Goal: Task Accomplishment & Management: Manage account settings

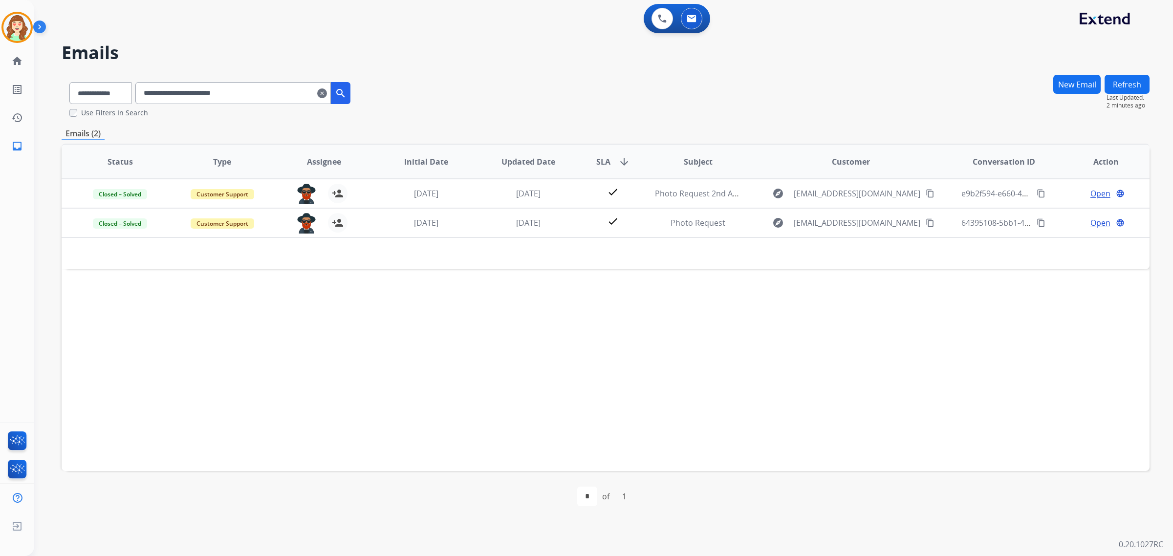
click at [327, 93] on mat-icon "clear" at bounding box center [322, 93] width 10 height 12
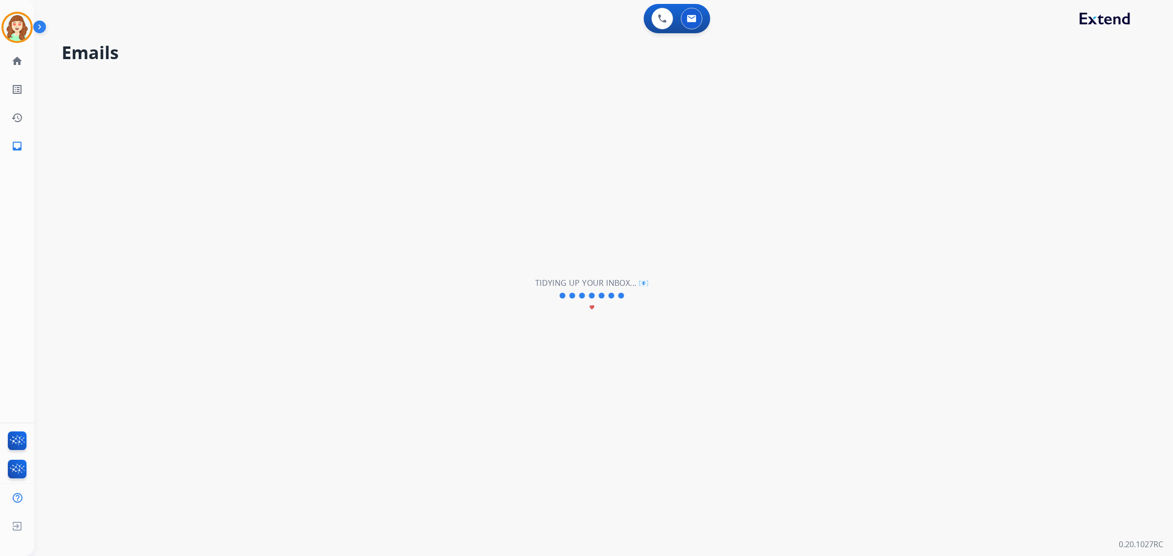
select select "**********"
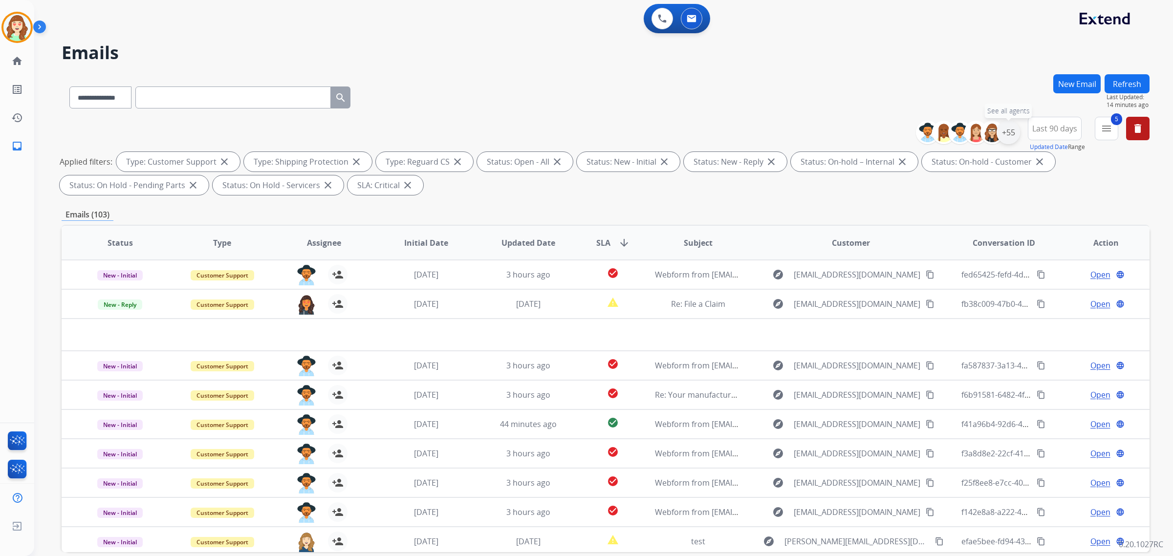
click at [1008, 131] on div "+55" at bounding box center [1007, 132] width 23 height 23
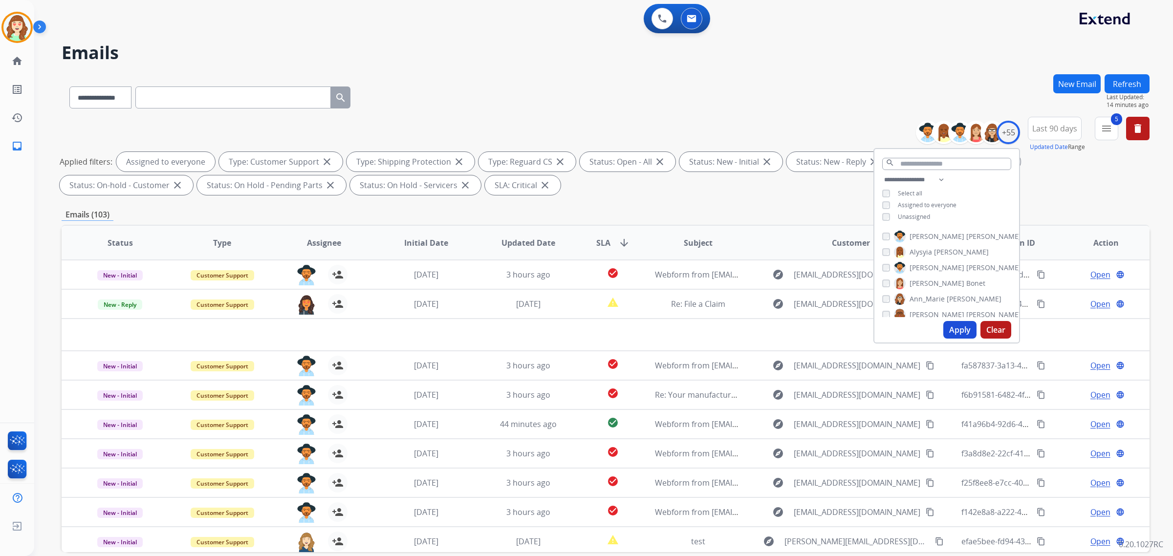
click at [956, 326] on button "Apply" at bounding box center [959, 330] width 33 height 18
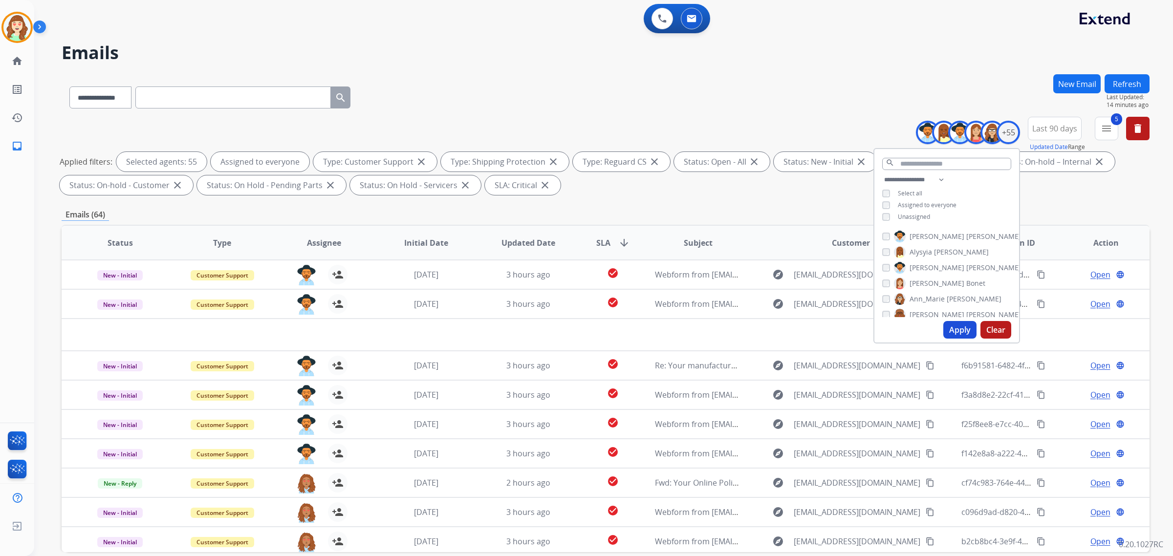
scroll to position [46, 0]
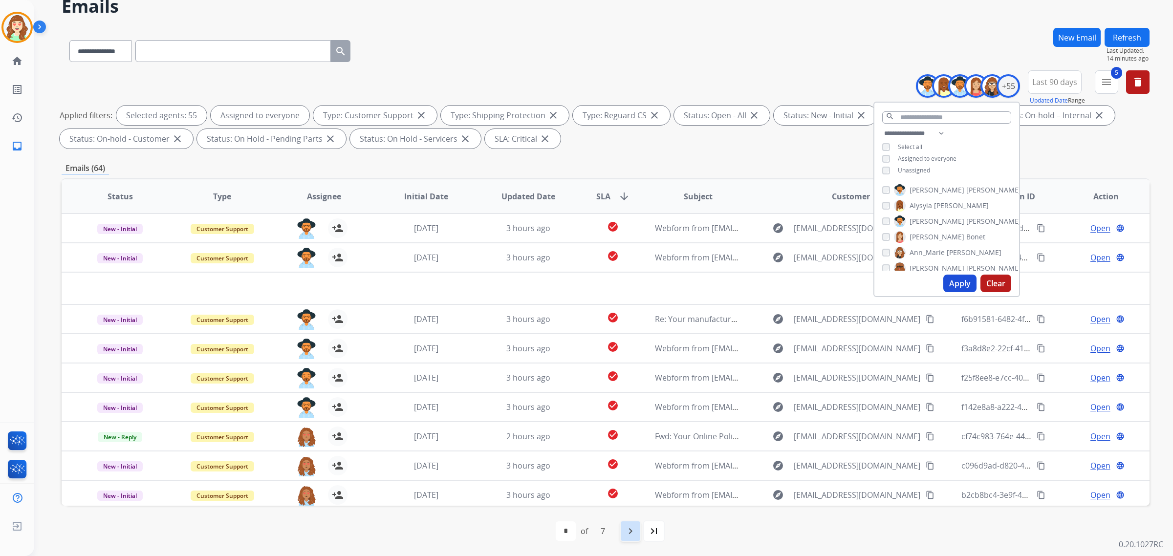
click at [627, 530] on mat-icon "navigate_next" at bounding box center [630, 531] width 12 height 12
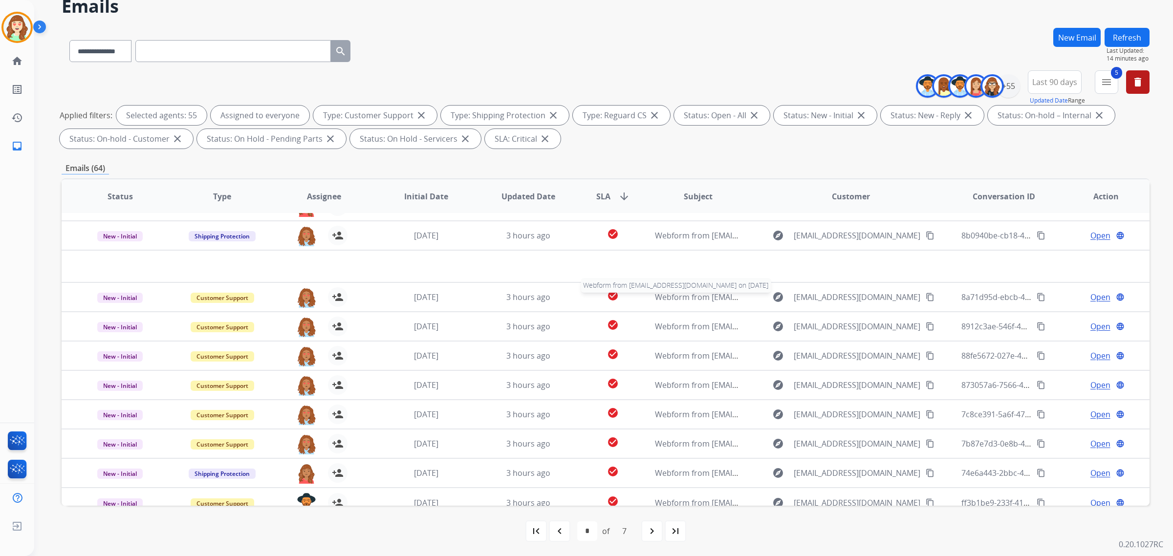
scroll to position [32, 0]
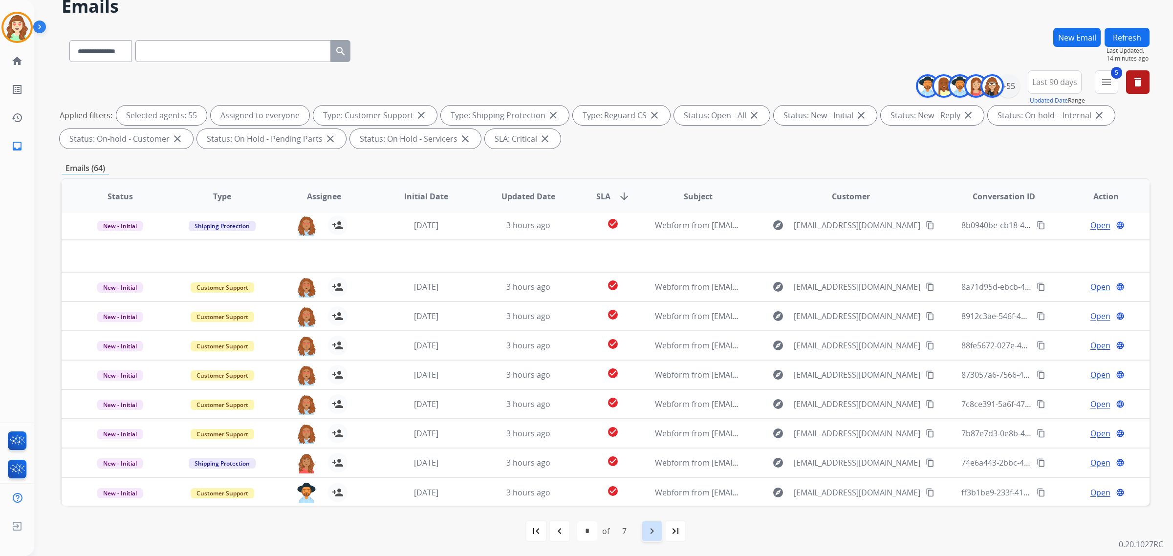
click at [652, 530] on mat-icon "navigate_next" at bounding box center [652, 531] width 12 height 12
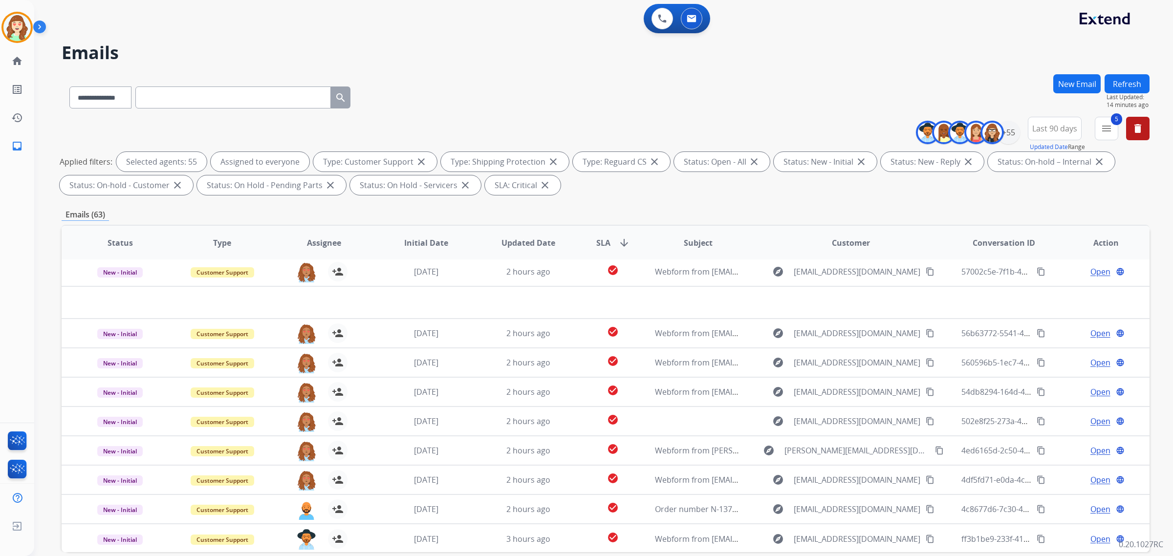
scroll to position [46, 0]
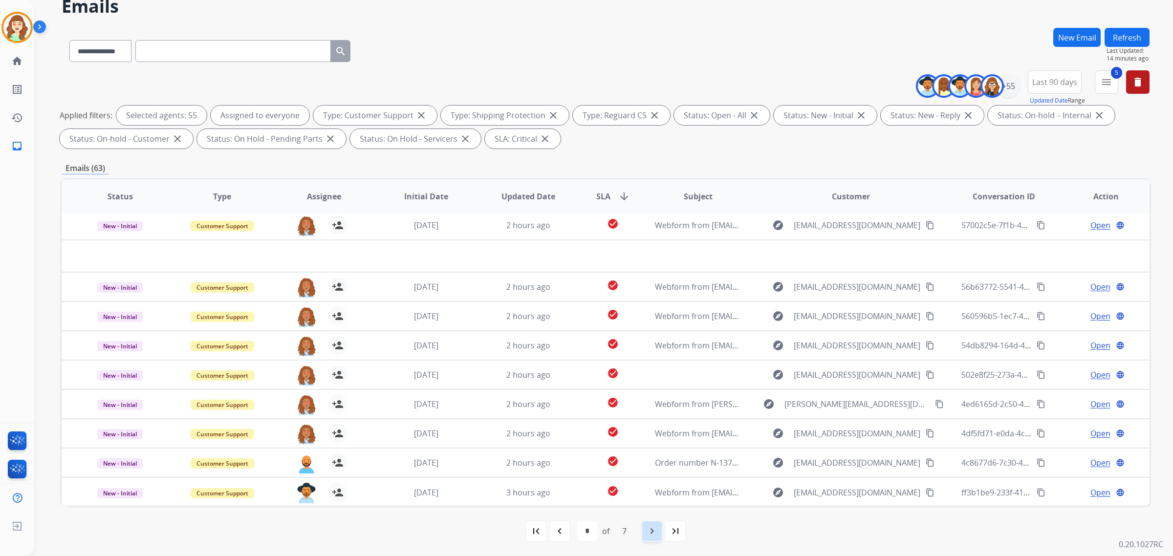
click at [648, 530] on mat-icon "navigate_next" at bounding box center [652, 531] width 12 height 12
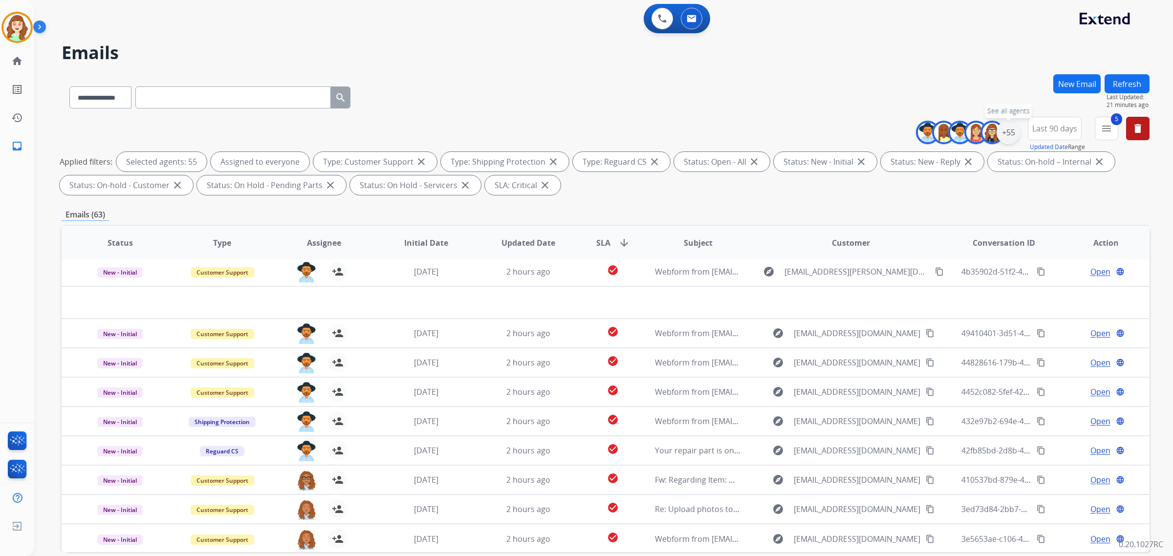
click at [1005, 132] on div "+55" at bounding box center [1007, 132] width 23 height 23
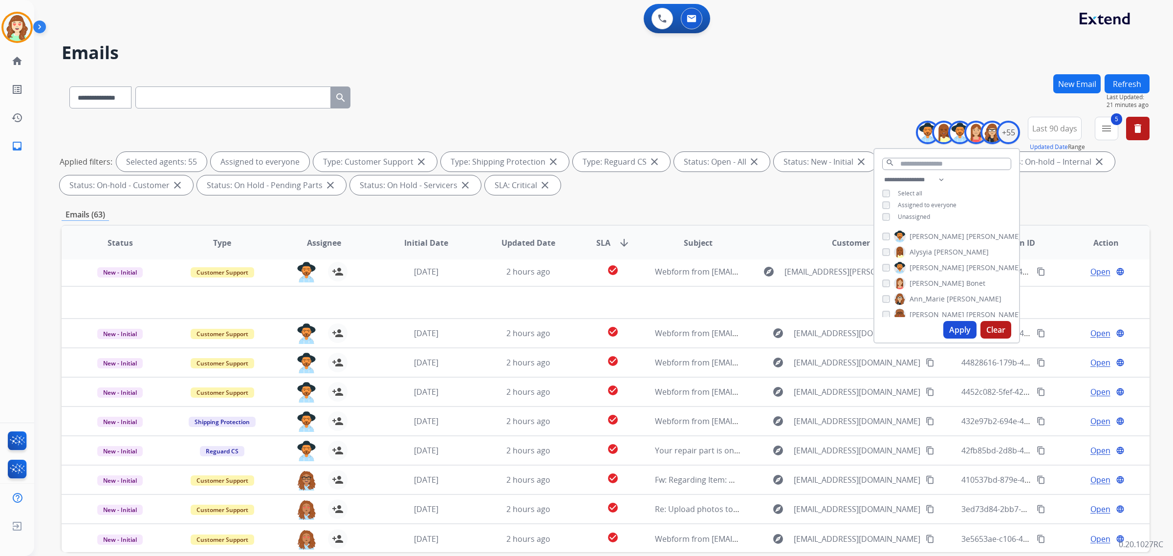
click at [953, 330] on button "Apply" at bounding box center [959, 330] width 33 height 18
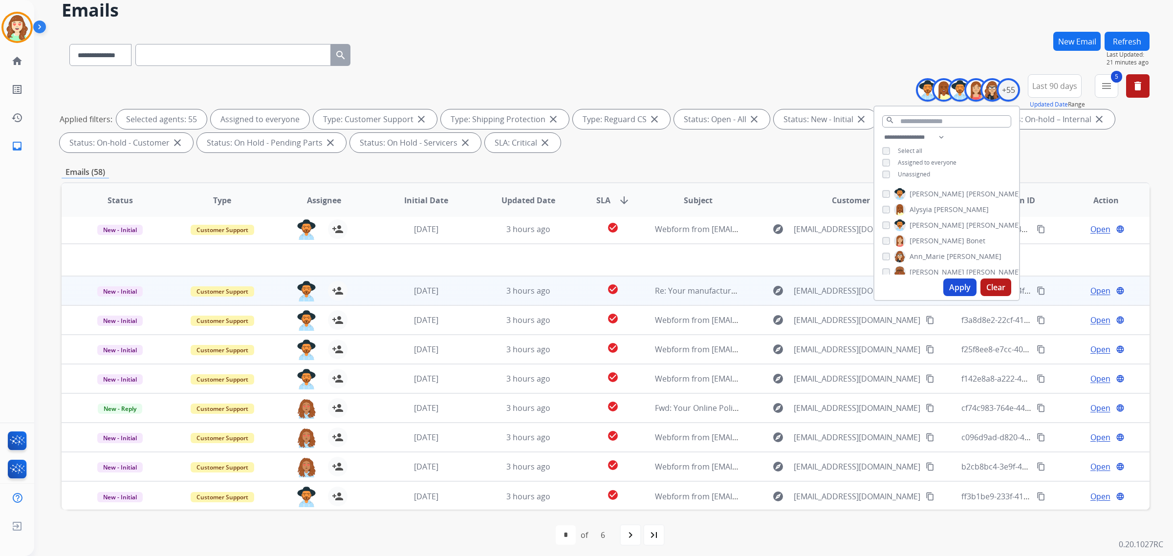
scroll to position [46, 0]
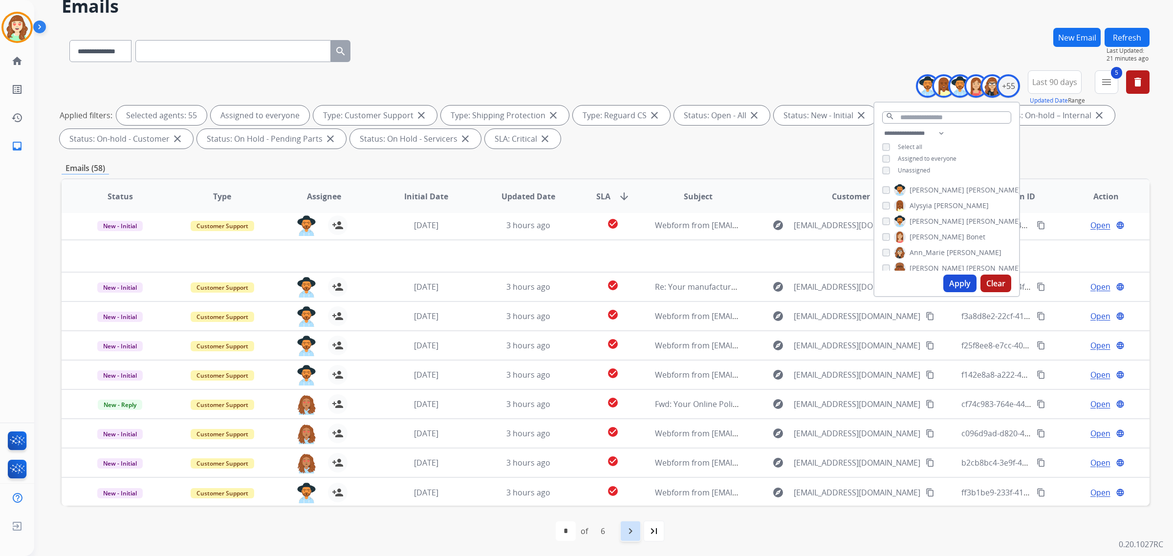
click at [634, 529] on mat-icon "navigate_next" at bounding box center [630, 531] width 12 height 12
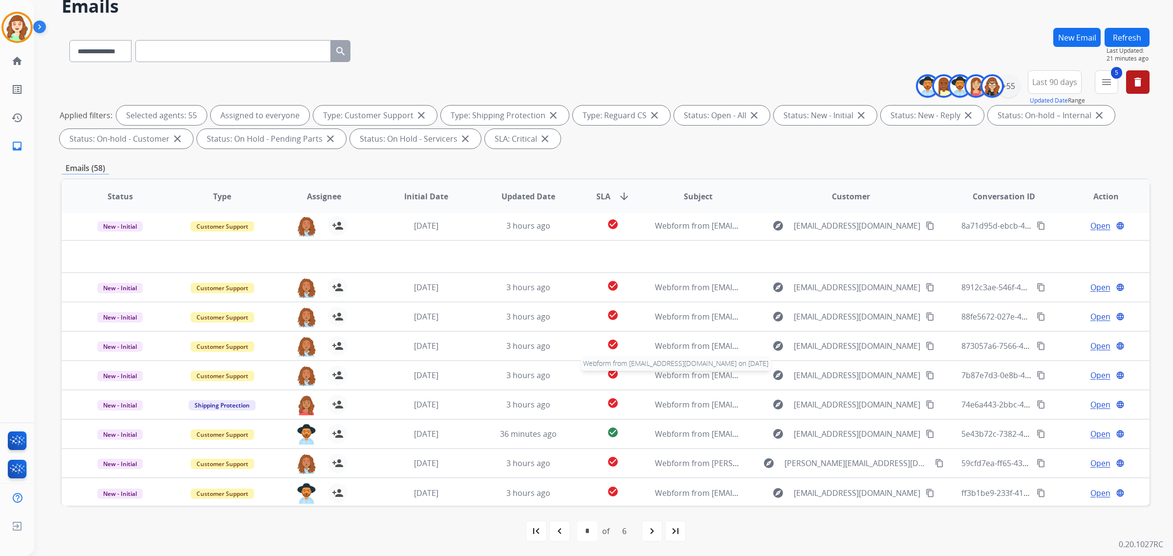
scroll to position [32, 0]
click at [648, 532] on mat-icon "navigate_next" at bounding box center [652, 531] width 12 height 12
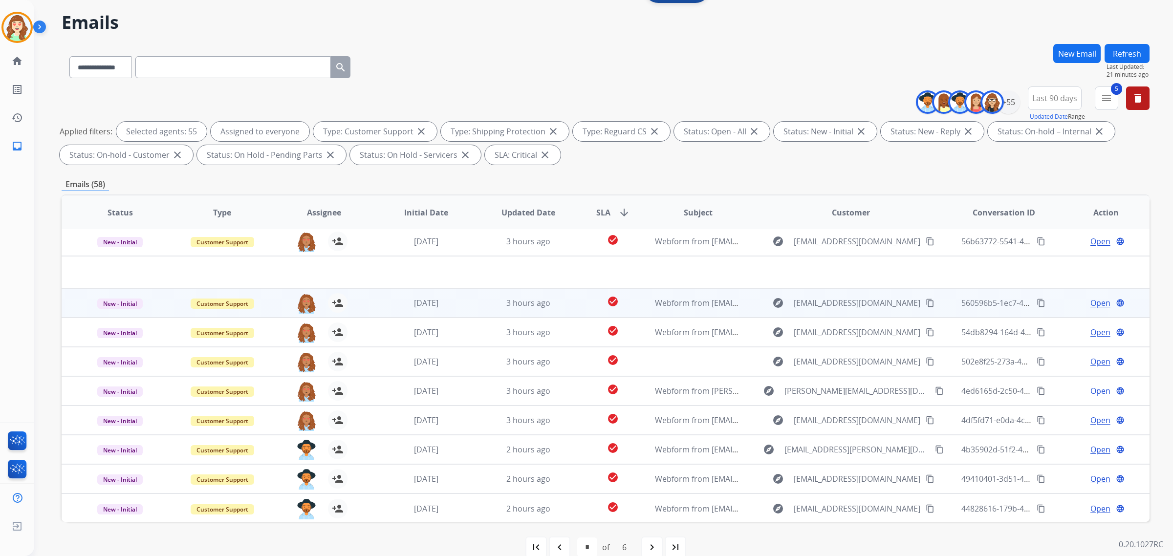
scroll to position [46, 0]
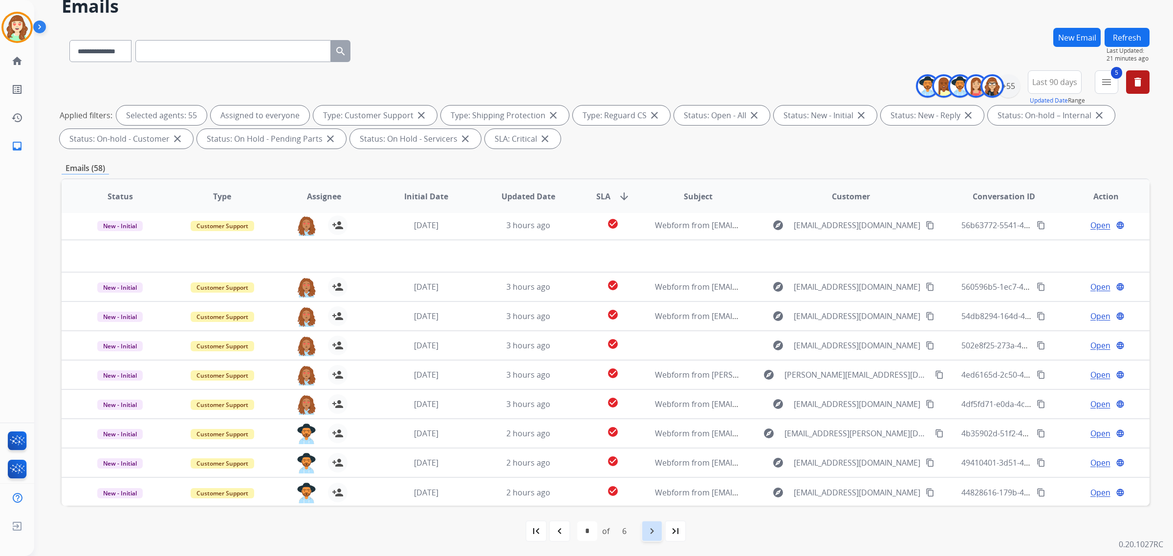
click at [645, 531] on div "navigate_next" at bounding box center [652, 531] width 22 height 22
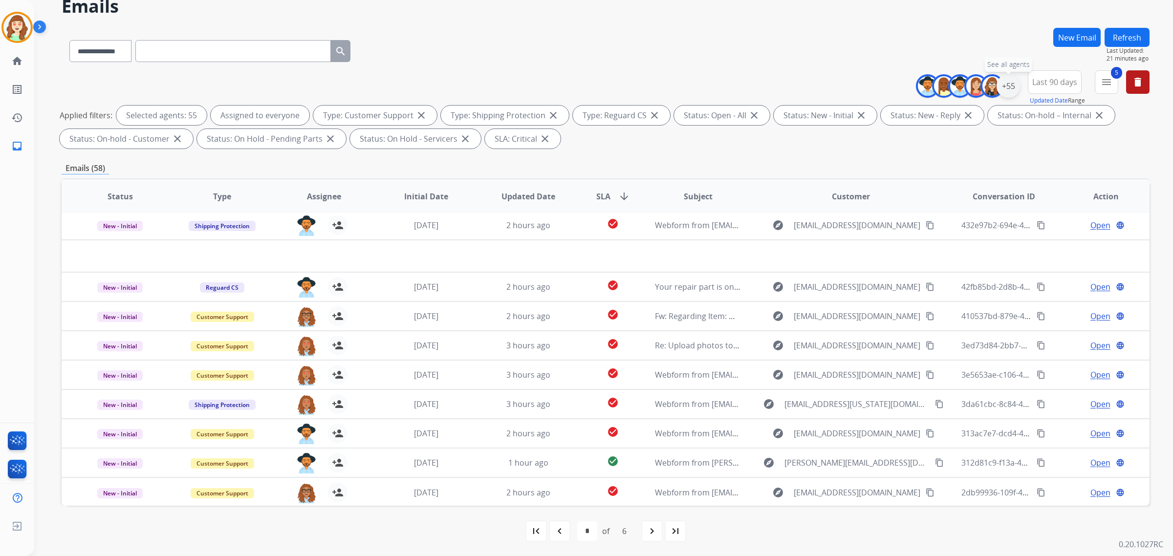
click at [1007, 88] on div "+55" at bounding box center [1007, 85] width 23 height 23
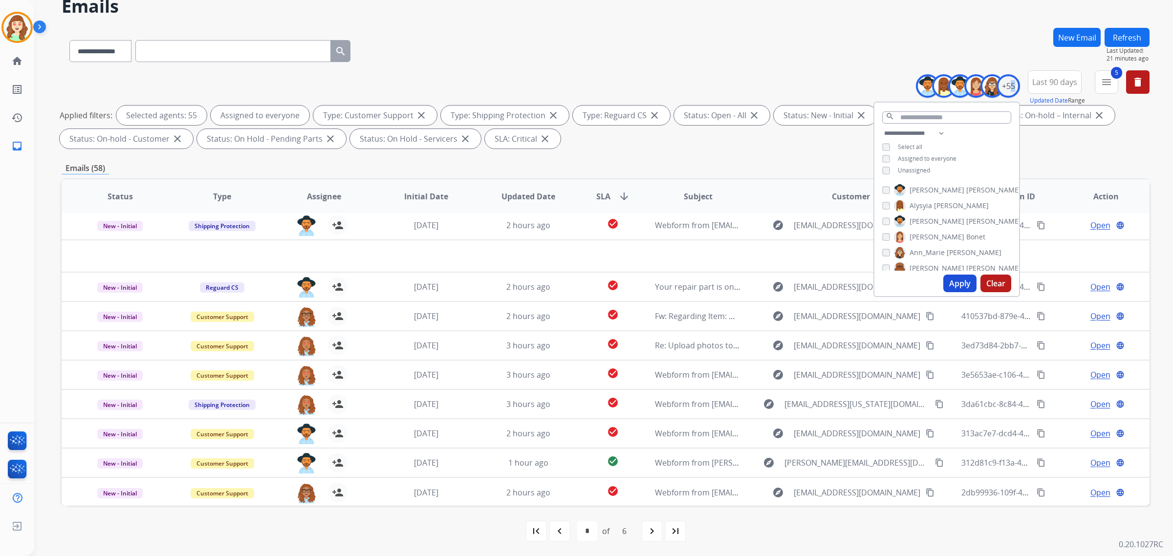
drag, startPoint x: 993, startPoint y: 281, endPoint x: 982, endPoint y: 281, distance: 10.8
click at [984, 281] on button "Clear" at bounding box center [995, 284] width 31 height 18
select select "*"
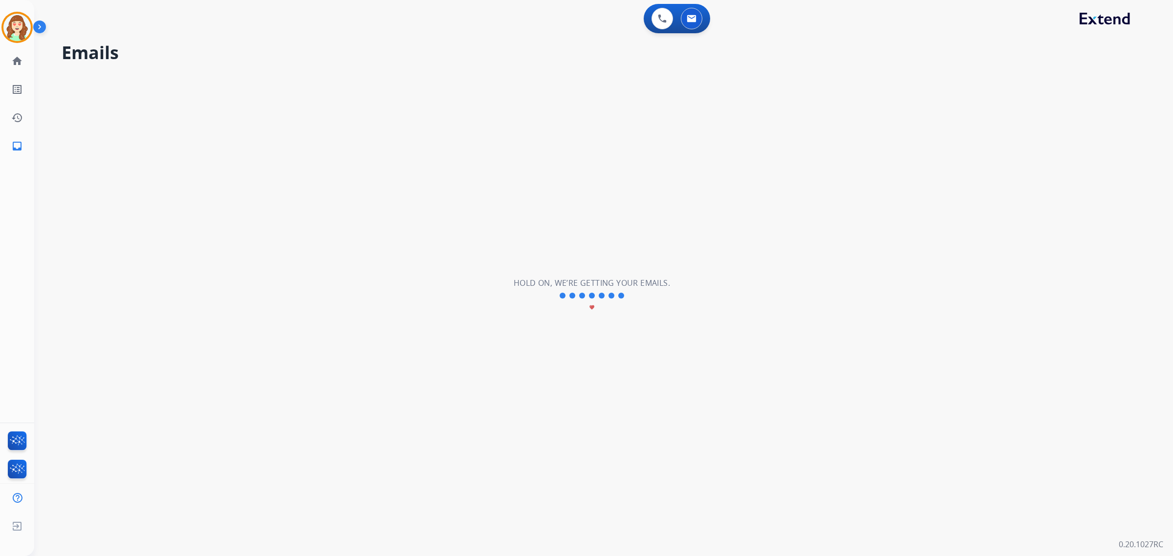
scroll to position [0, 0]
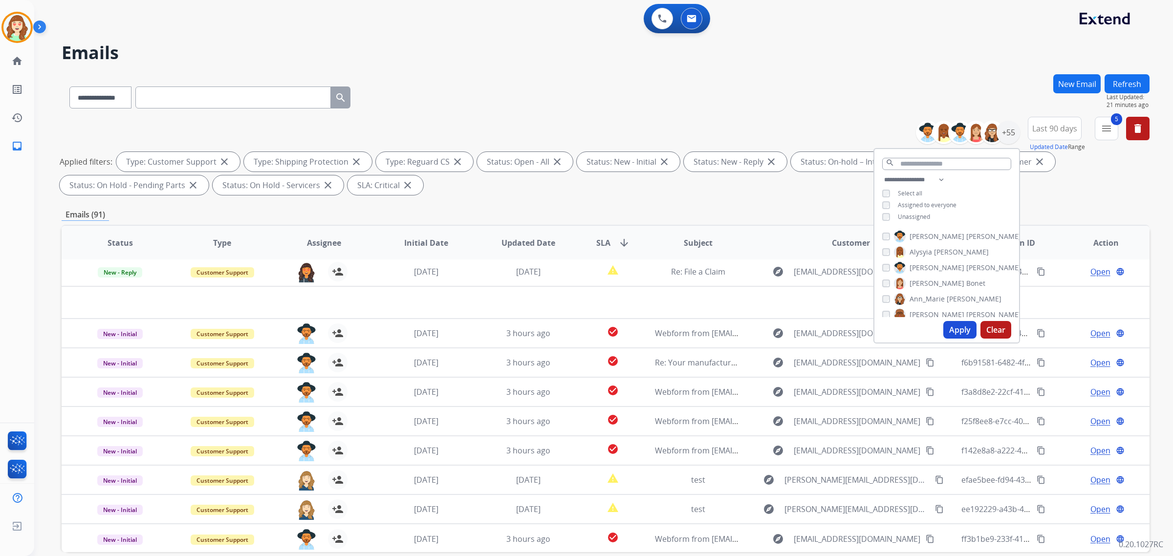
click at [188, 101] on input "text" at bounding box center [232, 97] width 195 height 22
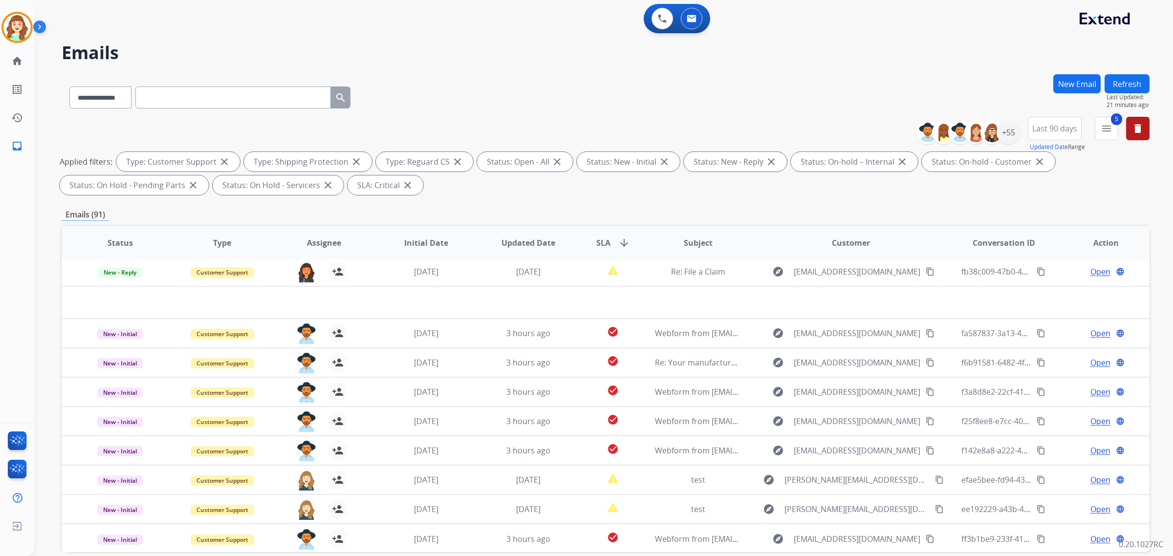
paste input "**********"
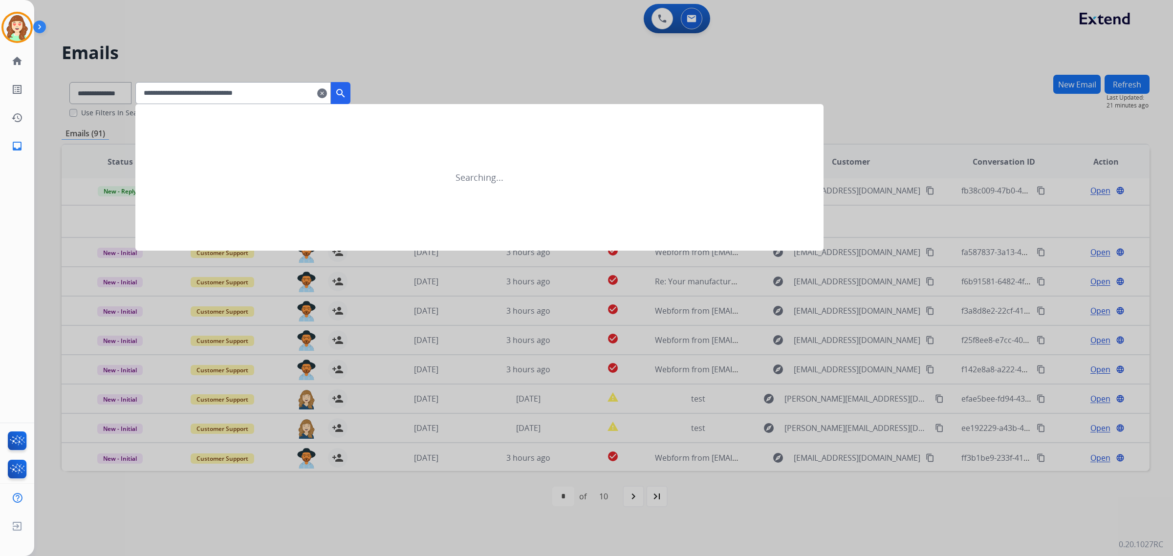
type input "**********"
click at [350, 85] on button "search" at bounding box center [341, 93] width 20 height 22
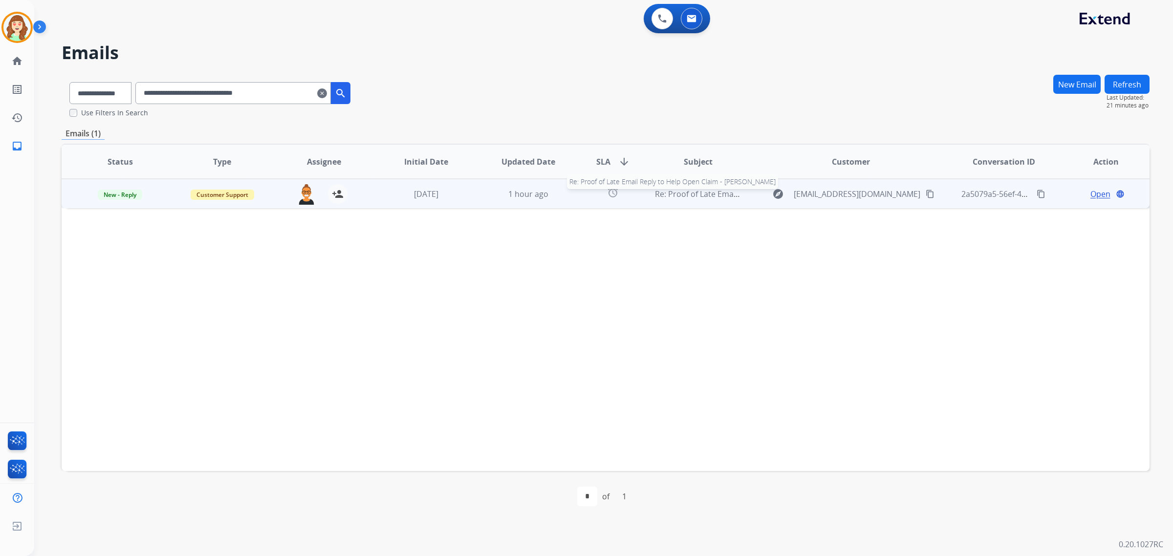
click at [696, 192] on span "Re: Proof of Late Email Reply to Help Open Claim - Michael Parra" at bounding box center [777, 194] width 245 height 11
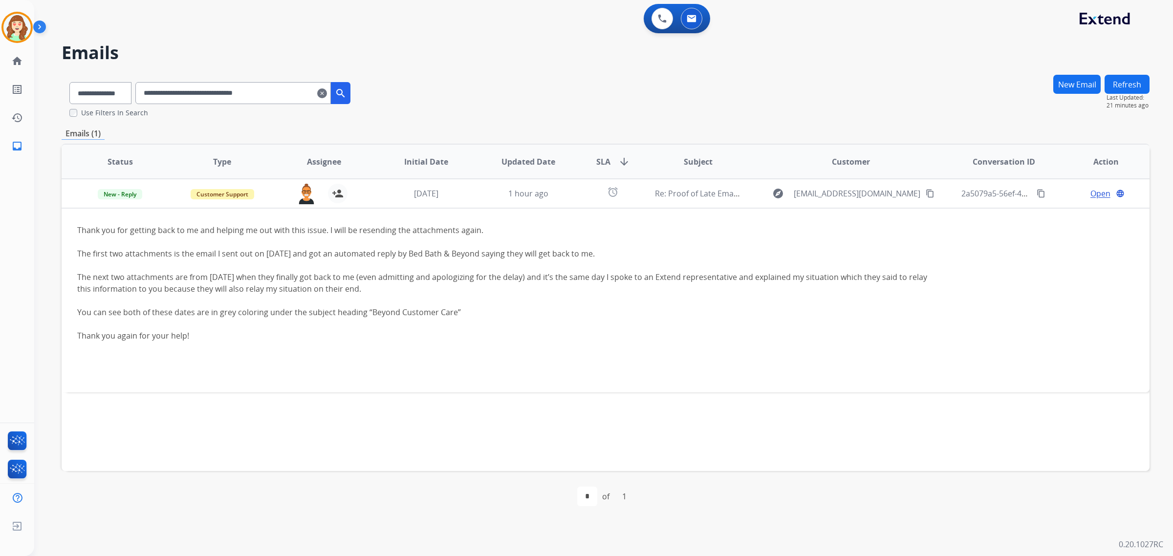
click at [327, 94] on mat-icon "clear" at bounding box center [322, 93] width 10 height 12
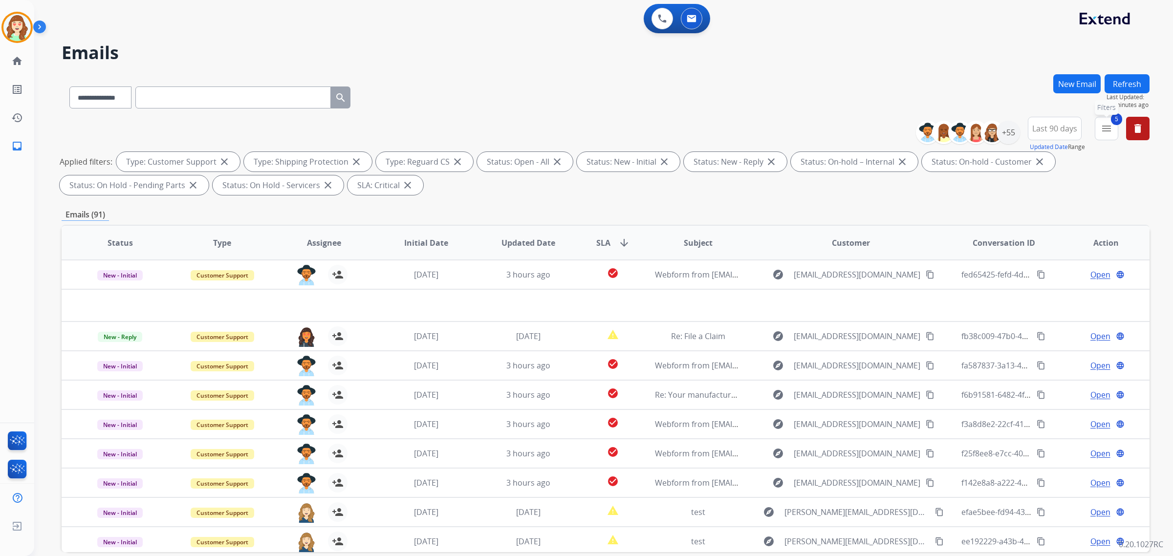
click at [1094, 129] on div "**********" at bounding box center [1036, 134] width 226 height 35
click at [1100, 130] on mat-icon "menu" at bounding box center [1106, 129] width 12 height 12
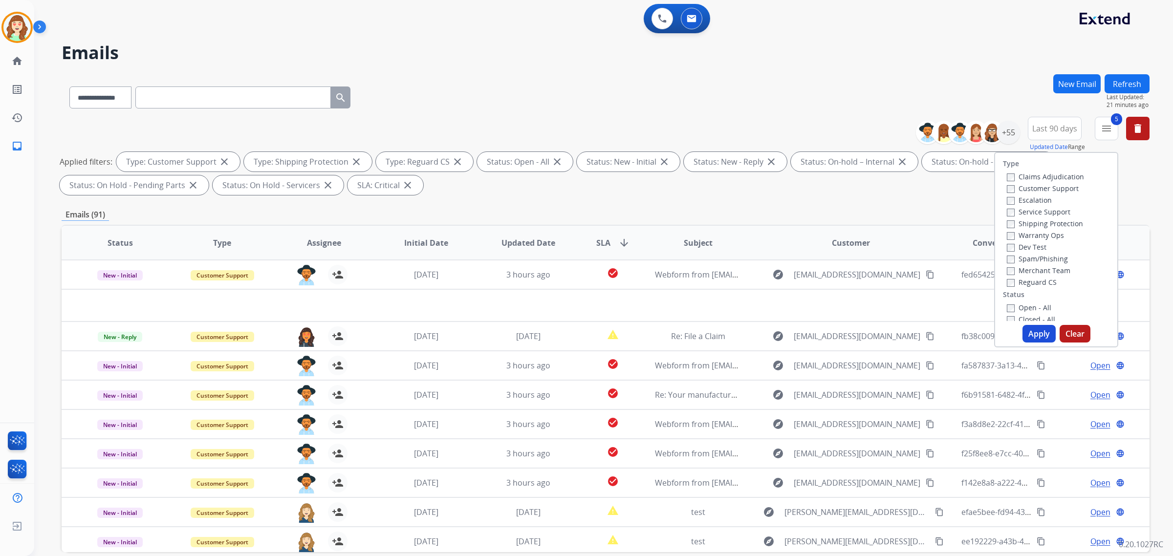
click at [1011, 493] on label "Critical" at bounding box center [1024, 497] width 35 height 9
click at [1041, 328] on button "Apply" at bounding box center [1038, 334] width 33 height 18
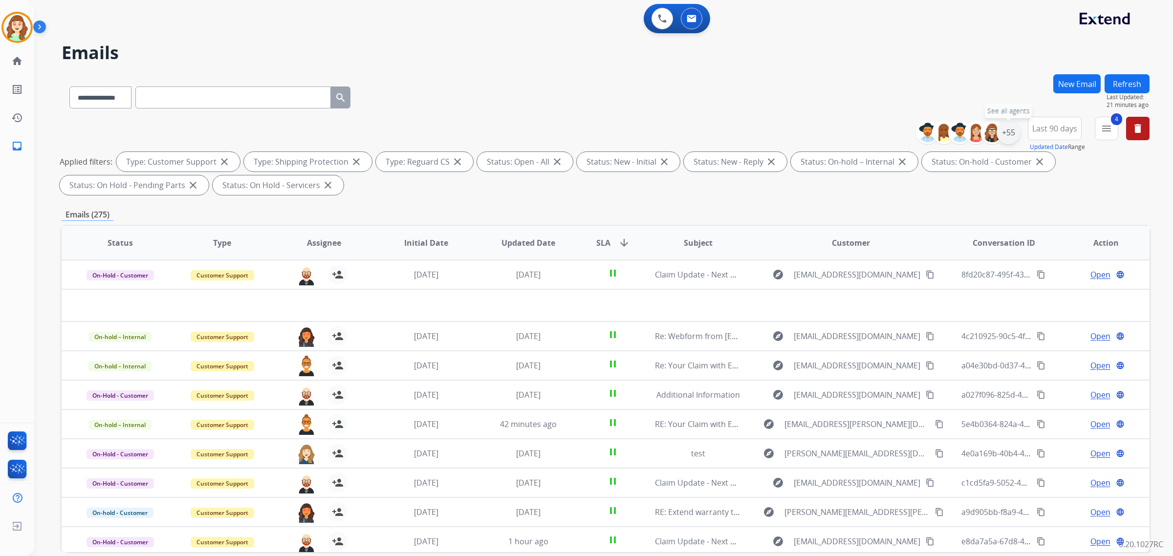
click at [1012, 130] on div "+55" at bounding box center [1007, 132] width 23 height 23
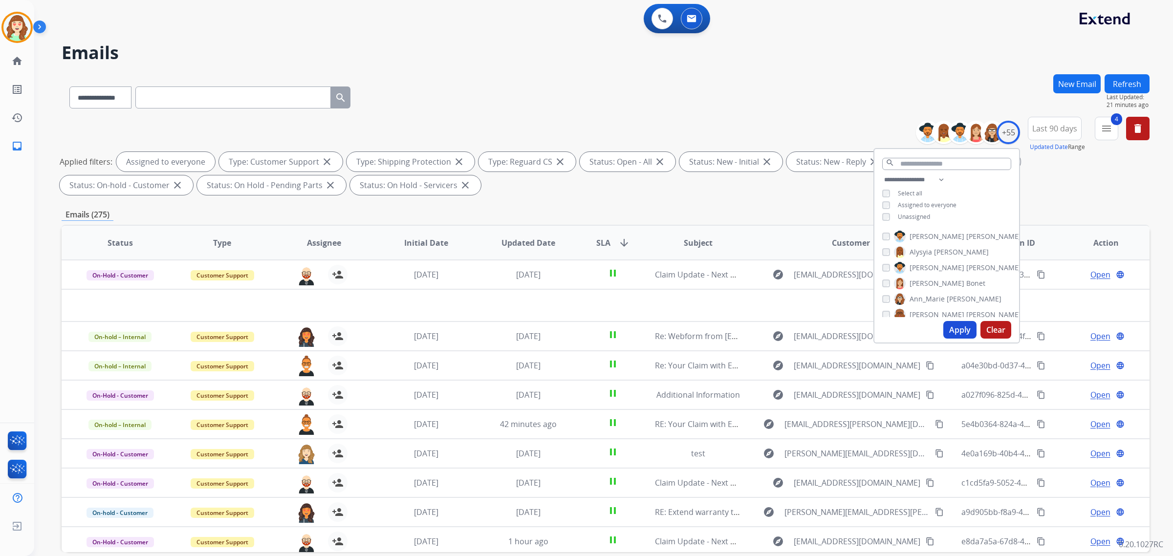
click at [953, 325] on button "Apply" at bounding box center [959, 330] width 33 height 18
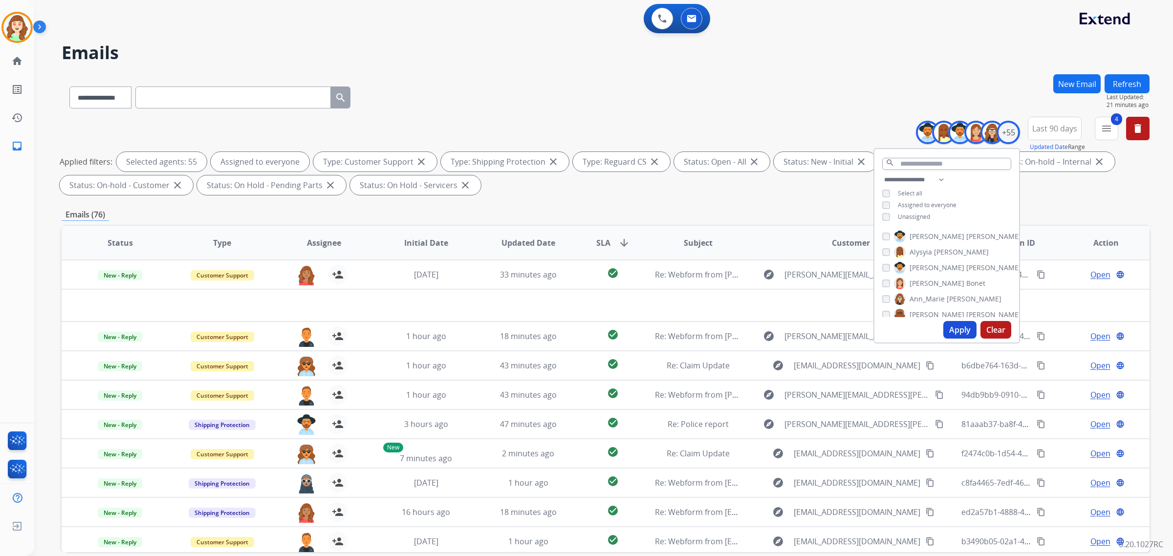
click at [618, 238] on mat-icon "arrow_downward" at bounding box center [624, 243] width 12 height 12
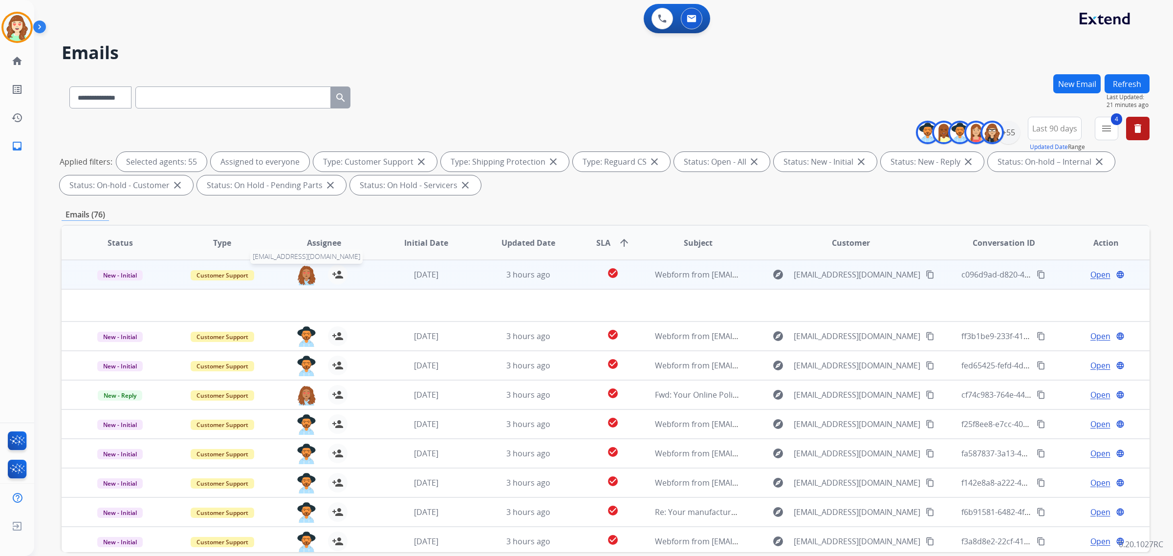
click at [297, 275] on img at bounding box center [307, 275] width 20 height 21
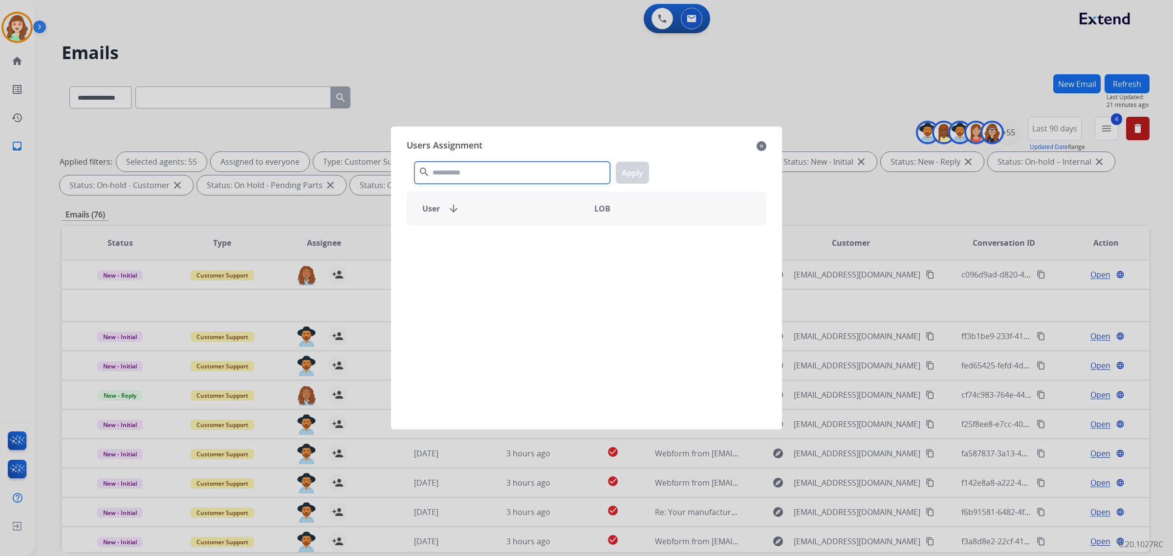
click at [465, 175] on input "text" at bounding box center [511, 173] width 195 height 22
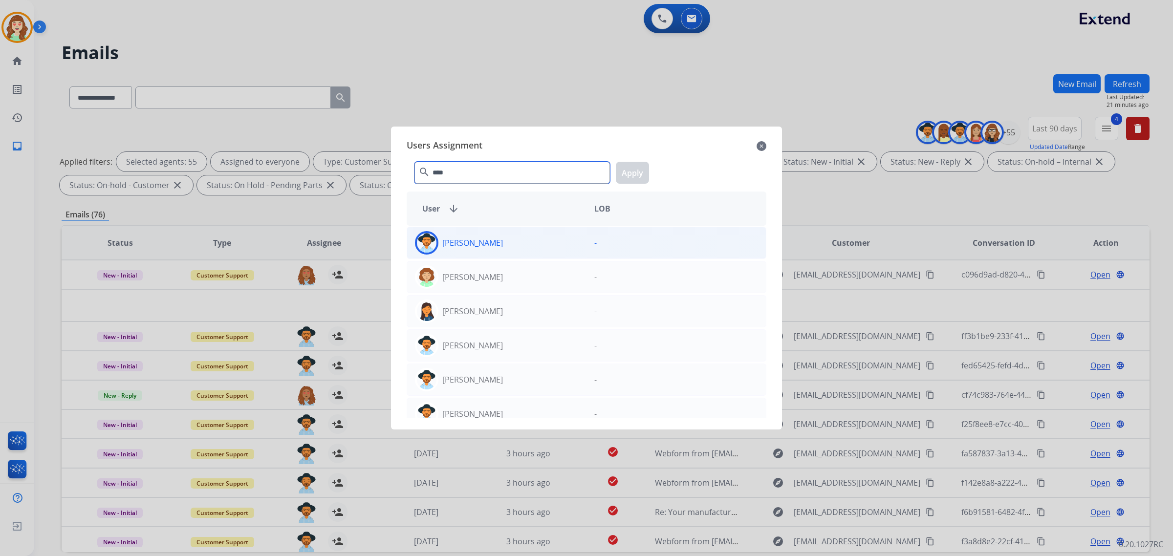
type input "****"
click at [474, 245] on p "[PERSON_NAME]" at bounding box center [472, 243] width 61 height 12
click at [636, 173] on button "Apply" at bounding box center [632, 173] width 33 height 22
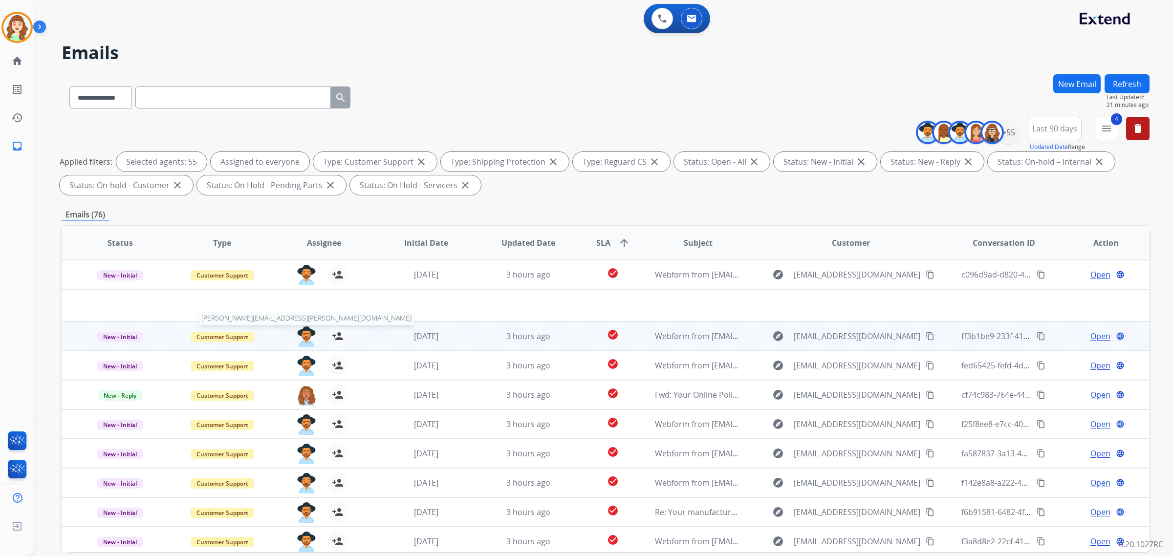
click at [305, 334] on img at bounding box center [307, 336] width 20 height 21
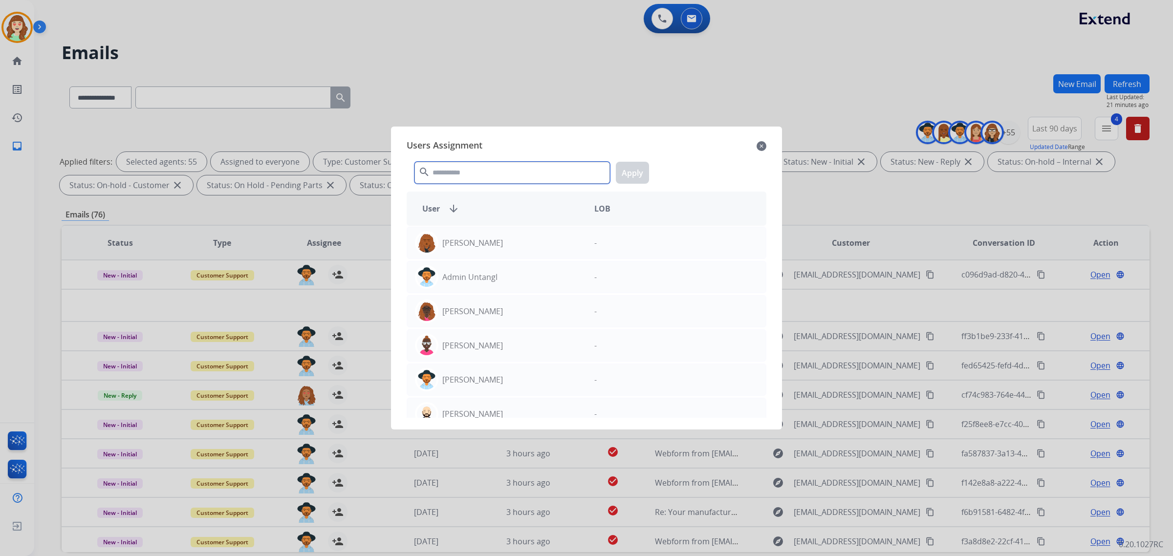
click at [451, 172] on input "text" at bounding box center [511, 173] width 195 height 22
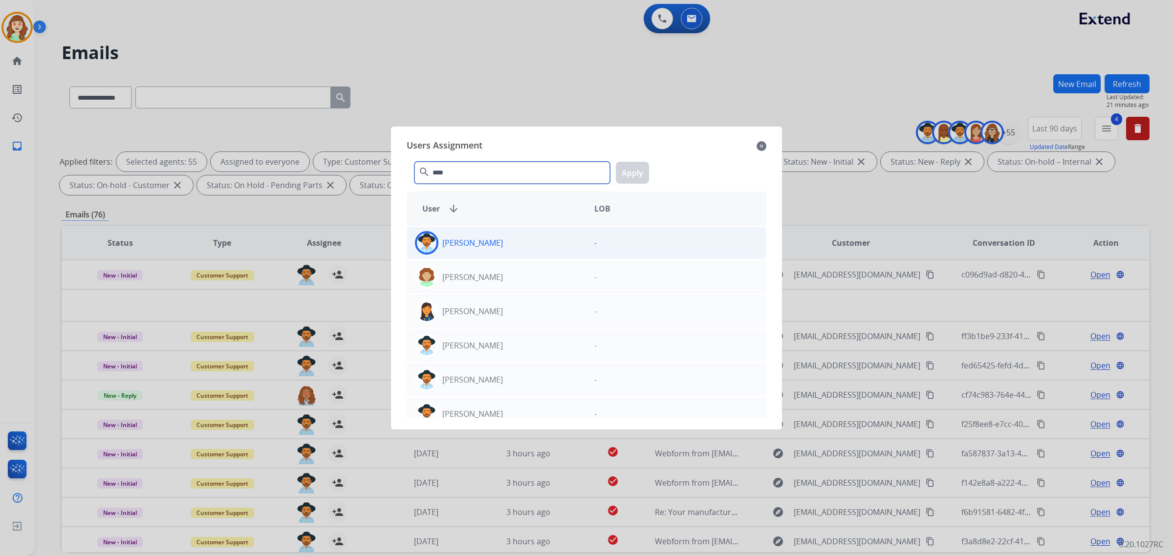
type input "****"
click at [542, 252] on div "[PERSON_NAME]" at bounding box center [496, 242] width 179 height 23
click at [634, 168] on button "Apply" at bounding box center [632, 173] width 33 height 22
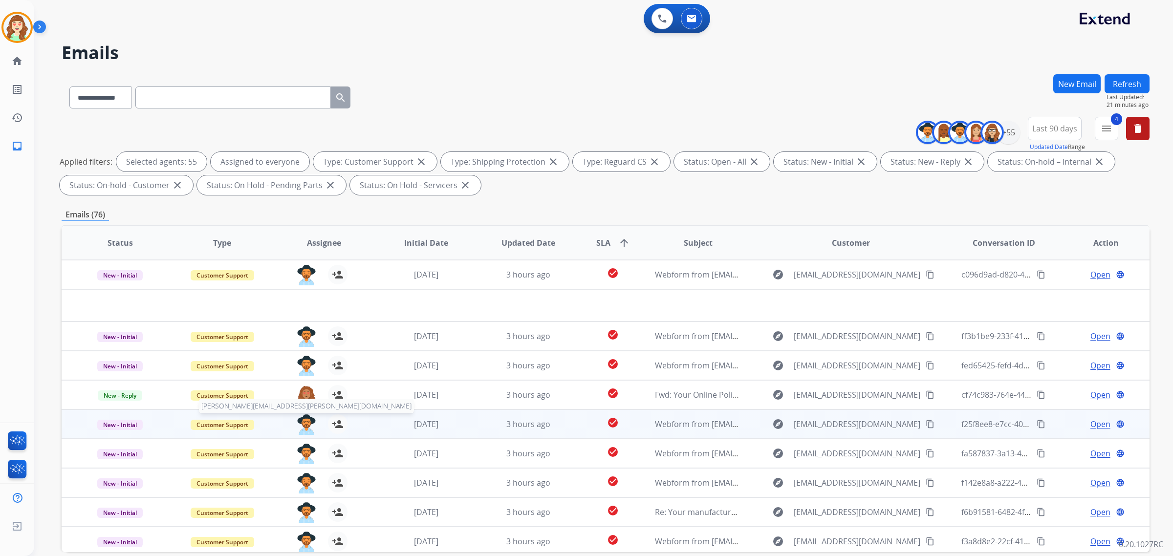
click at [303, 420] on img at bounding box center [307, 424] width 20 height 21
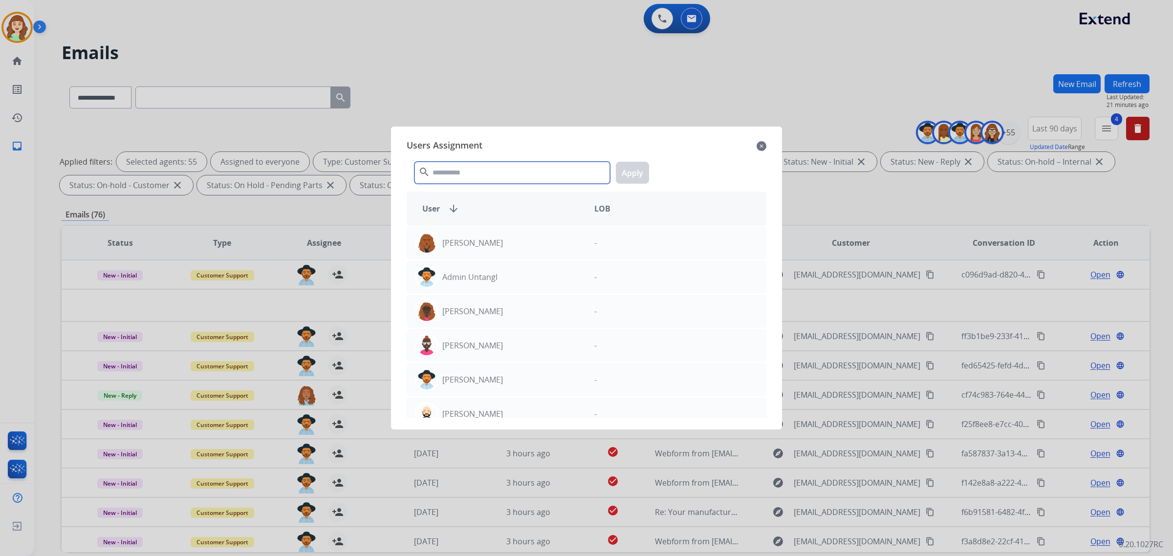
click at [476, 177] on input "text" at bounding box center [511, 173] width 195 height 22
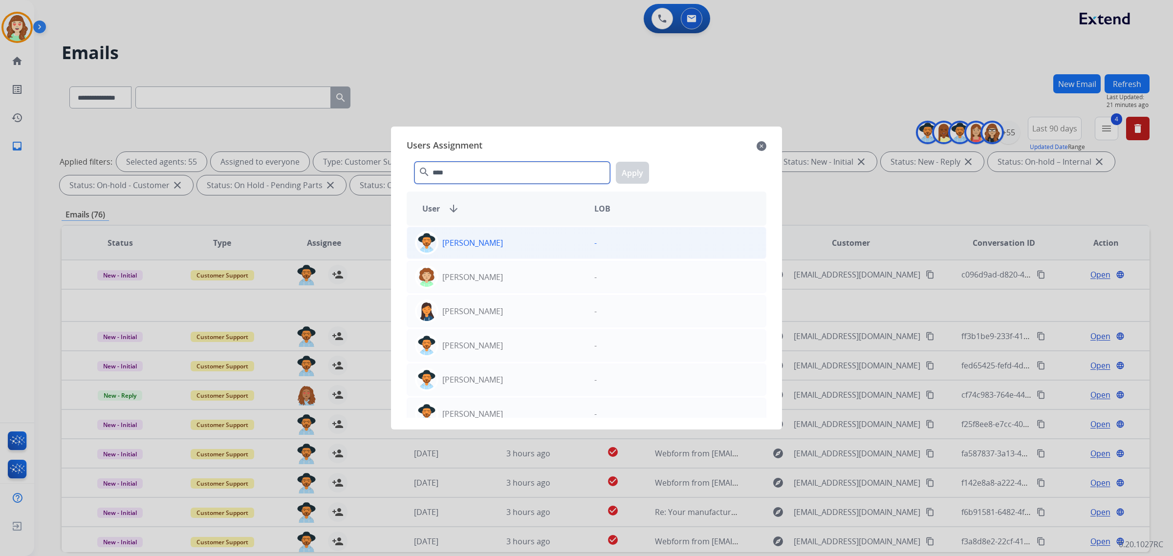
type input "****"
click at [516, 244] on div "[PERSON_NAME]" at bounding box center [496, 242] width 179 height 23
click at [620, 168] on button "Apply" at bounding box center [632, 173] width 33 height 22
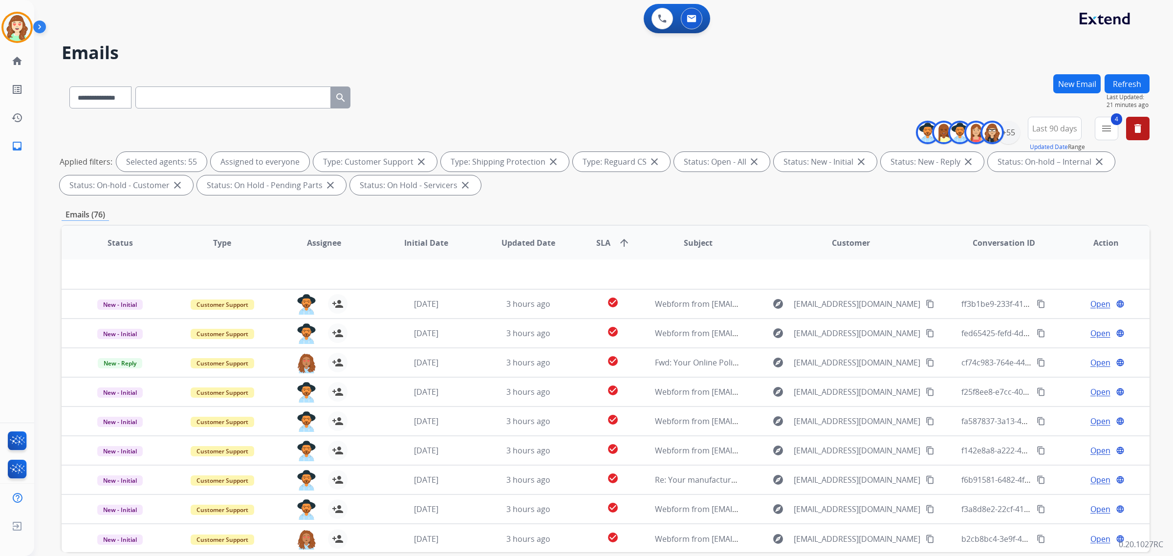
scroll to position [46, 0]
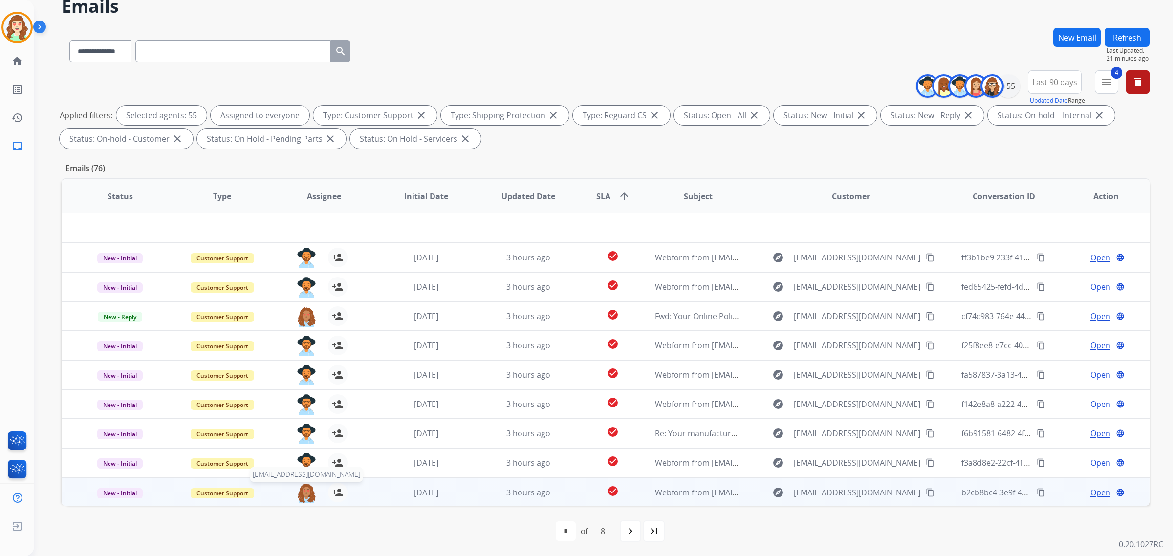
click at [303, 494] on img at bounding box center [307, 493] width 20 height 21
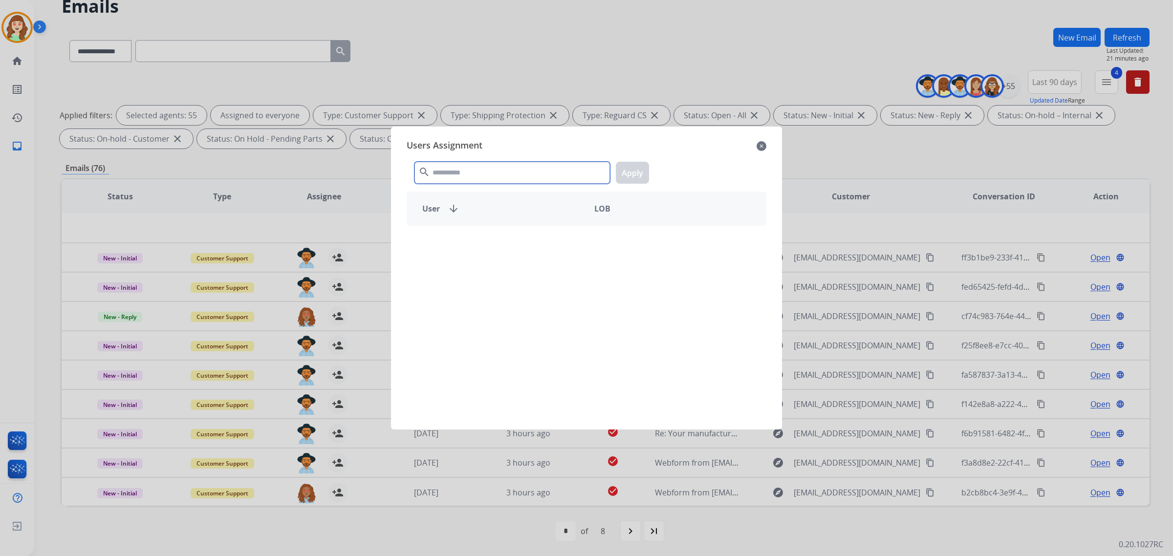
drag, startPoint x: 545, startPoint y: 170, endPoint x: 553, endPoint y: 173, distance: 8.5
click at [541, 174] on input "text" at bounding box center [511, 173] width 195 height 22
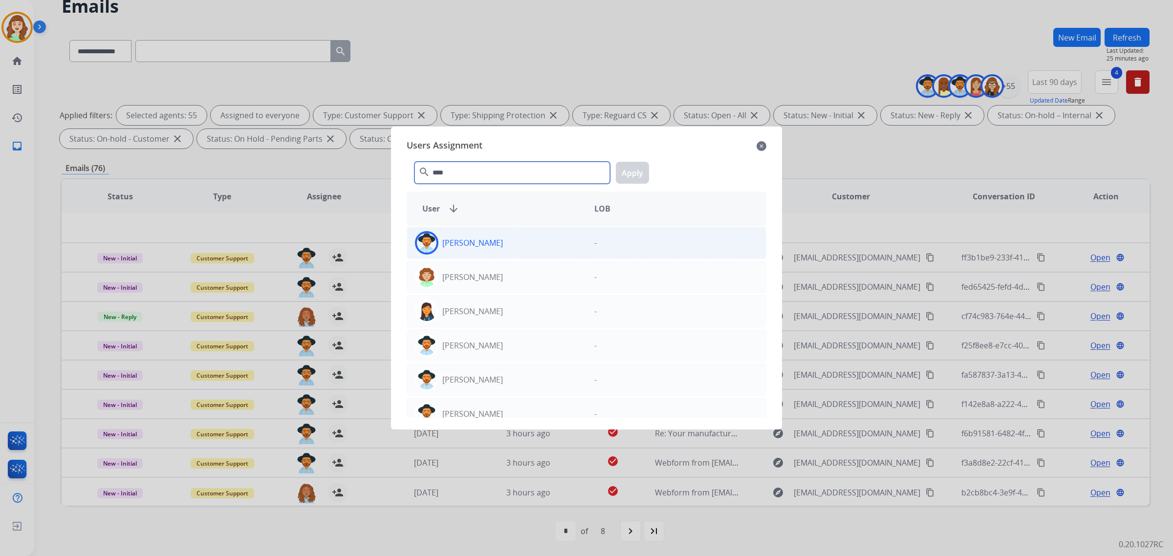
type input "****"
drag, startPoint x: 540, startPoint y: 233, endPoint x: 617, endPoint y: 207, distance: 81.6
click at [540, 235] on div "[PERSON_NAME]" at bounding box center [496, 242] width 179 height 23
click at [631, 172] on button "Apply" at bounding box center [632, 173] width 33 height 22
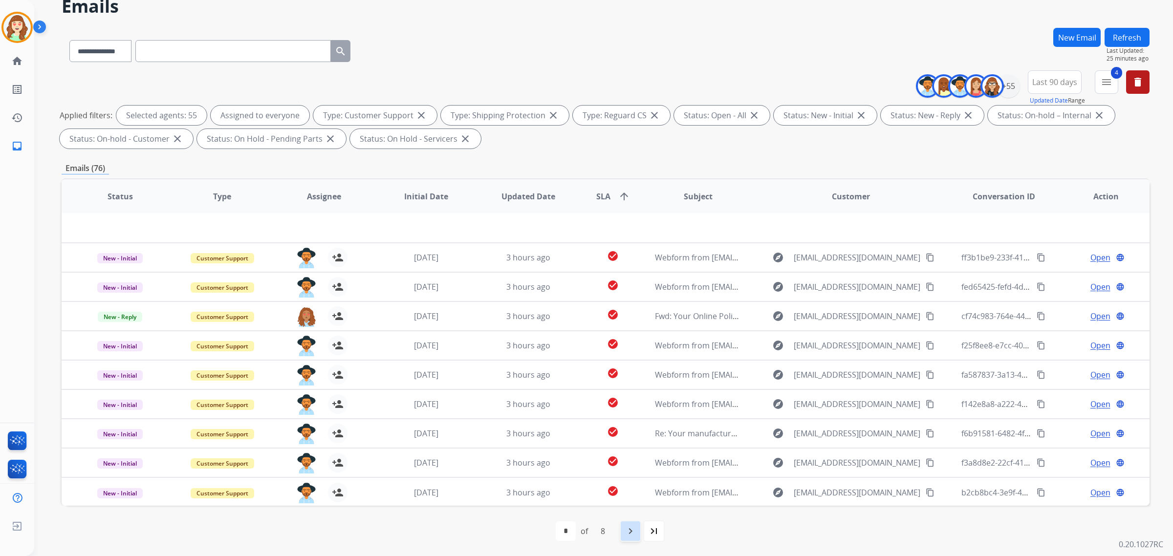
click at [625, 528] on mat-icon "navigate_next" at bounding box center [630, 531] width 12 height 12
select select "*"
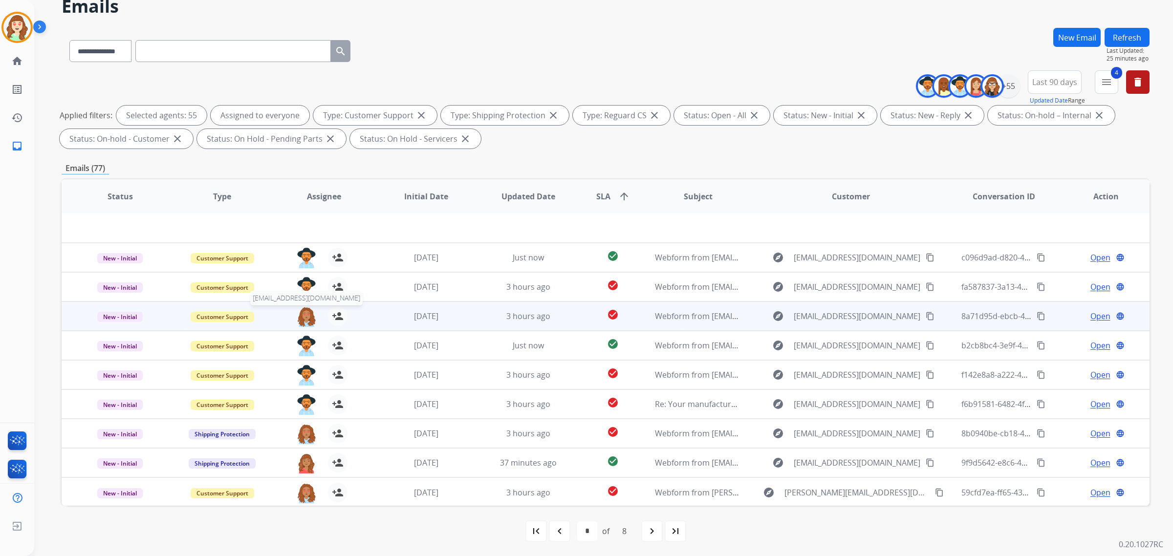
click at [301, 313] on img at bounding box center [307, 316] width 20 height 21
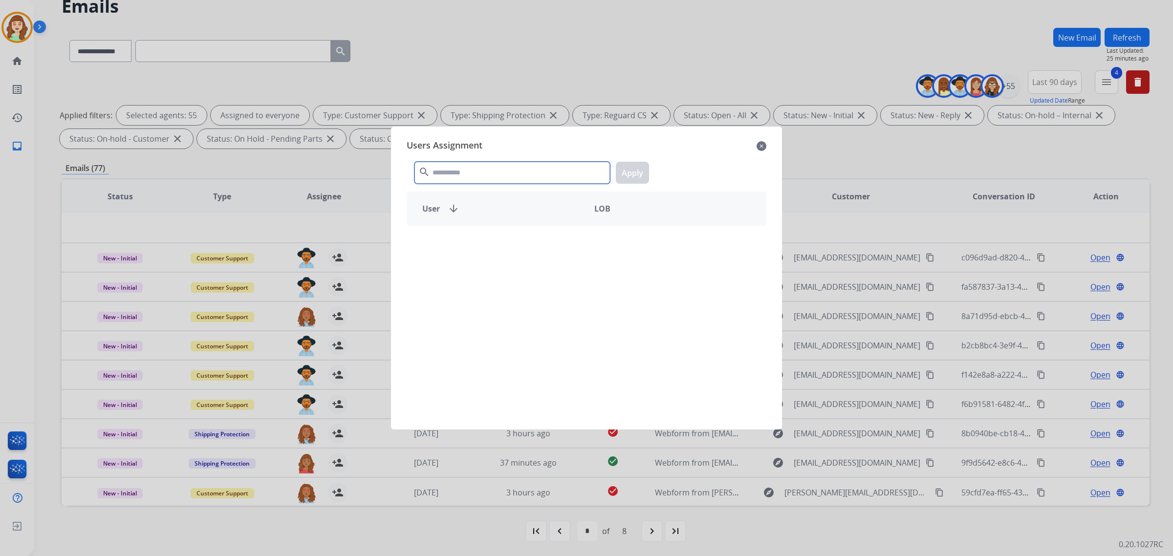
click at [471, 176] on input "text" at bounding box center [511, 173] width 195 height 22
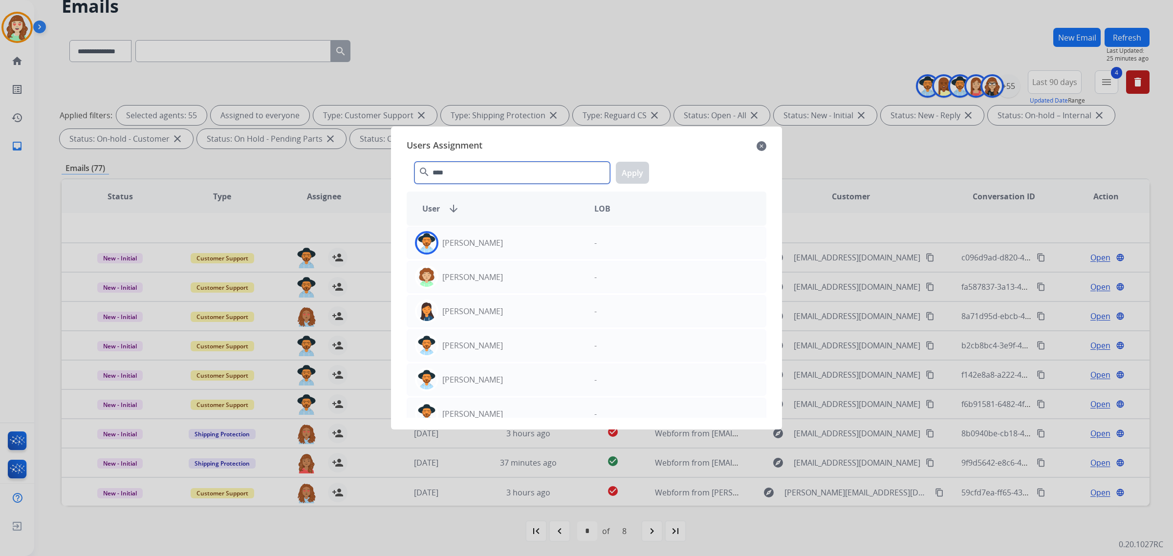
type input "****"
click at [505, 242] on div "[PERSON_NAME]" at bounding box center [496, 242] width 179 height 23
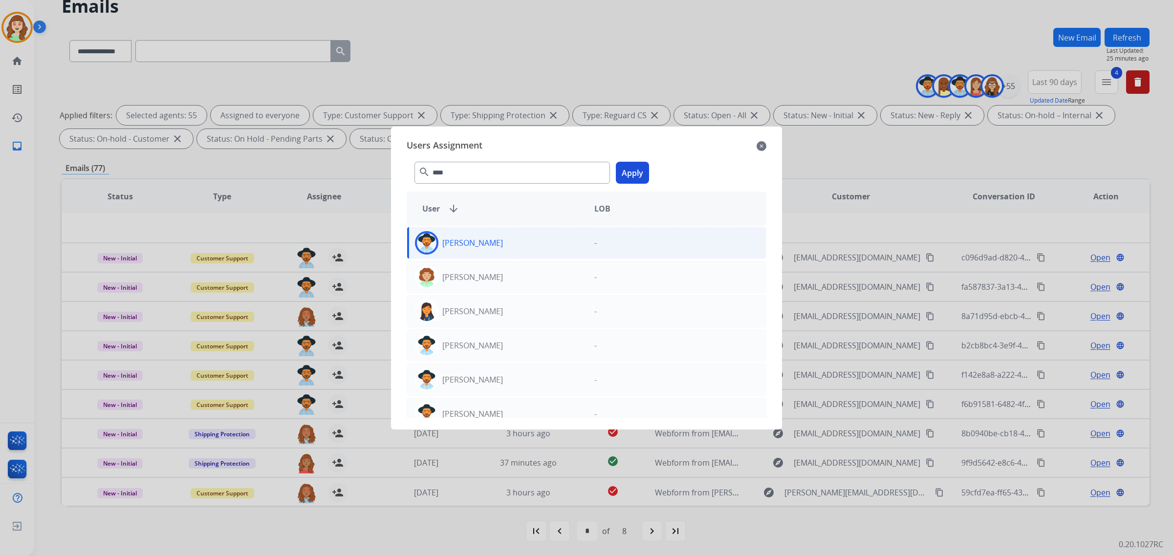
drag, startPoint x: 638, startPoint y: 172, endPoint x: 614, endPoint y: 184, distance: 27.5
click at [633, 173] on button "Apply" at bounding box center [632, 173] width 33 height 22
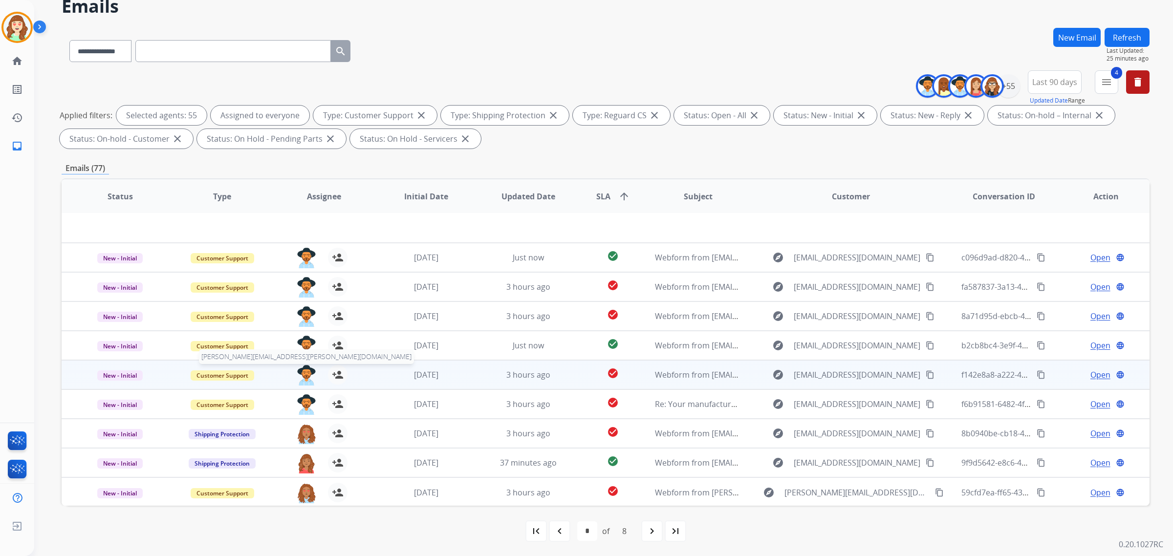
click at [307, 372] on img at bounding box center [307, 375] width 20 height 21
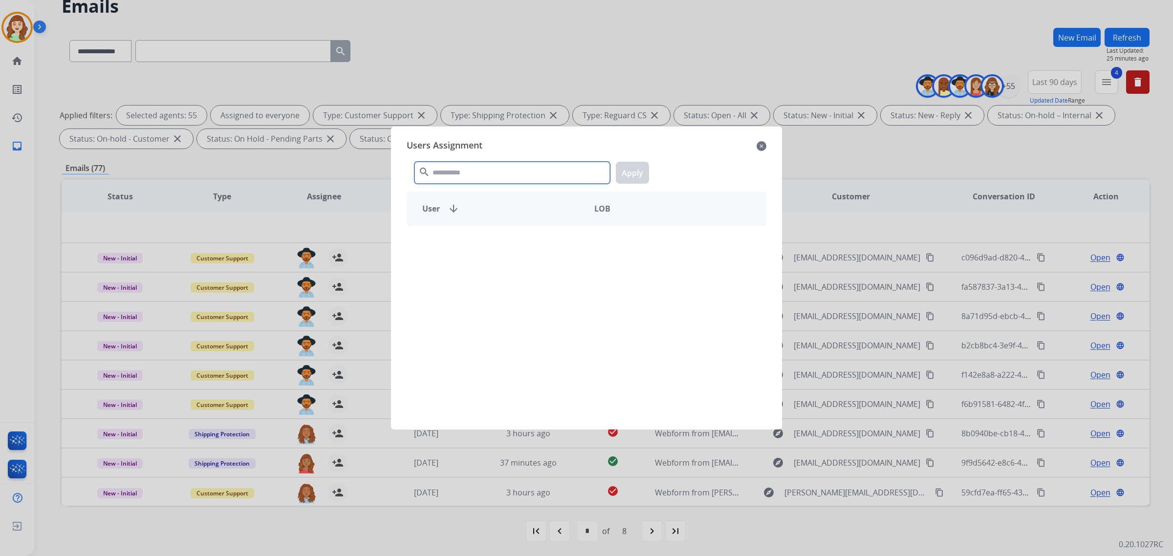
click at [476, 169] on input "text" at bounding box center [511, 173] width 195 height 22
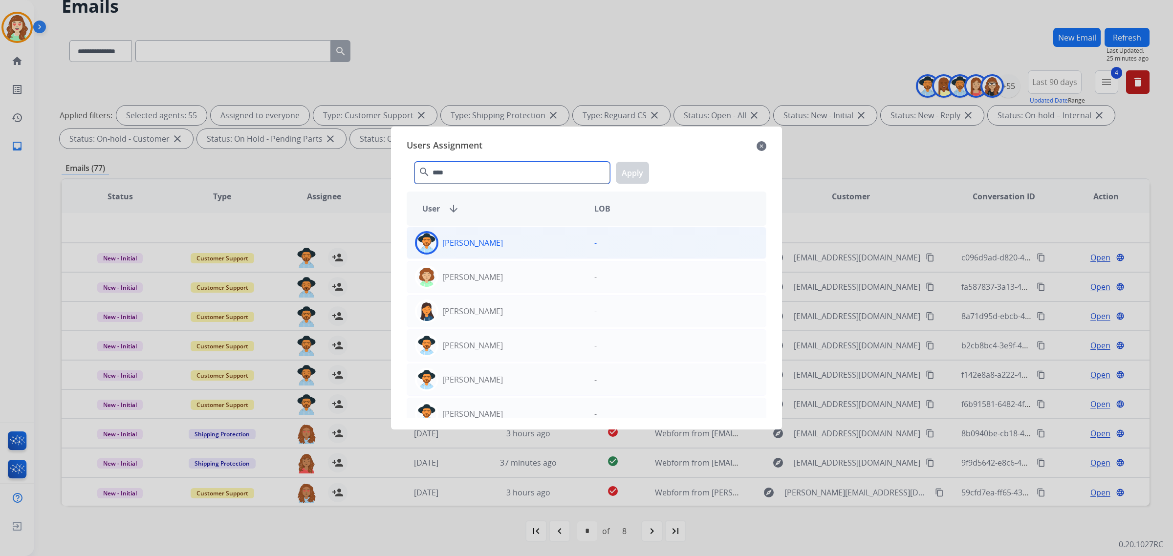
type input "****"
click at [548, 242] on div "[PERSON_NAME]" at bounding box center [496, 242] width 179 height 23
drag, startPoint x: 640, startPoint y: 172, endPoint x: 587, endPoint y: 199, distance: 59.0
click at [639, 172] on button "Apply" at bounding box center [632, 173] width 33 height 22
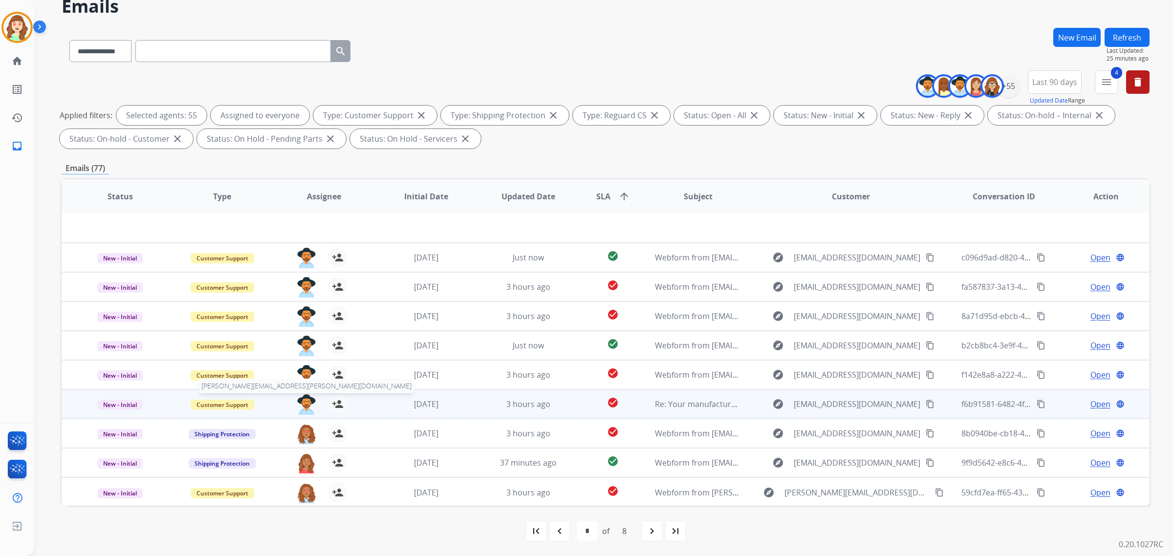
click at [309, 402] on img at bounding box center [307, 404] width 20 height 21
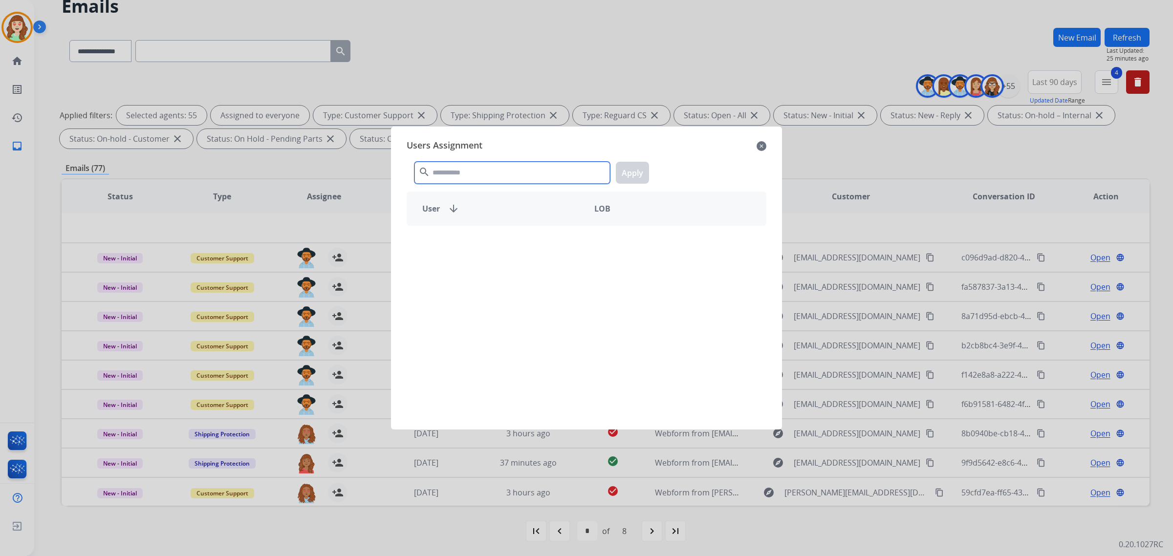
click at [485, 170] on input "text" at bounding box center [511, 173] width 195 height 22
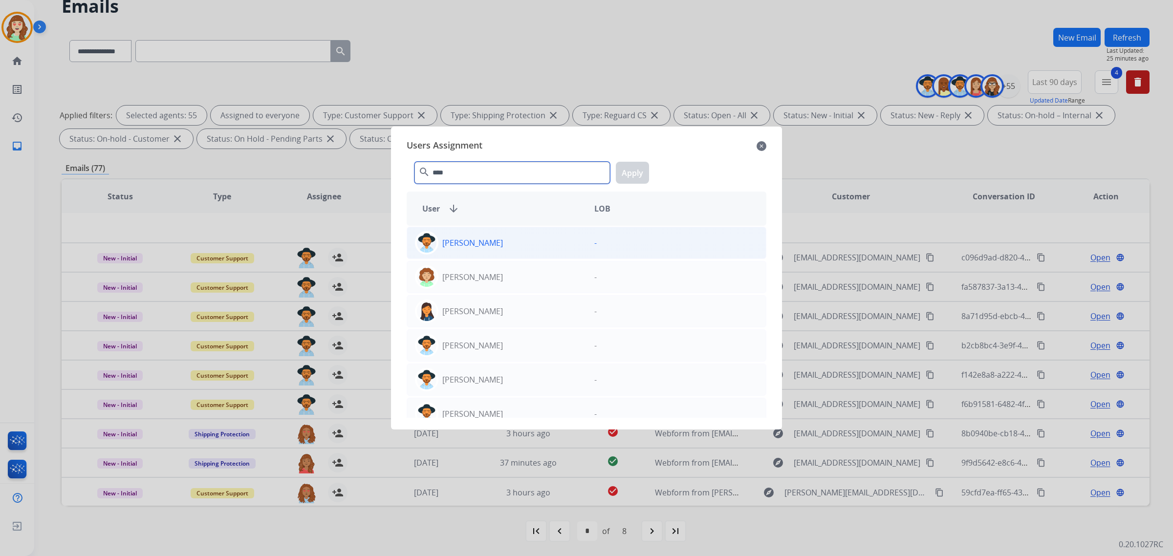
type input "****"
click at [521, 243] on div "[PERSON_NAME]" at bounding box center [496, 242] width 179 height 23
click at [623, 169] on button "Apply" at bounding box center [632, 173] width 33 height 22
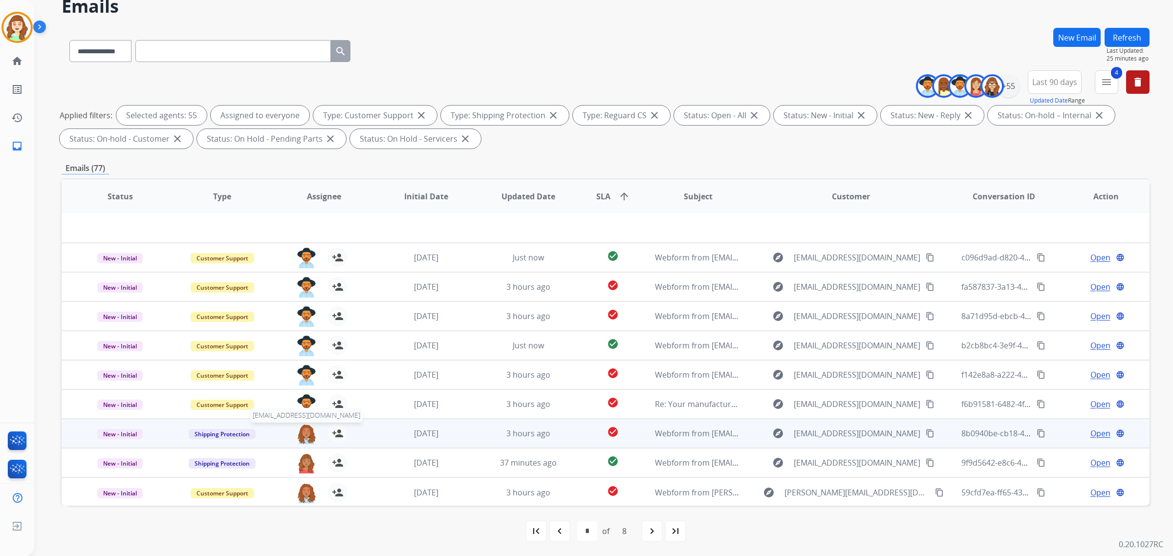
click at [303, 435] on img at bounding box center [307, 434] width 20 height 21
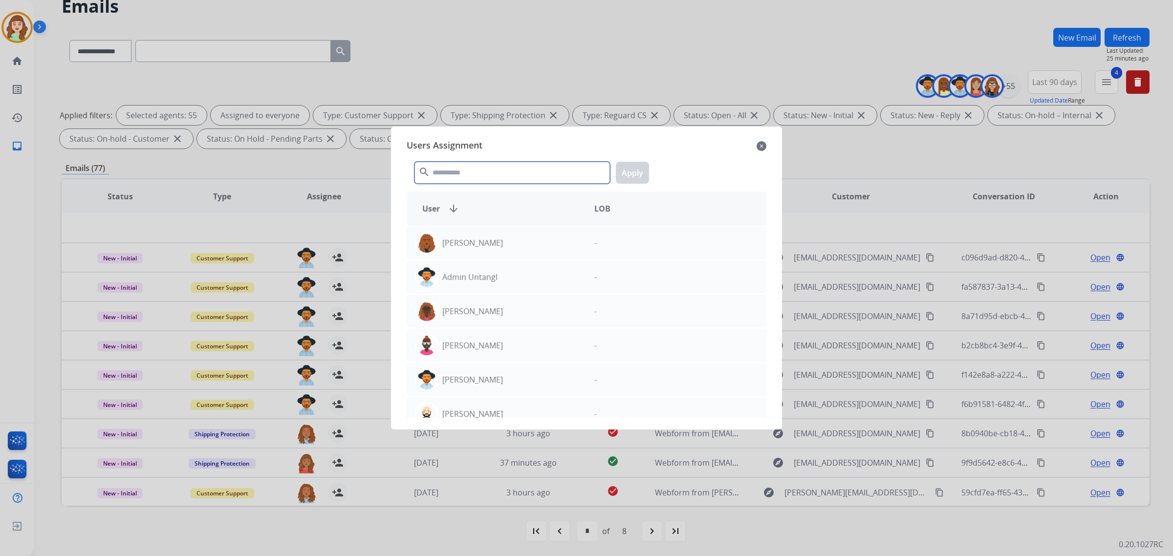
click at [473, 168] on input "text" at bounding box center [511, 173] width 195 height 22
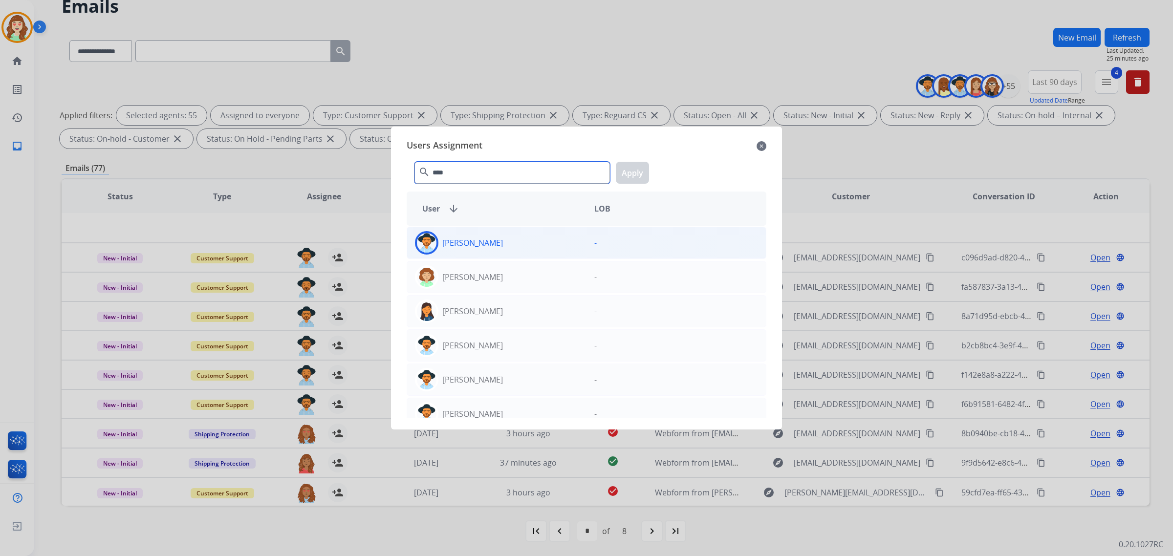
type input "****"
drag, startPoint x: 527, startPoint y: 244, endPoint x: 591, endPoint y: 229, distance: 66.4
click at [534, 244] on div "[PERSON_NAME]" at bounding box center [496, 242] width 179 height 23
click at [625, 174] on button "Apply" at bounding box center [632, 173] width 33 height 22
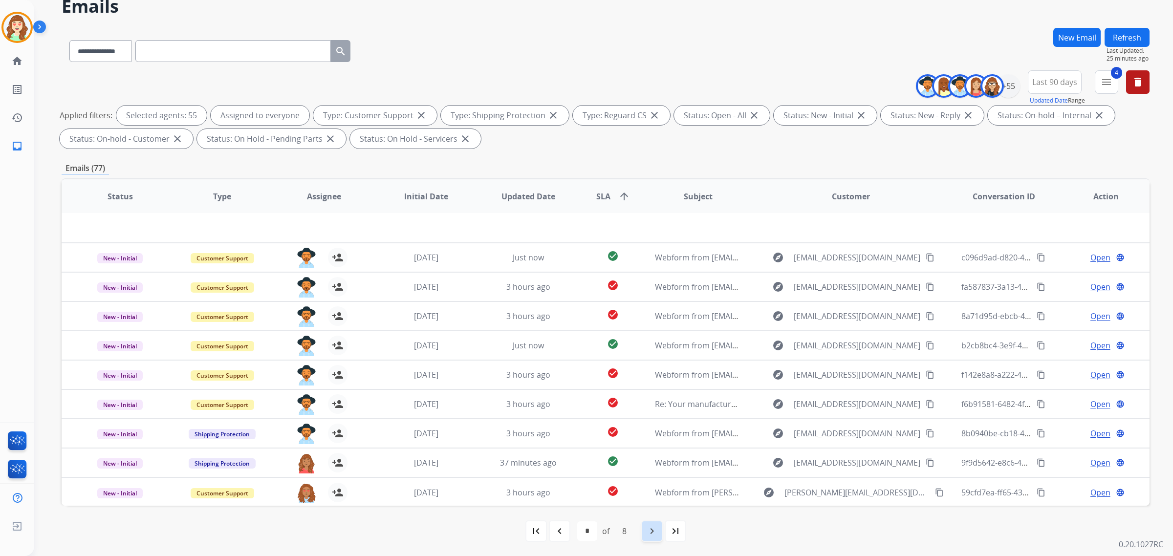
click at [649, 529] on mat-icon "navigate_next" at bounding box center [652, 531] width 12 height 12
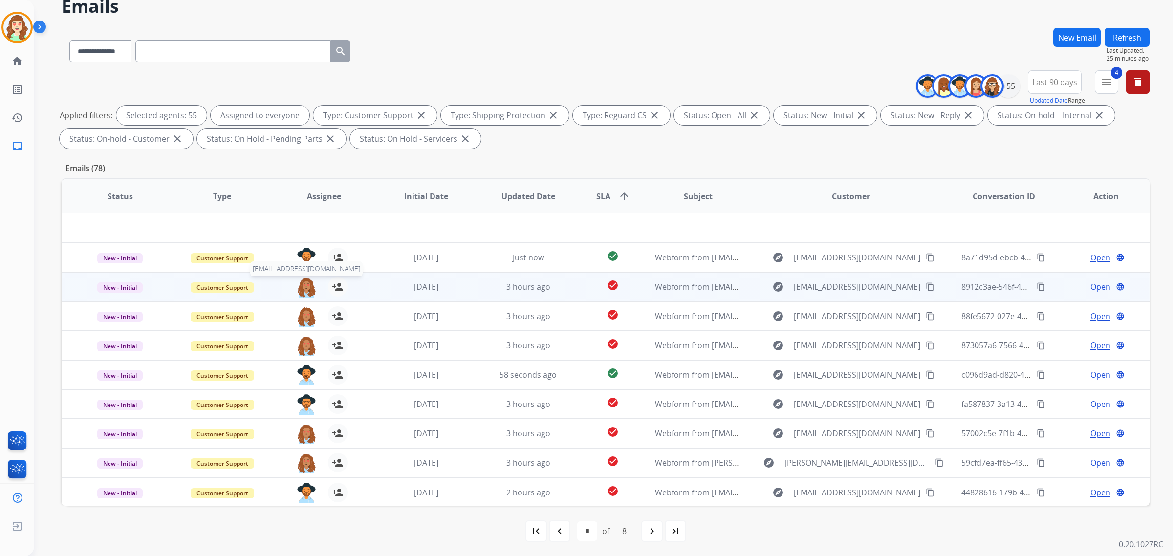
click at [300, 288] on img at bounding box center [307, 287] width 20 height 21
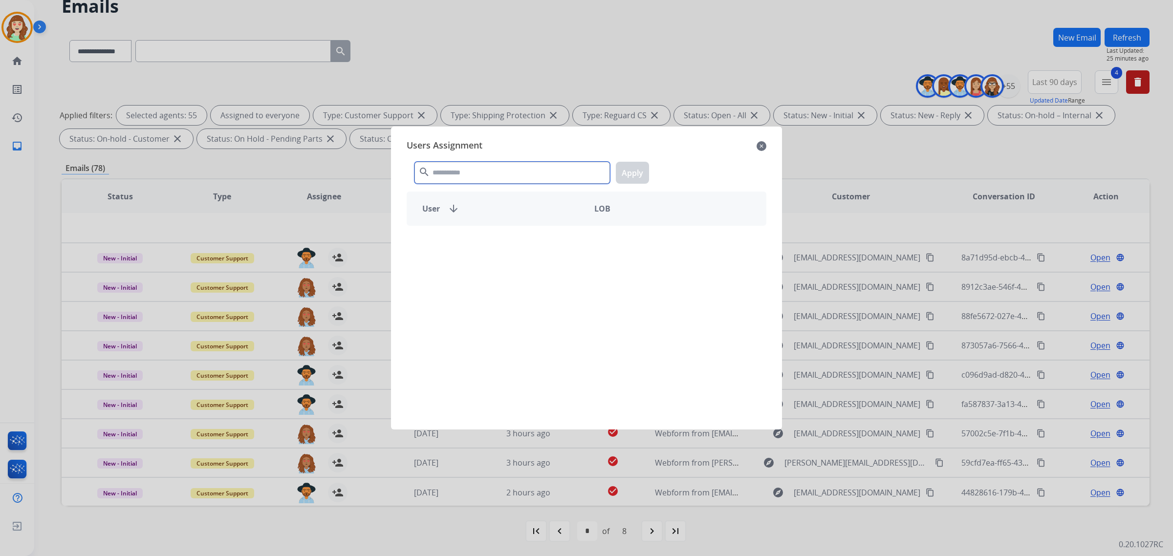
click at [470, 176] on input "text" at bounding box center [511, 173] width 195 height 22
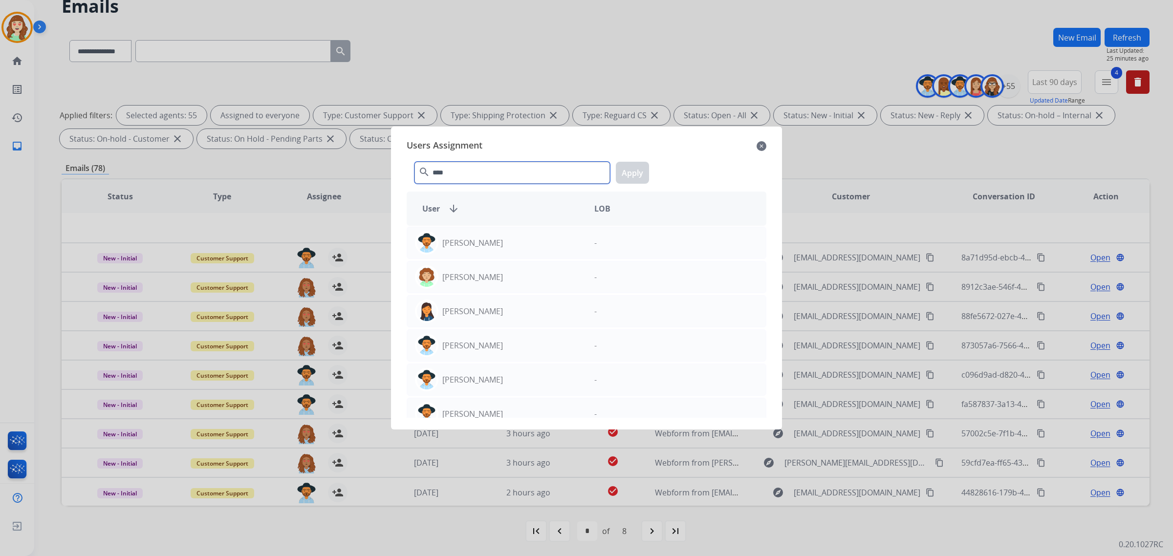
type input "****"
click at [523, 236] on div "[PERSON_NAME]" at bounding box center [496, 242] width 179 height 23
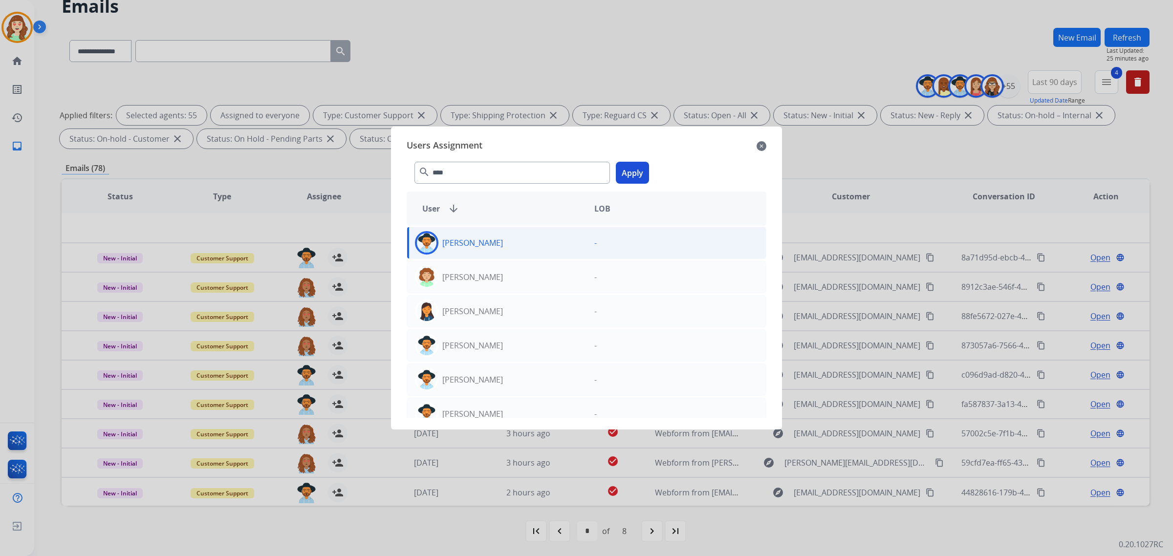
click at [630, 171] on button "Apply" at bounding box center [632, 173] width 33 height 22
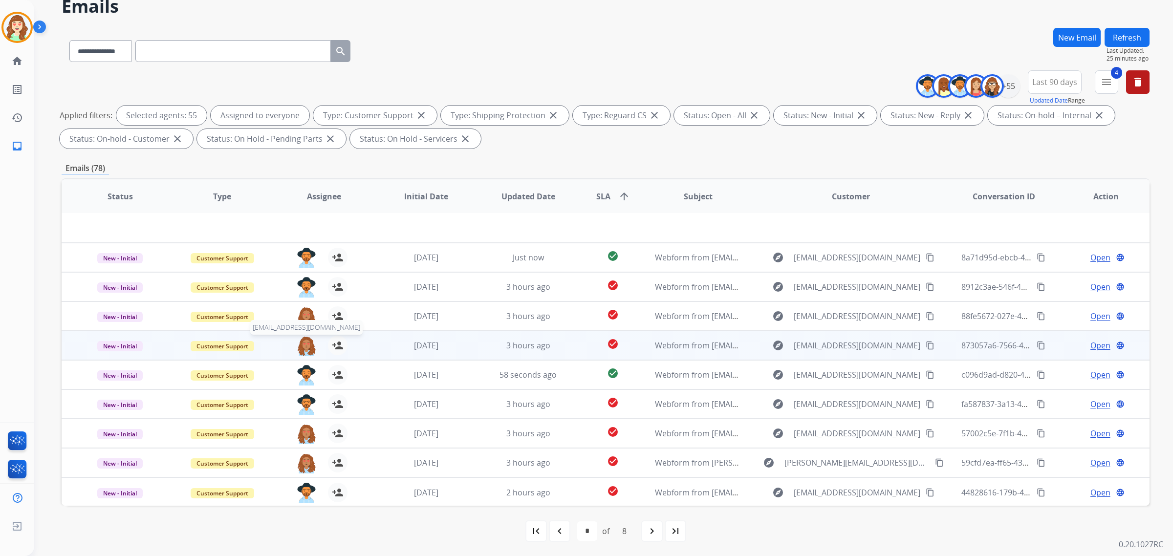
click at [306, 338] on img at bounding box center [307, 346] width 20 height 21
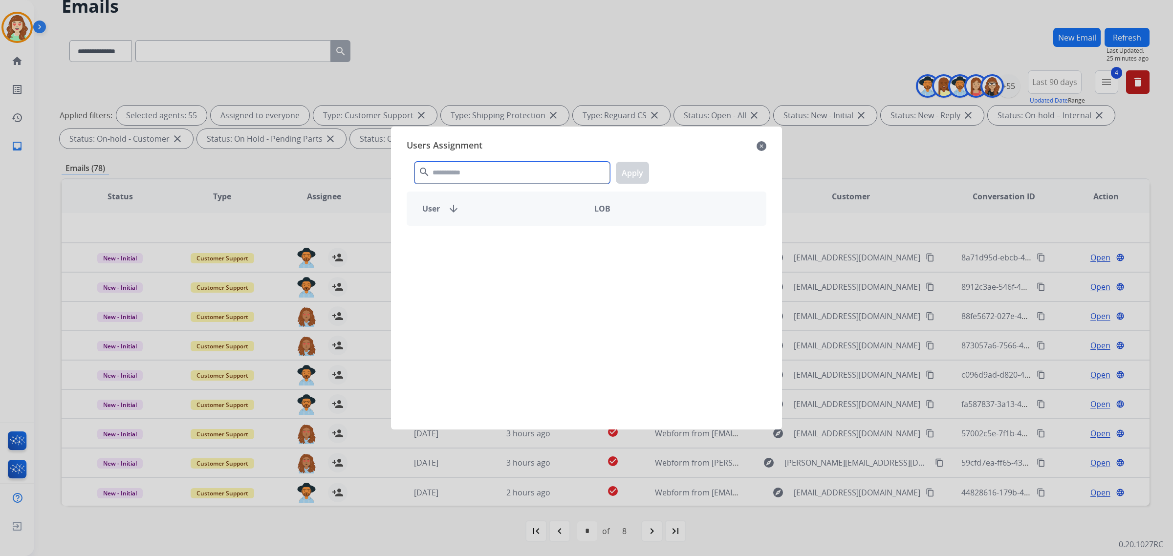
click at [472, 182] on input "text" at bounding box center [511, 173] width 195 height 22
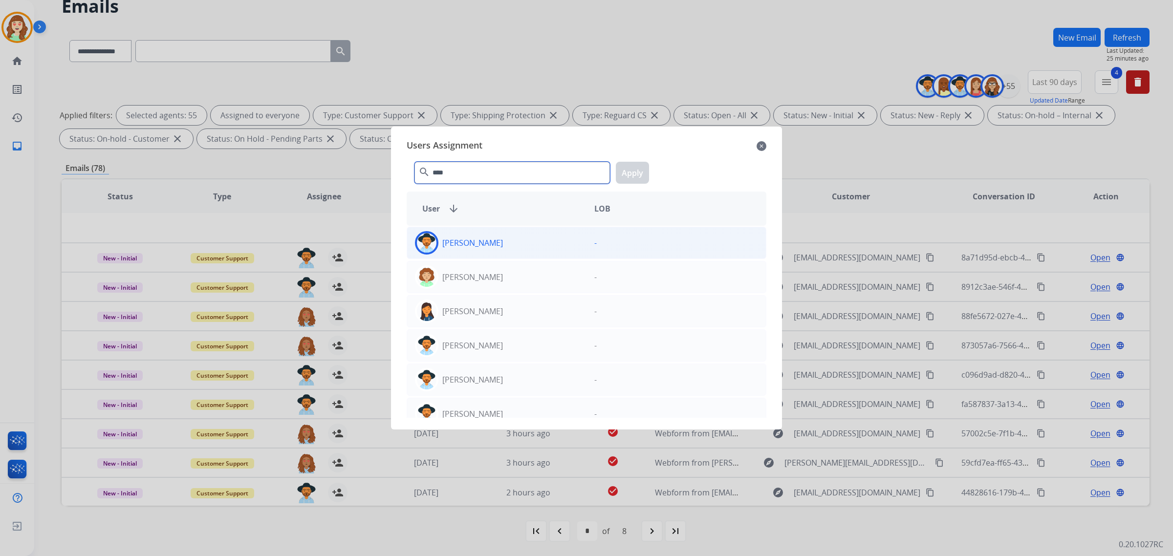
type input "****"
drag, startPoint x: 496, startPoint y: 247, endPoint x: 612, endPoint y: 203, distance: 124.1
click at [497, 247] on div "[PERSON_NAME]" at bounding box center [496, 242] width 179 height 23
drag, startPoint x: 637, startPoint y: 172, endPoint x: 532, endPoint y: 206, distance: 110.6
click at [635, 172] on button "Apply" at bounding box center [632, 173] width 33 height 22
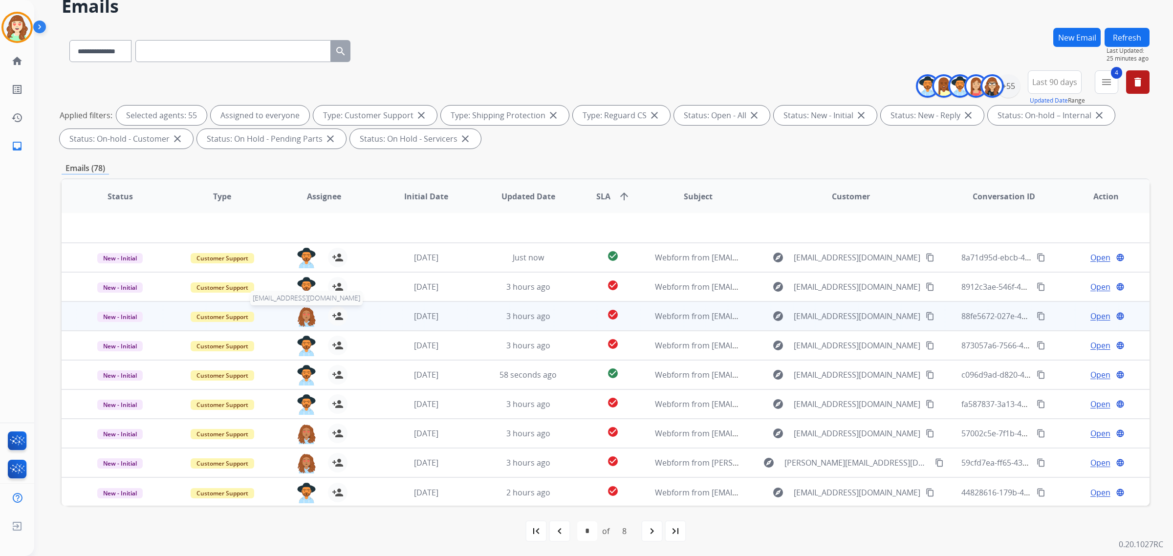
click at [303, 314] on img at bounding box center [307, 316] width 20 height 21
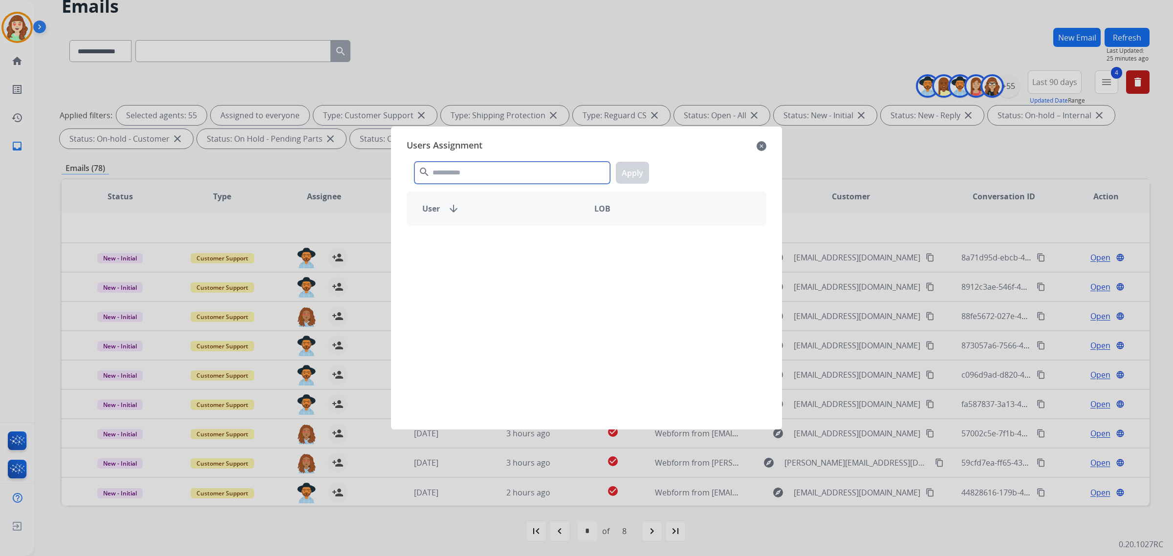
click at [494, 172] on input "text" at bounding box center [511, 173] width 195 height 22
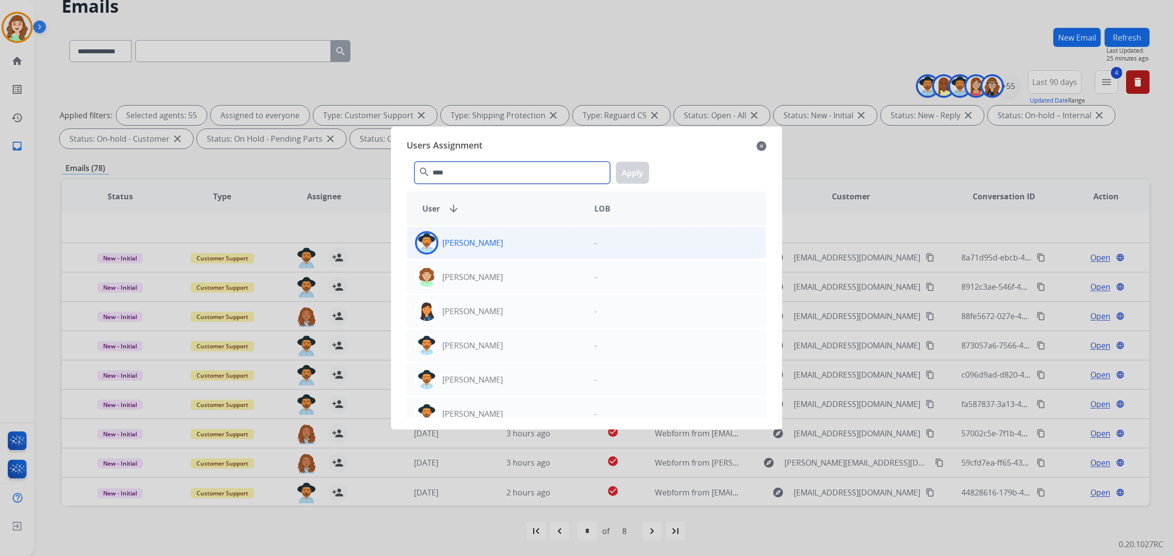
type input "****"
drag, startPoint x: 509, startPoint y: 245, endPoint x: 612, endPoint y: 188, distance: 117.7
click at [511, 245] on div "[PERSON_NAME]" at bounding box center [496, 242] width 179 height 23
drag, startPoint x: 633, startPoint y: 174, endPoint x: 568, endPoint y: 179, distance: 64.7
click at [632, 174] on button "Apply" at bounding box center [632, 173] width 33 height 22
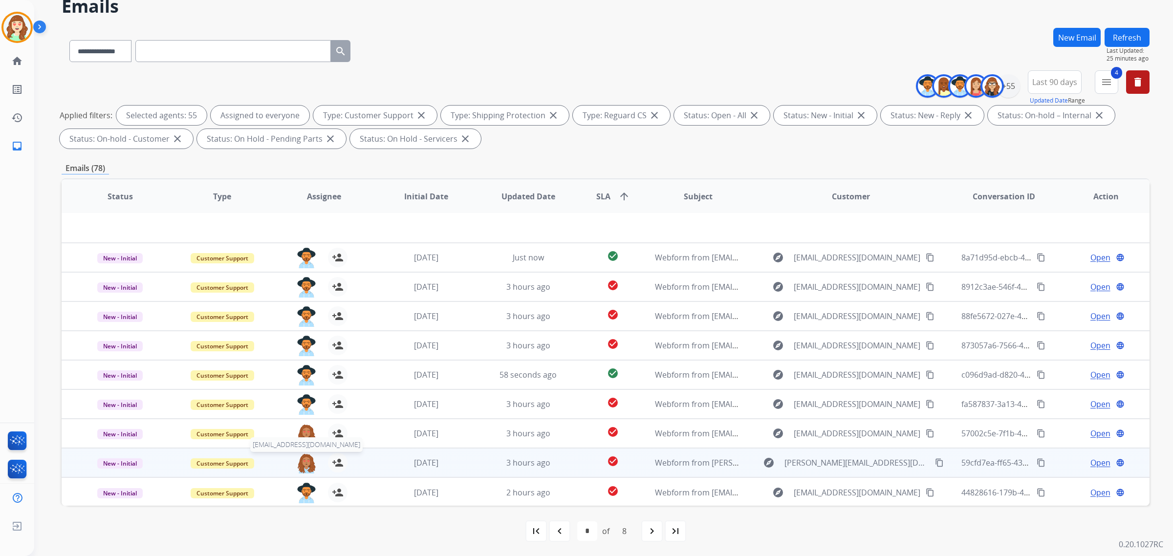
click at [304, 460] on img at bounding box center [307, 463] width 20 height 21
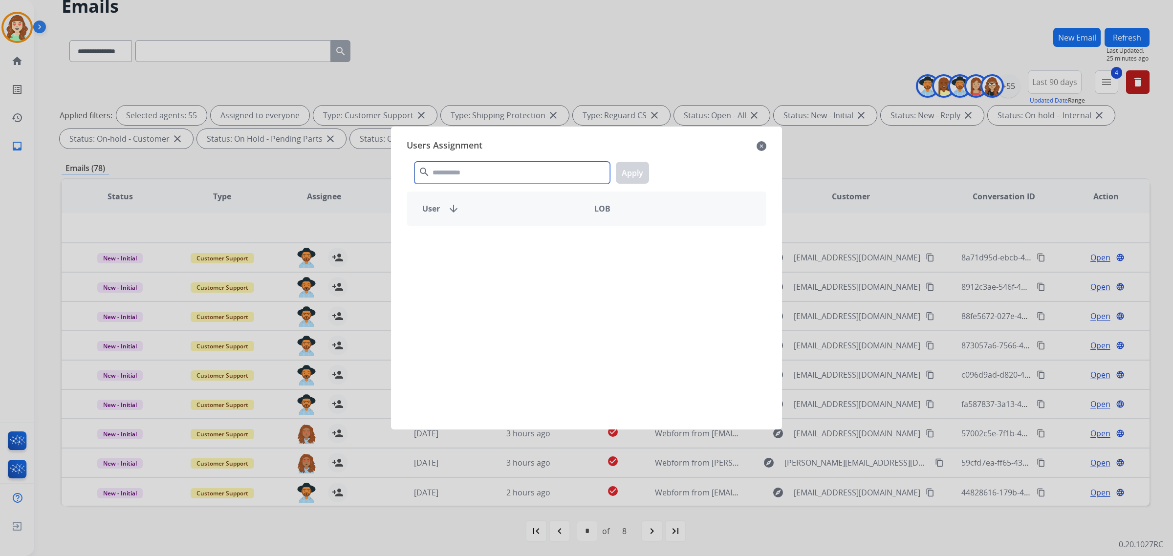
click at [453, 169] on input "text" at bounding box center [511, 173] width 195 height 22
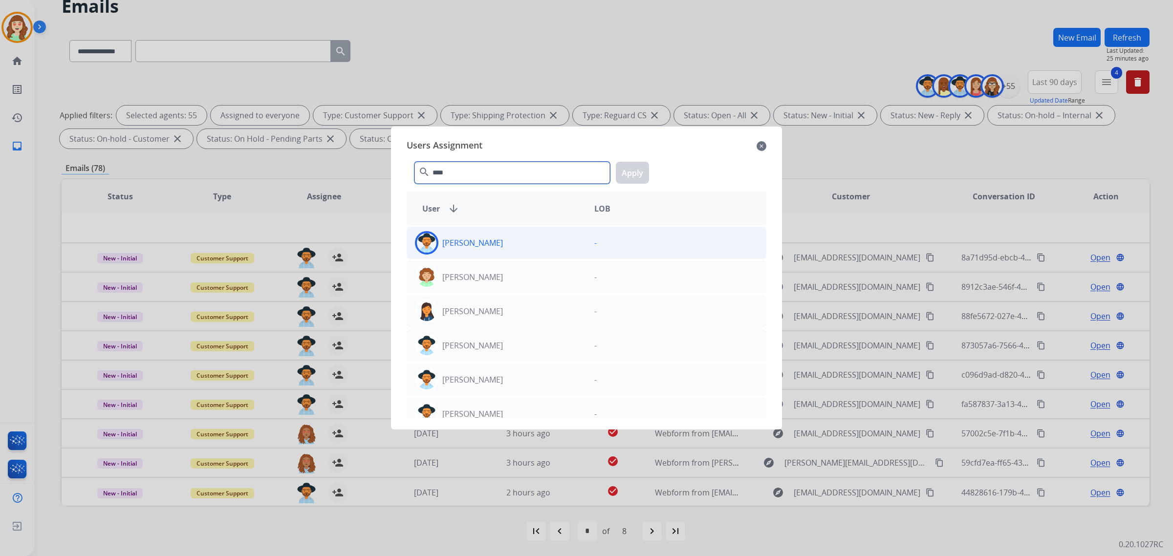
type input "****"
click at [517, 240] on div "[PERSON_NAME]" at bounding box center [496, 242] width 179 height 23
click at [636, 165] on button "Apply" at bounding box center [632, 173] width 33 height 22
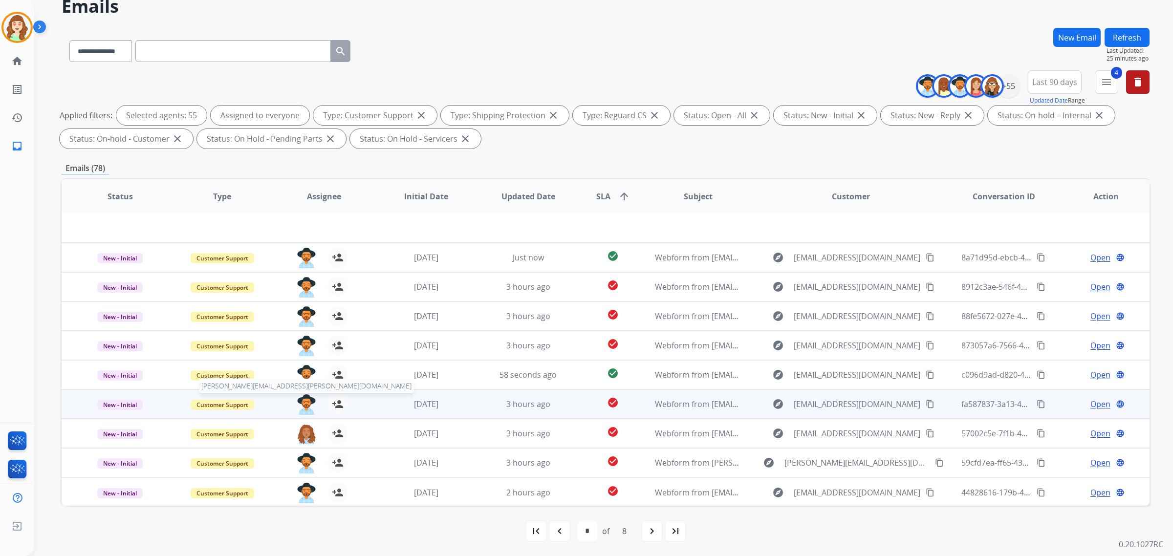
click at [304, 402] on img at bounding box center [307, 404] width 20 height 21
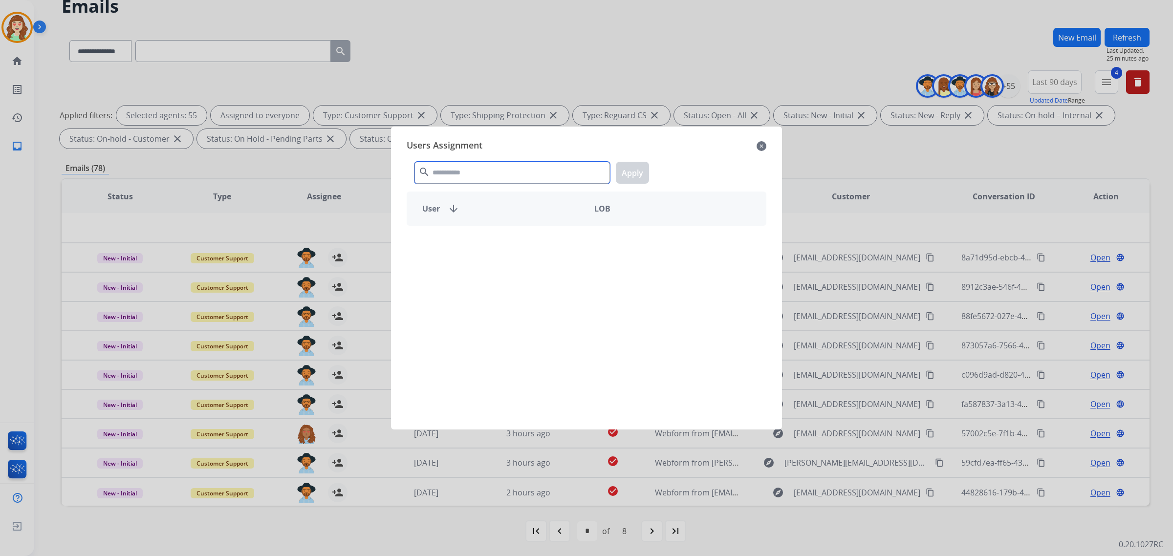
click at [543, 176] on input "text" at bounding box center [511, 173] width 195 height 22
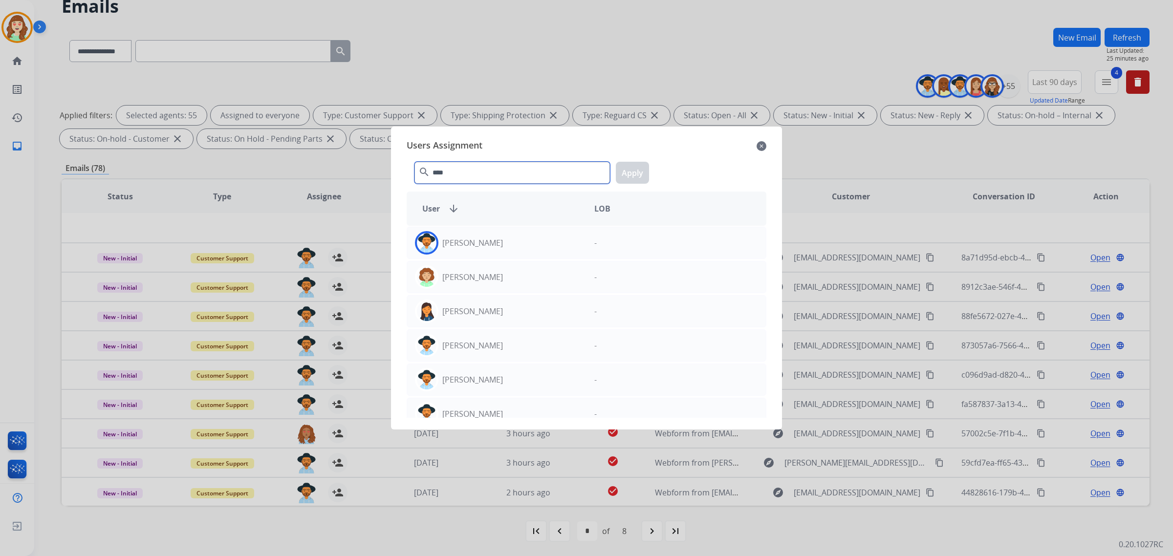
type input "****"
click at [539, 242] on div "[PERSON_NAME]" at bounding box center [496, 242] width 179 height 23
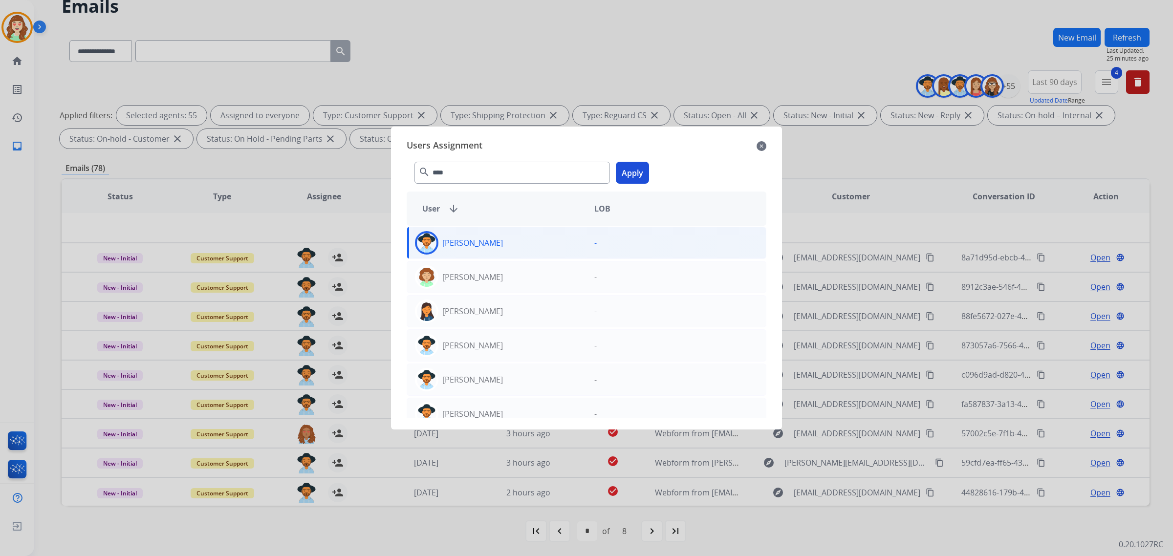
click at [626, 175] on button "Apply" at bounding box center [632, 173] width 33 height 22
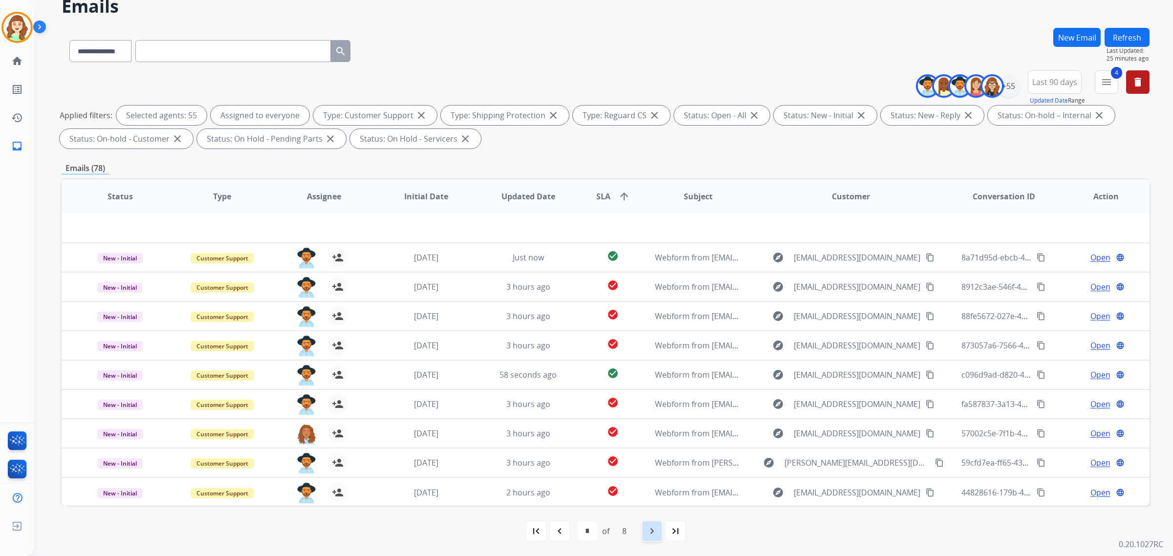
click at [654, 529] on mat-icon "navigate_next" at bounding box center [652, 531] width 12 height 12
select select "*"
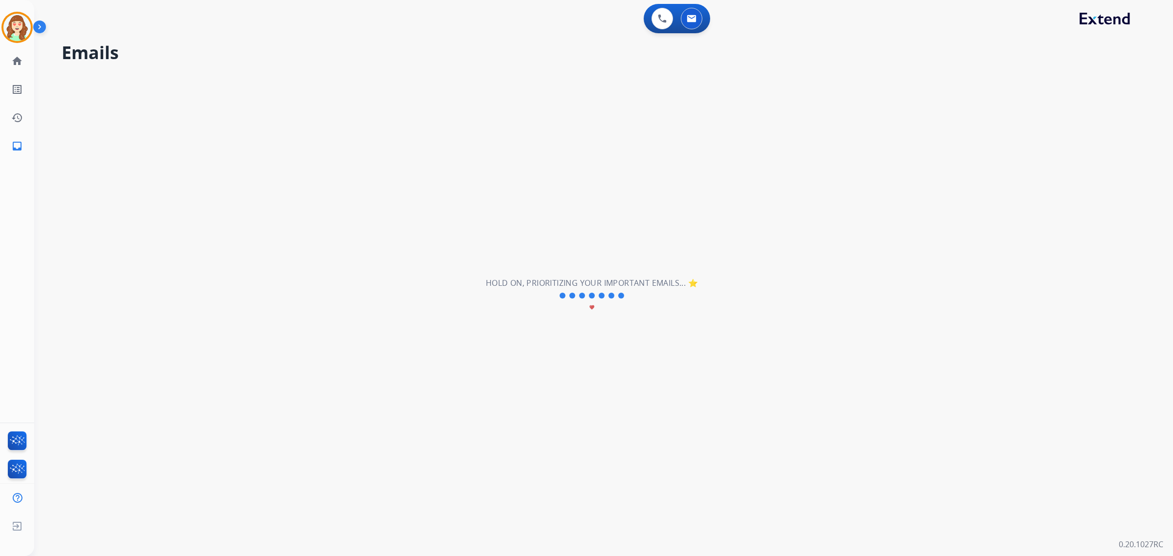
scroll to position [0, 0]
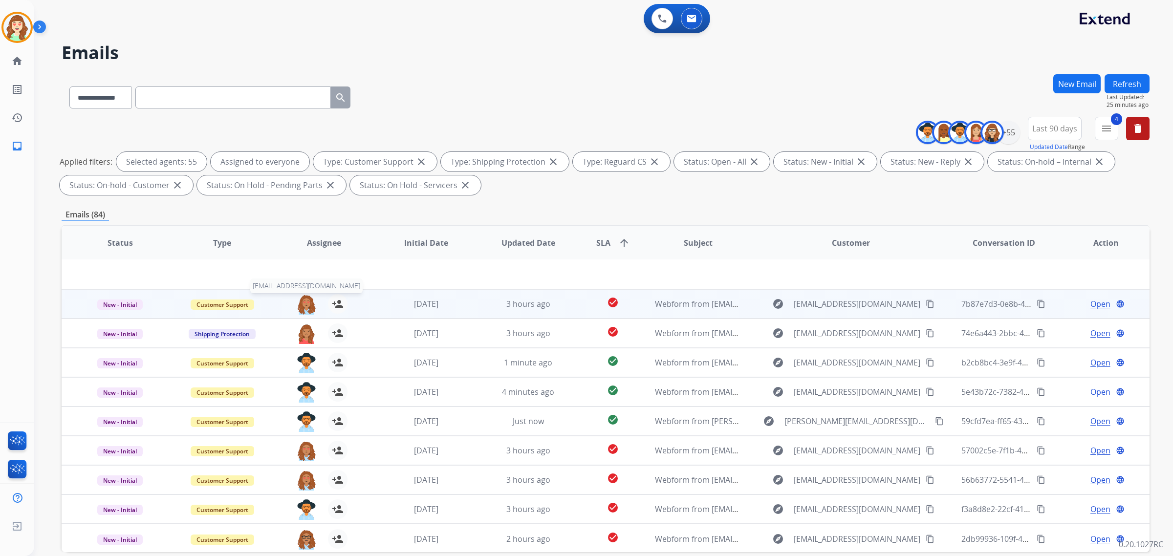
click at [301, 297] on img at bounding box center [307, 304] width 20 height 21
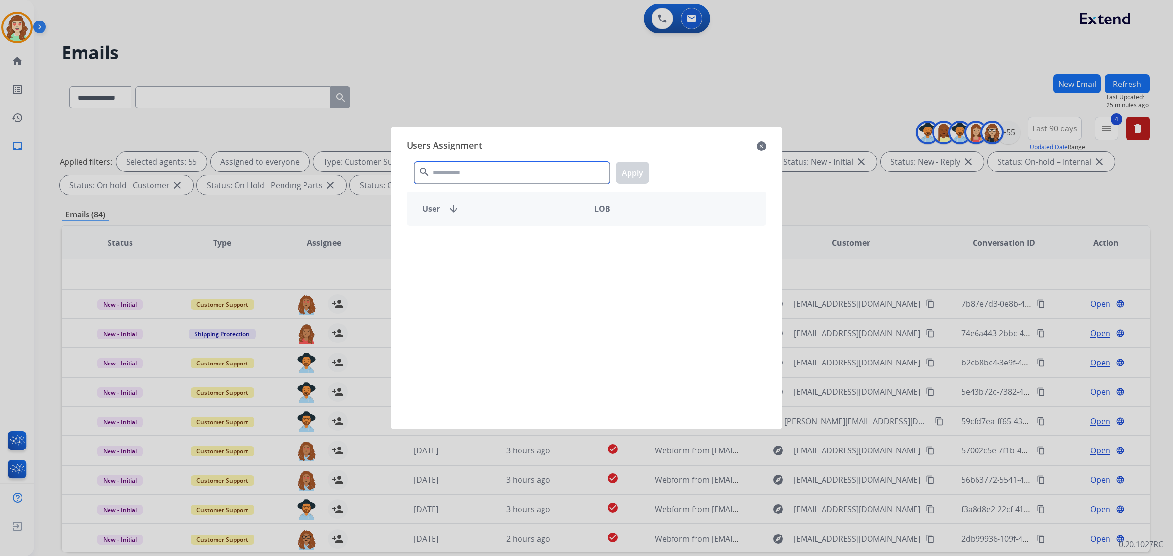
drag, startPoint x: 526, startPoint y: 174, endPoint x: 519, endPoint y: 143, distance: 31.9
click at [525, 172] on input "text" at bounding box center [511, 173] width 195 height 22
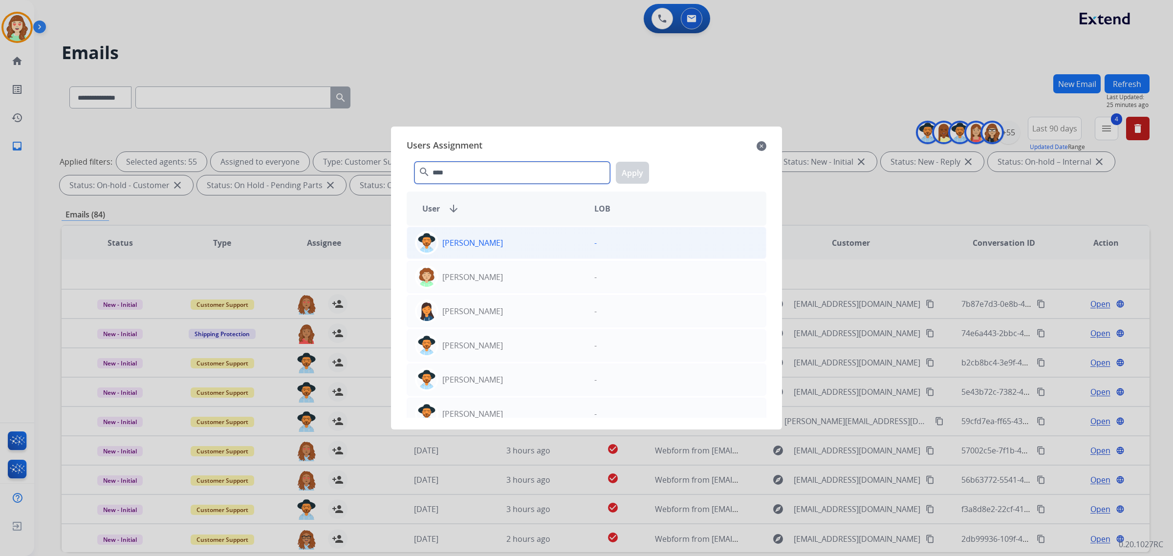
type input "****"
drag, startPoint x: 538, startPoint y: 246, endPoint x: 645, endPoint y: 186, distance: 123.2
click at [537, 245] on div "[PERSON_NAME]" at bounding box center [496, 242] width 179 height 23
click at [624, 172] on button "Apply" at bounding box center [632, 173] width 33 height 22
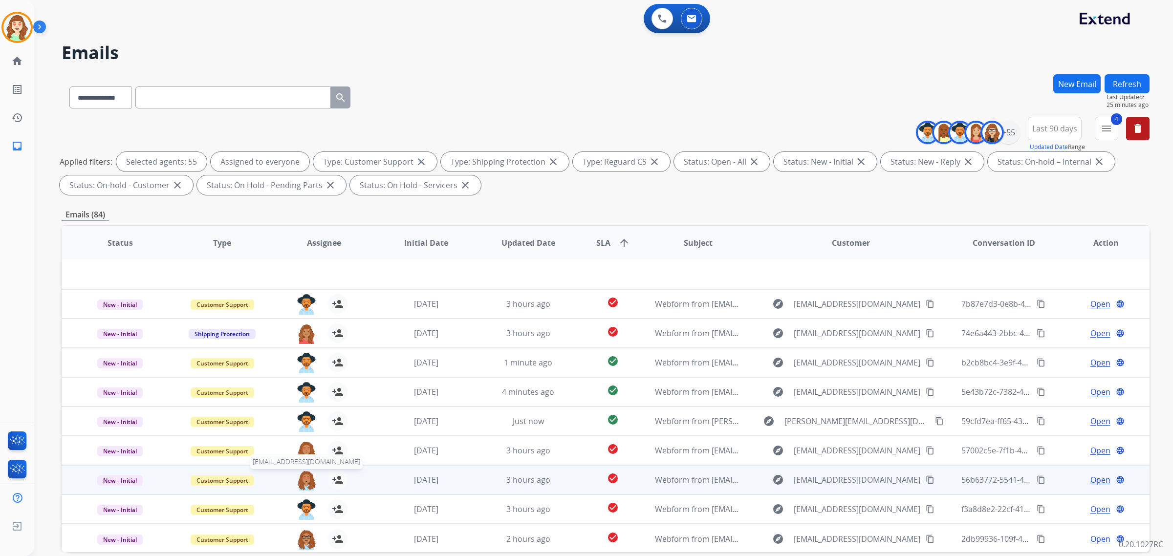
scroll to position [46, 0]
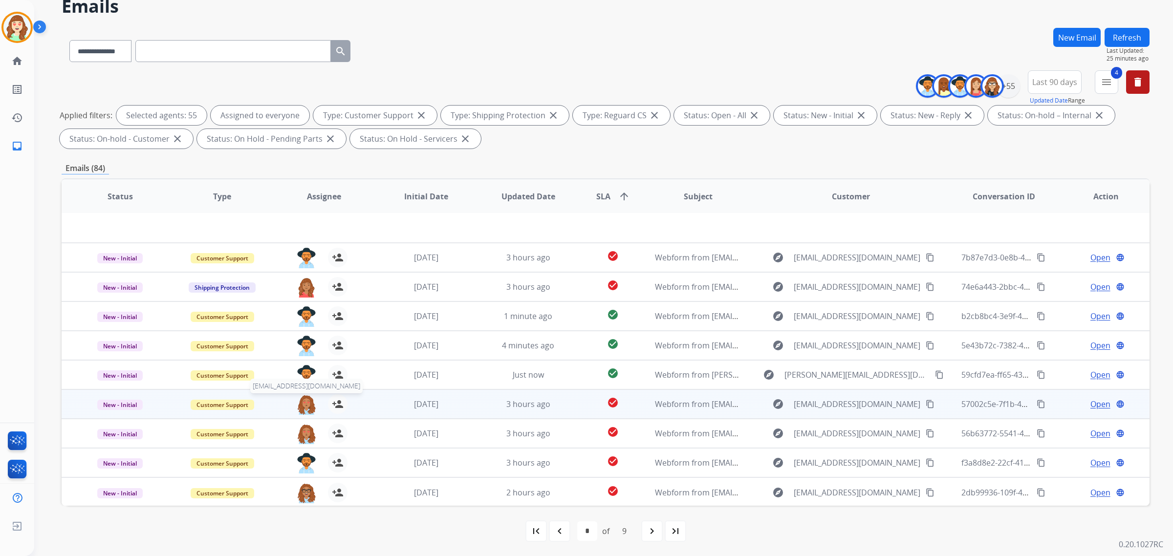
click at [304, 404] on img at bounding box center [307, 404] width 20 height 21
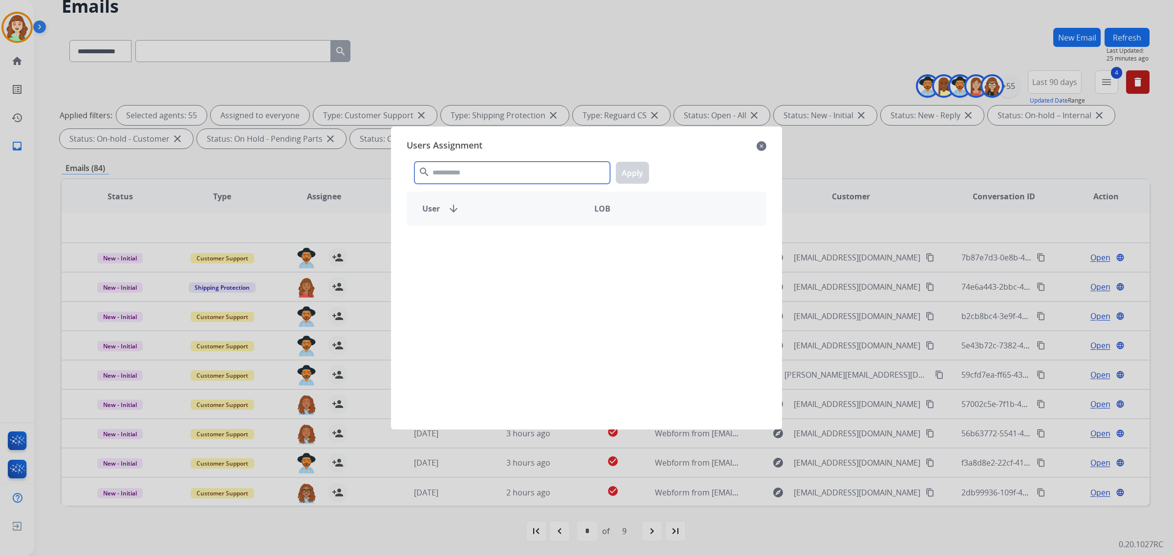
click at [533, 175] on input "text" at bounding box center [511, 173] width 195 height 22
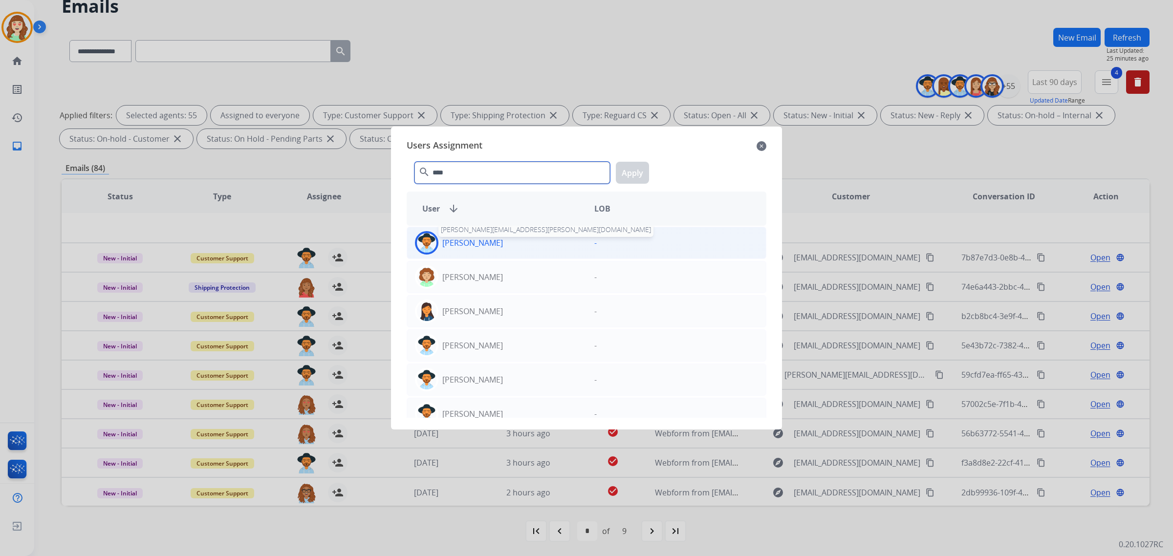
type input "****"
drag, startPoint x: 487, startPoint y: 237, endPoint x: 631, endPoint y: 193, distance: 151.3
click at [490, 237] on p "[PERSON_NAME]" at bounding box center [472, 243] width 61 height 12
drag, startPoint x: 633, startPoint y: 174, endPoint x: 645, endPoint y: 135, distance: 40.3
click at [624, 151] on div "Users Assignment close **** search Apply User arrow_downward LOB Amanda Baez - …" at bounding box center [586, 277] width 375 height 287
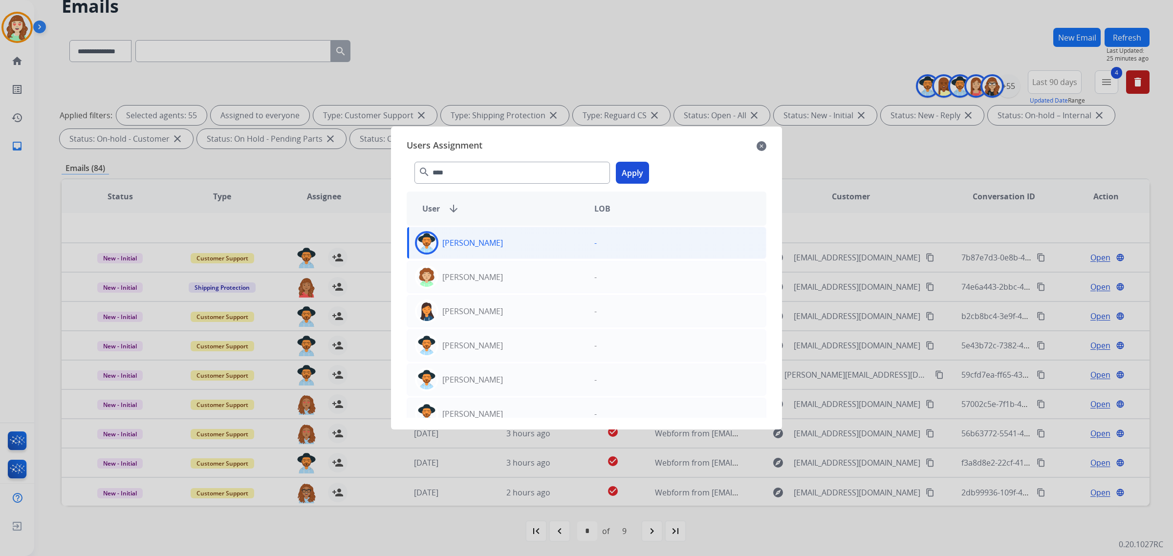
click at [641, 172] on button "Apply" at bounding box center [632, 173] width 33 height 22
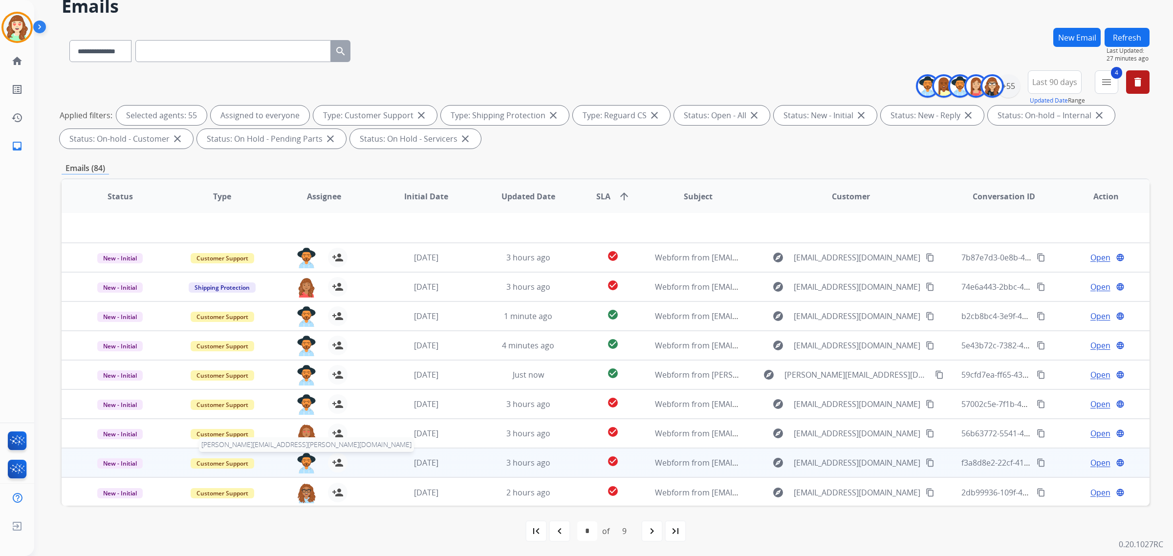
click at [306, 457] on img at bounding box center [307, 463] width 20 height 21
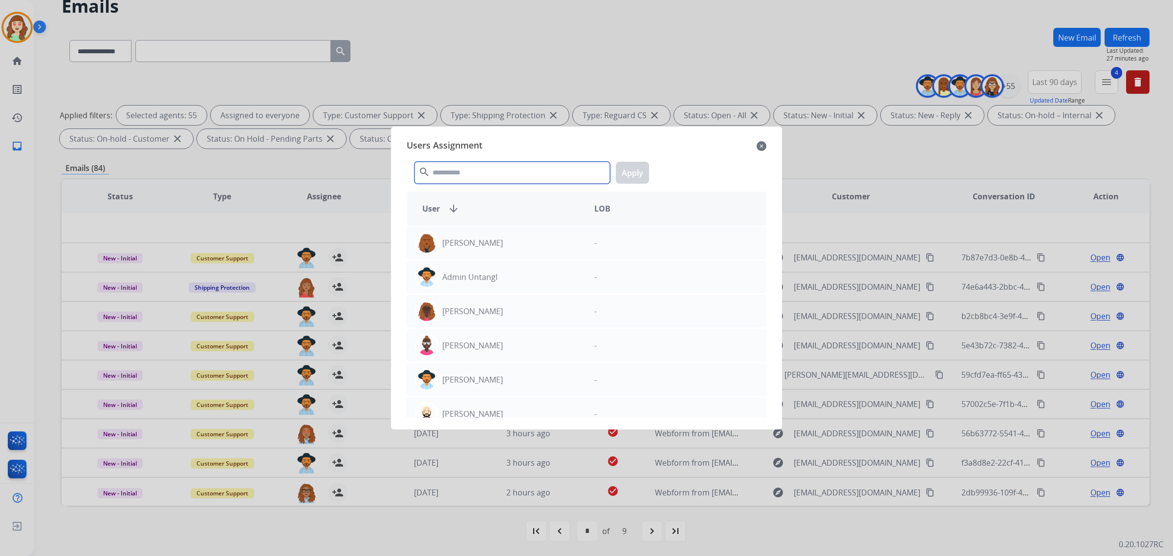
click at [496, 174] on input "text" at bounding box center [511, 173] width 195 height 22
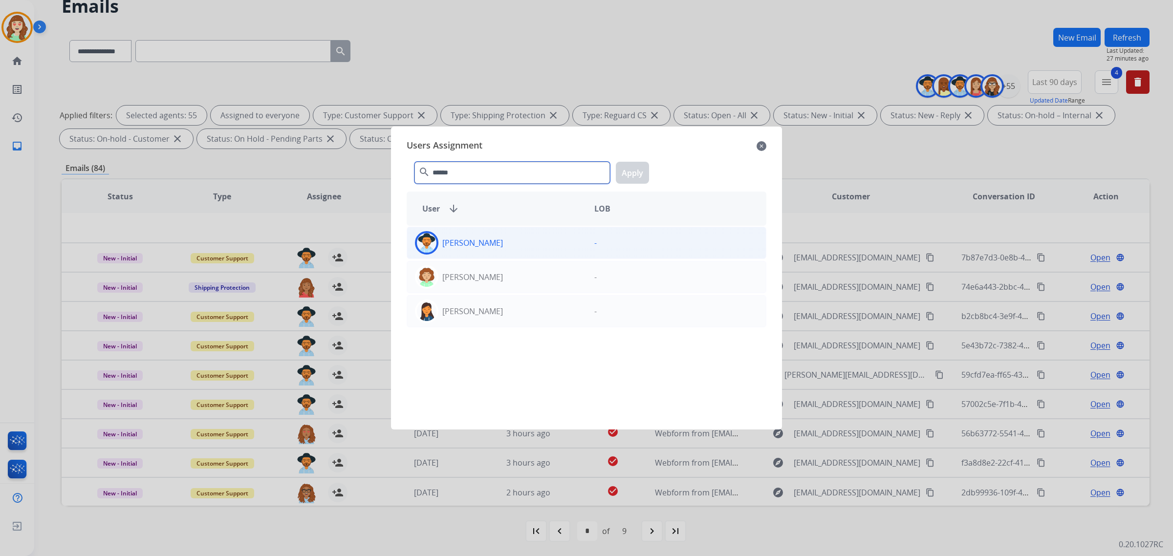
type input "******"
click at [514, 237] on div "[PERSON_NAME]" at bounding box center [496, 242] width 179 height 23
click at [624, 173] on button "Apply" at bounding box center [632, 173] width 33 height 22
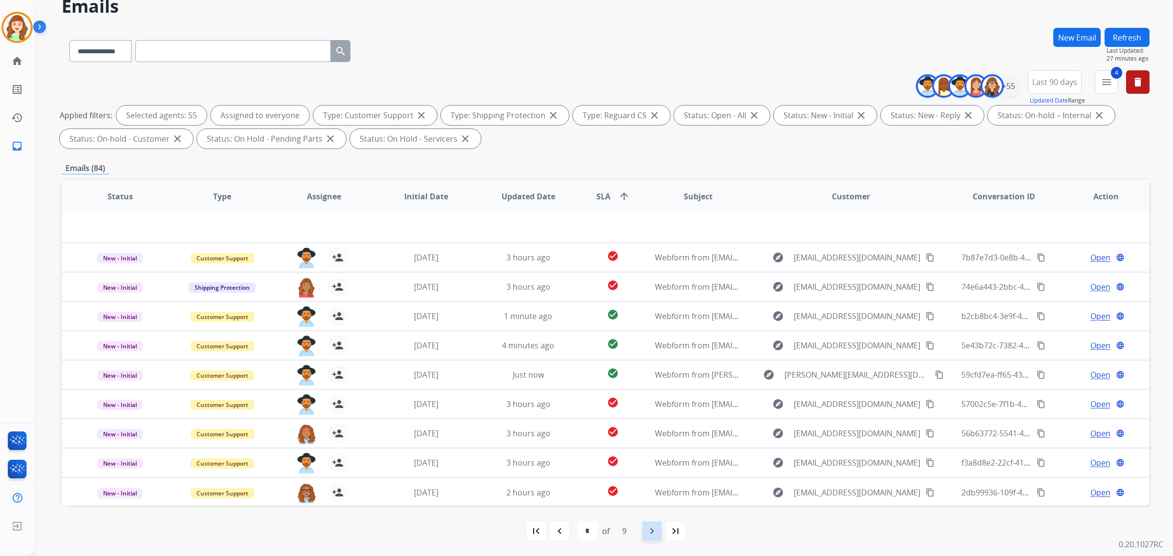
click at [650, 531] on mat-icon "navigate_next" at bounding box center [652, 531] width 12 height 12
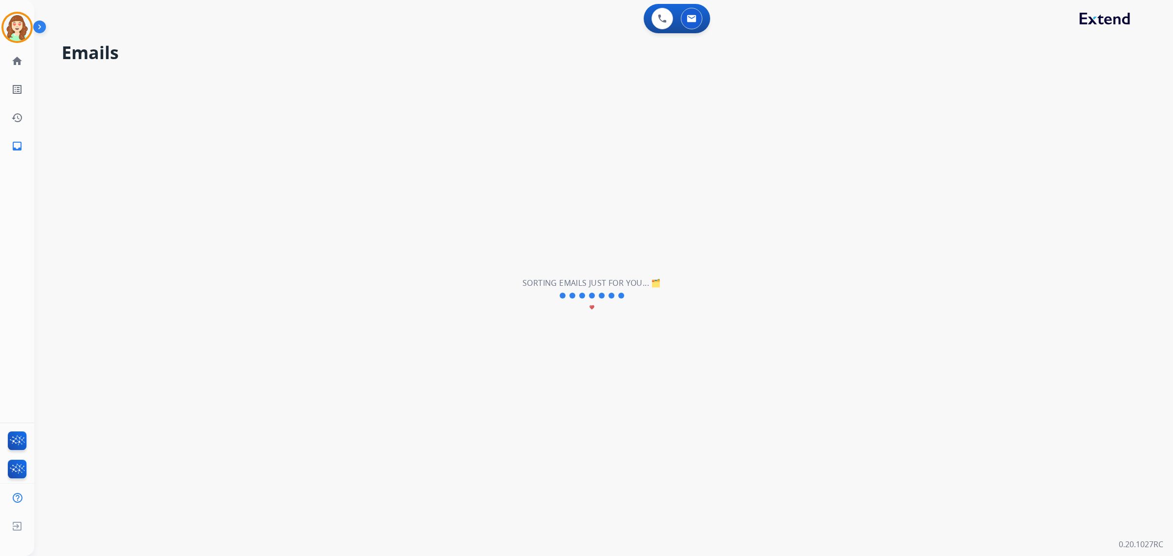
scroll to position [0, 0]
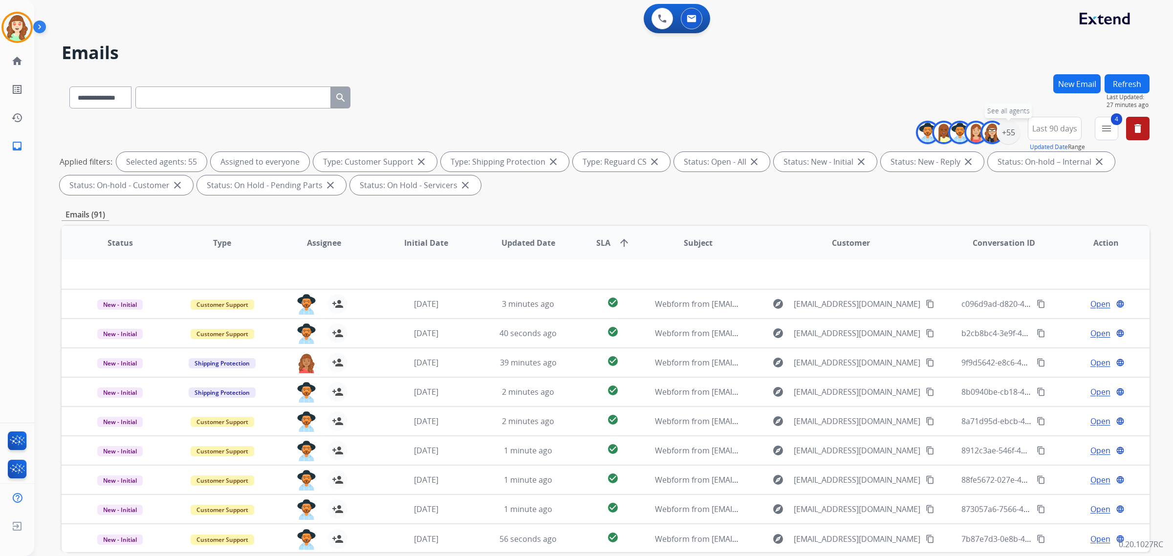
drag, startPoint x: 1008, startPoint y: 130, endPoint x: 961, endPoint y: 281, distance: 157.5
click at [1008, 130] on div "+55" at bounding box center [1007, 132] width 23 height 23
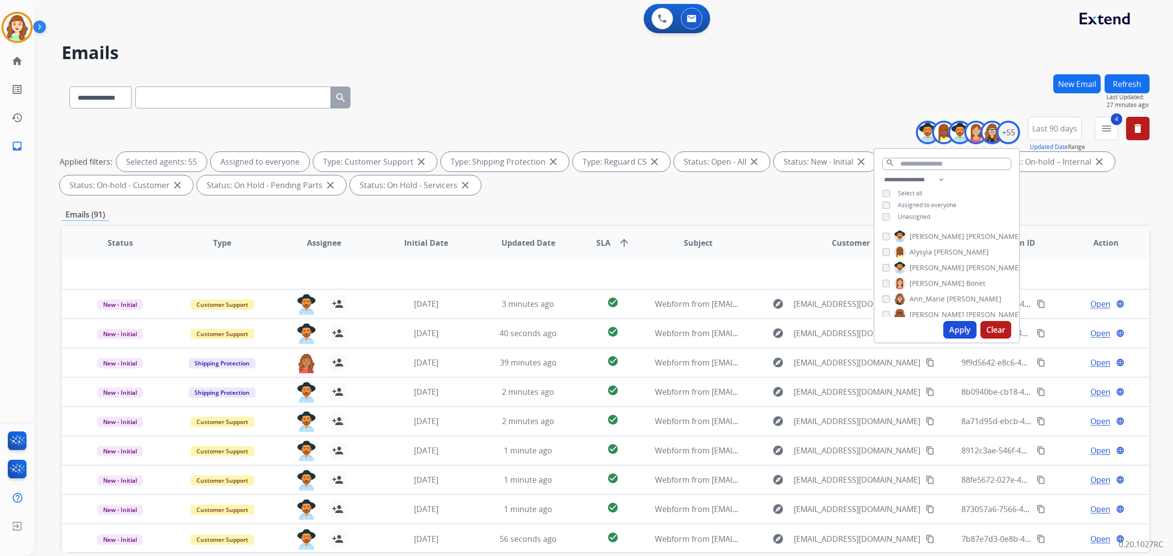
click at [954, 323] on button "Apply" at bounding box center [959, 330] width 33 height 18
select select "*"
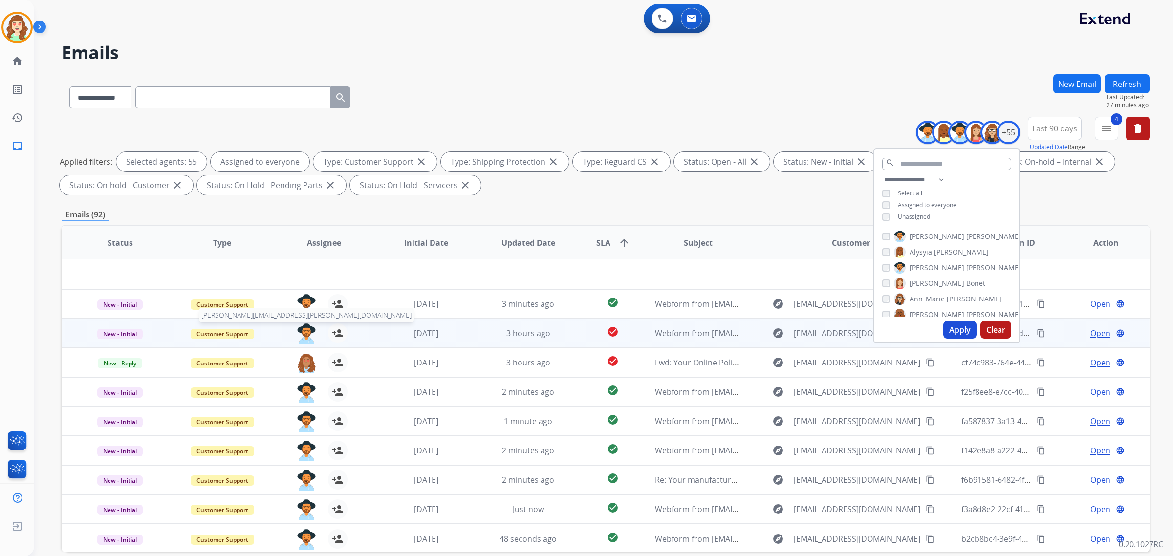
click at [301, 331] on img at bounding box center [307, 333] width 20 height 21
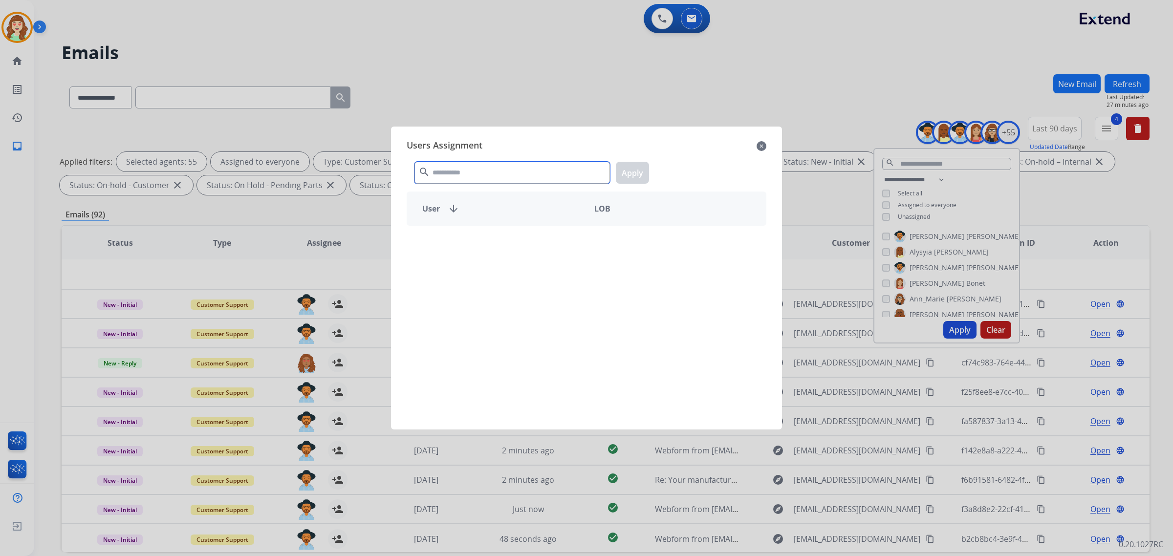
click at [511, 174] on input "text" at bounding box center [511, 173] width 195 height 22
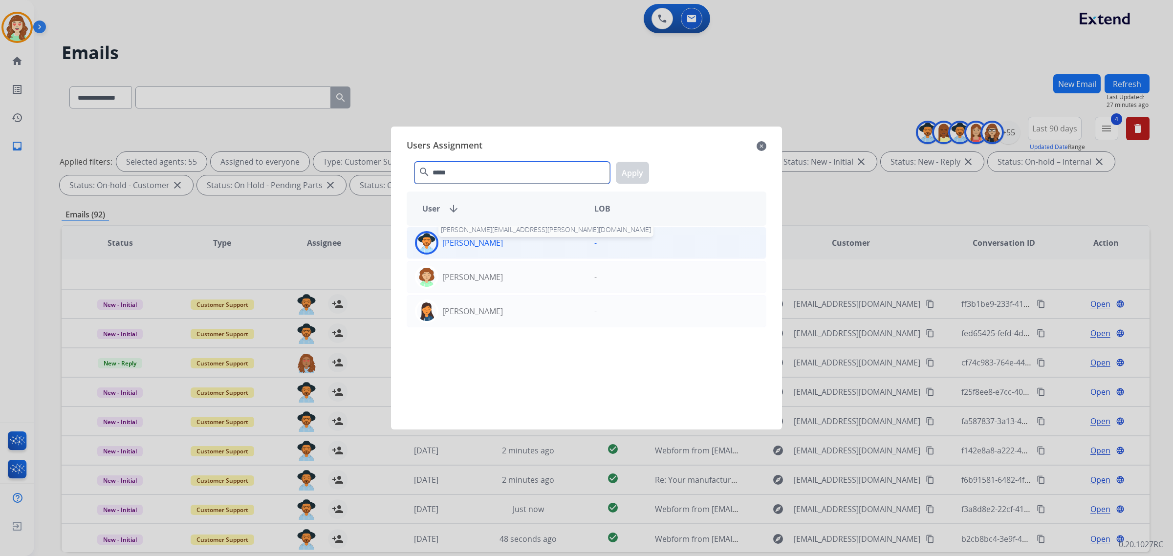
type input "*****"
click at [488, 248] on p "[PERSON_NAME]" at bounding box center [472, 243] width 61 height 12
click at [634, 164] on button "Apply" at bounding box center [632, 173] width 33 height 22
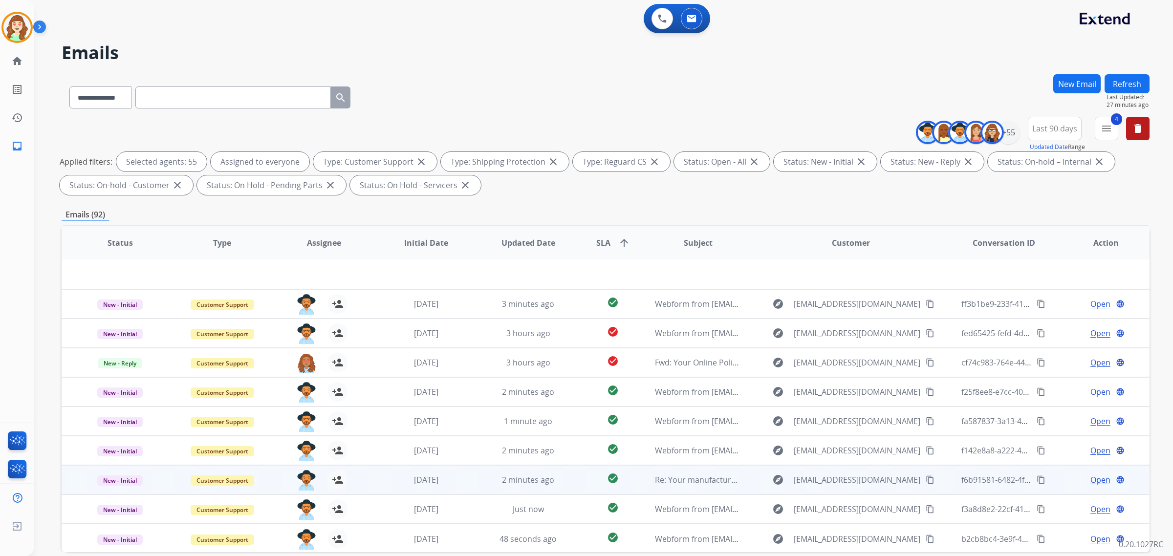
scroll to position [46, 0]
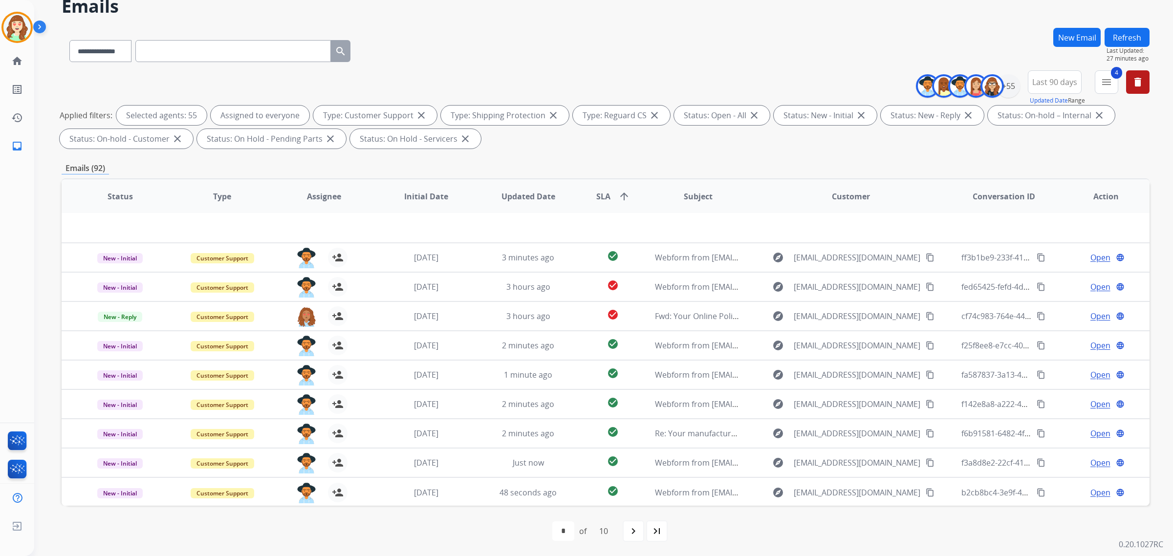
click at [631, 526] on mat-icon "navigate_next" at bounding box center [633, 531] width 12 height 12
click at [658, 534] on mat-icon "navigate_next" at bounding box center [655, 531] width 12 height 12
select select "*"
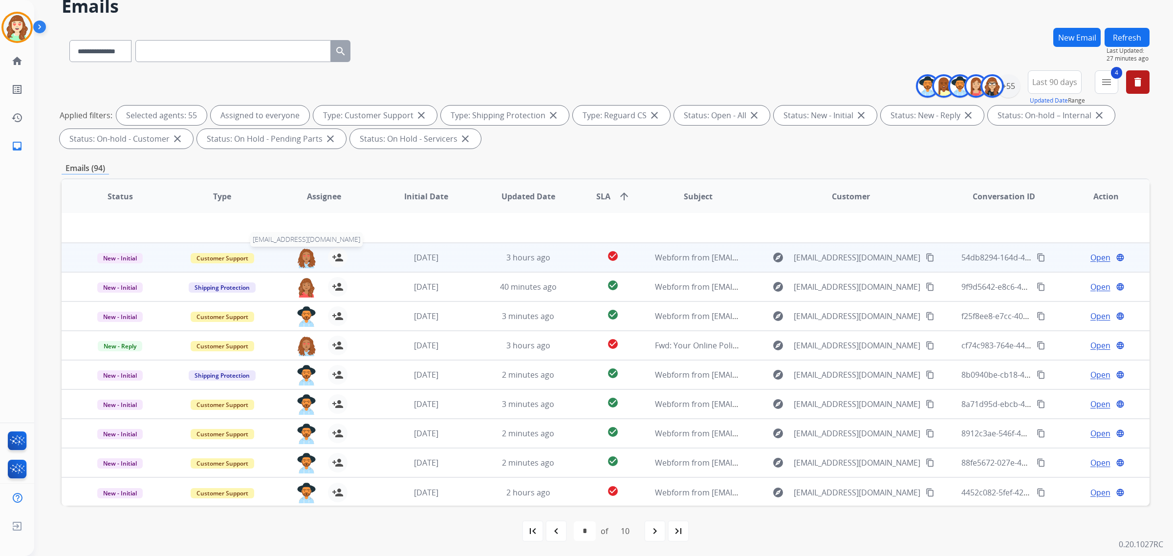
click at [303, 253] on img at bounding box center [307, 258] width 20 height 21
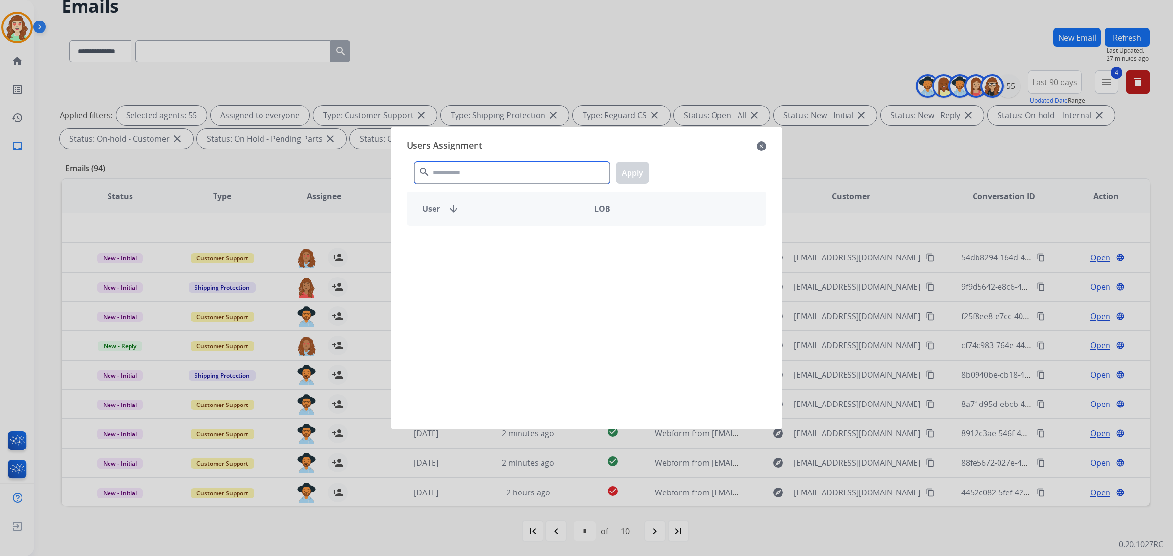
click at [477, 172] on input "text" at bounding box center [511, 173] width 195 height 22
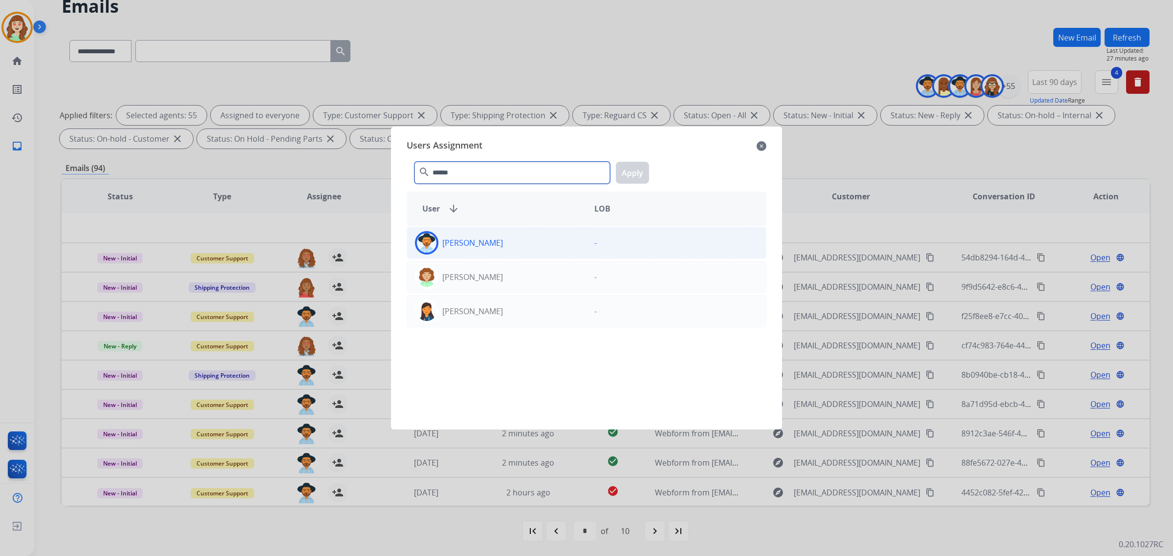
type input "******"
drag, startPoint x: 532, startPoint y: 248, endPoint x: 600, endPoint y: 228, distance: 70.7
click at [533, 248] on div "[PERSON_NAME]" at bounding box center [496, 242] width 179 height 23
click at [636, 167] on button "Apply" at bounding box center [632, 173] width 33 height 22
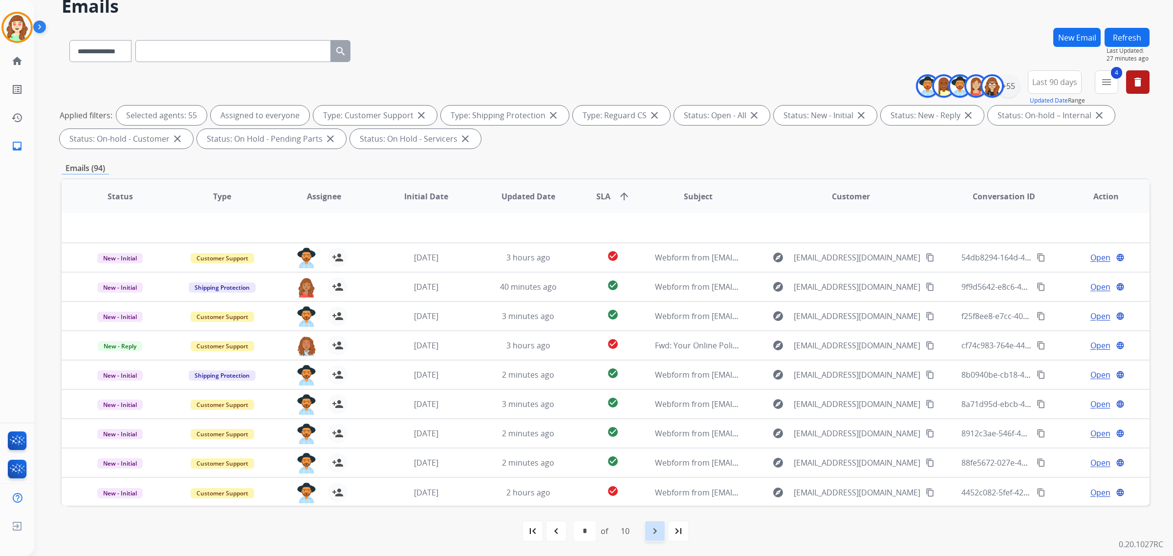
click at [655, 528] on mat-icon "navigate_next" at bounding box center [655, 531] width 12 height 12
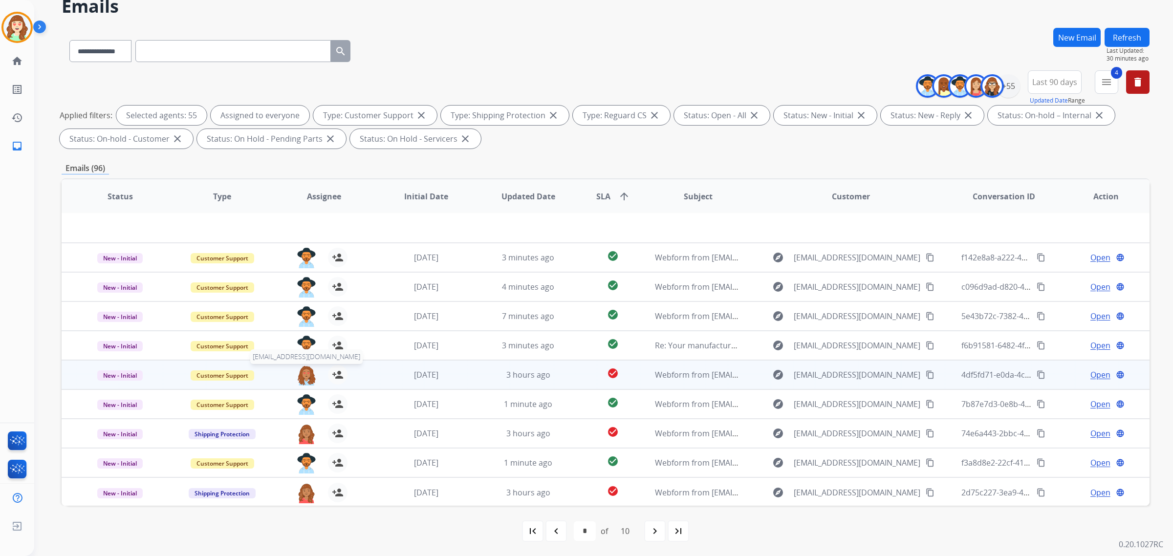
click at [304, 373] on img at bounding box center [307, 375] width 20 height 21
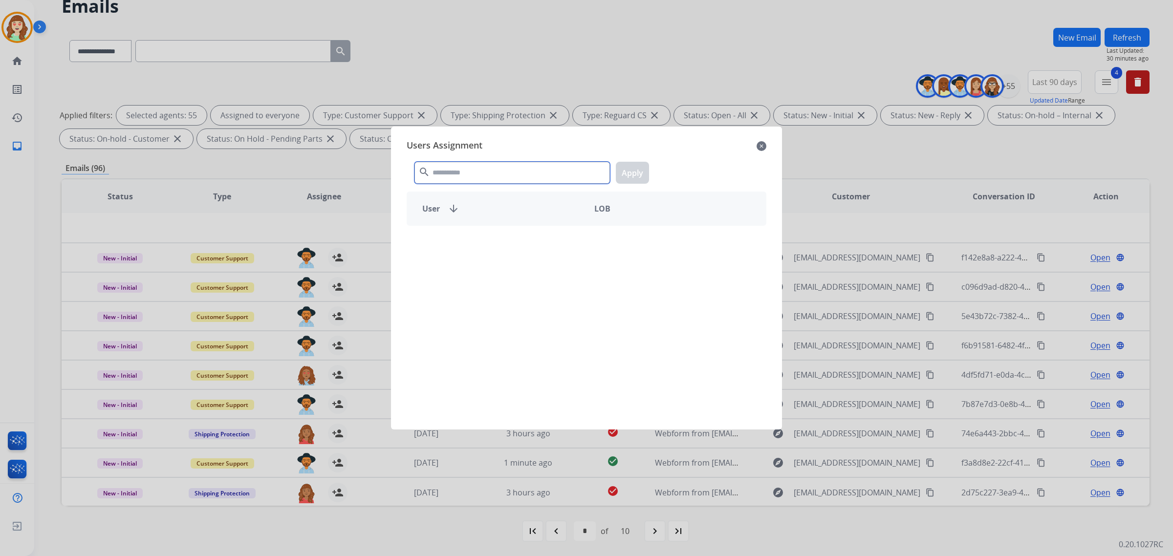
click at [528, 170] on input "text" at bounding box center [511, 173] width 195 height 22
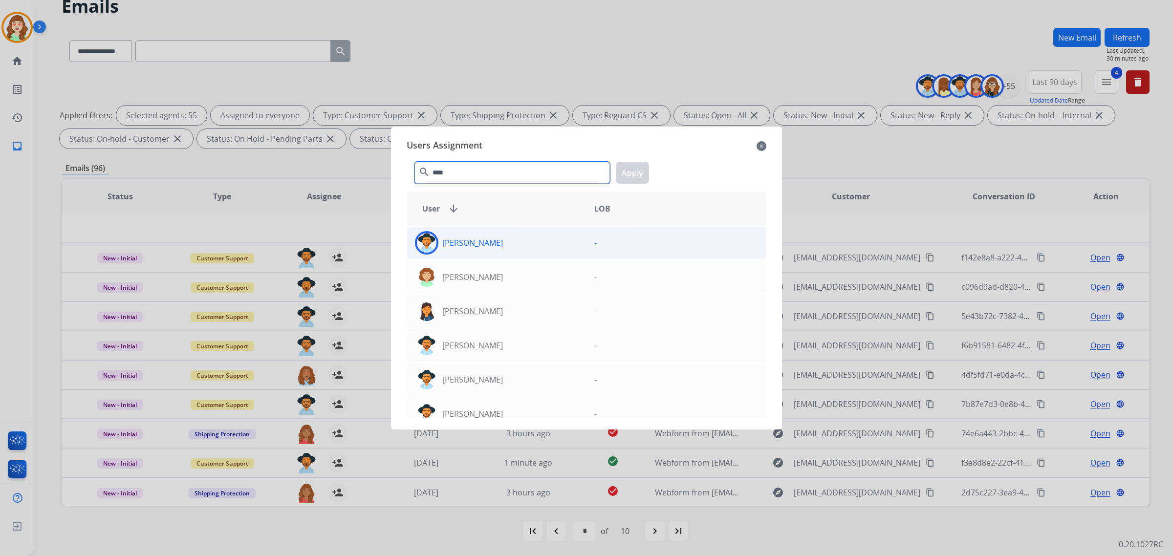
type input "****"
click at [507, 242] on div "[PERSON_NAME]" at bounding box center [496, 242] width 179 height 23
drag, startPoint x: 642, startPoint y: 165, endPoint x: 42, endPoint y: 430, distance: 656.1
click at [634, 172] on button "Apply" at bounding box center [632, 173] width 33 height 22
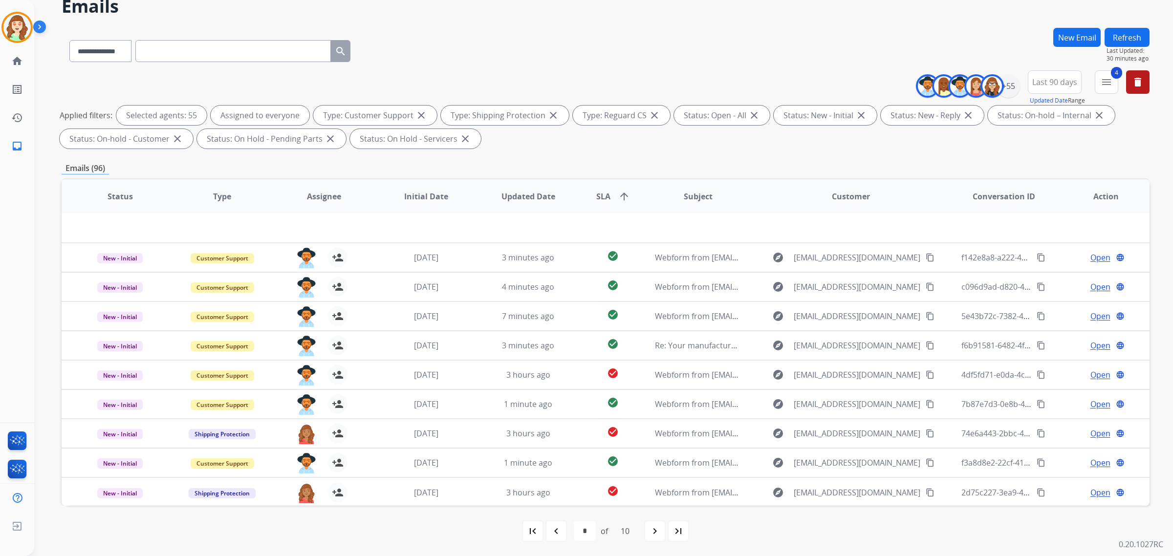
click at [654, 529] on mat-icon "navigate_next" at bounding box center [655, 531] width 12 height 12
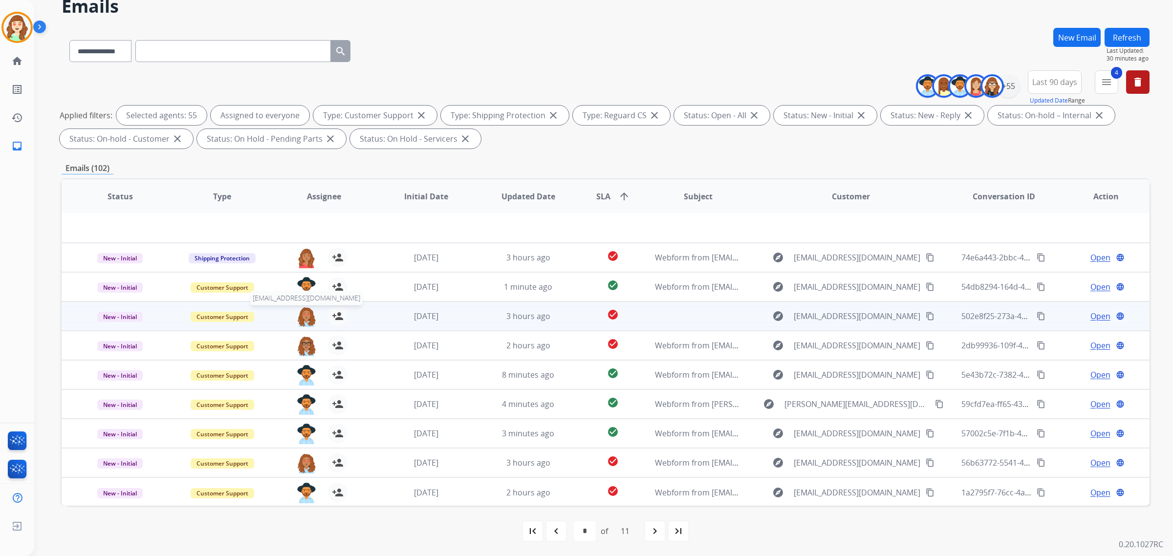
click at [307, 323] on img at bounding box center [307, 316] width 20 height 21
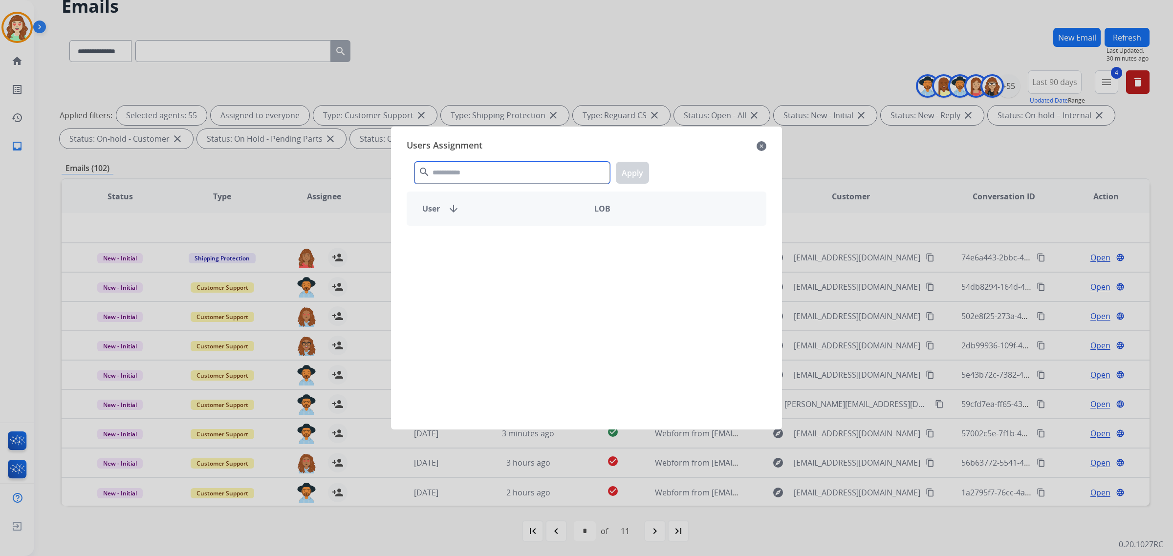
click at [487, 173] on input "text" at bounding box center [511, 173] width 195 height 22
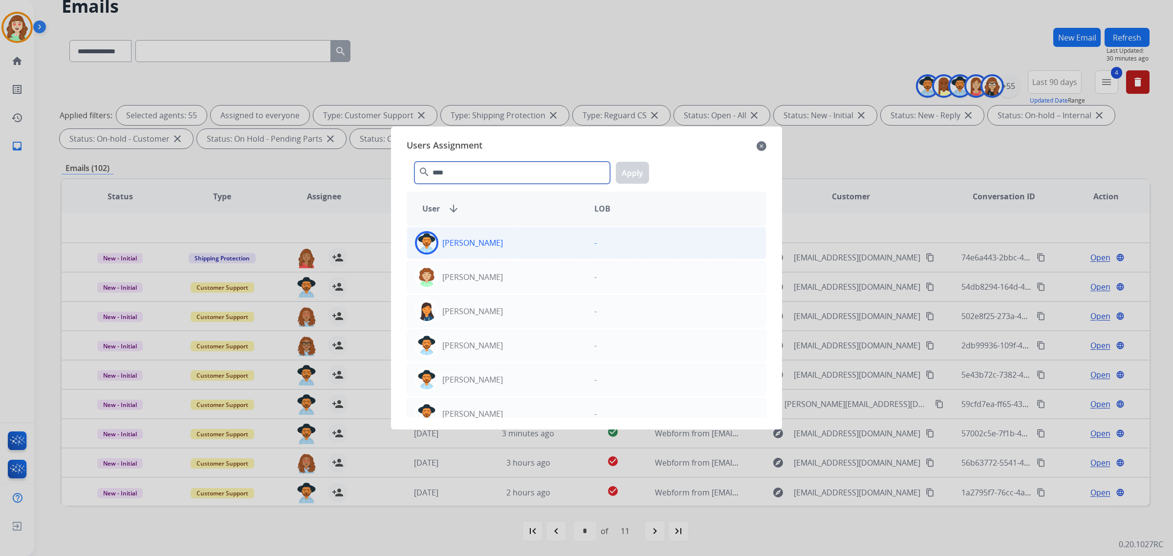
type input "****"
drag, startPoint x: 526, startPoint y: 243, endPoint x: 612, endPoint y: 182, distance: 105.5
click at [525, 243] on div "[PERSON_NAME]" at bounding box center [496, 242] width 179 height 23
click at [629, 169] on button "Apply" at bounding box center [632, 173] width 33 height 22
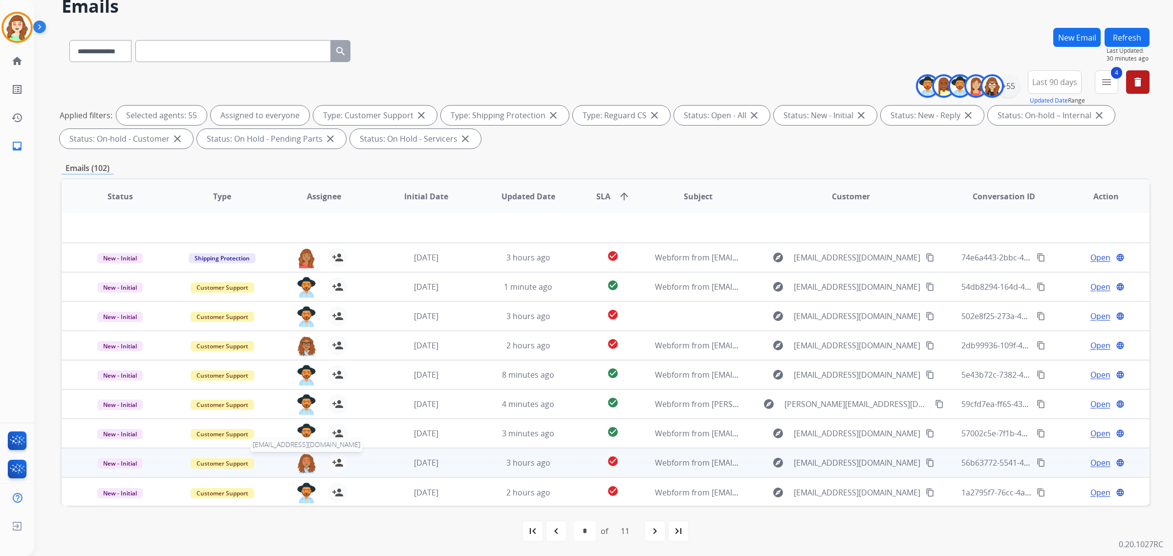
click at [304, 460] on img at bounding box center [307, 463] width 20 height 21
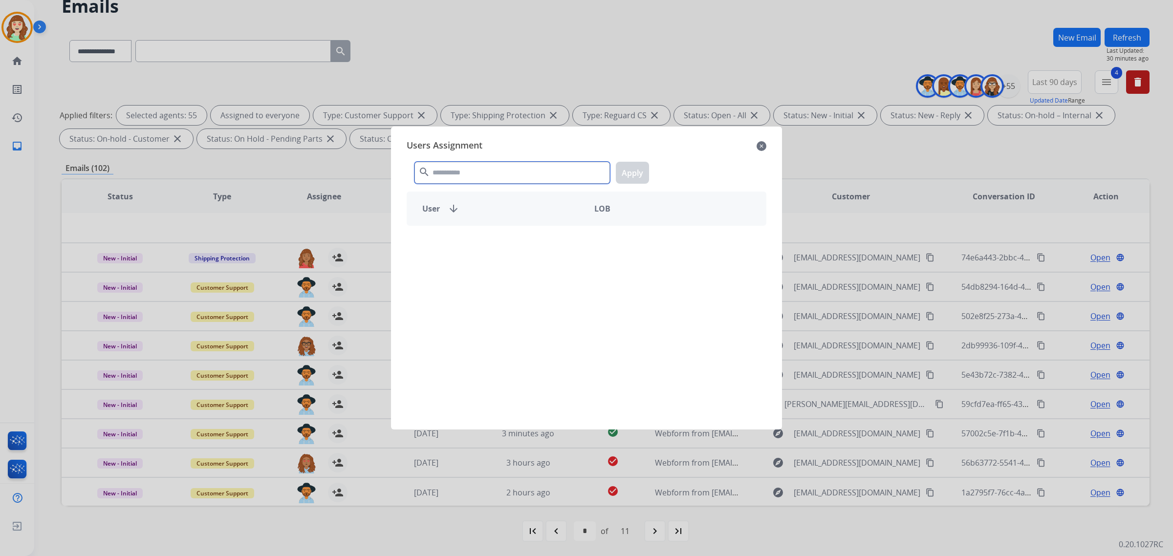
click at [540, 171] on input "text" at bounding box center [511, 173] width 195 height 22
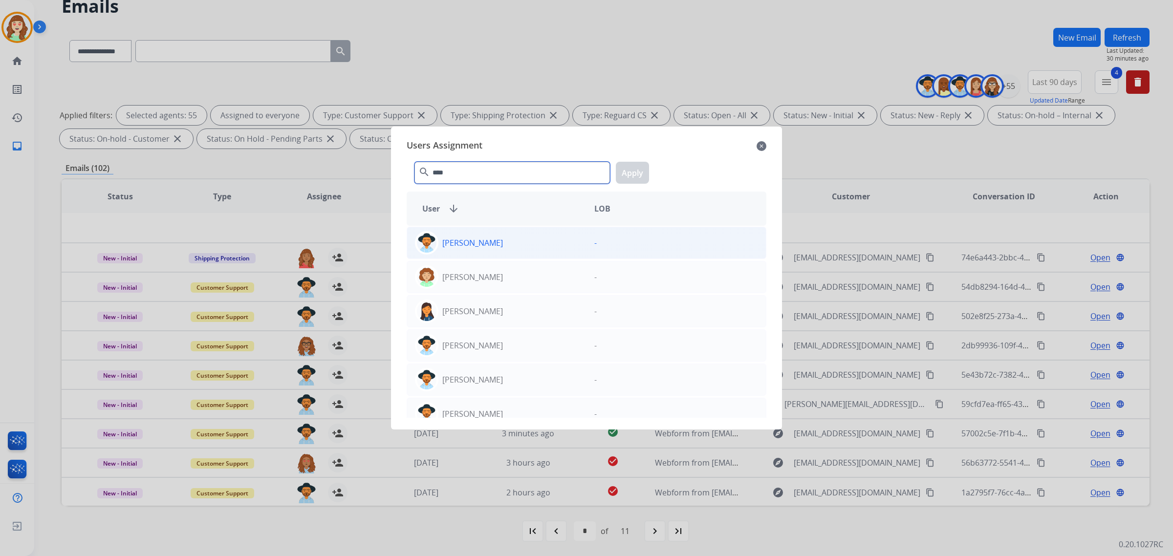
type input "****"
click at [524, 242] on div "[PERSON_NAME]" at bounding box center [496, 242] width 179 height 23
click at [641, 169] on button "Apply" at bounding box center [632, 173] width 33 height 22
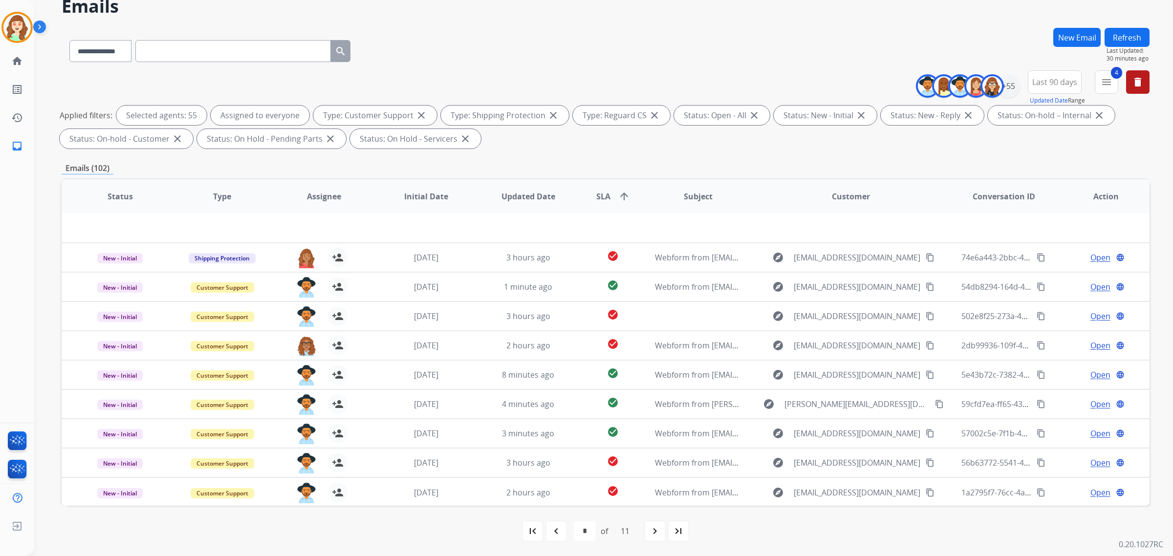
click at [651, 533] on mat-icon "navigate_next" at bounding box center [655, 531] width 12 height 12
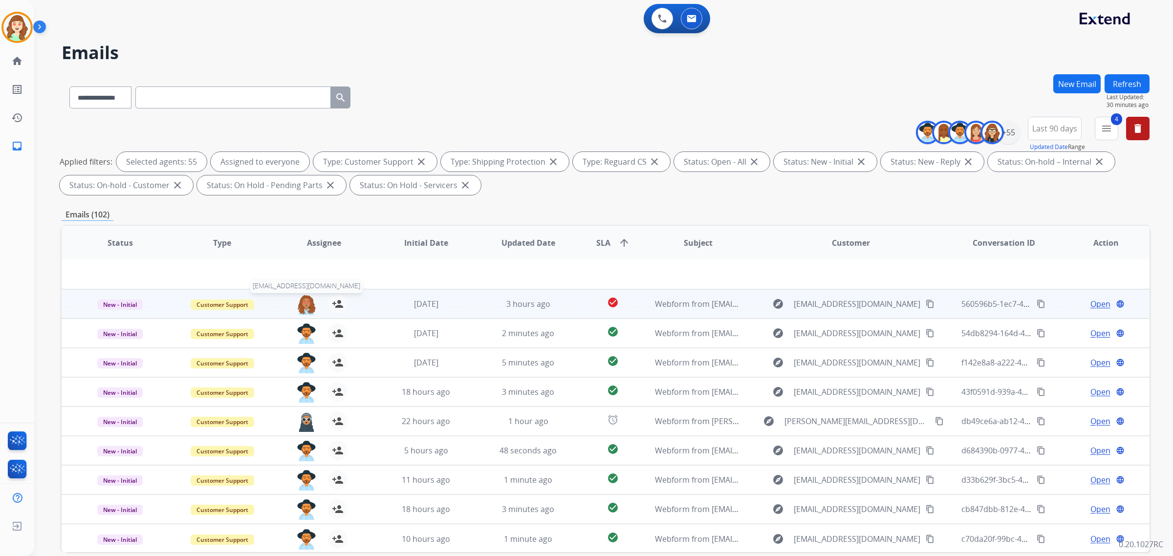
click at [306, 300] on img at bounding box center [307, 304] width 20 height 21
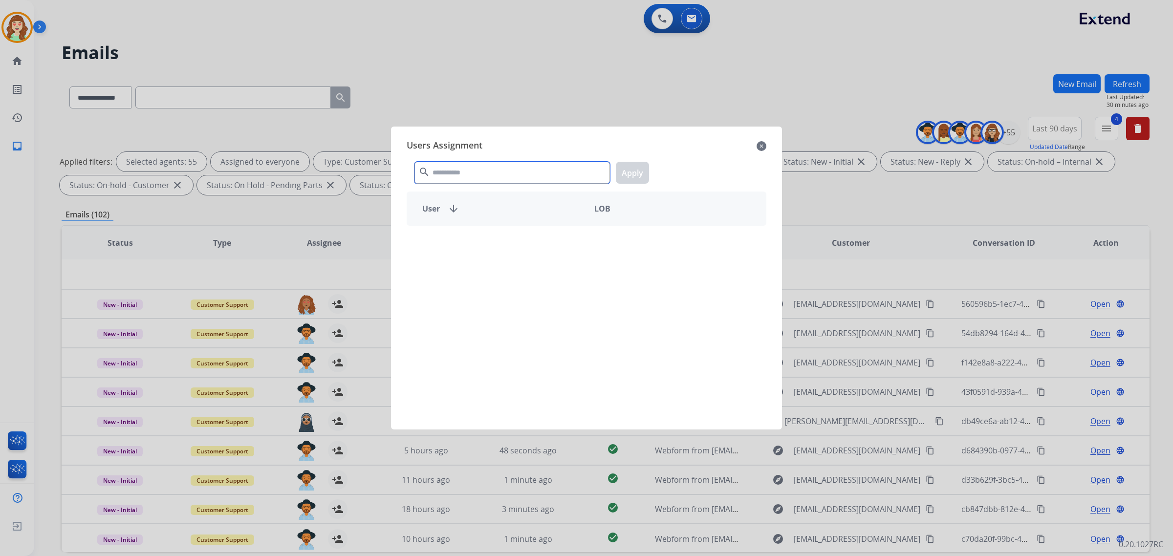
drag, startPoint x: 496, startPoint y: 173, endPoint x: 502, endPoint y: 165, distance: 10.8
click at [499, 172] on input "text" at bounding box center [511, 173] width 195 height 22
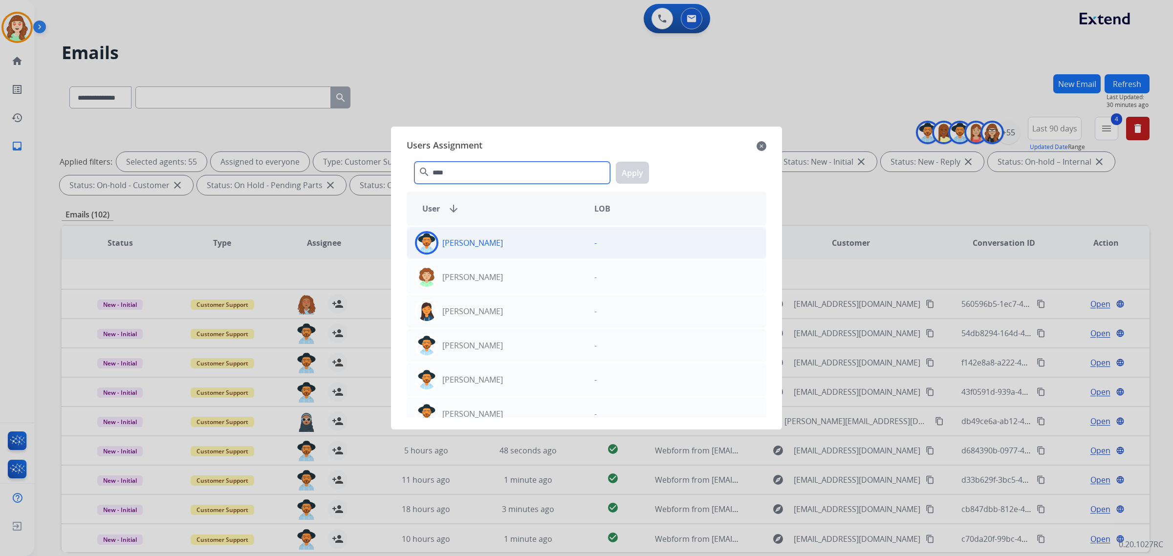
type input "****"
click at [511, 245] on div "[PERSON_NAME]" at bounding box center [496, 242] width 179 height 23
drag, startPoint x: 630, startPoint y: 168, endPoint x: 33, endPoint y: 476, distance: 672.2
click at [629, 167] on button "Apply" at bounding box center [632, 173] width 33 height 22
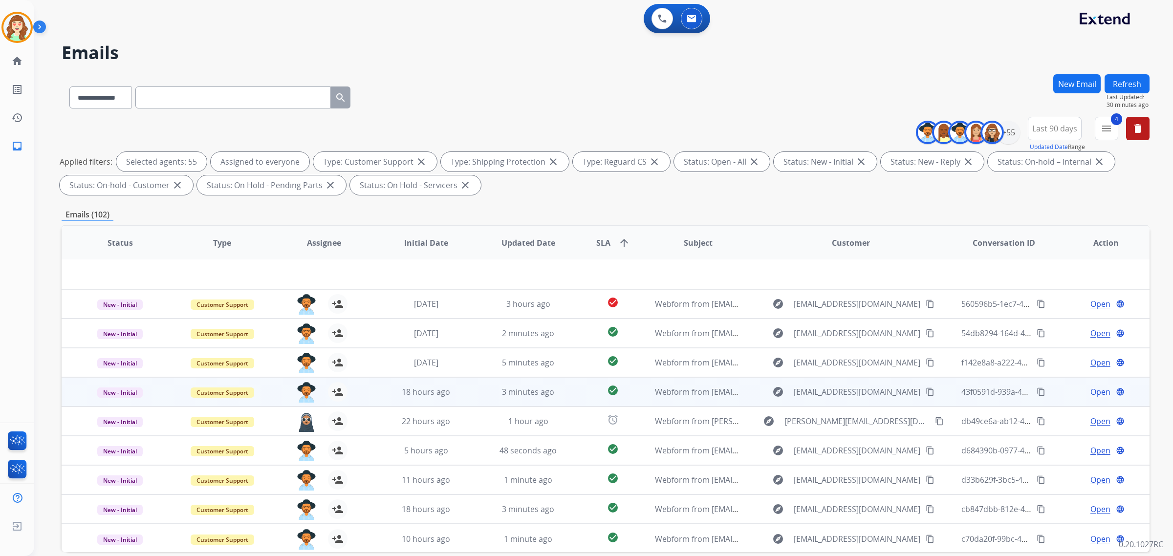
scroll to position [46, 0]
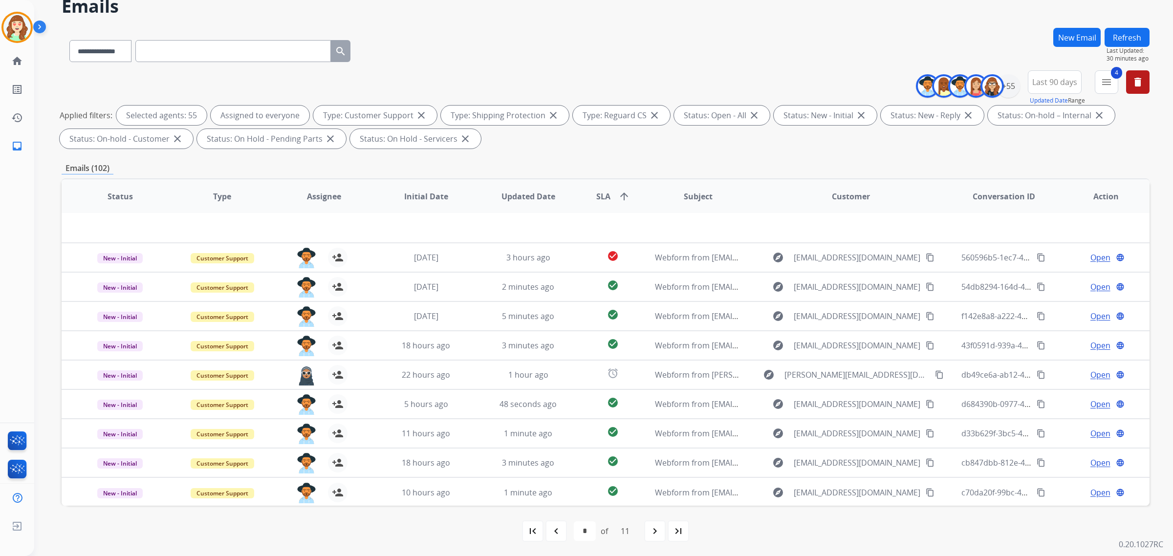
drag, startPoint x: 645, startPoint y: 528, endPoint x: 437, endPoint y: 536, distance: 207.8
click at [645, 528] on div "navigate_next" at bounding box center [655, 531] width 22 height 22
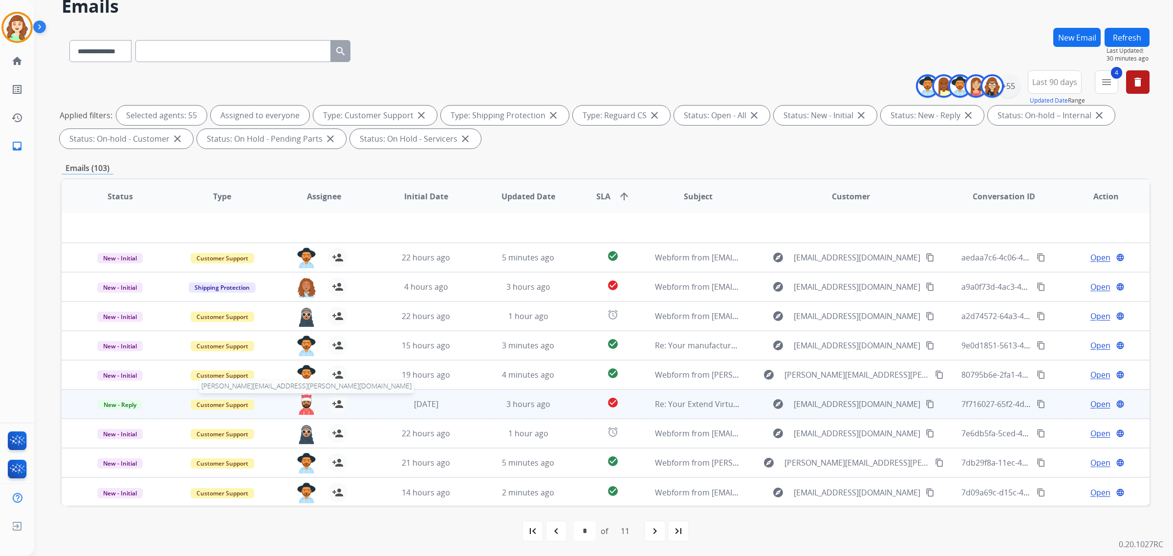
click at [302, 403] on img at bounding box center [307, 404] width 20 height 21
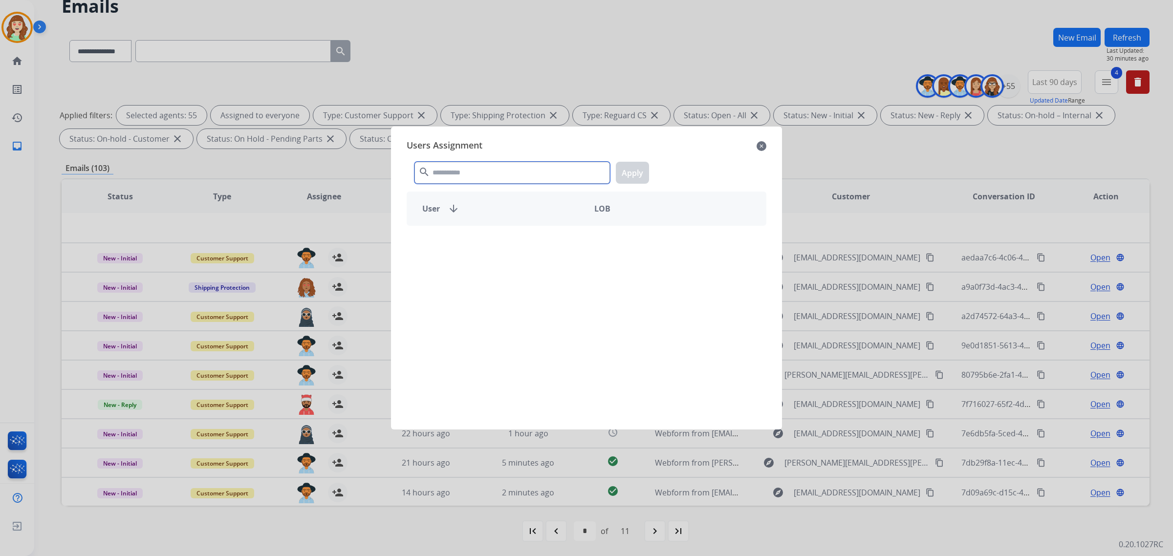
click at [467, 179] on input "text" at bounding box center [511, 173] width 195 height 22
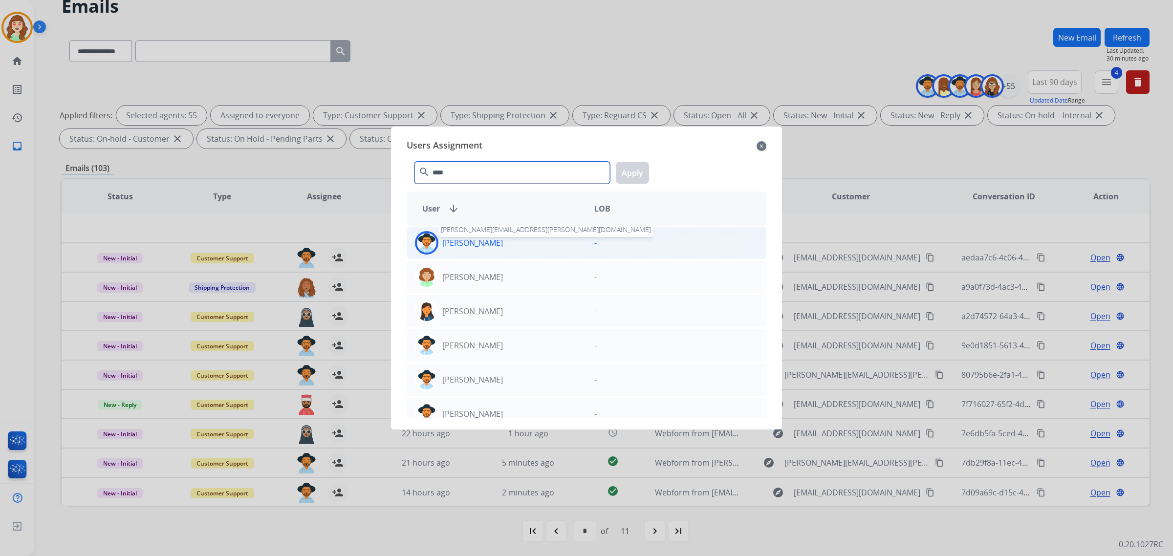
type input "****"
click at [470, 237] on p "[PERSON_NAME]" at bounding box center [472, 243] width 61 height 12
drag, startPoint x: 634, startPoint y: 167, endPoint x: 387, endPoint y: 328, distance: 294.4
click at [634, 168] on button "Apply" at bounding box center [632, 173] width 33 height 22
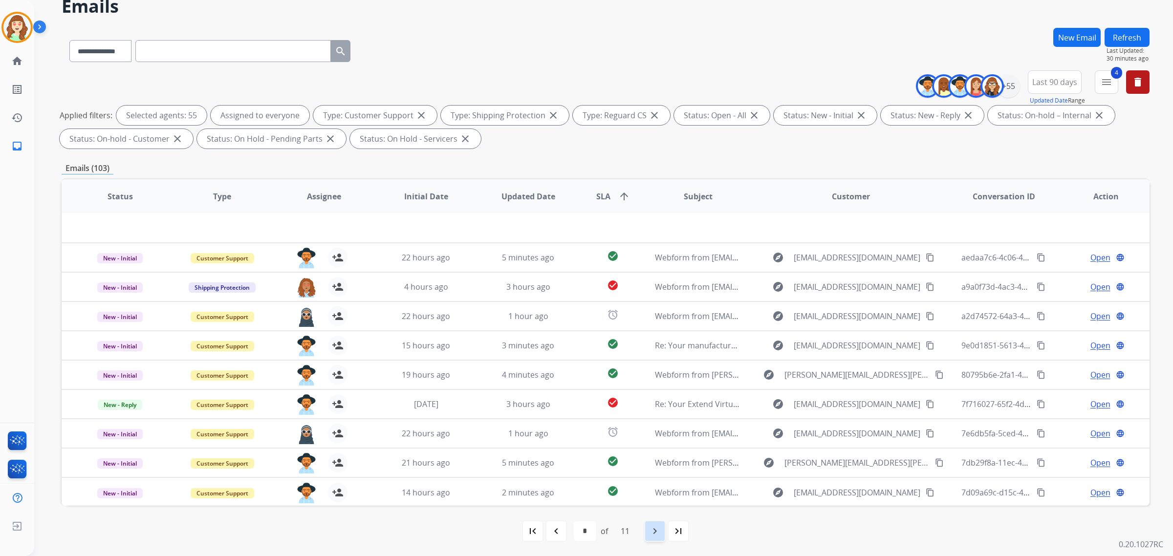
click at [651, 531] on mat-icon "navigate_next" at bounding box center [655, 531] width 12 height 12
click at [647, 526] on div "navigate_next" at bounding box center [655, 531] width 22 height 22
select select "*"
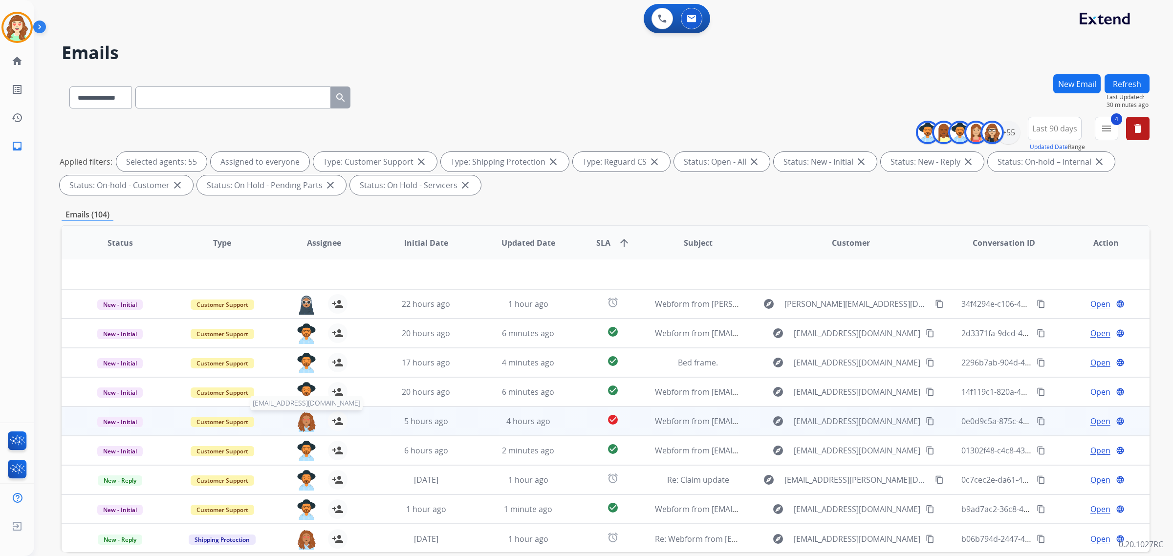
click at [304, 421] on img at bounding box center [307, 421] width 20 height 21
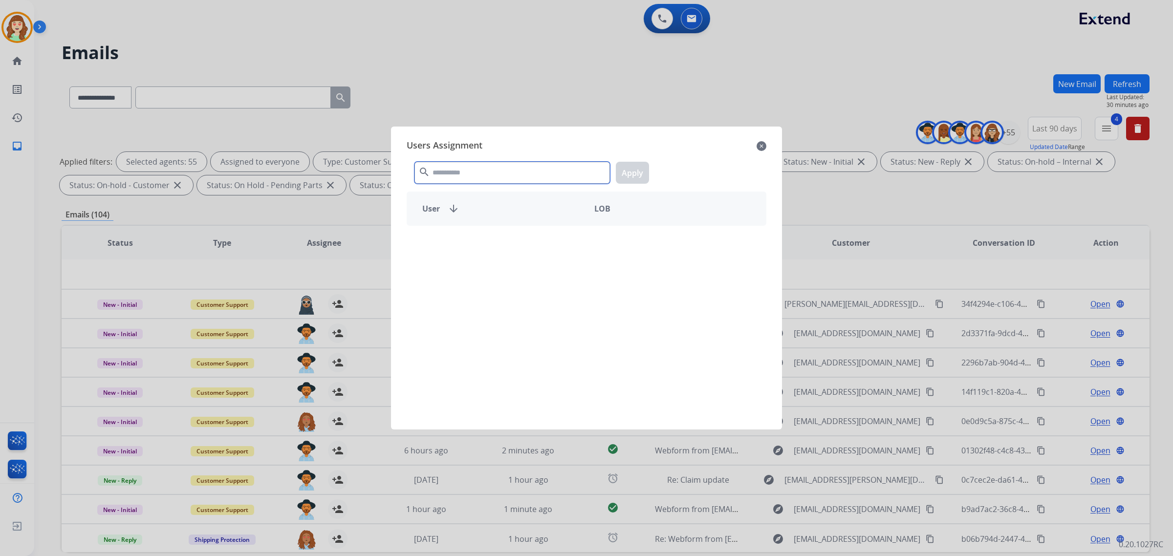
click at [477, 172] on input "text" at bounding box center [511, 173] width 195 height 22
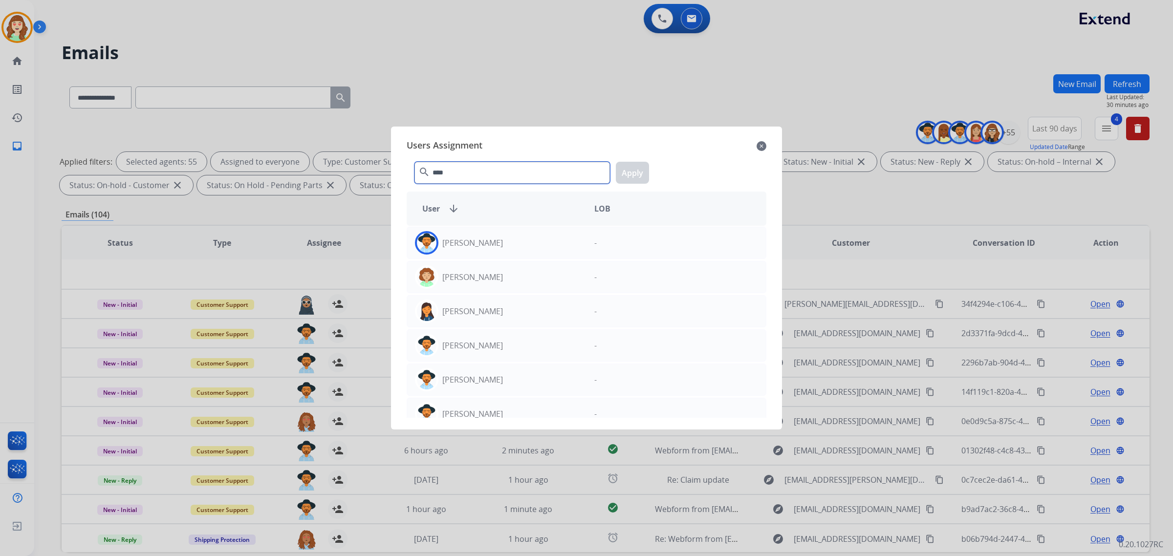
type input "****"
click at [516, 243] on div "[PERSON_NAME]" at bounding box center [496, 242] width 179 height 23
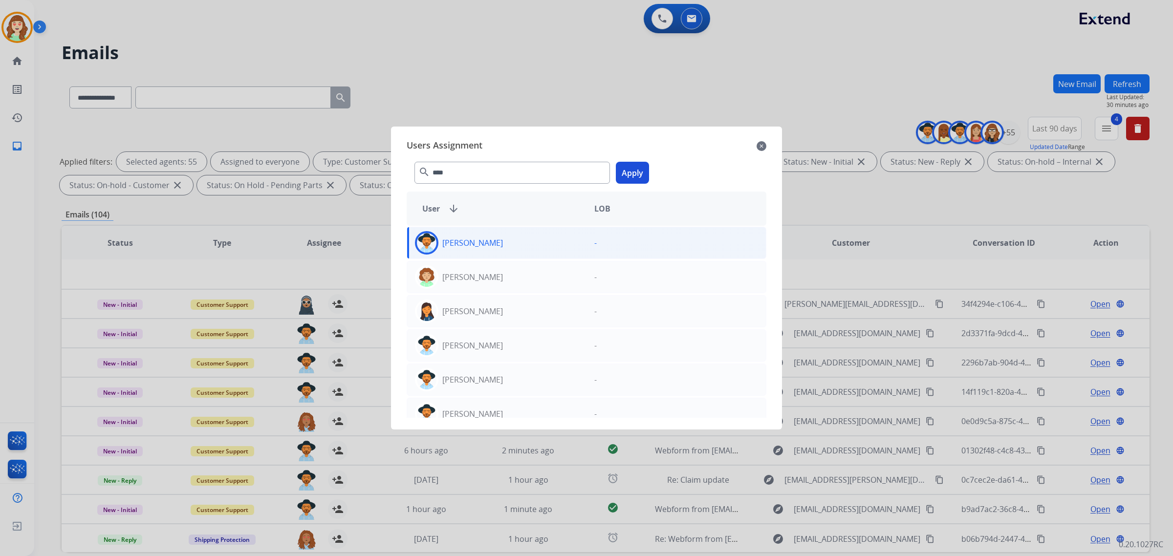
click at [636, 165] on button "Apply" at bounding box center [632, 173] width 33 height 22
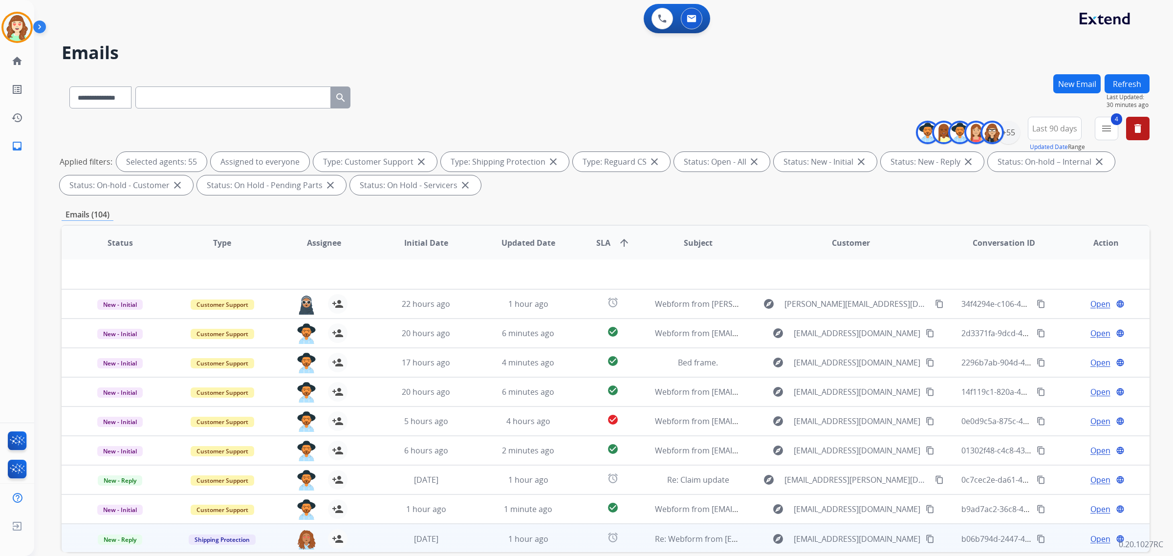
scroll to position [46, 0]
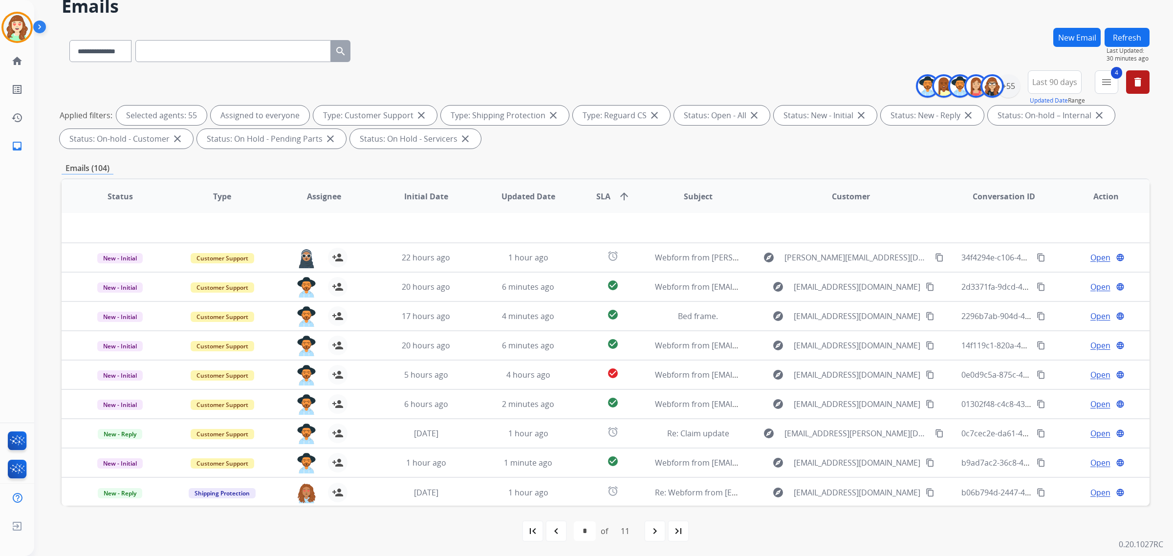
drag, startPoint x: 656, startPoint y: 535, endPoint x: 650, endPoint y: 534, distance: 6.4
click at [652, 534] on mat-icon "navigate_next" at bounding box center [655, 531] width 12 height 12
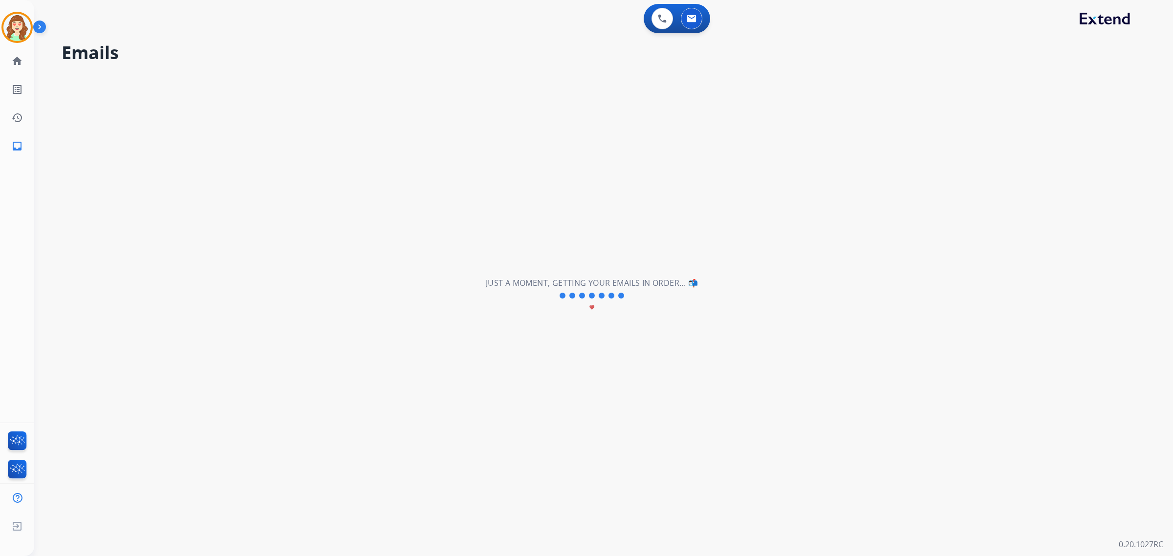
scroll to position [0, 0]
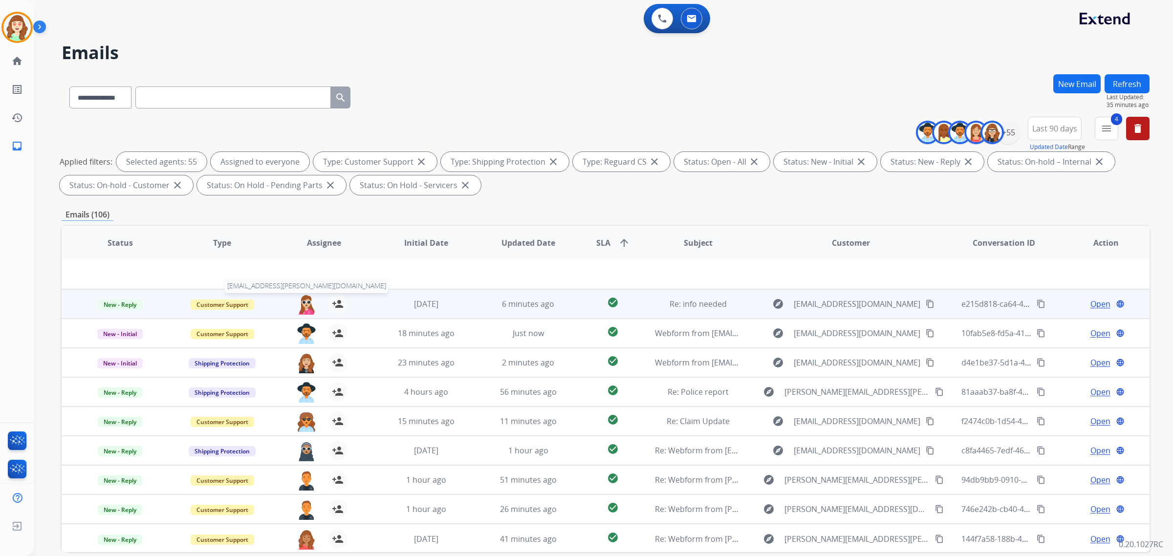
click at [306, 304] on img at bounding box center [307, 304] width 20 height 21
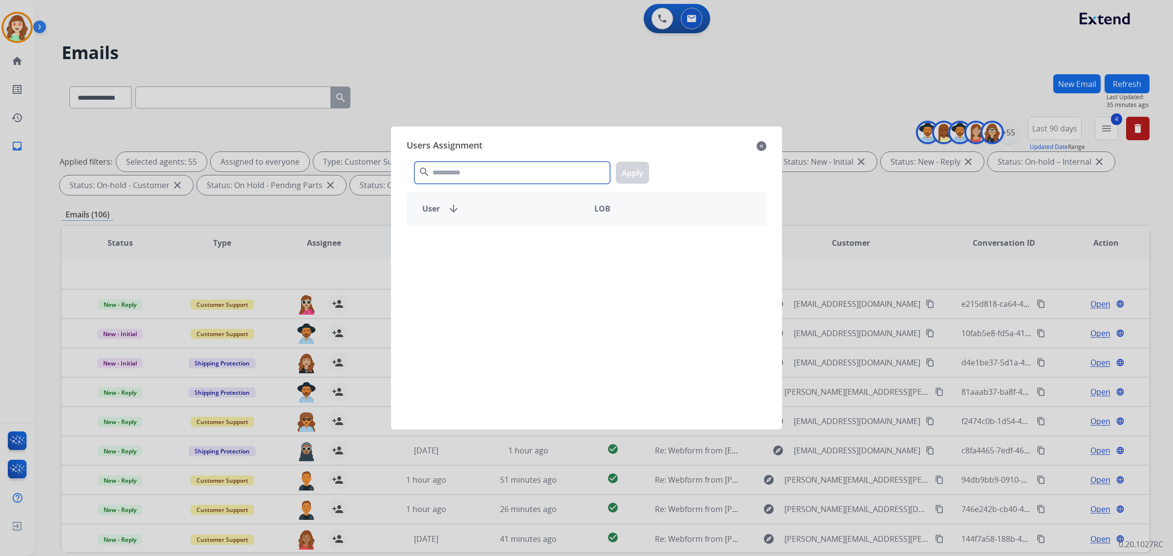
click at [521, 163] on input "text" at bounding box center [511, 173] width 195 height 22
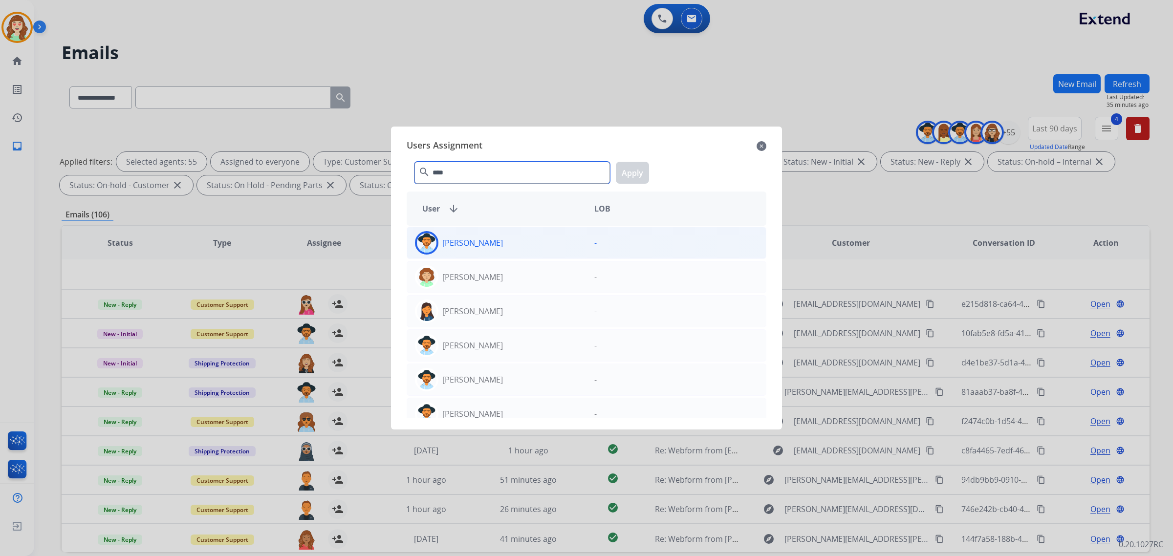
type input "****"
click at [505, 242] on div "[PERSON_NAME]" at bounding box center [496, 242] width 179 height 23
drag, startPoint x: 634, startPoint y: 173, endPoint x: 1022, endPoint y: 139, distance: 389.0
click at [637, 172] on button "Apply" at bounding box center [632, 173] width 33 height 22
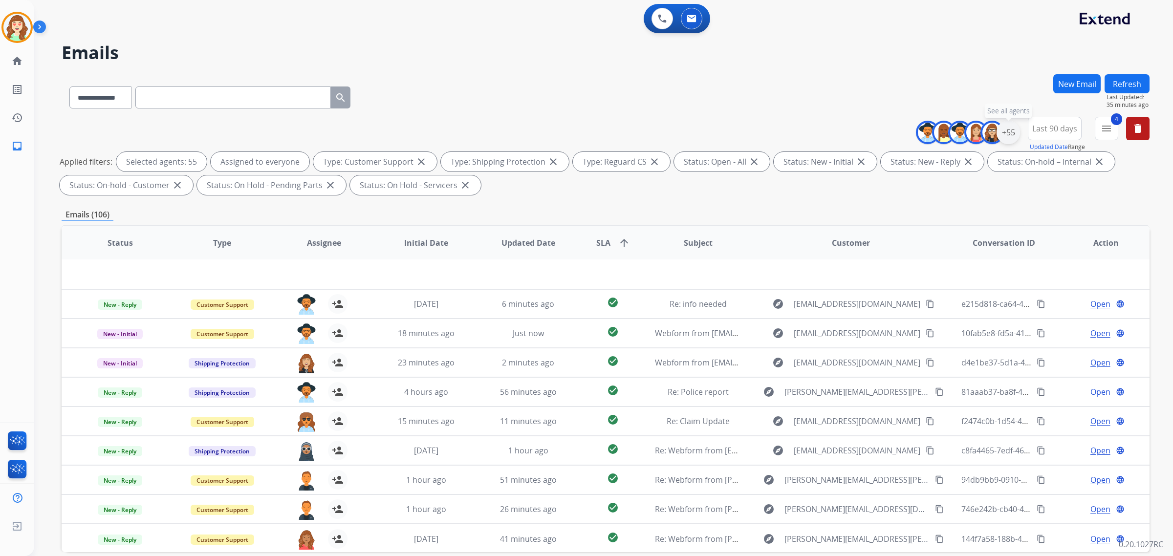
drag, startPoint x: 1010, startPoint y: 132, endPoint x: 1009, endPoint y: 139, distance: 7.4
click at [1010, 134] on div "+55" at bounding box center [1007, 132] width 23 height 23
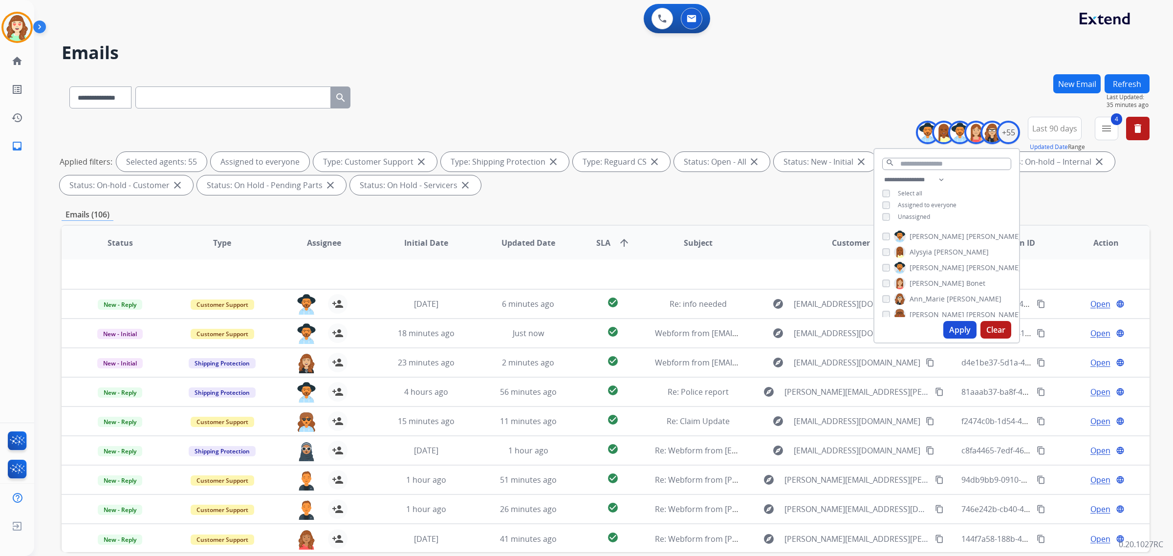
click at [1001, 332] on button "Clear" at bounding box center [995, 330] width 31 height 18
select select "*"
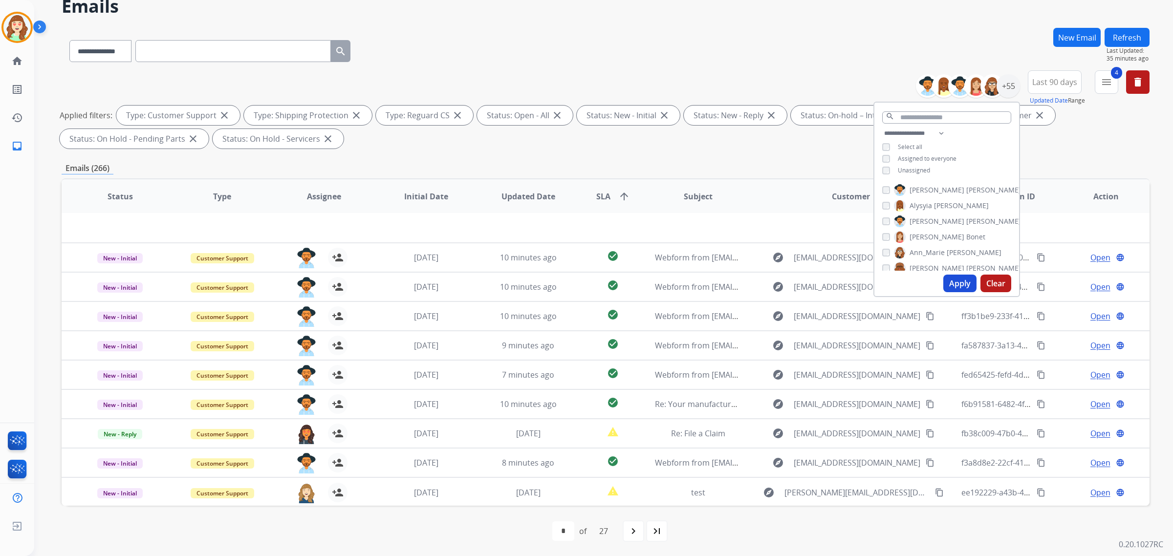
click at [884, 209] on div "Alysyia [PERSON_NAME]" at bounding box center [935, 206] width 107 height 12
click at [888, 219] on div "[PERSON_NAME]" at bounding box center [951, 223] width 139 height 12
click at [891, 236] on div "[PERSON_NAME]" at bounding box center [943, 242] width 123 height 12
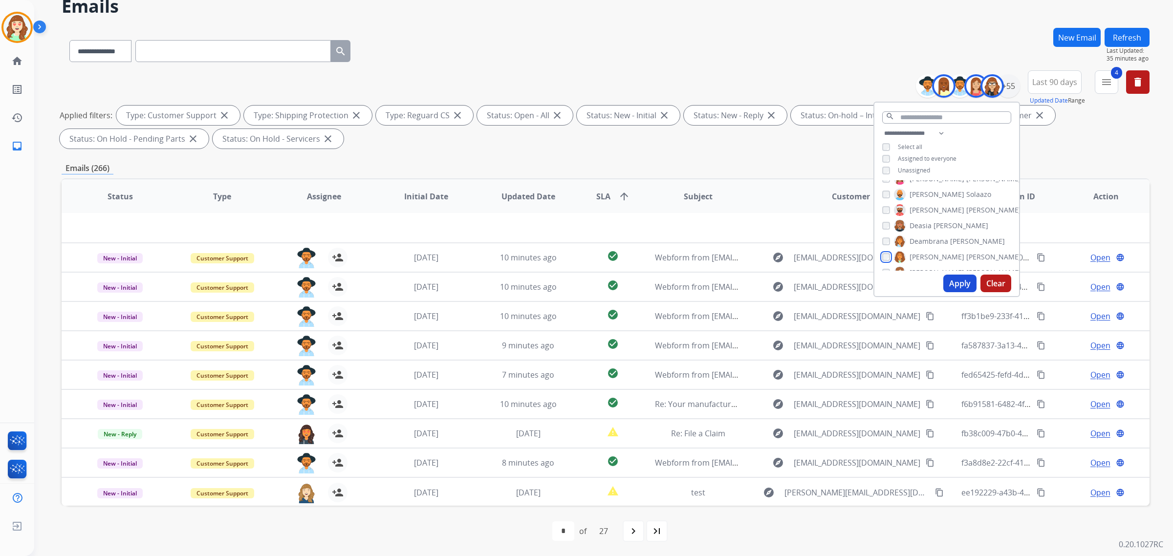
scroll to position [244, 0]
click at [884, 245] on div "Harmony [PERSON_NAME]" at bounding box center [939, 243] width 114 height 12
click at [879, 247] on div "Alexis Martinez Alysyia Carty Amanda Baez Amerie Bonet Ann_Marie Lopez Artheria…" at bounding box center [946, 225] width 145 height 90
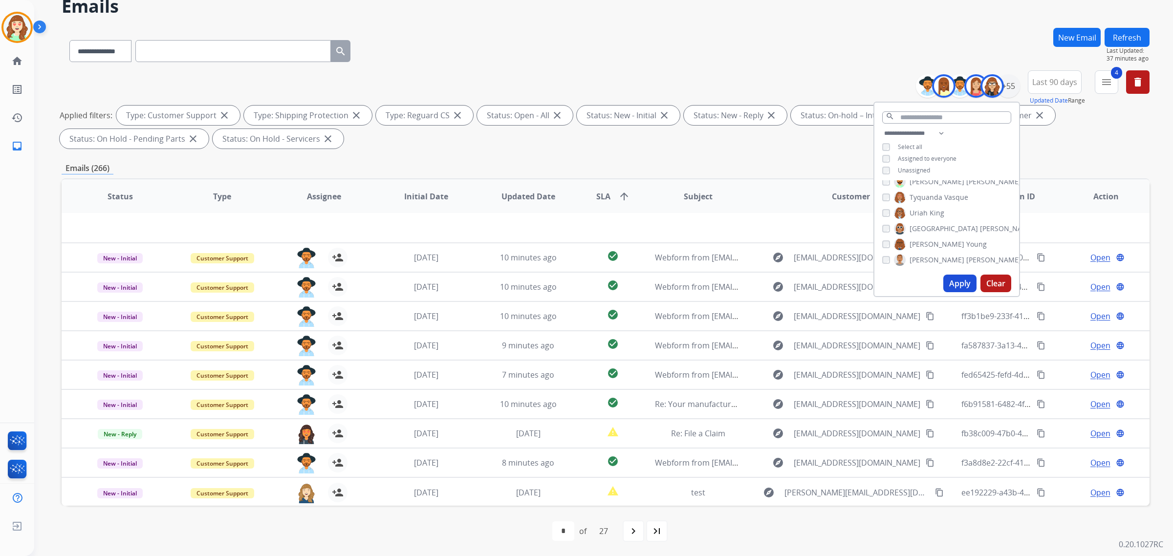
click at [960, 277] on button "Apply" at bounding box center [959, 284] width 33 height 18
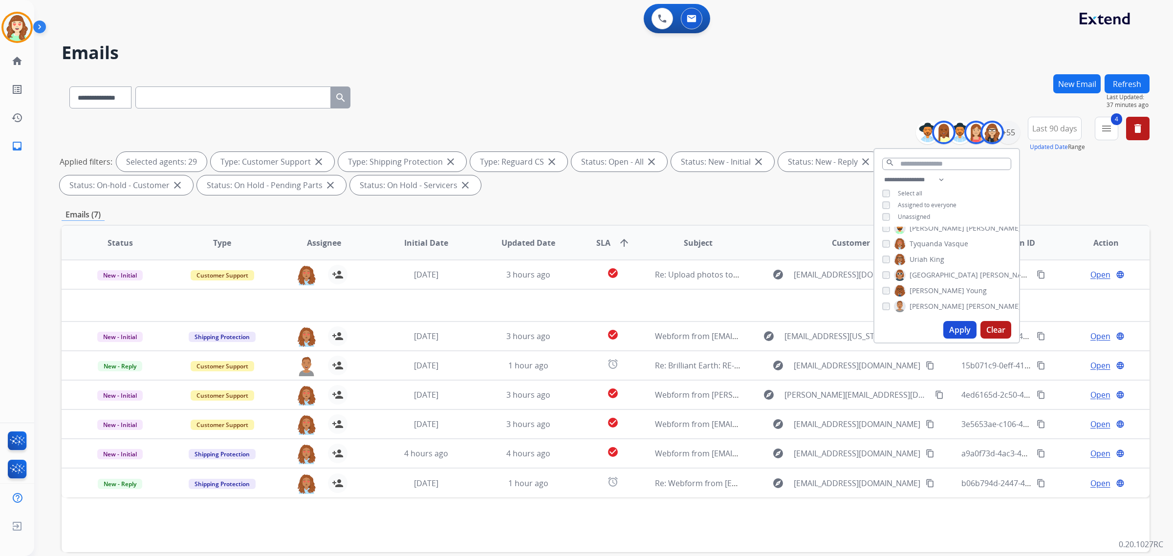
scroll to position [0, 0]
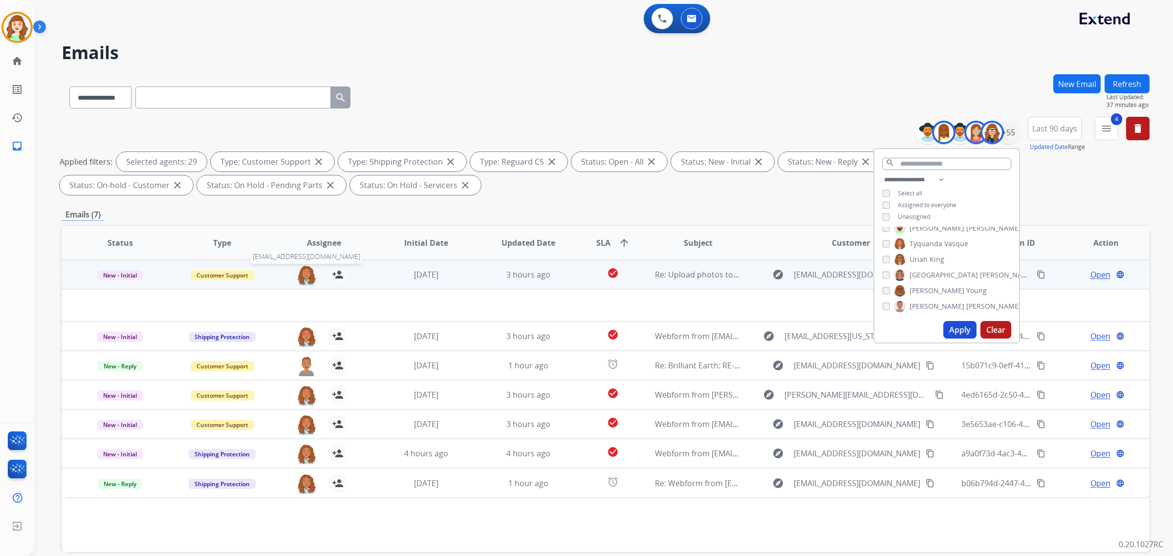
click at [311, 276] on img at bounding box center [307, 275] width 20 height 21
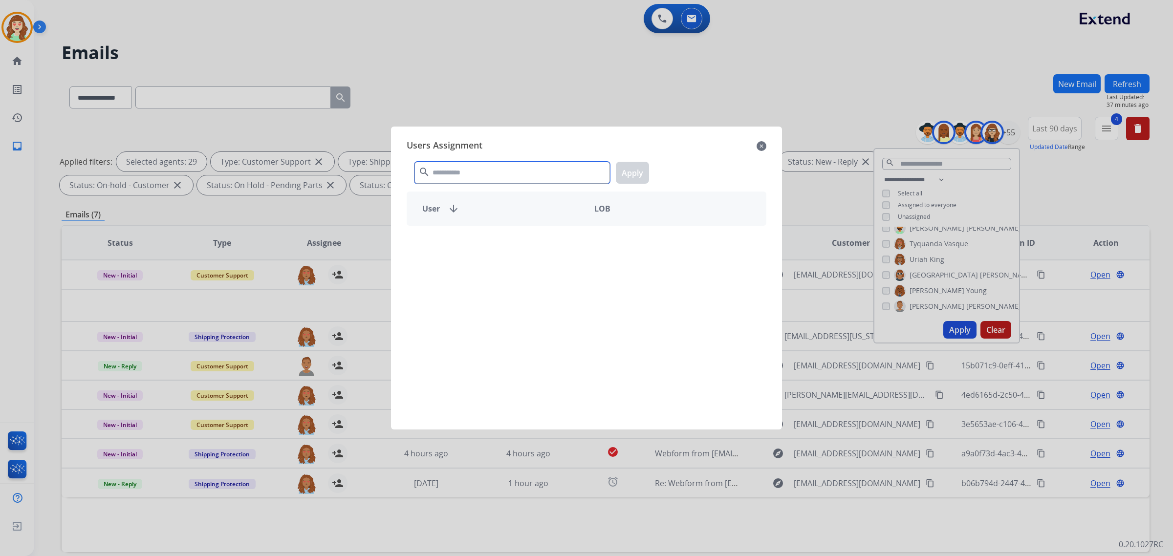
drag, startPoint x: 516, startPoint y: 172, endPoint x: 519, endPoint y: 124, distance: 48.5
click at [519, 152] on div "Users Assignment close search Apply User arrow_downward LOB" at bounding box center [586, 277] width 375 height 287
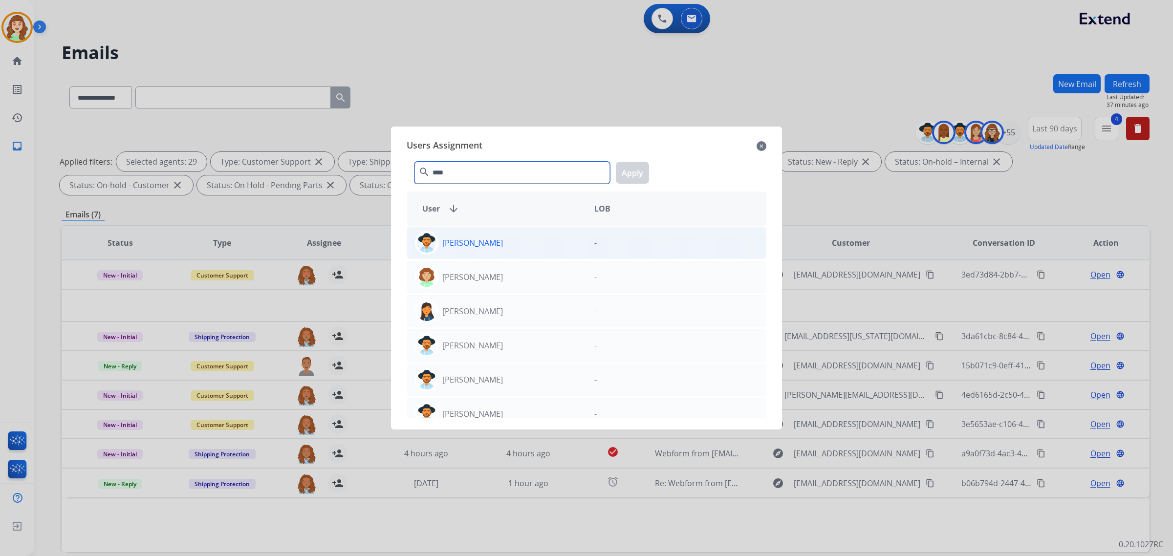
type input "****"
click at [509, 245] on div "[PERSON_NAME]" at bounding box center [496, 242] width 179 height 23
click at [638, 171] on button "Apply" at bounding box center [632, 173] width 33 height 22
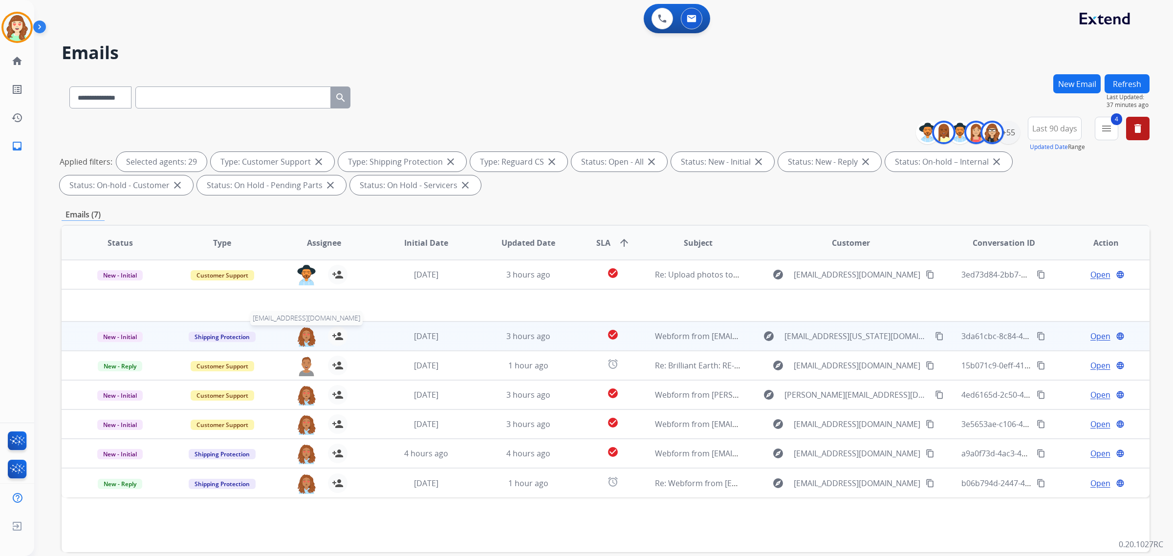
click at [304, 336] on img at bounding box center [307, 336] width 20 height 21
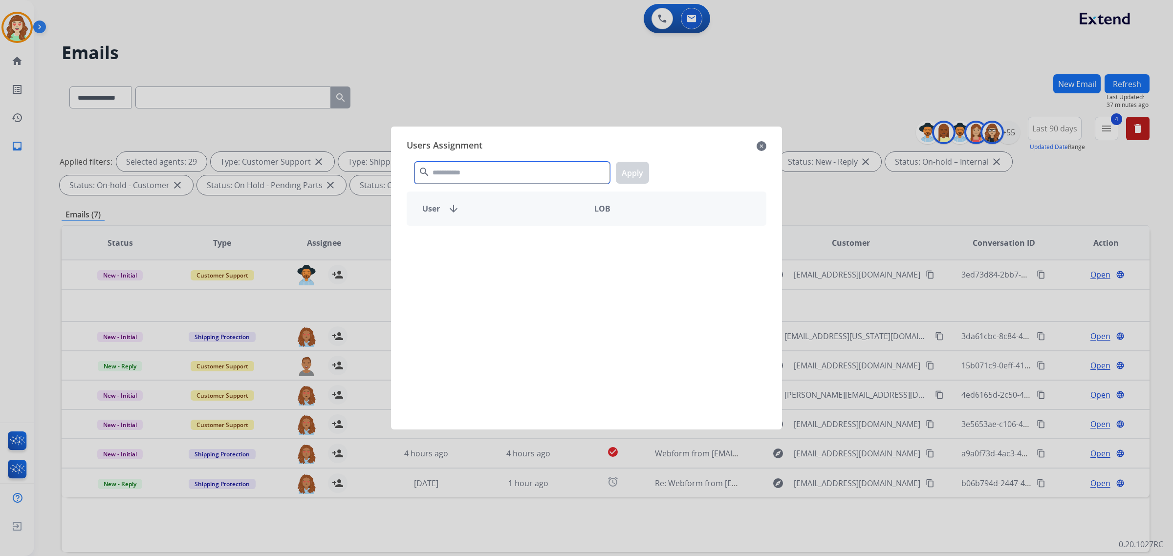
click at [458, 165] on input "text" at bounding box center [511, 173] width 195 height 22
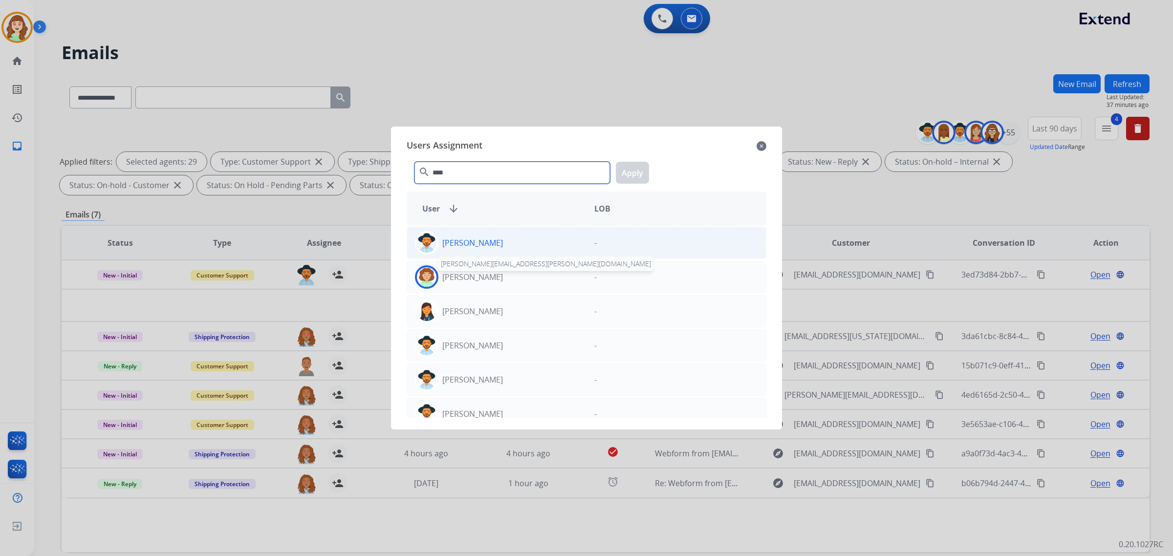
type input "****"
drag, startPoint x: 488, startPoint y: 246, endPoint x: 659, endPoint y: 161, distance: 190.8
click at [489, 244] on p "[PERSON_NAME]" at bounding box center [472, 243] width 61 height 12
drag, startPoint x: 644, startPoint y: 172, endPoint x: 301, endPoint y: 331, distance: 377.5
click at [643, 170] on button "Apply" at bounding box center [632, 173] width 33 height 22
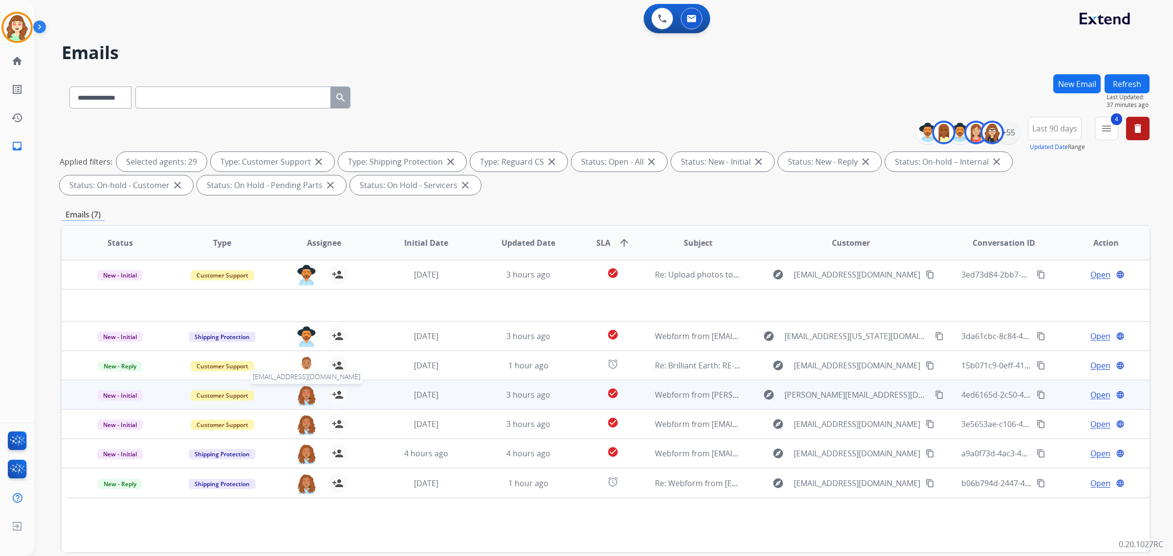
click at [301, 395] on img at bounding box center [307, 395] width 20 height 21
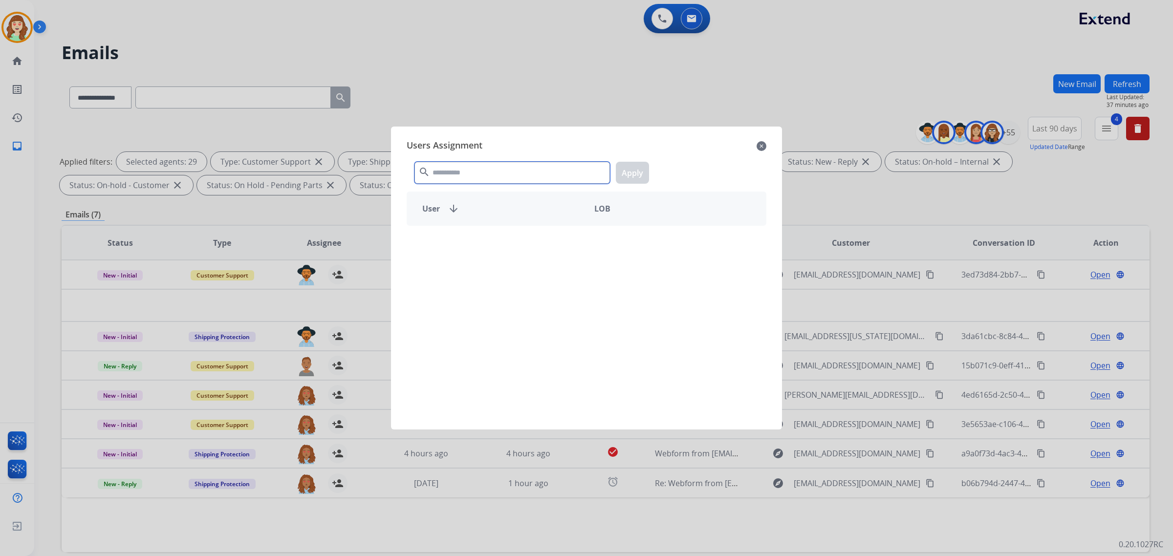
drag, startPoint x: 500, startPoint y: 170, endPoint x: 472, endPoint y: 111, distance: 64.9
click at [497, 162] on input "text" at bounding box center [511, 173] width 195 height 22
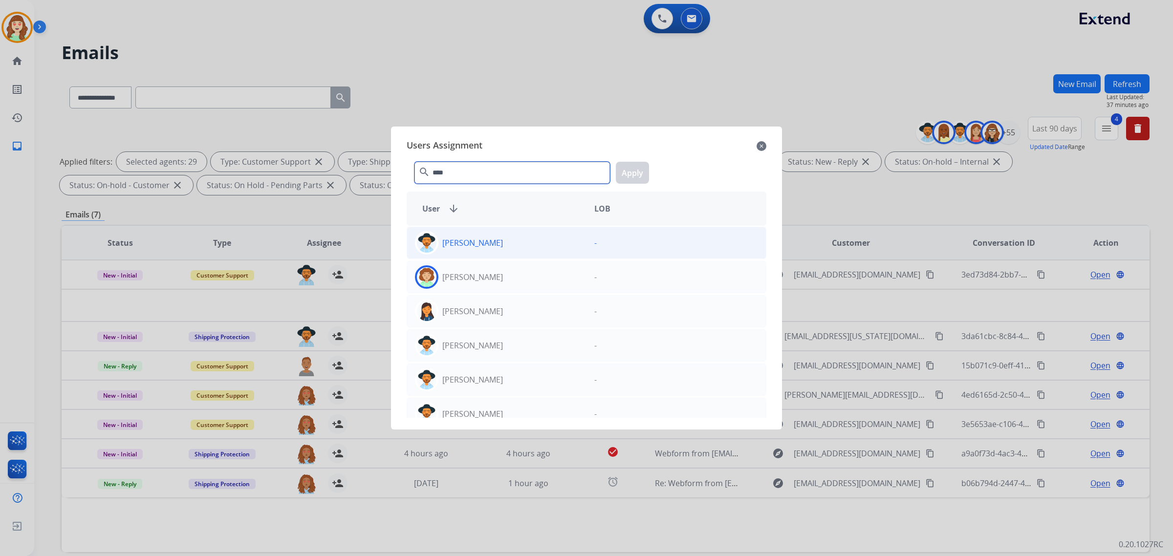
type input "****"
click at [546, 243] on div "[PERSON_NAME]" at bounding box center [496, 242] width 179 height 23
drag, startPoint x: 628, startPoint y: 171, endPoint x: 275, endPoint y: 357, distance: 399.1
click at [628, 170] on button "Apply" at bounding box center [632, 173] width 33 height 22
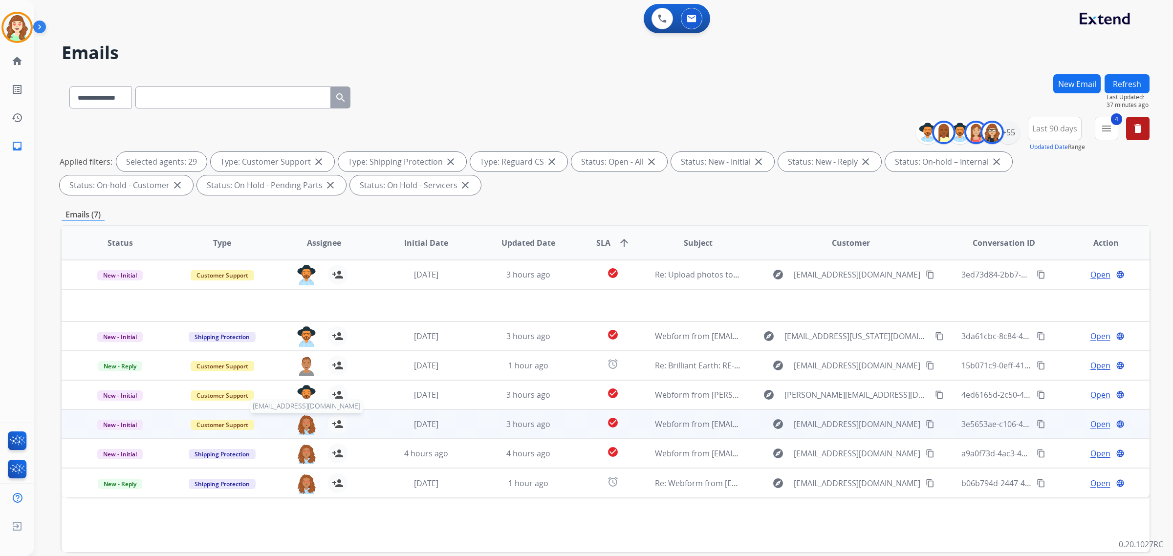
click at [310, 426] on img at bounding box center [307, 424] width 20 height 21
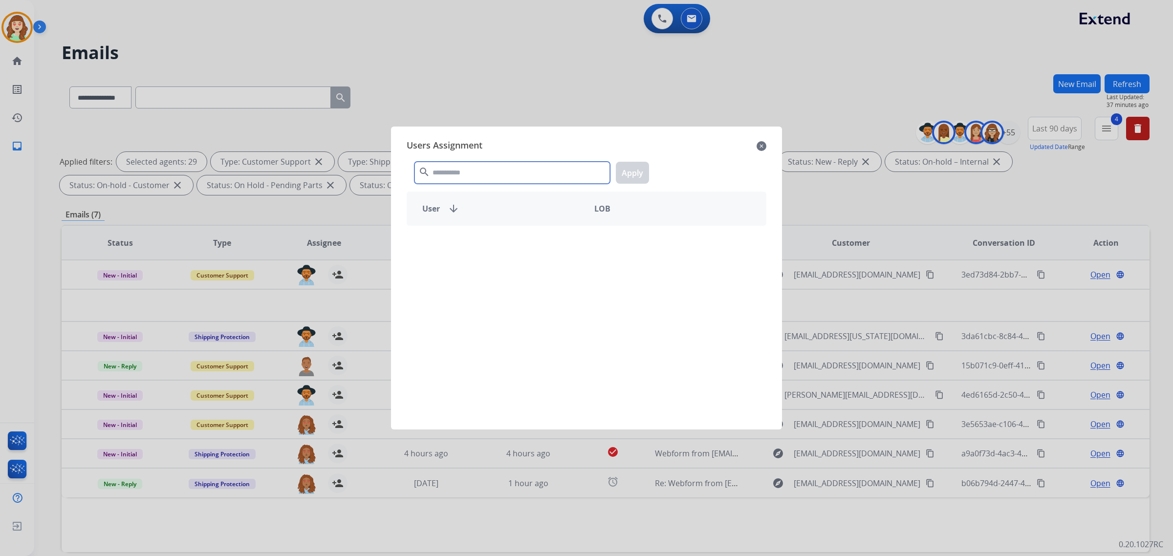
click at [474, 163] on input "text" at bounding box center [511, 173] width 195 height 22
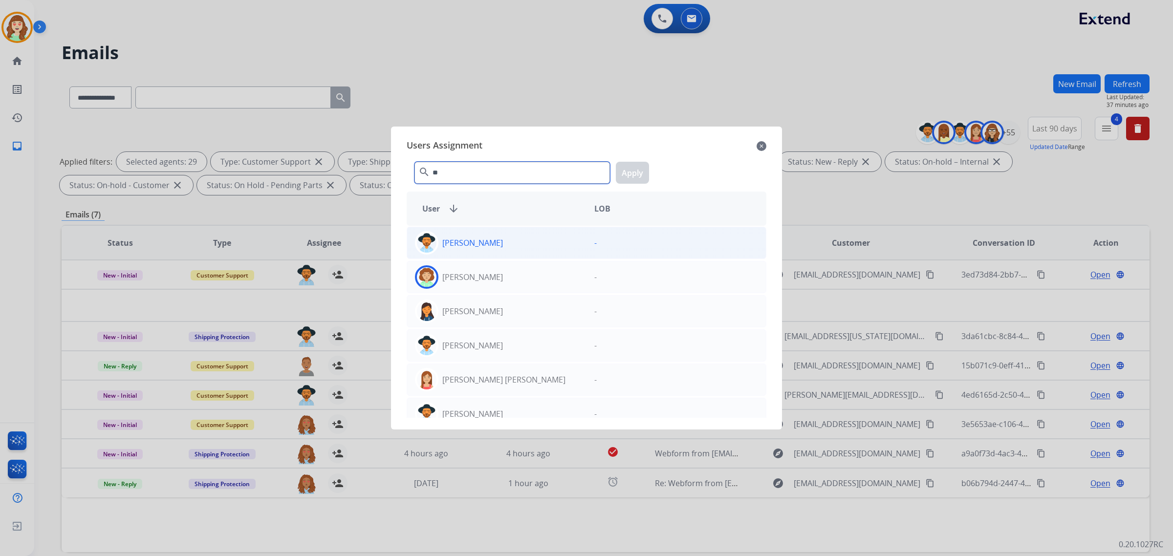
type input "**"
click at [507, 247] on div "[PERSON_NAME]" at bounding box center [496, 242] width 179 height 23
click at [643, 170] on button "Apply" at bounding box center [632, 173] width 33 height 22
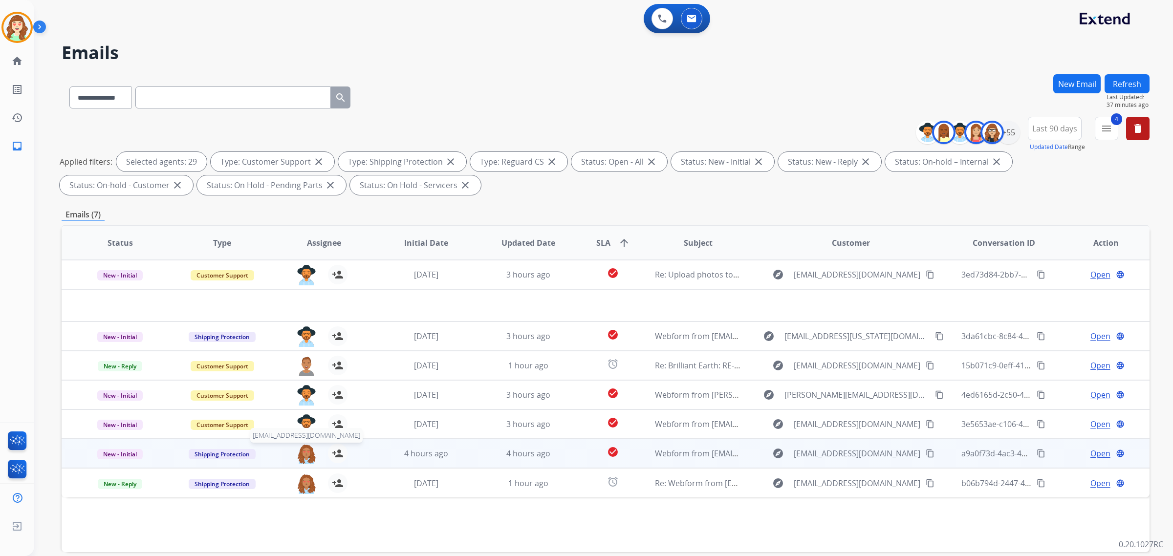
click at [303, 453] on img at bounding box center [307, 454] width 20 height 21
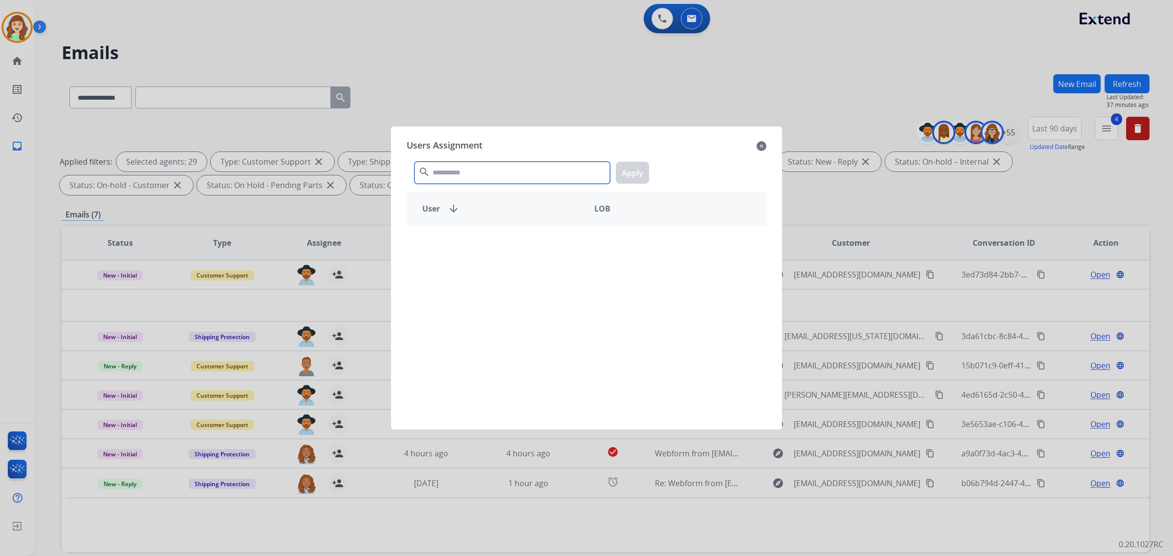
click at [515, 152] on div "Users Assignment close search Apply User arrow_downward LOB" at bounding box center [586, 277] width 375 height 287
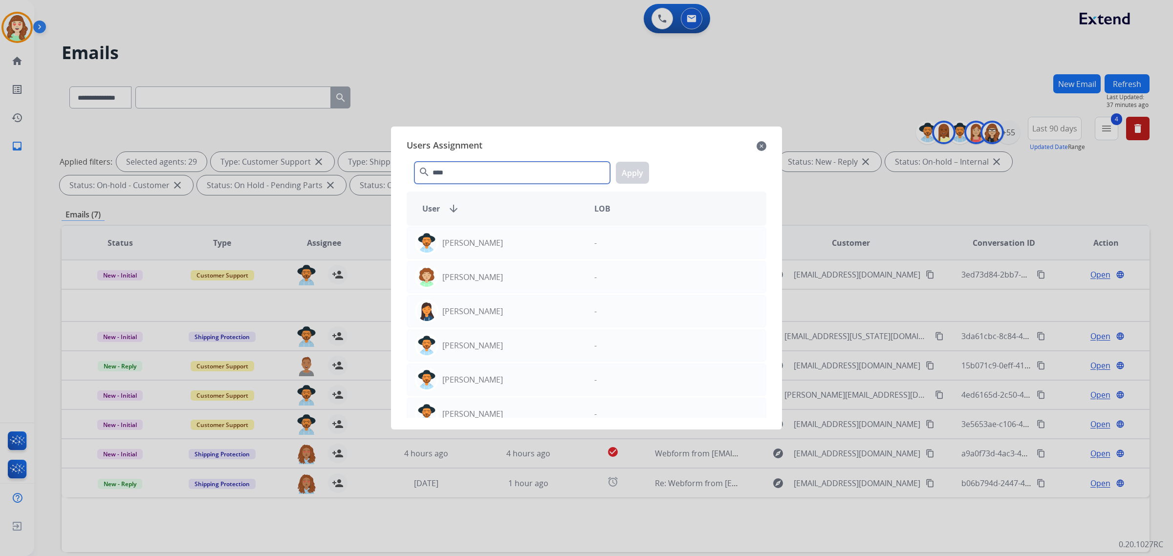
type input "****"
click at [536, 241] on div "[PERSON_NAME]" at bounding box center [496, 242] width 179 height 23
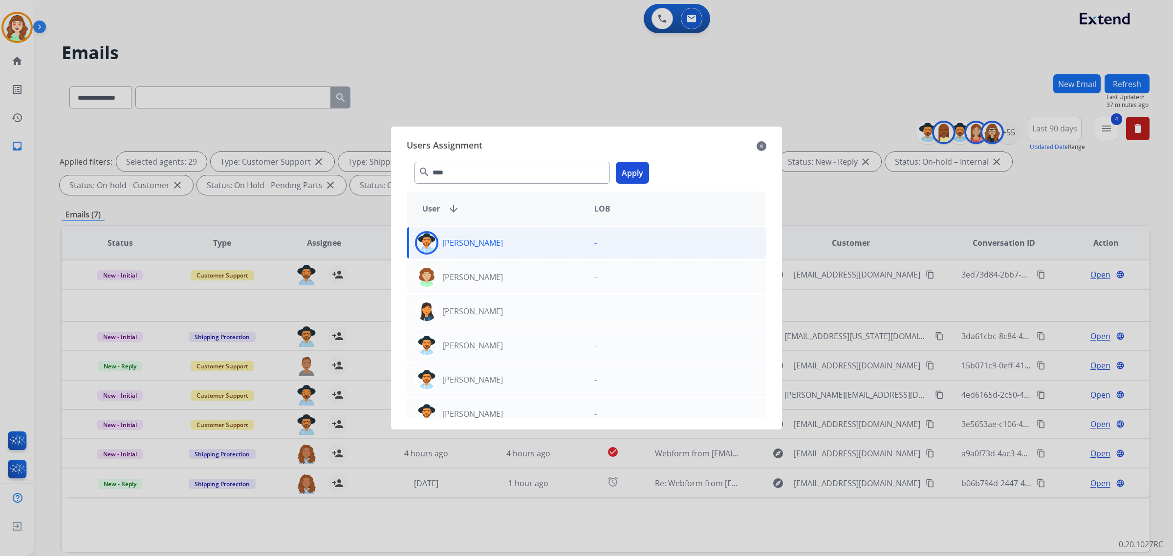
click at [636, 172] on button "Apply" at bounding box center [632, 173] width 33 height 22
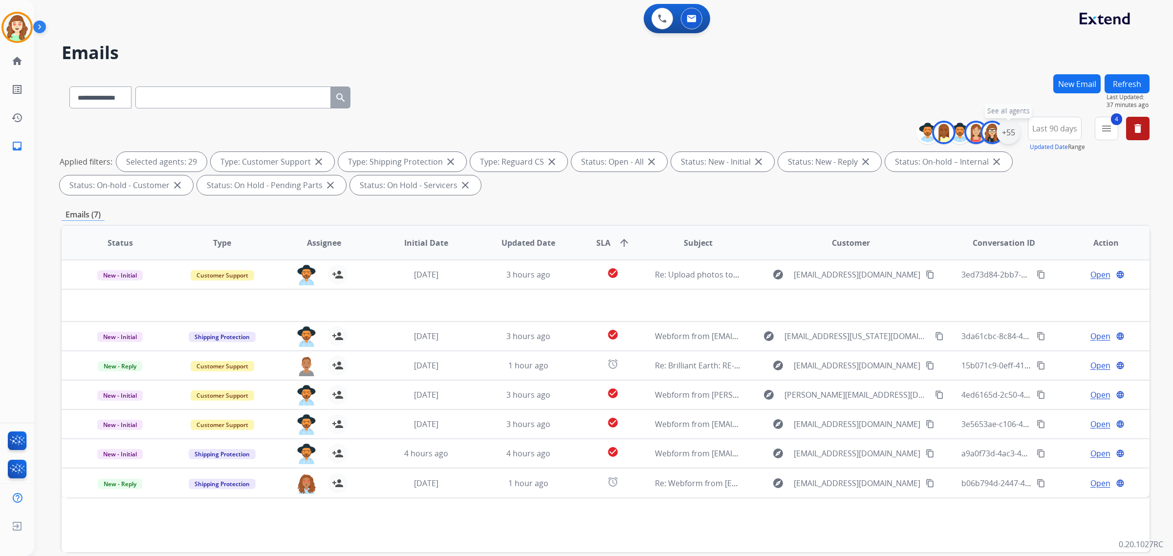
click at [1011, 130] on div "+55" at bounding box center [1007, 132] width 23 height 23
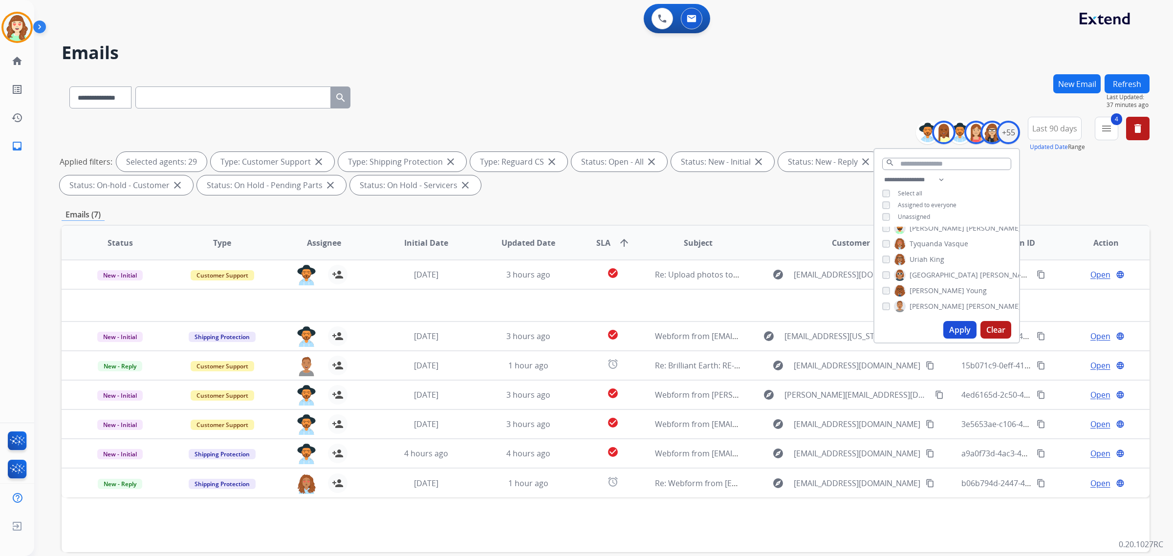
click at [989, 330] on button "Clear" at bounding box center [995, 330] width 31 height 18
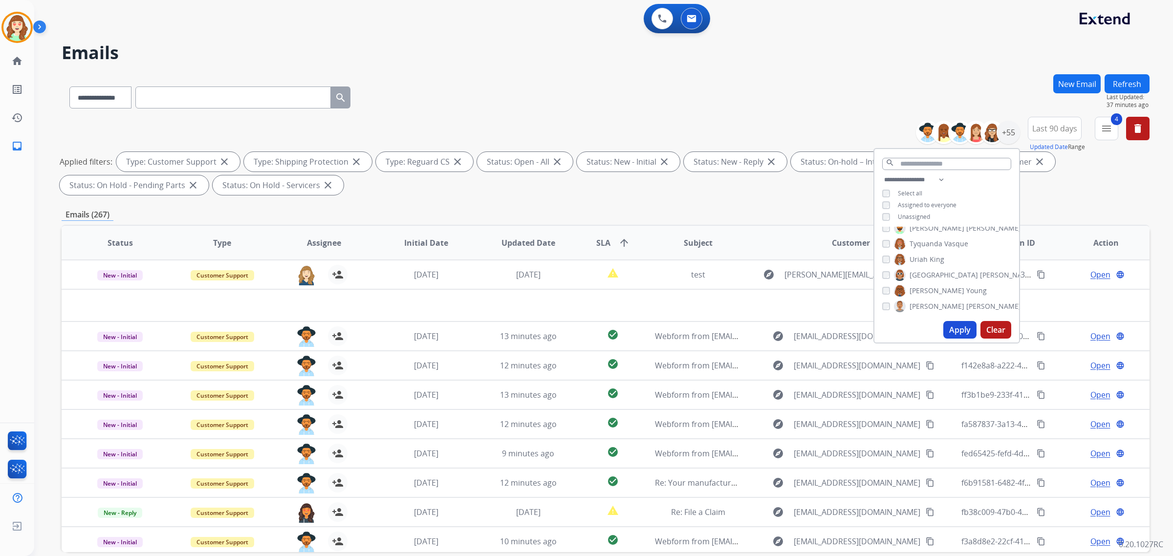
click at [879, 214] on div "**********" at bounding box center [946, 199] width 145 height 51
click at [909, 162] on input "text" at bounding box center [946, 164] width 129 height 12
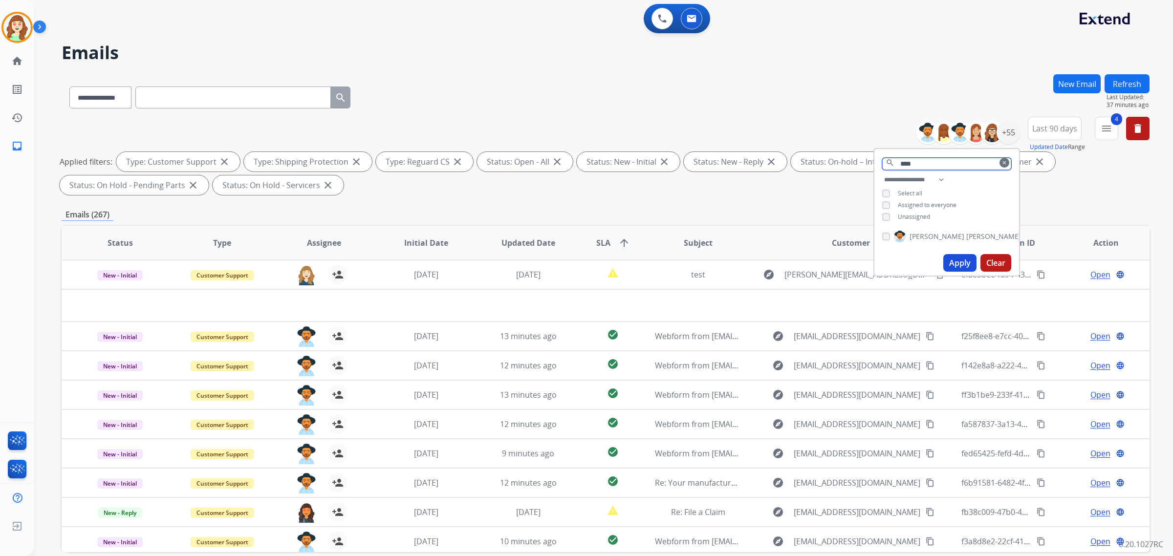
type input "****"
drag, startPoint x: 959, startPoint y: 252, endPoint x: 260, endPoint y: 292, distance: 700.4
click at [958, 254] on button "Apply" at bounding box center [959, 263] width 33 height 18
drag, startPoint x: 949, startPoint y: 258, endPoint x: 940, endPoint y: 260, distance: 10.1
click at [944, 259] on button "Apply" at bounding box center [959, 263] width 33 height 18
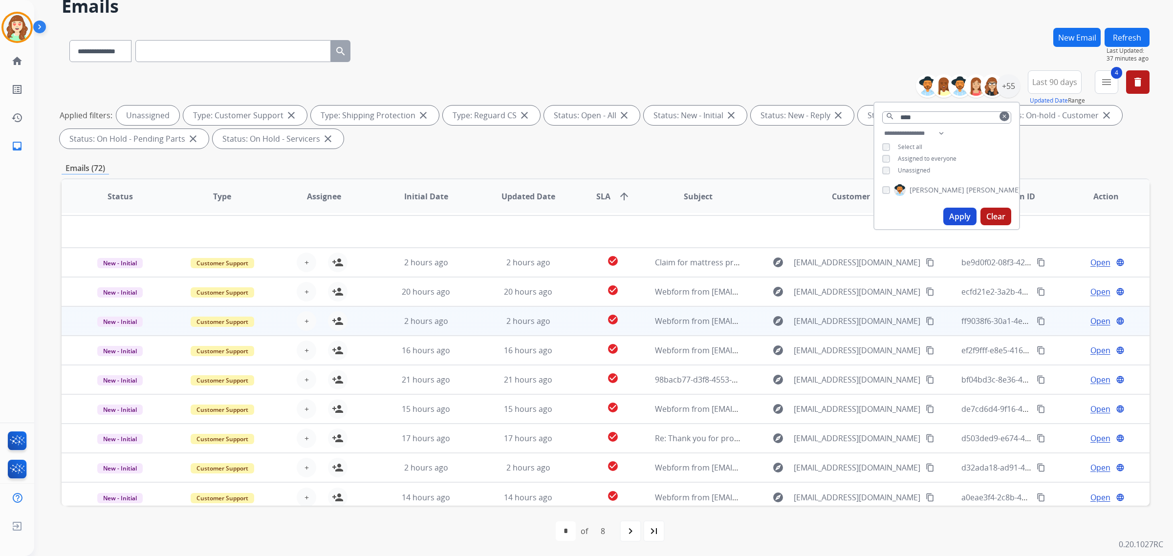
scroll to position [32, 0]
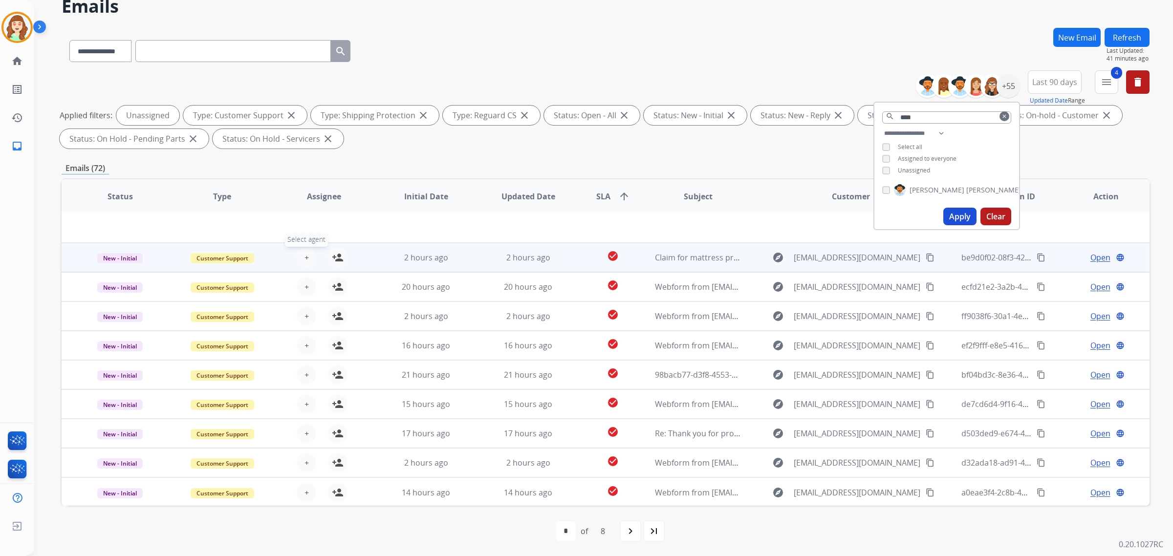
click at [301, 254] on button "+ Select agent" at bounding box center [307, 258] width 20 height 20
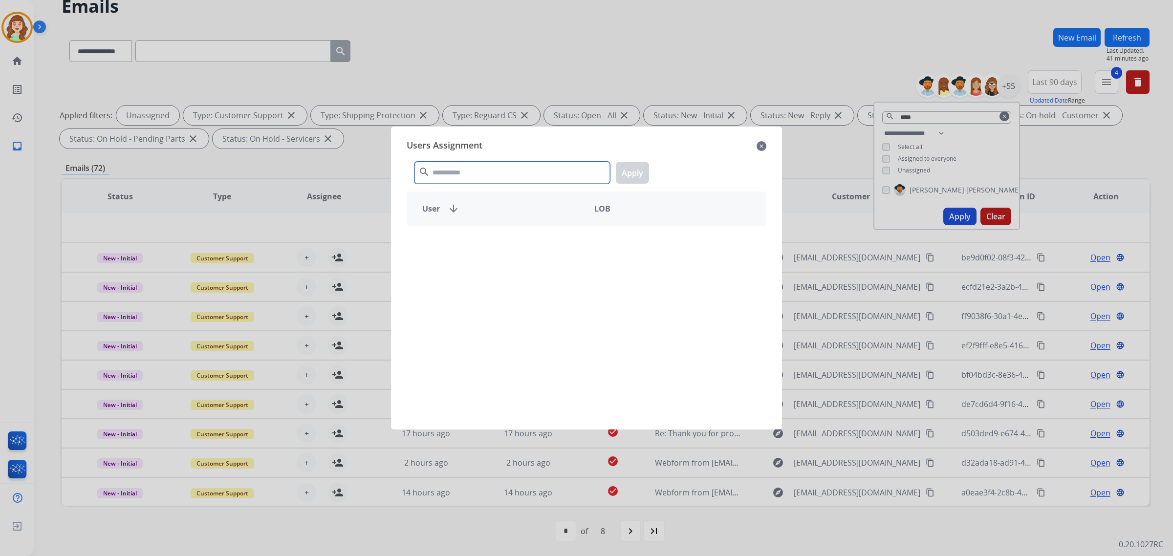
drag, startPoint x: 545, startPoint y: 170, endPoint x: 556, endPoint y: 157, distance: 16.7
click at [546, 166] on input "text" at bounding box center [511, 173] width 195 height 22
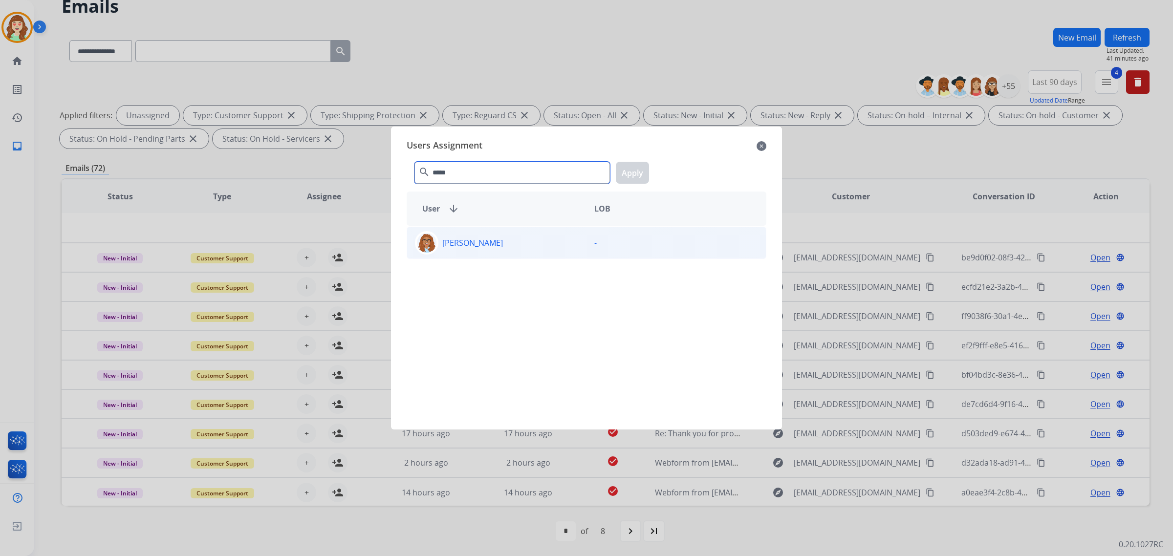
type input "*****"
click at [514, 245] on div "[PERSON_NAME]" at bounding box center [496, 242] width 179 height 23
click at [638, 166] on button "Apply" at bounding box center [632, 173] width 33 height 22
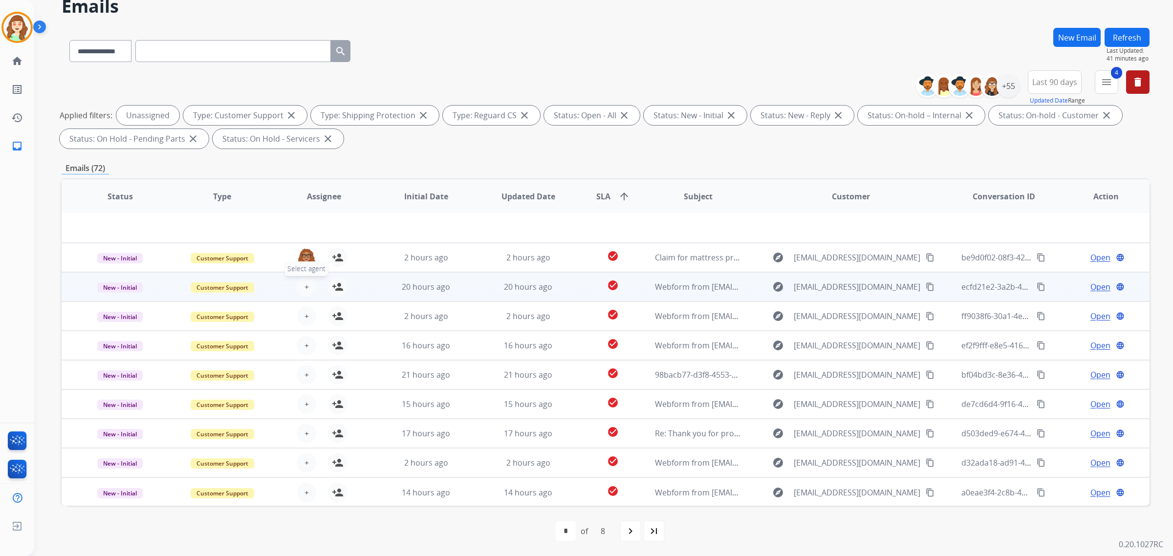
click at [304, 284] on span "+" at bounding box center [306, 287] width 4 height 12
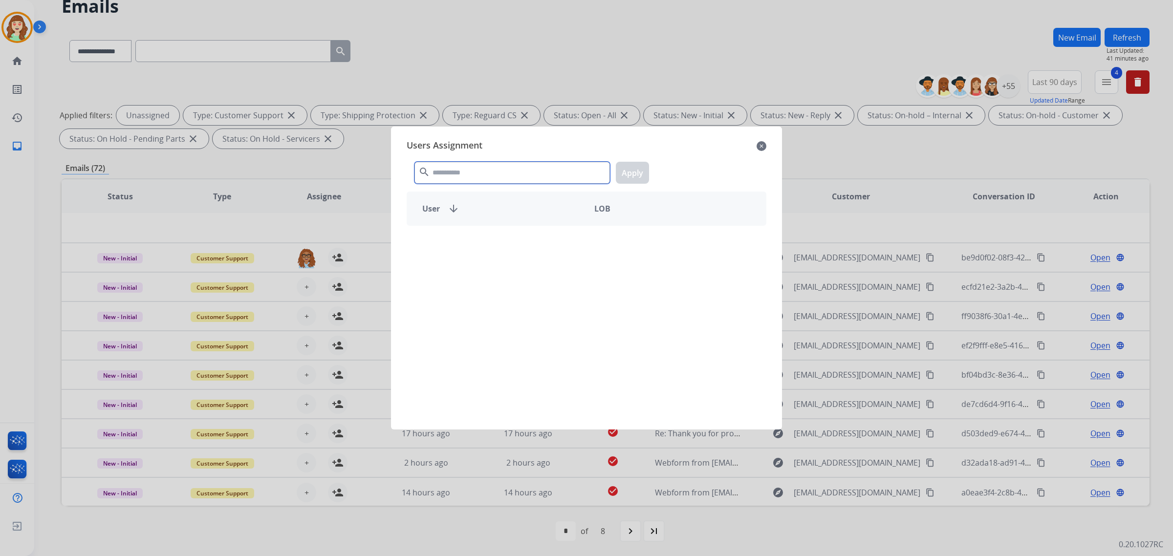
drag, startPoint x: 475, startPoint y: 172, endPoint x: 456, endPoint y: 130, distance: 45.3
click at [477, 161] on div "search Apply" at bounding box center [587, 171] width 360 height 34
type input "*****"
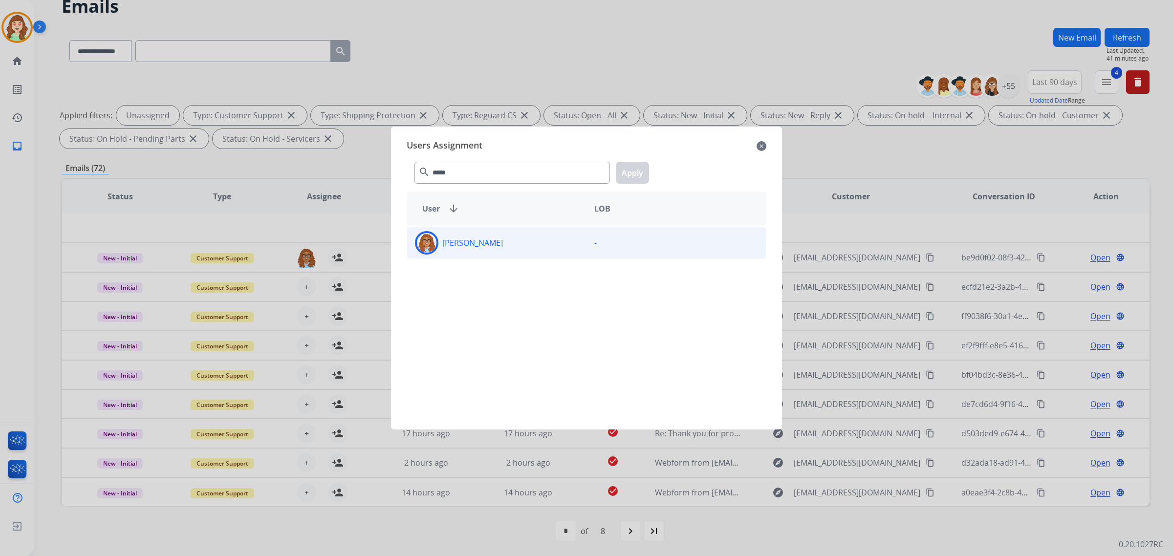
click at [505, 239] on div "[PERSON_NAME]" at bounding box center [496, 242] width 179 height 23
drag, startPoint x: 641, startPoint y: 167, endPoint x: 321, endPoint y: 270, distance: 336.7
click at [641, 167] on button "Apply" at bounding box center [632, 173] width 33 height 22
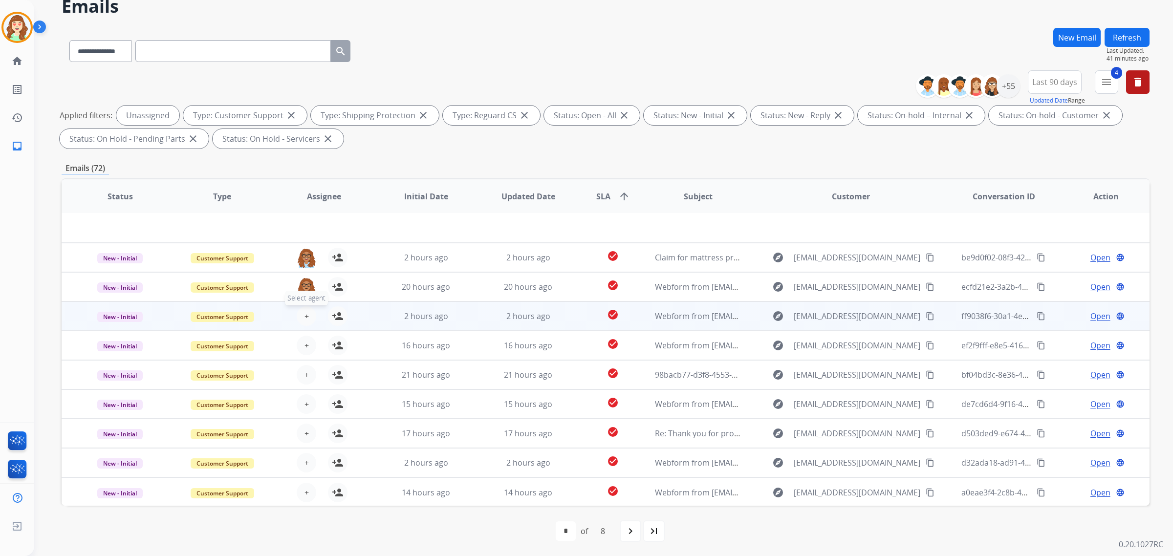
click at [307, 315] on button "+ Select agent" at bounding box center [307, 316] width 20 height 20
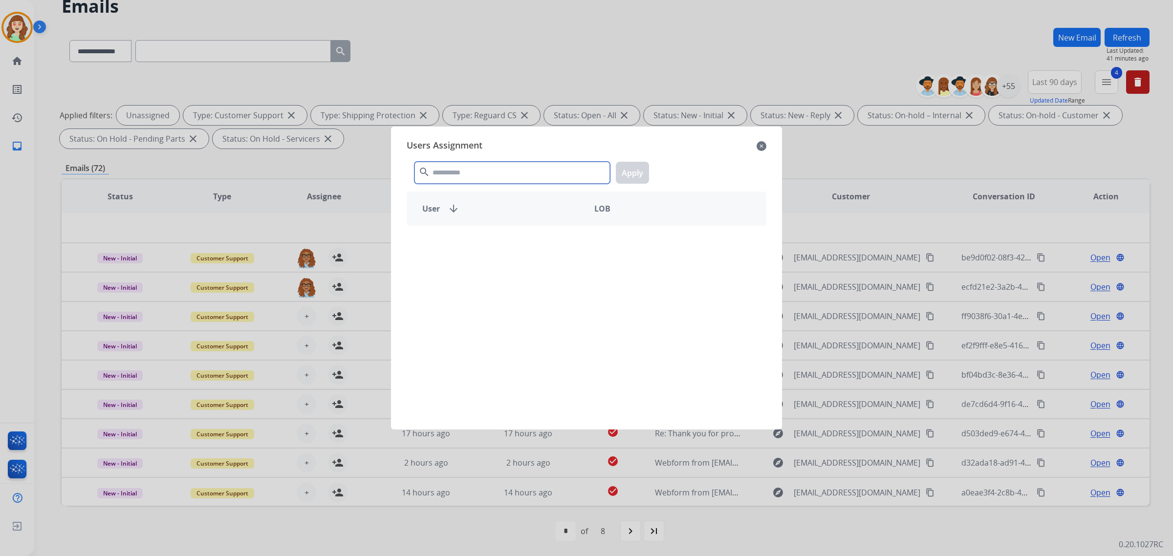
click at [519, 135] on div "Users Assignment close search Apply User arrow_downward LOB" at bounding box center [586, 277] width 375 height 287
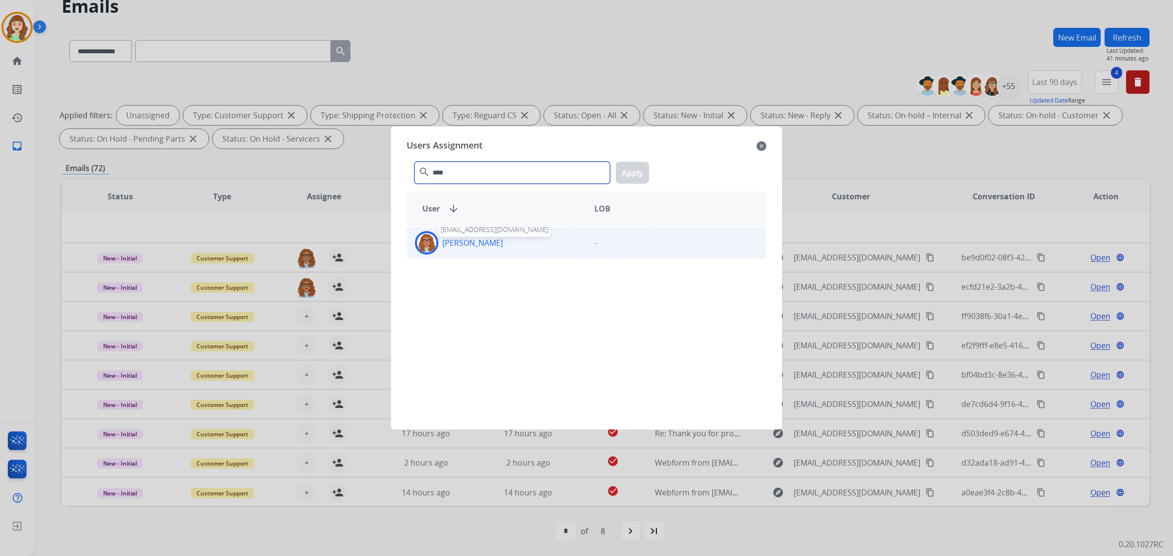
type input "****"
click at [462, 242] on p "[PERSON_NAME]" at bounding box center [472, 243] width 61 height 12
drag, startPoint x: 629, startPoint y: 177, endPoint x: 289, endPoint y: 313, distance: 366.2
click at [624, 178] on button "Apply" at bounding box center [632, 173] width 33 height 22
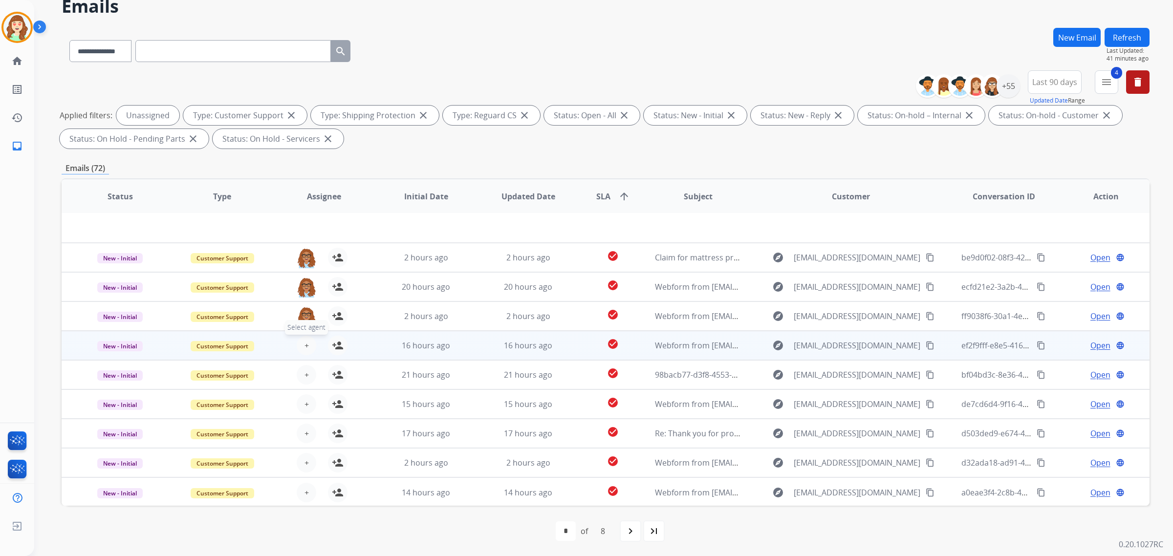
click at [307, 344] on button "+ Select agent" at bounding box center [307, 346] width 20 height 20
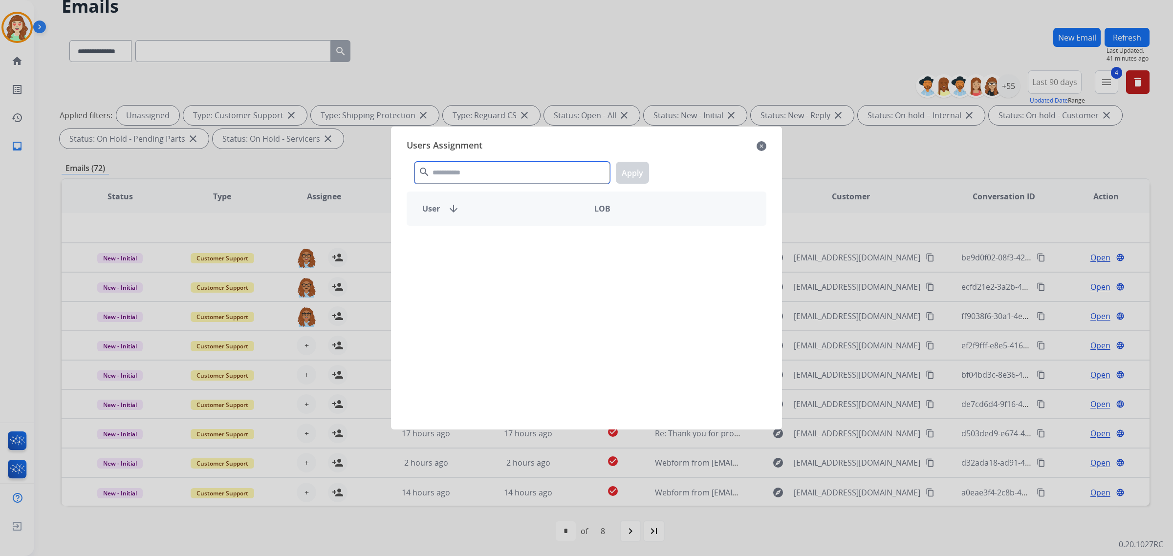
click at [520, 169] on input "text" at bounding box center [511, 173] width 195 height 22
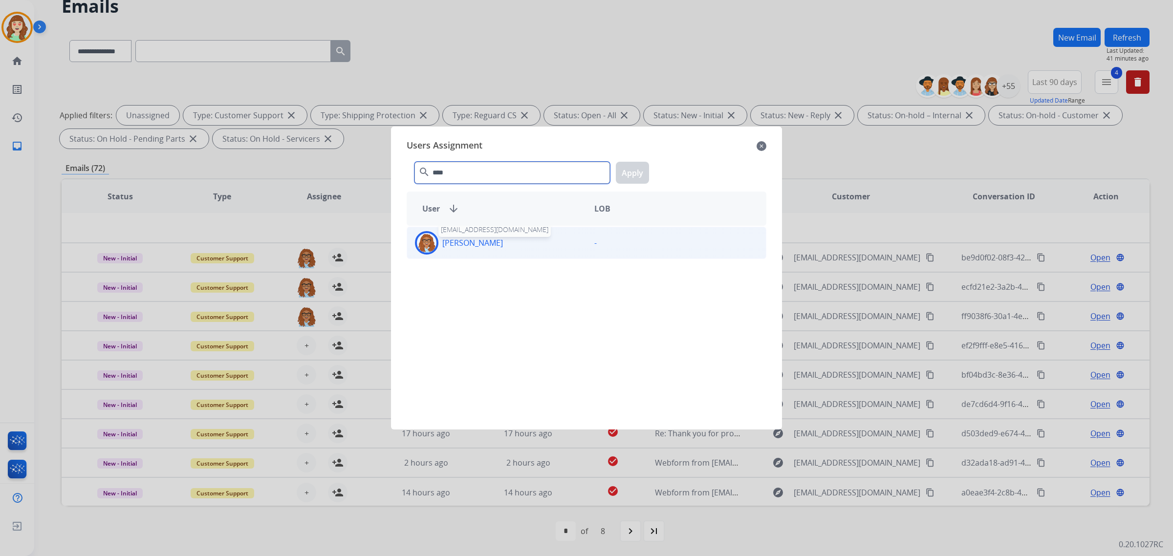
type input "****"
click at [471, 243] on p "[PERSON_NAME]" at bounding box center [472, 243] width 61 height 12
click at [631, 174] on button "Apply" at bounding box center [632, 173] width 33 height 22
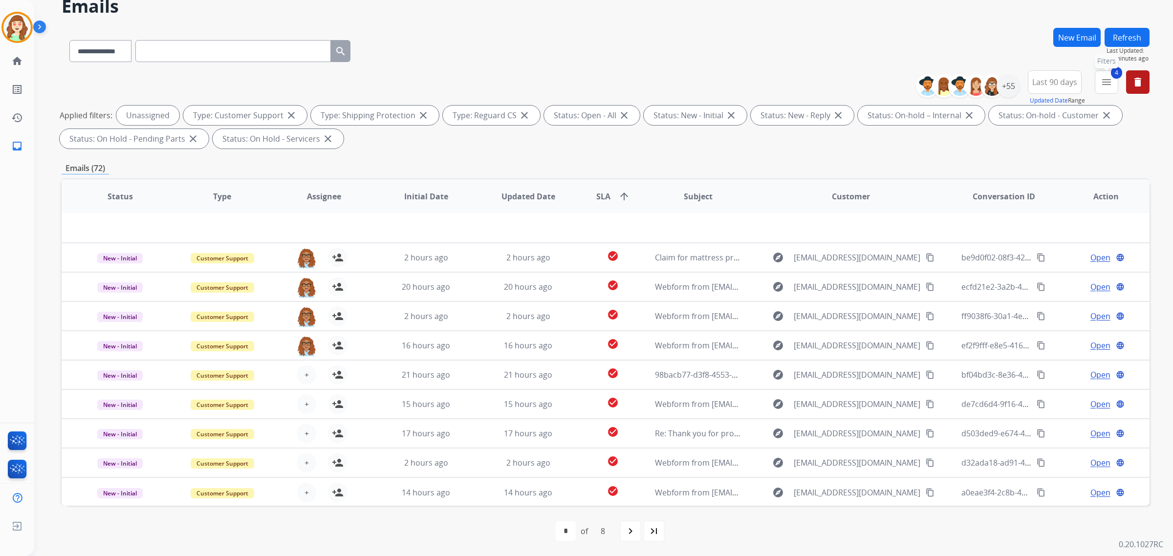
drag, startPoint x: 1113, startPoint y: 84, endPoint x: 1056, endPoint y: 109, distance: 62.1
click at [1112, 84] on button "4 menu Filters" at bounding box center [1106, 81] width 23 height 23
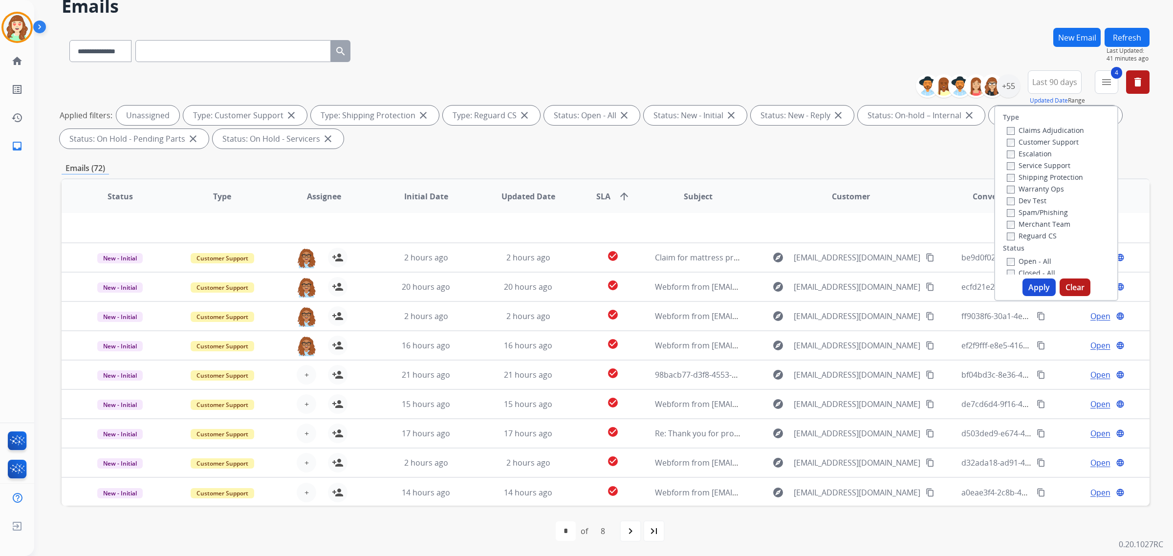
click at [1034, 289] on button "Apply" at bounding box center [1038, 288] width 33 height 18
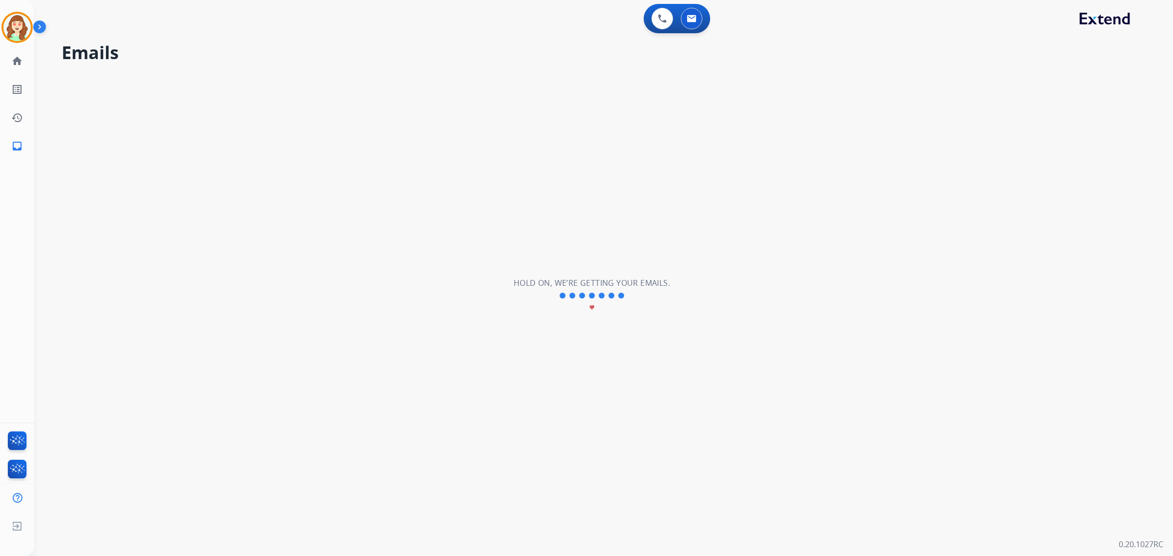
scroll to position [0, 0]
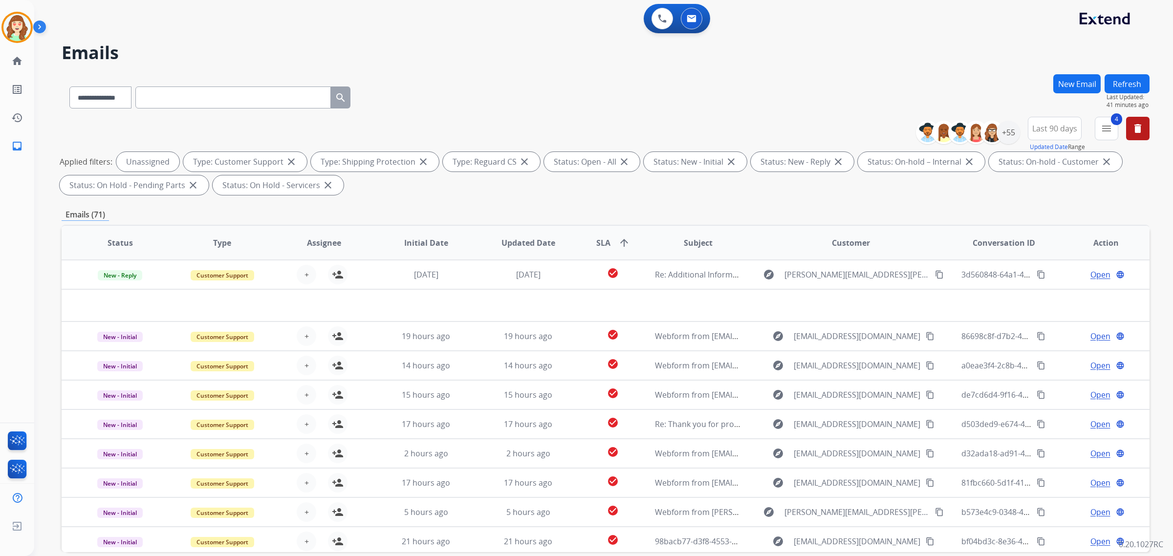
select select "**********"
click at [301, 326] on button "+ Select agent" at bounding box center [307, 336] width 20 height 20
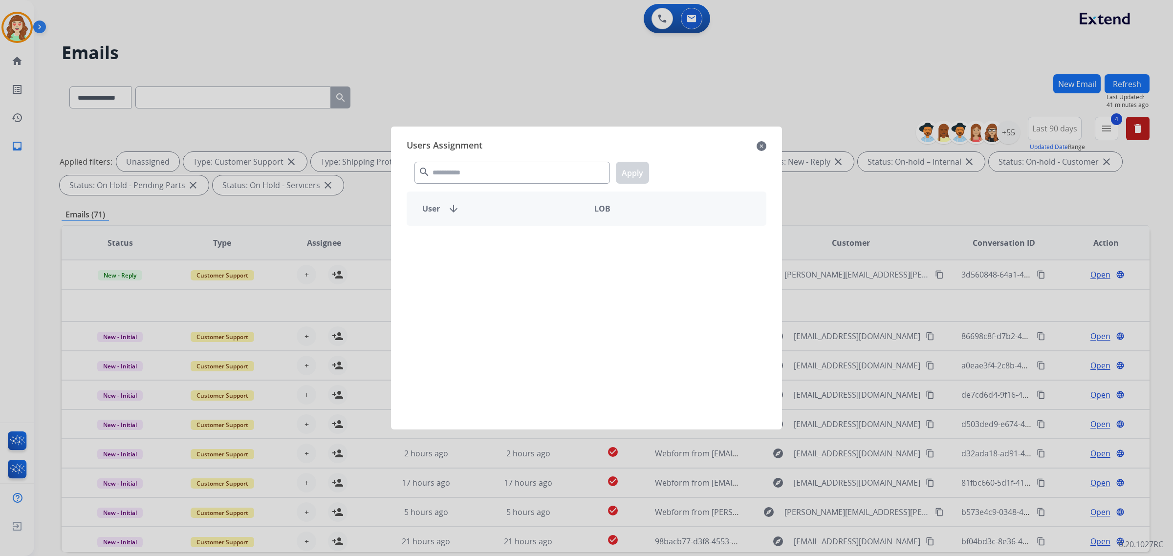
scroll to position [32, 0]
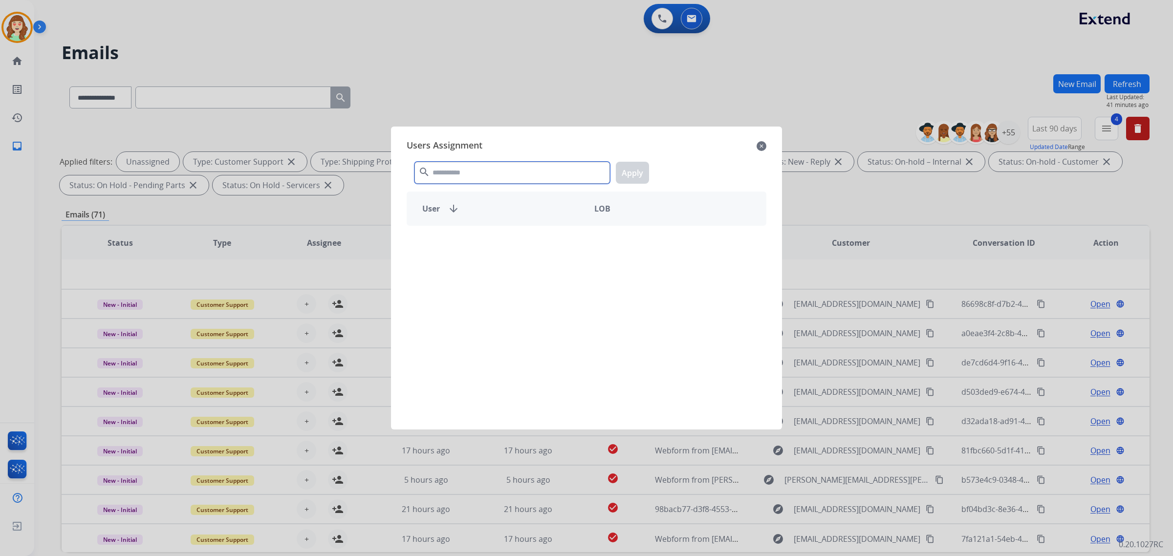
drag, startPoint x: 529, startPoint y: 174, endPoint x: 530, endPoint y: 159, distance: 15.2
click at [529, 163] on input "text" at bounding box center [511, 173] width 195 height 22
type input "*****"
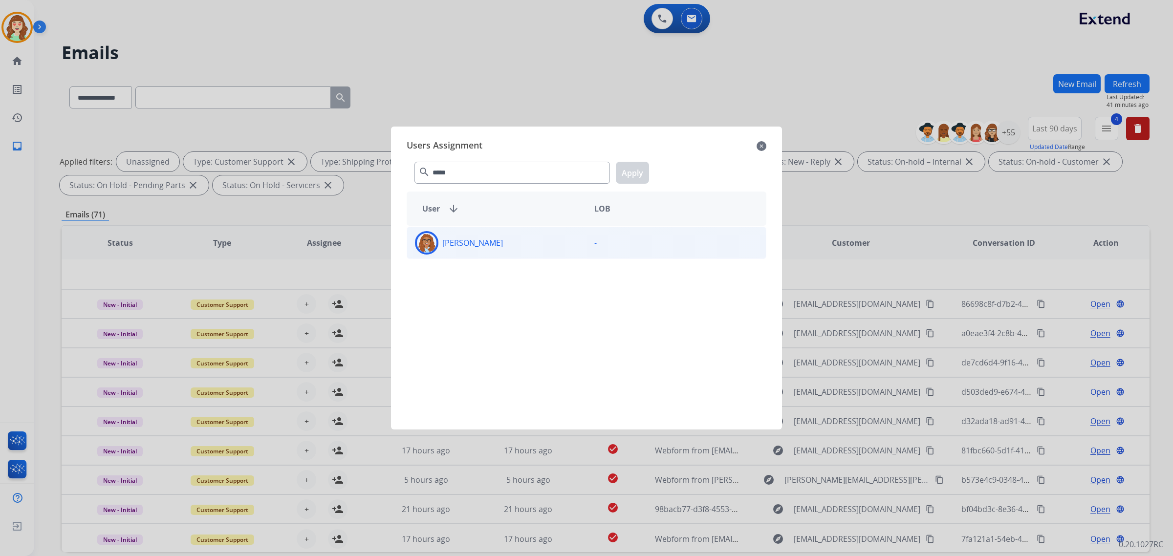
drag, startPoint x: 520, startPoint y: 250, endPoint x: 540, endPoint y: 237, distance: 23.0
click at [528, 243] on div "[PERSON_NAME]" at bounding box center [496, 242] width 179 height 23
click at [635, 174] on button "Apply" at bounding box center [632, 173] width 33 height 22
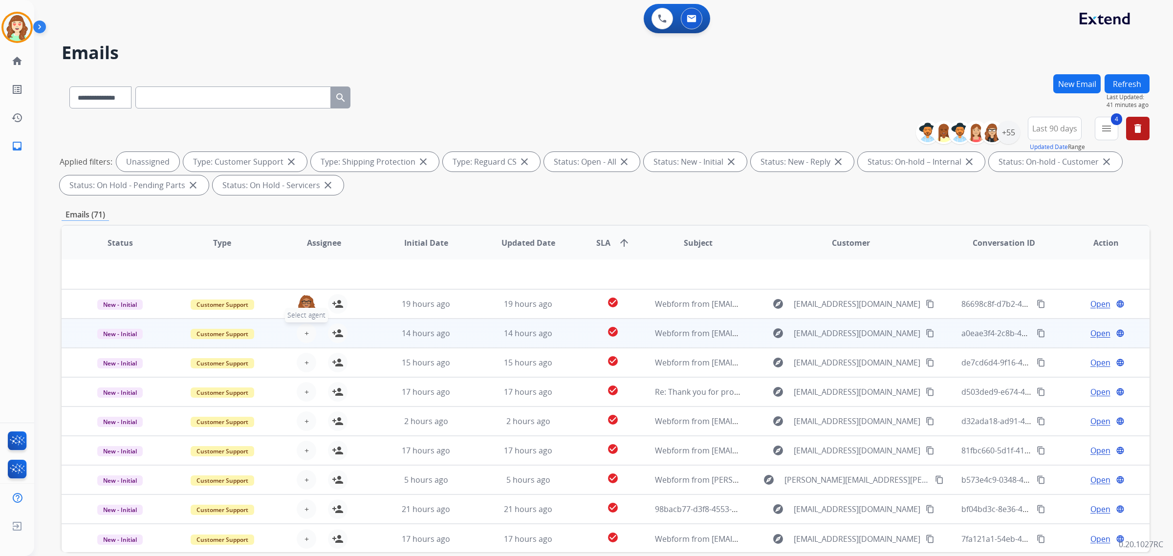
click at [304, 332] on span "+" at bounding box center [306, 333] width 4 height 12
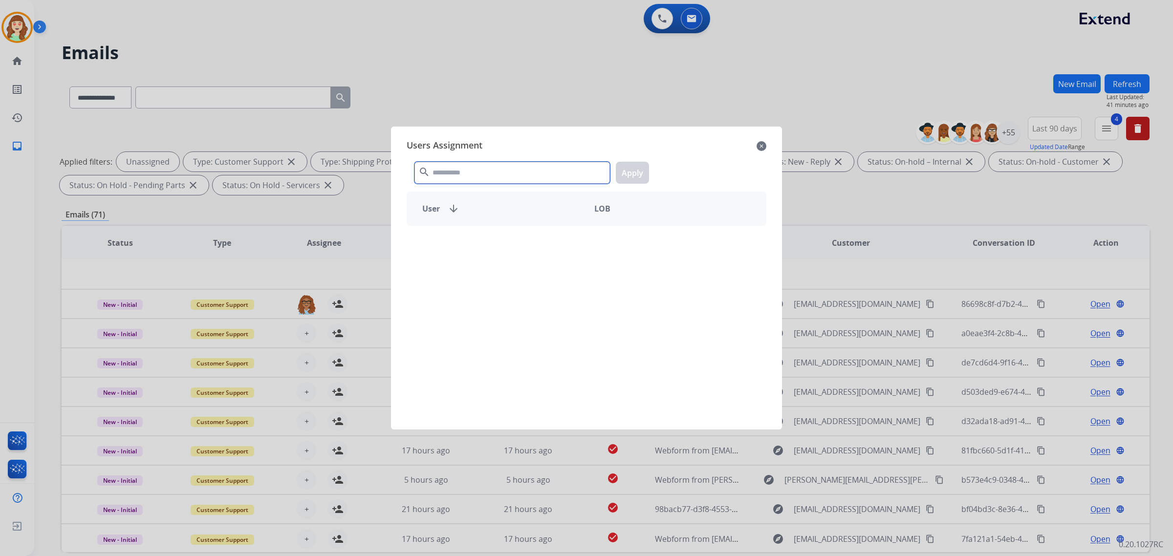
click at [555, 149] on div "Users Assignment close search Apply User arrow_downward LOB" at bounding box center [586, 277] width 375 height 287
type input "*****"
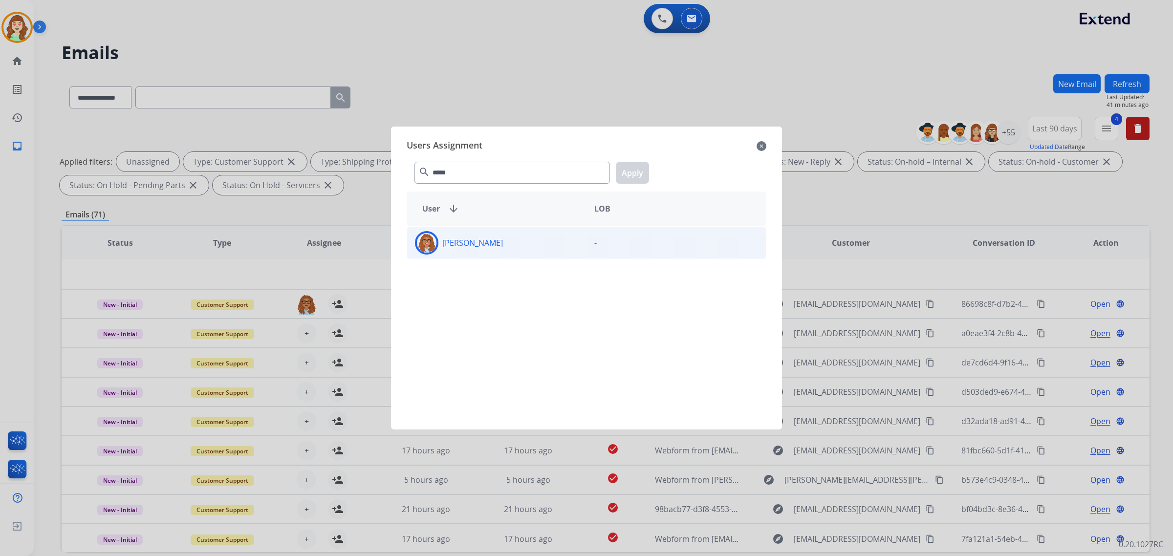
click at [492, 246] on div "[PERSON_NAME]" at bounding box center [496, 242] width 179 height 23
click at [628, 168] on button "Apply" at bounding box center [632, 173] width 33 height 22
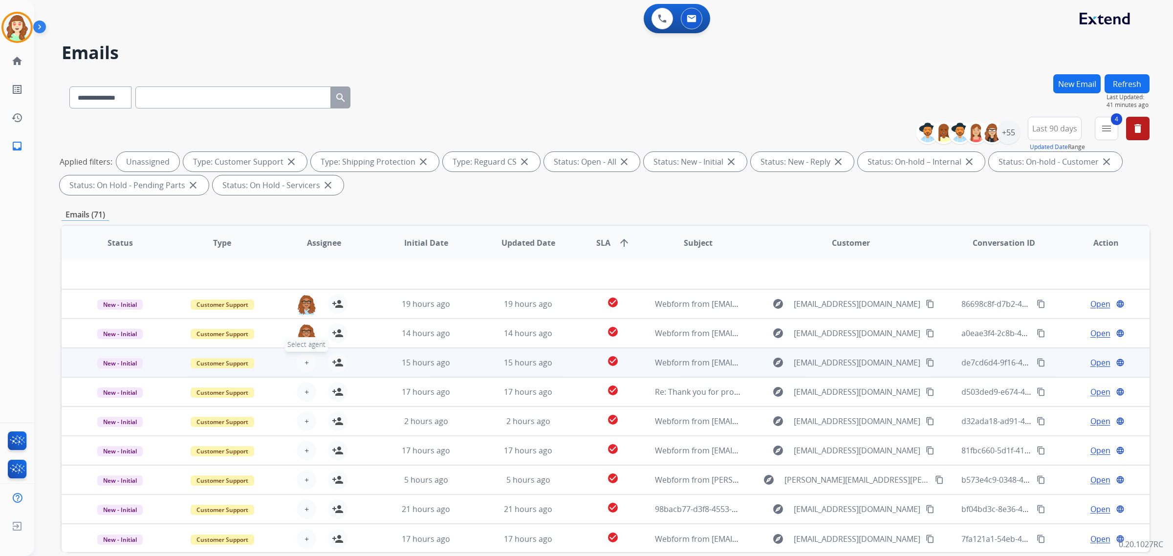
click at [304, 361] on span "+" at bounding box center [306, 363] width 4 height 12
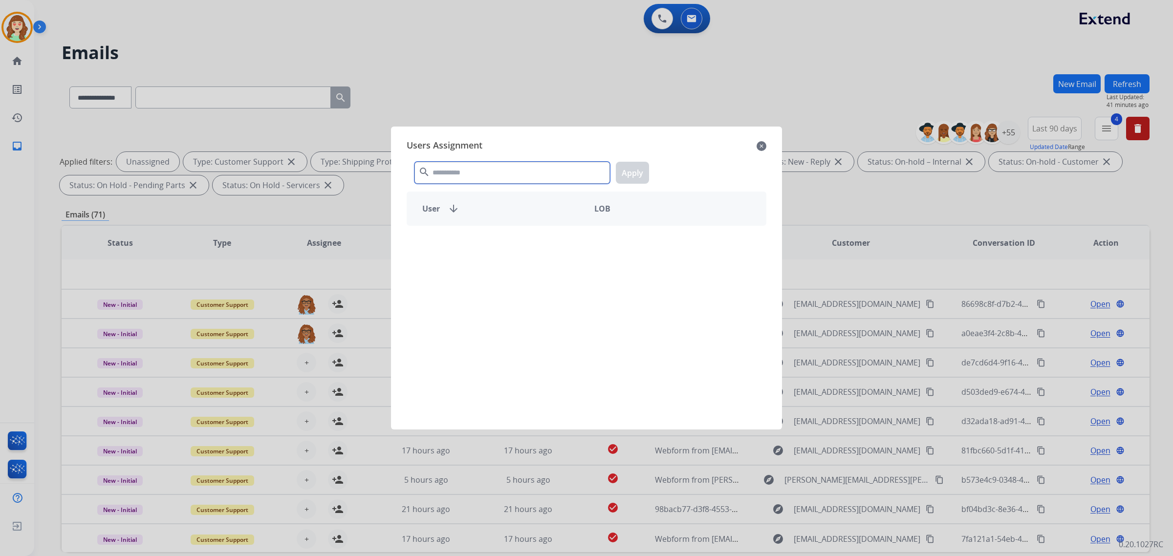
click at [503, 179] on input "text" at bounding box center [511, 173] width 195 height 22
type input "*****"
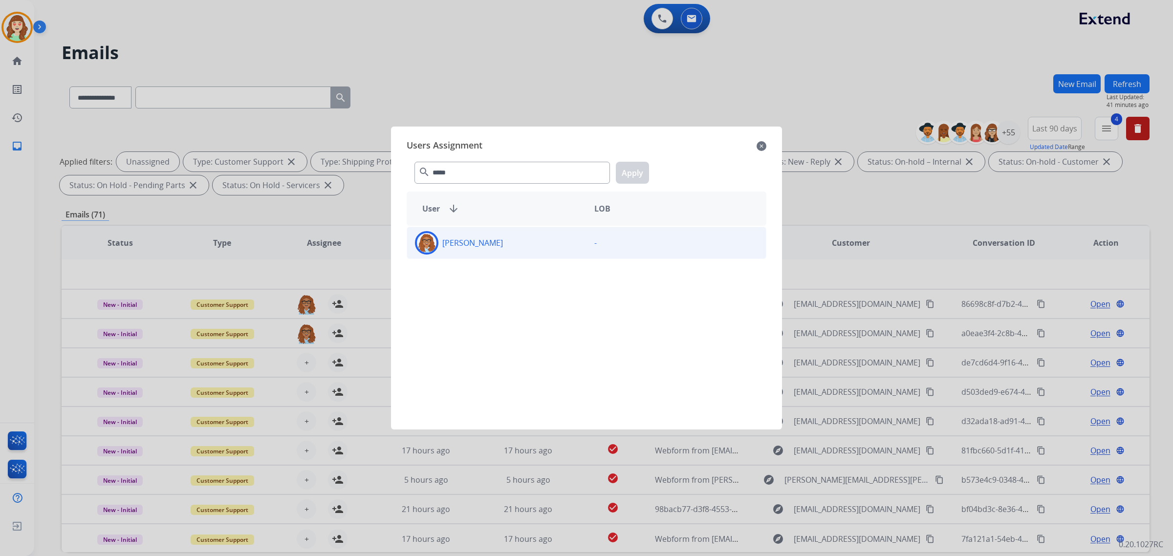
click at [534, 252] on div "[PERSON_NAME]" at bounding box center [496, 242] width 179 height 23
drag, startPoint x: 628, startPoint y: 170, endPoint x: 415, endPoint y: 167, distance: 213.1
click at [619, 168] on button "Apply" at bounding box center [632, 173] width 33 height 22
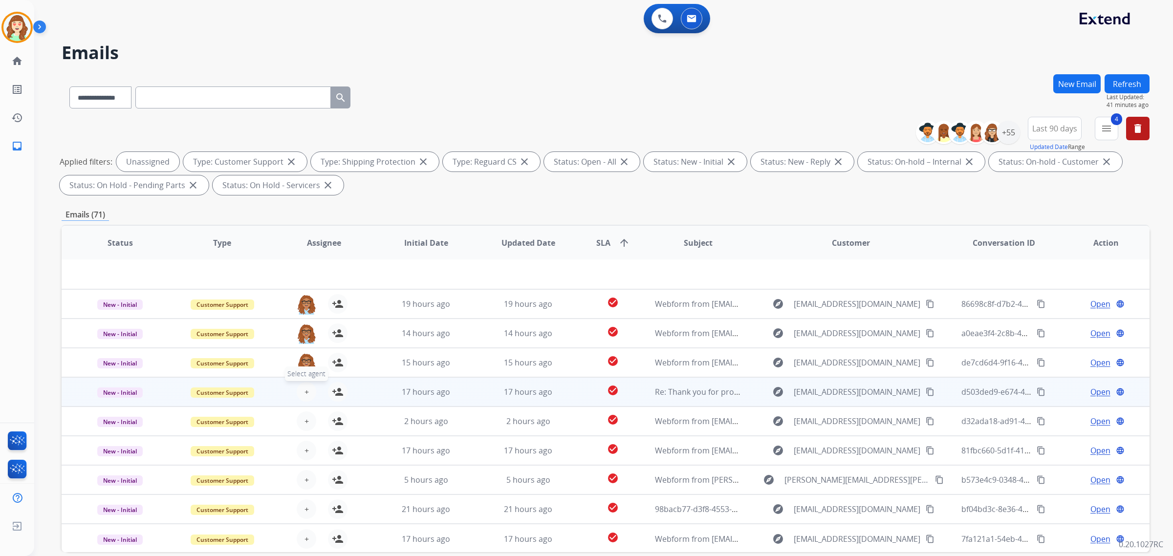
click at [304, 389] on span "+" at bounding box center [306, 392] width 4 height 12
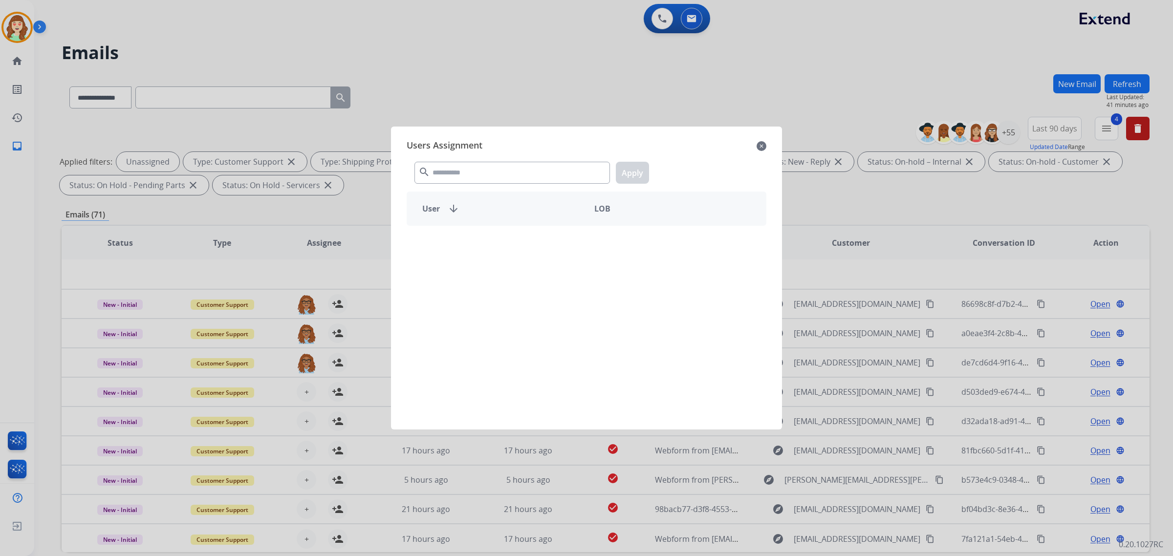
click at [538, 185] on div "search Apply" at bounding box center [587, 171] width 360 height 34
click at [533, 169] on input "text" at bounding box center [511, 173] width 195 height 22
type input "*****"
click at [519, 245] on div "[PERSON_NAME]" at bounding box center [496, 242] width 179 height 23
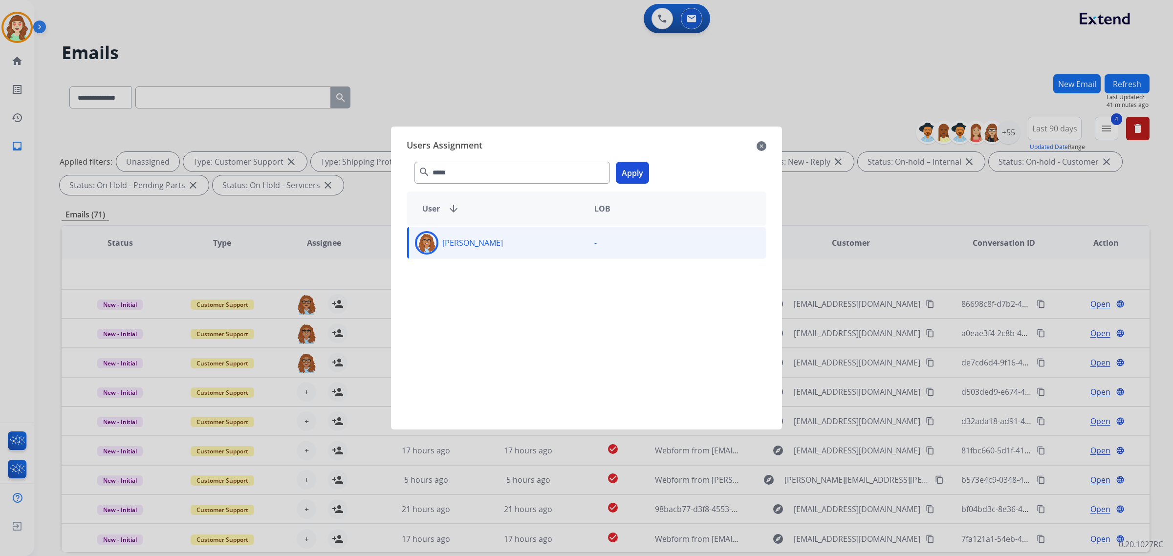
click at [632, 169] on button "Apply" at bounding box center [632, 173] width 33 height 22
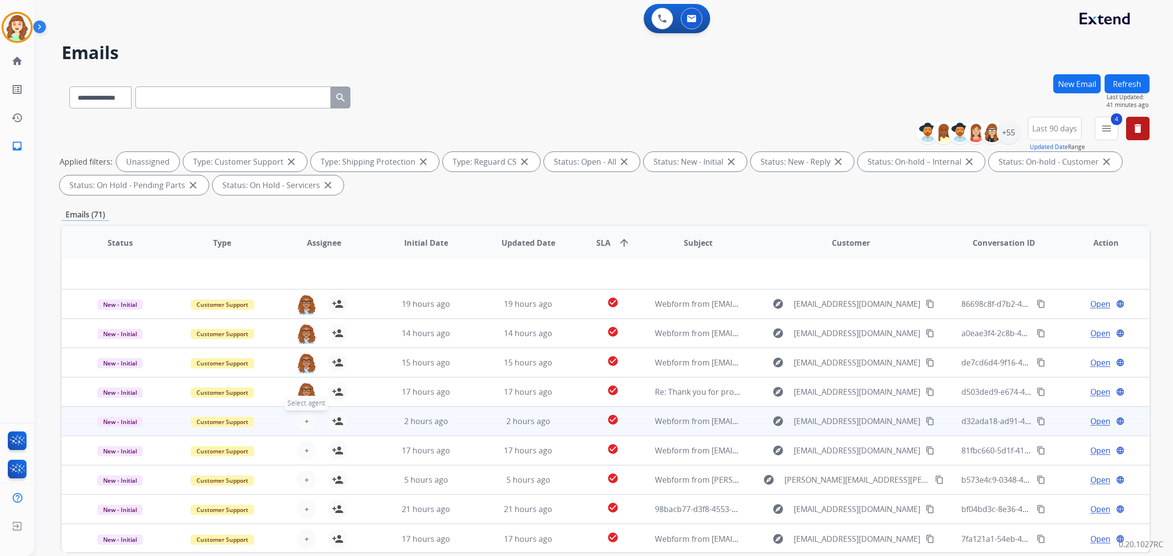
click at [304, 418] on span "+" at bounding box center [306, 421] width 4 height 12
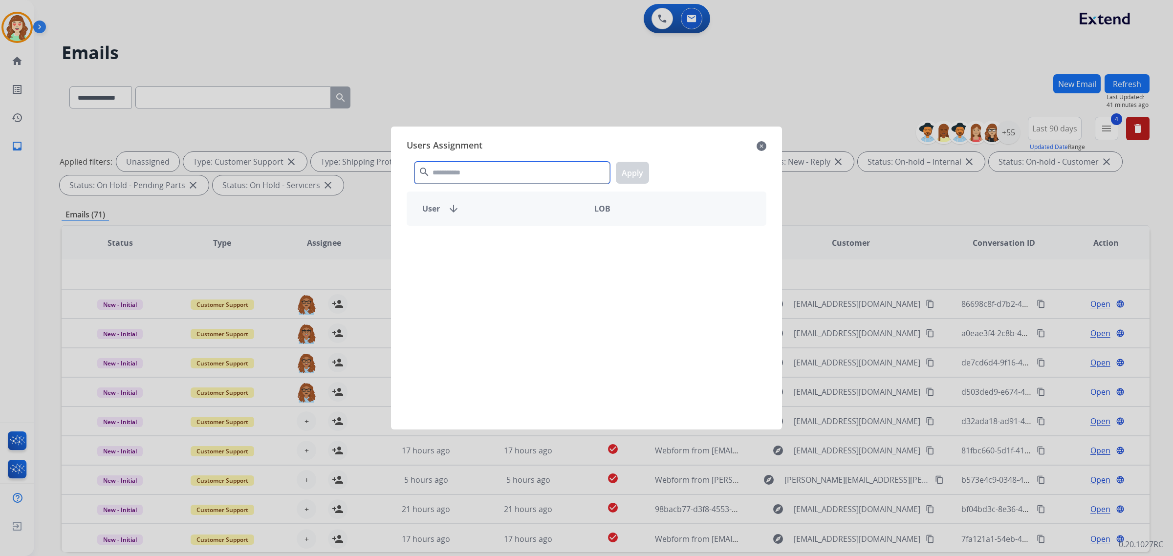
click at [572, 129] on div "Users Assignment close search Apply User arrow_downward LOB" at bounding box center [586, 278] width 391 height 303
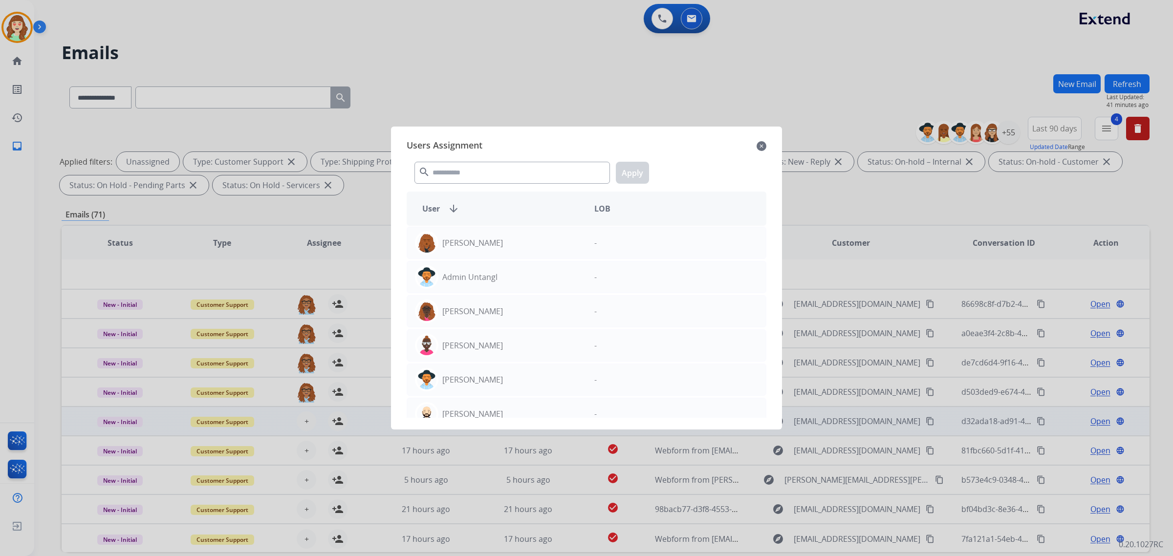
click at [765, 147] on mat-icon "close" at bounding box center [761, 146] width 10 height 12
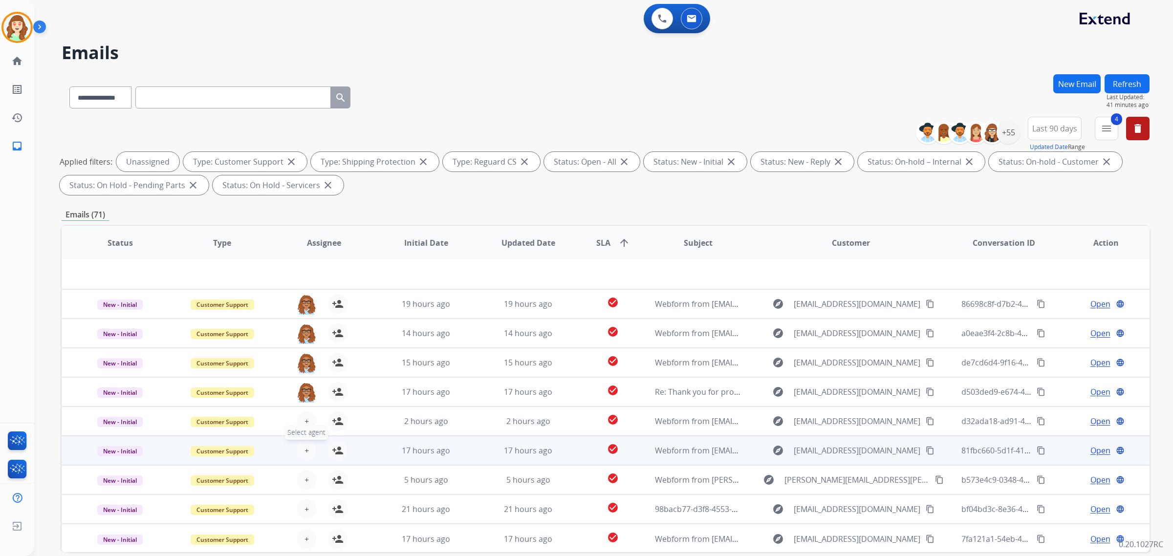
click at [306, 451] on span "+" at bounding box center [306, 451] width 4 height 12
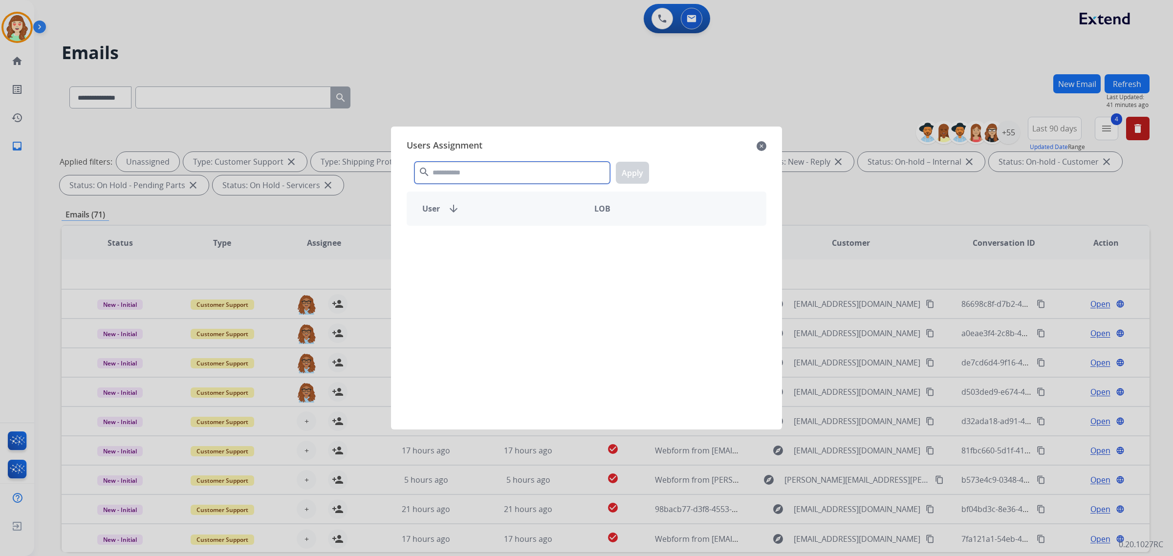
click at [473, 172] on input "text" at bounding box center [511, 173] width 195 height 22
type input "*****"
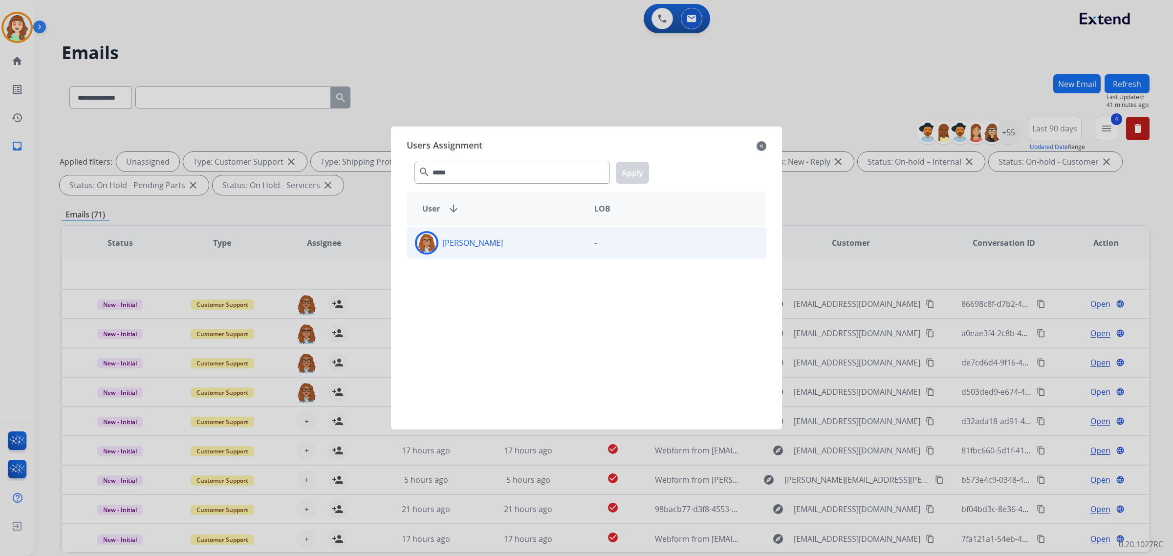
click at [501, 246] on div "[PERSON_NAME]" at bounding box center [496, 242] width 179 height 23
click at [629, 177] on button "Apply" at bounding box center [632, 173] width 33 height 22
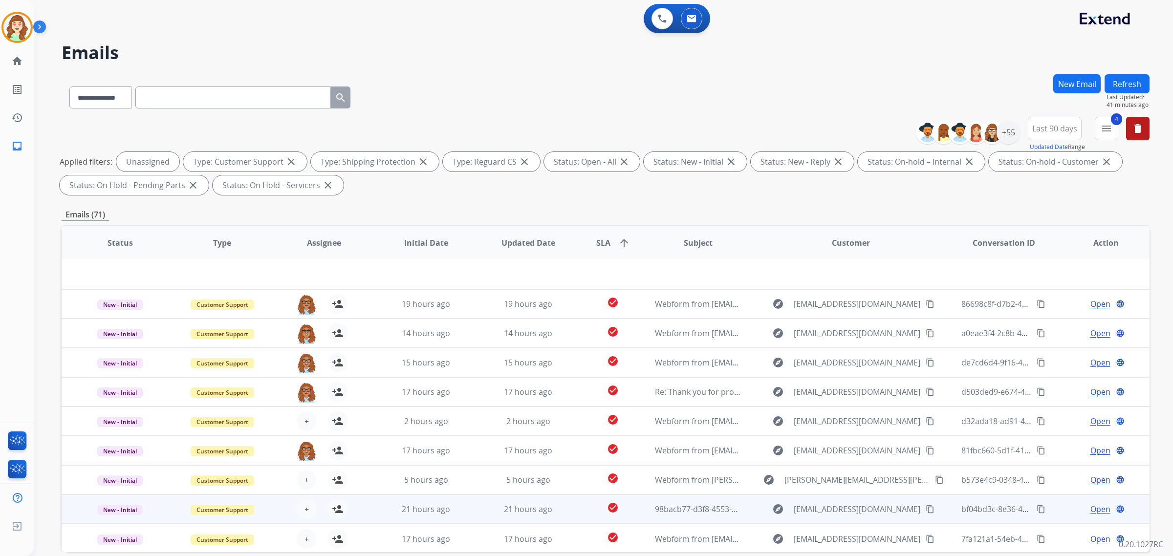
scroll to position [46, 0]
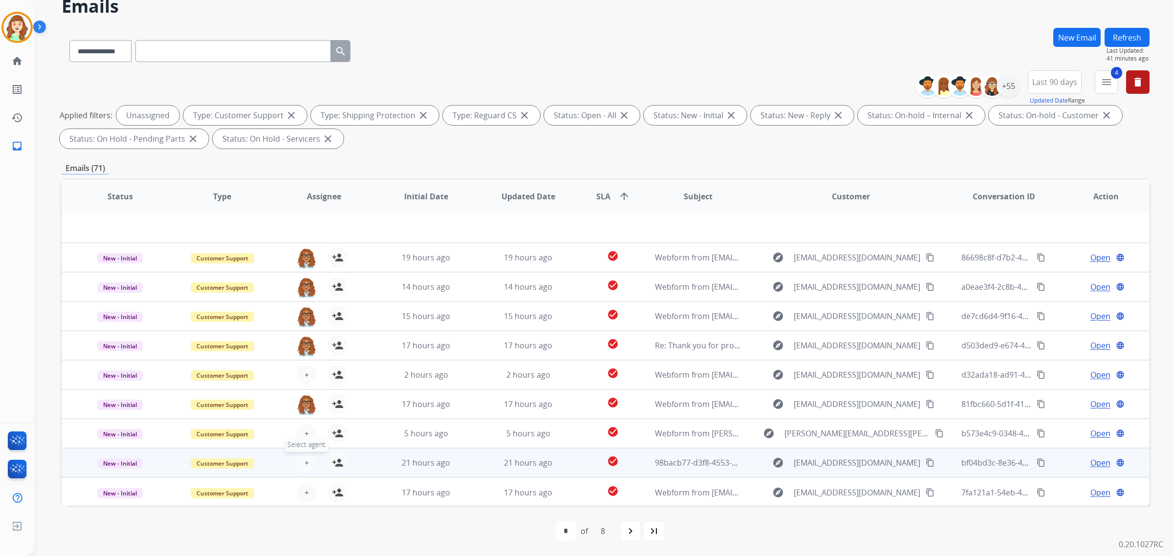
click at [307, 465] on button "+ Select agent" at bounding box center [307, 463] width 20 height 20
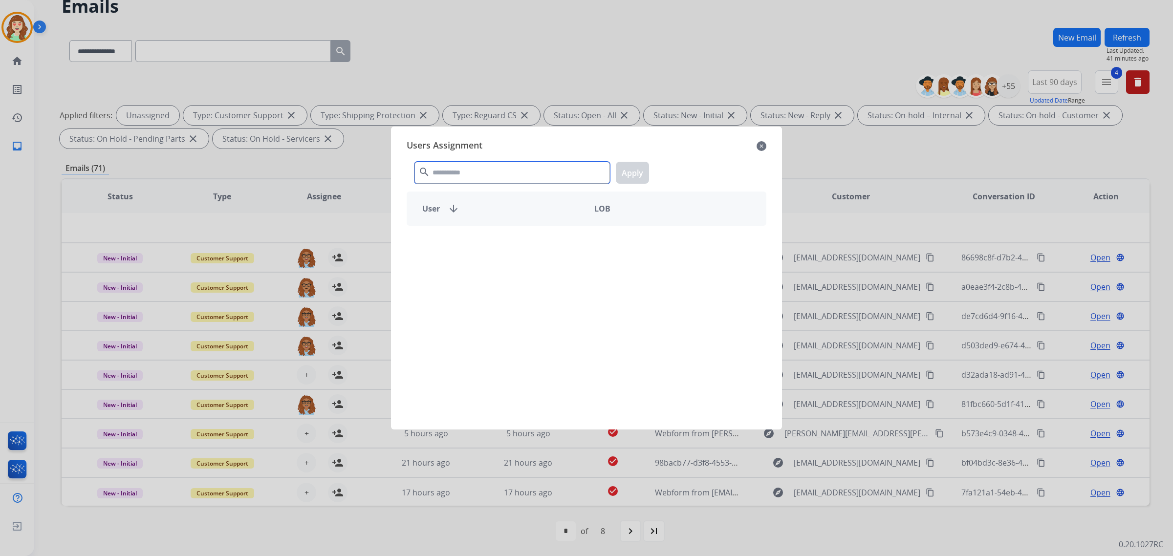
drag, startPoint x: 482, startPoint y: 172, endPoint x: 509, endPoint y: 145, distance: 37.3
click at [506, 154] on div "search Apply" at bounding box center [587, 171] width 360 height 34
type input "*****"
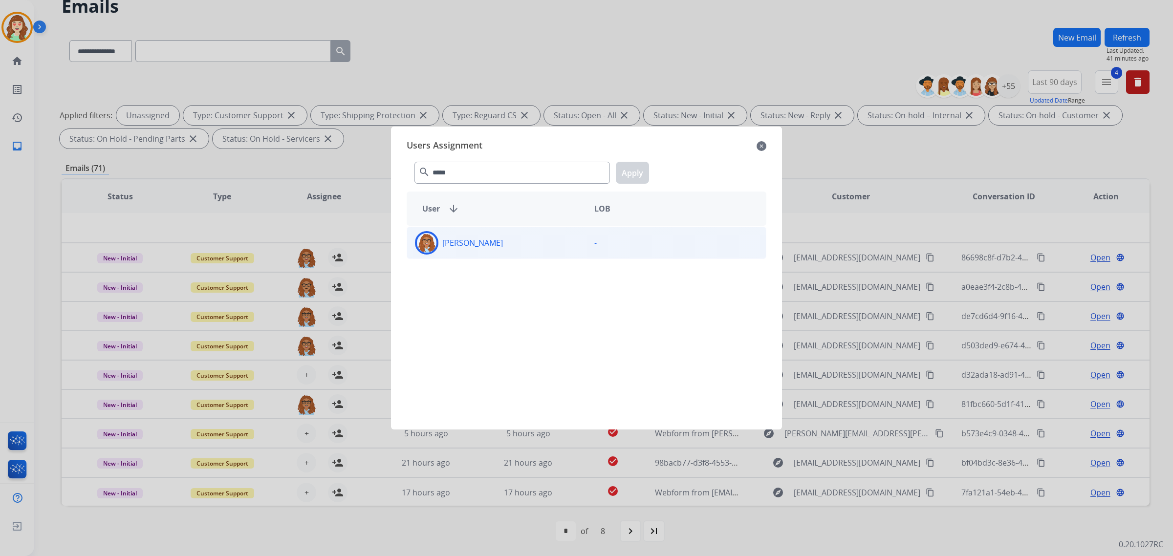
click at [494, 247] on div "[PERSON_NAME]" at bounding box center [496, 242] width 179 height 23
click at [625, 180] on button "Apply" at bounding box center [632, 173] width 33 height 22
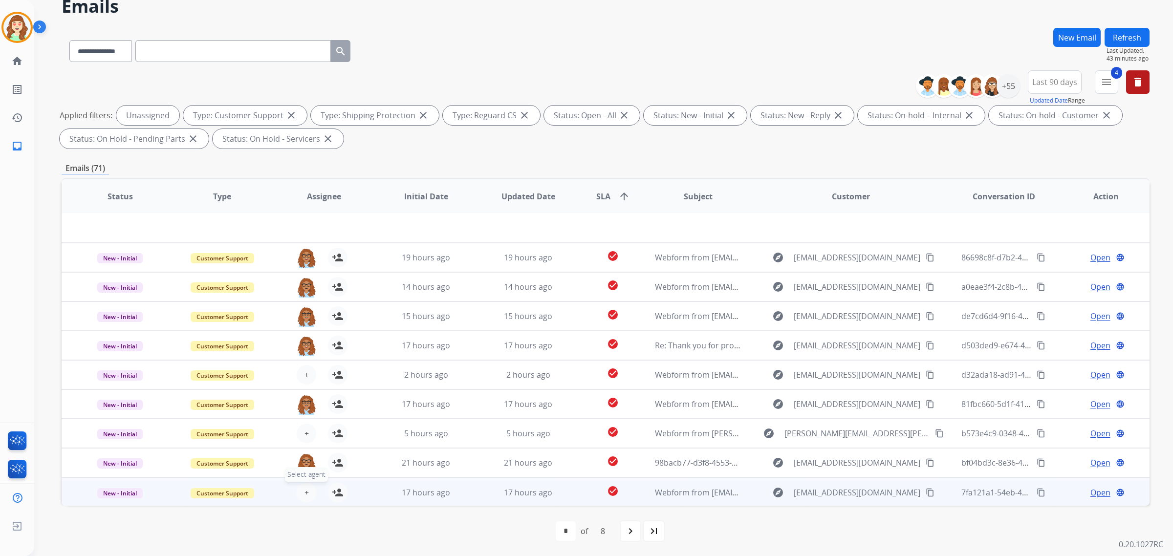
click at [306, 490] on span "+" at bounding box center [306, 493] width 4 height 12
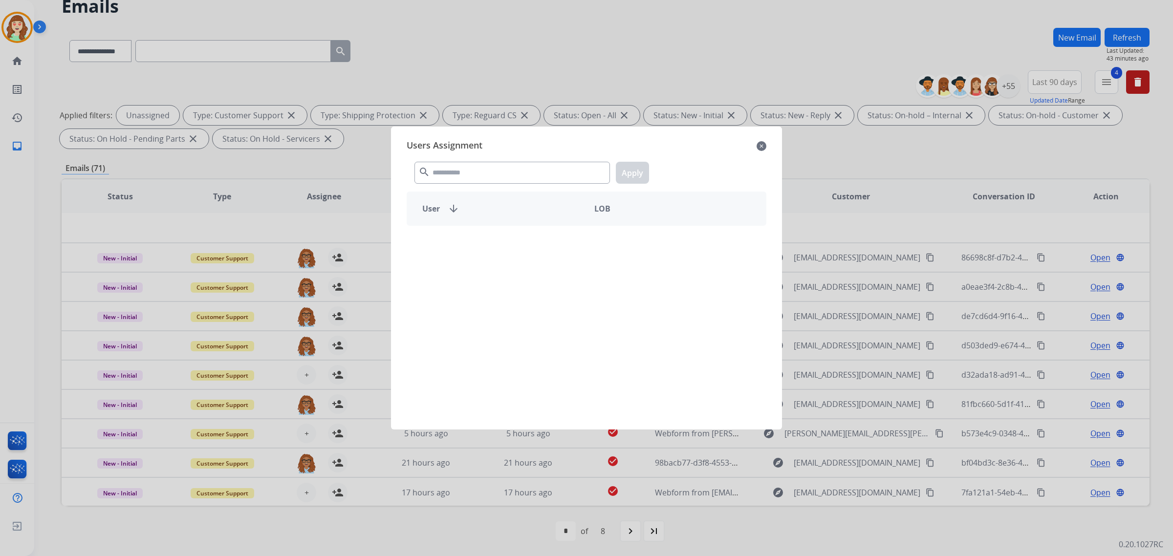
click at [480, 161] on div "search Apply" at bounding box center [587, 171] width 360 height 34
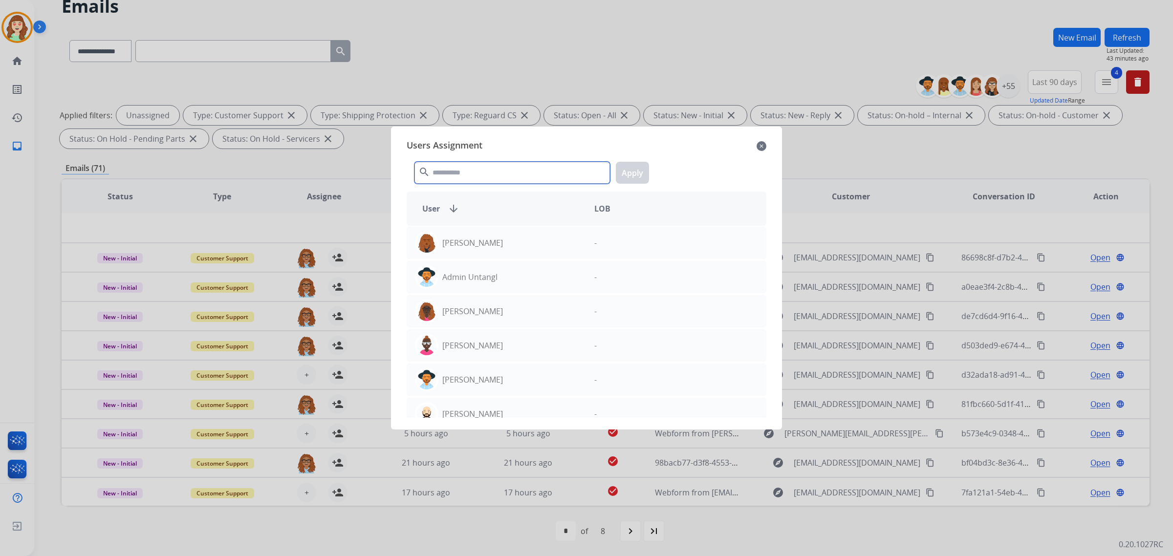
drag, startPoint x: 483, startPoint y: 167, endPoint x: 477, endPoint y: 167, distance: 5.9
click at [477, 167] on input "text" at bounding box center [511, 173] width 195 height 22
type input "*"
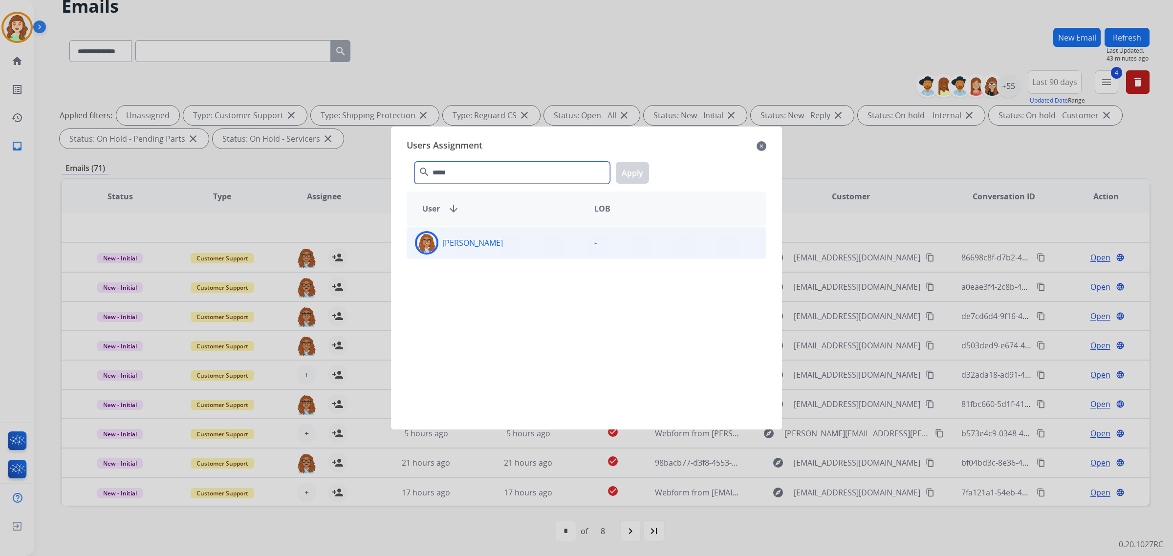
type input "*****"
drag, startPoint x: 502, startPoint y: 250, endPoint x: 626, endPoint y: 200, distance: 133.3
click at [502, 249] on div "[PERSON_NAME]" at bounding box center [496, 242] width 179 height 23
click at [634, 165] on button "Apply" at bounding box center [632, 173] width 33 height 22
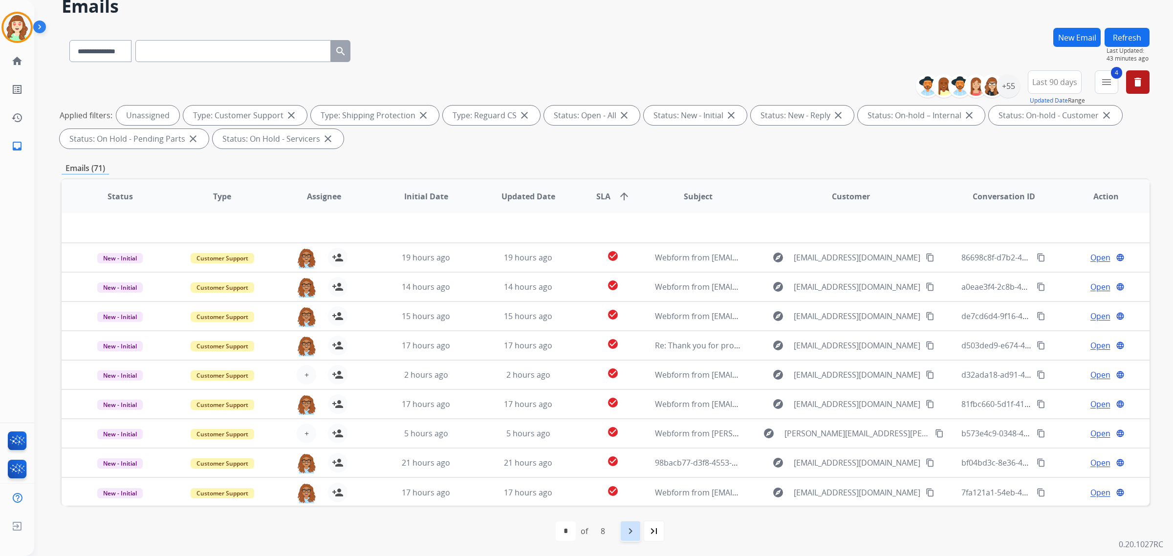
click at [627, 531] on mat-icon "navigate_next" at bounding box center [630, 531] width 12 height 12
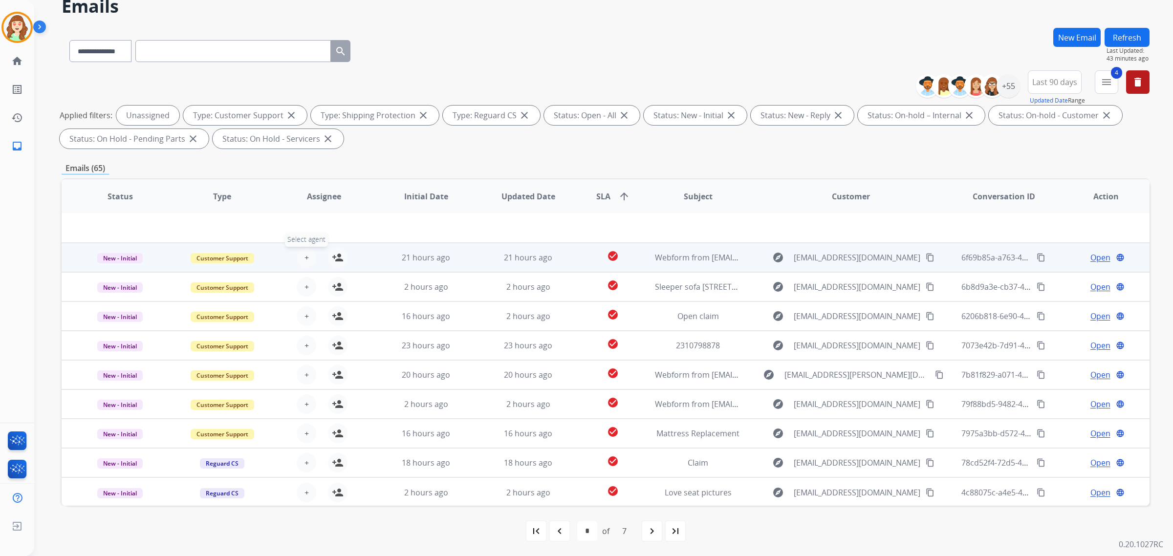
click at [299, 251] on button "+ Select agent" at bounding box center [307, 258] width 20 height 20
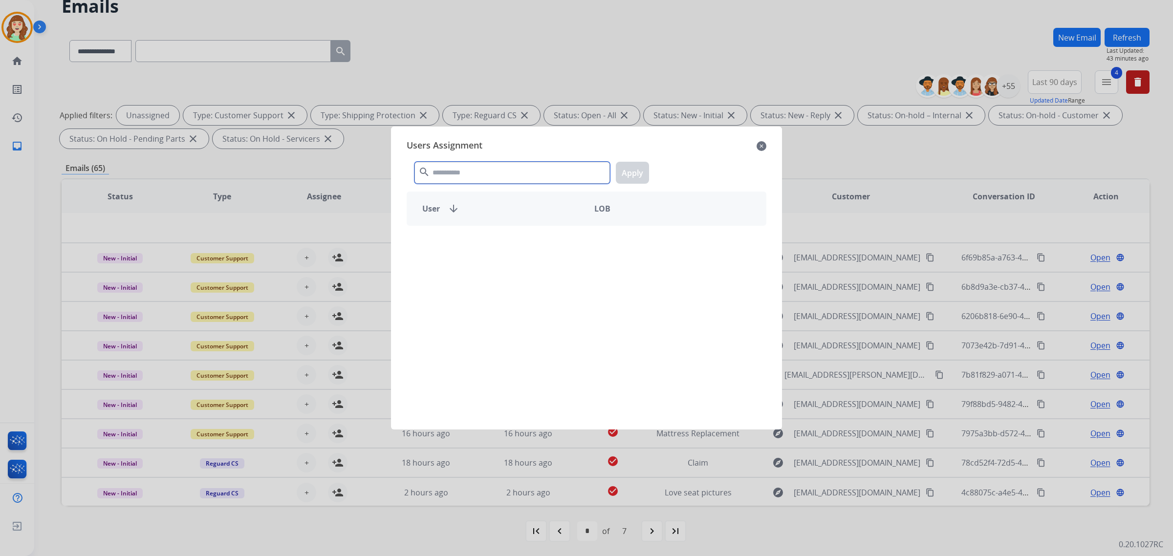
drag, startPoint x: 512, startPoint y: 156, endPoint x: 521, endPoint y: 113, distance: 44.5
click at [515, 145] on div "Users Assignment close search Apply User arrow_downward LOB" at bounding box center [586, 277] width 375 height 287
type input "*****"
drag, startPoint x: 529, startPoint y: 240, endPoint x: 652, endPoint y: 194, distance: 131.9
click at [532, 238] on div "[PERSON_NAME]" at bounding box center [496, 242] width 179 height 23
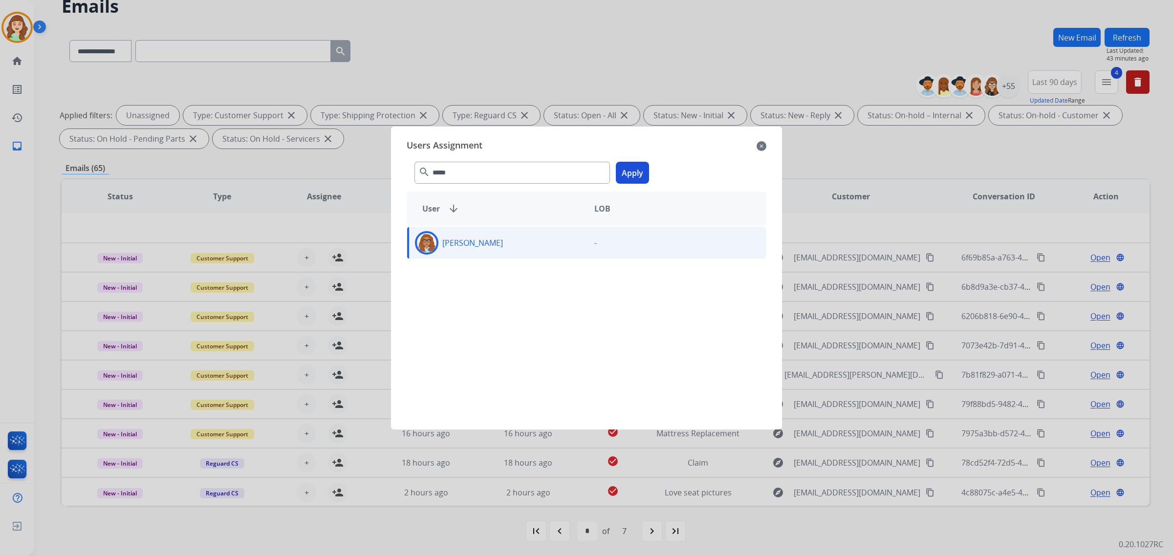
drag, startPoint x: 632, startPoint y: 172, endPoint x: 546, endPoint y: 187, distance: 87.3
click at [632, 172] on button "Apply" at bounding box center [632, 173] width 33 height 22
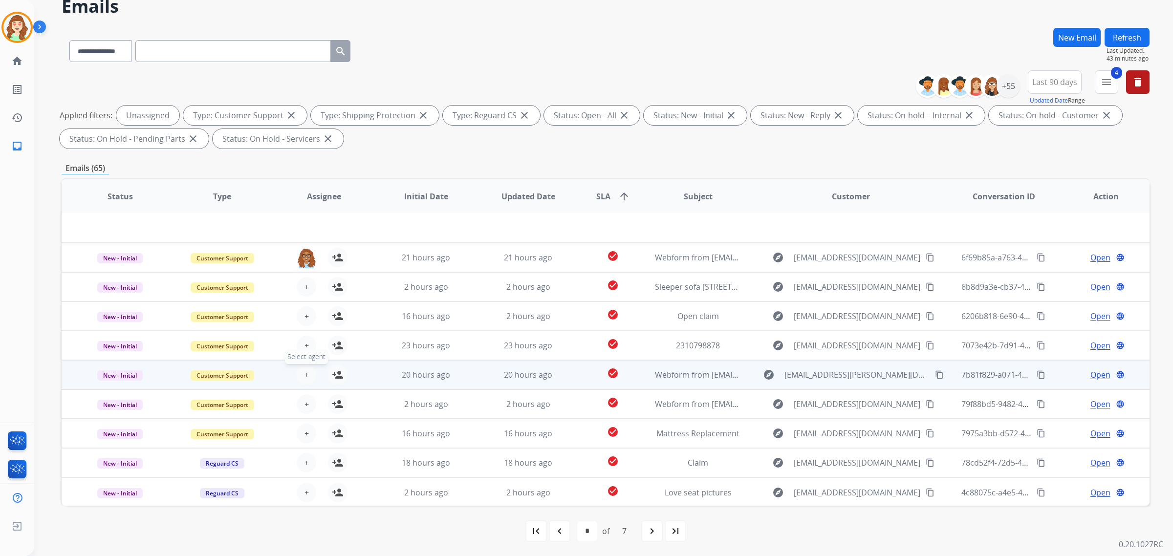
click at [306, 370] on button "+ Select agent" at bounding box center [307, 375] width 20 height 20
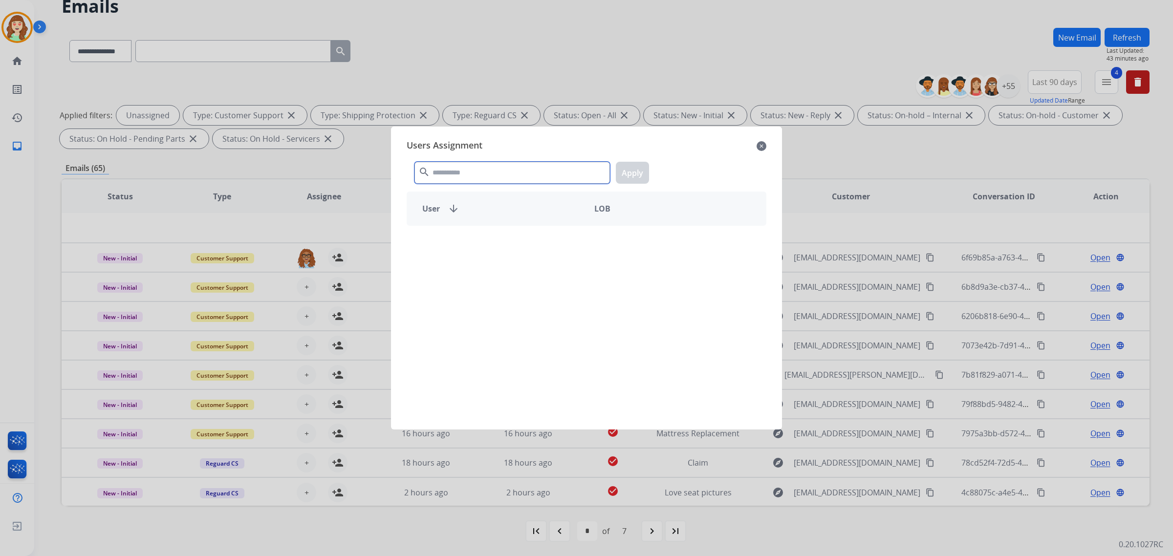
click at [490, 151] on div "Users Assignment close search Apply User arrow_downward LOB" at bounding box center [586, 277] width 375 height 287
type input "*****"
click at [482, 253] on div "[PERSON_NAME]" at bounding box center [496, 242] width 179 height 23
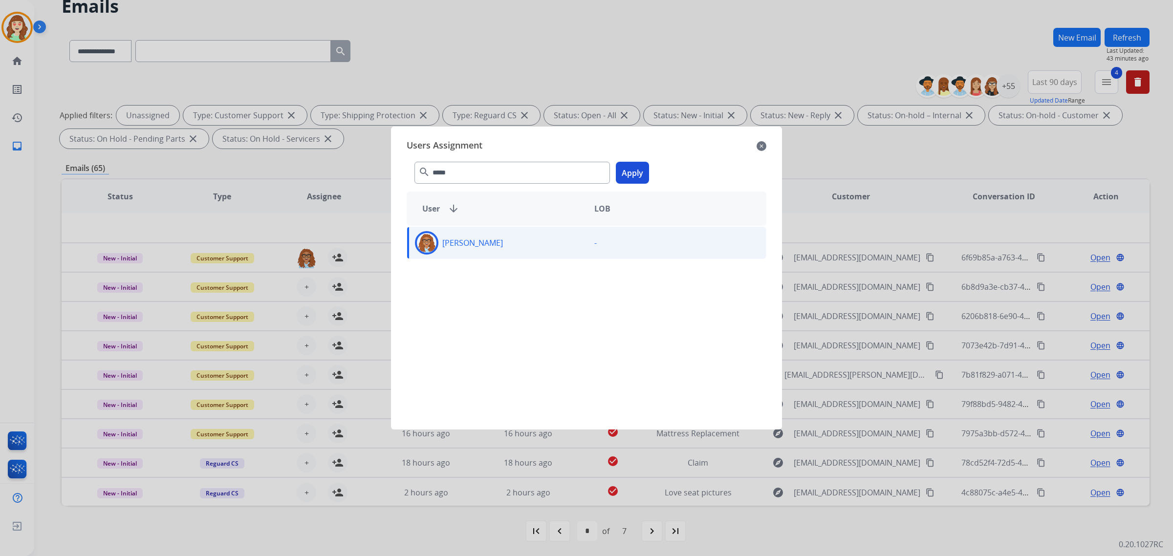
click at [624, 167] on button "Apply" at bounding box center [632, 173] width 33 height 22
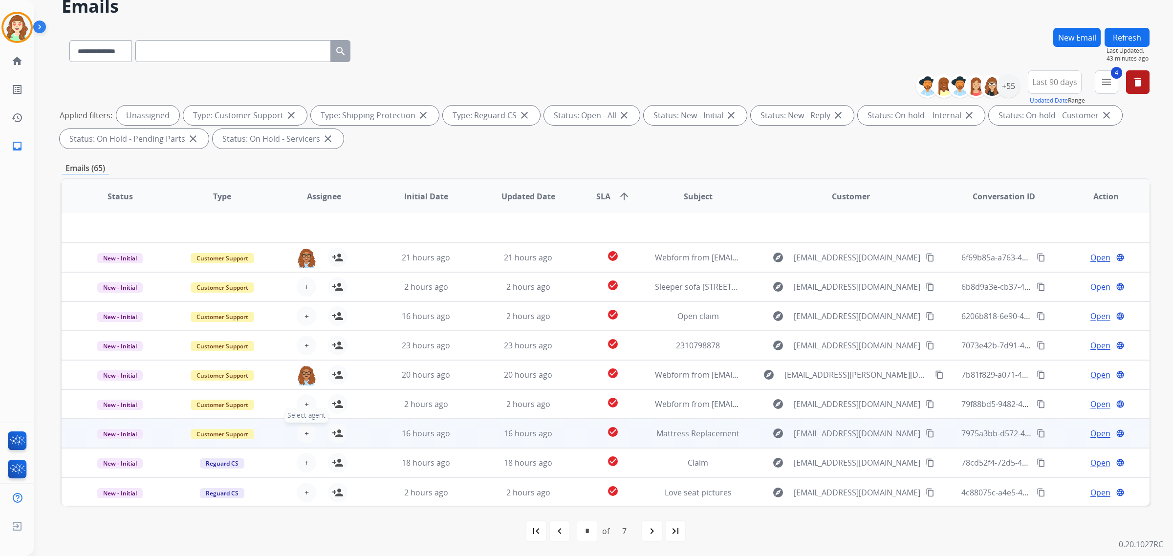
click at [304, 432] on span "+" at bounding box center [306, 434] width 4 height 12
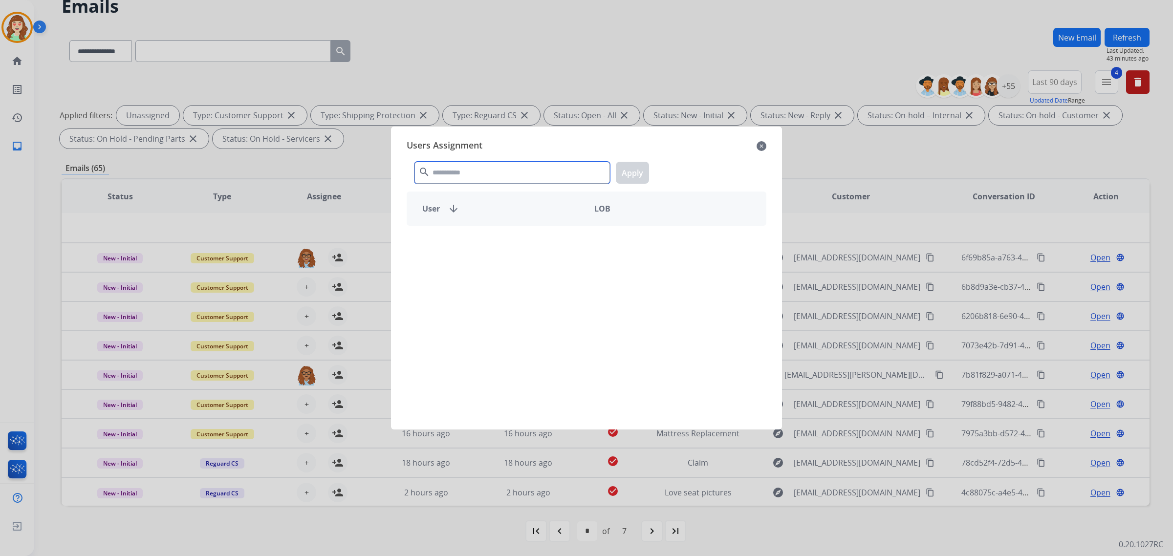
drag, startPoint x: 477, startPoint y: 132, endPoint x: 452, endPoint y: 83, distance: 54.6
type input "*****"
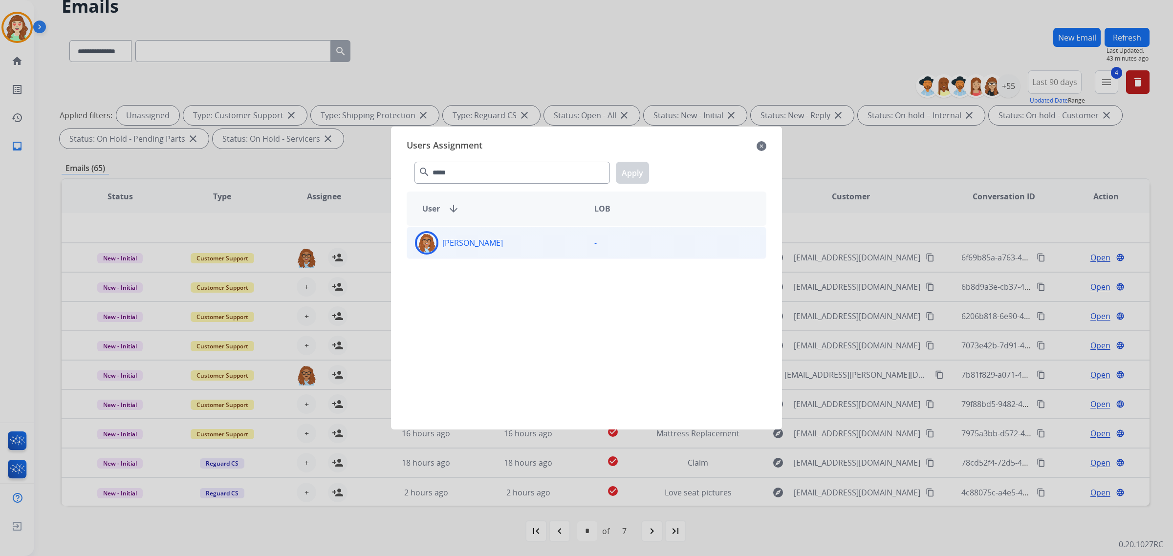
click at [505, 248] on div "[PERSON_NAME]" at bounding box center [496, 242] width 179 height 23
drag, startPoint x: 626, startPoint y: 171, endPoint x: 512, endPoint y: 206, distance: 119.5
click at [626, 170] on button "Apply" at bounding box center [632, 173] width 33 height 22
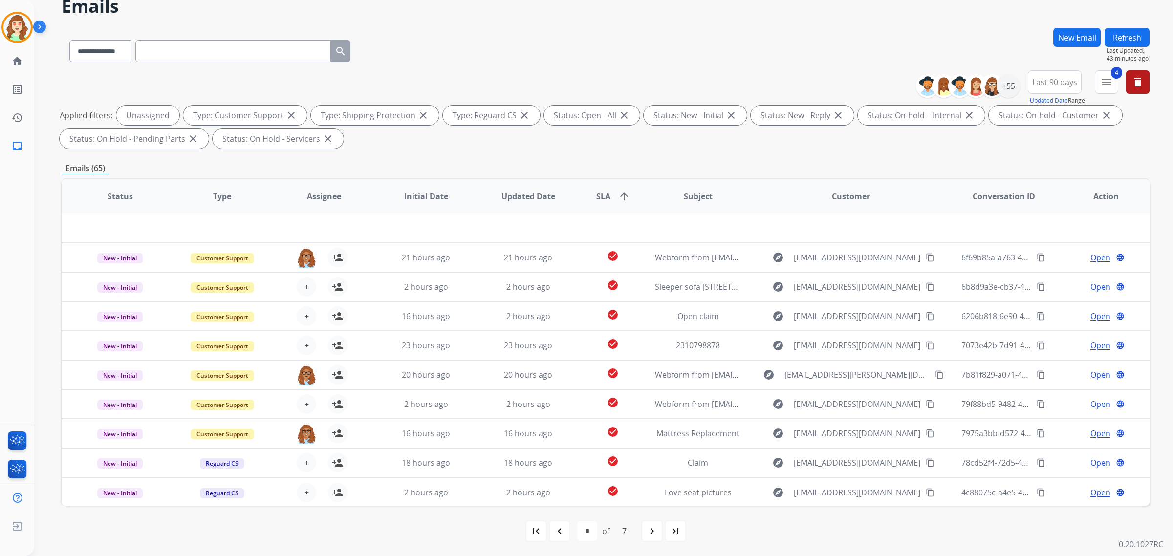
drag, startPoint x: 650, startPoint y: 530, endPoint x: 54, endPoint y: 525, distance: 596.6
click at [650, 529] on mat-icon "navigate_next" at bounding box center [652, 531] width 12 height 12
select select "*"
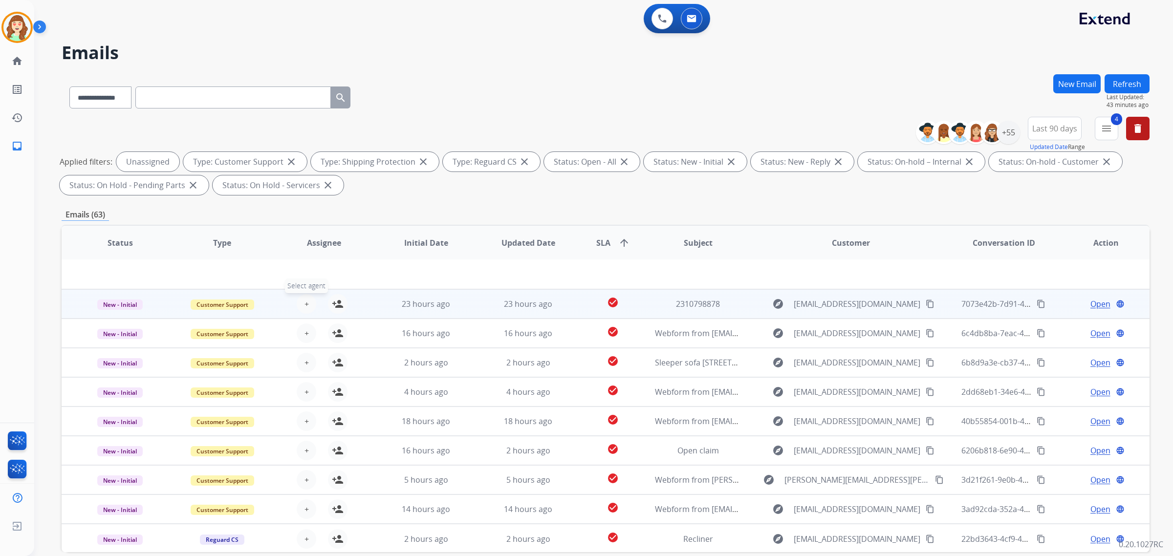
click at [304, 301] on span "+" at bounding box center [306, 304] width 4 height 12
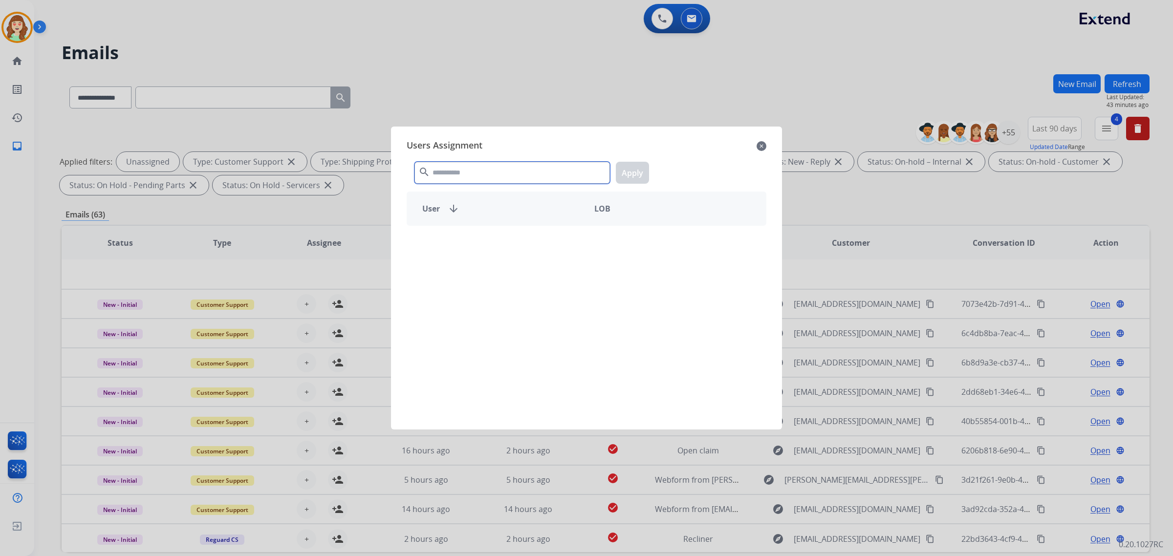
click at [501, 172] on input "text" at bounding box center [511, 173] width 195 height 22
type input "****"
click at [506, 248] on div "[PERSON_NAME]" at bounding box center [496, 242] width 179 height 23
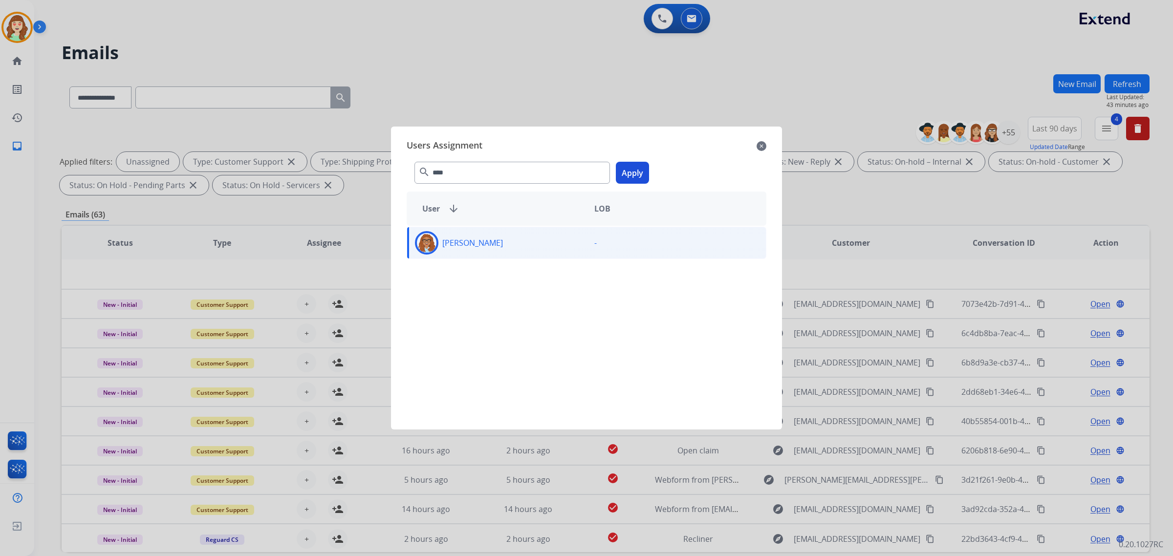
click at [629, 172] on button "Apply" at bounding box center [632, 173] width 33 height 22
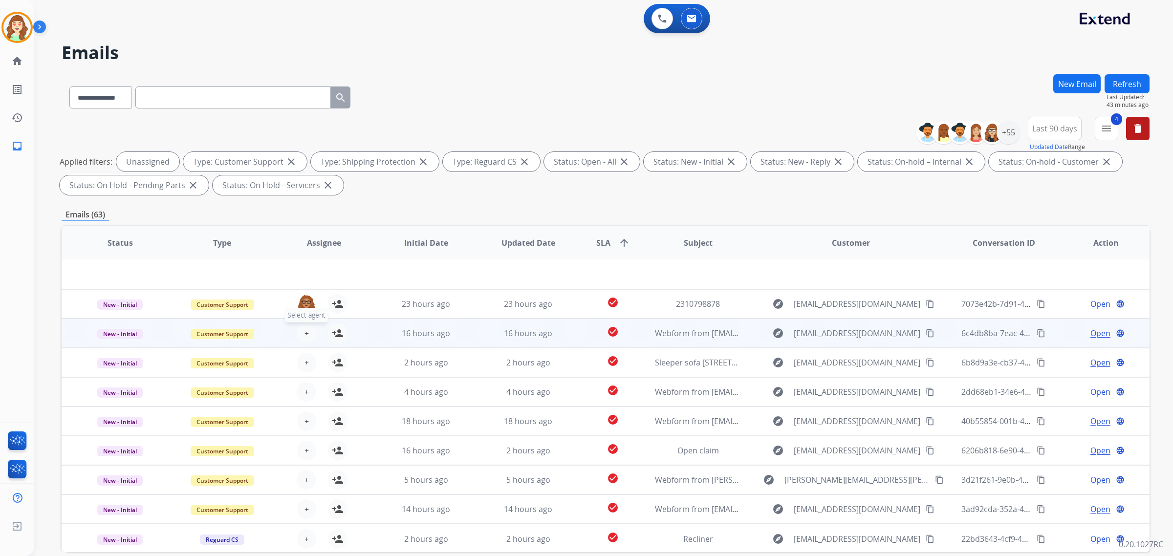
click at [305, 334] on span "+" at bounding box center [306, 333] width 4 height 12
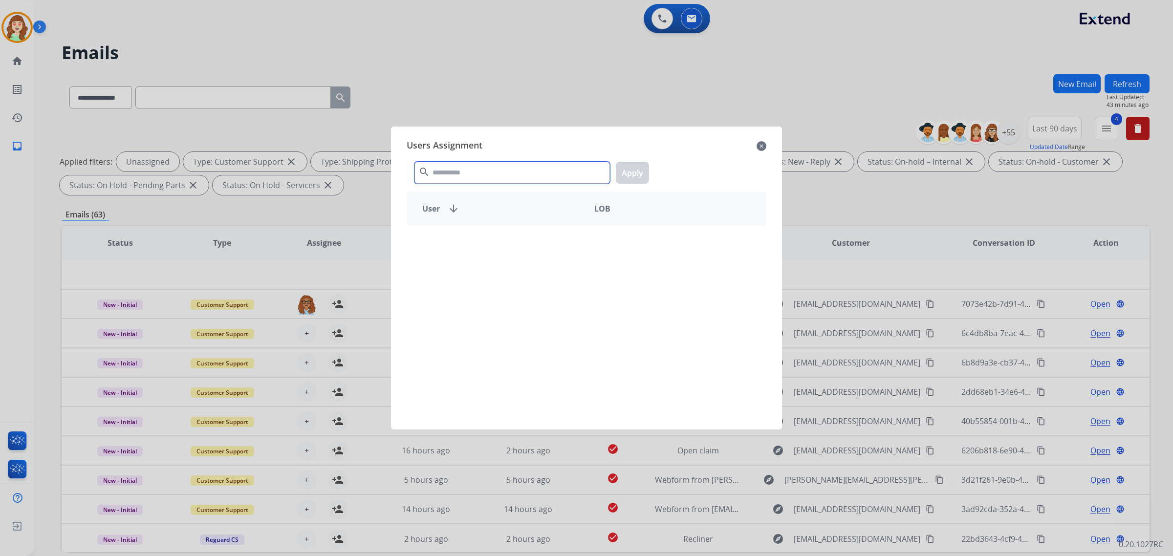
click at [509, 156] on div "search Apply" at bounding box center [587, 171] width 360 height 34
type input "*****"
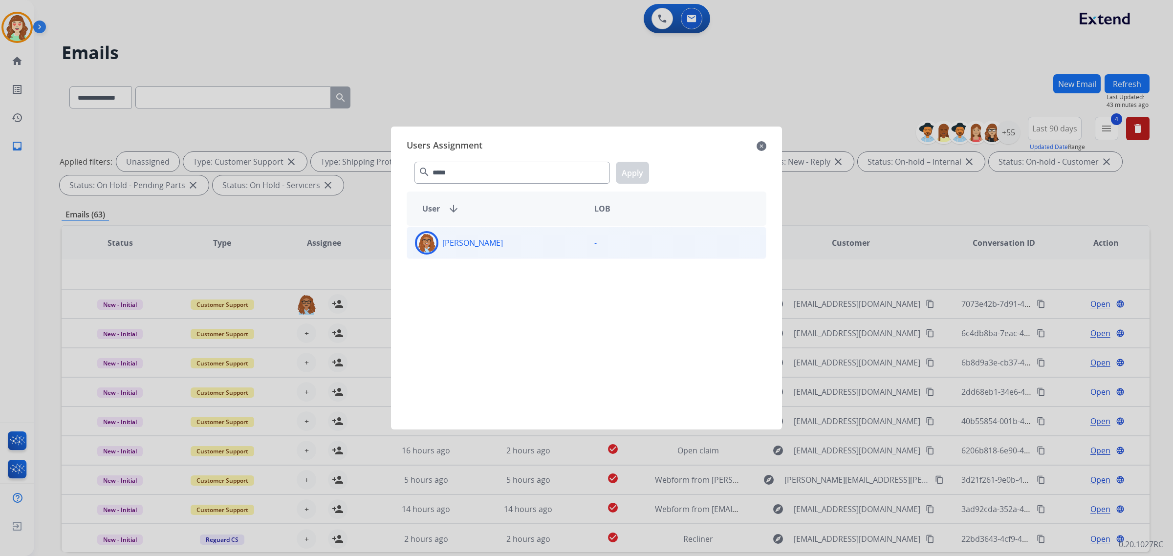
click at [509, 242] on div "[PERSON_NAME]" at bounding box center [496, 242] width 179 height 23
click at [629, 167] on button "Apply" at bounding box center [632, 173] width 33 height 22
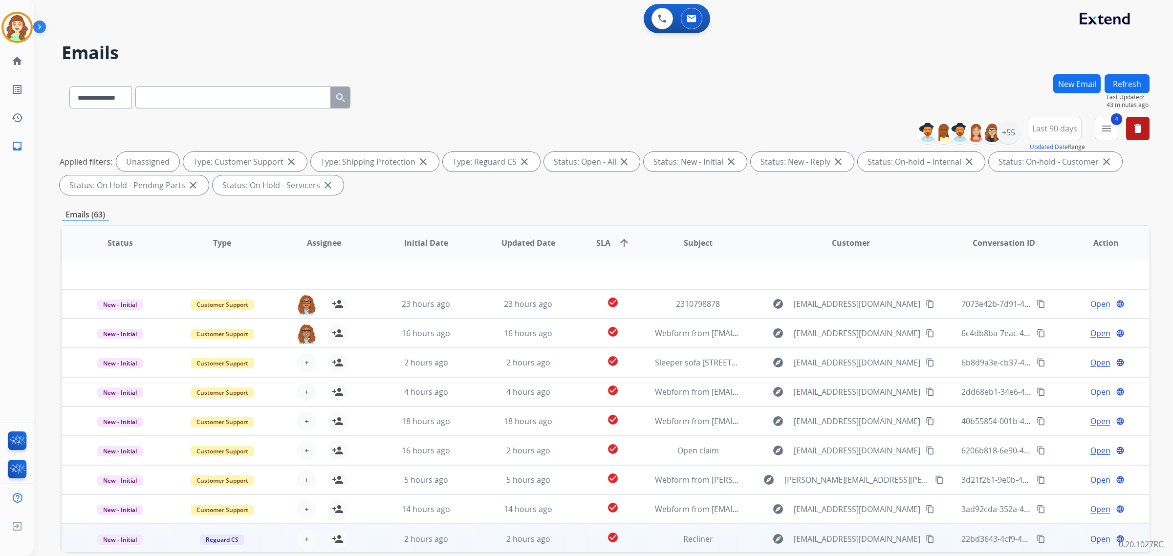
scroll to position [46, 0]
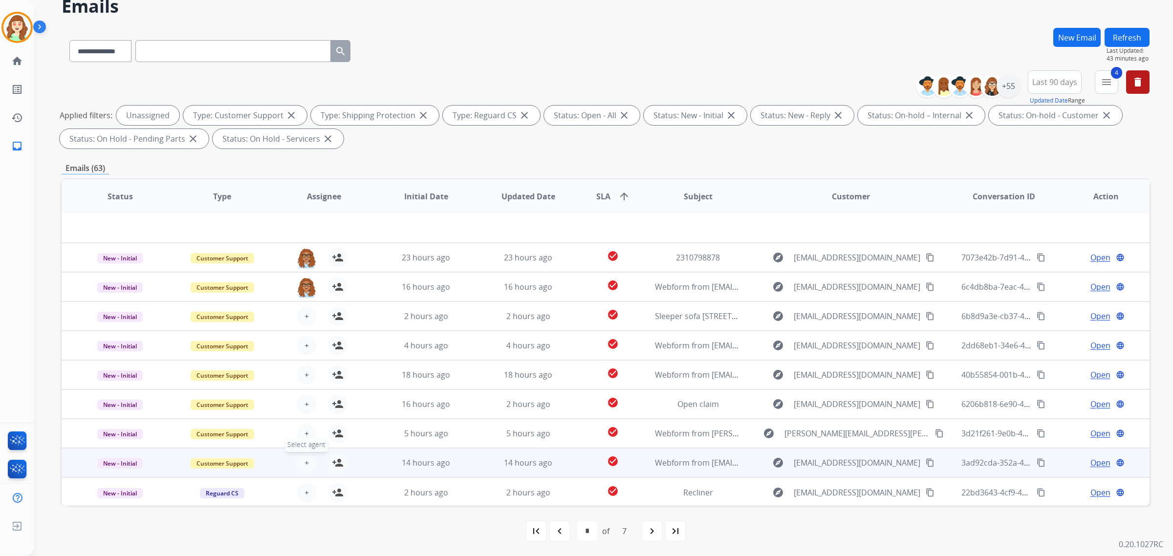
click at [304, 461] on span "+" at bounding box center [306, 463] width 4 height 12
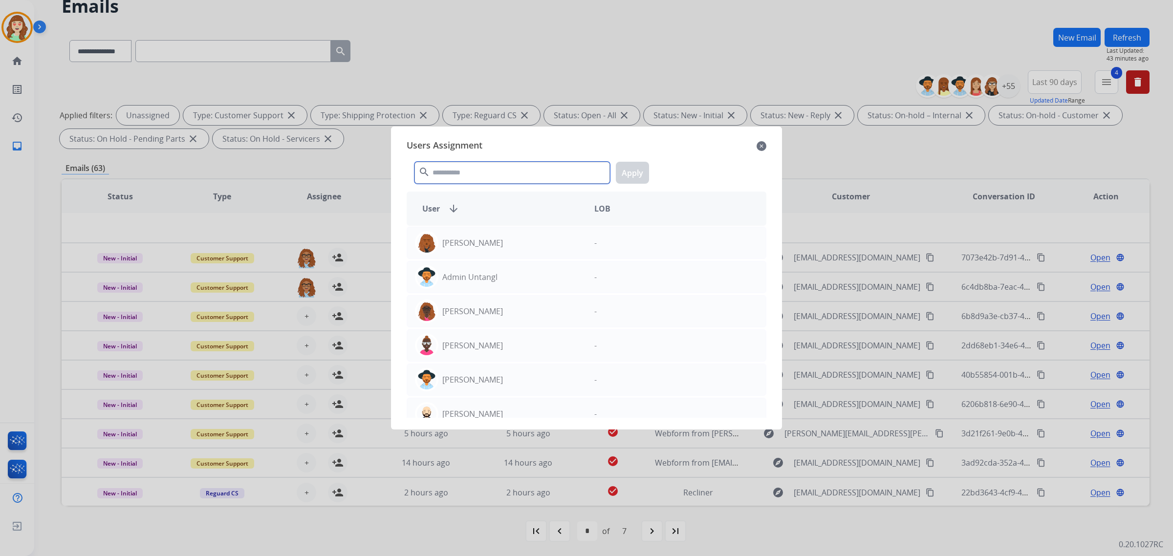
click at [535, 169] on input "text" at bounding box center [511, 173] width 195 height 22
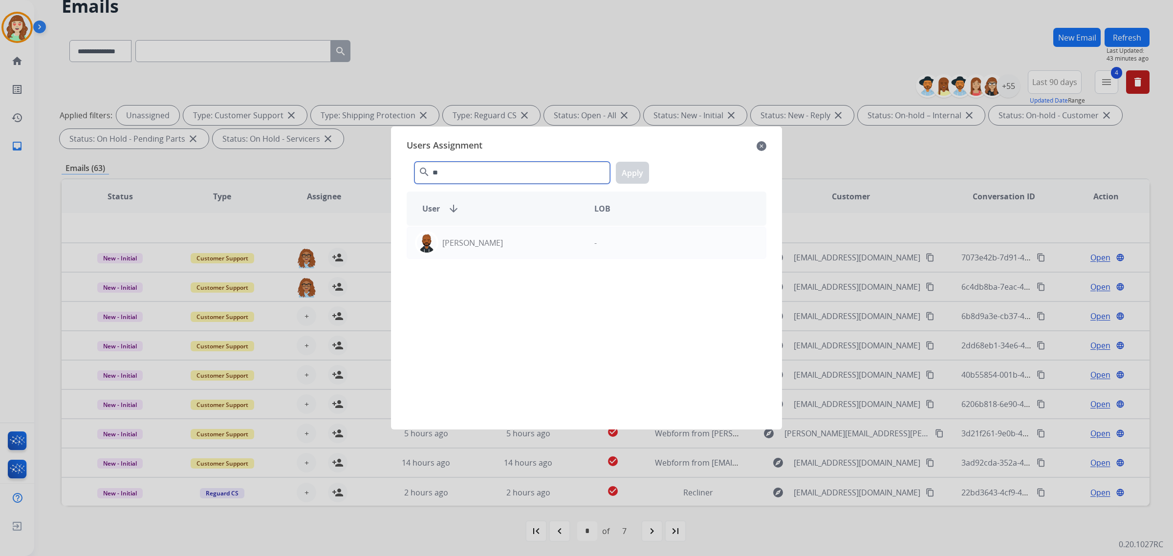
type input "*"
type input "*****"
drag, startPoint x: 525, startPoint y: 240, endPoint x: 533, endPoint y: 237, distance: 7.7
click at [524, 240] on div "[PERSON_NAME]" at bounding box center [496, 242] width 179 height 23
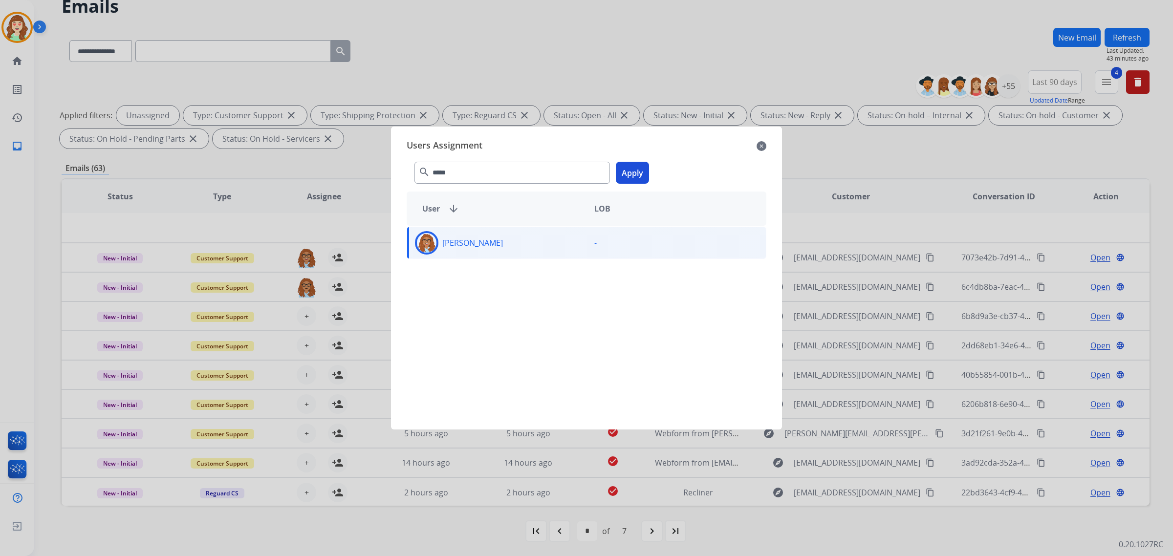
click at [622, 169] on button "Apply" at bounding box center [632, 173] width 33 height 22
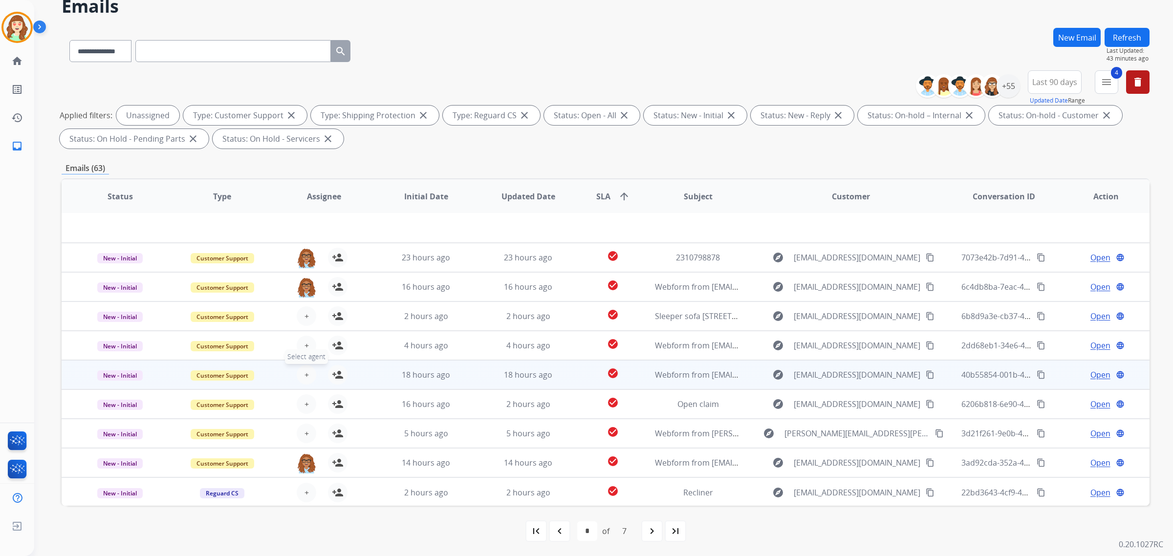
click at [304, 369] on span "+" at bounding box center [306, 375] width 4 height 12
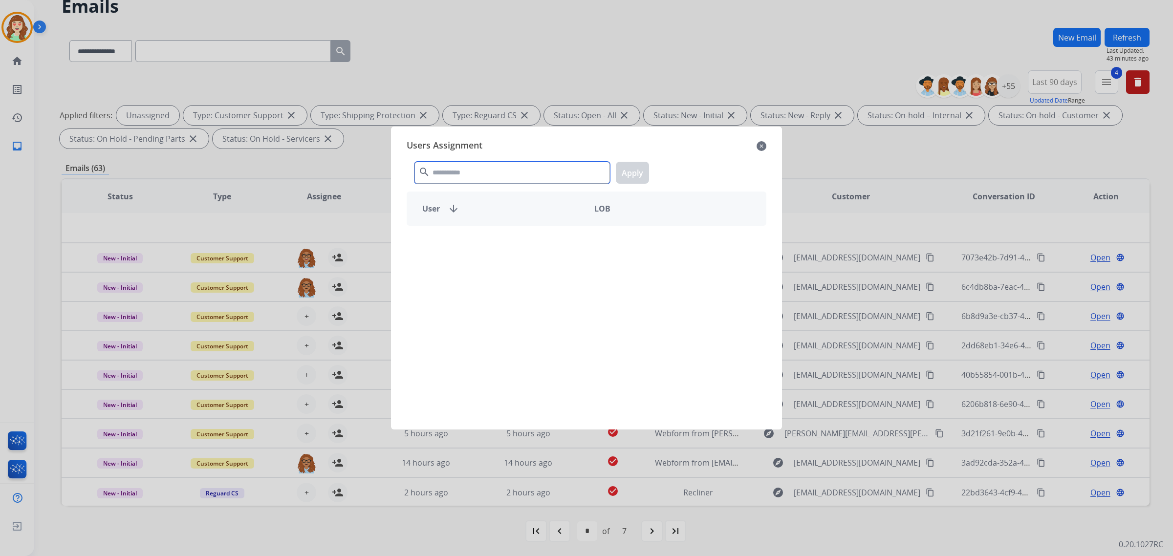
click at [507, 164] on input "text" at bounding box center [511, 173] width 195 height 22
type input "****"
click at [498, 245] on div "[PERSON_NAME]" at bounding box center [496, 242] width 179 height 23
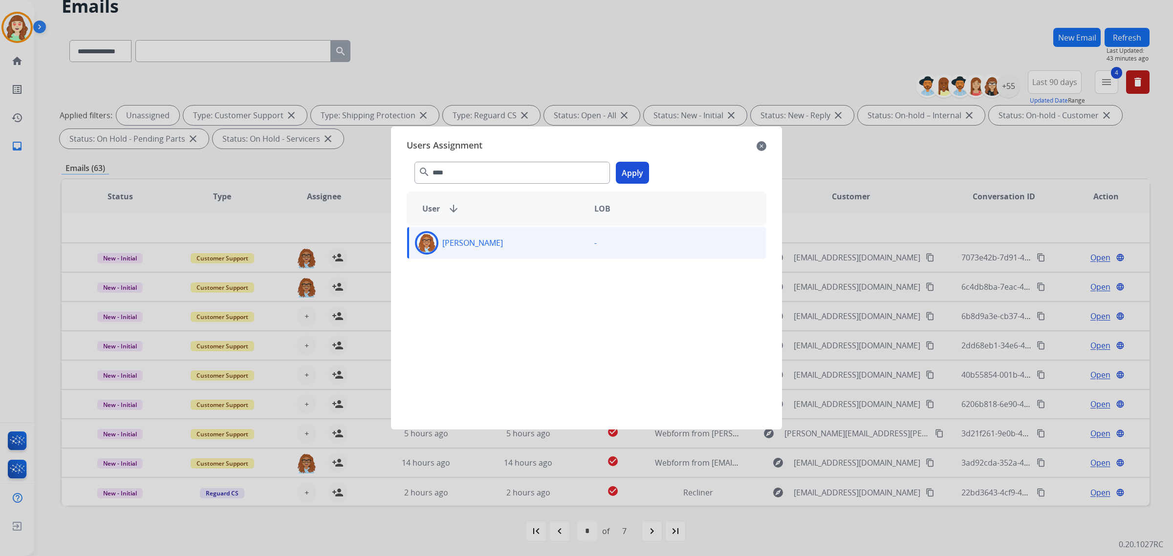
click at [633, 167] on button "Apply" at bounding box center [632, 173] width 33 height 22
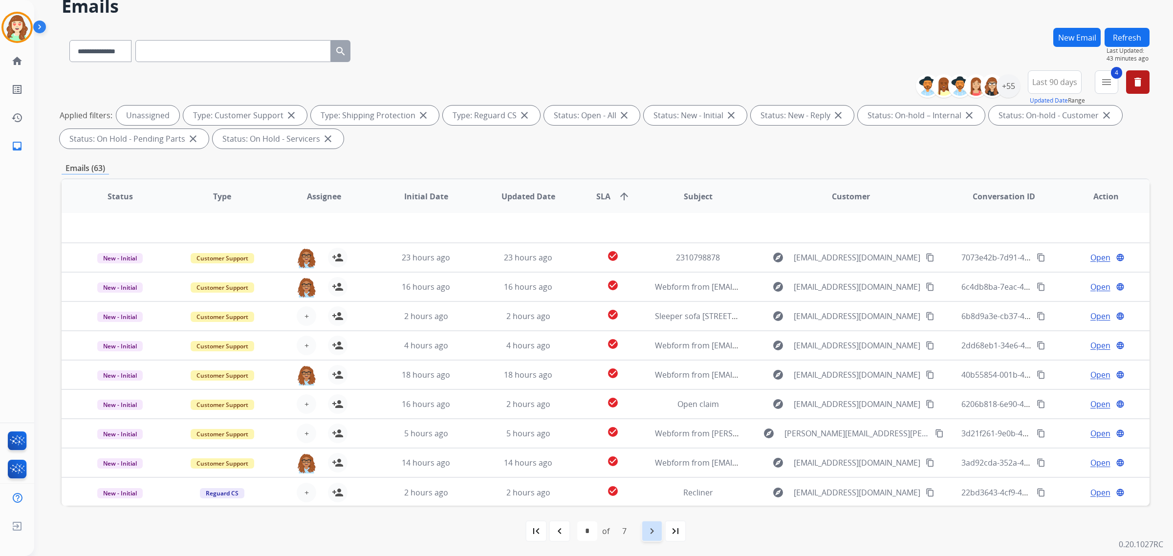
click at [646, 532] on mat-icon "navigate_next" at bounding box center [652, 531] width 12 height 12
select select "*"
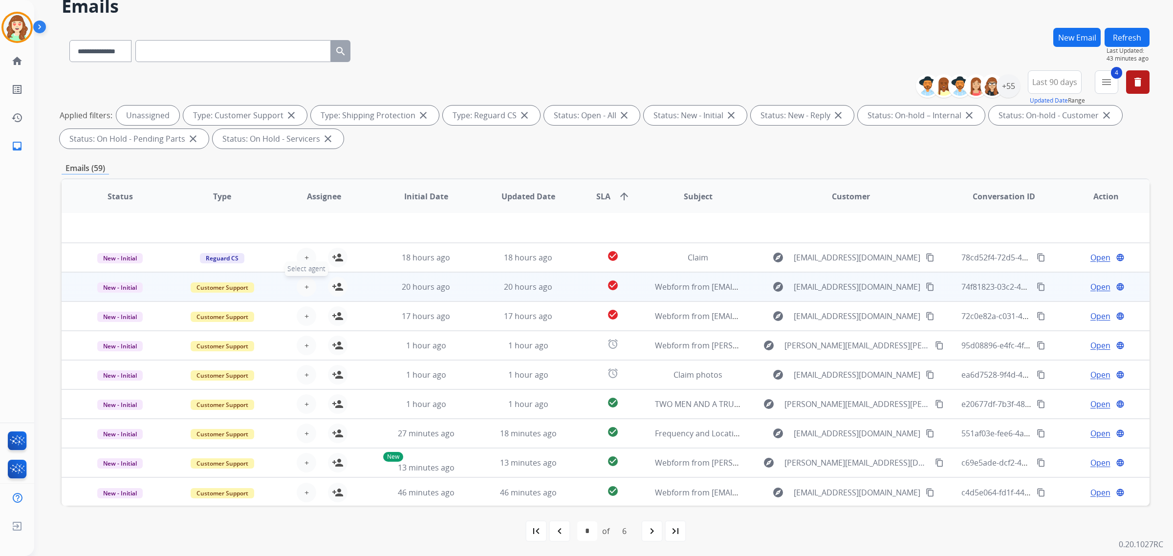
click at [304, 283] on span "+" at bounding box center [306, 287] width 4 height 12
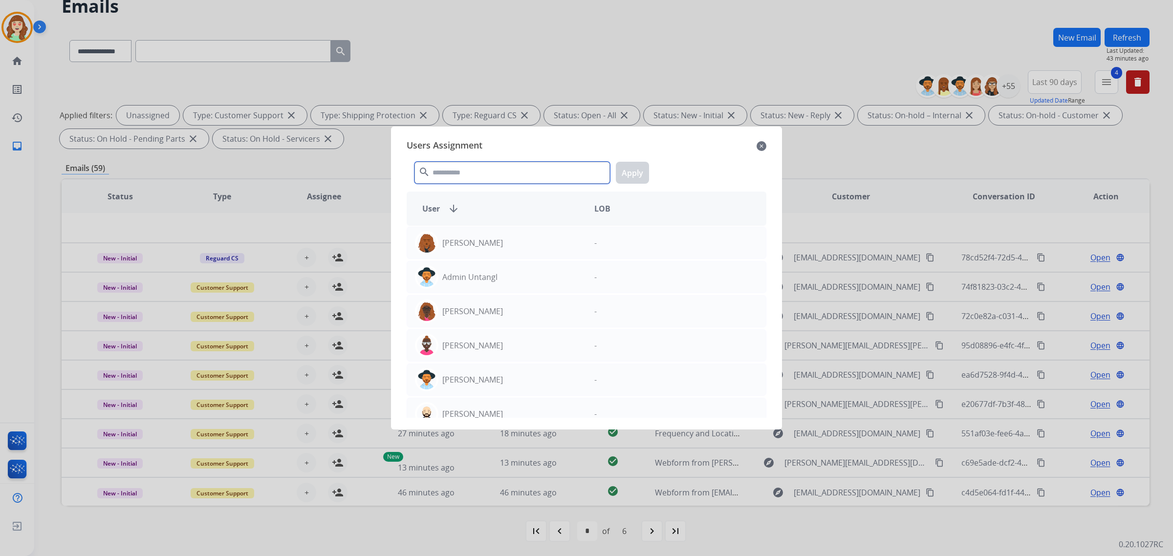
click at [473, 173] on input "text" at bounding box center [511, 173] width 195 height 22
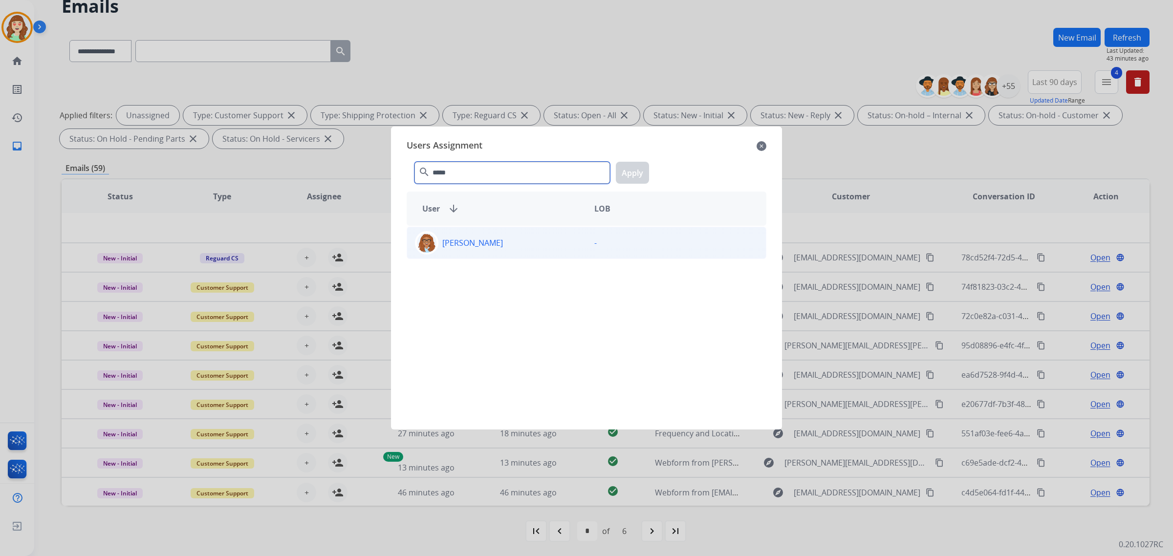
type input "*****"
drag, startPoint x: 518, startPoint y: 243, endPoint x: 559, endPoint y: 236, distance: 40.7
click at [521, 243] on div "[PERSON_NAME]" at bounding box center [496, 242] width 179 height 23
drag, startPoint x: 626, startPoint y: 174, endPoint x: 342, endPoint y: 250, distance: 294.4
click at [626, 174] on button "Apply" at bounding box center [632, 173] width 33 height 22
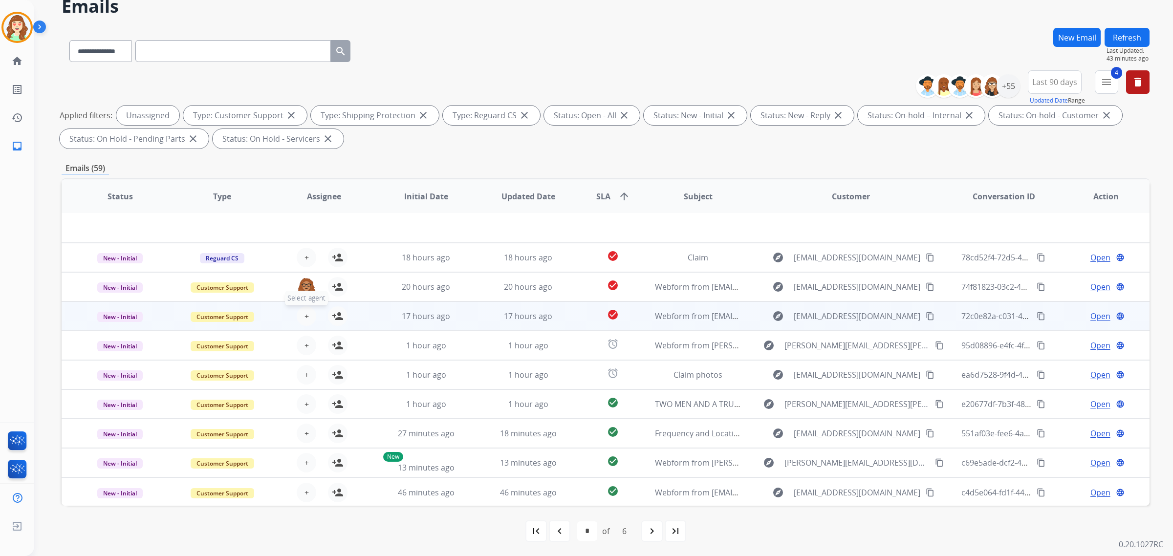
click at [304, 313] on span "+" at bounding box center [306, 316] width 4 height 12
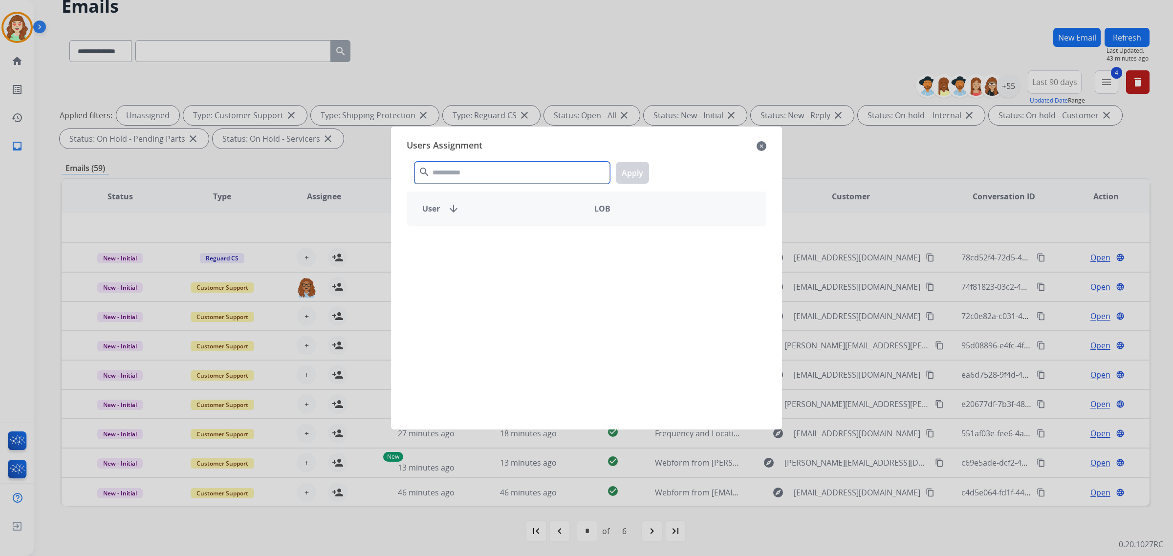
click at [495, 175] on input "text" at bounding box center [511, 173] width 195 height 22
type input "*****"
click at [504, 241] on div "[PERSON_NAME]" at bounding box center [496, 242] width 179 height 23
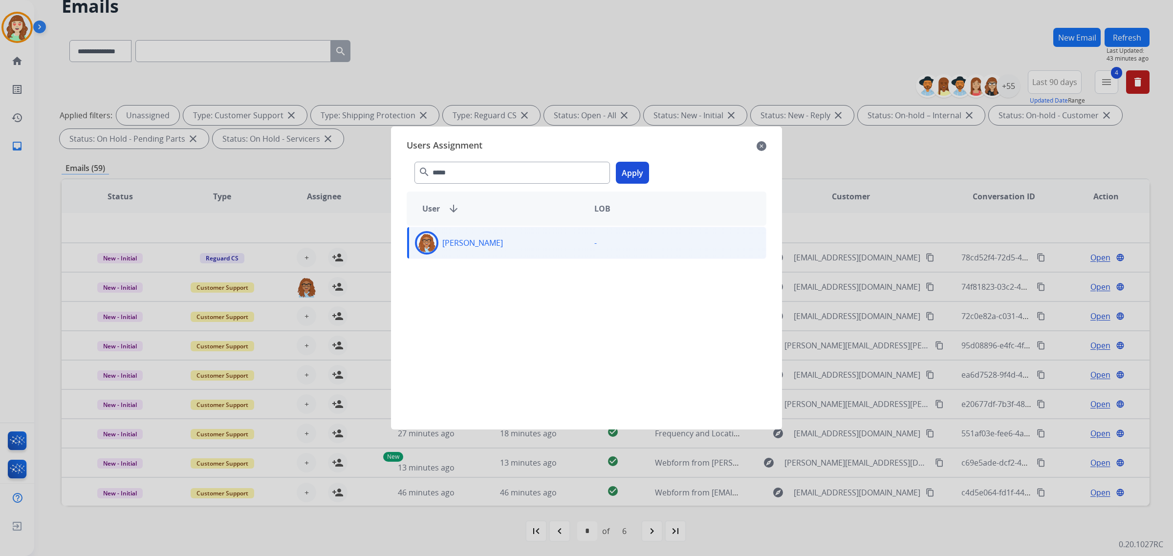
click at [626, 174] on button "Apply" at bounding box center [632, 173] width 33 height 22
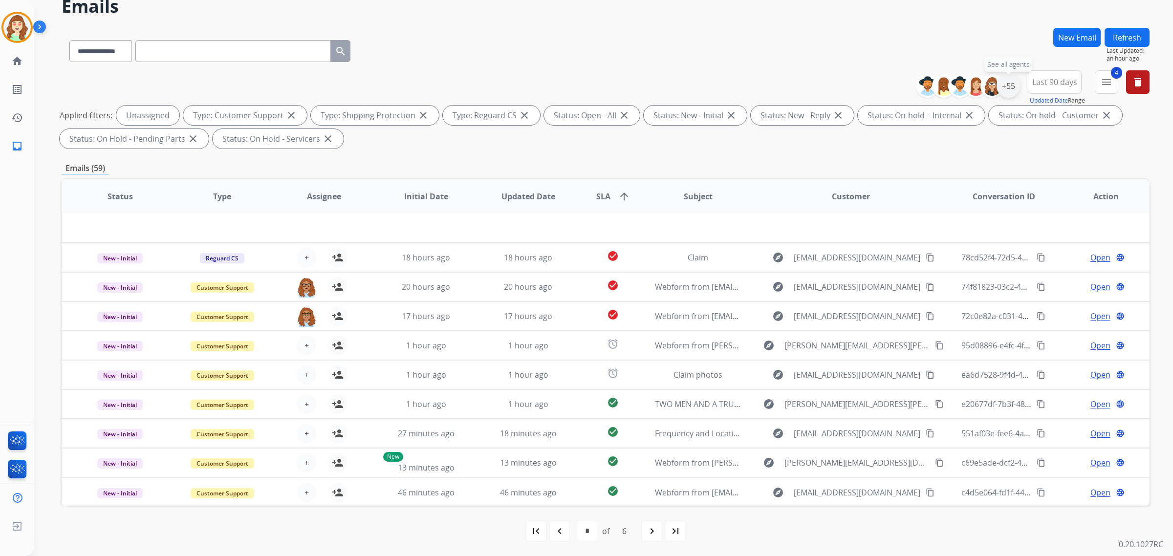
click at [1003, 81] on div "+55" at bounding box center [1007, 85] width 23 height 23
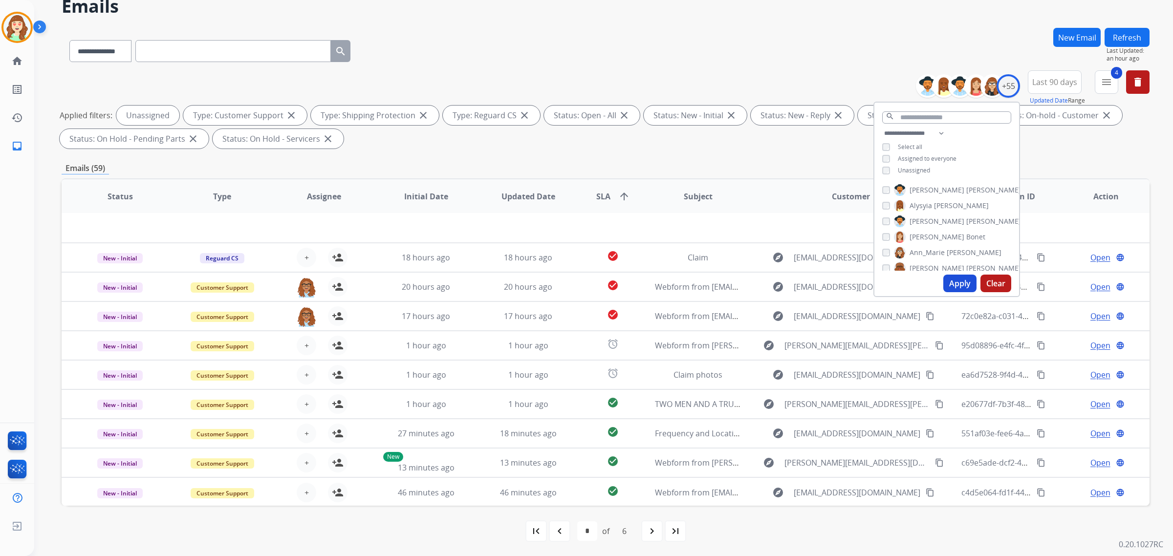
click at [957, 286] on button "Apply" at bounding box center [959, 284] width 33 height 18
select select "*"
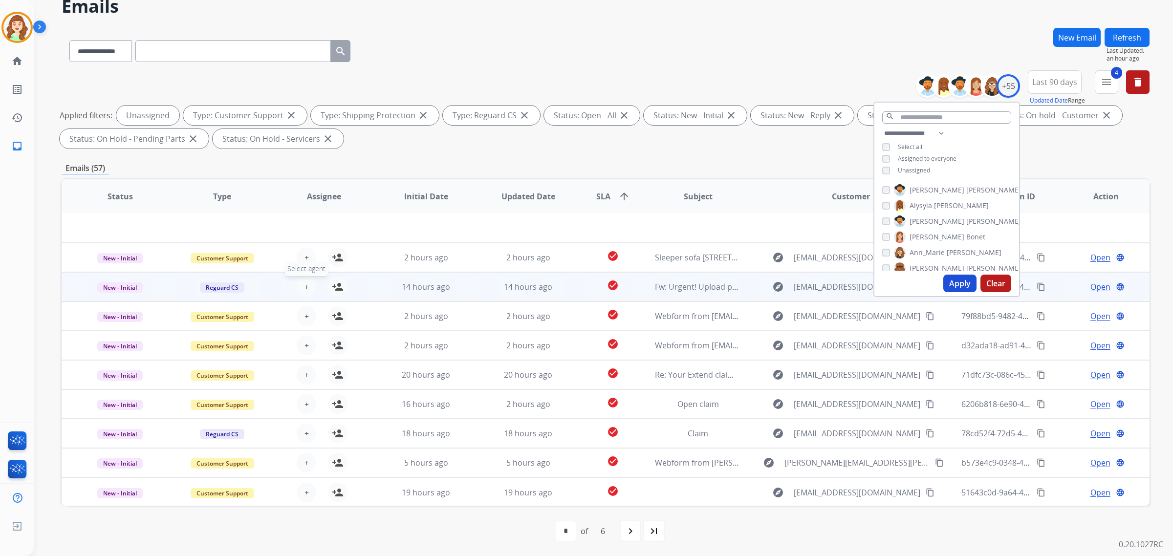
click at [304, 281] on span "+" at bounding box center [306, 287] width 4 height 12
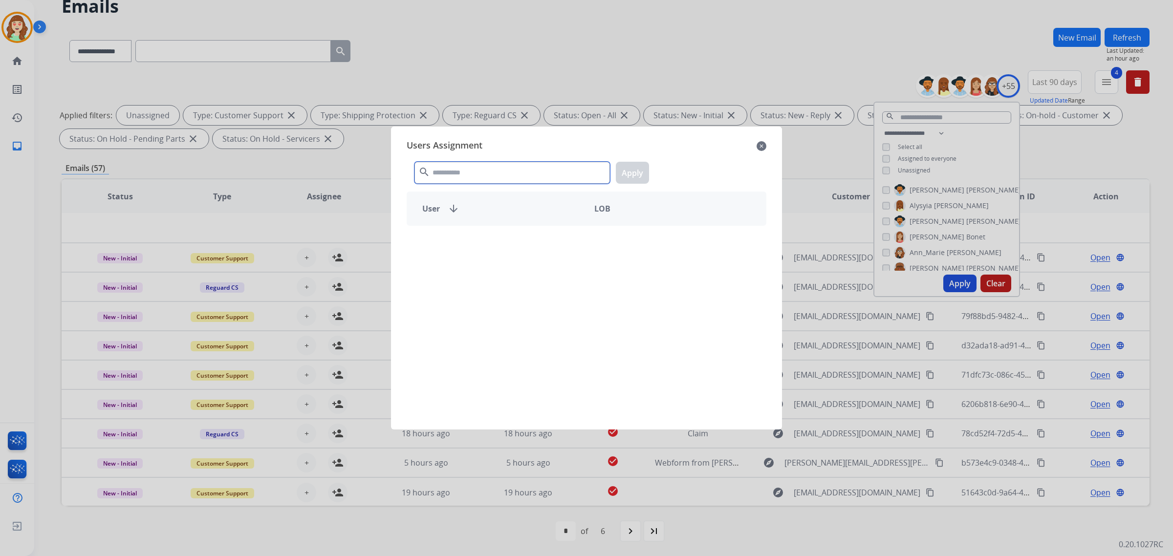
drag, startPoint x: 484, startPoint y: 168, endPoint x: 522, endPoint y: 129, distance: 53.6
click at [489, 159] on div "search Apply" at bounding box center [587, 171] width 360 height 34
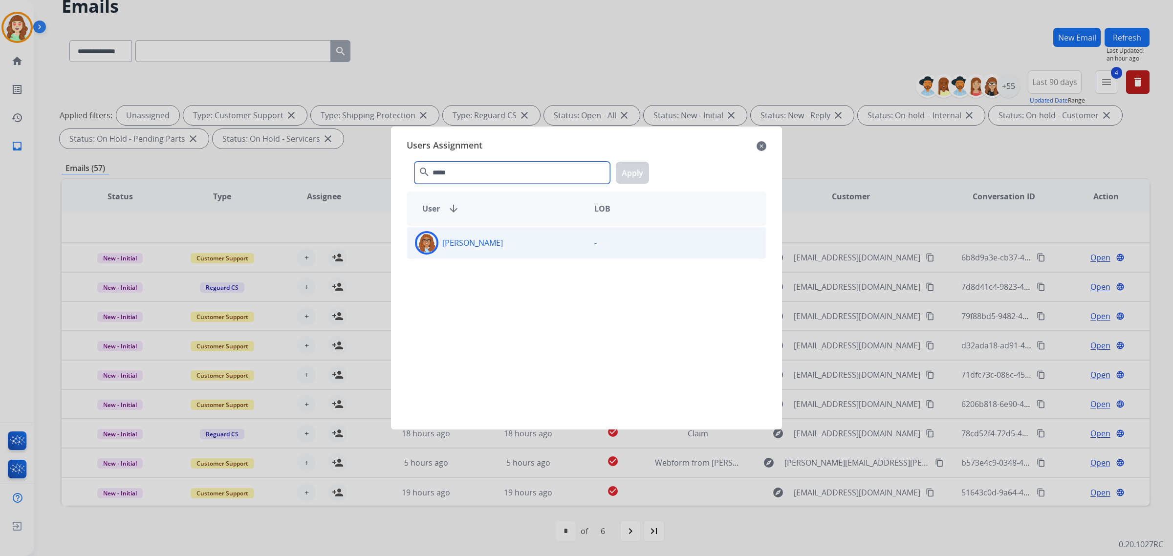
type input "*****"
click at [550, 242] on div "[PERSON_NAME]" at bounding box center [496, 242] width 179 height 23
click at [639, 172] on button "Apply" at bounding box center [632, 173] width 33 height 22
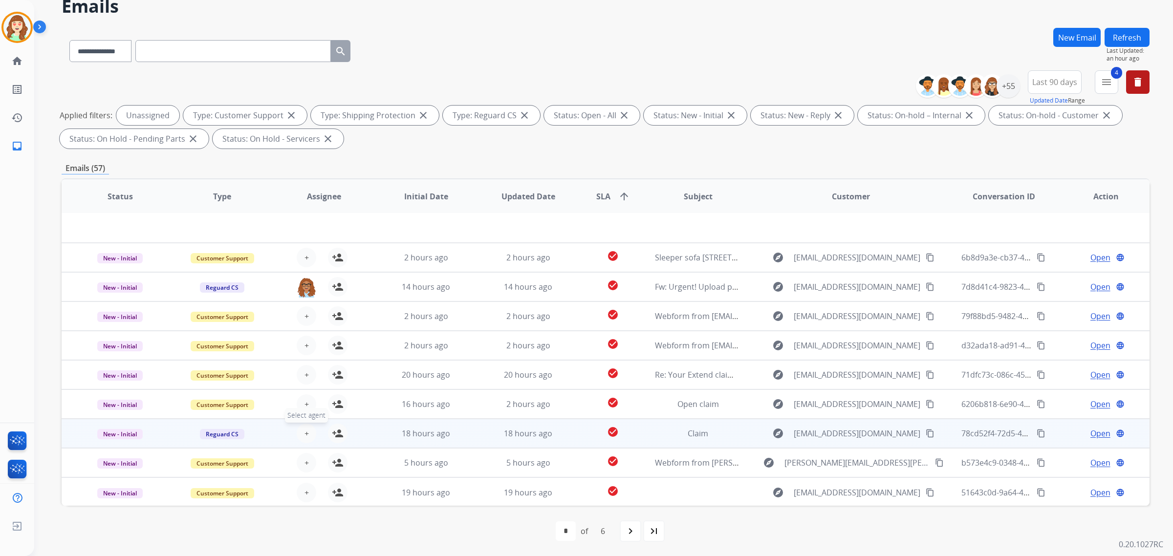
click at [306, 436] on span "+" at bounding box center [306, 434] width 4 height 12
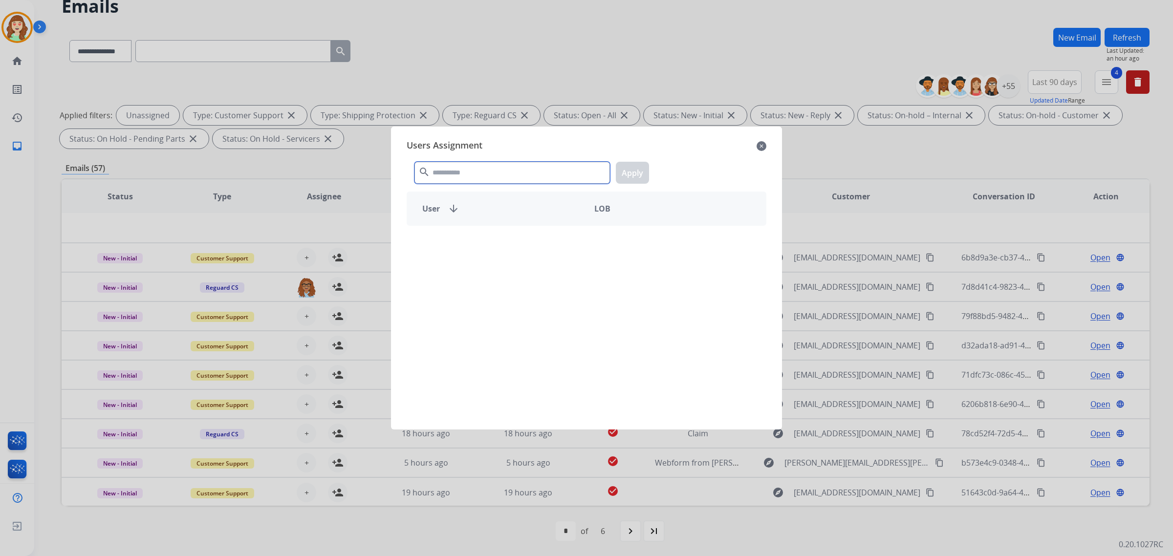
drag, startPoint x: 482, startPoint y: 169, endPoint x: 491, endPoint y: 157, distance: 14.6
click at [489, 160] on div "search Apply" at bounding box center [587, 171] width 360 height 34
type input "*****"
drag, startPoint x: 489, startPoint y: 241, endPoint x: 662, endPoint y: 186, distance: 181.9
click at [490, 240] on div "[PERSON_NAME]" at bounding box center [496, 242] width 179 height 23
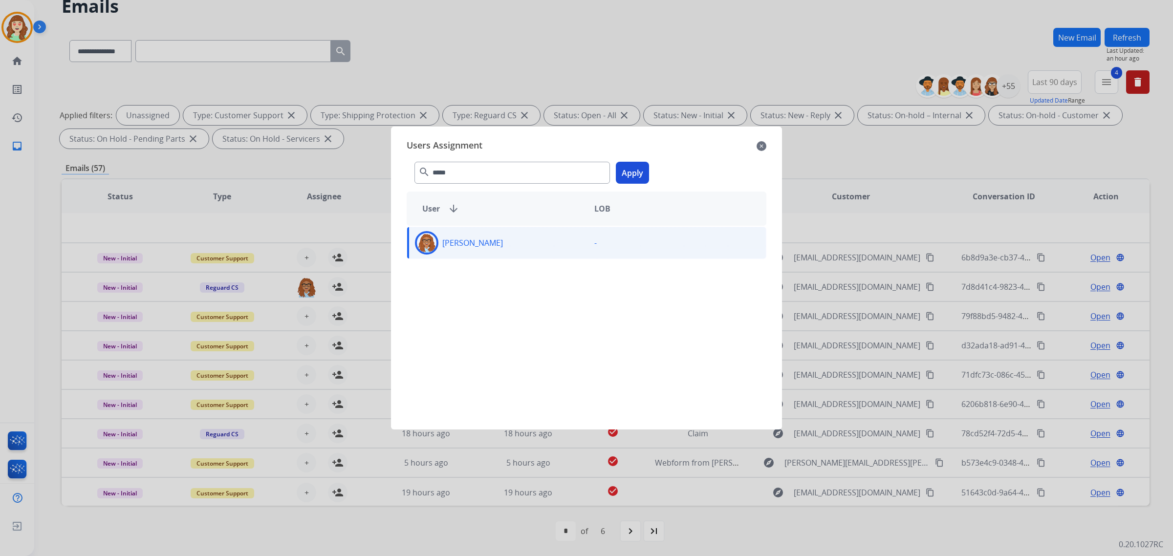
click at [629, 169] on button "Apply" at bounding box center [632, 173] width 33 height 22
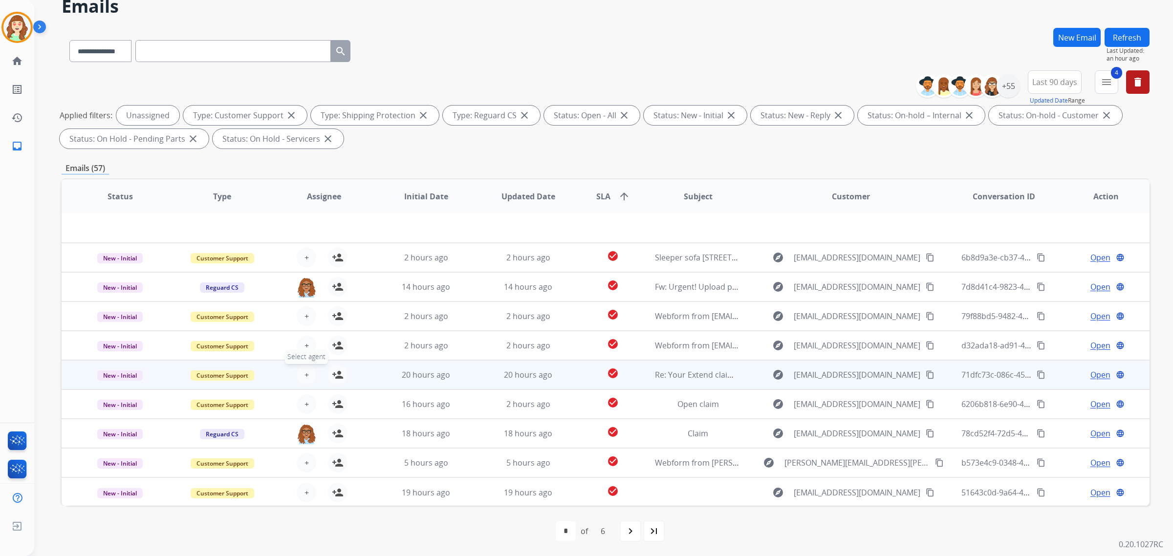
click at [309, 369] on button "+ Select agent" at bounding box center [307, 375] width 20 height 20
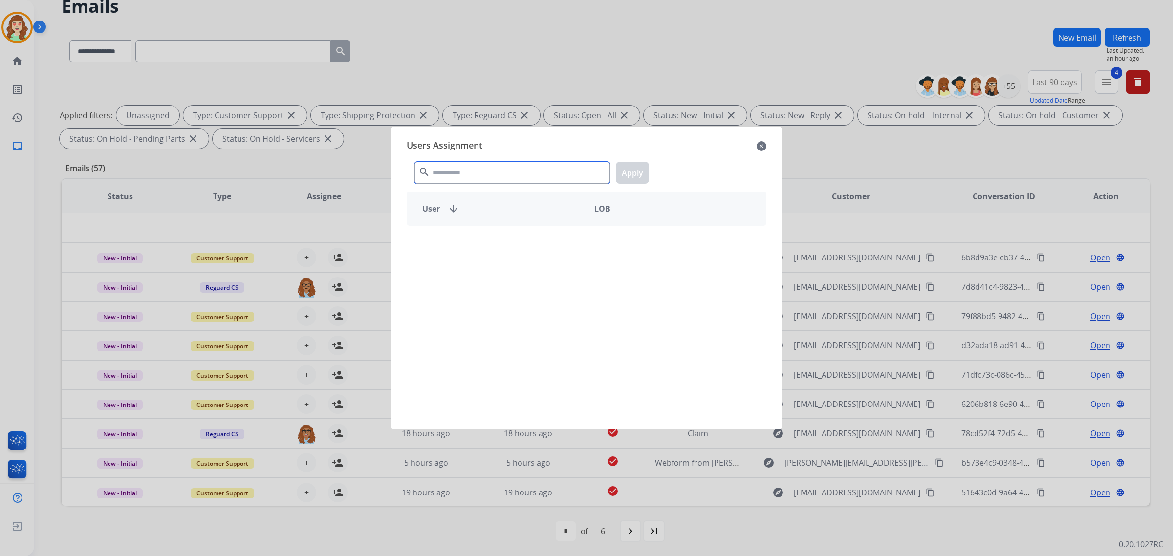
click at [492, 167] on input "text" at bounding box center [511, 173] width 195 height 22
type input "*****"
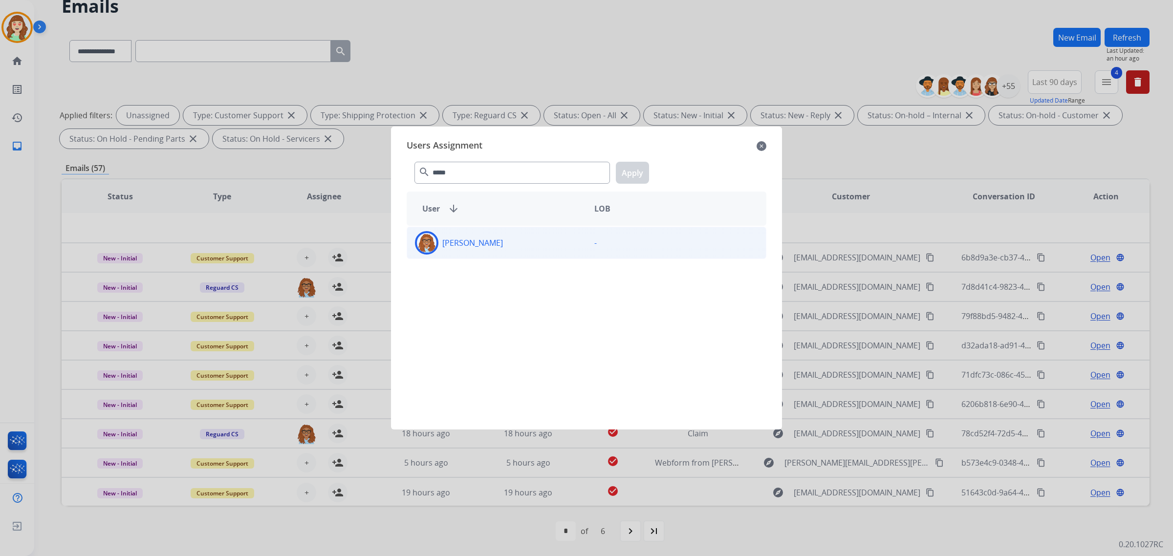
click at [518, 248] on div "[PERSON_NAME]" at bounding box center [496, 242] width 179 height 23
click at [636, 168] on button "Apply" at bounding box center [632, 173] width 33 height 22
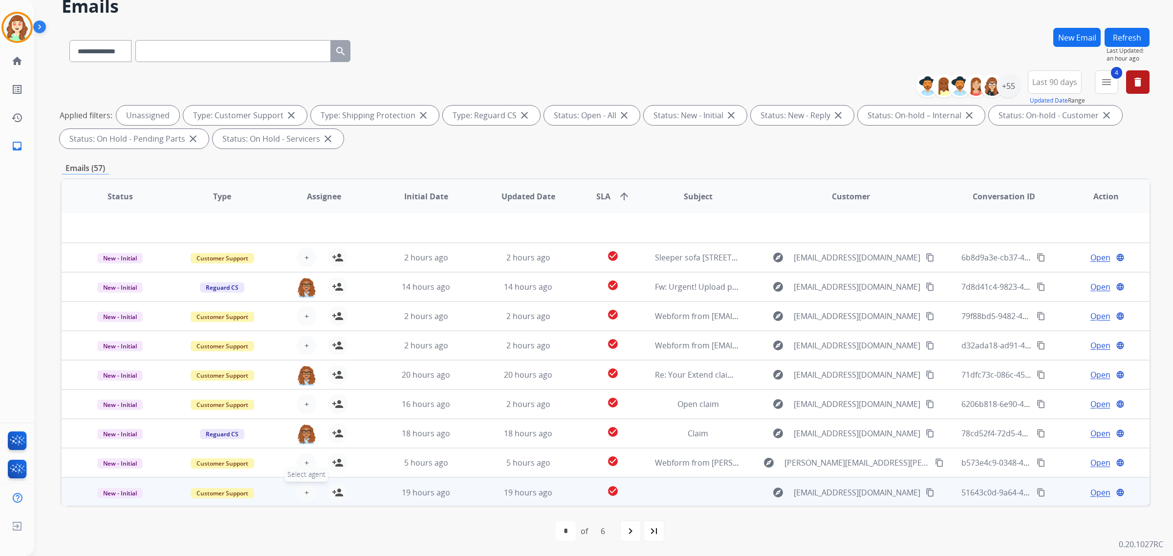
click at [307, 489] on button "+ Select agent" at bounding box center [307, 493] width 20 height 20
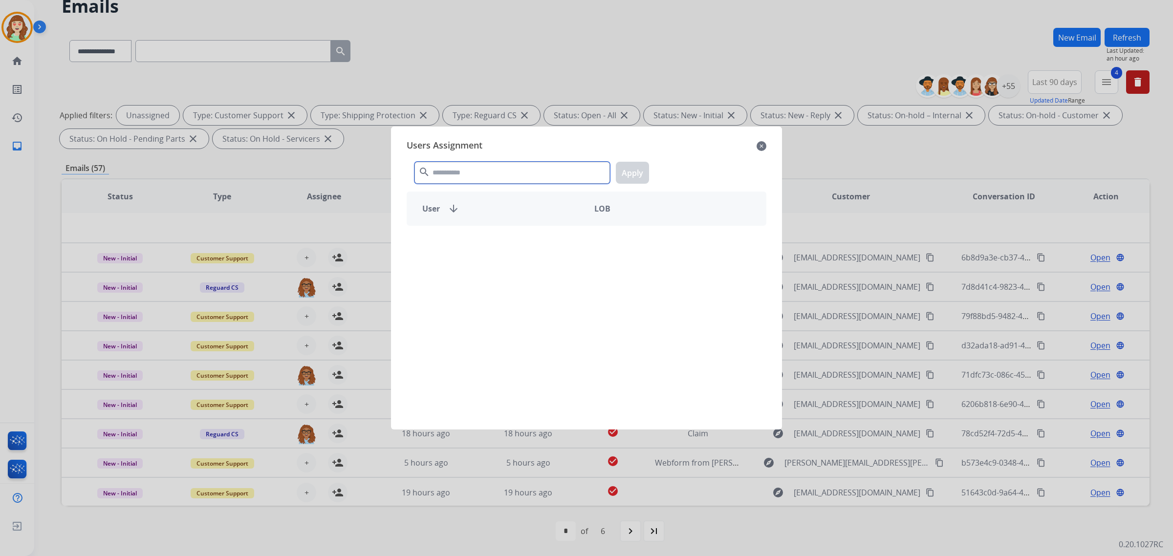
click at [517, 174] on input "text" at bounding box center [511, 173] width 195 height 22
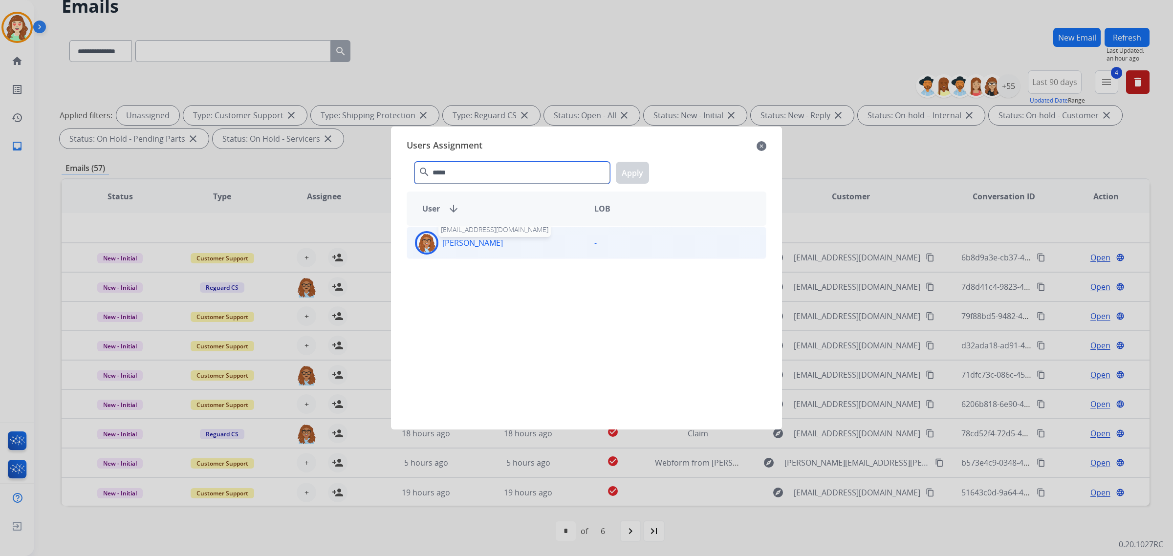
type input "*****"
drag, startPoint x: 479, startPoint y: 238, endPoint x: 533, endPoint y: 203, distance: 64.7
click at [478, 238] on p "[PERSON_NAME]" at bounding box center [472, 243] width 61 height 12
click at [629, 174] on button "Apply" at bounding box center [632, 173] width 33 height 22
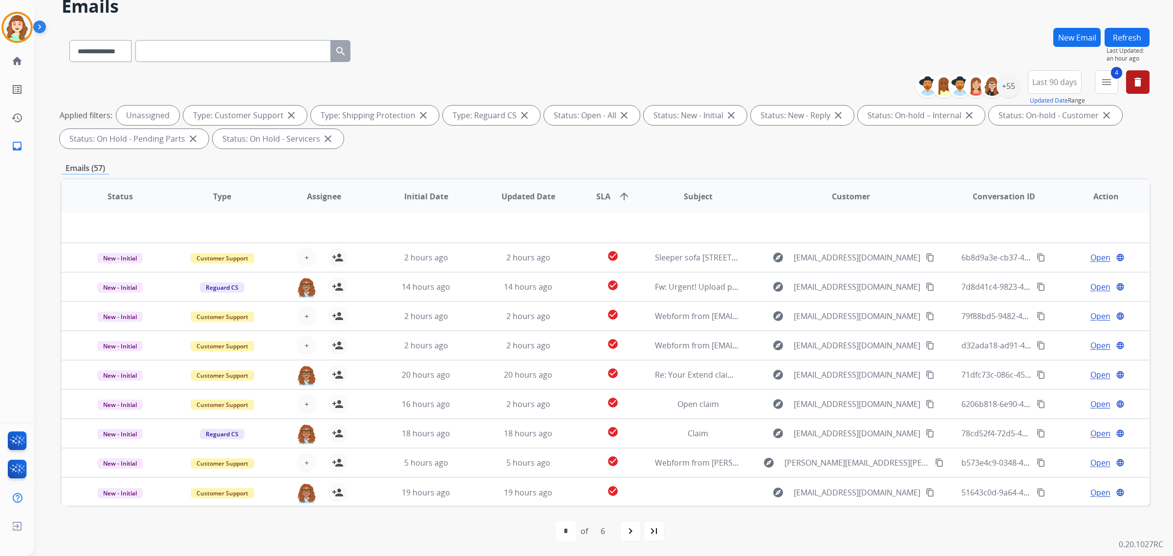
drag, startPoint x: 626, startPoint y: 531, endPoint x: 611, endPoint y: 526, distance: 15.9
click at [617, 528] on div "first_page navigate_before * * * * * * of 6 navigate_next last_page" at bounding box center [606, 531] width 1088 height 20
click at [636, 529] on mat-icon "navigate_next" at bounding box center [630, 531] width 12 height 12
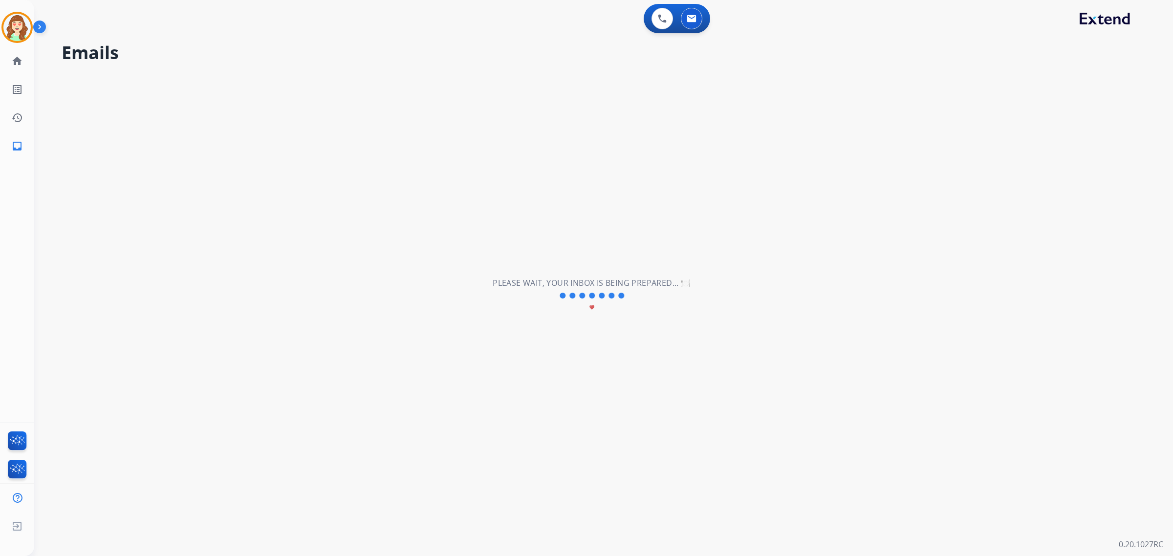
scroll to position [0, 0]
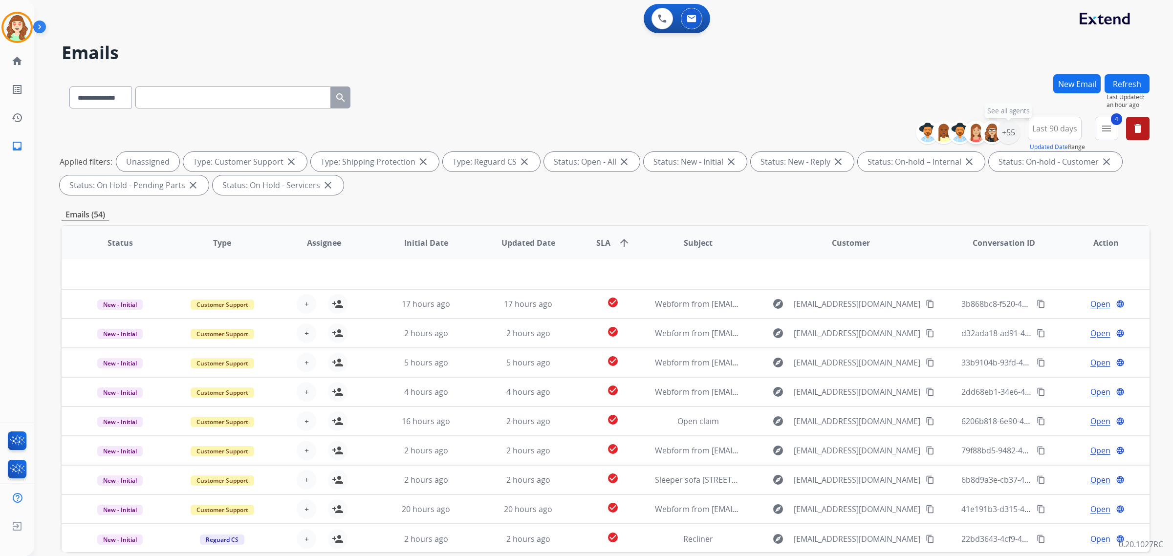
drag, startPoint x: 1010, startPoint y: 131, endPoint x: 971, endPoint y: 138, distance: 39.2
click at [1010, 131] on div "+55" at bounding box center [1007, 132] width 23 height 23
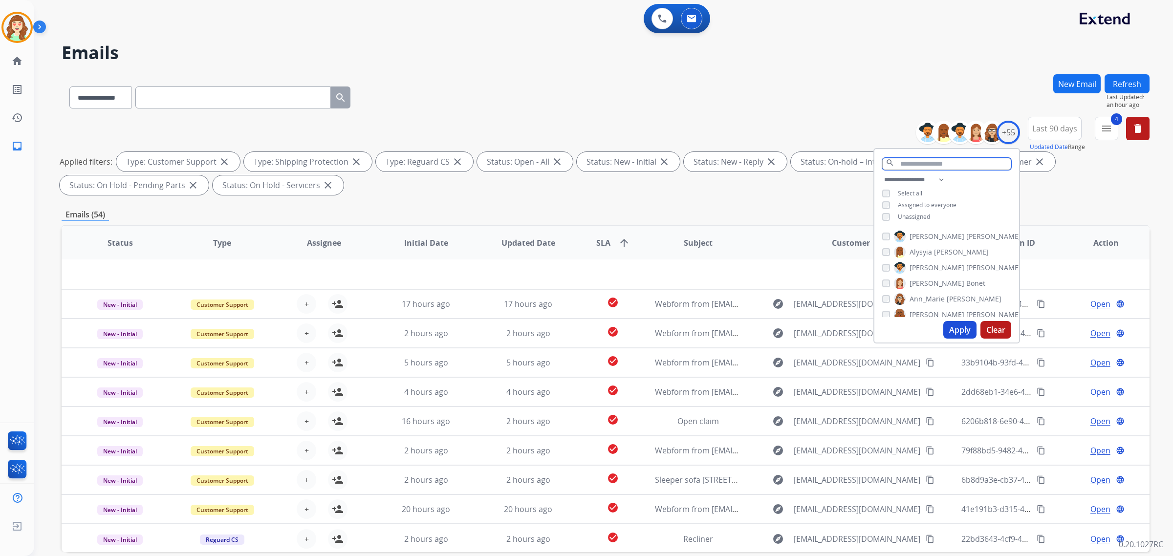
click at [903, 167] on input "text" at bounding box center [946, 164] width 129 height 12
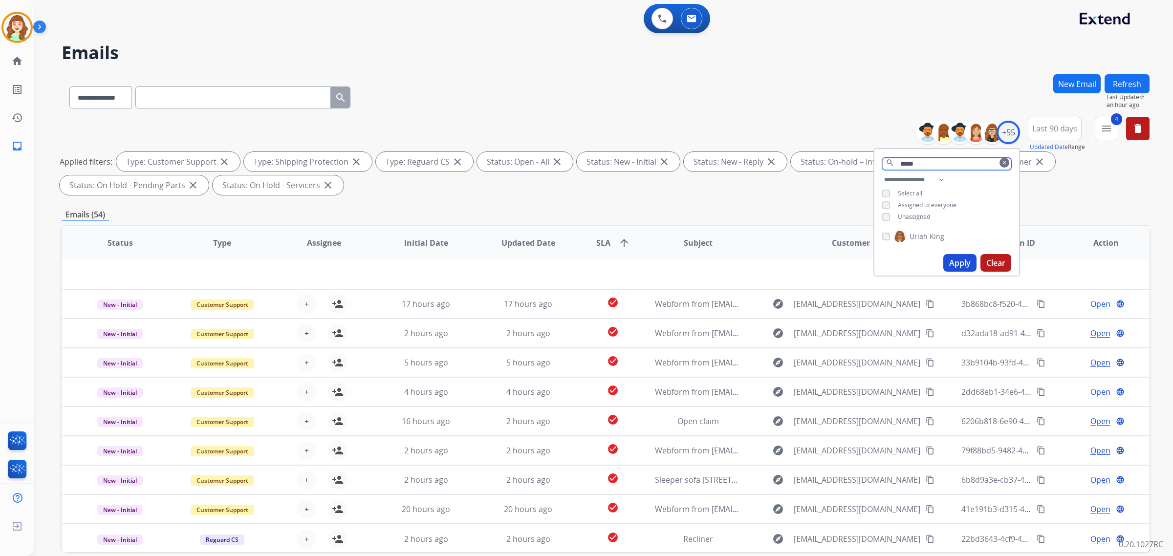
type input "*****"
click at [968, 259] on button "Apply" at bounding box center [959, 263] width 33 height 18
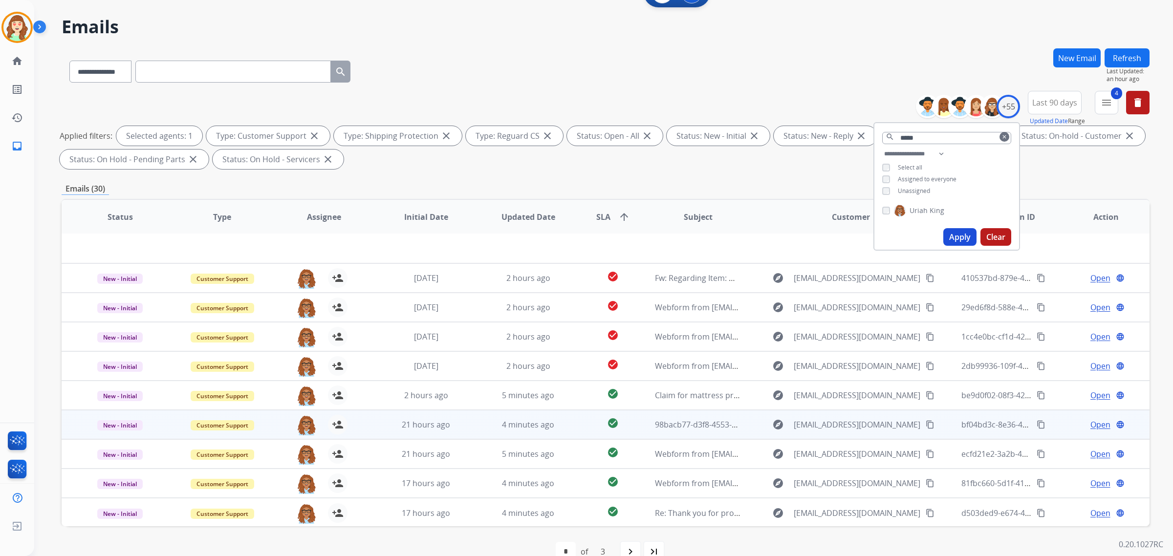
scroll to position [46, 0]
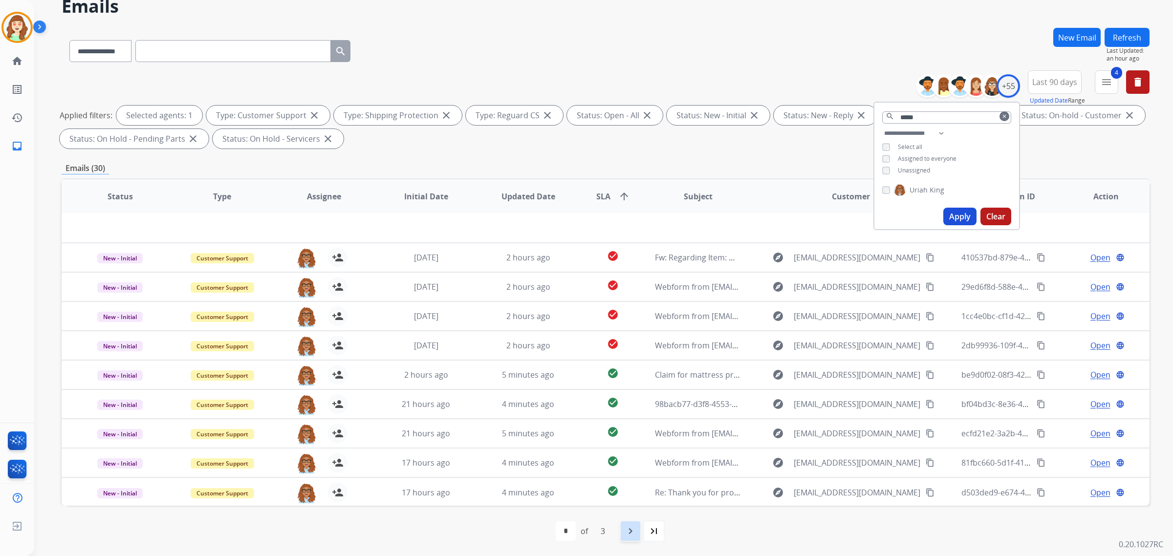
click at [631, 531] on mat-icon "navigate_next" at bounding box center [630, 531] width 12 height 12
select select "*"
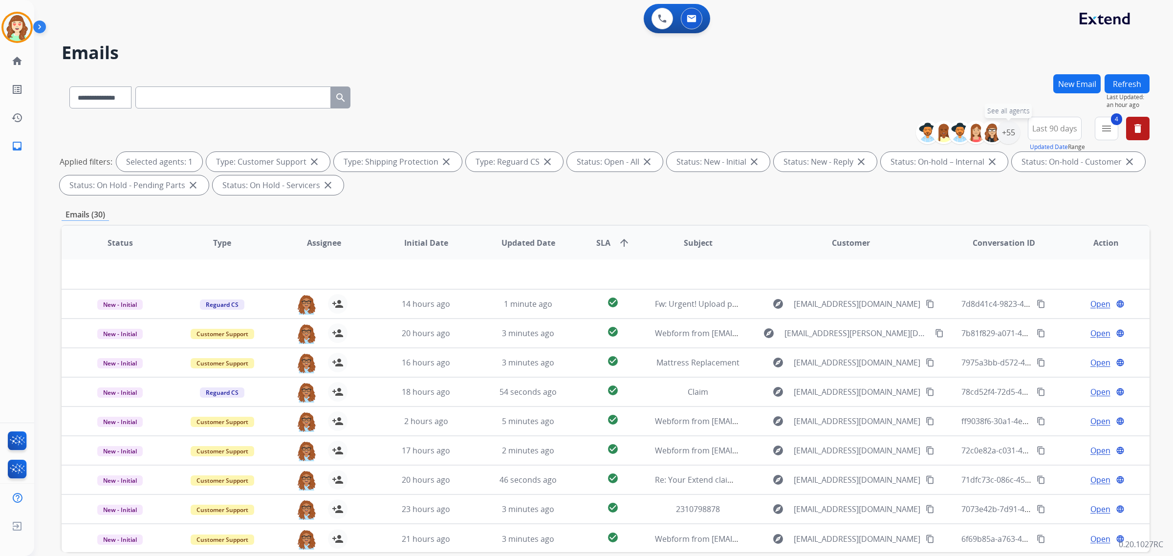
drag, startPoint x: 1007, startPoint y: 129, endPoint x: 1020, endPoint y: 123, distance: 14.9
click at [1008, 129] on div "+55" at bounding box center [1007, 132] width 23 height 23
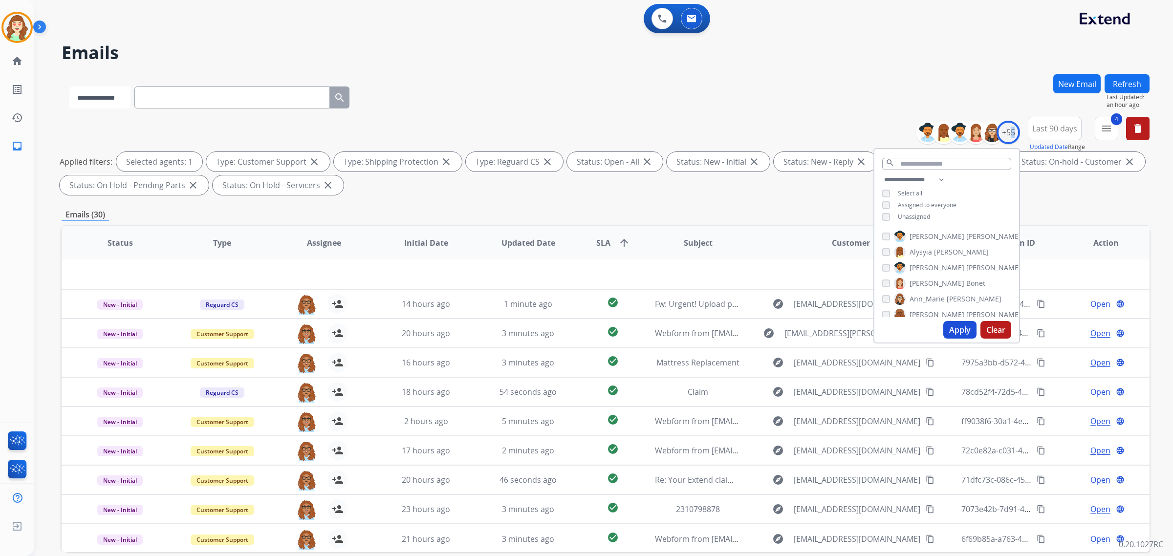
click at [110, 89] on select "**********" at bounding box center [99, 97] width 61 height 22
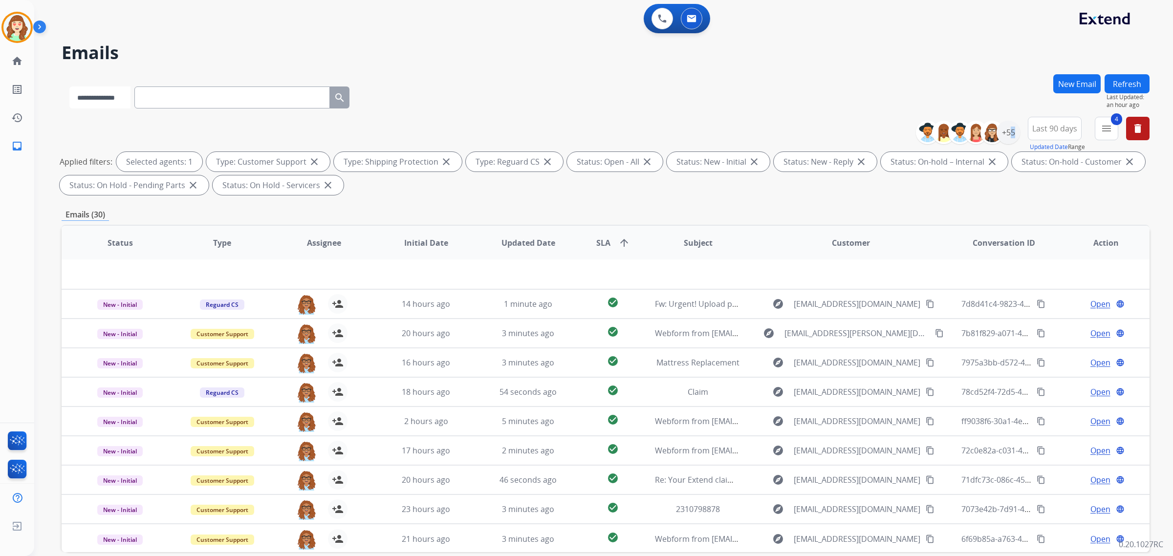
select select "**********"
click at [69, 86] on select "**********" at bounding box center [99, 97] width 61 height 22
paste input "**********"
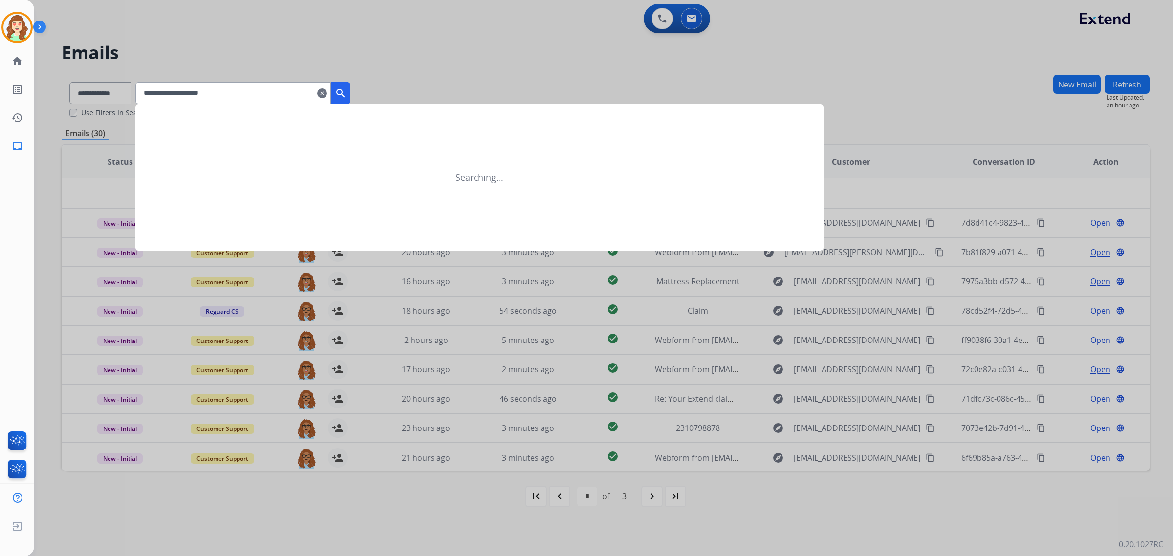
type input "**********"
drag, startPoint x: 355, startPoint y: 89, endPoint x: 355, endPoint y: 67, distance: 22.0
click at [346, 89] on mat-icon "search" at bounding box center [341, 93] width 12 height 12
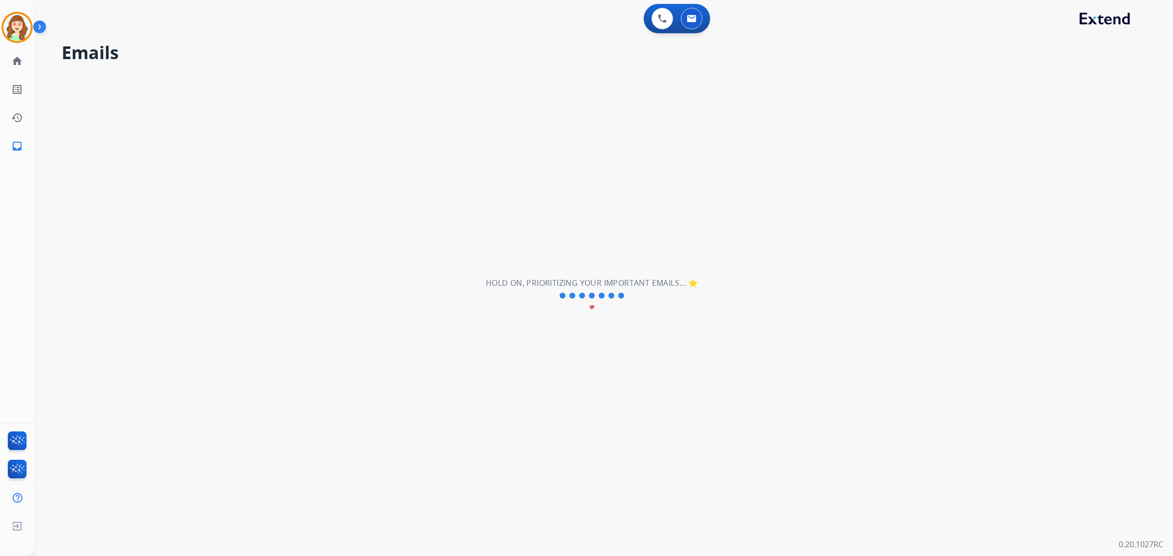
select select "*"
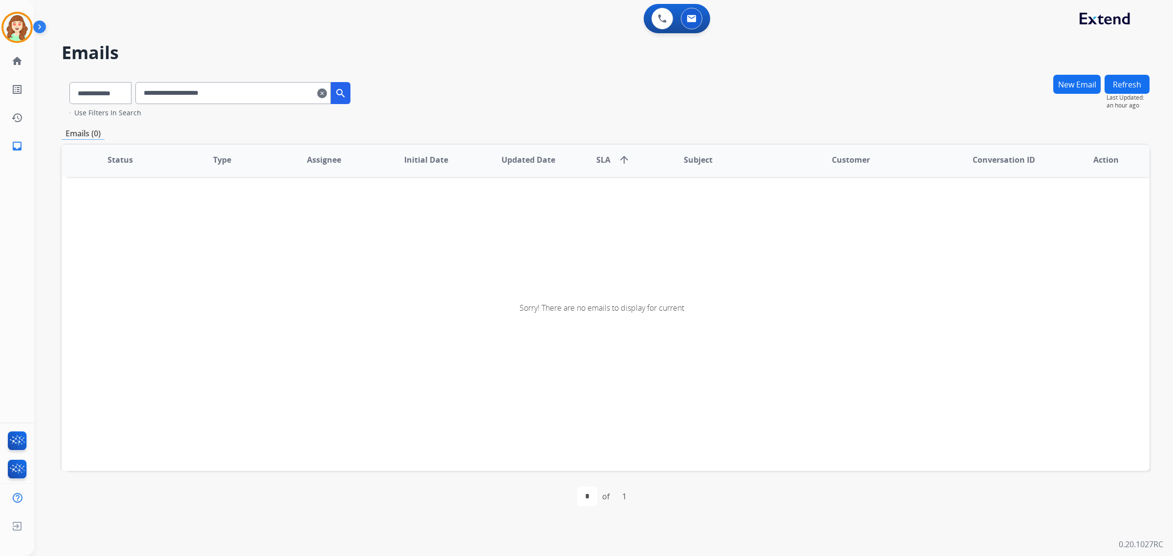
scroll to position [1, 0]
click at [154, 98] on input "**********" at bounding box center [232, 93] width 195 height 22
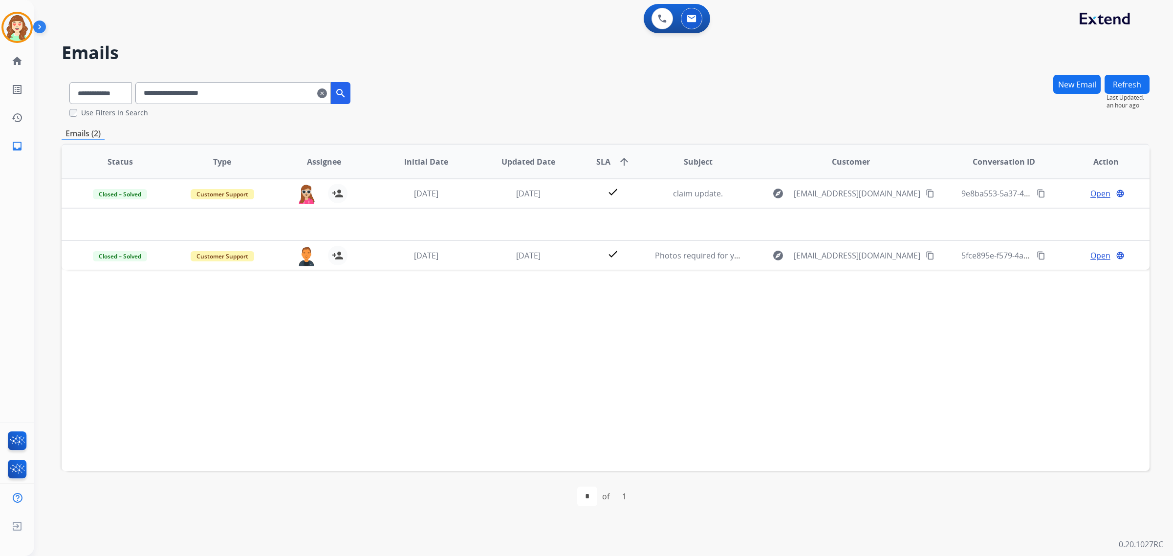
scroll to position [0, 0]
click at [327, 94] on mat-icon "clear" at bounding box center [322, 93] width 10 height 12
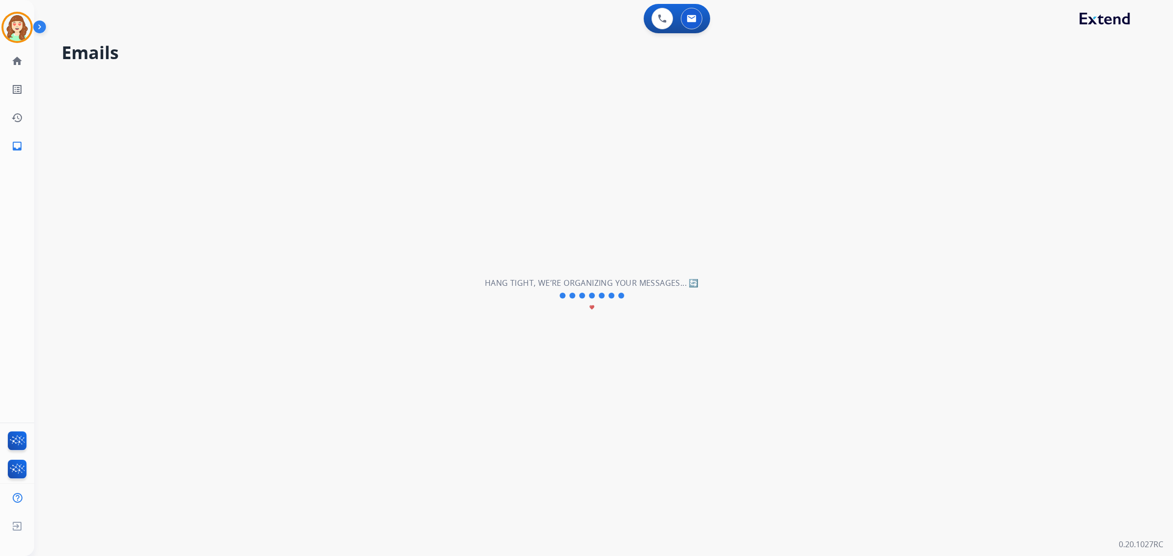
select select "**********"
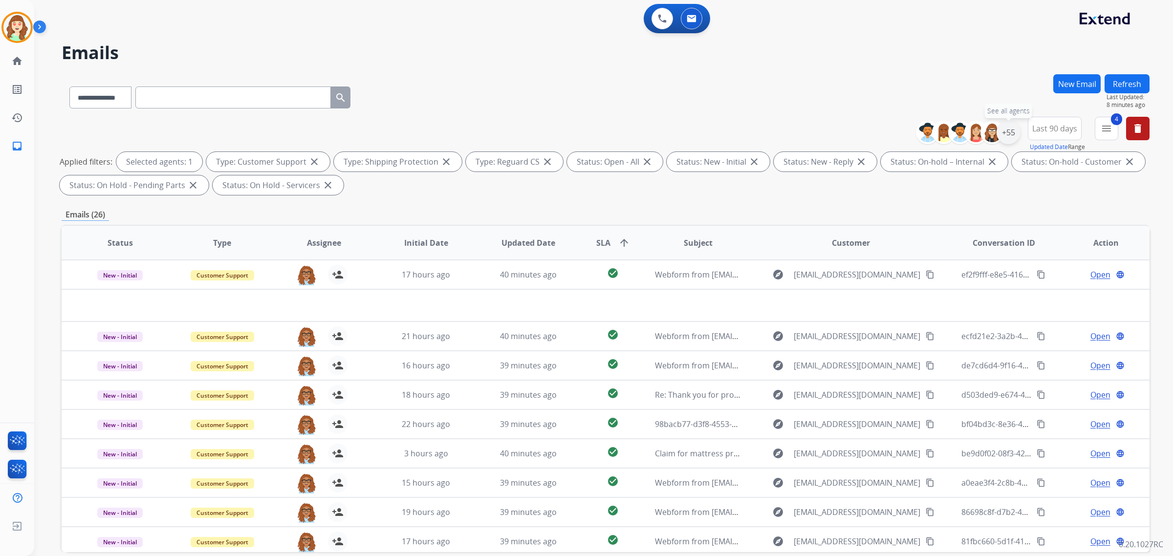
click at [1009, 130] on div "+55" at bounding box center [1007, 132] width 23 height 23
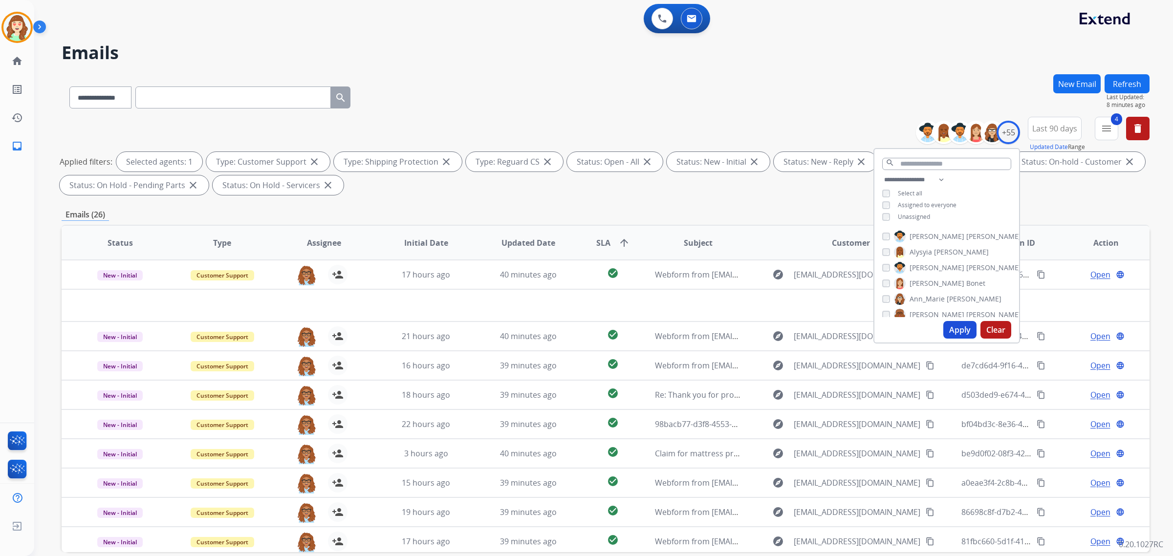
click at [887, 214] on div "Unassigned" at bounding box center [906, 217] width 48 height 8
click at [952, 326] on button "Apply" at bounding box center [959, 330] width 33 height 18
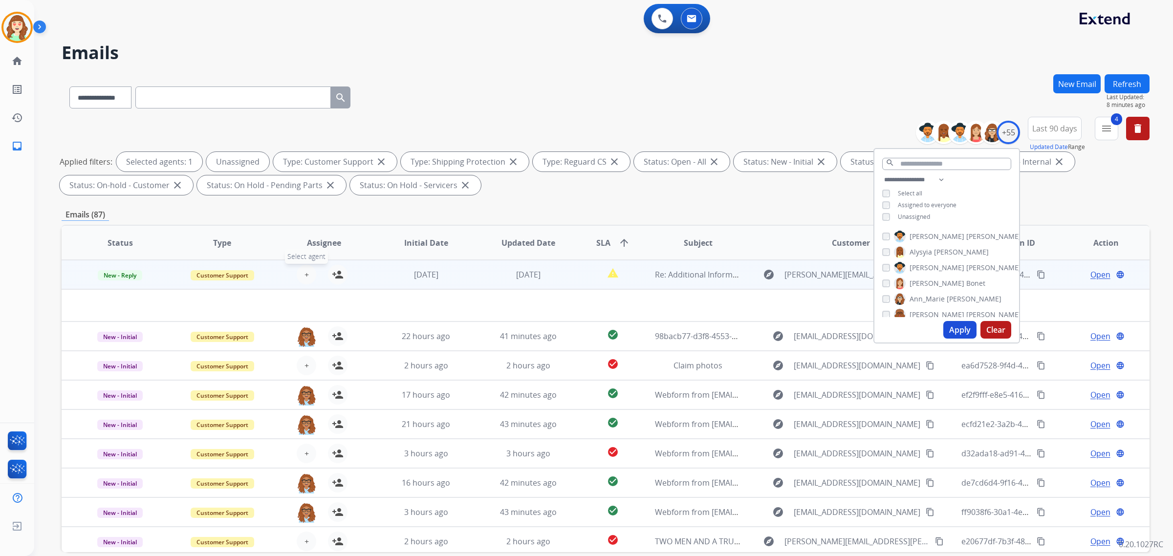
click at [306, 270] on span "+" at bounding box center [306, 275] width 4 height 12
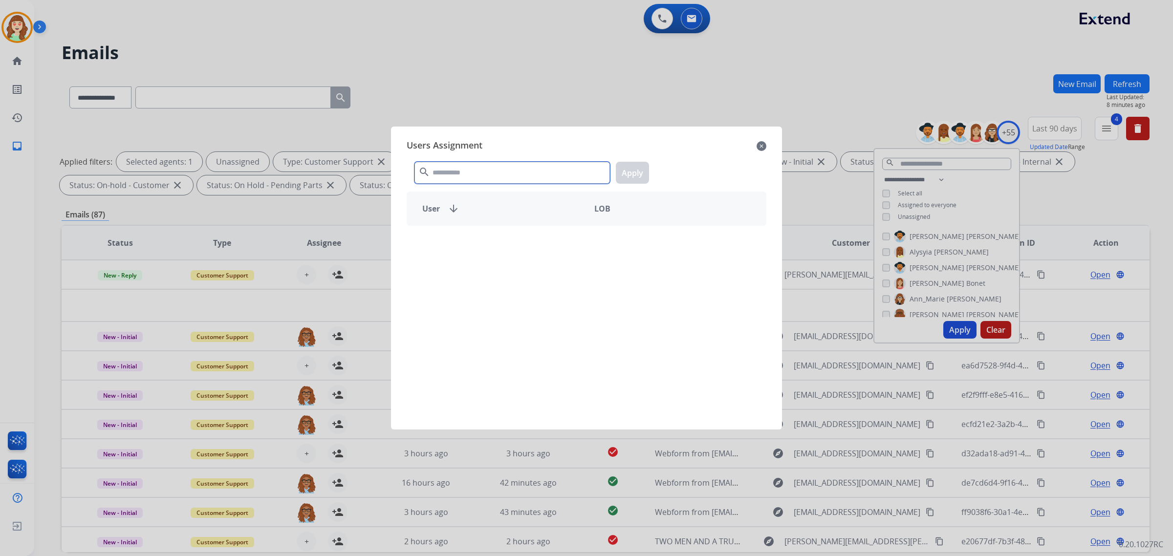
drag, startPoint x: 471, startPoint y: 169, endPoint x: 476, endPoint y: 164, distance: 7.6
click at [473, 165] on input "text" at bounding box center [511, 173] width 195 height 22
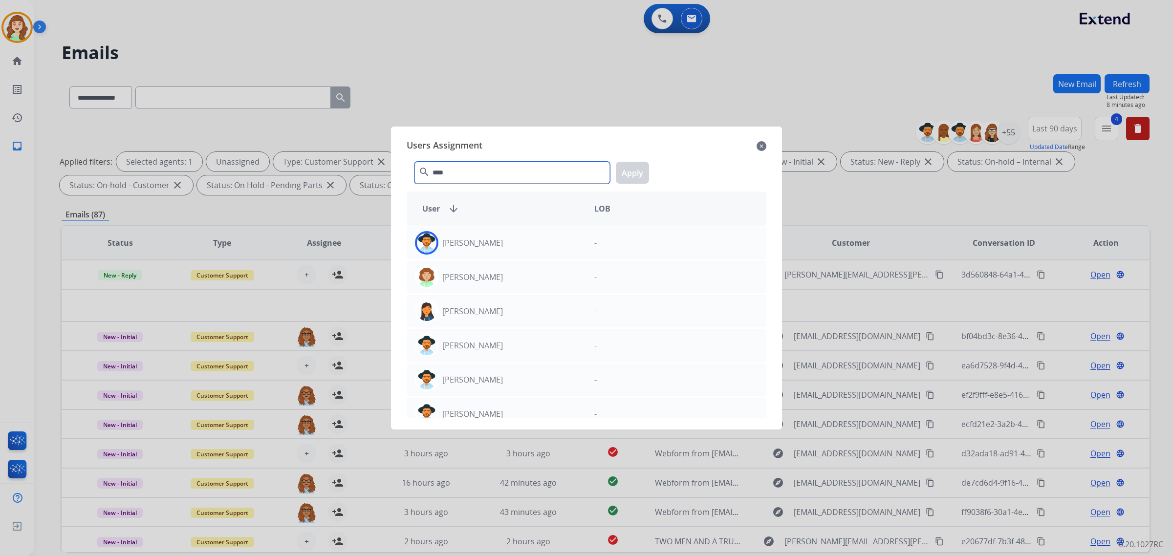
type input "****"
click at [519, 247] on div "[PERSON_NAME]" at bounding box center [496, 242] width 179 height 23
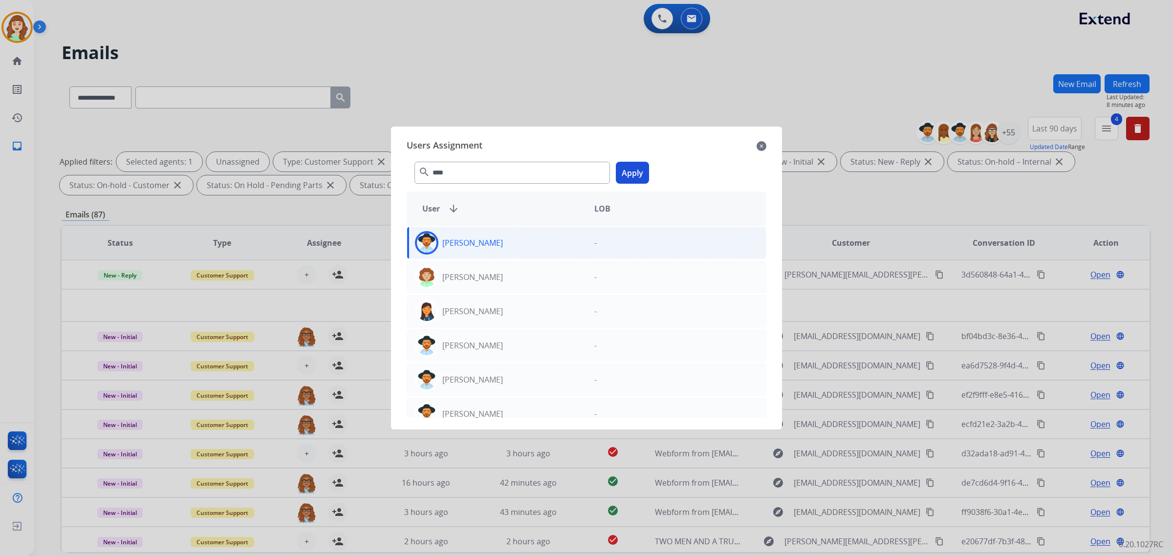
click at [634, 176] on button "Apply" at bounding box center [632, 173] width 33 height 22
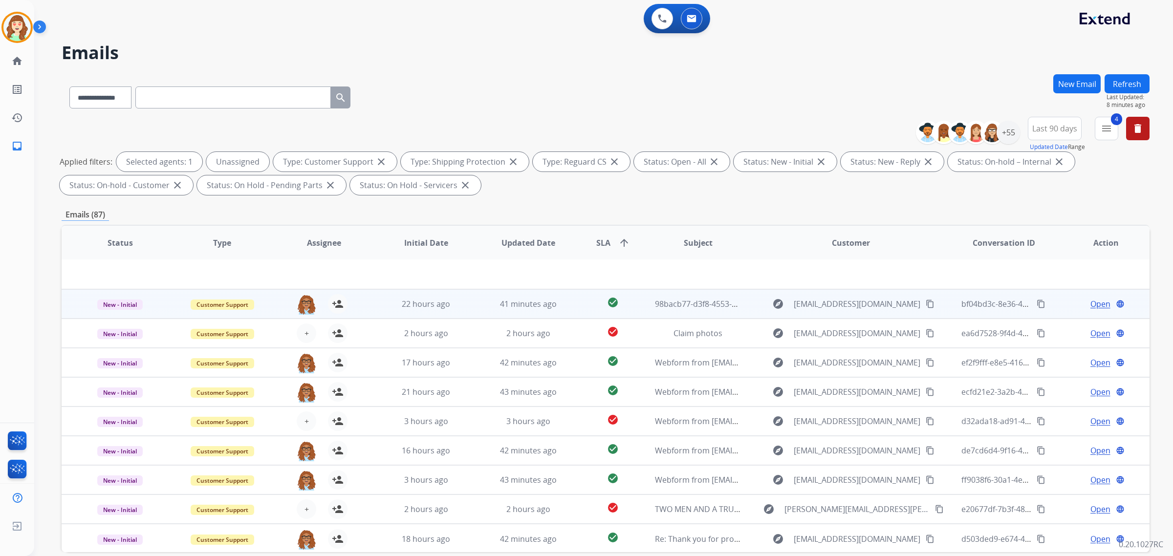
scroll to position [46, 0]
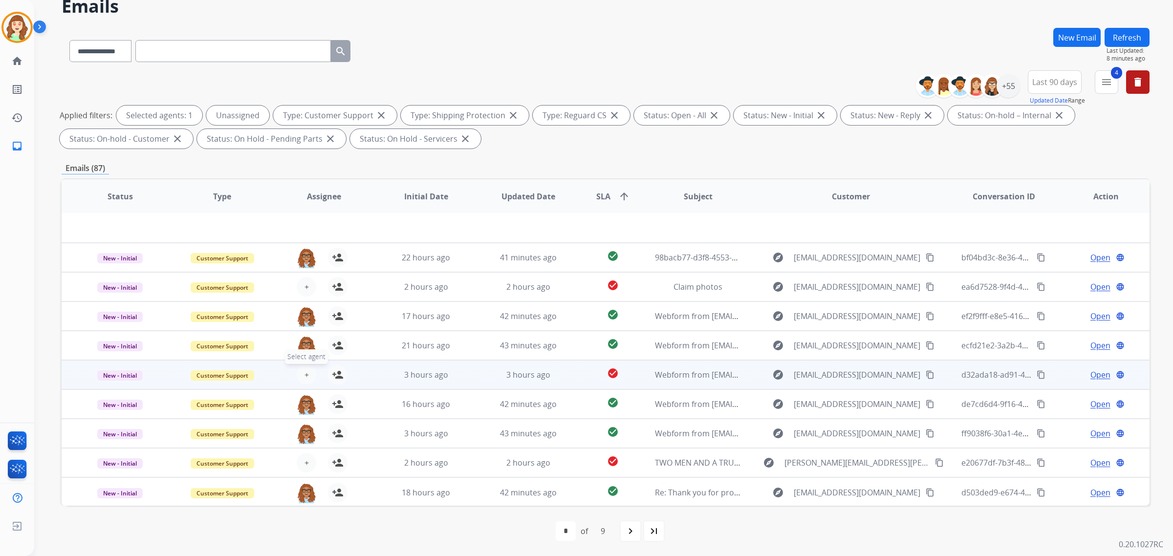
click at [306, 372] on span "+" at bounding box center [306, 375] width 4 height 12
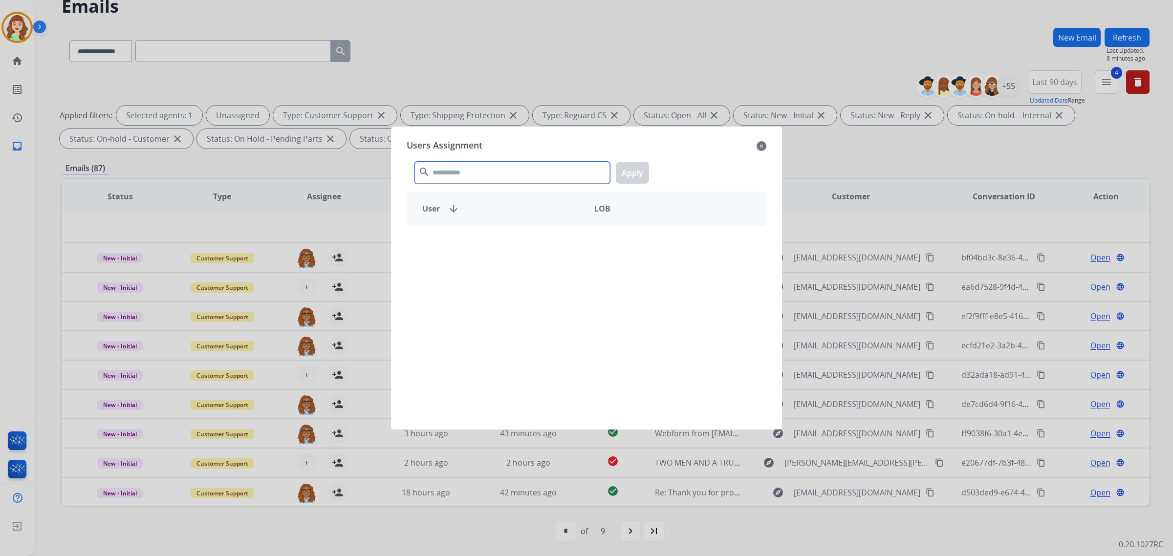
click at [441, 170] on input "text" at bounding box center [511, 173] width 195 height 22
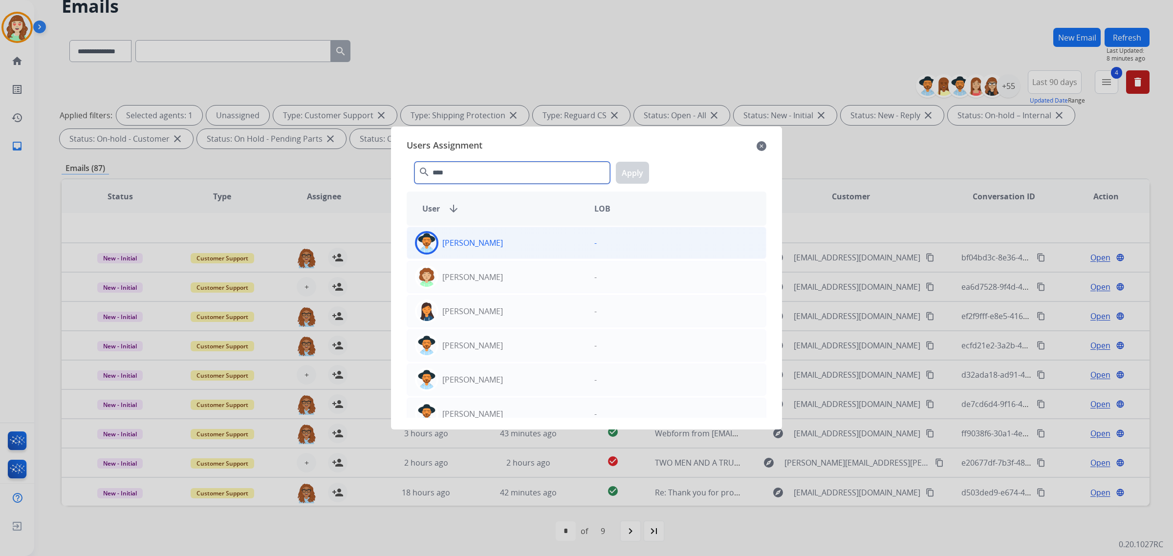
type input "****"
click at [524, 237] on div "[PERSON_NAME]" at bounding box center [496, 242] width 179 height 23
click at [638, 168] on button "Apply" at bounding box center [632, 173] width 33 height 22
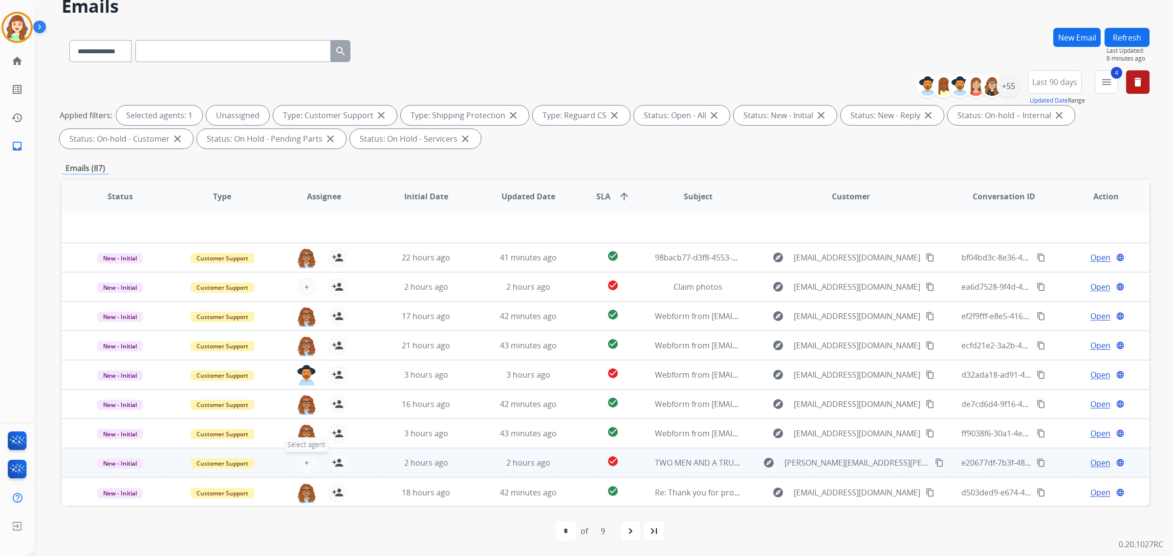
click at [304, 458] on span "+" at bounding box center [306, 463] width 4 height 12
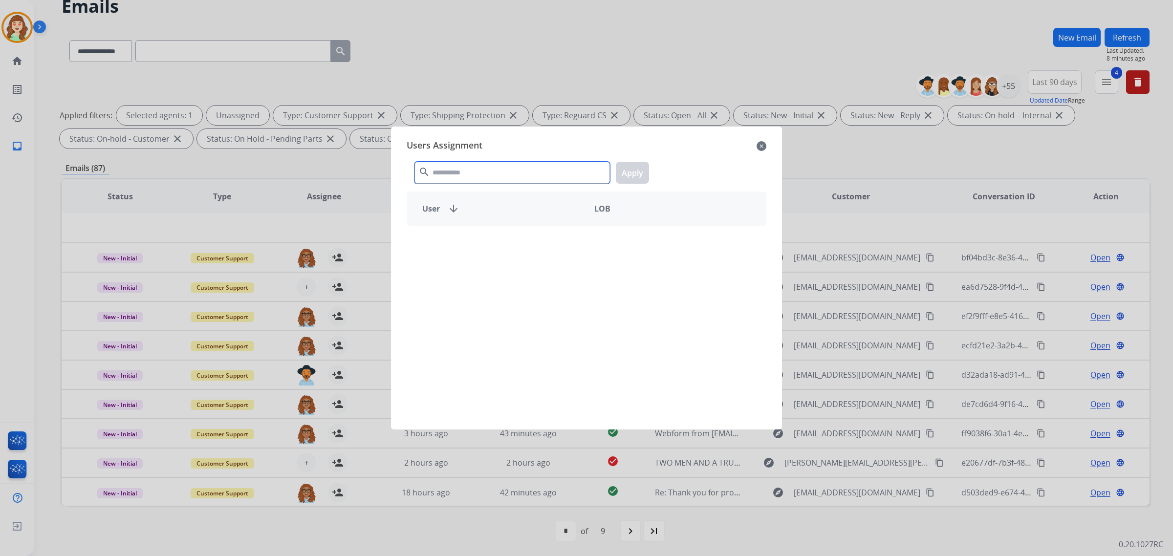
drag, startPoint x: 492, startPoint y: 172, endPoint x: 511, endPoint y: 129, distance: 45.9
click at [500, 163] on input "text" at bounding box center [511, 173] width 195 height 22
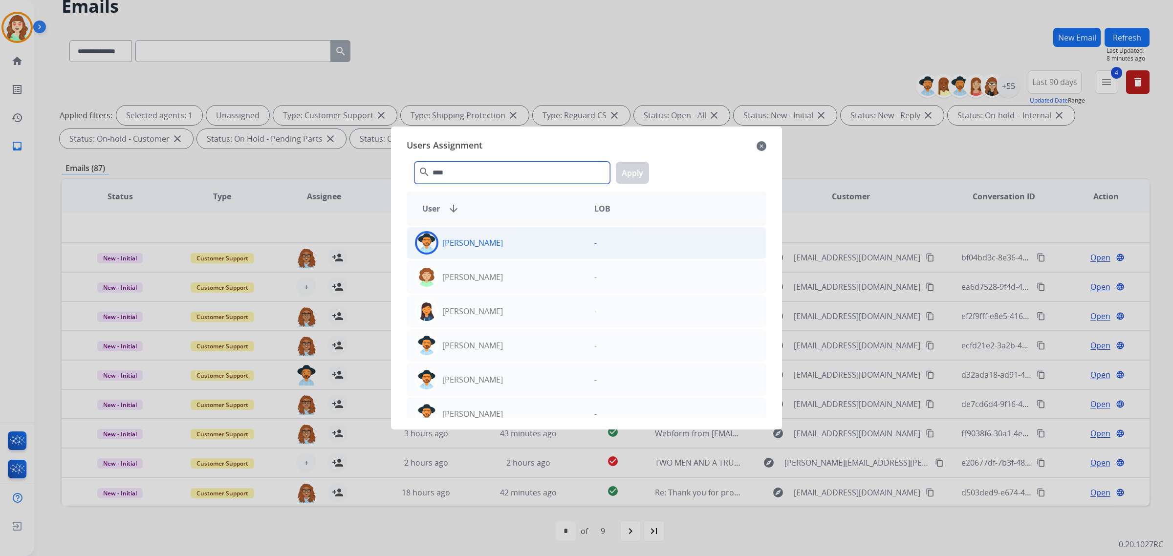
type input "****"
click at [506, 247] on div "[PERSON_NAME]" at bounding box center [496, 242] width 179 height 23
drag, startPoint x: 633, startPoint y: 172, endPoint x: 603, endPoint y: 172, distance: 29.8
click at [633, 172] on button "Apply" at bounding box center [632, 173] width 33 height 22
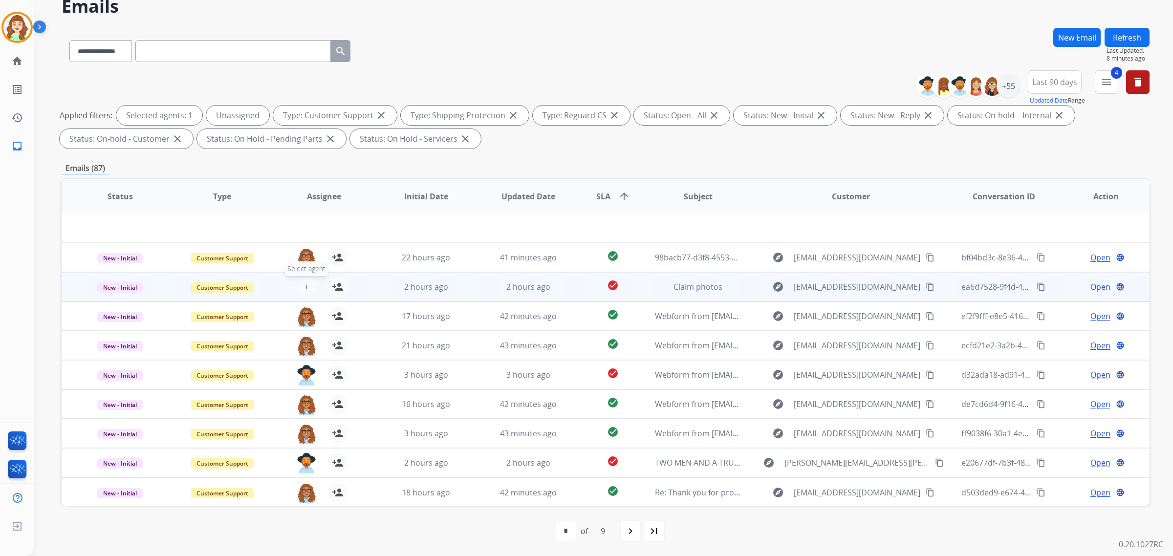
click at [304, 282] on span "+" at bounding box center [306, 287] width 4 height 12
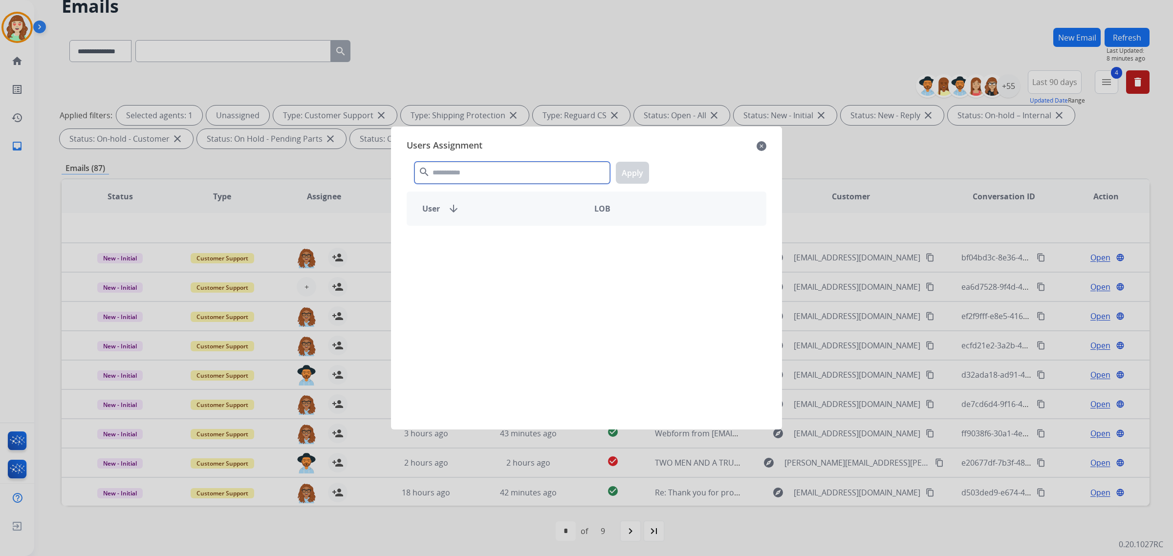
click at [495, 161] on div "search Apply" at bounding box center [587, 171] width 360 height 34
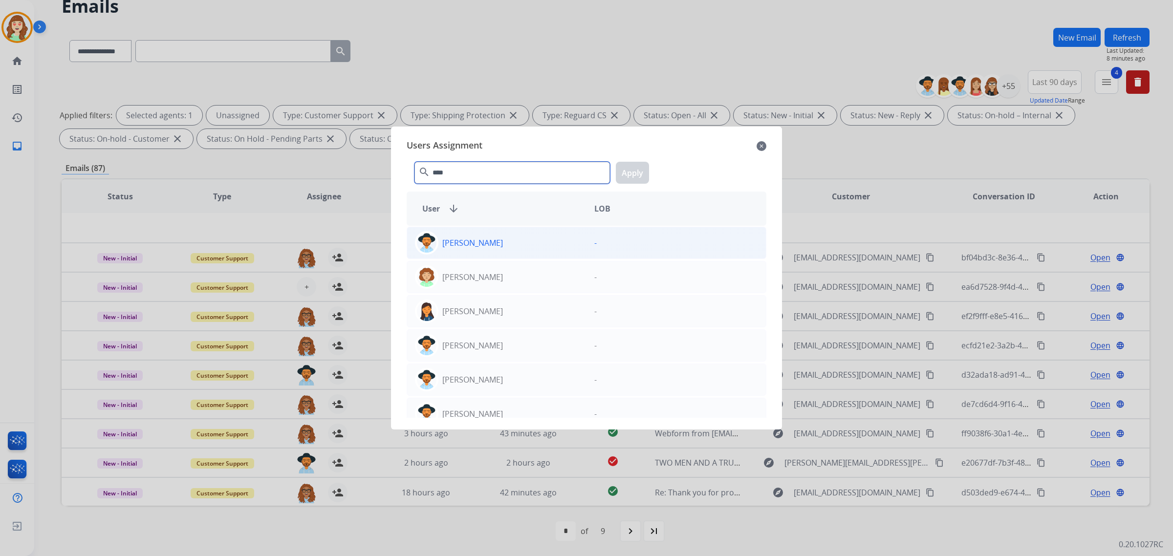
type input "****"
click at [499, 233] on div "[PERSON_NAME]" at bounding box center [496, 242] width 179 height 23
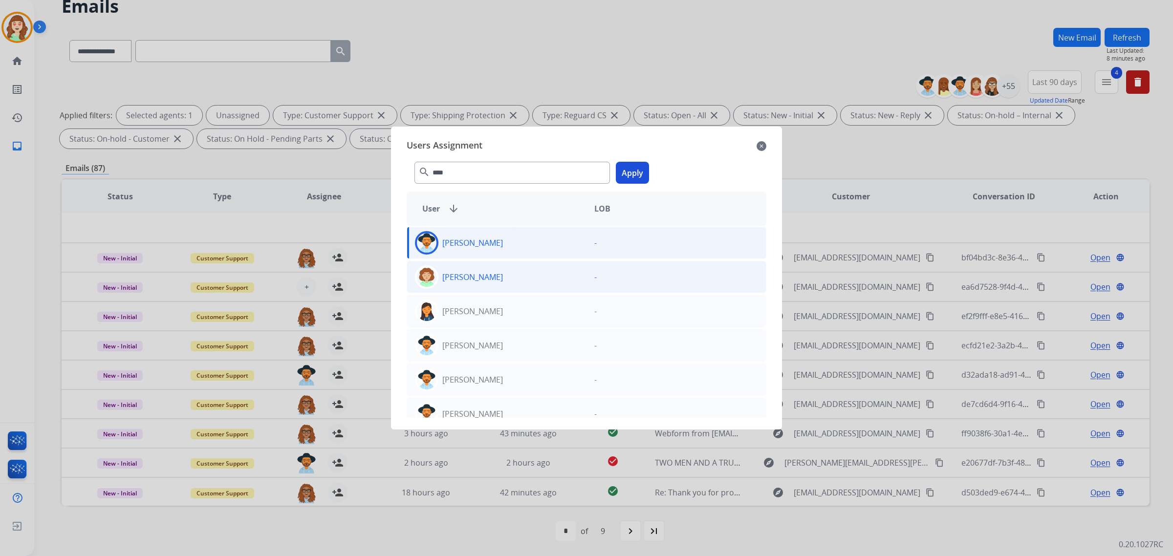
click at [638, 174] on button "Apply" at bounding box center [632, 173] width 33 height 22
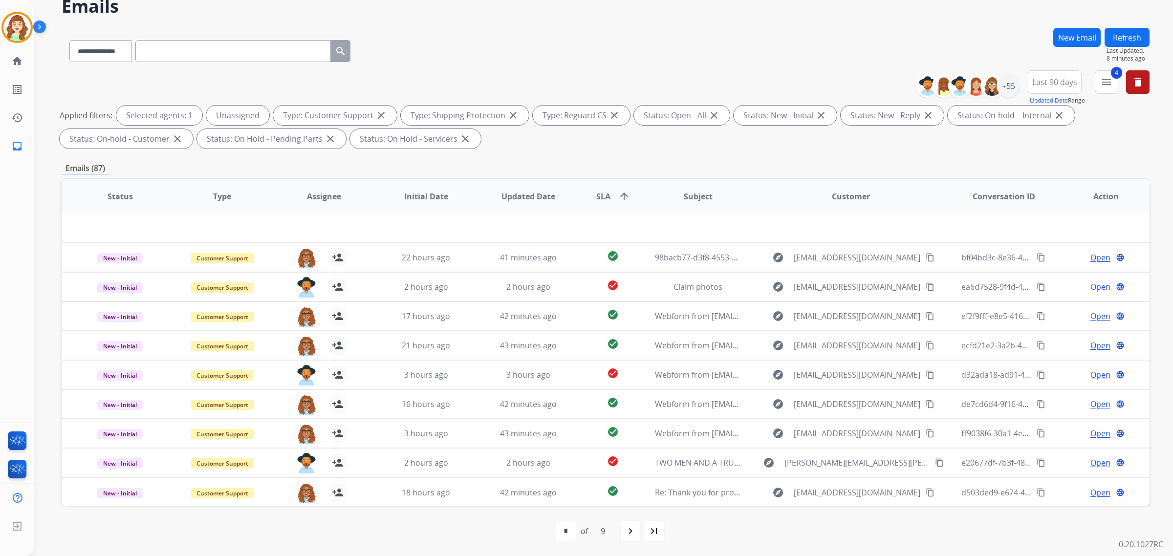
click at [634, 531] on mat-icon "navigate_next" at bounding box center [630, 531] width 12 height 12
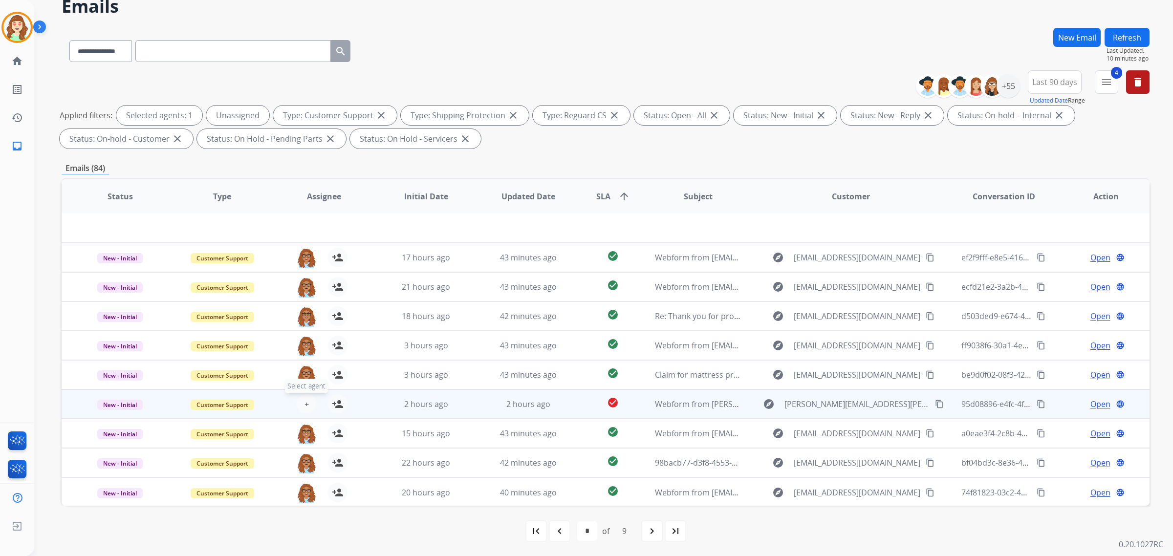
click at [301, 404] on button "+ Select agent" at bounding box center [307, 404] width 20 height 20
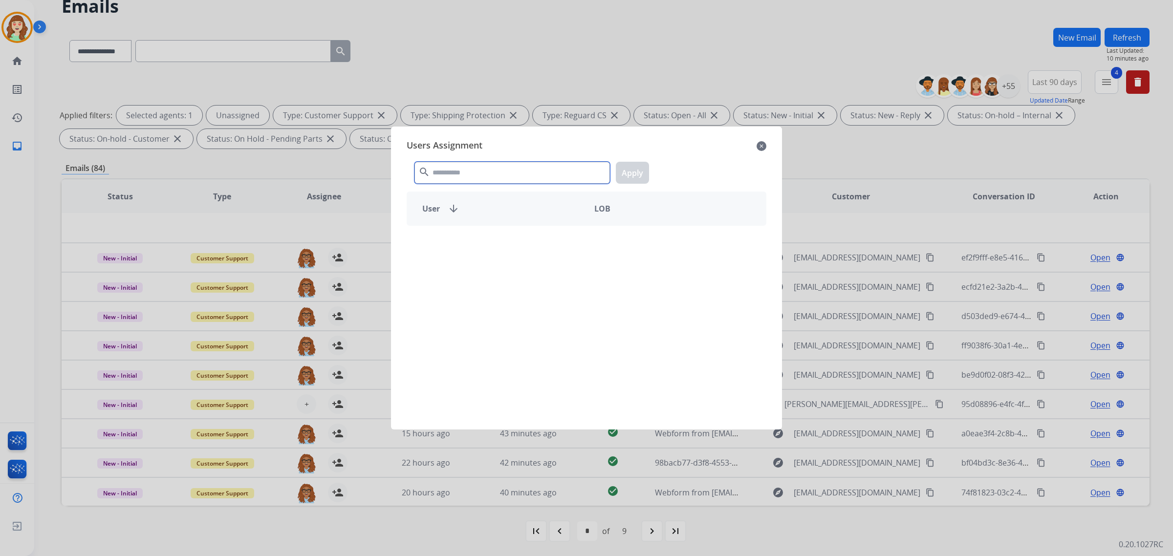
drag, startPoint x: 520, startPoint y: 174, endPoint x: 551, endPoint y: 157, distance: 34.6
click at [527, 172] on input "text" at bounding box center [511, 173] width 195 height 22
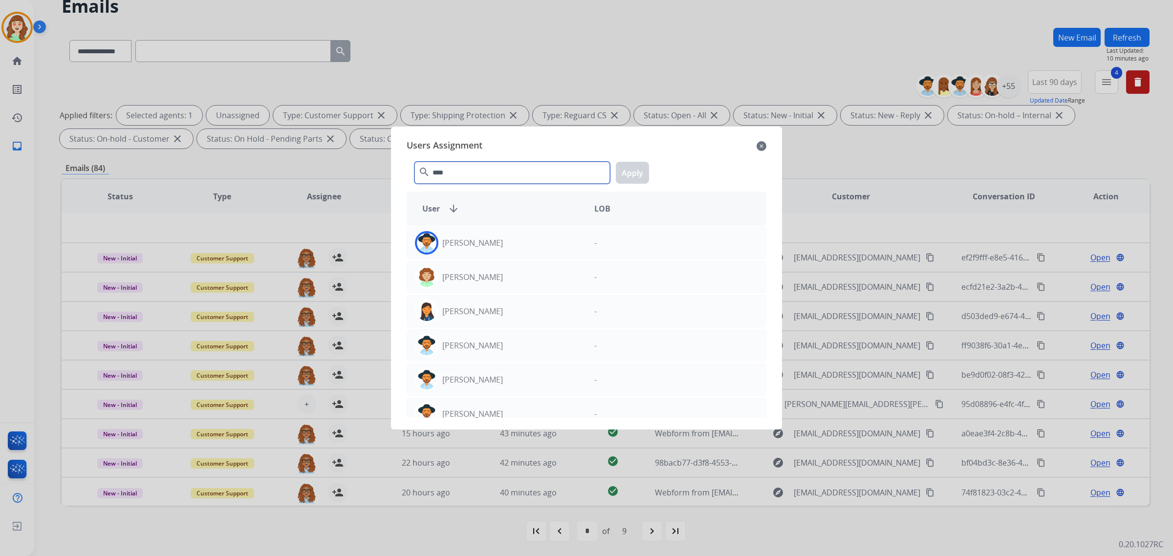
type input "****"
click at [507, 244] on div "[PERSON_NAME]" at bounding box center [496, 242] width 179 height 23
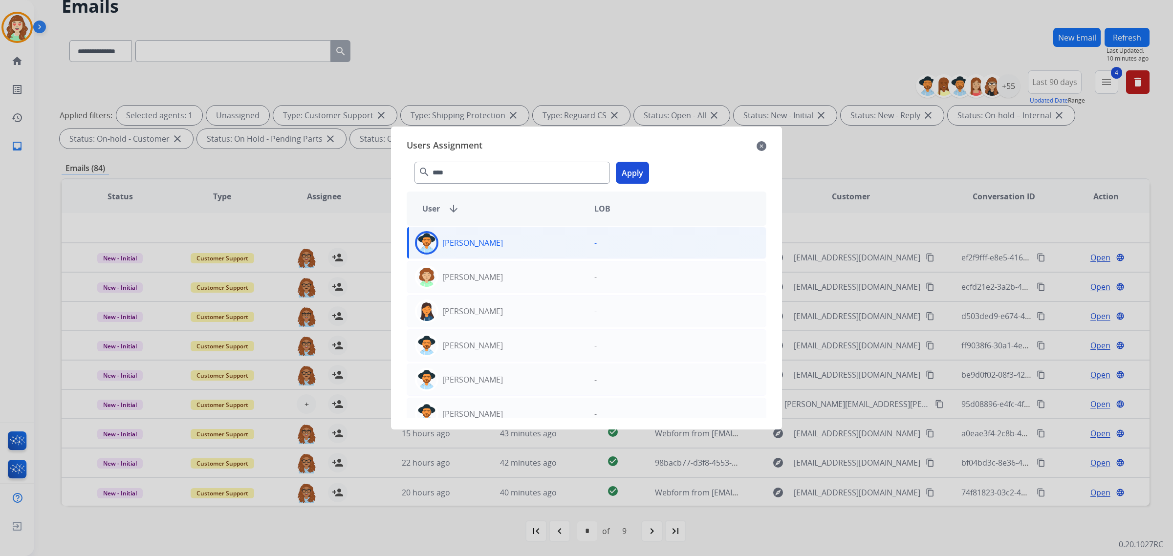
click at [632, 169] on button "Apply" at bounding box center [632, 173] width 33 height 22
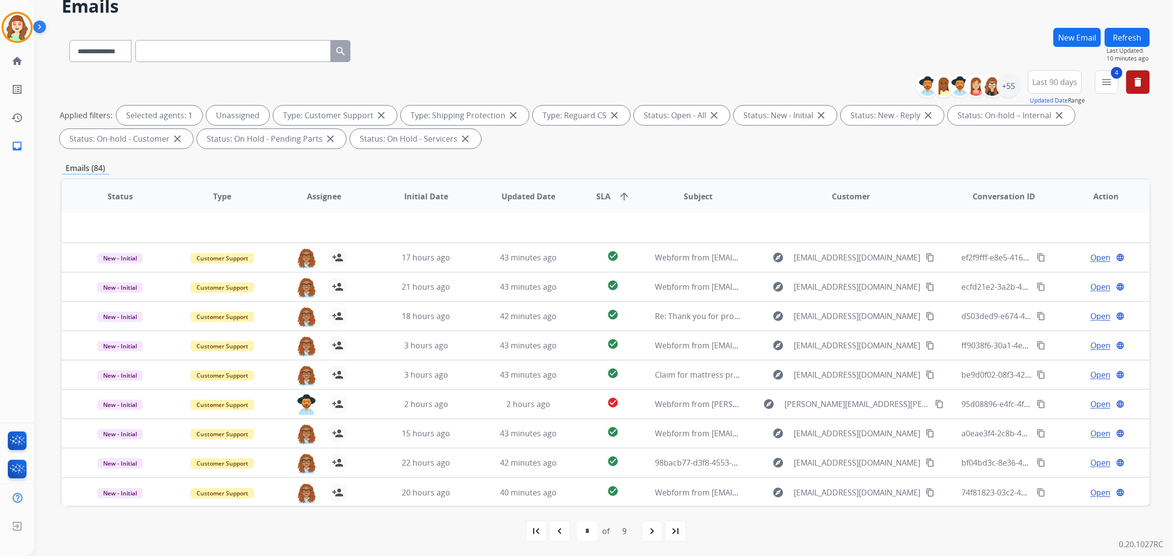
click at [658, 531] on div "navigate_next" at bounding box center [652, 531] width 22 height 22
select select "*"
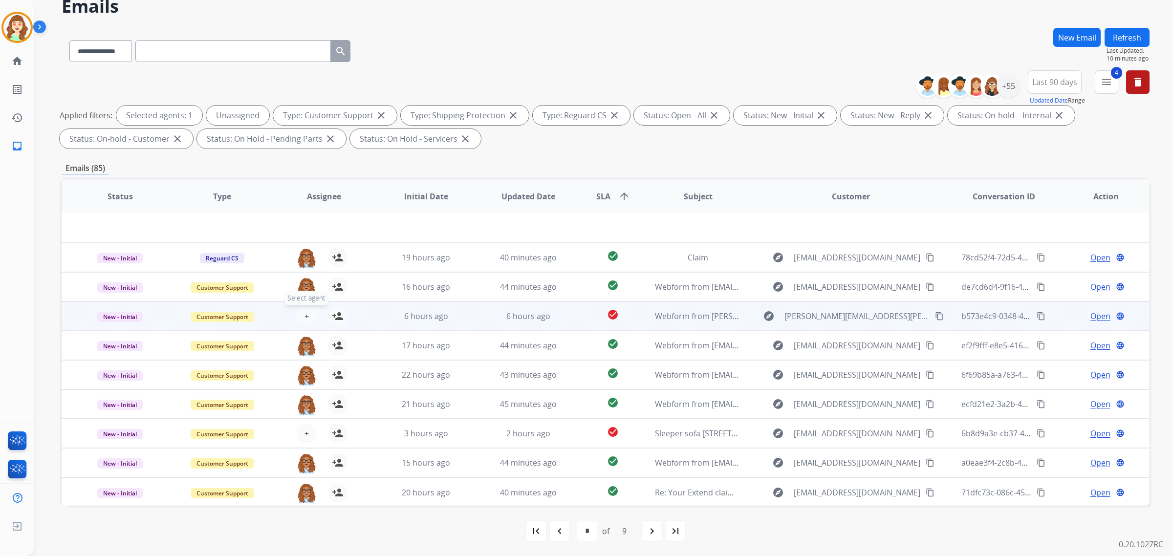
click at [307, 308] on button "+ Select agent" at bounding box center [307, 316] width 20 height 20
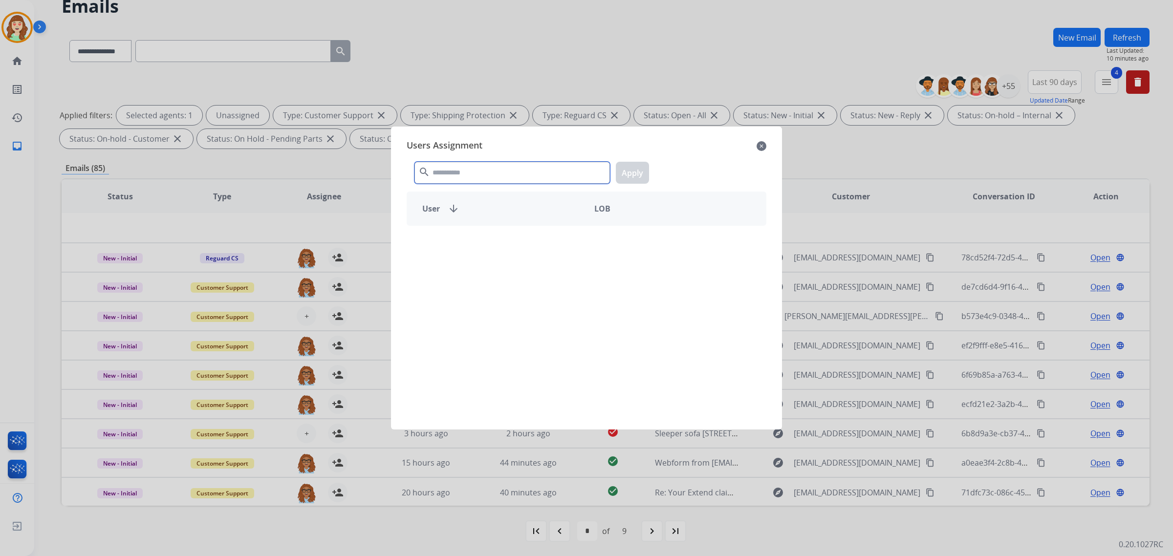
click at [477, 171] on input "text" at bounding box center [511, 173] width 195 height 22
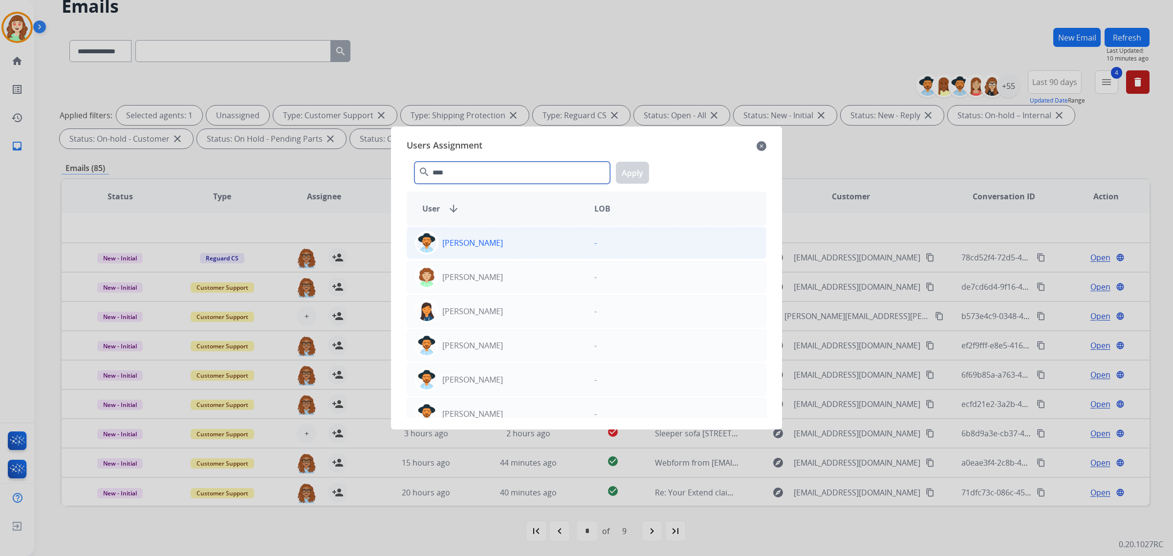
type input "****"
click at [500, 244] on div "[PERSON_NAME]" at bounding box center [496, 242] width 179 height 23
click at [629, 172] on button "Apply" at bounding box center [632, 173] width 33 height 22
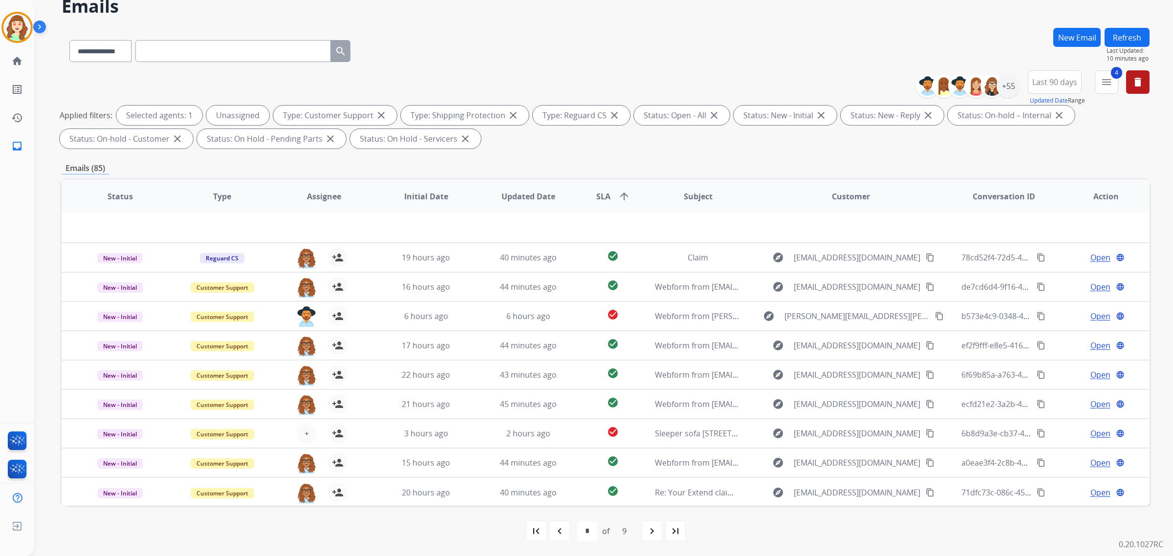
click at [301, 434] on button "+ Select agent" at bounding box center [307, 434] width 20 height 20
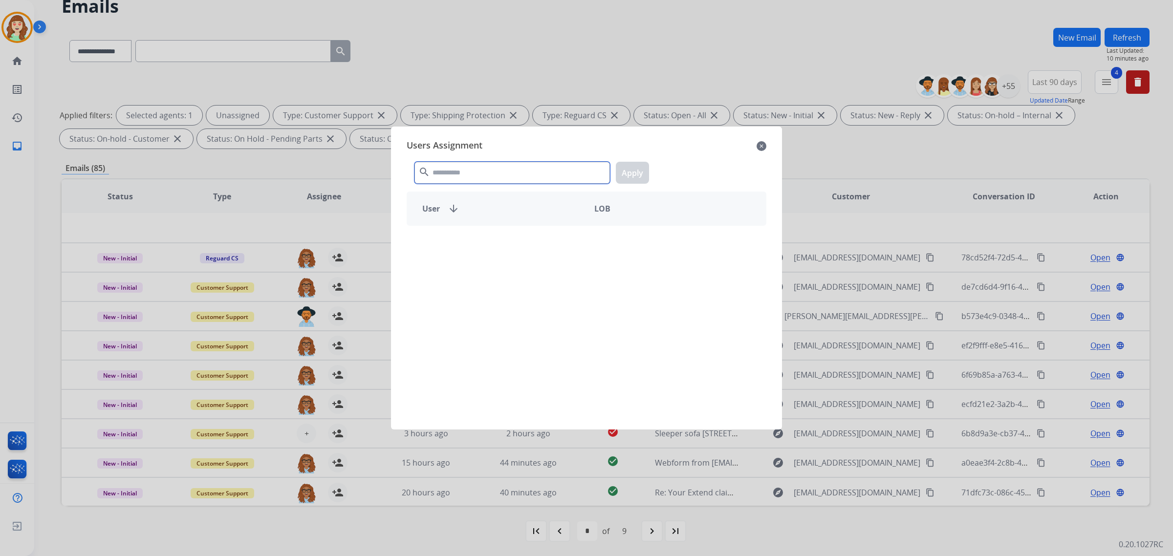
click at [489, 164] on input "text" at bounding box center [511, 173] width 195 height 22
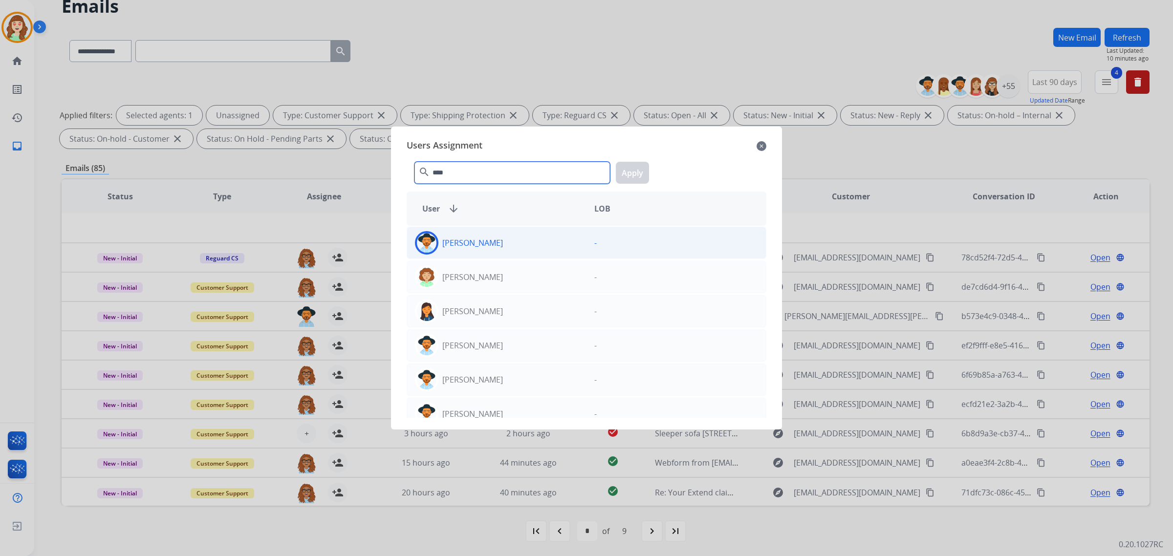
type input "****"
drag, startPoint x: 488, startPoint y: 249, endPoint x: 635, endPoint y: 186, distance: 160.5
click at [489, 248] on div "[PERSON_NAME]" at bounding box center [496, 242] width 179 height 23
click at [640, 167] on button "Apply" at bounding box center [632, 173] width 33 height 22
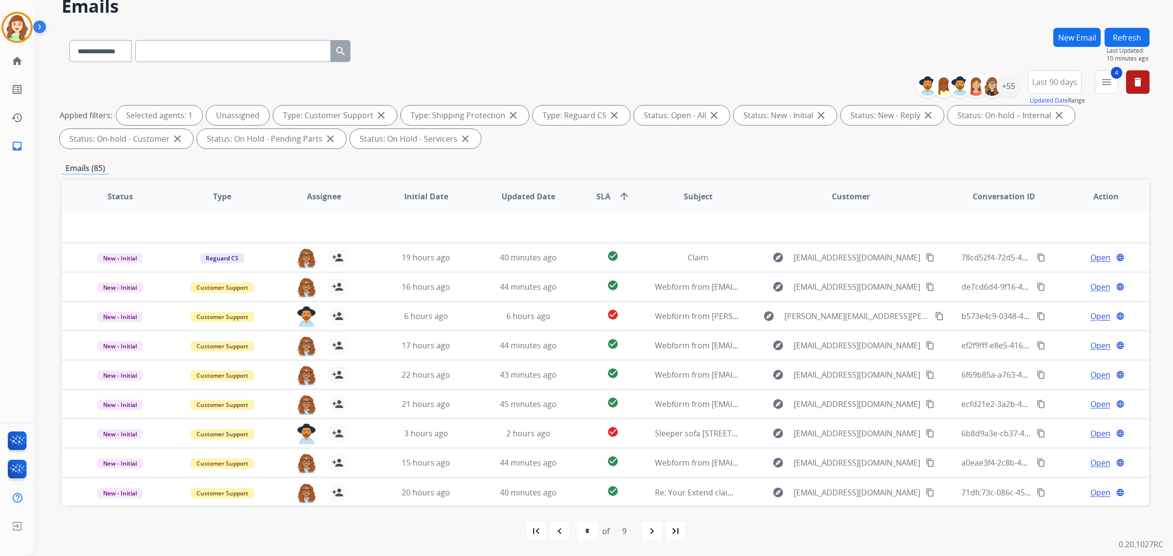
click at [651, 537] on div "navigate_next" at bounding box center [652, 531] width 22 height 22
select select "*"
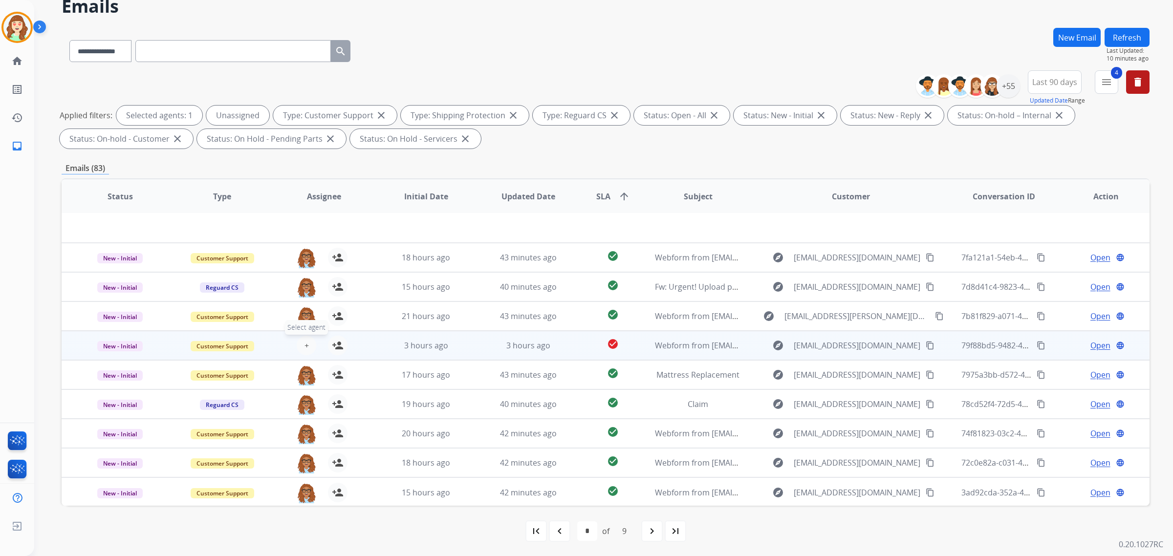
click at [305, 342] on span "+" at bounding box center [306, 346] width 4 height 12
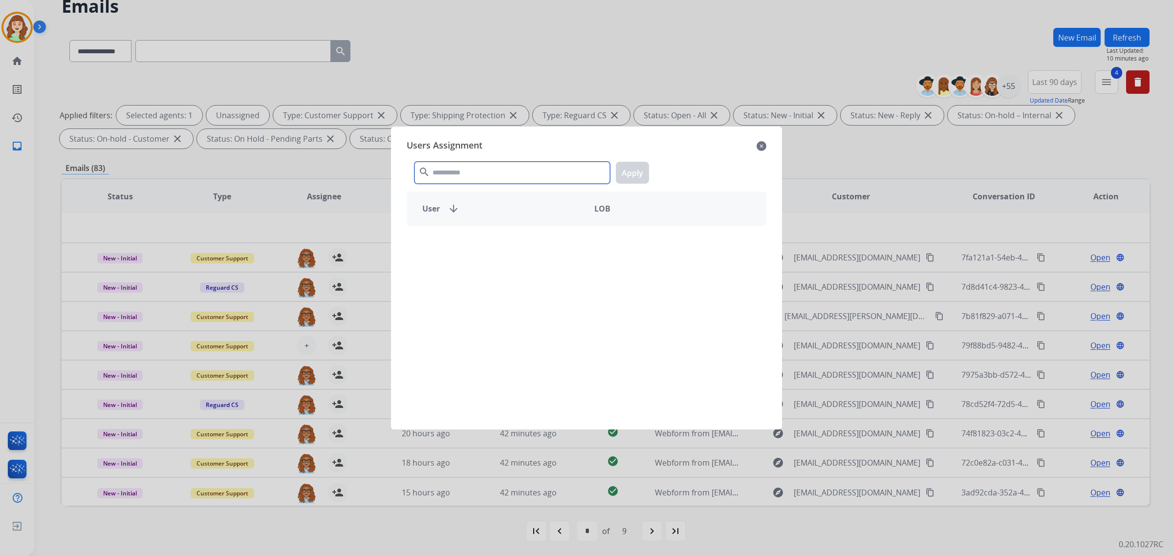
click at [548, 179] on input "text" at bounding box center [511, 173] width 195 height 22
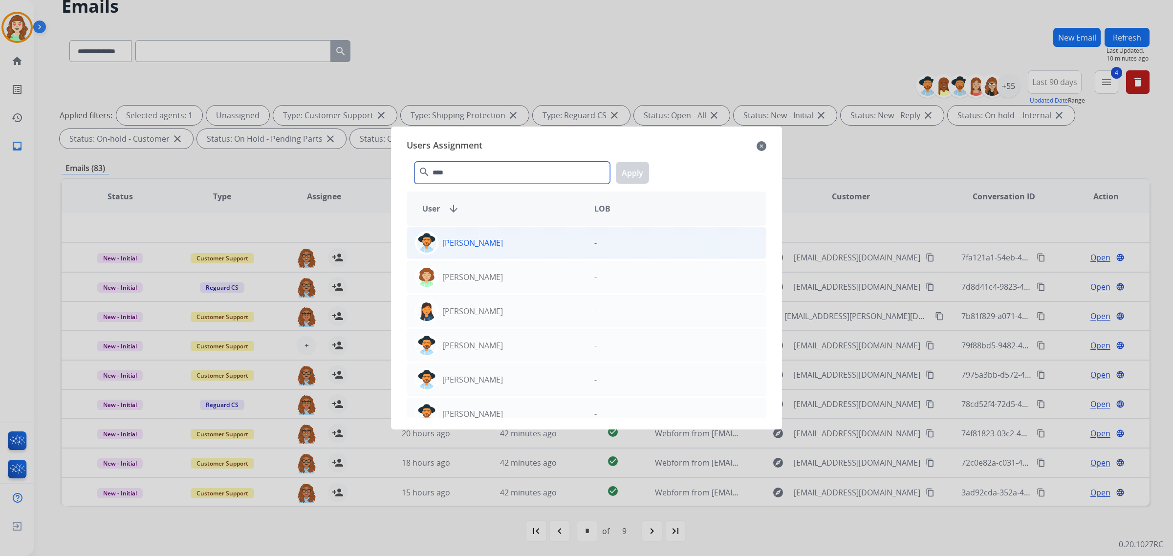
type input "****"
click at [521, 247] on div "[PERSON_NAME]" at bounding box center [496, 242] width 179 height 23
click at [633, 172] on button "Apply" at bounding box center [632, 173] width 33 height 22
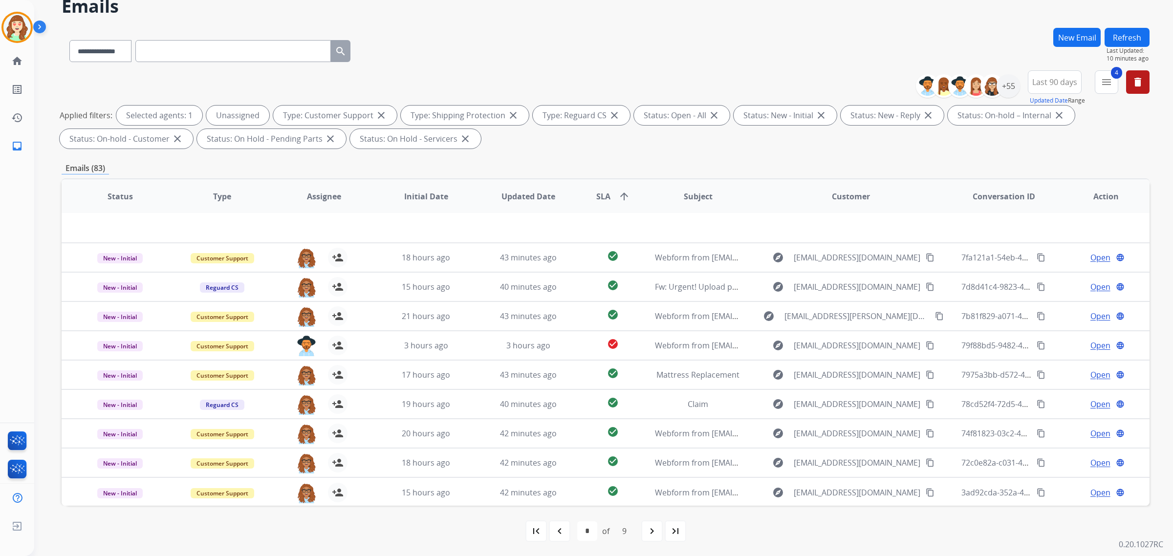
click at [652, 526] on mat-icon "navigate_next" at bounding box center [652, 531] width 12 height 12
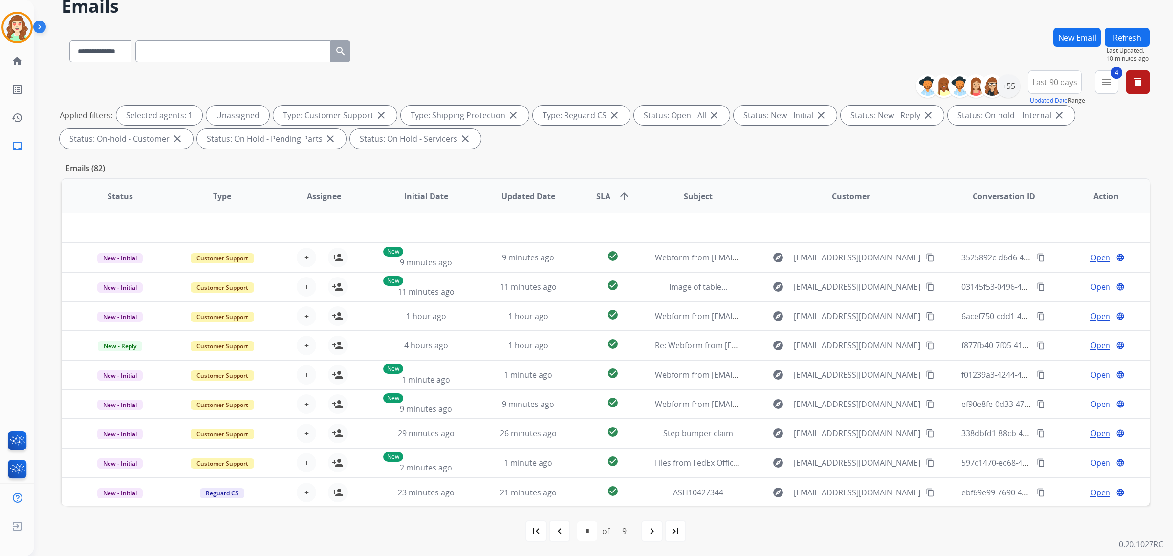
click at [653, 533] on mat-icon "navigate_next" at bounding box center [652, 531] width 12 height 12
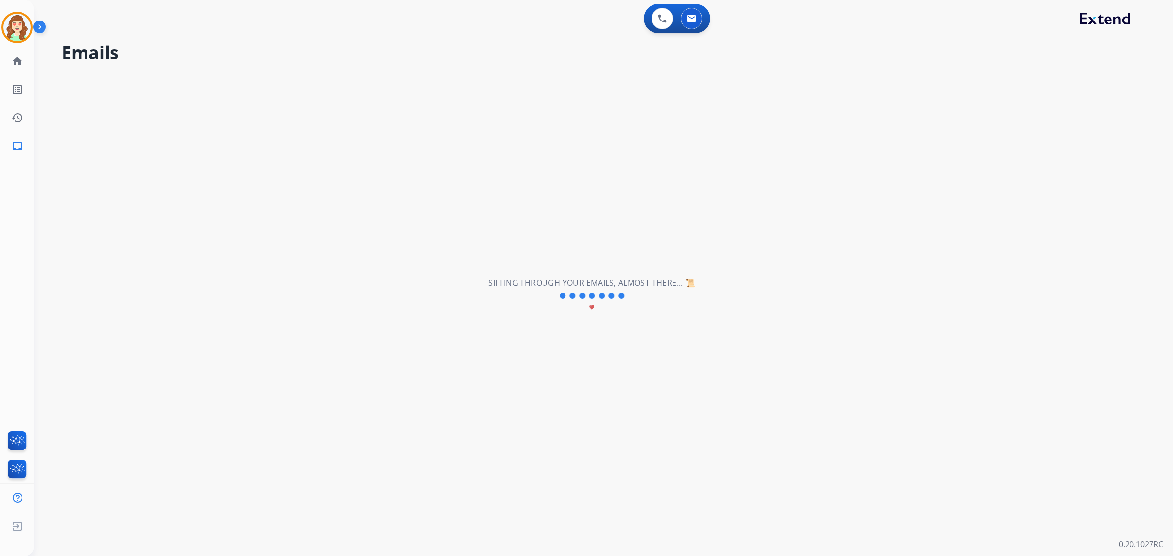
scroll to position [0, 0]
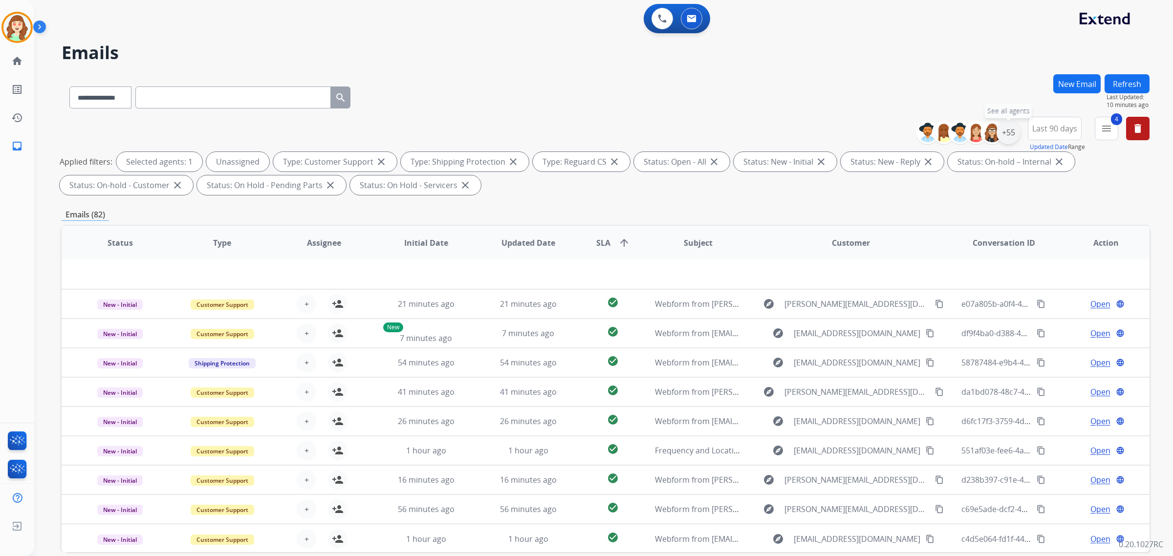
click at [1011, 129] on div "+55" at bounding box center [1007, 132] width 23 height 23
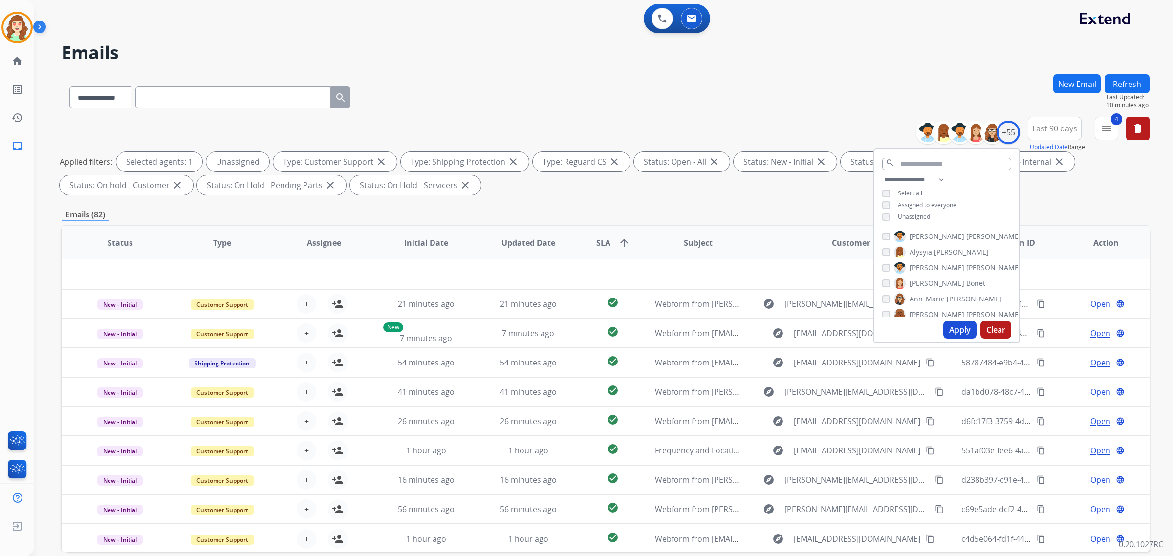
click at [992, 326] on button "Clear" at bounding box center [995, 330] width 31 height 18
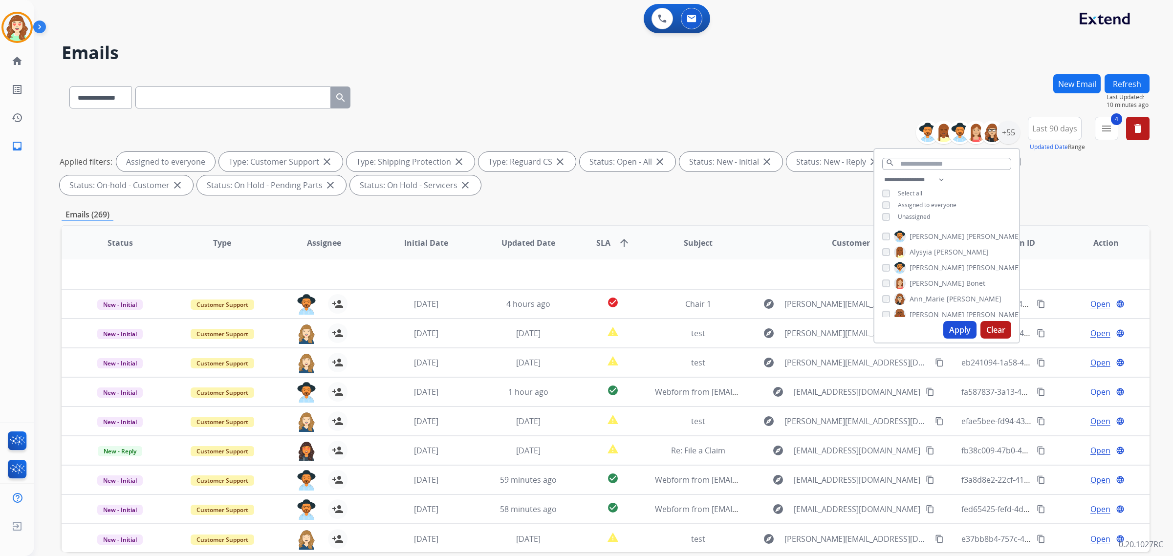
click at [959, 328] on button "Apply" at bounding box center [959, 330] width 33 height 18
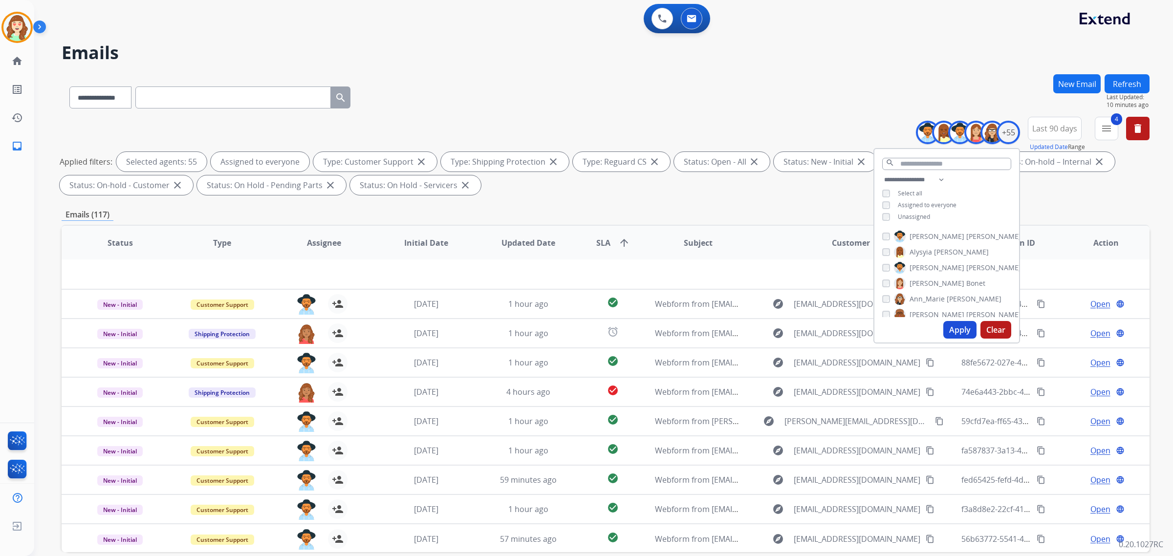
scroll to position [46, 0]
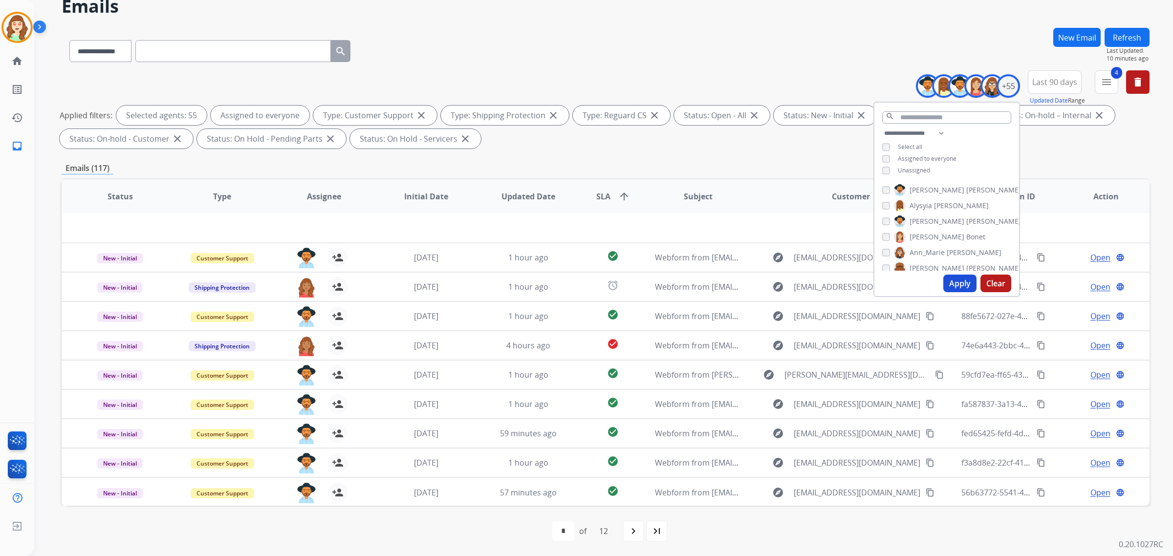
click at [636, 531] on mat-icon "navigate_next" at bounding box center [633, 531] width 12 height 12
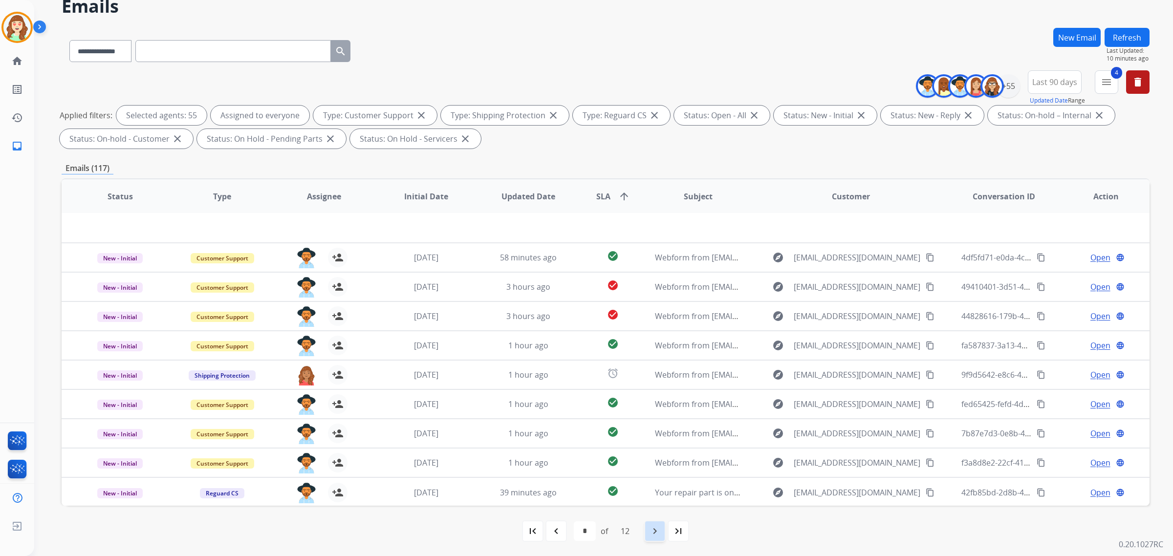
click at [651, 530] on mat-icon "navigate_next" at bounding box center [655, 531] width 12 height 12
select select "*"
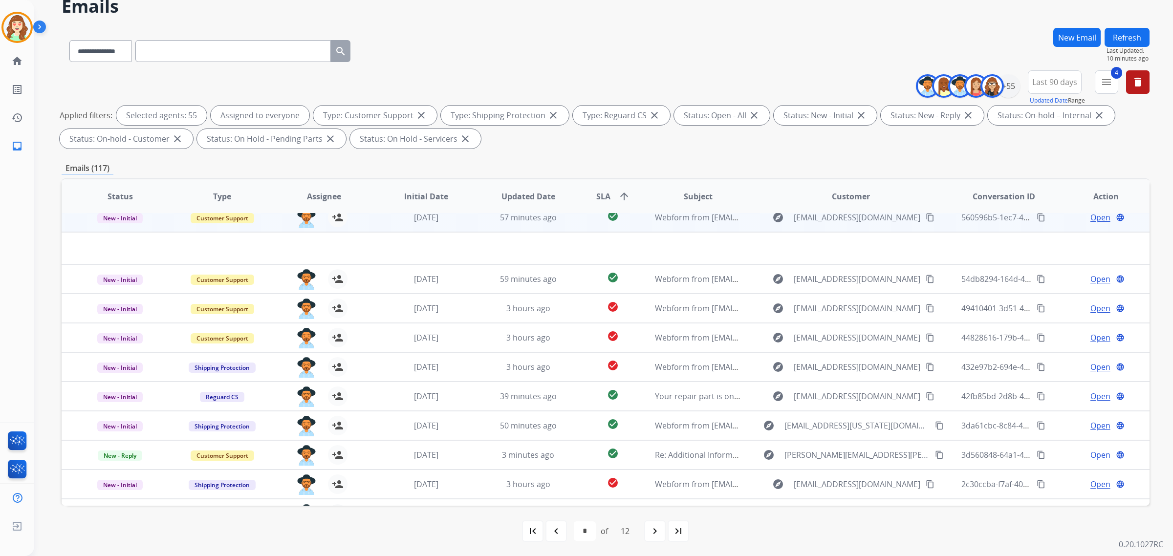
scroll to position [0, 0]
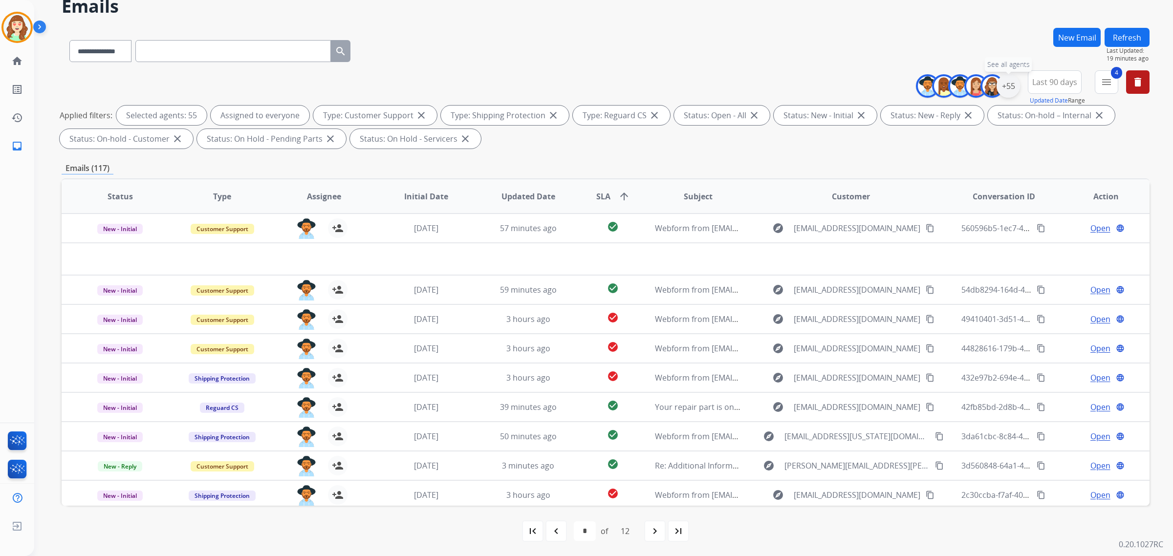
click at [1011, 84] on div "+55" at bounding box center [1007, 85] width 23 height 23
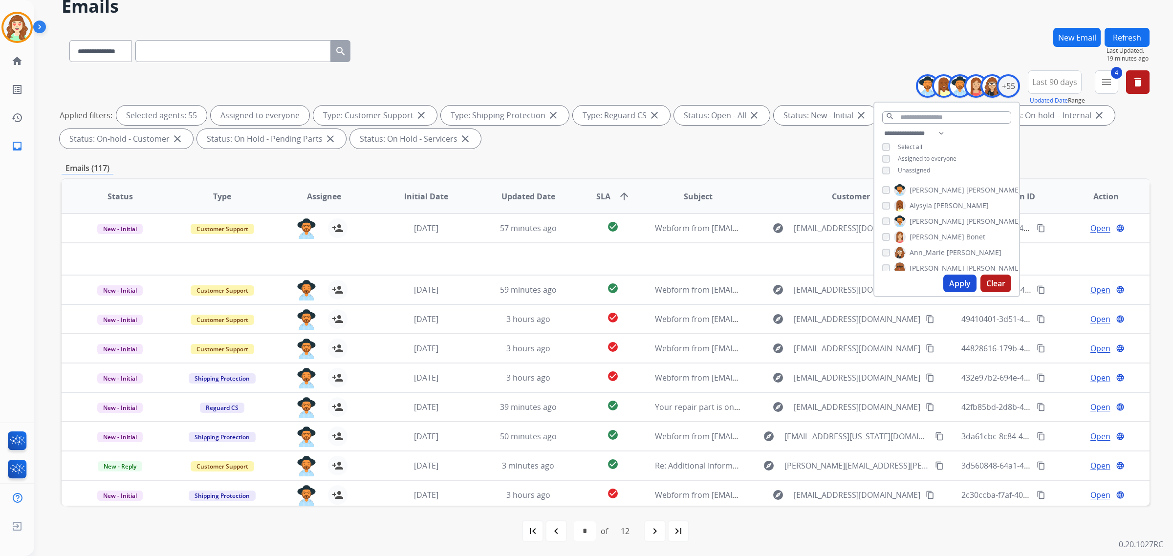
click at [962, 286] on button "Apply" at bounding box center [959, 284] width 33 height 18
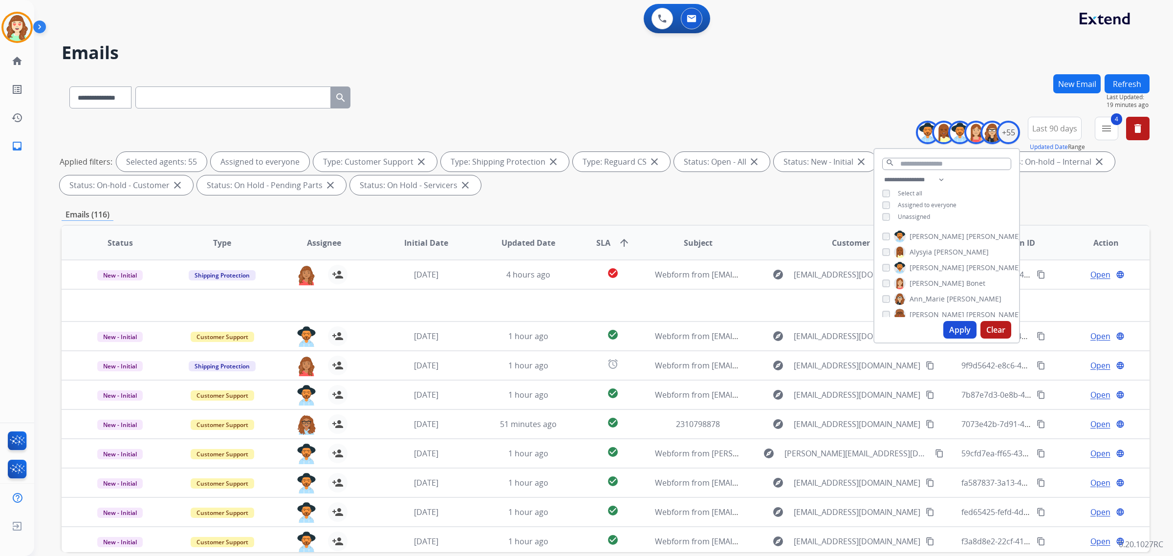
scroll to position [46, 0]
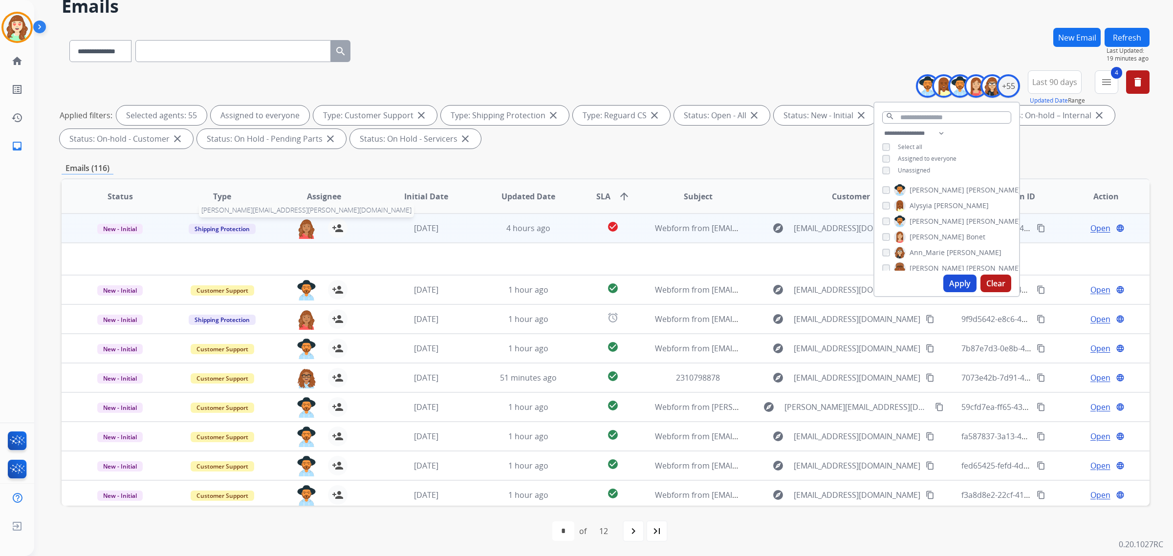
click at [305, 226] on img at bounding box center [307, 228] width 20 height 21
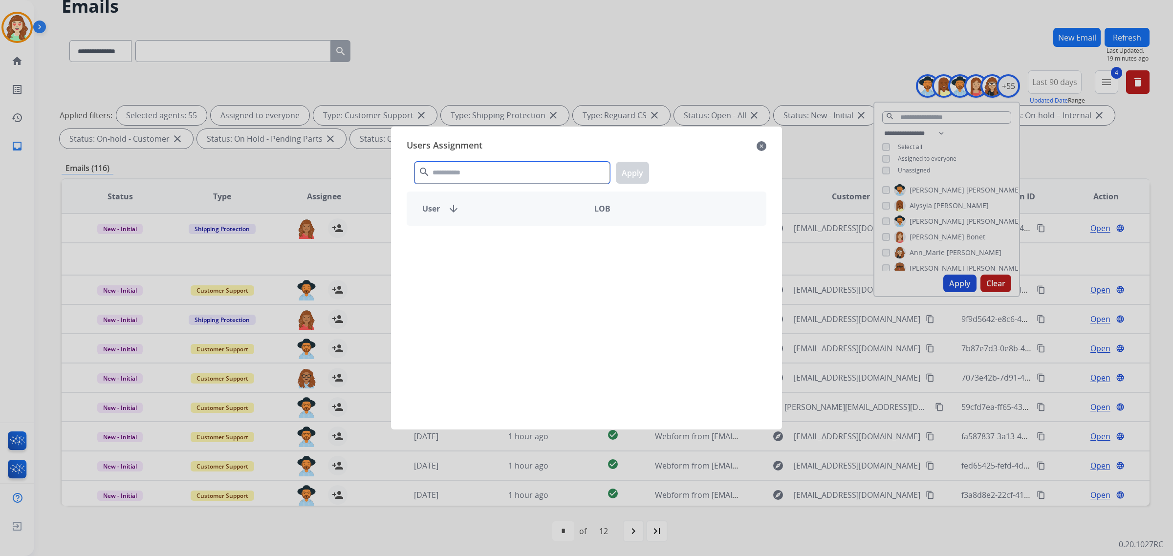
drag, startPoint x: 443, startPoint y: 170, endPoint x: 448, endPoint y: 165, distance: 6.9
click at [447, 169] on input "text" at bounding box center [511, 173] width 195 height 22
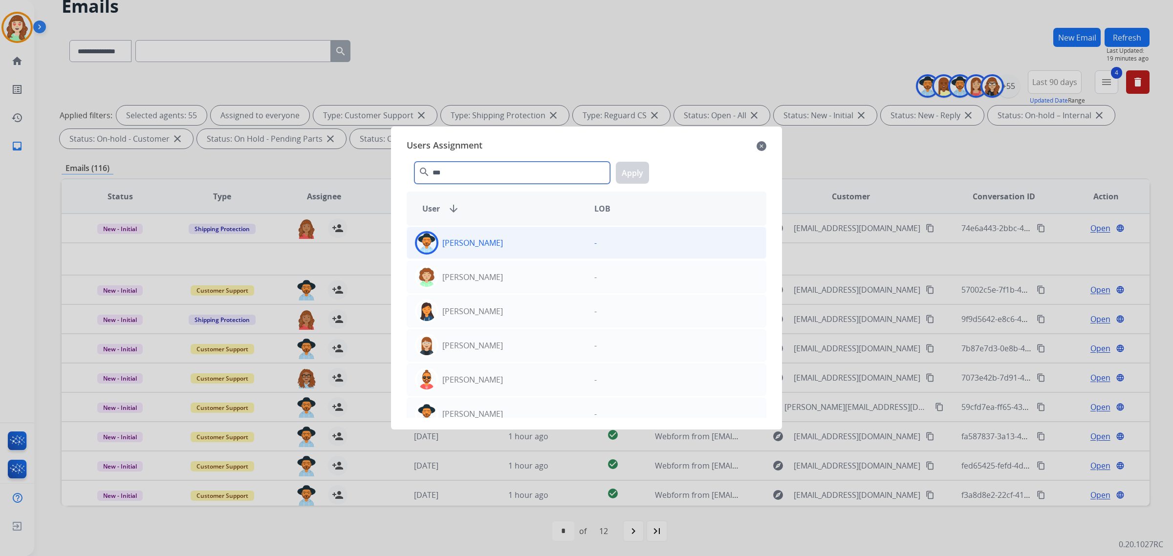
type input "***"
click at [506, 246] on div "[PERSON_NAME]" at bounding box center [496, 242] width 179 height 23
click at [626, 172] on button "Apply" at bounding box center [632, 173] width 33 height 22
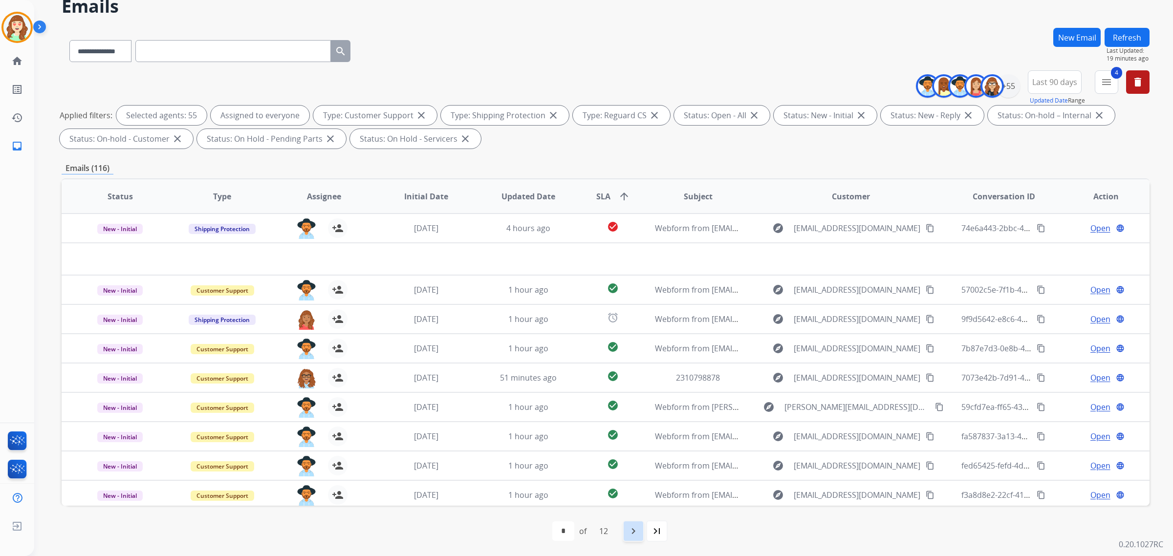
click at [634, 531] on mat-icon "navigate_next" at bounding box center [633, 531] width 12 height 12
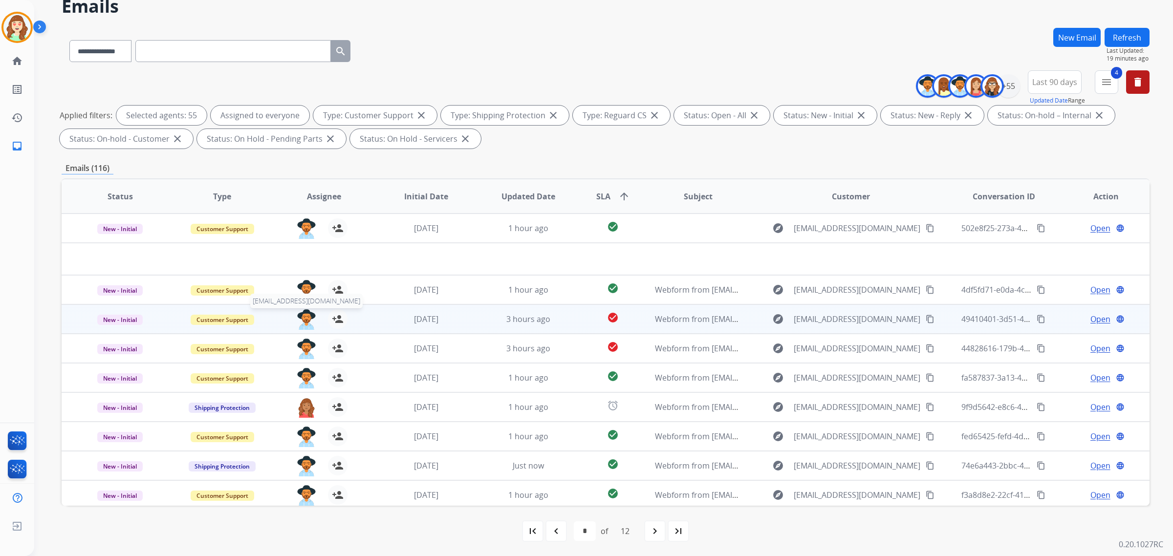
click at [304, 316] on img at bounding box center [307, 319] width 20 height 21
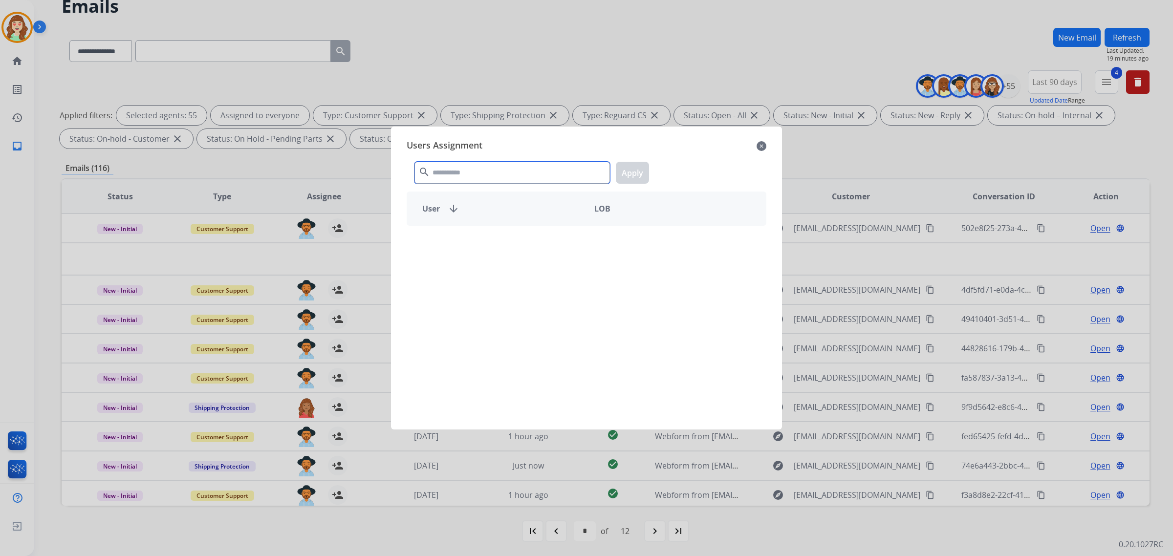
click at [470, 172] on input "text" at bounding box center [511, 173] width 195 height 22
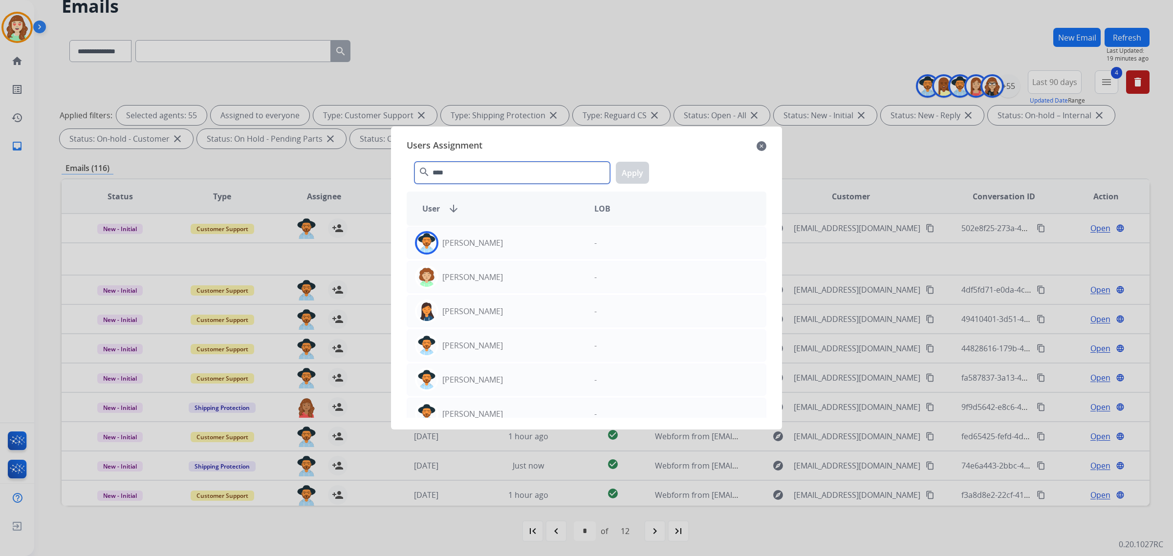
type input "****"
click at [499, 243] on div "[PERSON_NAME]" at bounding box center [496, 242] width 179 height 23
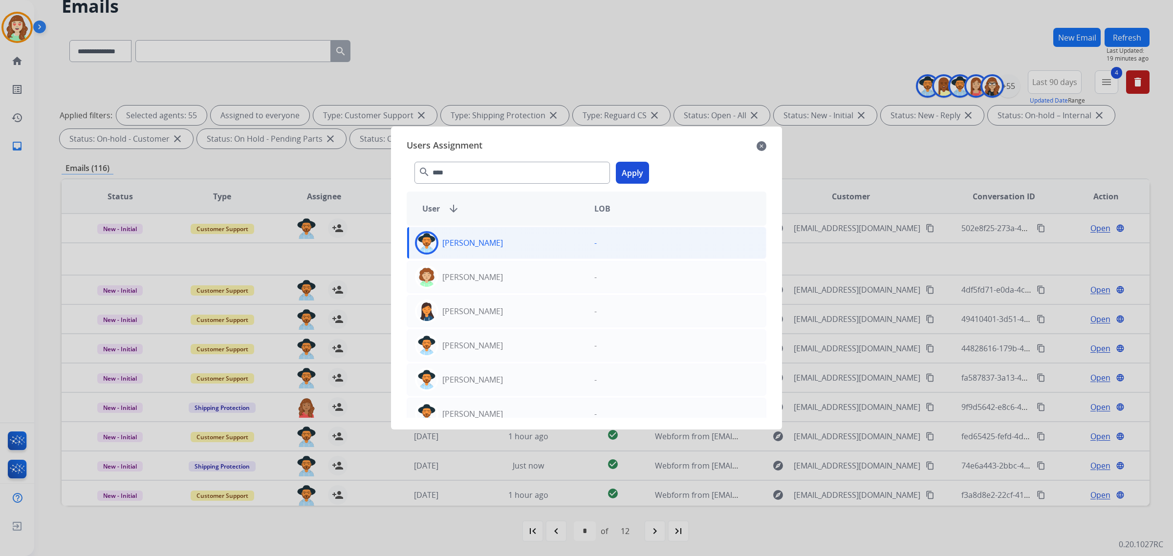
drag, startPoint x: 632, startPoint y: 169, endPoint x: 534, endPoint y: 175, distance: 97.9
click at [631, 169] on button "Apply" at bounding box center [632, 173] width 33 height 22
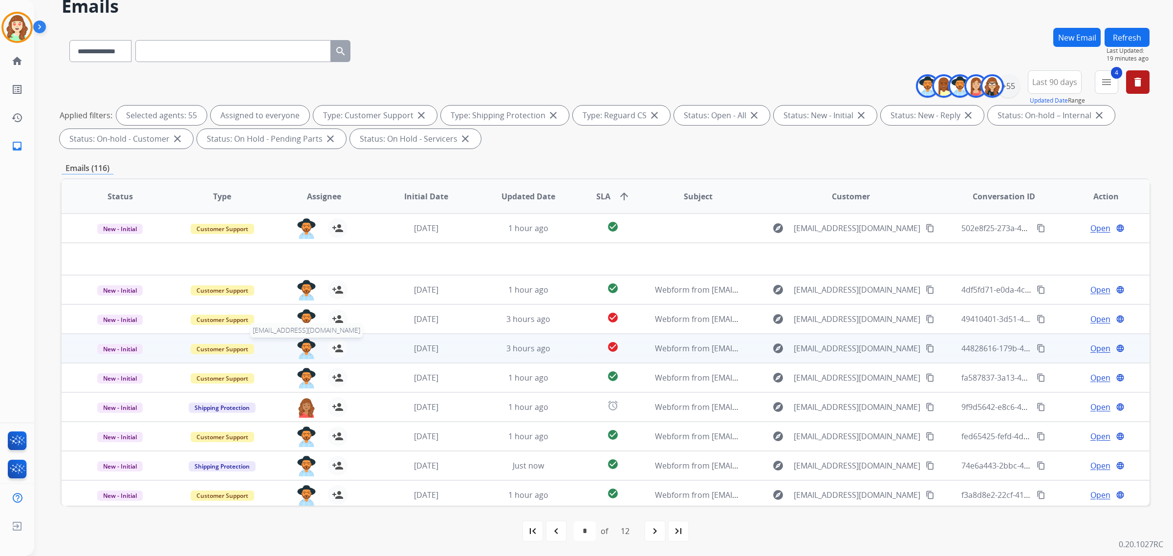
click at [303, 344] on img at bounding box center [307, 349] width 20 height 21
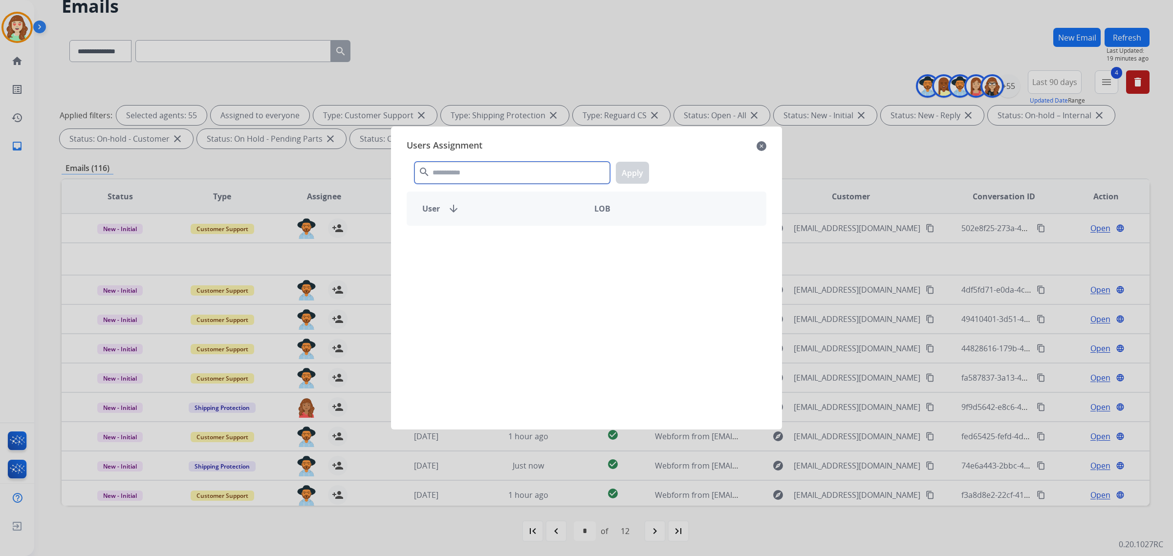
drag, startPoint x: 453, startPoint y: 177, endPoint x: 451, endPoint y: 151, distance: 25.5
click at [453, 174] on input "text" at bounding box center [511, 173] width 195 height 22
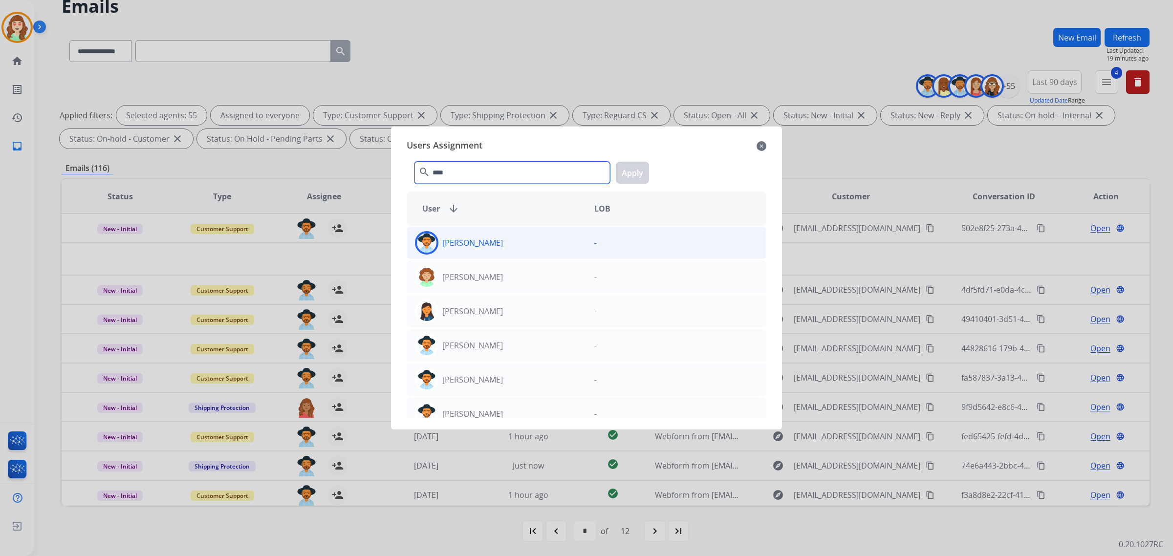
type input "****"
drag, startPoint x: 543, startPoint y: 250, endPoint x: 606, endPoint y: 192, distance: 85.8
click at [545, 247] on div "[PERSON_NAME]" at bounding box center [496, 242] width 179 height 23
click at [631, 165] on button "Apply" at bounding box center [632, 173] width 33 height 22
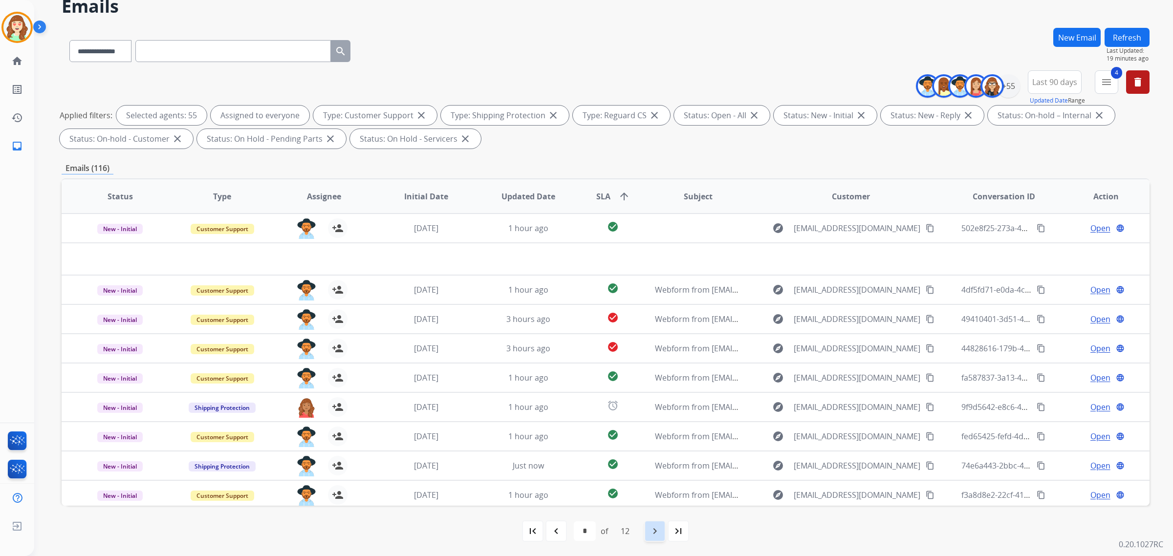
click at [653, 530] on mat-icon "navigate_next" at bounding box center [655, 531] width 12 height 12
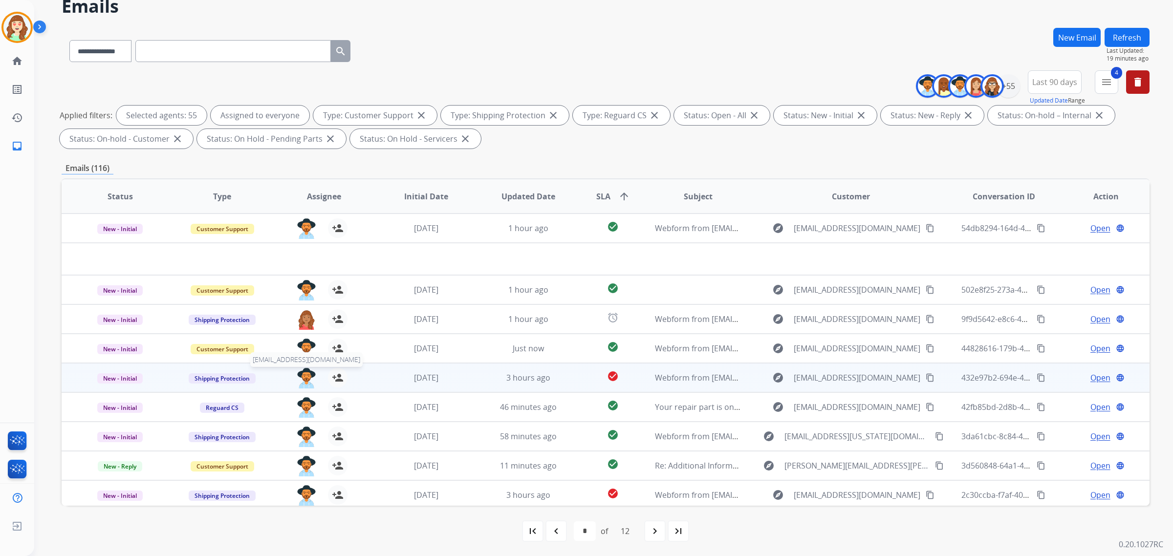
click at [303, 384] on img at bounding box center [307, 378] width 20 height 21
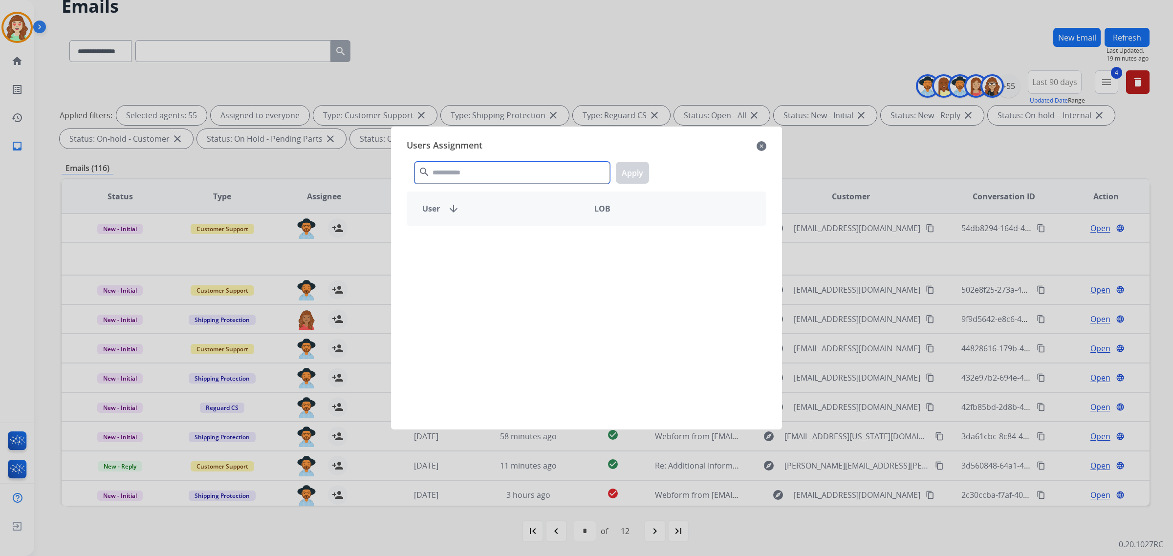
click at [502, 172] on input "text" at bounding box center [511, 173] width 195 height 22
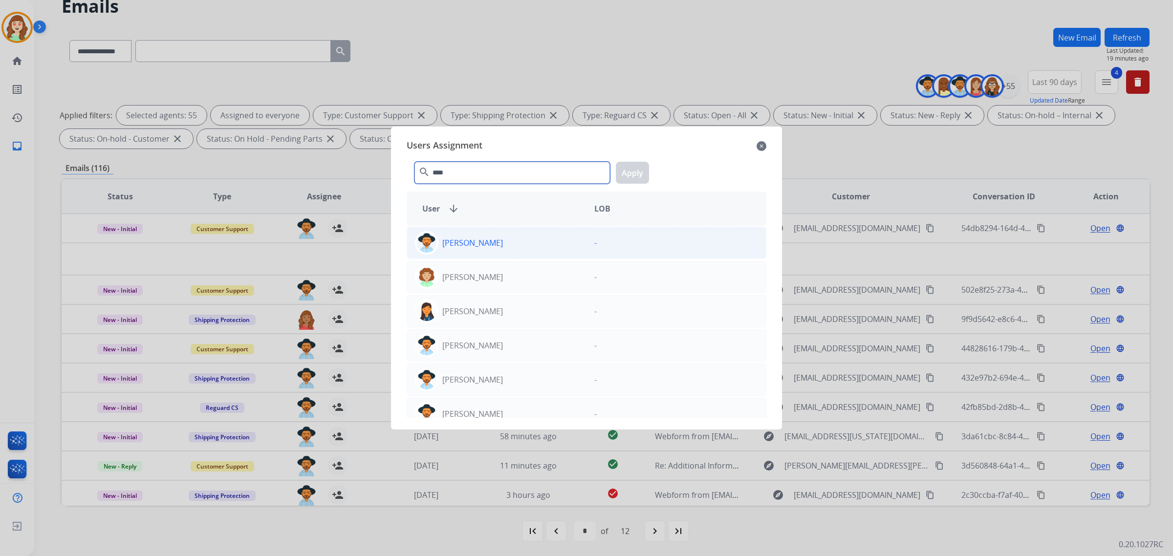
type input "****"
click at [500, 248] on div "[PERSON_NAME]" at bounding box center [496, 242] width 179 height 23
click at [631, 172] on button "Apply" at bounding box center [632, 173] width 33 height 22
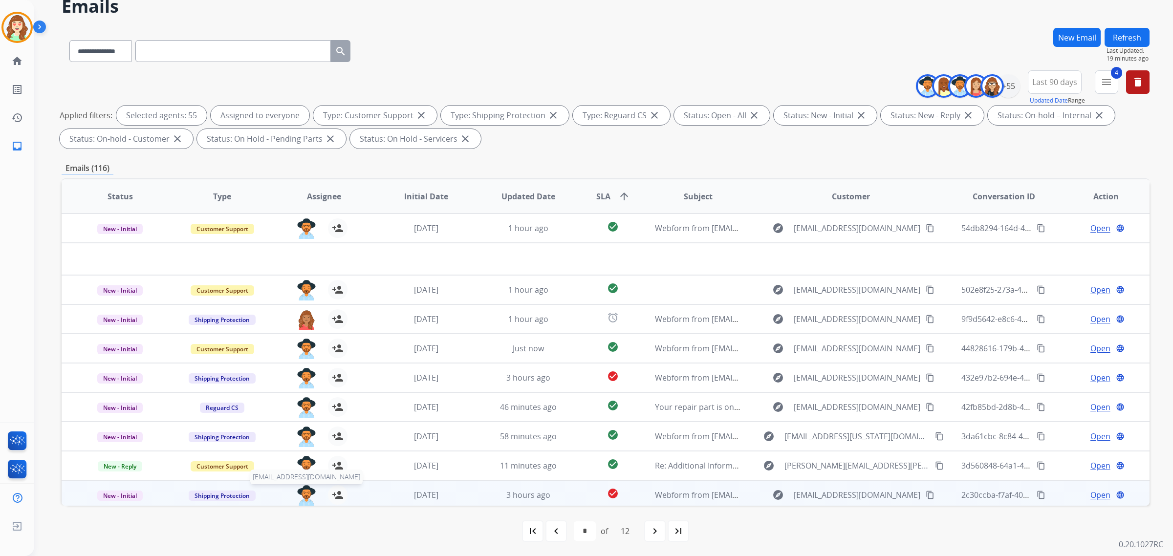
click at [308, 495] on img at bounding box center [307, 495] width 20 height 21
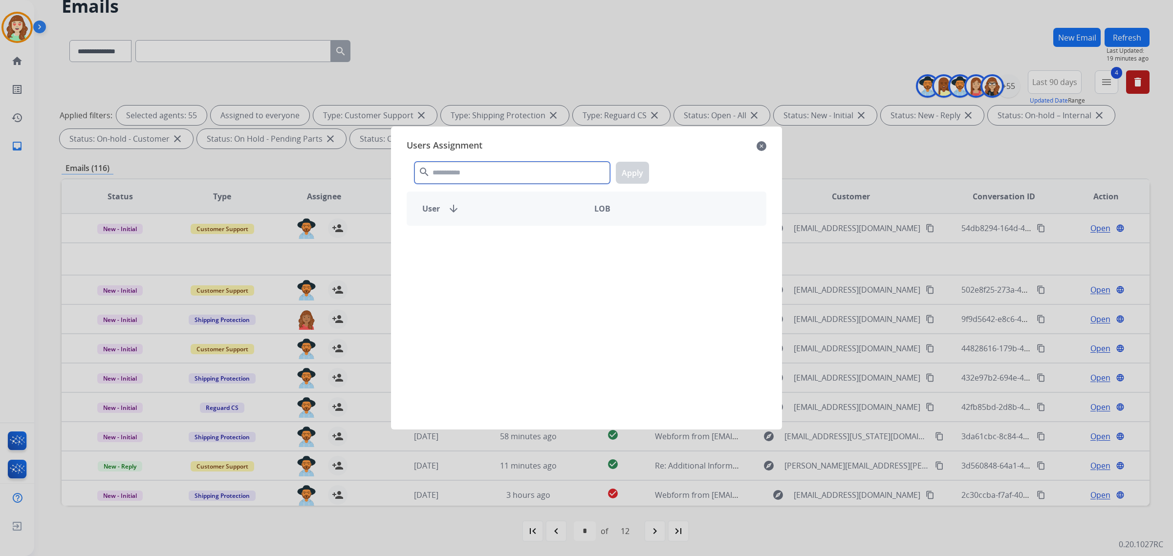
drag, startPoint x: 461, startPoint y: 176, endPoint x: 484, endPoint y: 85, distance: 94.2
click at [461, 160] on div "search Apply" at bounding box center [587, 171] width 360 height 34
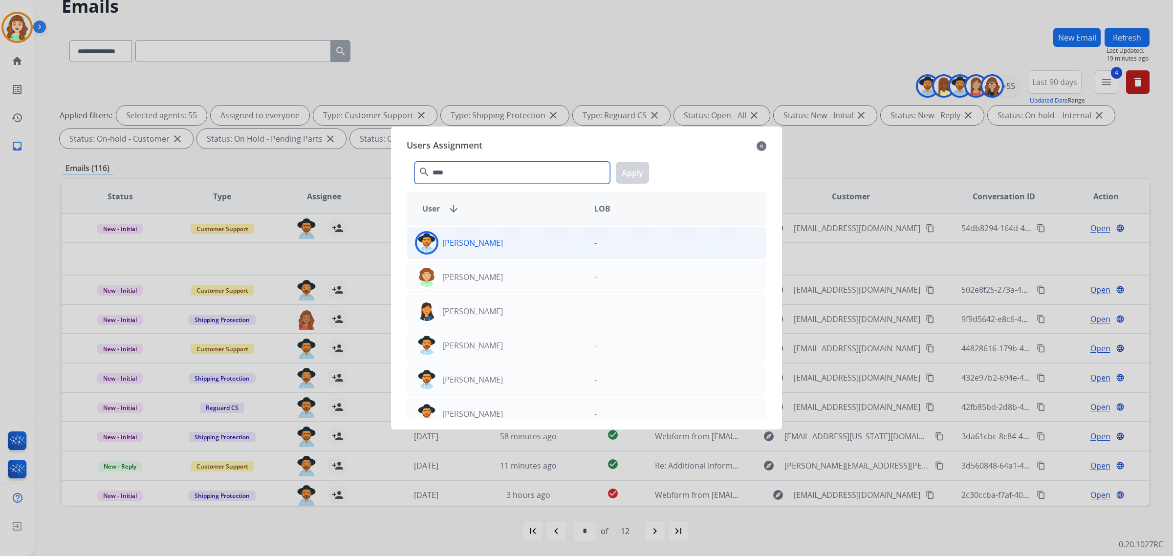
type input "****"
click at [524, 247] on div "[PERSON_NAME]" at bounding box center [496, 242] width 179 height 23
click at [631, 172] on button "Apply" at bounding box center [632, 173] width 33 height 22
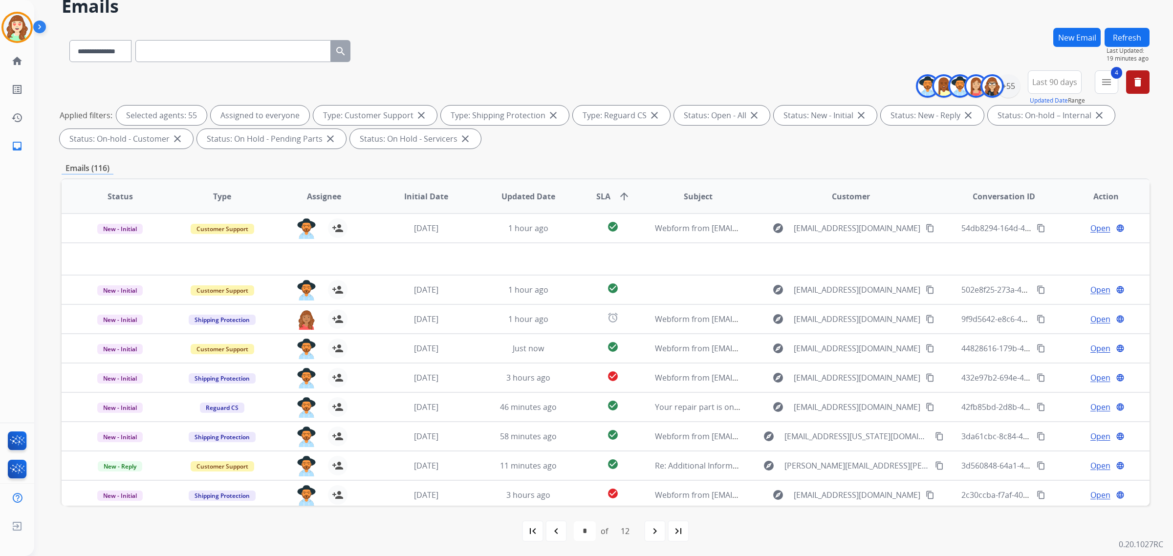
click at [649, 524] on div "navigate_next" at bounding box center [655, 531] width 22 height 22
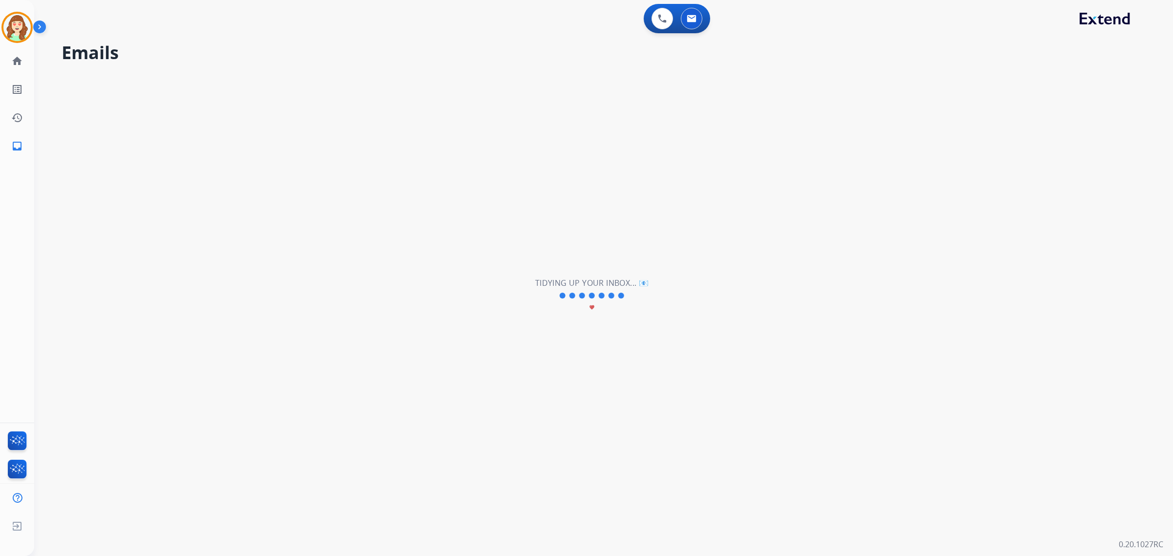
select select "*"
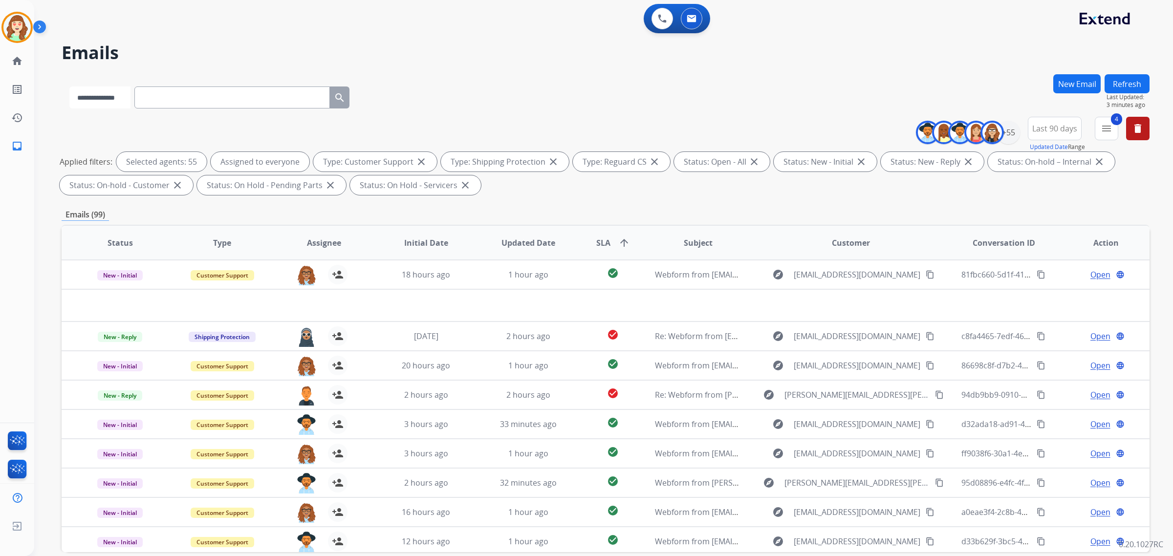
click at [113, 93] on select "**********" at bounding box center [99, 97] width 61 height 22
select select "**********"
click at [69, 86] on select "**********" at bounding box center [99, 97] width 61 height 22
paste input "**********"
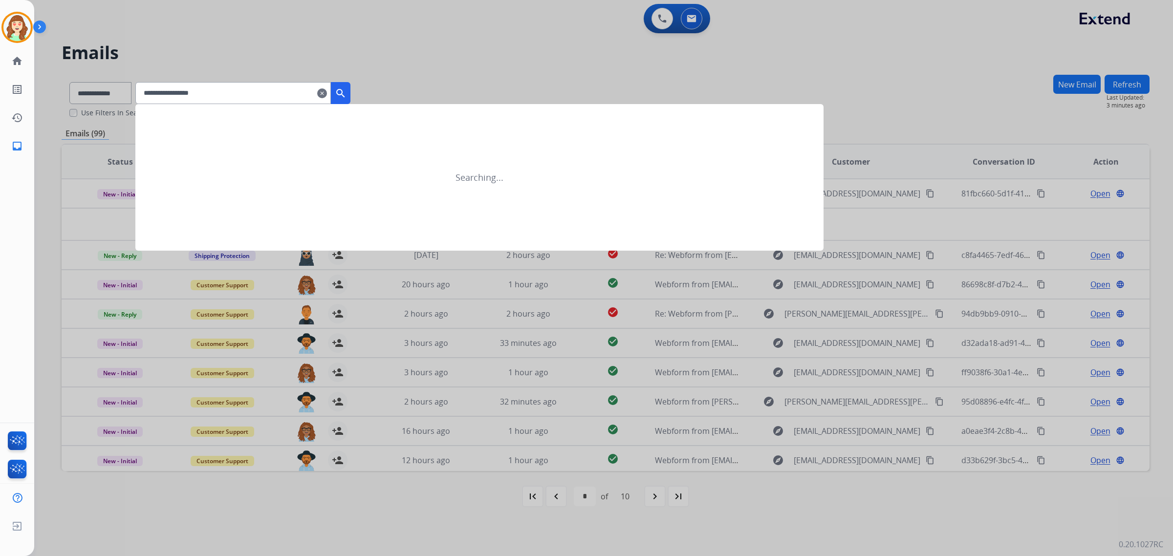
type input "**********"
click at [346, 88] on mat-icon "search" at bounding box center [341, 93] width 12 height 12
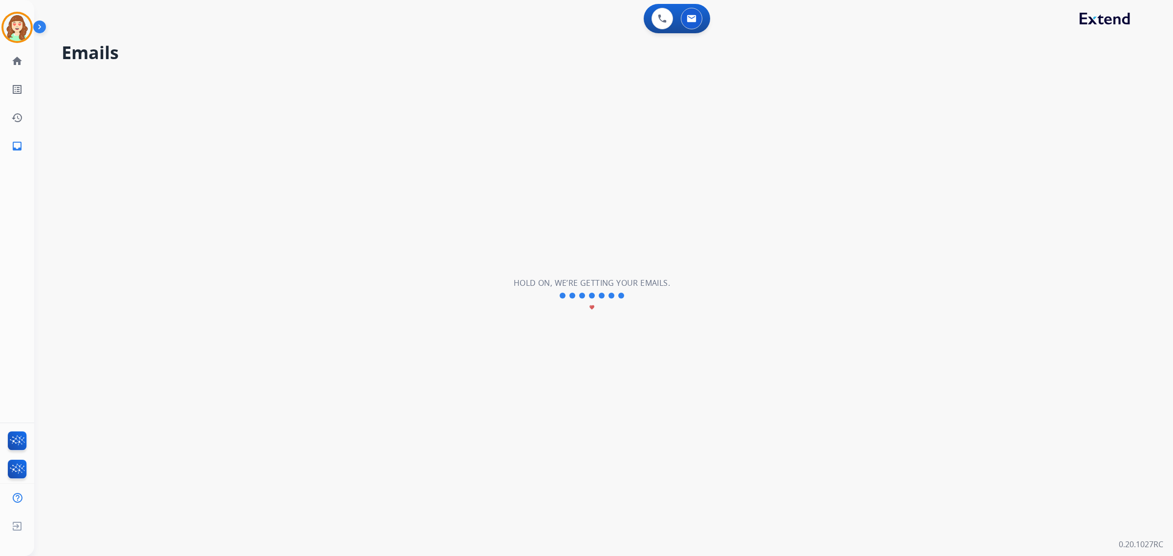
select select "*"
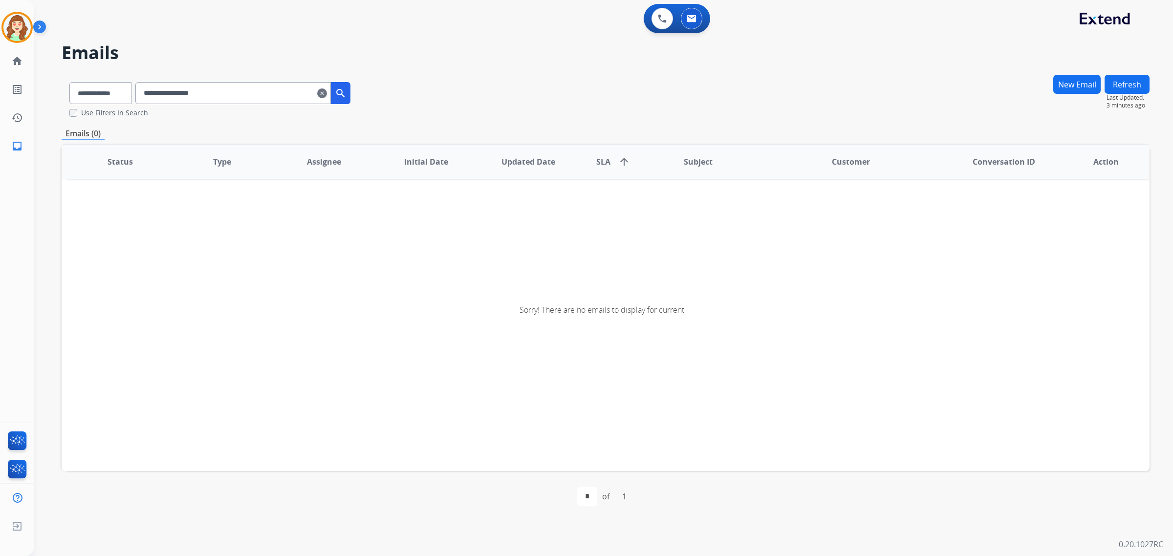
click at [157, 97] on input "**********" at bounding box center [232, 93] width 195 height 22
click at [346, 93] on mat-icon "search" at bounding box center [341, 93] width 12 height 12
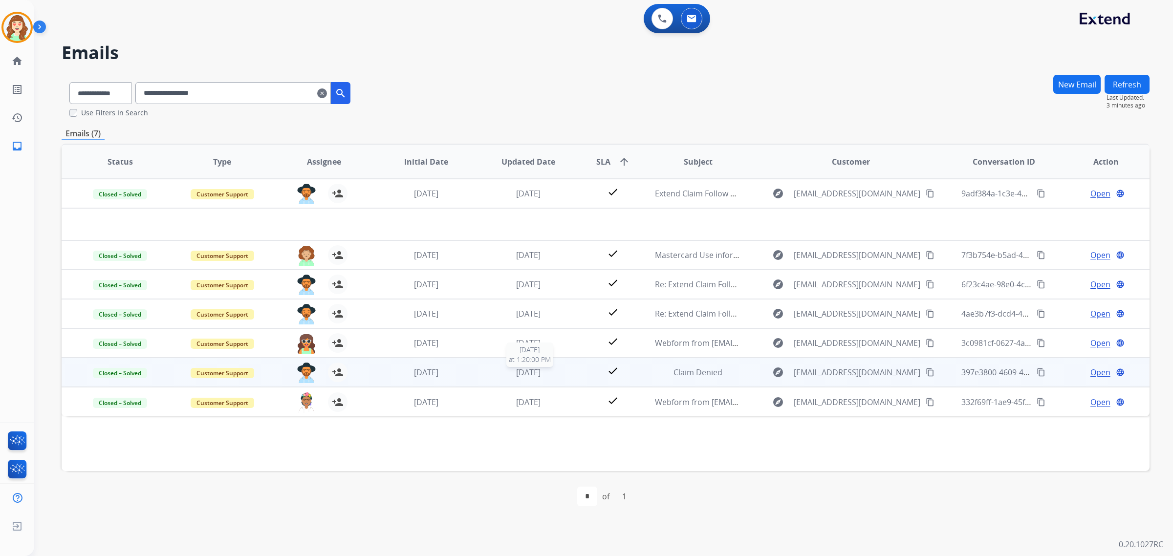
click at [538, 373] on span "[DATE]" at bounding box center [528, 372] width 24 height 11
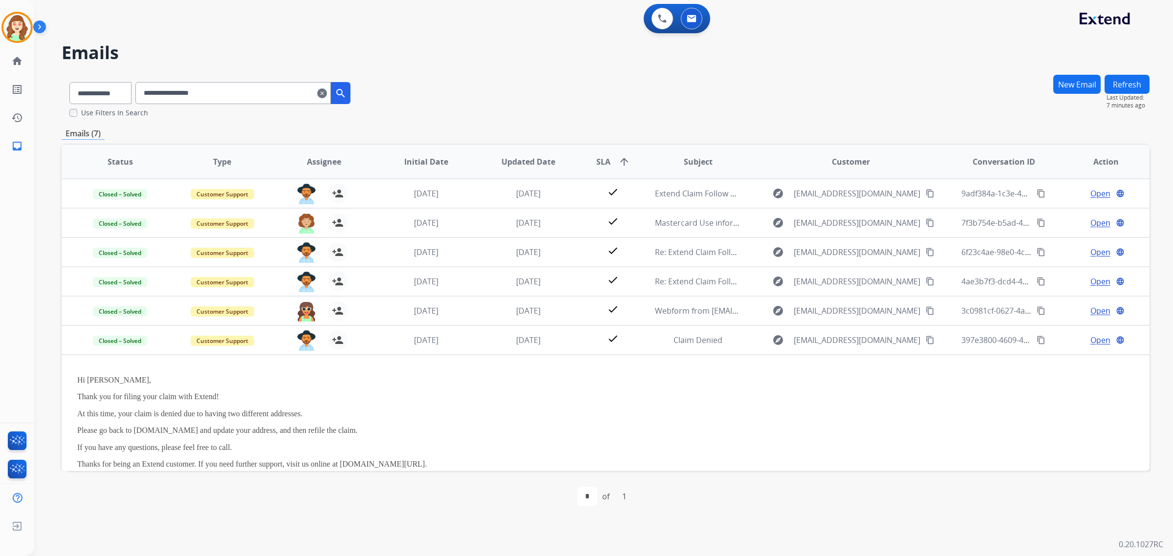
click at [327, 93] on mat-icon "clear" at bounding box center [322, 93] width 10 height 12
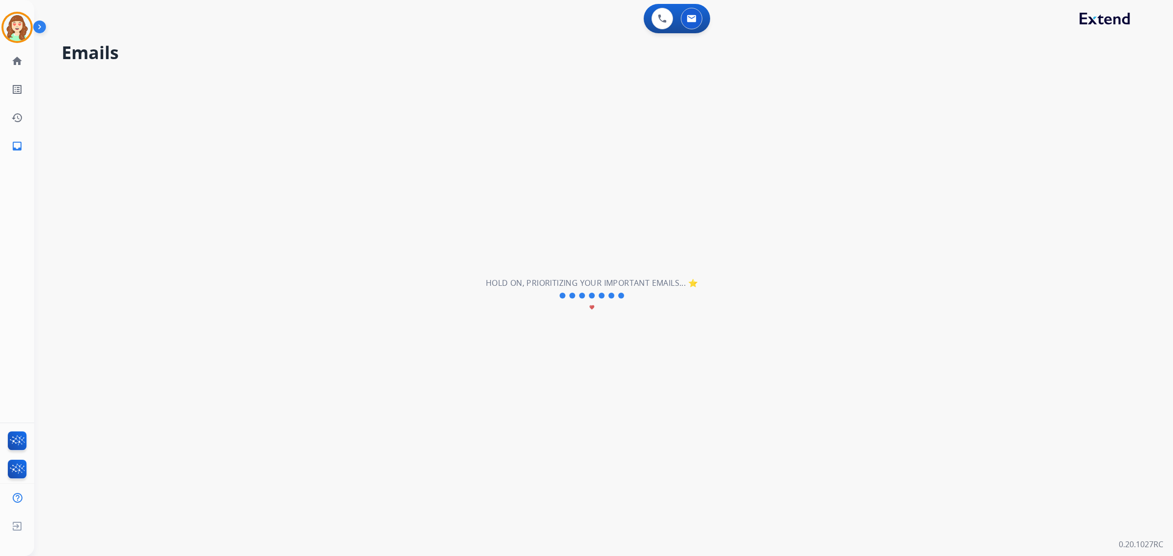
select select "**********"
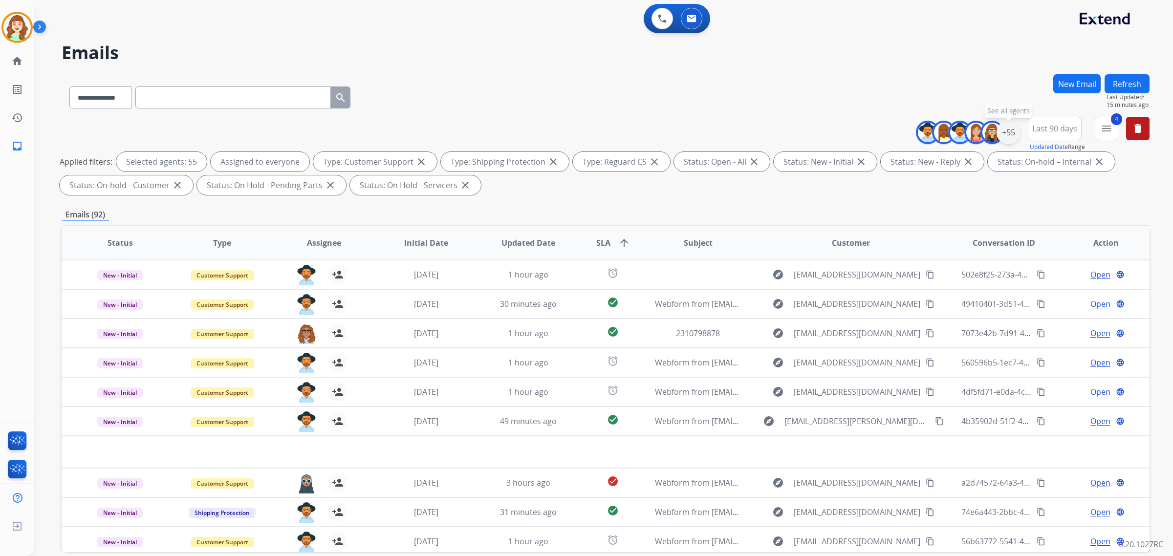
click at [1010, 131] on div "+55" at bounding box center [1007, 132] width 23 height 23
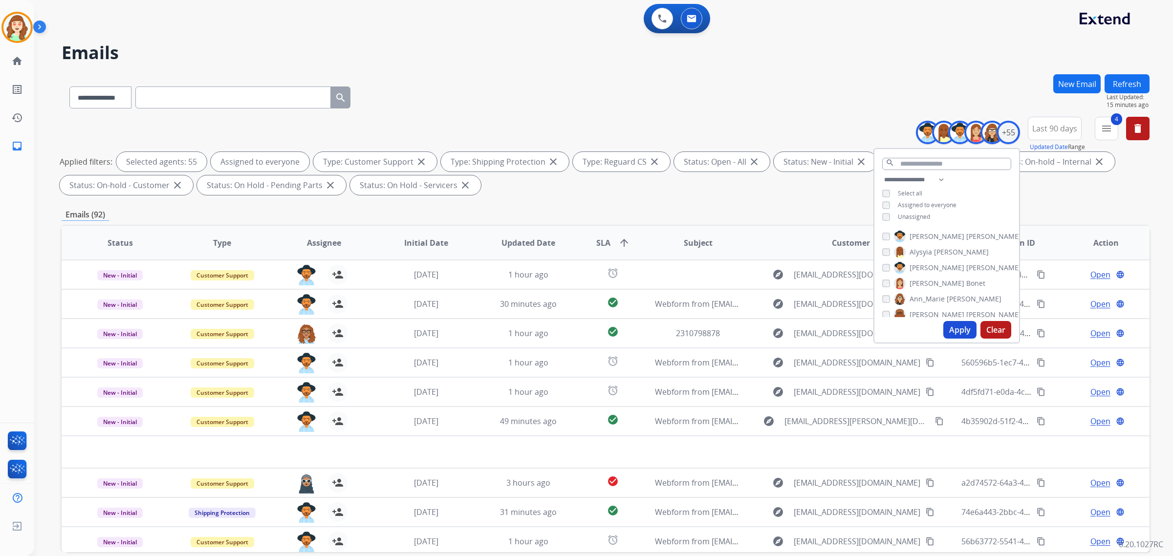
click at [956, 331] on button "Apply" at bounding box center [959, 330] width 33 height 18
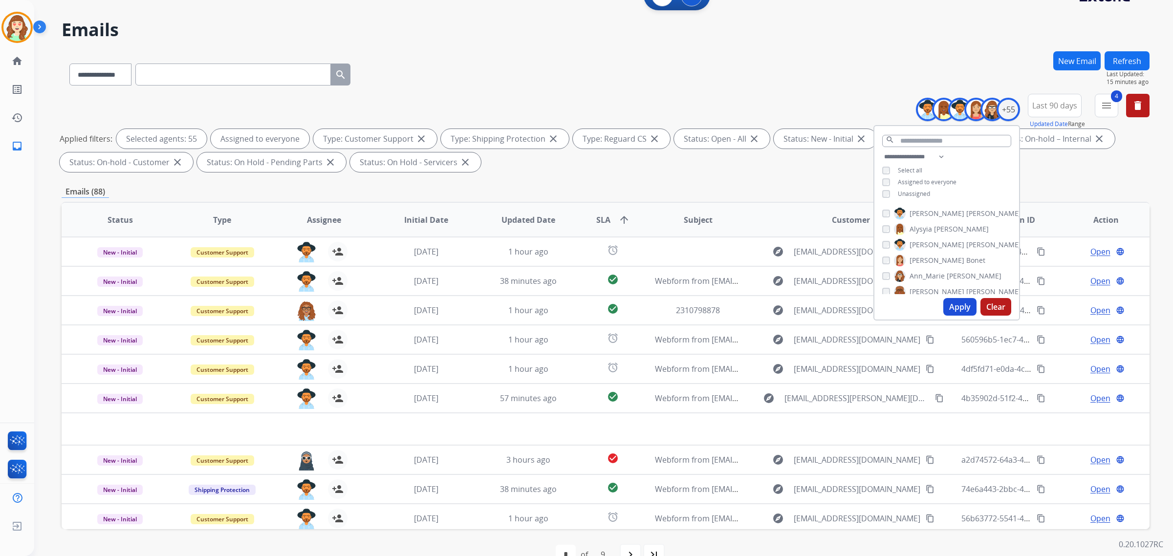
scroll to position [46, 0]
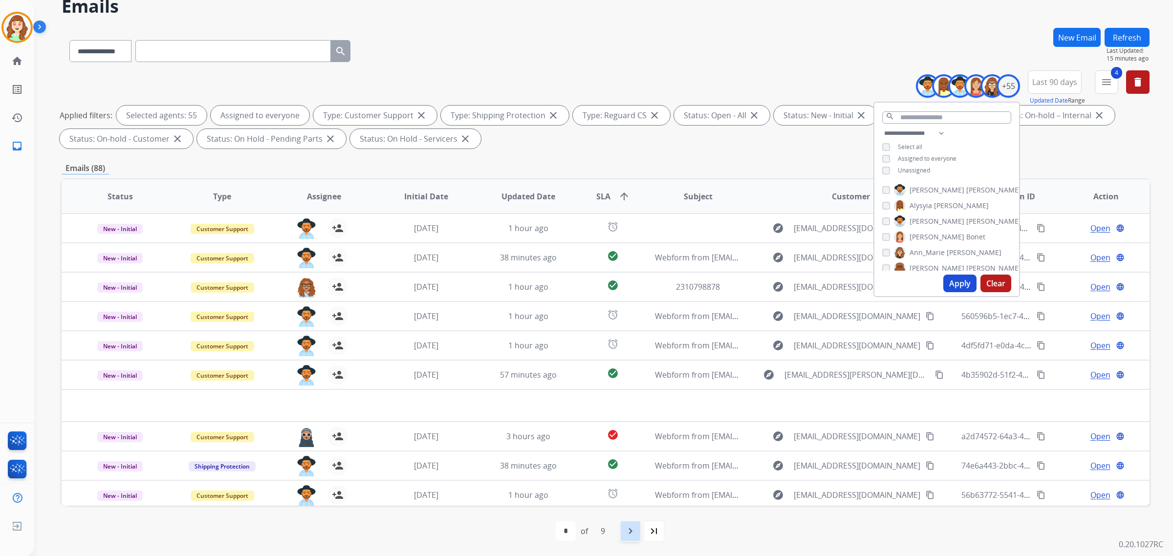
click at [627, 531] on mat-icon "navigate_next" at bounding box center [630, 531] width 12 height 12
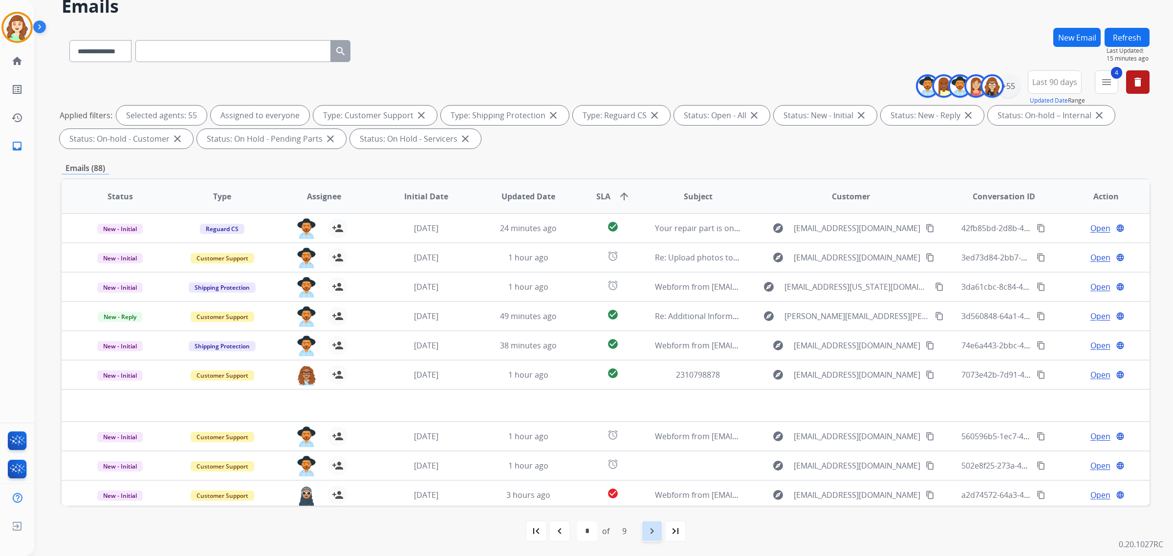
click at [647, 530] on mat-icon "navigate_next" at bounding box center [652, 531] width 12 height 12
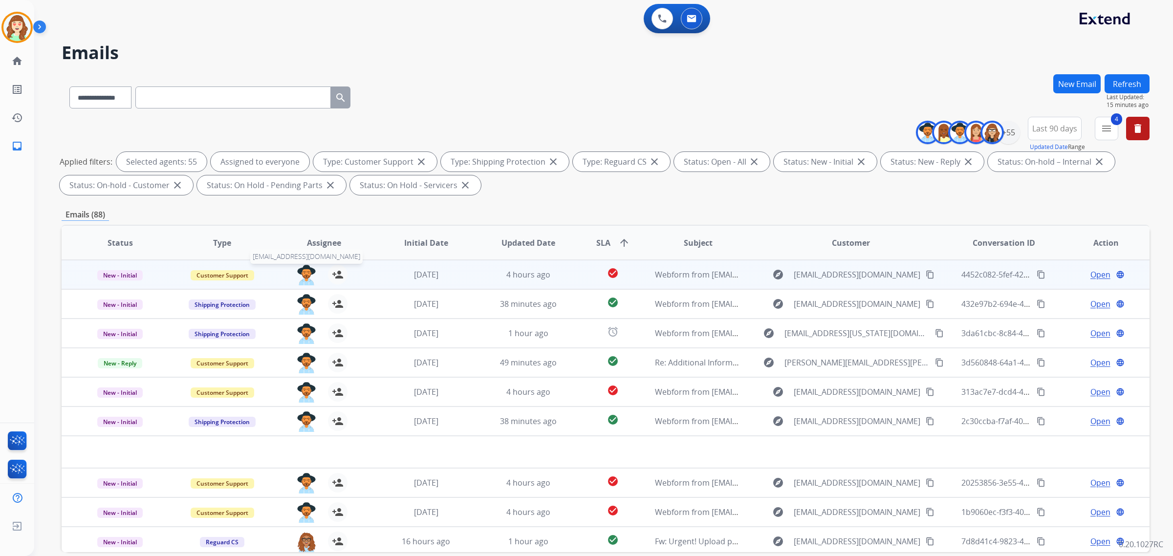
click at [304, 274] on img at bounding box center [307, 275] width 20 height 21
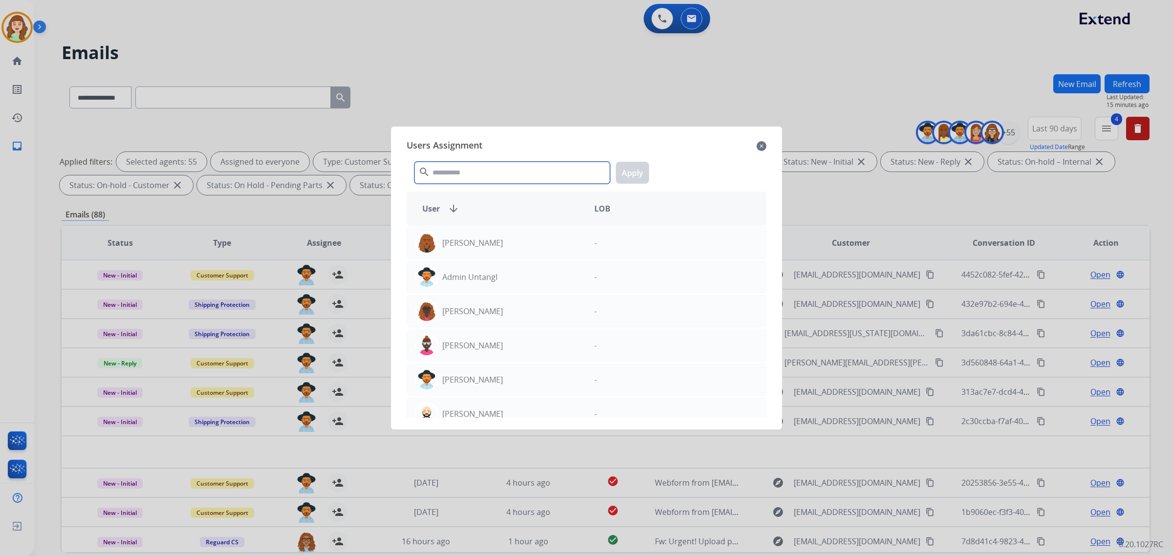
click at [512, 169] on input "text" at bounding box center [511, 173] width 195 height 22
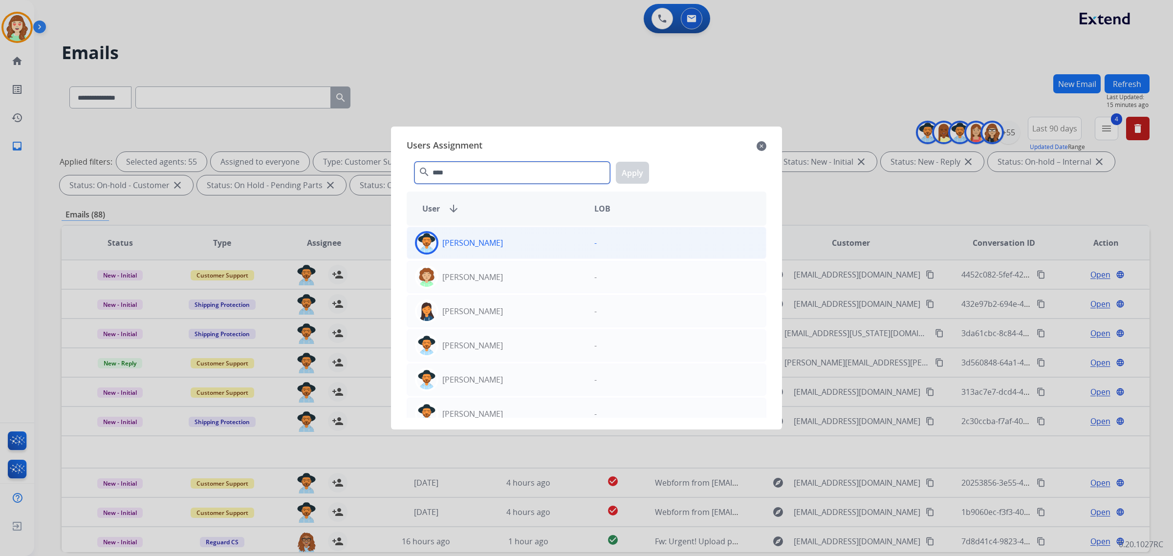
type input "****"
click at [504, 242] on div "[PERSON_NAME]" at bounding box center [496, 242] width 179 height 23
drag, startPoint x: 626, startPoint y: 177, endPoint x: 517, endPoint y: 177, distance: 109.0
click at [626, 177] on button "Apply" at bounding box center [632, 173] width 33 height 22
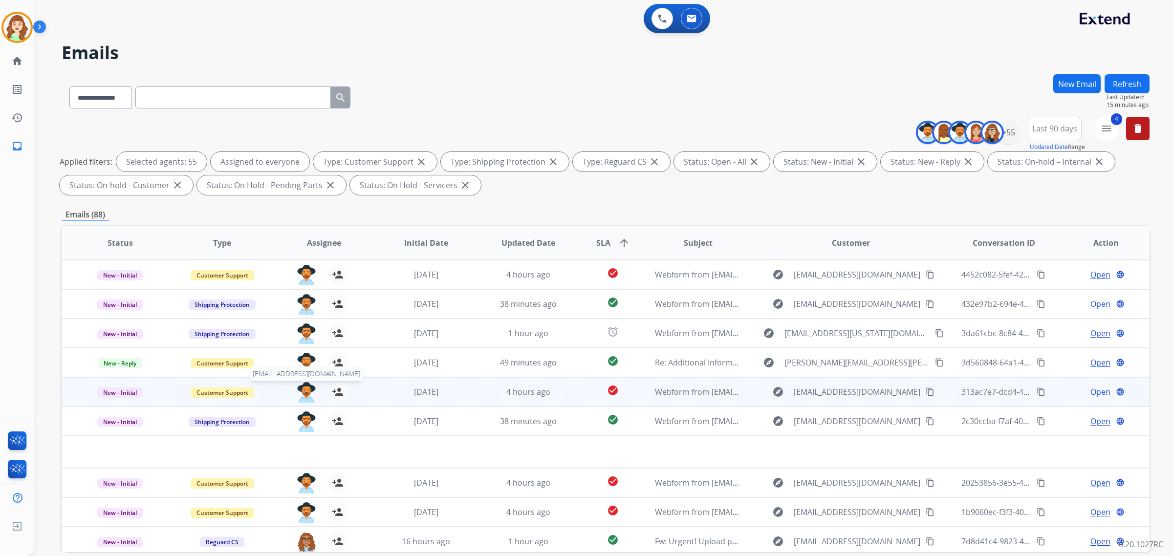
click at [303, 391] on img at bounding box center [307, 392] width 20 height 21
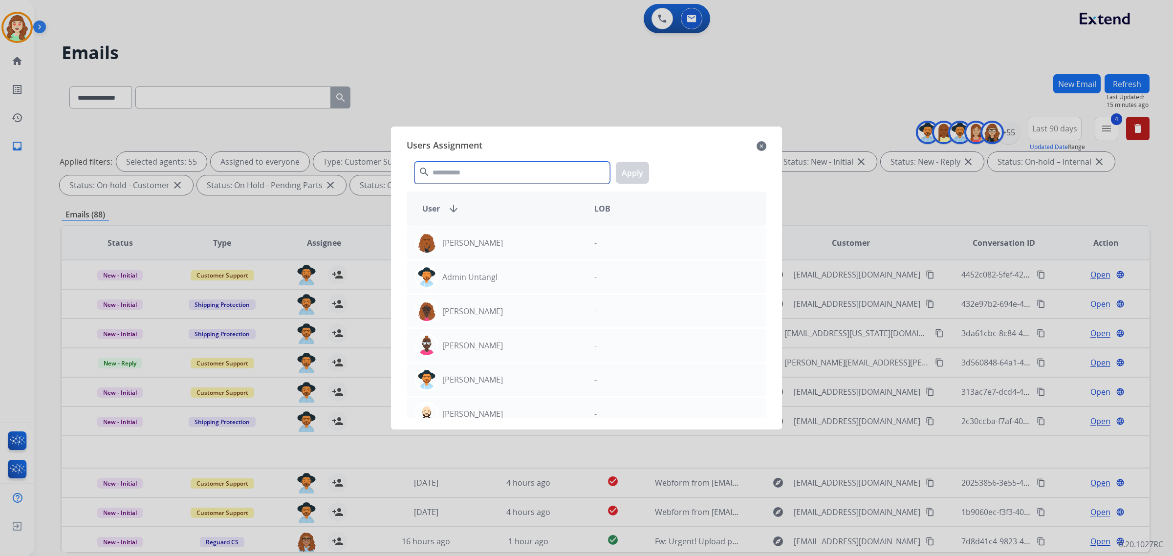
click at [533, 169] on input "text" at bounding box center [511, 173] width 195 height 22
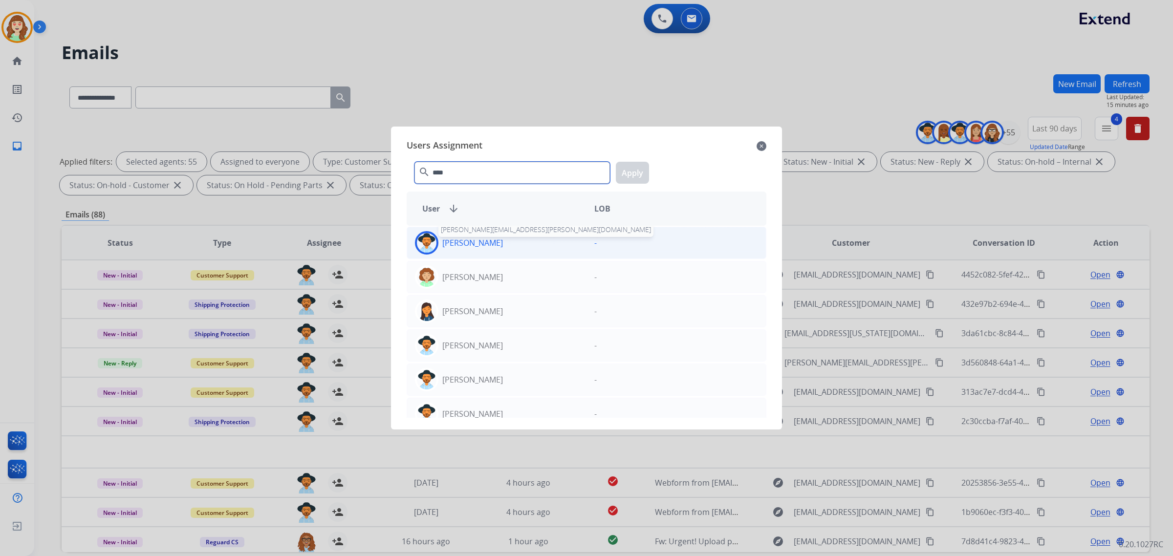
type input "****"
drag, startPoint x: 475, startPoint y: 248, endPoint x: 496, endPoint y: 242, distance: 22.0
click at [477, 247] on p "[PERSON_NAME]" at bounding box center [472, 243] width 61 height 12
click at [639, 176] on button "Apply" at bounding box center [632, 173] width 33 height 22
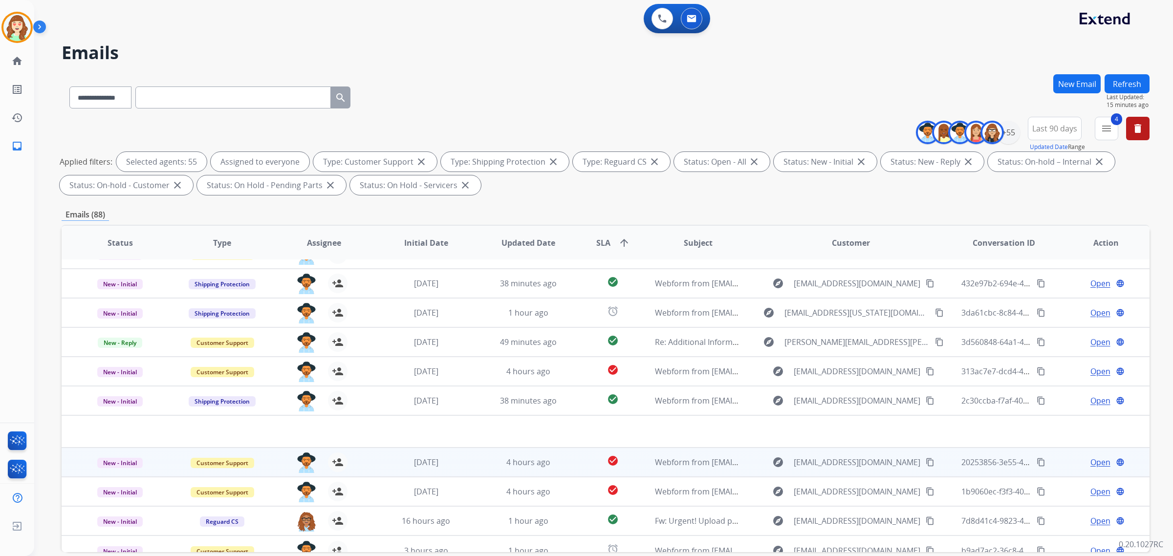
scroll to position [32, 0]
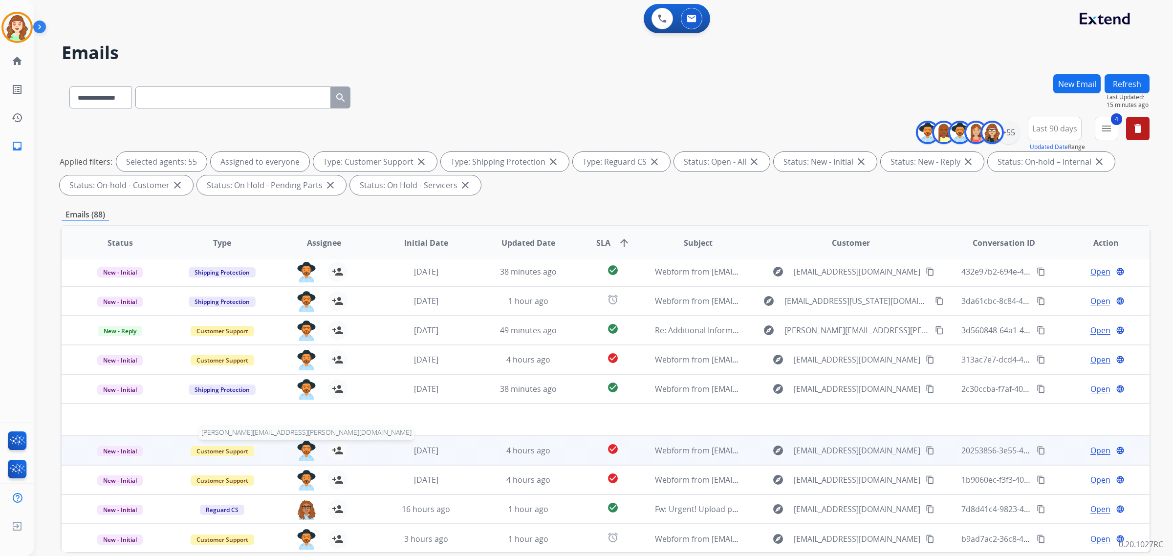
click at [298, 443] on img at bounding box center [307, 451] width 20 height 21
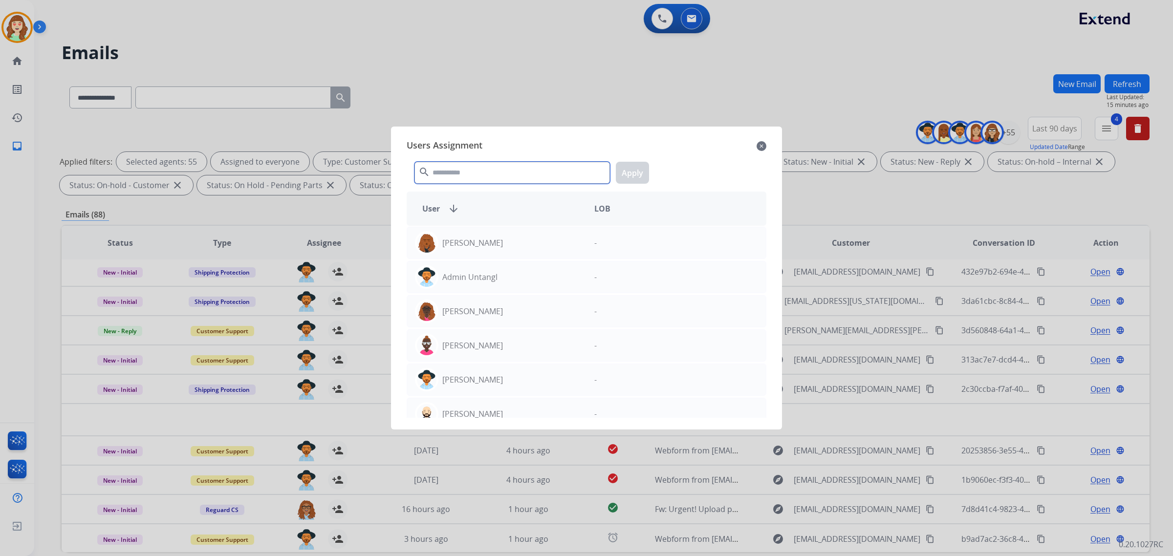
click at [467, 174] on input "text" at bounding box center [511, 173] width 195 height 22
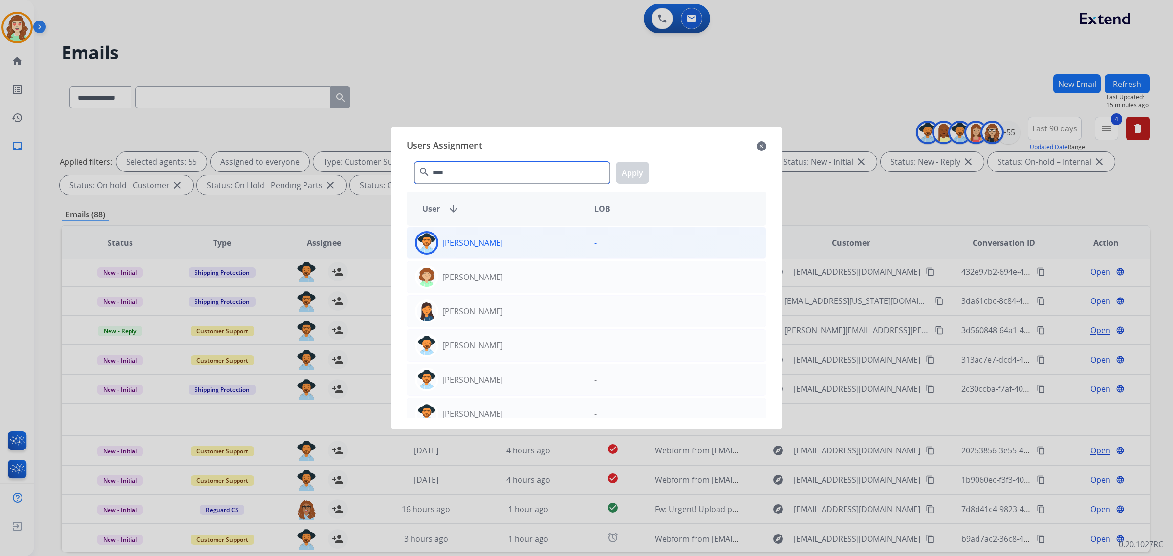
type input "****"
click at [492, 242] on p "[PERSON_NAME]" at bounding box center [472, 243] width 61 height 12
drag, startPoint x: 641, startPoint y: 170, endPoint x: 450, endPoint y: 328, distance: 247.8
click at [639, 171] on button "Apply" at bounding box center [632, 173] width 33 height 22
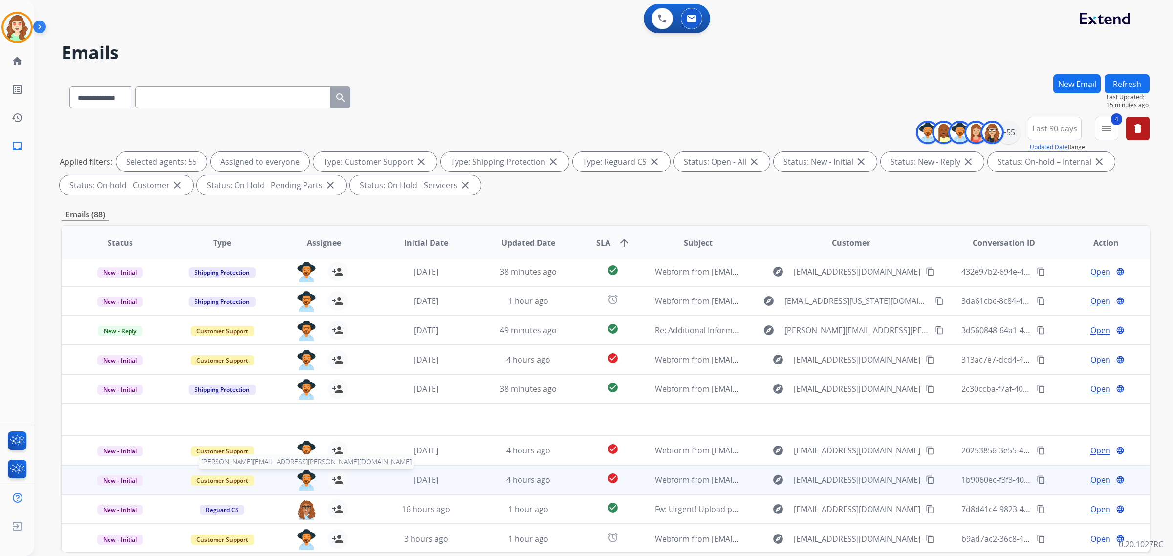
click at [302, 479] on img at bounding box center [307, 480] width 20 height 21
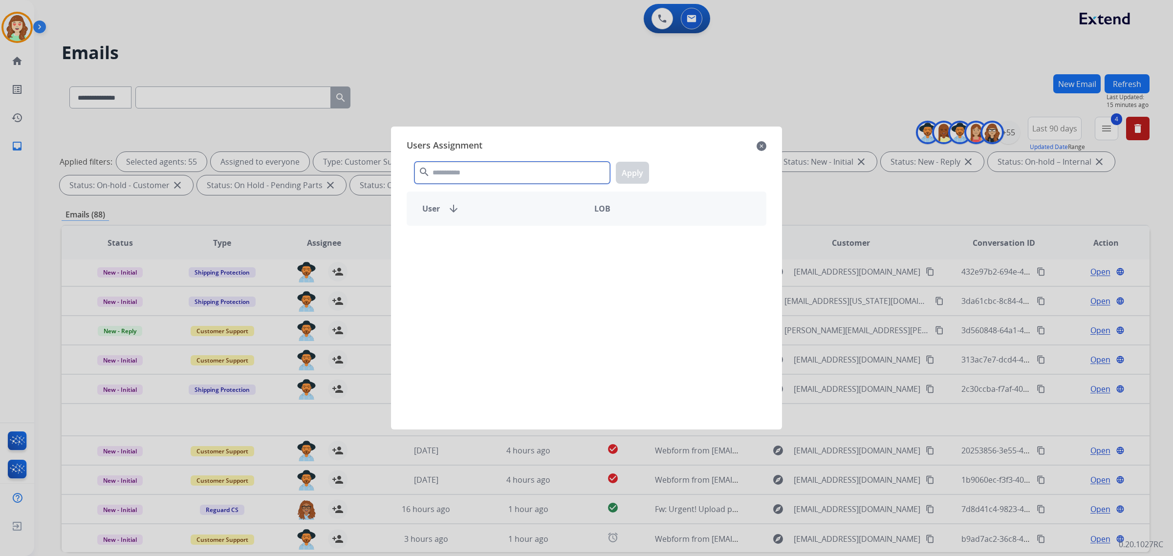
click at [501, 181] on input "text" at bounding box center [511, 173] width 195 height 22
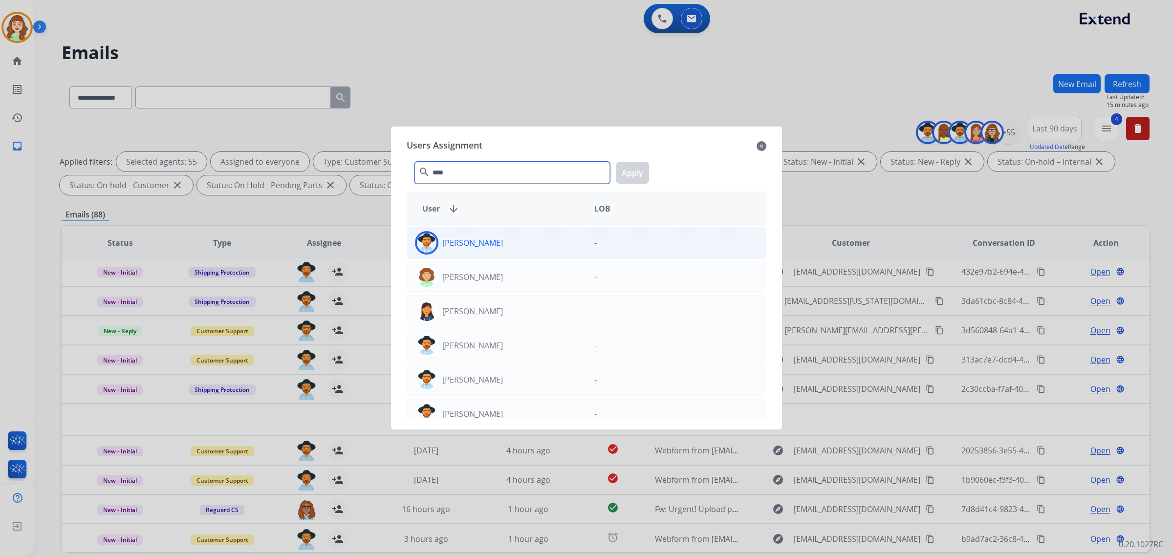
type input "****"
drag, startPoint x: 509, startPoint y: 238, endPoint x: 556, endPoint y: 225, distance: 48.9
click at [509, 238] on div "[PERSON_NAME]" at bounding box center [496, 242] width 179 height 23
click at [634, 172] on button "Apply" at bounding box center [632, 173] width 33 height 22
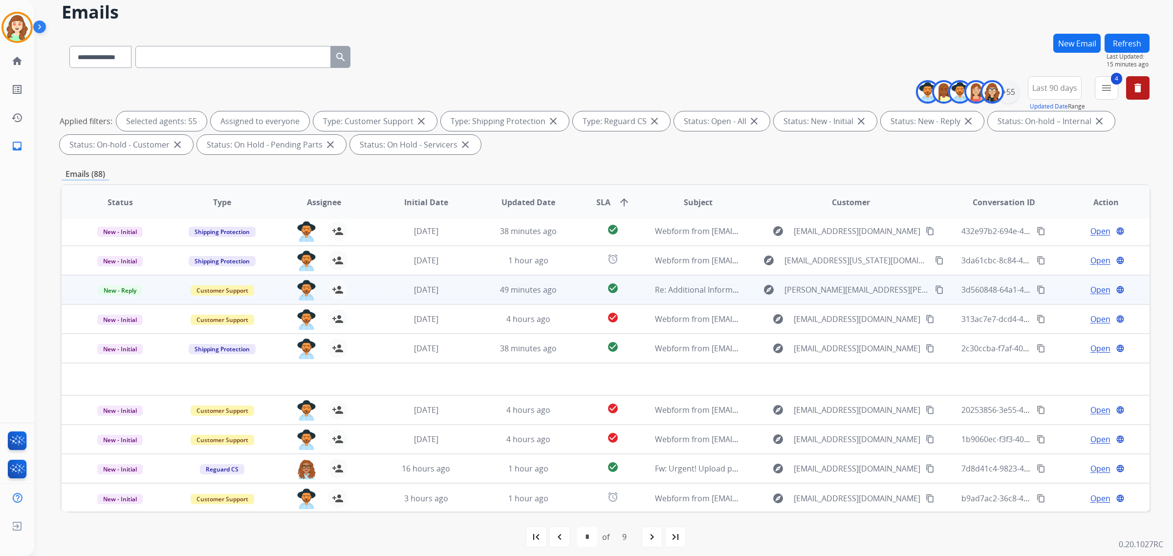
scroll to position [46, 0]
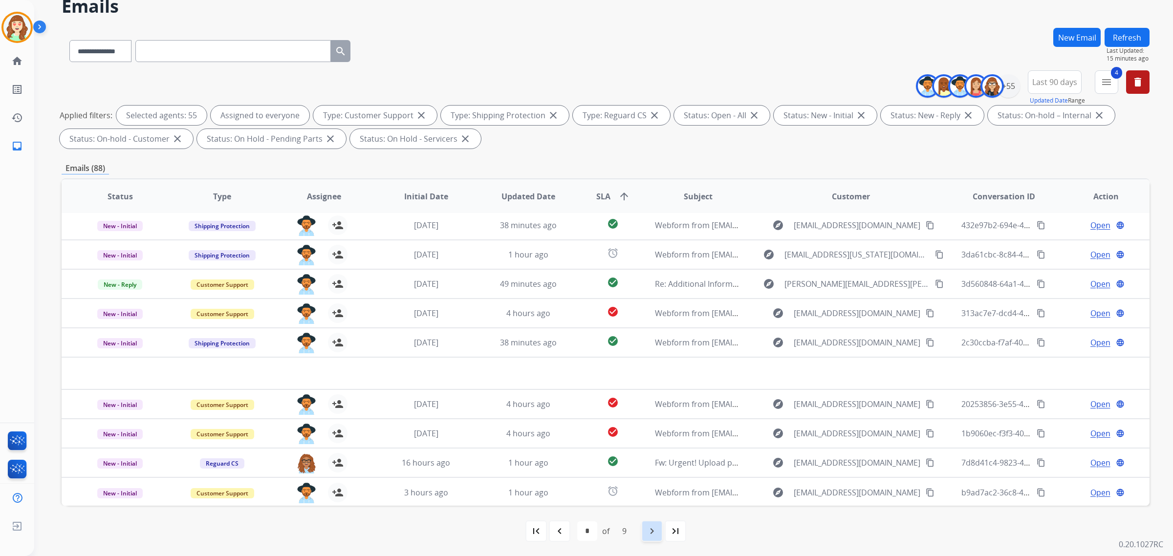
click at [646, 536] on mat-icon "navigate_next" at bounding box center [652, 531] width 12 height 12
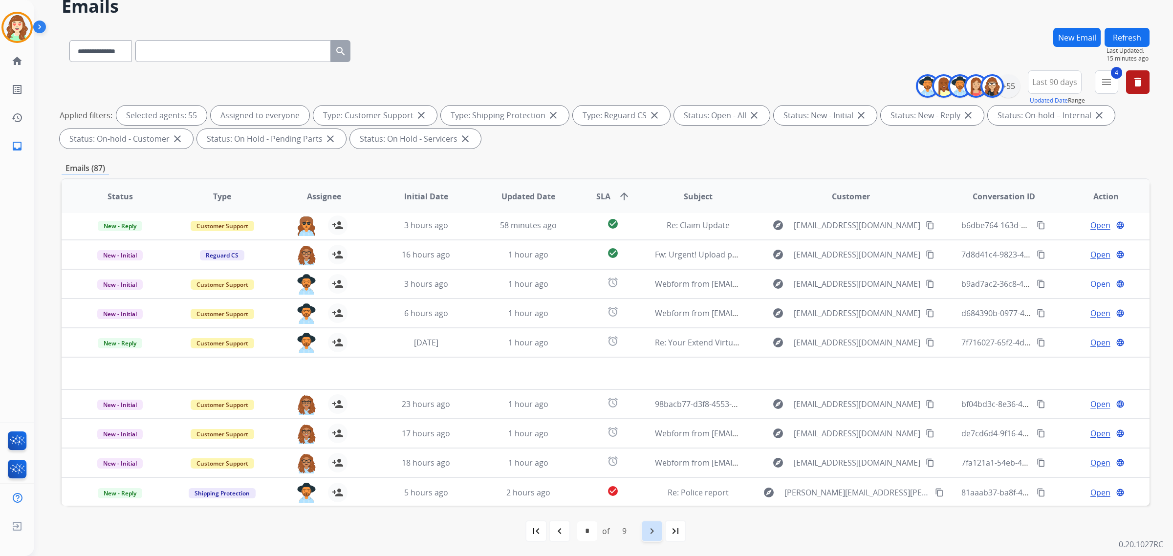
click at [645, 531] on div "navigate_next" at bounding box center [652, 531] width 22 height 22
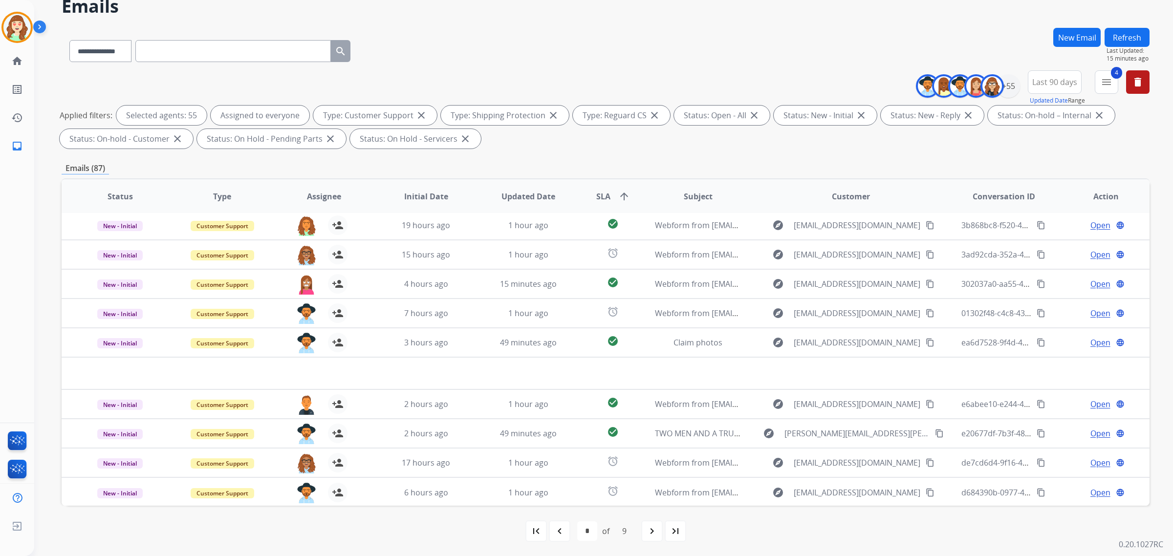
click at [656, 526] on mat-icon "navigate_next" at bounding box center [652, 531] width 12 height 12
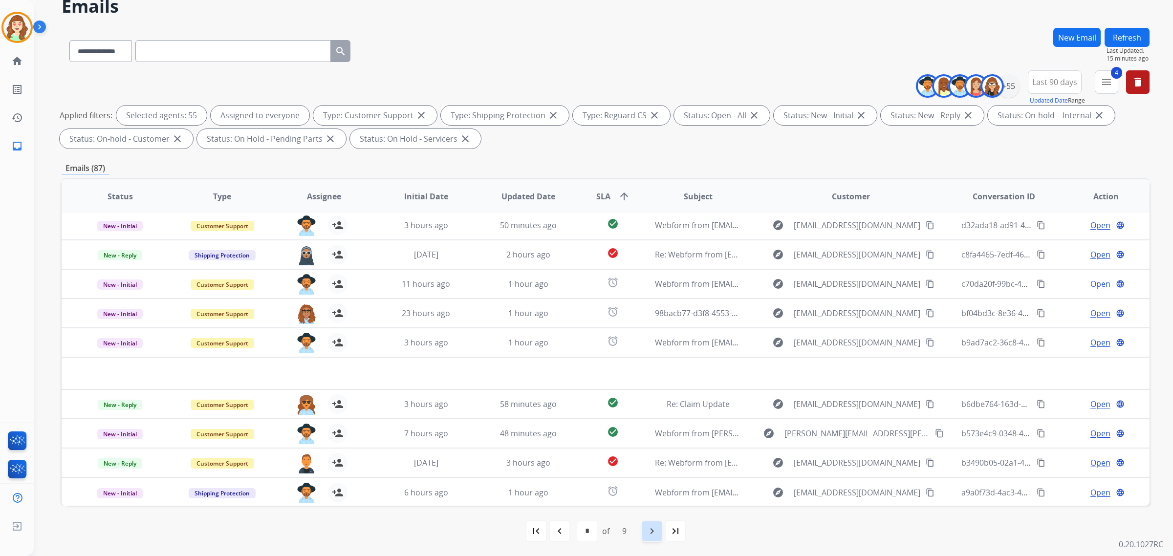
click at [651, 533] on mat-icon "navigate_next" at bounding box center [652, 531] width 12 height 12
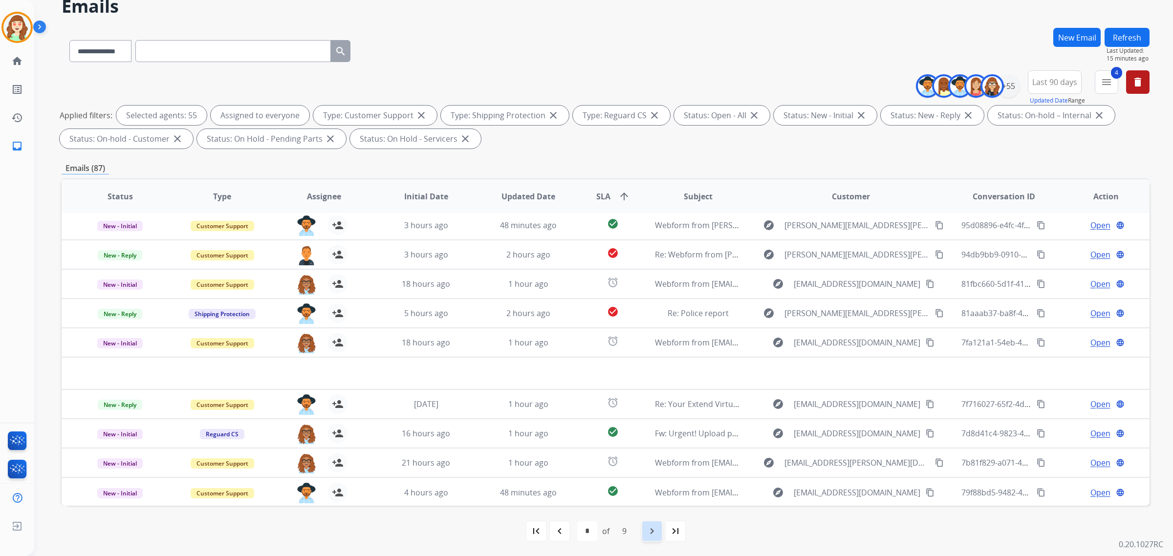
click at [647, 533] on mat-icon "navigate_next" at bounding box center [652, 531] width 12 height 12
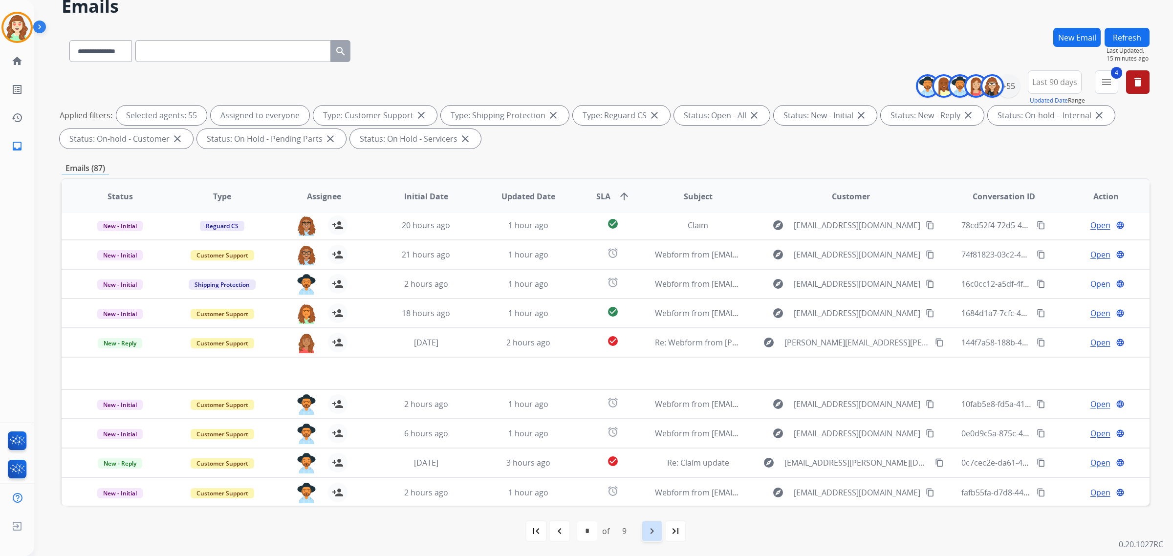
click at [651, 533] on mat-icon "navigate_next" at bounding box center [652, 531] width 12 height 12
select select "*"
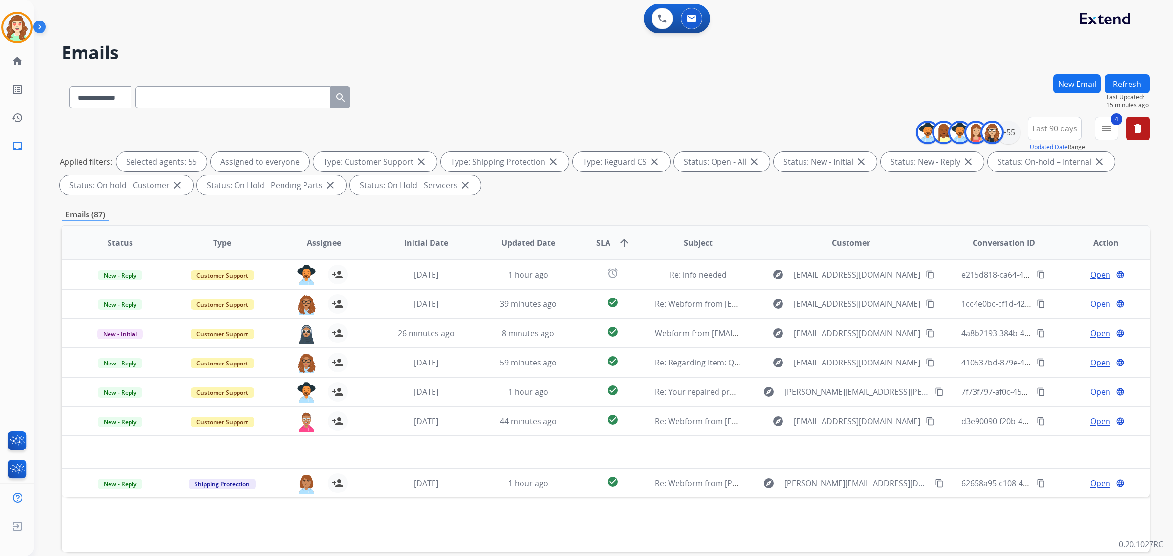
scroll to position [0, 0]
click at [1005, 129] on div "+55" at bounding box center [1007, 132] width 23 height 23
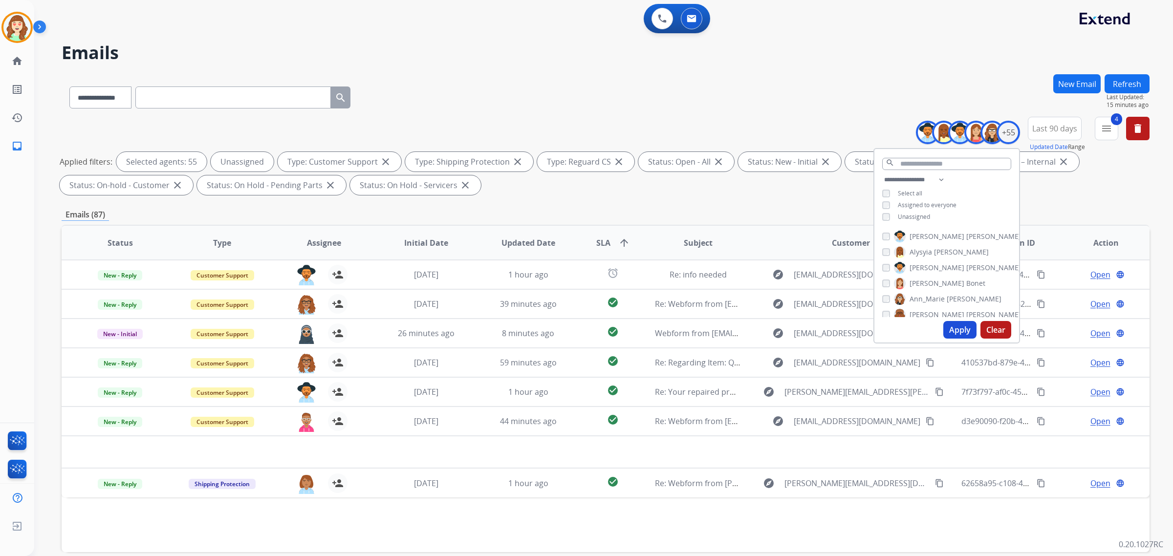
click at [958, 331] on button "Apply" at bounding box center [959, 330] width 33 height 18
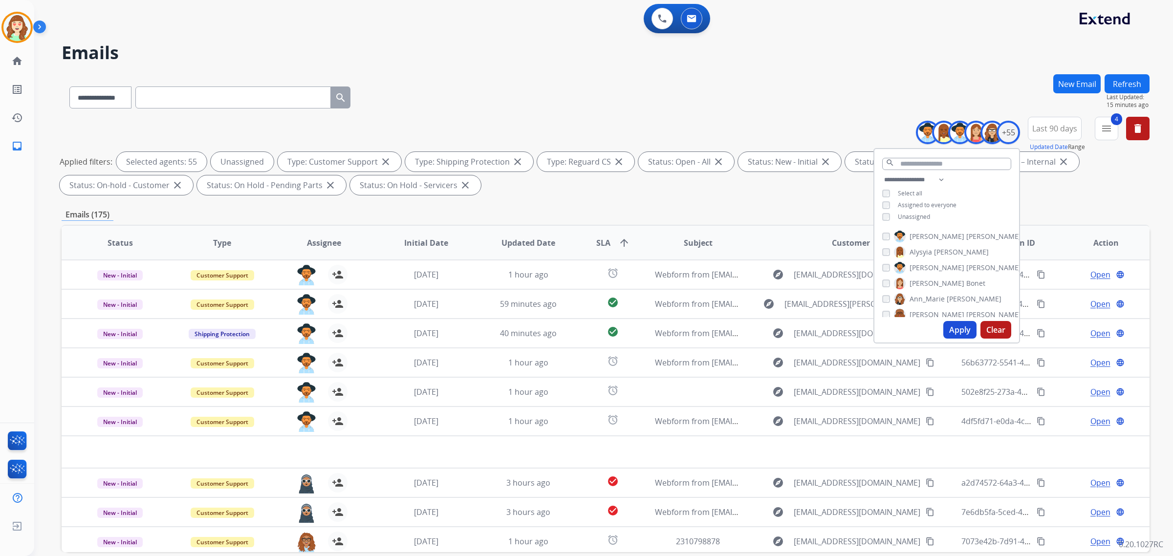
drag, startPoint x: 994, startPoint y: 332, endPoint x: 1016, endPoint y: 260, distance: 75.1
click at [994, 332] on button "Clear" at bounding box center [995, 330] width 31 height 18
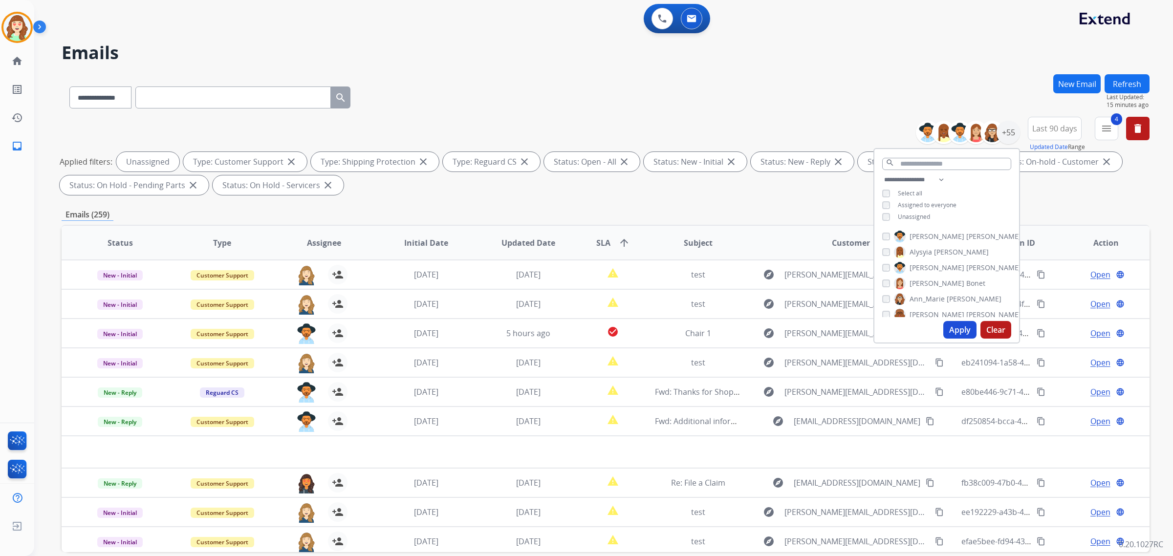
click at [960, 333] on button "Apply" at bounding box center [959, 330] width 33 height 18
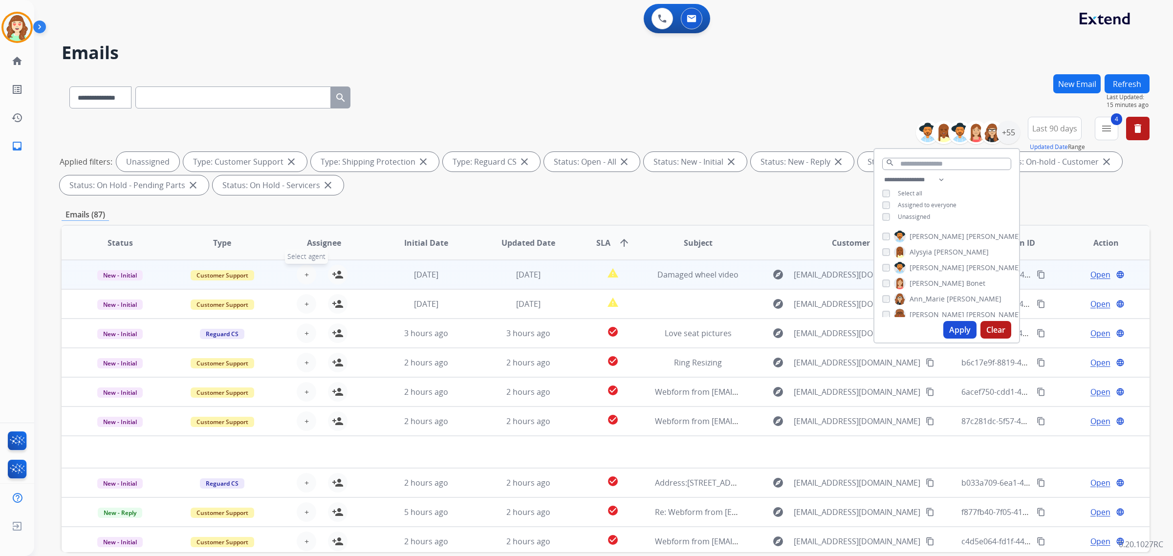
click at [306, 272] on span "+" at bounding box center [306, 275] width 4 height 12
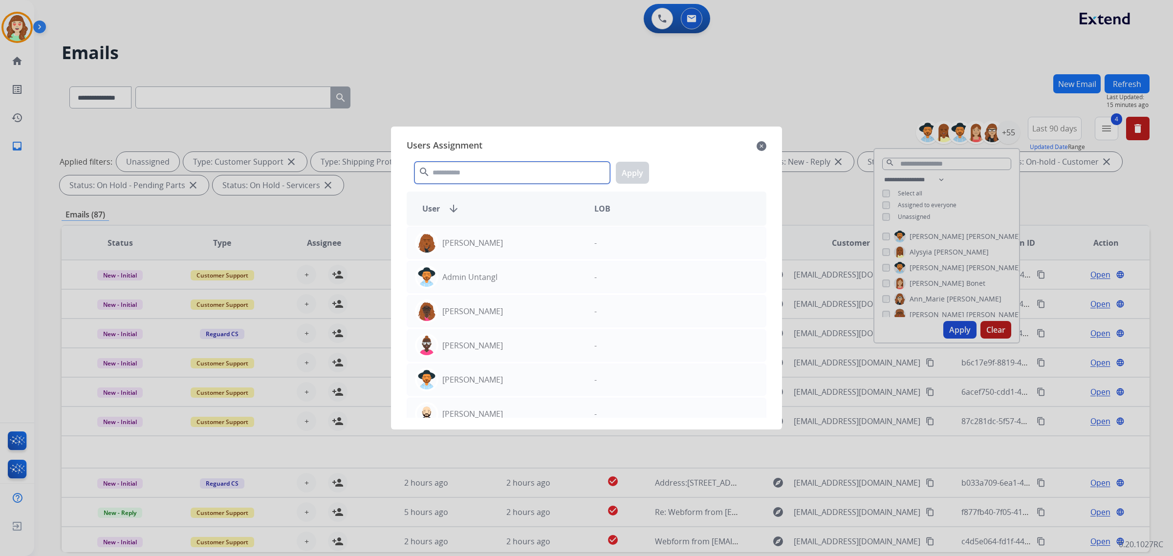
click at [549, 170] on input "text" at bounding box center [511, 173] width 195 height 22
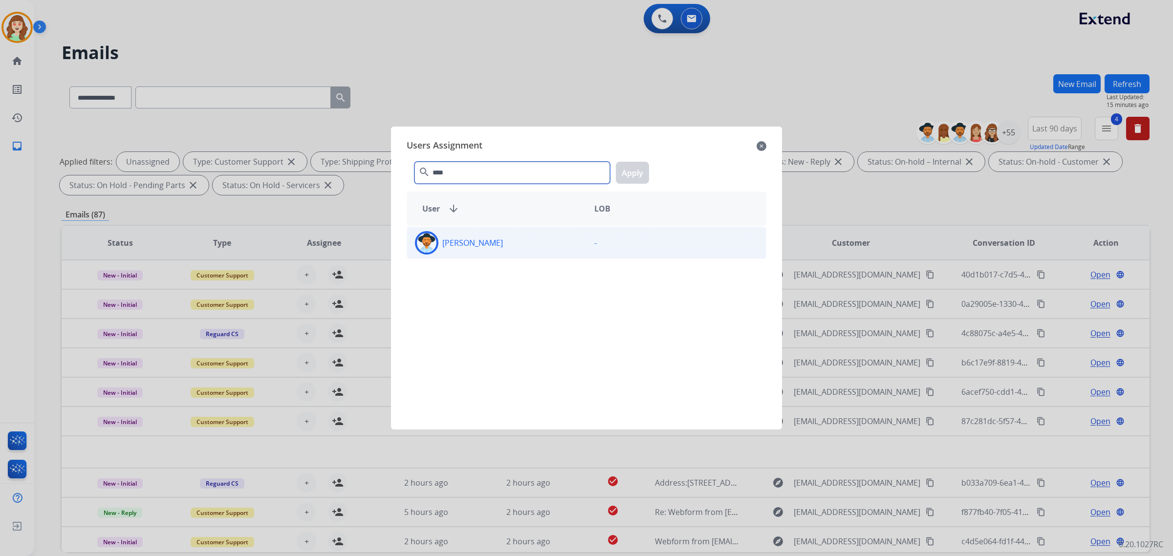
type input "****"
drag, startPoint x: 572, startPoint y: 252, endPoint x: 624, endPoint y: 160, distance: 105.6
click at [572, 247] on div "[PERSON_NAME]" at bounding box center [496, 242] width 179 height 23
drag, startPoint x: 633, startPoint y: 176, endPoint x: 557, endPoint y: 187, distance: 76.9
click at [633, 176] on button "Apply" at bounding box center [632, 173] width 33 height 22
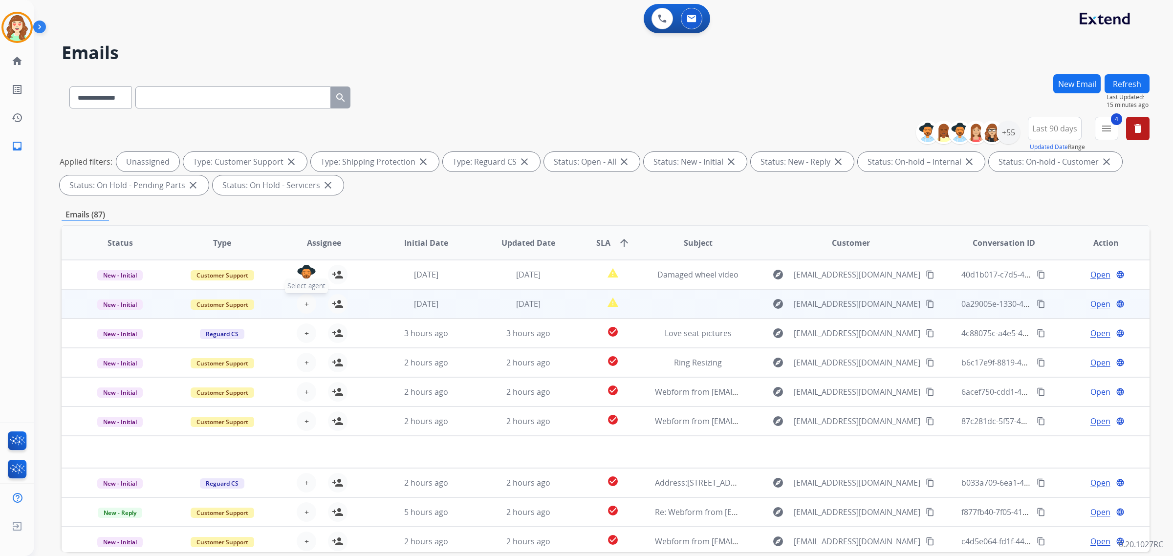
click at [304, 305] on span "+" at bounding box center [306, 304] width 4 height 12
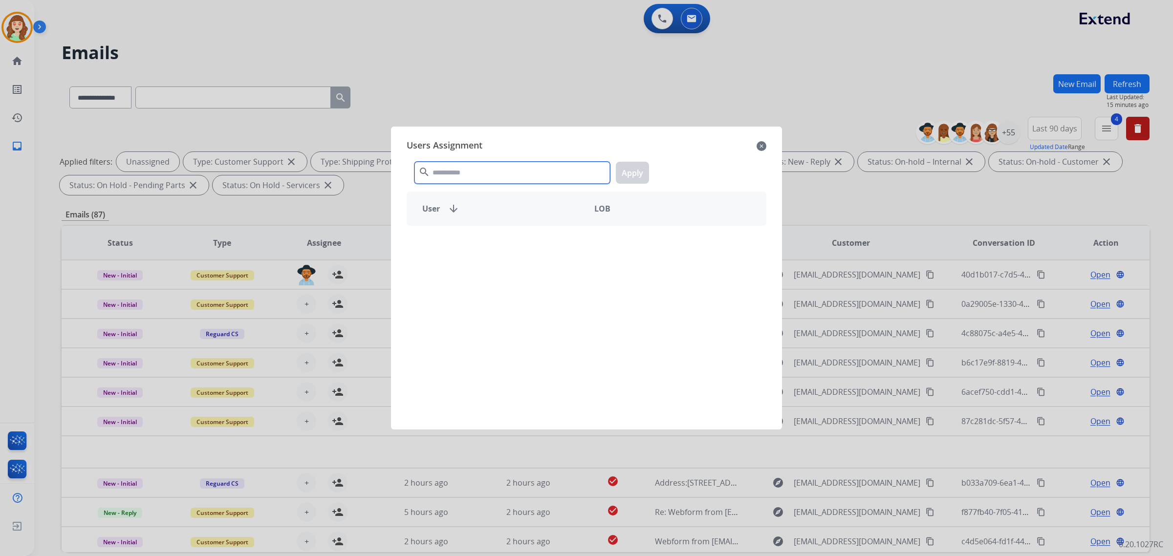
click at [505, 172] on input "text" at bounding box center [511, 173] width 195 height 22
type input "****"
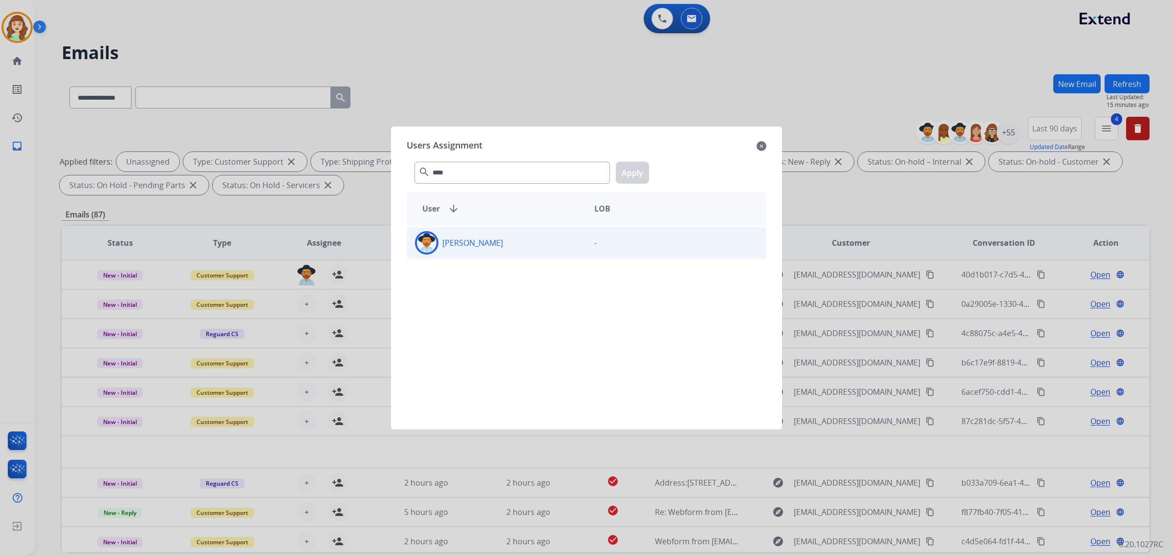
click at [519, 245] on div "[PERSON_NAME]" at bounding box center [496, 242] width 179 height 23
click at [639, 165] on button "Apply" at bounding box center [632, 173] width 33 height 22
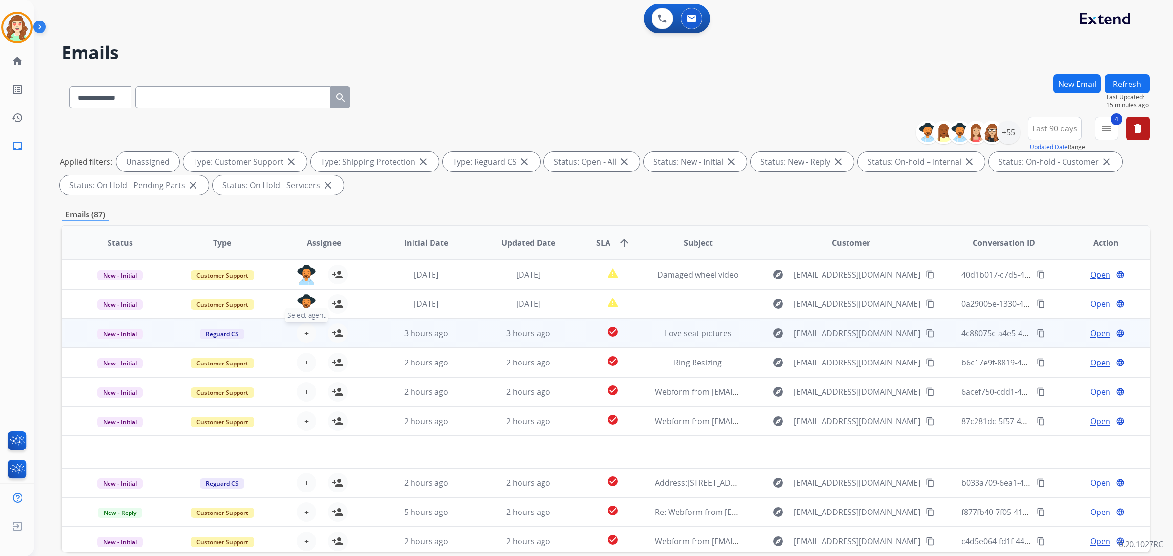
click at [304, 327] on span "+" at bounding box center [306, 333] width 4 height 12
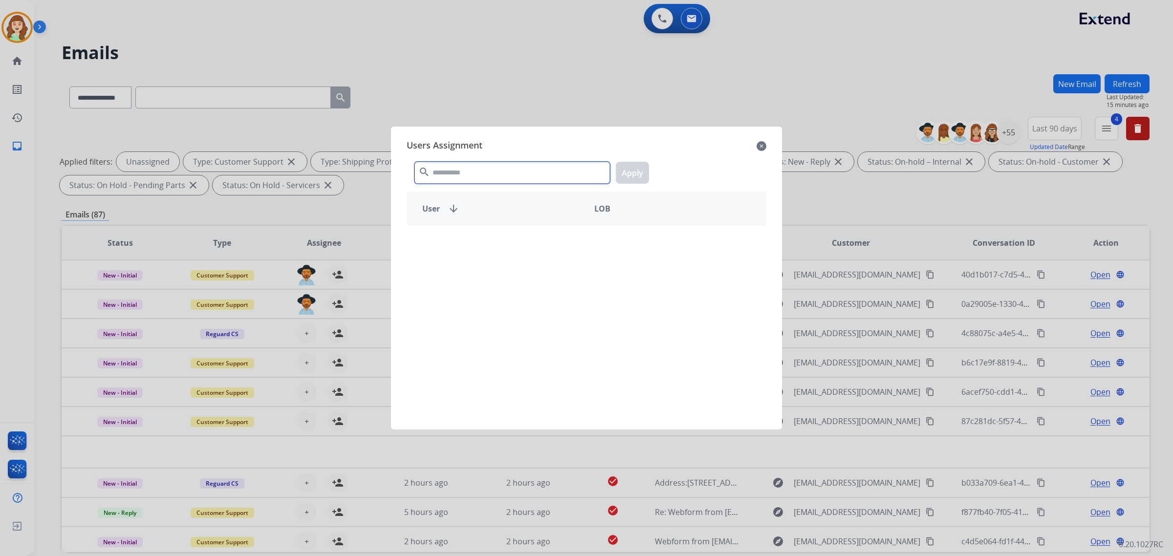
click at [569, 147] on div "Users Assignment close search Apply User arrow_downward LOB" at bounding box center [586, 277] width 375 height 287
type input "****"
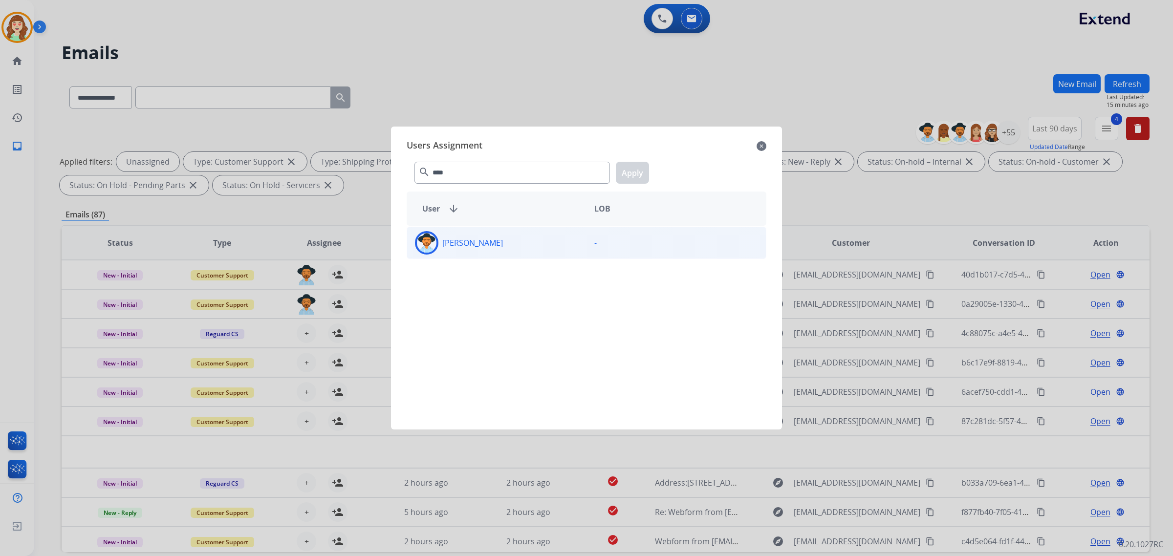
drag, startPoint x: 534, startPoint y: 248, endPoint x: 626, endPoint y: 189, distance: 109.2
click at [536, 247] on div "[PERSON_NAME]" at bounding box center [496, 242] width 179 height 23
click at [631, 176] on button "Apply" at bounding box center [632, 173] width 33 height 22
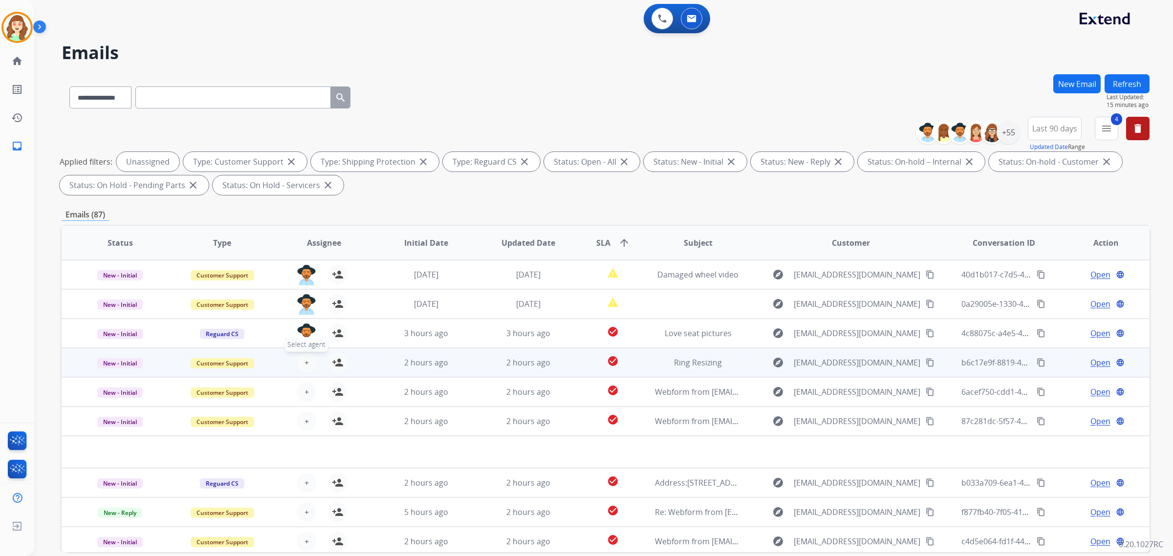
click at [307, 362] on button "+ Select agent" at bounding box center [307, 363] width 20 height 20
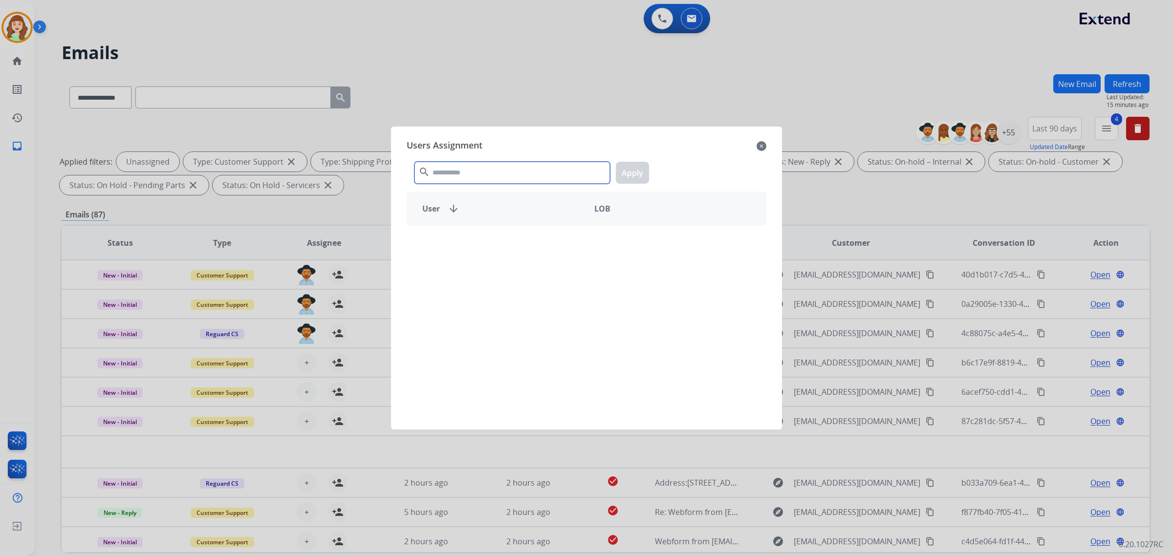
drag, startPoint x: 492, startPoint y: 177, endPoint x: 492, endPoint y: 155, distance: 21.5
click at [492, 170] on input "text" at bounding box center [511, 173] width 195 height 22
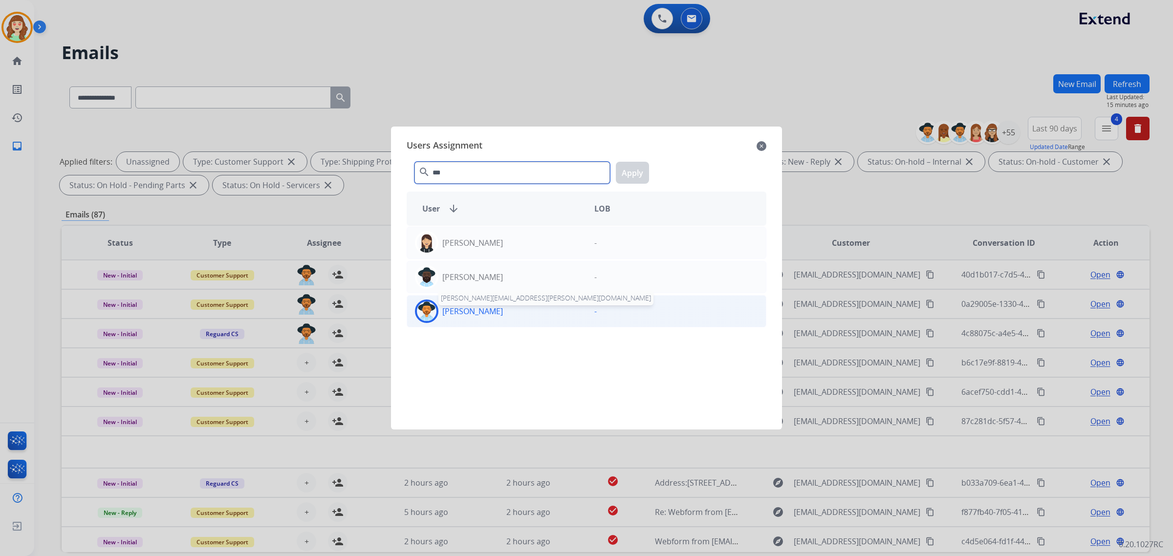
type input "***"
drag, startPoint x: 495, startPoint y: 318, endPoint x: 657, endPoint y: 207, distance: 196.5
click at [527, 304] on div "[PERSON_NAME] [PERSON_NAME][EMAIL_ADDRESS][PERSON_NAME][DOMAIN_NAME]" at bounding box center [496, 311] width 179 height 23
click at [627, 167] on button "Apply" at bounding box center [632, 173] width 33 height 22
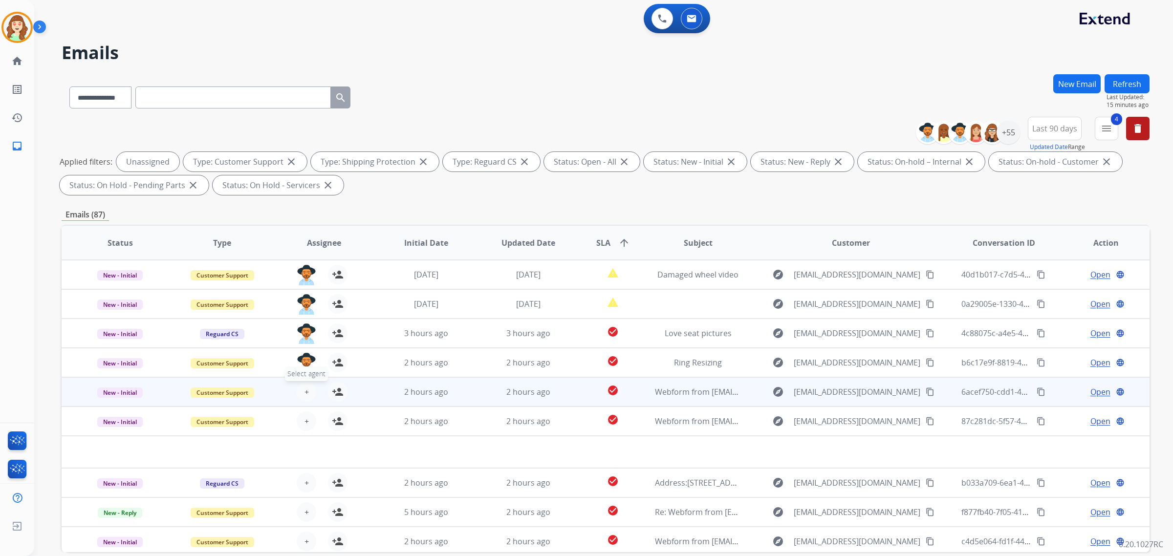
click at [301, 390] on button "+ Select agent" at bounding box center [307, 392] width 20 height 20
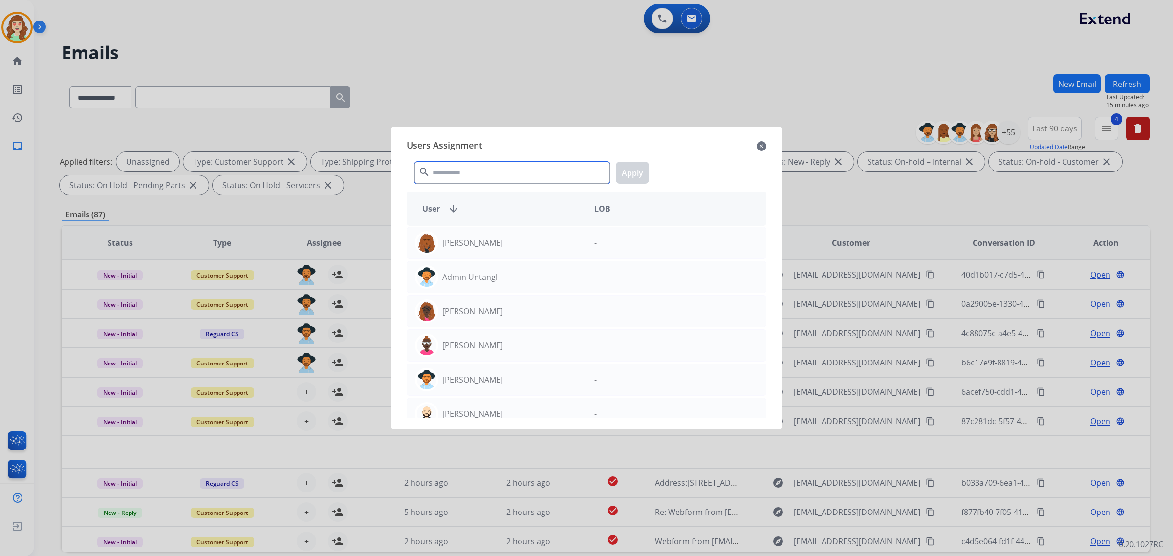
drag, startPoint x: 502, startPoint y: 178, endPoint x: 524, endPoint y: 152, distance: 34.3
click at [522, 159] on div "search Apply" at bounding box center [587, 171] width 360 height 34
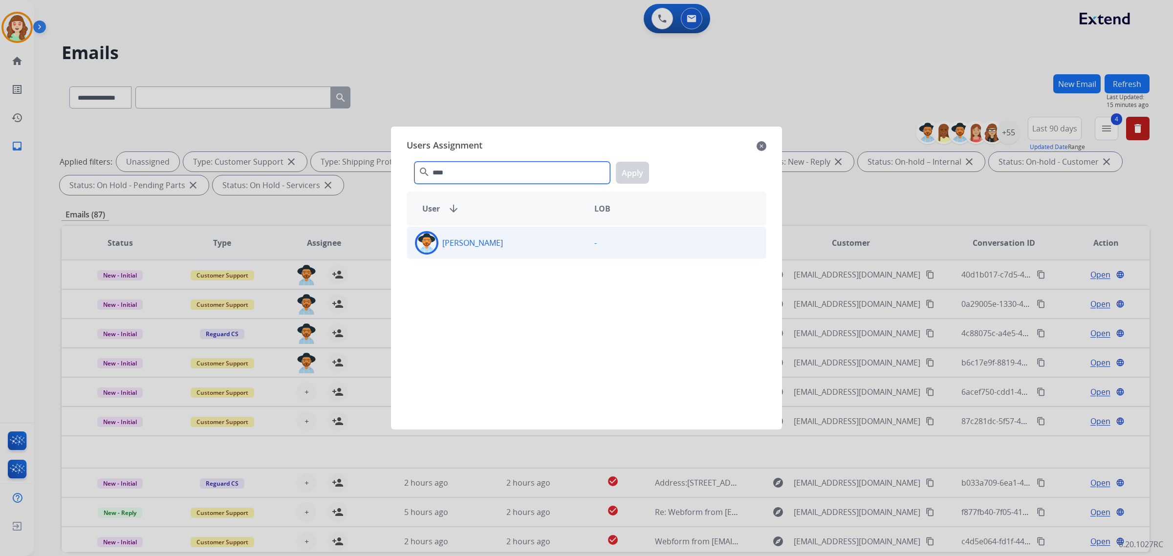
type input "****"
drag, startPoint x: 531, startPoint y: 243, endPoint x: 584, endPoint y: 187, distance: 77.8
click at [531, 241] on div "[PERSON_NAME]" at bounding box center [496, 242] width 179 height 23
click at [635, 172] on button "Apply" at bounding box center [632, 173] width 33 height 22
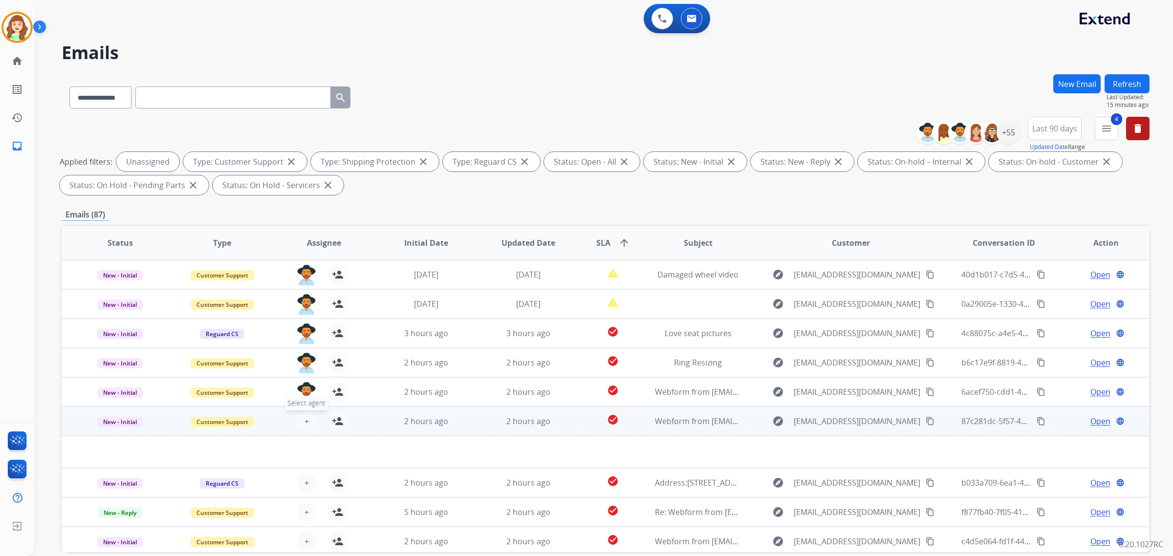
click at [301, 417] on button "+ Select agent" at bounding box center [307, 421] width 20 height 20
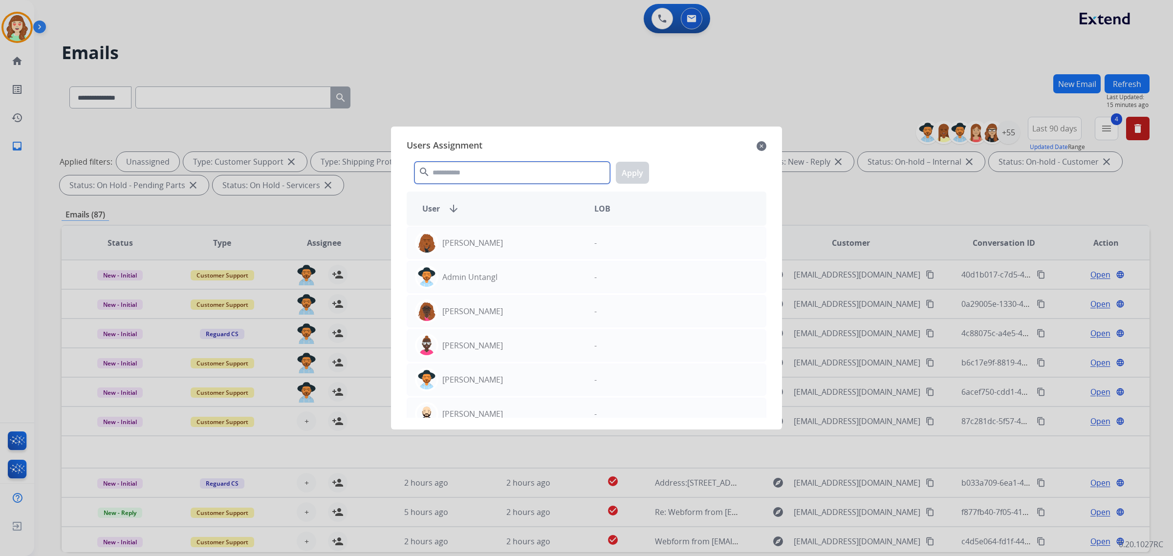
click at [475, 176] on input "text" at bounding box center [511, 173] width 195 height 22
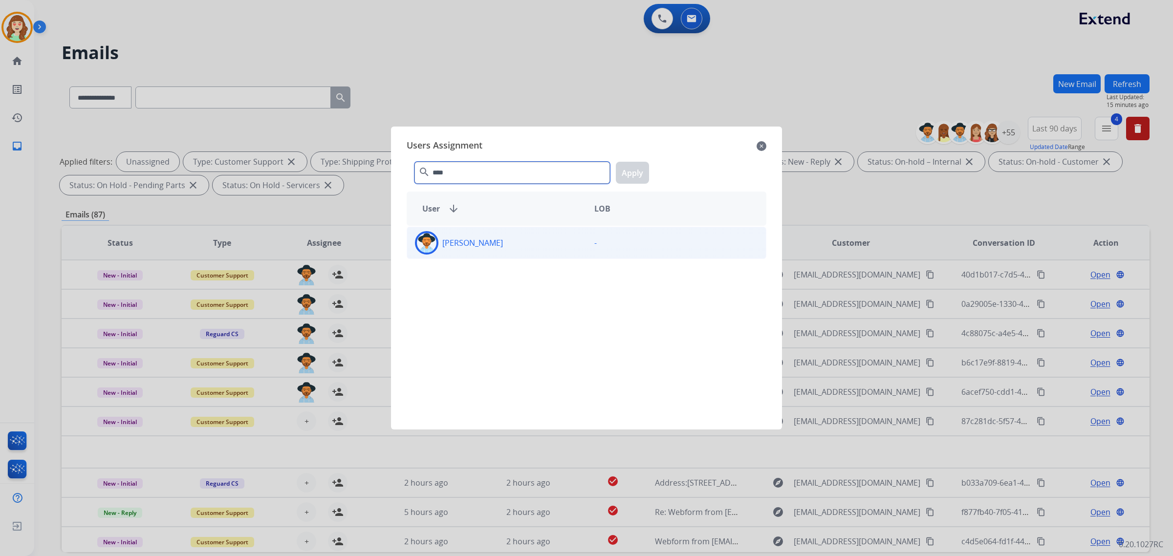
type input "****"
drag, startPoint x: 527, startPoint y: 243, endPoint x: 612, endPoint y: 216, distance: 89.2
click at [528, 243] on div "[PERSON_NAME]" at bounding box center [496, 242] width 179 height 23
drag, startPoint x: 636, startPoint y: 174, endPoint x: 663, endPoint y: 171, distance: 27.0
click at [646, 165] on button "Apply" at bounding box center [632, 173] width 33 height 22
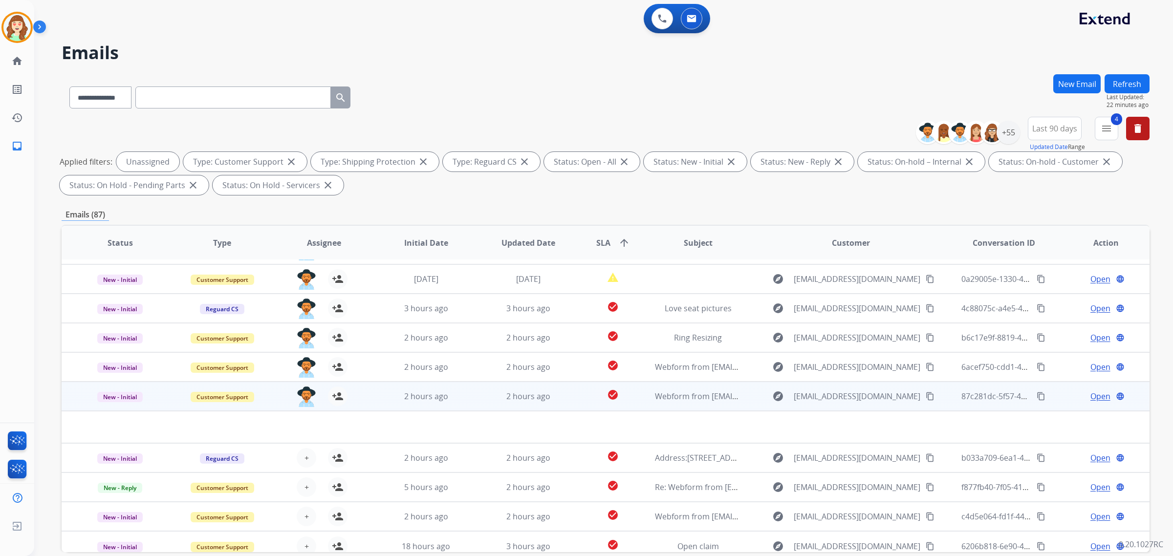
scroll to position [32, 0]
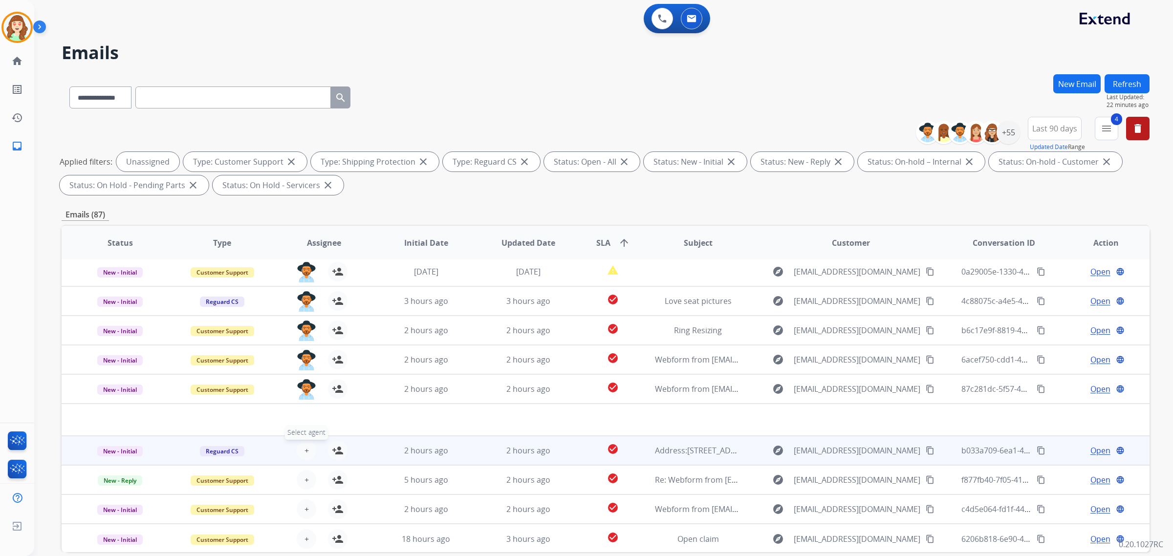
click at [306, 449] on span "+" at bounding box center [306, 451] width 4 height 12
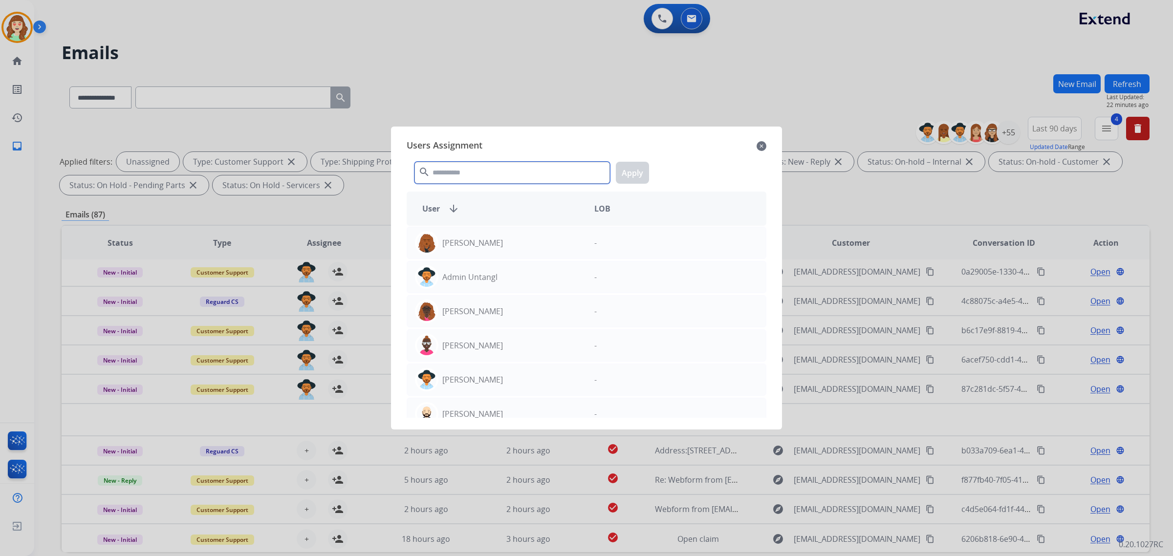
drag, startPoint x: 510, startPoint y: 175, endPoint x: 518, endPoint y: 170, distance: 10.3
click at [517, 172] on input "text" at bounding box center [511, 173] width 195 height 22
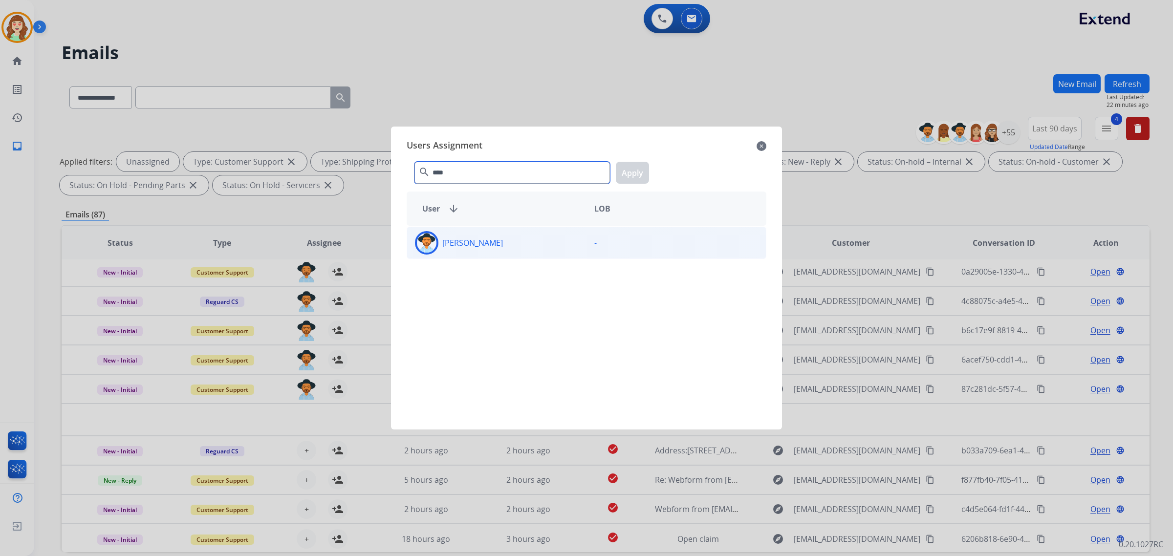
type input "****"
click at [498, 244] on p "[PERSON_NAME]" at bounding box center [472, 243] width 61 height 12
drag, startPoint x: 619, startPoint y: 172, endPoint x: 624, endPoint y: 171, distance: 5.4
click at [622, 171] on button "Apply" at bounding box center [632, 173] width 33 height 22
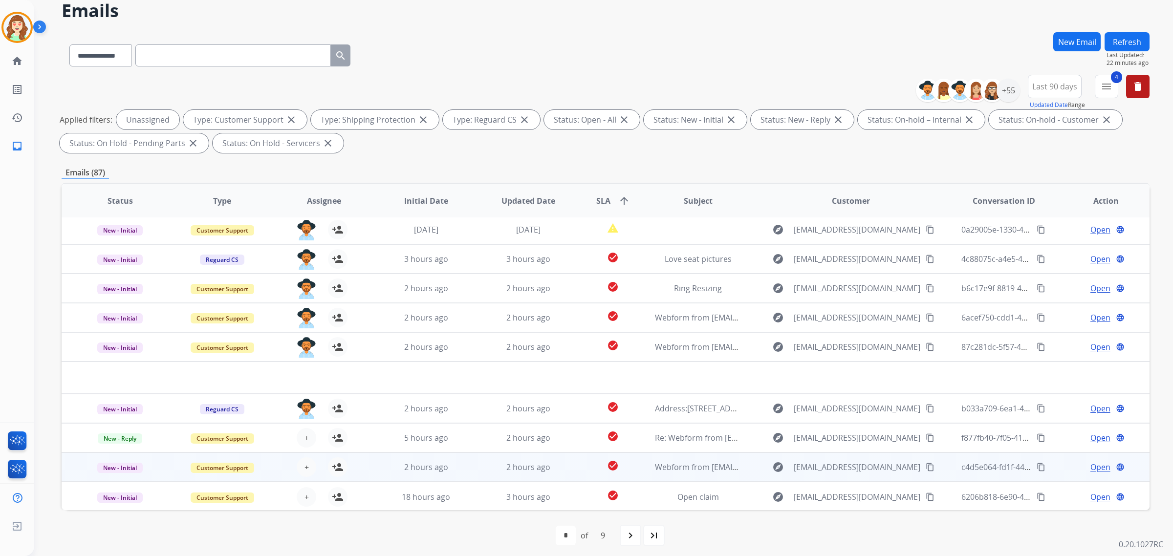
scroll to position [46, 0]
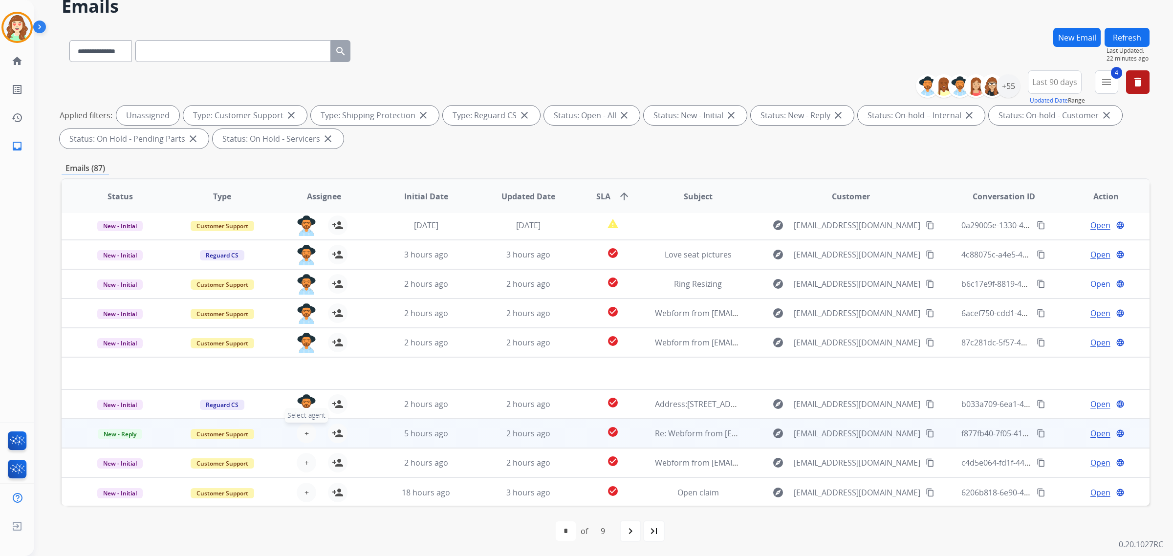
drag, startPoint x: 304, startPoint y: 428, endPoint x: 299, endPoint y: 426, distance: 5.9
click at [299, 426] on button "+ Select agent" at bounding box center [307, 434] width 20 height 20
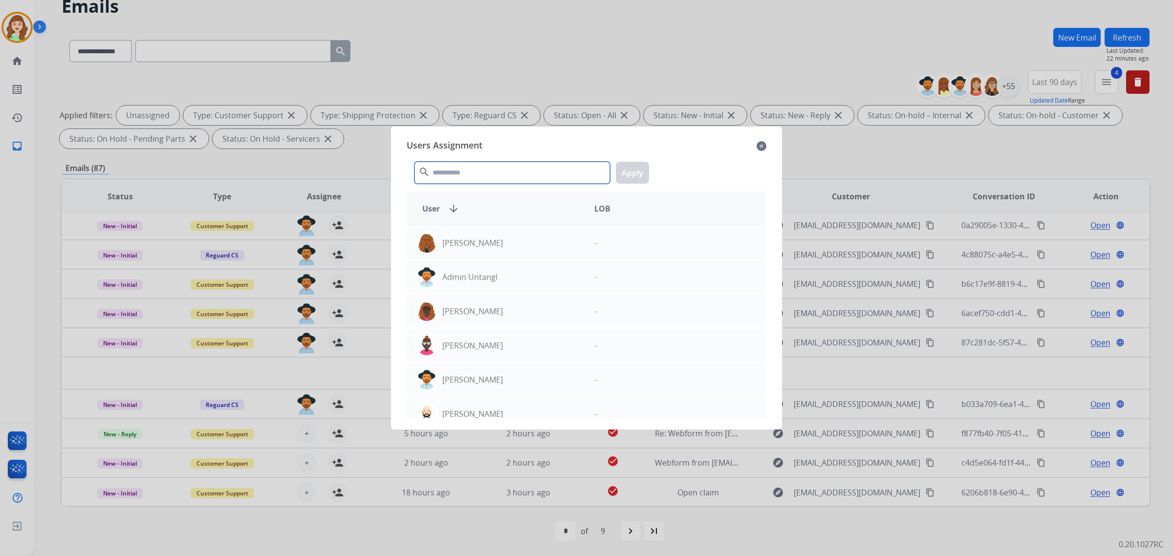
drag, startPoint x: 459, startPoint y: 168, endPoint x: 466, endPoint y: 164, distance: 7.5
click at [464, 166] on input "text" at bounding box center [511, 173] width 195 height 22
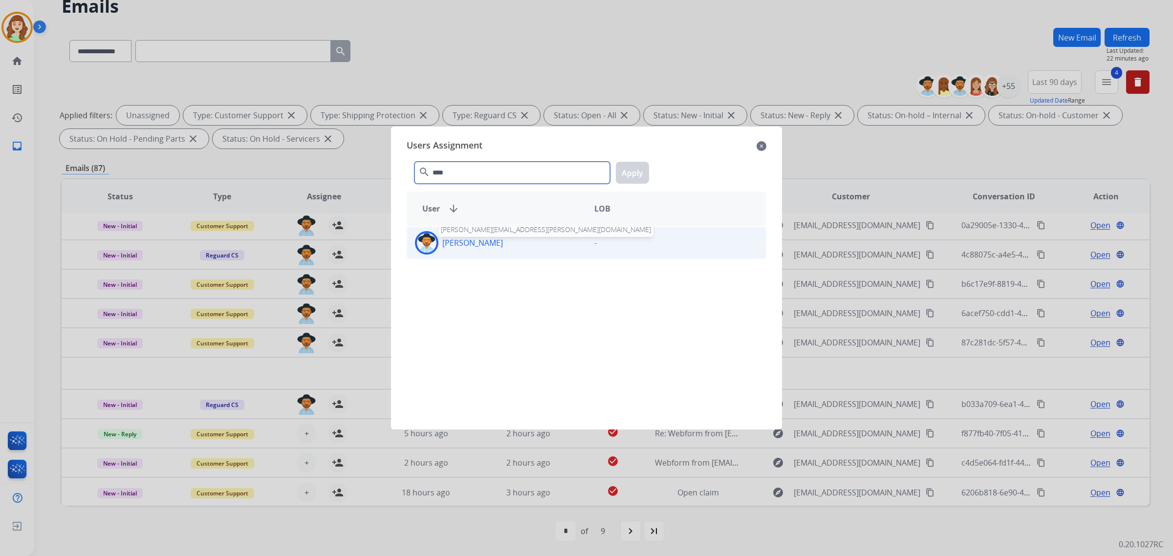
type input "****"
drag, startPoint x: 494, startPoint y: 246, endPoint x: 572, endPoint y: 219, distance: 82.2
click at [503, 244] on p "[PERSON_NAME]" at bounding box center [472, 243] width 61 height 12
click at [633, 174] on button "Apply" at bounding box center [632, 173] width 33 height 22
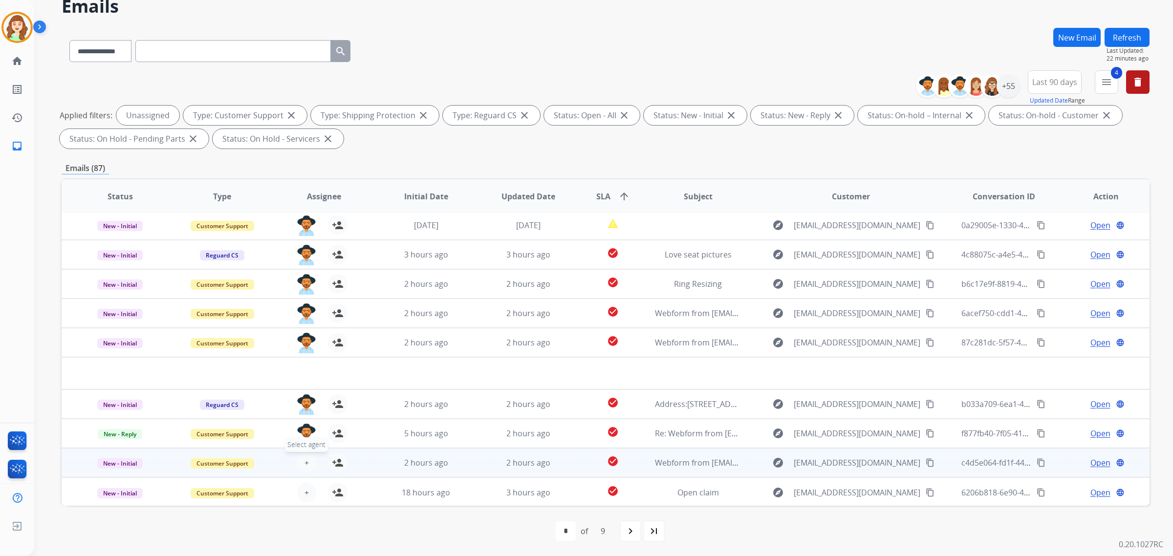
click at [304, 458] on span "+" at bounding box center [306, 463] width 4 height 12
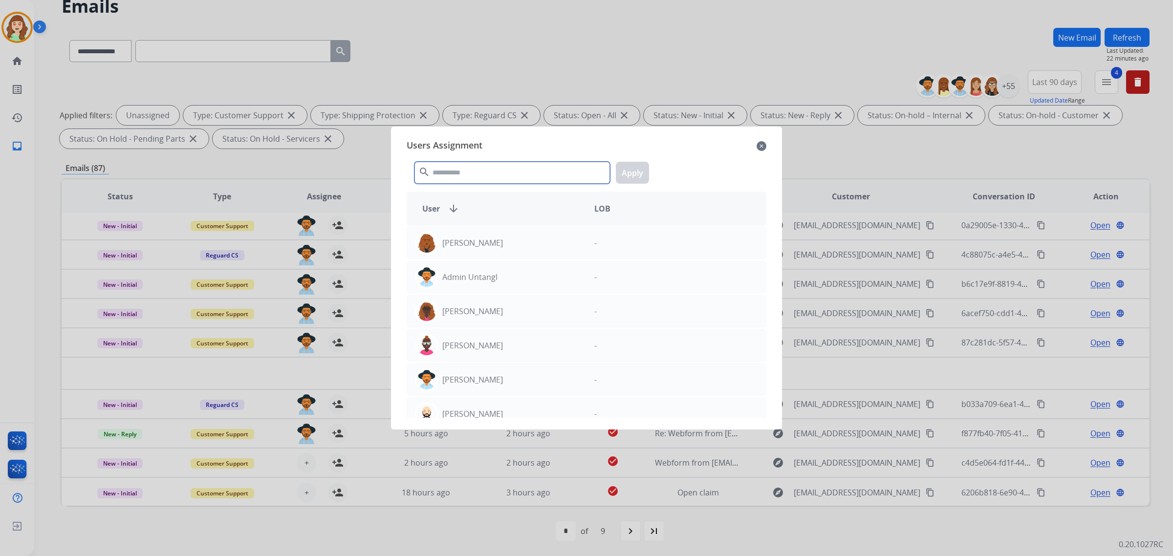
click at [461, 175] on input "text" at bounding box center [511, 173] width 195 height 22
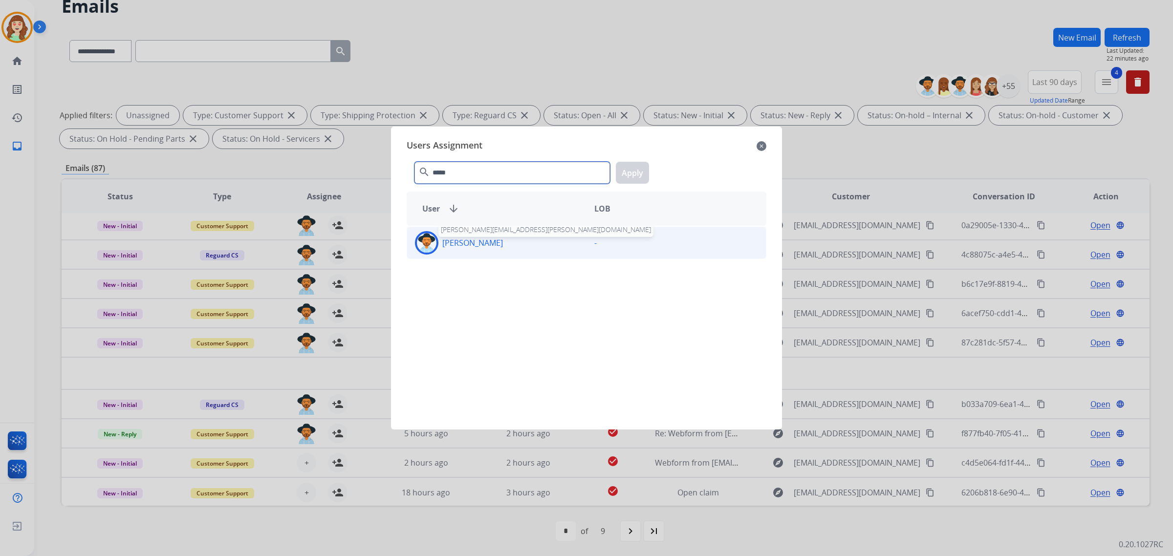
type input "*****"
click at [509, 237] on div "[PERSON_NAME] [PERSON_NAME][EMAIL_ADDRESS][PERSON_NAME][DOMAIN_NAME]" at bounding box center [496, 242] width 179 height 23
click at [638, 164] on button "Apply" at bounding box center [632, 173] width 33 height 22
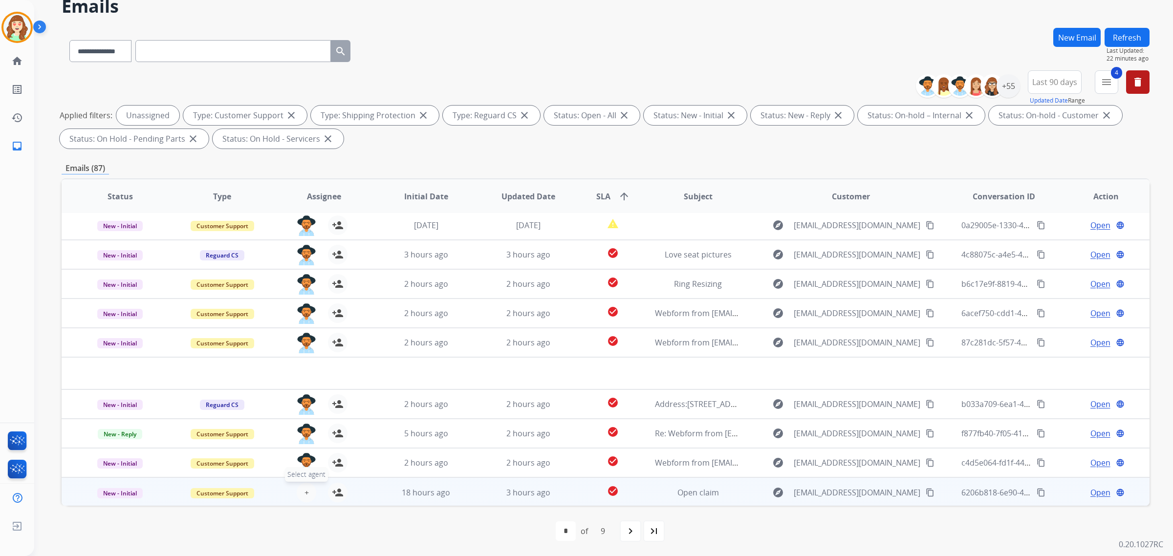
click at [304, 490] on span "+" at bounding box center [306, 493] width 4 height 12
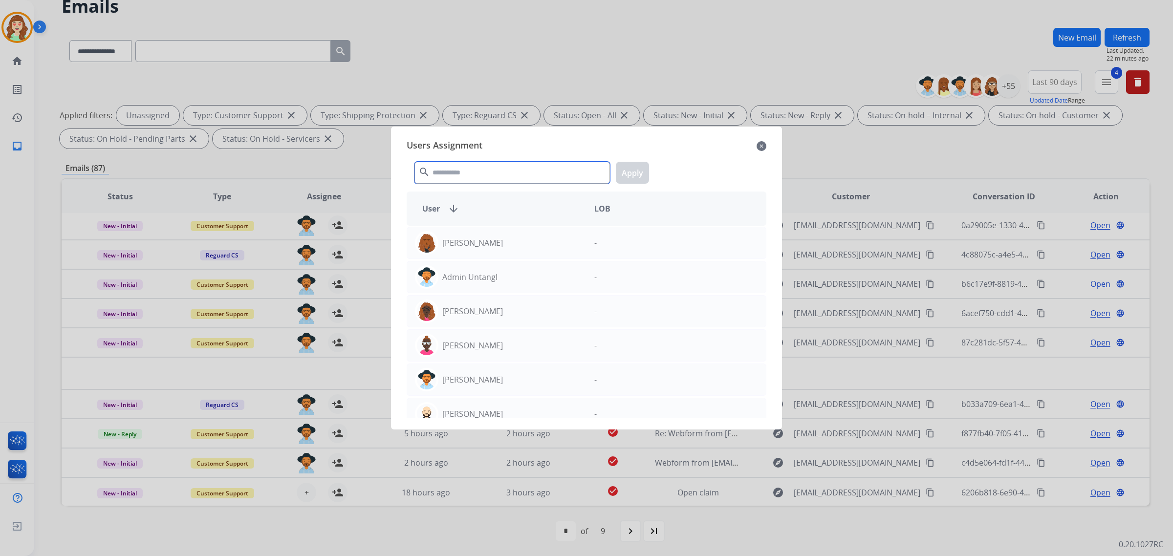
drag, startPoint x: 528, startPoint y: 172, endPoint x: 525, endPoint y: 116, distance: 55.8
click at [531, 141] on div "Users Assignment close search Apply User arrow_downward LOB [PERSON_NAME] - Adm…" at bounding box center [586, 277] width 375 height 287
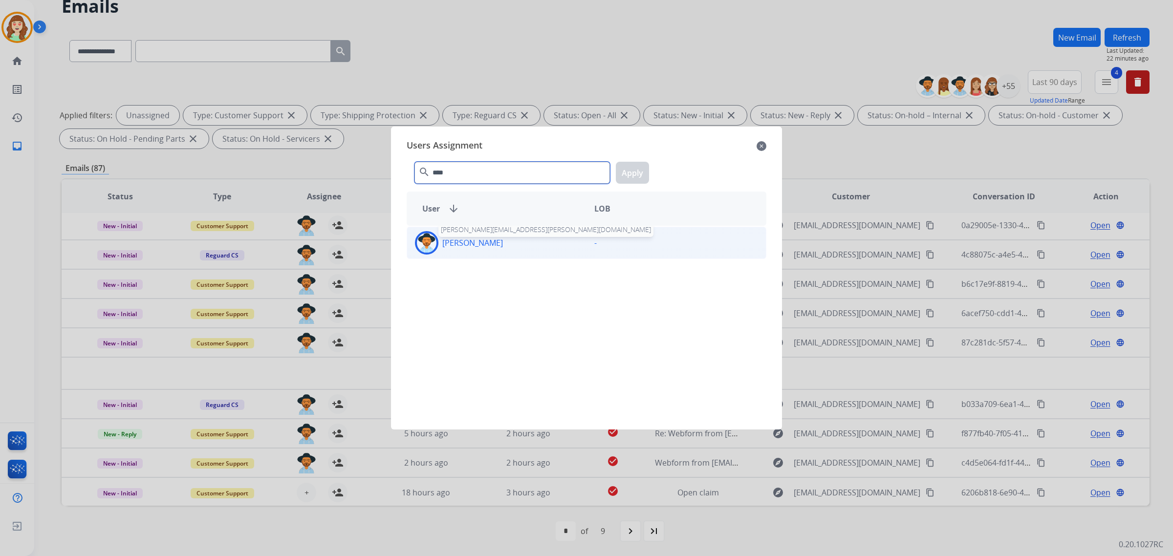
type input "****"
drag, startPoint x: 474, startPoint y: 242, endPoint x: 621, endPoint y: 192, distance: 154.5
click at [481, 242] on p "[PERSON_NAME]" at bounding box center [472, 243] width 61 height 12
click at [635, 168] on button "Apply" at bounding box center [632, 173] width 33 height 22
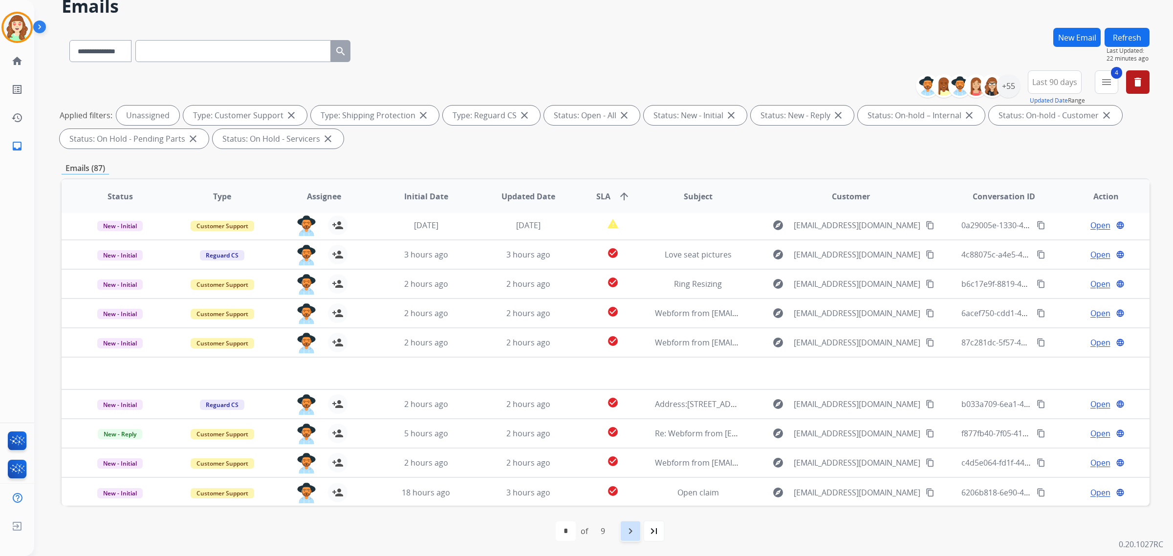
click at [636, 530] on mat-icon "navigate_next" at bounding box center [630, 531] width 12 height 12
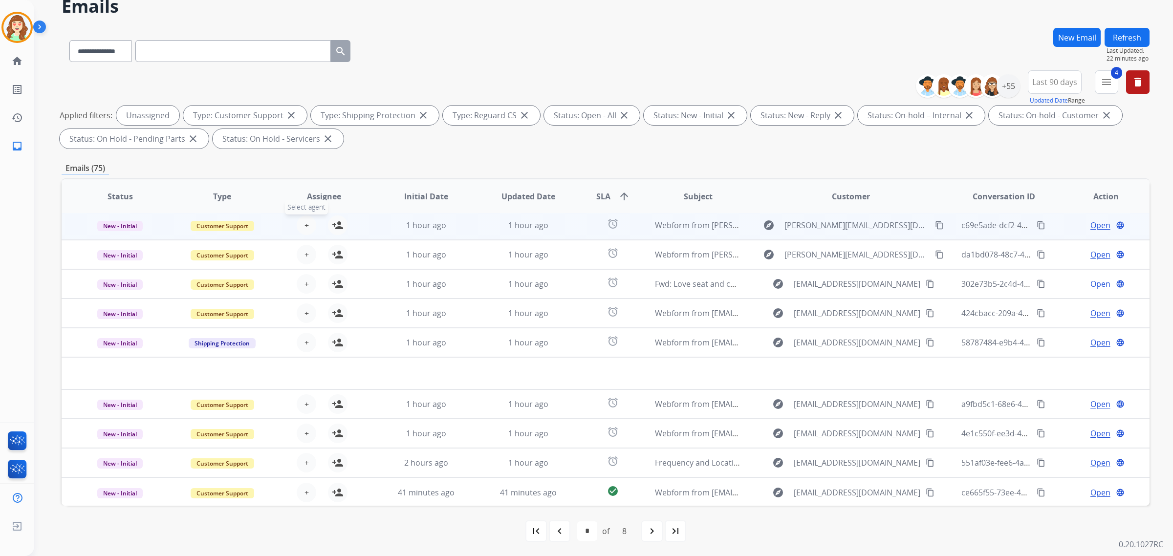
click at [304, 221] on span "+" at bounding box center [306, 225] width 4 height 12
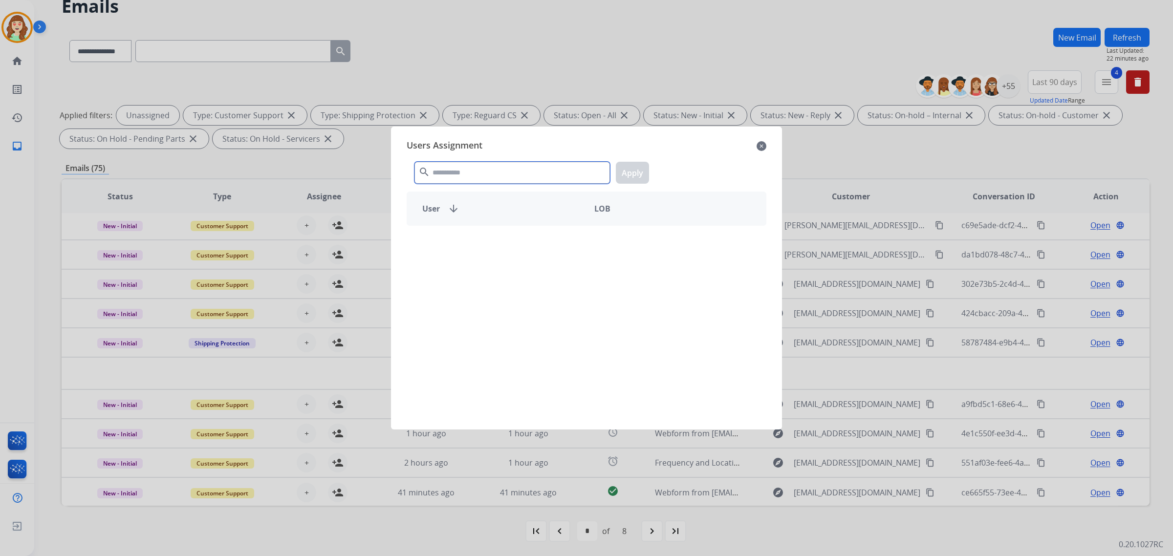
drag, startPoint x: 481, startPoint y: 180, endPoint x: 490, endPoint y: 152, distance: 28.7
click at [487, 167] on input "text" at bounding box center [511, 173] width 195 height 22
type input "****"
drag, startPoint x: 529, startPoint y: 244, endPoint x: 646, endPoint y: 192, distance: 128.8
click at [536, 240] on div "[PERSON_NAME]" at bounding box center [496, 242] width 179 height 23
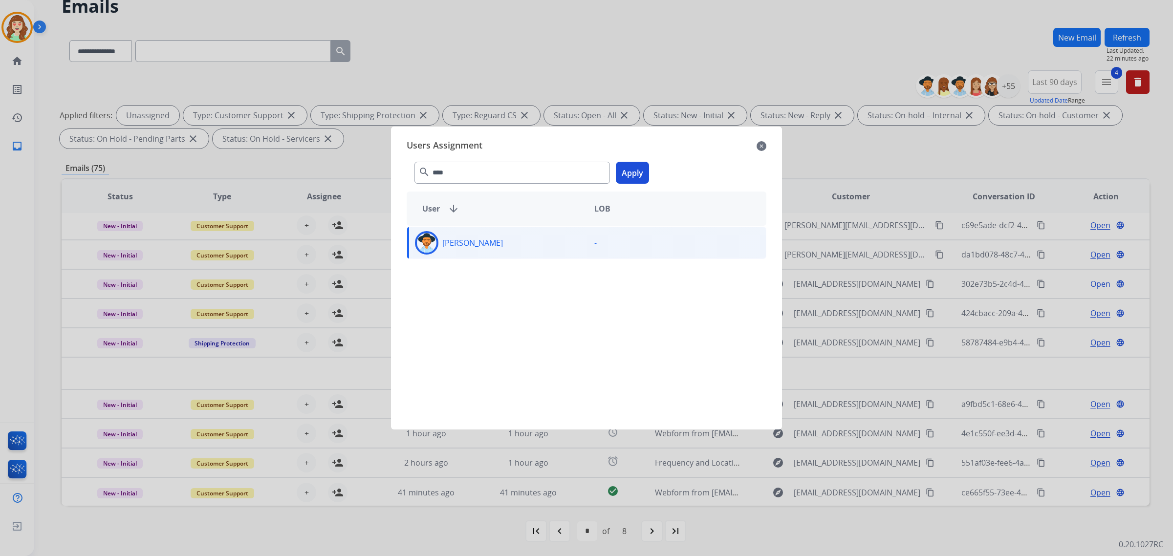
drag, startPoint x: 630, startPoint y: 172, endPoint x: 331, endPoint y: 255, distance: 310.6
click at [624, 172] on button "Apply" at bounding box center [632, 173] width 33 height 22
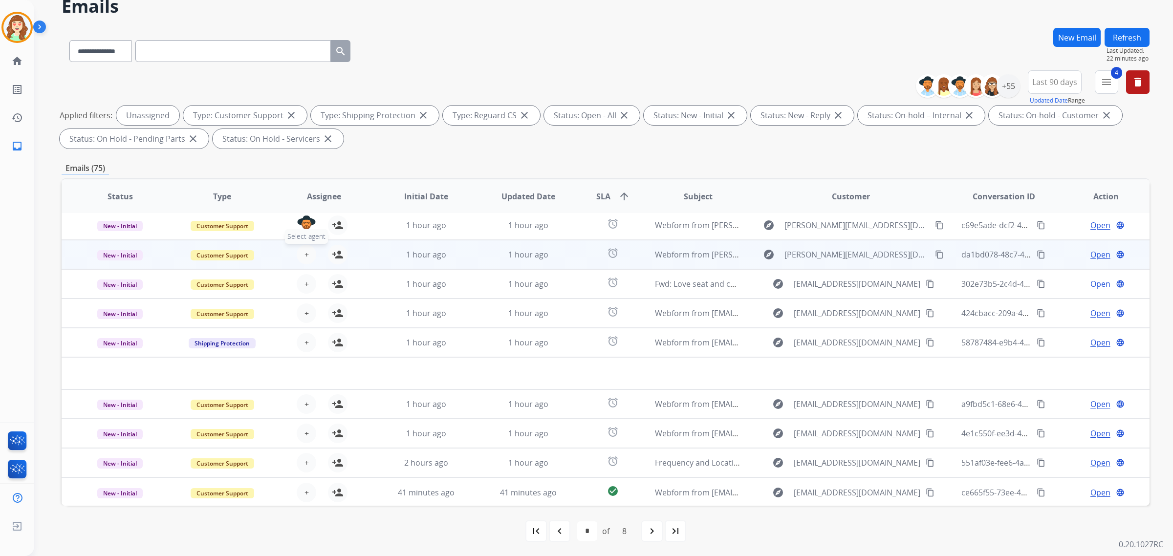
click at [305, 253] on span "+" at bounding box center [306, 255] width 4 height 12
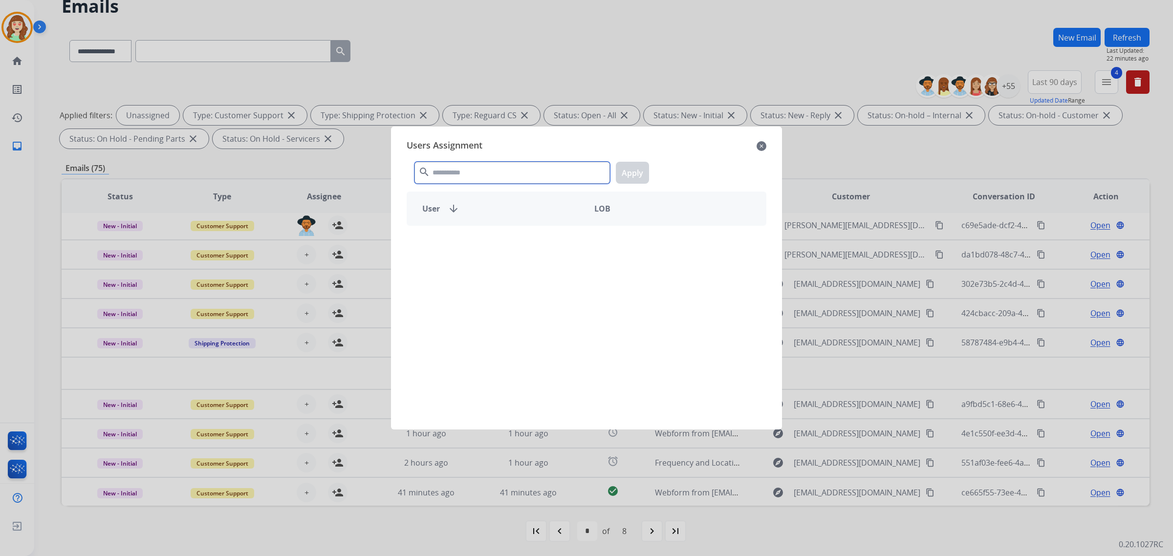
click at [490, 164] on input "text" at bounding box center [511, 173] width 195 height 22
type input "****"
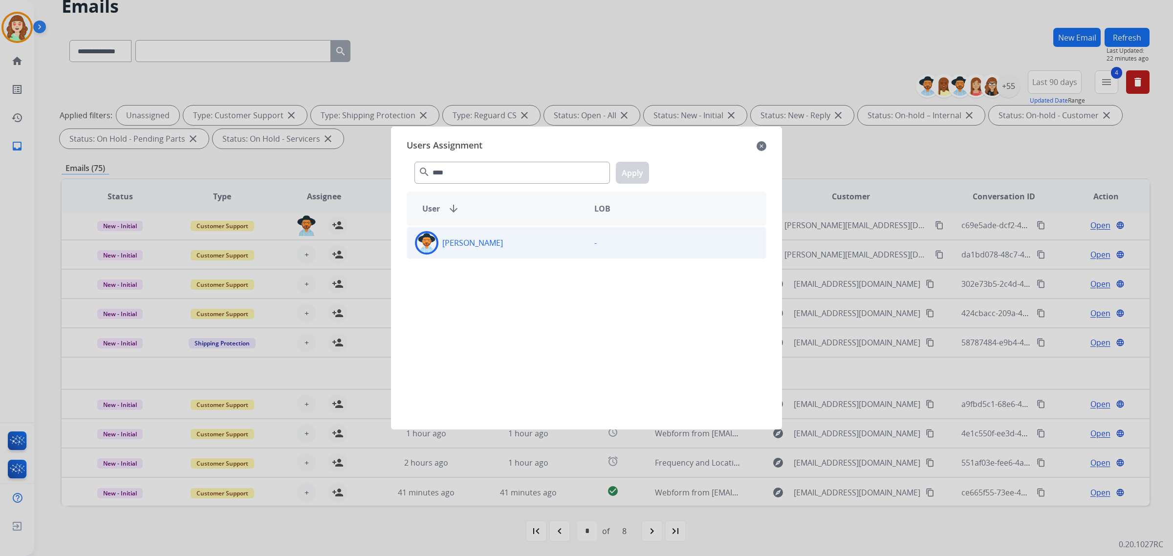
drag, startPoint x: 543, startPoint y: 244, endPoint x: 680, endPoint y: 204, distance: 142.1
click at [545, 244] on div "[PERSON_NAME]" at bounding box center [496, 242] width 179 height 23
click at [641, 173] on button "Apply" at bounding box center [632, 173] width 33 height 22
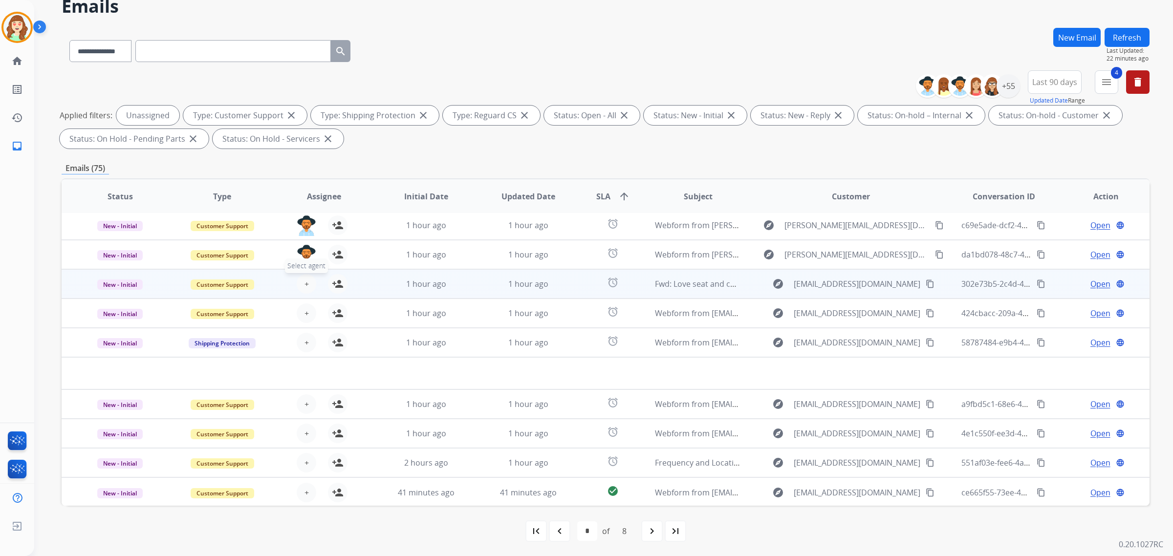
click at [301, 281] on button "+ Select agent" at bounding box center [307, 284] width 20 height 20
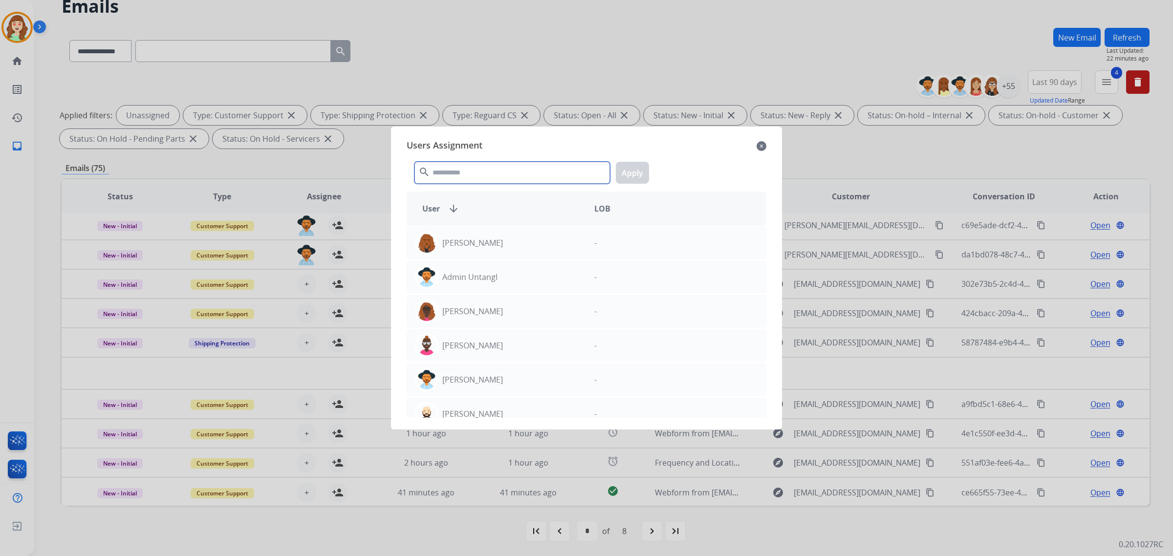
click at [499, 180] on input "text" at bounding box center [511, 173] width 195 height 22
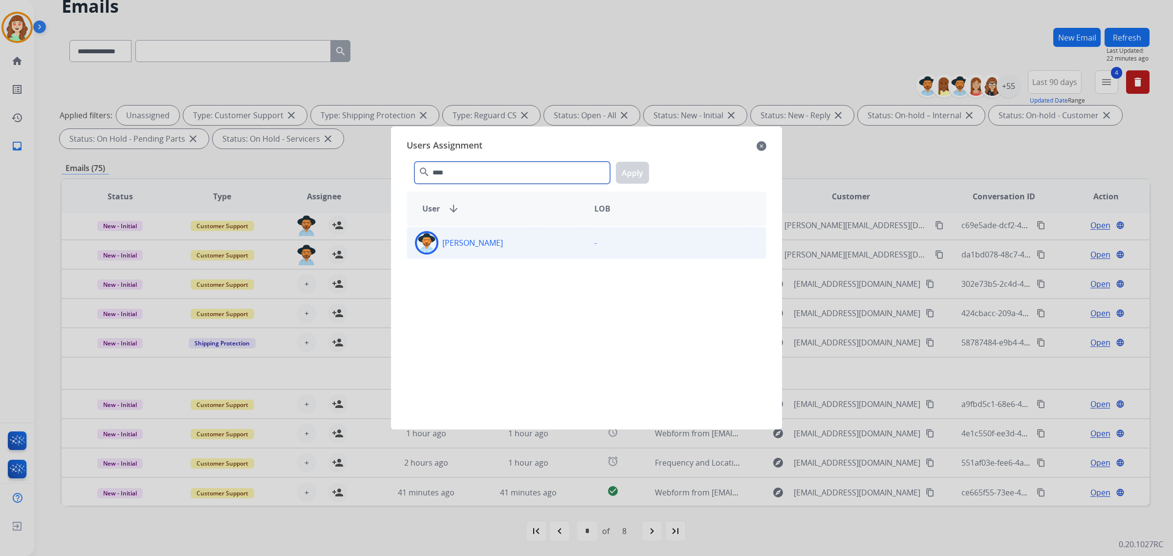
type input "****"
drag, startPoint x: 573, startPoint y: 247, endPoint x: 611, endPoint y: 174, distance: 81.7
click at [573, 246] on div "[PERSON_NAME]" at bounding box center [496, 242] width 179 height 23
drag, startPoint x: 633, startPoint y: 171, endPoint x: 284, endPoint y: 304, distance: 373.1
click at [630, 172] on button "Apply" at bounding box center [632, 173] width 33 height 22
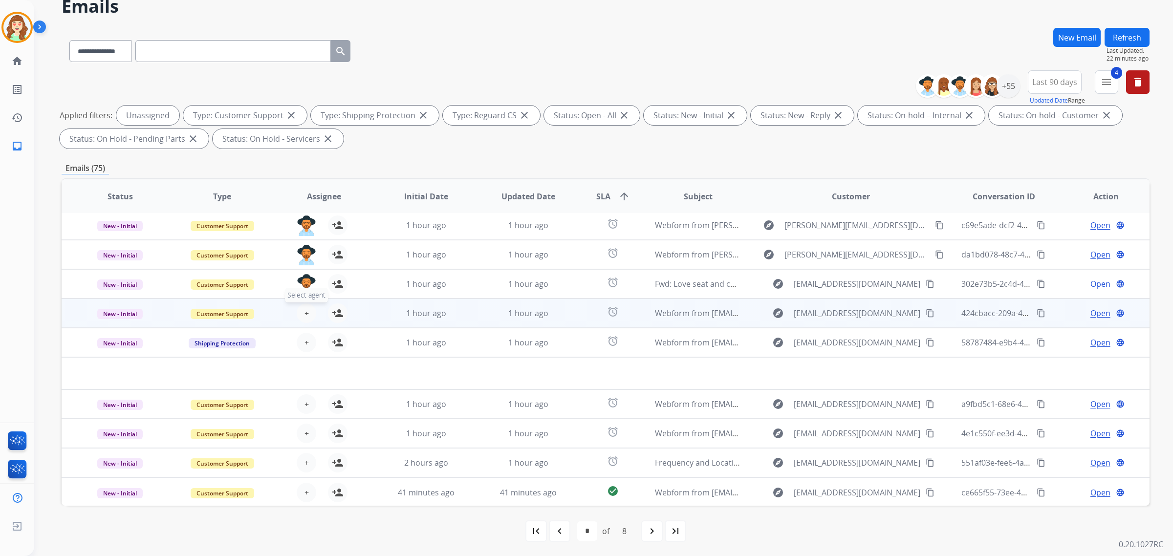
click at [304, 313] on span "+" at bounding box center [306, 313] width 4 height 12
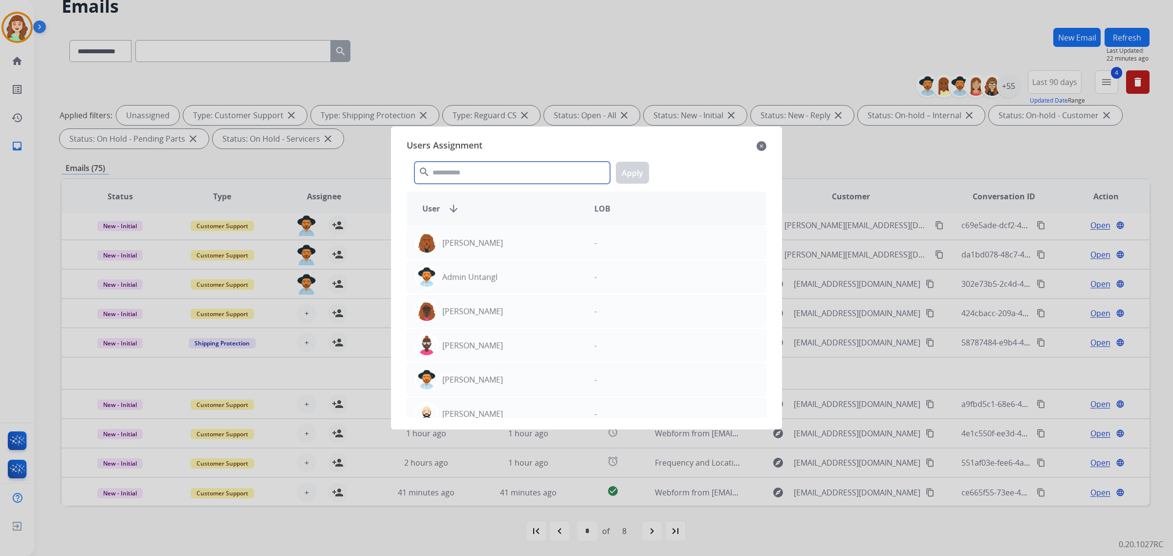
click at [460, 179] on input "text" at bounding box center [511, 173] width 195 height 22
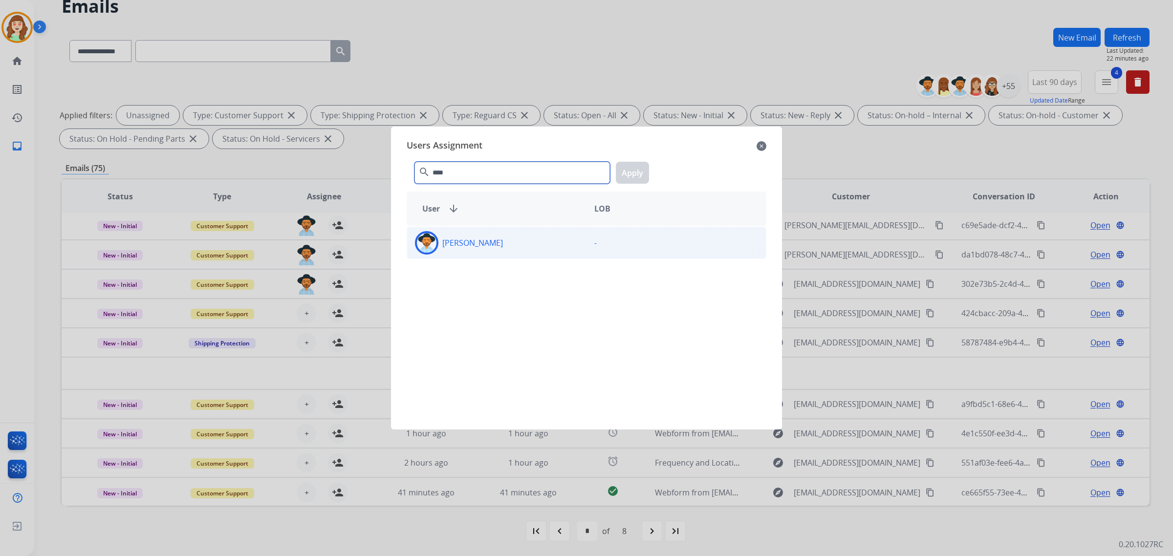
type input "****"
drag, startPoint x: 516, startPoint y: 252, endPoint x: 606, endPoint y: 193, distance: 108.0
click at [526, 248] on div "[PERSON_NAME]" at bounding box center [496, 242] width 179 height 23
click at [638, 162] on button "Apply" at bounding box center [632, 173] width 33 height 22
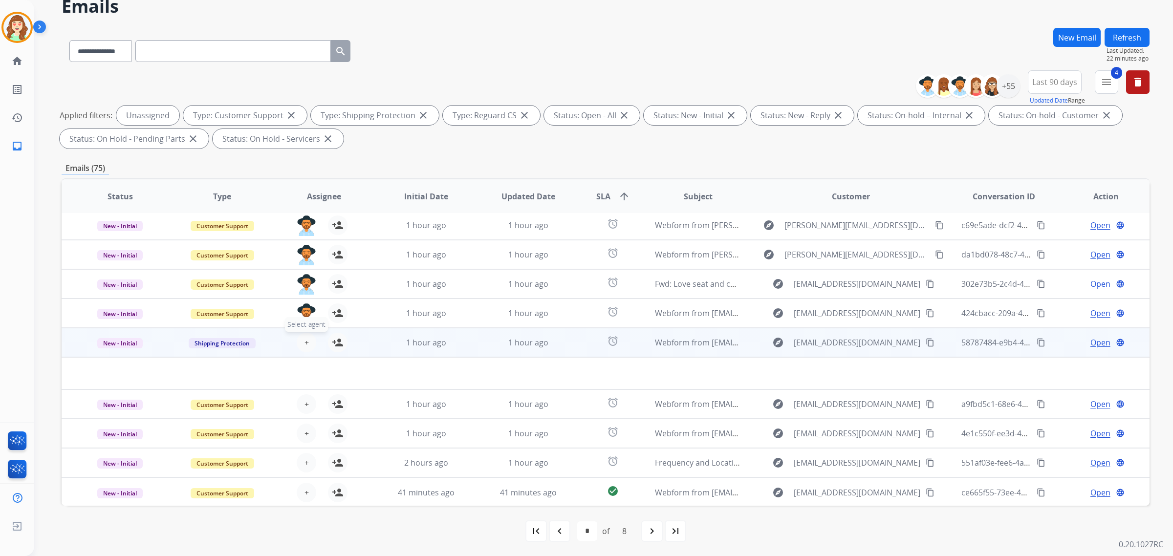
click at [305, 343] on span "+" at bounding box center [306, 343] width 4 height 12
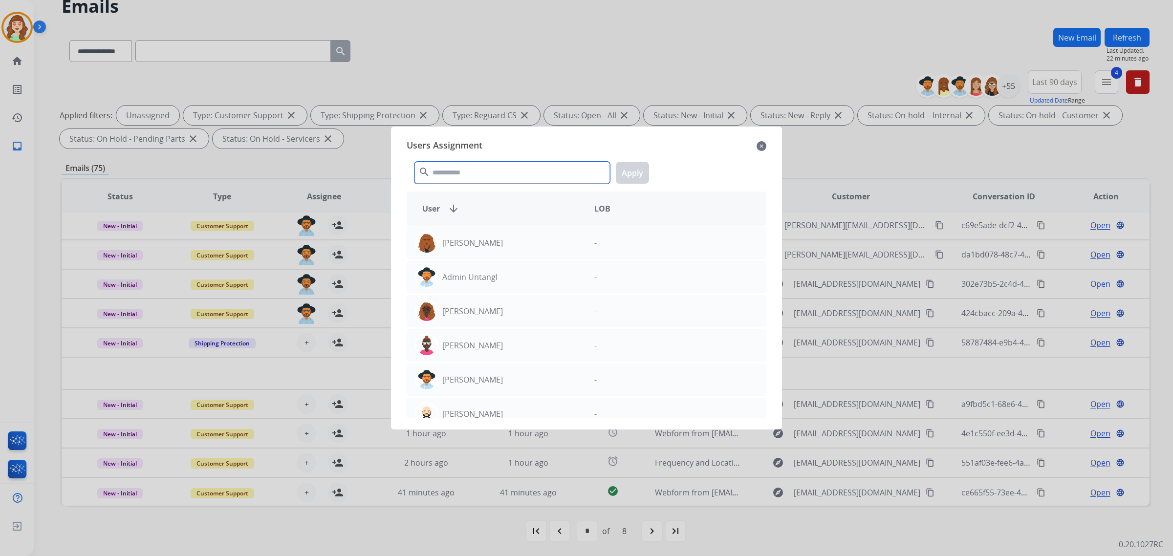
drag, startPoint x: 462, startPoint y: 178, endPoint x: 471, endPoint y: 182, distance: 9.2
click at [467, 177] on input "text" at bounding box center [511, 173] width 195 height 22
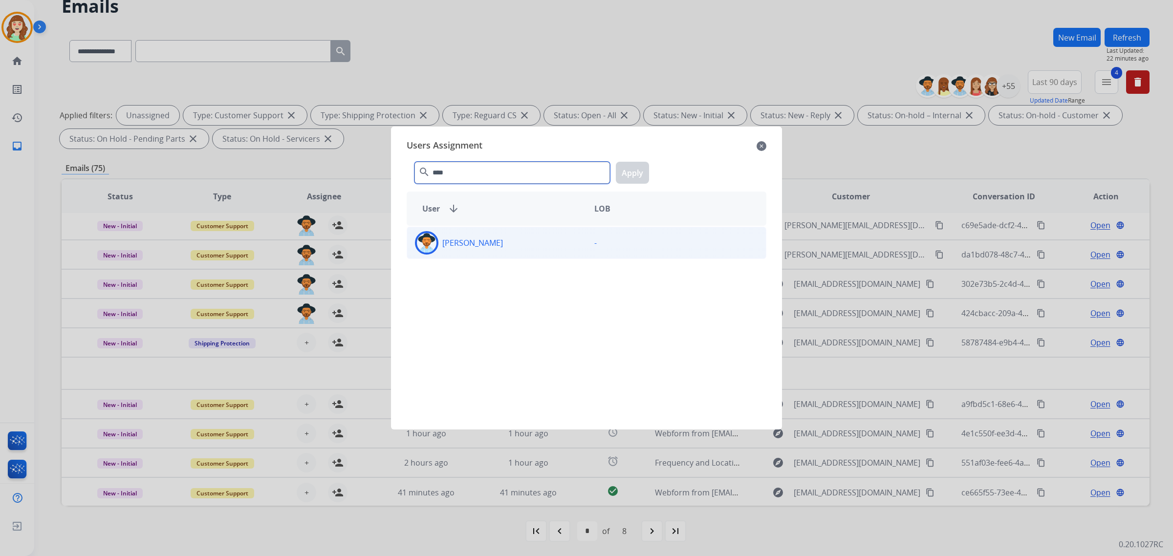
type input "****"
drag, startPoint x: 512, startPoint y: 238, endPoint x: 540, endPoint y: 223, distance: 32.6
click at [511, 238] on div "[PERSON_NAME]" at bounding box center [496, 242] width 179 height 23
click at [637, 170] on button "Apply" at bounding box center [632, 173] width 33 height 22
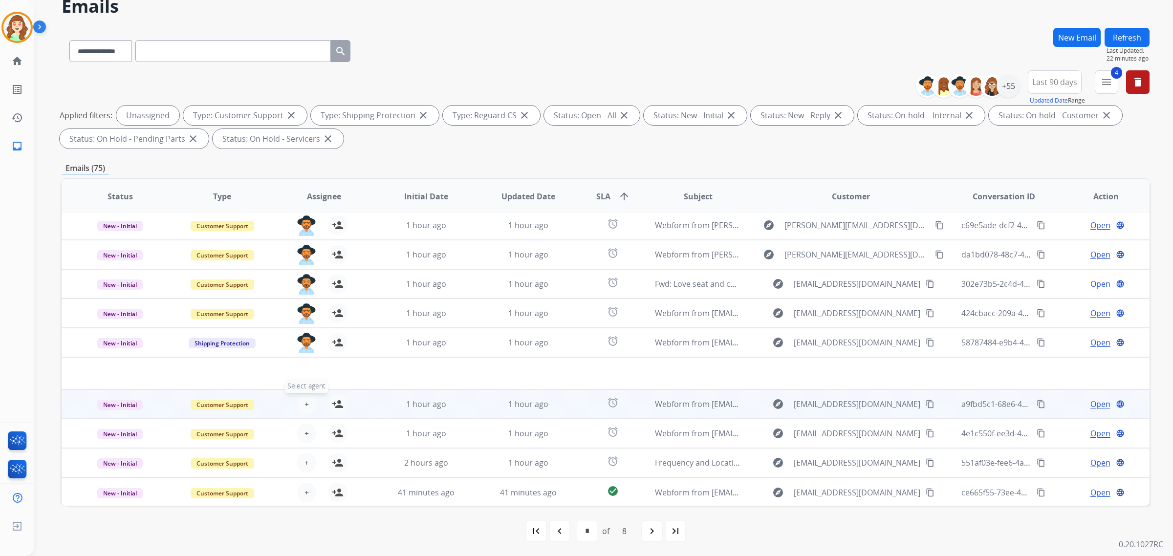
click at [306, 402] on span "+" at bounding box center [306, 404] width 4 height 12
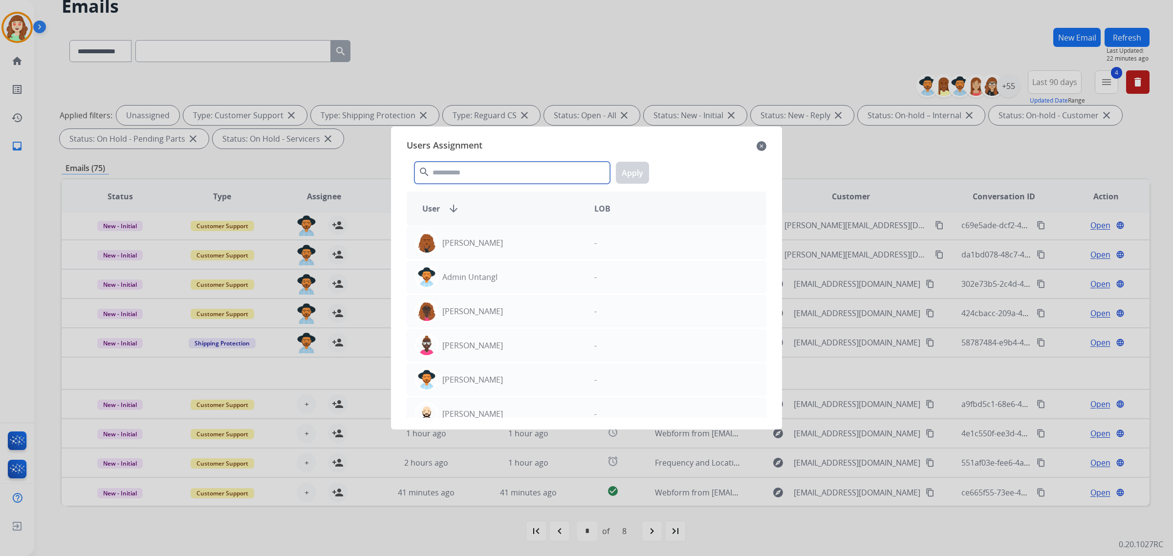
click at [490, 167] on input "text" at bounding box center [511, 173] width 195 height 22
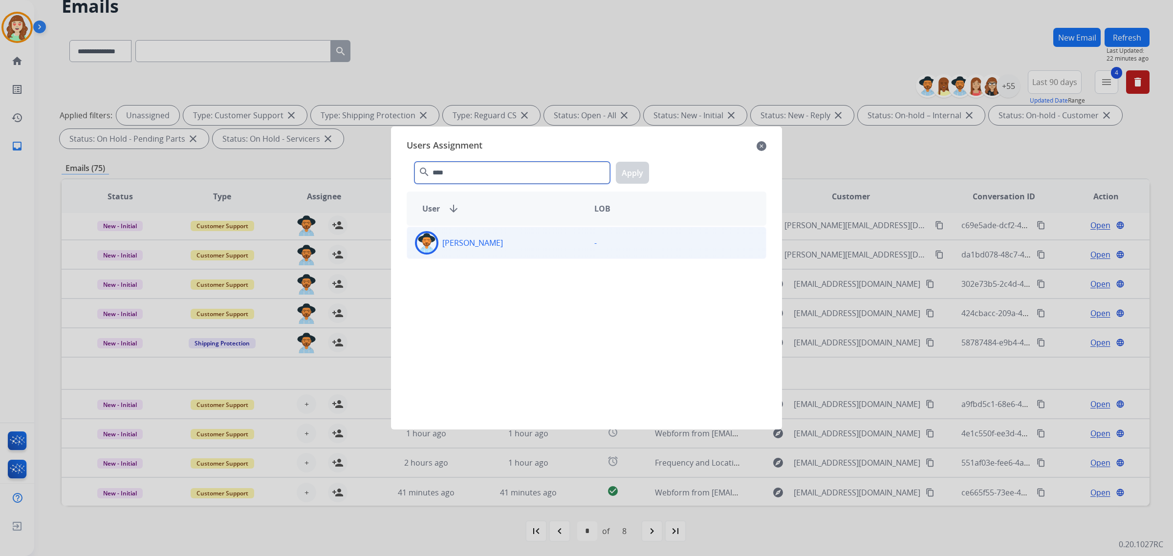
type input "****"
click at [489, 251] on div "[PERSON_NAME]" at bounding box center [496, 242] width 179 height 23
click at [633, 164] on button "Apply" at bounding box center [632, 173] width 33 height 22
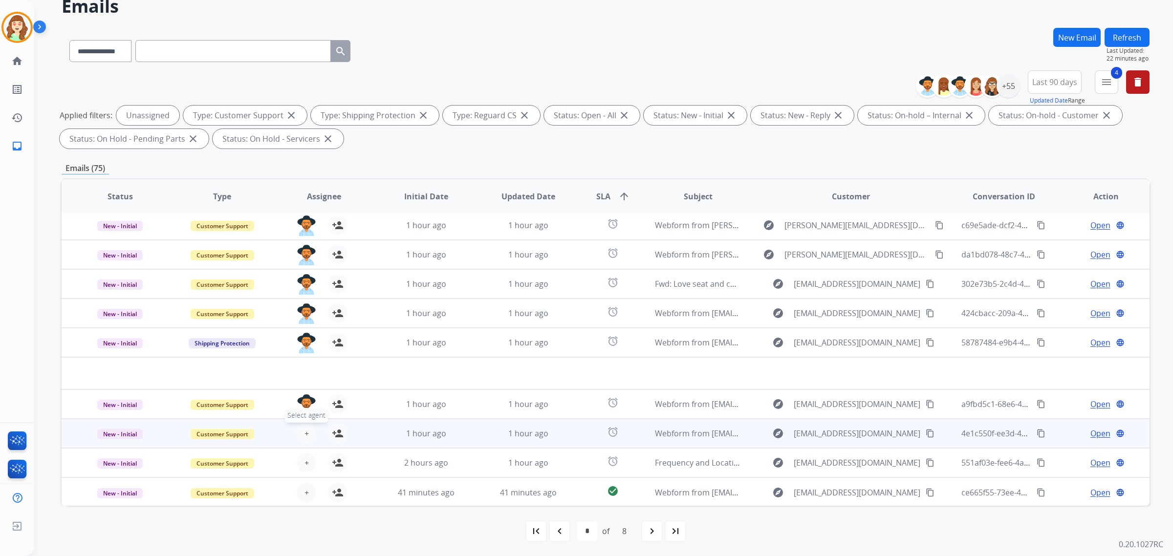
click at [304, 437] on span "+" at bounding box center [306, 434] width 4 height 12
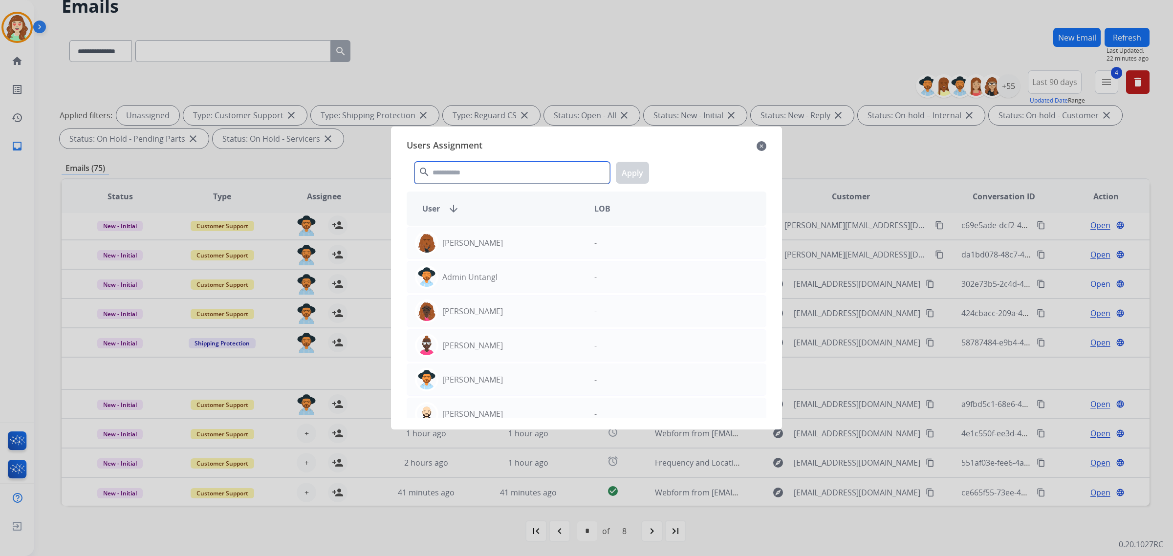
drag, startPoint x: 476, startPoint y: 170, endPoint x: 495, endPoint y: 168, distance: 18.7
click at [486, 167] on input "text" at bounding box center [511, 173] width 195 height 22
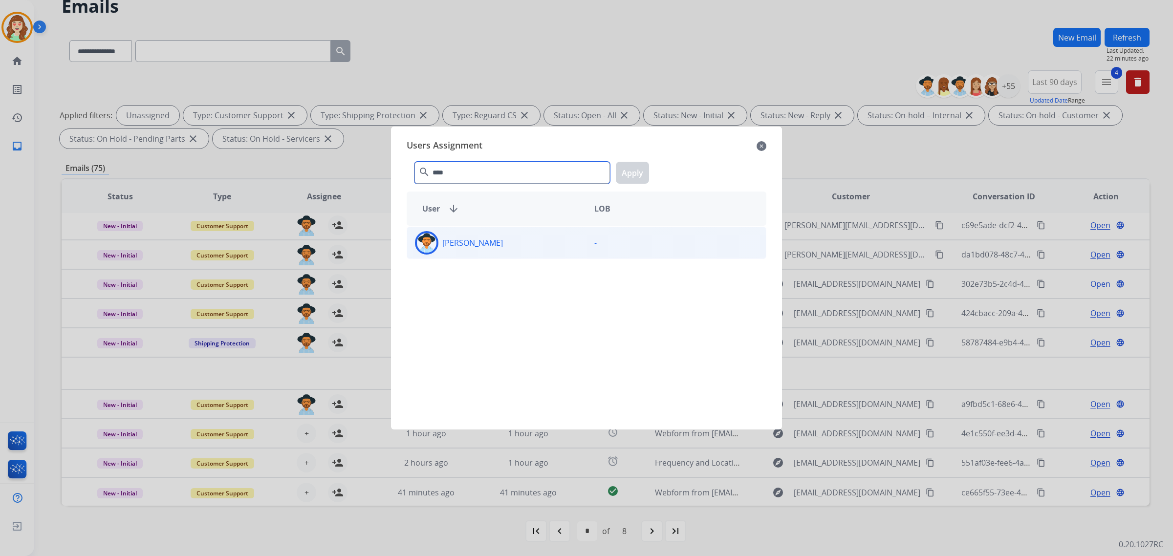
type input "****"
click at [517, 247] on div "[PERSON_NAME]" at bounding box center [496, 242] width 179 height 23
click at [638, 172] on button "Apply" at bounding box center [632, 173] width 33 height 22
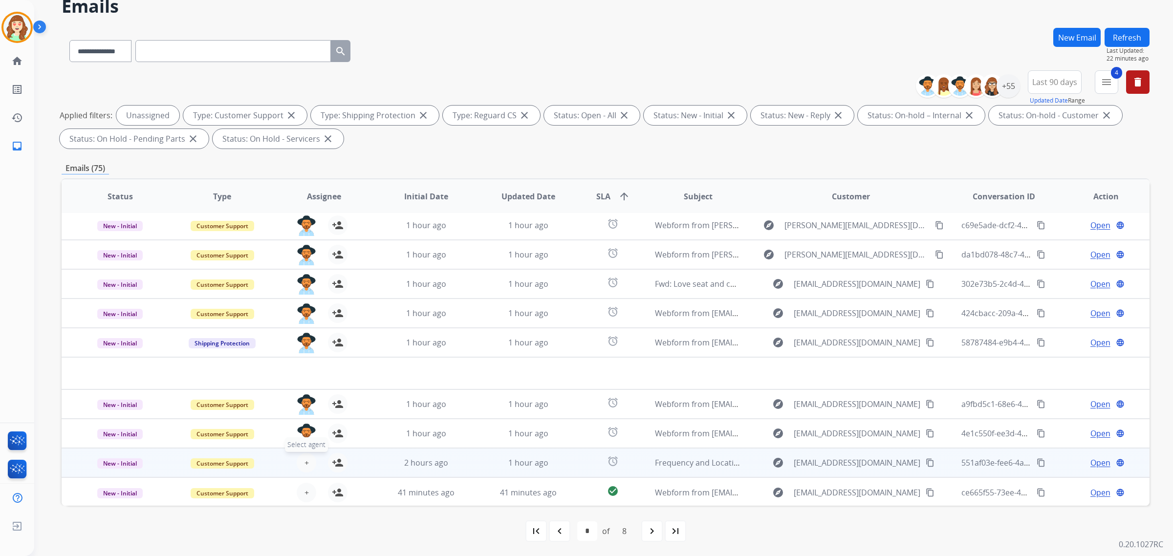
click at [304, 462] on span "+" at bounding box center [306, 463] width 4 height 12
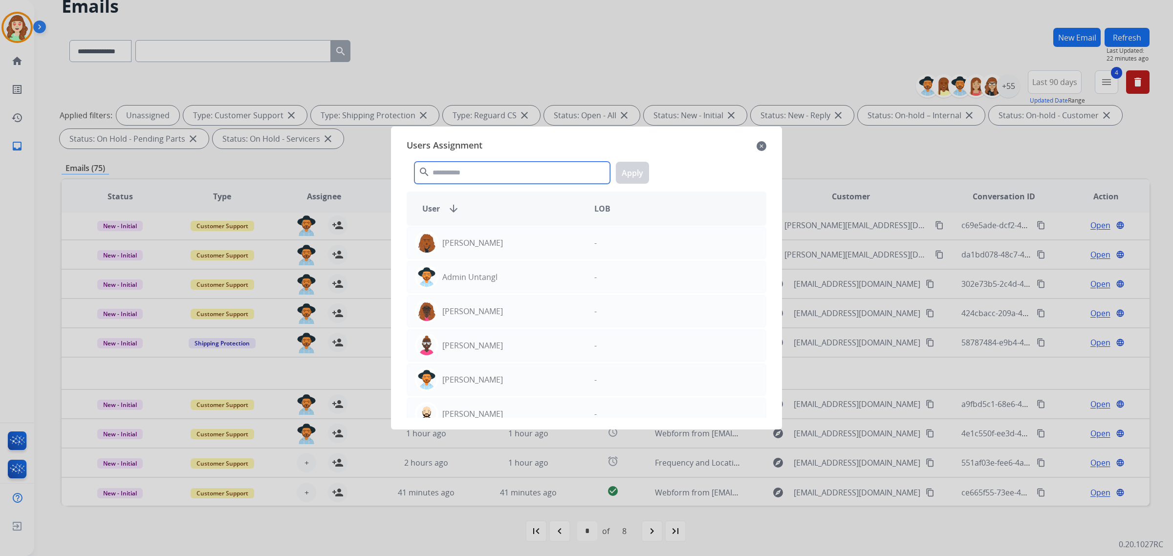
drag, startPoint x: 526, startPoint y: 165, endPoint x: 534, endPoint y: 159, distance: 9.8
click at [533, 162] on input "text" at bounding box center [511, 173] width 195 height 22
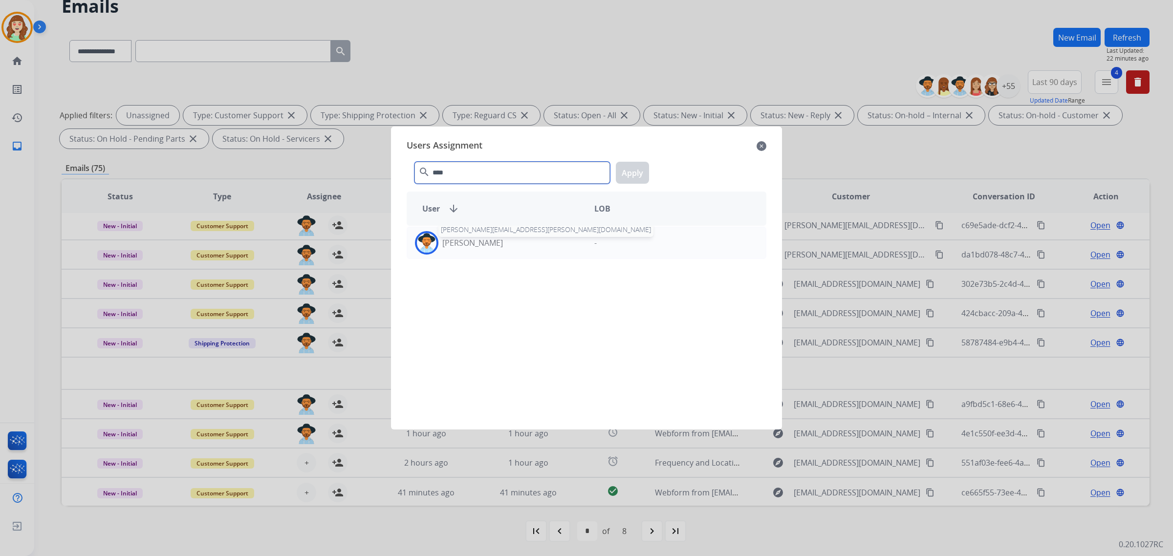
type input "****"
click at [509, 247] on div "[PERSON_NAME] [PERSON_NAME][EMAIL_ADDRESS][PERSON_NAME][DOMAIN_NAME]" at bounding box center [496, 242] width 179 height 23
click at [636, 173] on button "Apply" at bounding box center [632, 173] width 33 height 22
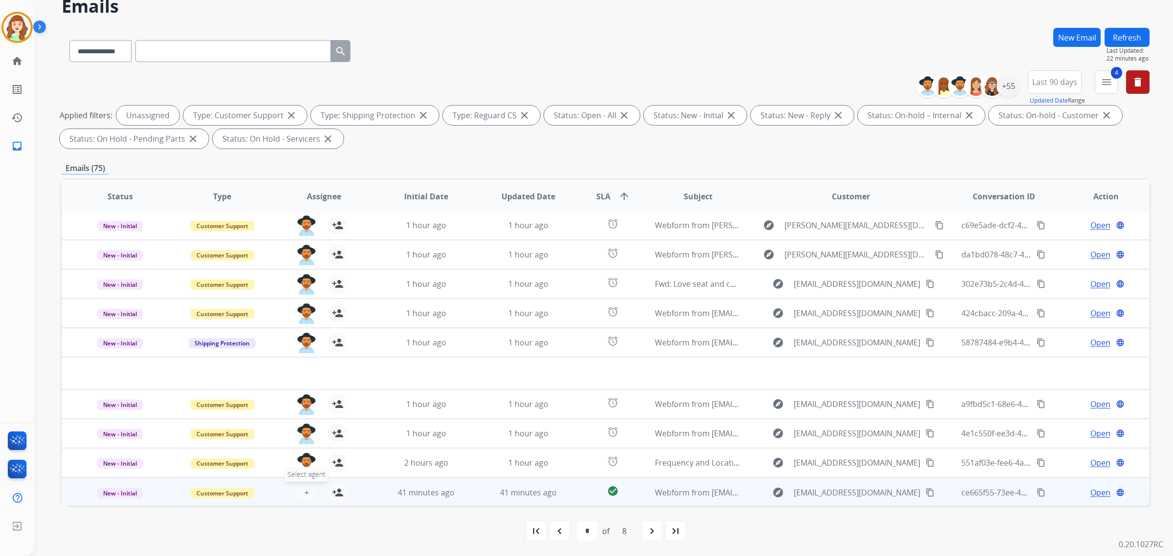
click at [301, 490] on button "+ Select agent" at bounding box center [307, 493] width 20 height 20
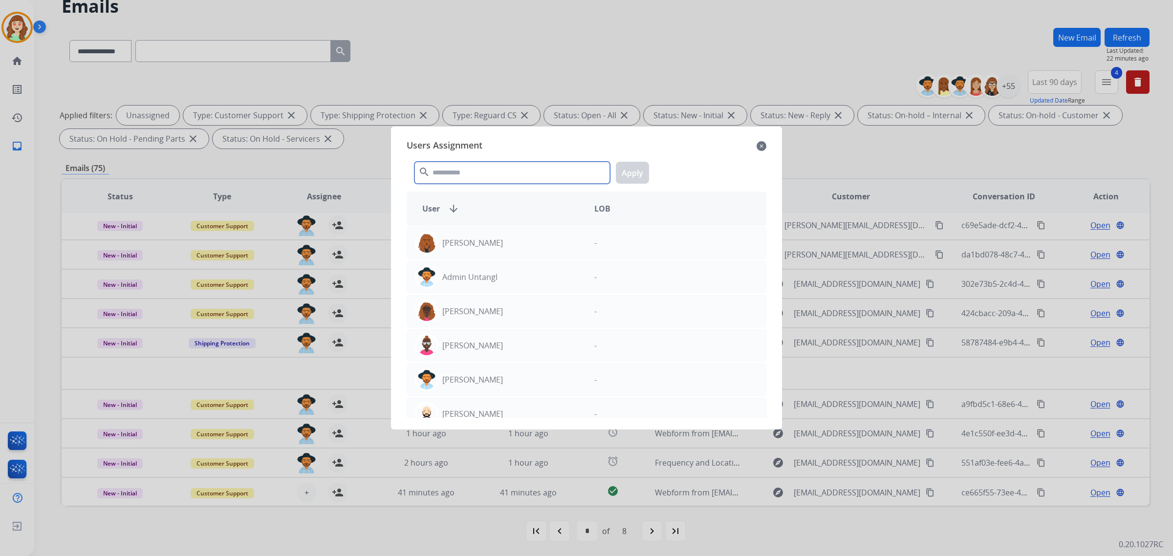
click at [504, 167] on input "text" at bounding box center [511, 173] width 195 height 22
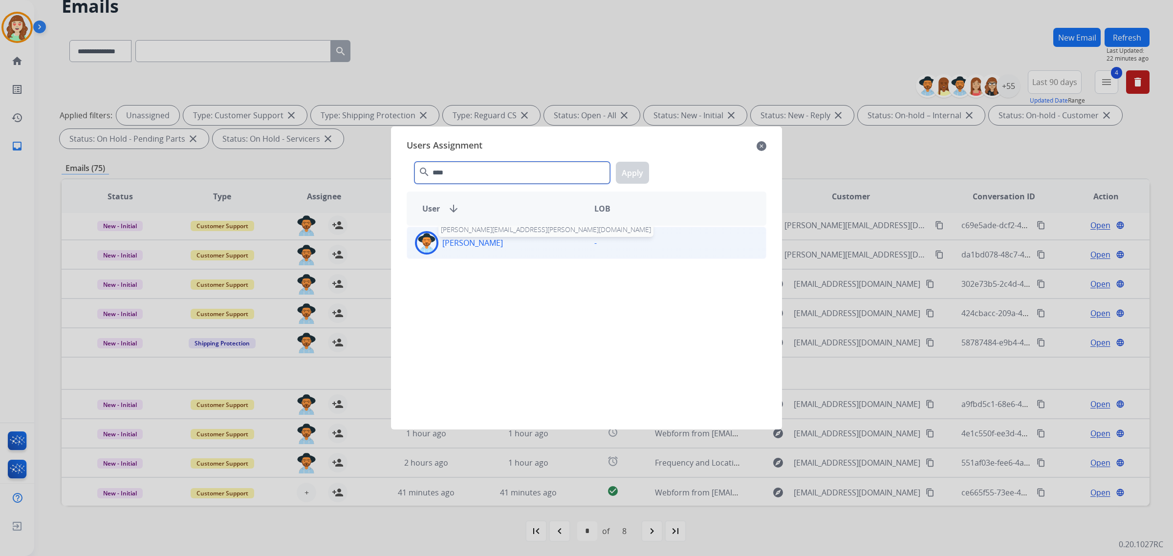
type input "****"
click at [491, 236] on div "[PERSON_NAME]" at bounding box center [496, 242] width 179 height 23
click at [628, 176] on button "Apply" at bounding box center [632, 173] width 33 height 22
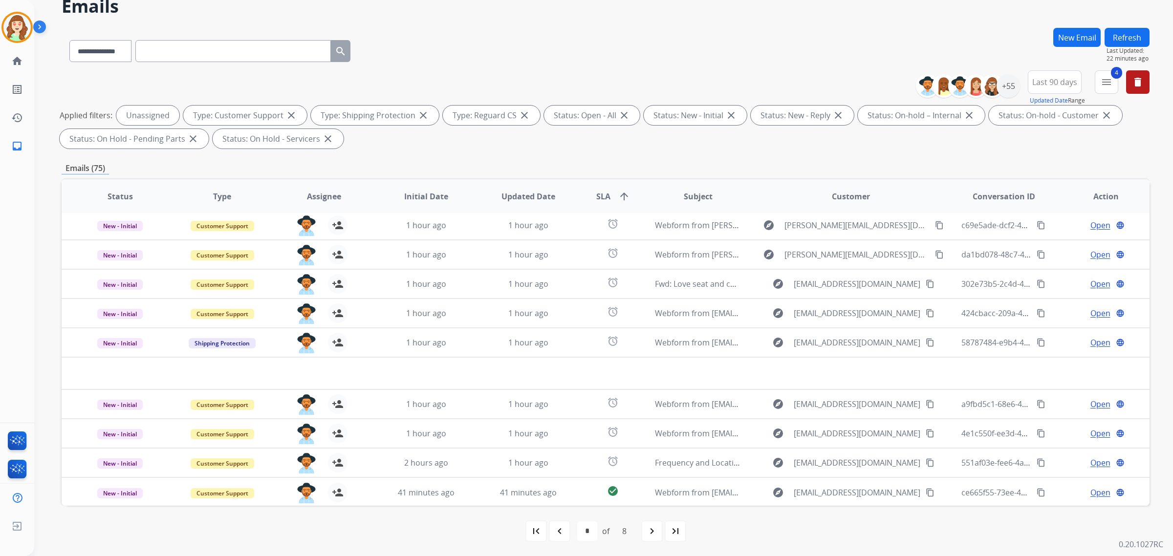
click at [648, 532] on mat-icon "navigate_next" at bounding box center [652, 531] width 12 height 12
select select "*"
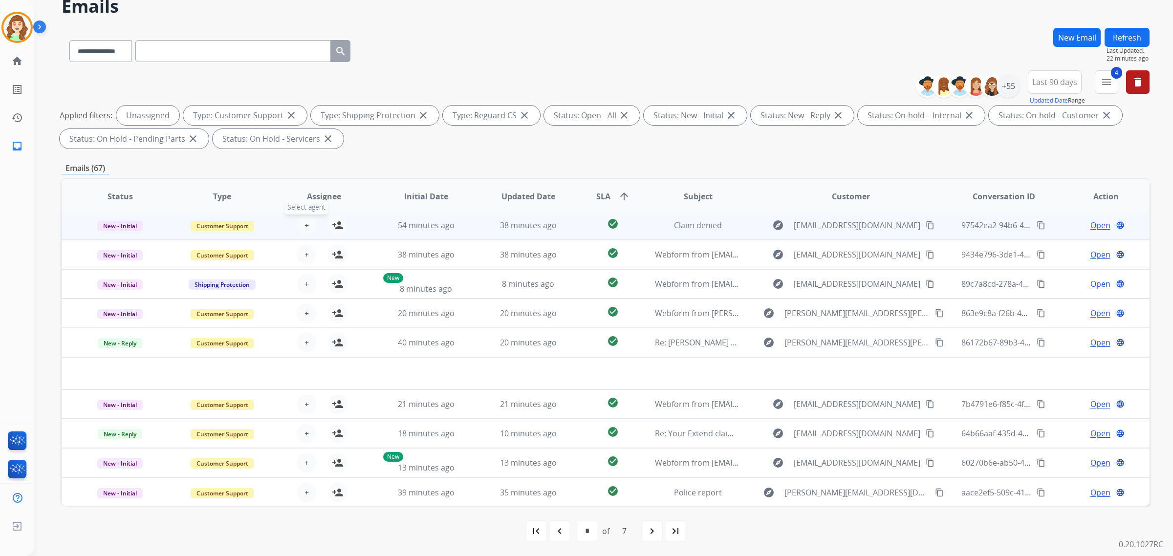
click at [305, 220] on span "+" at bounding box center [306, 225] width 4 height 12
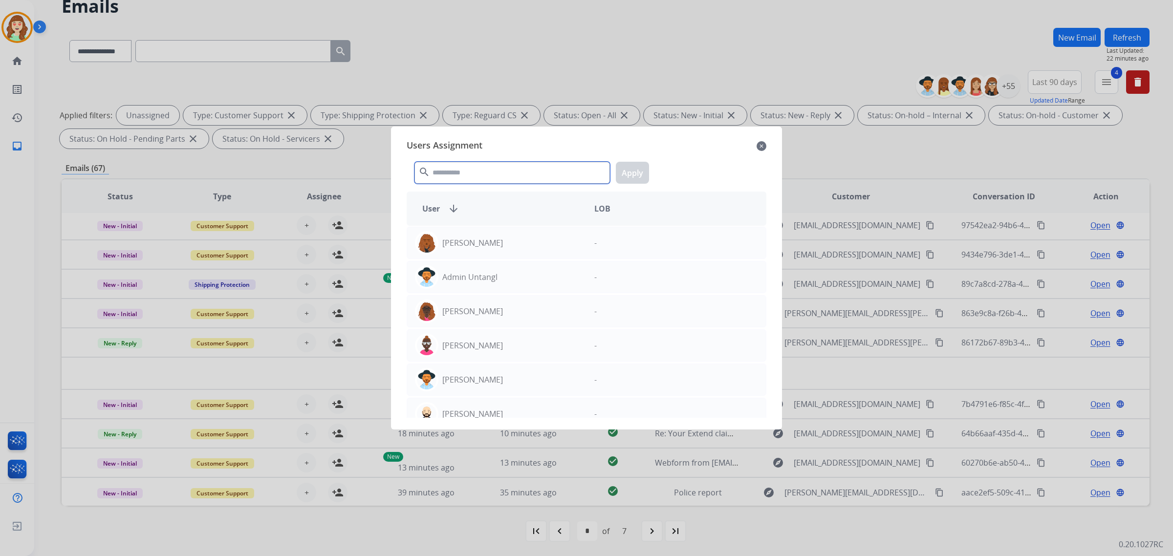
drag, startPoint x: 524, startPoint y: 172, endPoint x: 542, endPoint y: 170, distance: 18.7
click at [541, 171] on input "text" at bounding box center [511, 173] width 195 height 22
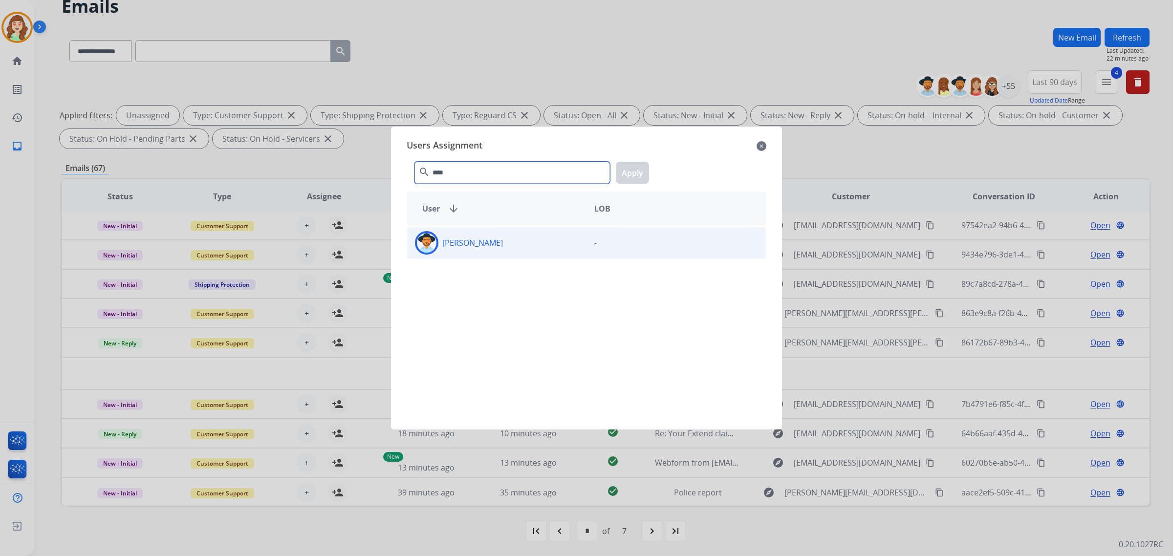
type input "****"
click at [526, 248] on div "[PERSON_NAME]" at bounding box center [496, 242] width 179 height 23
click at [633, 176] on button "Apply" at bounding box center [632, 173] width 33 height 22
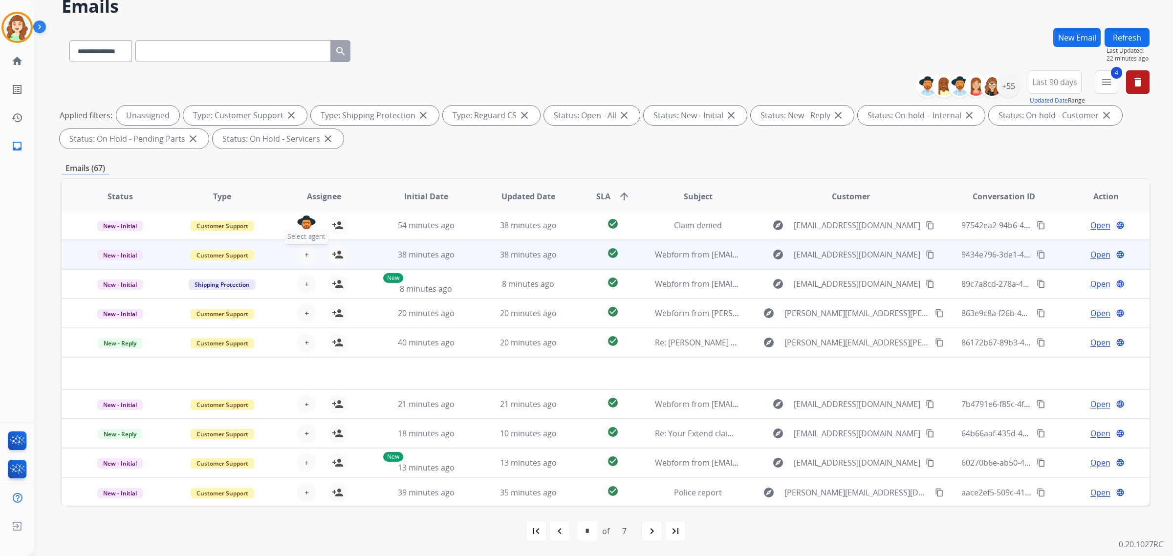
click at [300, 250] on button "+ Select agent" at bounding box center [307, 255] width 20 height 20
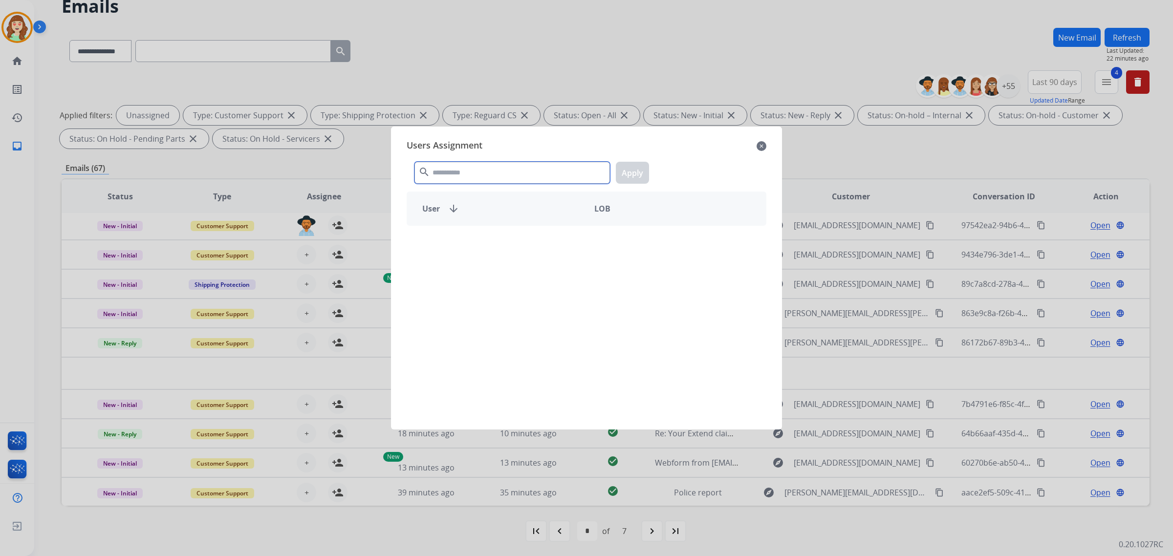
click at [485, 178] on input "text" at bounding box center [511, 173] width 195 height 22
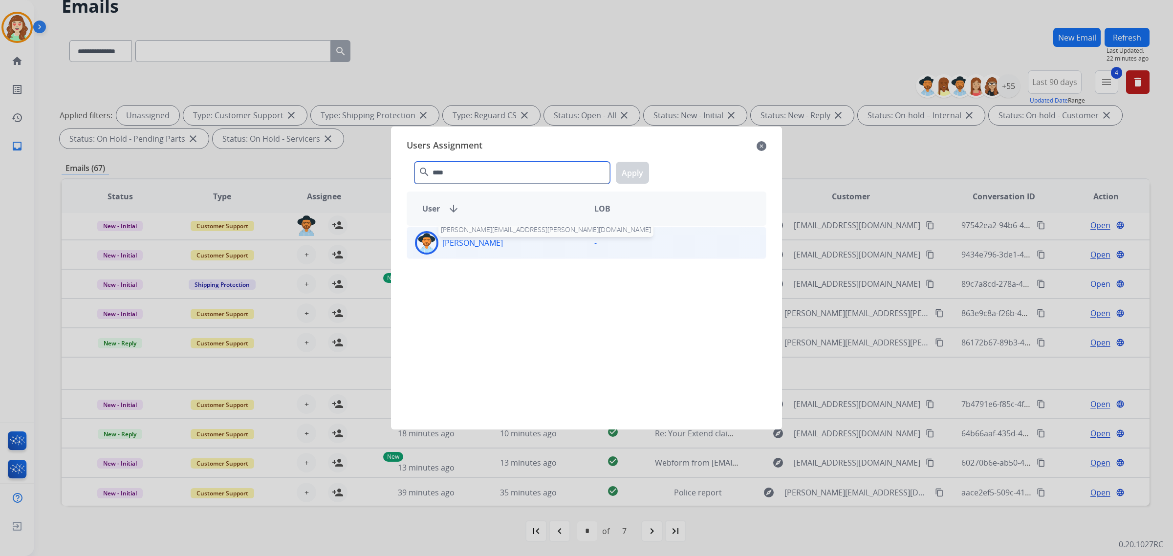
type input "****"
click at [468, 243] on p "[PERSON_NAME]" at bounding box center [472, 243] width 61 height 12
click at [633, 171] on button "Apply" at bounding box center [632, 173] width 33 height 22
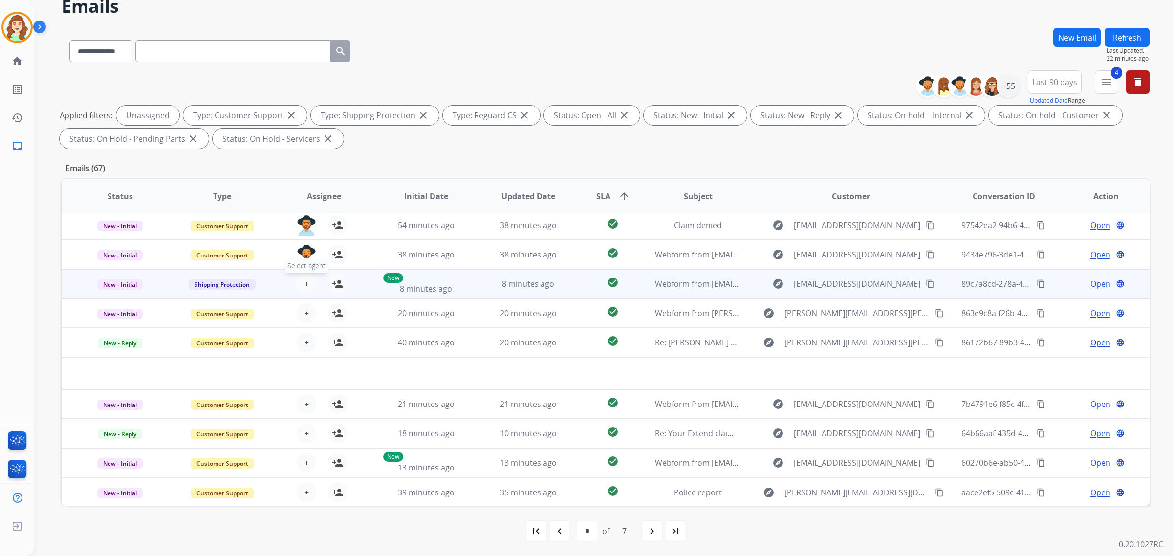
click at [301, 281] on button "+ Select agent" at bounding box center [307, 284] width 20 height 20
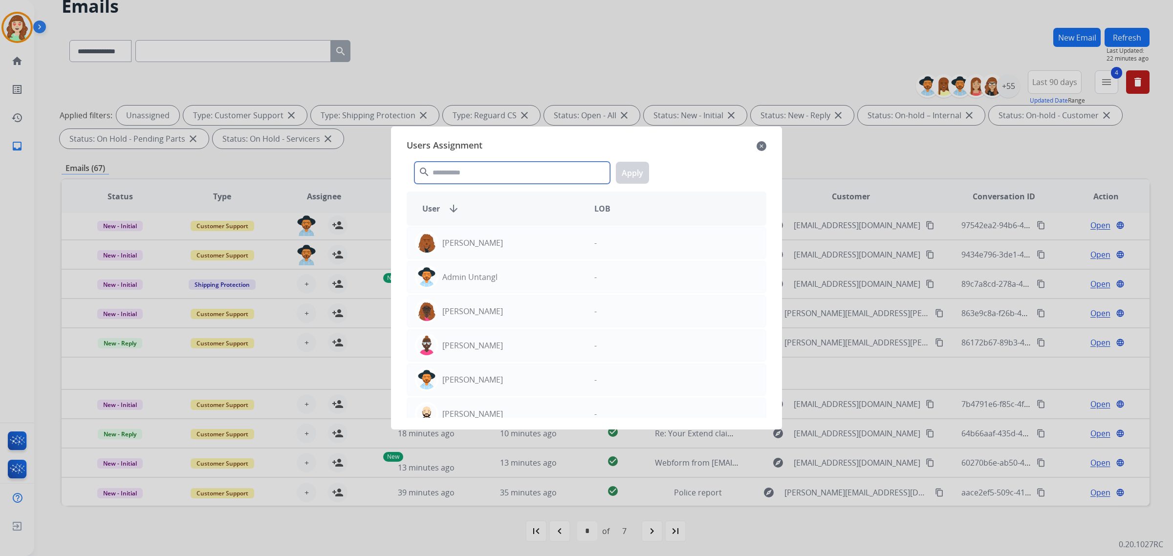
click at [525, 173] on input "text" at bounding box center [511, 173] width 195 height 22
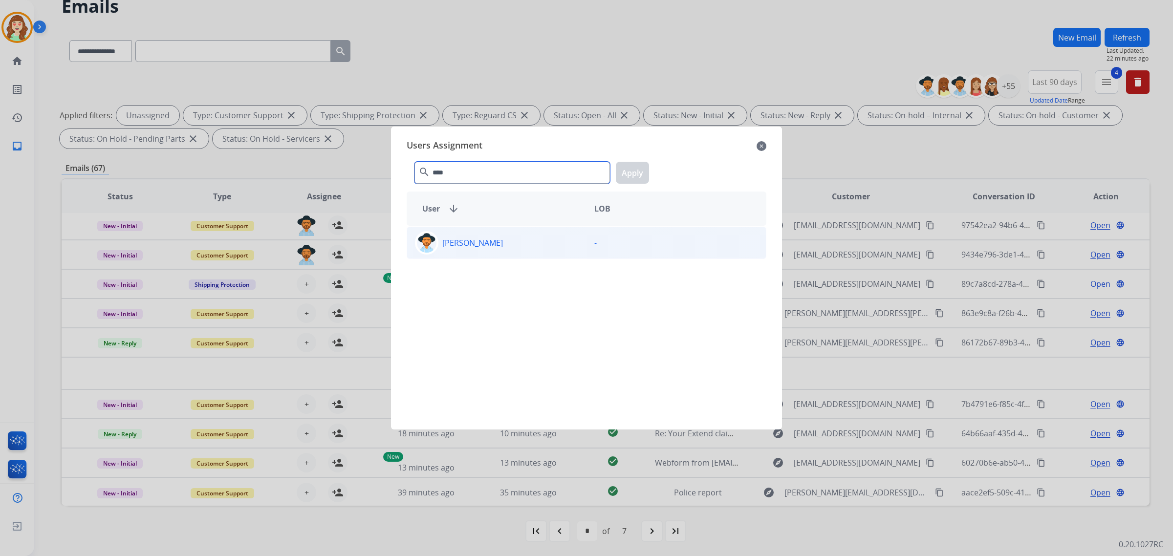
type input "****"
click at [524, 254] on div "[PERSON_NAME]" at bounding box center [496, 242] width 179 height 23
click at [638, 172] on button "Apply" at bounding box center [632, 173] width 33 height 22
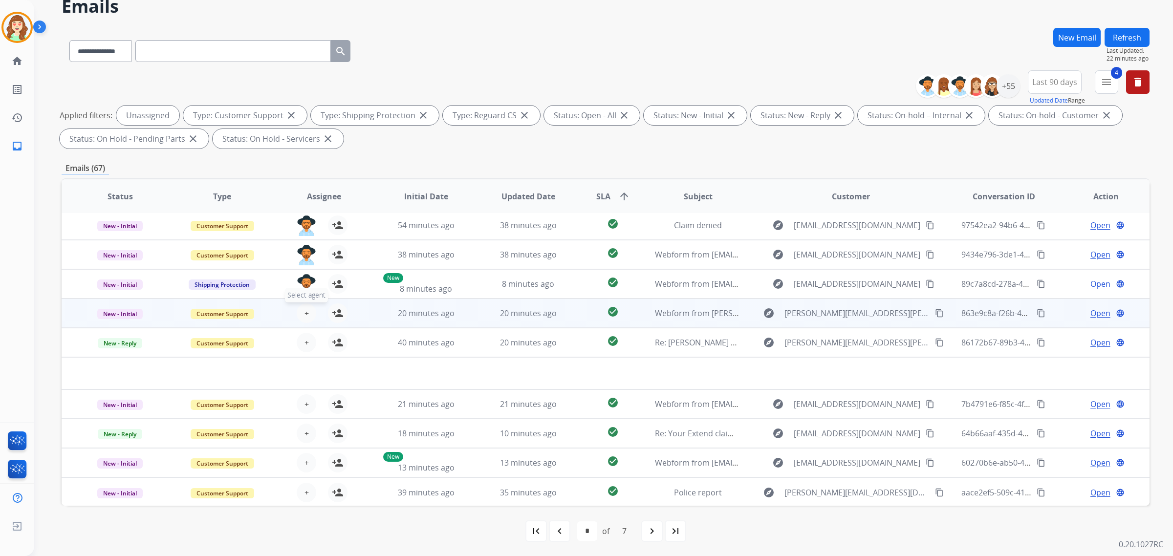
click at [304, 312] on span "+" at bounding box center [306, 313] width 4 height 12
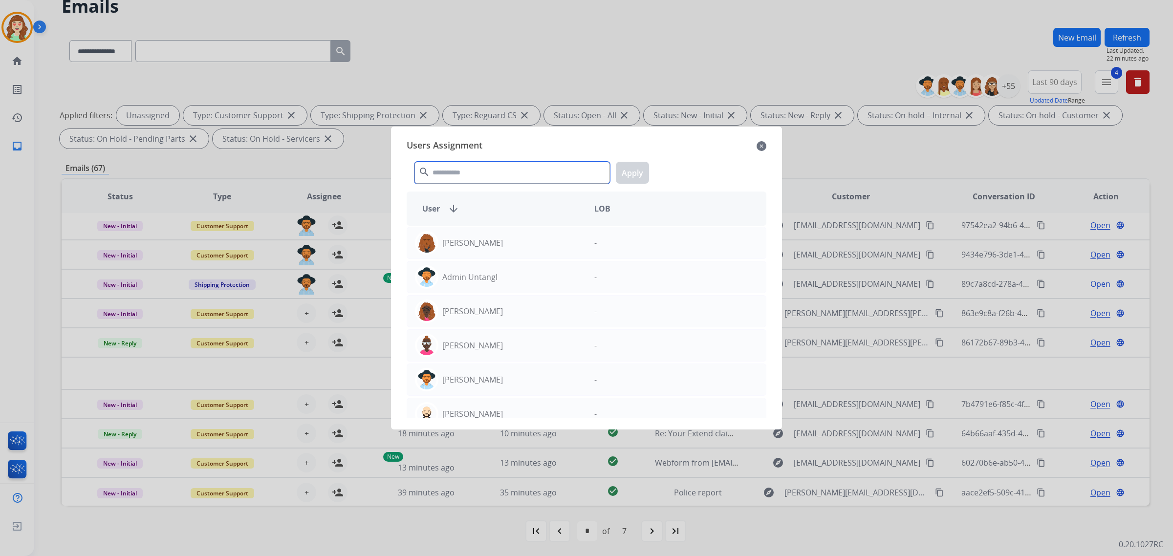
click at [514, 177] on input "text" at bounding box center [511, 173] width 195 height 22
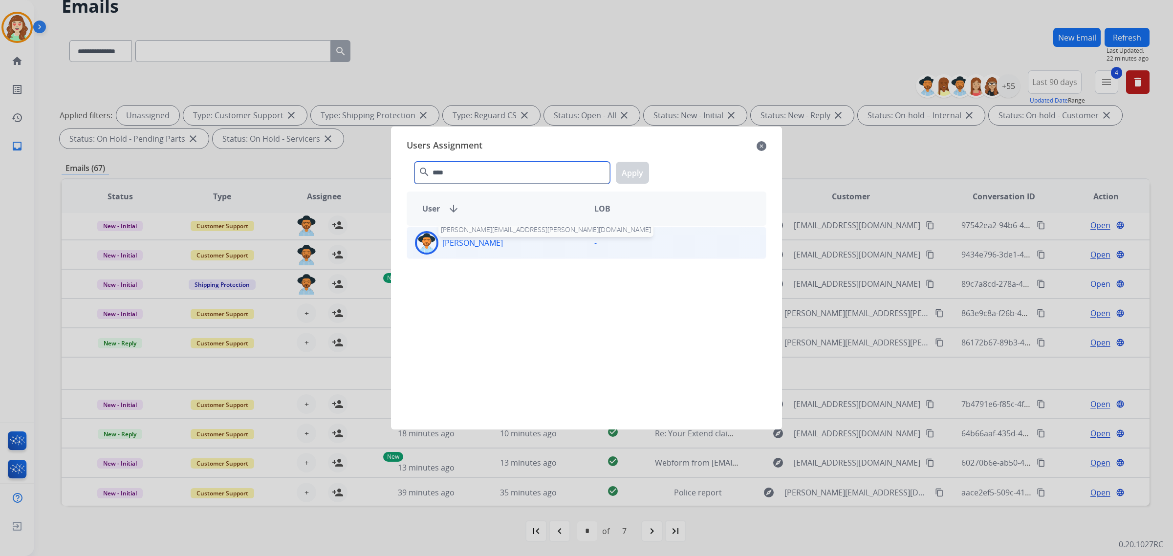
type input "****"
click at [489, 247] on p "[PERSON_NAME]" at bounding box center [472, 243] width 61 height 12
click at [634, 174] on button "Apply" at bounding box center [632, 173] width 33 height 22
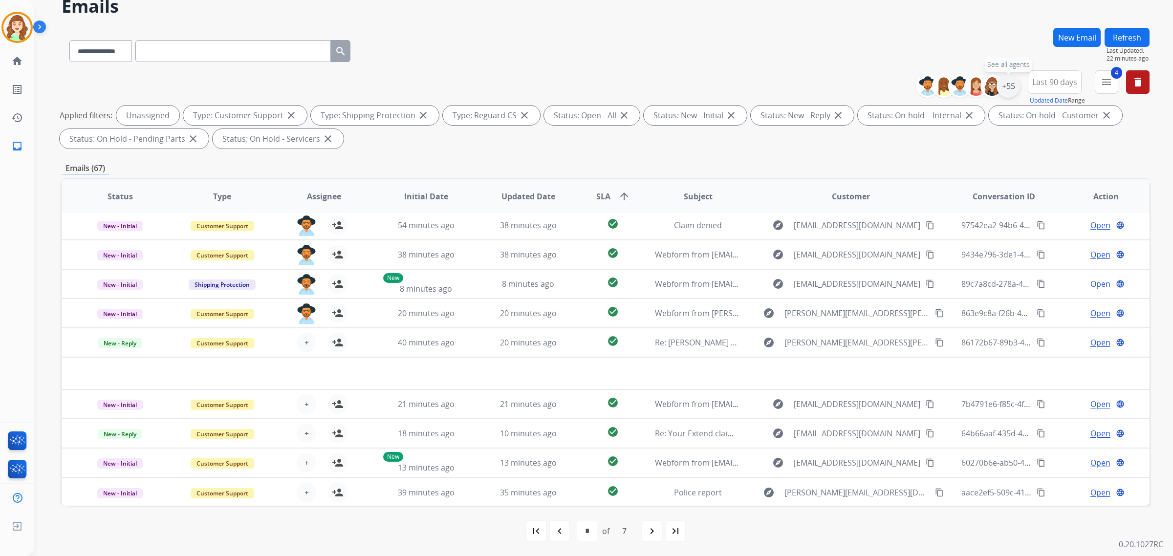
click at [1011, 86] on div "+55" at bounding box center [1007, 85] width 23 height 23
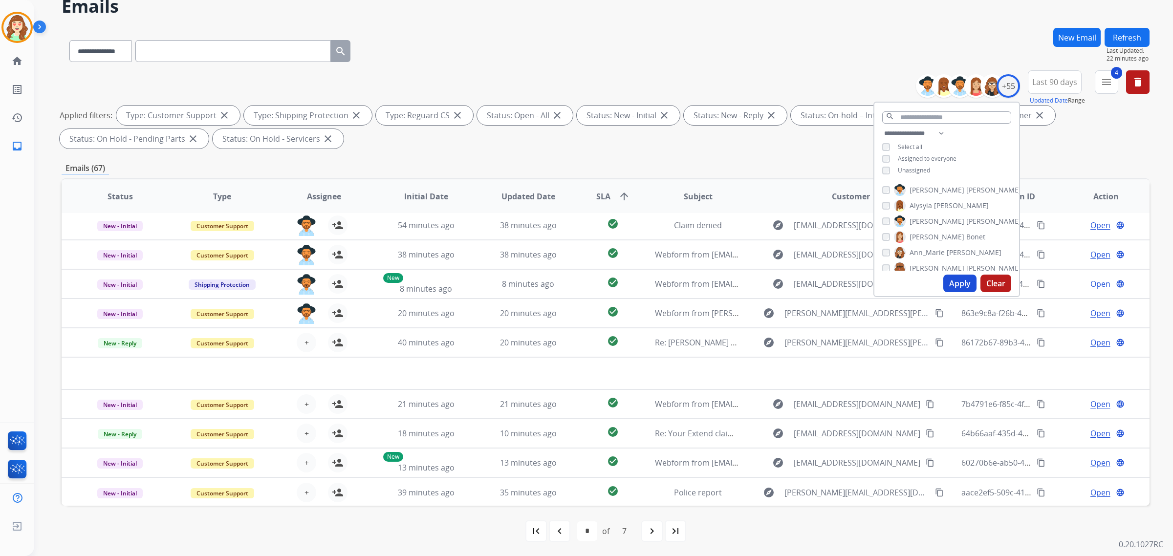
click at [992, 280] on button "Clear" at bounding box center [995, 284] width 31 height 18
select select "*"
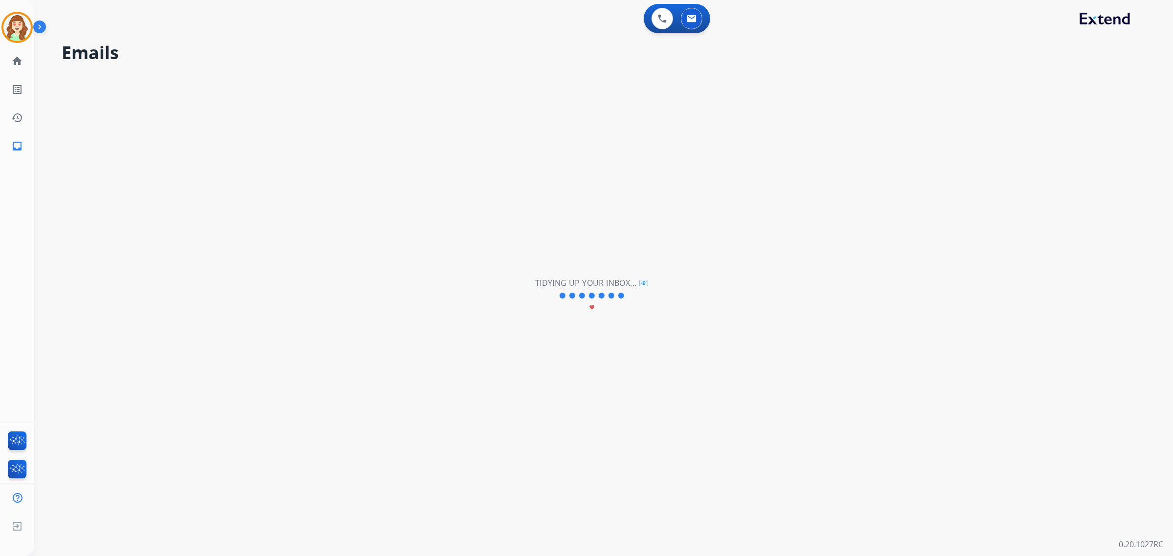
scroll to position [0, 0]
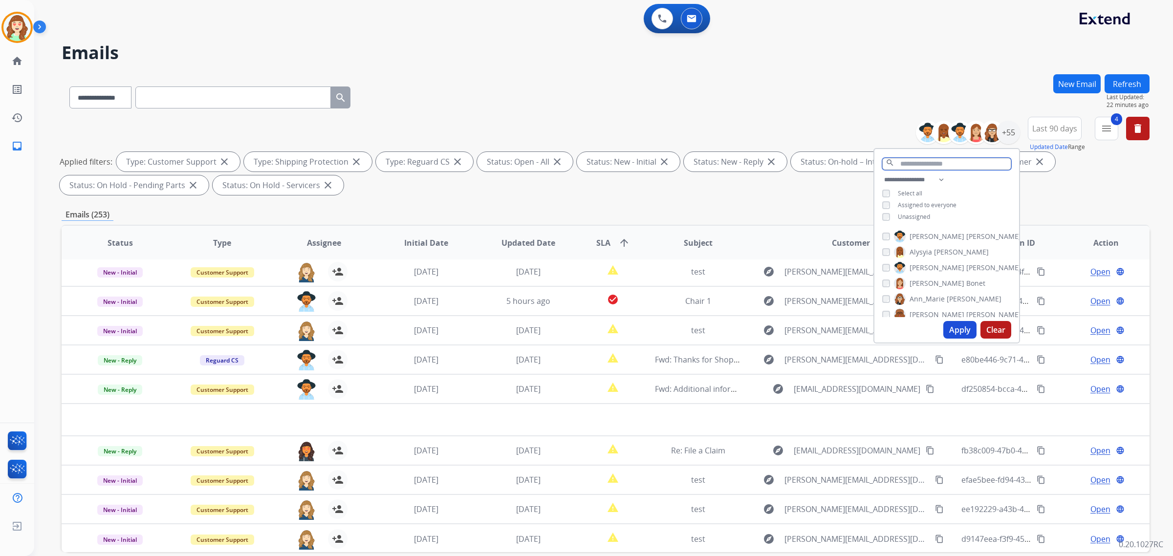
drag, startPoint x: 904, startPoint y: 164, endPoint x: 925, endPoint y: 155, distance: 22.1
click at [912, 159] on input "text" at bounding box center [946, 164] width 129 height 12
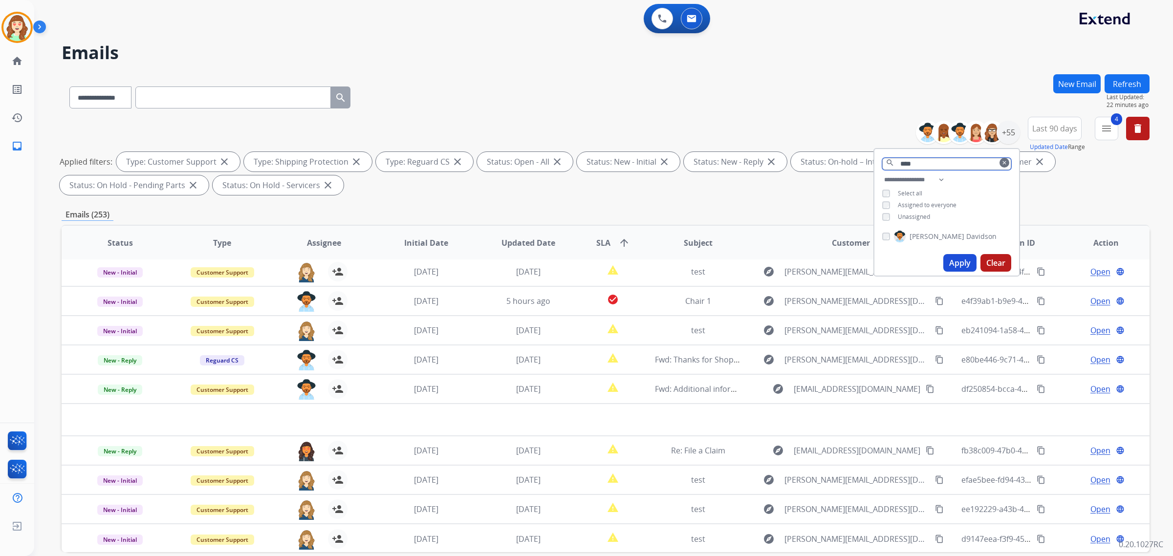
type input "****"
click at [880, 231] on div "[PERSON_NAME]" at bounding box center [946, 238] width 145 height 23
click at [961, 259] on button "Apply" at bounding box center [959, 263] width 33 height 18
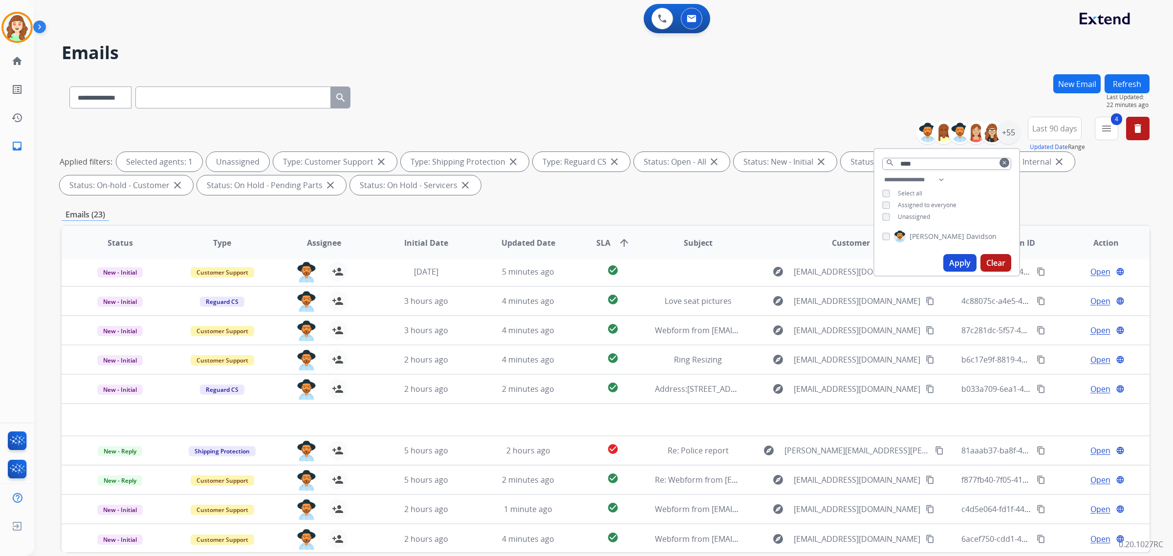
click at [956, 256] on button "Apply" at bounding box center [959, 263] width 33 height 18
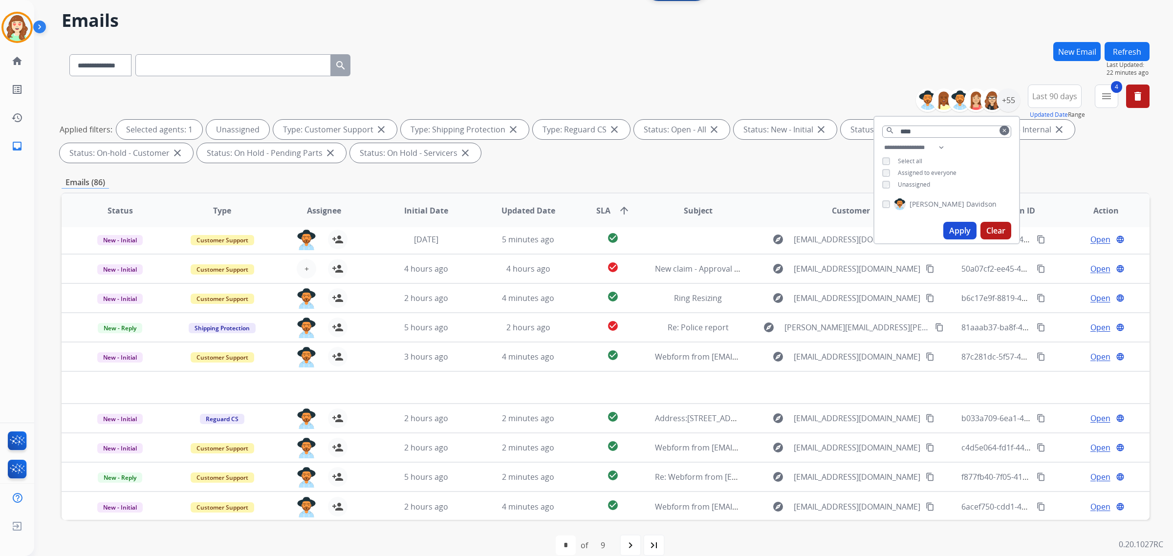
scroll to position [46, 0]
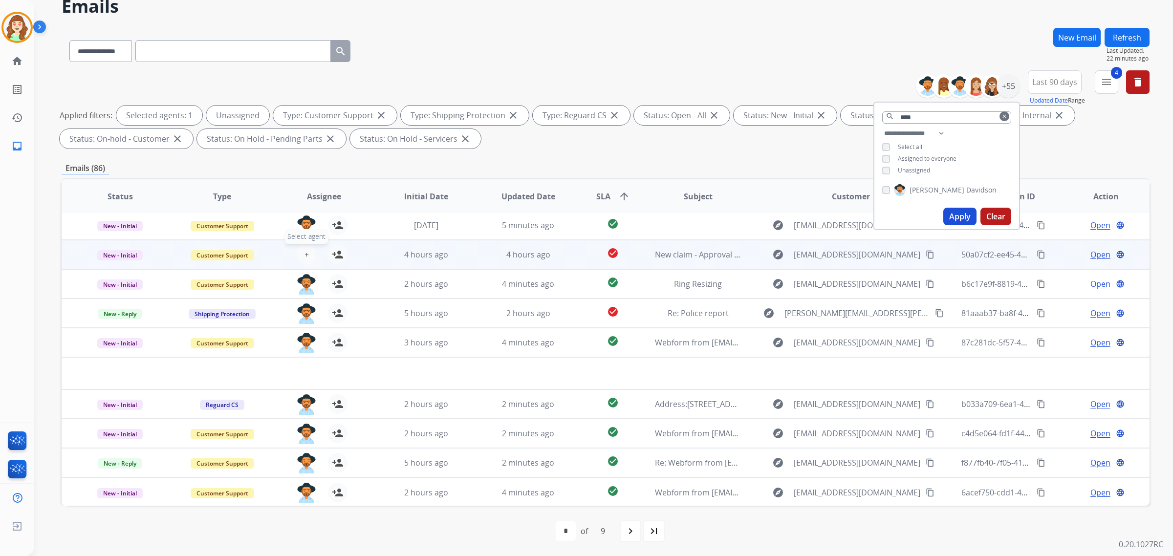
click at [306, 249] on span "+" at bounding box center [306, 255] width 4 height 12
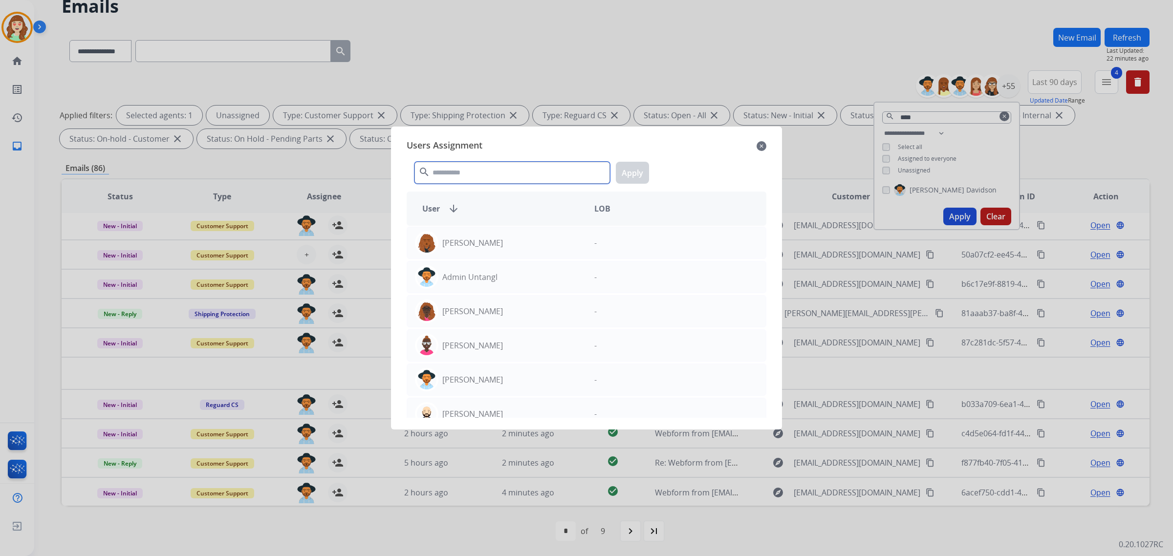
drag, startPoint x: 514, startPoint y: 176, endPoint x: 537, endPoint y: 166, distance: 24.7
click at [528, 174] on input "text" at bounding box center [511, 173] width 195 height 22
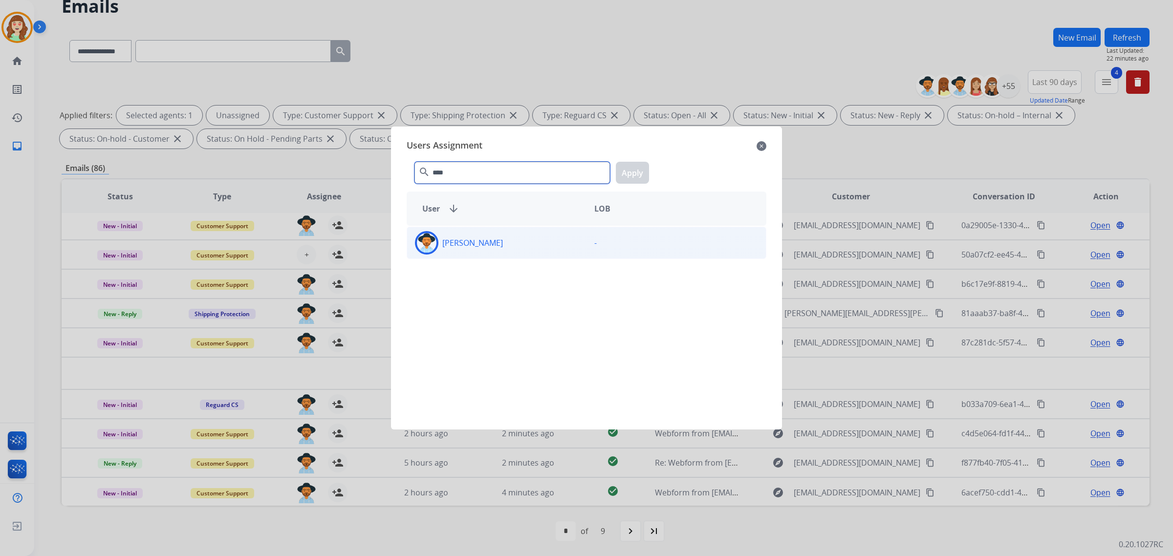
type input "****"
drag, startPoint x: 553, startPoint y: 250, endPoint x: 604, endPoint y: 206, distance: 67.9
click at [556, 245] on div "[PERSON_NAME]" at bounding box center [496, 242] width 179 height 23
click at [630, 167] on button "Apply" at bounding box center [632, 173] width 33 height 22
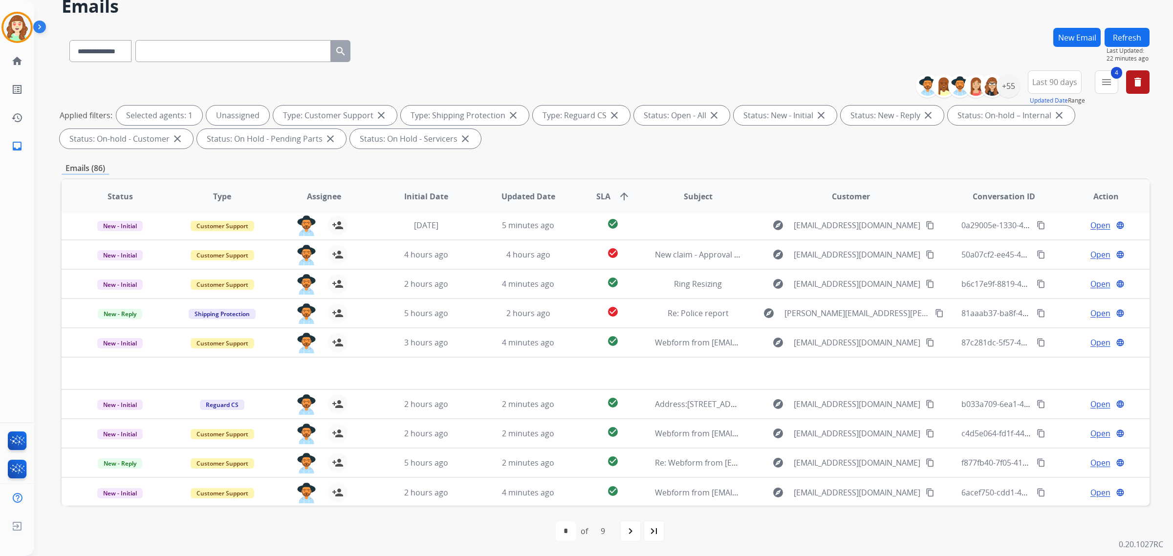
click at [629, 533] on mat-icon "navigate_next" at bounding box center [630, 531] width 12 height 12
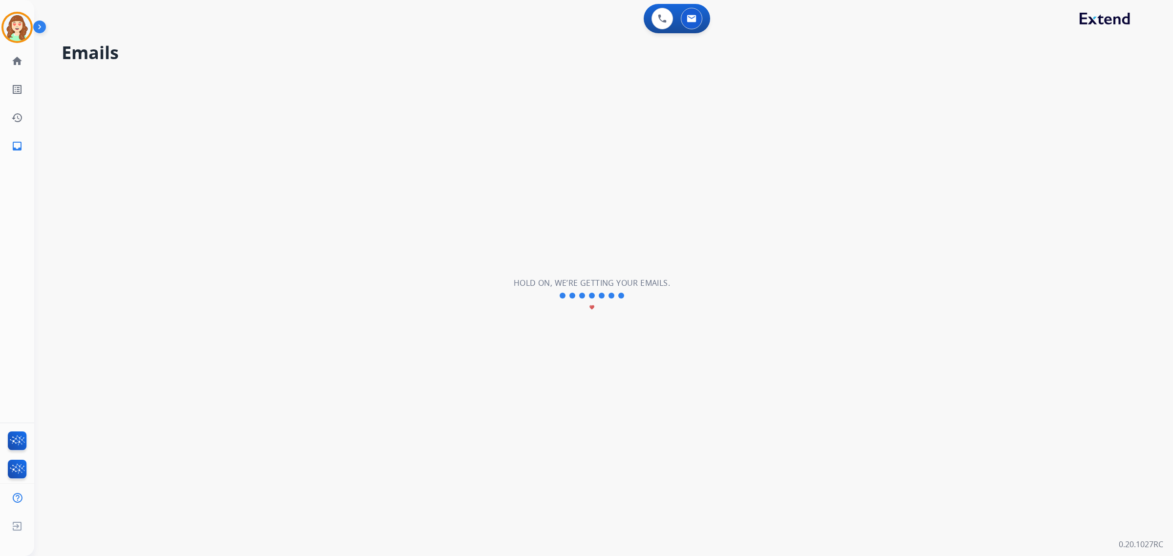
scroll to position [0, 0]
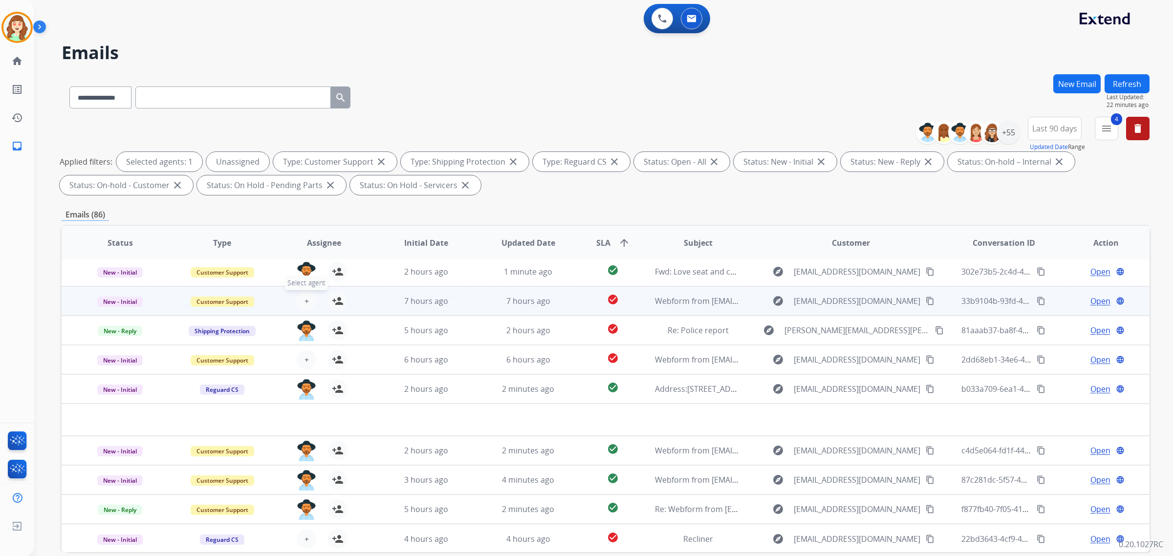
click at [301, 298] on button "+ Select agent" at bounding box center [307, 301] width 20 height 20
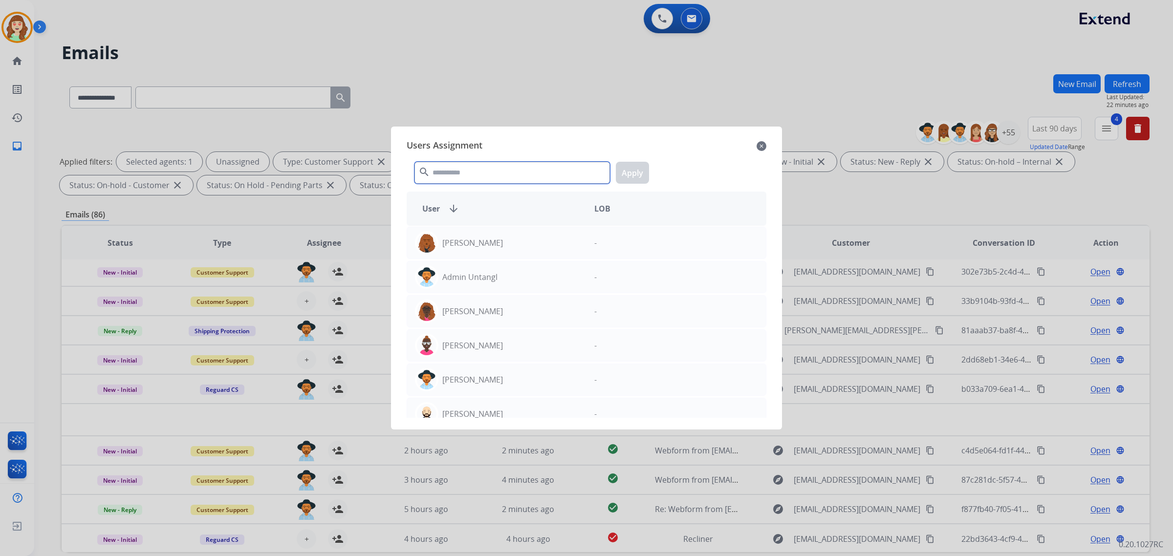
drag, startPoint x: 492, startPoint y: 167, endPoint x: 502, endPoint y: 161, distance: 11.2
click at [496, 164] on input "text" at bounding box center [511, 173] width 195 height 22
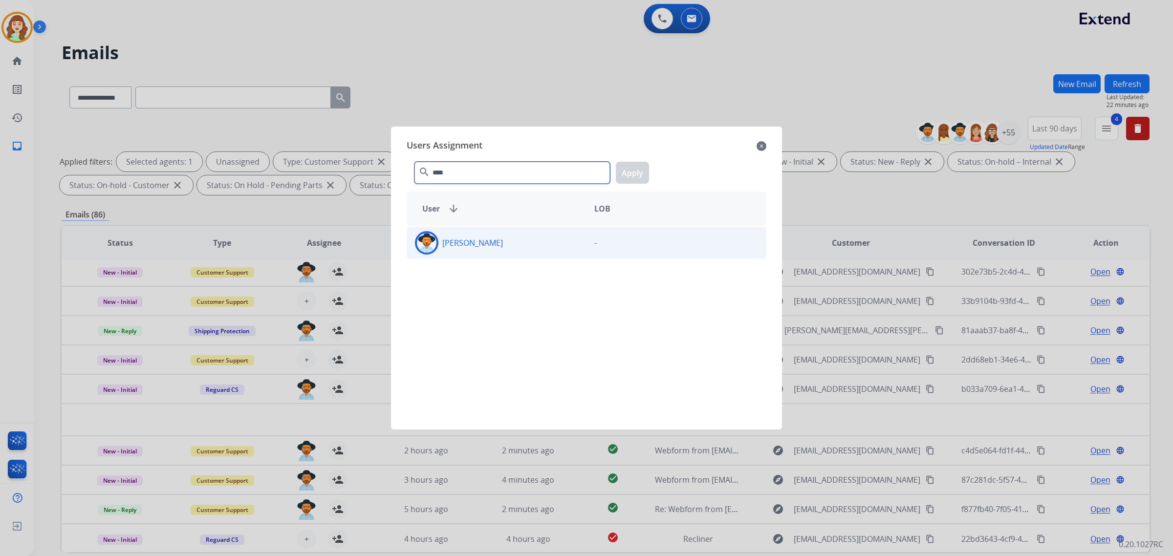
type input "****"
drag, startPoint x: 528, startPoint y: 245, endPoint x: 545, endPoint y: 241, distance: 17.7
click at [532, 244] on div "[PERSON_NAME]" at bounding box center [496, 242] width 179 height 23
click at [644, 167] on button "Apply" at bounding box center [632, 173] width 33 height 22
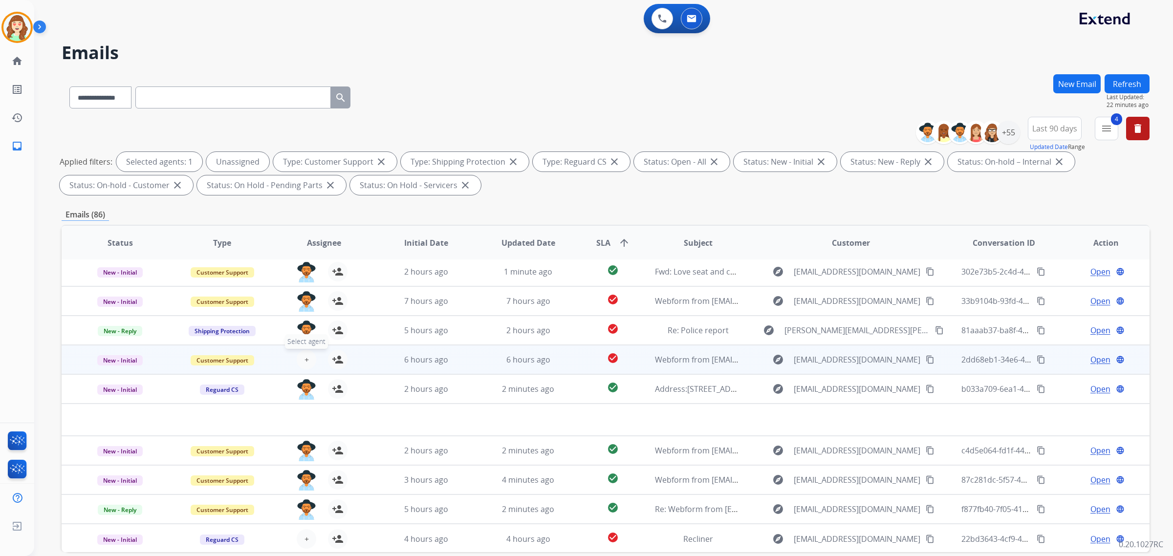
click at [304, 361] on span "+" at bounding box center [306, 360] width 4 height 12
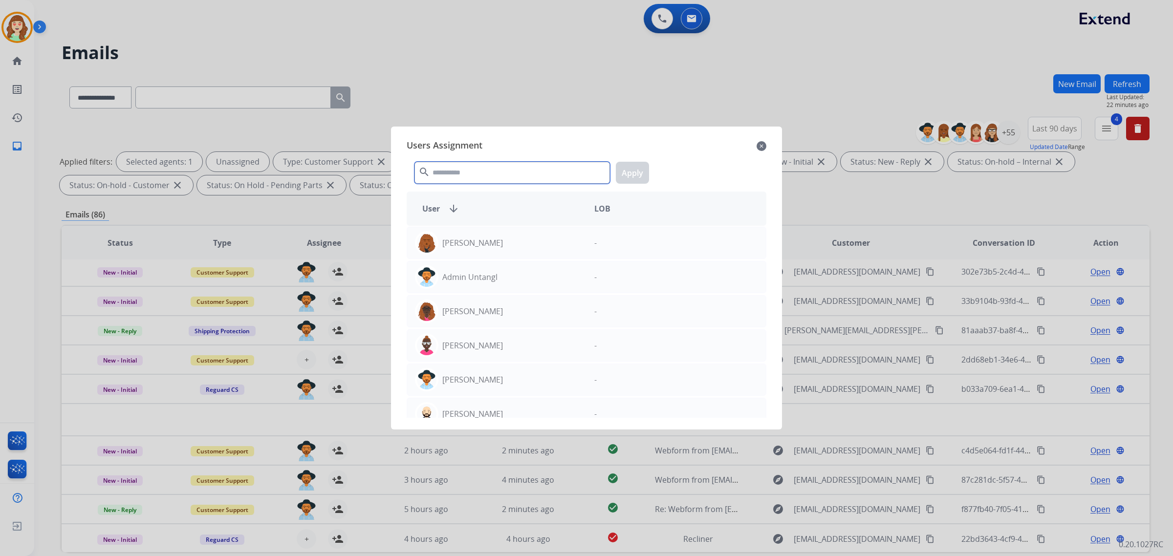
drag, startPoint x: 525, startPoint y: 177, endPoint x: 518, endPoint y: 174, distance: 7.3
click at [524, 176] on input "text" at bounding box center [511, 173] width 195 height 22
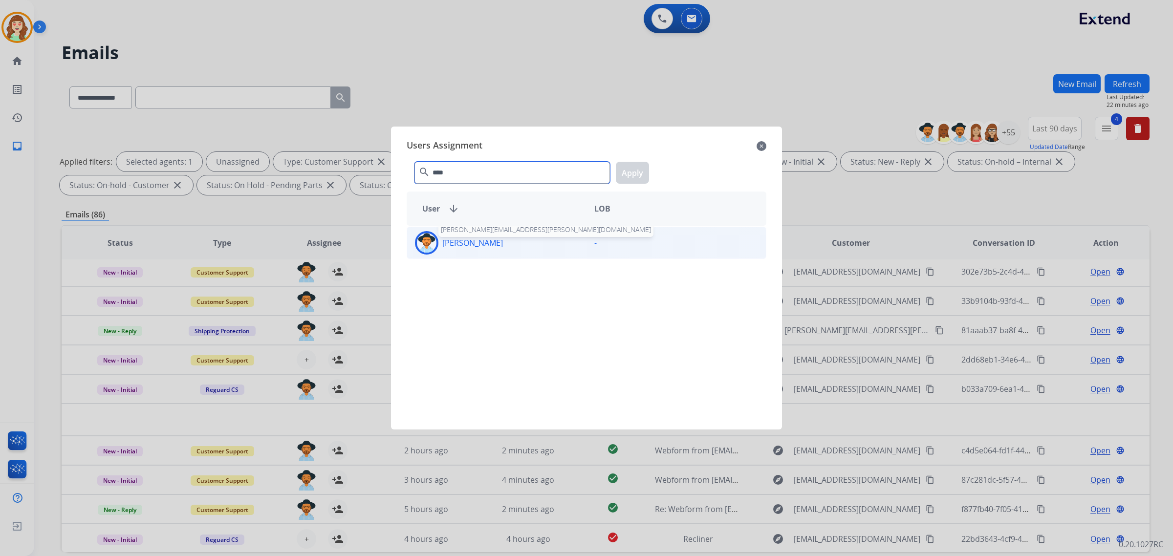
type input "****"
click at [474, 247] on p "[PERSON_NAME]" at bounding box center [472, 243] width 61 height 12
click at [644, 175] on button "Apply" at bounding box center [632, 173] width 33 height 22
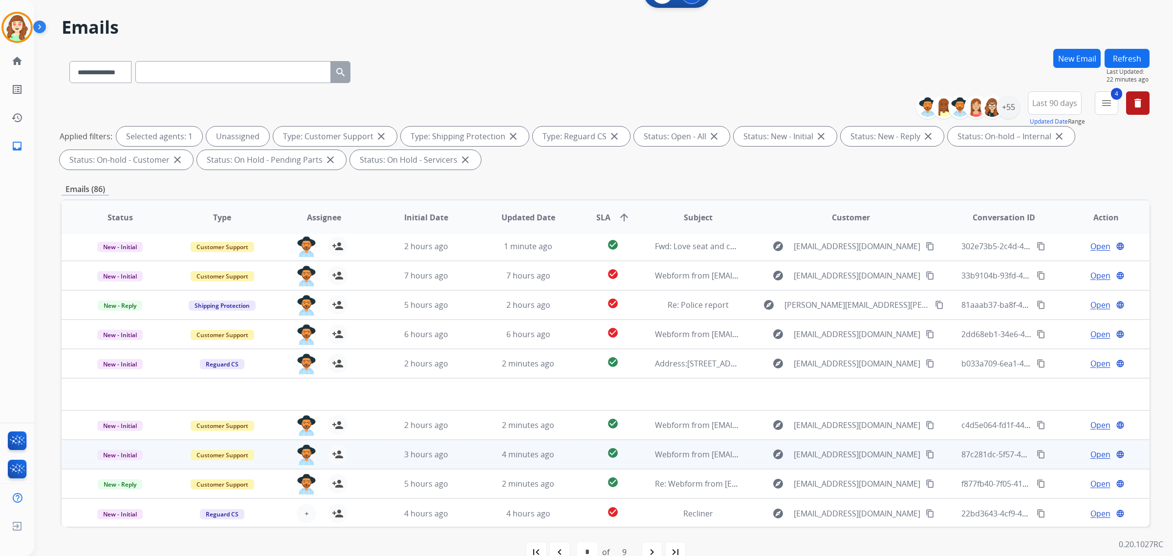
scroll to position [46, 0]
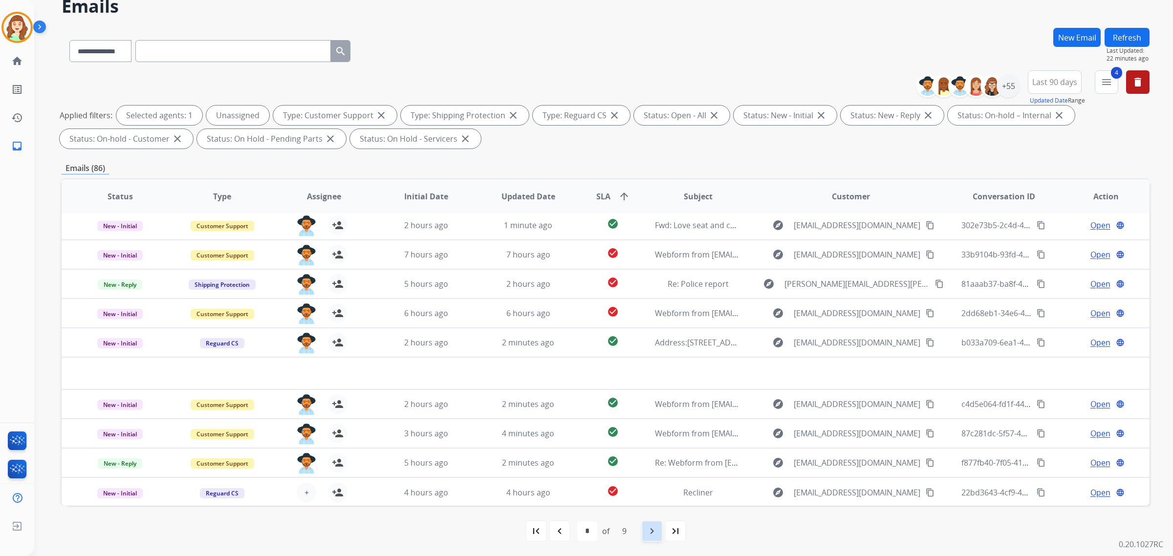
click at [650, 530] on mat-icon "navigate_next" at bounding box center [652, 531] width 12 height 12
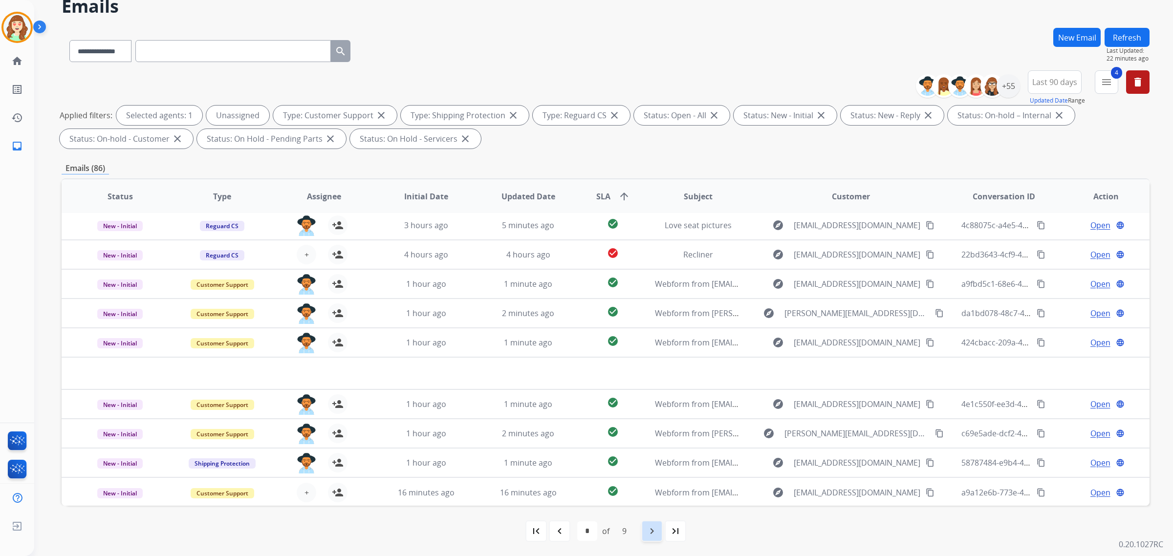
click at [653, 531] on mat-icon "navigate_next" at bounding box center [652, 531] width 12 height 12
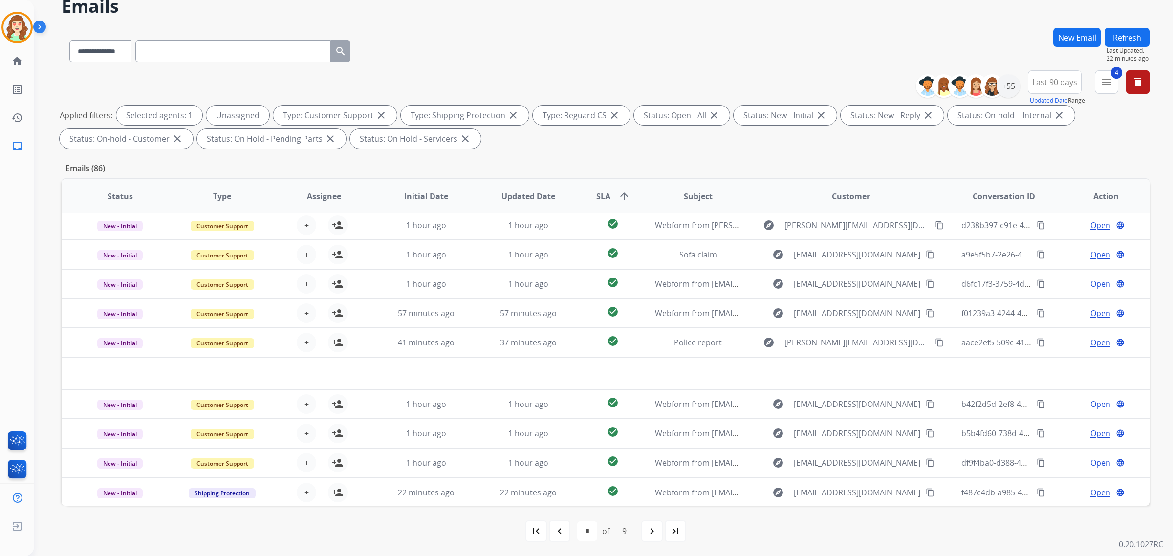
drag, startPoint x: 643, startPoint y: 529, endPoint x: 637, endPoint y: 526, distance: 7.0
click at [641, 527] on div "navigate_next" at bounding box center [652, 531] width 22 height 22
select select "*"
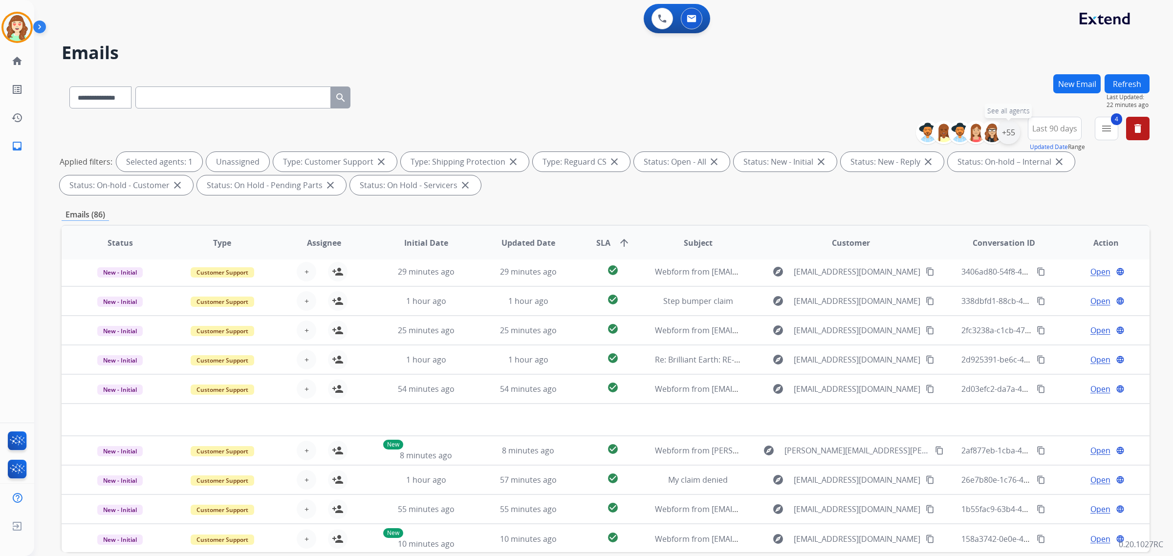
click at [1003, 130] on div "+55" at bounding box center [1007, 132] width 23 height 23
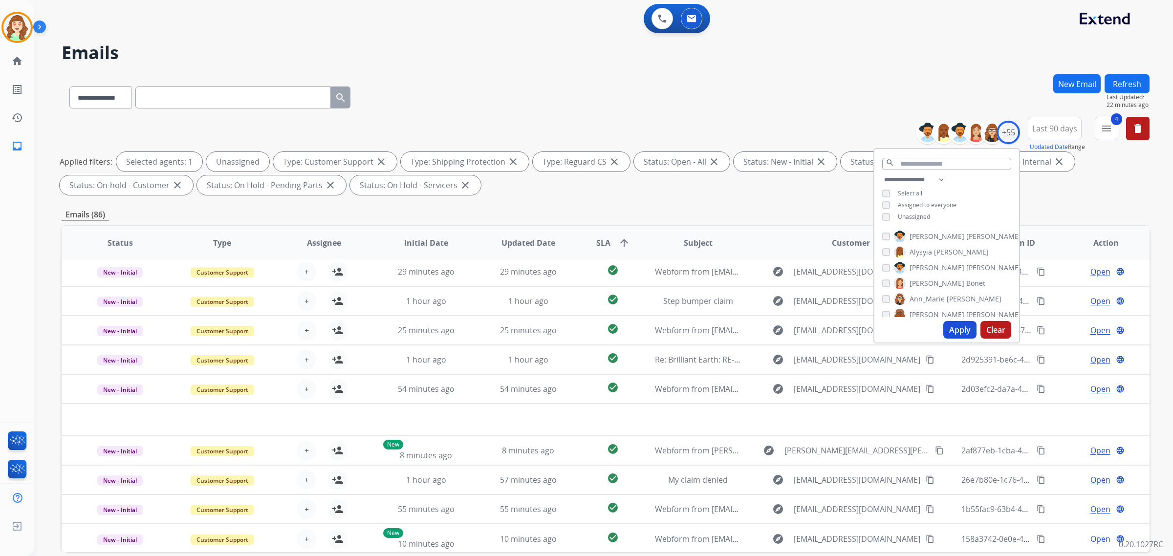
drag, startPoint x: 983, startPoint y: 328, endPoint x: 978, endPoint y: 331, distance: 5.7
click at [978, 331] on div "Apply Clear" at bounding box center [946, 329] width 145 height 25
click at [165, 98] on input "text" at bounding box center [232, 97] width 195 height 22
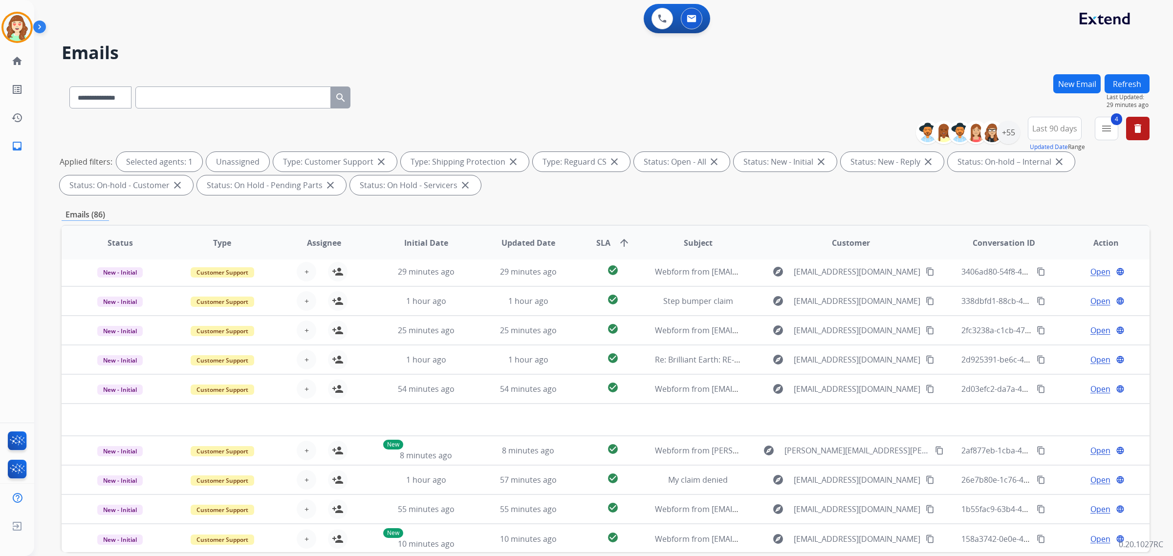
paste input "**********"
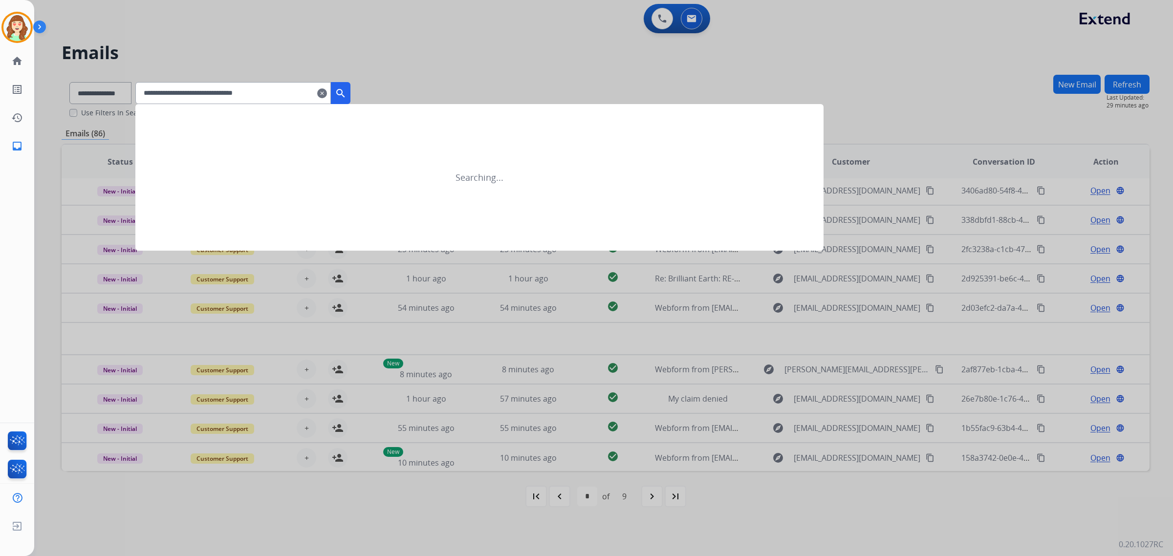
type input "**********"
click at [346, 91] on mat-icon "search" at bounding box center [341, 93] width 12 height 12
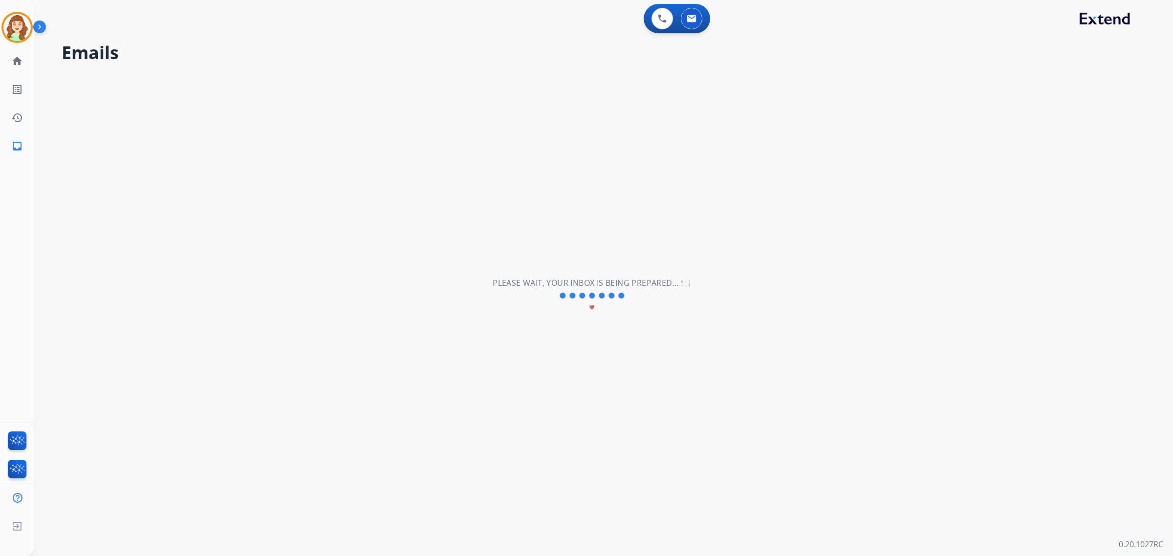
select select "*"
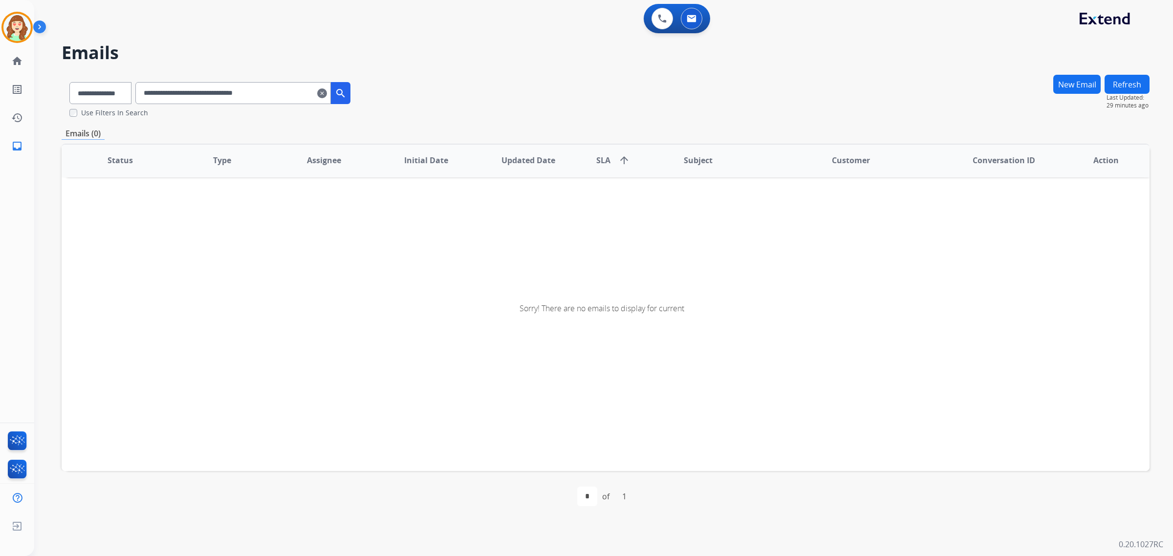
click at [148, 96] on div "**********" at bounding box center [210, 91] width 297 height 34
click at [157, 94] on input "**********" at bounding box center [232, 93] width 195 height 22
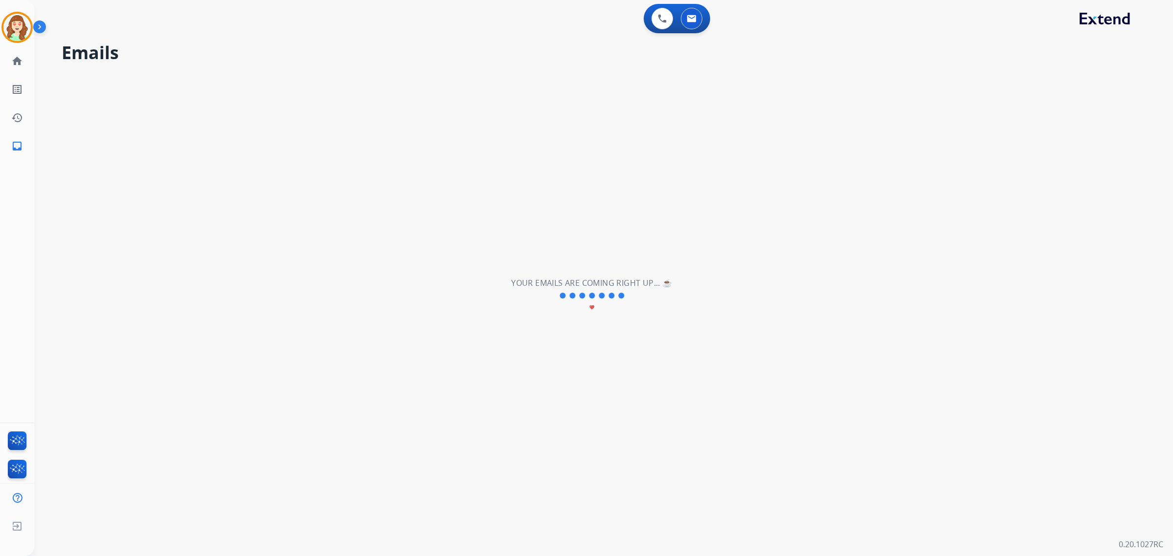
scroll to position [0, 0]
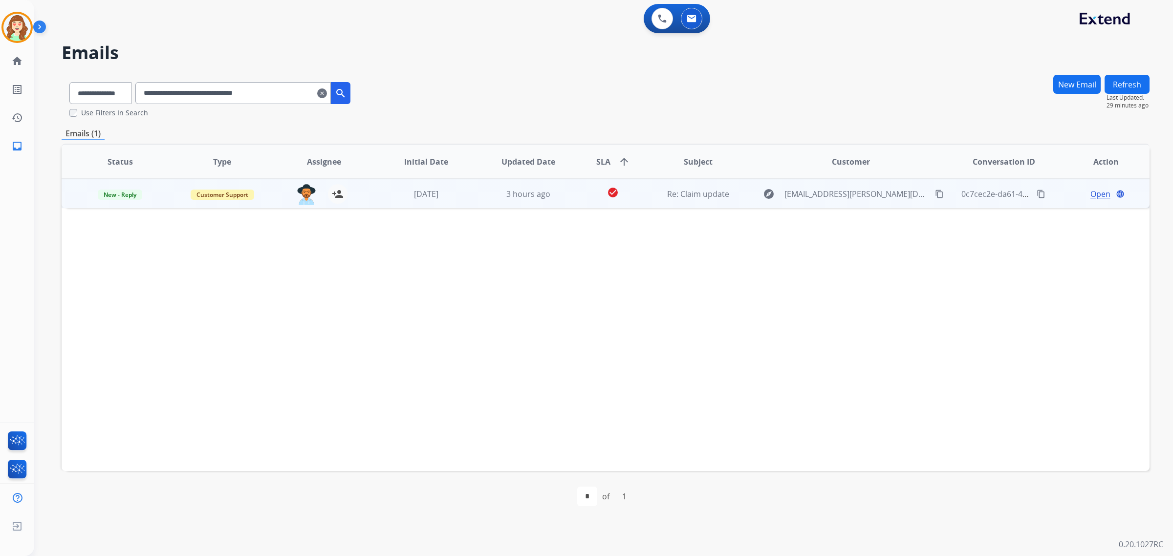
click at [1092, 194] on span "Open" at bounding box center [1100, 194] width 20 height 12
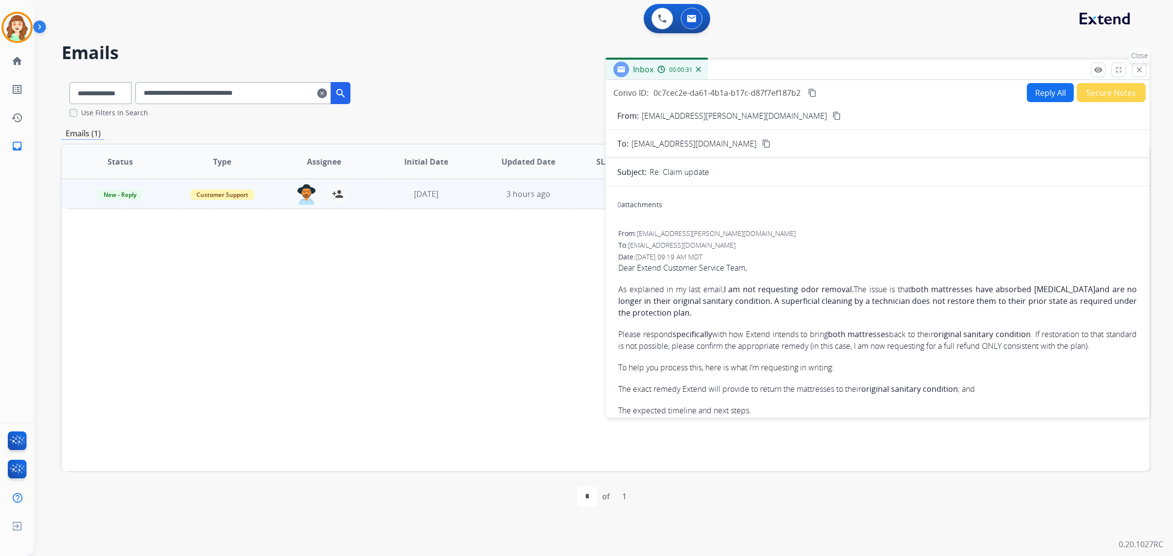
click at [1139, 67] on mat-icon "close" at bounding box center [1139, 69] width 9 height 9
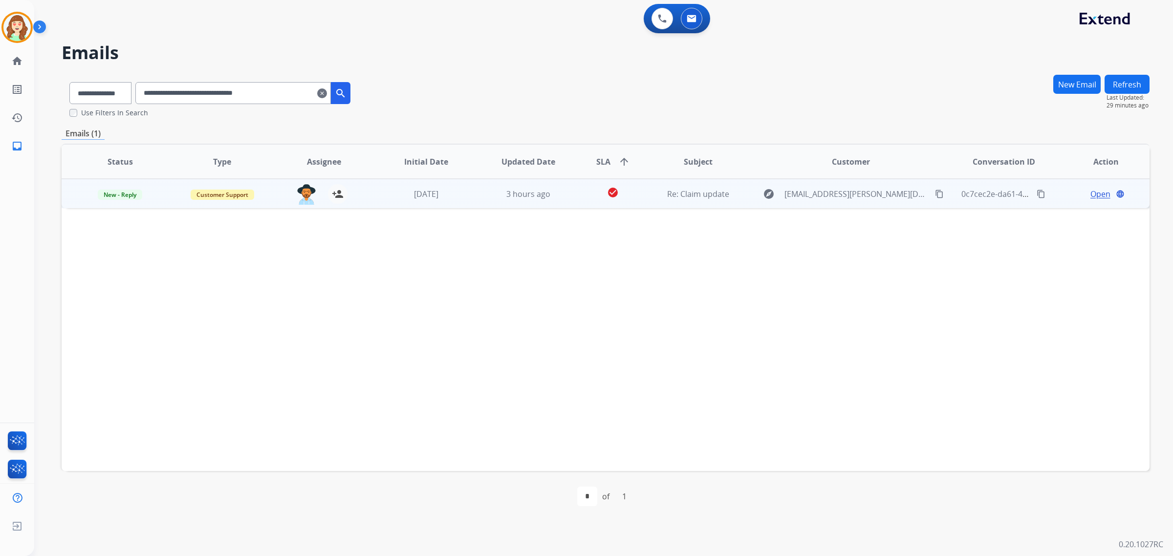
drag, startPoint x: 906, startPoint y: 191, endPoint x: 903, endPoint y: 195, distance: 5.6
click at [935, 192] on mat-icon "content_copy" at bounding box center [939, 194] width 9 height 9
click at [1096, 194] on span "Open" at bounding box center [1100, 194] width 20 height 12
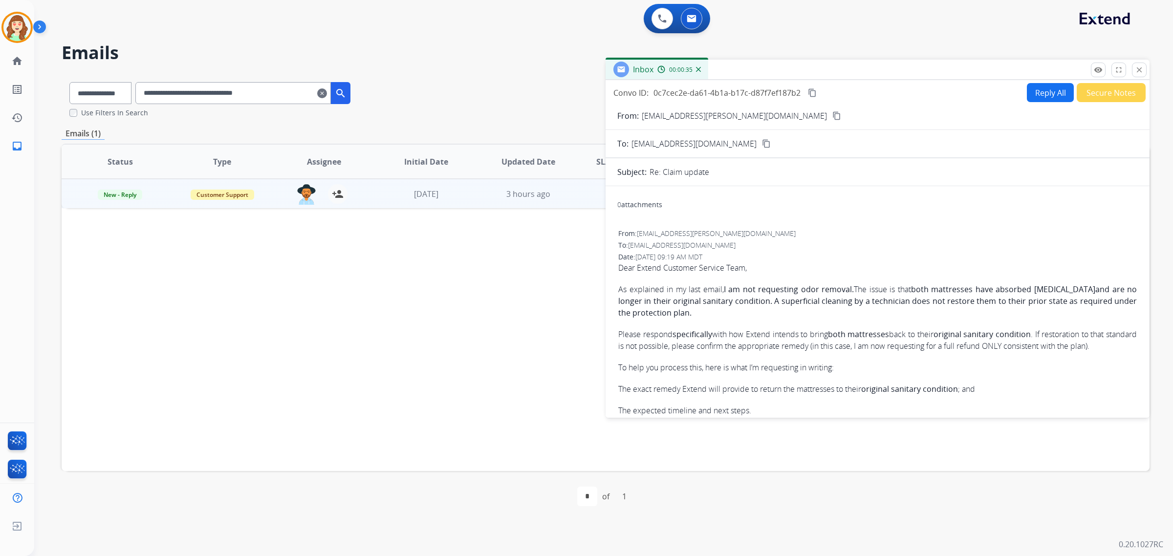
click at [437, 323] on div "Status Type Assignee Initial Date Updated Date SLA arrow_upward Subject Custome…" at bounding box center [606, 307] width 1088 height 327
click at [1141, 72] on mat-icon "close" at bounding box center [1139, 69] width 9 height 9
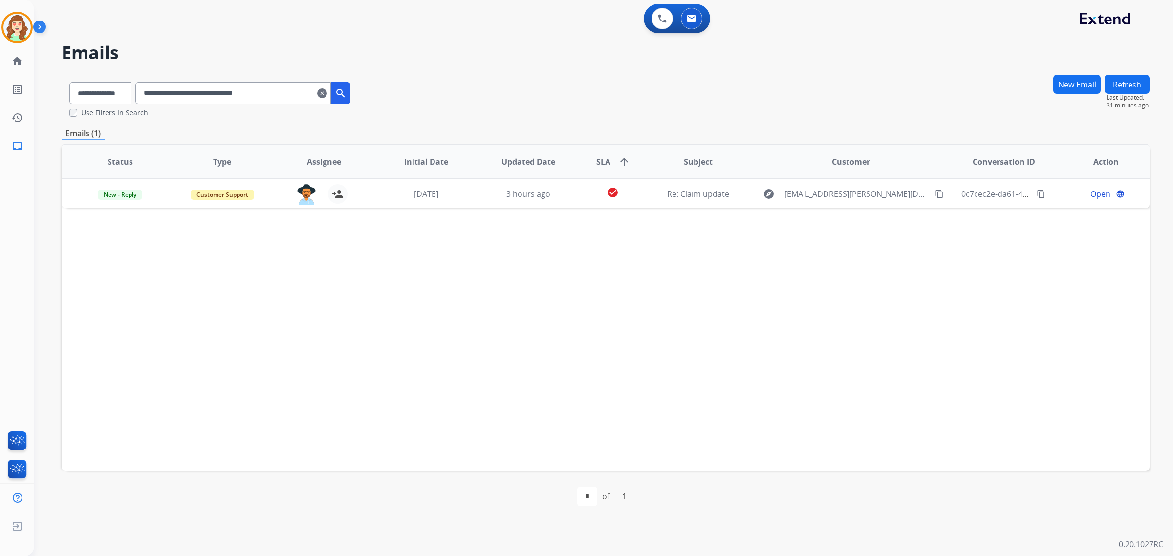
click at [327, 91] on mat-icon "clear" at bounding box center [322, 93] width 10 height 12
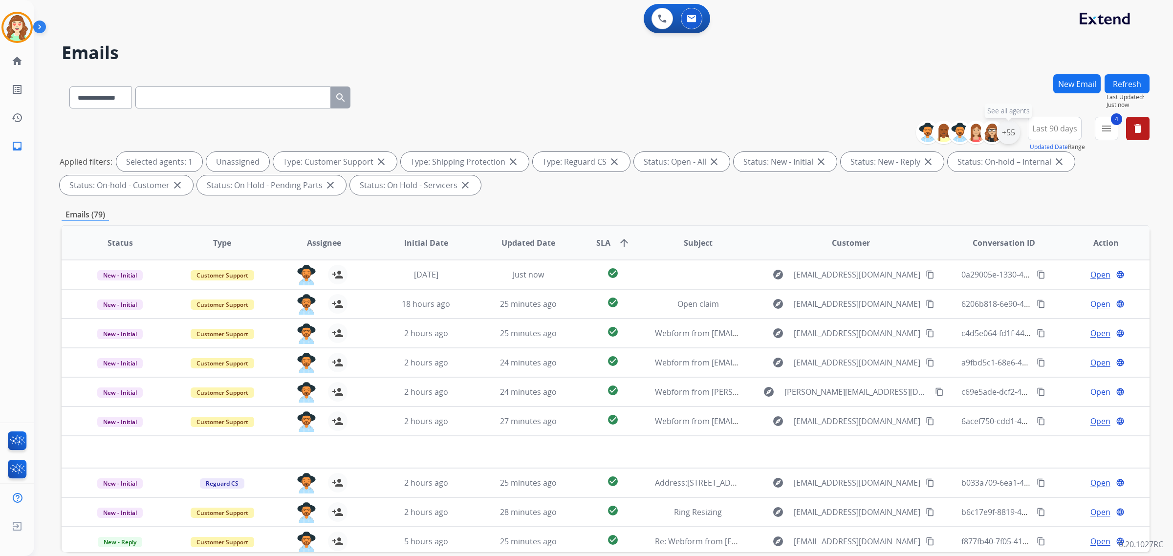
click at [1003, 135] on div "+55" at bounding box center [1007, 132] width 23 height 23
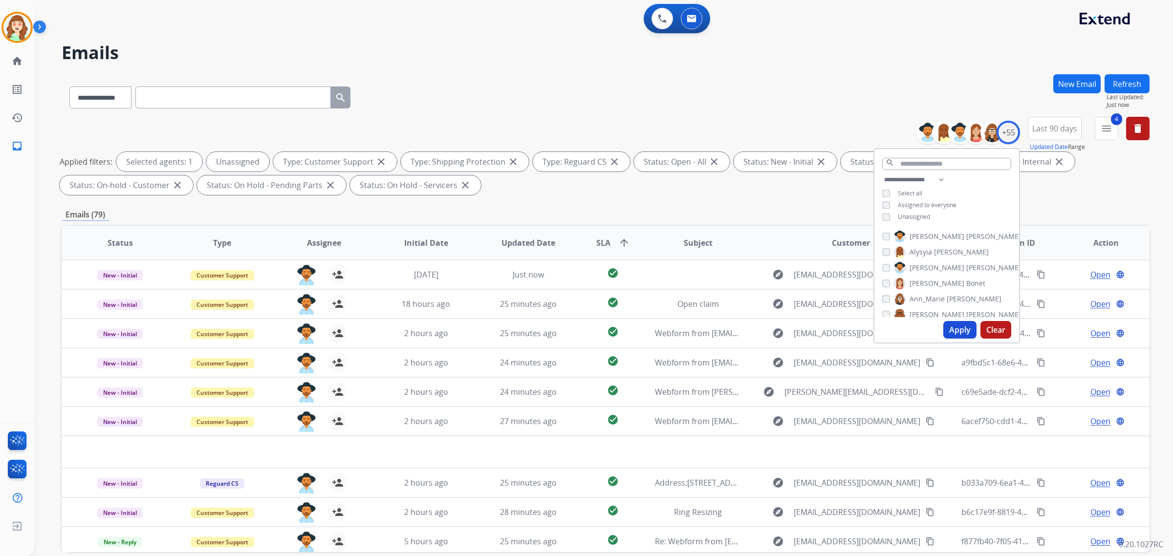
click at [958, 333] on button "Apply" at bounding box center [959, 330] width 33 height 18
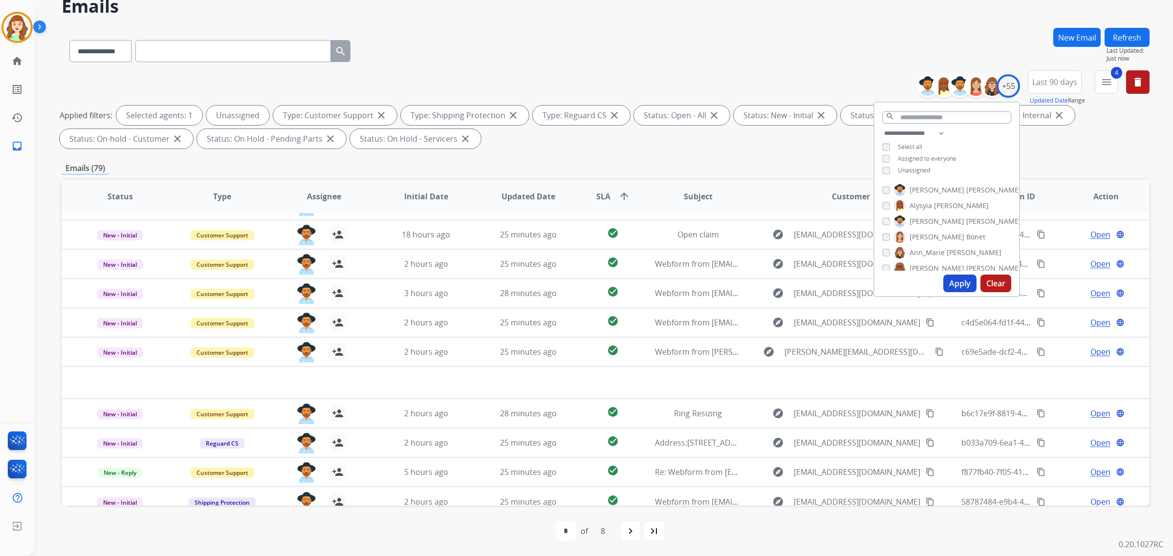
scroll to position [32, 0]
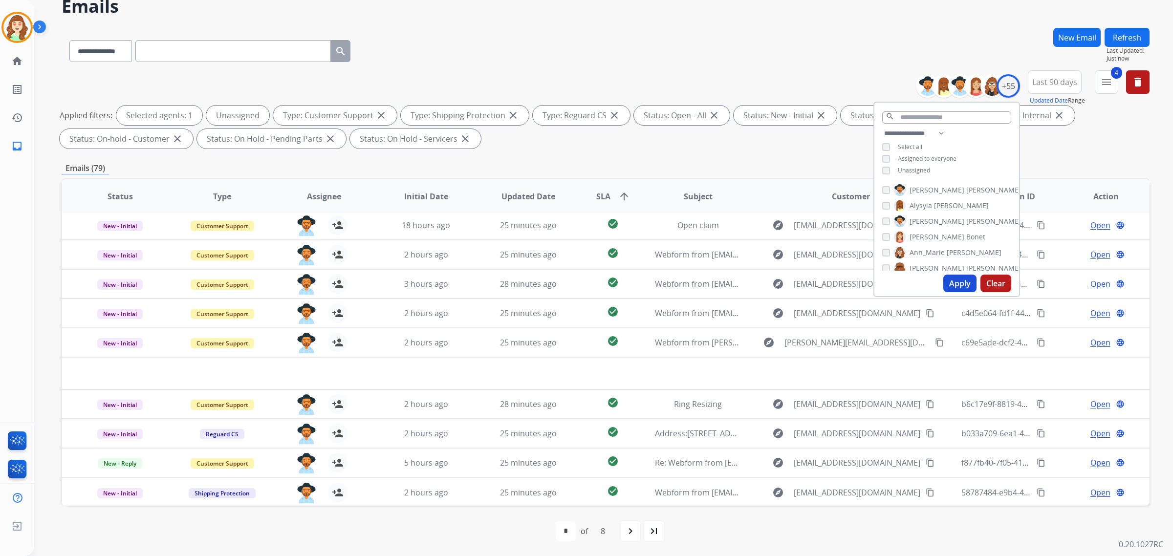
click at [609, 194] on span "SLA arrow_upward" at bounding box center [613, 197] width 34 height 12
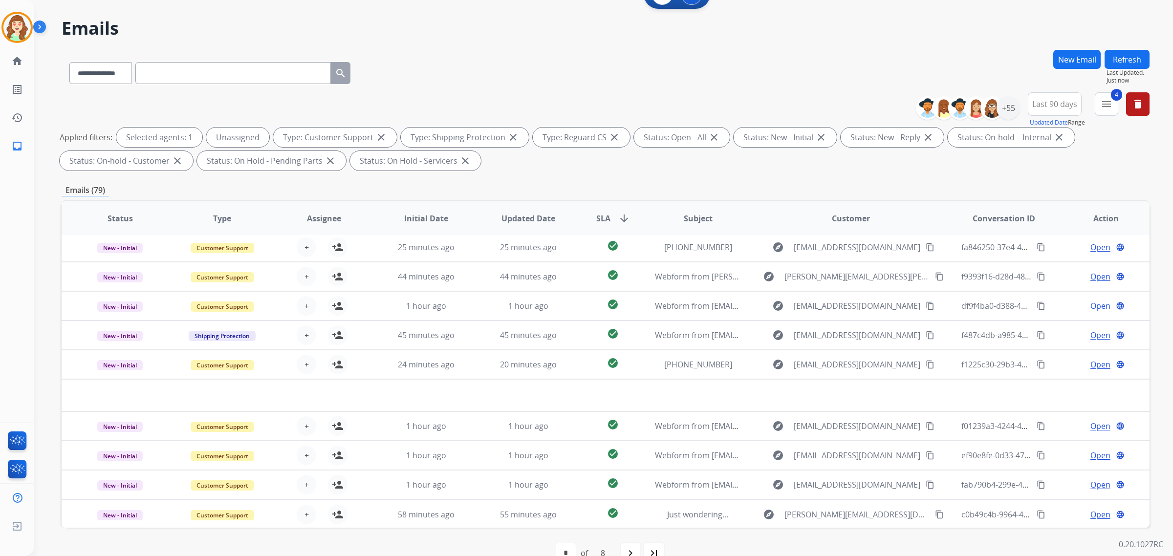
scroll to position [46, 0]
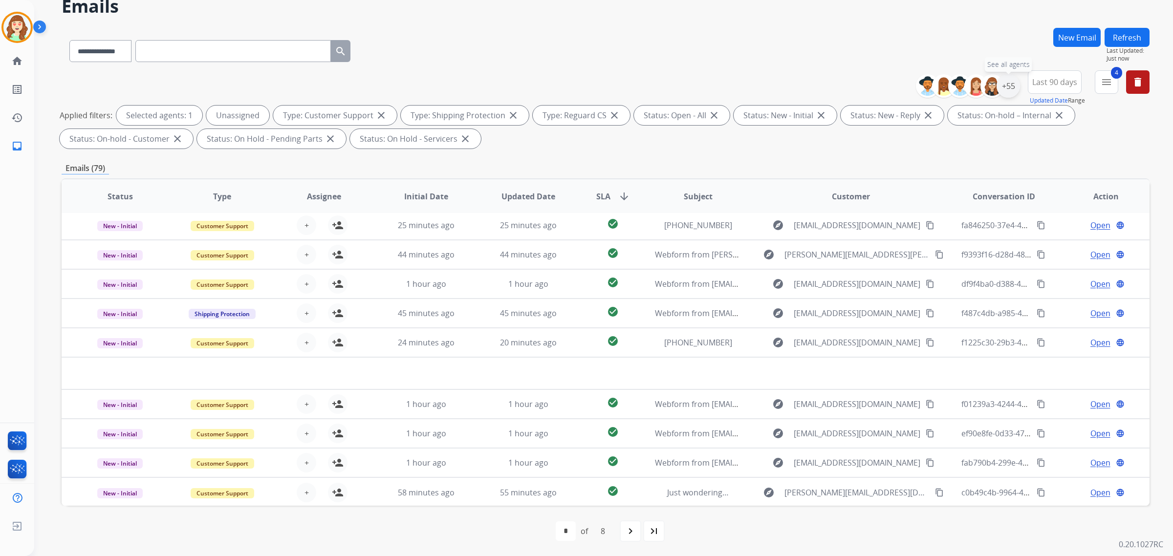
click at [1010, 86] on div "+55" at bounding box center [1007, 85] width 23 height 23
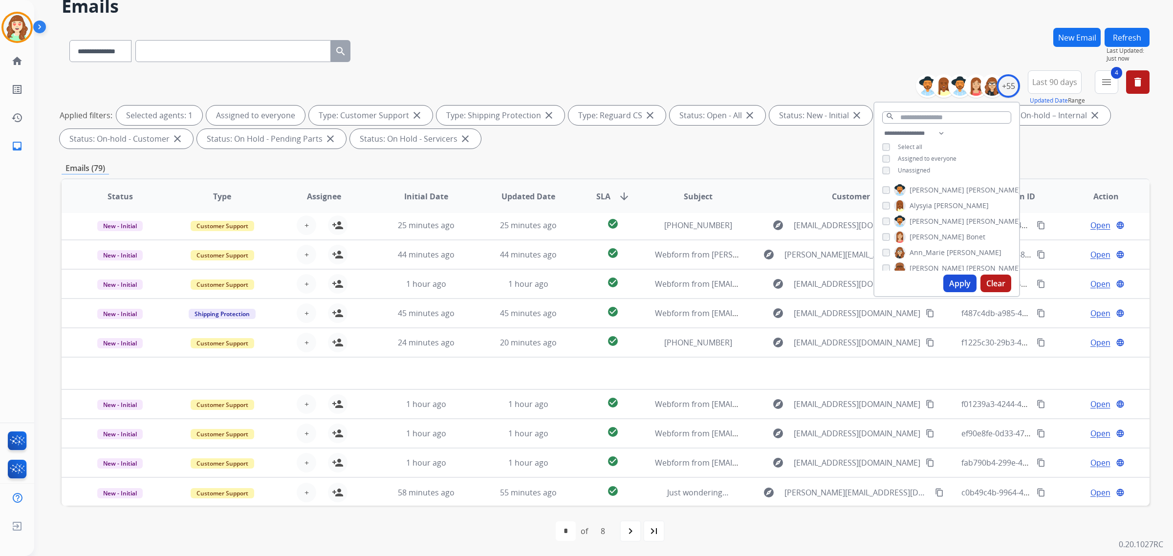
click at [951, 280] on button "Apply" at bounding box center [959, 284] width 33 height 18
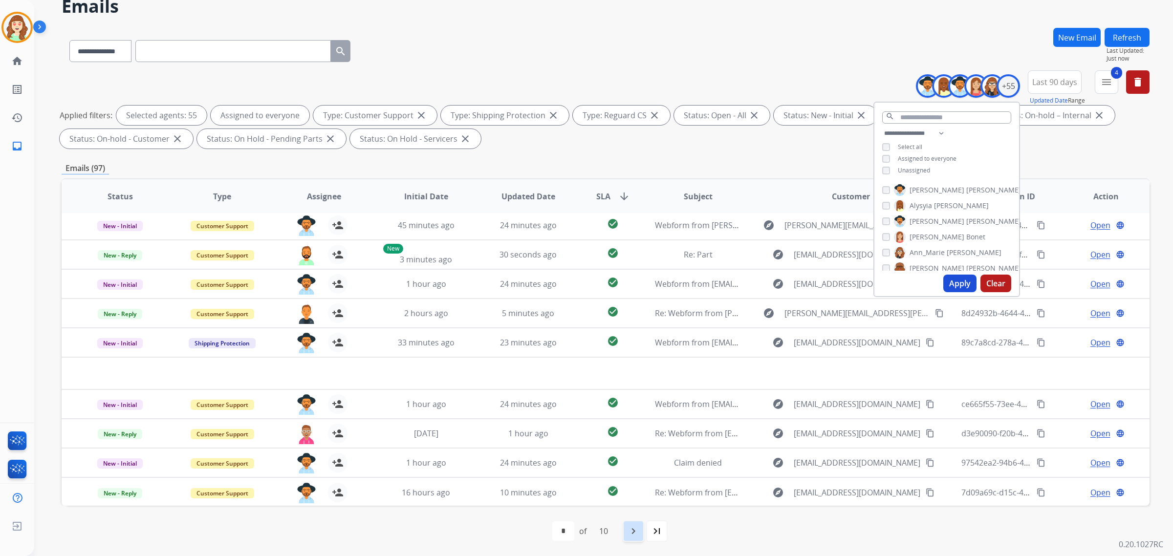
click at [632, 536] on mat-icon "navigate_next" at bounding box center [633, 531] width 12 height 12
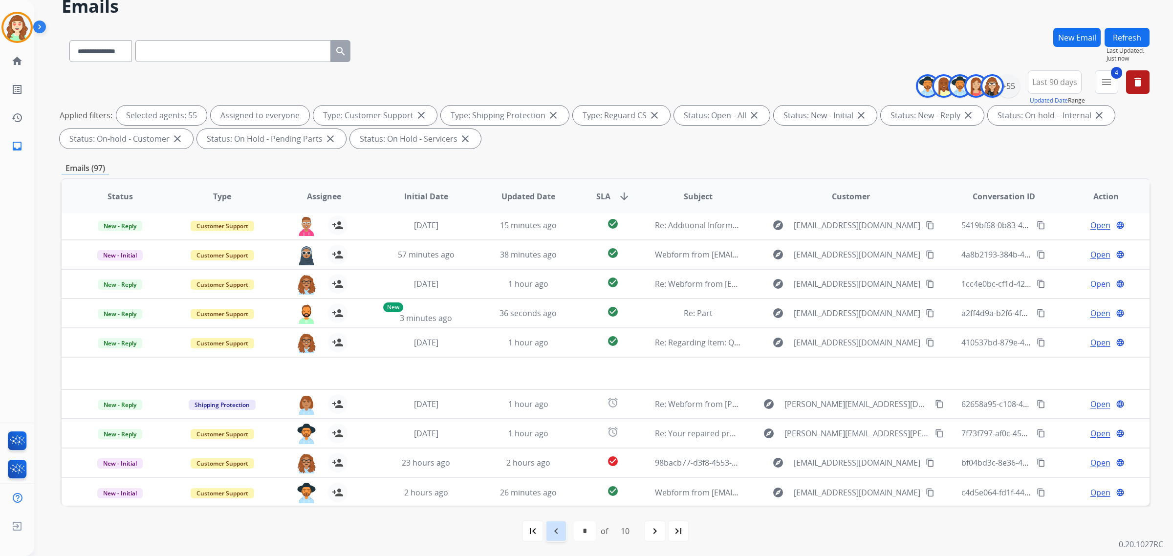
click at [558, 531] on mat-icon "navigate_before" at bounding box center [556, 531] width 12 height 12
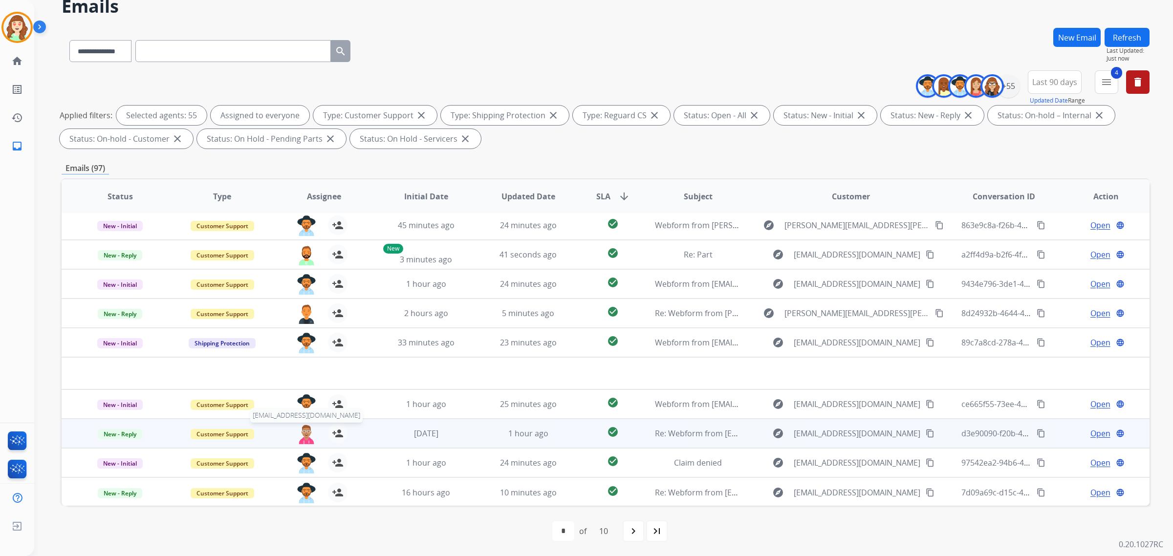
click at [303, 434] on img at bounding box center [307, 434] width 20 height 21
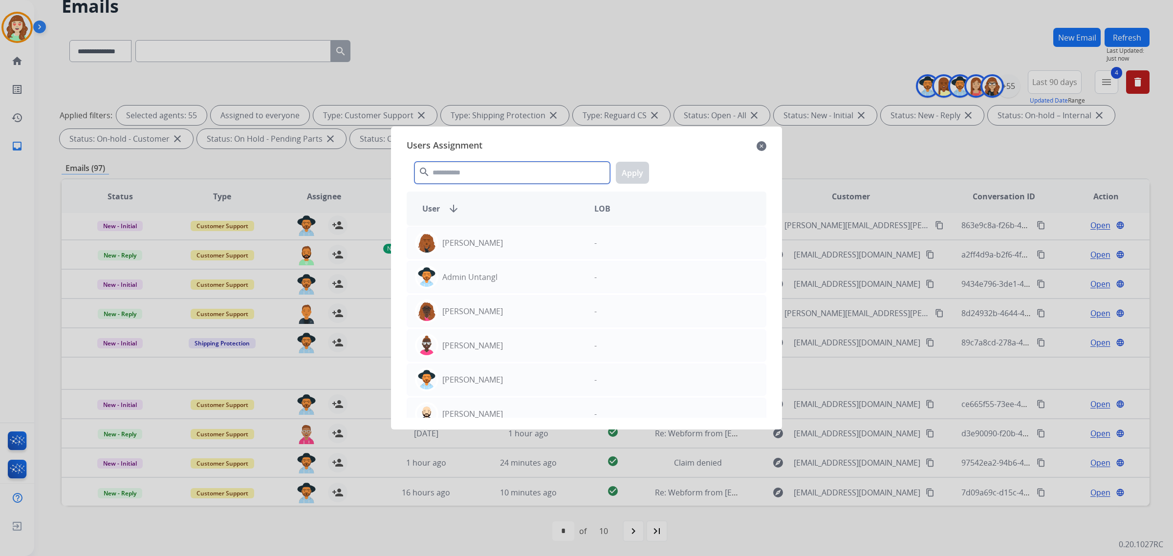
click at [449, 172] on input "text" at bounding box center [511, 173] width 195 height 22
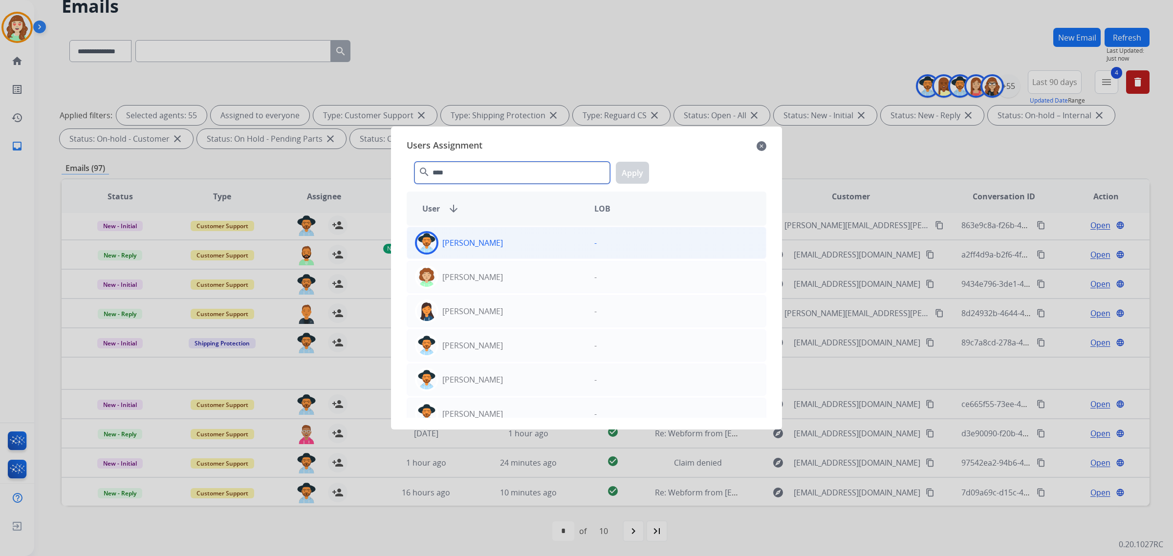
type input "****"
drag, startPoint x: 520, startPoint y: 242, endPoint x: 668, endPoint y: 188, distance: 157.5
click at [523, 243] on div "[PERSON_NAME]" at bounding box center [496, 242] width 179 height 23
click at [626, 170] on button "Apply" at bounding box center [632, 173] width 33 height 22
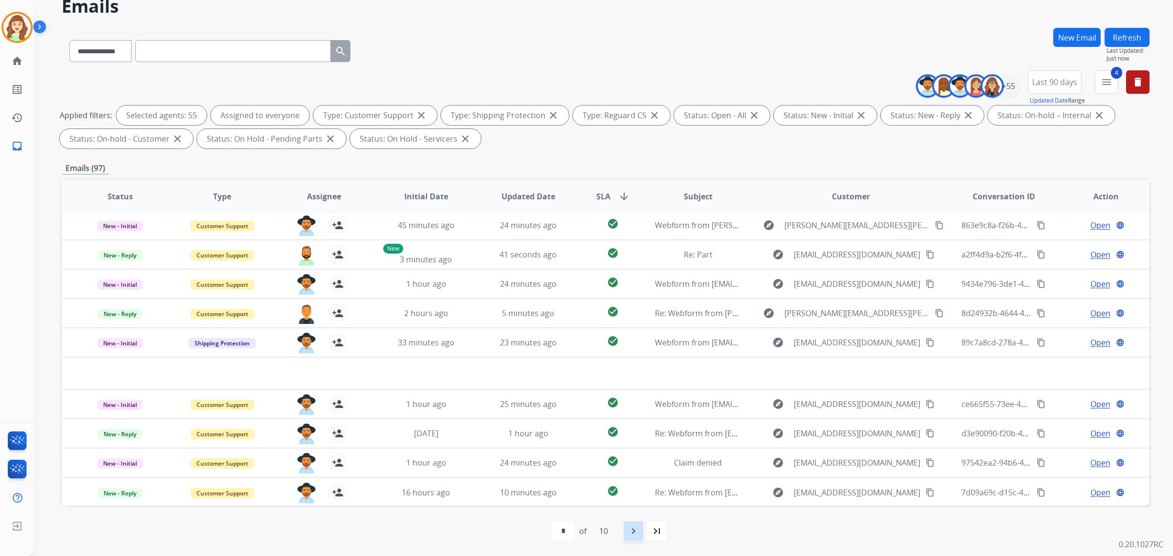
click at [630, 533] on mat-icon "navigate_next" at bounding box center [633, 531] width 12 height 12
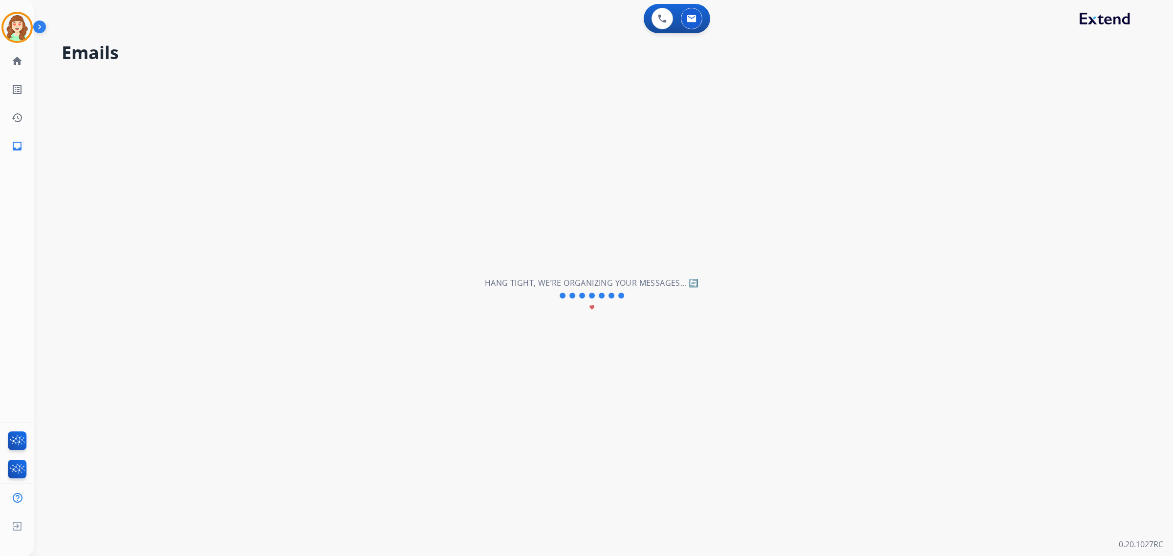
select select "*"
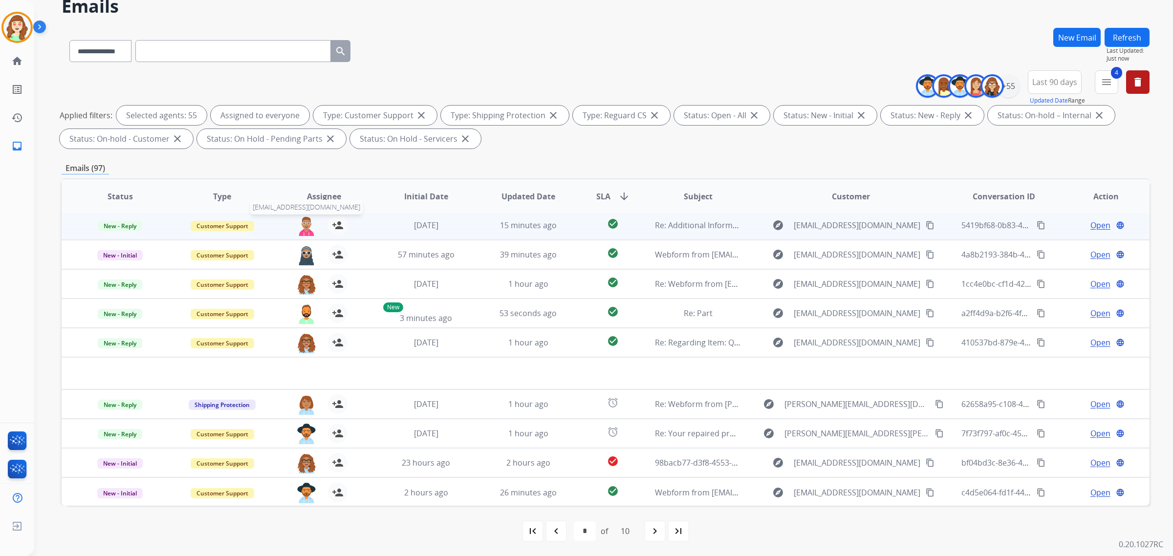
click at [313, 227] on img at bounding box center [307, 225] width 20 height 21
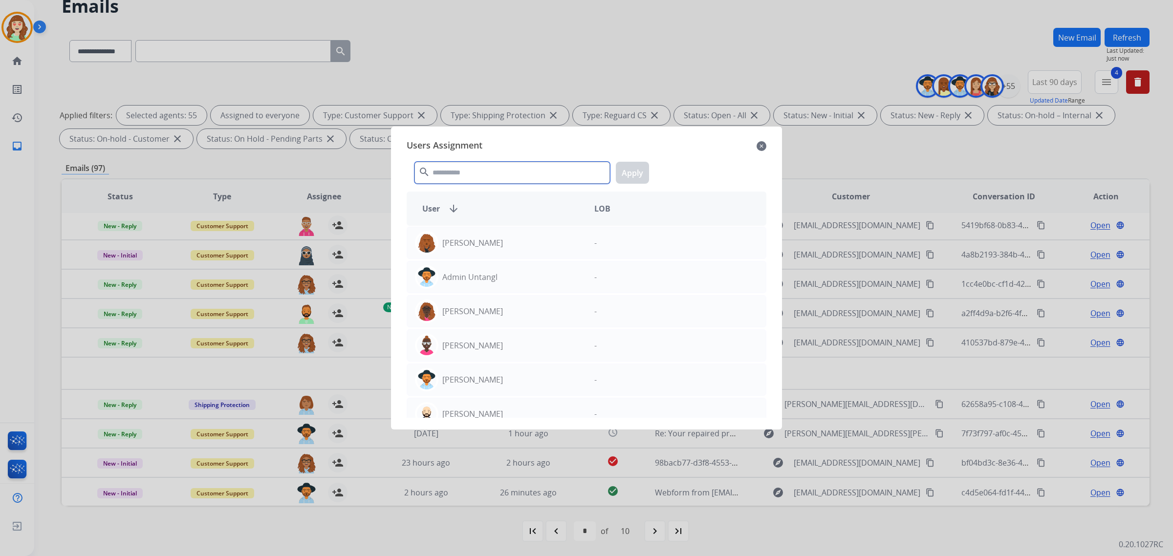
click at [517, 169] on input "text" at bounding box center [511, 173] width 195 height 22
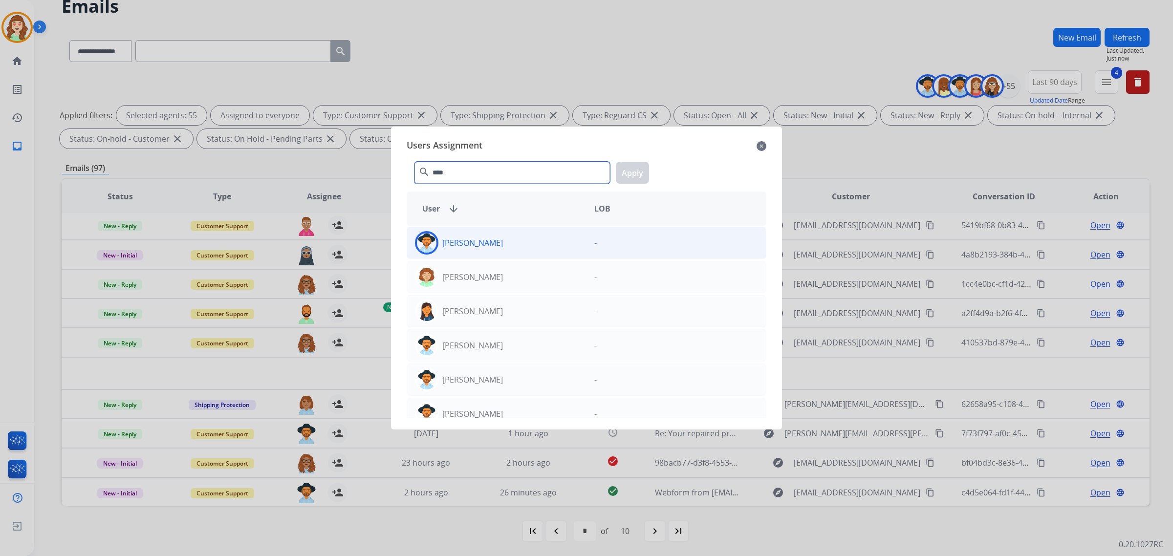
type input "****"
click at [542, 242] on div "[PERSON_NAME]" at bounding box center [496, 242] width 179 height 23
click at [636, 168] on button "Apply" at bounding box center [632, 173] width 33 height 22
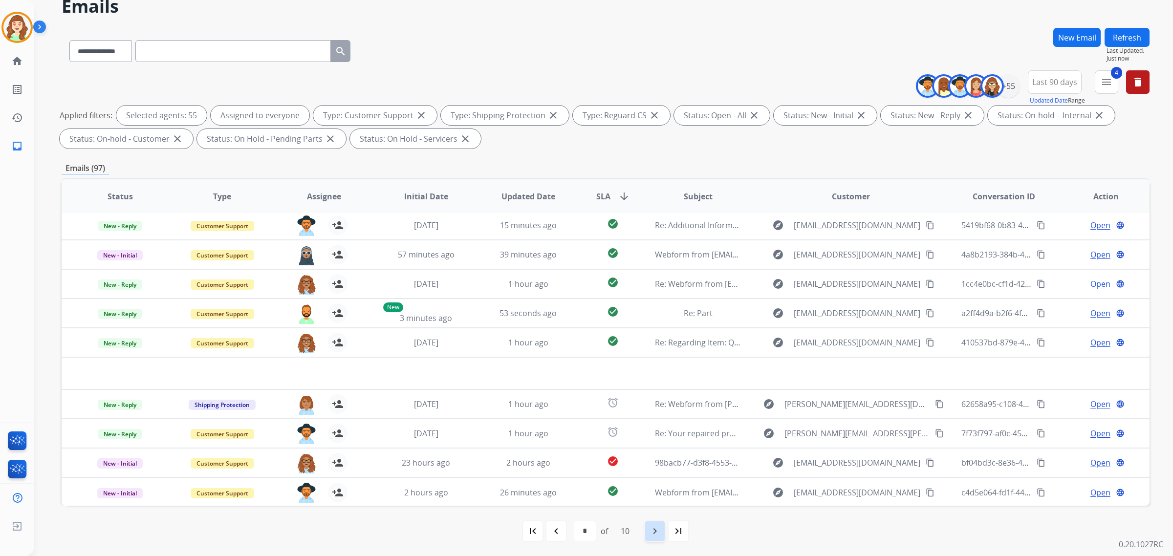
click at [655, 534] on mat-icon "navigate_next" at bounding box center [655, 531] width 12 height 12
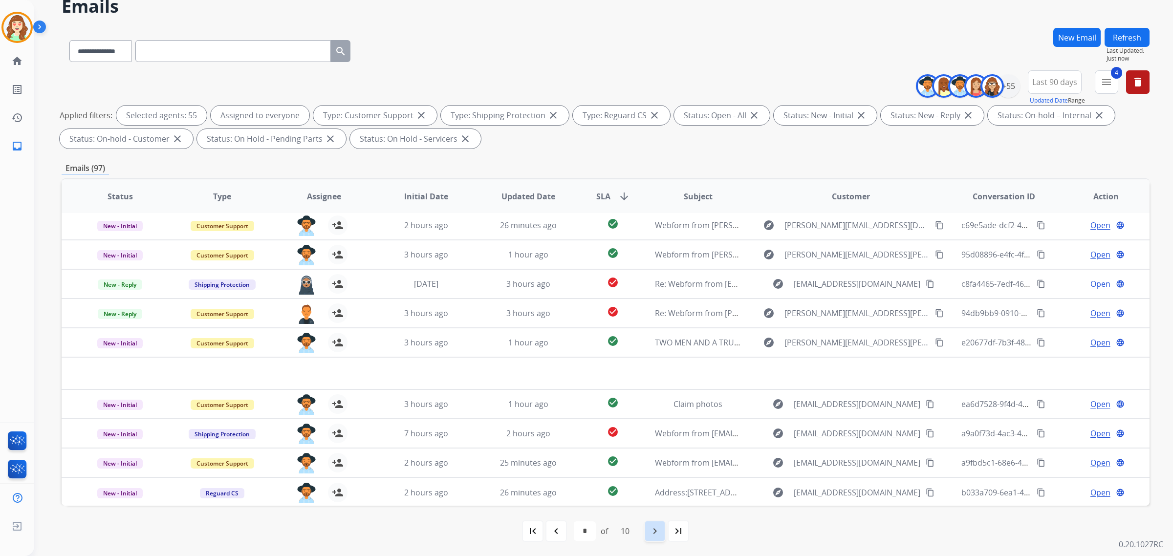
click at [648, 531] on div "navigate_next" at bounding box center [655, 531] width 22 height 22
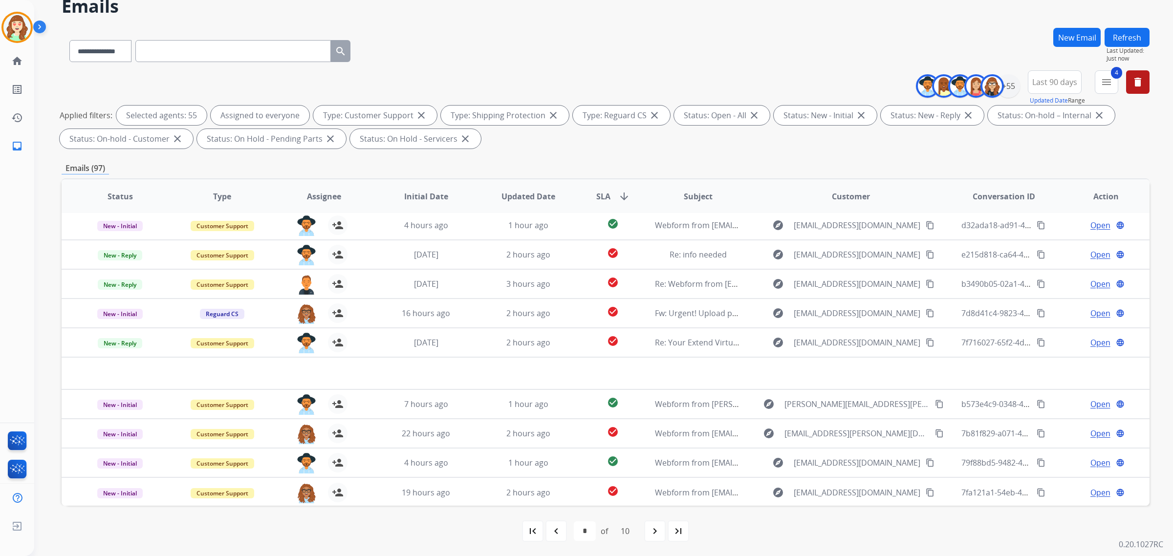
drag, startPoint x: 654, startPoint y: 531, endPoint x: 639, endPoint y: 526, distance: 15.5
click at [654, 531] on mat-icon "navigate_next" at bounding box center [655, 531] width 12 height 12
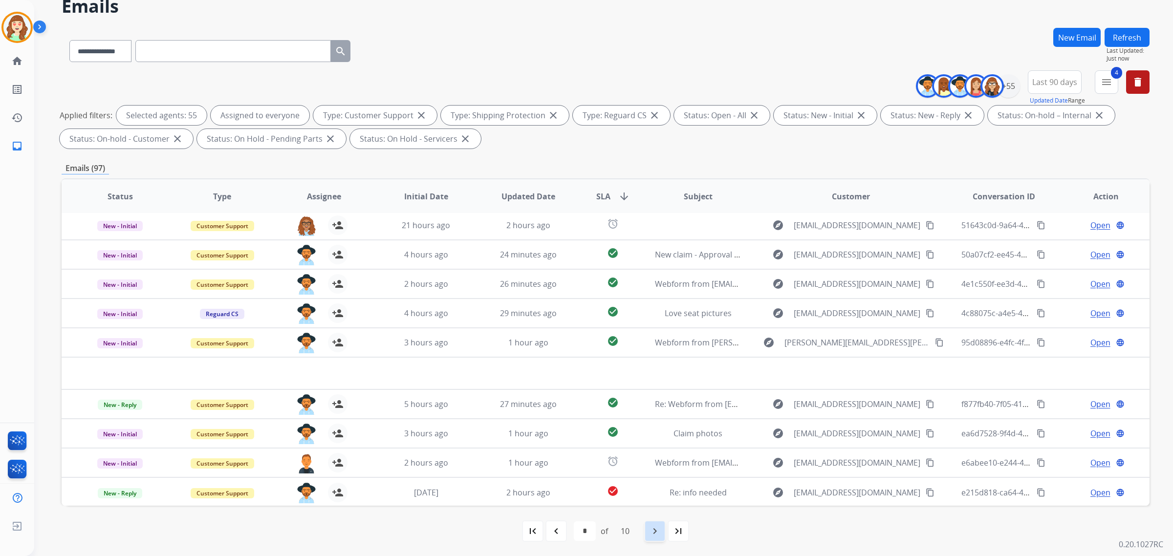
click at [653, 532] on mat-icon "navigate_next" at bounding box center [655, 531] width 12 height 12
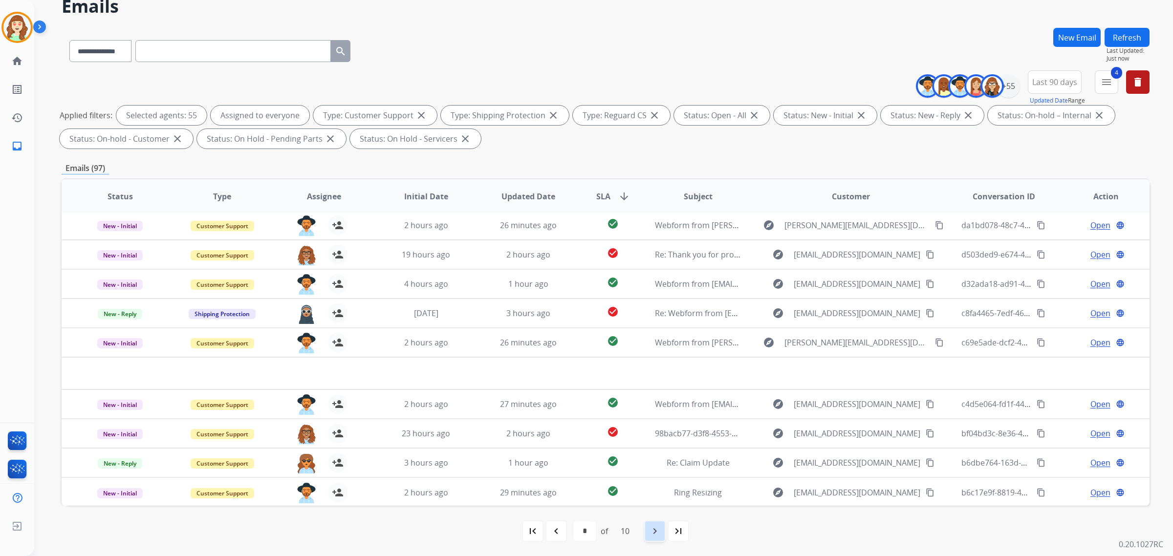
click at [651, 537] on mat-icon "navigate_next" at bounding box center [655, 531] width 12 height 12
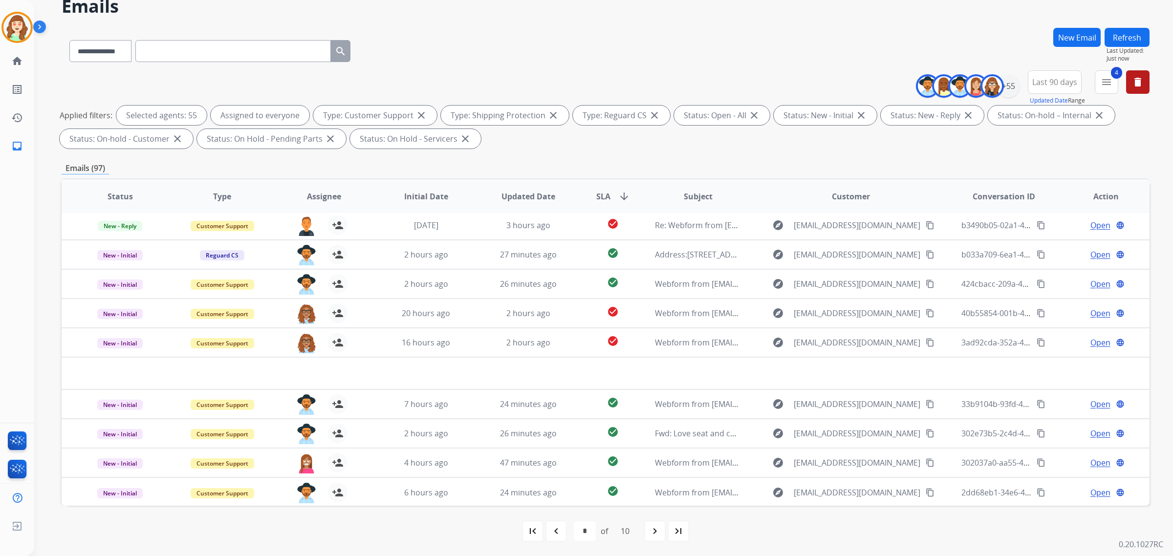
drag, startPoint x: 659, startPoint y: 533, endPoint x: 670, endPoint y: 516, distance: 20.3
click at [659, 533] on mat-icon "navigate_next" at bounding box center [655, 531] width 12 height 12
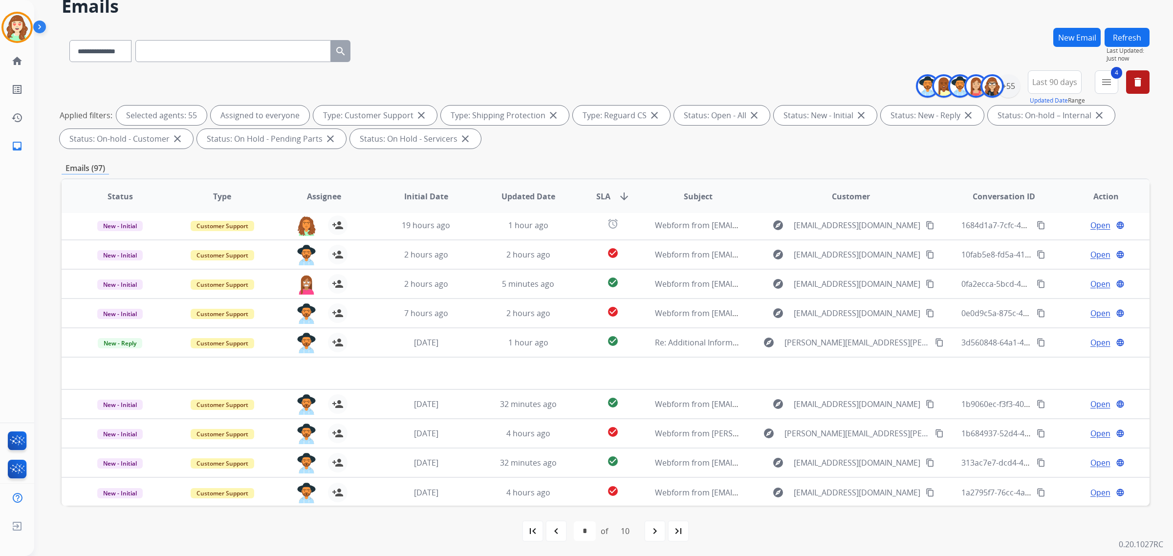
click at [656, 532] on mat-icon "navigate_next" at bounding box center [655, 531] width 12 height 12
select select "*"
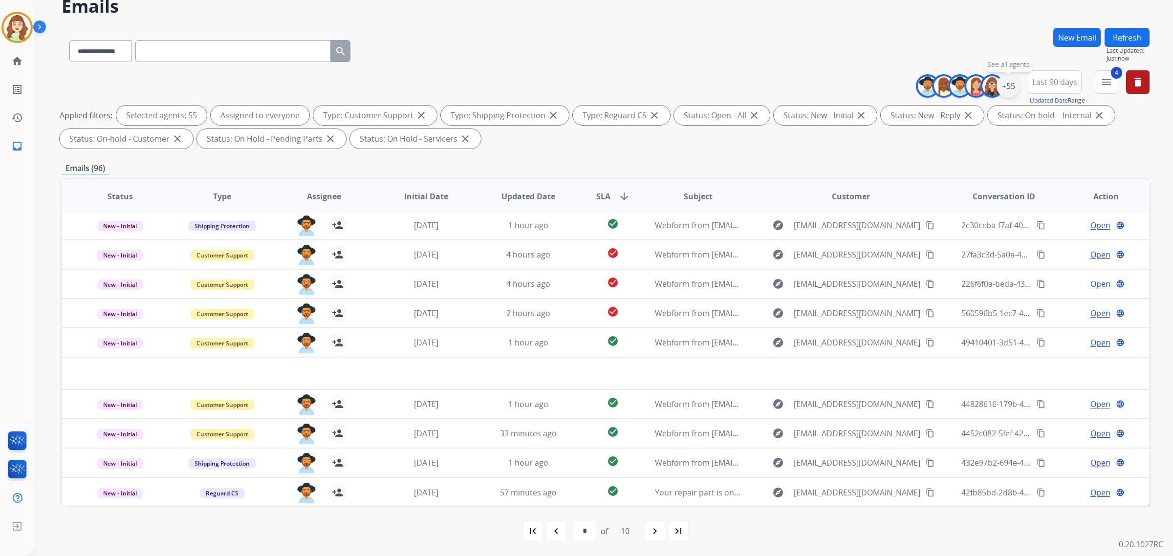
drag, startPoint x: 1012, startPoint y: 88, endPoint x: 1003, endPoint y: 85, distance: 10.1
click at [1012, 88] on div "+55" at bounding box center [1007, 85] width 23 height 23
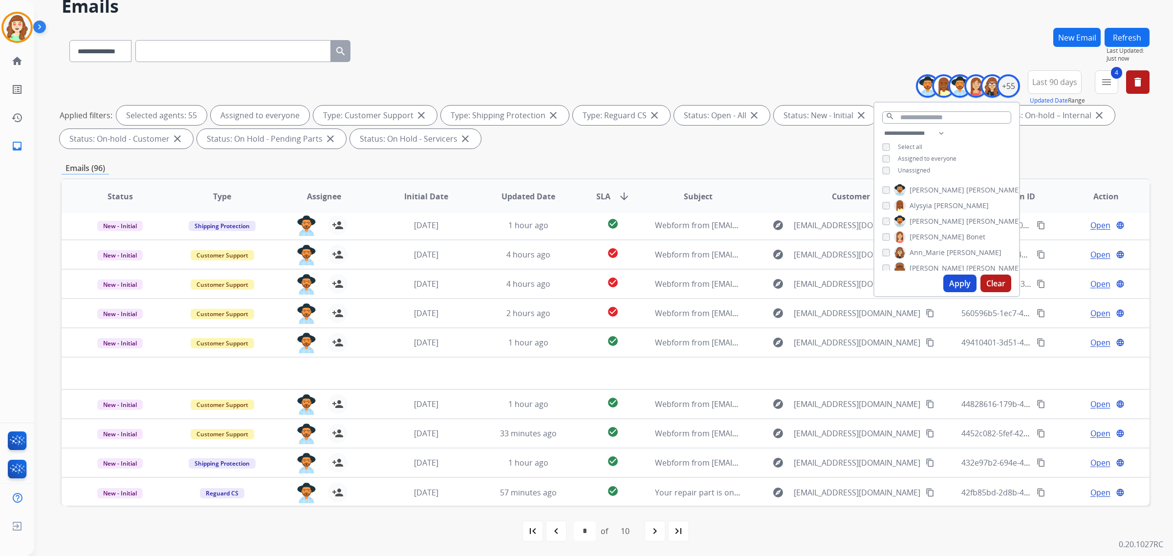
click at [993, 281] on button "Clear" at bounding box center [995, 284] width 31 height 18
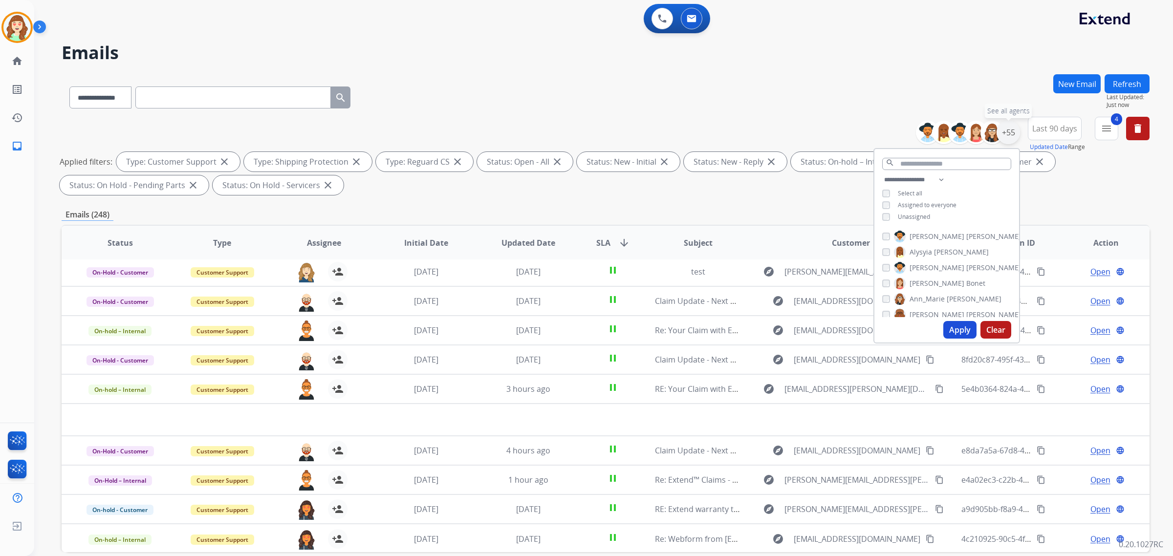
click at [1011, 135] on div "+55" at bounding box center [1007, 132] width 23 height 23
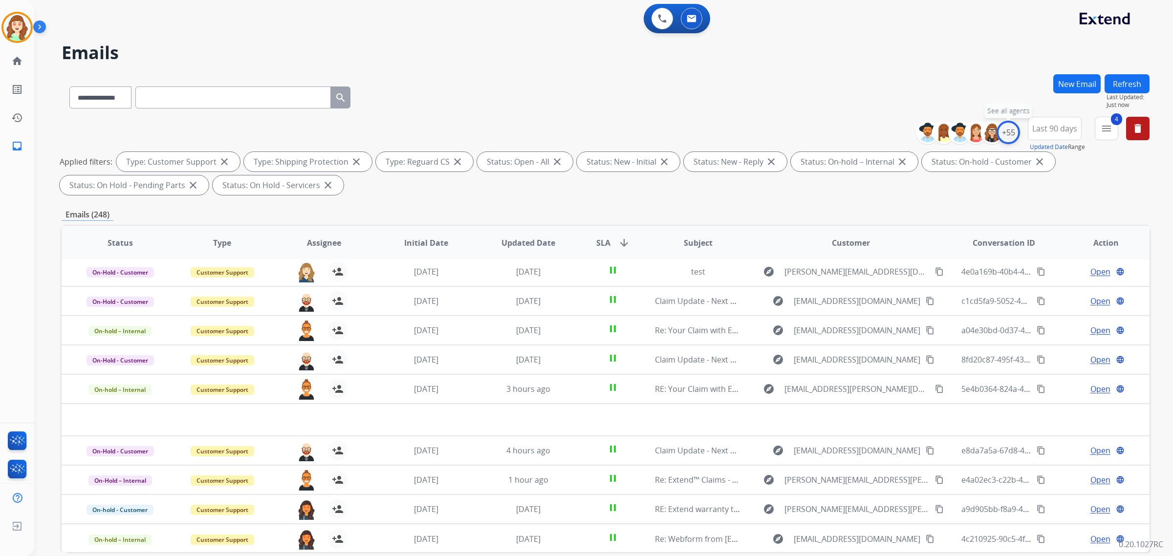
click at [1003, 129] on div "+55" at bounding box center [1007, 132] width 23 height 23
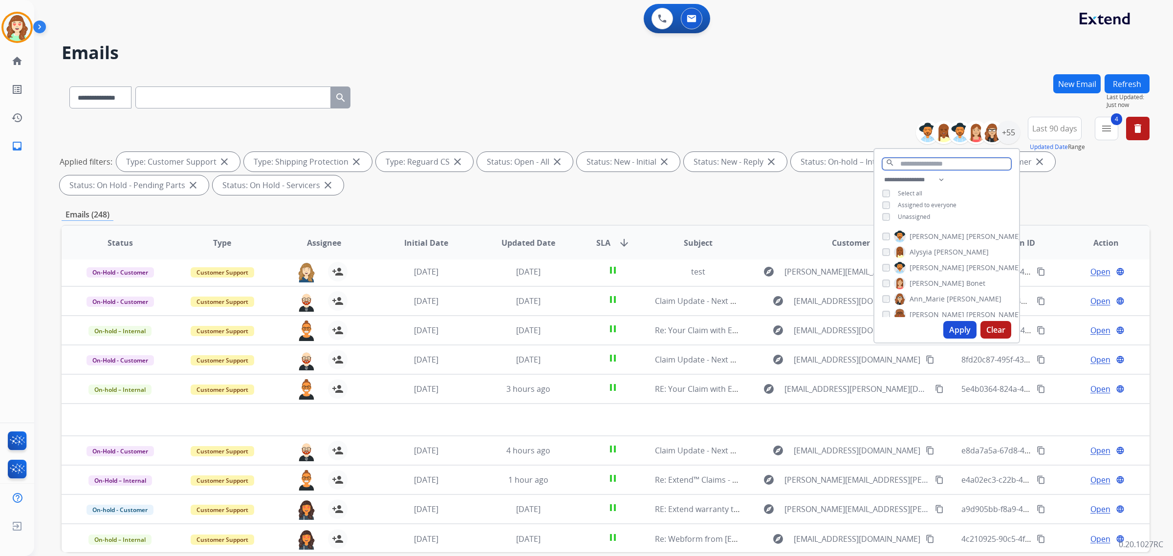
click at [907, 162] on input "text" at bounding box center [946, 164] width 129 height 12
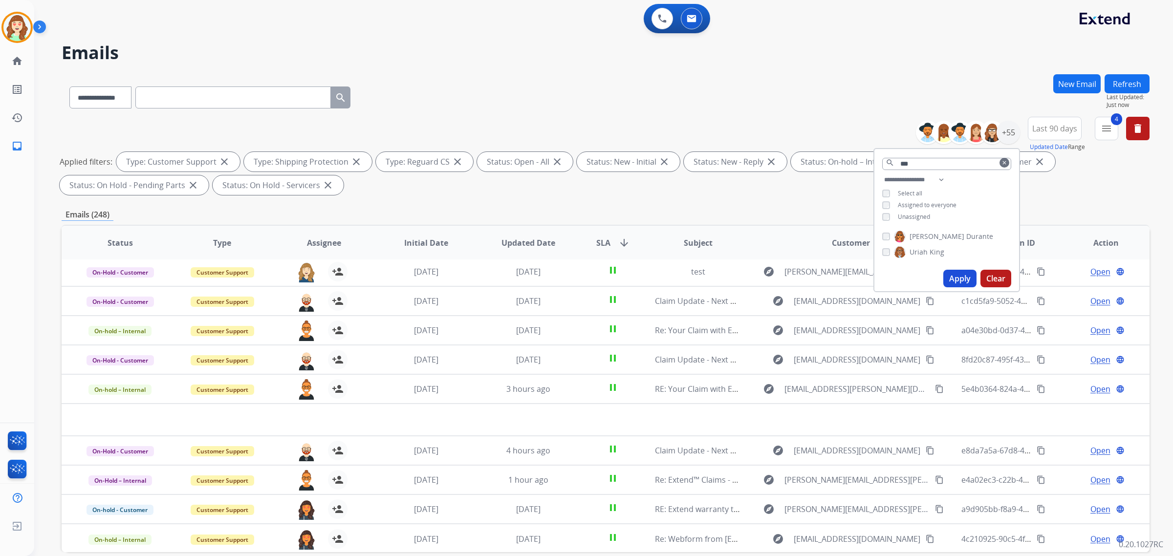
click at [958, 276] on button "Apply" at bounding box center [959, 279] width 33 height 18
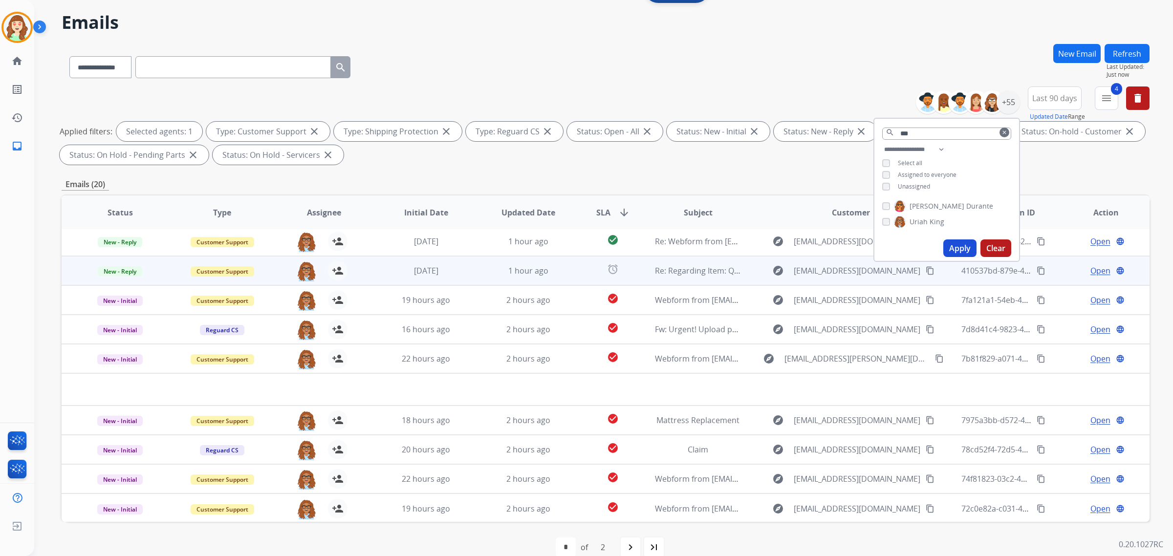
scroll to position [46, 0]
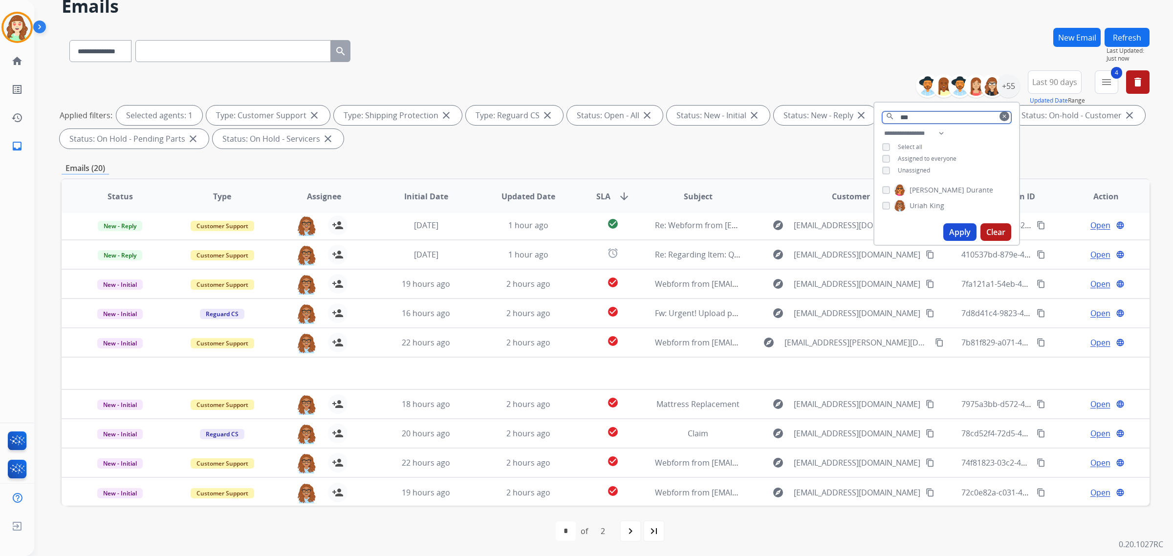
drag, startPoint x: 919, startPoint y: 120, endPoint x: 822, endPoint y: 107, distance: 97.2
click at [822, 107] on div "**********" at bounding box center [606, 111] width 1088 height 82
click at [822, 107] on div "Status: New - Reply close" at bounding box center [825, 116] width 103 height 20
click at [1005, 88] on div "+55" at bounding box center [1007, 85] width 23 height 23
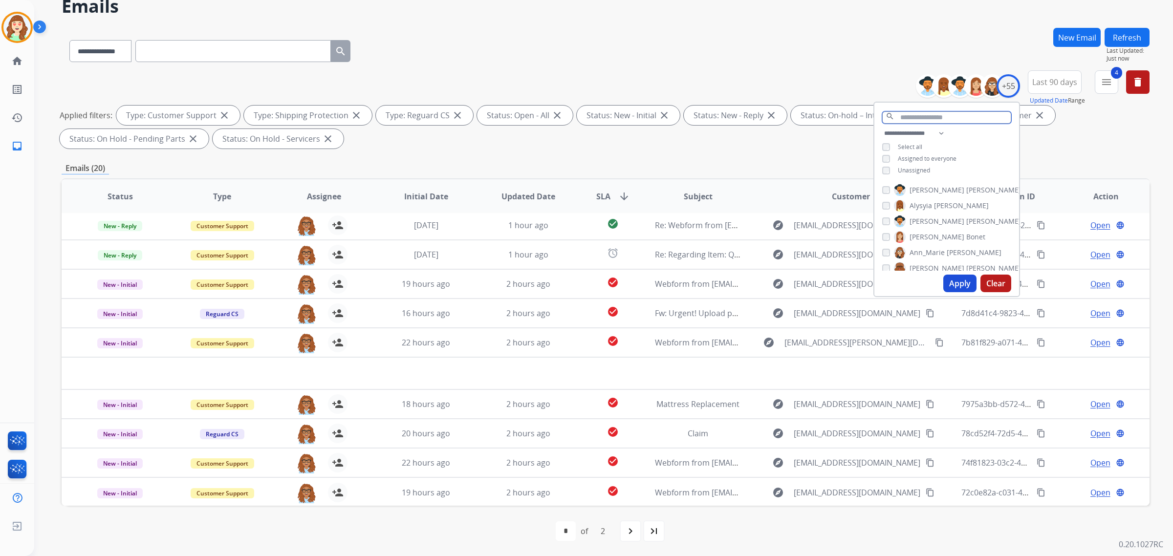
click at [968, 119] on input "text" at bounding box center [946, 117] width 129 height 12
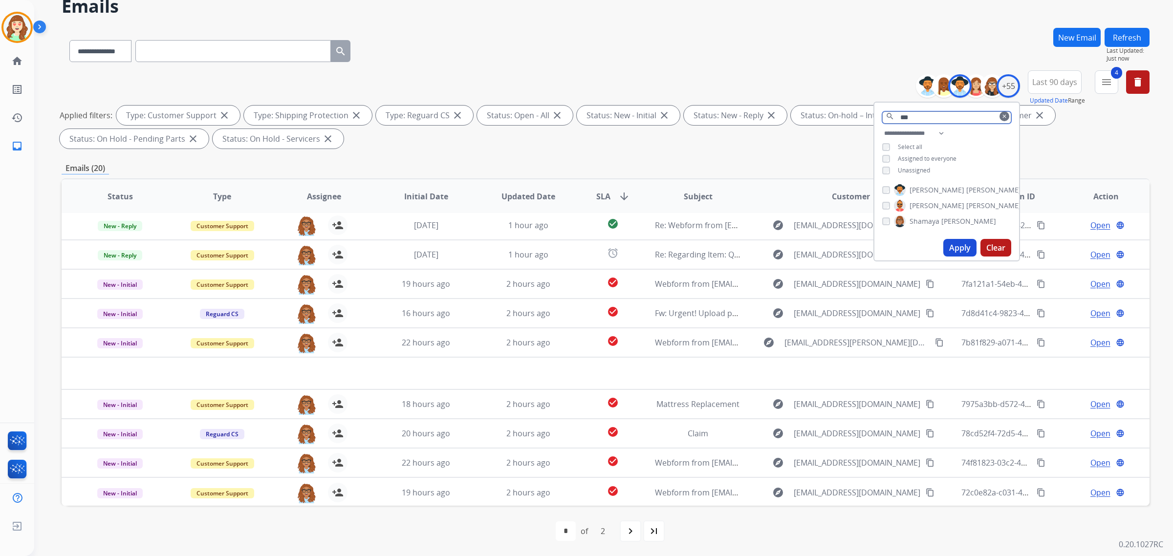
drag, startPoint x: 943, startPoint y: 119, endPoint x: 802, endPoint y: 118, distance: 140.7
click at [802, 120] on div "**********" at bounding box center [606, 111] width 1088 height 82
click at [1012, 87] on div "+55" at bounding box center [1007, 85] width 23 height 23
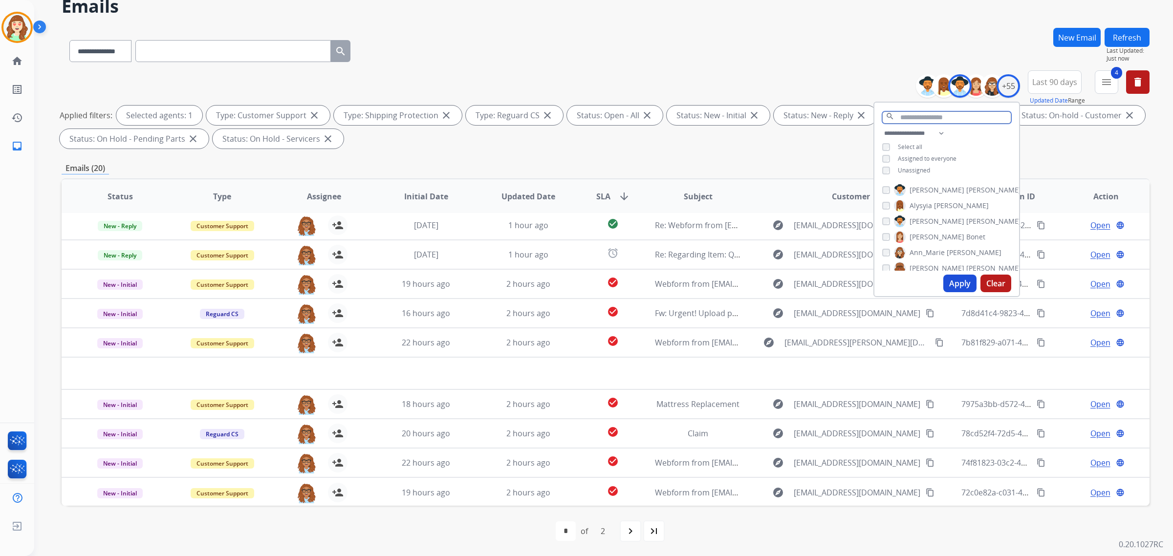
click at [926, 113] on input "text" at bounding box center [946, 117] width 129 height 12
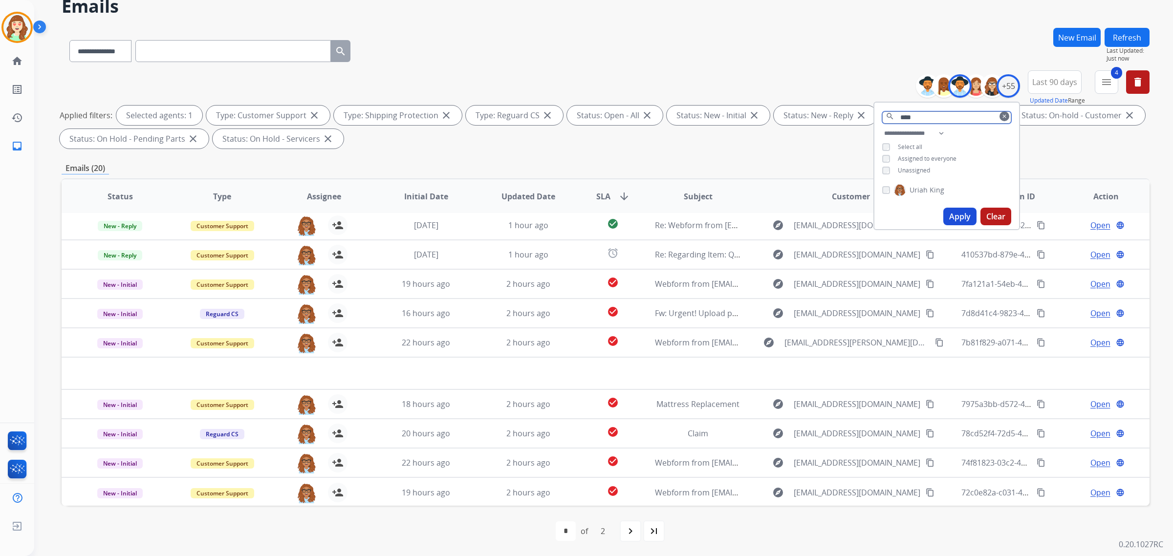
type input "****"
click at [962, 215] on button "Apply" at bounding box center [959, 217] width 33 height 18
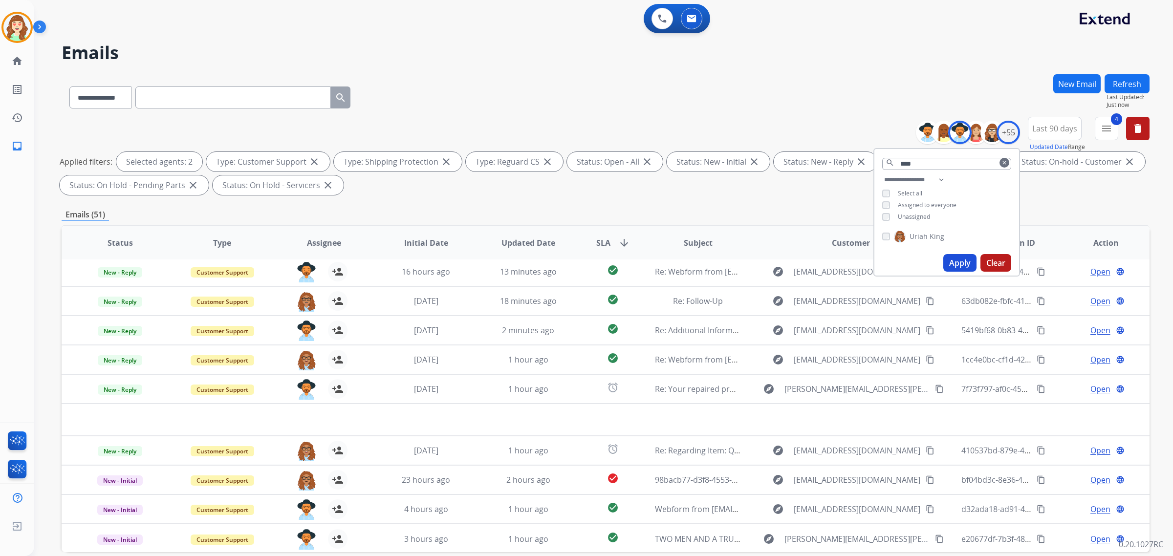
click at [960, 258] on button "Apply" at bounding box center [959, 263] width 33 height 18
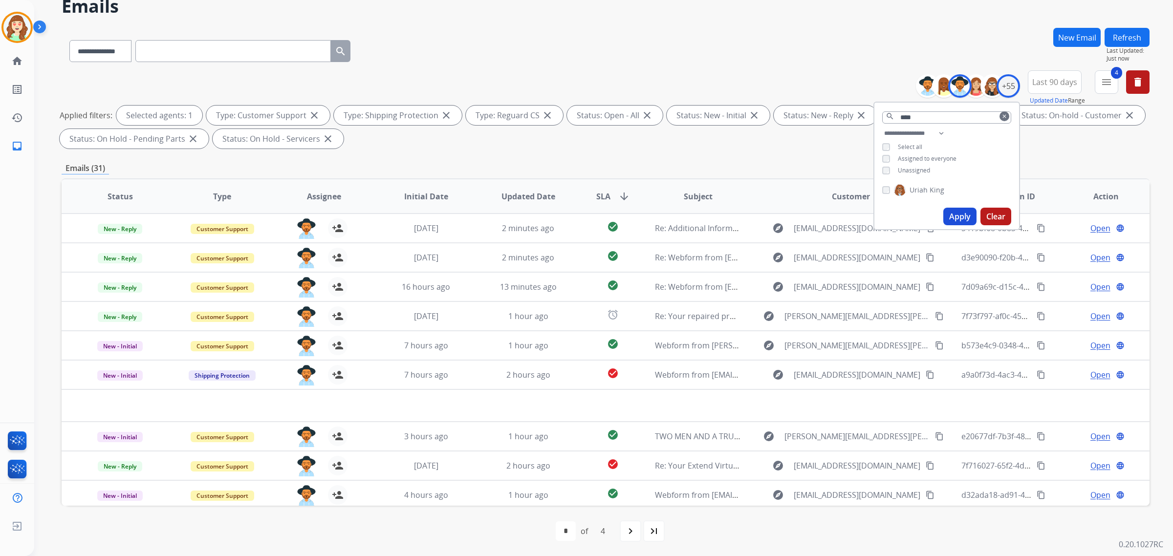
drag, startPoint x: 995, startPoint y: 213, endPoint x: 991, endPoint y: 208, distance: 5.9
click at [995, 212] on button "Clear" at bounding box center [995, 217] width 31 height 18
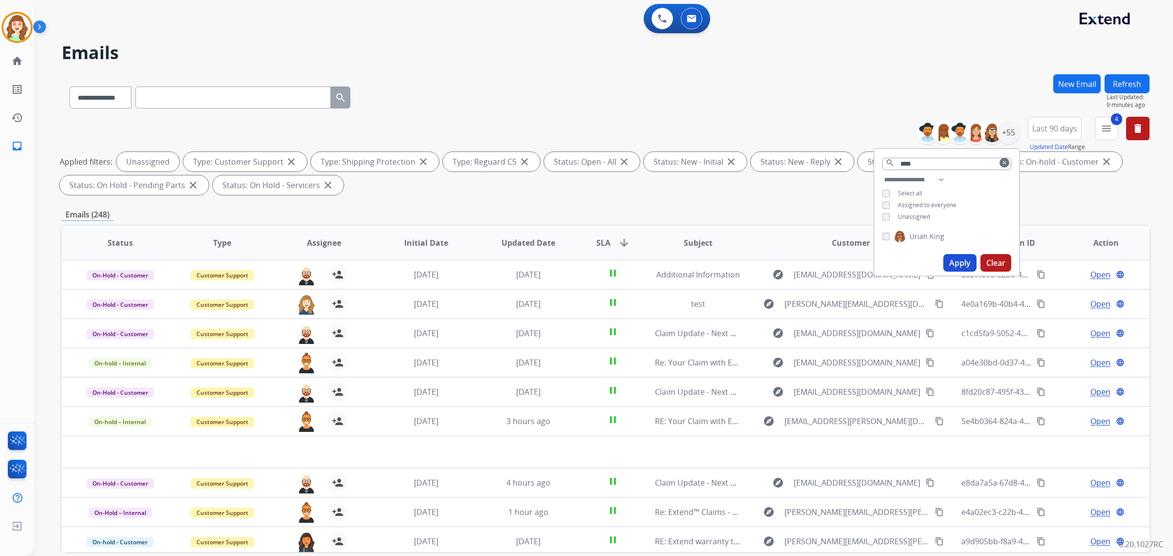
click at [957, 258] on button "Apply" at bounding box center [959, 263] width 33 height 18
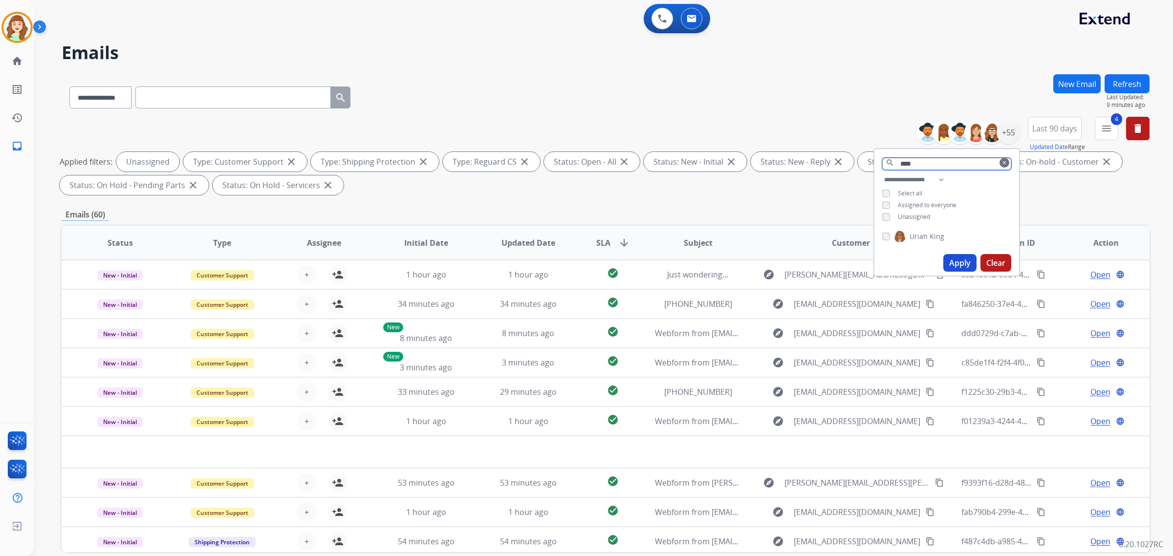
drag, startPoint x: 927, startPoint y: 162, endPoint x: 775, endPoint y: 158, distance: 151.5
click at [774, 160] on div "**********" at bounding box center [606, 158] width 1088 height 82
click at [1004, 131] on div "+55" at bounding box center [1007, 132] width 23 height 23
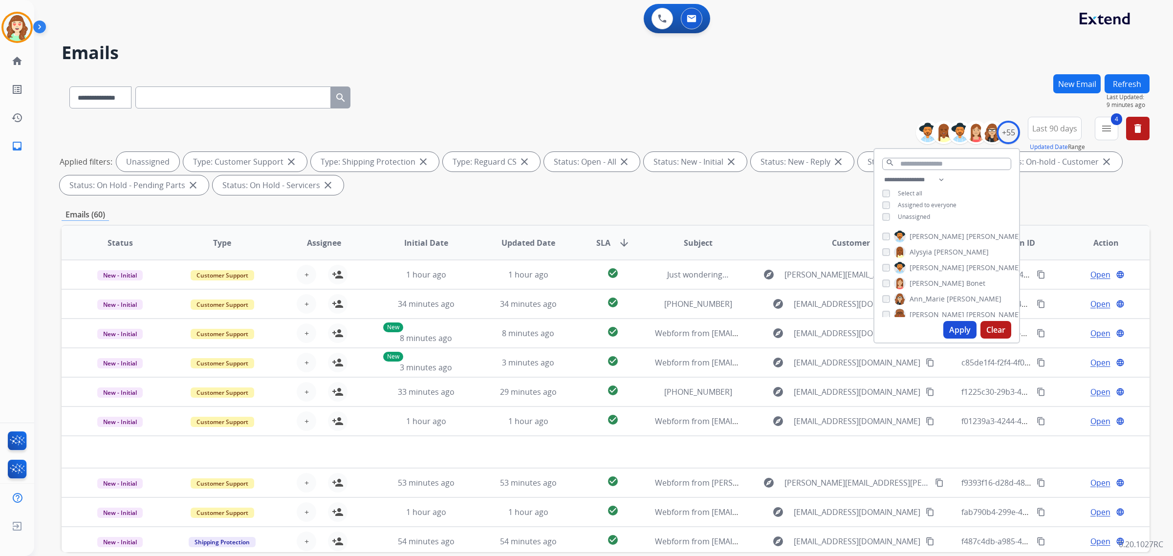
click at [923, 169] on div "search" at bounding box center [946, 161] width 145 height 25
click at [923, 167] on input "text" at bounding box center [946, 164] width 129 height 12
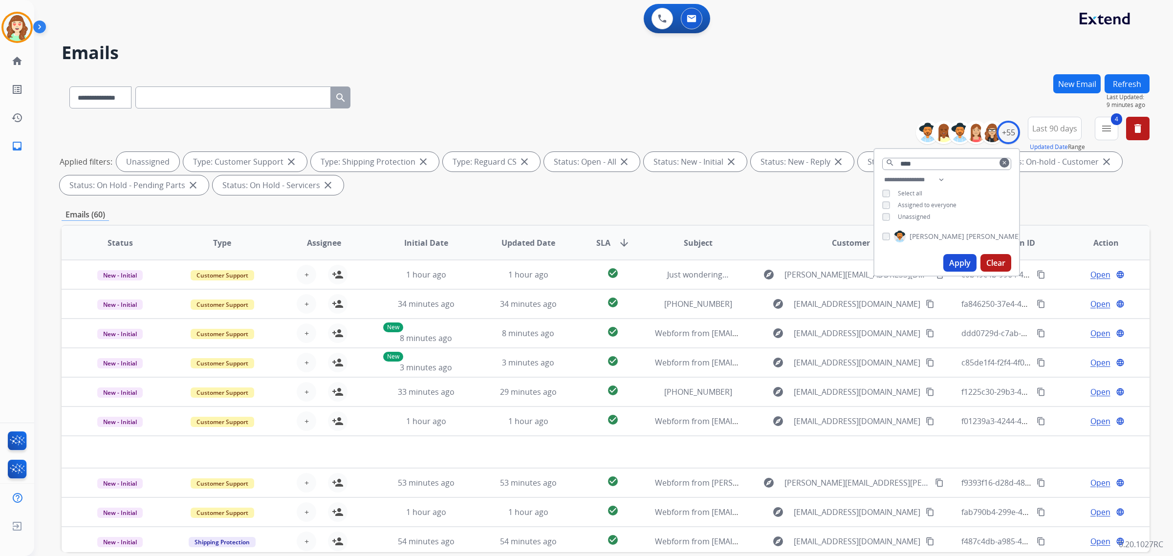
click at [961, 260] on button "Apply" at bounding box center [959, 263] width 33 height 18
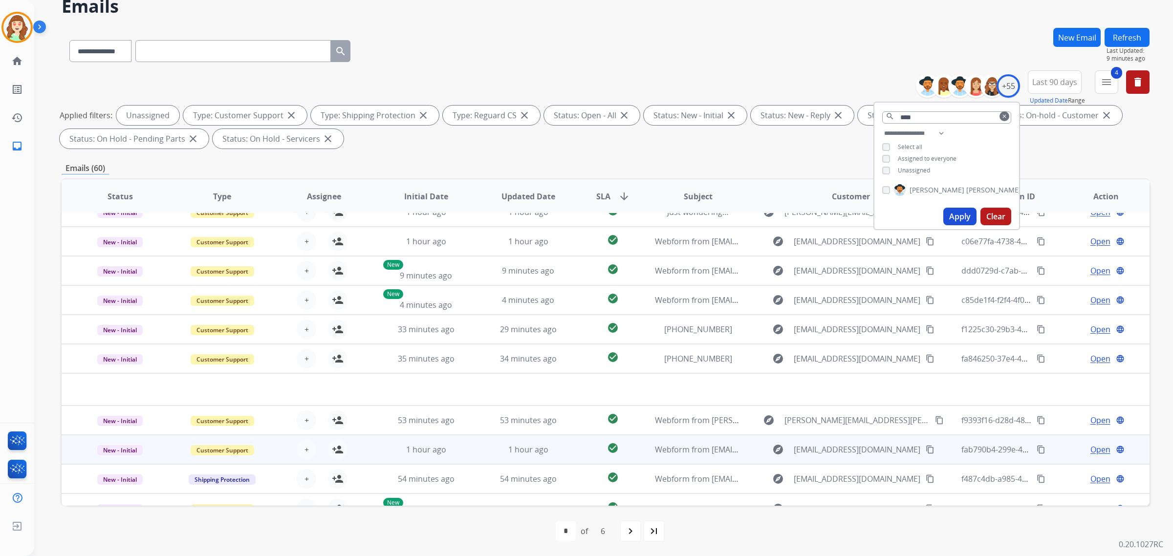
scroll to position [32, 0]
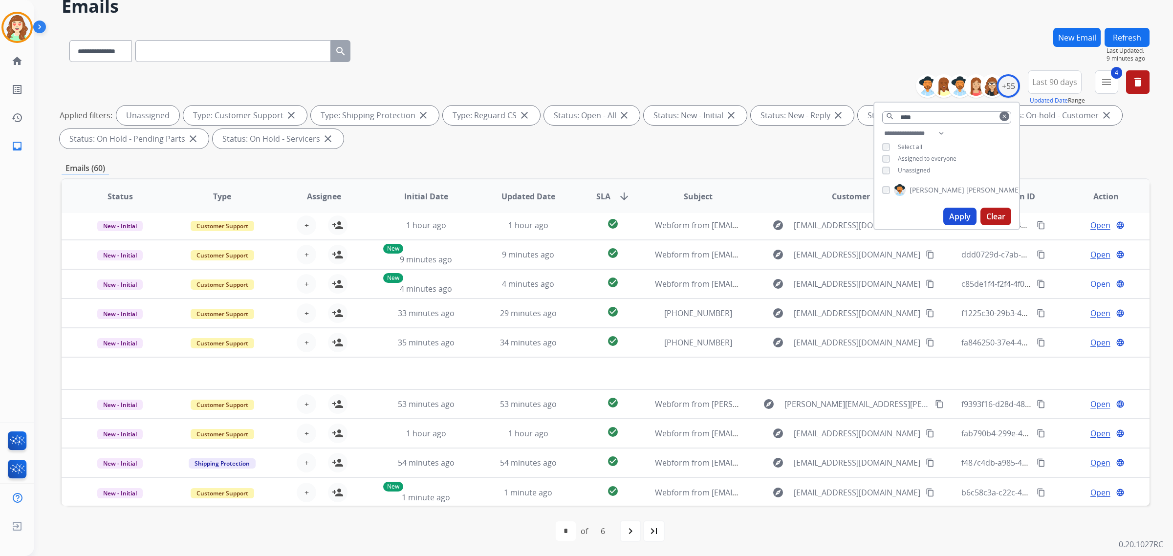
click at [634, 524] on div "navigate_next" at bounding box center [631, 531] width 22 height 22
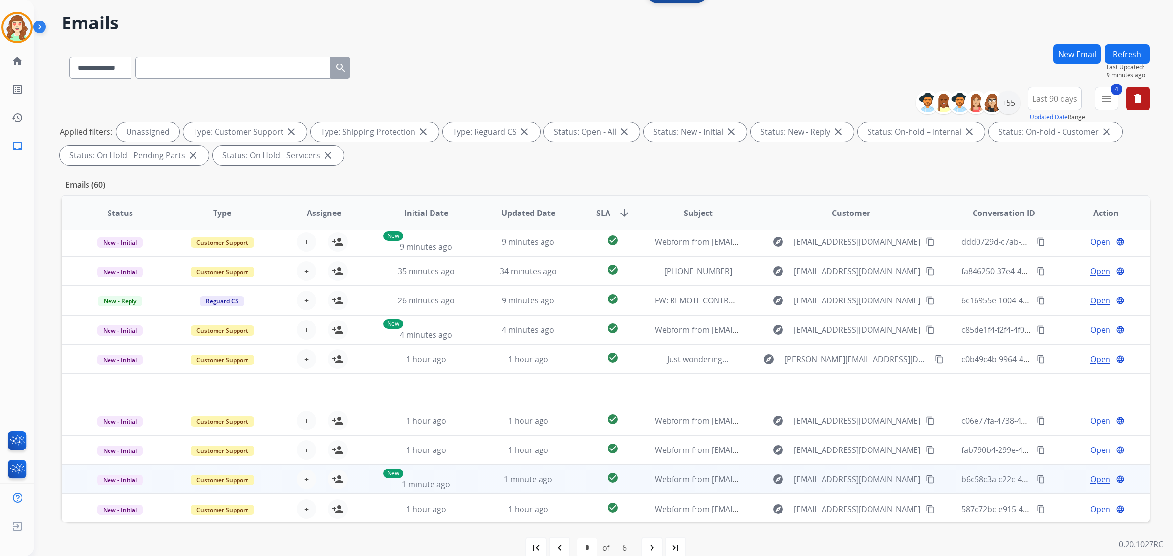
scroll to position [46, 0]
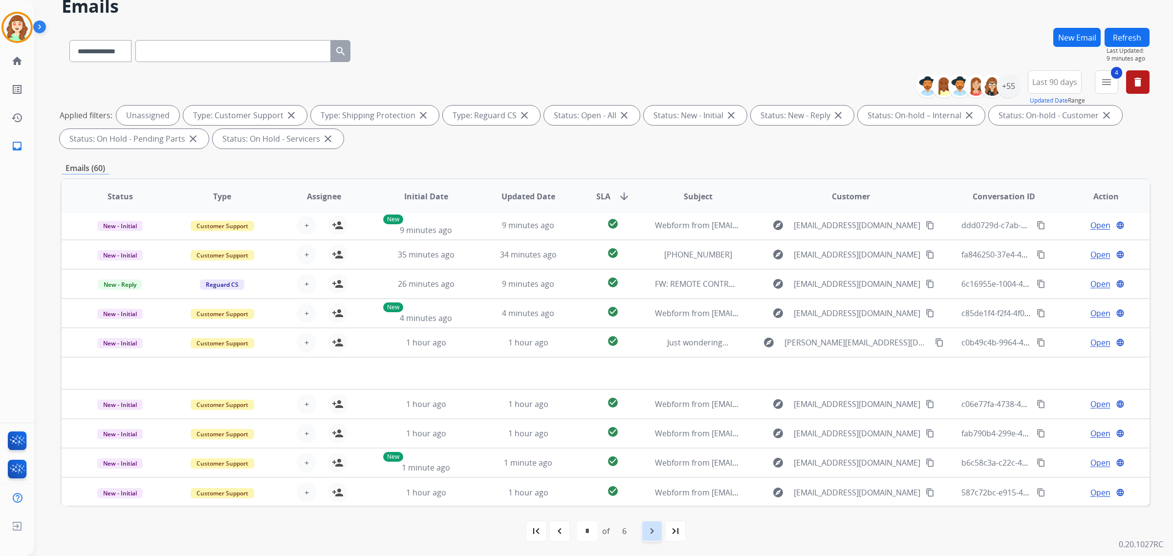
click at [655, 522] on div "navigate_next" at bounding box center [652, 531] width 22 height 22
click at [641, 529] on div "navigate_next" at bounding box center [652, 531] width 22 height 22
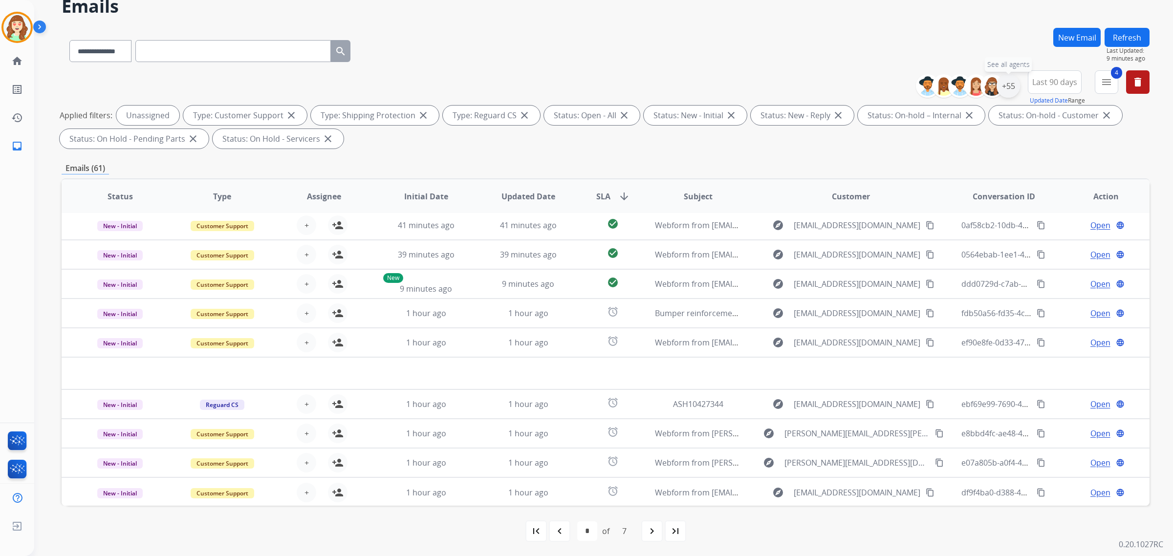
click at [1007, 86] on div "+55" at bounding box center [1007, 85] width 23 height 23
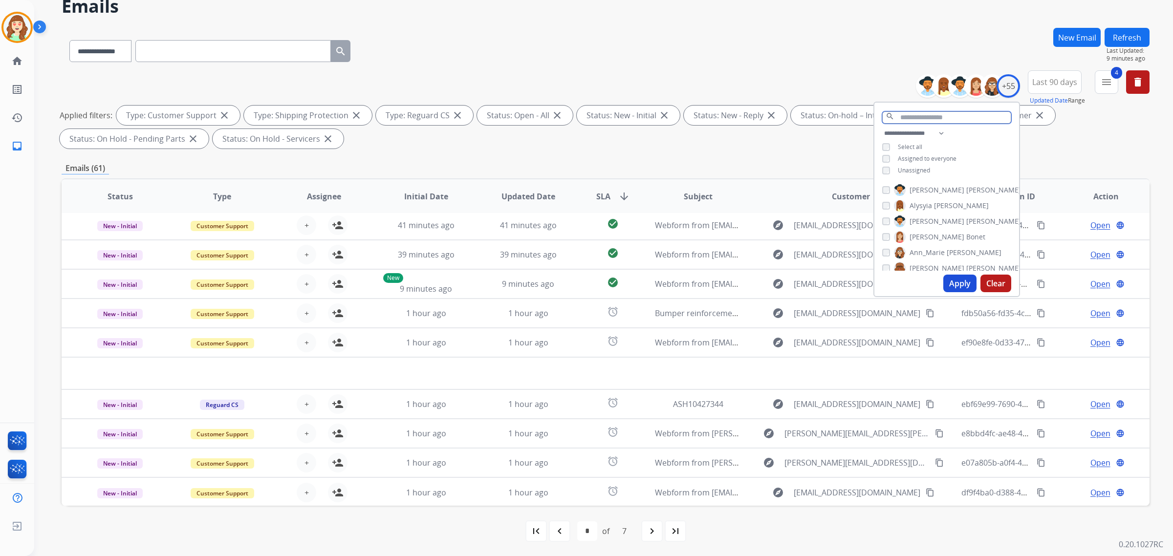
click at [958, 115] on input "text" at bounding box center [946, 117] width 129 height 12
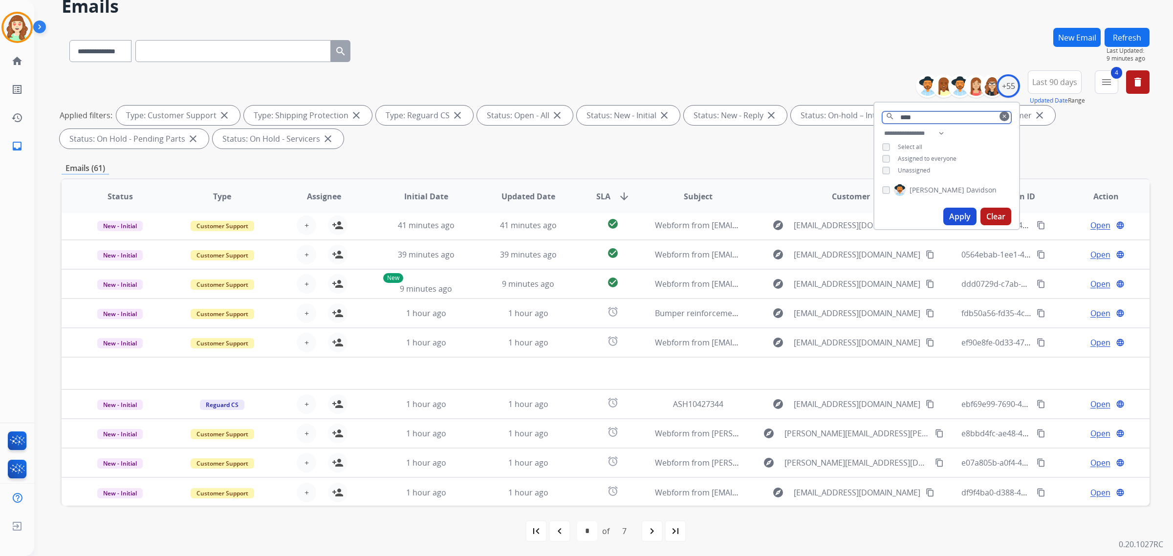
type input "****"
click at [956, 209] on button "Apply" at bounding box center [959, 217] width 33 height 18
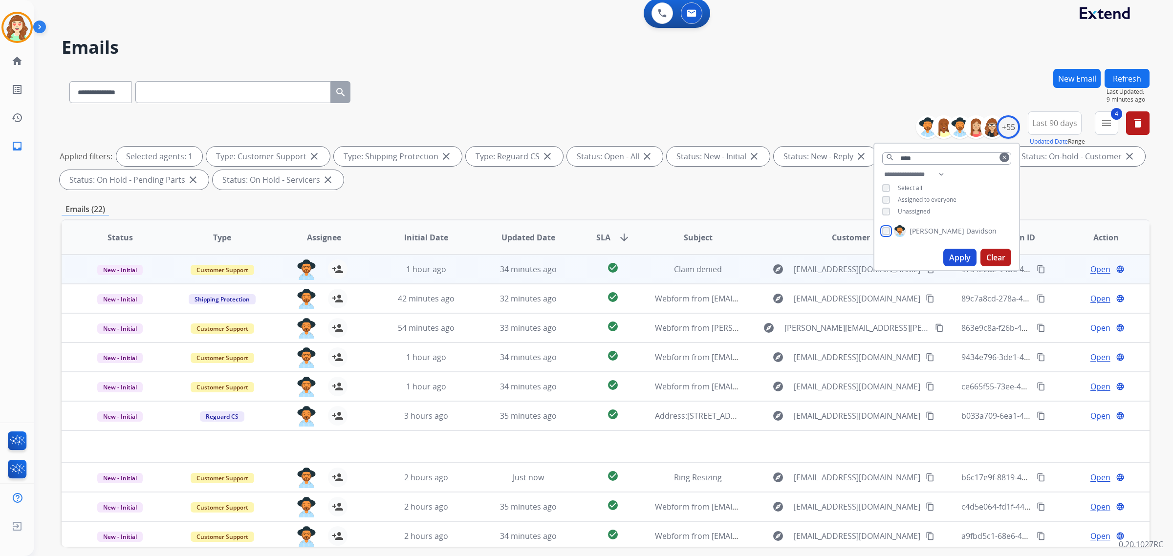
scroll to position [0, 0]
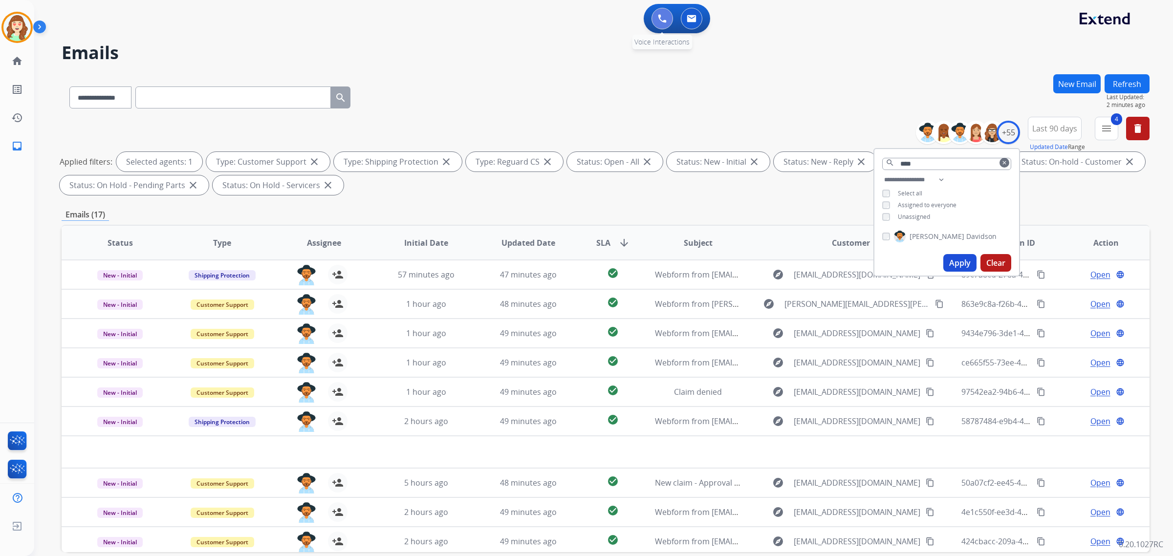
click at [663, 20] on img at bounding box center [662, 18] width 9 height 9
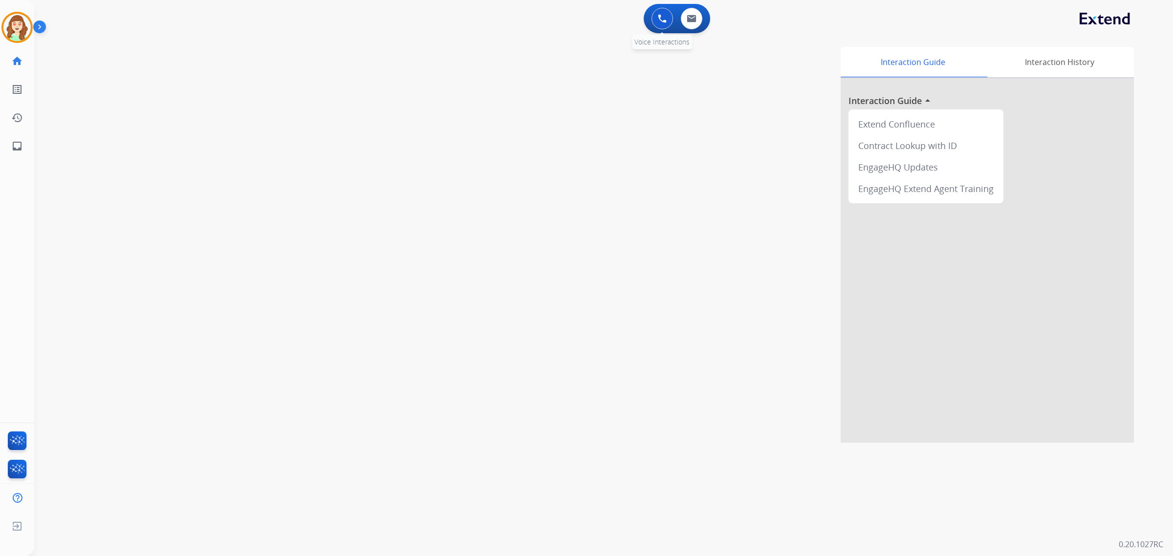
click at [667, 15] on button at bounding box center [662, 19] width 22 height 22
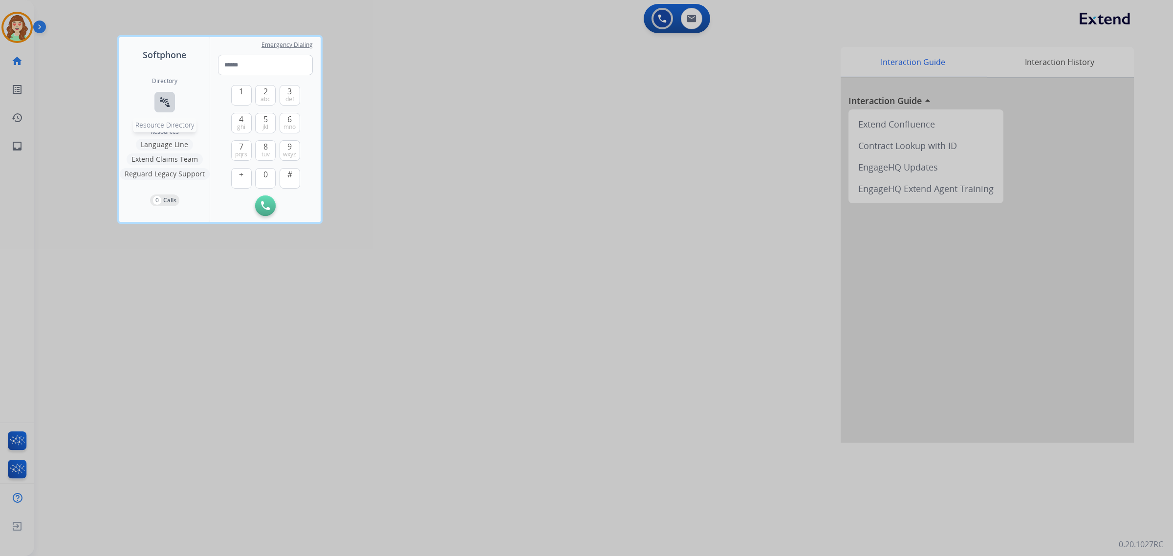
click at [164, 98] on mat-icon "connect_without_contact" at bounding box center [165, 102] width 12 height 12
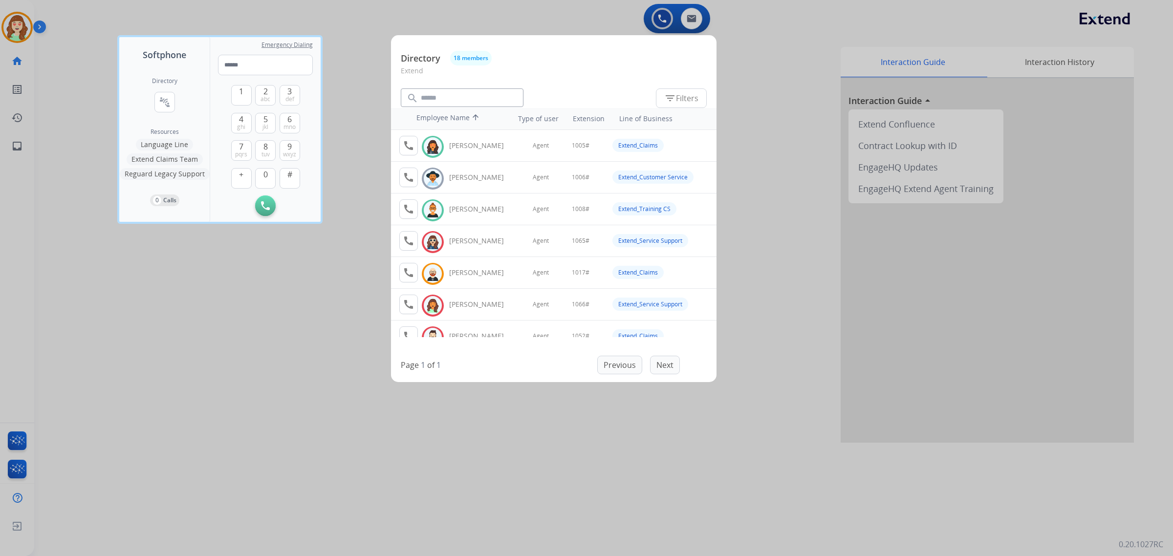
click at [167, 418] on div at bounding box center [586, 278] width 1173 height 556
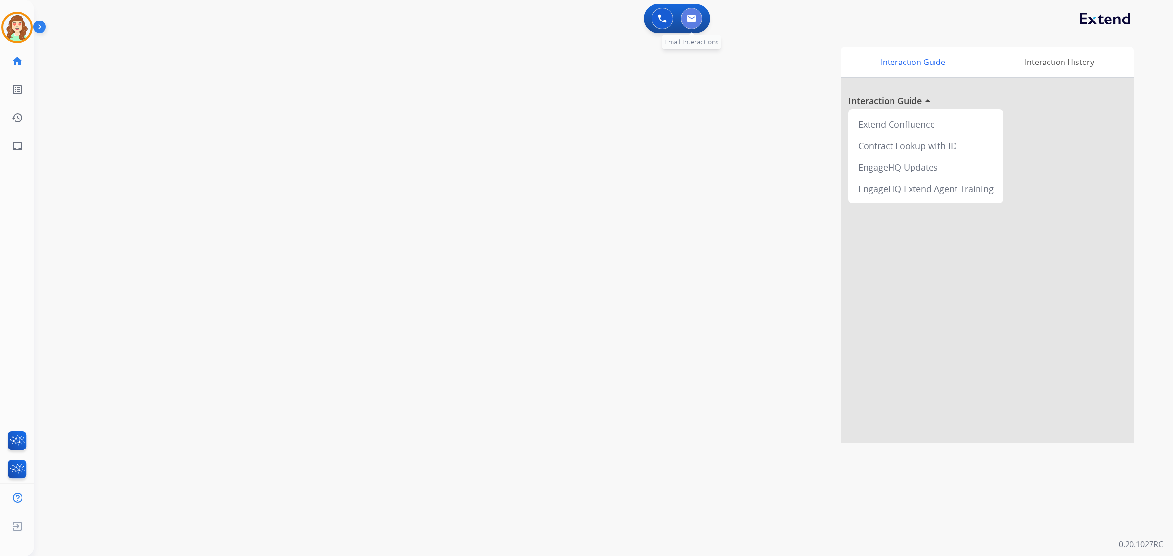
click at [690, 20] on img at bounding box center [692, 19] width 10 height 8
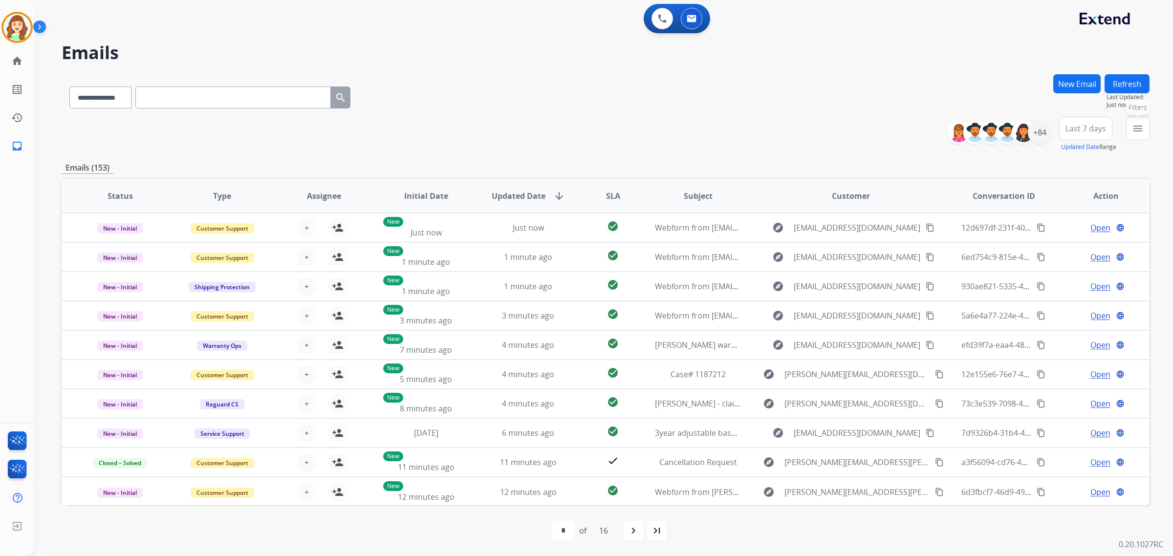
drag, startPoint x: 1132, startPoint y: 130, endPoint x: 1046, endPoint y: 146, distance: 86.8
click at [1132, 130] on mat-icon "menu" at bounding box center [1138, 129] width 12 height 12
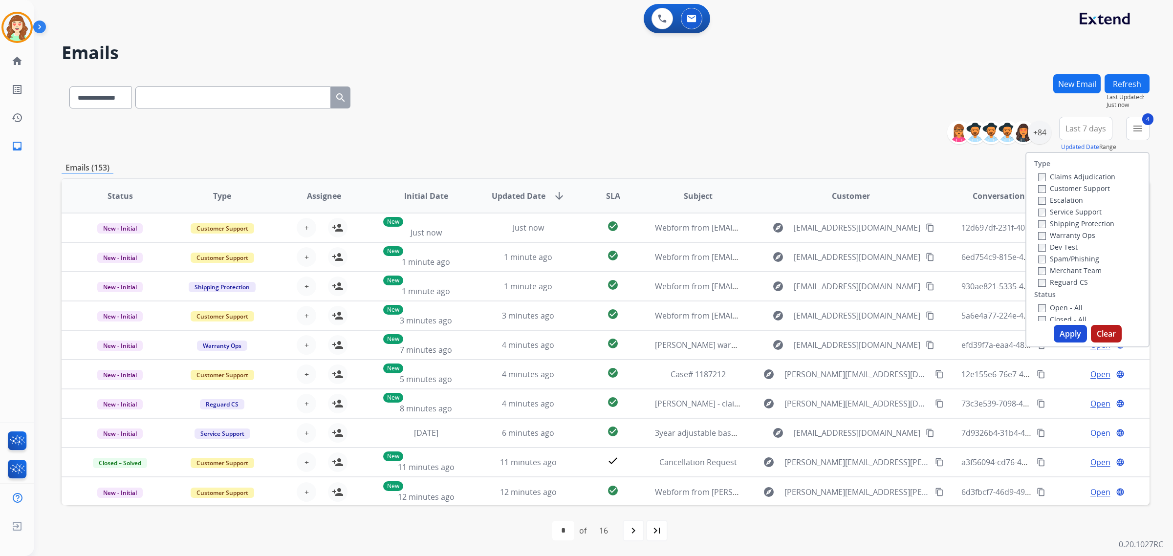
drag, startPoint x: 1065, startPoint y: 338, endPoint x: 1095, endPoint y: 213, distance: 129.0
click at [1065, 338] on button "Apply" at bounding box center [1070, 334] width 33 height 18
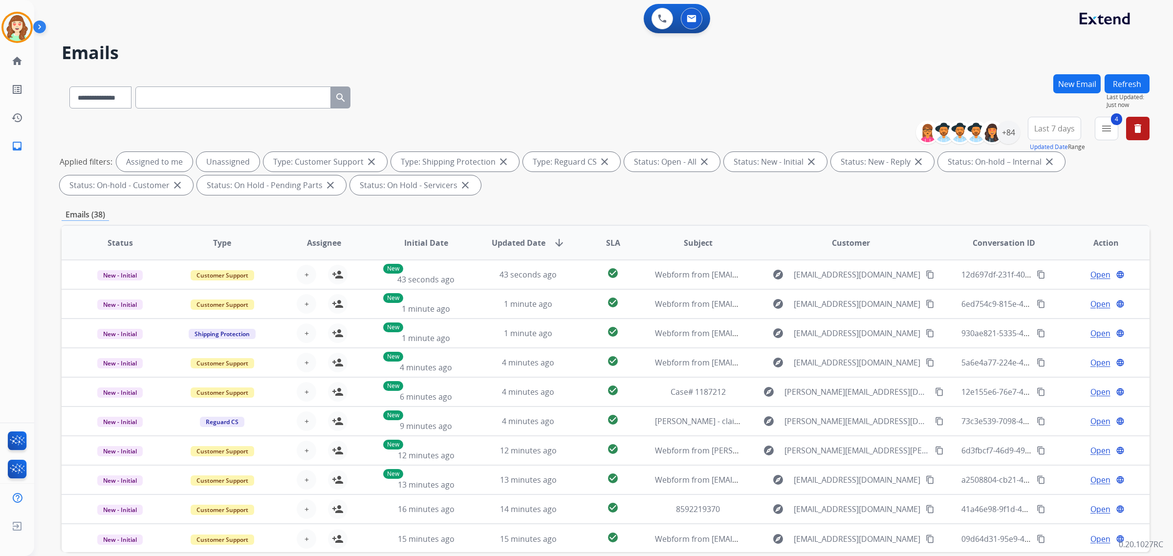
click at [1057, 130] on span "Last 7 days" at bounding box center [1054, 129] width 41 height 4
click at [1047, 249] on div "Last 90 days" at bounding box center [1051, 247] width 54 height 15
click at [1035, 245] on div "Last 90 days" at bounding box center [1051, 247] width 54 height 15
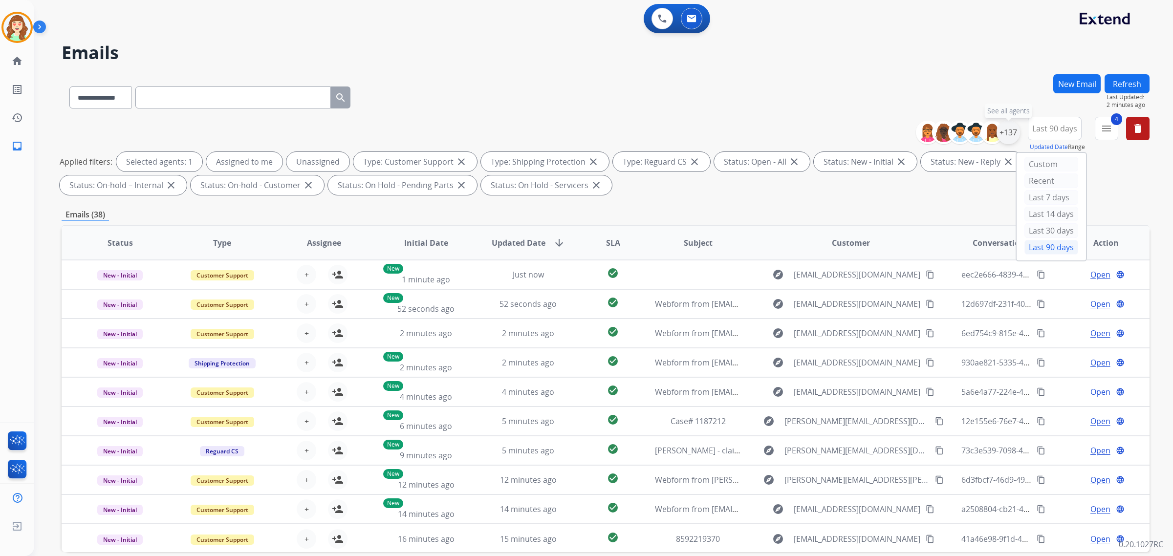
click at [1010, 135] on div "+137" at bounding box center [1007, 132] width 23 height 23
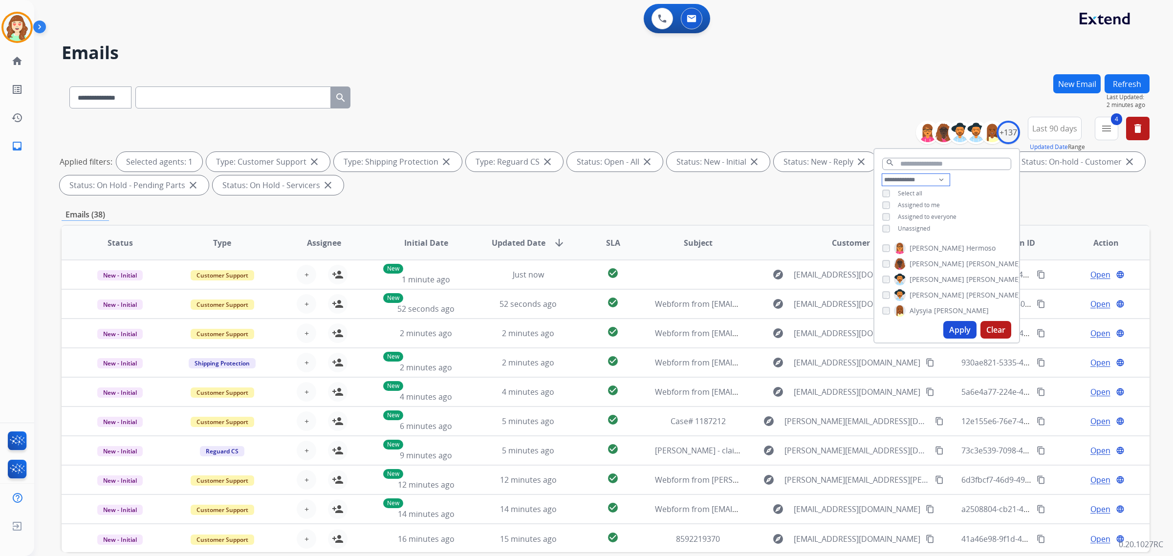
drag, startPoint x: 902, startPoint y: 176, endPoint x: 910, endPoint y: 184, distance: 10.7
click at [902, 176] on select "**********" at bounding box center [915, 180] width 67 height 12
select select "**********"
click at [882, 174] on select "**********" at bounding box center [915, 180] width 67 height 12
click at [958, 331] on button "Apply" at bounding box center [959, 330] width 33 height 18
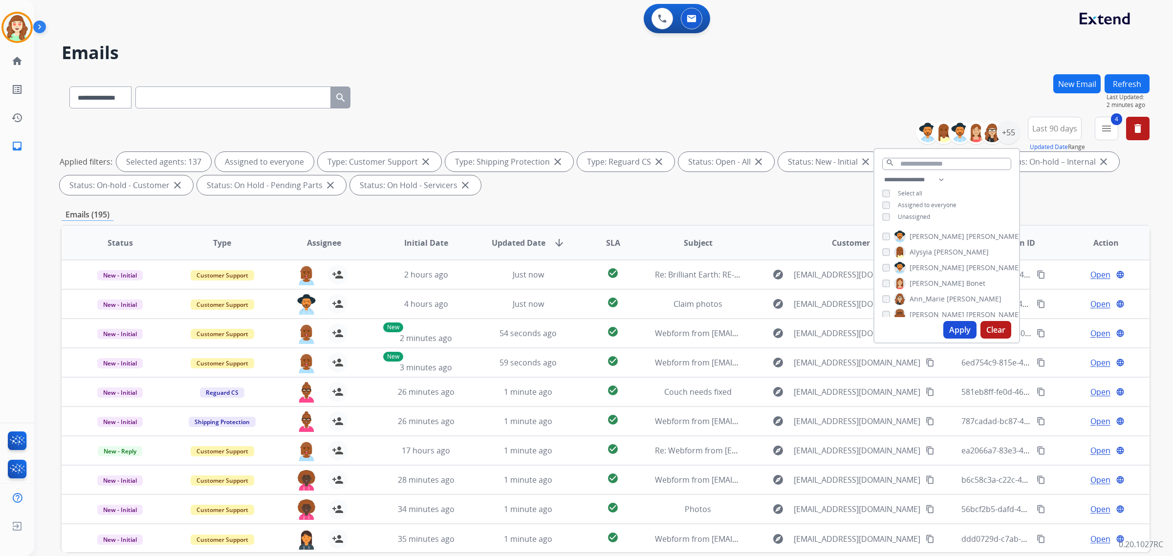
scroll to position [46, 0]
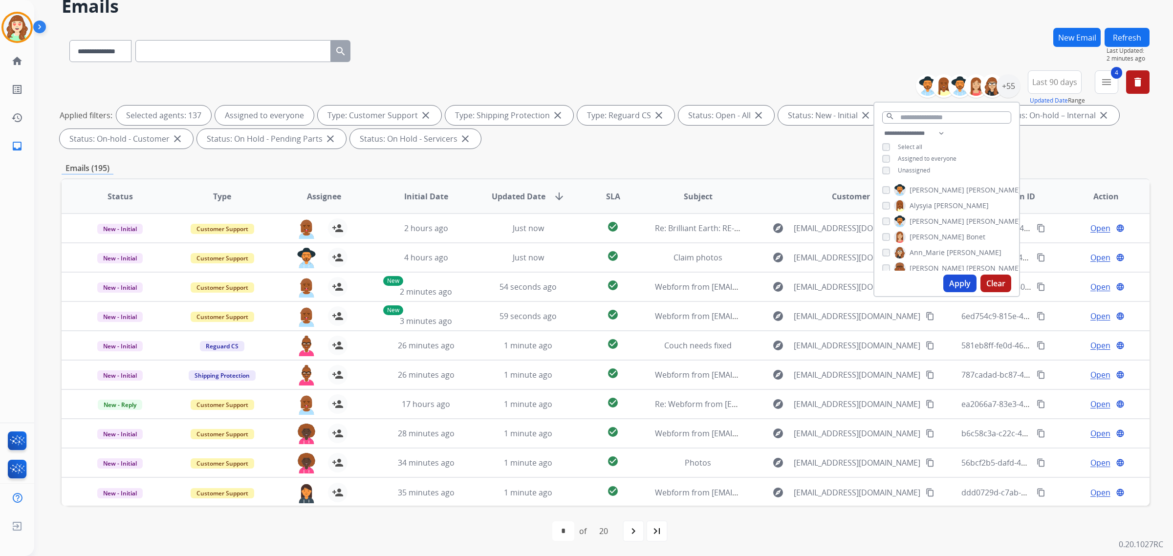
click at [773, 47] on div "**********" at bounding box center [606, 49] width 1088 height 43
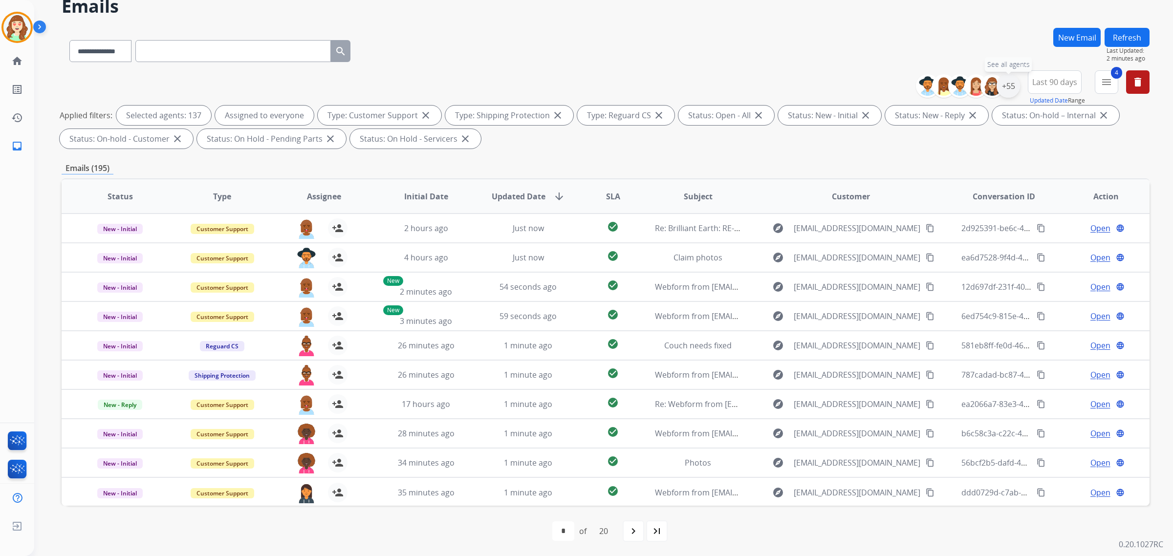
click at [1008, 81] on div "+55" at bounding box center [1007, 85] width 23 height 23
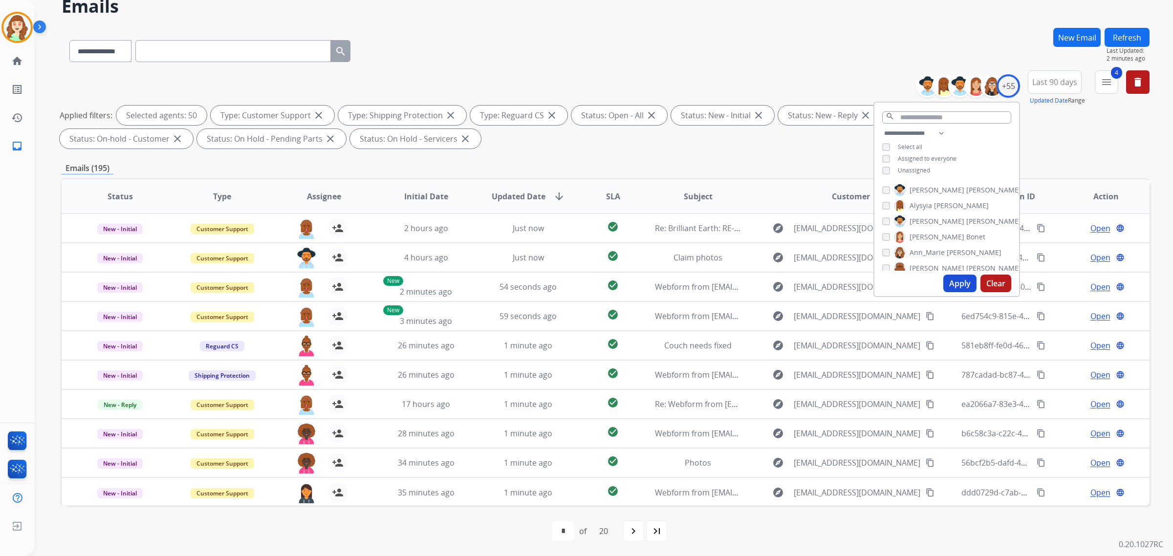
click at [991, 282] on button "Clear" at bounding box center [995, 284] width 31 height 18
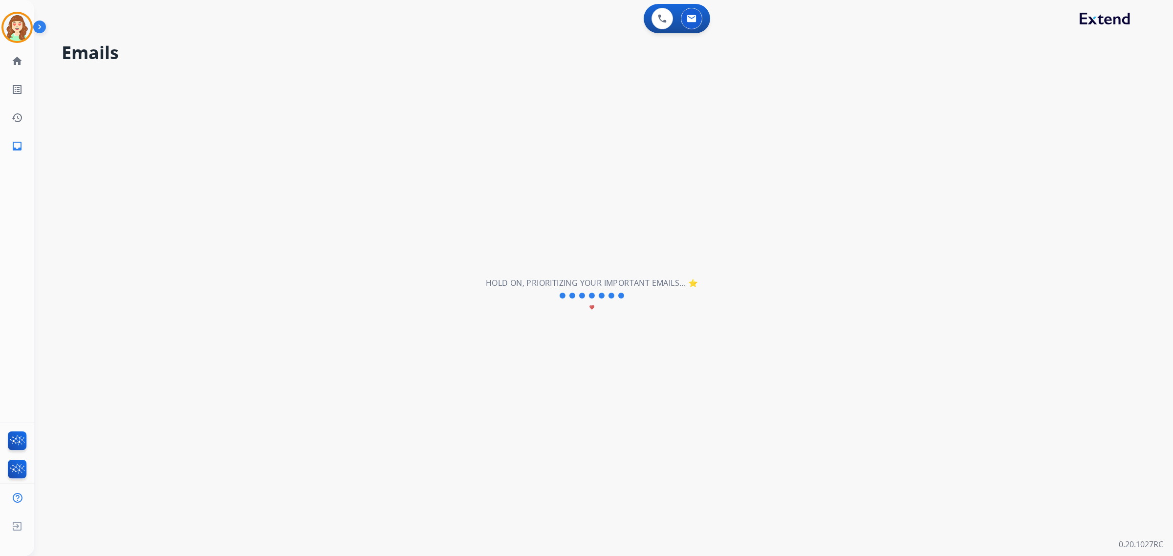
scroll to position [0, 0]
select select "**********"
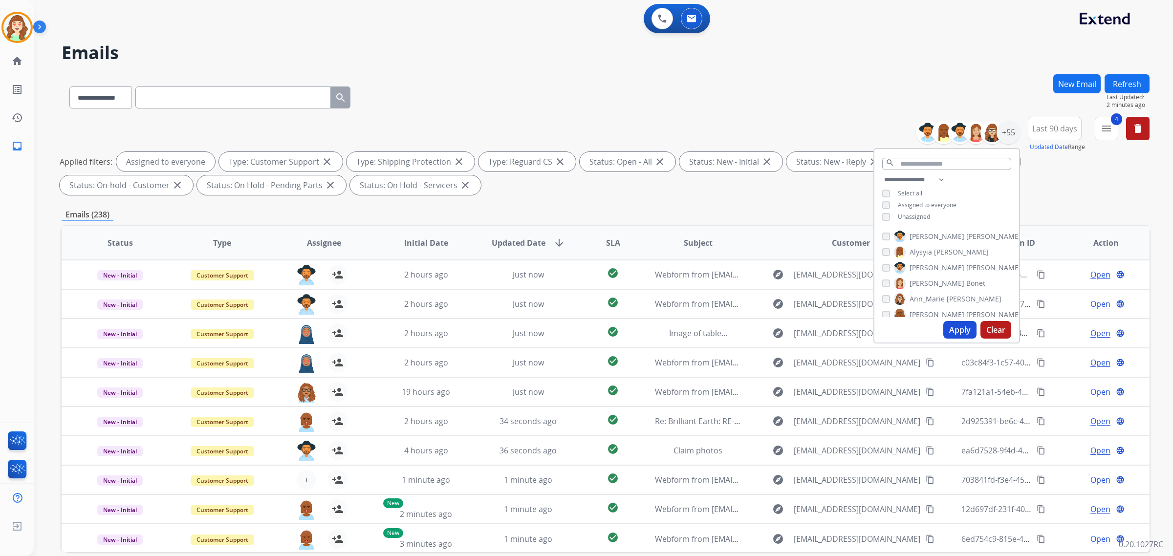
click at [953, 331] on button "Apply" at bounding box center [959, 330] width 33 height 18
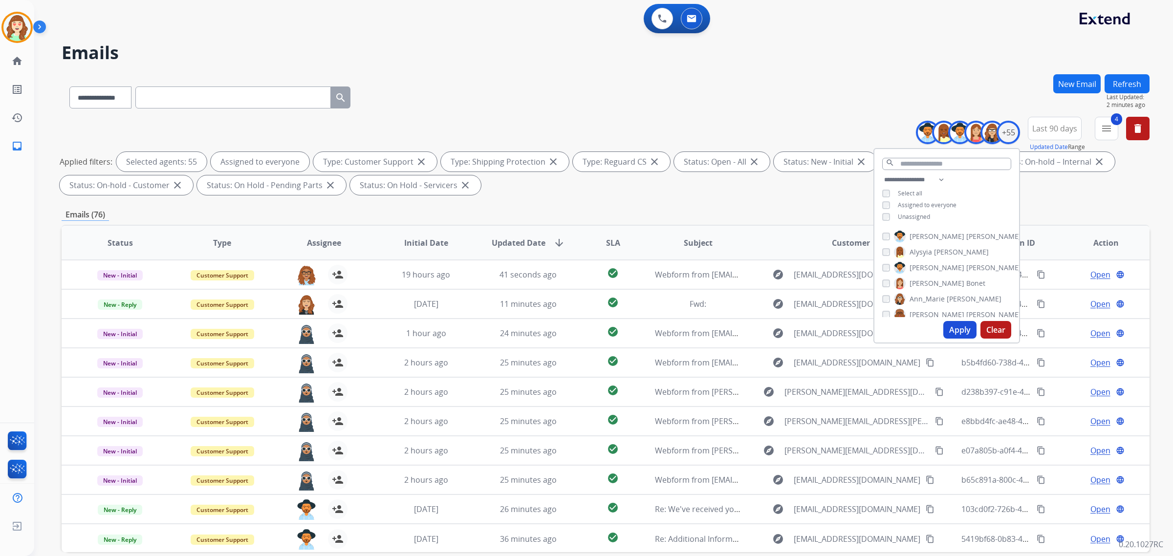
drag, startPoint x: 522, startPoint y: 96, endPoint x: 626, endPoint y: 96, distance: 104.1
click at [522, 96] on div "**********" at bounding box center [606, 95] width 1088 height 43
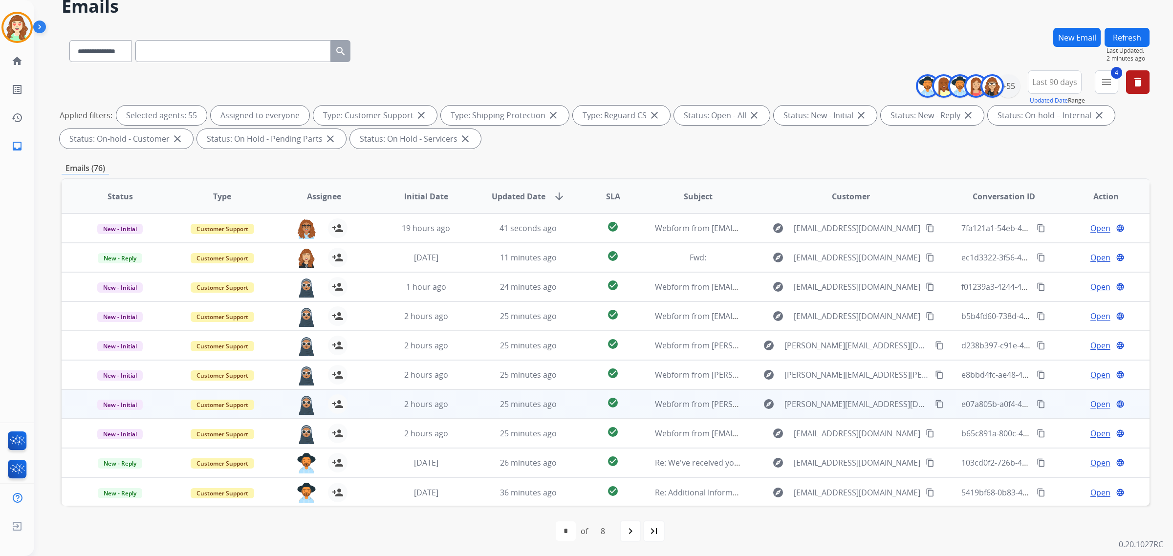
scroll to position [0, 0]
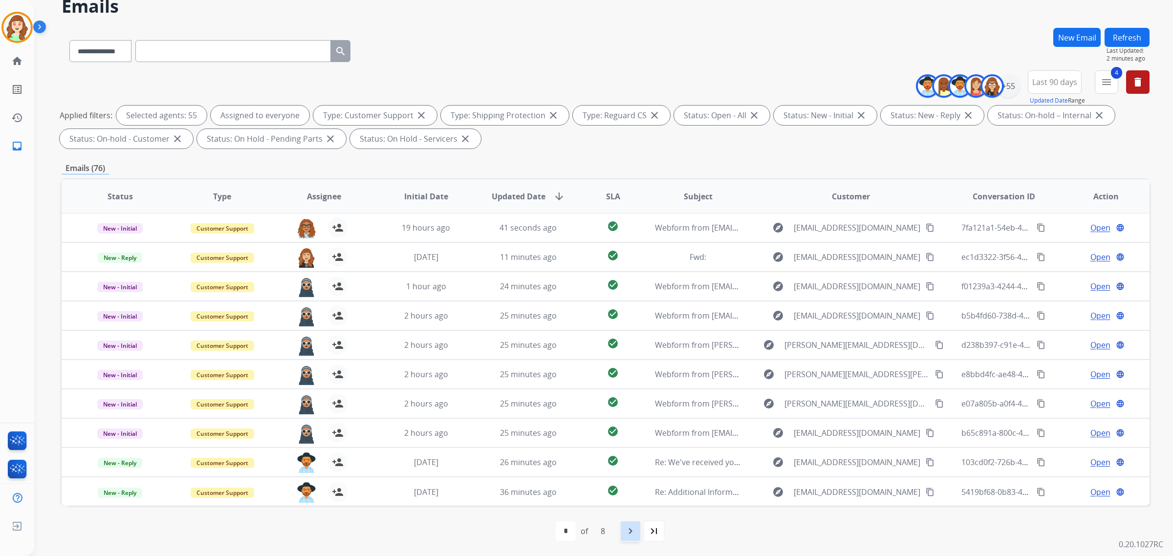
click at [624, 529] on mat-icon "navigate_next" at bounding box center [630, 531] width 12 height 12
select select "*"
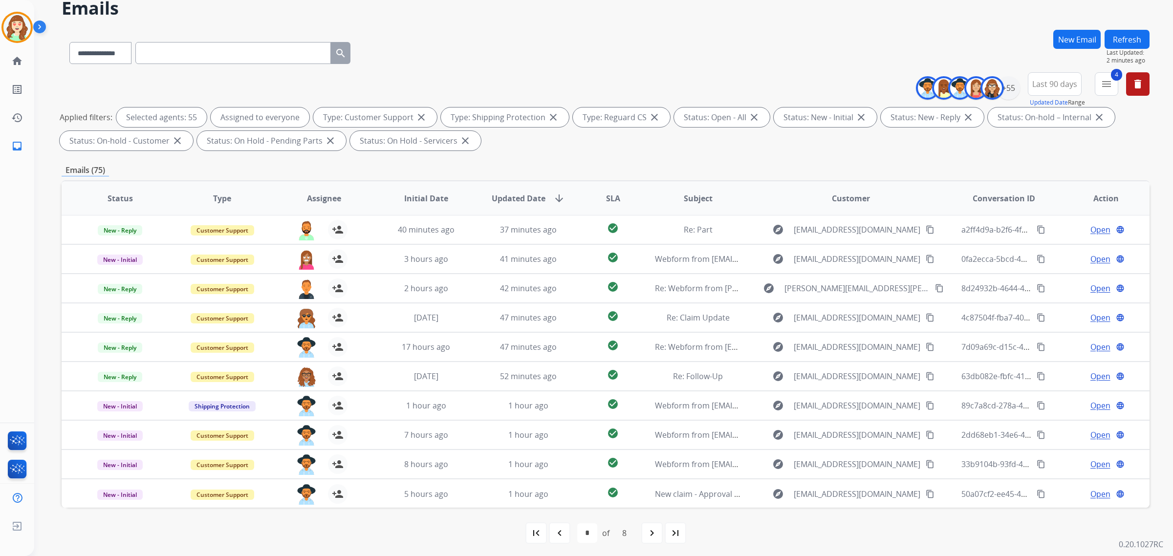
scroll to position [46, 0]
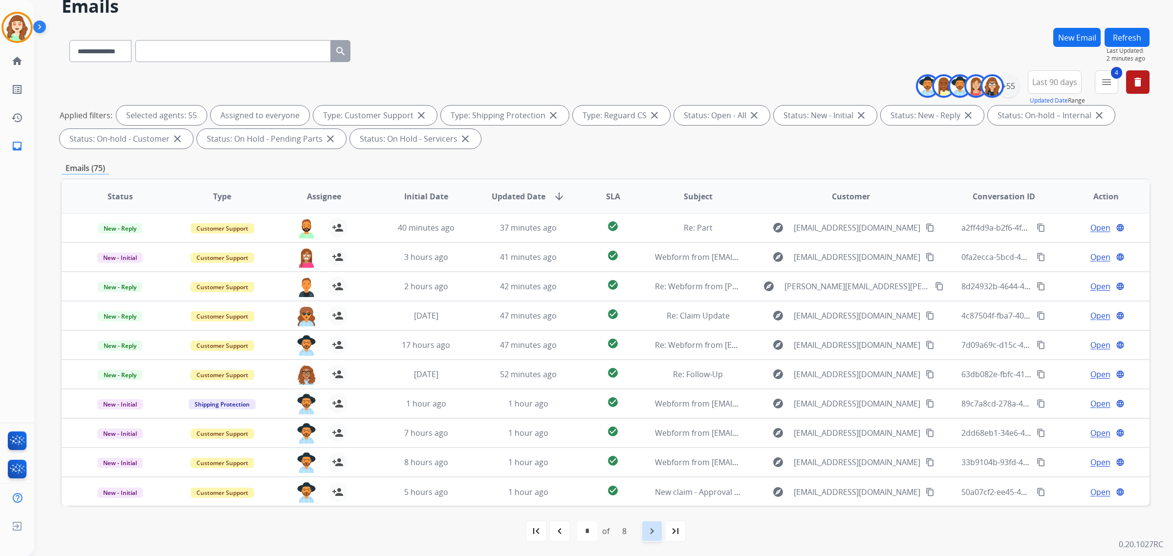
click at [652, 529] on mat-icon "navigate_next" at bounding box center [652, 531] width 12 height 12
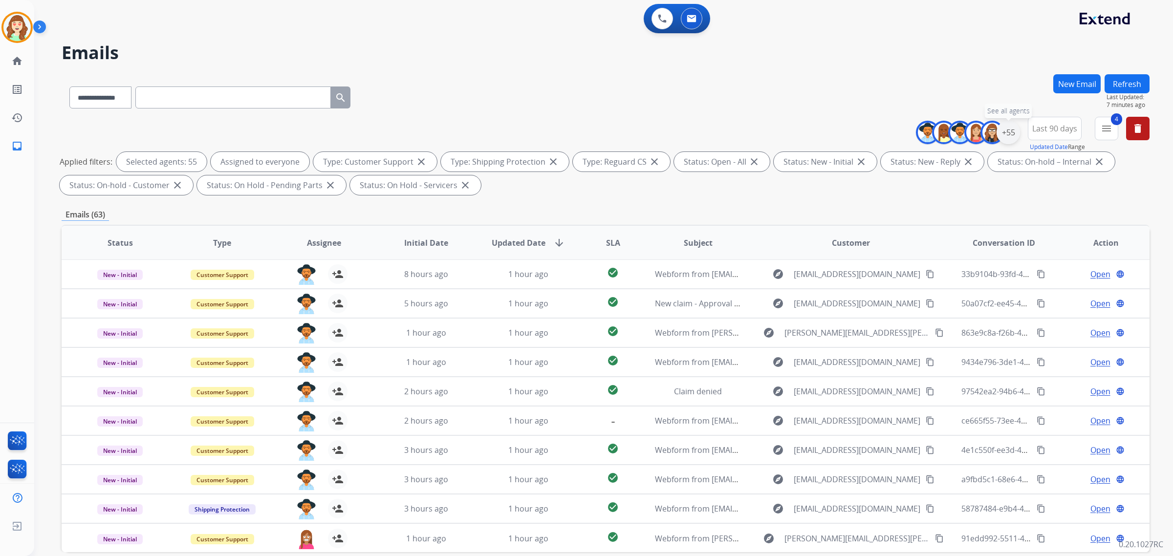
click at [1007, 128] on div "+55" at bounding box center [1007, 132] width 23 height 23
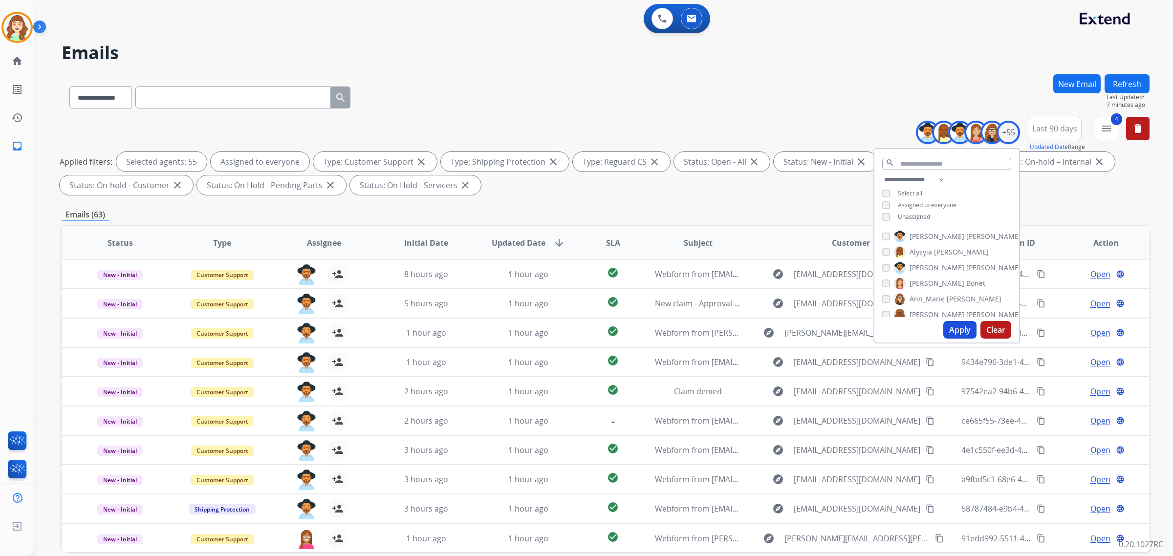
click at [951, 325] on button "Apply" at bounding box center [959, 330] width 33 height 18
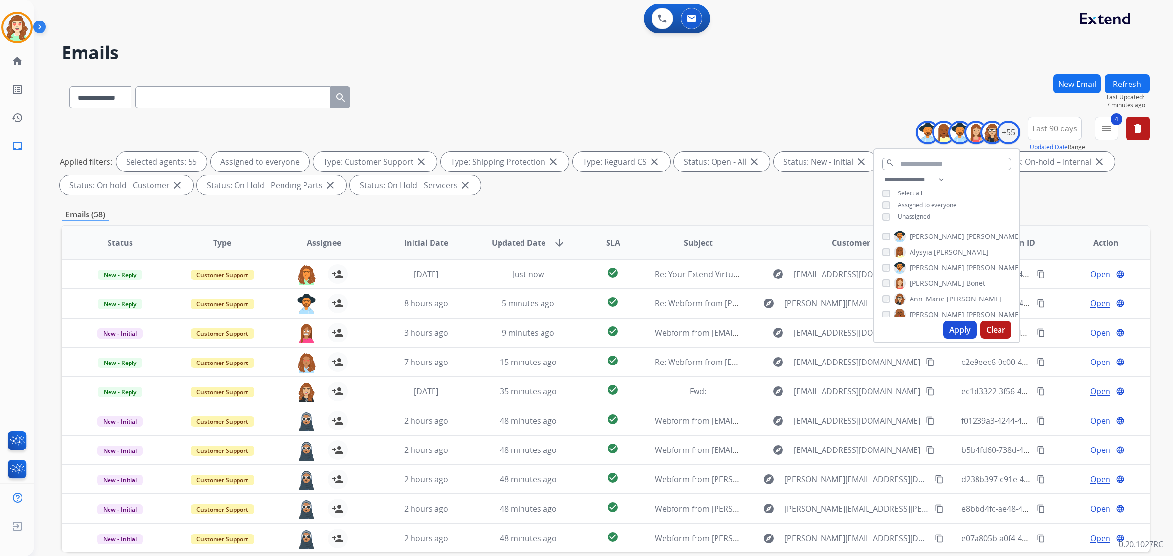
click at [997, 325] on button "Clear" at bounding box center [995, 330] width 31 height 18
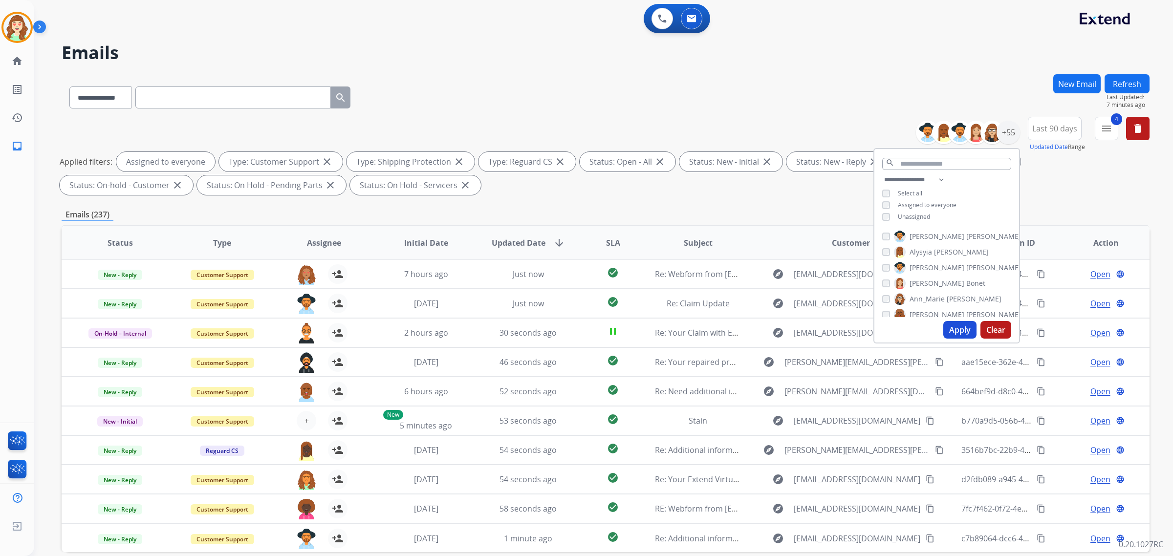
click at [957, 331] on button "Apply" at bounding box center [959, 330] width 33 height 18
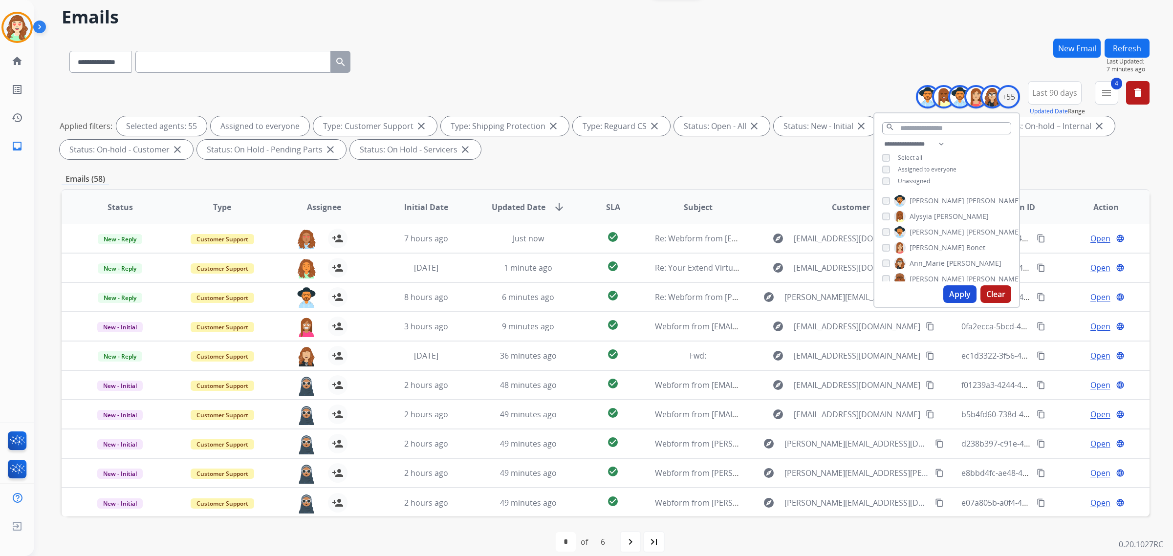
scroll to position [46, 0]
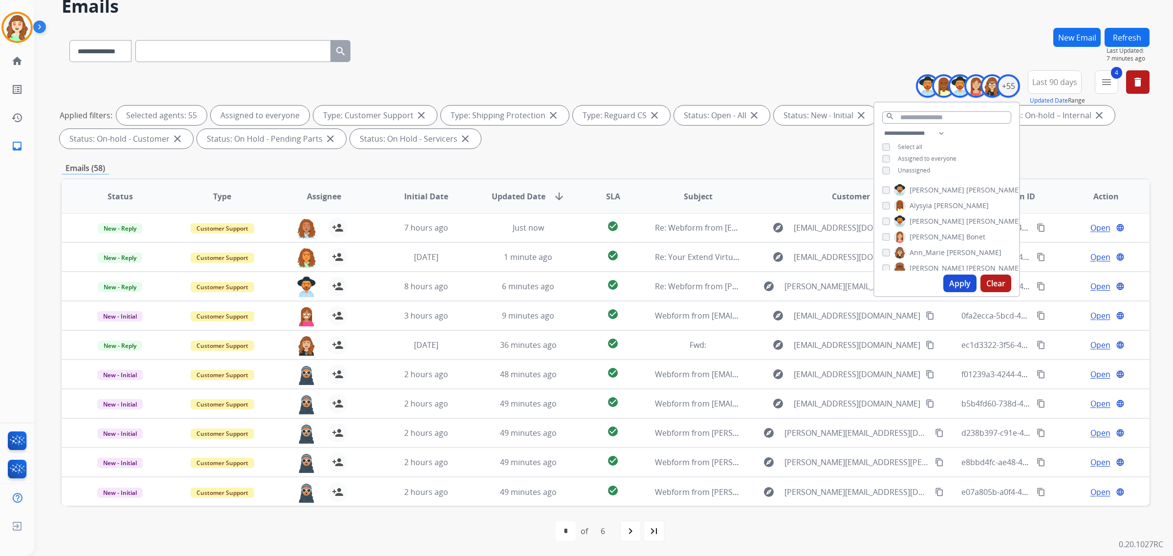
click at [612, 192] on span "SLA" at bounding box center [613, 197] width 14 height 12
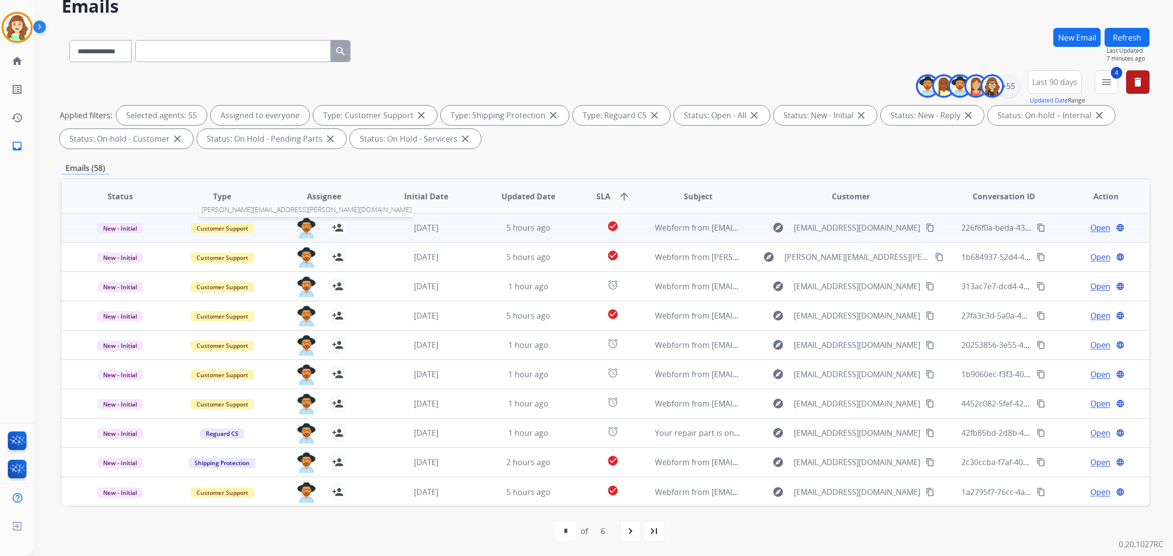
click at [301, 225] on img at bounding box center [307, 228] width 20 height 21
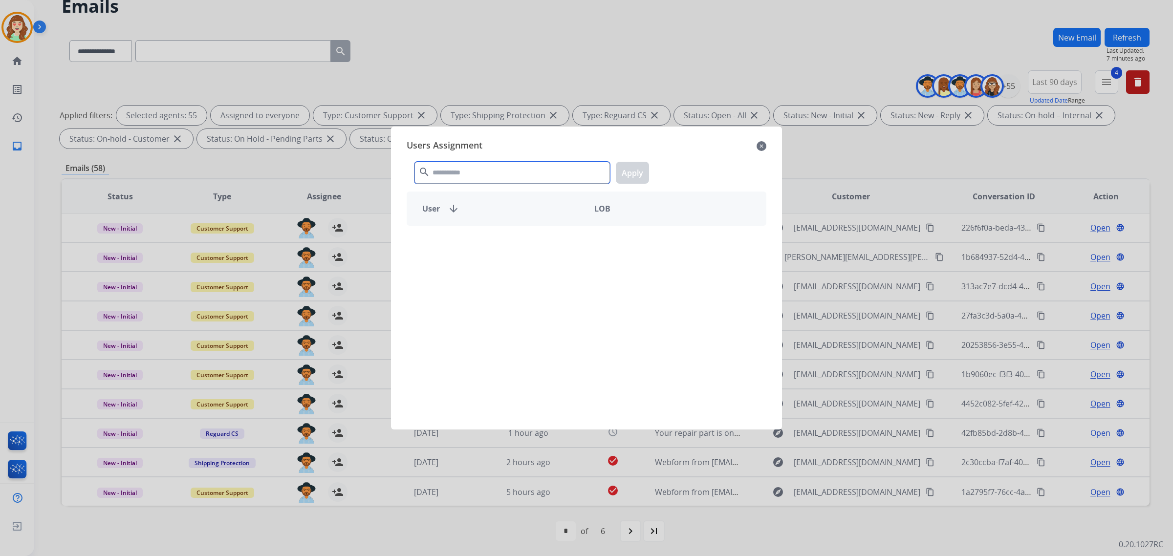
click at [538, 175] on input "text" at bounding box center [511, 173] width 195 height 22
type input "****"
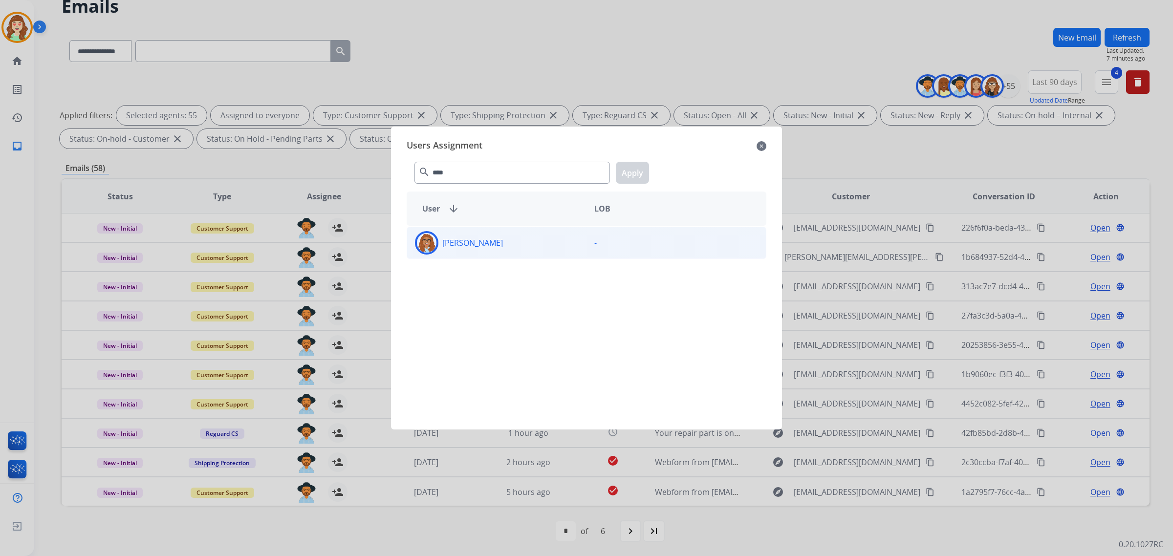
click at [540, 244] on div "[PERSON_NAME]" at bounding box center [496, 242] width 179 height 23
click at [634, 176] on button "Apply" at bounding box center [632, 173] width 33 height 22
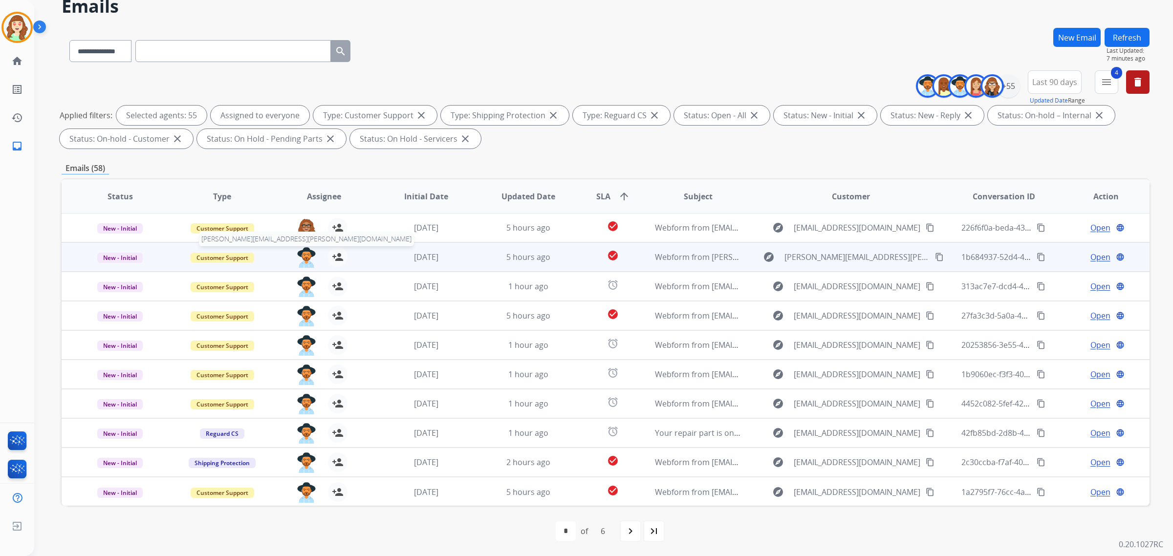
click at [303, 255] on img at bounding box center [307, 257] width 20 height 21
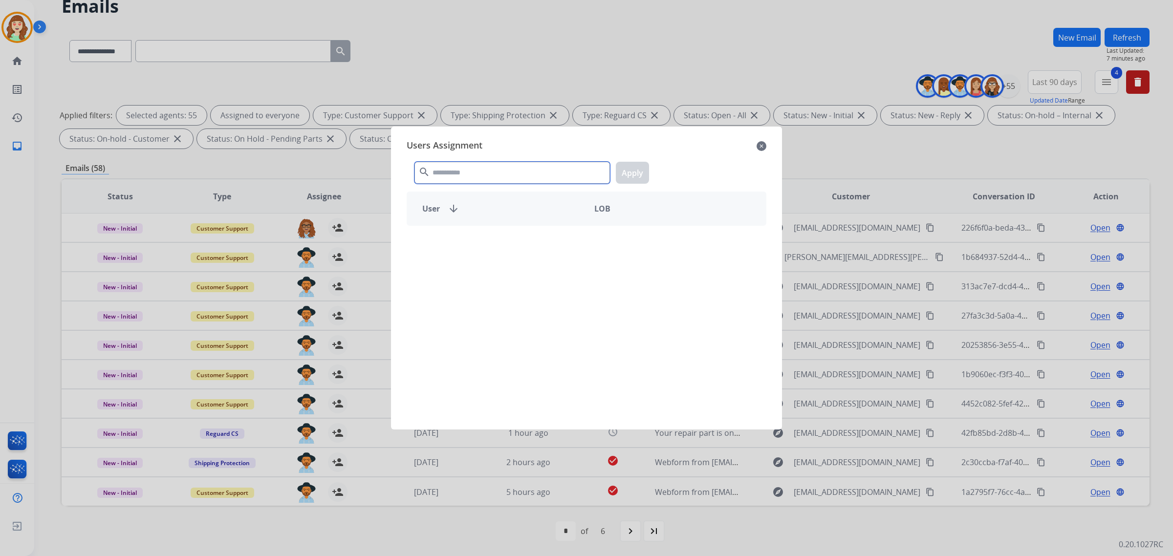
drag, startPoint x: 545, startPoint y: 177, endPoint x: 538, endPoint y: 149, distance: 29.2
click at [544, 167] on input "text" at bounding box center [511, 173] width 195 height 22
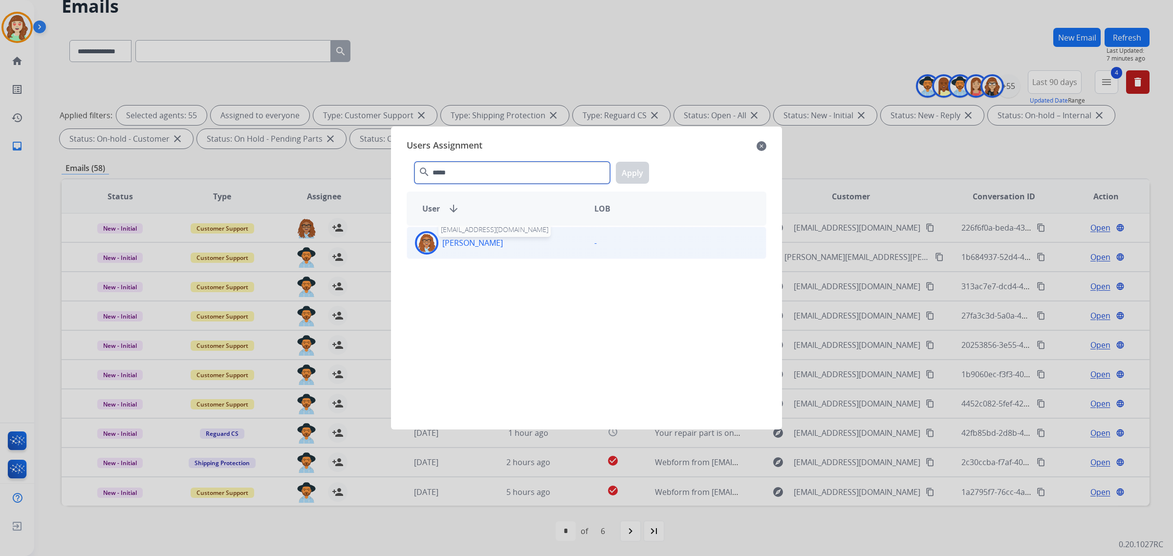
type input "*****"
drag, startPoint x: 472, startPoint y: 247, endPoint x: 538, endPoint y: 229, distance: 68.5
click at [472, 246] on p "[PERSON_NAME]" at bounding box center [472, 243] width 61 height 12
click at [626, 172] on button "Apply" at bounding box center [632, 173] width 33 height 22
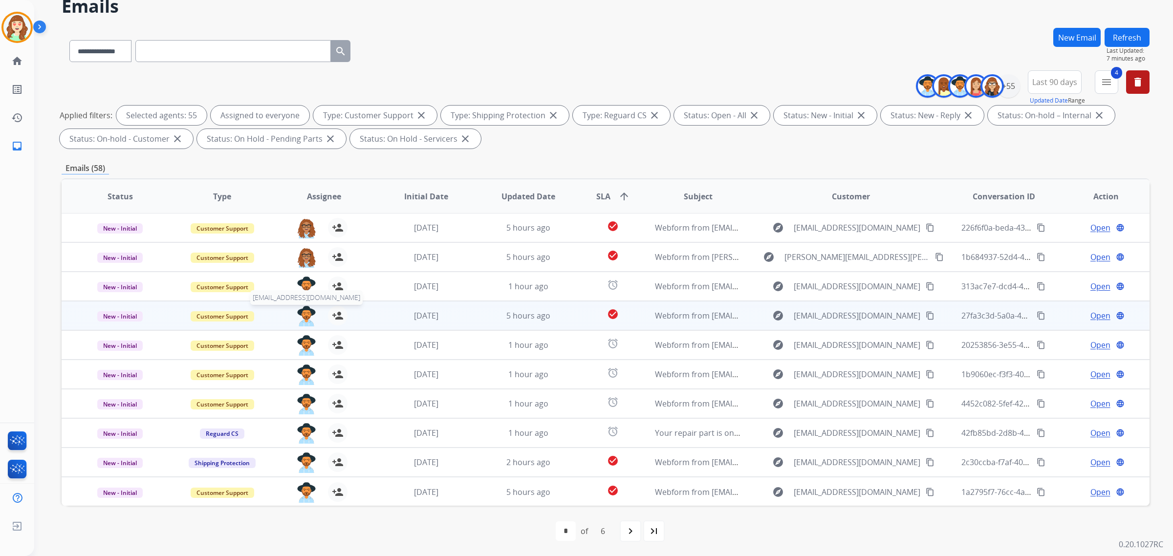
click at [304, 314] on img at bounding box center [307, 316] width 20 height 21
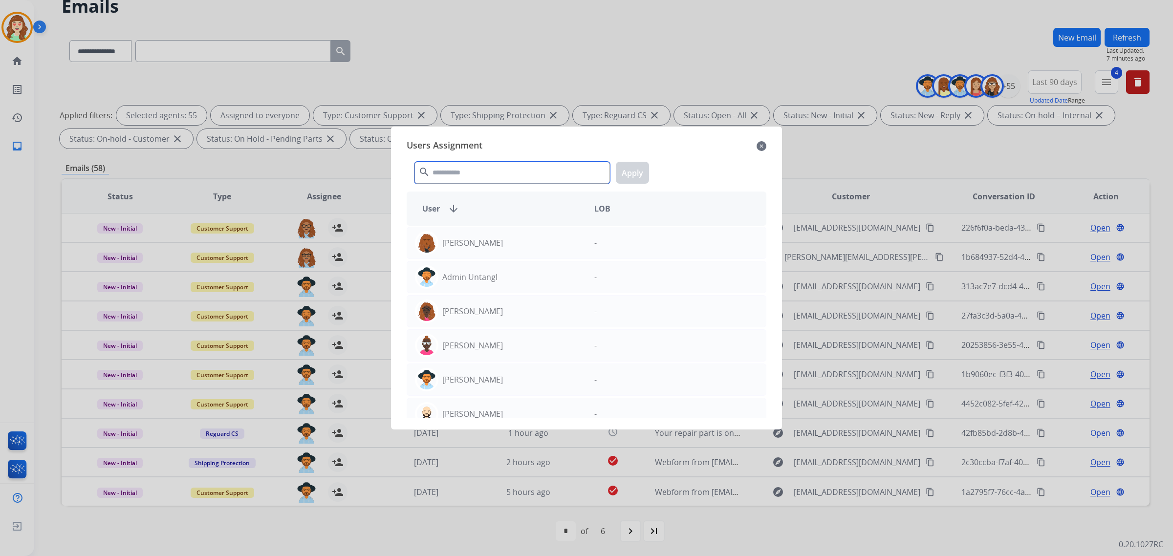
click at [524, 172] on input "text" at bounding box center [511, 173] width 195 height 22
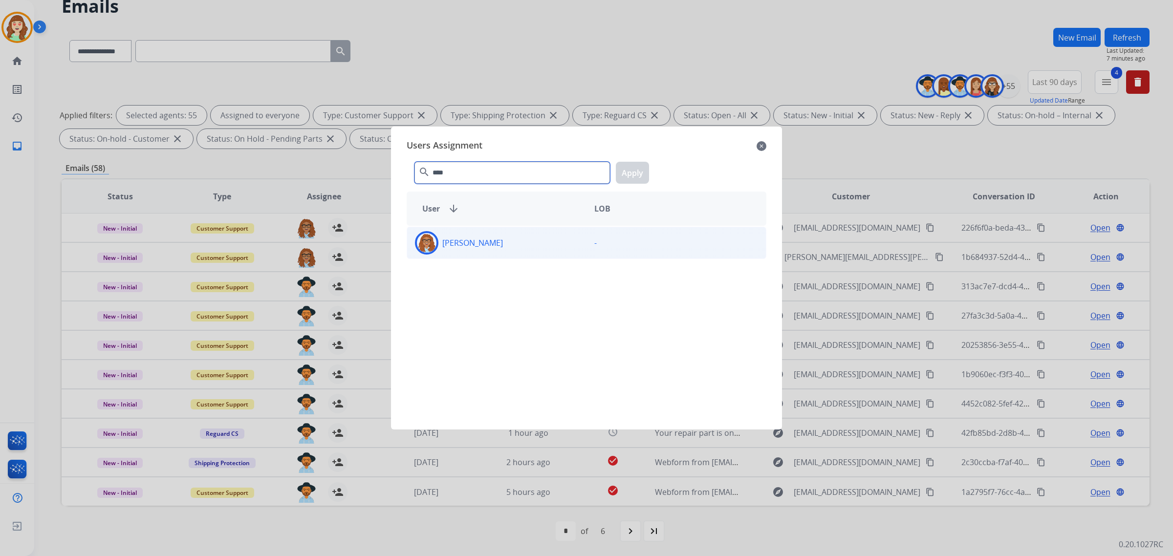
type input "****"
drag, startPoint x: 532, startPoint y: 243, endPoint x: 628, endPoint y: 201, distance: 105.0
click at [540, 237] on div "[PERSON_NAME]" at bounding box center [496, 242] width 179 height 23
click at [625, 169] on button "Apply" at bounding box center [632, 173] width 33 height 22
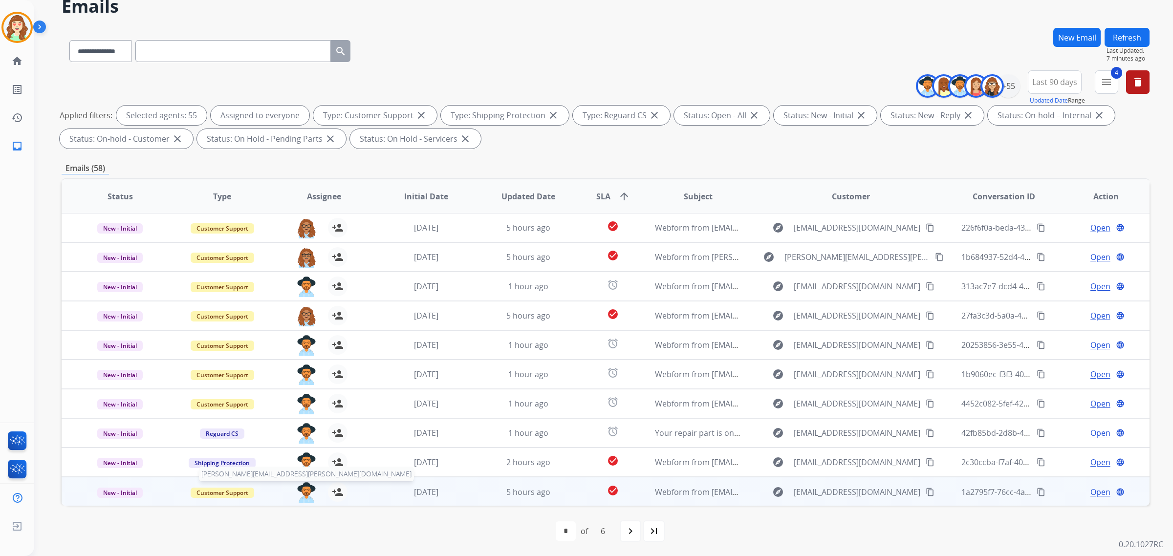
click at [313, 493] on img at bounding box center [307, 492] width 20 height 21
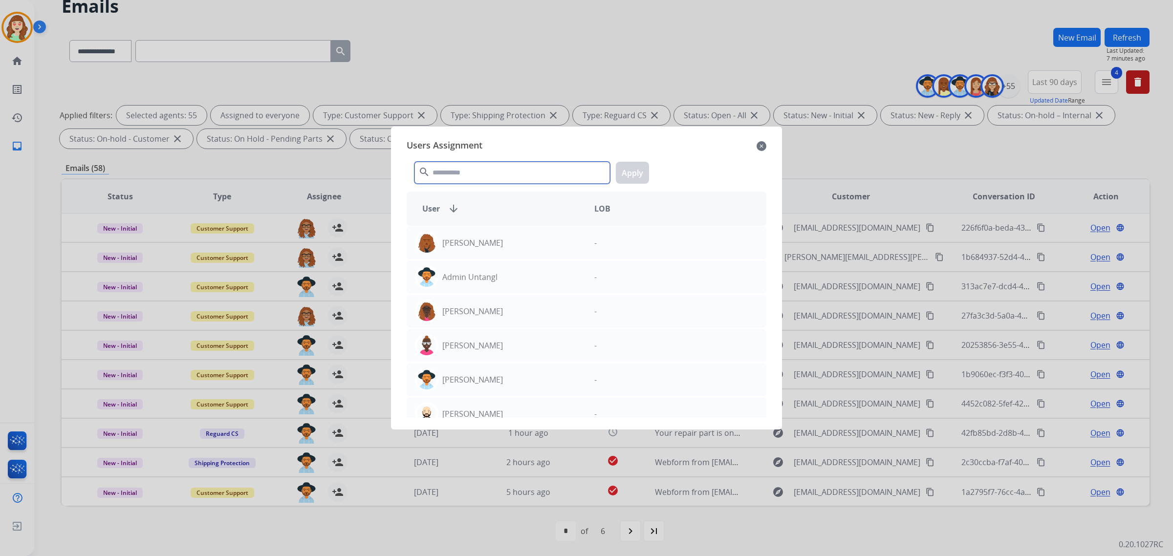
click at [524, 164] on input "text" at bounding box center [511, 173] width 195 height 22
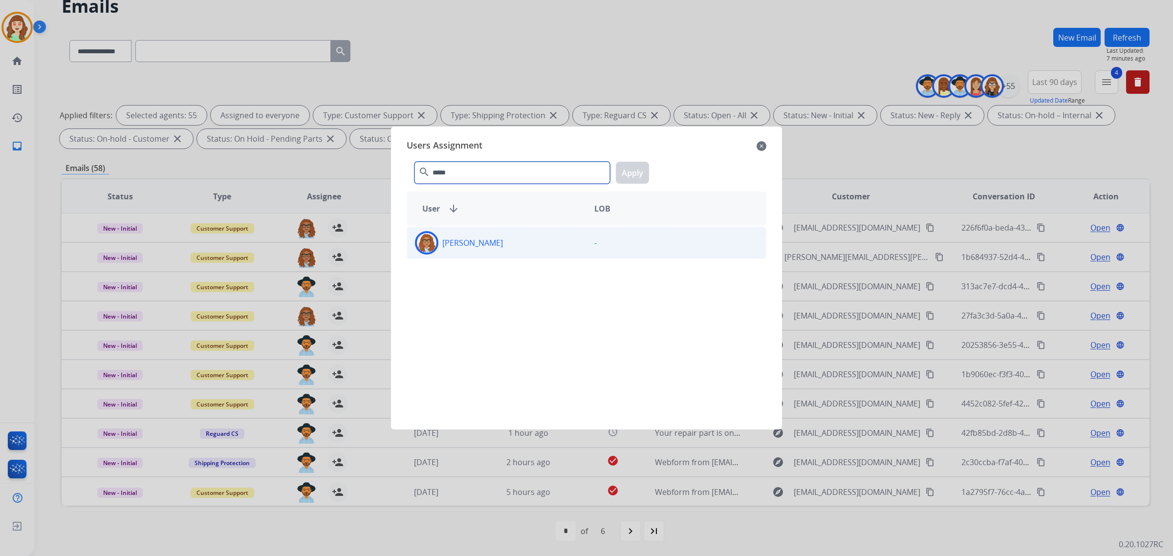
type input "*****"
drag, startPoint x: 505, startPoint y: 242, endPoint x: 604, endPoint y: 212, distance: 104.3
click at [504, 245] on div "[PERSON_NAME]" at bounding box center [496, 242] width 179 height 23
click at [641, 165] on button "Apply" at bounding box center [632, 173] width 33 height 22
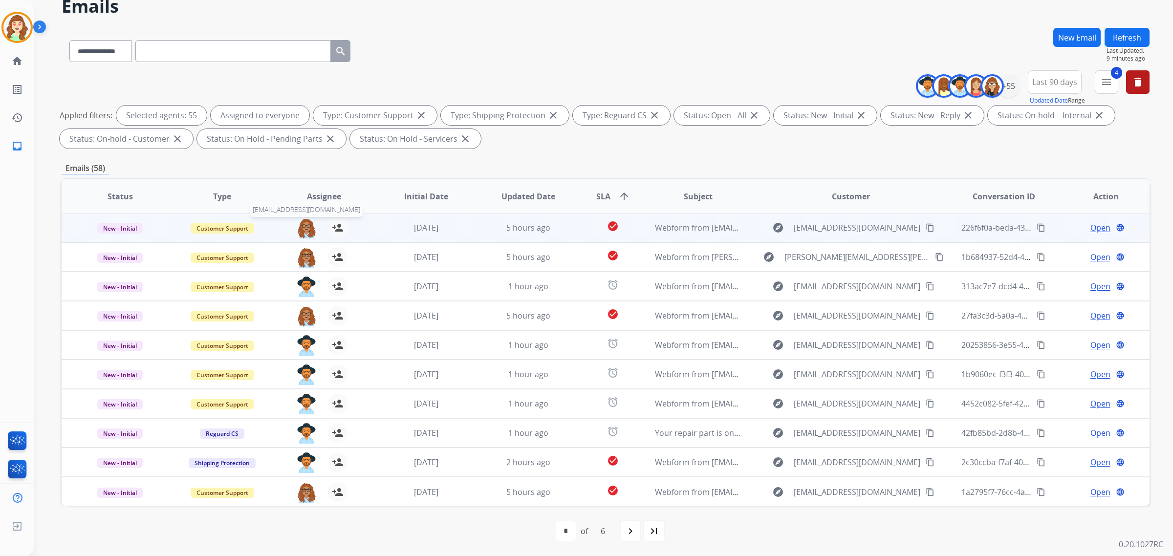
click at [301, 225] on img at bounding box center [307, 228] width 20 height 21
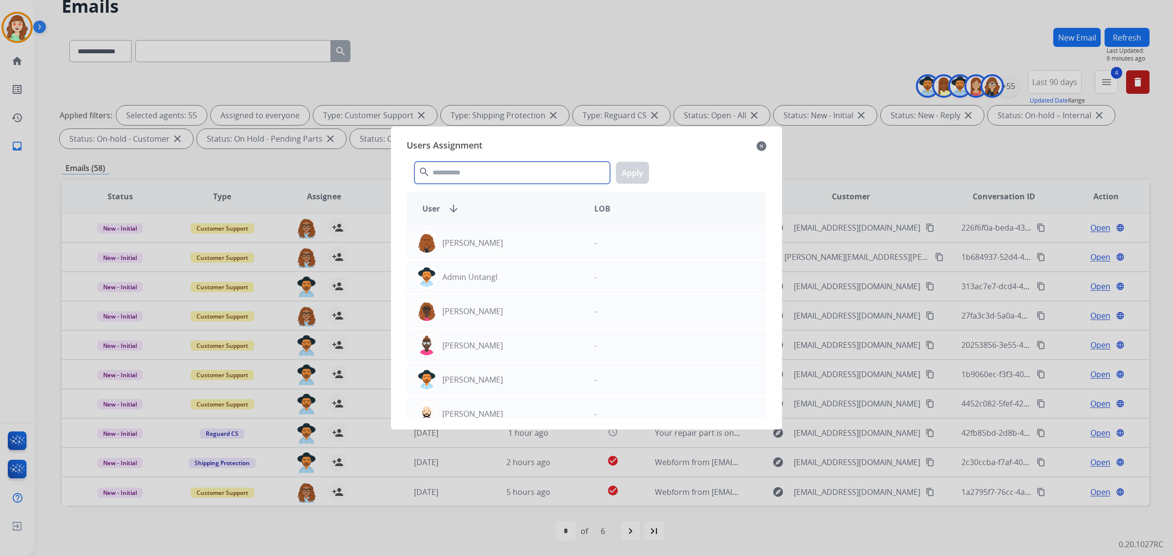
click at [478, 184] on input "text" at bounding box center [511, 173] width 195 height 22
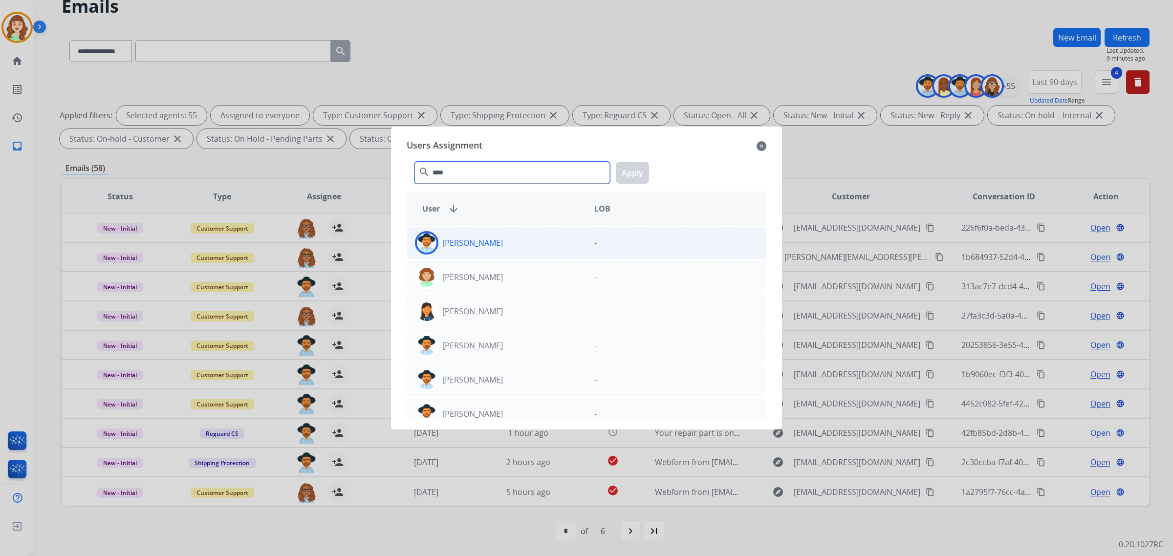
type input "****"
drag, startPoint x: 517, startPoint y: 243, endPoint x: 613, endPoint y: 223, distance: 98.3
click at [531, 240] on div "[PERSON_NAME]" at bounding box center [496, 242] width 179 height 23
click at [629, 168] on button "Apply" at bounding box center [632, 173] width 33 height 22
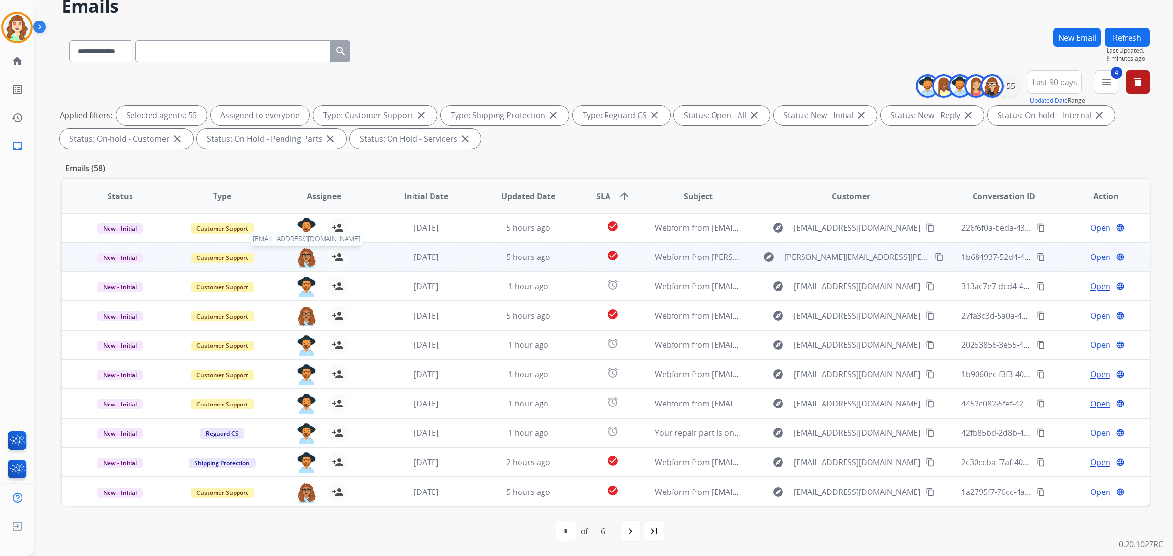
click at [301, 258] on img at bounding box center [307, 257] width 20 height 21
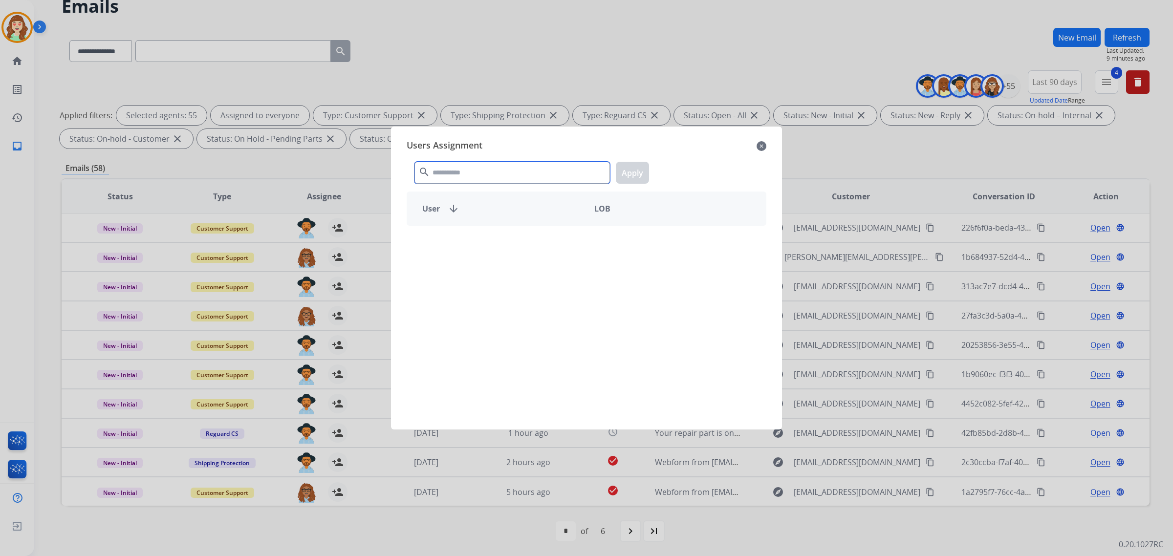
click at [482, 167] on input "text" at bounding box center [511, 173] width 195 height 22
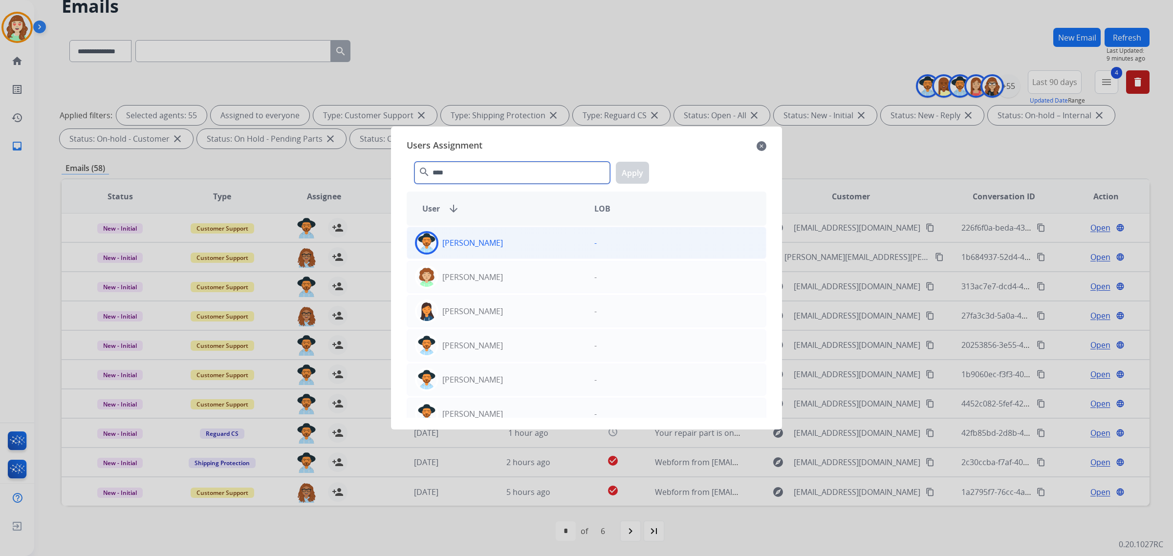
type input "****"
click at [508, 246] on div "[PERSON_NAME]" at bounding box center [496, 242] width 179 height 23
click at [632, 169] on button "Apply" at bounding box center [632, 173] width 33 height 22
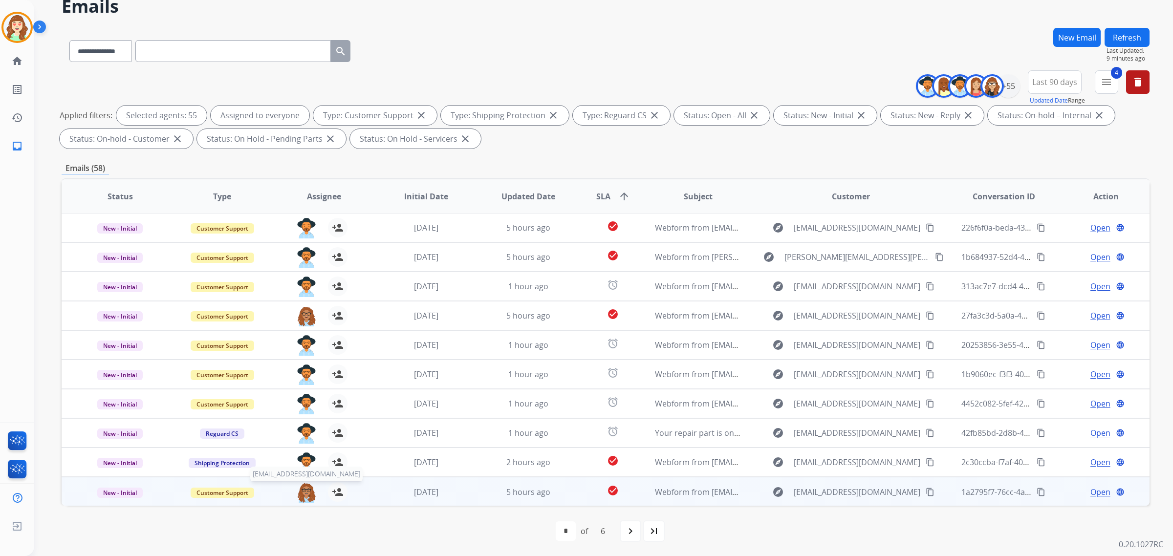
click at [304, 495] on img at bounding box center [307, 492] width 20 height 21
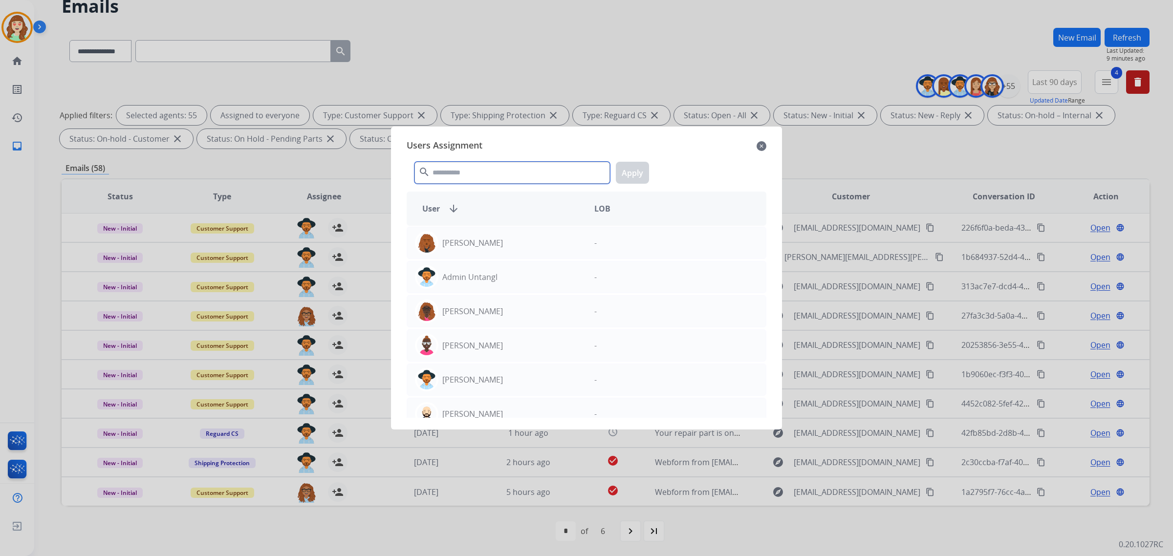
click at [502, 169] on input "text" at bounding box center [511, 173] width 195 height 22
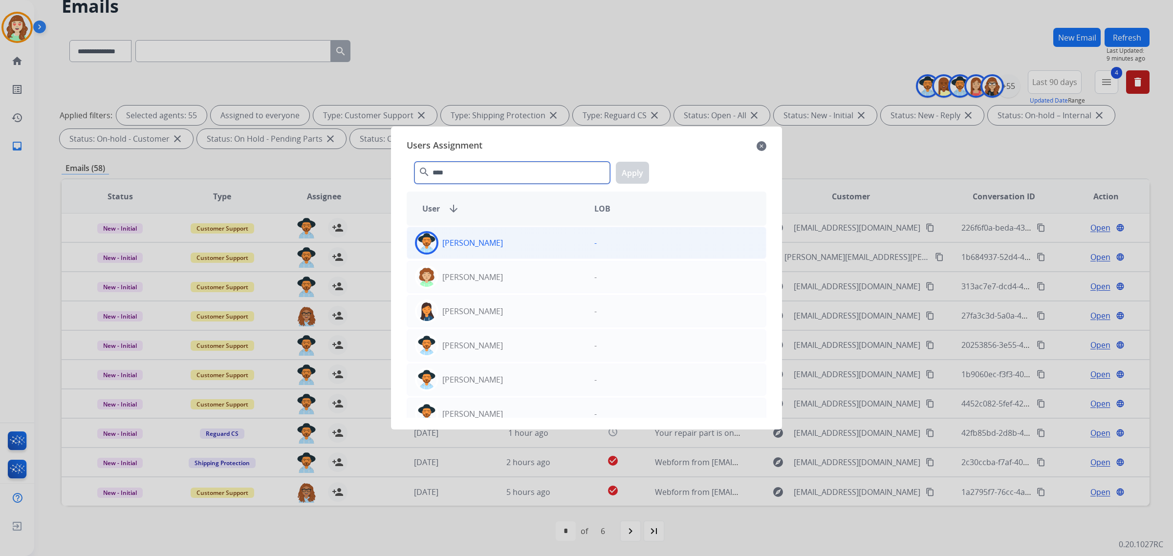
type input "****"
drag, startPoint x: 524, startPoint y: 243, endPoint x: 635, endPoint y: 208, distance: 116.4
click at [524, 242] on div "[PERSON_NAME]" at bounding box center [496, 242] width 179 height 23
click at [628, 165] on button "Apply" at bounding box center [632, 173] width 33 height 22
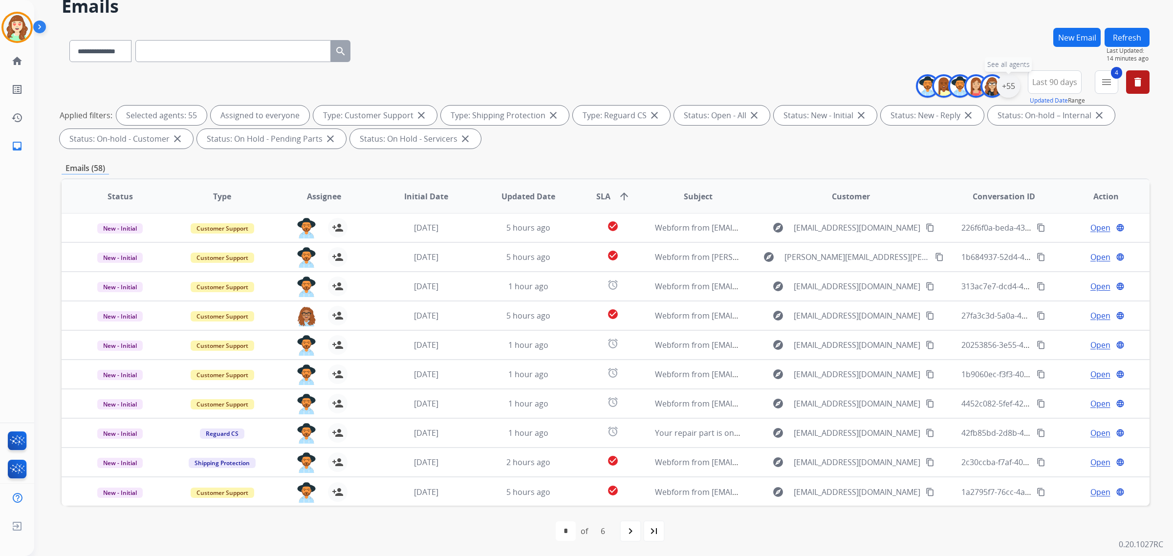
click at [1006, 88] on div "+55" at bounding box center [1007, 85] width 23 height 23
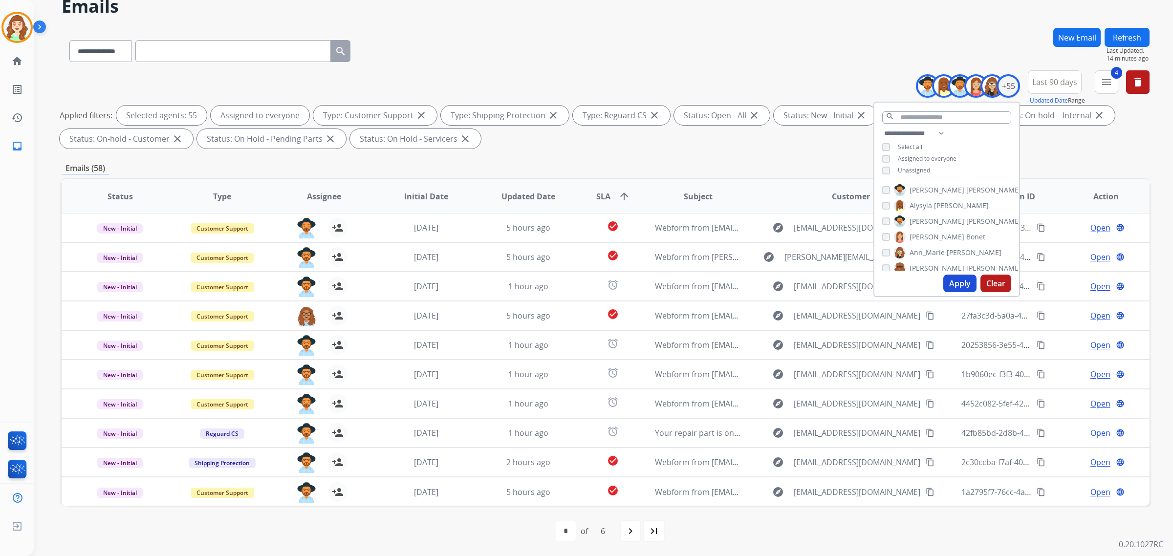
click at [957, 273] on div "Apply Clear" at bounding box center [946, 283] width 145 height 25
click at [992, 283] on button "Clear" at bounding box center [995, 284] width 31 height 18
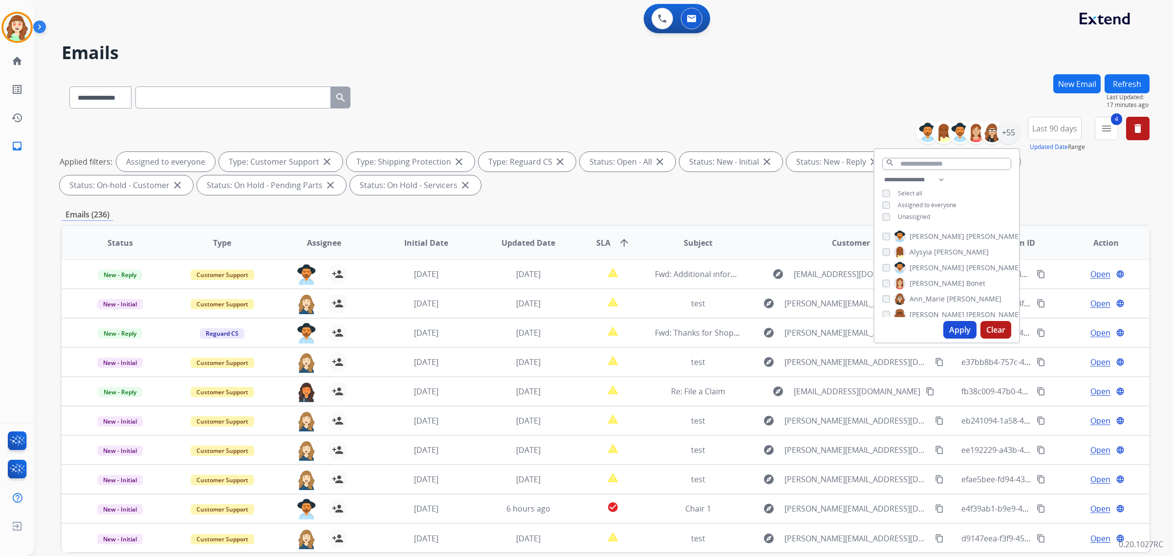
click at [953, 326] on button "Apply" at bounding box center [959, 330] width 33 height 18
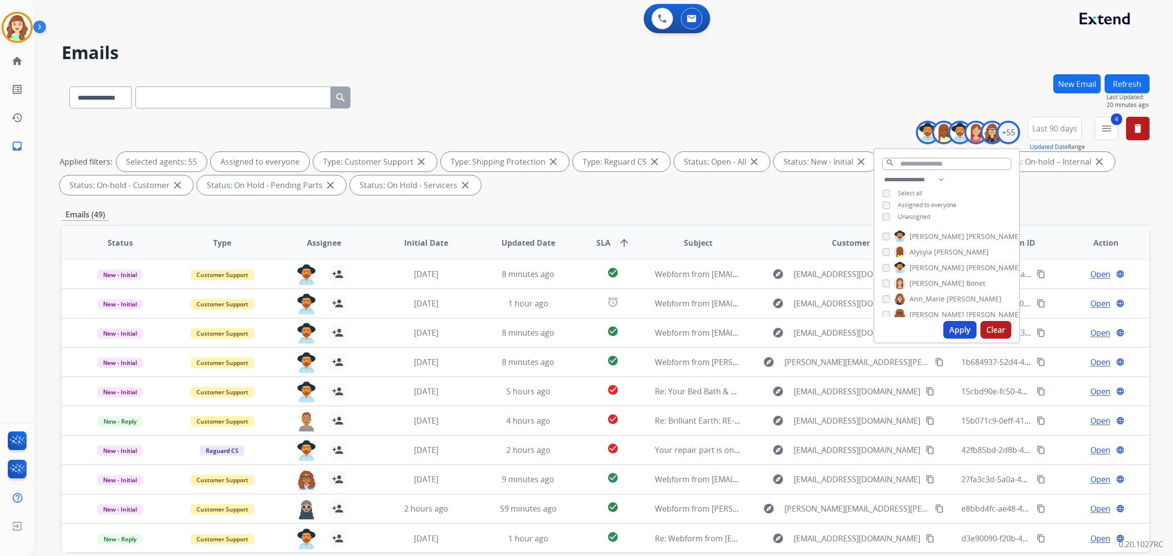
click at [960, 328] on button "Apply" at bounding box center [959, 330] width 33 height 18
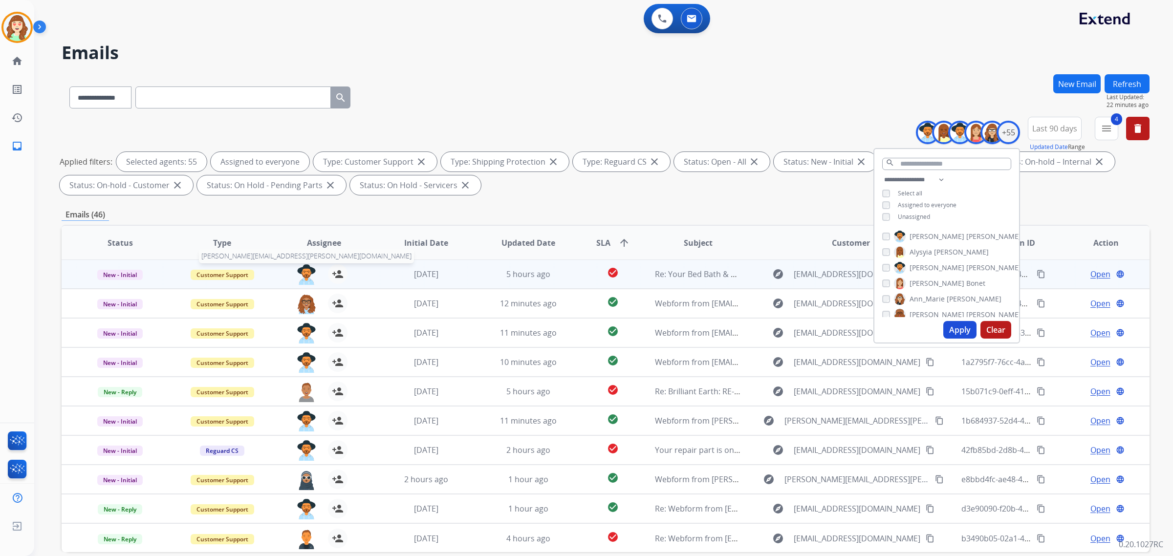
click at [303, 268] on img at bounding box center [307, 274] width 20 height 21
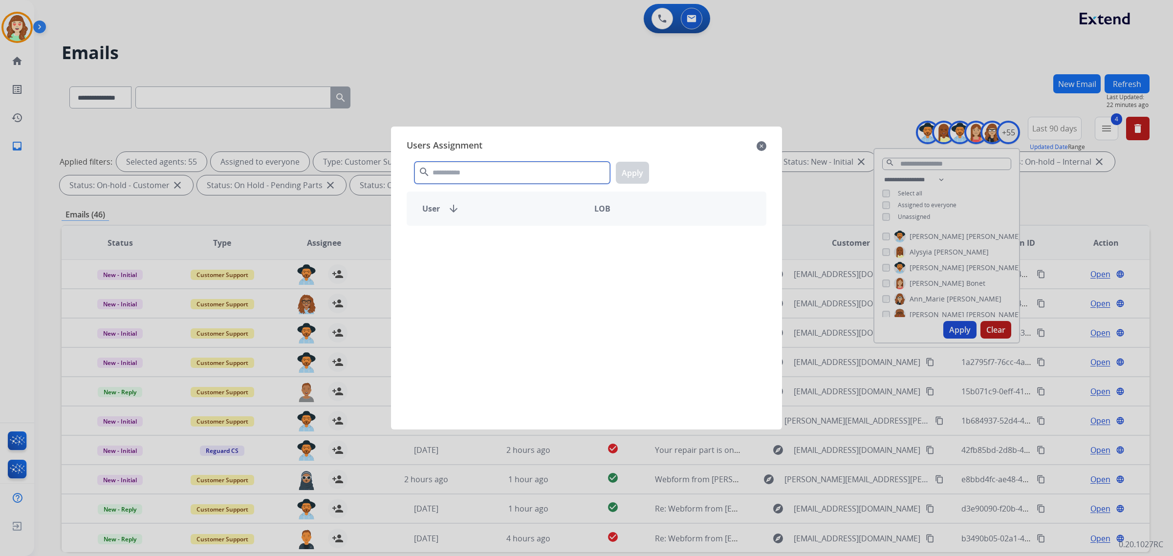
click at [516, 163] on input "text" at bounding box center [511, 173] width 195 height 22
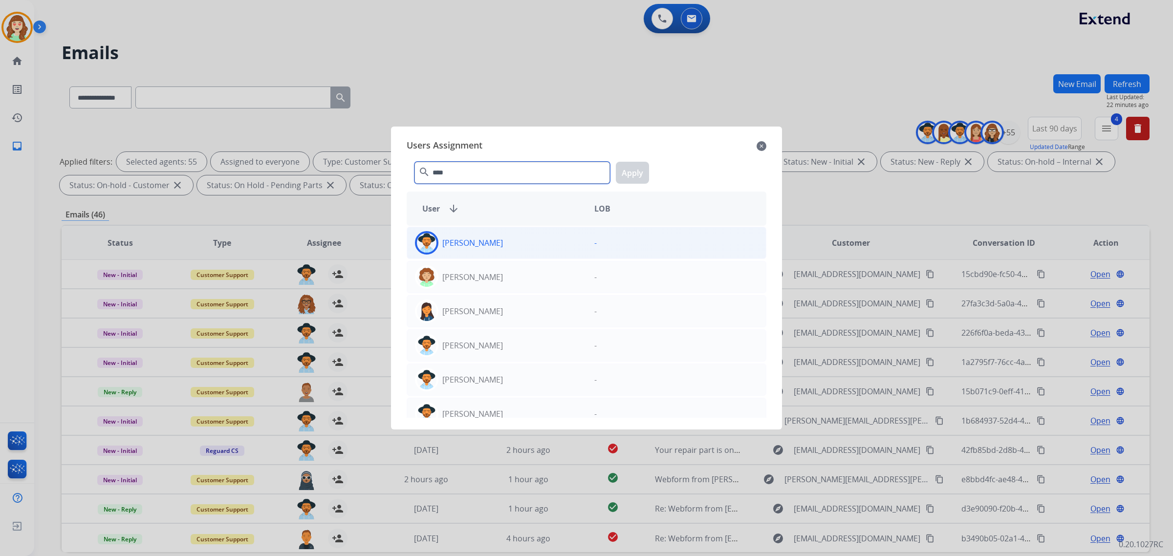
type input "****"
drag, startPoint x: 516, startPoint y: 243, endPoint x: 585, endPoint y: 216, distance: 74.1
click at [516, 243] on div "[PERSON_NAME]" at bounding box center [496, 242] width 179 height 23
click at [624, 173] on button "Apply" at bounding box center [632, 173] width 33 height 22
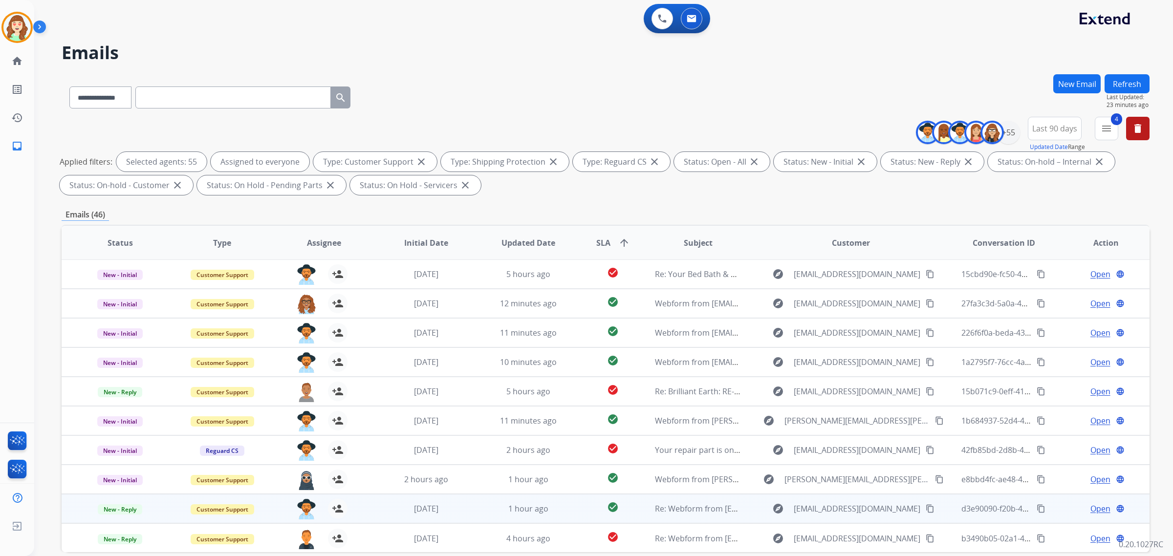
scroll to position [46, 0]
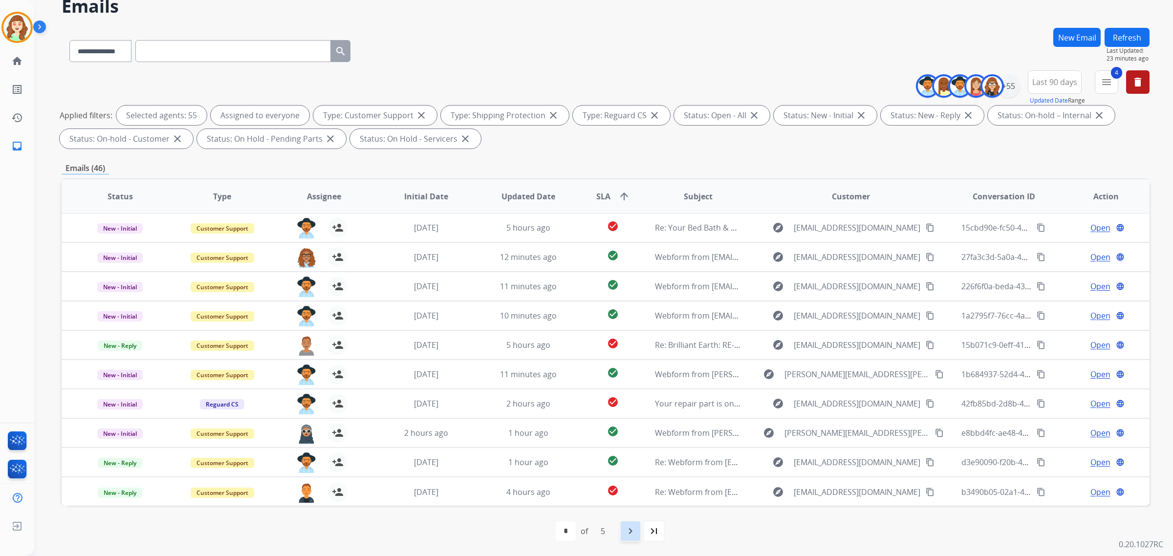
click at [631, 527] on mat-icon "navigate_next" at bounding box center [630, 531] width 12 height 12
select select "*"
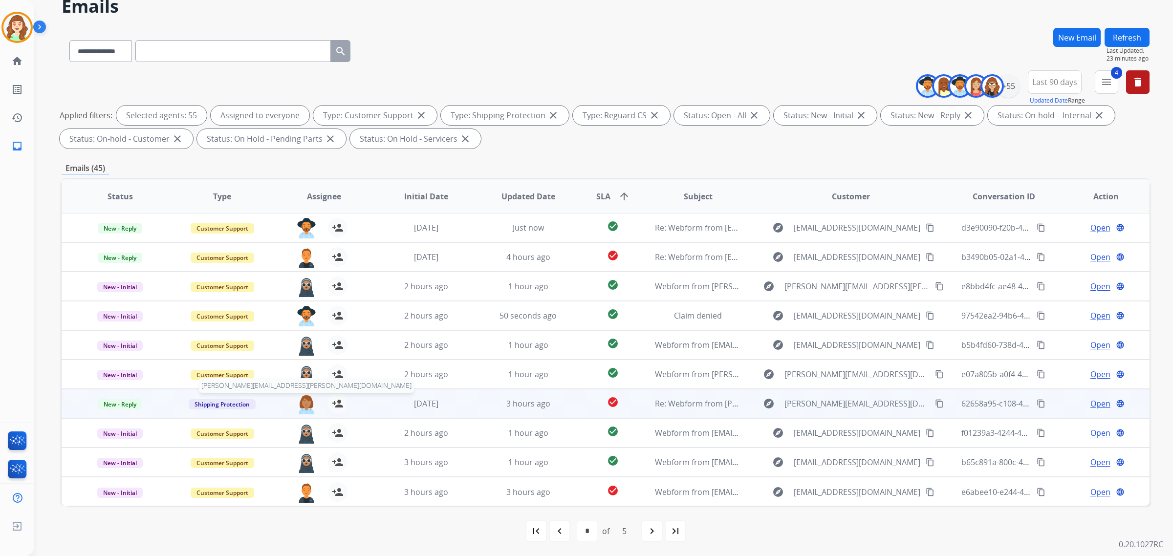
click at [301, 406] on img at bounding box center [307, 404] width 20 height 21
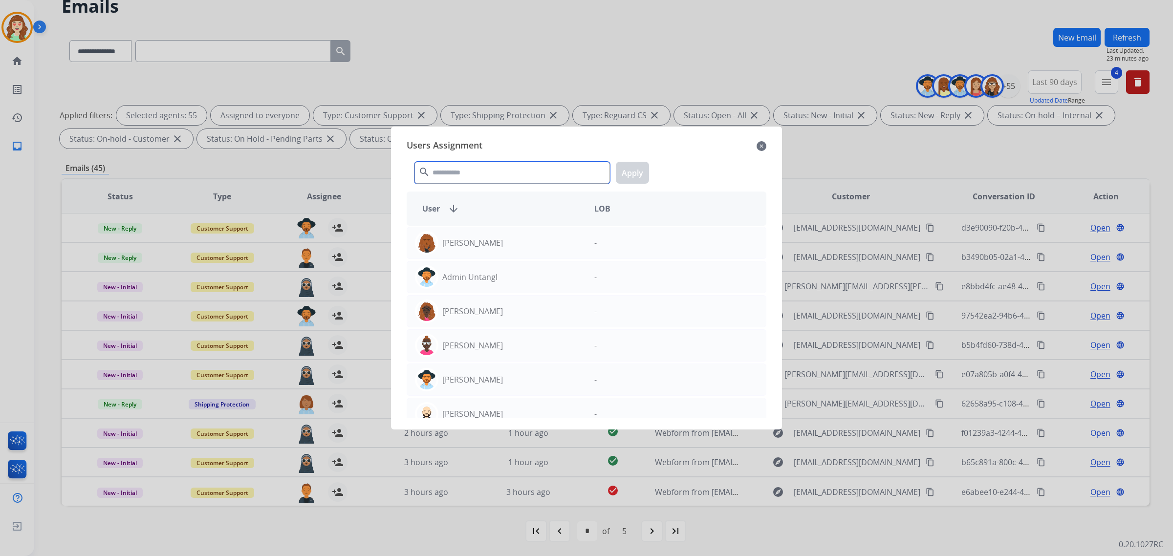
click at [450, 174] on input "text" at bounding box center [511, 173] width 195 height 22
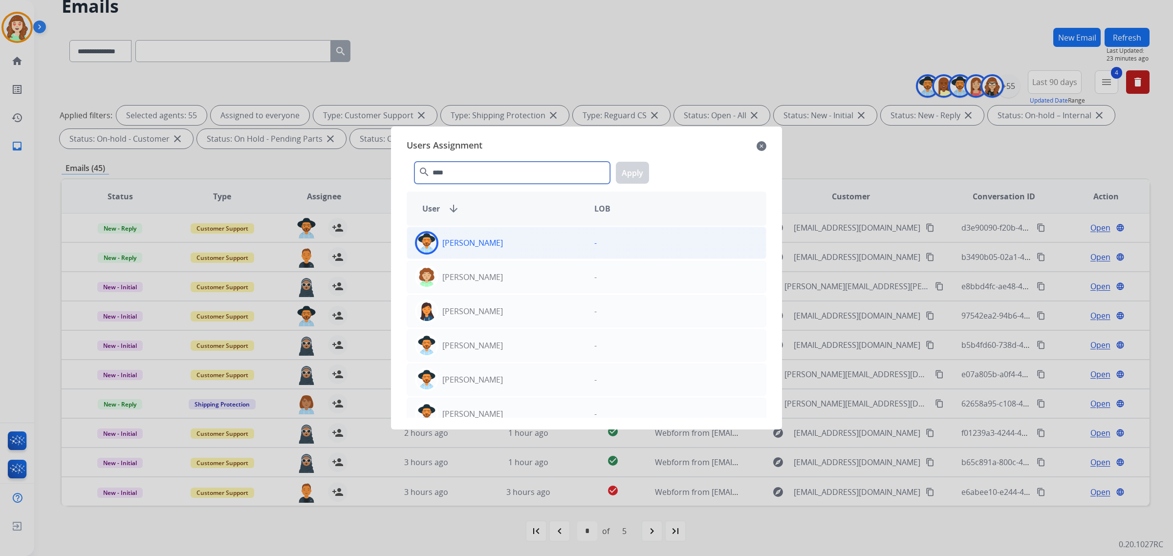
type input "****"
drag, startPoint x: 520, startPoint y: 246, endPoint x: 594, endPoint y: 199, distance: 87.4
click at [521, 245] on div "[PERSON_NAME]" at bounding box center [496, 242] width 179 height 23
click at [644, 170] on button "Apply" at bounding box center [632, 173] width 33 height 22
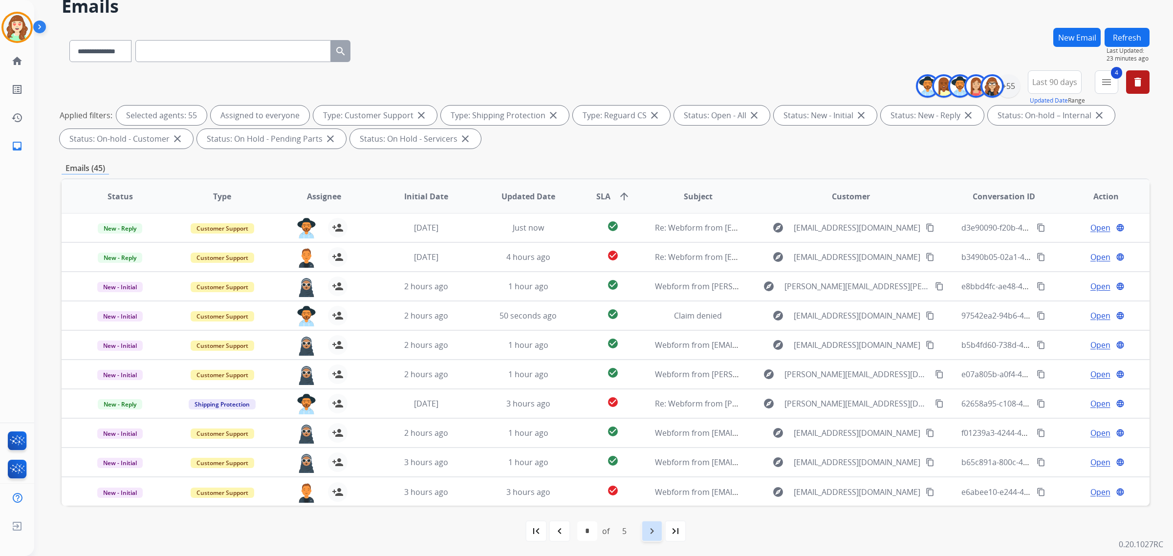
click at [647, 531] on mat-icon "navigate_next" at bounding box center [652, 531] width 12 height 12
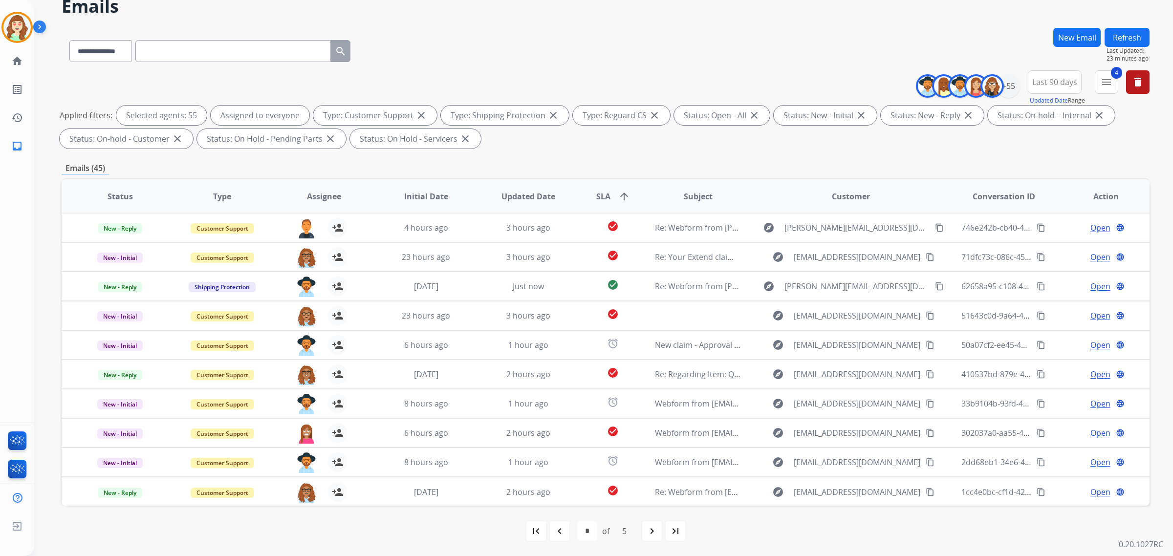
drag, startPoint x: 642, startPoint y: 530, endPoint x: 595, endPoint y: 494, distance: 59.1
click at [642, 529] on div "navigate_next" at bounding box center [652, 531] width 22 height 22
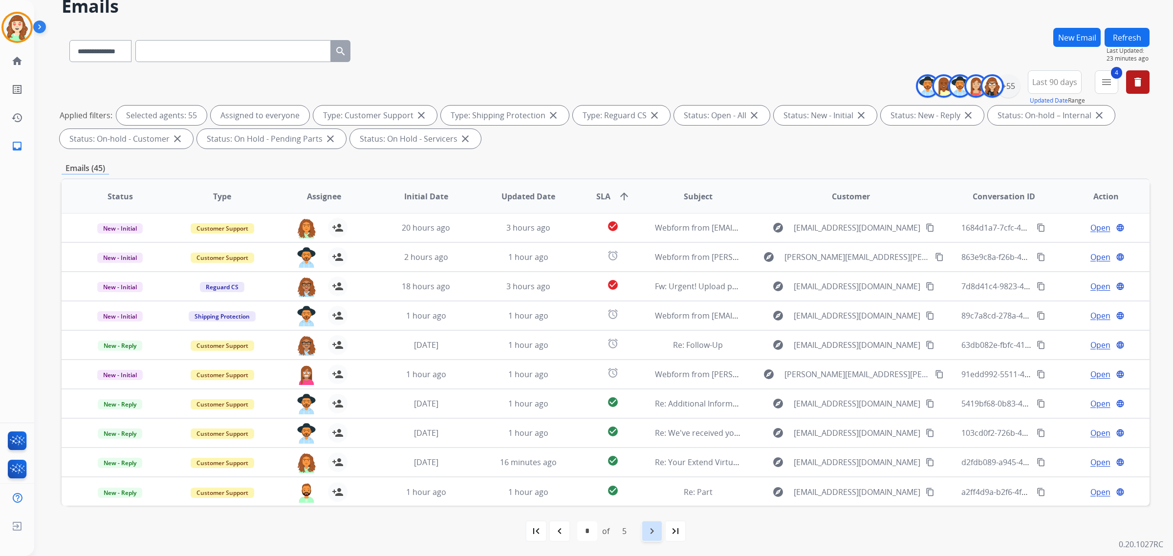
click at [655, 528] on mat-icon "navigate_next" at bounding box center [652, 531] width 12 height 12
select select "*"
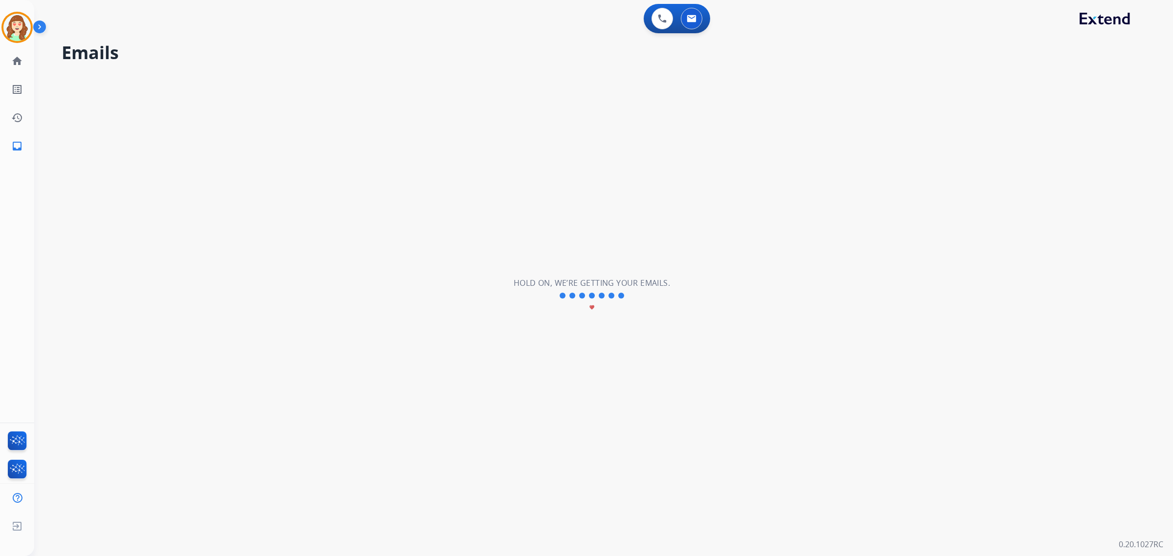
scroll to position [0, 0]
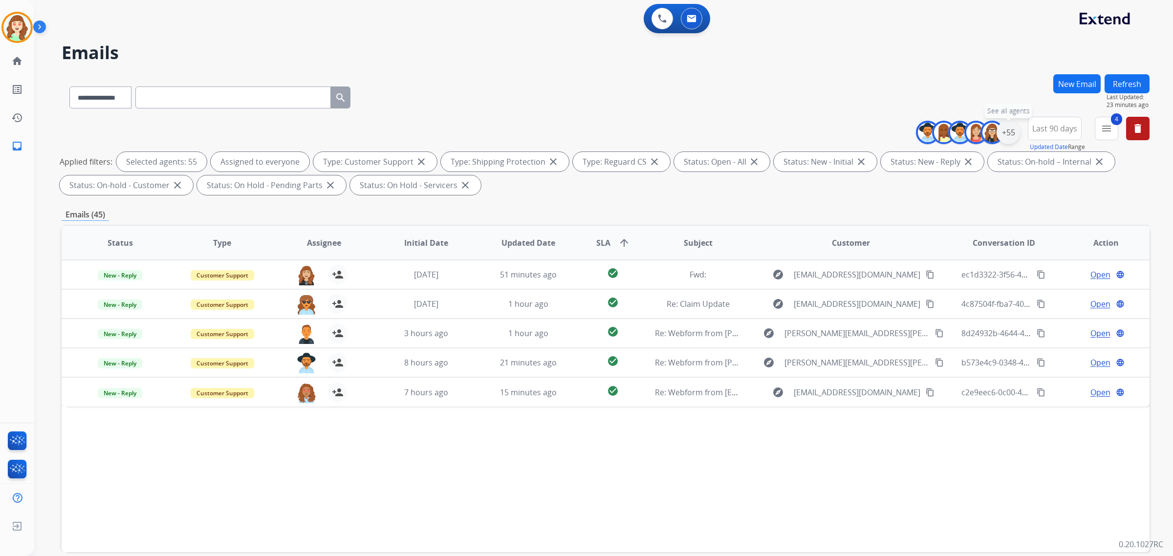
click at [1006, 127] on div "+55" at bounding box center [1007, 132] width 23 height 23
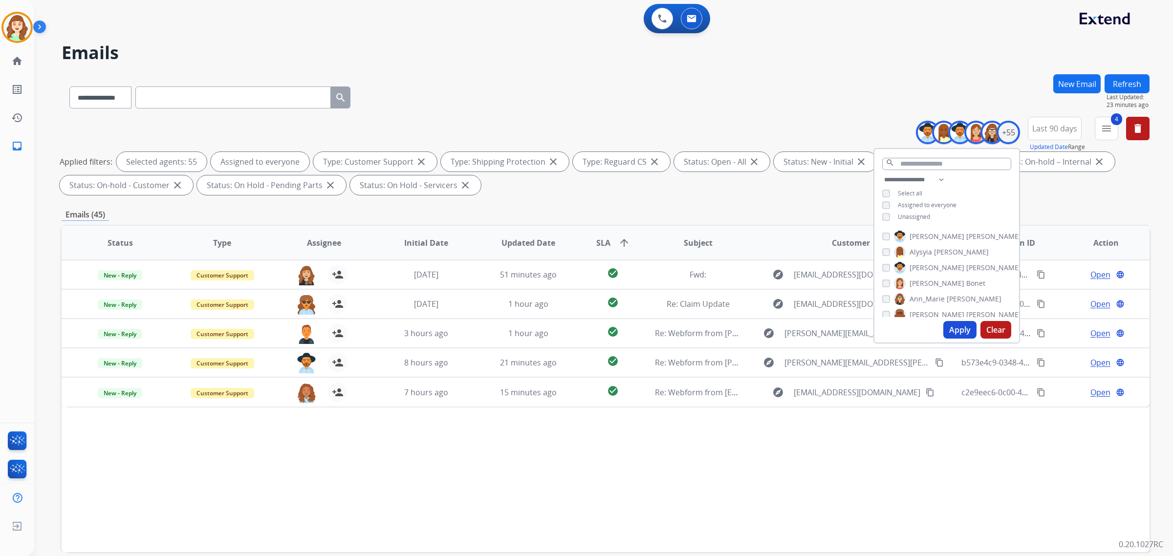
drag, startPoint x: 993, startPoint y: 331, endPoint x: 900, endPoint y: 332, distance: 93.3
click at [995, 331] on button "Clear" at bounding box center [995, 330] width 31 height 18
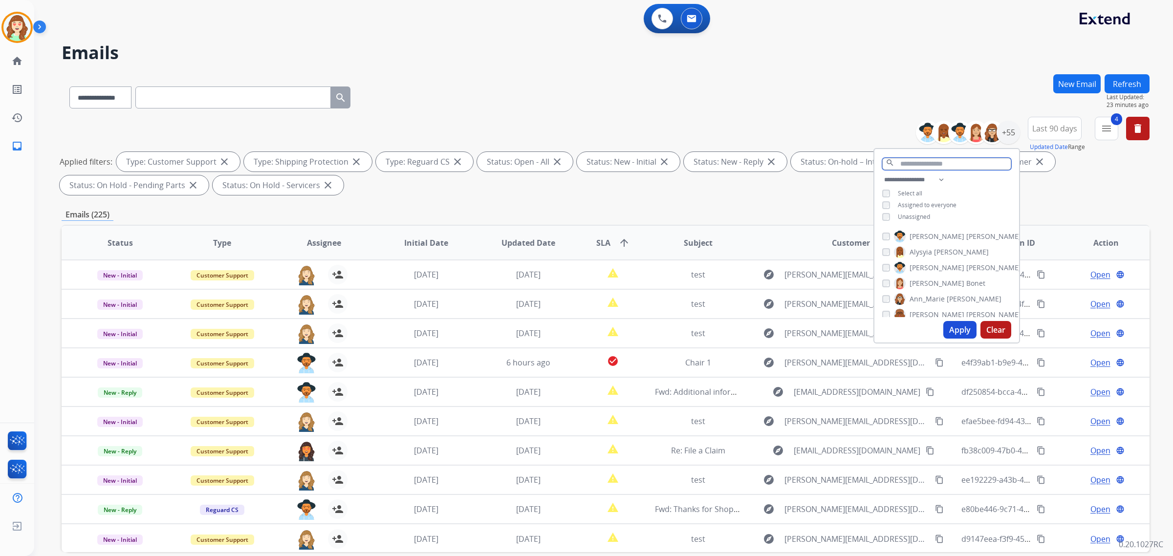
click at [926, 162] on input "text" at bounding box center [946, 164] width 129 height 12
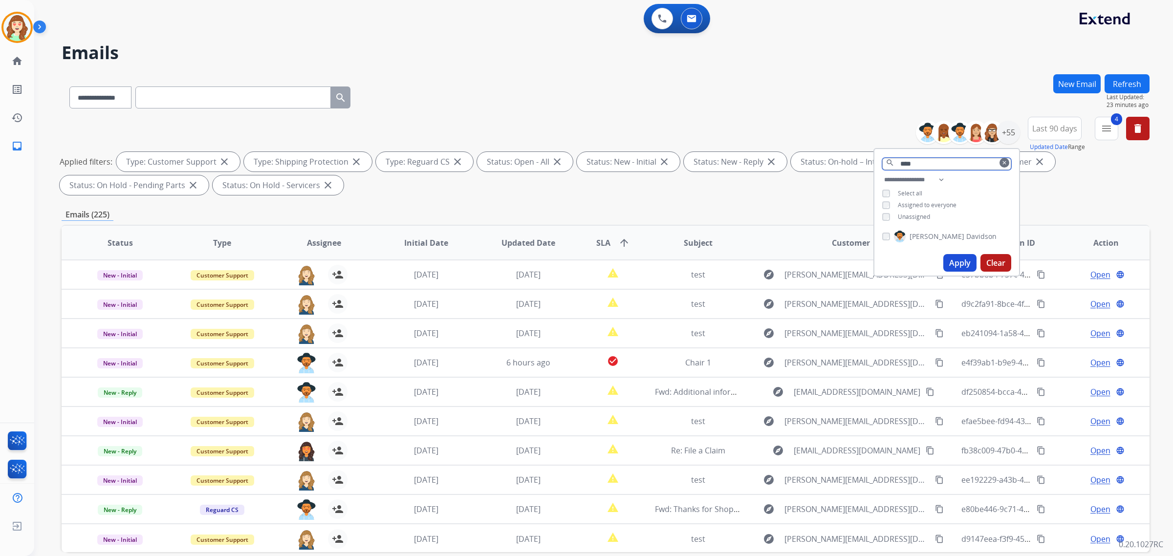
type input "****"
click at [878, 234] on div "[PERSON_NAME]" at bounding box center [946, 238] width 145 height 23
click at [959, 261] on button "Apply" at bounding box center [959, 263] width 33 height 18
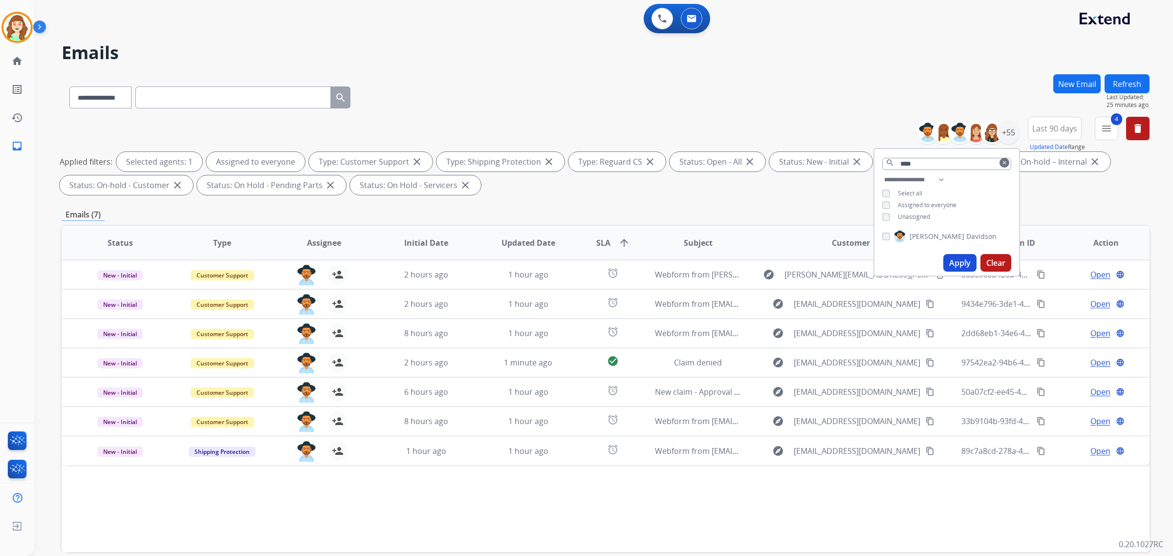
click at [961, 259] on button "Apply" at bounding box center [959, 263] width 33 height 18
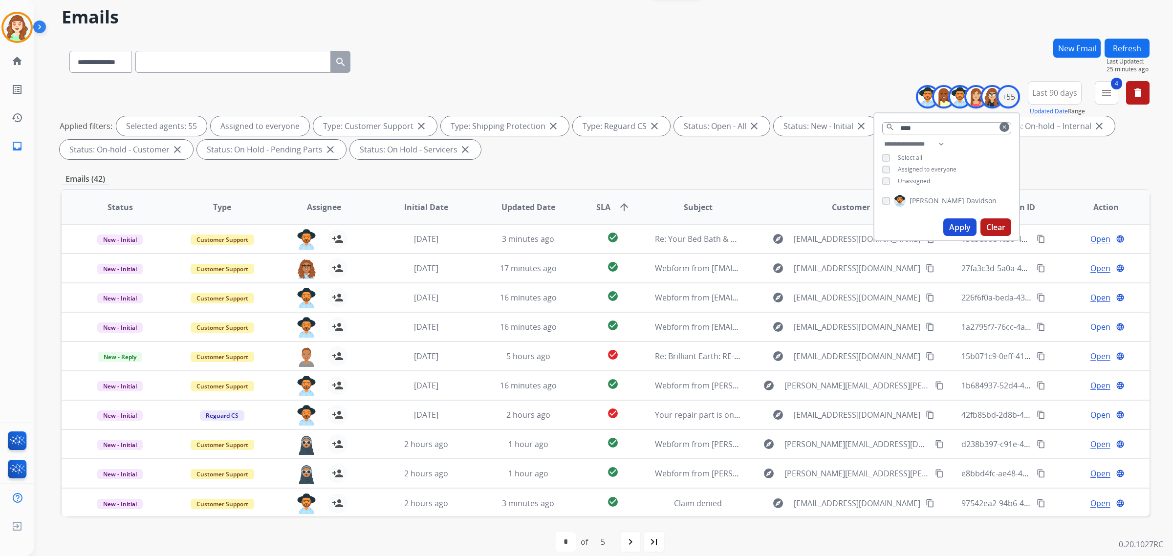
scroll to position [46, 0]
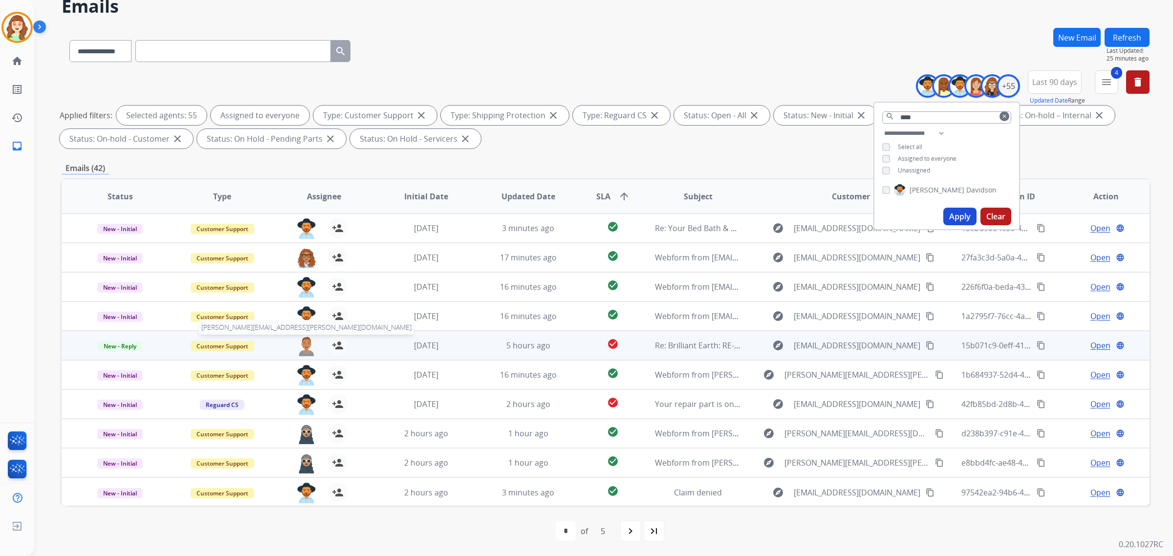
click at [301, 345] on img at bounding box center [307, 346] width 20 height 21
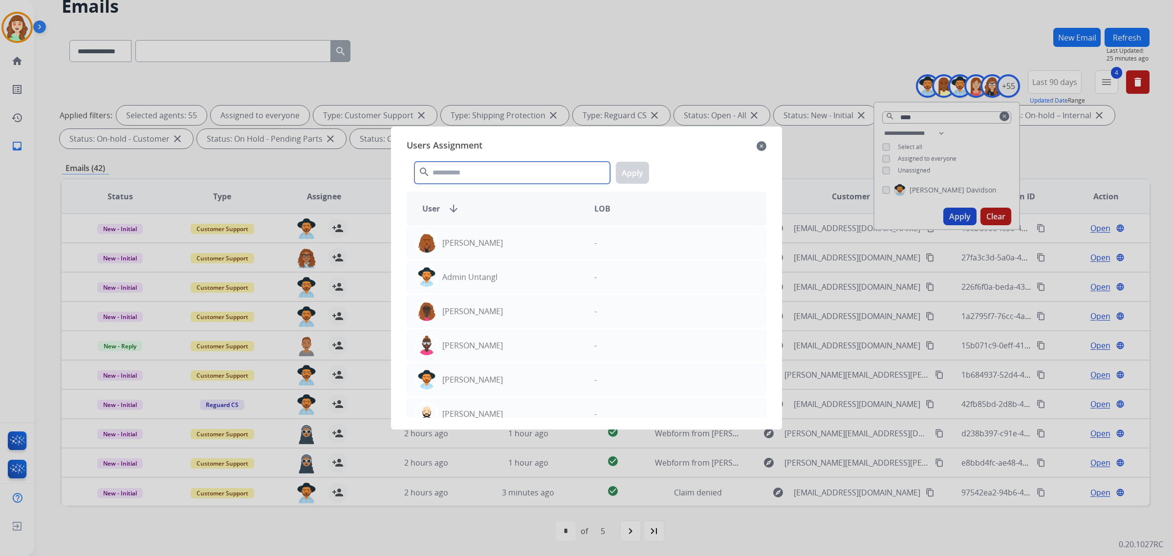
click at [571, 166] on input "text" at bounding box center [511, 173] width 195 height 22
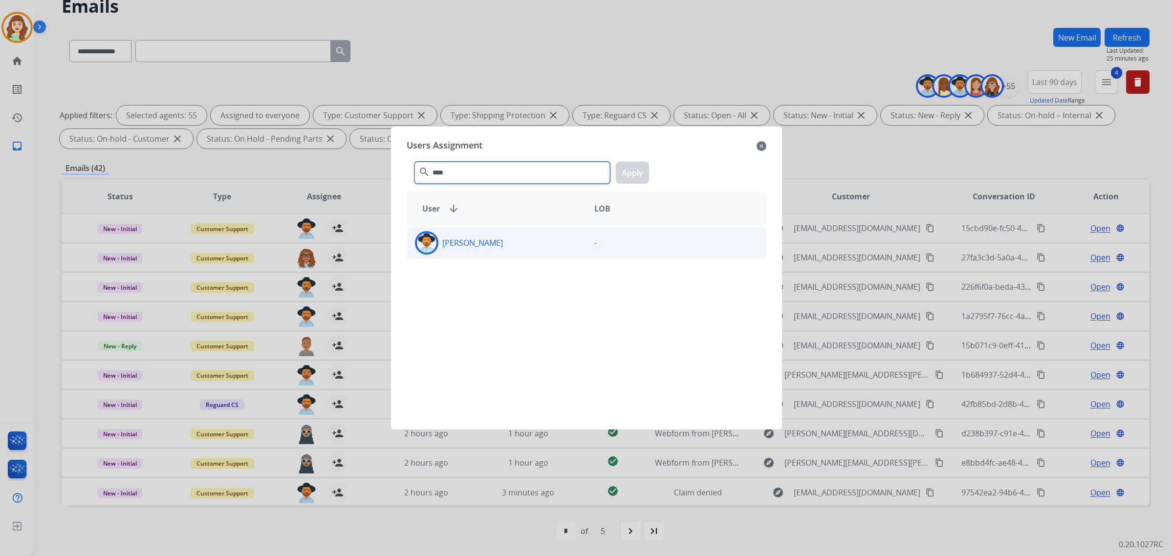
type input "****"
click at [513, 242] on div "[PERSON_NAME]" at bounding box center [496, 242] width 179 height 23
click at [634, 170] on button "Apply" at bounding box center [632, 173] width 33 height 22
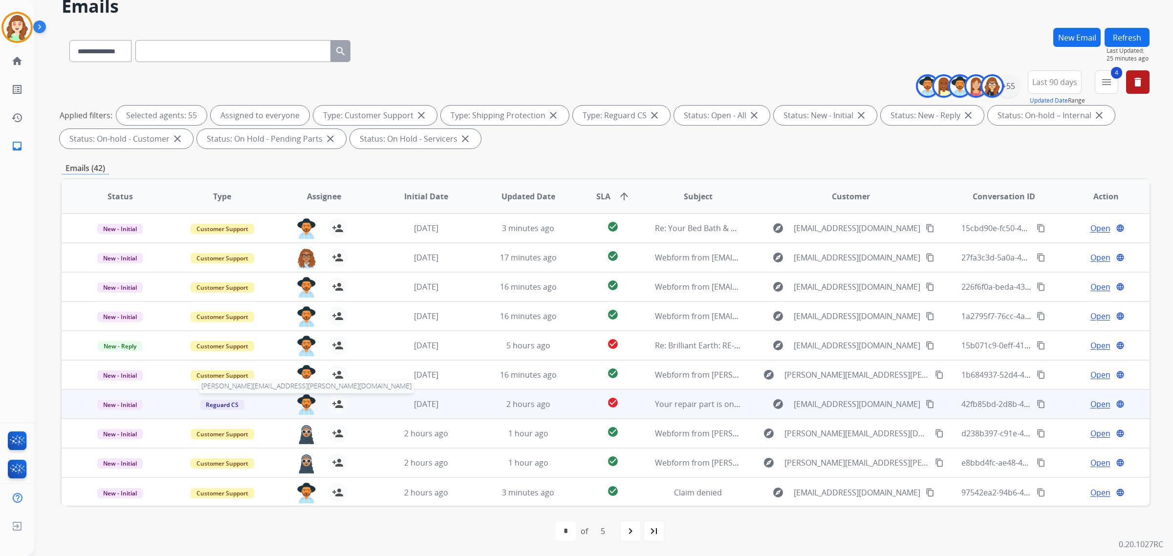
click at [304, 409] on img at bounding box center [307, 404] width 20 height 21
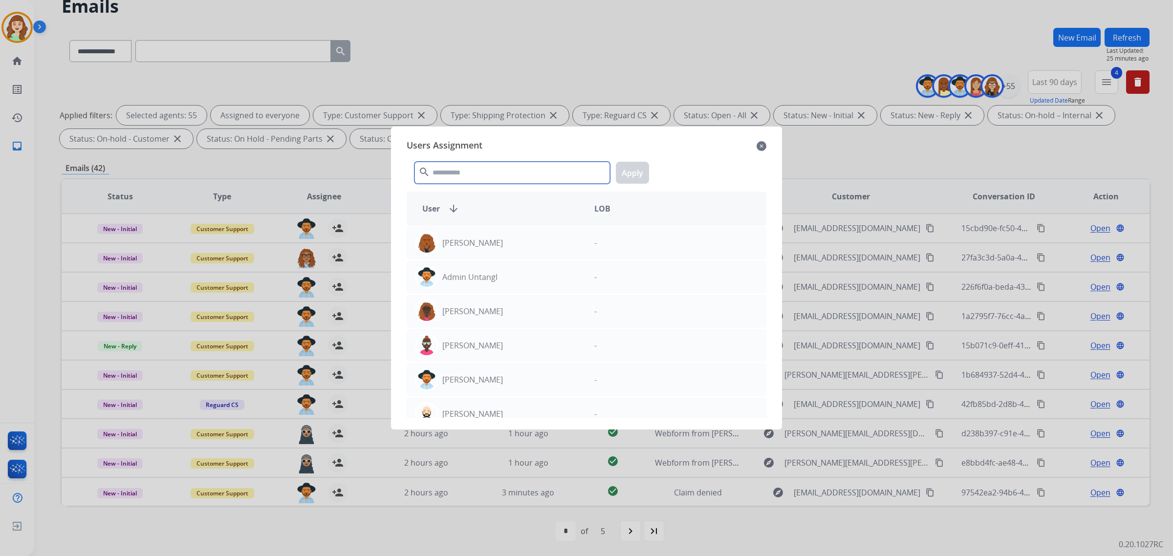
click at [506, 171] on input "text" at bounding box center [511, 173] width 195 height 22
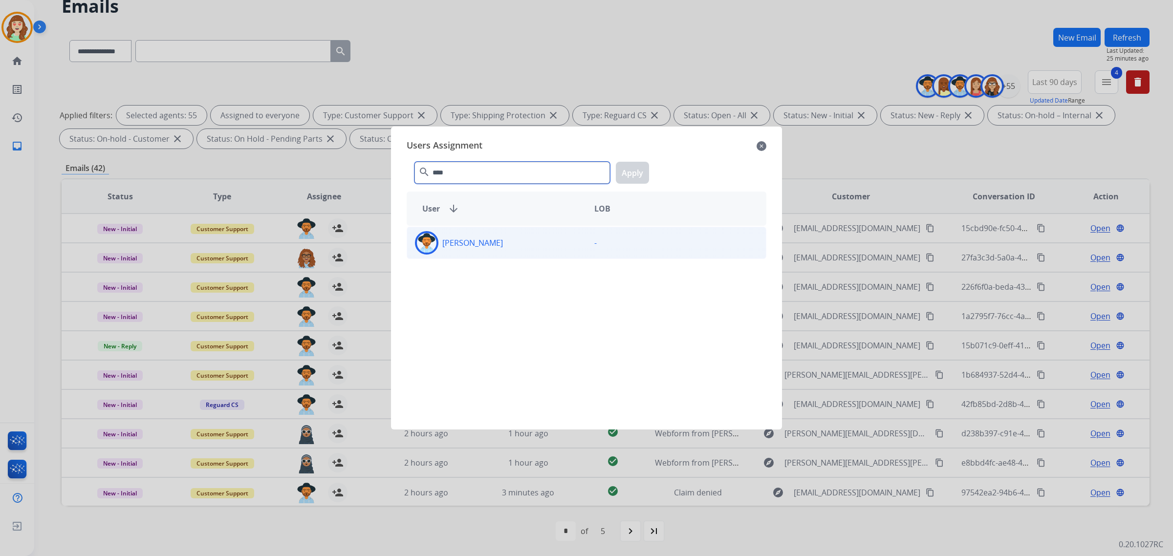
type input "****"
drag, startPoint x: 511, startPoint y: 243, endPoint x: 597, endPoint y: 207, distance: 93.7
click at [524, 241] on div "[PERSON_NAME]" at bounding box center [496, 242] width 179 height 23
drag, startPoint x: 644, startPoint y: 170, endPoint x: 643, endPoint y: 188, distance: 18.6
click at [643, 170] on button "Apply" at bounding box center [632, 173] width 33 height 22
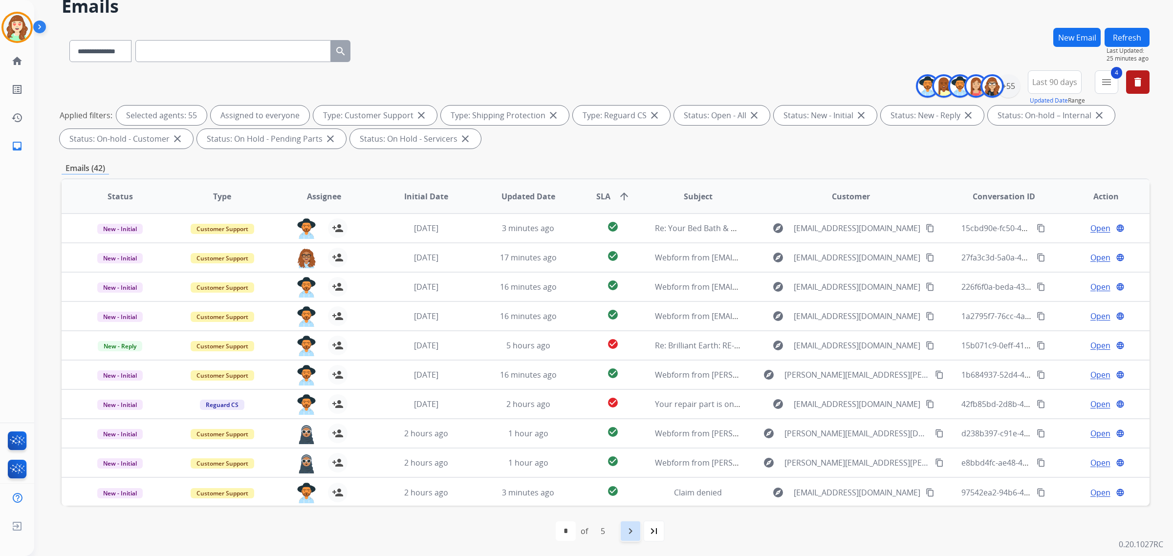
click at [636, 535] on mat-icon "navigate_next" at bounding box center [630, 531] width 12 height 12
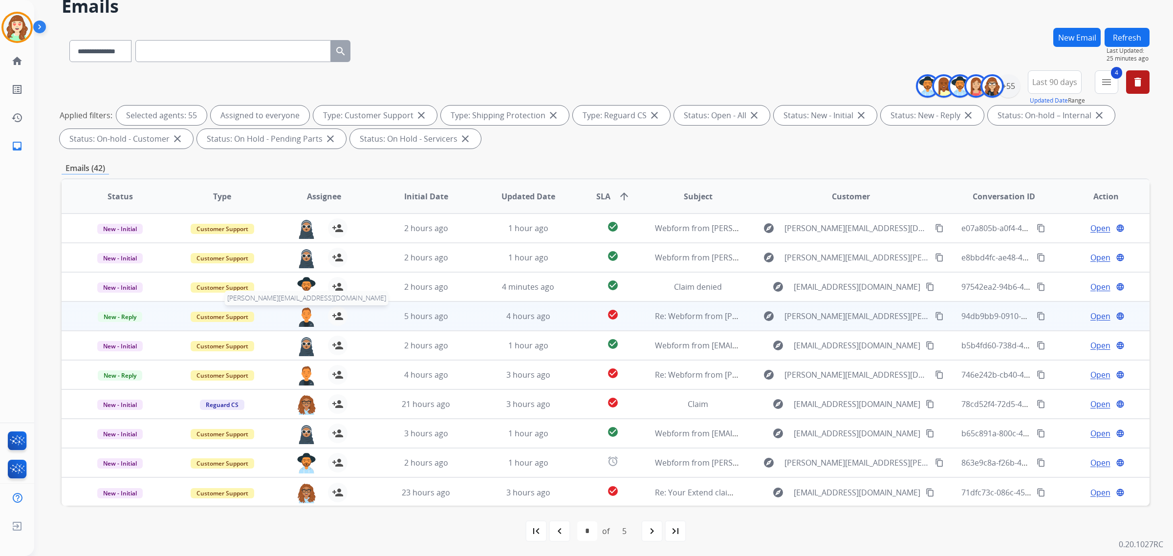
click at [303, 319] on img at bounding box center [307, 316] width 20 height 21
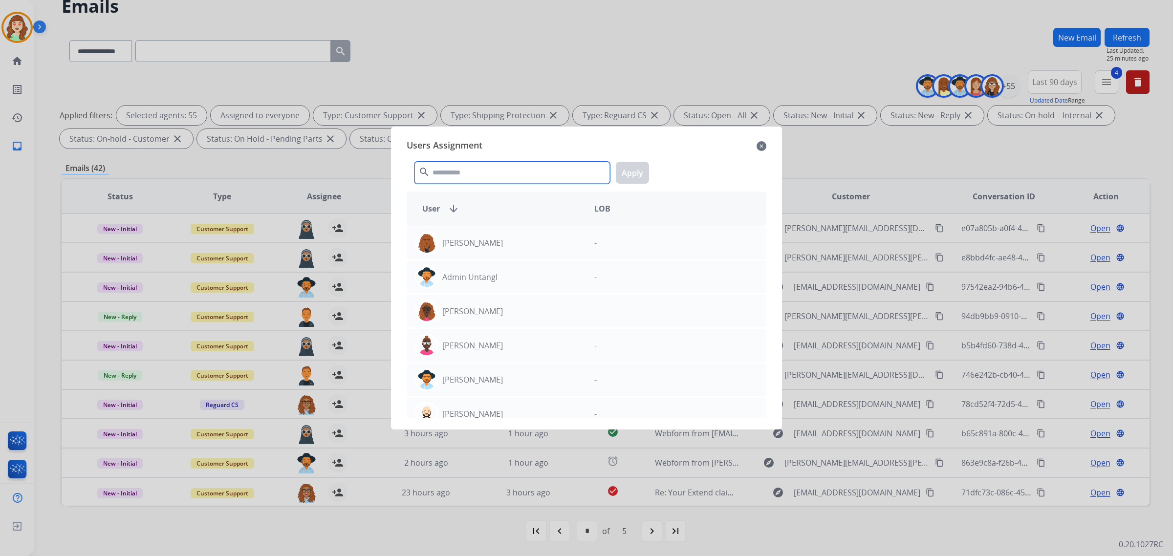
click at [497, 174] on input "text" at bounding box center [511, 173] width 195 height 22
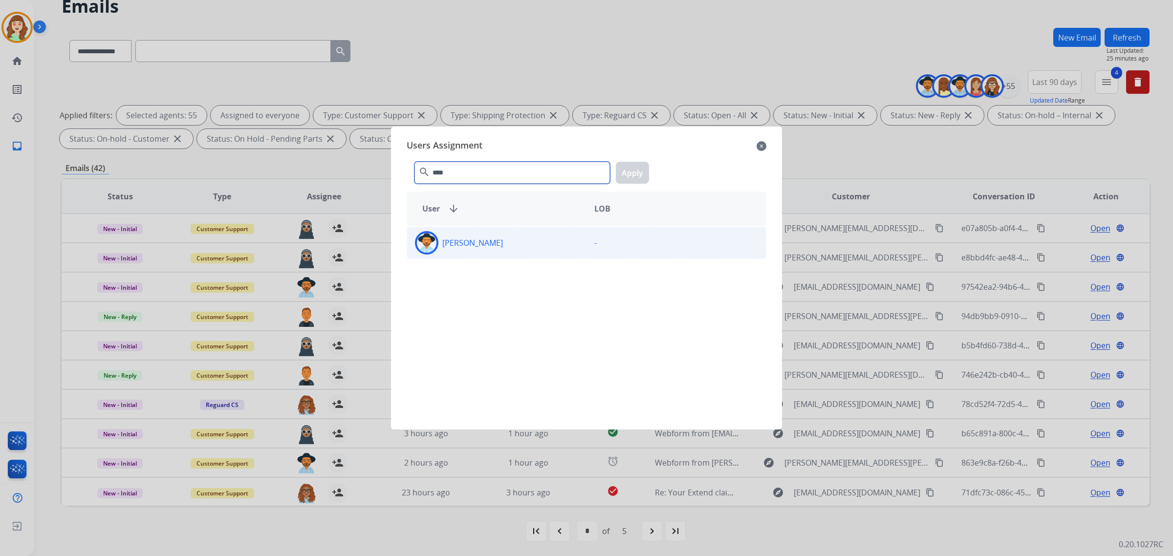
type input "****"
drag, startPoint x: 522, startPoint y: 250, endPoint x: 581, endPoint y: 213, distance: 70.5
click at [522, 250] on div "[PERSON_NAME]" at bounding box center [496, 242] width 179 height 23
click at [628, 172] on button "Apply" at bounding box center [632, 173] width 33 height 22
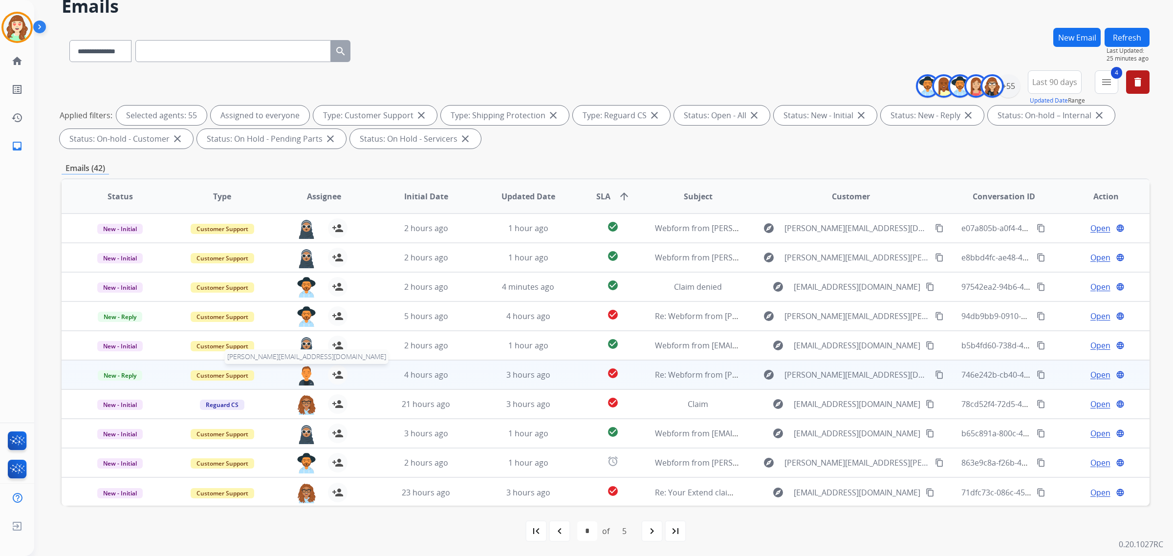
click at [303, 374] on img at bounding box center [307, 375] width 20 height 21
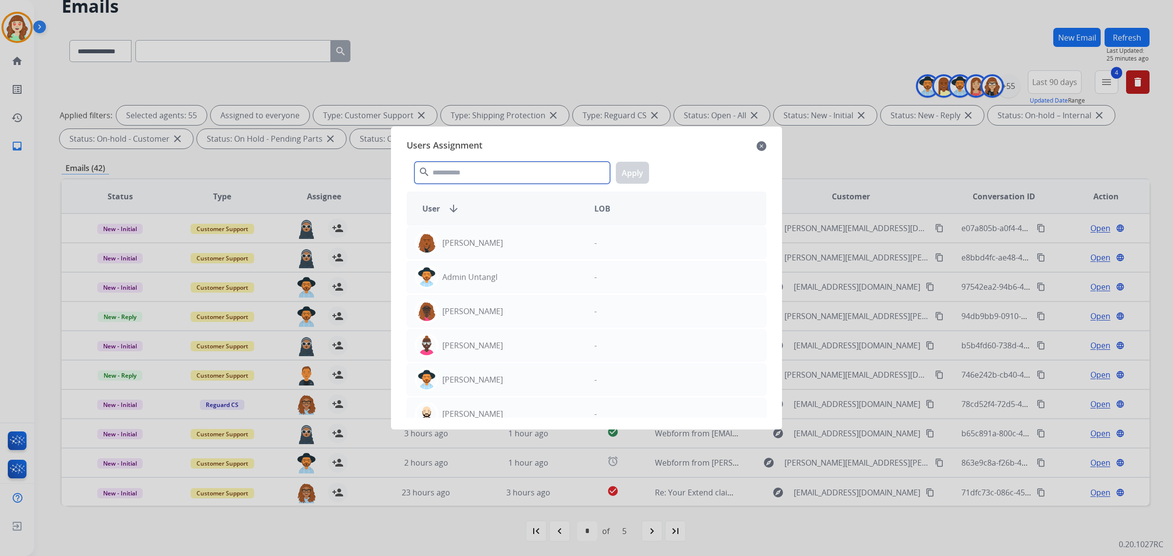
click at [479, 169] on input "text" at bounding box center [511, 173] width 195 height 22
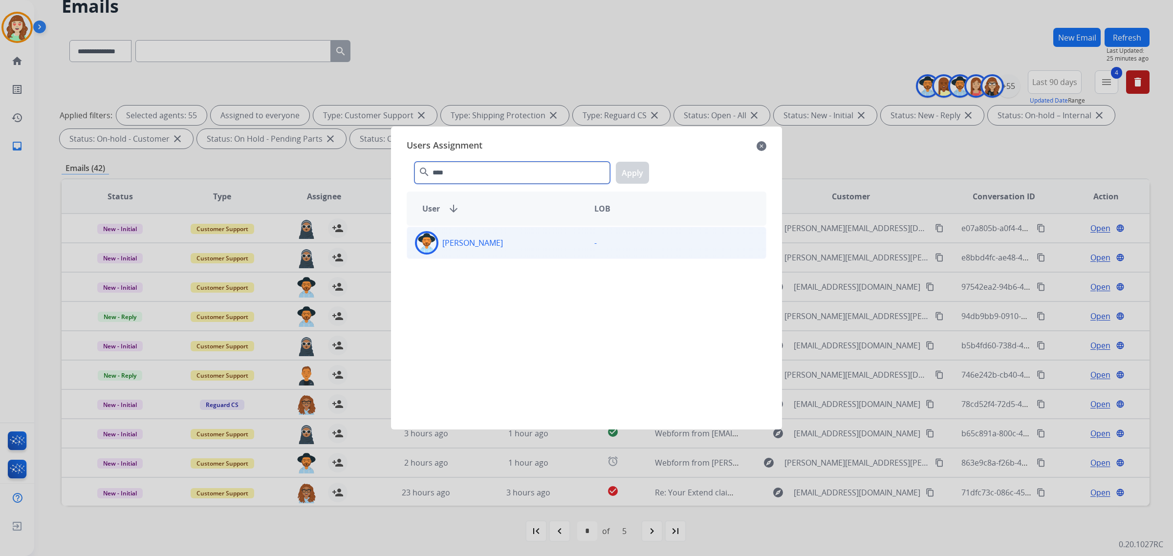
type input "****"
drag, startPoint x: 522, startPoint y: 246, endPoint x: 620, endPoint y: 192, distance: 111.5
click at [523, 245] on div "[PERSON_NAME]" at bounding box center [496, 242] width 179 height 23
drag, startPoint x: 631, startPoint y: 174, endPoint x: 471, endPoint y: 239, distance: 173.4
click at [632, 174] on button "Apply" at bounding box center [632, 173] width 33 height 22
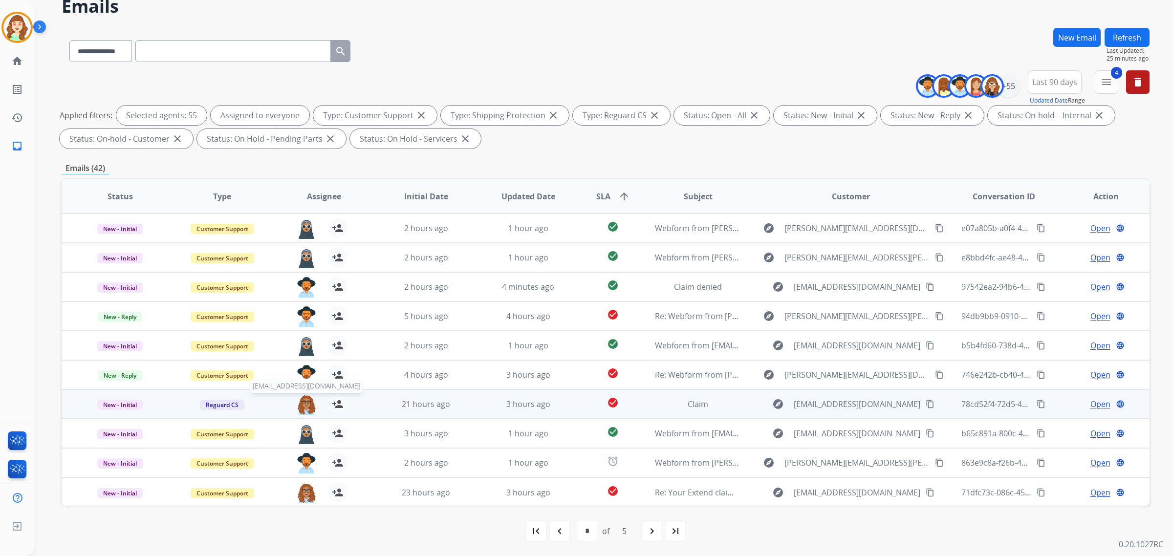
click at [307, 404] on img at bounding box center [307, 404] width 20 height 21
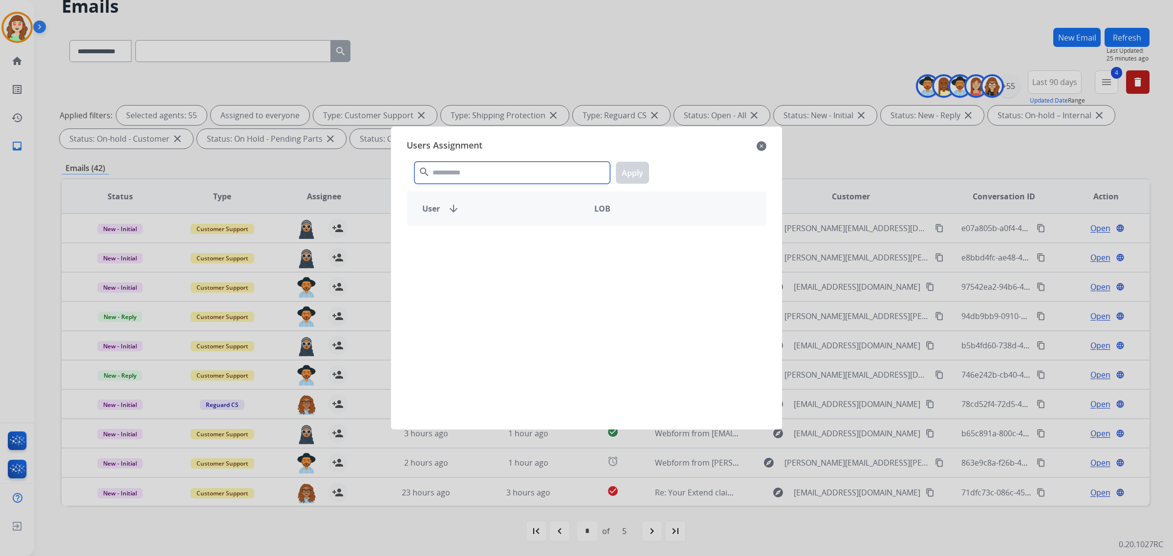
click at [535, 177] on input "text" at bounding box center [511, 173] width 195 height 22
type input "****"
click at [561, 244] on div "[PERSON_NAME]" at bounding box center [496, 242] width 179 height 23
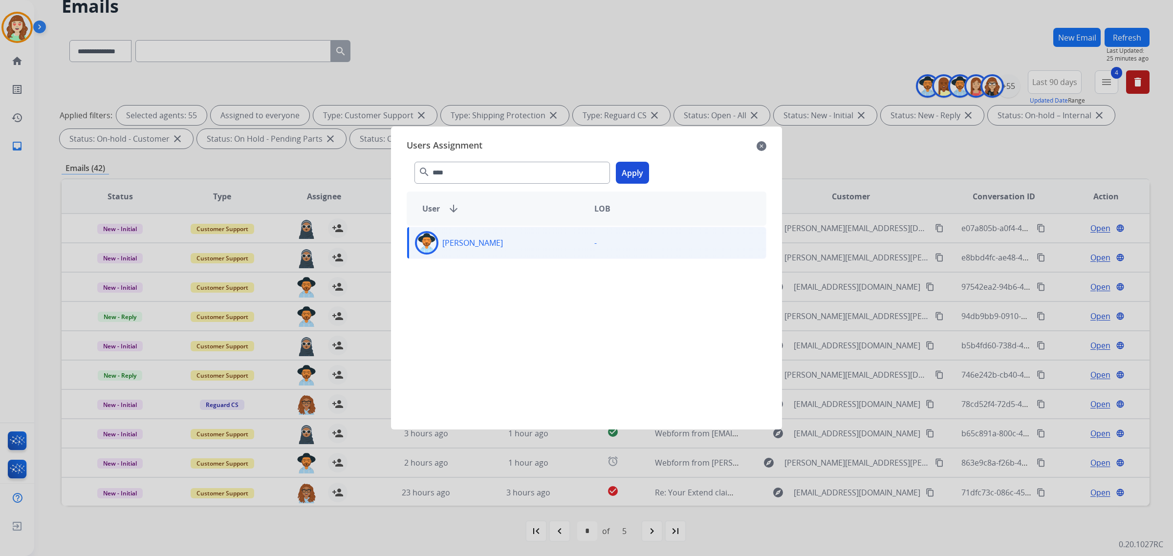
click at [626, 165] on button "Apply" at bounding box center [632, 173] width 33 height 22
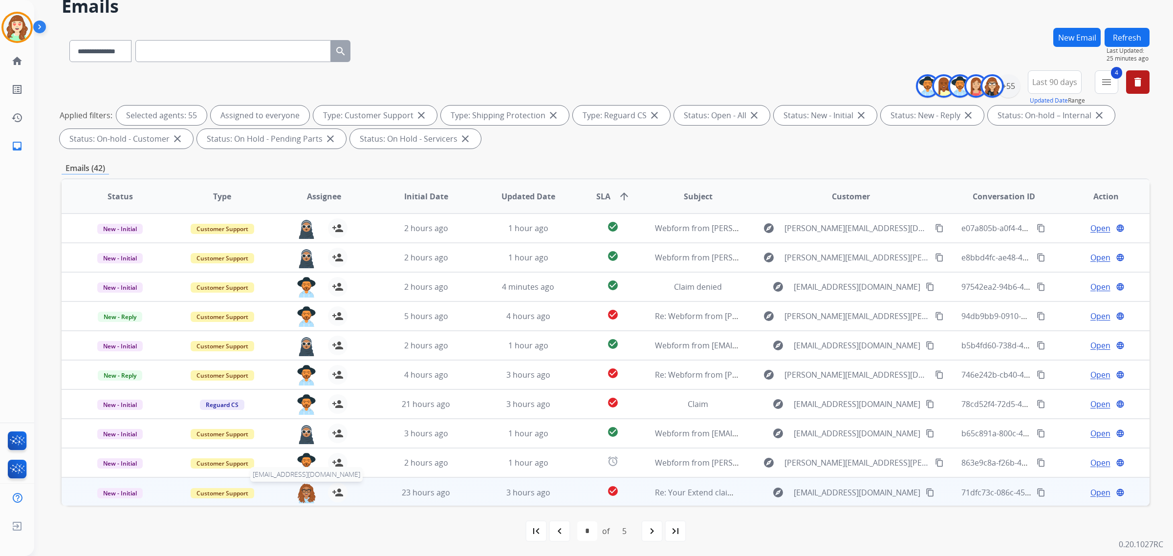
click at [307, 494] on img at bounding box center [307, 493] width 20 height 21
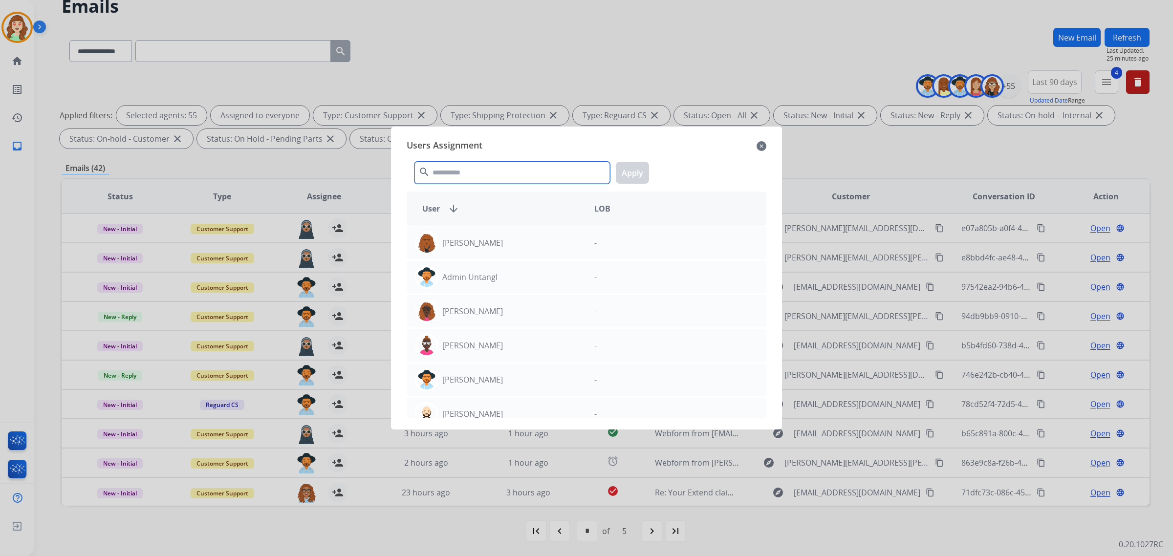
drag, startPoint x: 471, startPoint y: 176, endPoint x: 473, endPoint y: 164, distance: 12.5
click at [475, 172] on input "text" at bounding box center [511, 173] width 195 height 22
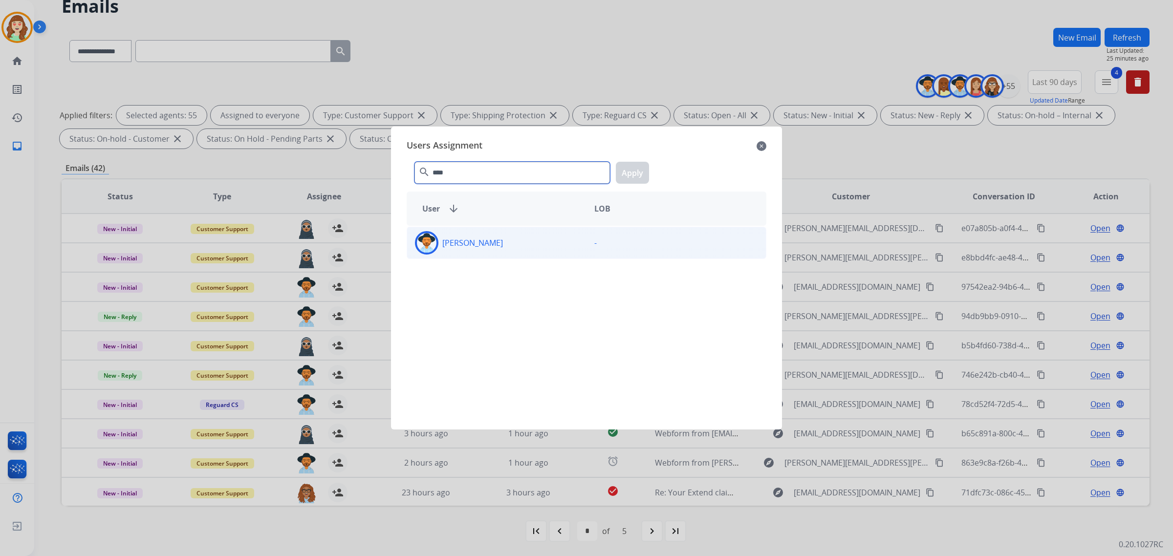
type input "****"
drag, startPoint x: 539, startPoint y: 247, endPoint x: 643, endPoint y: 193, distance: 117.1
click at [543, 243] on div "[PERSON_NAME]" at bounding box center [496, 242] width 179 height 23
click at [629, 170] on button "Apply" at bounding box center [632, 173] width 33 height 22
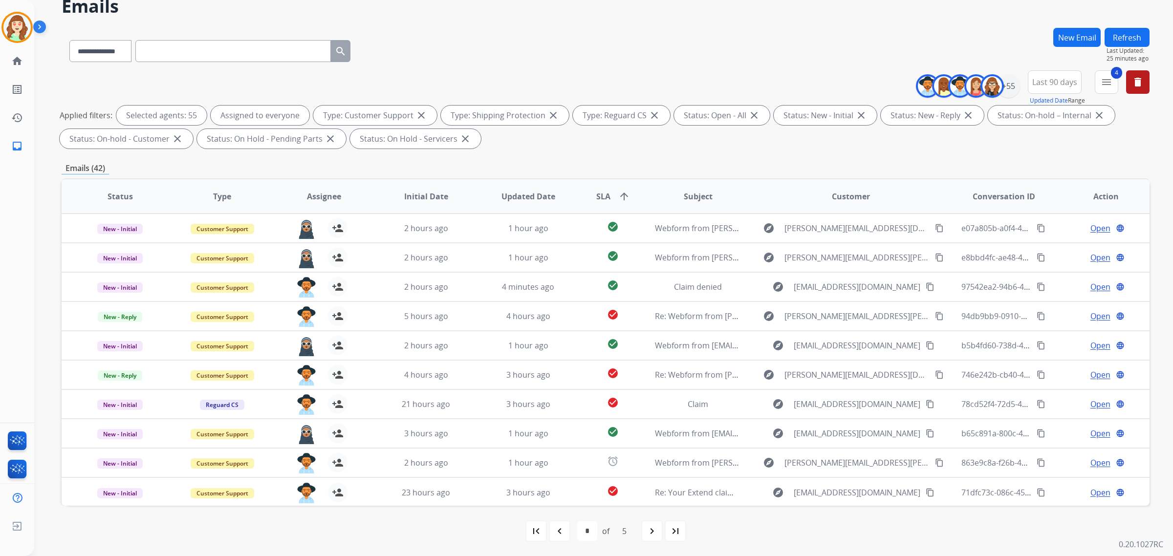
click at [648, 533] on mat-icon "navigate_next" at bounding box center [652, 531] width 12 height 12
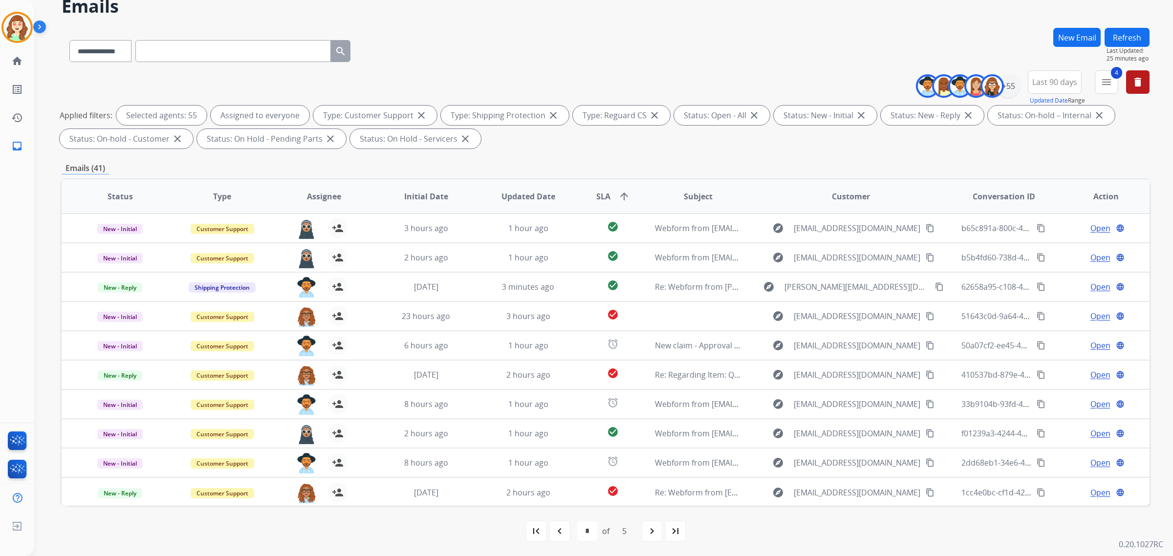
click at [650, 534] on mat-icon "navigate_next" at bounding box center [652, 531] width 12 height 12
select select "*"
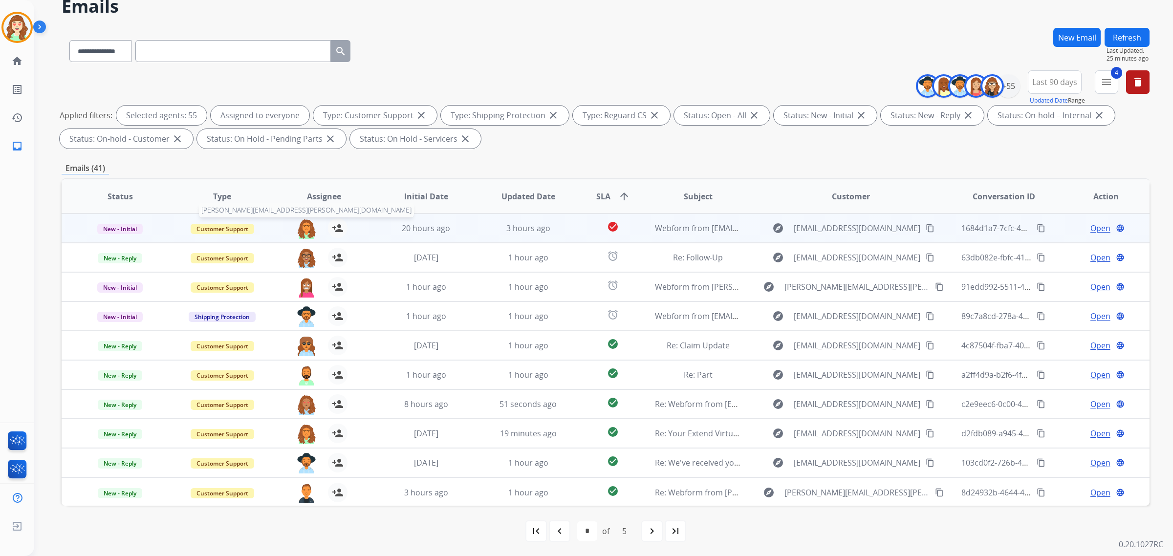
click at [301, 226] on img at bounding box center [307, 228] width 20 height 21
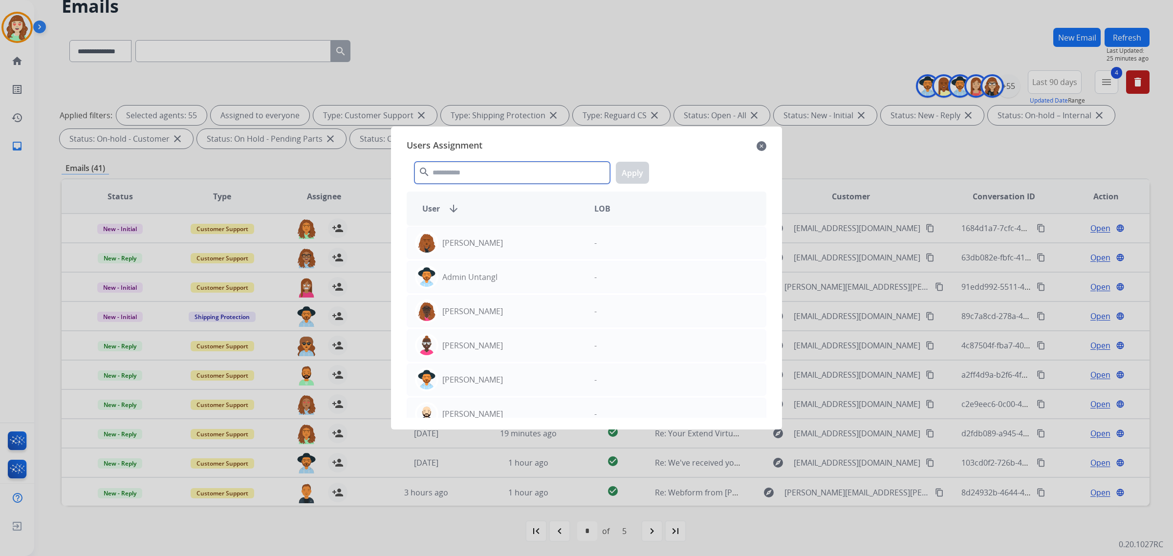
click at [518, 168] on input "text" at bounding box center [511, 173] width 195 height 22
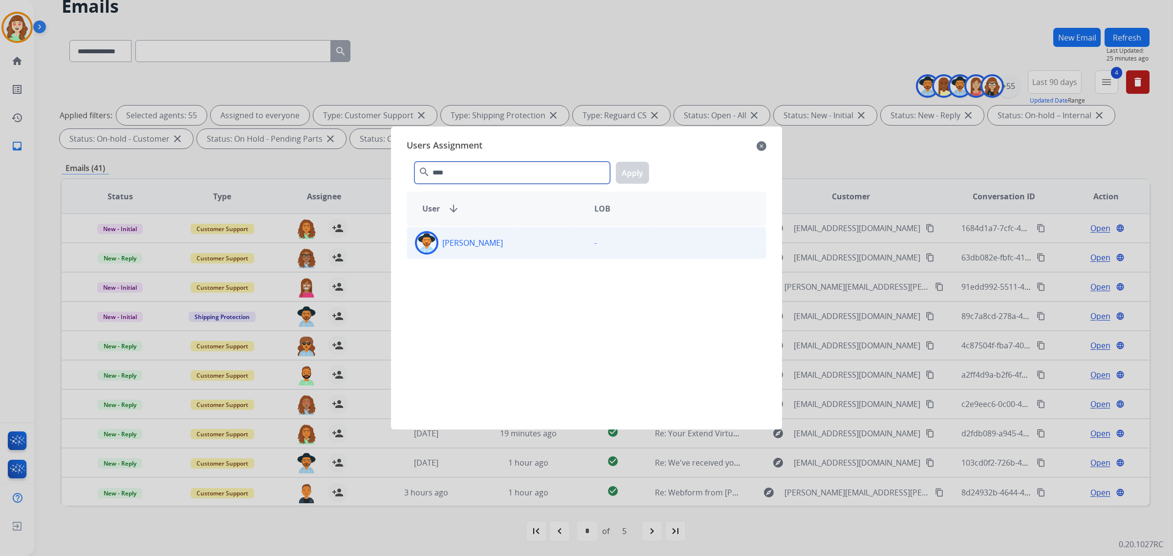
type input "****"
drag, startPoint x: 512, startPoint y: 242, endPoint x: 608, endPoint y: 194, distance: 107.7
click at [514, 242] on div "[PERSON_NAME]" at bounding box center [496, 242] width 179 height 23
click at [637, 176] on button "Apply" at bounding box center [632, 173] width 33 height 22
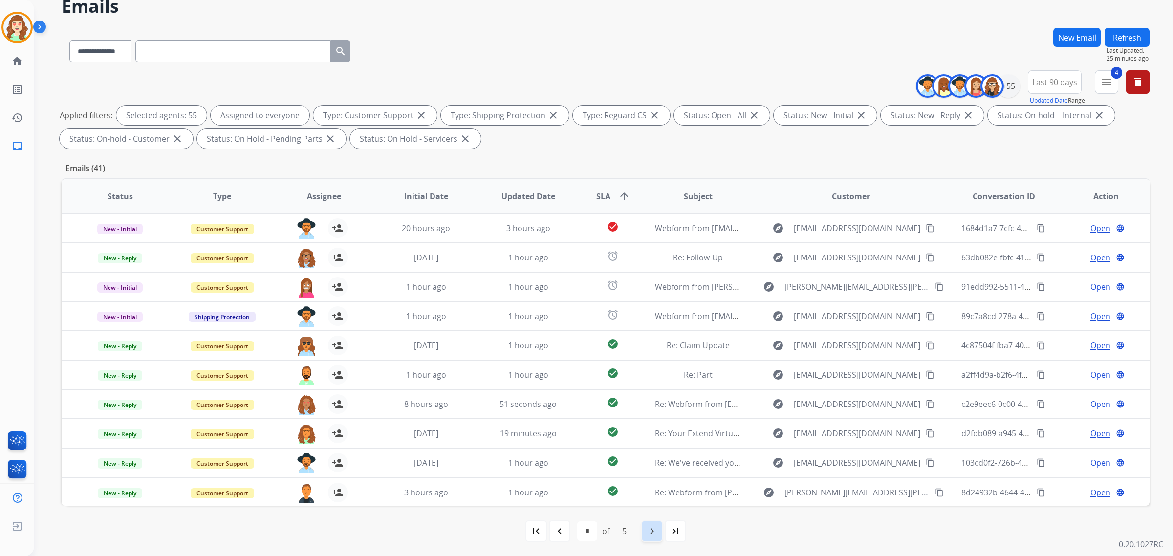
click at [654, 534] on mat-icon "navigate_next" at bounding box center [652, 531] width 12 height 12
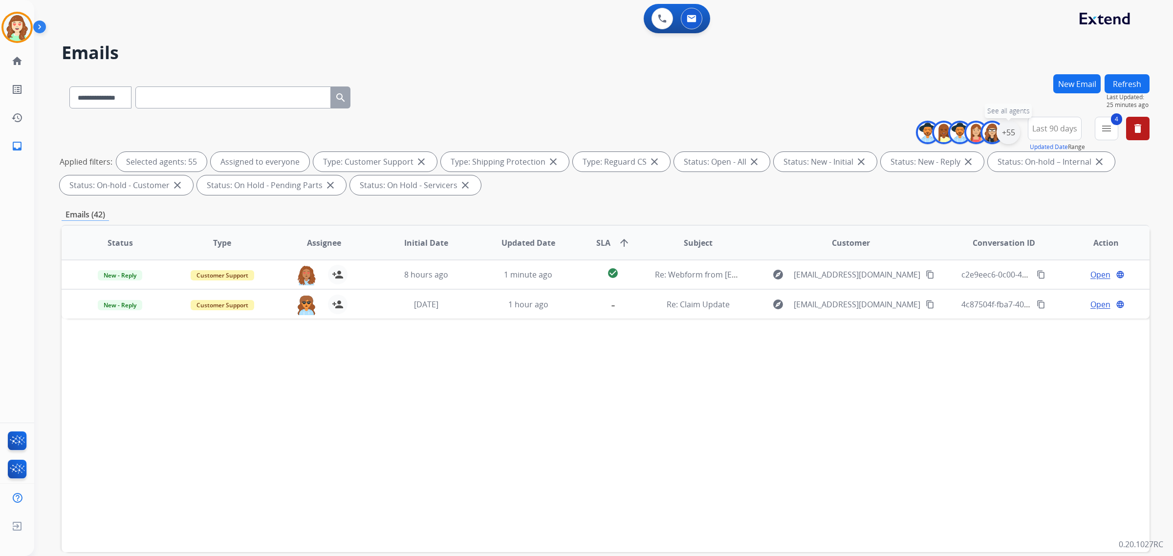
drag, startPoint x: 1007, startPoint y: 134, endPoint x: 997, endPoint y: 135, distance: 10.3
click at [1007, 133] on div "+55" at bounding box center [1007, 132] width 23 height 23
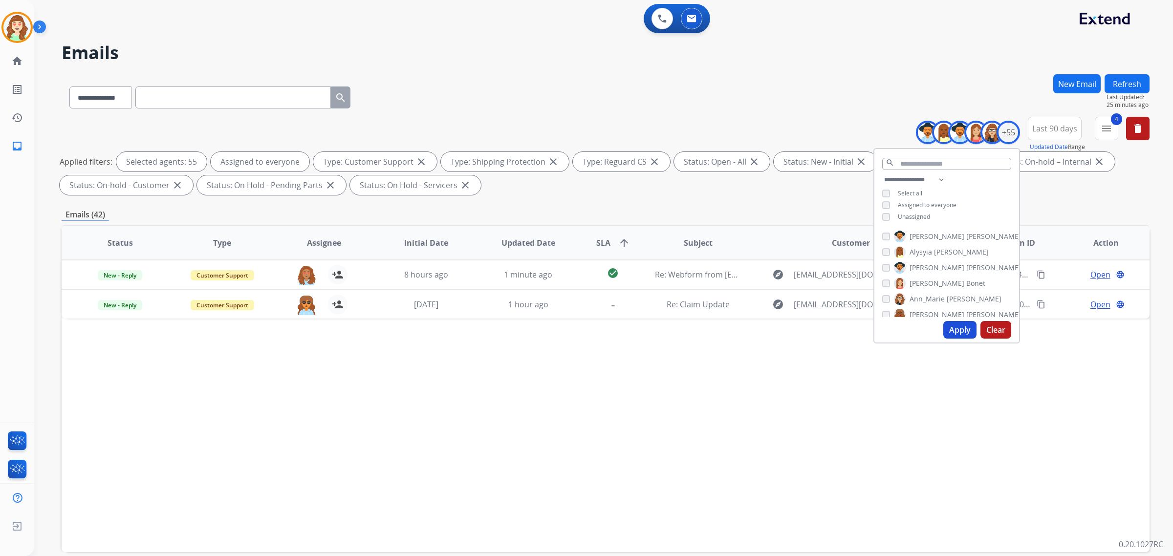
click at [954, 328] on button "Apply" at bounding box center [959, 330] width 33 height 18
select select "*"
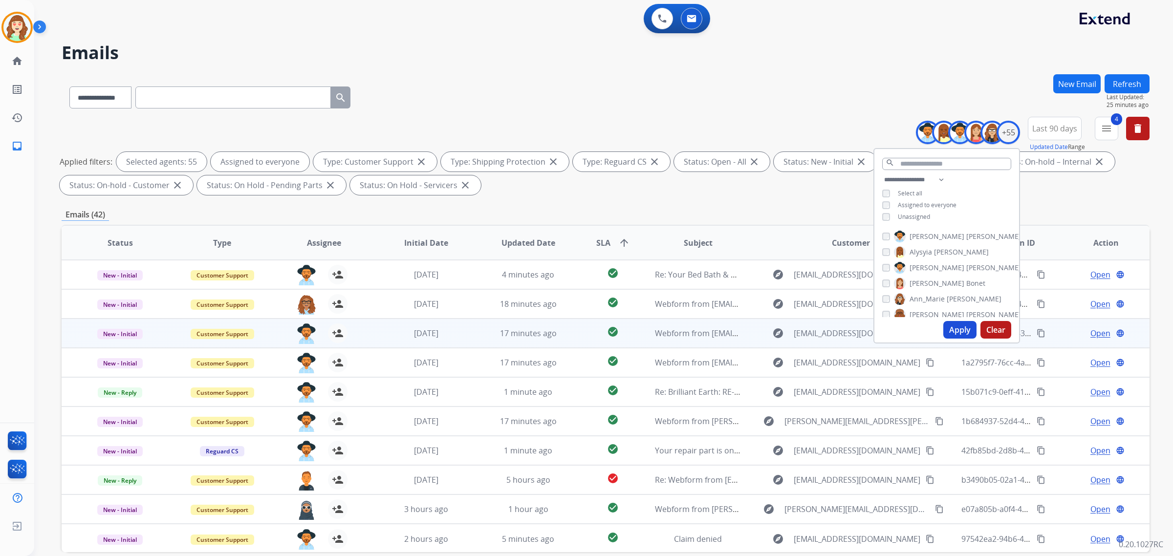
scroll to position [0, 0]
click at [996, 325] on button "Clear" at bounding box center [995, 330] width 31 height 18
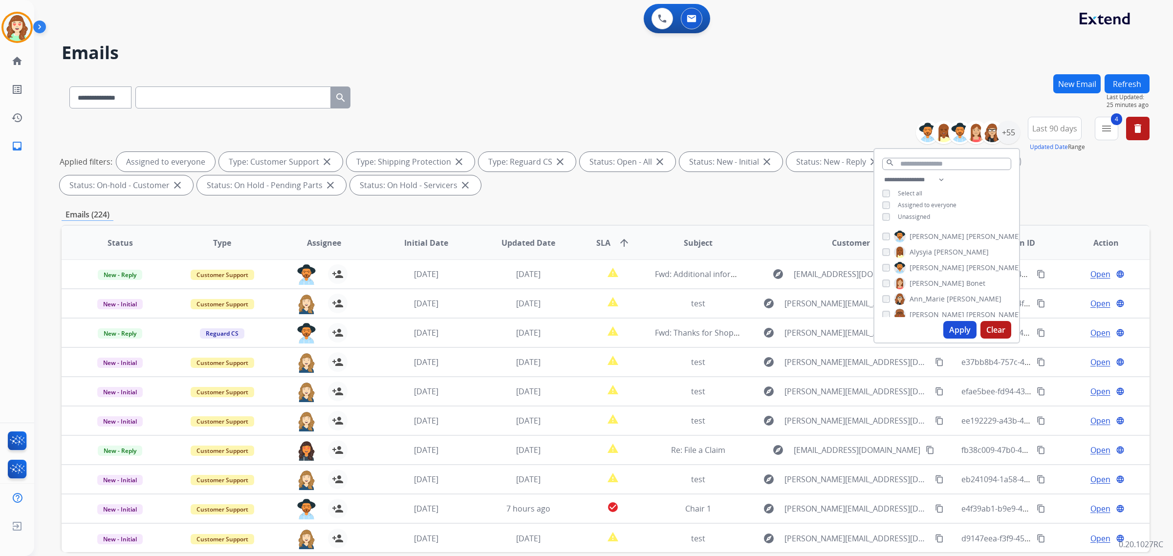
click at [966, 328] on button "Apply" at bounding box center [959, 330] width 33 height 18
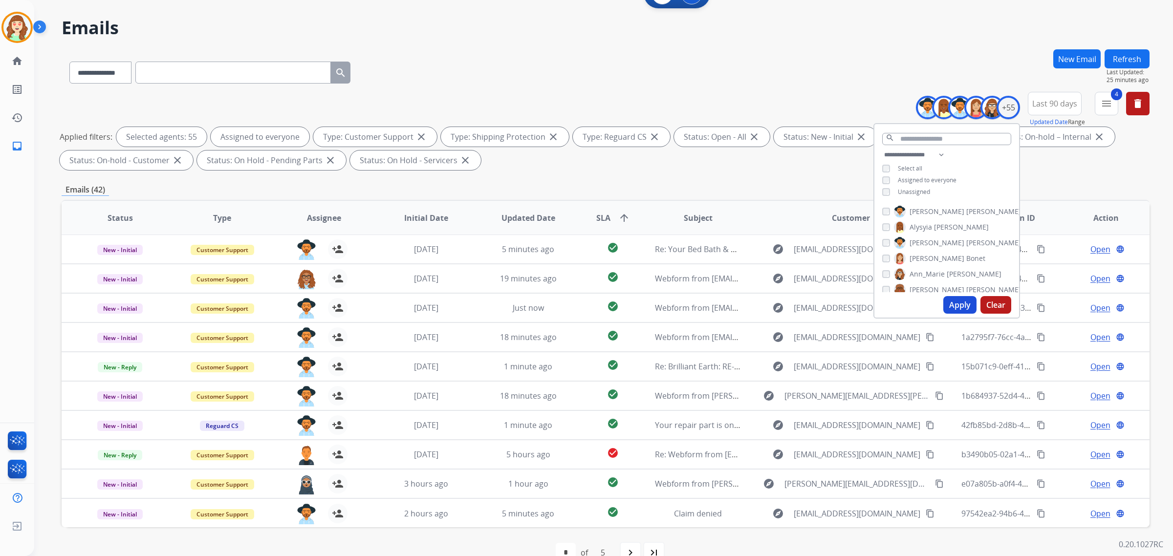
scroll to position [46, 0]
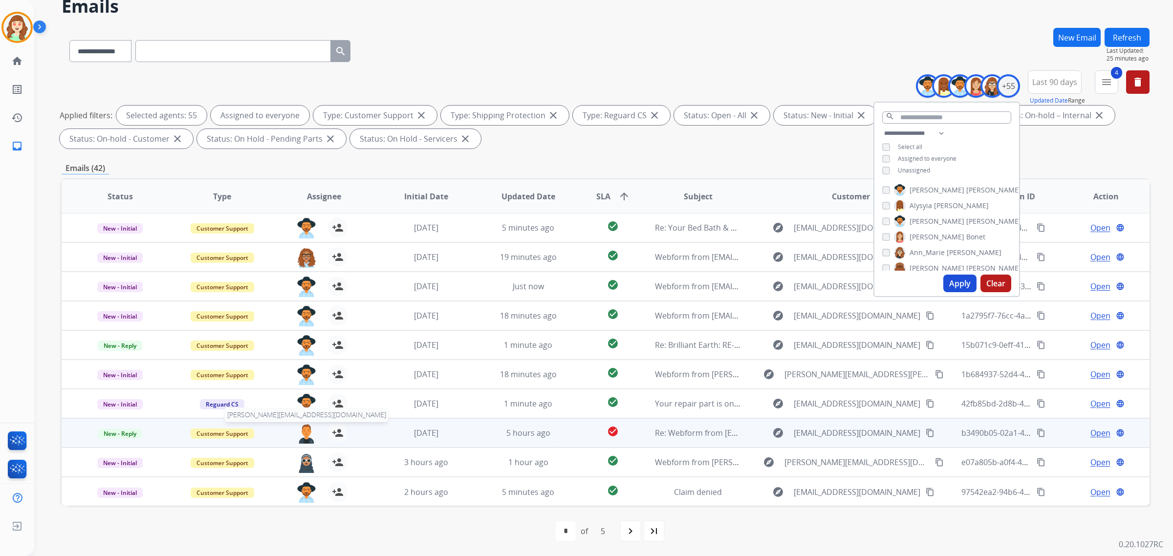
click at [306, 435] on img at bounding box center [307, 433] width 20 height 21
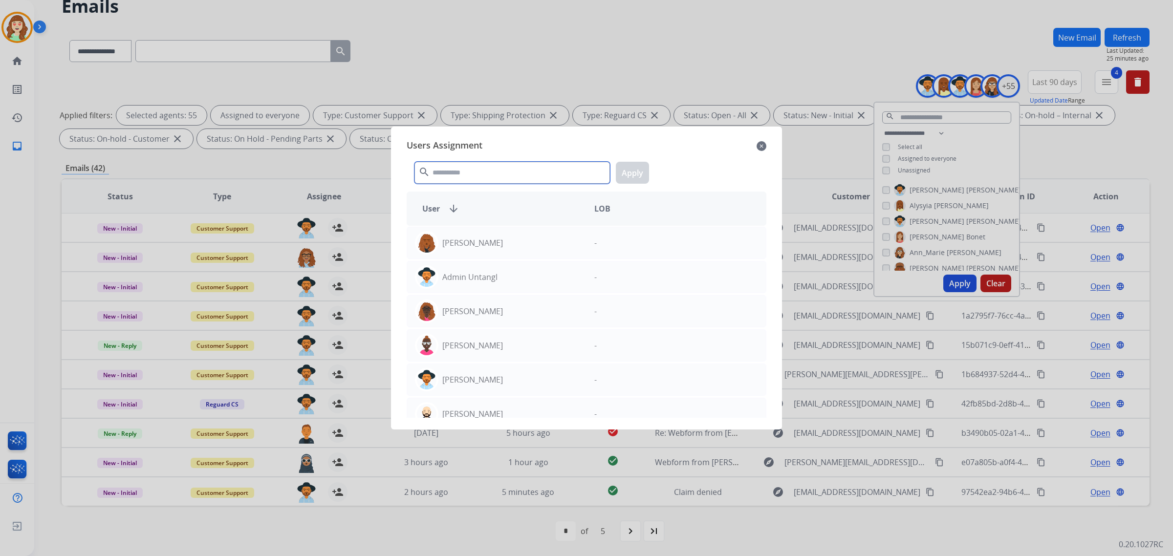
click at [497, 174] on input "text" at bounding box center [511, 173] width 195 height 22
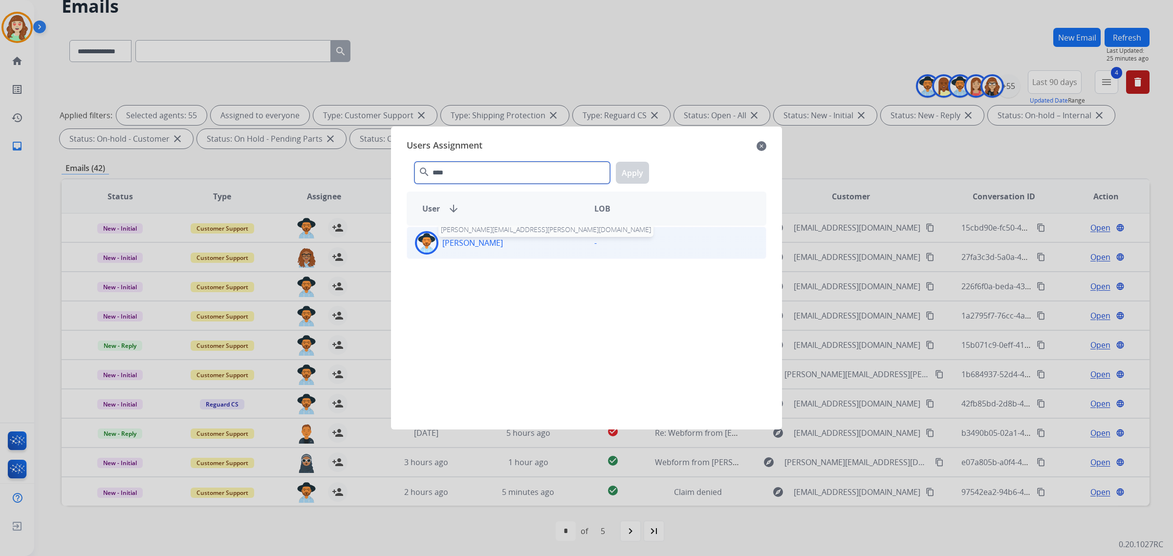
type input "****"
drag, startPoint x: 495, startPoint y: 247, endPoint x: 595, endPoint y: 232, distance: 101.2
click at [499, 246] on p "[PERSON_NAME]" at bounding box center [472, 243] width 61 height 12
click at [635, 177] on button "Apply" at bounding box center [632, 173] width 33 height 22
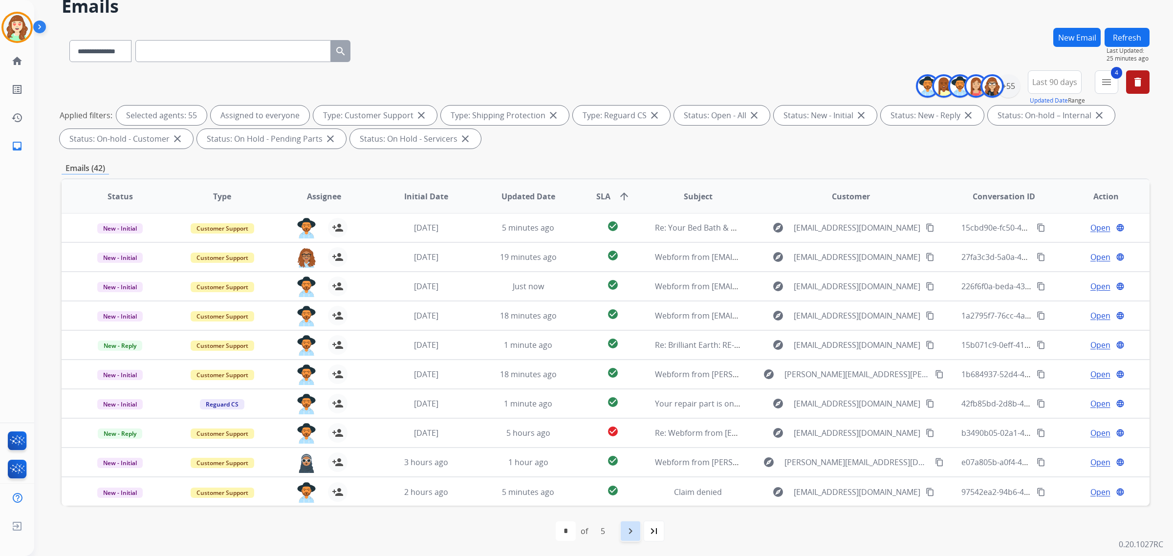
click at [631, 529] on mat-icon "navigate_next" at bounding box center [630, 531] width 12 height 12
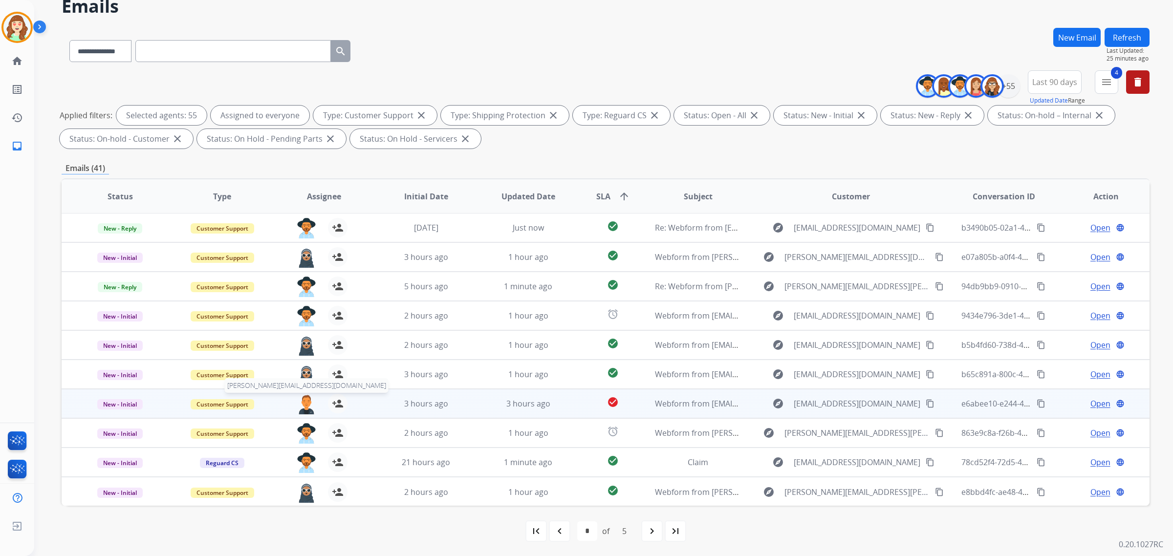
click at [303, 406] on img at bounding box center [307, 404] width 20 height 21
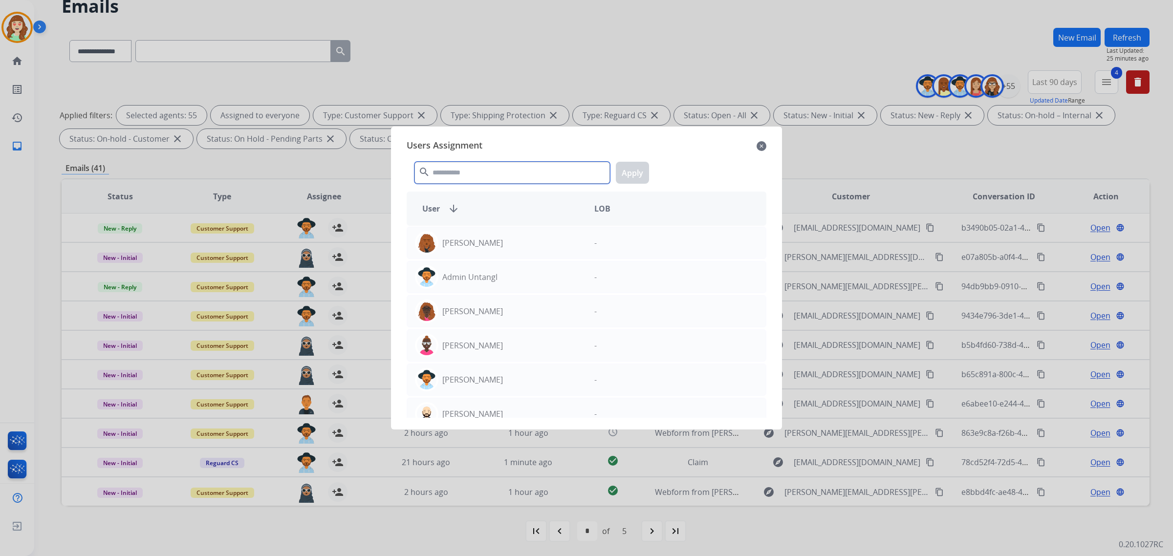
click at [575, 170] on input "text" at bounding box center [511, 173] width 195 height 22
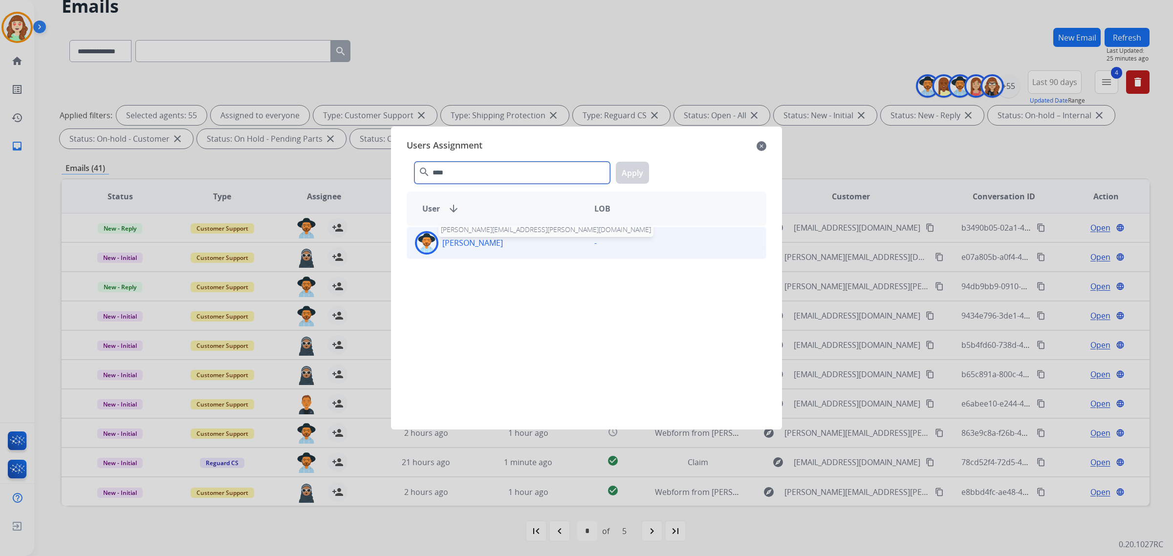
type input "****"
drag, startPoint x: 496, startPoint y: 238, endPoint x: 633, endPoint y: 203, distance: 141.9
click at [501, 239] on p "[PERSON_NAME]" at bounding box center [472, 243] width 61 height 12
click at [631, 166] on button "Apply" at bounding box center [632, 173] width 33 height 22
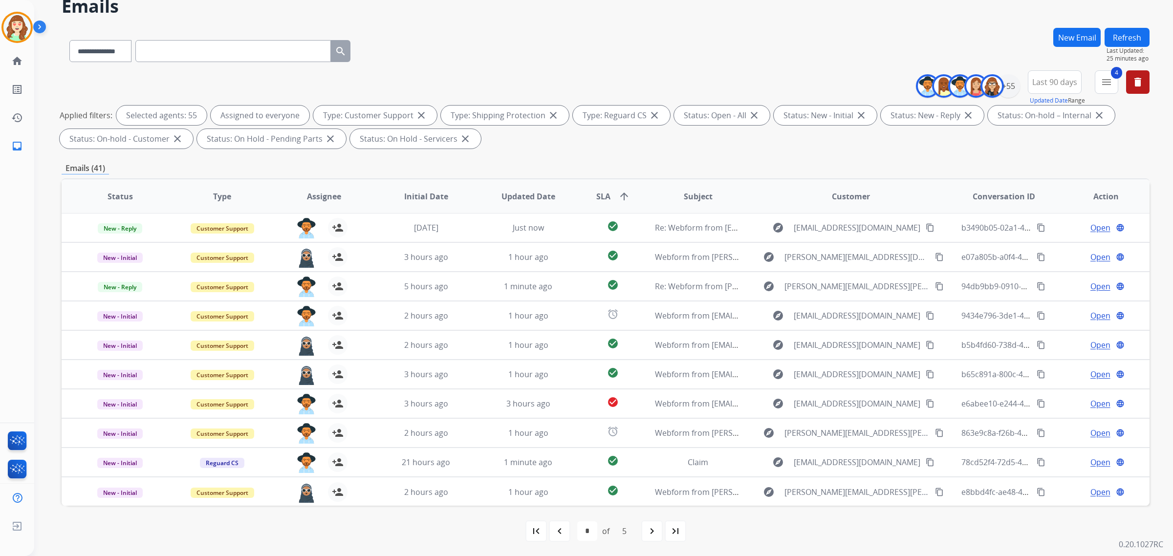
drag, startPoint x: 650, startPoint y: 527, endPoint x: 600, endPoint y: 272, distance: 259.4
click at [650, 527] on mat-icon "navigate_next" at bounding box center [652, 531] width 12 height 12
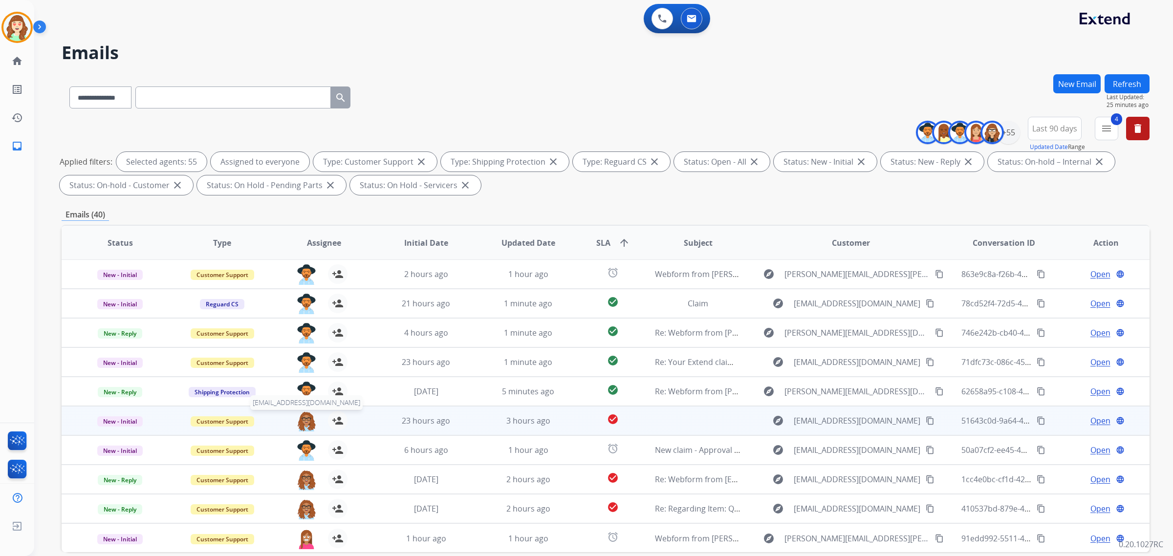
click at [301, 422] on img at bounding box center [307, 421] width 20 height 21
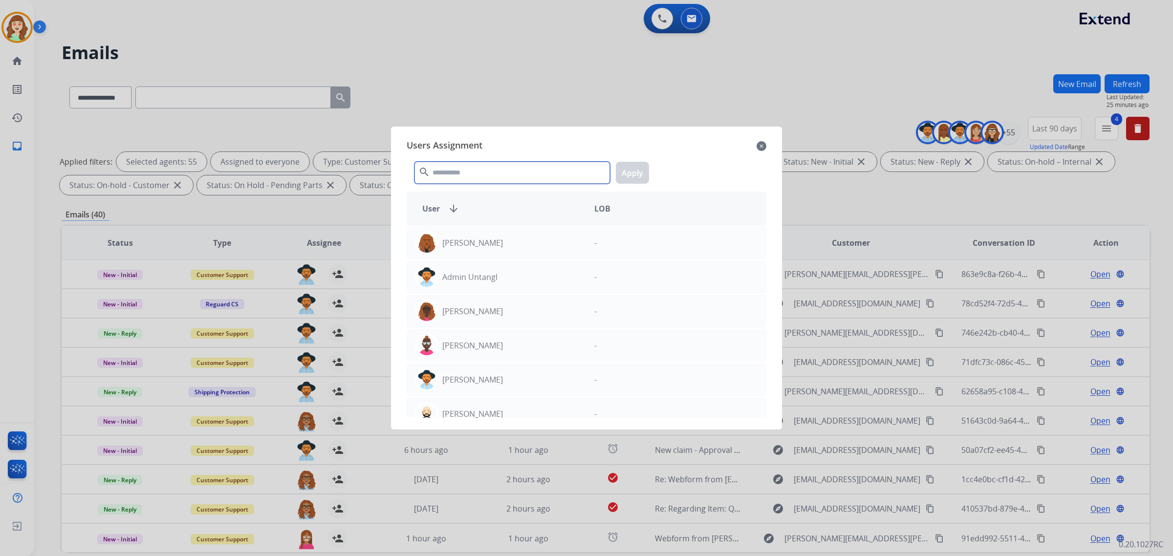
click at [504, 163] on input "text" at bounding box center [511, 173] width 195 height 22
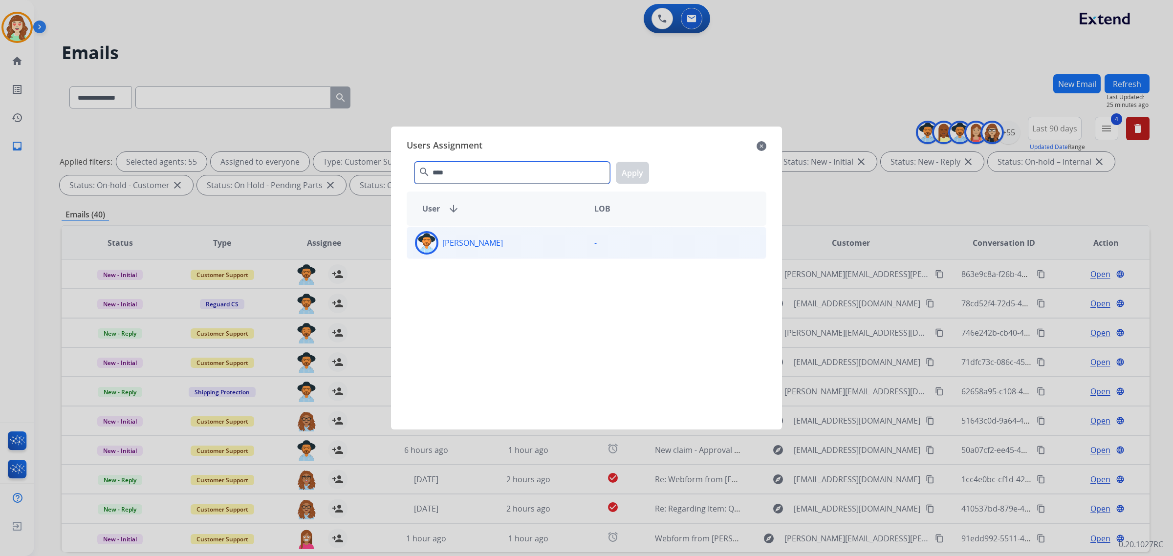
type input "****"
click at [519, 240] on div "[PERSON_NAME]" at bounding box center [496, 242] width 179 height 23
drag, startPoint x: 639, startPoint y: 165, endPoint x: 545, endPoint y: 272, distance: 141.9
click at [639, 166] on button "Apply" at bounding box center [632, 173] width 33 height 22
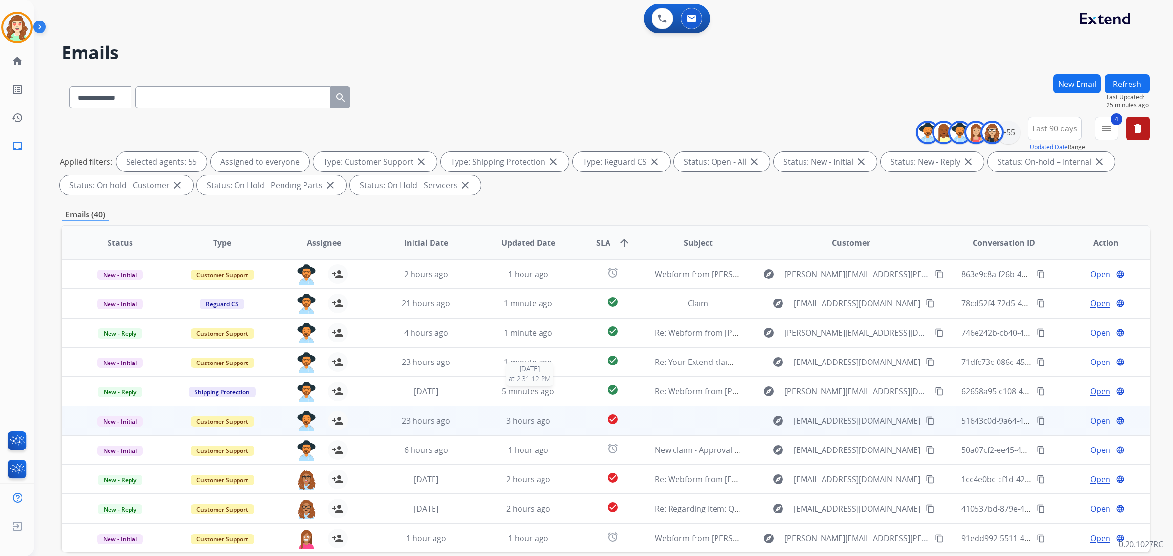
scroll to position [46, 0]
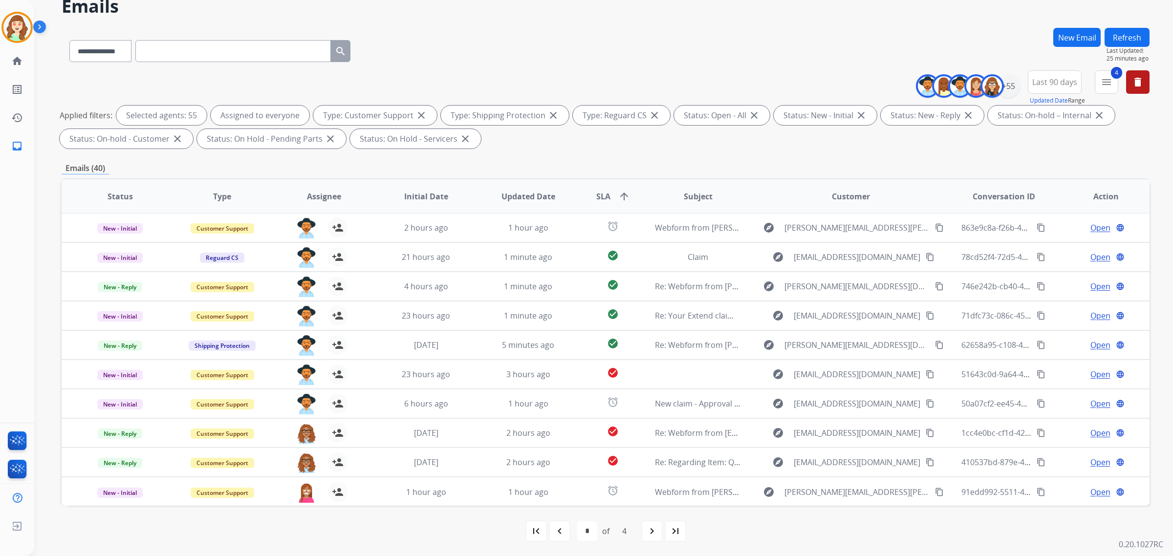
click at [653, 525] on mat-icon "navigate_next" at bounding box center [652, 531] width 12 height 12
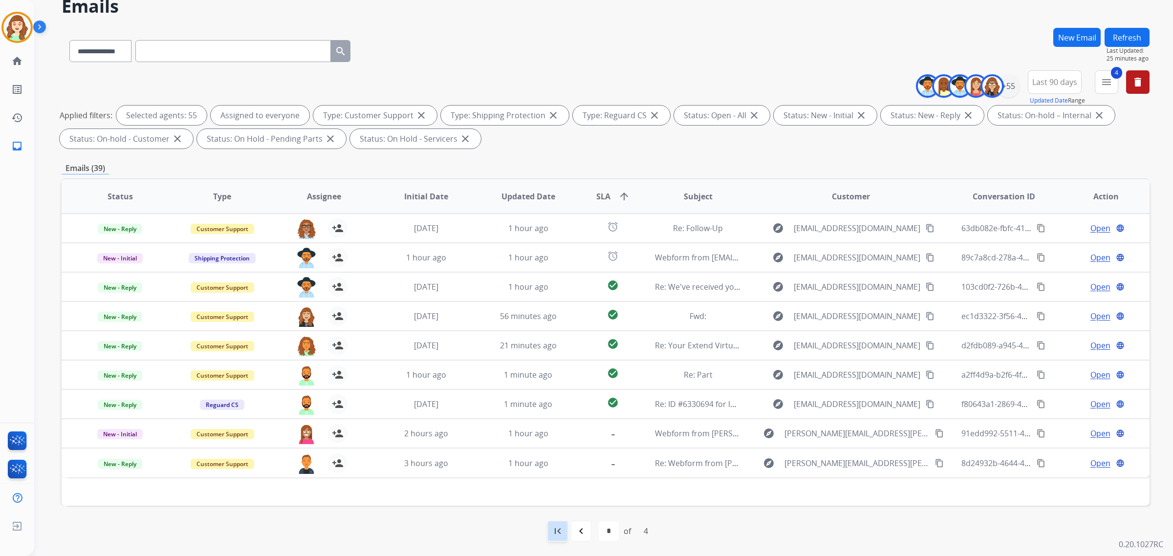
click at [558, 533] on mat-icon "first_page" at bounding box center [558, 531] width 12 height 12
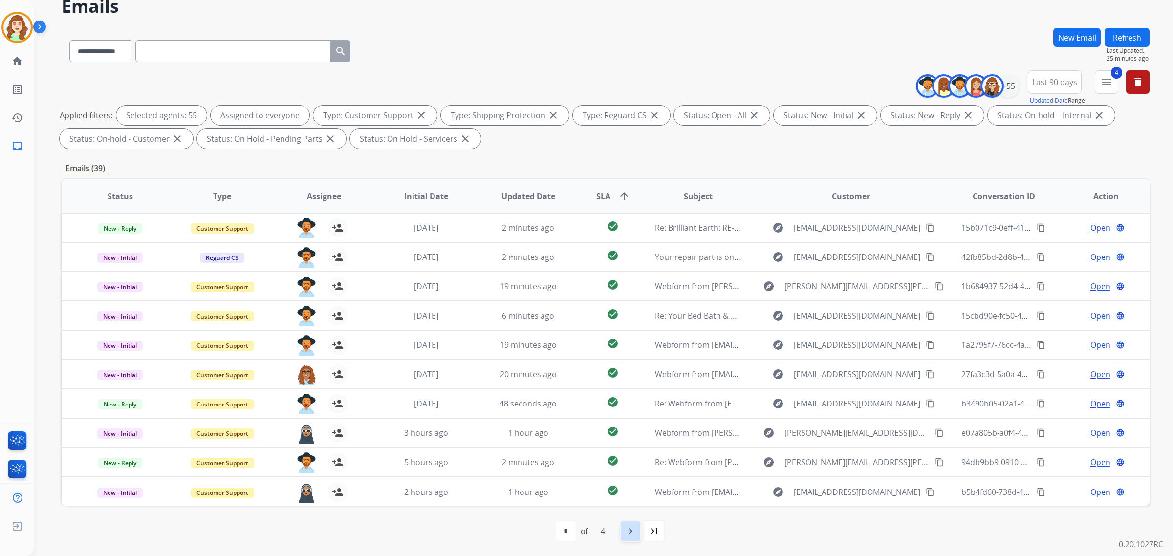
click at [628, 532] on mat-icon "navigate_next" at bounding box center [630, 531] width 12 height 12
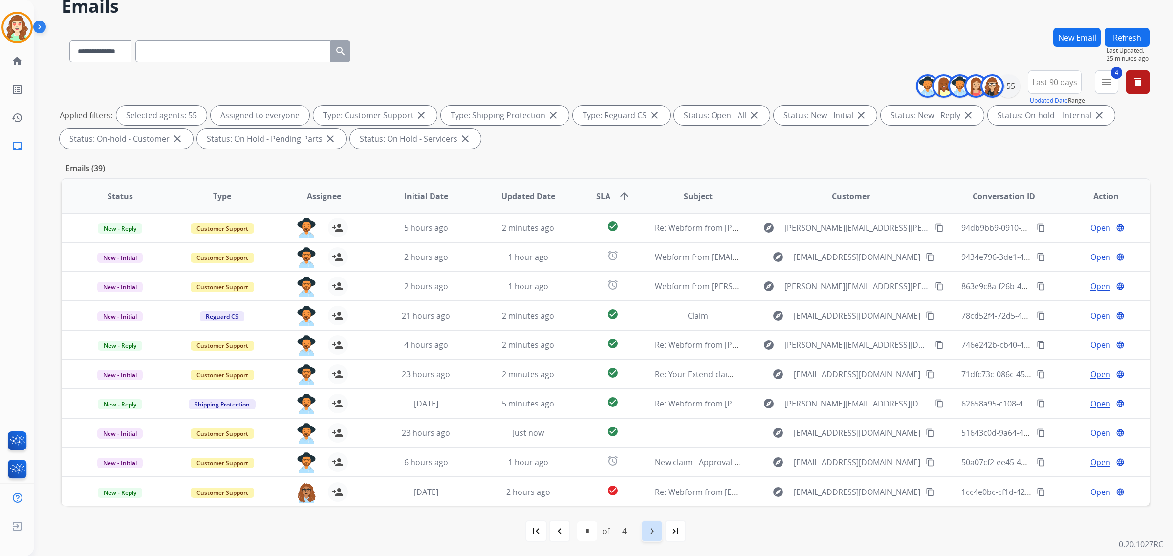
click at [645, 529] on div "navigate_next" at bounding box center [652, 531] width 22 height 22
select select "*"
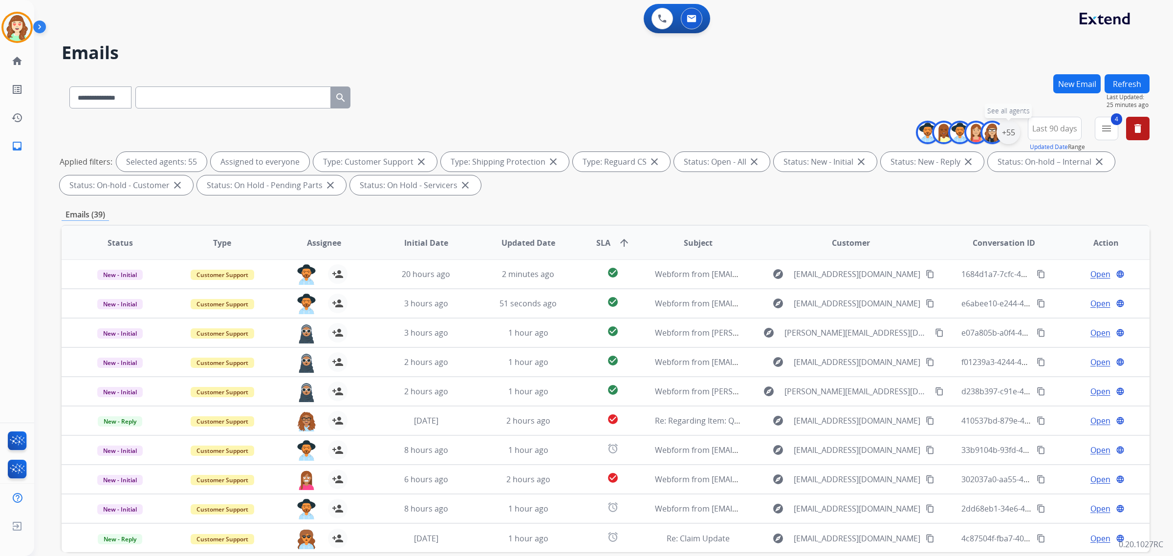
click at [1008, 133] on div "+55" at bounding box center [1007, 132] width 23 height 23
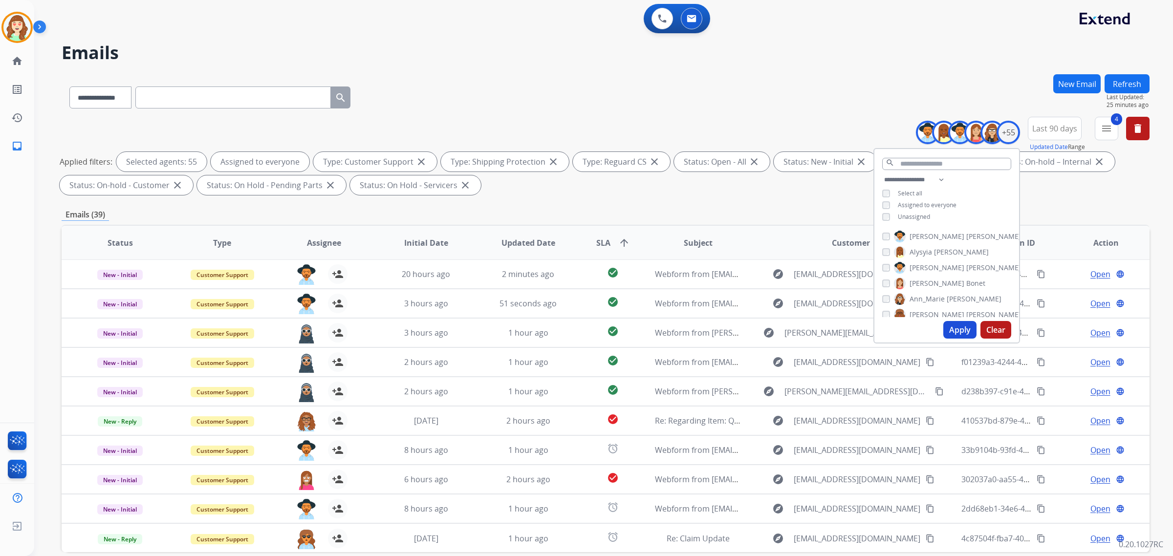
click at [990, 325] on button "Clear" at bounding box center [995, 330] width 31 height 18
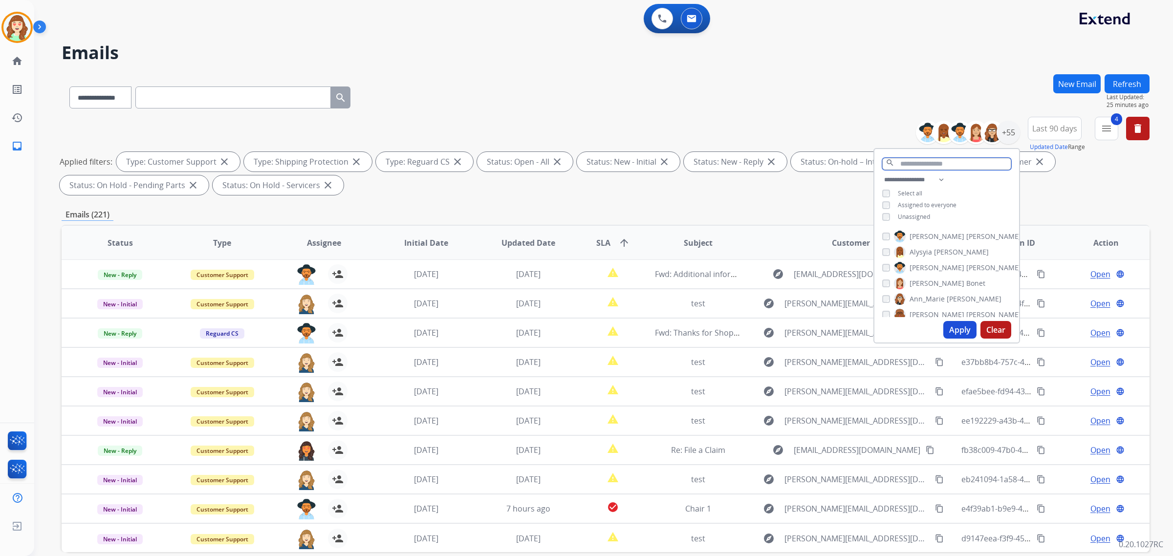
click at [919, 166] on input "text" at bounding box center [946, 164] width 129 height 12
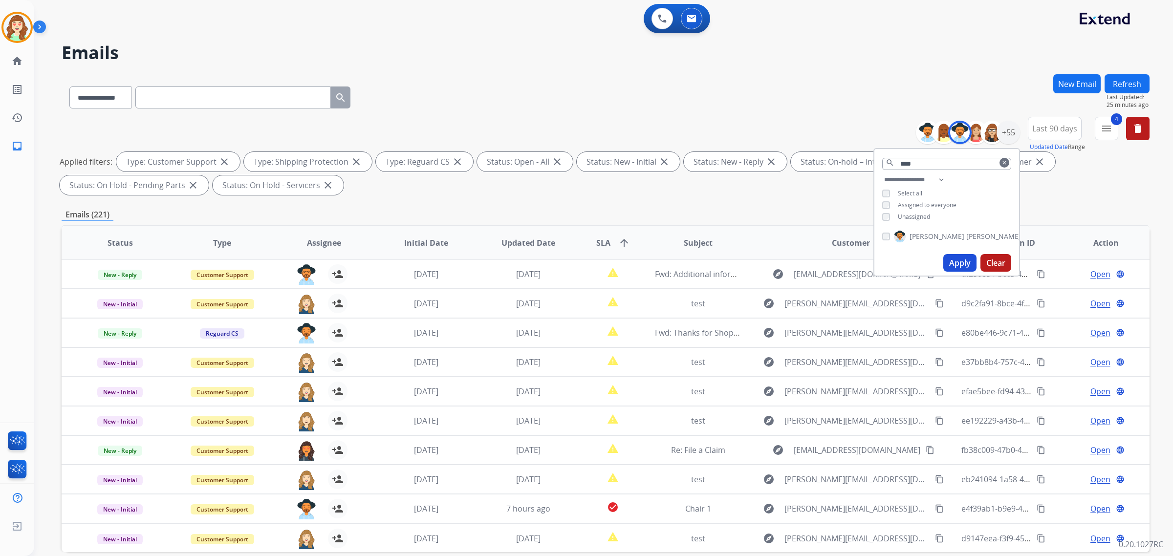
click at [959, 256] on button "Apply" at bounding box center [959, 263] width 33 height 18
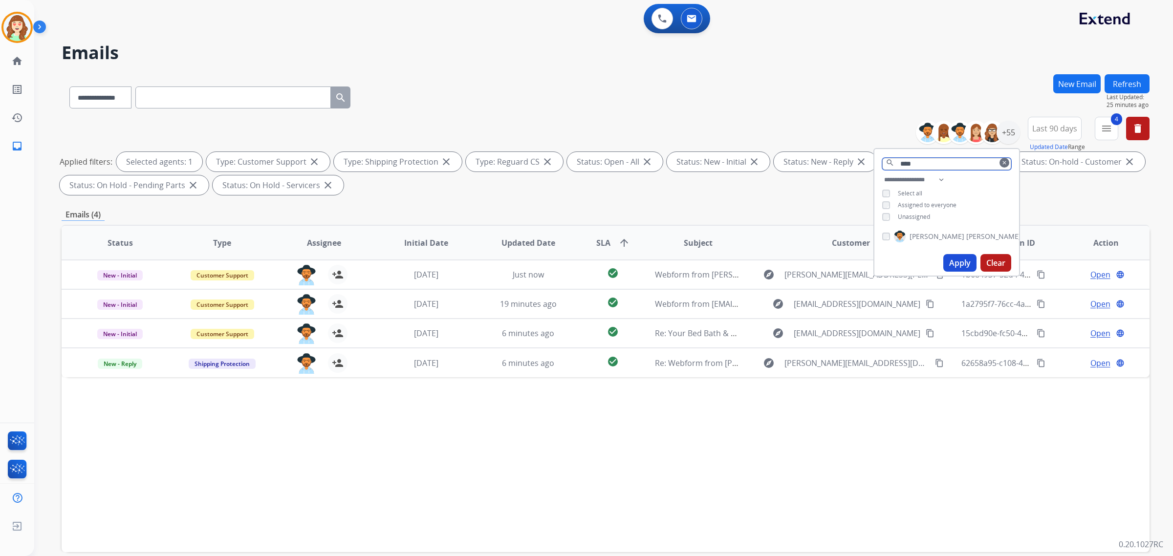
drag, startPoint x: 937, startPoint y: 164, endPoint x: 817, endPoint y: 160, distance: 119.8
click at [833, 164] on div "**********" at bounding box center [606, 158] width 1088 height 82
click at [1010, 132] on div "+55" at bounding box center [1007, 132] width 23 height 23
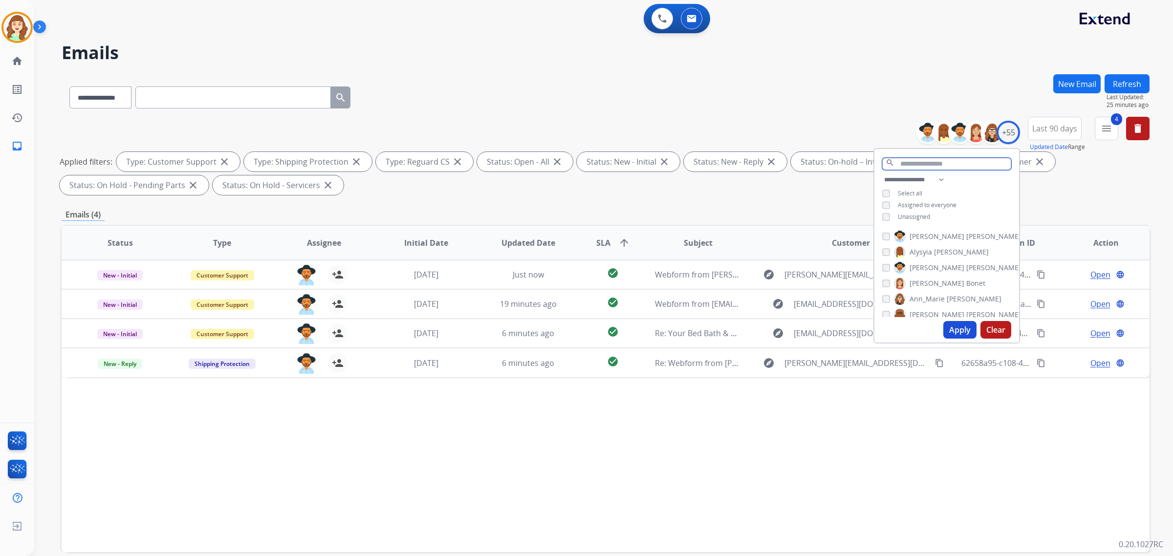
click at [921, 160] on input "text" at bounding box center [946, 164] width 129 height 12
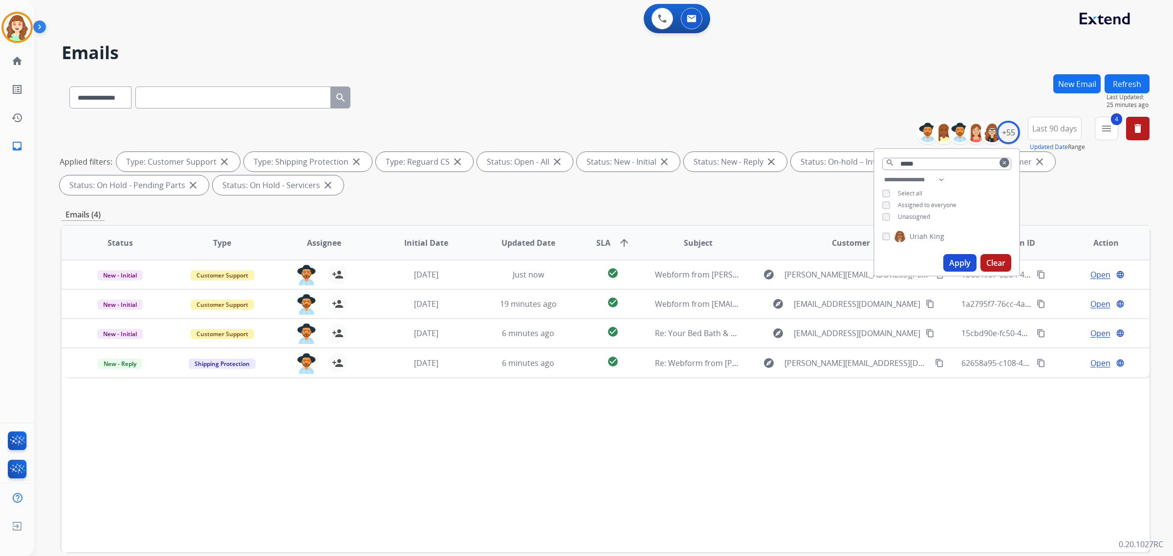
click at [964, 259] on button "Apply" at bounding box center [959, 263] width 33 height 18
click at [880, 231] on div "[PERSON_NAME]" at bounding box center [946, 238] width 145 height 23
drag, startPoint x: 899, startPoint y: 162, endPoint x: 843, endPoint y: 166, distance: 56.3
click at [846, 166] on div "**********" at bounding box center [606, 158] width 1088 height 82
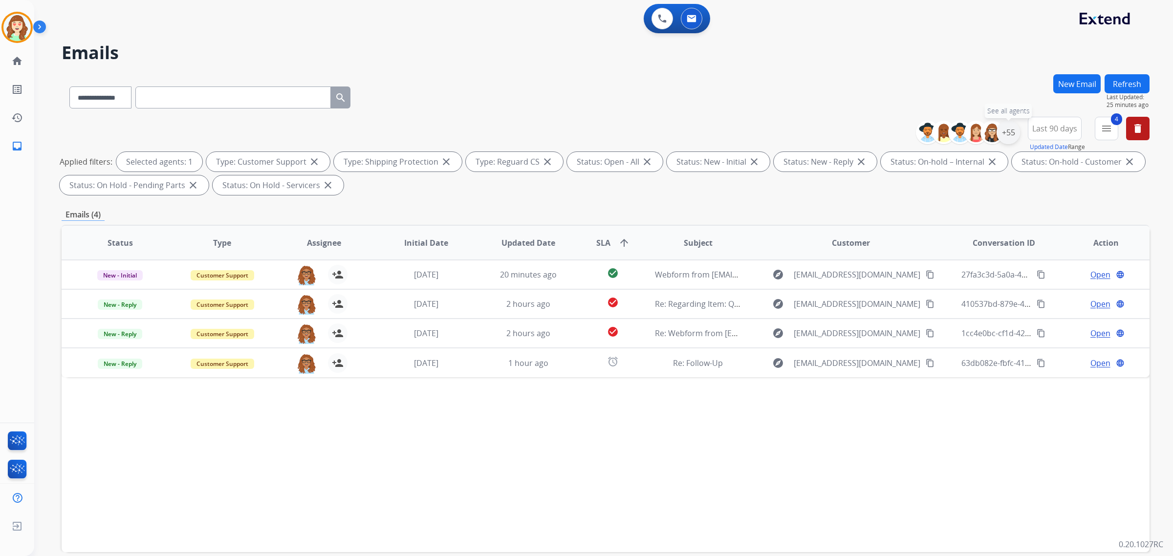
click at [1008, 137] on div "+55" at bounding box center [1007, 132] width 23 height 23
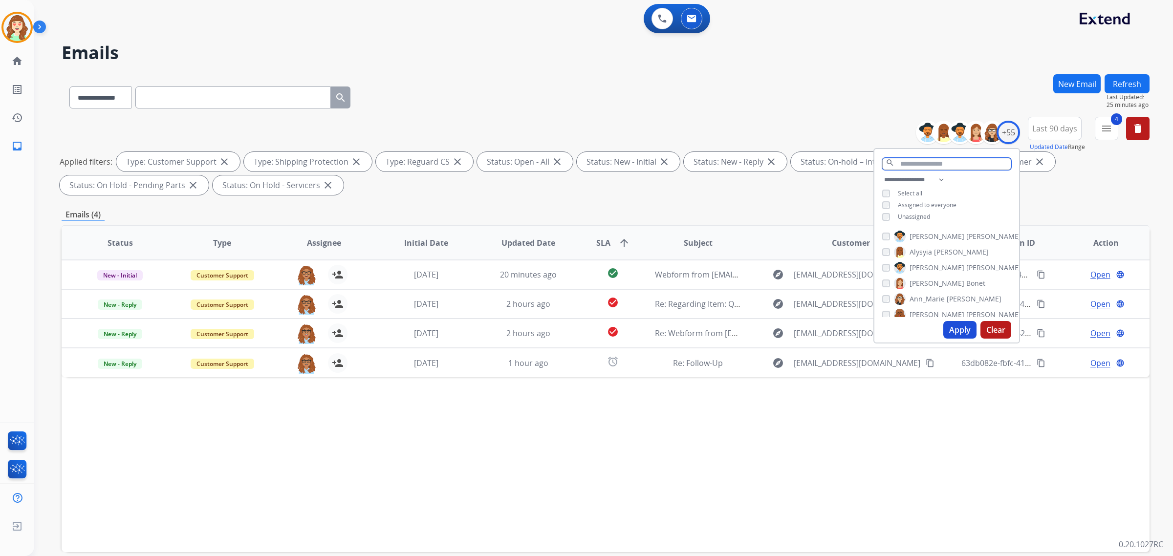
click at [928, 163] on input "text" at bounding box center [946, 164] width 129 height 12
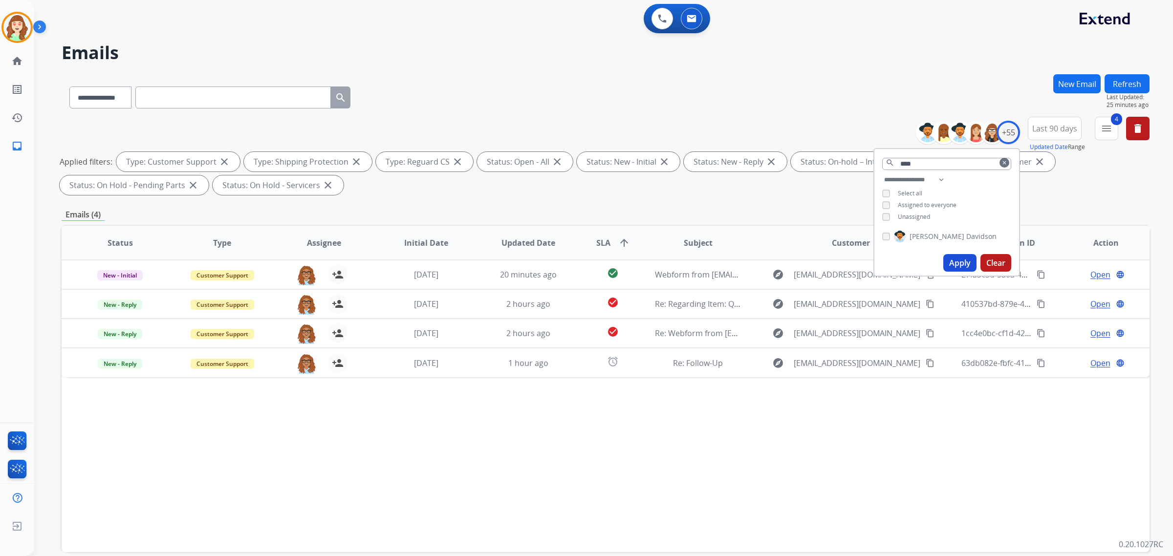
click at [954, 257] on button "Apply" at bounding box center [959, 263] width 33 height 18
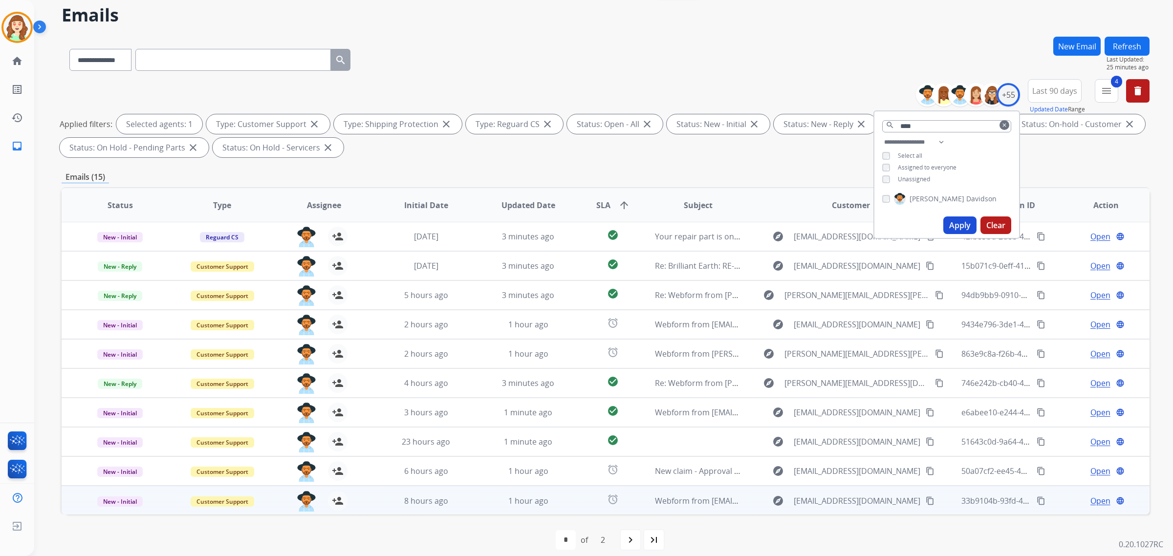
scroll to position [46, 0]
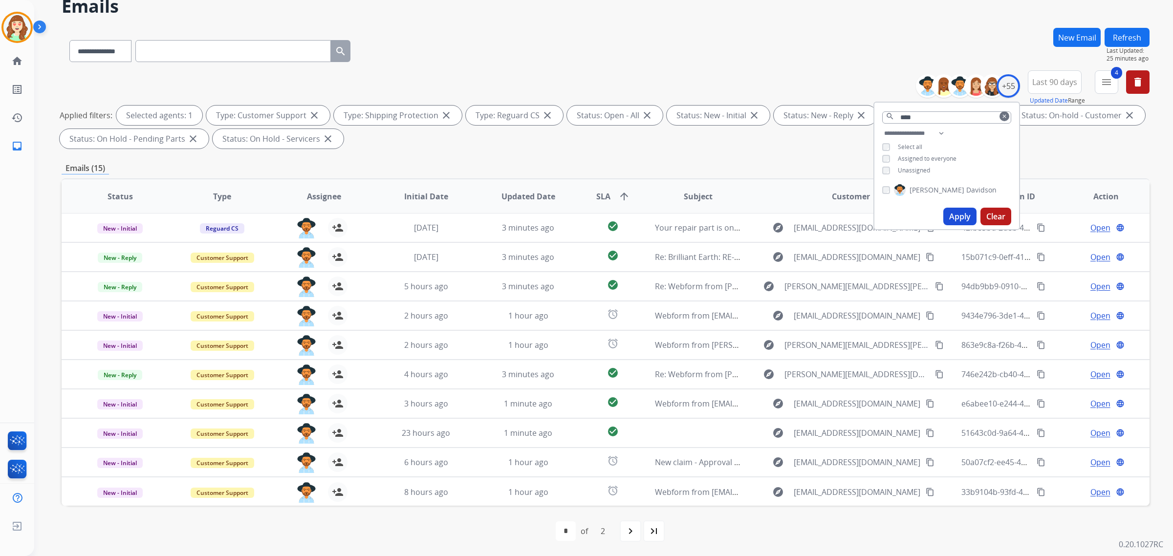
click at [634, 531] on mat-icon "navigate_next" at bounding box center [630, 531] width 12 height 12
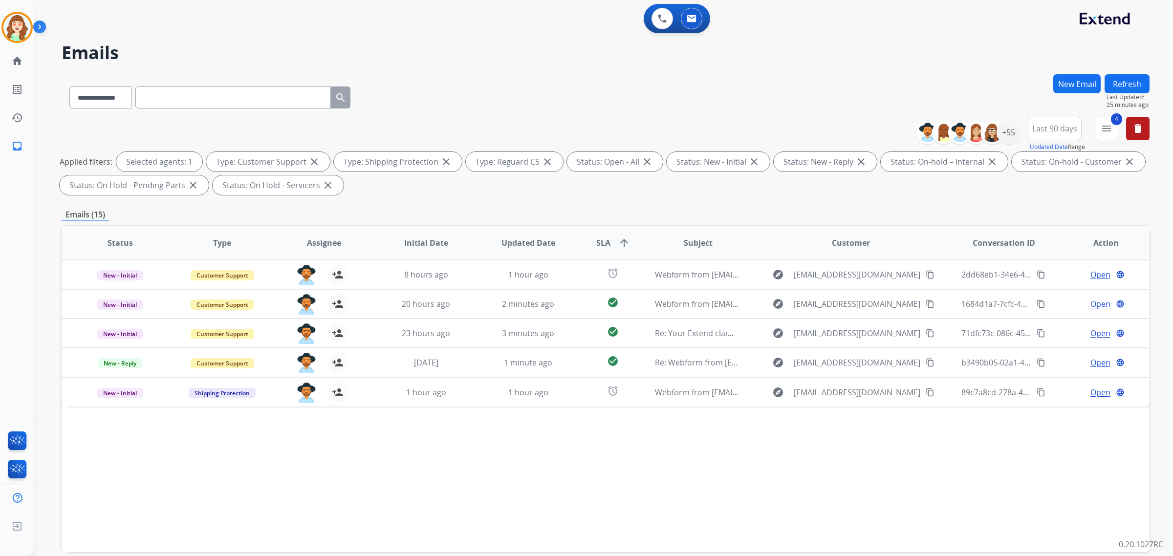
scroll to position [0, 0]
click at [1009, 130] on div "+55" at bounding box center [1007, 132] width 23 height 23
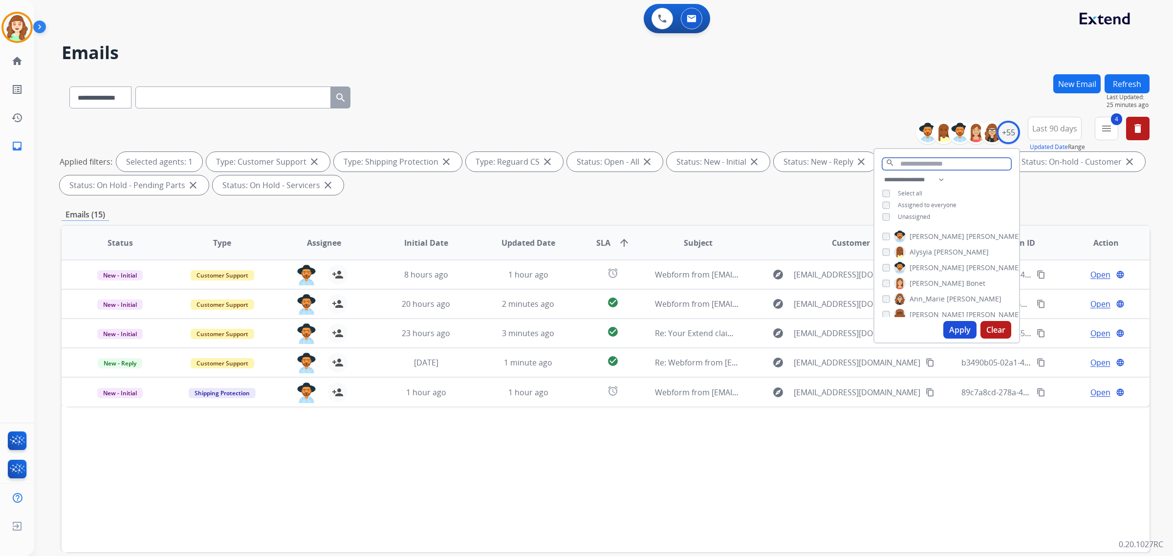
click at [946, 163] on input "text" at bounding box center [946, 164] width 129 height 12
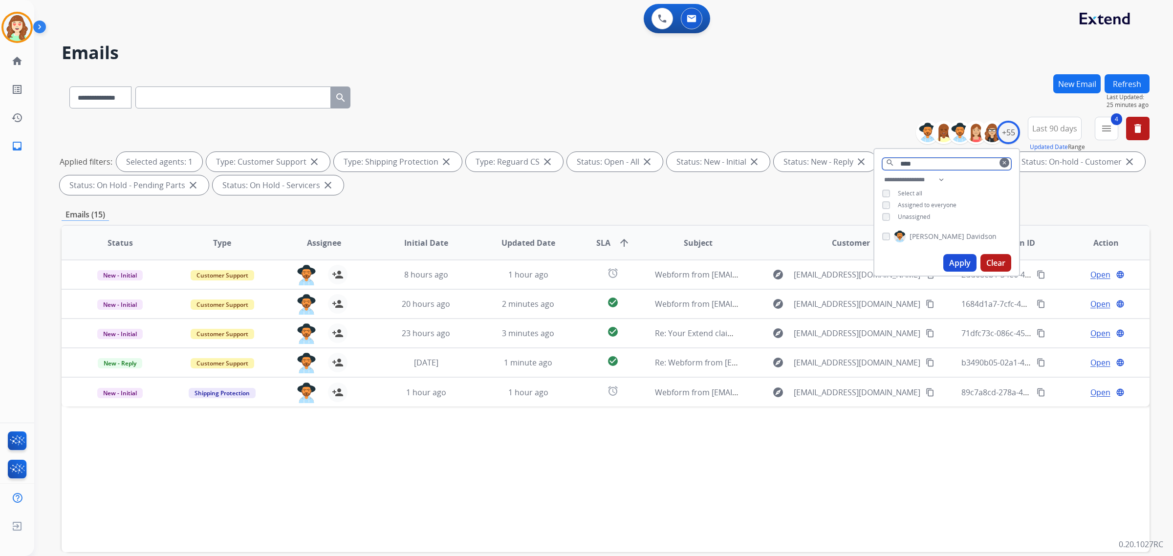
type input "****"
drag, startPoint x: 887, startPoint y: 156, endPoint x: 834, endPoint y: 155, distance: 53.3
click at [834, 155] on div "**********" at bounding box center [606, 158] width 1088 height 82
click at [1006, 130] on div "+55" at bounding box center [1007, 132] width 23 height 23
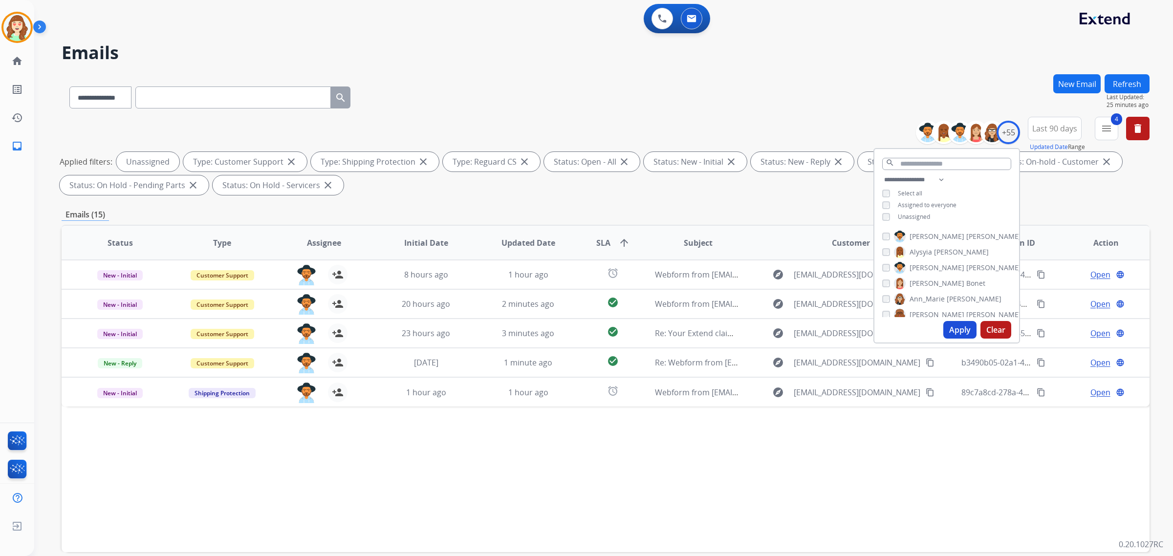
click at [958, 326] on button "Apply" at bounding box center [959, 330] width 33 height 18
select select "*"
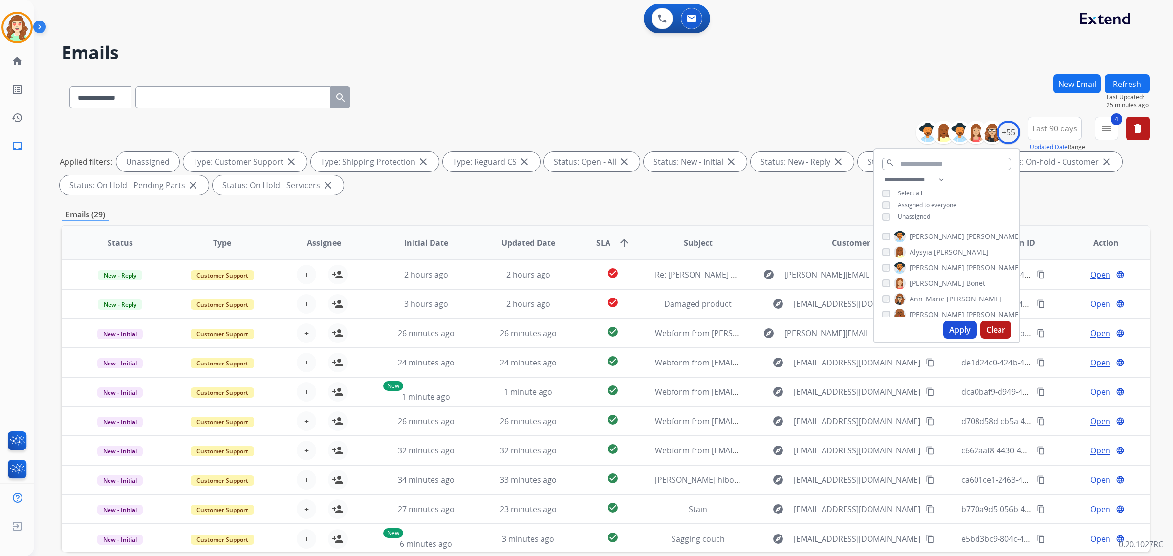
click at [612, 240] on span "SLA arrow_upward" at bounding box center [613, 243] width 34 height 12
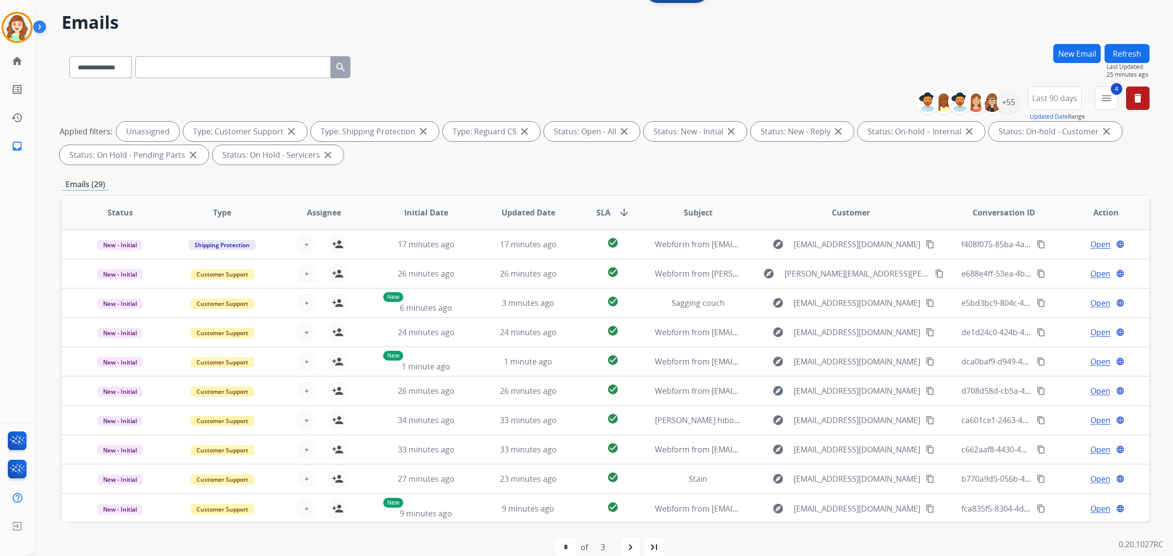
scroll to position [46, 0]
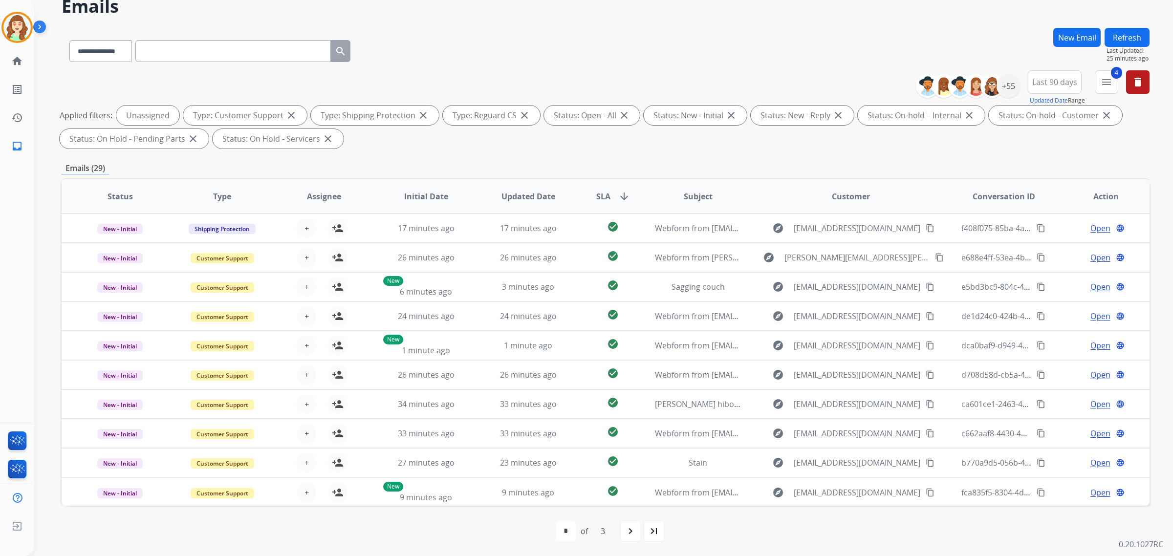
click at [618, 193] on mat-icon "arrow_downward" at bounding box center [624, 197] width 12 height 12
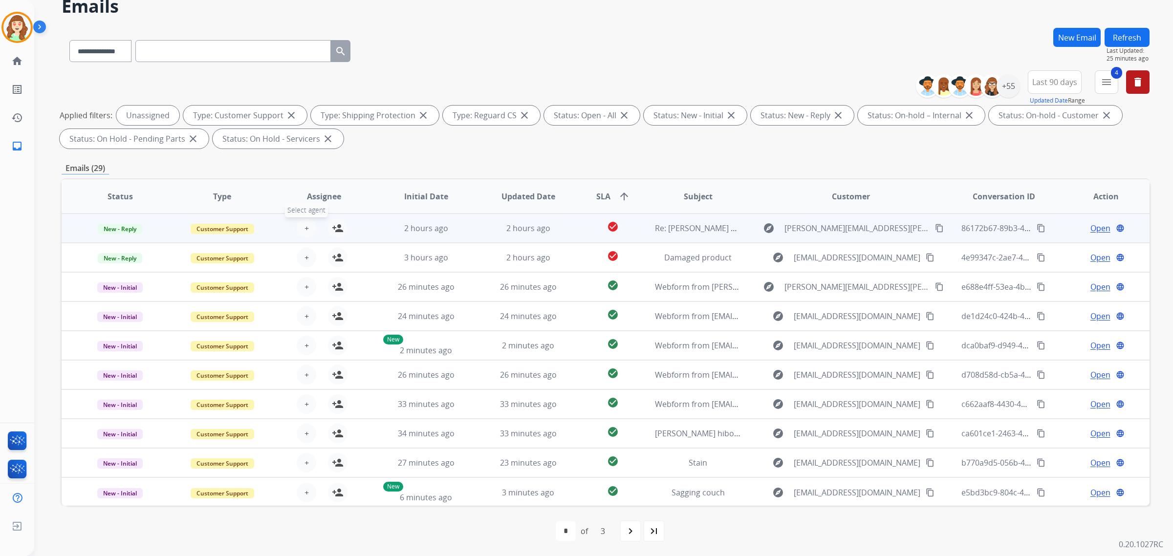
click at [304, 228] on span "+" at bounding box center [306, 228] width 4 height 12
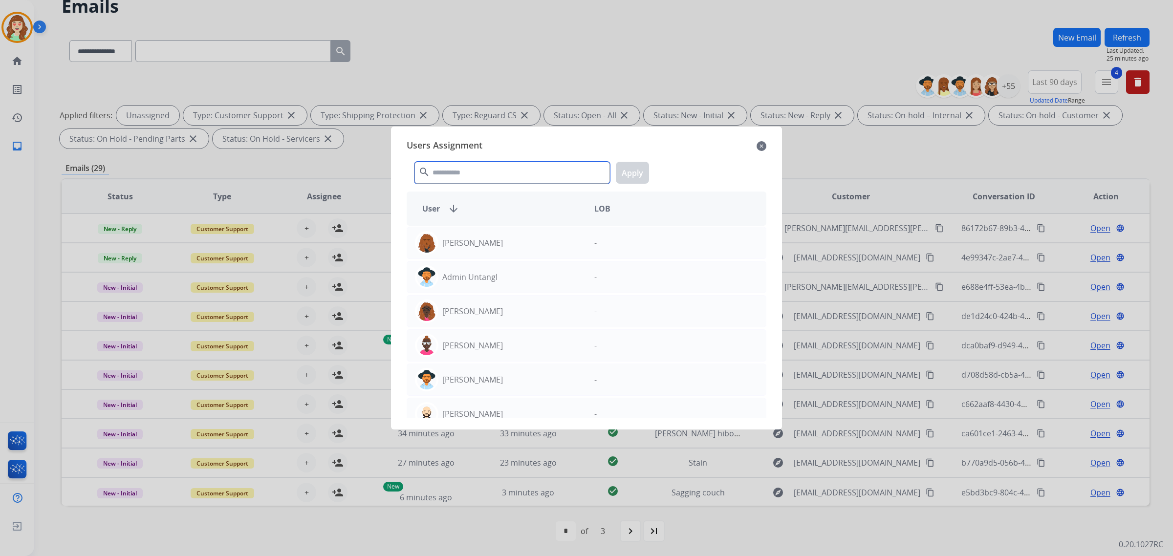
drag, startPoint x: 463, startPoint y: 171, endPoint x: 462, endPoint y: 133, distance: 38.1
click at [470, 156] on div "search Apply" at bounding box center [587, 171] width 360 height 34
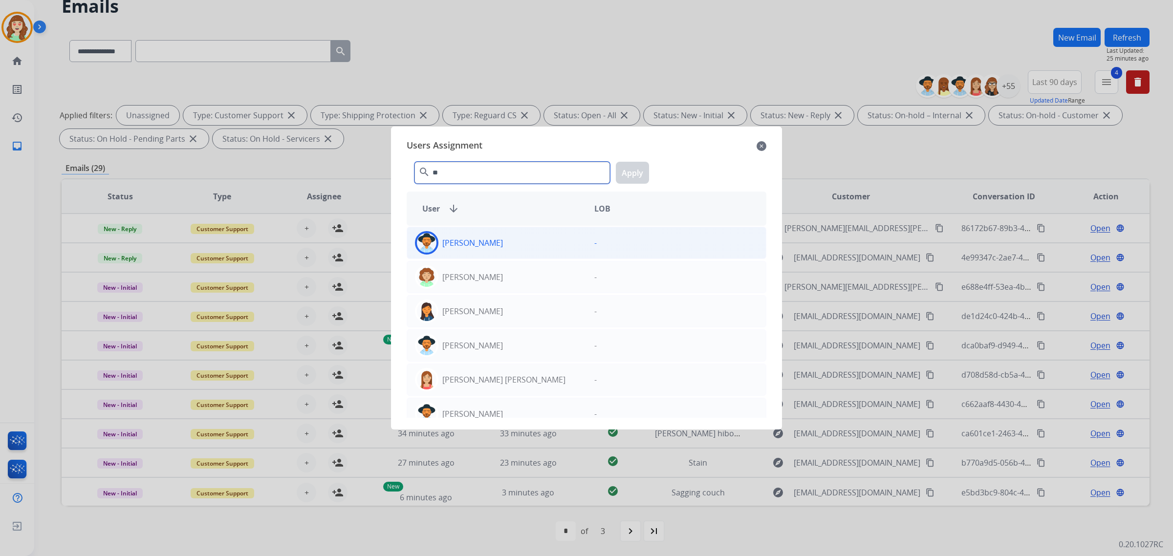
type input "**"
drag, startPoint x: 518, startPoint y: 242, endPoint x: 598, endPoint y: 172, distance: 105.6
click at [519, 241] on div "[PERSON_NAME]" at bounding box center [496, 242] width 179 height 23
click at [626, 167] on button "Apply" at bounding box center [632, 173] width 33 height 22
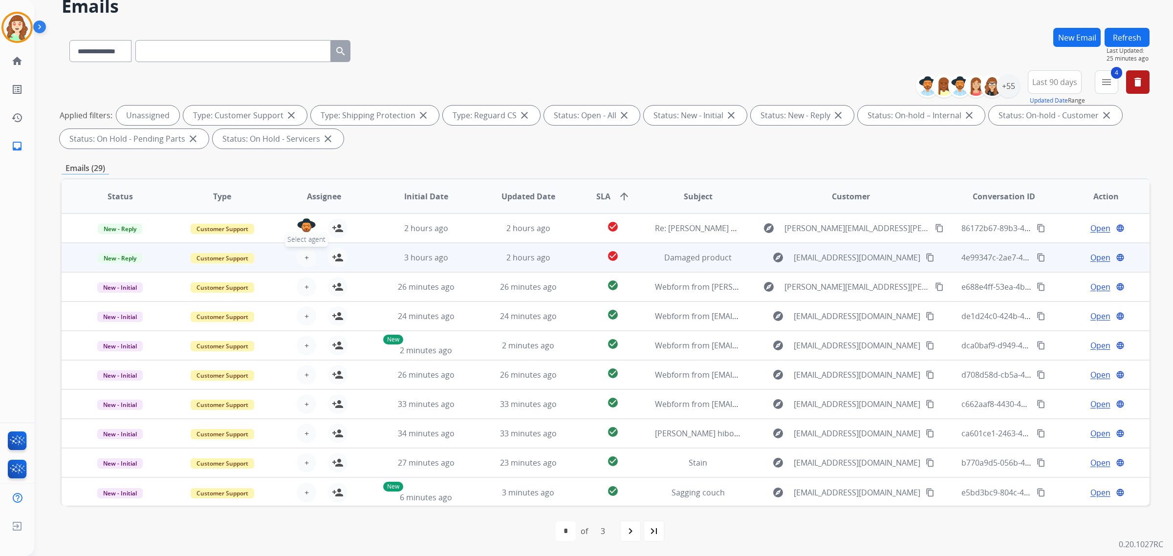
click at [304, 254] on span "+" at bounding box center [306, 258] width 4 height 12
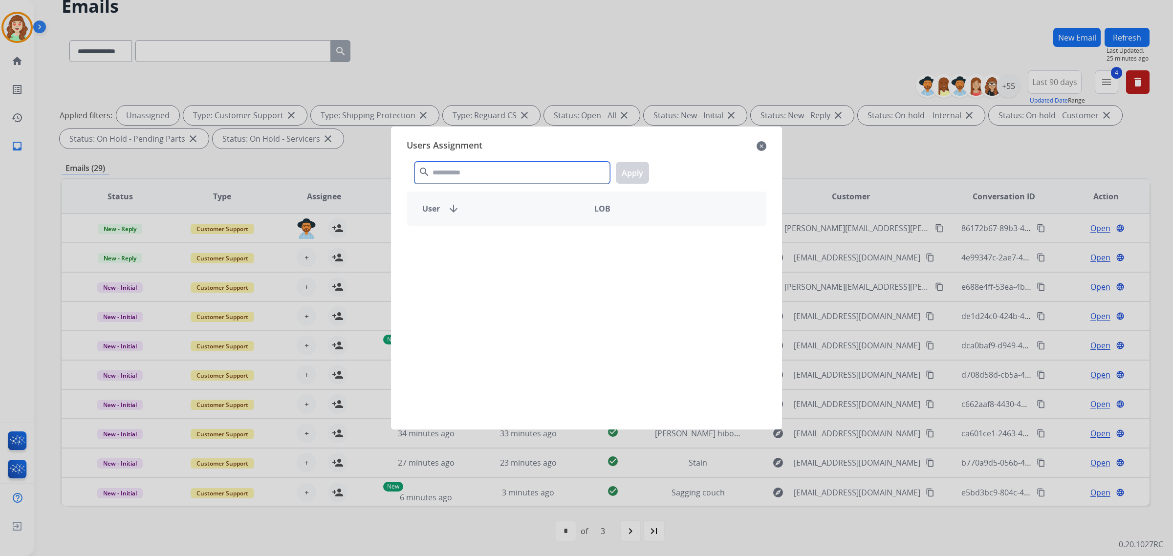
click at [495, 173] on input "text" at bounding box center [511, 173] width 195 height 22
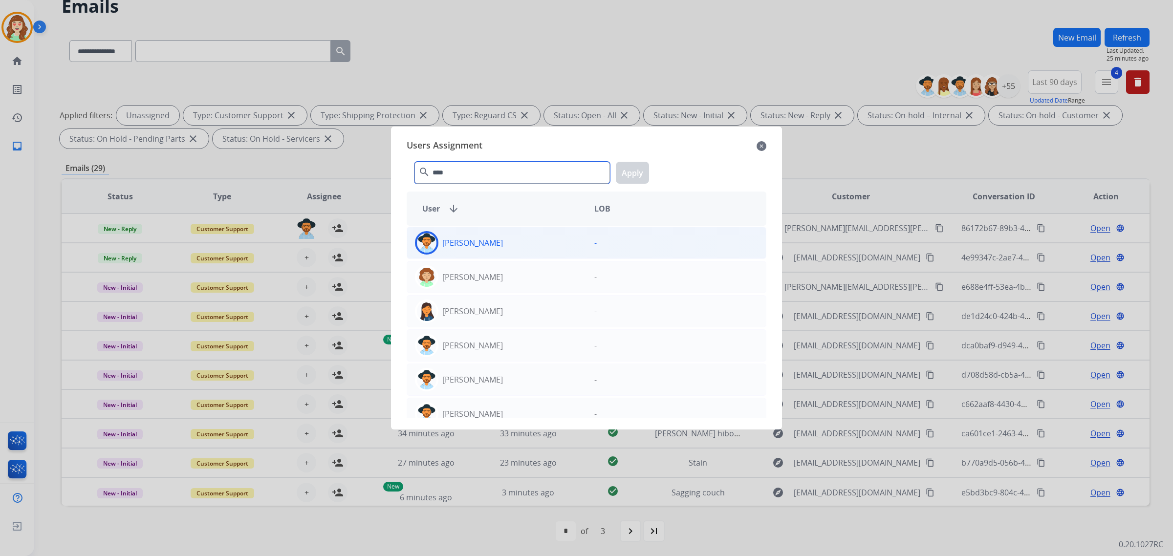
type input "****"
click at [525, 242] on div "[PERSON_NAME]" at bounding box center [496, 242] width 179 height 23
drag, startPoint x: 638, startPoint y: 167, endPoint x: 366, endPoint y: 230, distance: 279.7
click at [638, 167] on button "Apply" at bounding box center [632, 173] width 33 height 22
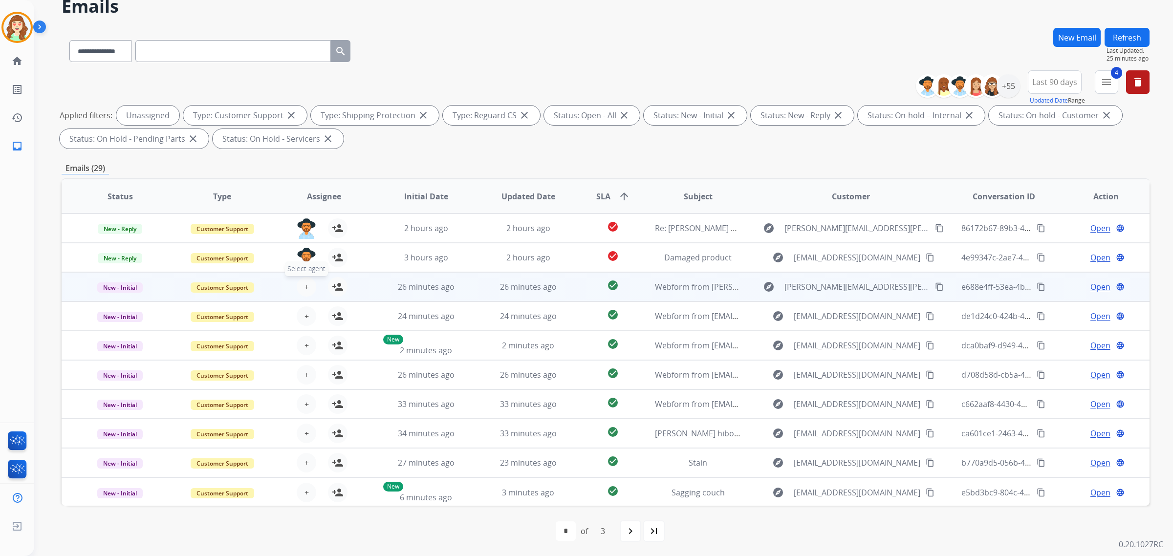
click at [306, 279] on button "+ Select agent" at bounding box center [307, 287] width 20 height 20
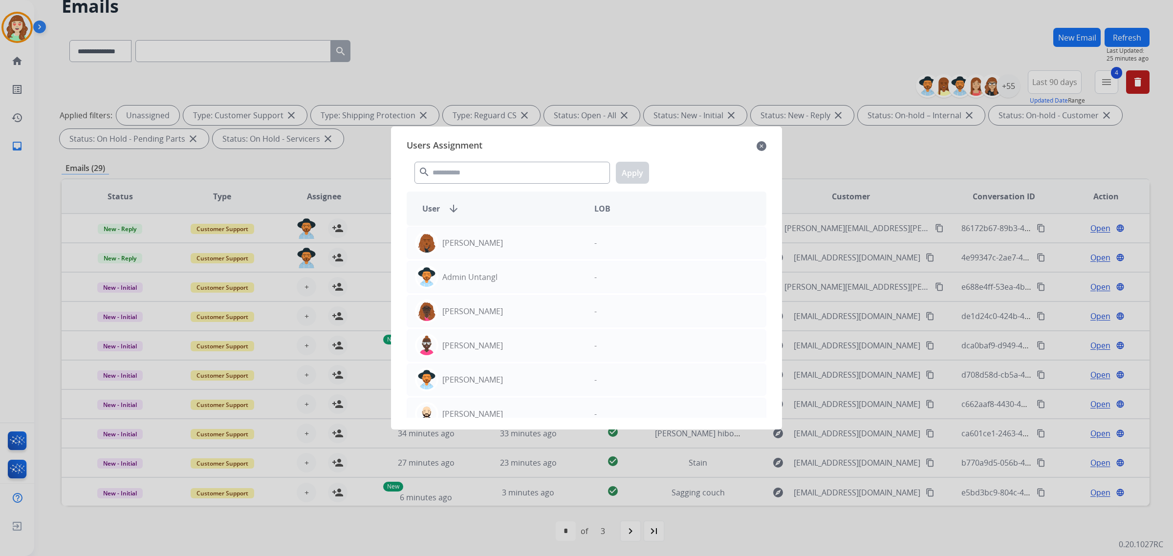
click at [769, 144] on div "Users Assignment close search Apply User arrow_downward LOB Abigail Joseph - Ad…" at bounding box center [586, 277] width 375 height 287
click at [761, 143] on mat-icon "close" at bounding box center [761, 146] width 10 height 12
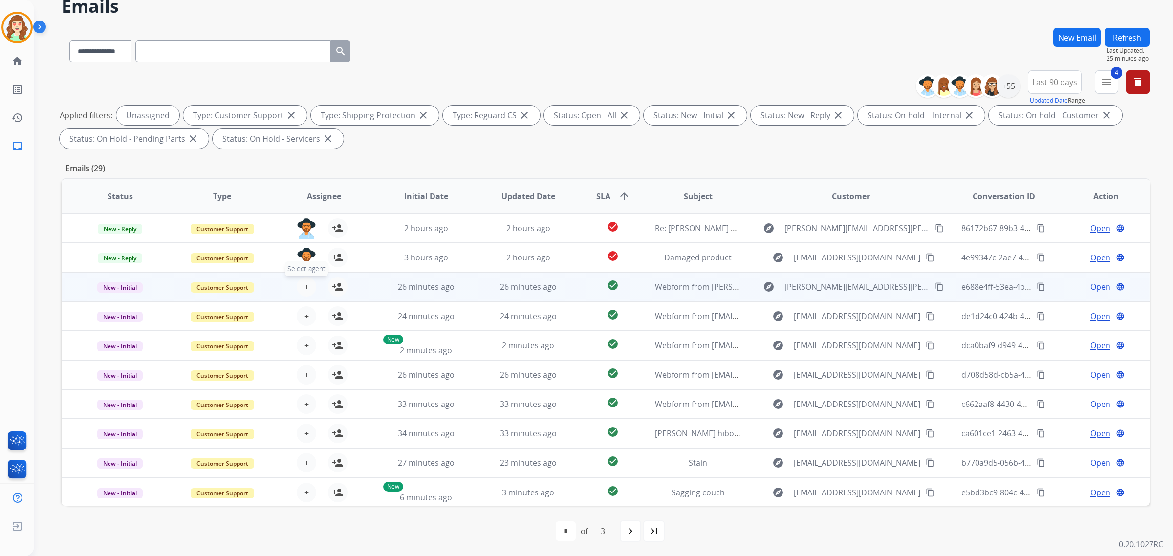
click at [304, 289] on span "+" at bounding box center [306, 287] width 4 height 12
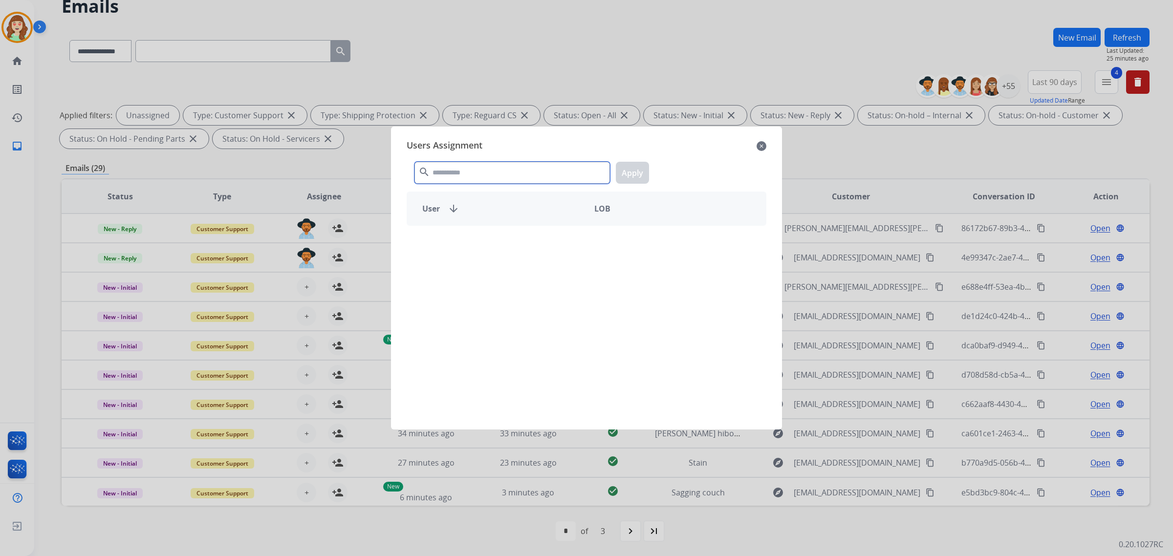
drag, startPoint x: 468, startPoint y: 172, endPoint x: 473, endPoint y: 169, distance: 5.7
click at [473, 169] on input "text" at bounding box center [511, 173] width 195 height 22
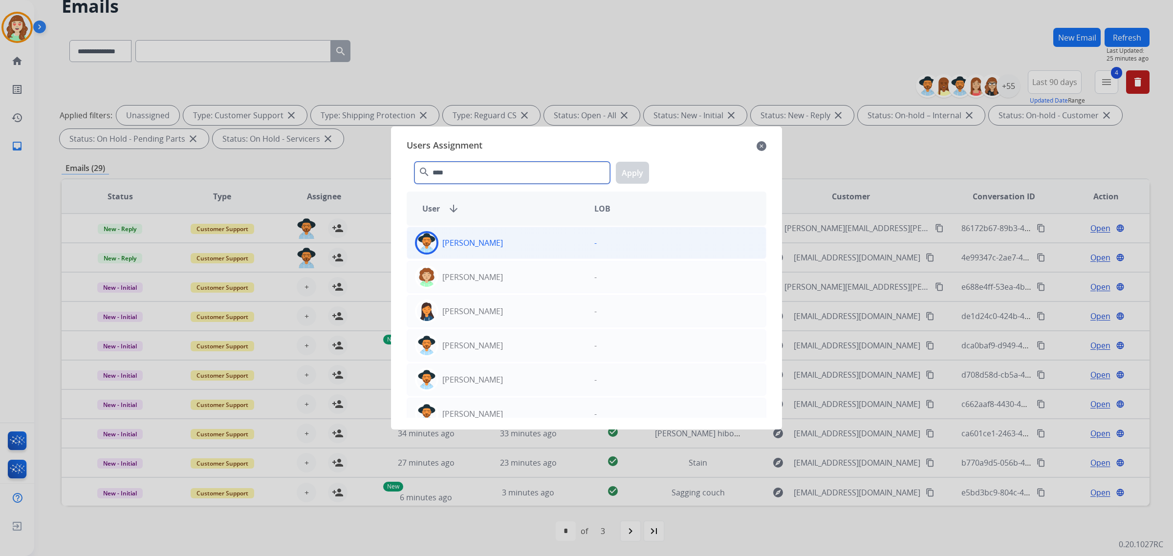
type input "****"
click at [521, 236] on div "[PERSON_NAME]" at bounding box center [496, 242] width 179 height 23
drag, startPoint x: 631, startPoint y: 172, endPoint x: 578, endPoint y: 187, distance: 55.2
click at [630, 172] on button "Apply" at bounding box center [632, 173] width 33 height 22
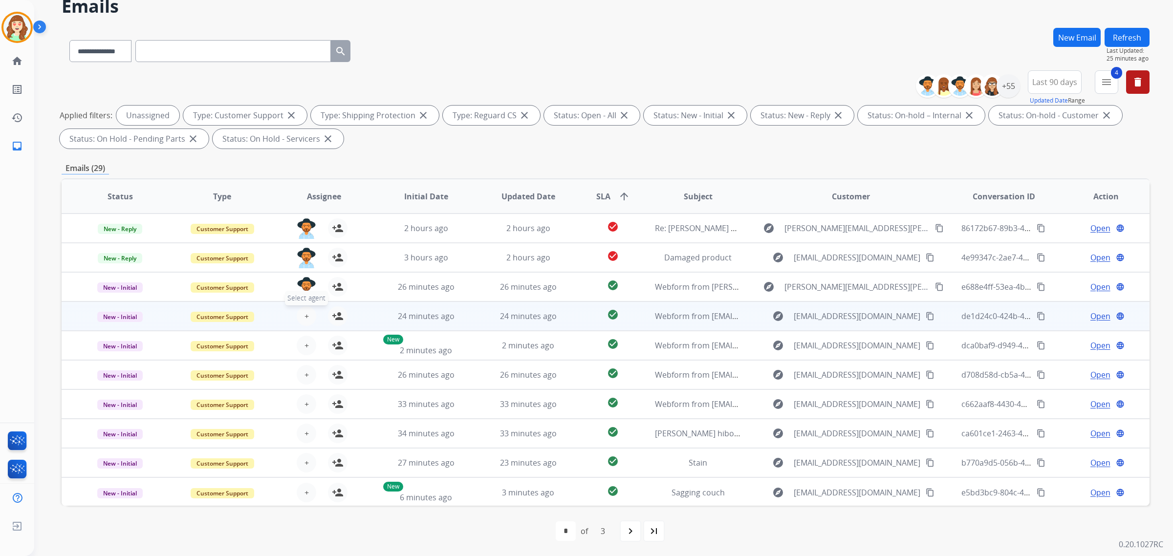
click at [304, 316] on span "+" at bounding box center [306, 316] width 4 height 12
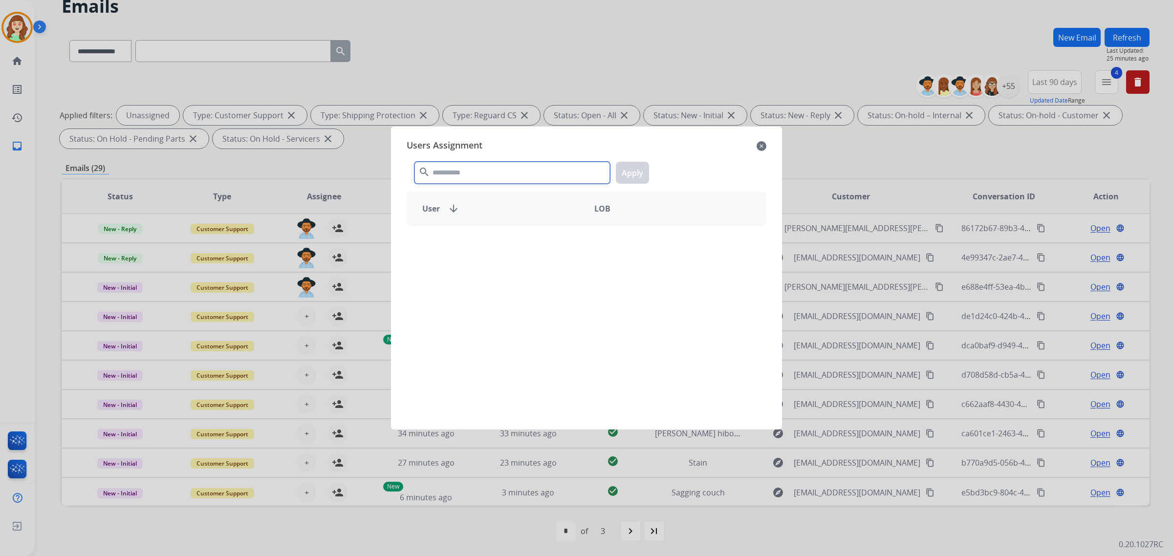
click at [474, 169] on input "text" at bounding box center [511, 173] width 195 height 22
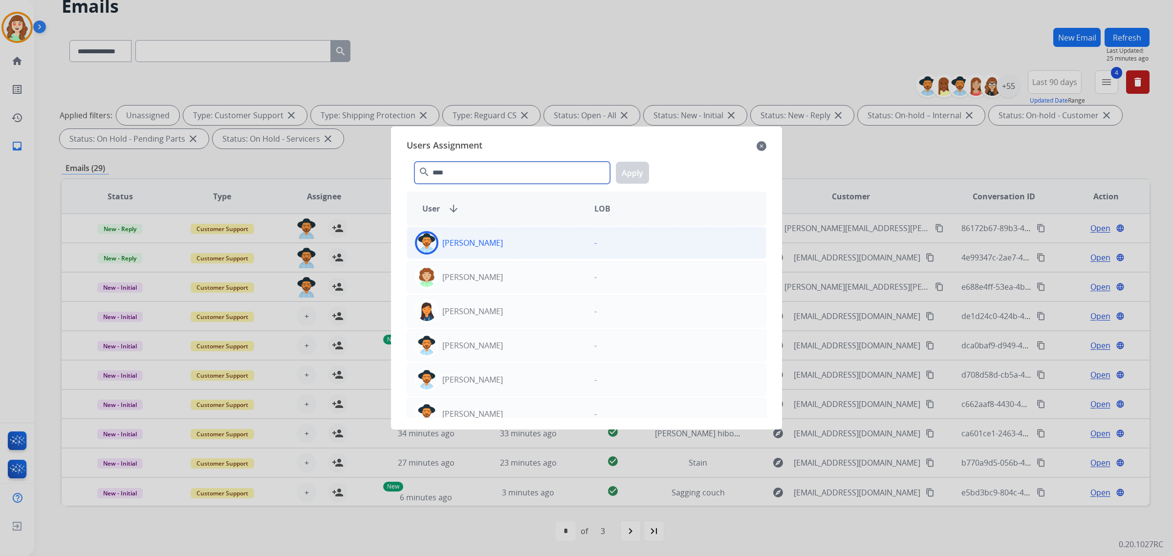
type input "****"
drag, startPoint x: 502, startPoint y: 243, endPoint x: 511, endPoint y: 243, distance: 8.8
click at [504, 243] on div "[PERSON_NAME]" at bounding box center [496, 242] width 179 height 23
drag, startPoint x: 640, startPoint y: 166, endPoint x: 411, endPoint y: 226, distance: 236.3
click at [638, 167] on button "Apply" at bounding box center [632, 173] width 33 height 22
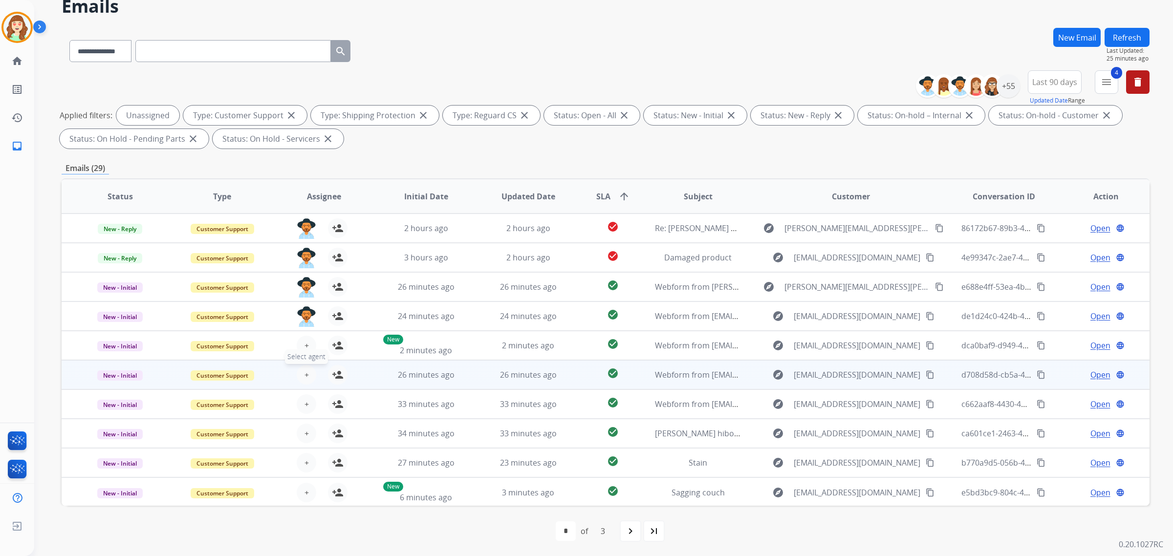
click at [304, 372] on span "+" at bounding box center [306, 375] width 4 height 12
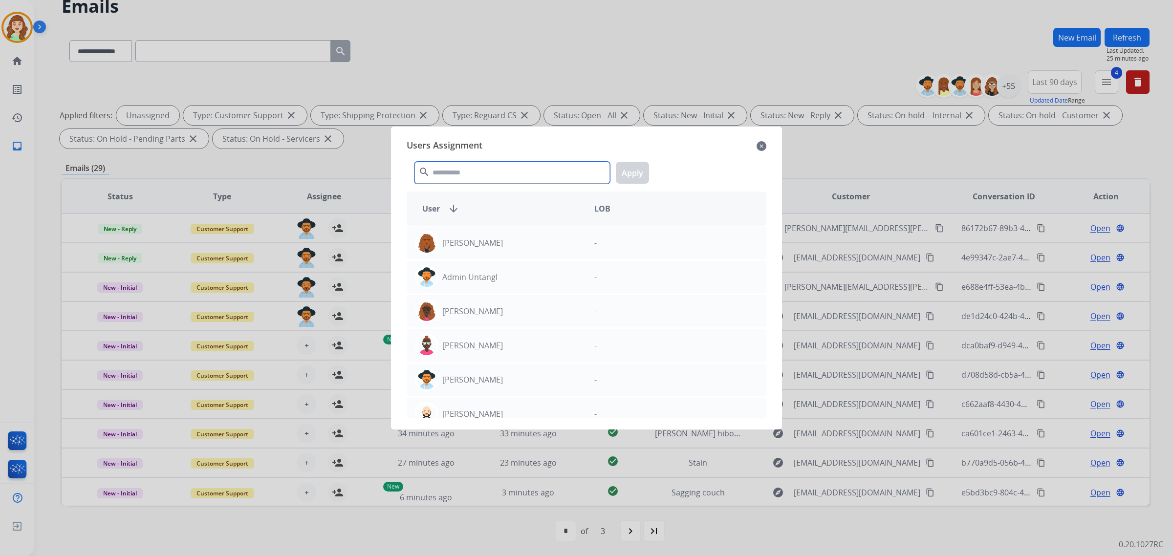
drag, startPoint x: 445, startPoint y: 165, endPoint x: 450, endPoint y: 164, distance: 5.0
click at [447, 165] on input "text" at bounding box center [511, 173] width 195 height 22
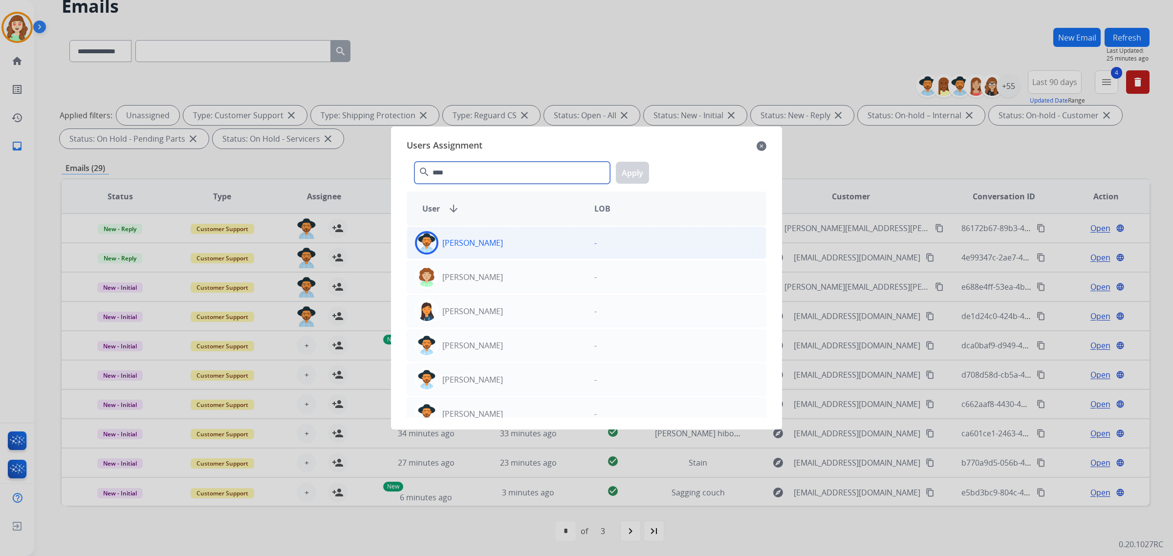
type input "****"
drag, startPoint x: 532, startPoint y: 243, endPoint x: 606, endPoint y: 215, distance: 79.8
click at [532, 243] on div "[PERSON_NAME]" at bounding box center [496, 242] width 179 height 23
click at [635, 168] on button "Apply" at bounding box center [632, 173] width 33 height 22
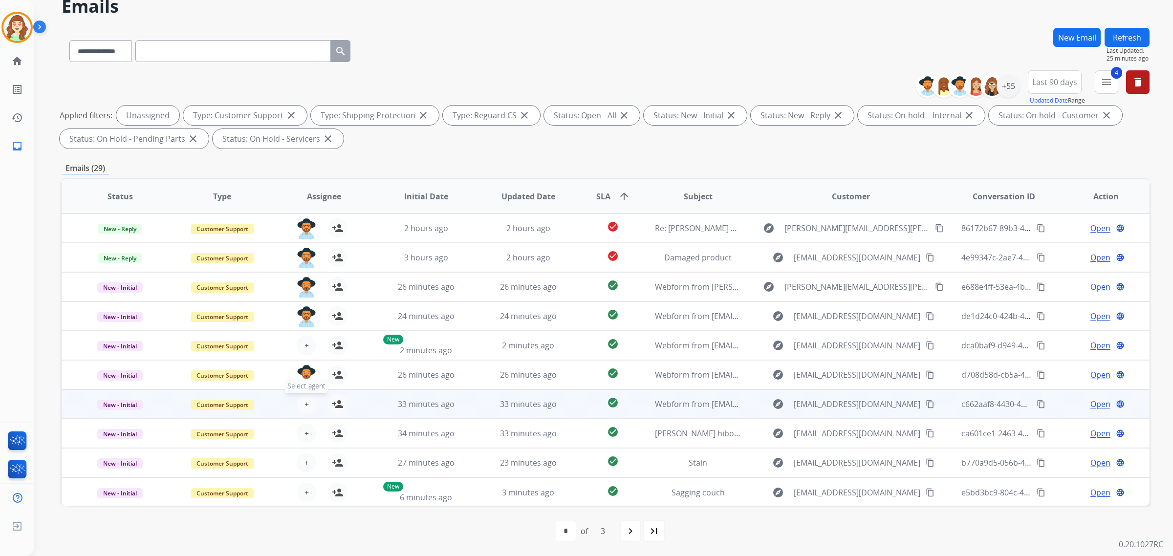
click at [303, 395] on button "+ Select agent" at bounding box center [307, 404] width 20 height 20
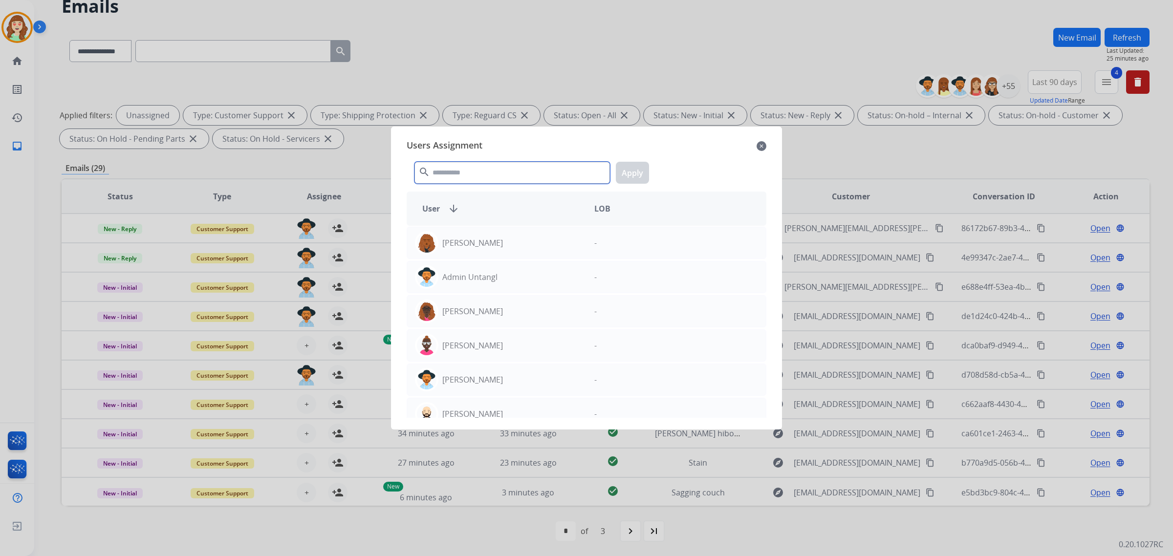
click at [516, 181] on input "text" at bounding box center [511, 173] width 195 height 22
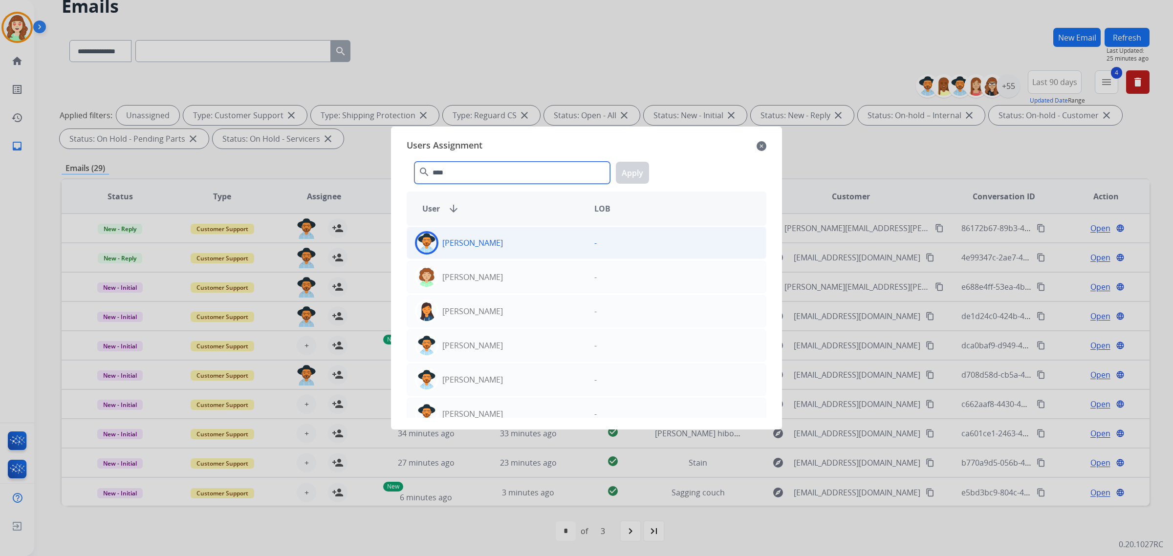
type input "****"
drag, startPoint x: 496, startPoint y: 250, endPoint x: 580, endPoint y: 201, distance: 96.8
click at [496, 247] on div "[PERSON_NAME]" at bounding box center [496, 242] width 179 height 23
click at [638, 164] on button "Apply" at bounding box center [632, 173] width 33 height 22
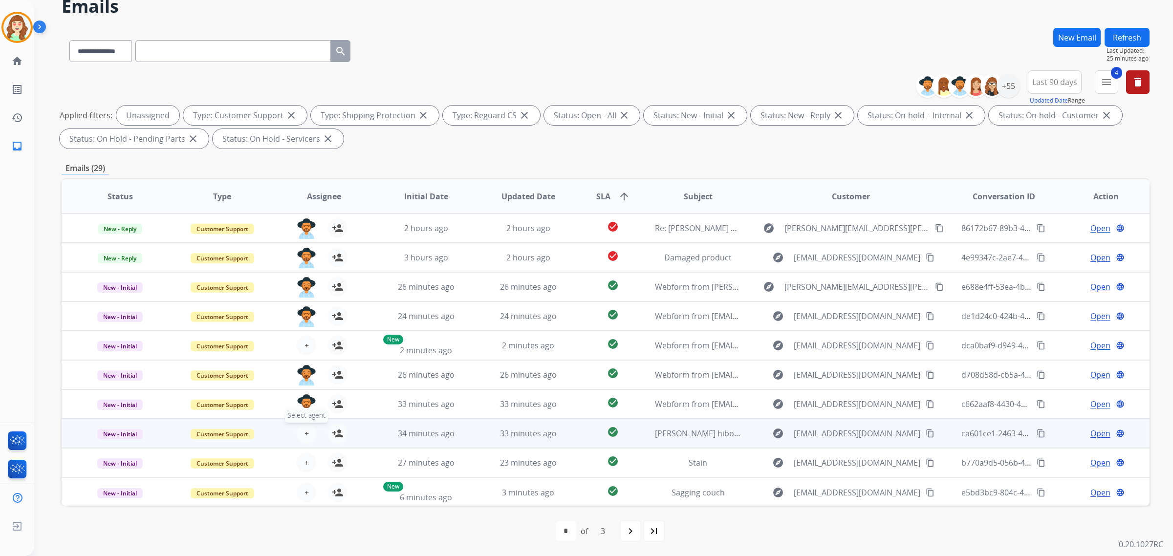
click at [309, 431] on button "+ Select agent" at bounding box center [307, 434] width 20 height 20
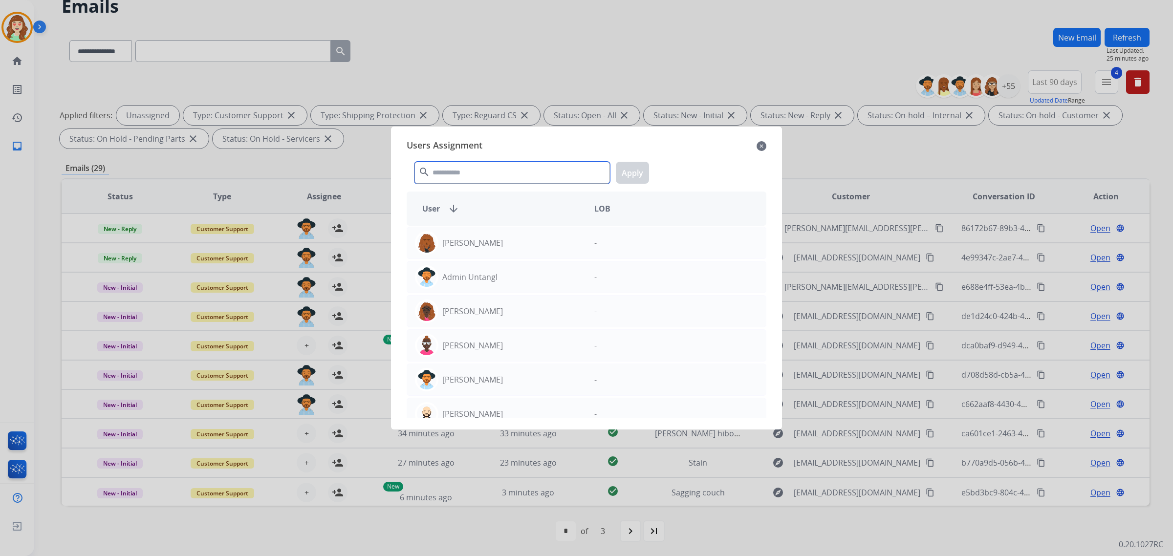
drag, startPoint x: 483, startPoint y: 172, endPoint x: 482, endPoint y: 168, distance: 5.0
click at [482, 172] on input "text" at bounding box center [511, 173] width 195 height 22
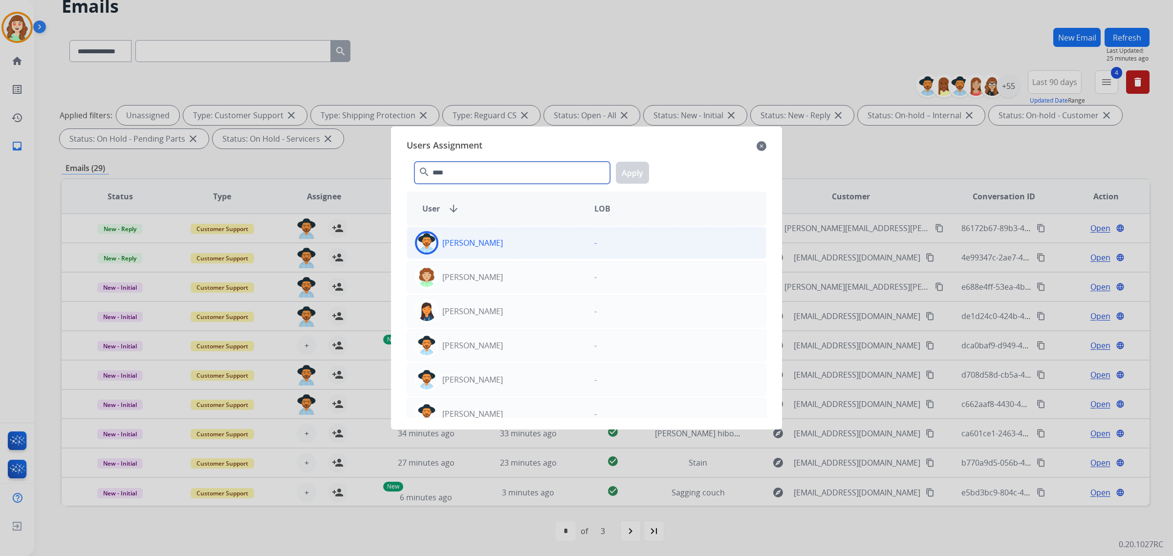
type input "****"
click at [519, 243] on div "[PERSON_NAME]" at bounding box center [496, 242] width 179 height 23
click at [629, 167] on button "Apply" at bounding box center [632, 173] width 33 height 22
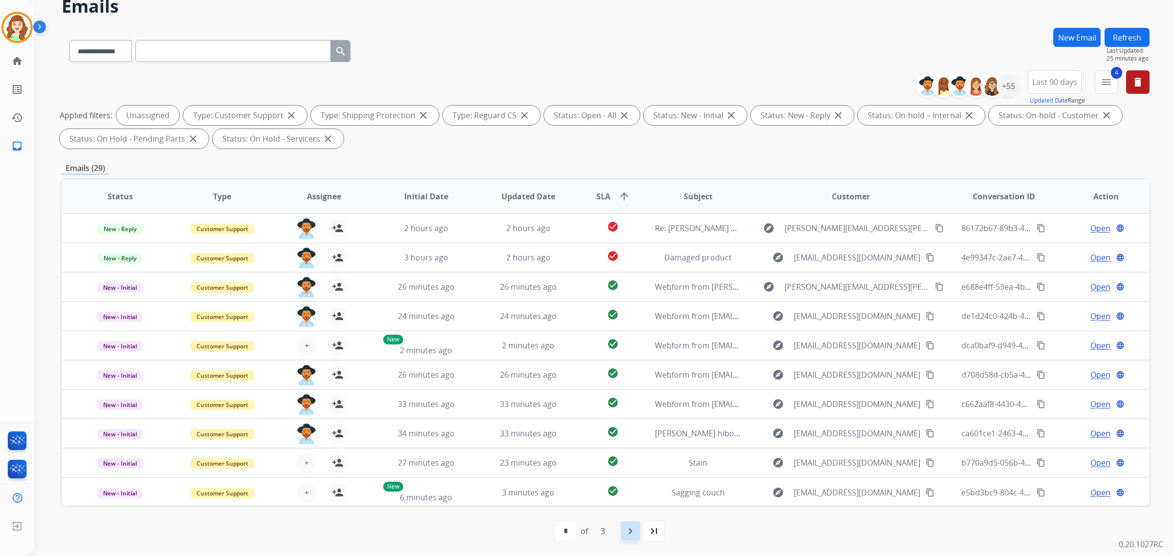
click at [630, 525] on mat-icon "navigate_next" at bounding box center [630, 531] width 12 height 12
select select "*"
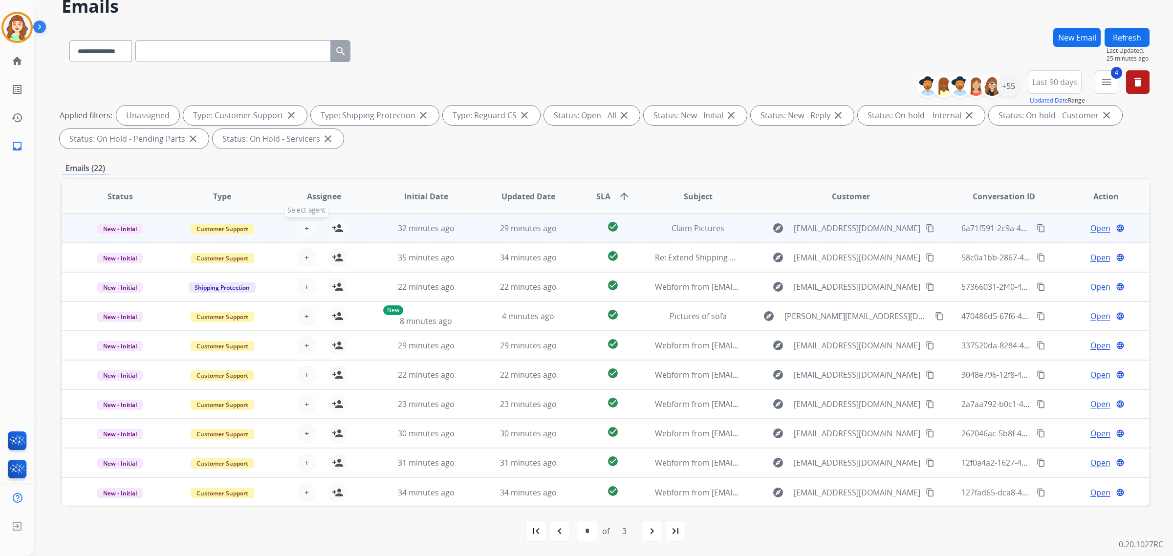
click at [308, 230] on button "+ Select agent" at bounding box center [307, 228] width 20 height 20
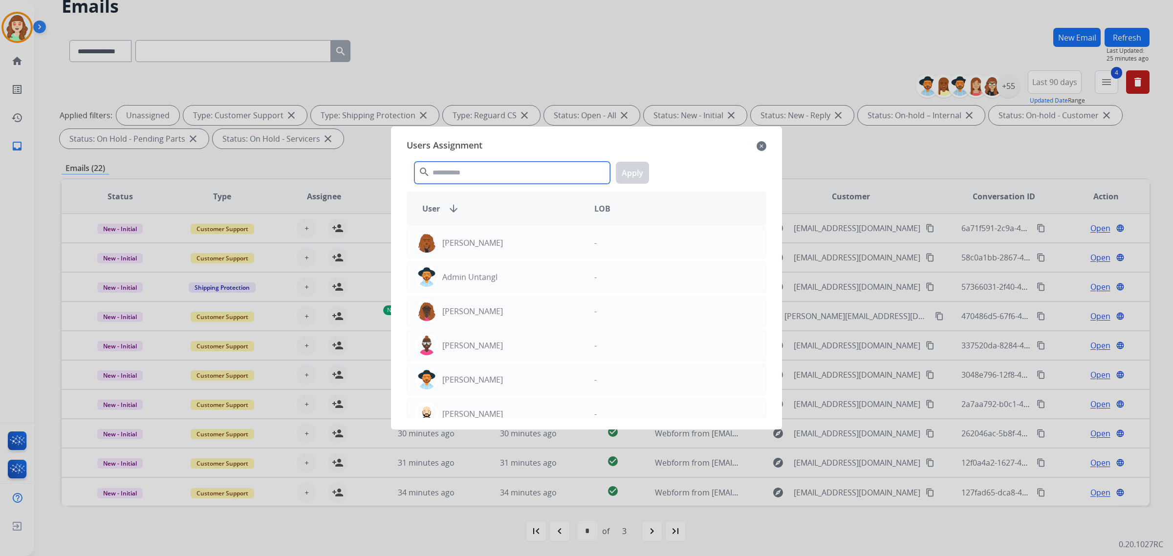
drag, startPoint x: 514, startPoint y: 170, endPoint x: 524, endPoint y: 160, distance: 13.5
click at [518, 167] on input "text" at bounding box center [511, 173] width 195 height 22
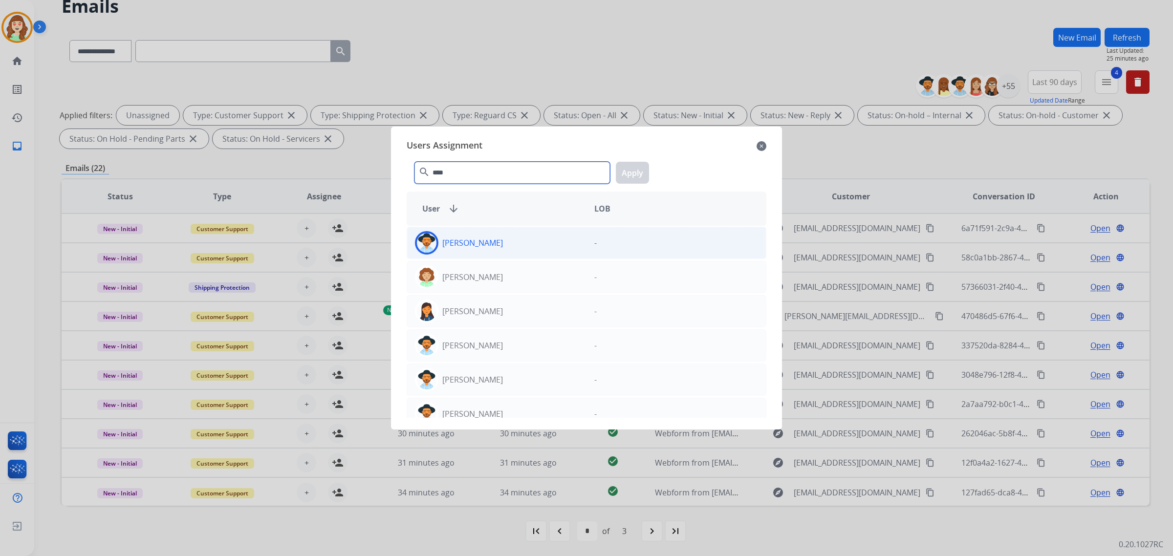
type input "****"
click at [519, 250] on div "[PERSON_NAME]" at bounding box center [496, 242] width 179 height 23
click at [634, 171] on button "Apply" at bounding box center [632, 173] width 33 height 22
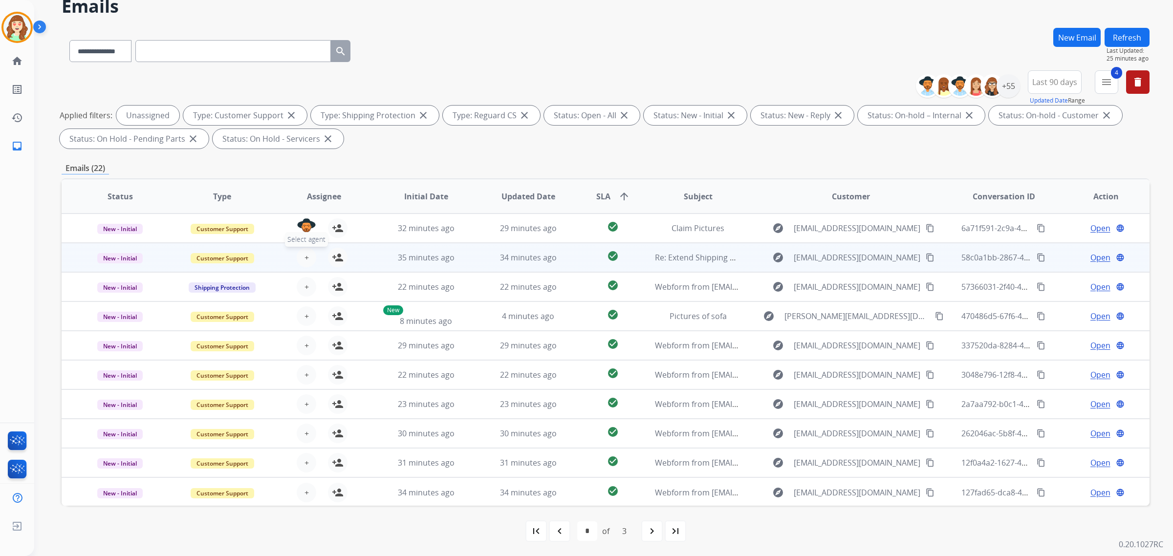
click at [306, 255] on span "+" at bounding box center [306, 258] width 4 height 12
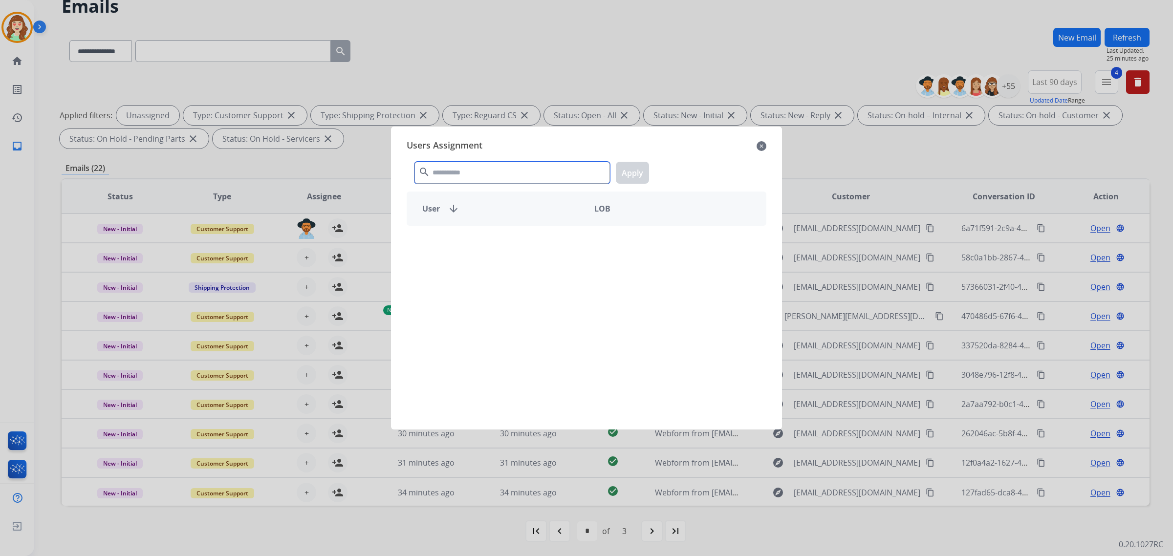
click at [526, 172] on input "text" at bounding box center [511, 173] width 195 height 22
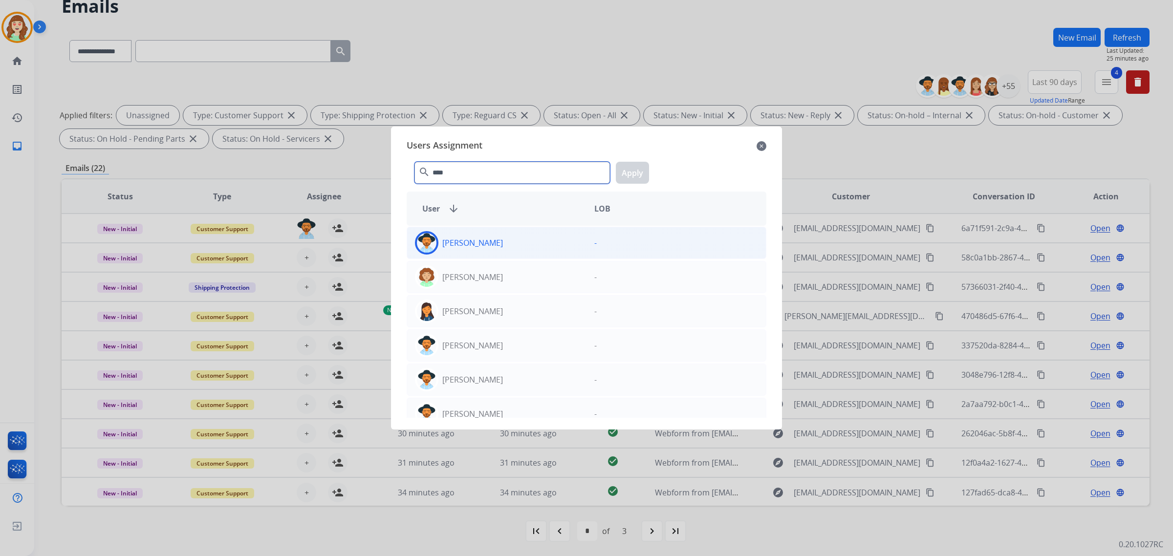
type input "****"
drag, startPoint x: 519, startPoint y: 242, endPoint x: 605, endPoint y: 211, distance: 91.7
click at [520, 241] on div "[PERSON_NAME]" at bounding box center [496, 242] width 179 height 23
click at [634, 170] on button "Apply" at bounding box center [632, 173] width 33 height 22
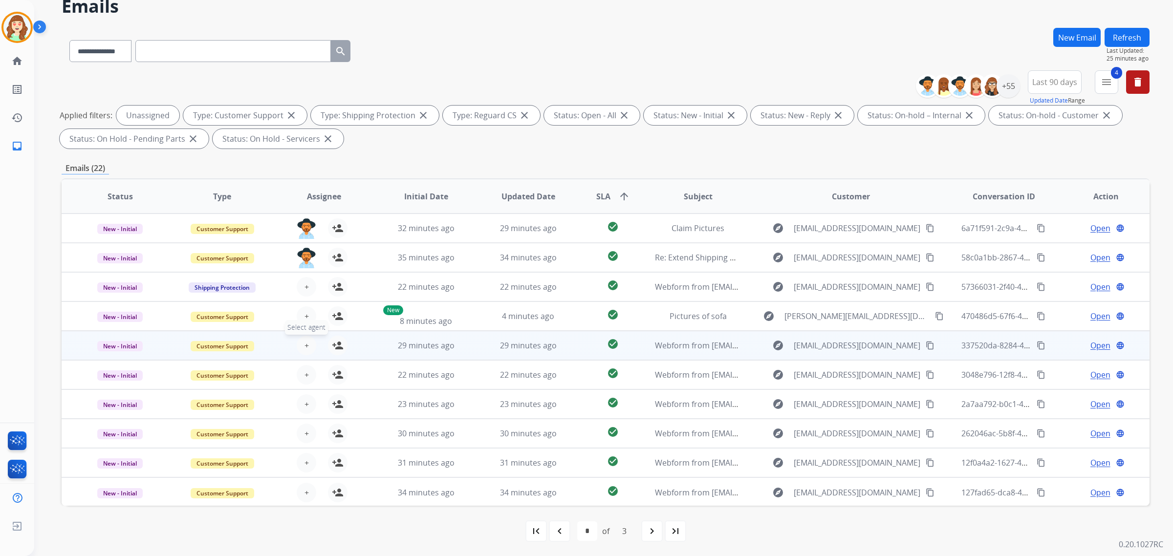
click at [304, 344] on span "+" at bounding box center [306, 346] width 4 height 12
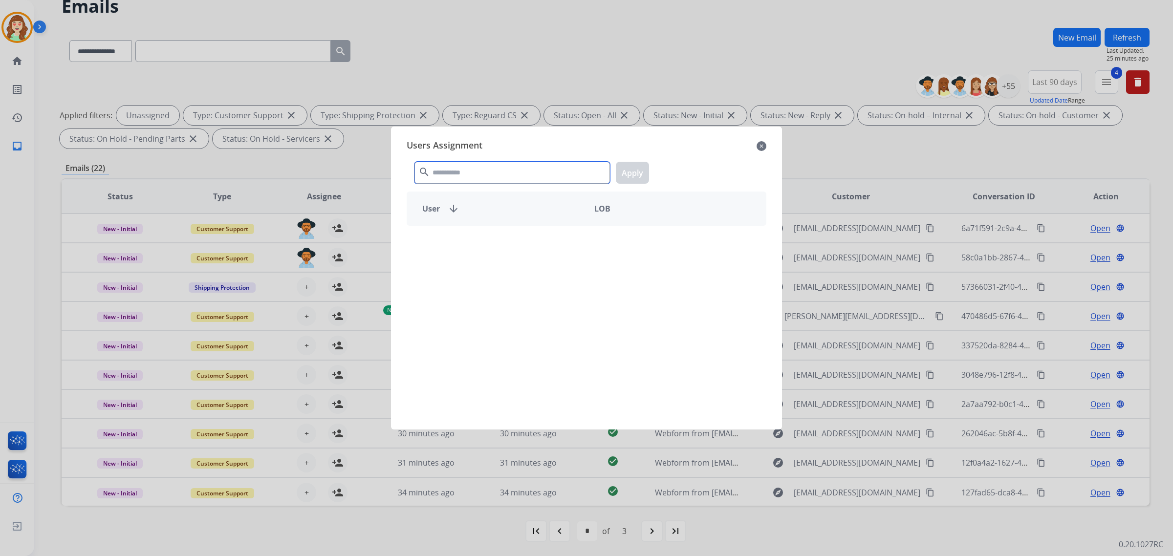
click at [527, 172] on input "text" at bounding box center [511, 173] width 195 height 22
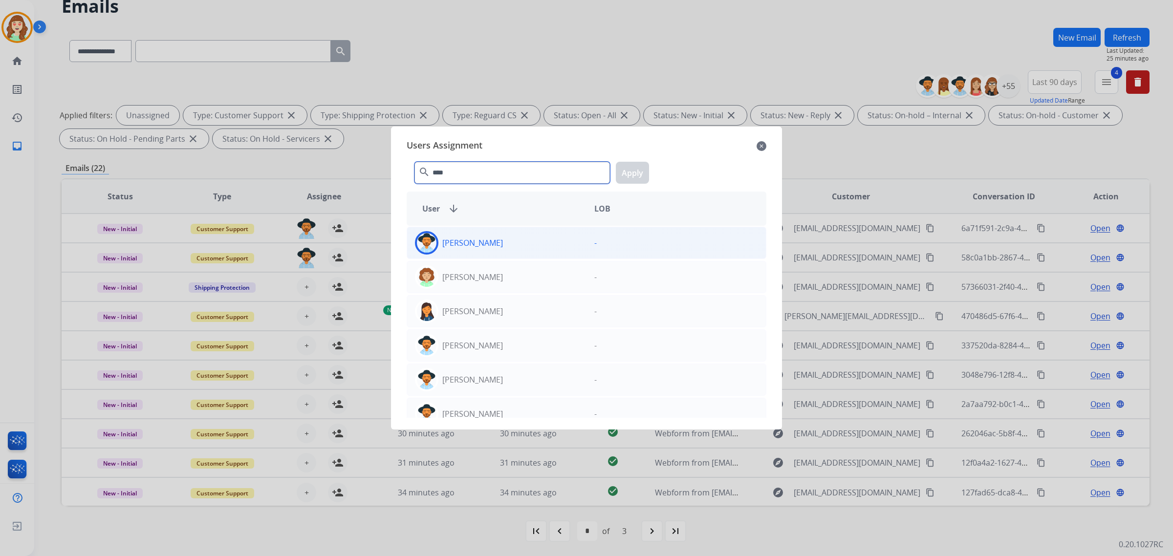
type input "****"
drag, startPoint x: 520, startPoint y: 248, endPoint x: 600, endPoint y: 209, distance: 88.7
click at [524, 248] on div "[PERSON_NAME]" at bounding box center [496, 242] width 179 height 23
click at [629, 167] on button "Apply" at bounding box center [632, 173] width 33 height 22
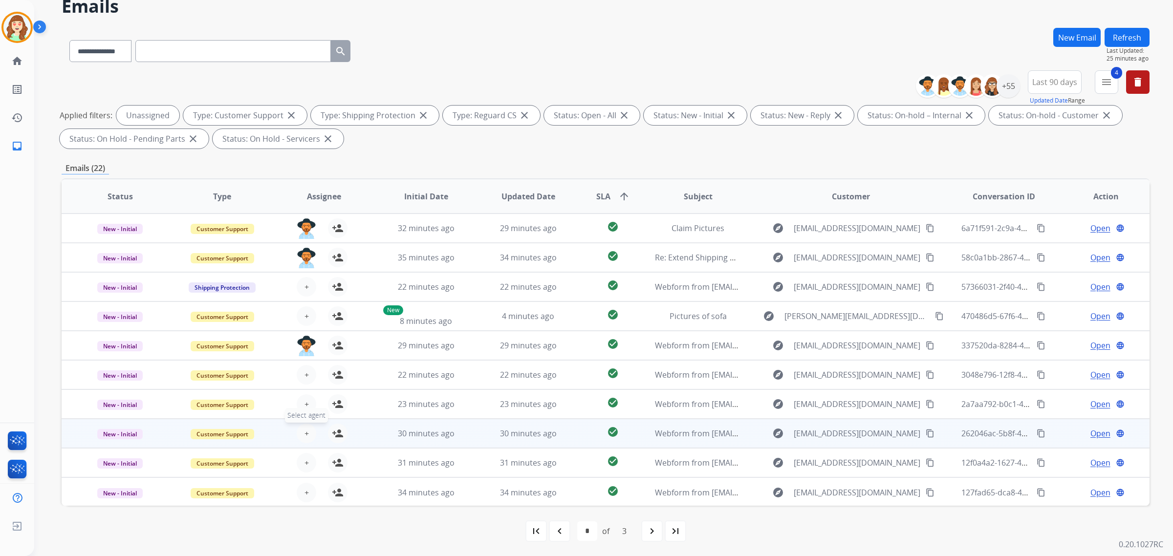
click at [304, 431] on span "+" at bounding box center [306, 434] width 4 height 12
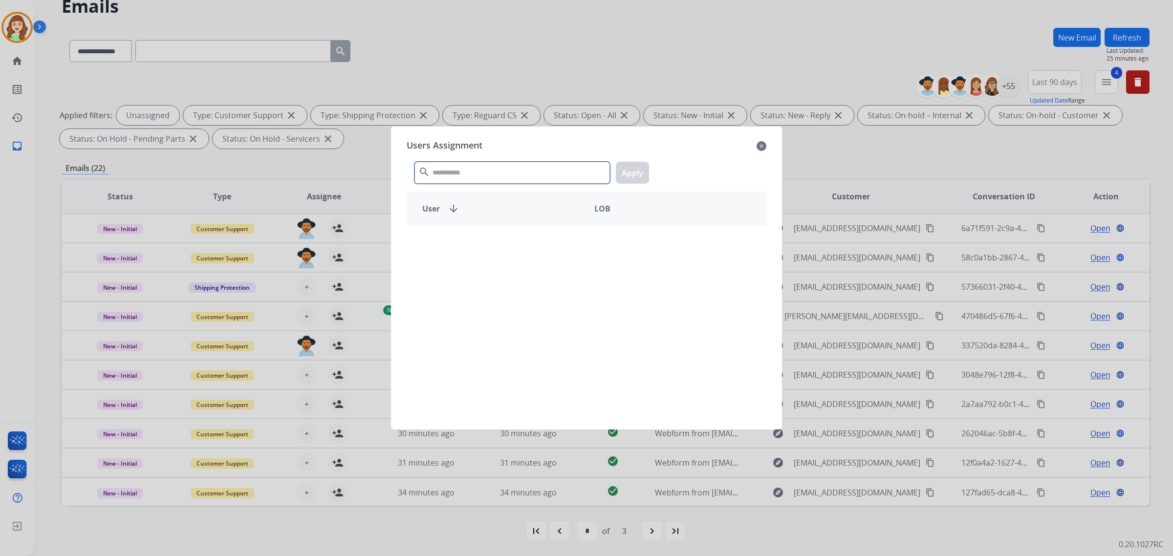
click at [488, 175] on input "text" at bounding box center [511, 173] width 195 height 22
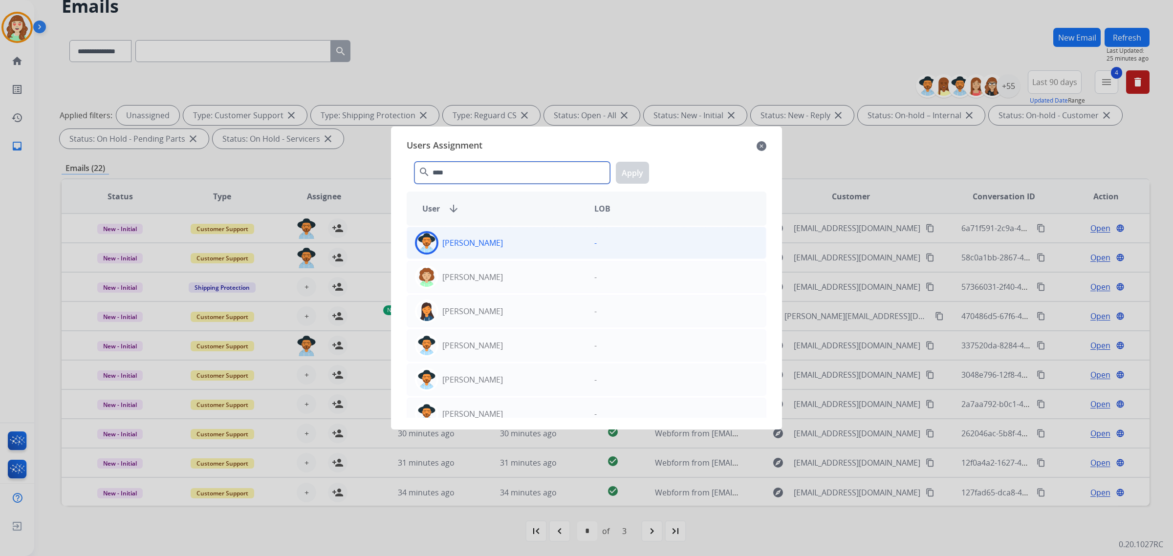
type input "****"
drag, startPoint x: 538, startPoint y: 253, endPoint x: 611, endPoint y: 214, distance: 83.3
click at [540, 252] on div "[PERSON_NAME]" at bounding box center [496, 242] width 179 height 23
click at [640, 174] on button "Apply" at bounding box center [632, 173] width 33 height 22
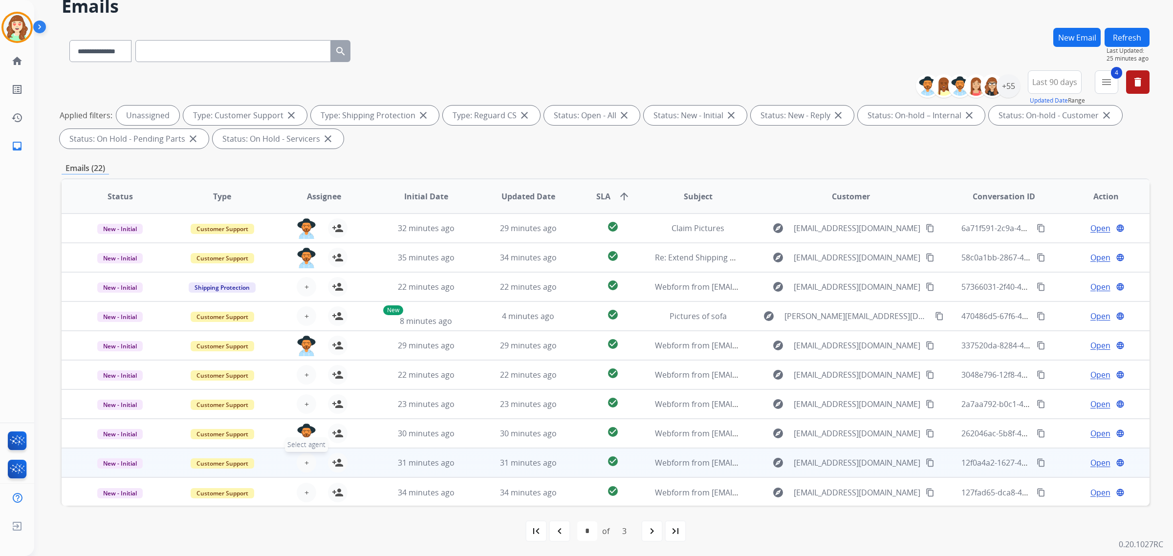
click at [308, 462] on button "+ Select agent" at bounding box center [307, 463] width 20 height 20
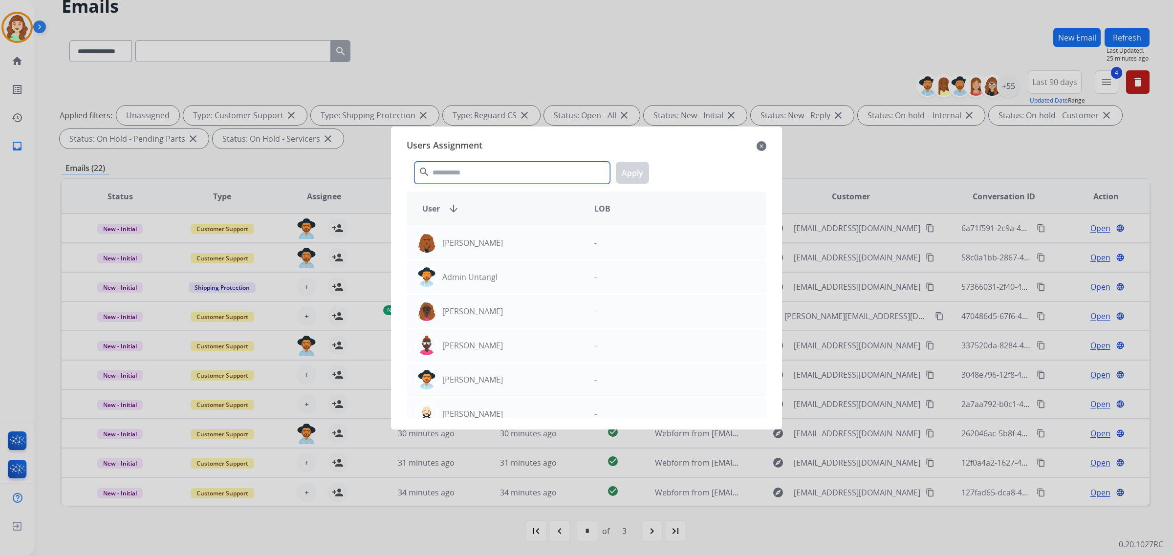
click at [486, 165] on input "text" at bounding box center [511, 173] width 195 height 22
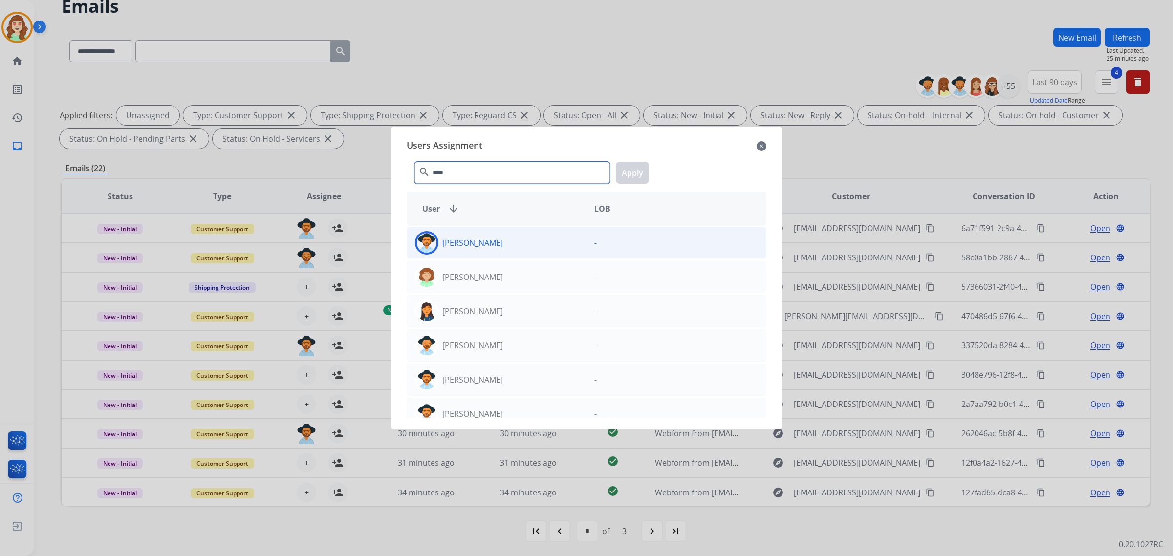
type input "****"
drag, startPoint x: 503, startPoint y: 245, endPoint x: 529, endPoint y: 243, distance: 25.5
click at [504, 244] on div "[PERSON_NAME]" at bounding box center [496, 242] width 179 height 23
click at [635, 169] on button "Apply" at bounding box center [632, 173] width 33 height 22
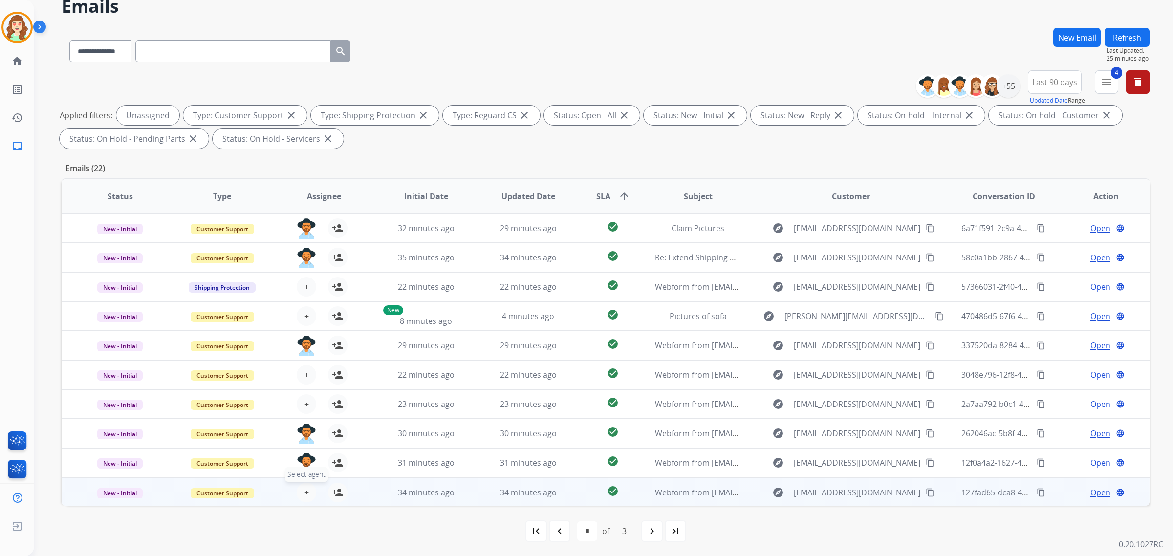
click at [306, 489] on span "+" at bounding box center [306, 493] width 4 height 12
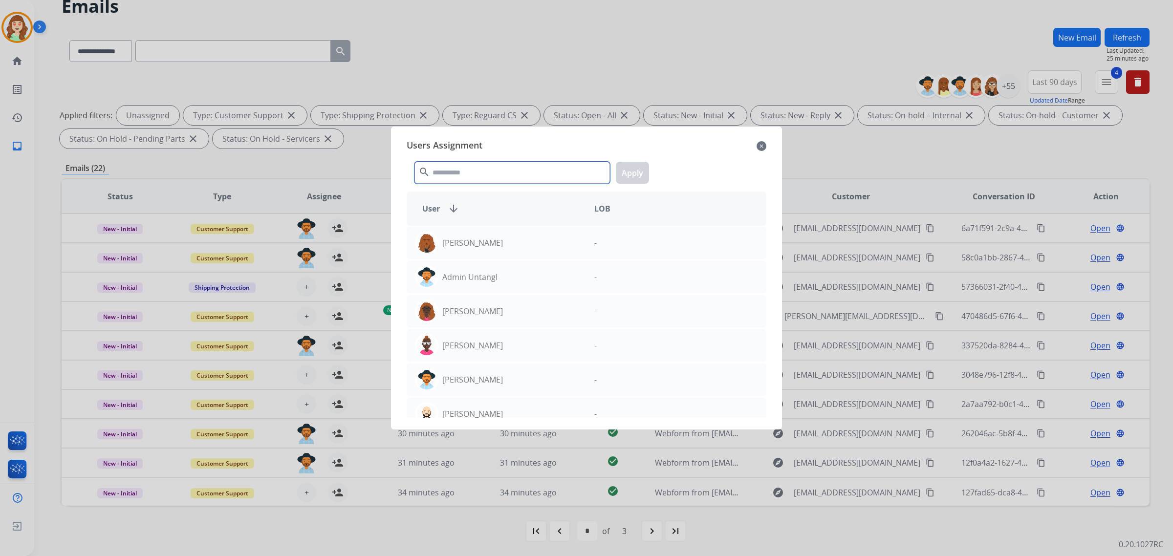
click at [482, 172] on input "text" at bounding box center [511, 173] width 195 height 22
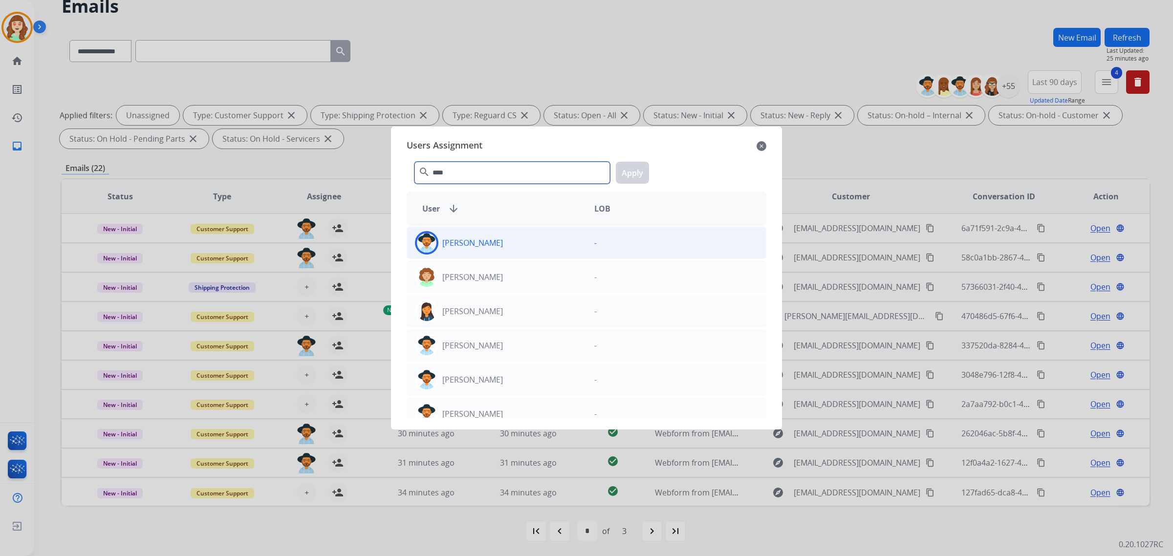
type input "****"
drag, startPoint x: 543, startPoint y: 241, endPoint x: 612, endPoint y: 198, distance: 80.5
click at [543, 240] on div "[PERSON_NAME]" at bounding box center [496, 242] width 179 height 23
click at [639, 167] on button "Apply" at bounding box center [632, 173] width 33 height 22
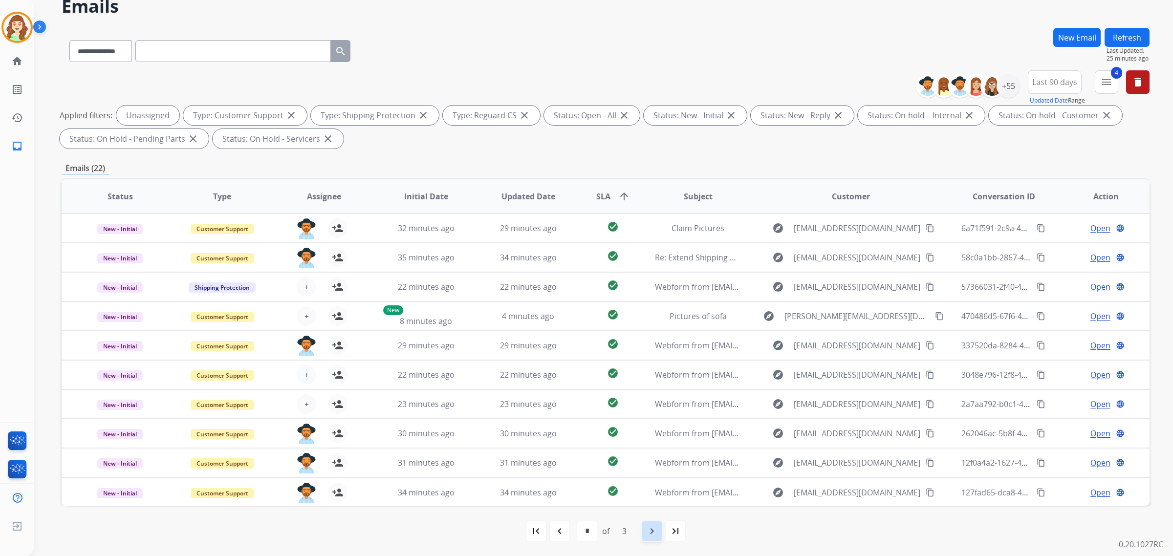
click at [651, 532] on mat-icon "navigate_next" at bounding box center [652, 531] width 12 height 12
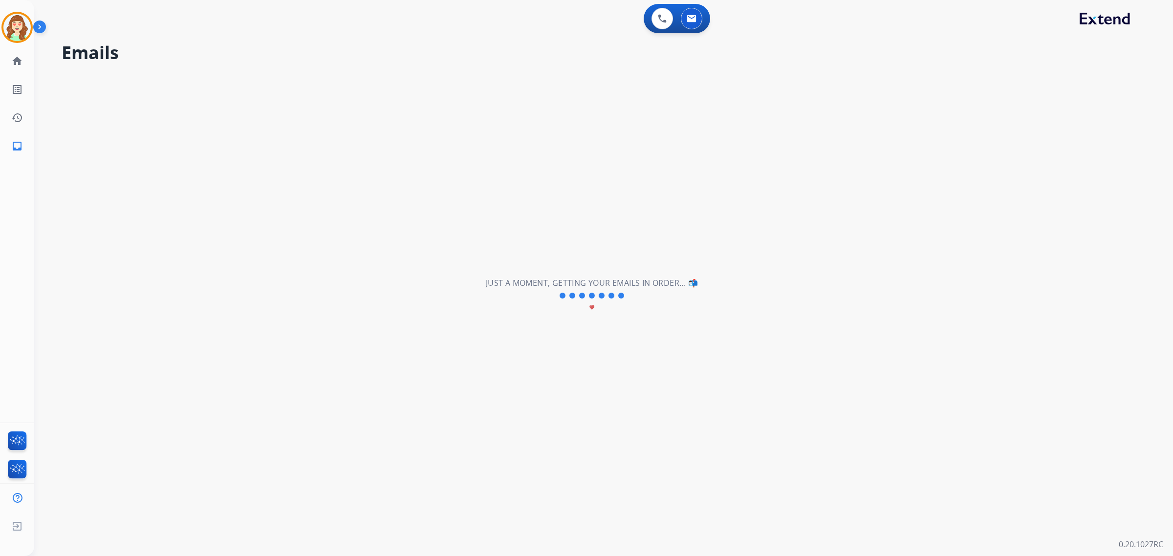
scroll to position [0, 0]
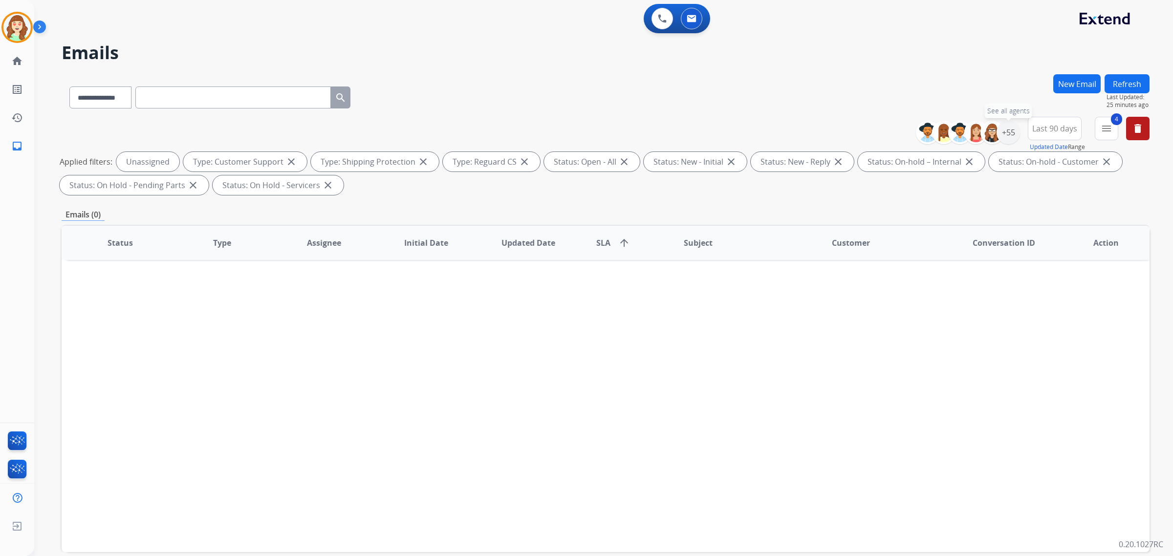
drag, startPoint x: 1008, startPoint y: 129, endPoint x: 967, endPoint y: 188, distance: 71.6
click at [1007, 129] on div "+55" at bounding box center [1007, 132] width 23 height 23
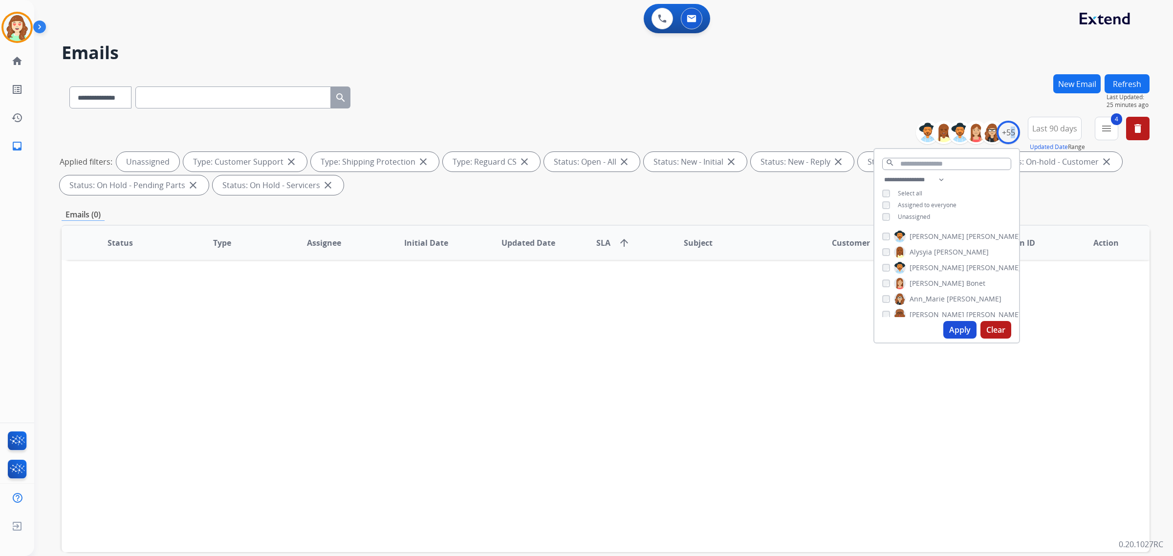
click at [948, 326] on button "Apply" at bounding box center [959, 330] width 33 height 18
select select "*"
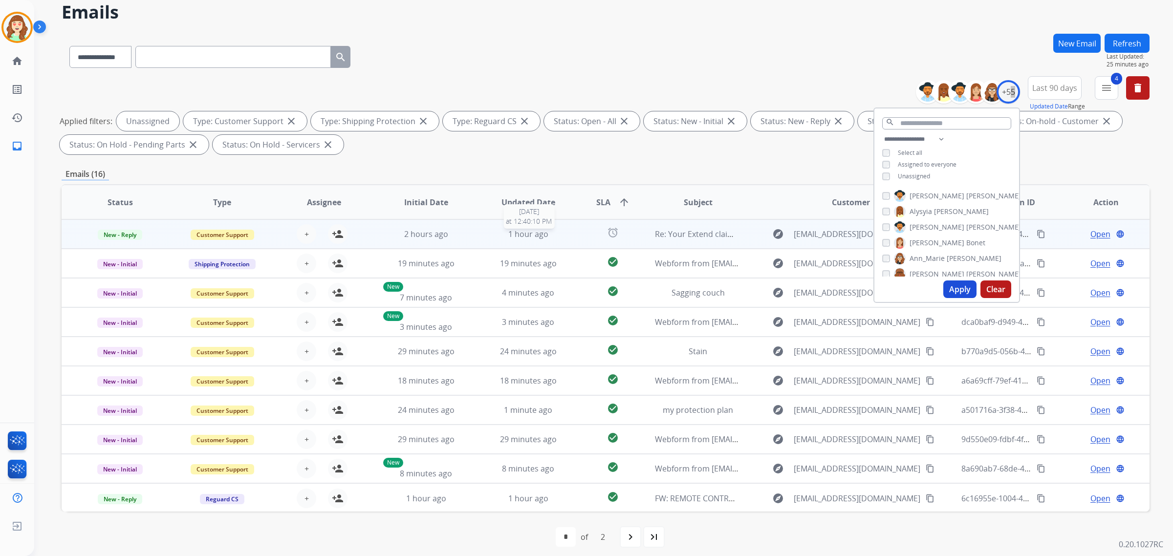
scroll to position [46, 0]
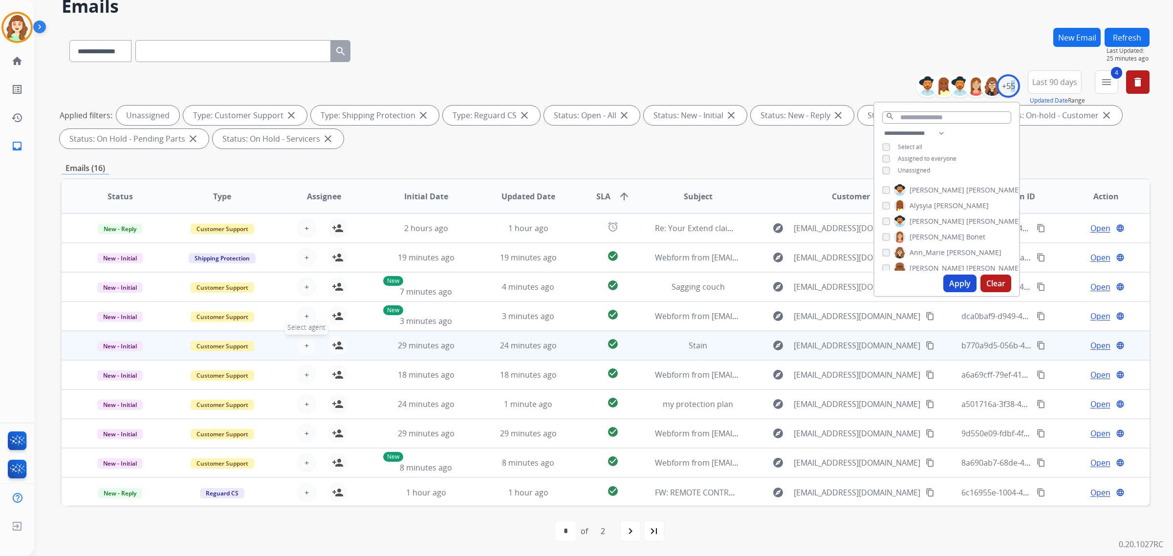
click at [306, 340] on span "+" at bounding box center [306, 346] width 4 height 12
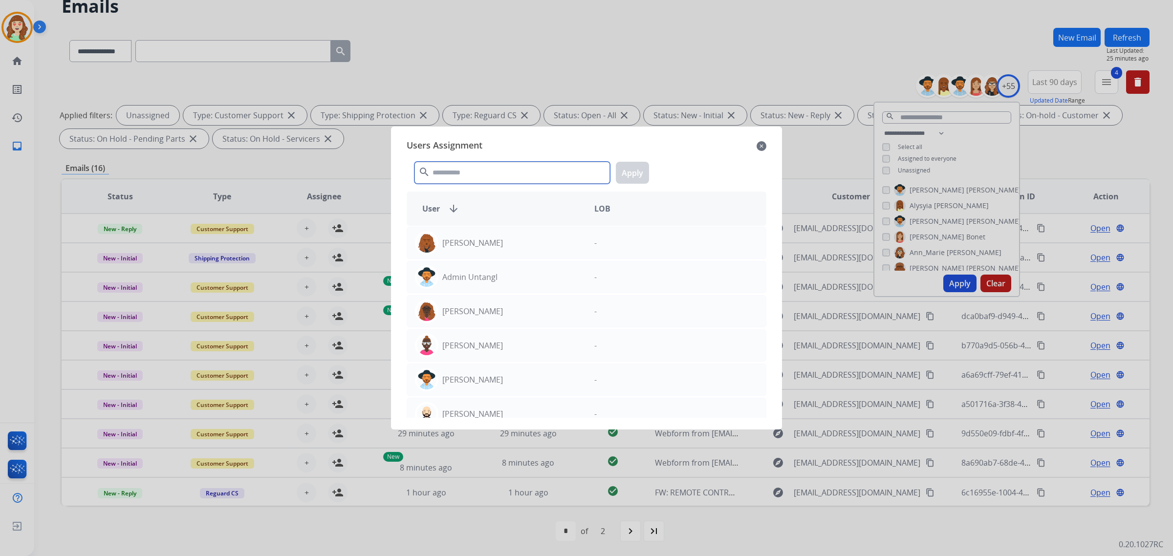
click at [490, 180] on input "text" at bounding box center [511, 173] width 195 height 22
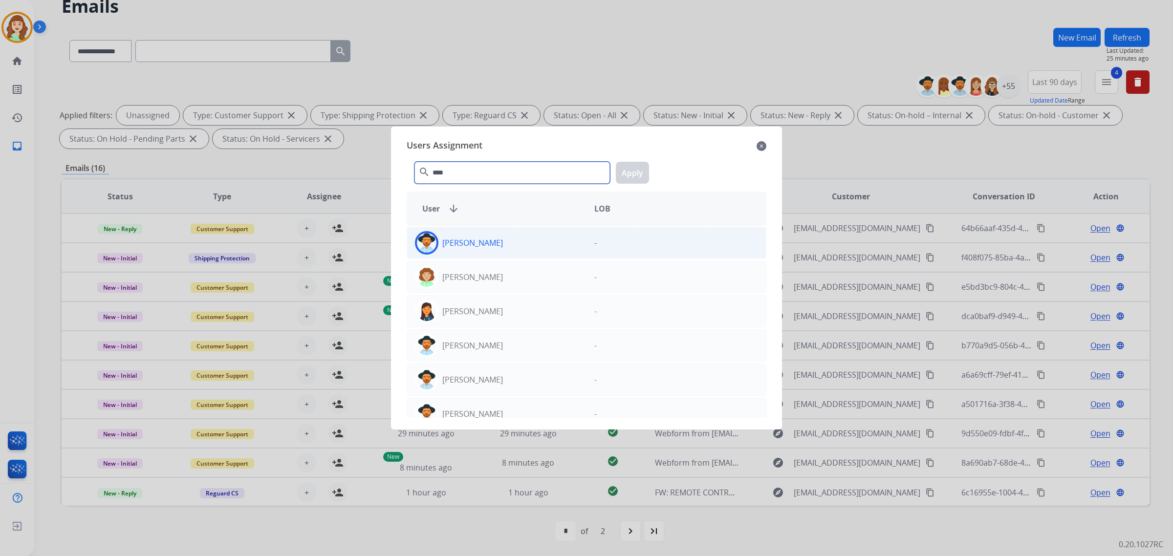
type input "****"
drag, startPoint x: 550, startPoint y: 243, endPoint x: 654, endPoint y: 184, distance: 119.0
click at [551, 243] on div "[PERSON_NAME]" at bounding box center [496, 242] width 179 height 23
click at [631, 164] on button "Apply" at bounding box center [632, 173] width 33 height 22
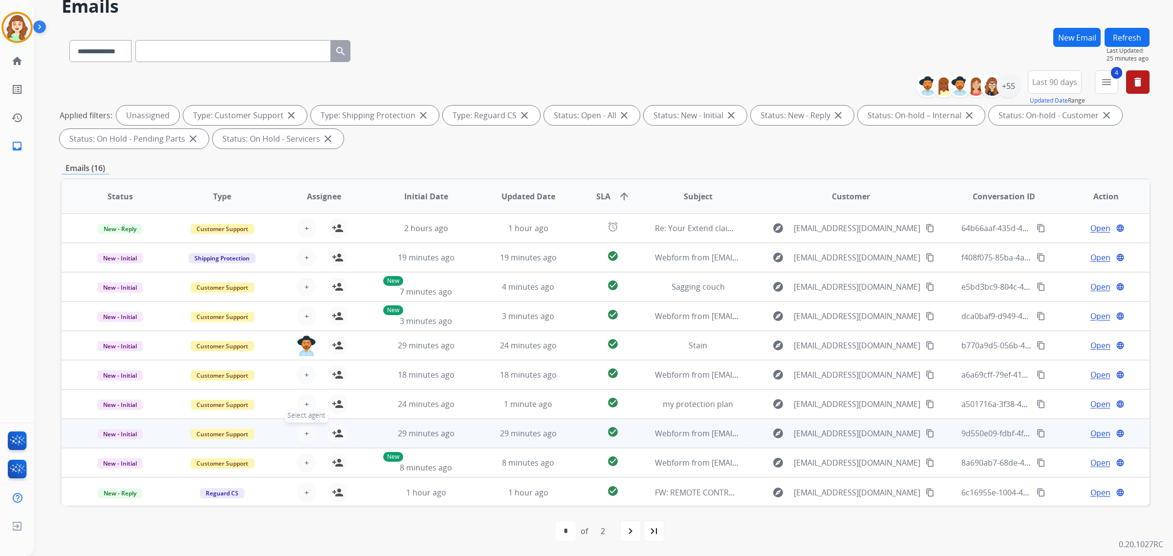
click at [309, 428] on button "+ Select agent" at bounding box center [307, 434] width 20 height 20
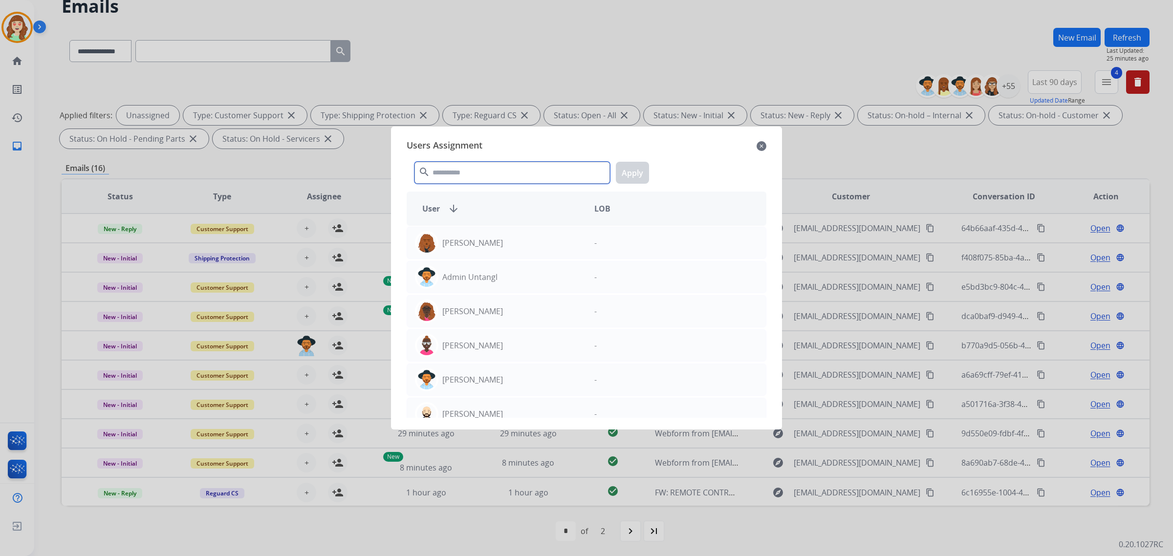
drag, startPoint x: 474, startPoint y: 182, endPoint x: 472, endPoint y: 172, distance: 10.1
click at [474, 178] on input "text" at bounding box center [511, 173] width 195 height 22
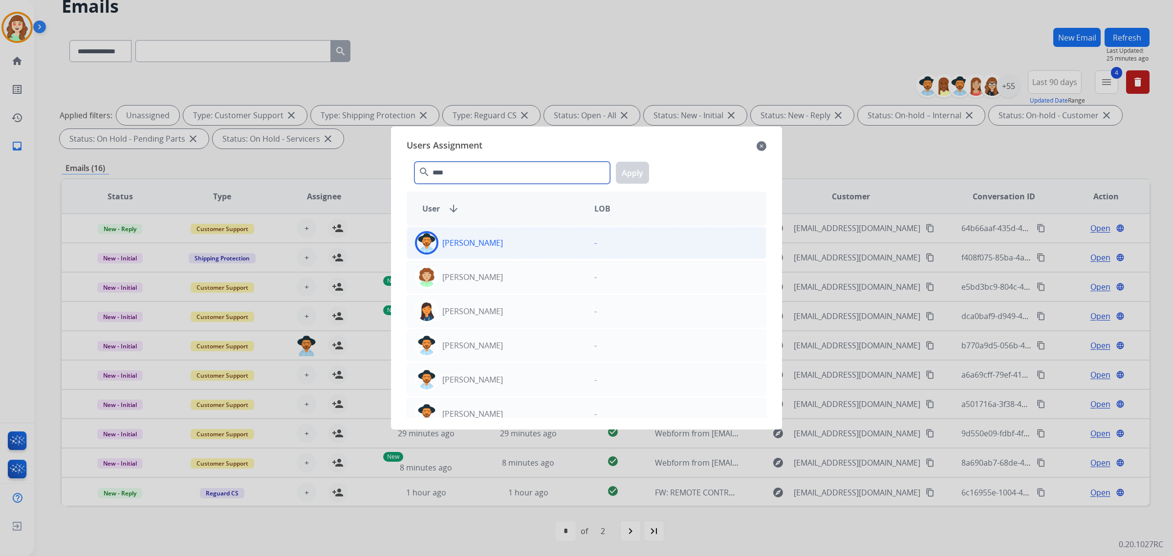
type input "****"
drag, startPoint x: 511, startPoint y: 247, endPoint x: 605, endPoint y: 196, distance: 106.7
click at [512, 246] on div "[PERSON_NAME]" at bounding box center [496, 242] width 179 height 23
click at [638, 165] on button "Apply" at bounding box center [632, 173] width 33 height 22
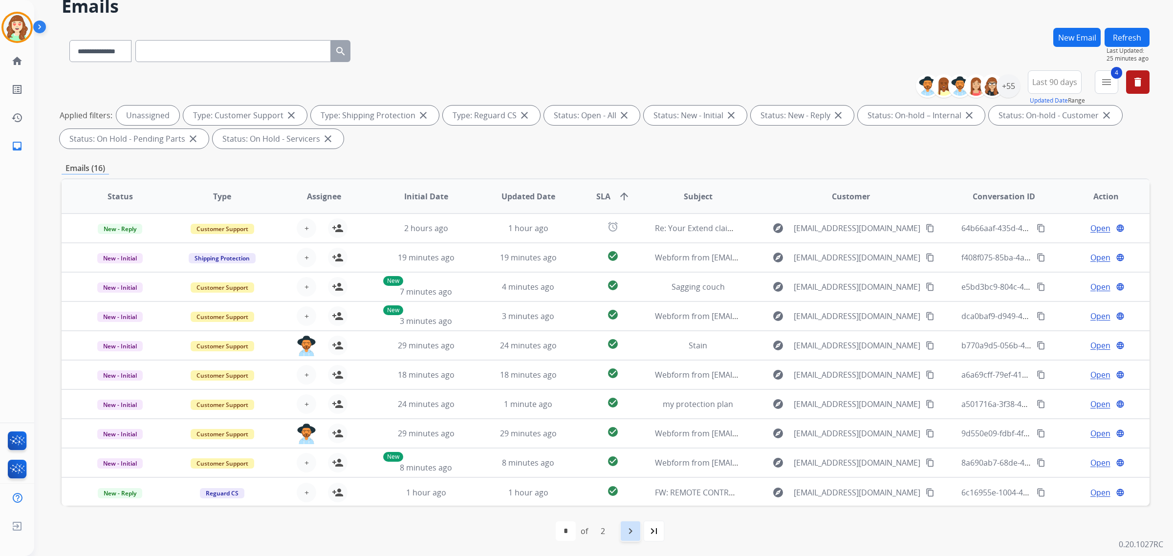
click at [633, 532] on mat-icon "navigate_next" at bounding box center [630, 531] width 12 height 12
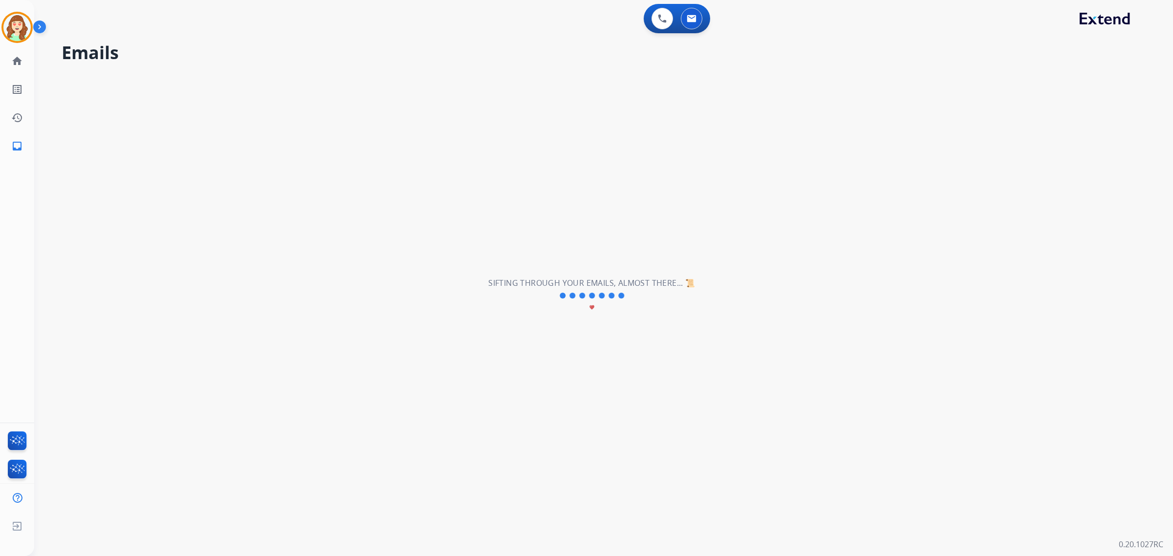
scroll to position [0, 0]
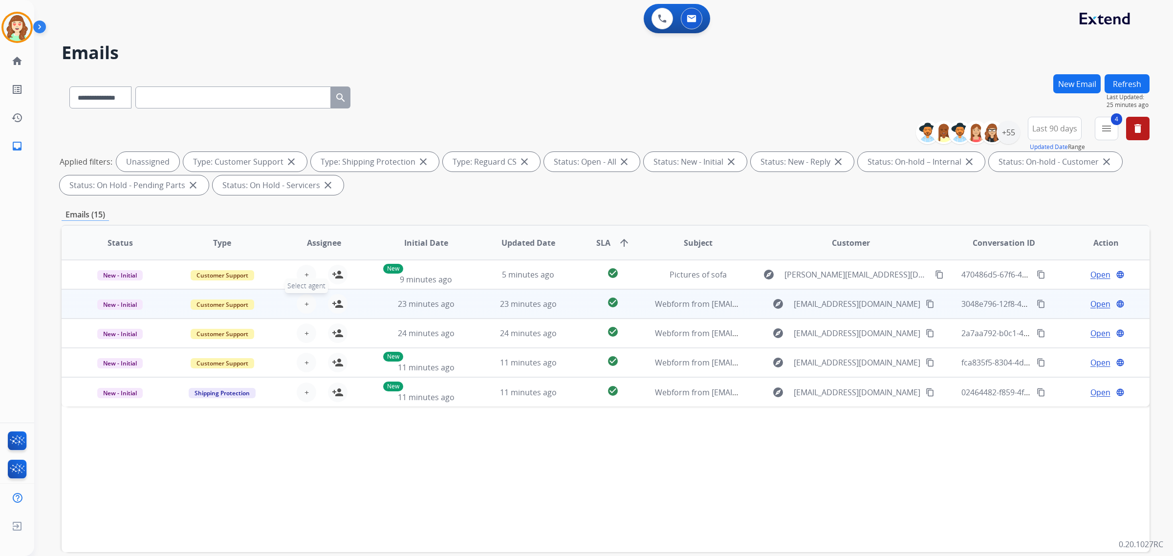
click at [308, 299] on button "+ Select agent" at bounding box center [307, 304] width 20 height 20
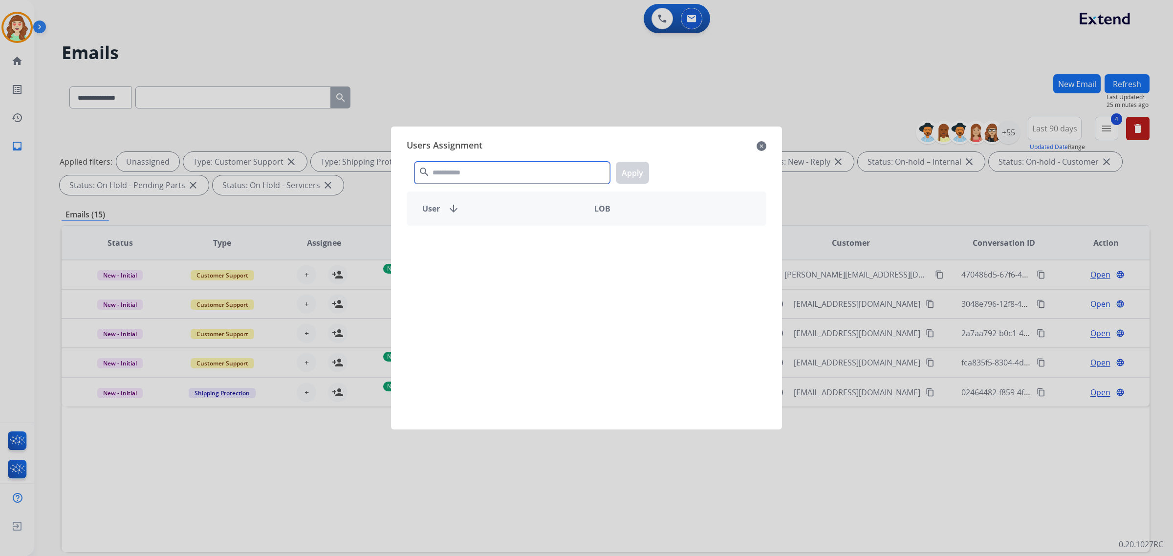
click at [467, 172] on input "text" at bounding box center [511, 173] width 195 height 22
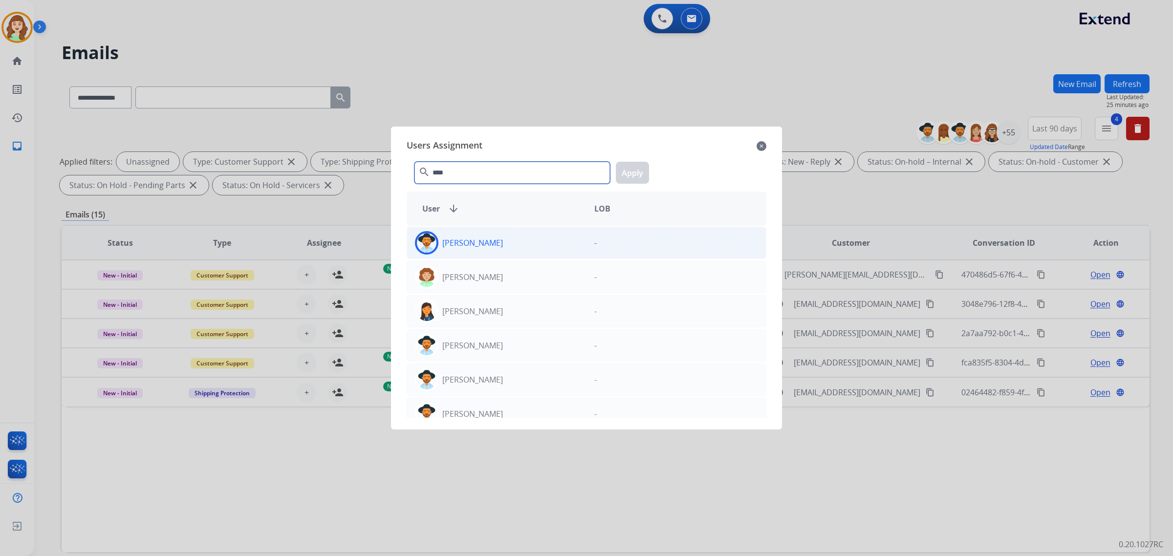
type input "****"
drag, startPoint x: 521, startPoint y: 246, endPoint x: 629, endPoint y: 188, distance: 122.8
click at [524, 244] on div "[PERSON_NAME]" at bounding box center [496, 242] width 179 height 23
click at [634, 177] on button "Apply" at bounding box center [632, 173] width 33 height 22
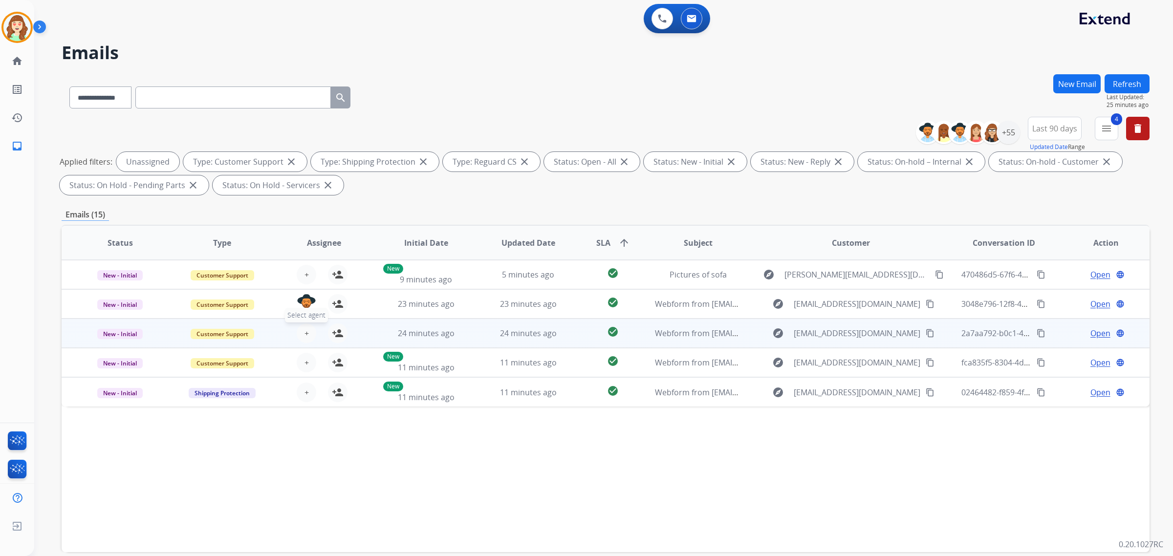
click at [306, 335] on span "+" at bounding box center [306, 333] width 4 height 12
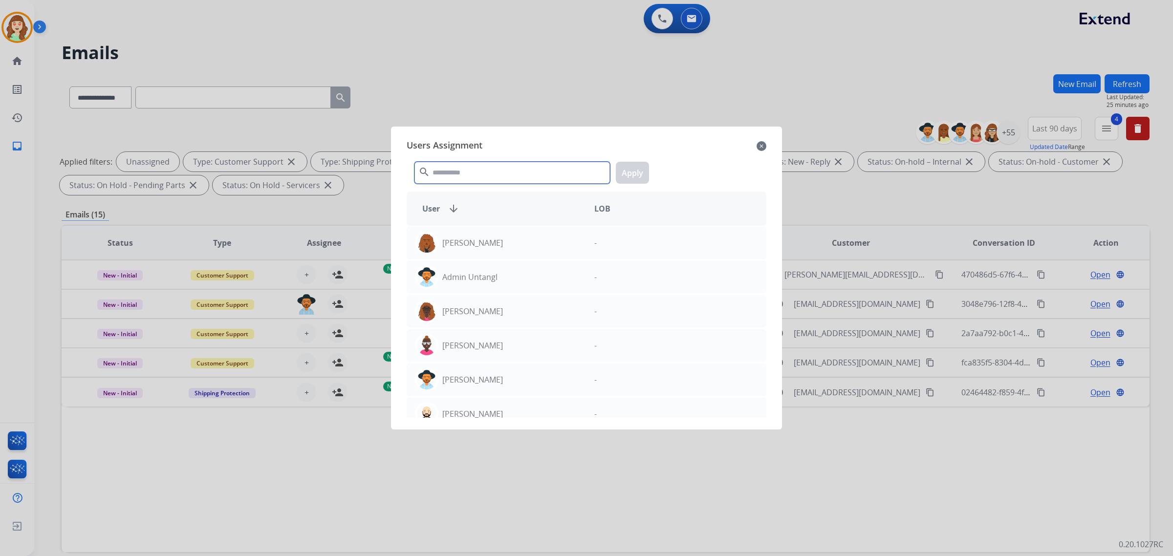
click at [489, 165] on input "text" at bounding box center [511, 173] width 195 height 22
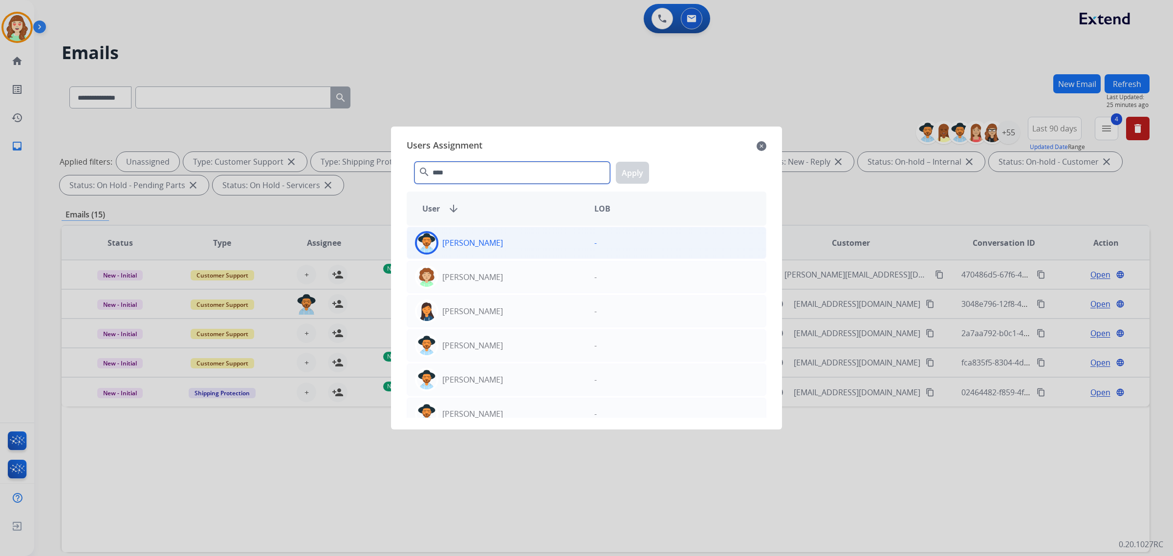
type input "****"
click at [501, 238] on div "[PERSON_NAME]" at bounding box center [496, 242] width 179 height 23
click at [628, 165] on button "Apply" at bounding box center [632, 173] width 33 height 22
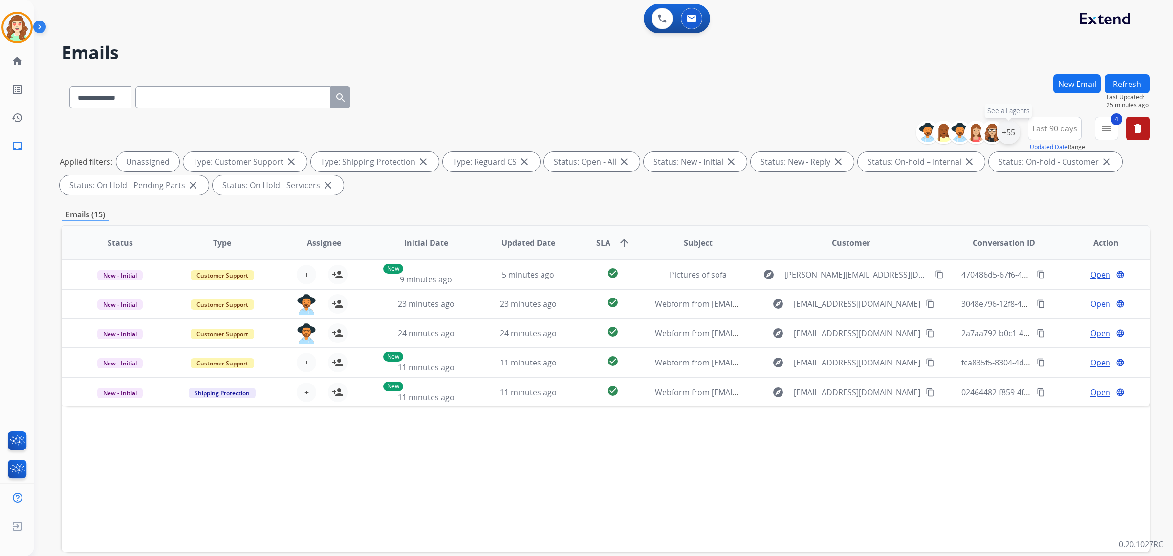
click at [1012, 130] on div "+55" at bounding box center [1007, 132] width 23 height 23
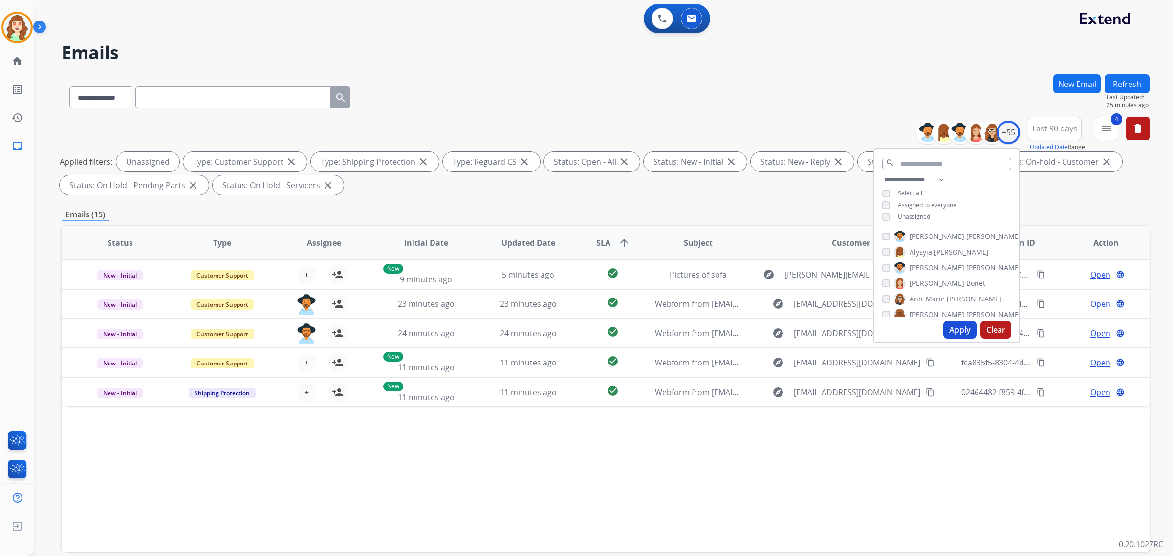
drag, startPoint x: 990, startPoint y: 330, endPoint x: 971, endPoint y: 323, distance: 20.2
click at [990, 330] on button "Clear" at bounding box center [995, 330] width 31 height 18
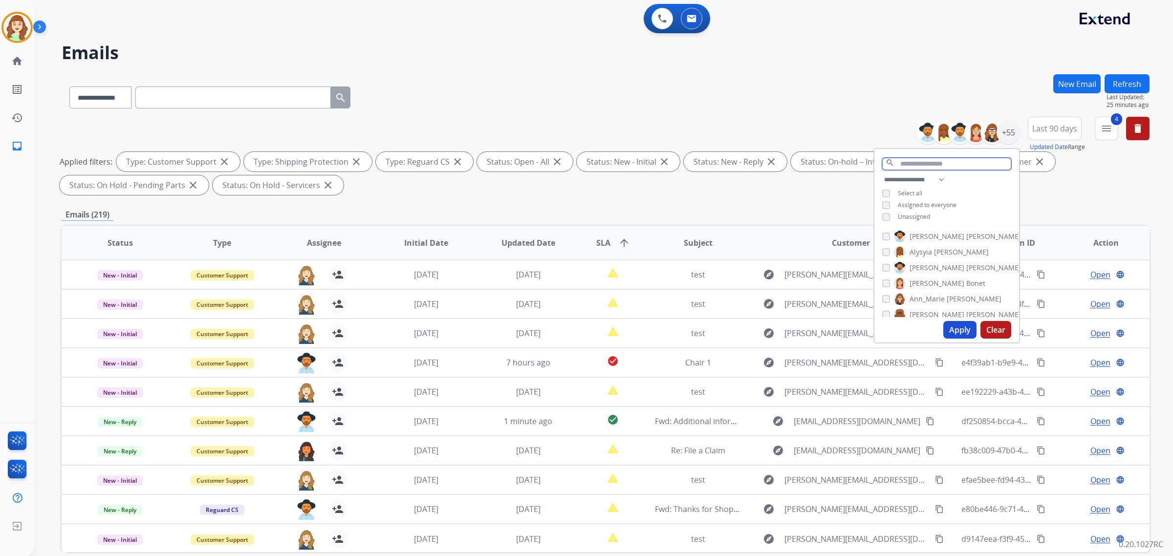
click at [915, 160] on input "text" at bounding box center [946, 164] width 129 height 12
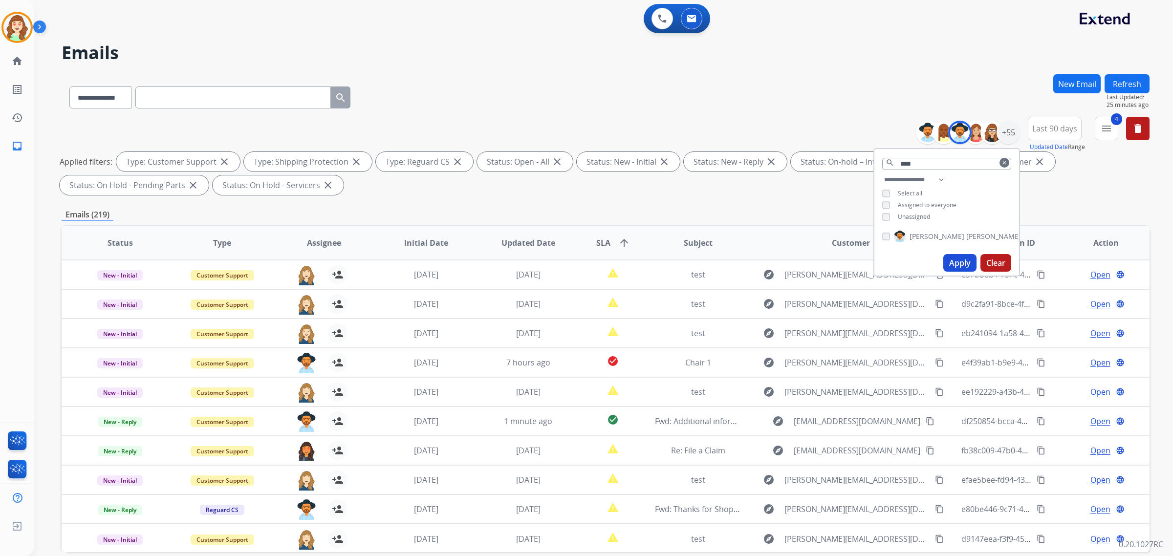
click at [961, 260] on button "Apply" at bounding box center [959, 263] width 33 height 18
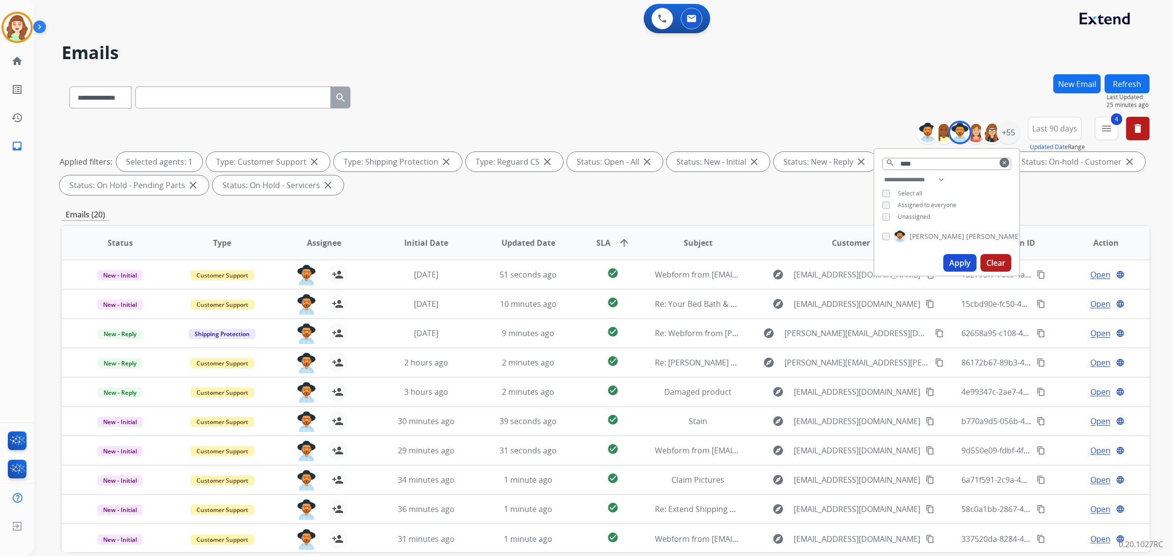
click at [994, 260] on button "Clear" at bounding box center [995, 263] width 31 height 18
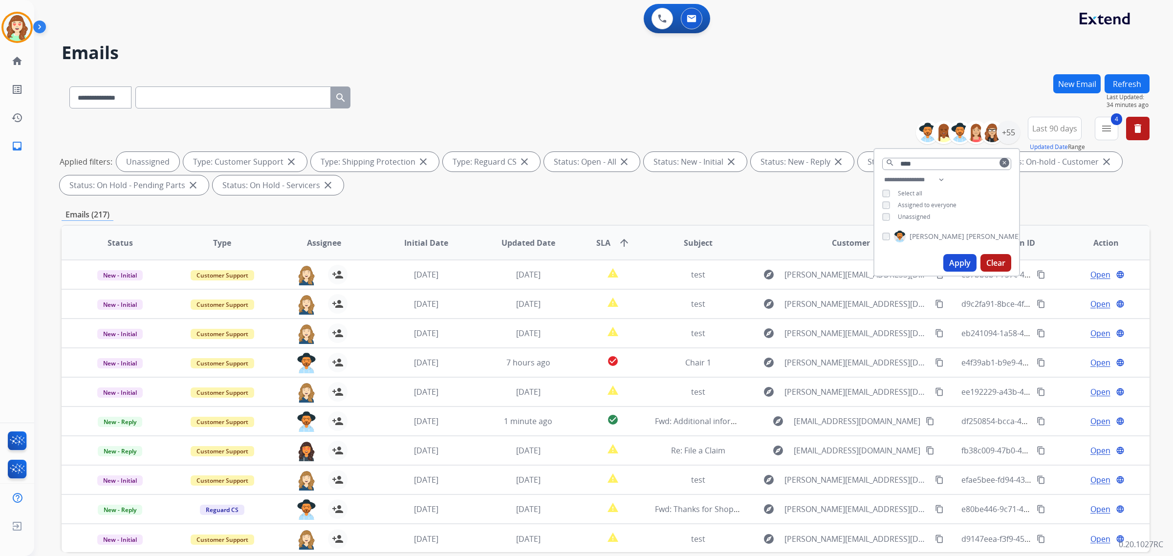
click at [957, 259] on button "Apply" at bounding box center [959, 263] width 33 height 18
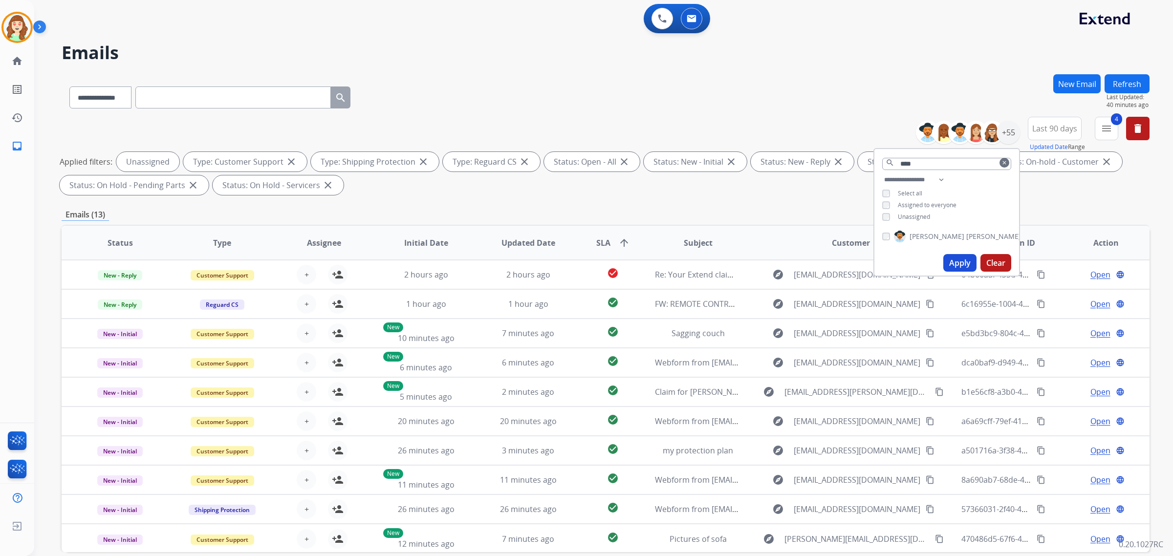
click at [959, 262] on button "Apply" at bounding box center [959, 263] width 33 height 18
drag, startPoint x: 936, startPoint y: 160, endPoint x: 821, endPoint y: 158, distance: 115.3
click at [821, 158] on div "**********" at bounding box center [606, 158] width 1088 height 82
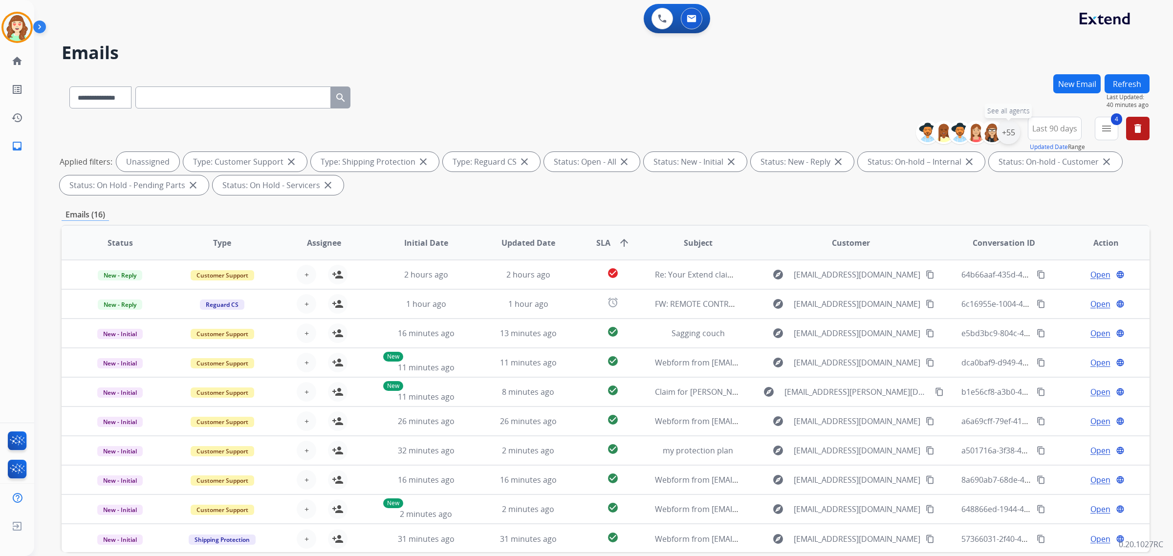
click at [1005, 131] on div "+55" at bounding box center [1007, 132] width 23 height 23
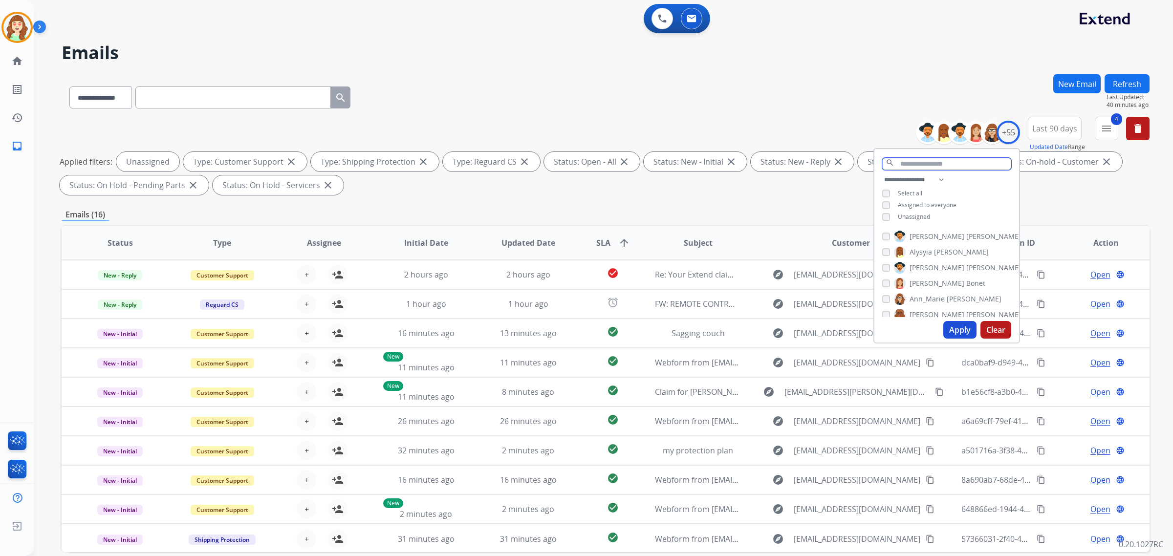
click at [935, 169] on input "text" at bounding box center [946, 164] width 129 height 12
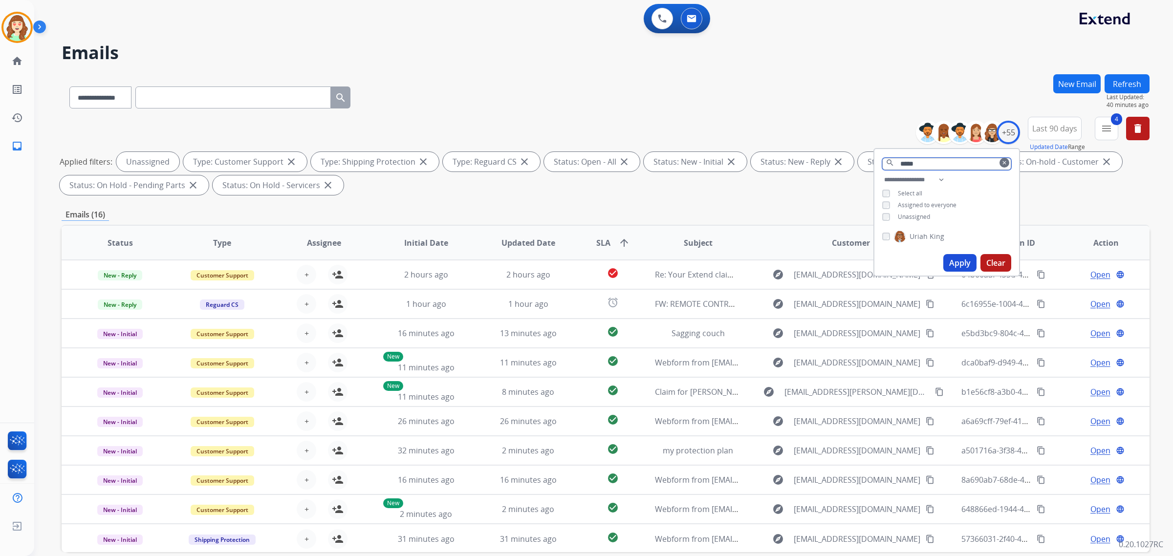
type input "*****"
click at [953, 261] on button "Apply" at bounding box center [959, 263] width 33 height 18
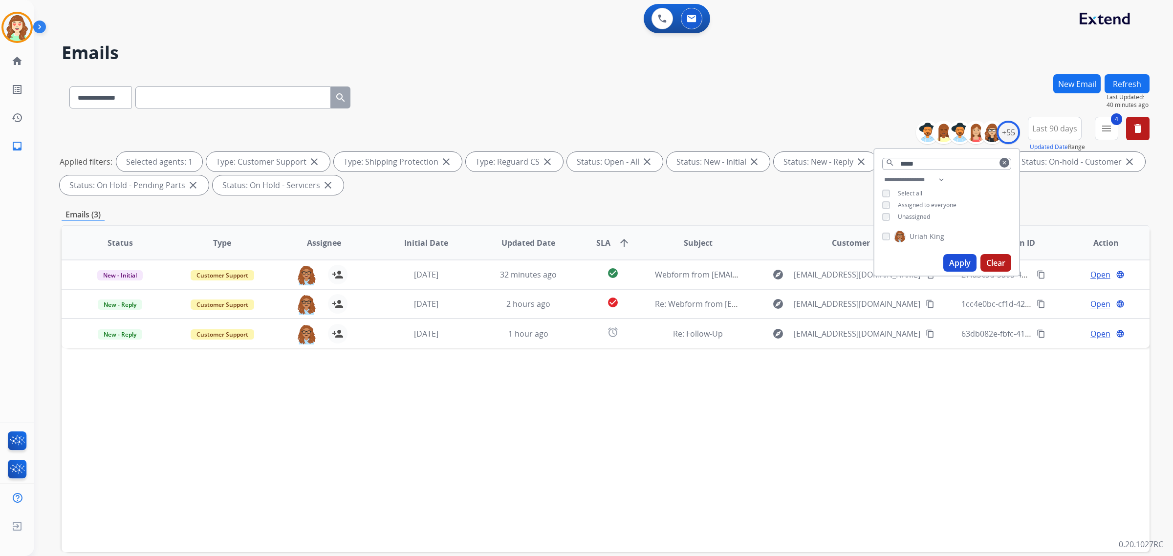
click at [1000, 263] on button "Clear" at bounding box center [995, 263] width 31 height 18
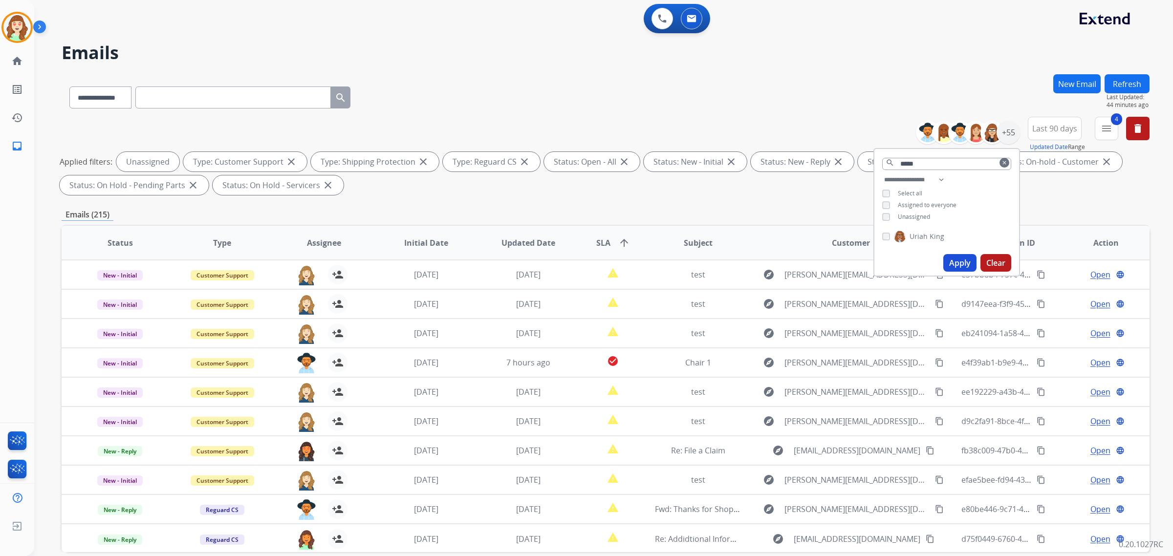
click at [958, 258] on button "Apply" at bounding box center [959, 263] width 33 height 18
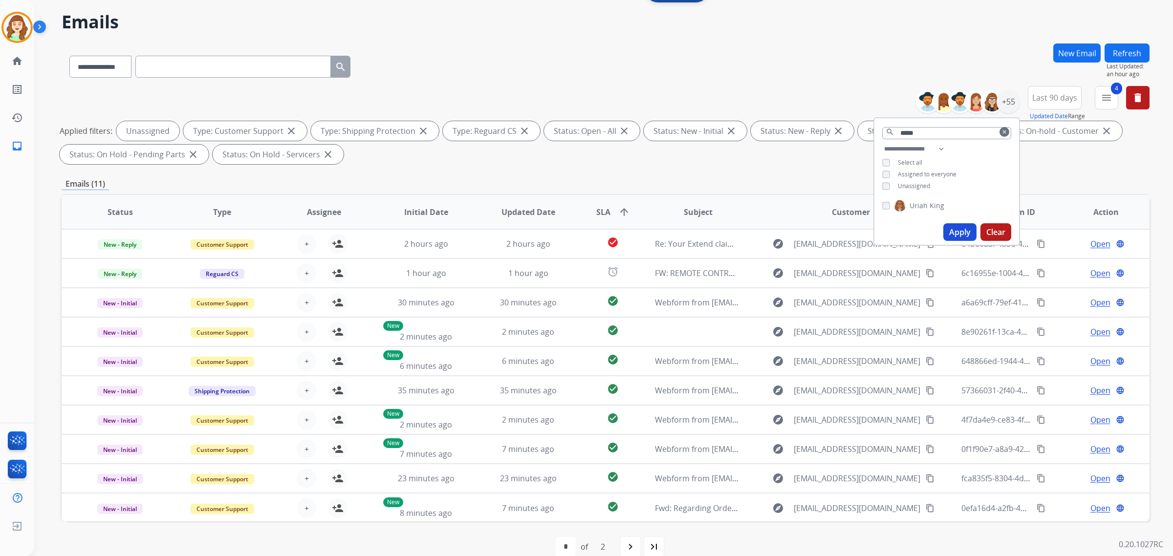
scroll to position [46, 0]
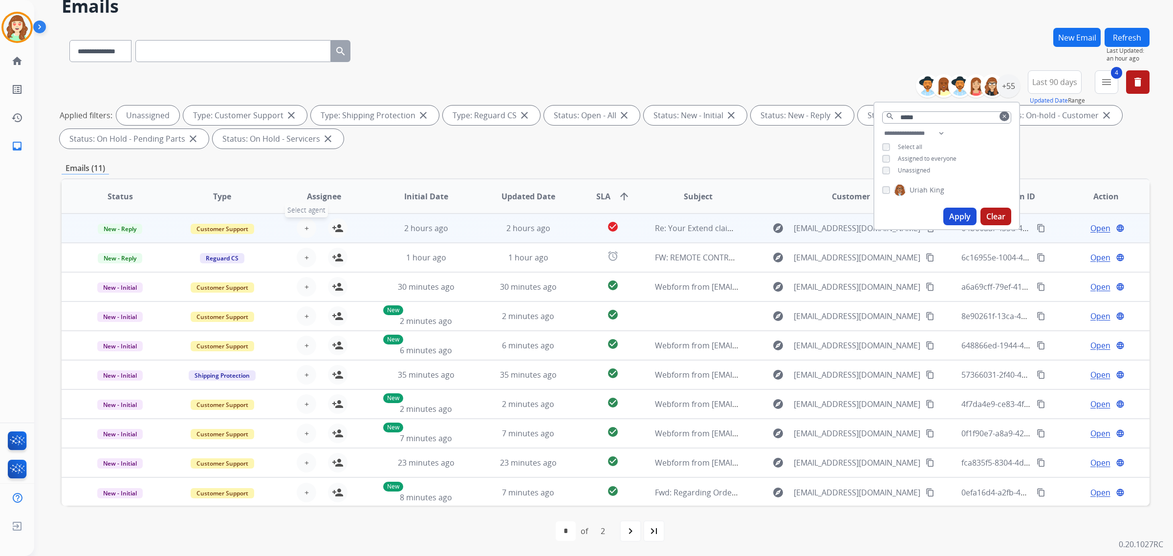
click at [304, 224] on span "+" at bounding box center [306, 228] width 4 height 12
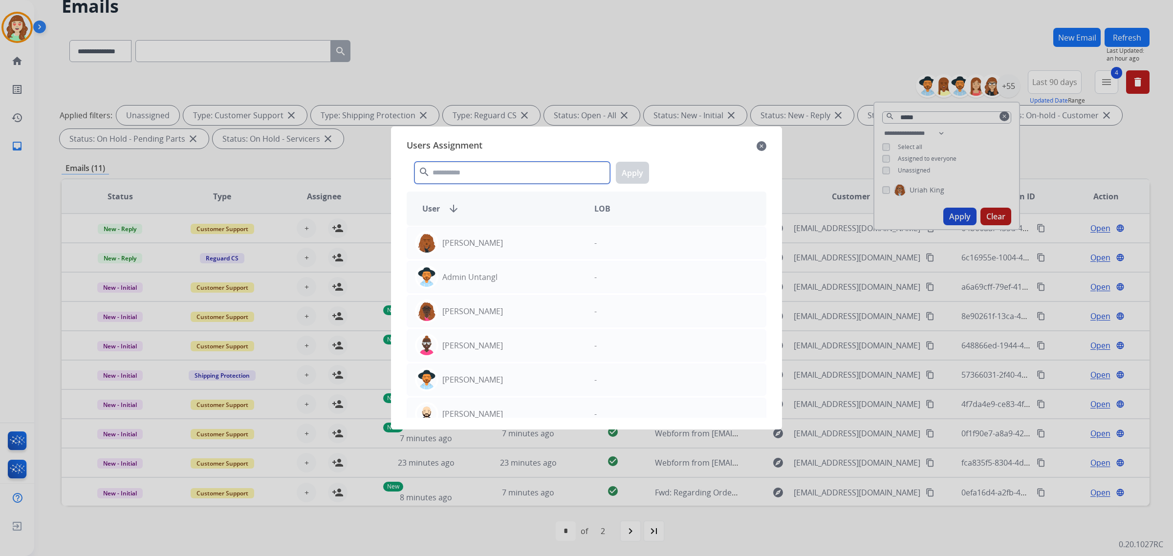
click at [506, 173] on input "text" at bounding box center [511, 173] width 195 height 22
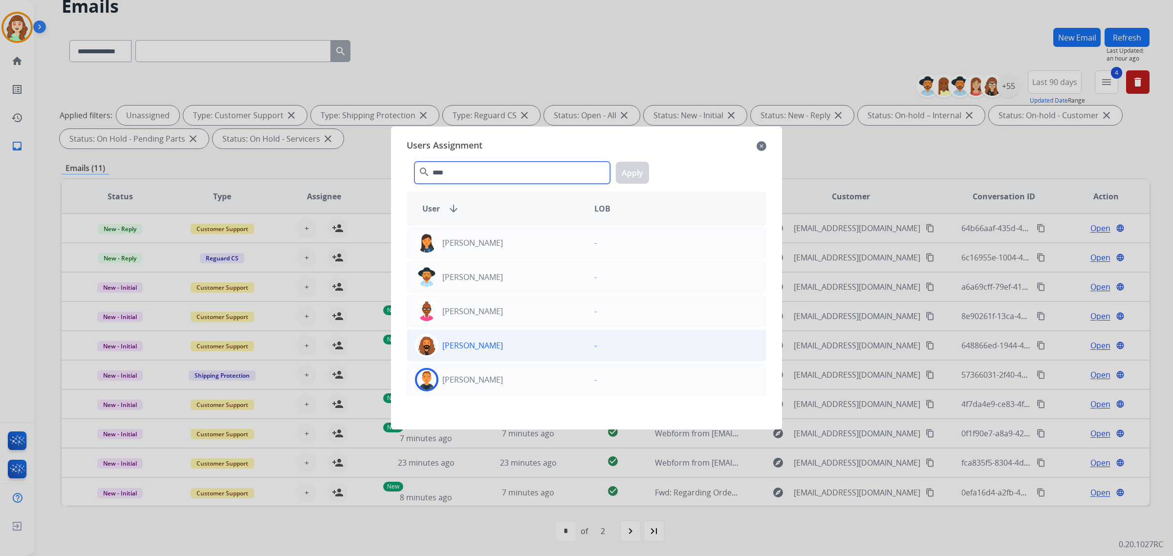
type input "****"
click at [501, 376] on div "[PERSON_NAME]" at bounding box center [496, 379] width 179 height 23
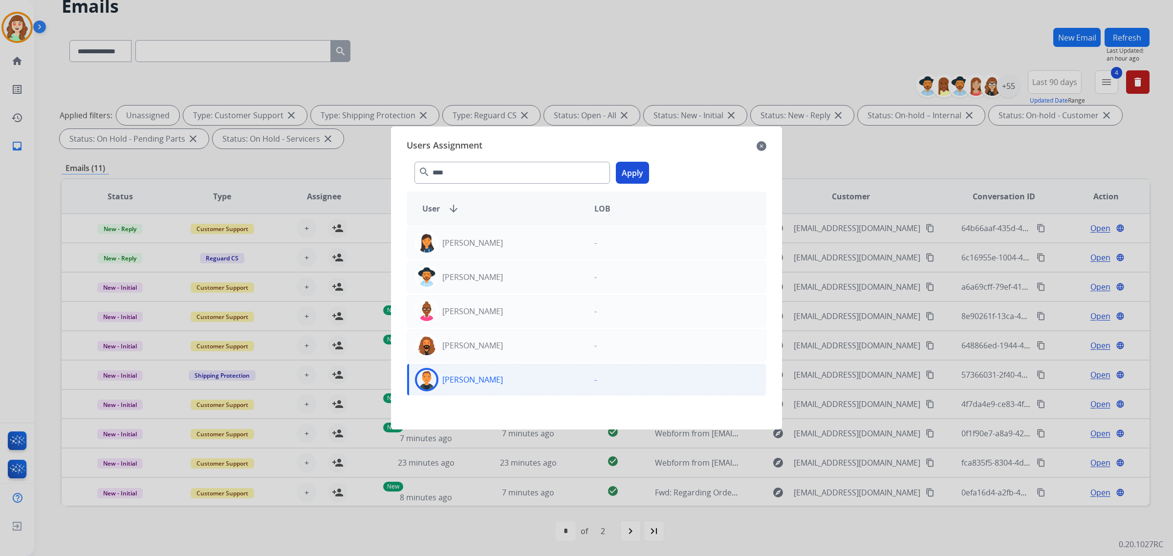
click at [624, 172] on button "Apply" at bounding box center [632, 173] width 33 height 22
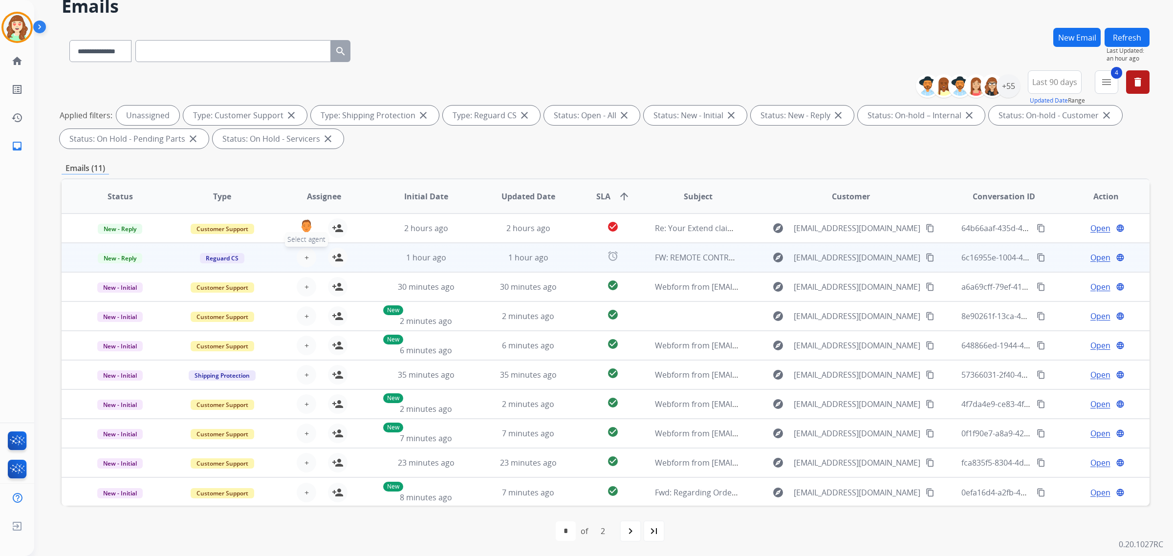
click at [306, 254] on span "+" at bounding box center [306, 258] width 4 height 12
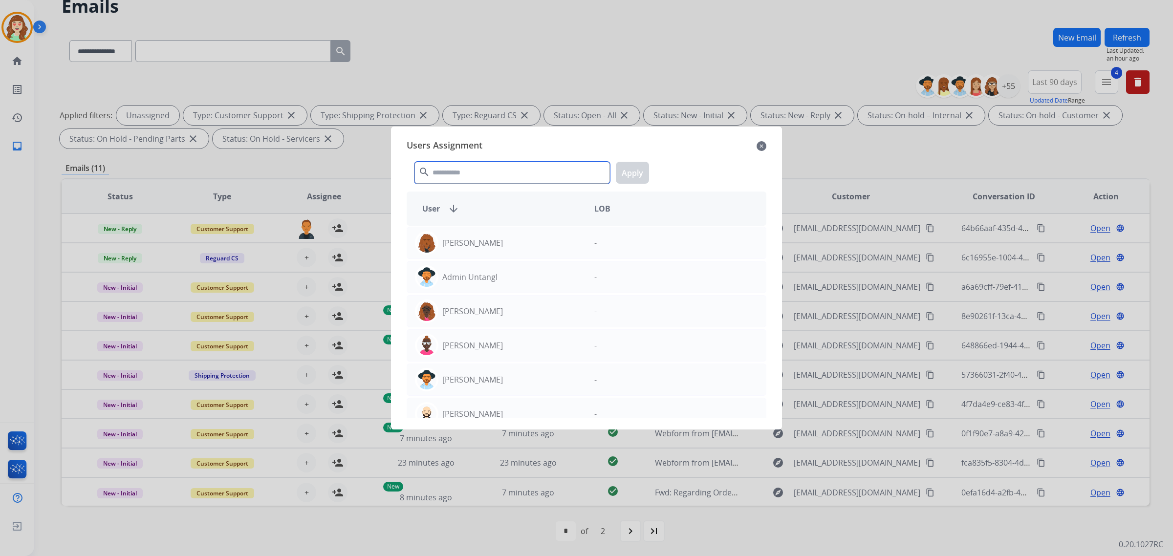
click at [490, 174] on input "text" at bounding box center [511, 173] width 195 height 22
type input "****"
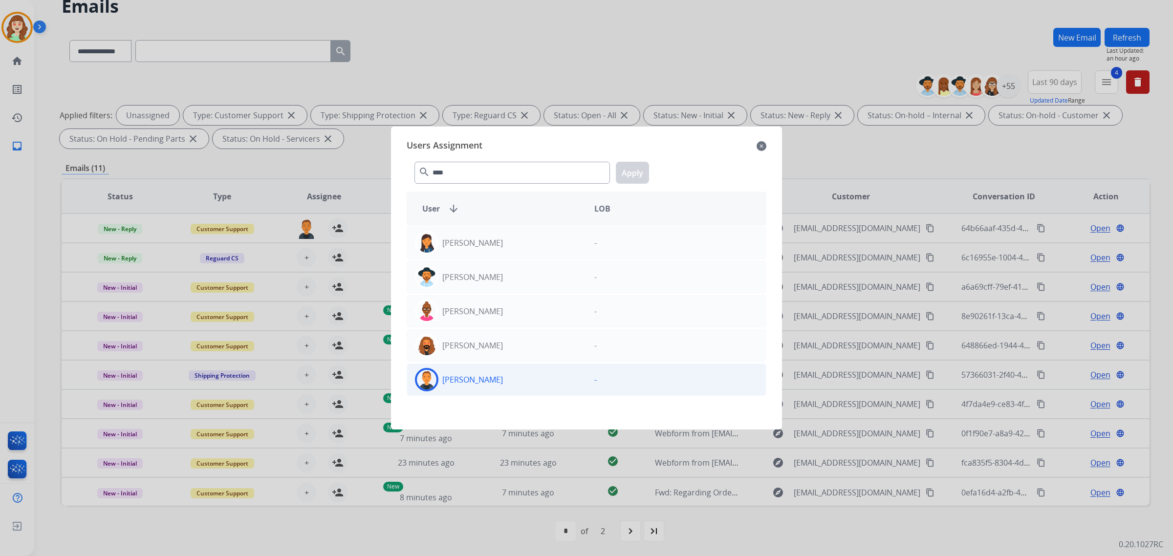
drag, startPoint x: 512, startPoint y: 384, endPoint x: 592, endPoint y: 285, distance: 127.4
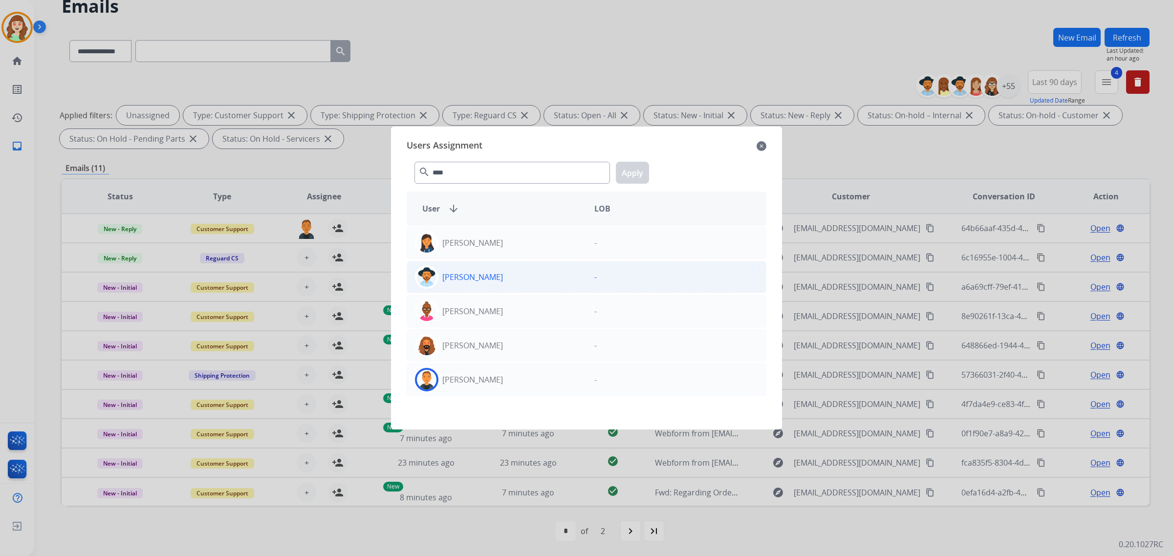
click at [512, 382] on div "[PERSON_NAME]" at bounding box center [496, 379] width 179 height 23
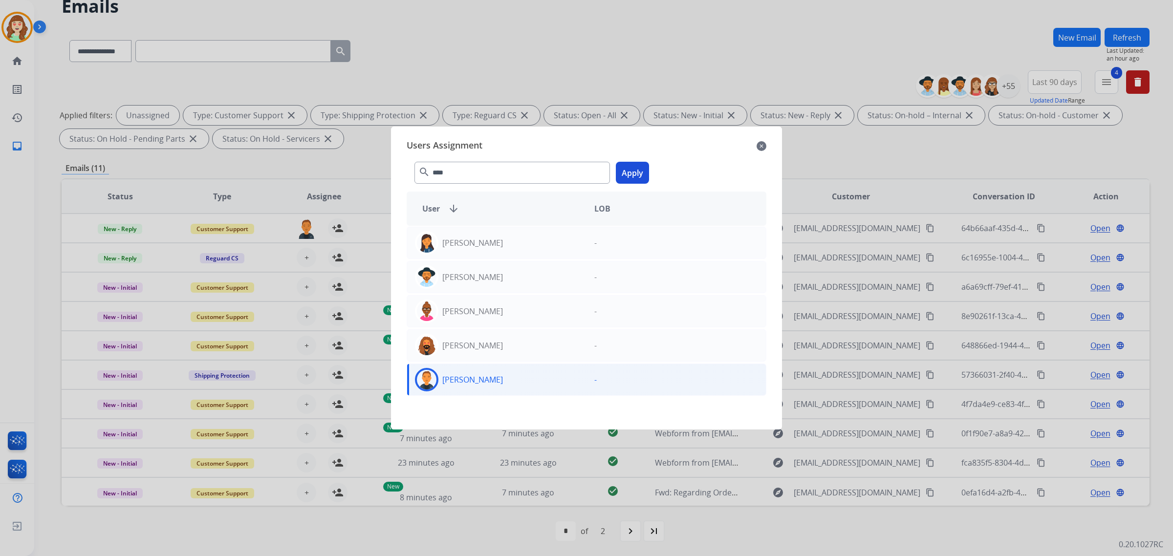
click at [630, 169] on button "Apply" at bounding box center [632, 173] width 33 height 22
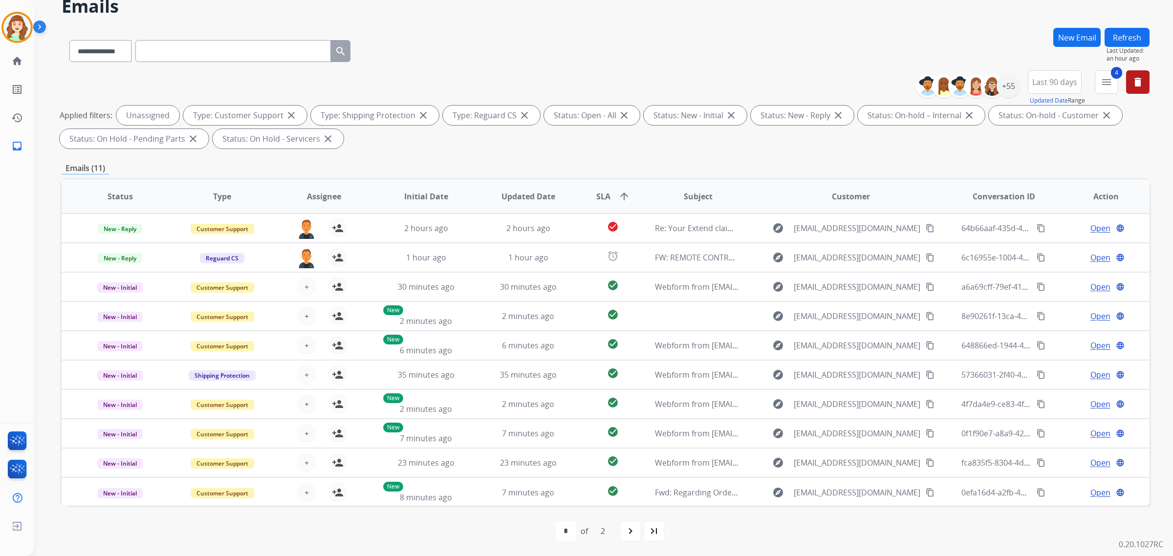
scroll to position [0, 0]
click at [624, 528] on div "navigate_next" at bounding box center [631, 531] width 22 height 22
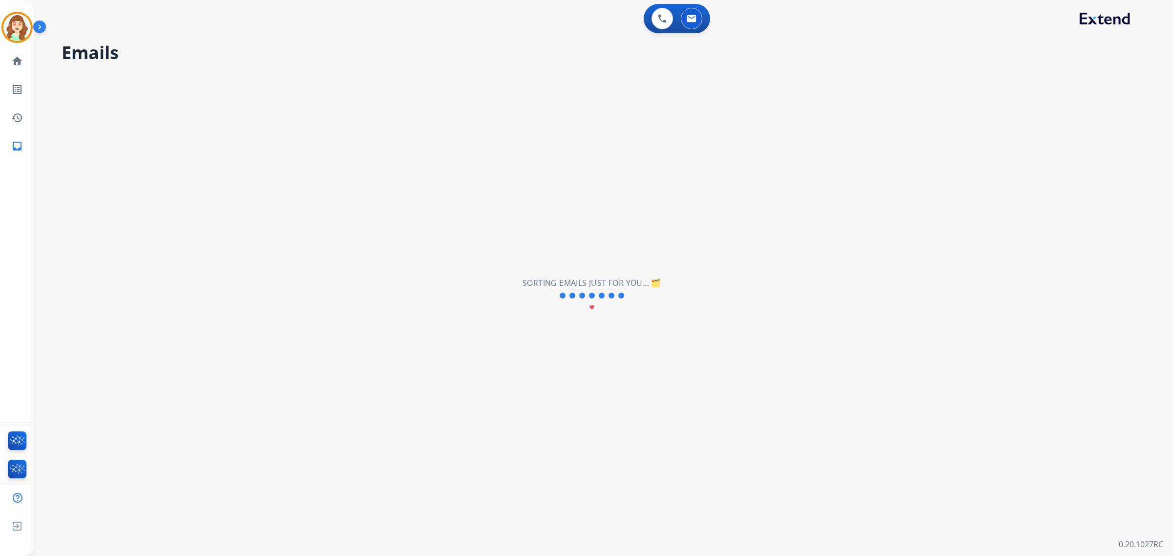
scroll to position [0, 0]
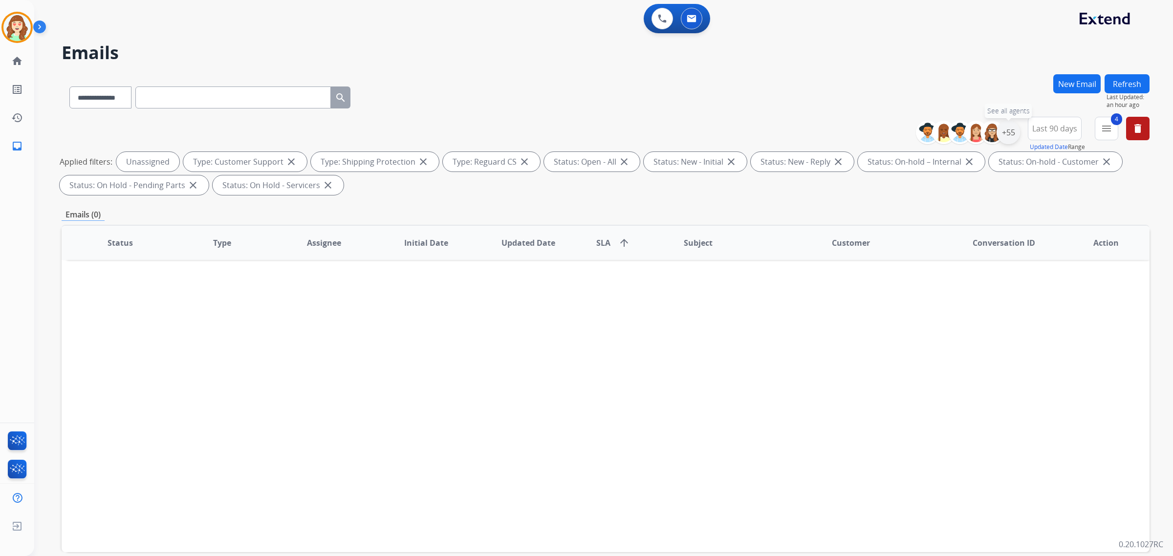
click at [998, 132] on div "+55" at bounding box center [1007, 132] width 23 height 23
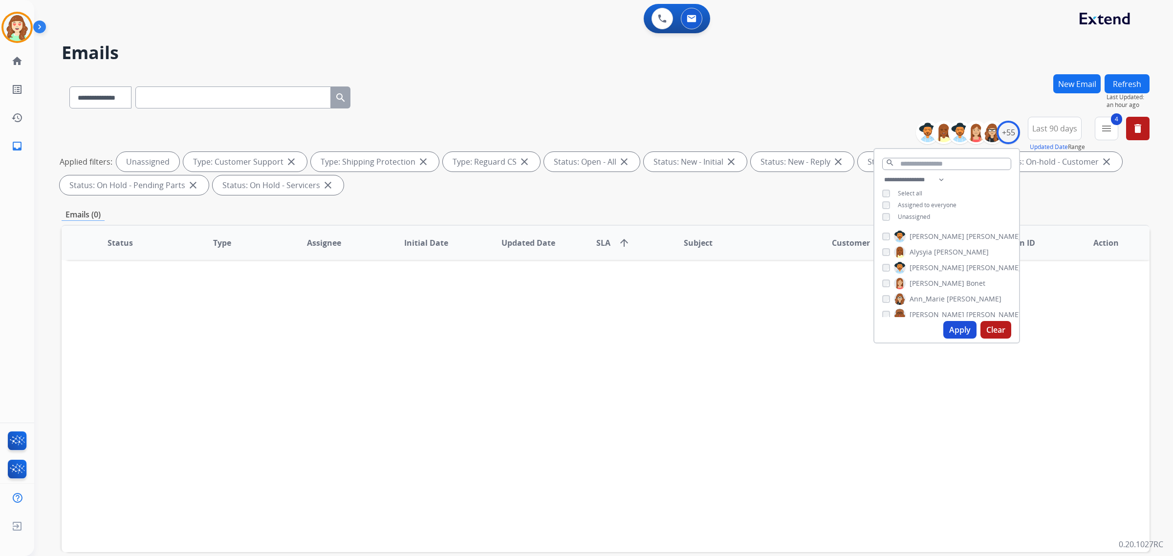
click at [949, 330] on button "Apply" at bounding box center [959, 330] width 33 height 18
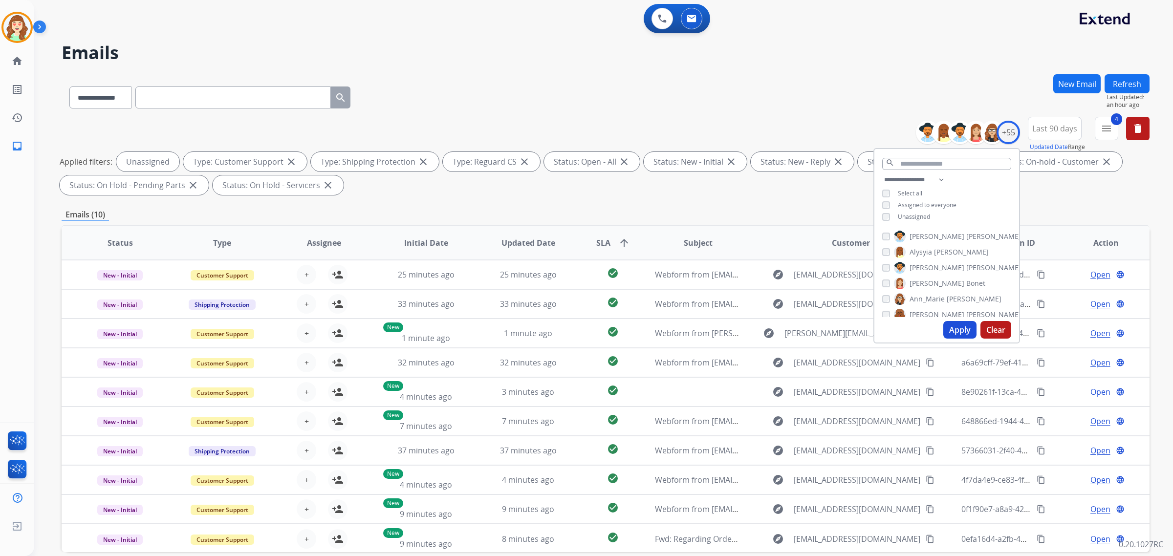
click at [824, 71] on div "**********" at bounding box center [591, 313] width 1115 height 556
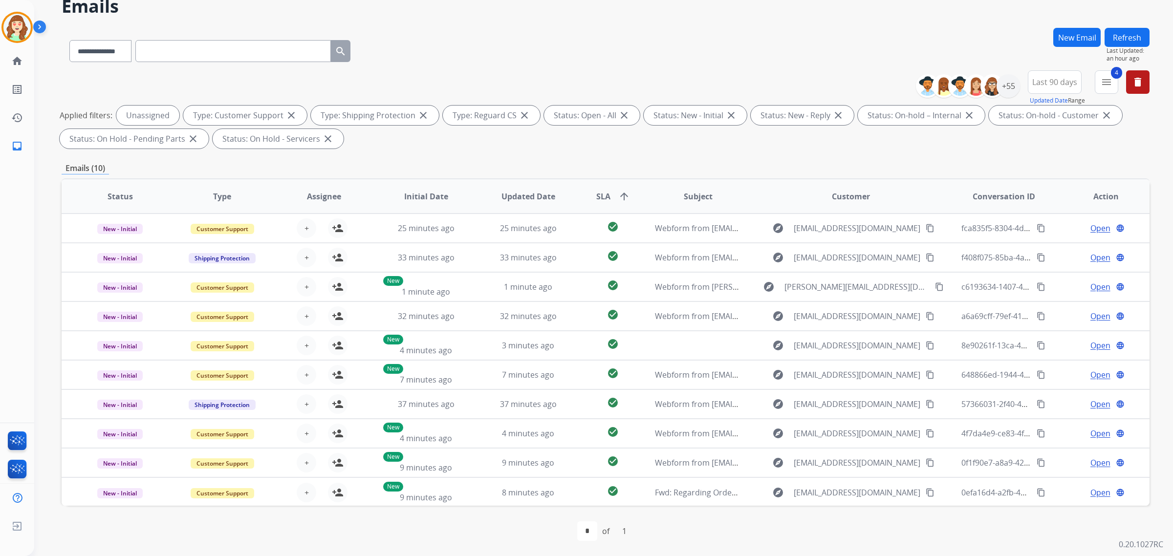
scroll to position [0, 0]
click at [1012, 86] on div "+55" at bounding box center [1007, 85] width 23 height 23
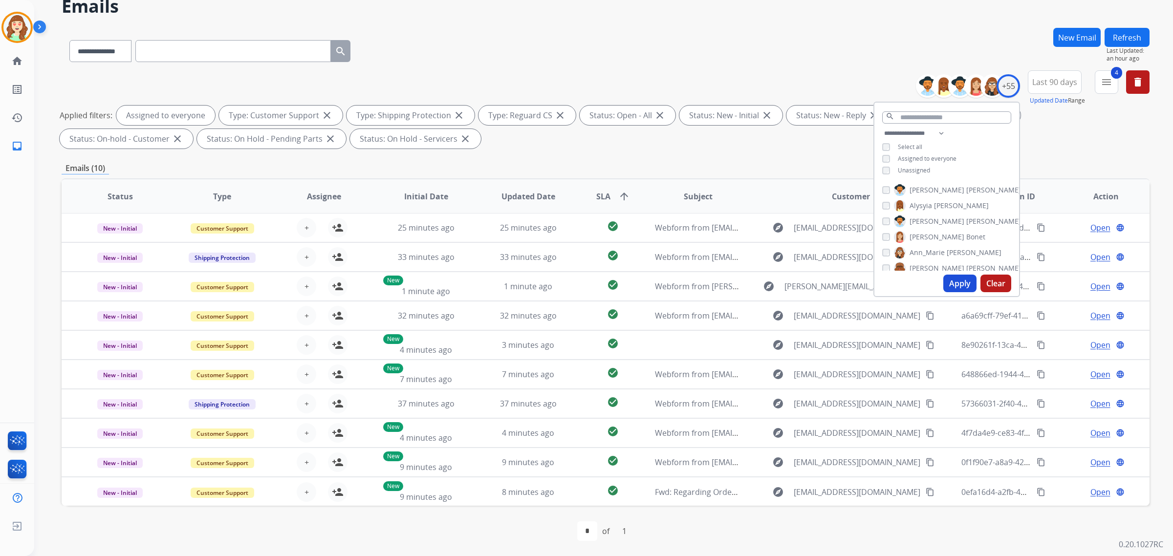
click at [956, 286] on button "Apply" at bounding box center [959, 284] width 33 height 18
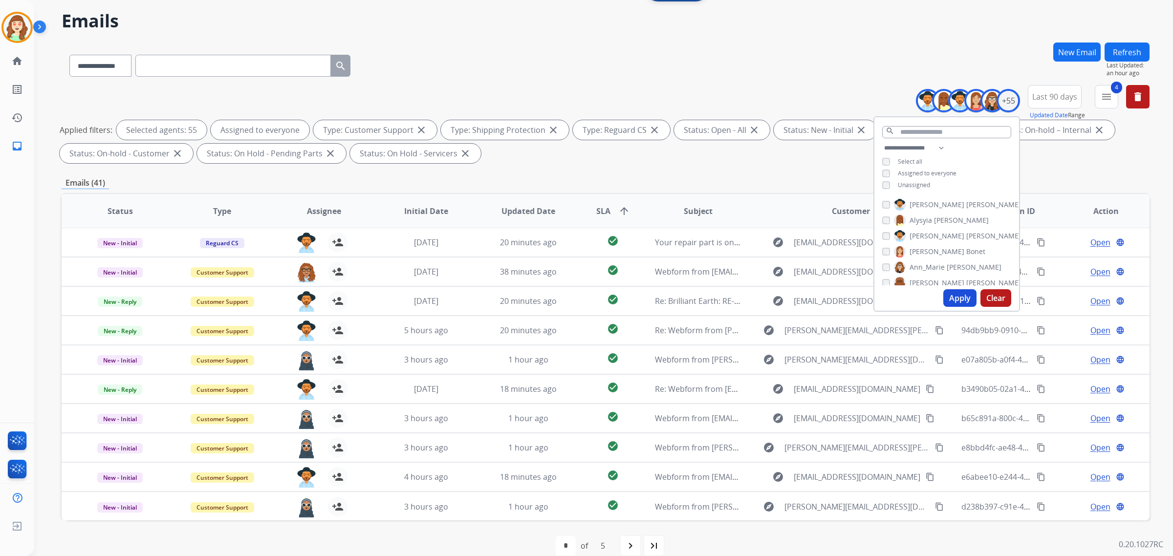
scroll to position [46, 0]
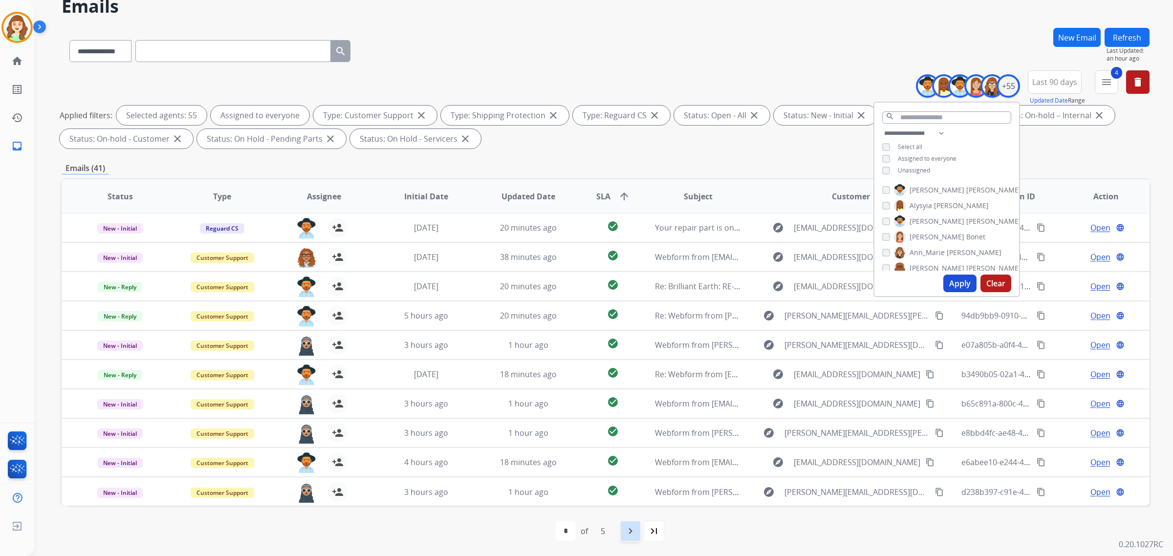
click at [634, 536] on mat-icon "navigate_next" at bounding box center [630, 531] width 12 height 12
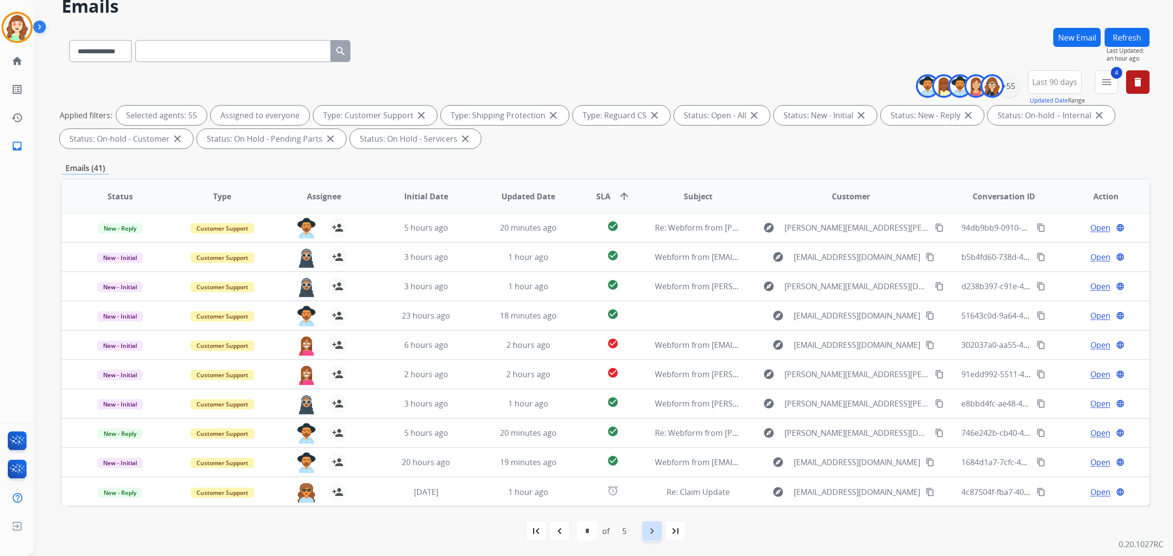
click at [655, 536] on mat-icon "navigate_next" at bounding box center [652, 531] width 12 height 12
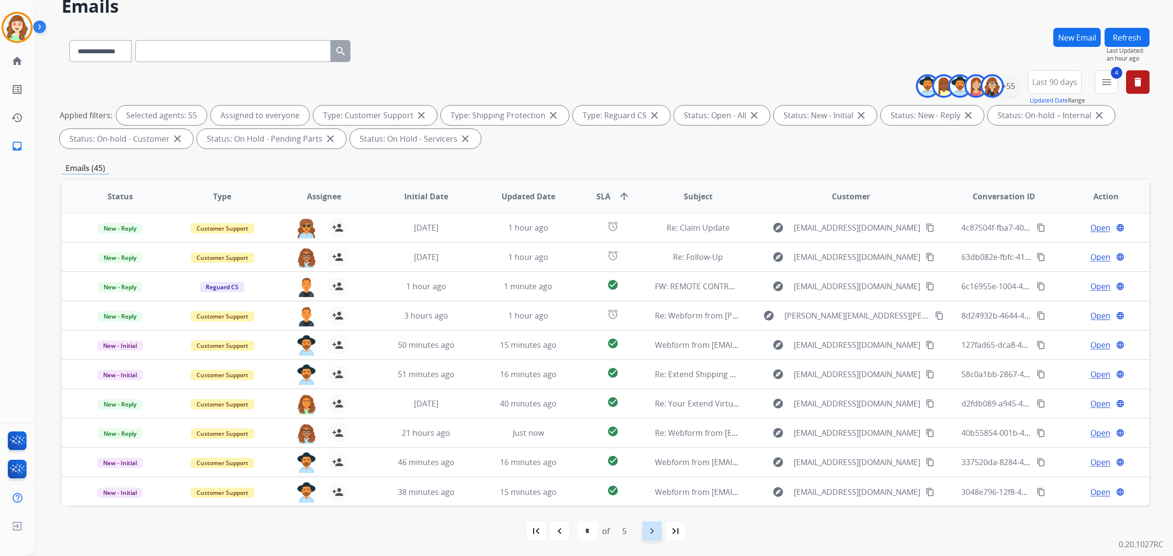
click at [658, 531] on div "navigate_next" at bounding box center [652, 531] width 22 height 22
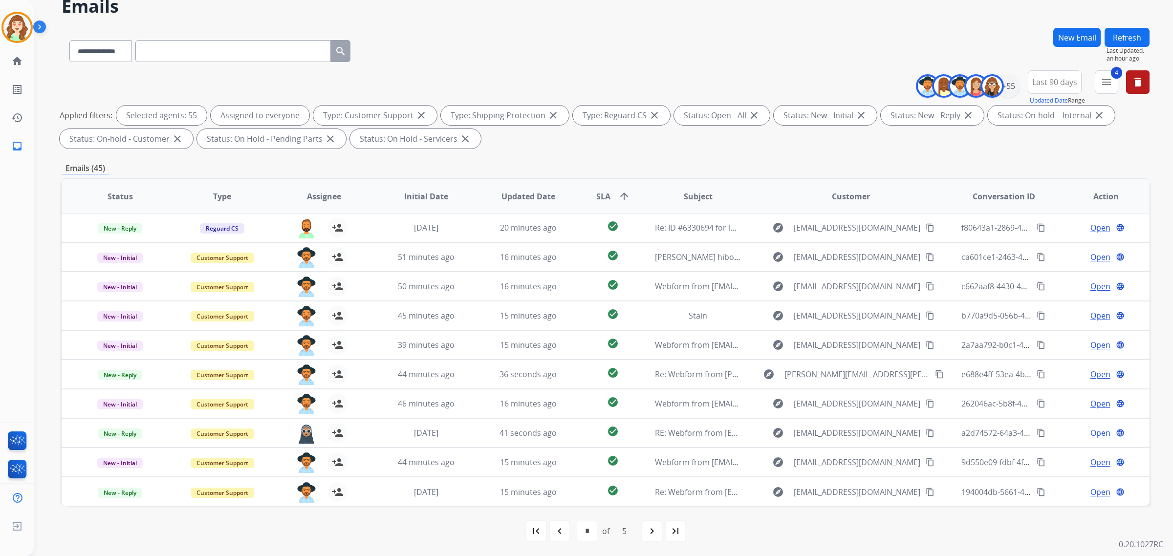
click at [650, 534] on mat-icon "navigate_next" at bounding box center [652, 531] width 12 height 12
select select "*"
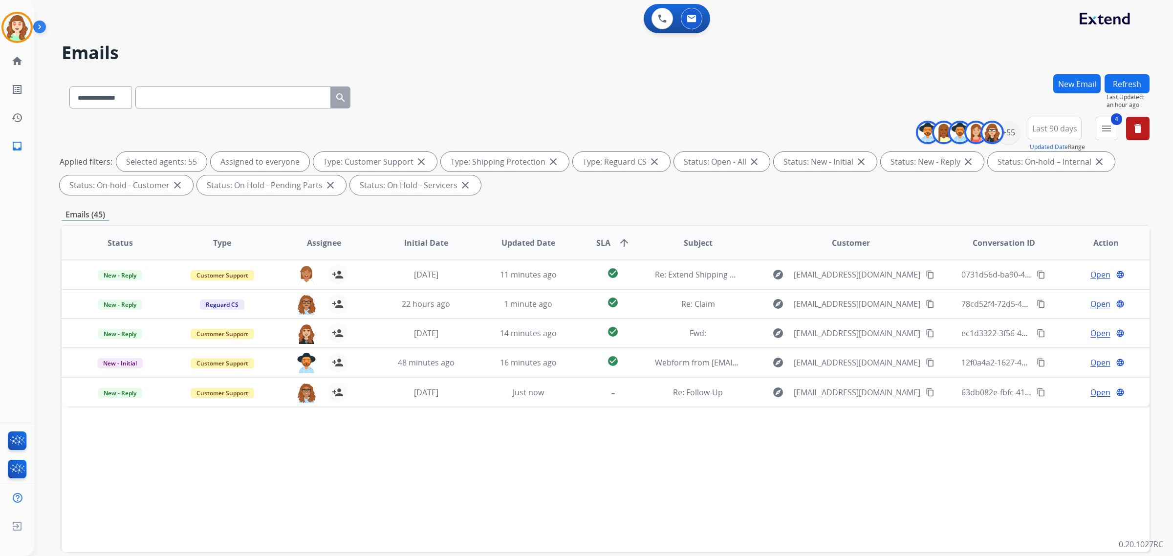
scroll to position [0, 0]
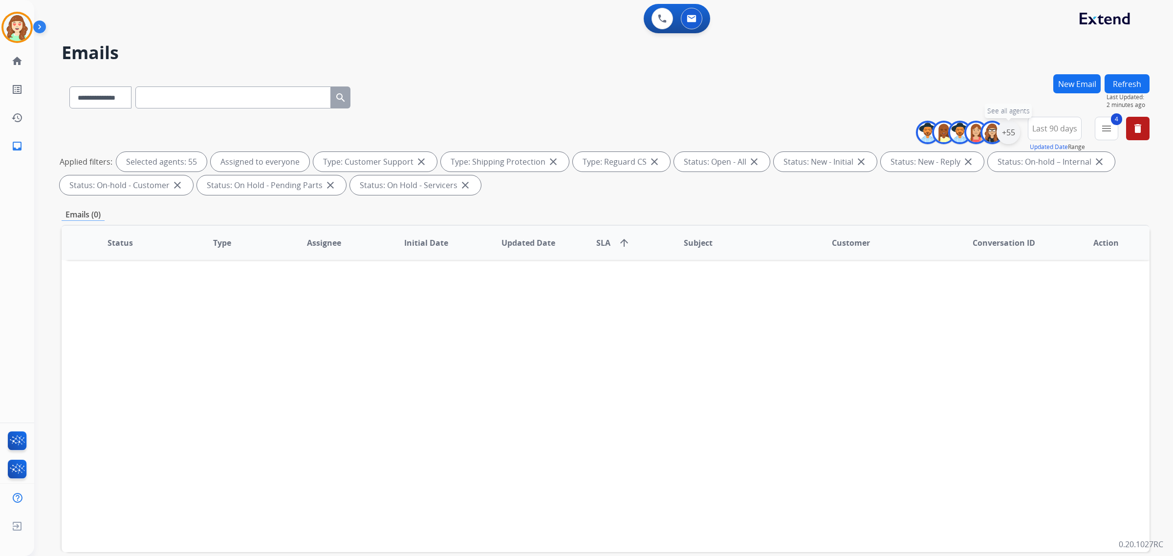
click at [1006, 129] on div "+55" at bounding box center [1007, 132] width 23 height 23
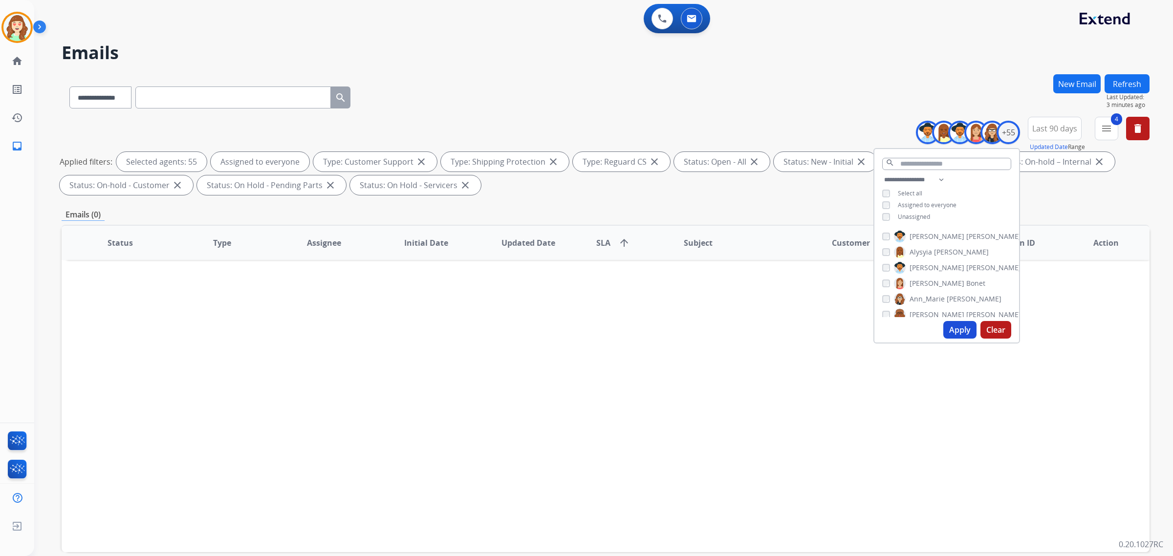
click at [955, 325] on button "Apply" at bounding box center [959, 330] width 33 height 18
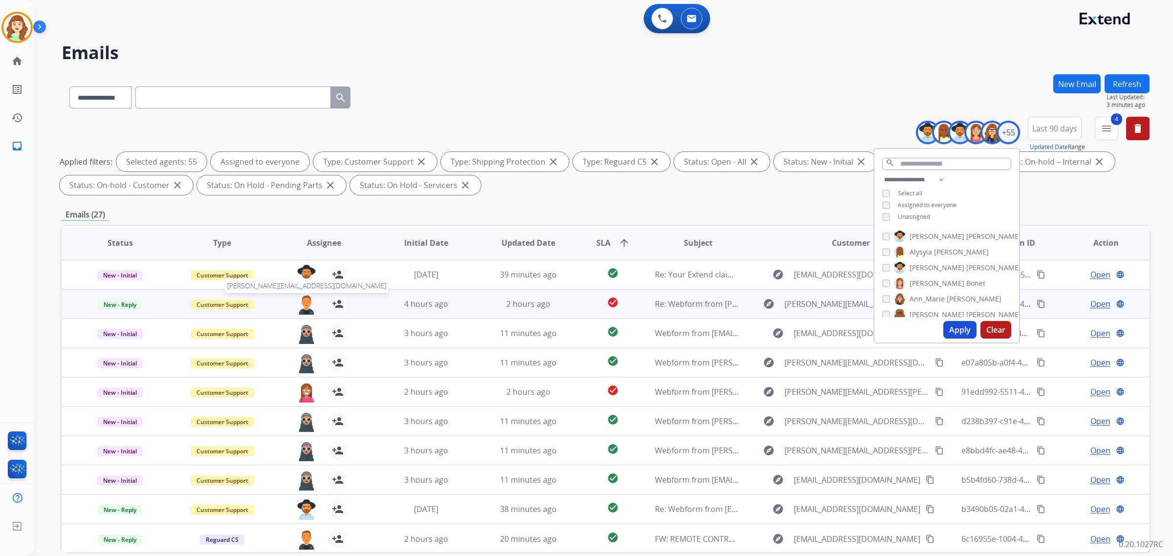
click at [301, 299] on img at bounding box center [307, 304] width 20 height 21
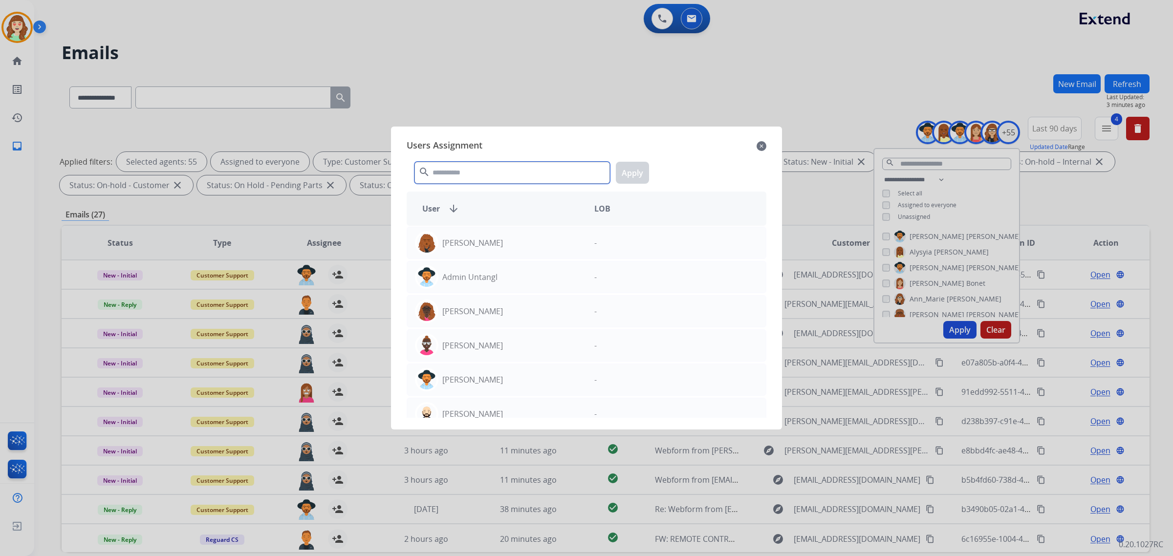
drag, startPoint x: 566, startPoint y: 158, endPoint x: 578, endPoint y: 140, distance: 21.8
click at [578, 142] on div "Users Assignment close search Apply User arrow_downward LOB Abigail Joseph - Ad…" at bounding box center [586, 277] width 375 height 287
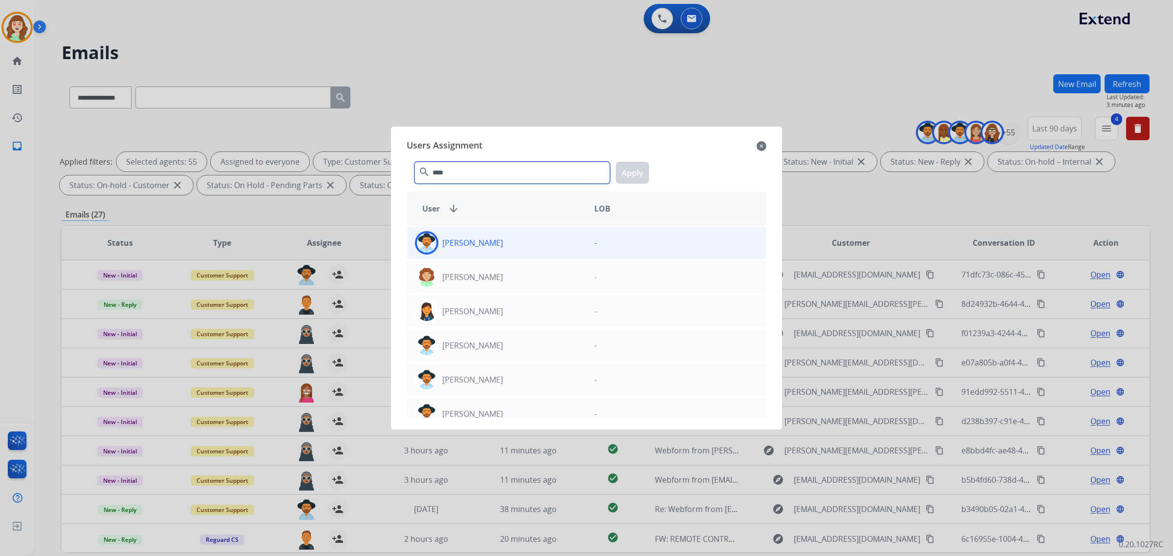
type input "****"
click at [524, 247] on div "[PERSON_NAME]" at bounding box center [496, 242] width 179 height 23
click at [642, 169] on button "Apply" at bounding box center [632, 173] width 33 height 22
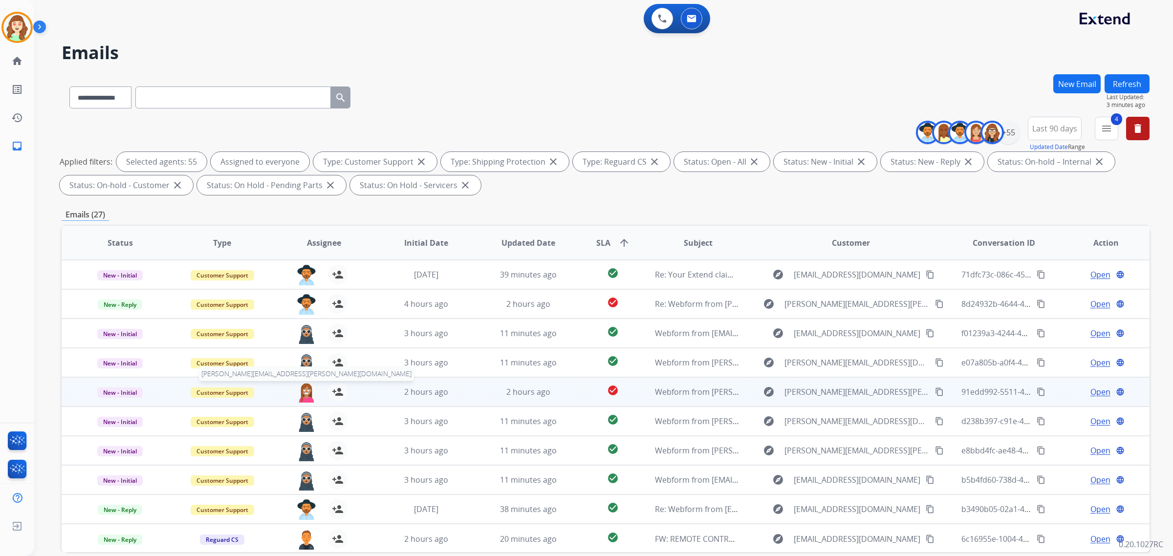
click at [303, 393] on img at bounding box center [307, 392] width 20 height 21
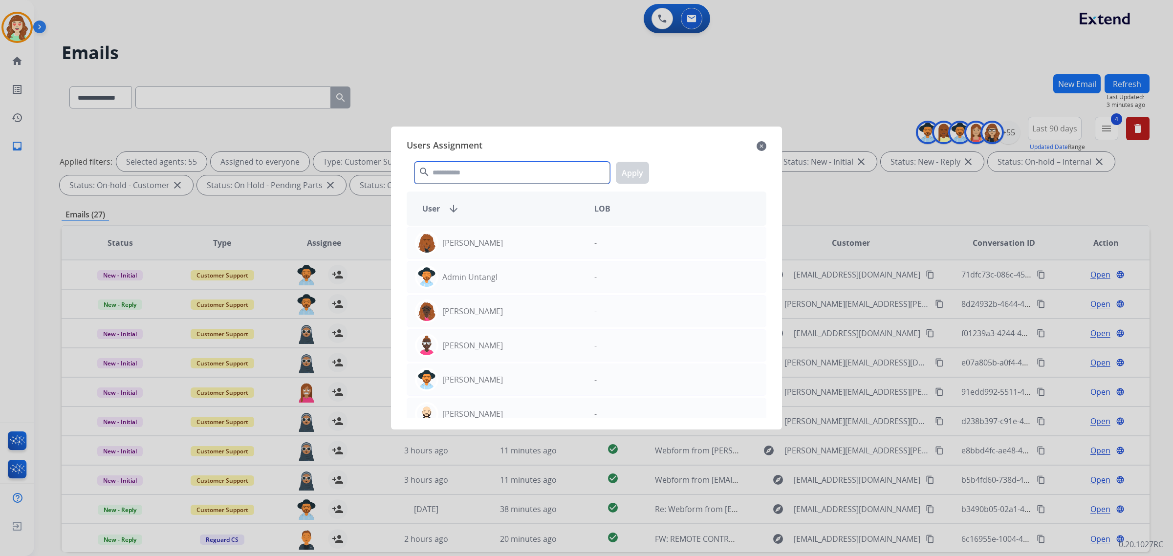
click at [475, 174] on input "text" at bounding box center [511, 173] width 195 height 22
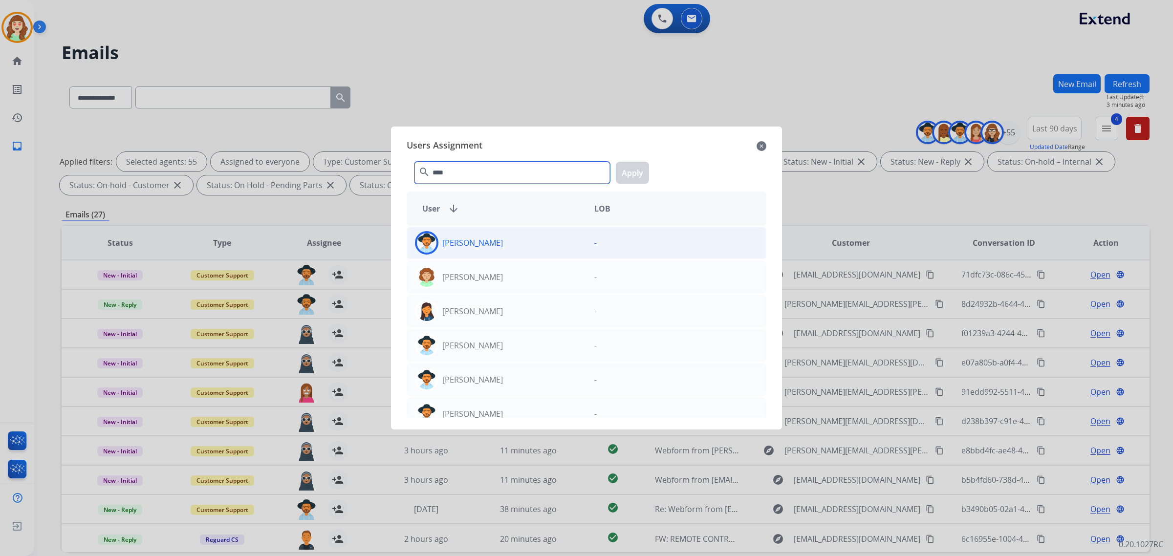
type input "****"
drag, startPoint x: 471, startPoint y: 236, endPoint x: 562, endPoint y: 211, distance: 94.8
click at [473, 236] on div "[PERSON_NAME]" at bounding box center [496, 242] width 179 height 23
drag, startPoint x: 634, startPoint y: 168, endPoint x: 626, endPoint y: 177, distance: 12.8
click at [634, 169] on button "Apply" at bounding box center [632, 173] width 33 height 22
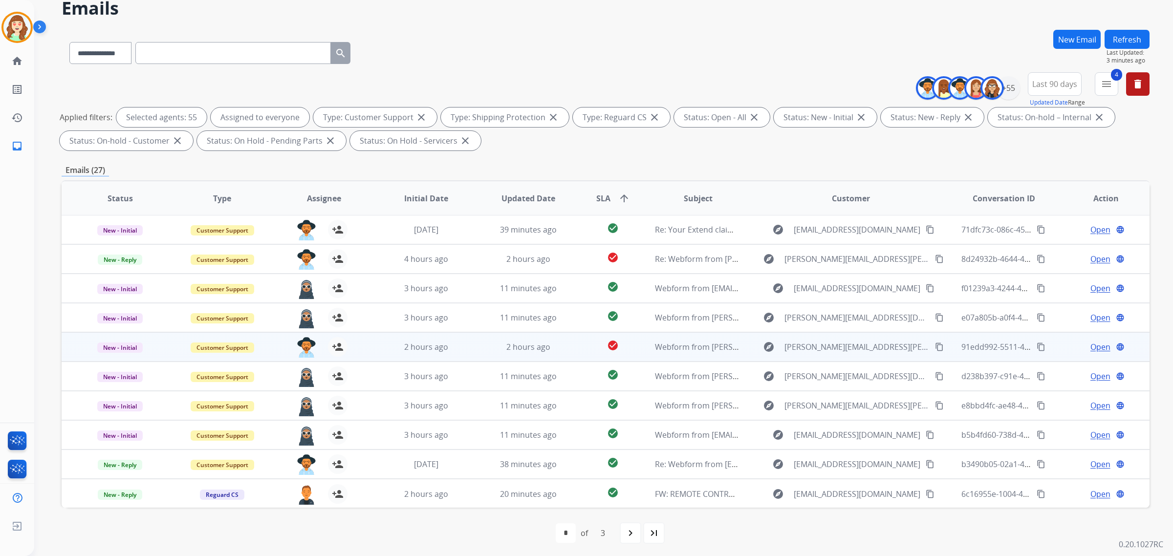
scroll to position [46, 0]
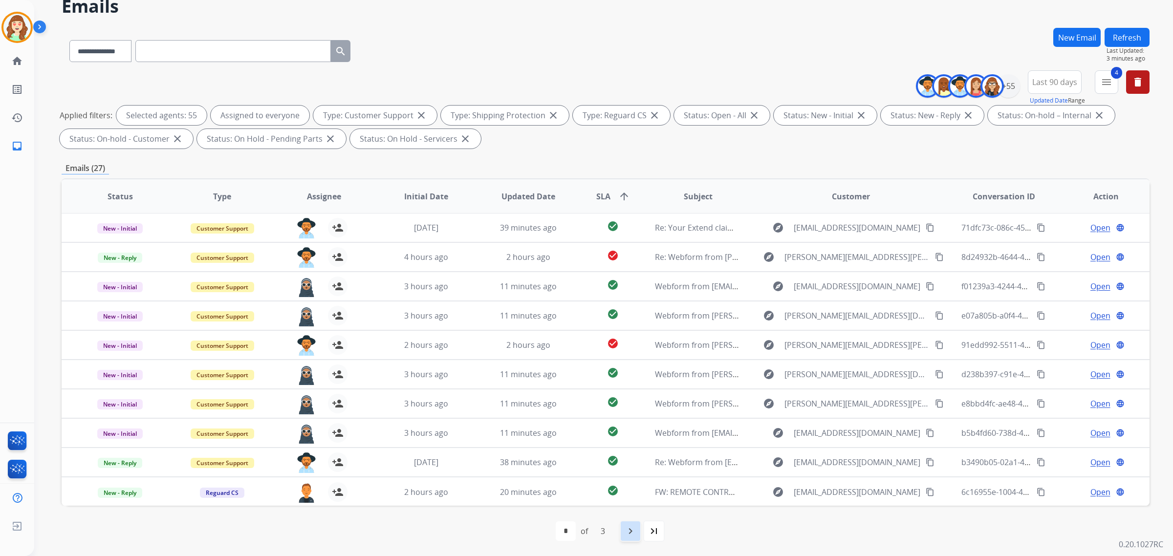
click at [627, 530] on mat-icon "navigate_next" at bounding box center [630, 531] width 12 height 12
select select "*"
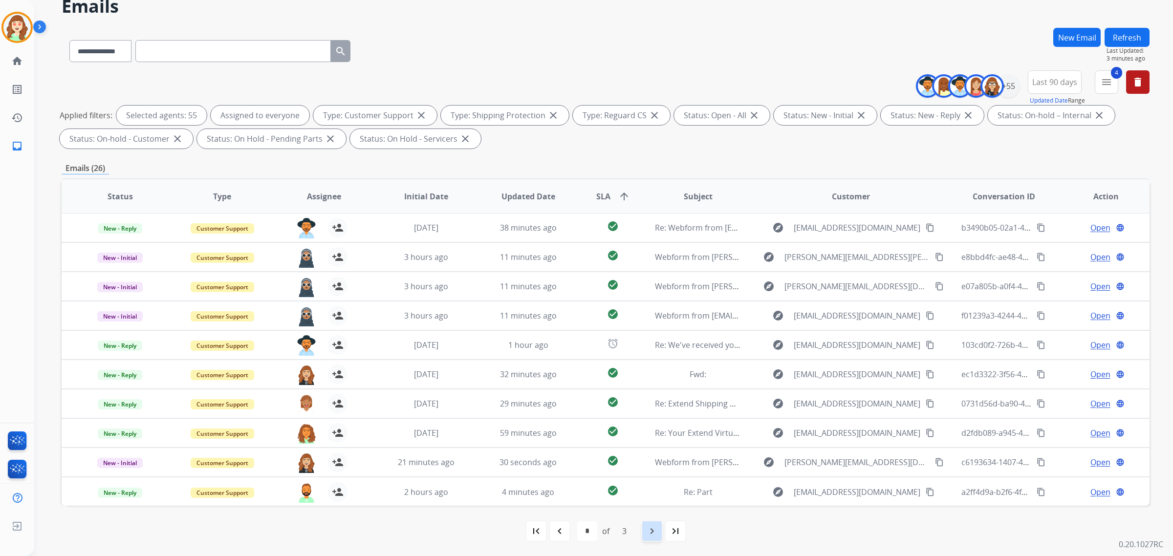
click at [652, 529] on mat-icon "navigate_next" at bounding box center [652, 531] width 12 height 12
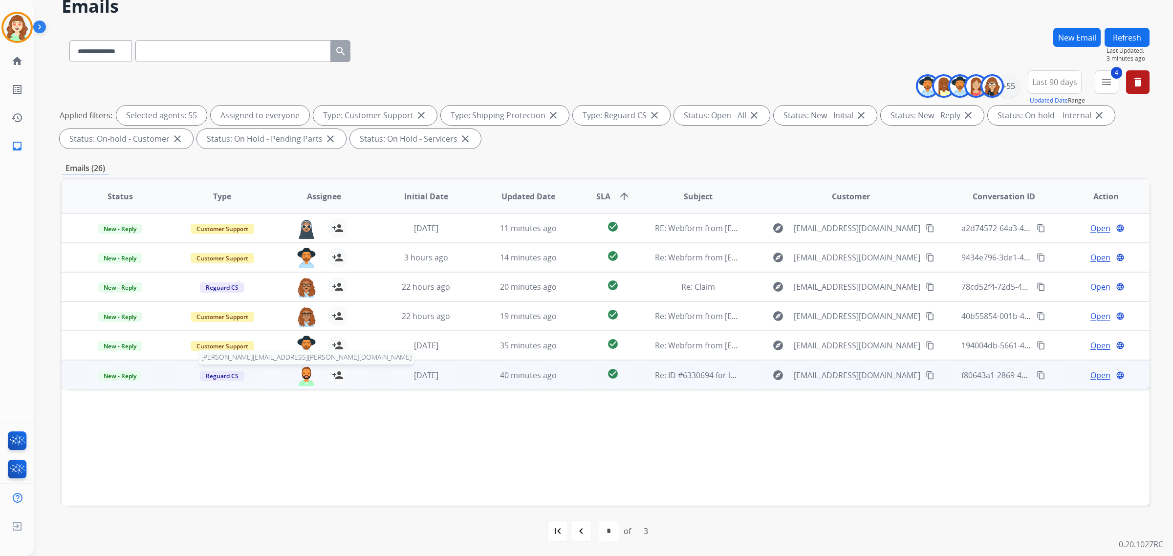
click at [301, 376] on img at bounding box center [307, 376] width 20 height 21
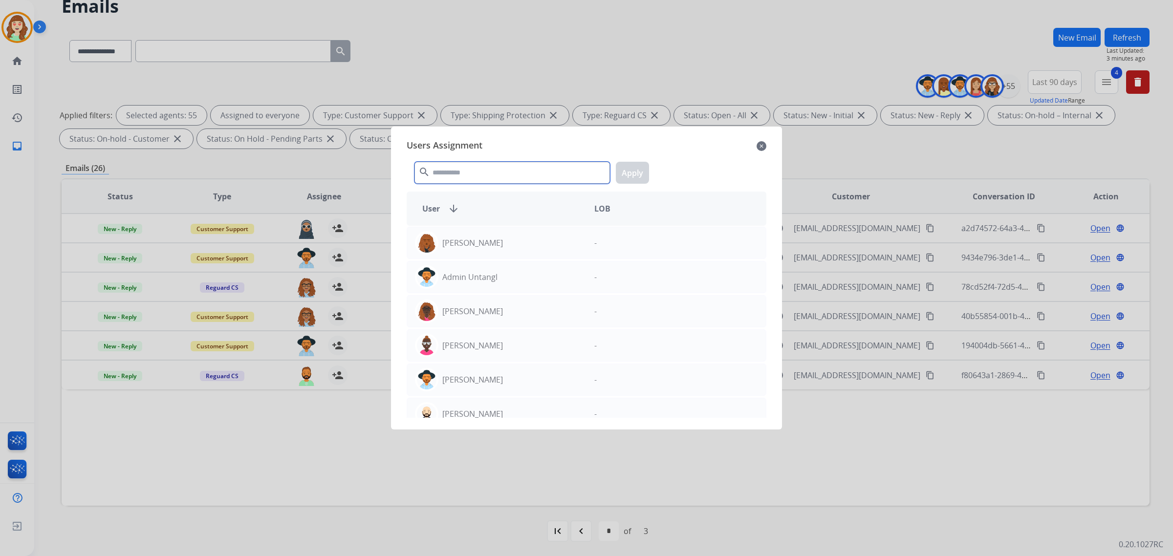
click at [497, 167] on input "text" at bounding box center [511, 173] width 195 height 22
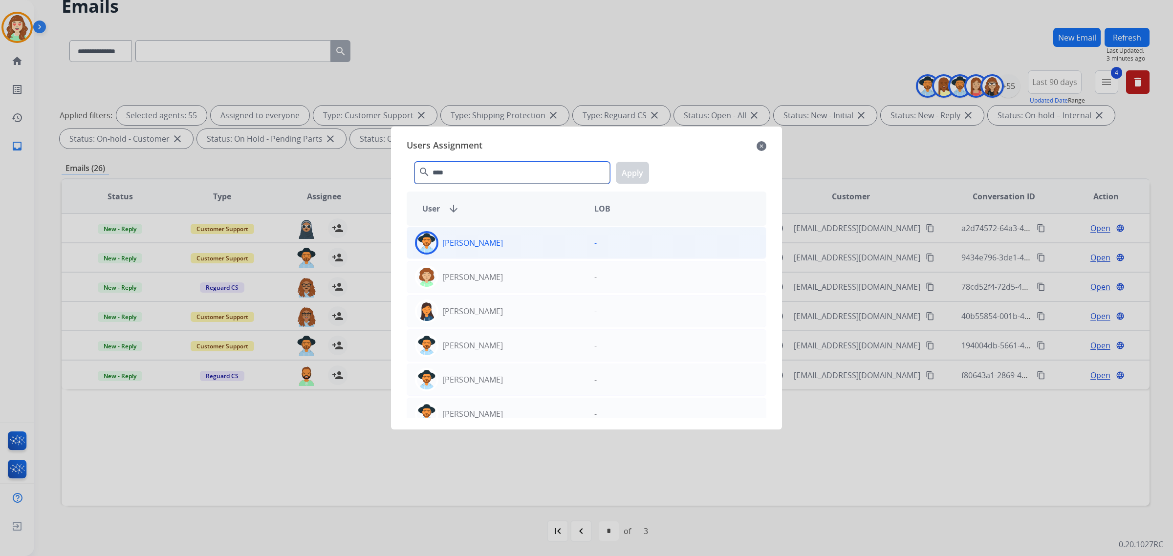
type input "****"
click at [512, 241] on div "[PERSON_NAME]" at bounding box center [496, 242] width 179 height 23
drag, startPoint x: 646, startPoint y: 167, endPoint x: 336, endPoint y: 248, distance: 320.1
click at [641, 167] on button "Apply" at bounding box center [632, 173] width 33 height 22
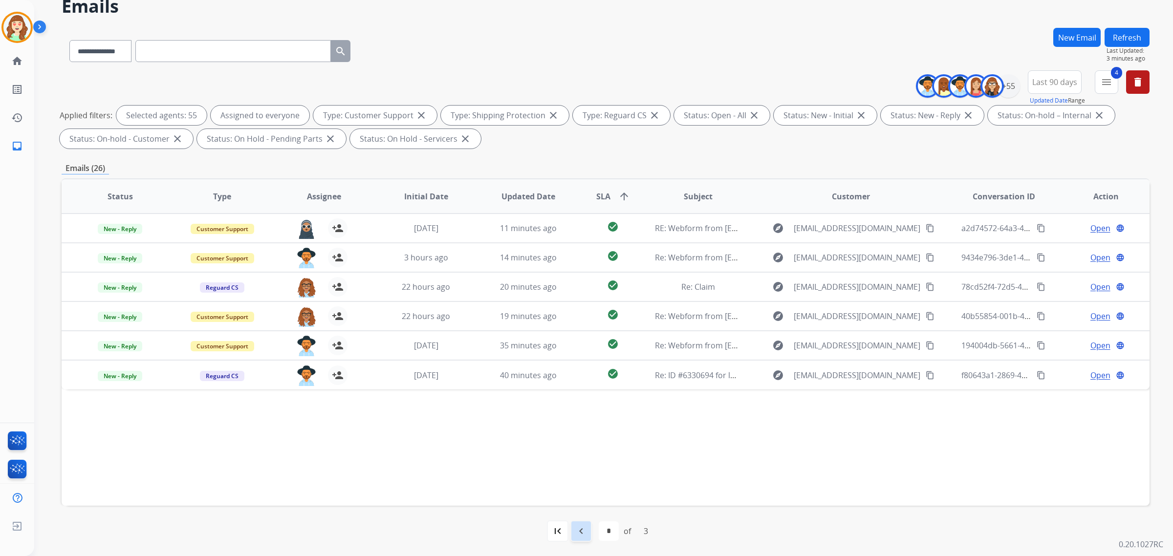
click at [587, 531] on div "navigate_before" at bounding box center [581, 531] width 22 height 22
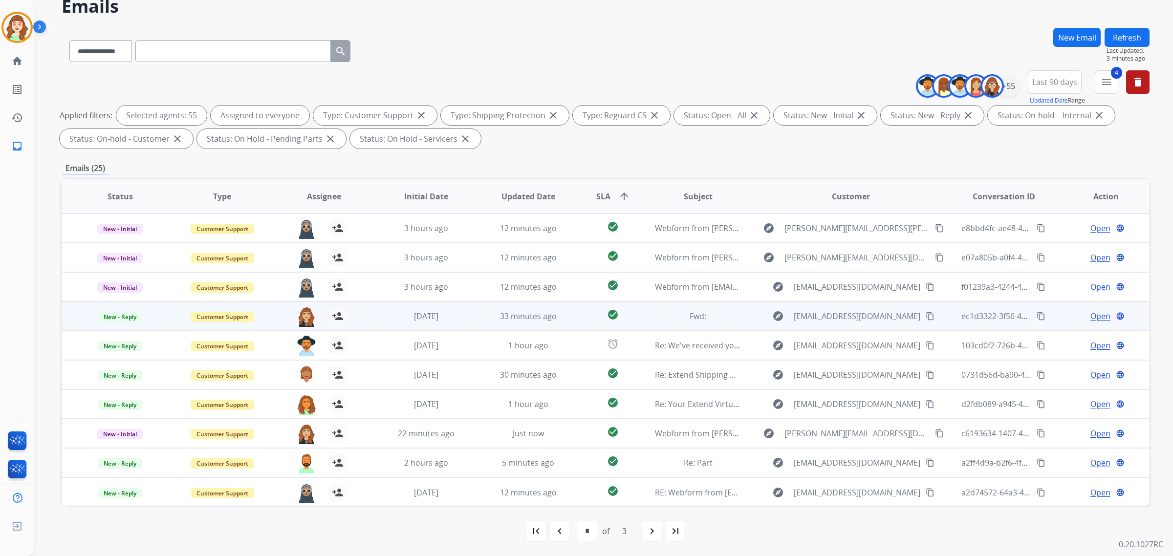
scroll to position [0, 0]
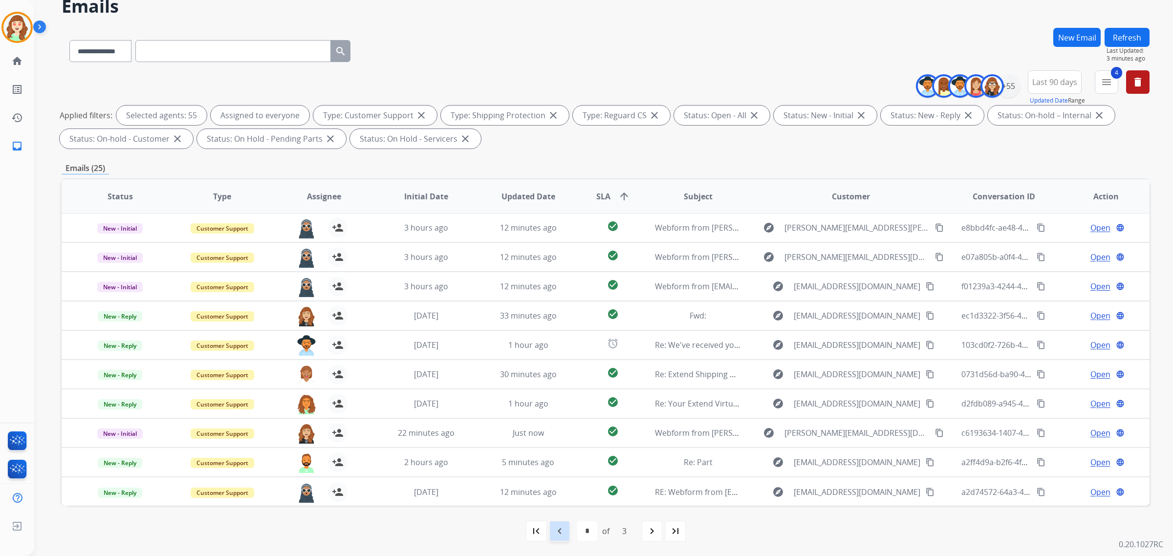
click at [560, 534] on mat-icon "navigate_before" at bounding box center [560, 531] width 12 height 12
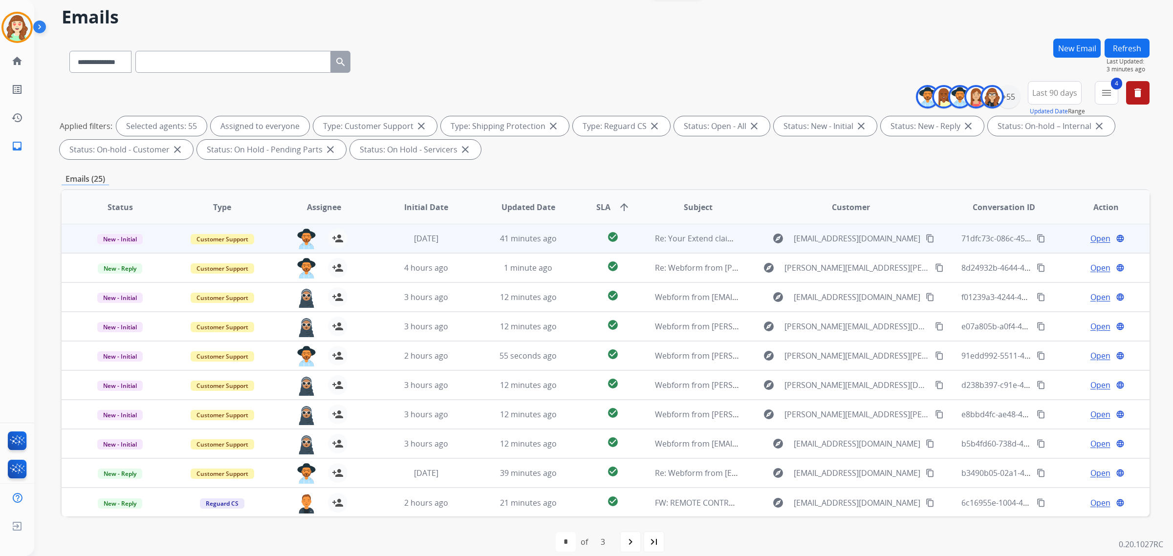
scroll to position [46, 0]
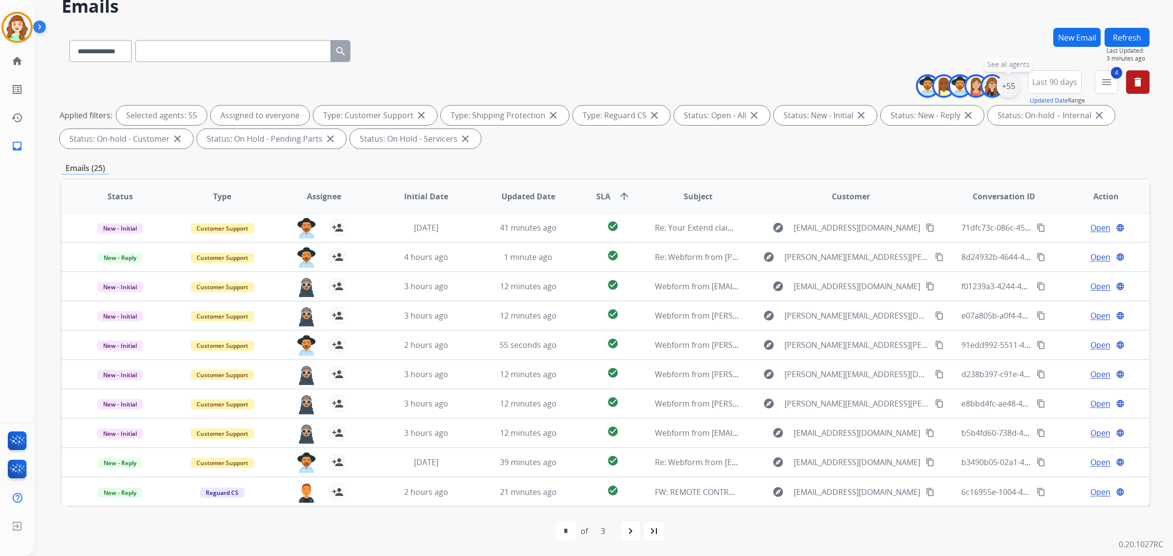
click at [1012, 84] on div "+55" at bounding box center [1007, 85] width 23 height 23
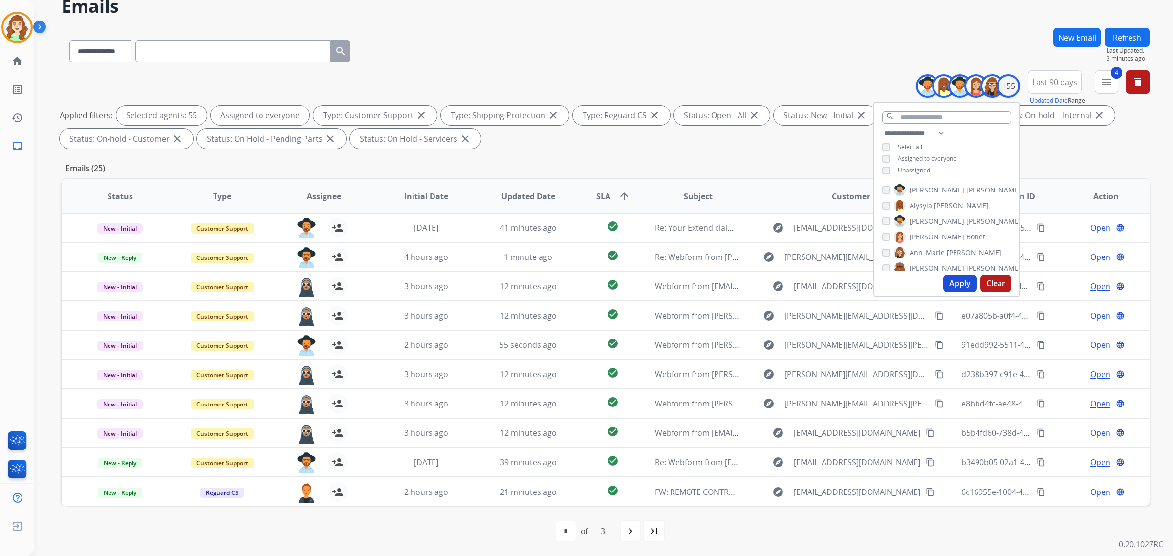
click at [991, 280] on button "Clear" at bounding box center [995, 284] width 31 height 18
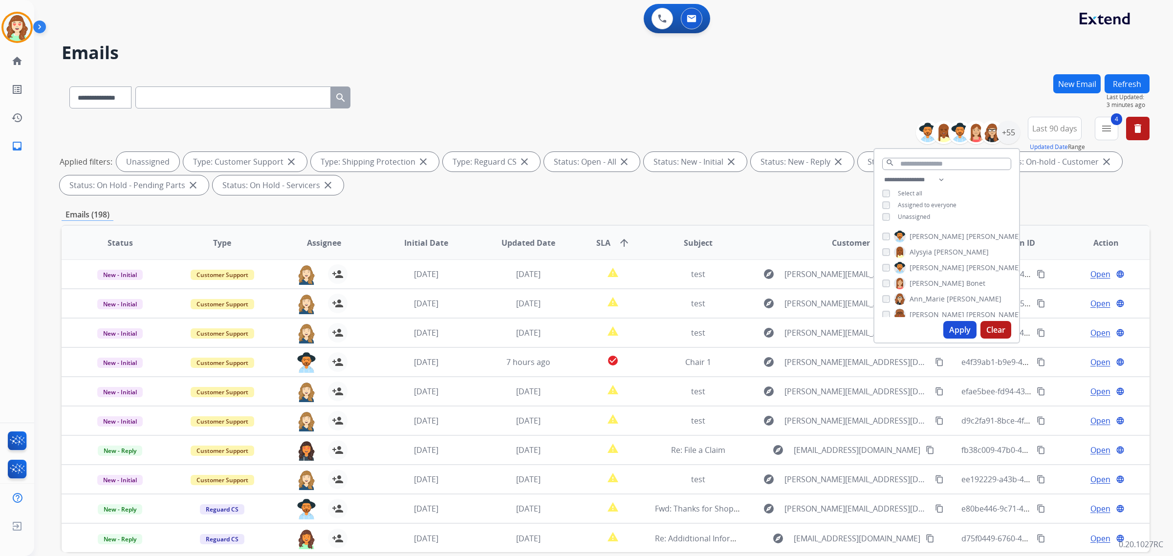
click at [958, 328] on button "Apply" at bounding box center [959, 330] width 33 height 18
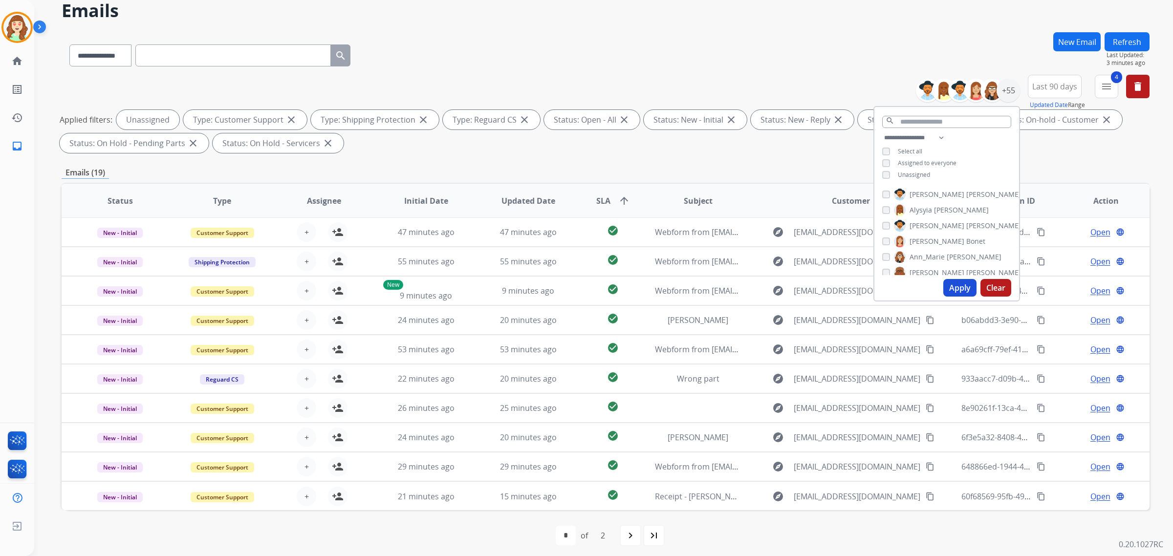
scroll to position [46, 0]
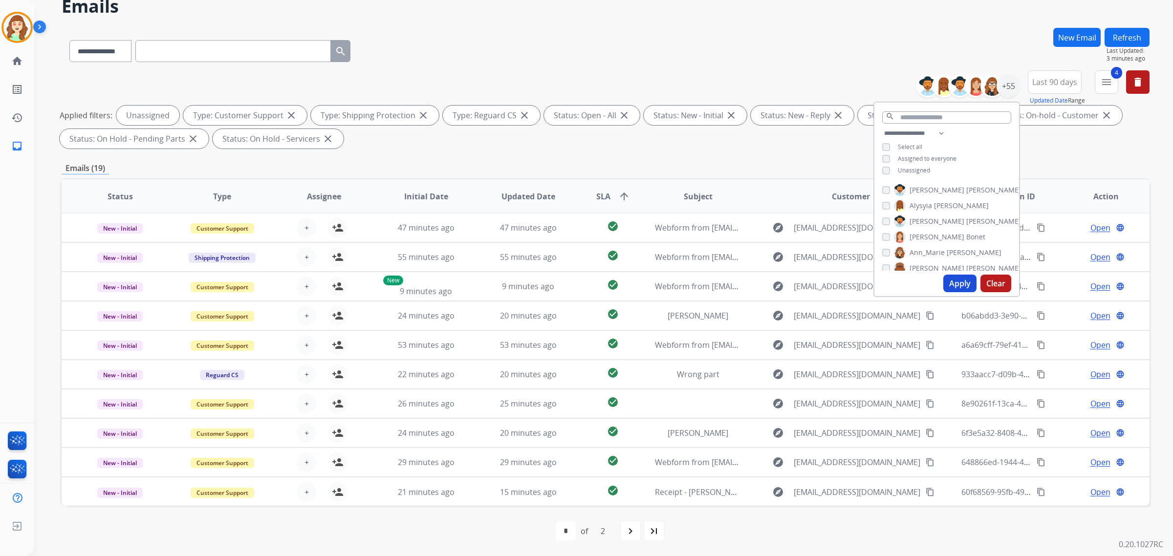
click at [622, 195] on mat-icon "arrow_upward" at bounding box center [624, 197] width 12 height 12
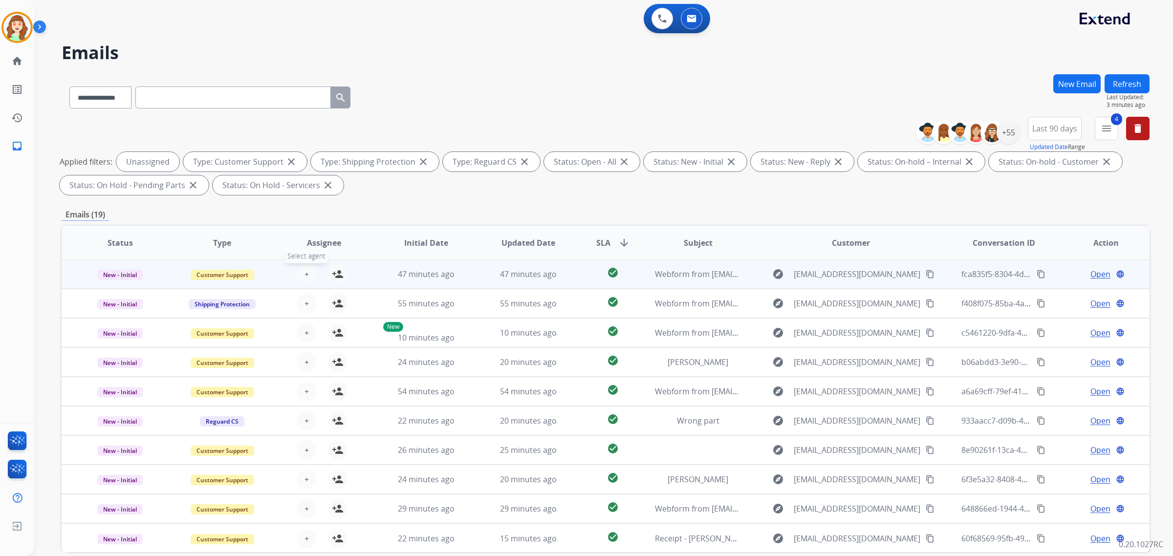
click at [304, 271] on span "+" at bounding box center [306, 274] width 4 height 12
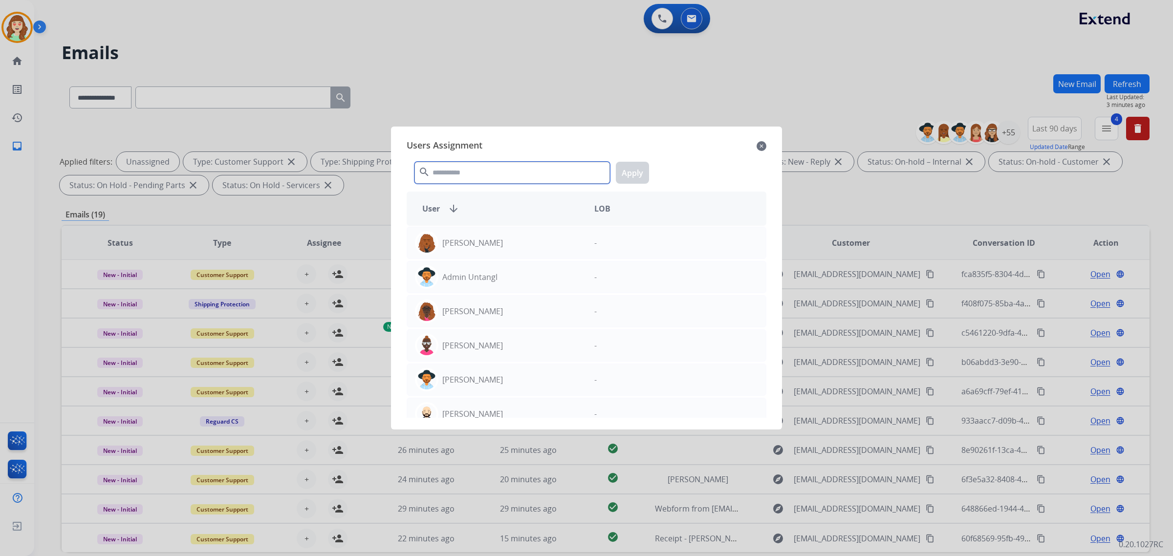
drag, startPoint x: 521, startPoint y: 174, endPoint x: 516, endPoint y: 170, distance: 7.6
click at [522, 174] on input "text" at bounding box center [511, 173] width 195 height 22
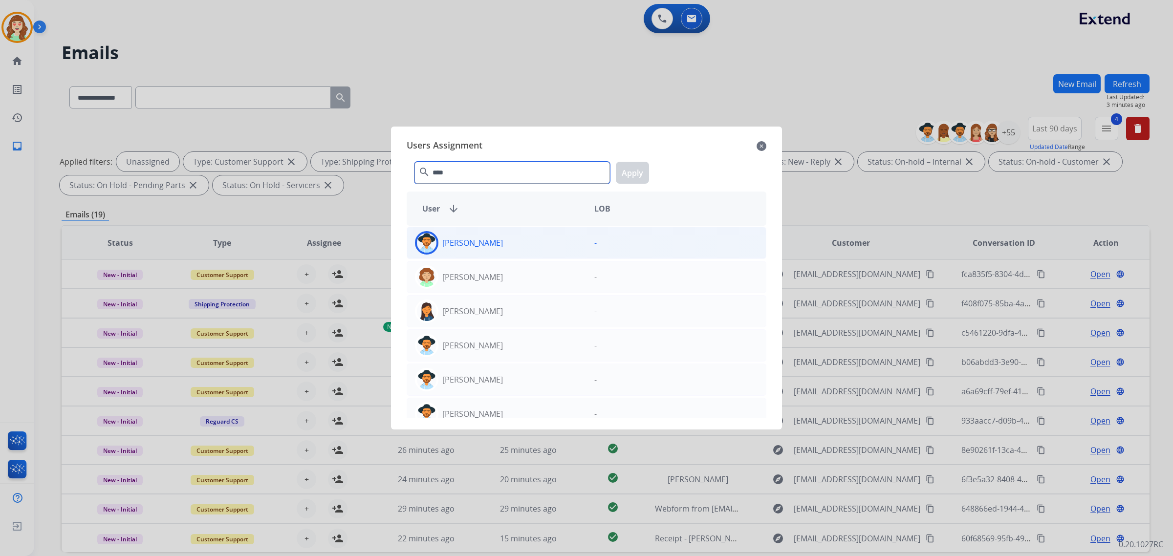
type input "****"
drag, startPoint x: 514, startPoint y: 244, endPoint x: 523, endPoint y: 242, distance: 9.0
click at [515, 244] on div "[PERSON_NAME]" at bounding box center [496, 242] width 179 height 23
drag, startPoint x: 636, startPoint y: 169, endPoint x: 301, endPoint y: 269, distance: 348.8
click at [634, 169] on button "Apply" at bounding box center [632, 173] width 33 height 22
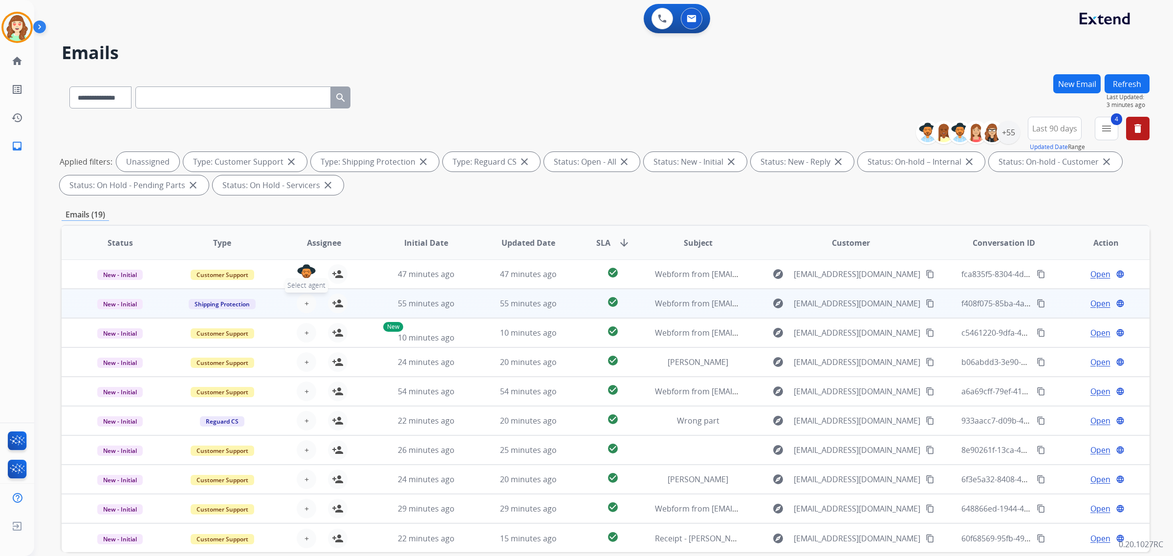
click at [304, 301] on span "+" at bounding box center [306, 304] width 4 height 12
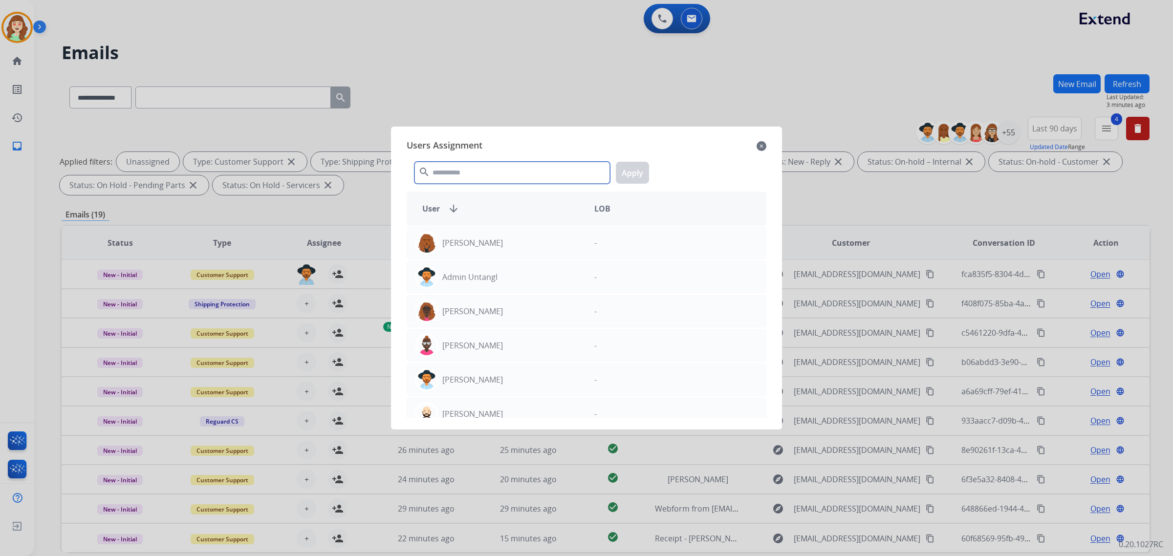
click at [508, 172] on input "text" at bounding box center [511, 173] width 195 height 22
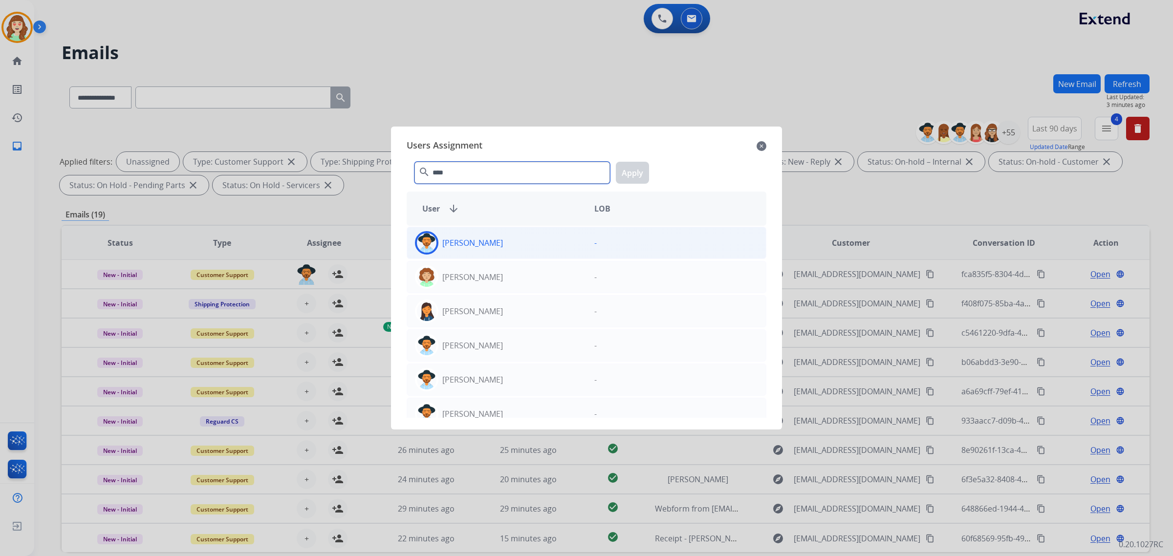
type input "****"
drag, startPoint x: 503, startPoint y: 244, endPoint x: 532, endPoint y: 237, distance: 29.3
click at [504, 244] on div "[PERSON_NAME]" at bounding box center [496, 242] width 179 height 23
click at [627, 169] on button "Apply" at bounding box center [632, 173] width 33 height 22
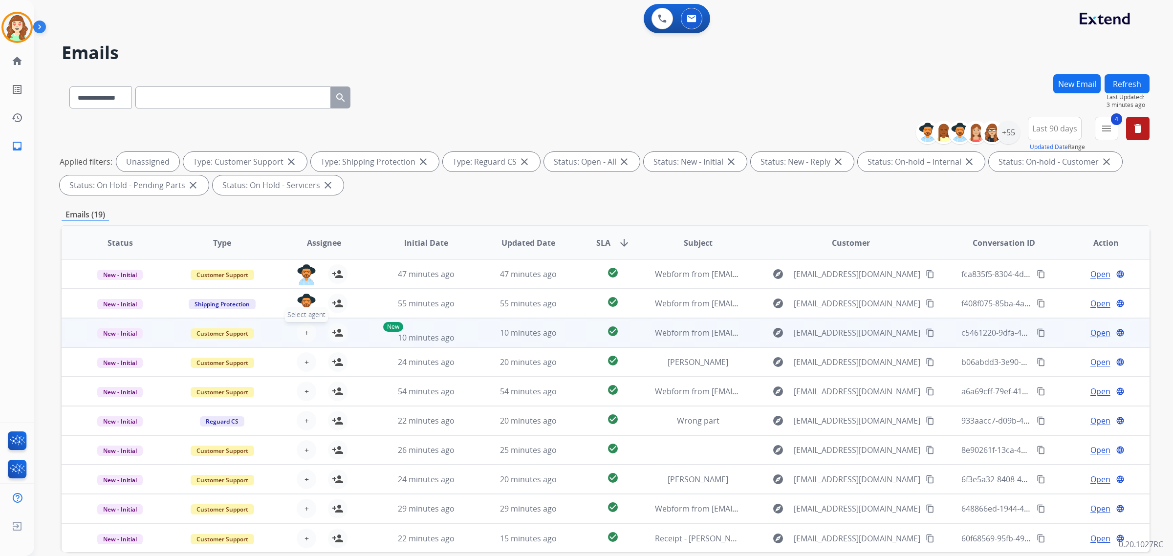
click at [304, 331] on span "+" at bounding box center [306, 333] width 4 height 12
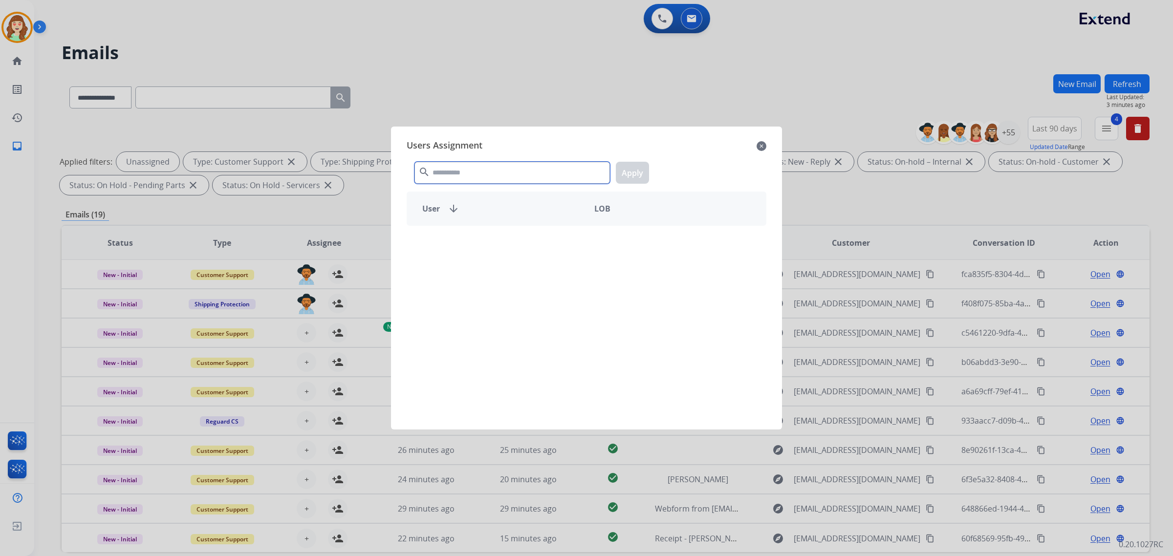
drag, startPoint x: 511, startPoint y: 172, endPoint x: 517, endPoint y: 157, distance: 16.4
click at [516, 164] on input "text" at bounding box center [511, 173] width 195 height 22
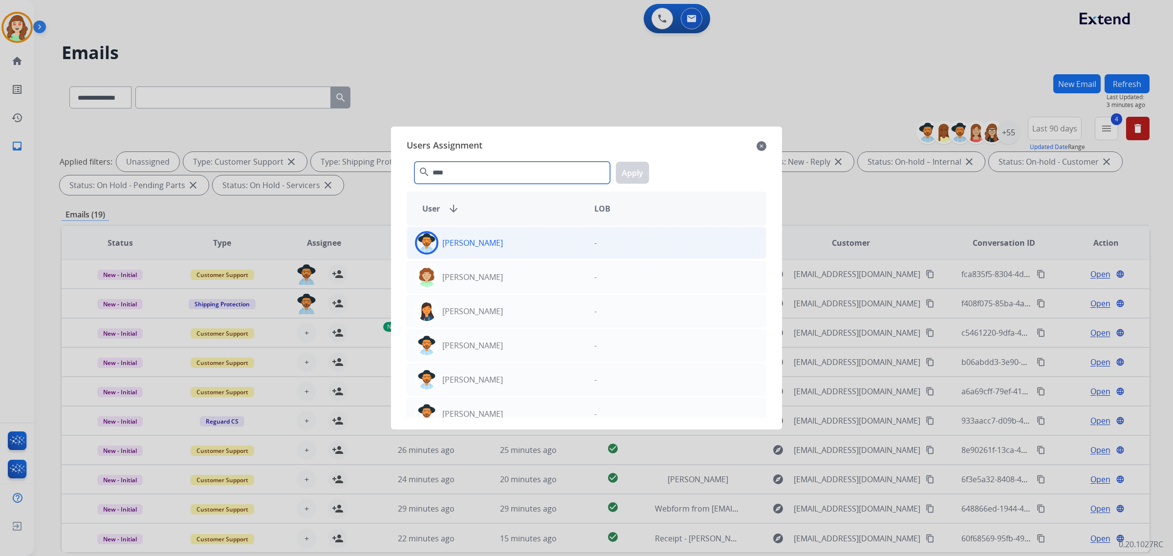
type input "****"
drag, startPoint x: 532, startPoint y: 244, endPoint x: 605, endPoint y: 211, distance: 80.7
click at [534, 242] on div "[PERSON_NAME]" at bounding box center [496, 242] width 179 height 23
drag, startPoint x: 641, startPoint y: 167, endPoint x: 336, endPoint y: 285, distance: 327.0
click at [641, 167] on button "Apply" at bounding box center [632, 173] width 33 height 22
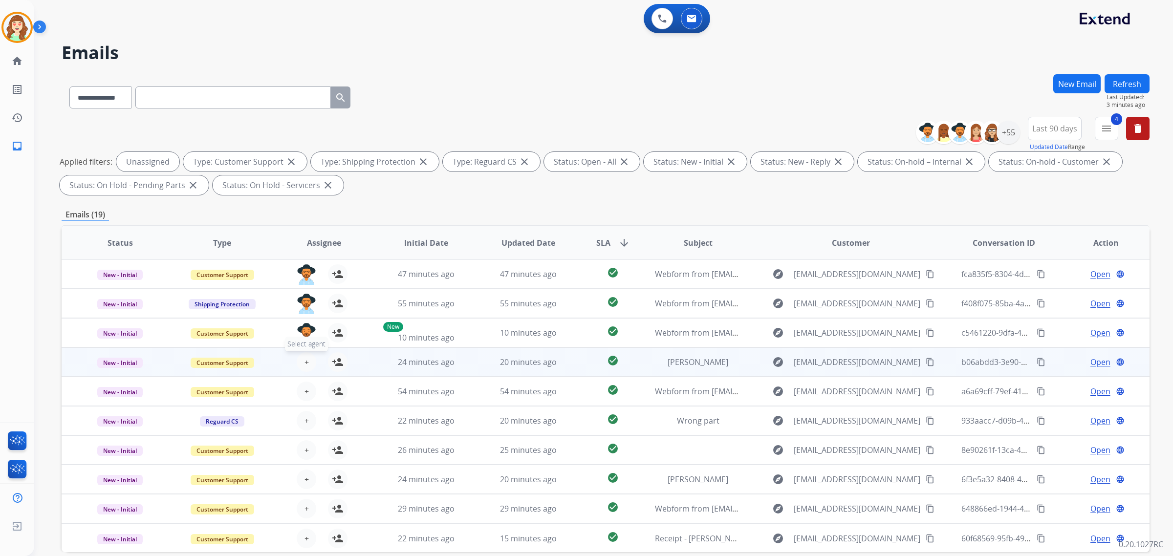
click at [301, 357] on button "+ Select agent" at bounding box center [307, 362] width 20 height 20
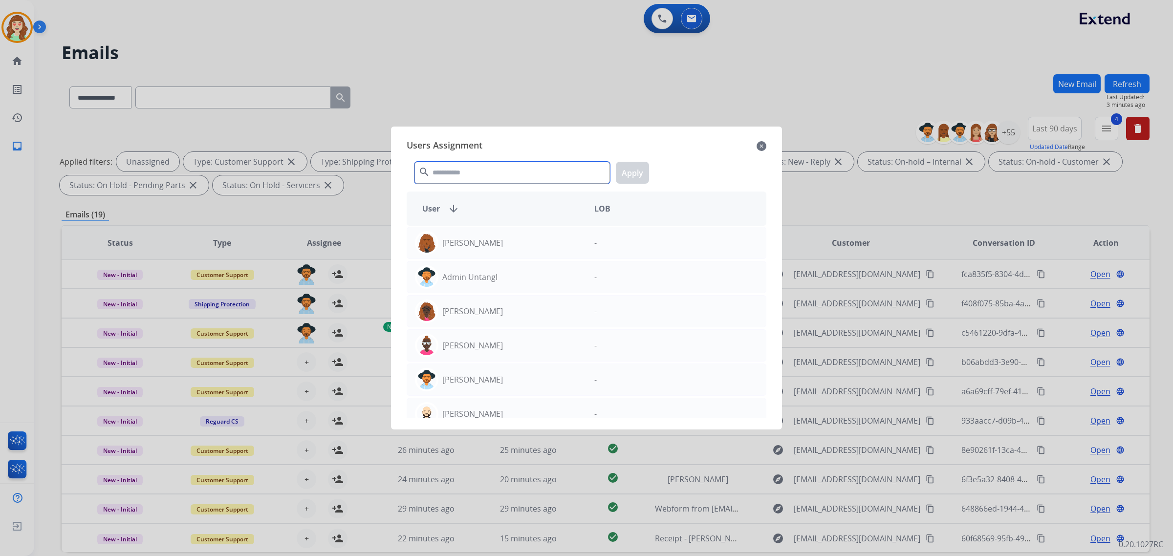
drag, startPoint x: 526, startPoint y: 159, endPoint x: 514, endPoint y: 77, distance: 82.9
click at [527, 127] on div "Users Assignment close search Apply User arrow_downward LOB Abigail Joseph - Ad…" at bounding box center [586, 278] width 391 height 303
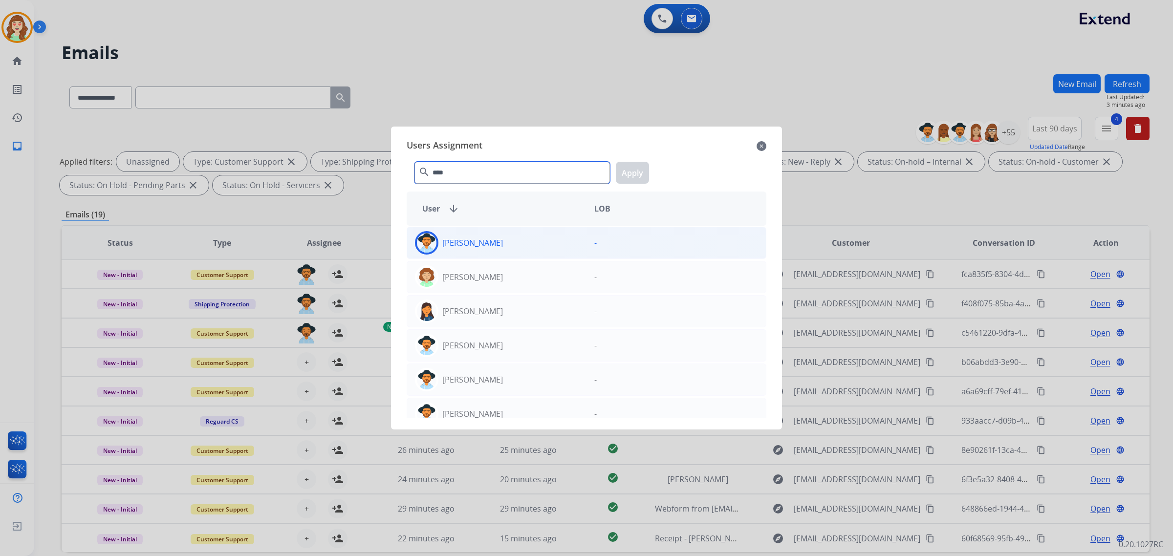
type input "****"
drag, startPoint x: 512, startPoint y: 248, endPoint x: 625, endPoint y: 190, distance: 127.4
click at [513, 247] on div "[PERSON_NAME]" at bounding box center [496, 242] width 179 height 23
drag, startPoint x: 631, startPoint y: 173, endPoint x: 366, endPoint y: 362, distance: 324.9
click at [626, 175] on button "Apply" at bounding box center [632, 173] width 33 height 22
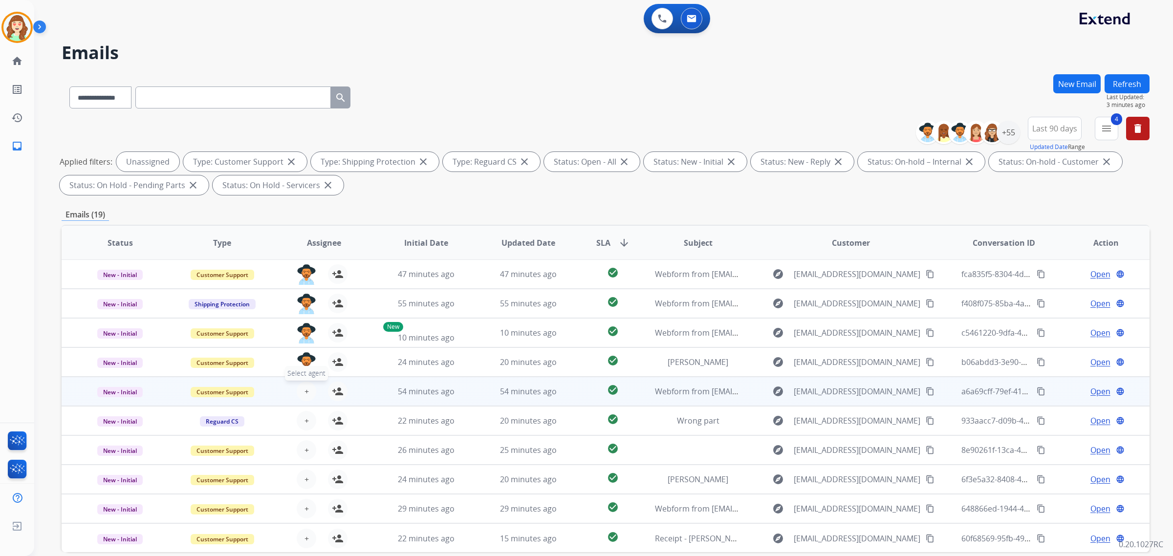
click at [306, 391] on span "+" at bounding box center [306, 392] width 4 height 12
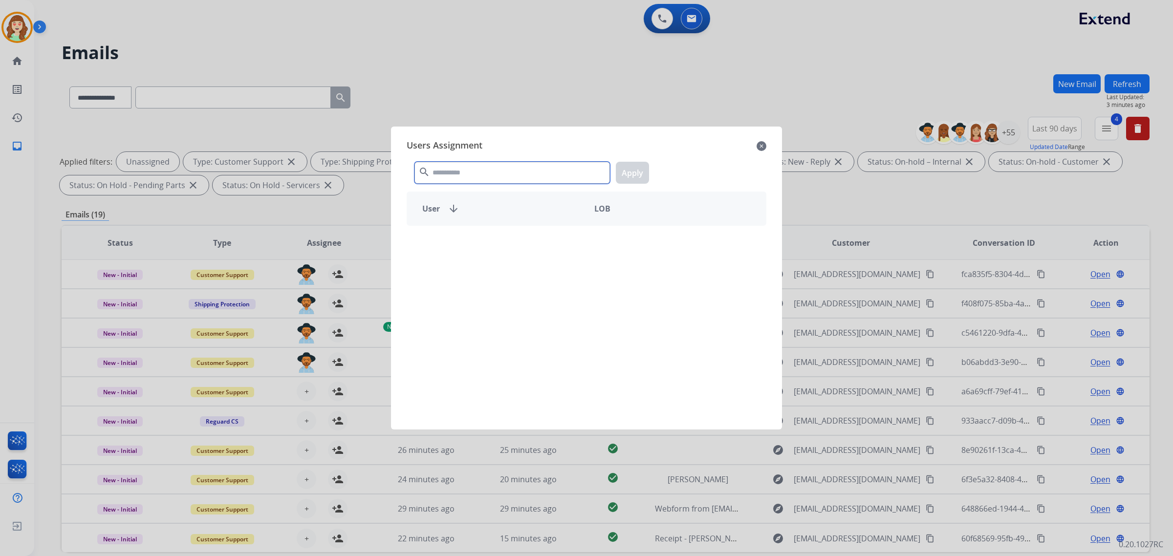
click at [463, 172] on input "text" at bounding box center [511, 173] width 195 height 22
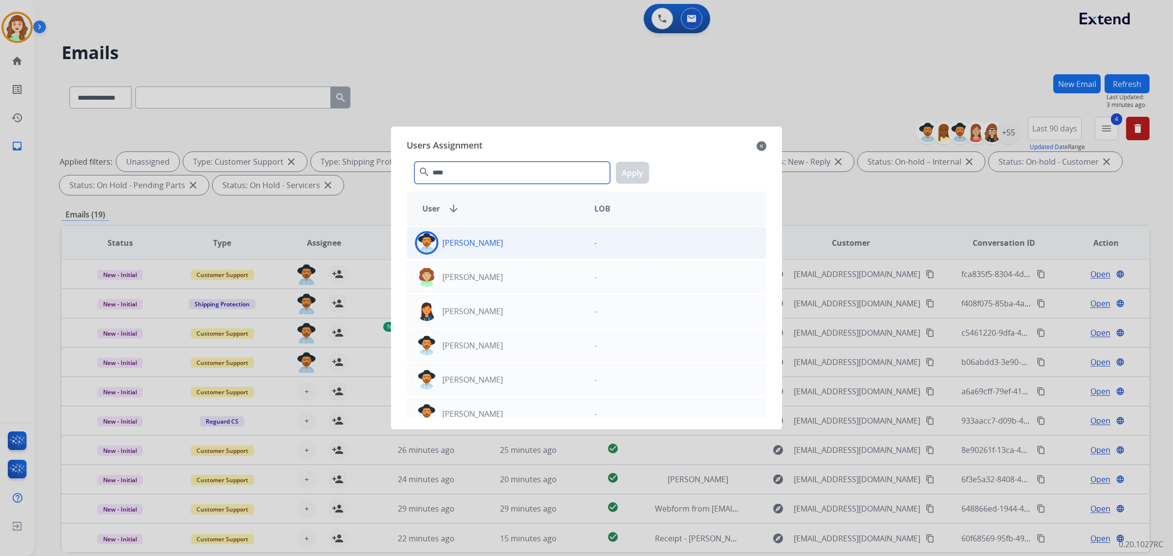
type input "****"
drag, startPoint x: 527, startPoint y: 242, endPoint x: 616, endPoint y: 176, distance: 111.0
click at [526, 240] on div "[PERSON_NAME]" at bounding box center [496, 242] width 179 height 23
drag, startPoint x: 634, startPoint y: 171, endPoint x: 609, endPoint y: 176, distance: 24.9
click at [633, 170] on button "Apply" at bounding box center [632, 173] width 33 height 22
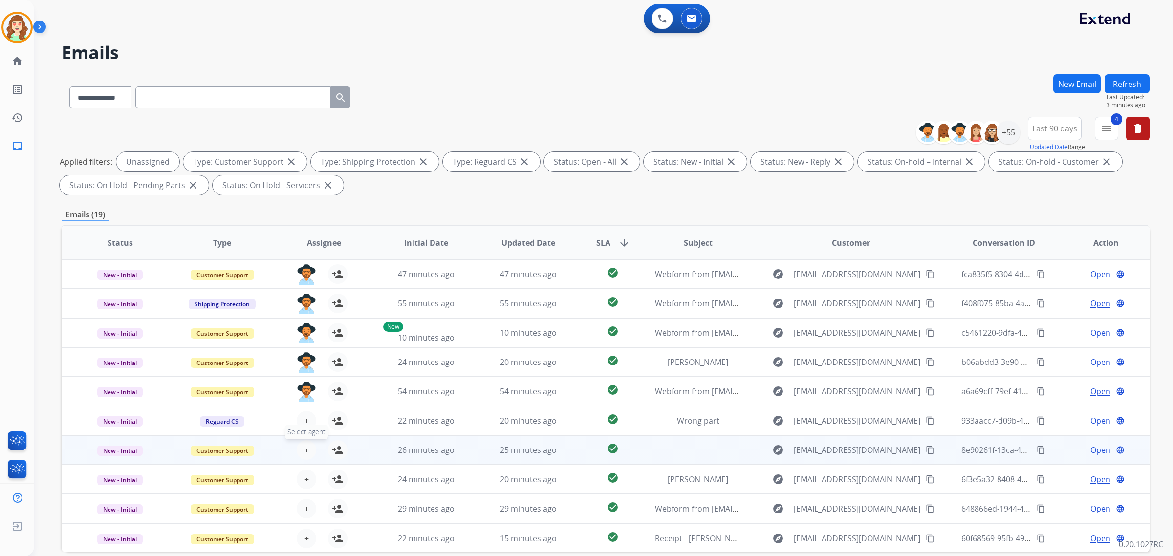
click at [305, 448] on span "+" at bounding box center [306, 450] width 4 height 12
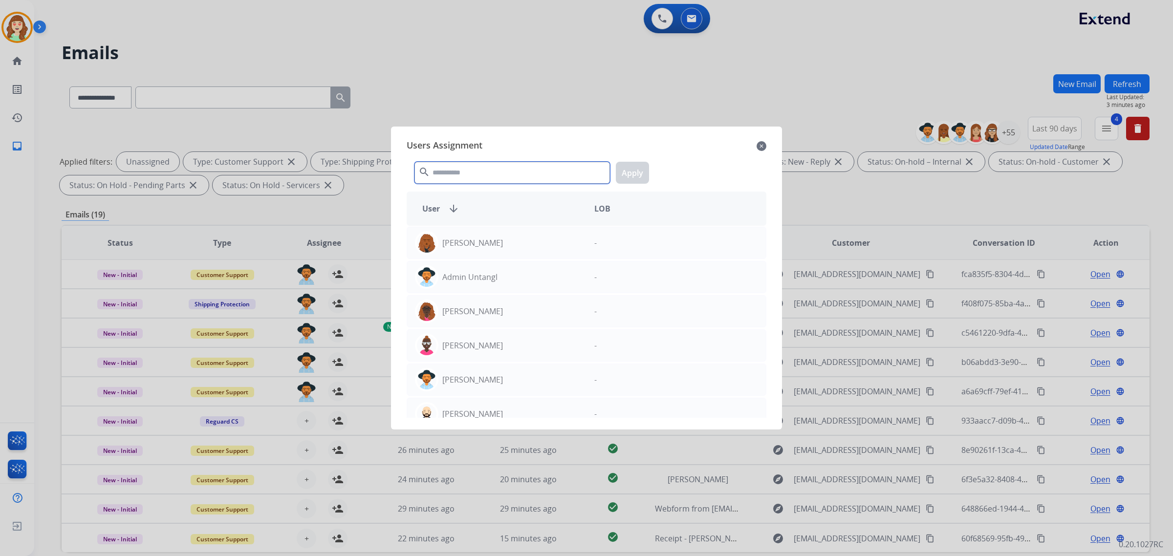
click at [522, 172] on input "text" at bounding box center [511, 173] width 195 height 22
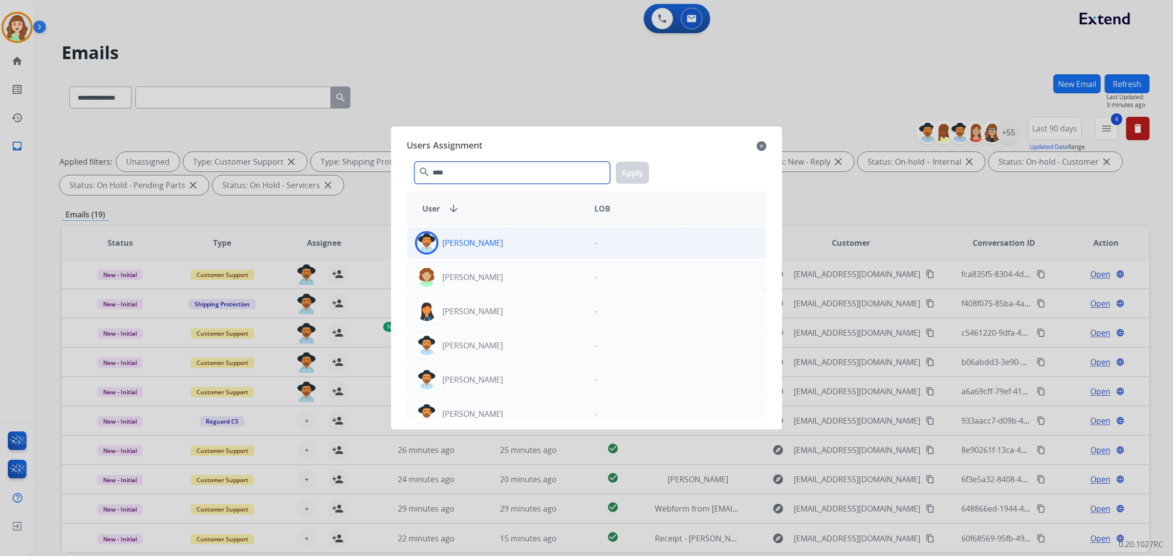
type input "****"
click at [504, 245] on div "[PERSON_NAME]" at bounding box center [496, 242] width 179 height 23
click at [632, 178] on button "Apply" at bounding box center [632, 173] width 33 height 22
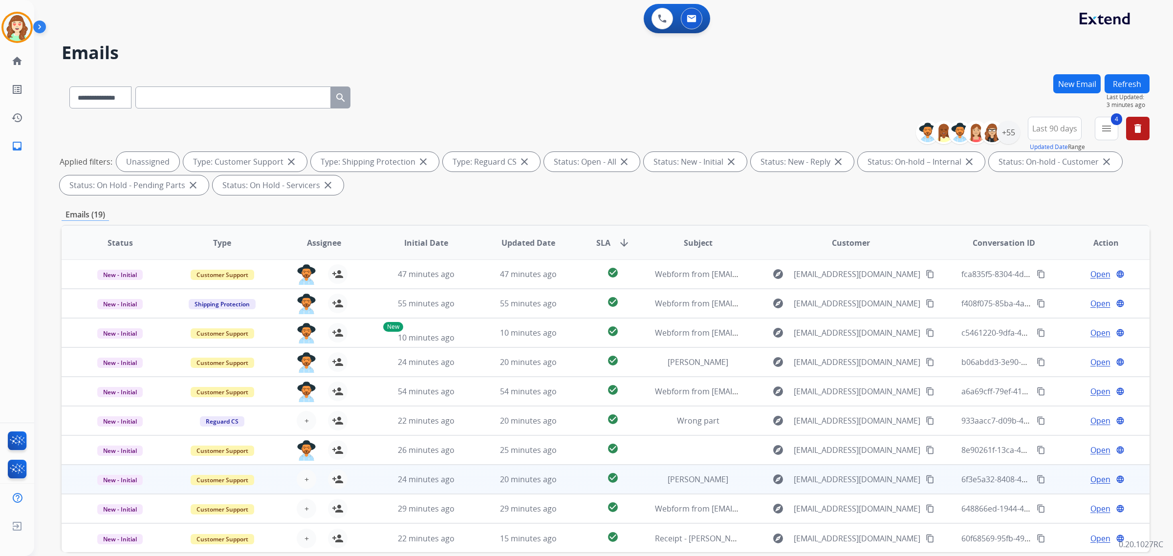
scroll to position [46, 0]
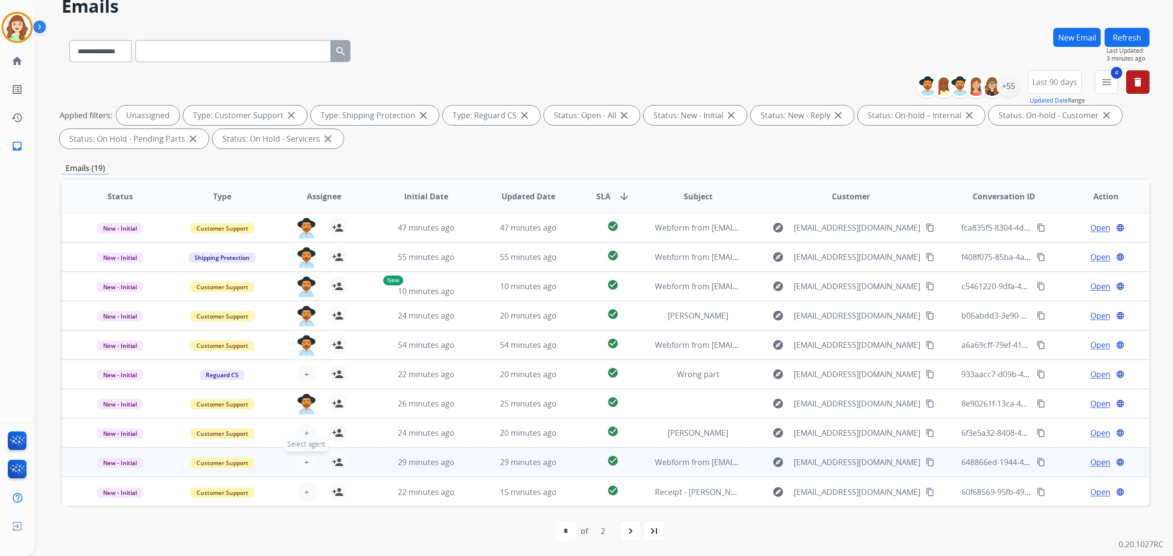
click at [301, 462] on button "+ Select agent" at bounding box center [307, 462] width 20 height 20
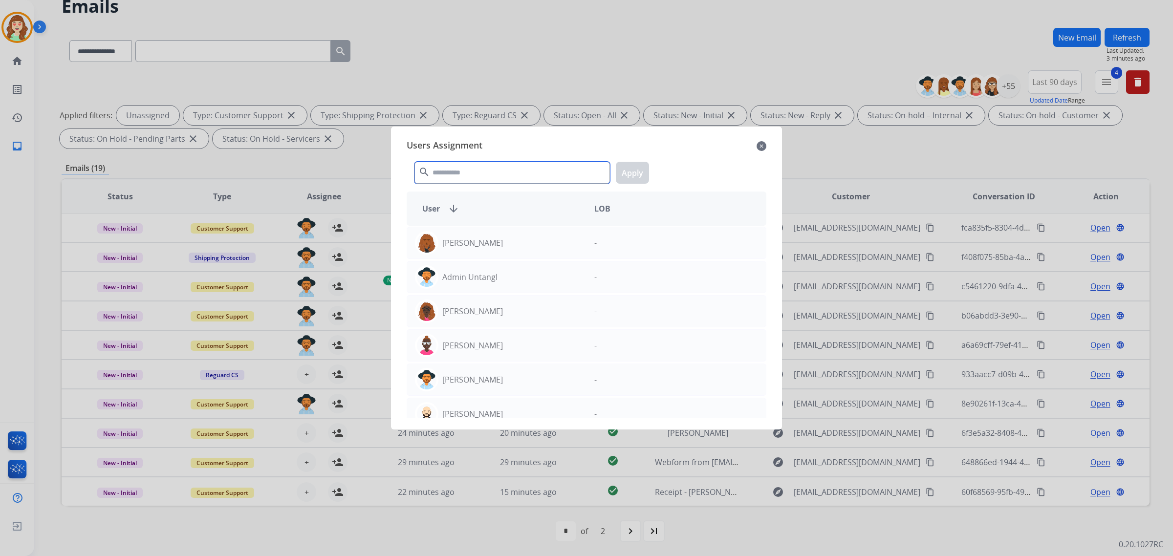
click at [471, 170] on input "text" at bounding box center [511, 173] width 195 height 22
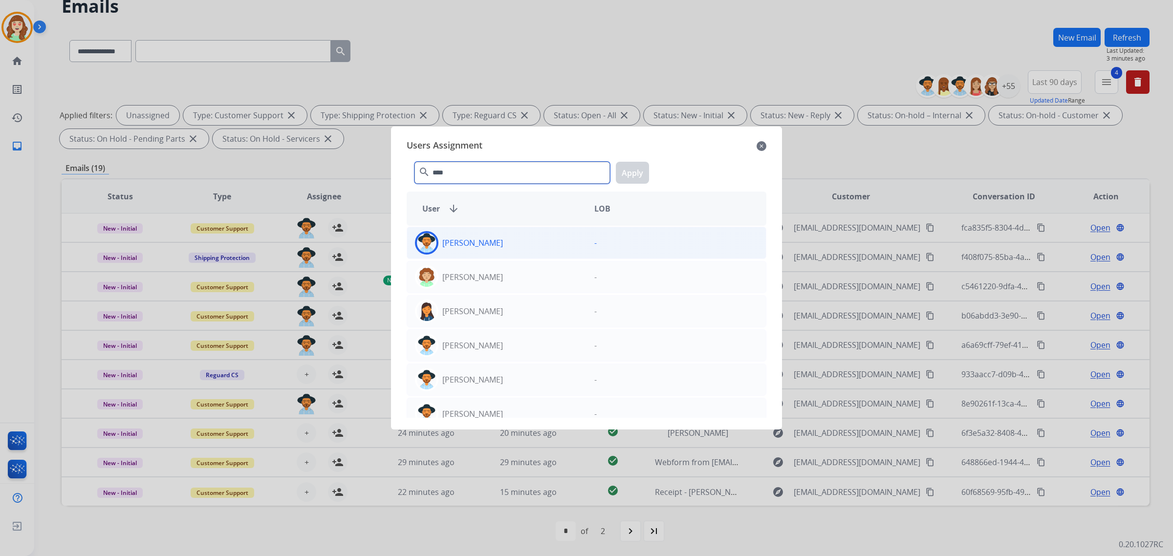
type input "****"
click at [516, 240] on div "[PERSON_NAME]" at bounding box center [496, 242] width 179 height 23
drag, startPoint x: 634, startPoint y: 174, endPoint x: 619, endPoint y: 172, distance: 15.7
click at [634, 173] on button "Apply" at bounding box center [632, 173] width 33 height 22
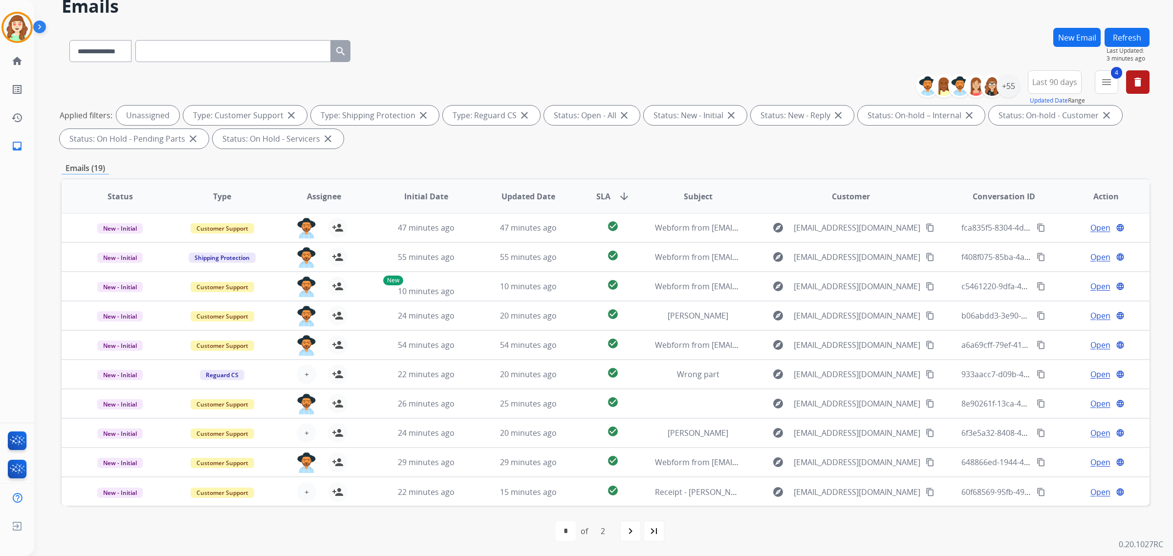
click at [620, 523] on div "navigate_next" at bounding box center [631, 531] width 22 height 22
click at [628, 531] on mat-icon "navigate_next" at bounding box center [630, 531] width 12 height 12
select select "*"
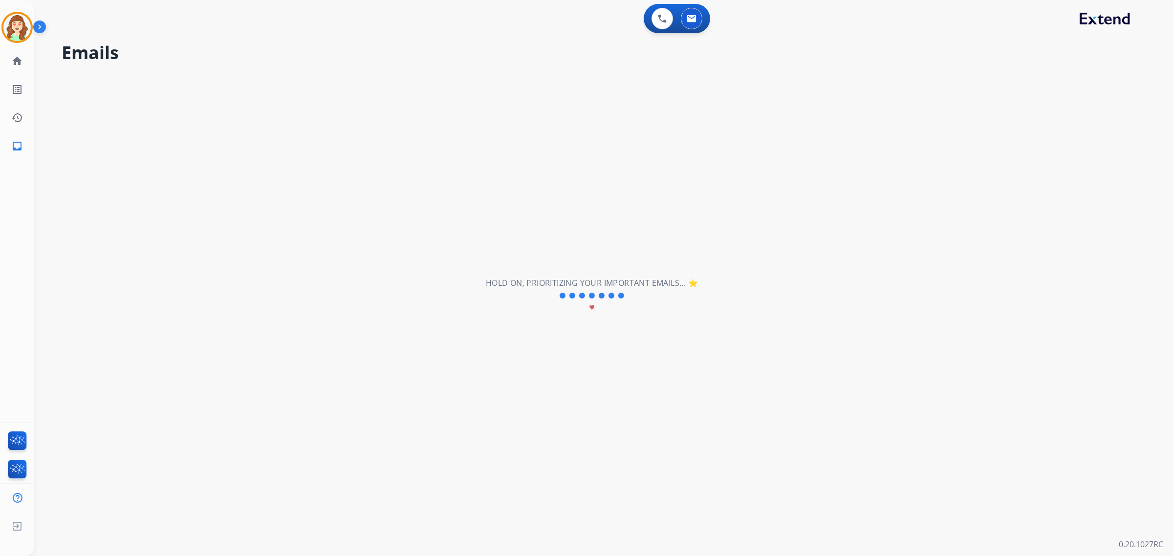
scroll to position [0, 0]
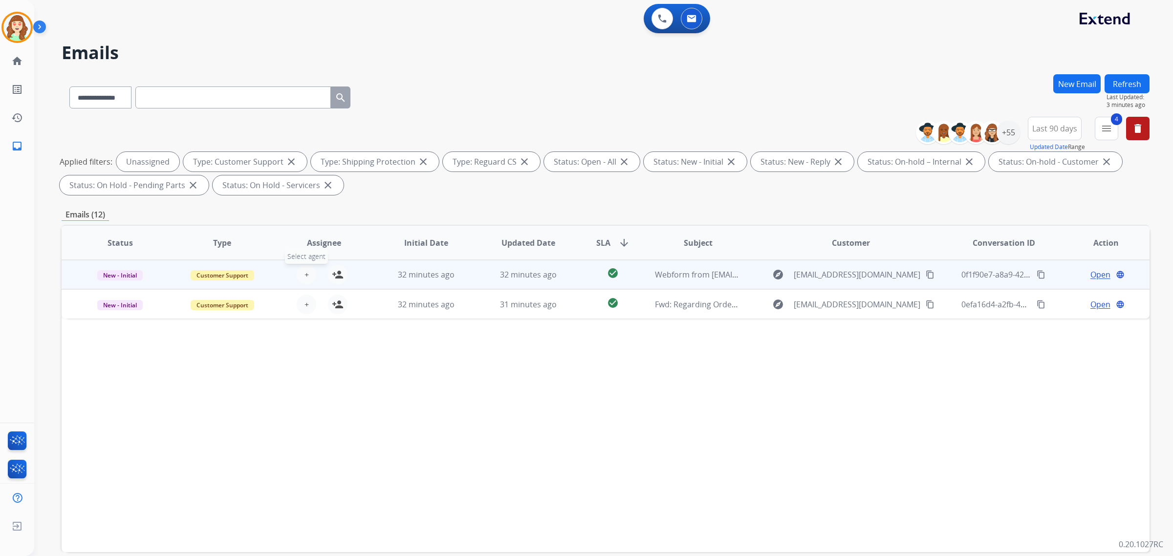
click at [314, 275] on button "+ Select agent" at bounding box center [307, 275] width 20 height 20
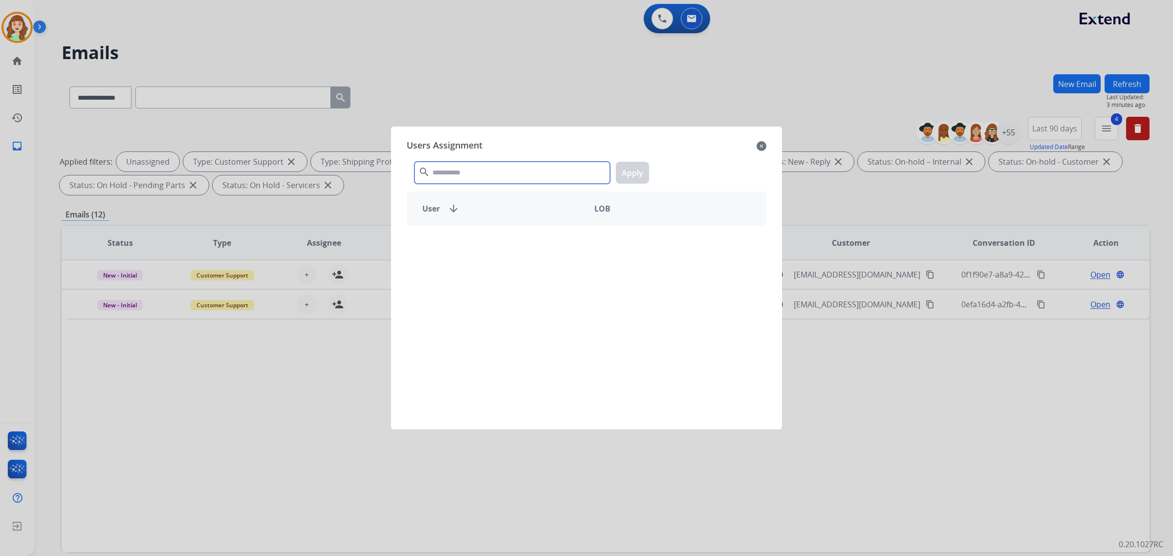
click at [480, 173] on input "text" at bounding box center [511, 173] width 195 height 22
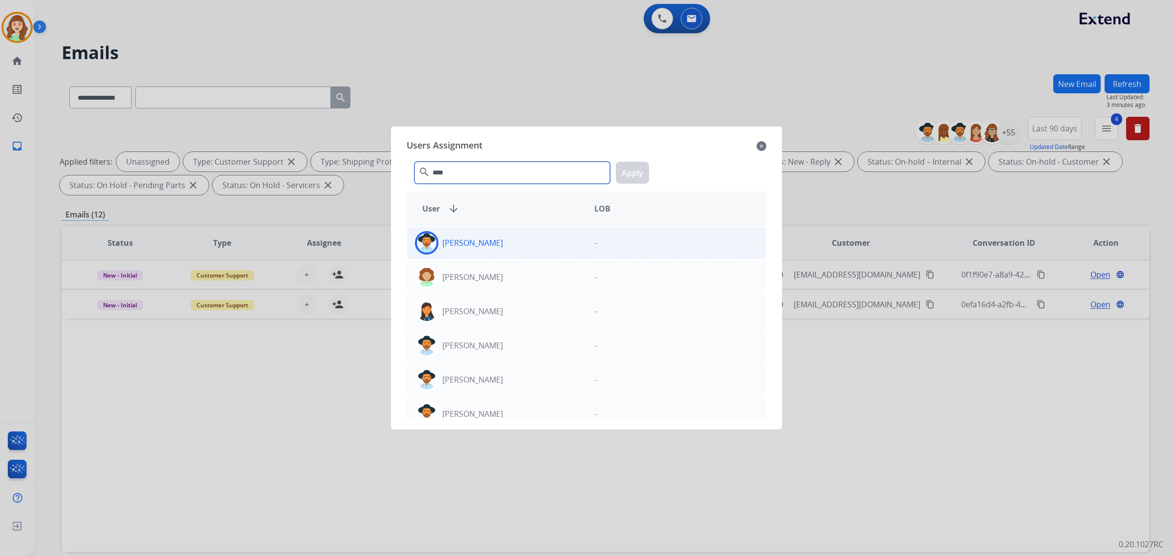
type input "****"
drag, startPoint x: 516, startPoint y: 245, endPoint x: 584, endPoint y: 208, distance: 77.0
click at [516, 245] on div "[PERSON_NAME]" at bounding box center [496, 242] width 179 height 23
drag, startPoint x: 644, startPoint y: 174, endPoint x: 624, endPoint y: 178, distance: 19.9
click at [643, 174] on button "Apply" at bounding box center [632, 173] width 33 height 22
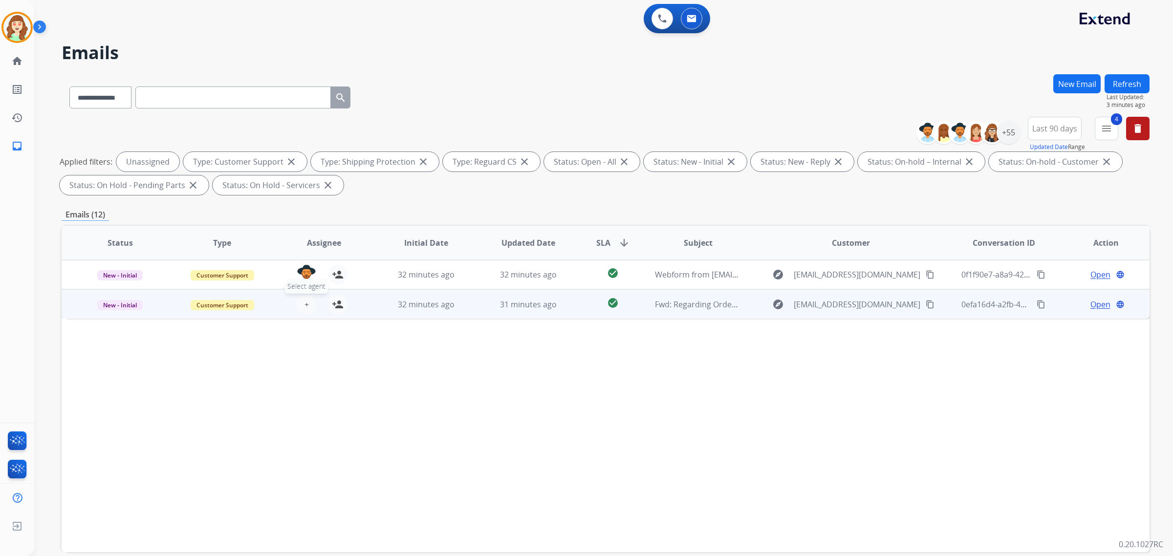
click at [306, 308] on span "+" at bounding box center [306, 305] width 4 height 12
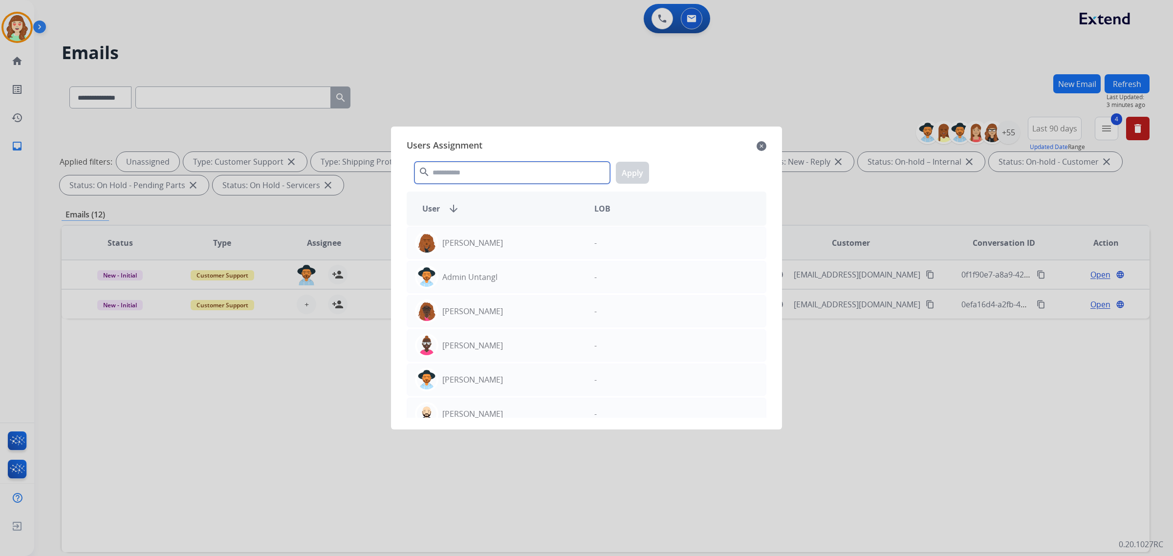
click at [507, 175] on input "text" at bounding box center [511, 173] width 195 height 22
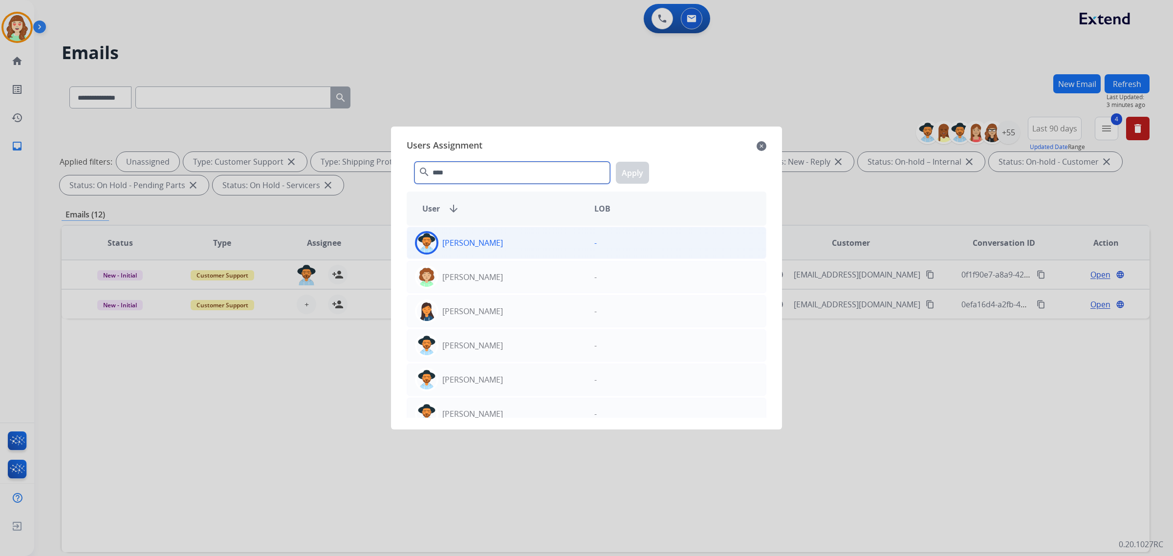
type input "****"
drag, startPoint x: 503, startPoint y: 236, endPoint x: 688, endPoint y: 170, distance: 195.7
click at [514, 235] on div "[PERSON_NAME]" at bounding box center [496, 242] width 179 height 23
drag, startPoint x: 623, startPoint y: 176, endPoint x: 664, endPoint y: 157, distance: 44.8
click at [622, 176] on button "Apply" at bounding box center [632, 173] width 33 height 22
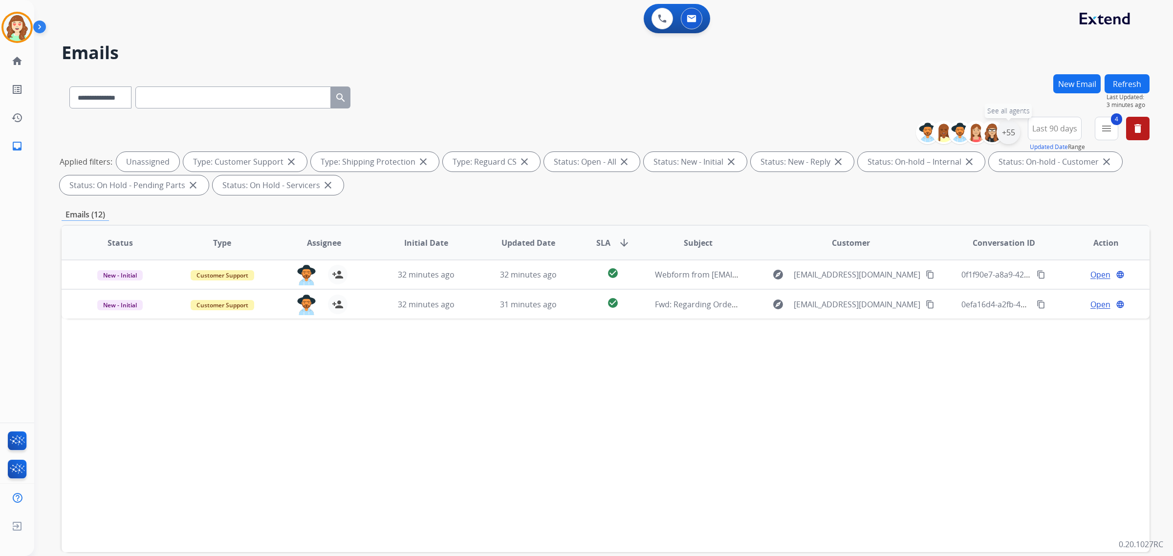
click at [1014, 130] on div "+55" at bounding box center [1007, 132] width 23 height 23
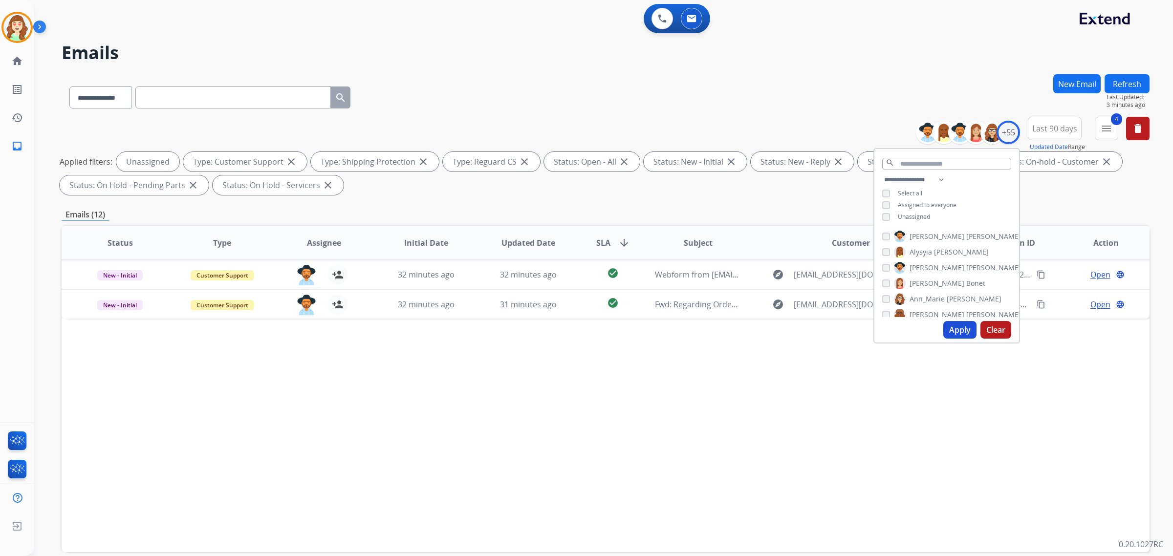
click at [954, 328] on button "Apply" at bounding box center [959, 330] width 33 height 18
select select "*"
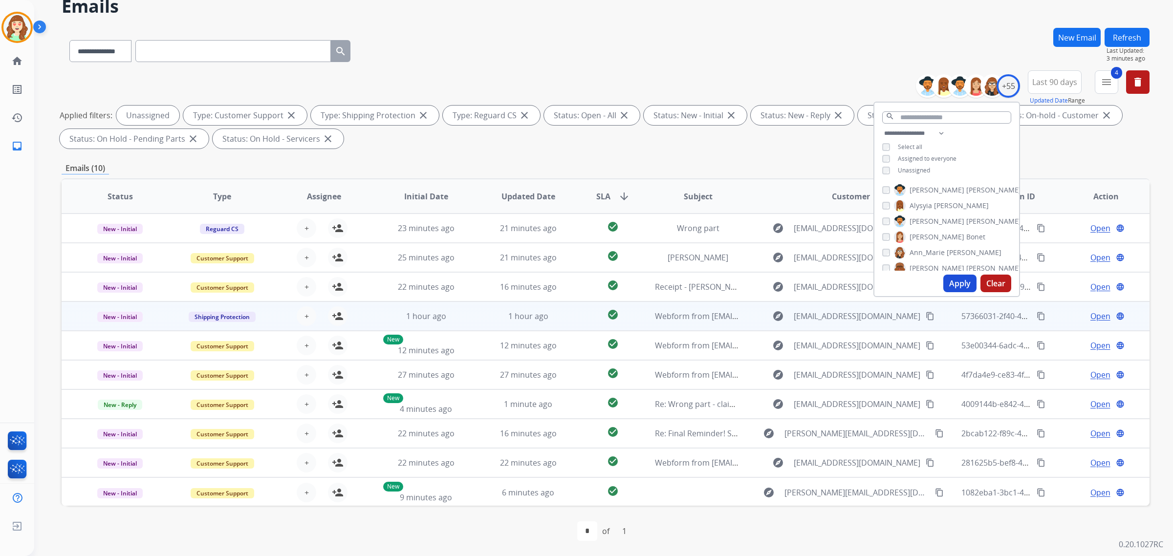
scroll to position [0, 0]
click at [307, 318] on button "+ Select agent" at bounding box center [307, 316] width 20 height 20
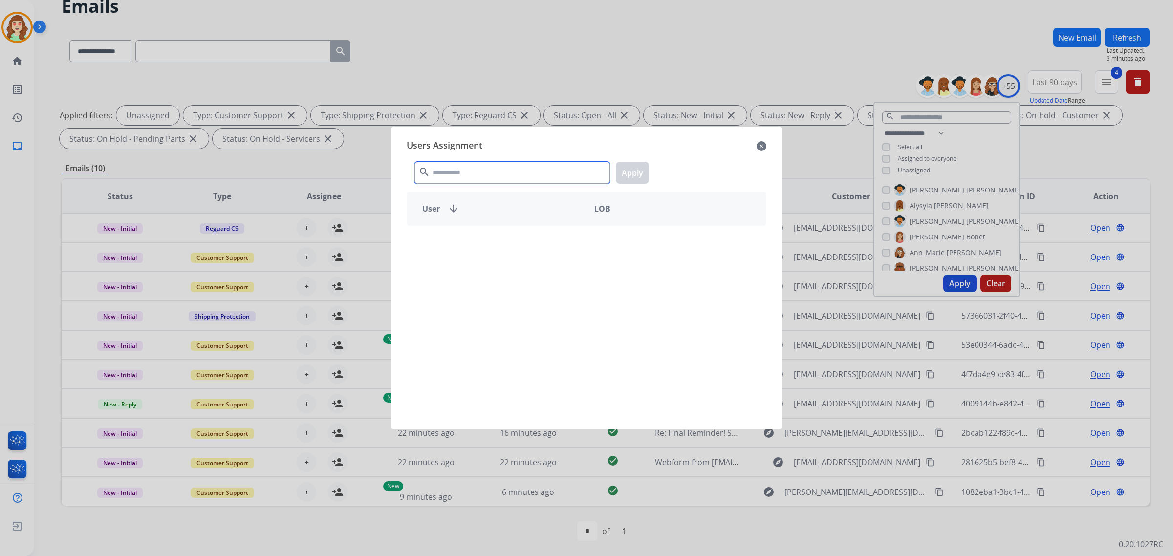
click at [498, 170] on input "text" at bounding box center [511, 173] width 195 height 22
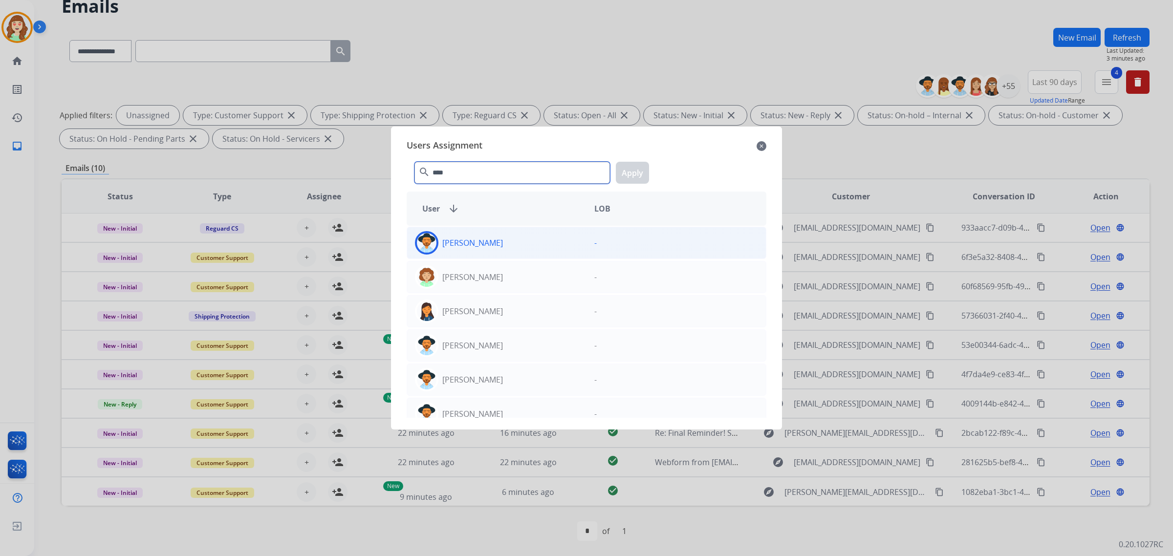
type input "****"
drag, startPoint x: 499, startPoint y: 242, endPoint x: 627, endPoint y: 192, distance: 137.4
click at [498, 240] on div "[PERSON_NAME]" at bounding box center [496, 242] width 179 height 23
click at [623, 172] on button "Apply" at bounding box center [632, 173] width 33 height 22
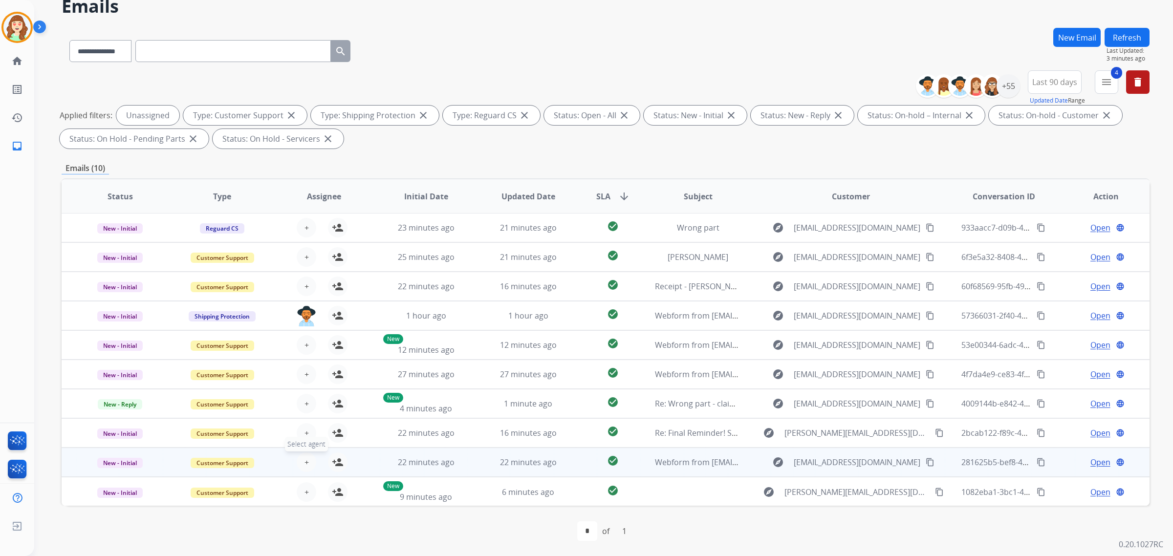
click at [301, 455] on button "+ Select agent" at bounding box center [307, 462] width 20 height 20
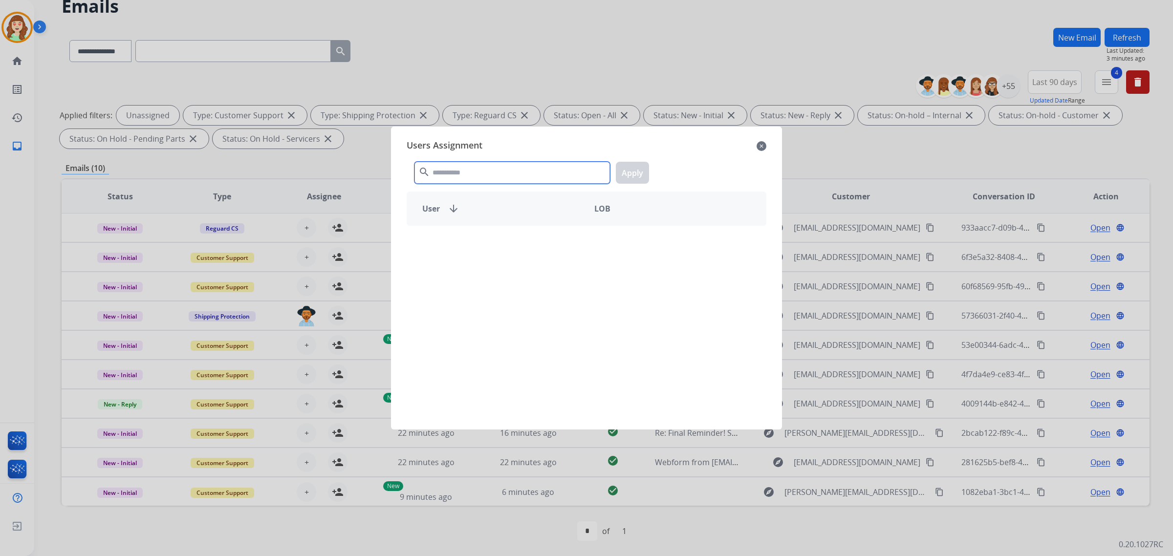
drag, startPoint x: 438, startPoint y: 171, endPoint x: 439, endPoint y: 164, distance: 7.4
click at [441, 172] on input "text" at bounding box center [511, 173] width 195 height 22
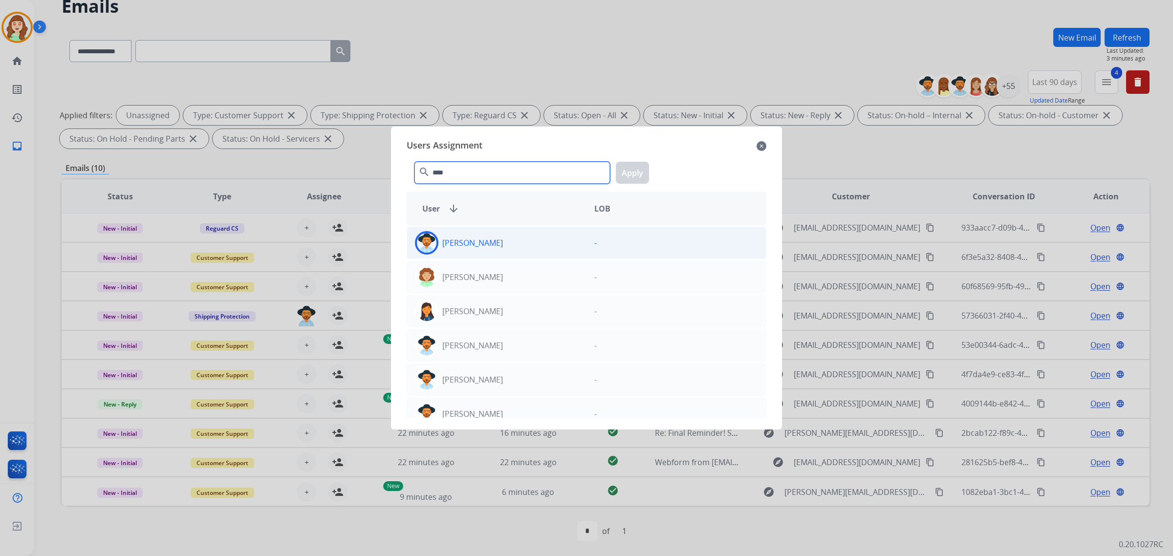
type input "****"
click at [511, 242] on div "[PERSON_NAME]" at bounding box center [496, 242] width 179 height 23
drag, startPoint x: 629, startPoint y: 168, endPoint x: 392, endPoint y: 167, distance: 237.0
click at [629, 167] on button "Apply" at bounding box center [632, 173] width 33 height 22
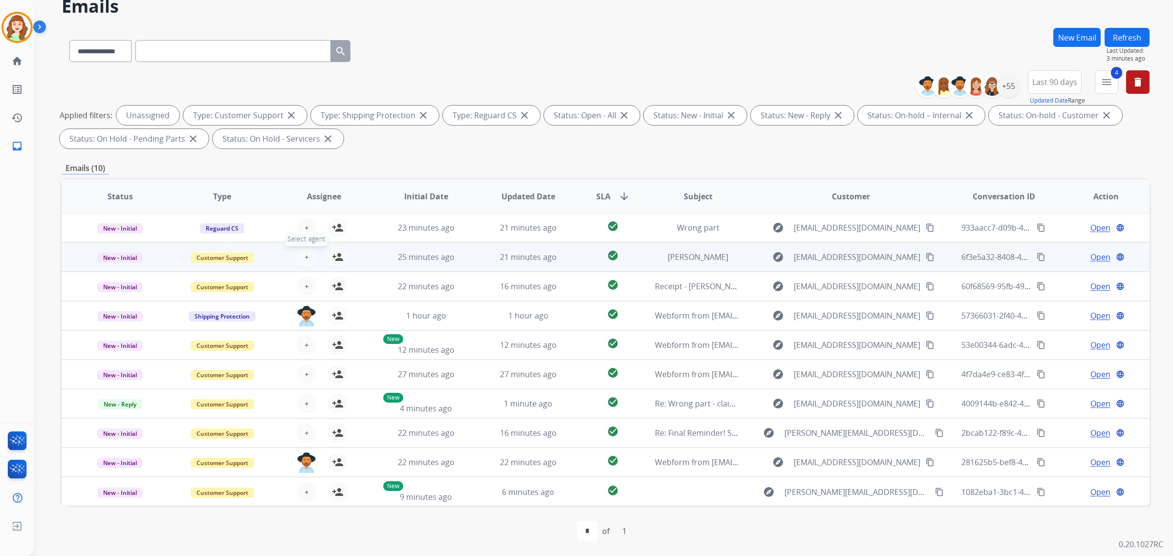
click at [306, 255] on span "+" at bounding box center [306, 257] width 4 height 12
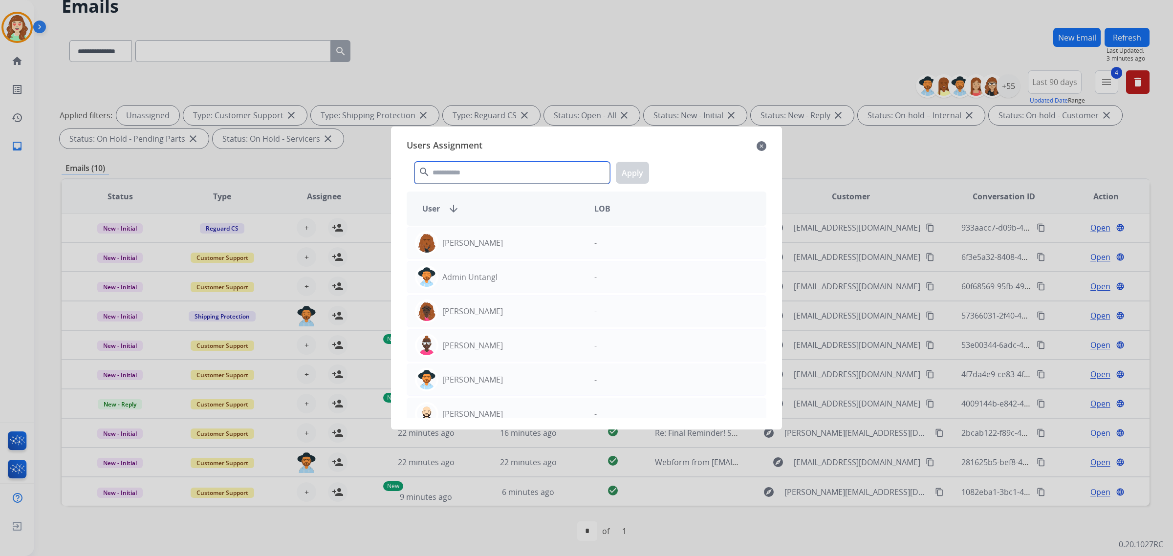
drag, startPoint x: 520, startPoint y: 172, endPoint x: 509, endPoint y: 160, distance: 16.6
click at [516, 165] on input "text" at bounding box center [511, 173] width 195 height 22
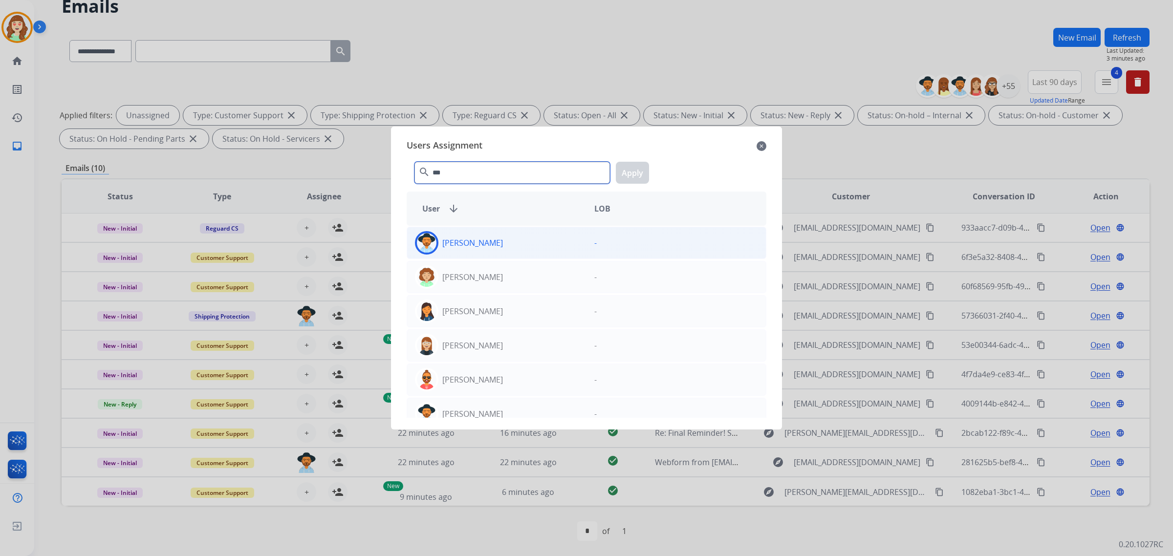
type input "***"
click at [496, 250] on div "[PERSON_NAME]" at bounding box center [496, 242] width 179 height 23
click at [622, 173] on button "Apply" at bounding box center [632, 173] width 33 height 22
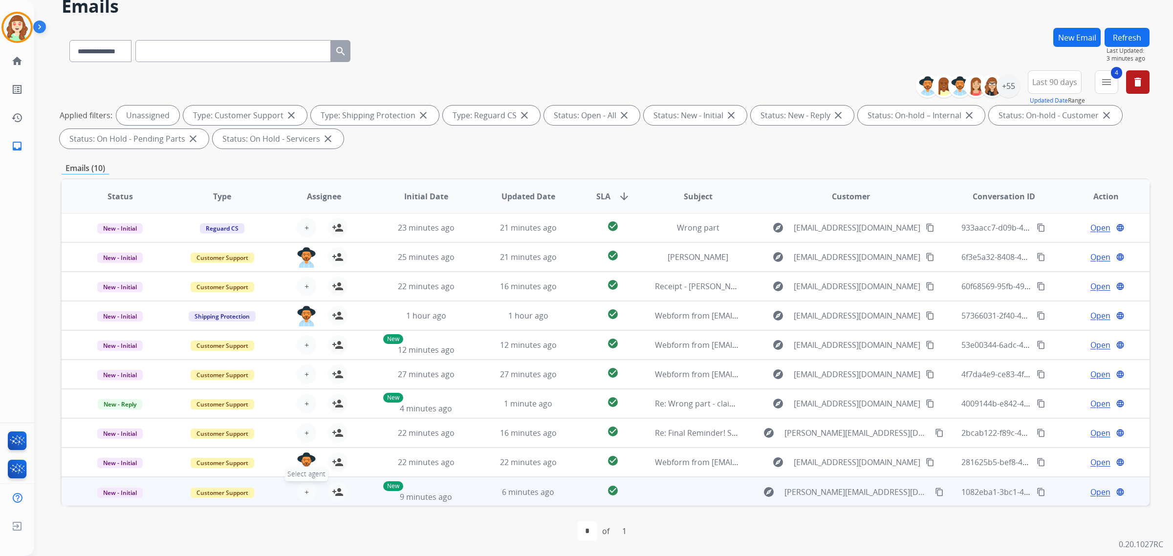
click at [304, 492] on span "+" at bounding box center [306, 492] width 4 height 12
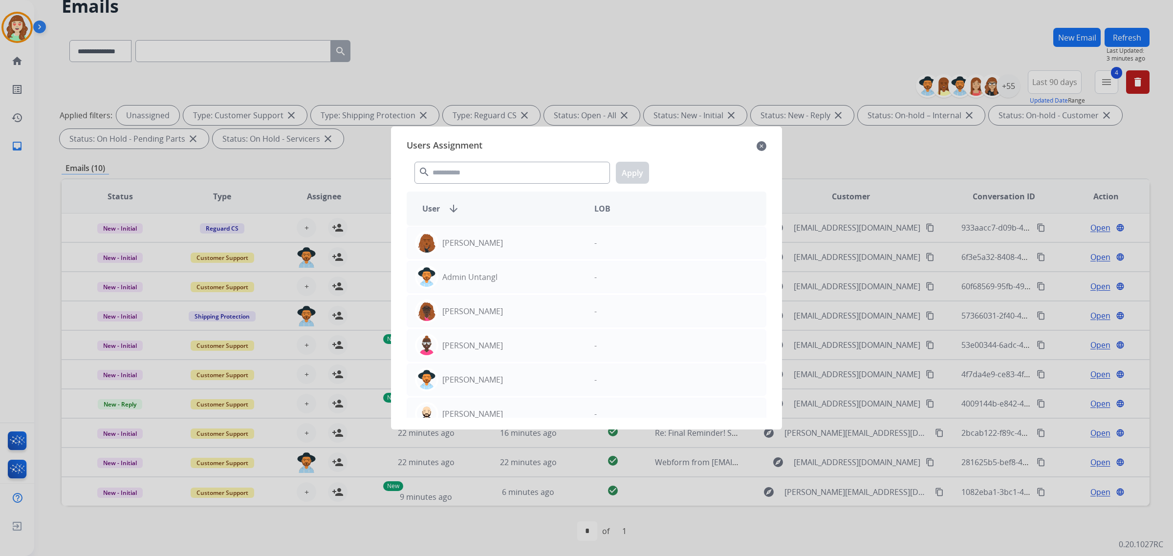
click at [762, 138] on div "Users Assignment close" at bounding box center [587, 146] width 360 height 16
click at [765, 140] on mat-icon "close" at bounding box center [761, 146] width 10 height 12
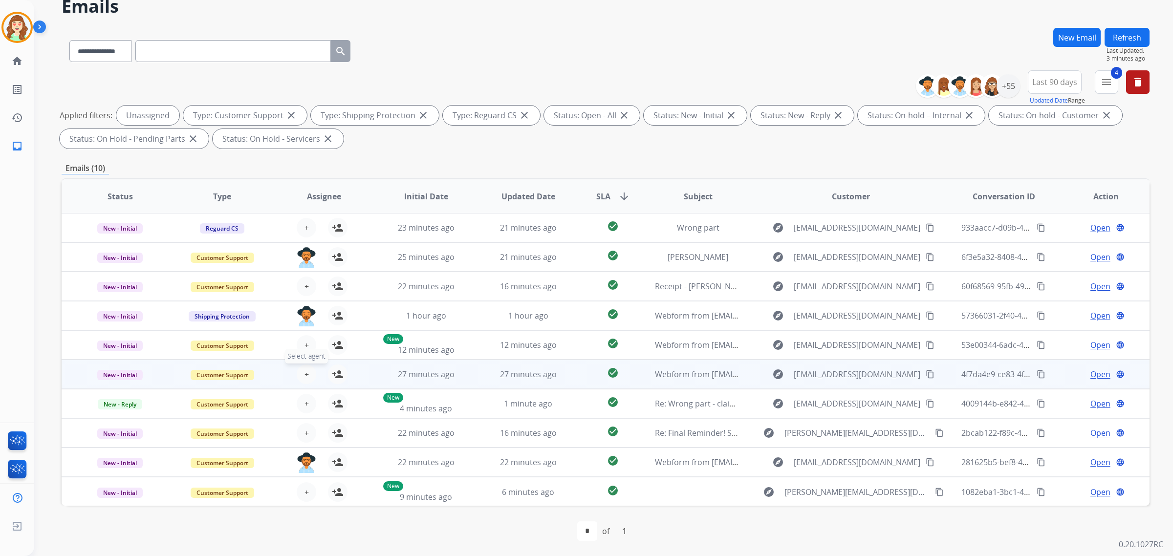
click at [306, 369] on span "+" at bounding box center [306, 374] width 4 height 12
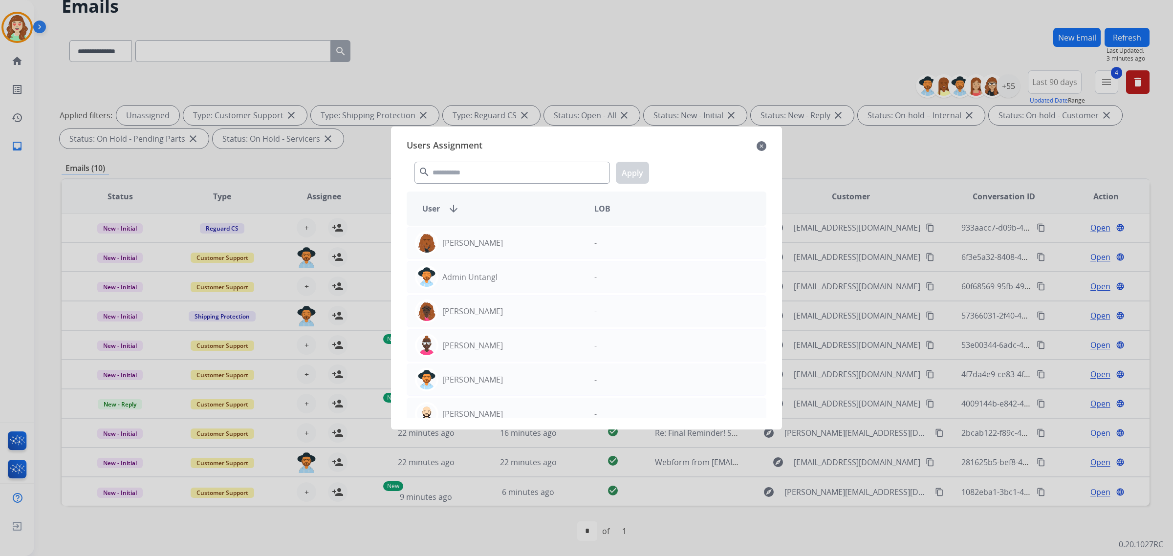
click at [498, 161] on div "search Apply" at bounding box center [587, 171] width 360 height 34
click at [531, 178] on input "text" at bounding box center [511, 173] width 195 height 22
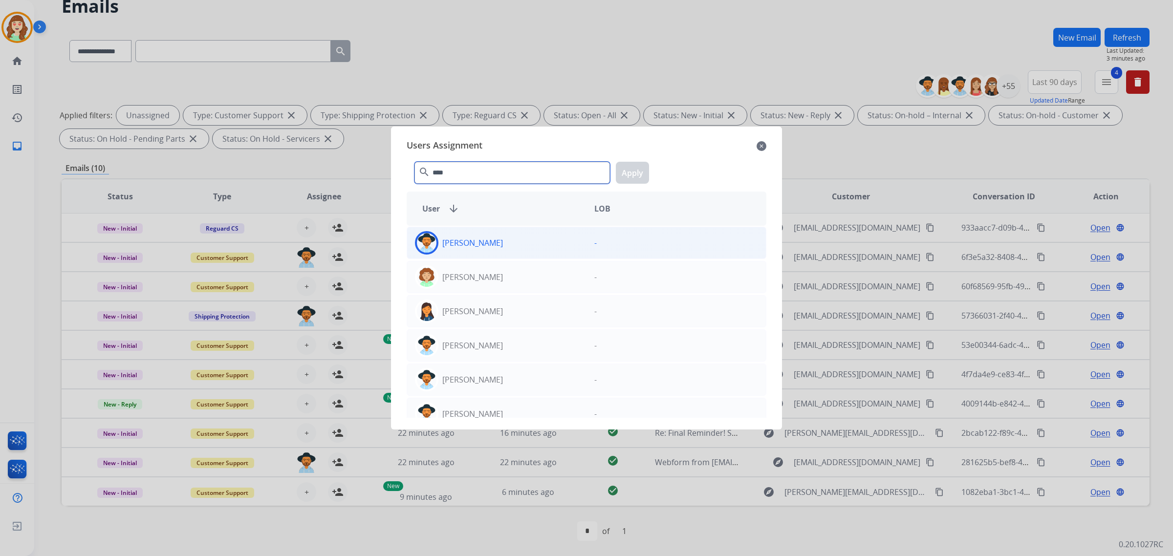
type input "****"
click at [516, 253] on div "[PERSON_NAME]" at bounding box center [496, 242] width 179 height 23
click at [625, 165] on button "Apply" at bounding box center [632, 173] width 33 height 22
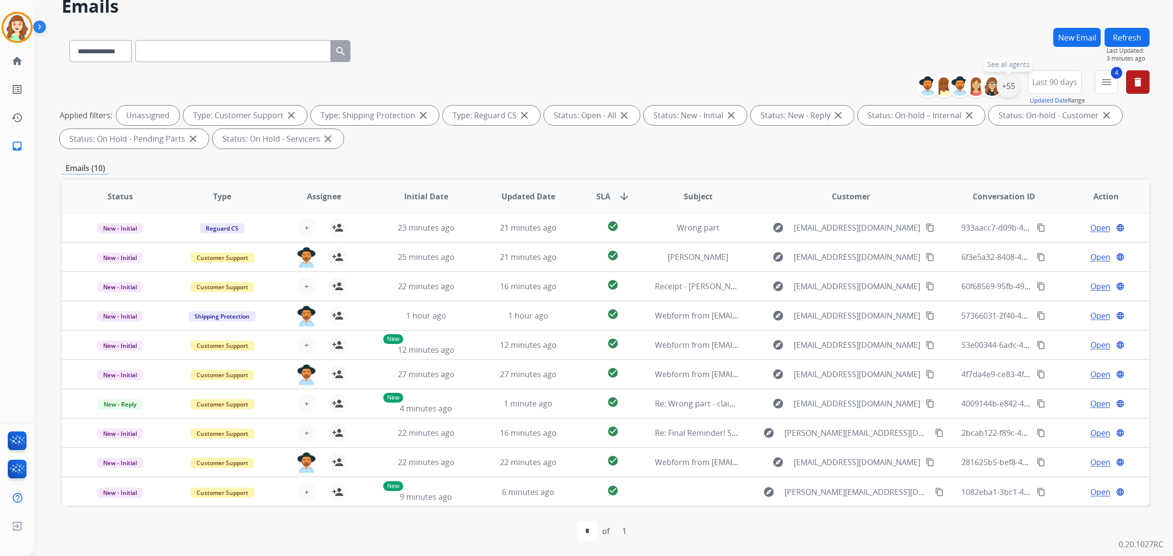
click at [1005, 87] on div "+55" at bounding box center [1007, 85] width 23 height 23
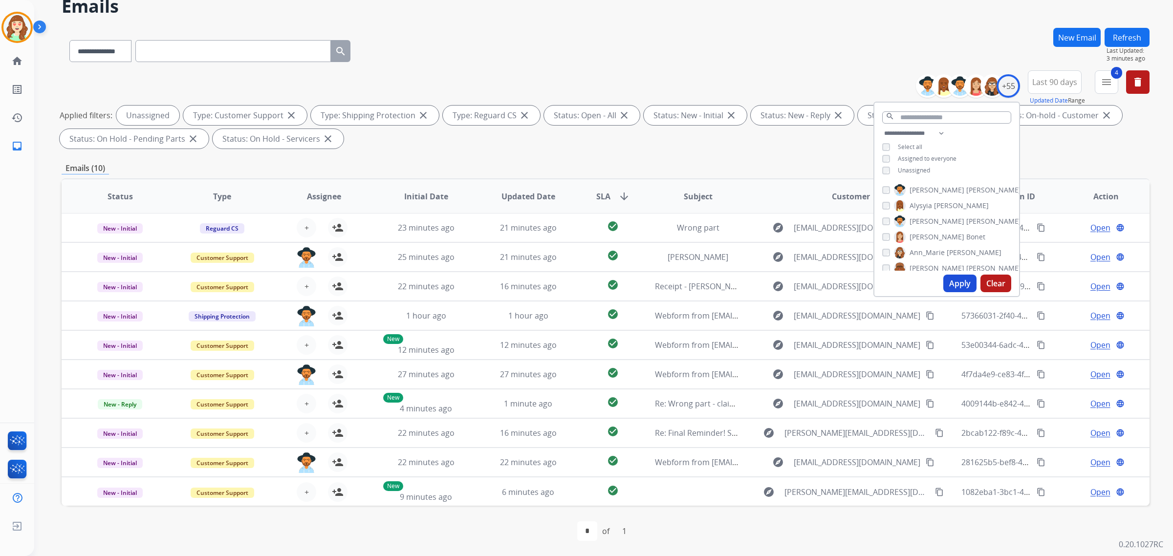
click at [945, 280] on button "Apply" at bounding box center [959, 284] width 33 height 18
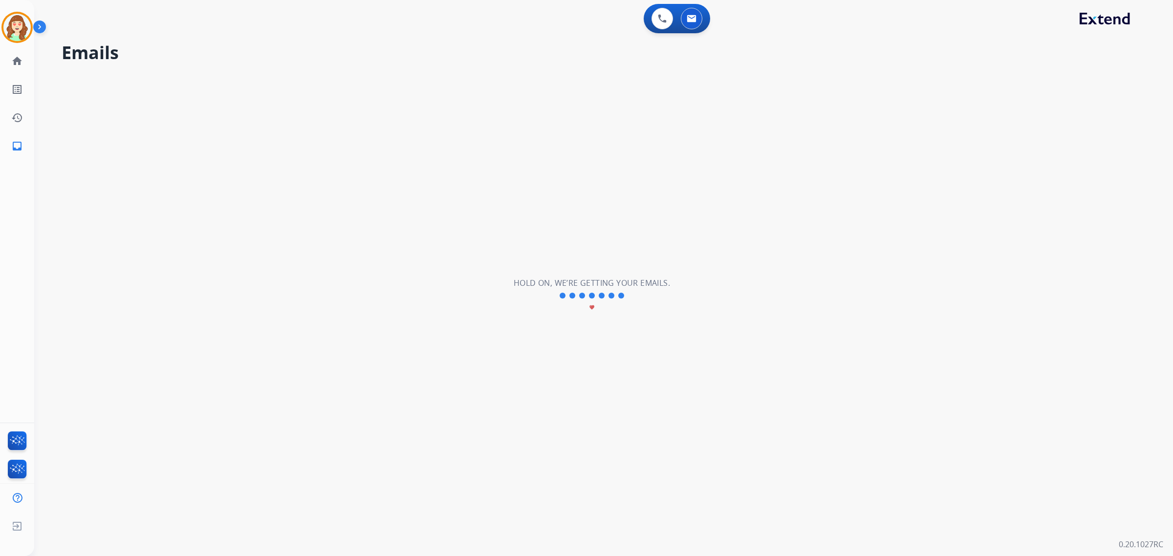
scroll to position [0, 0]
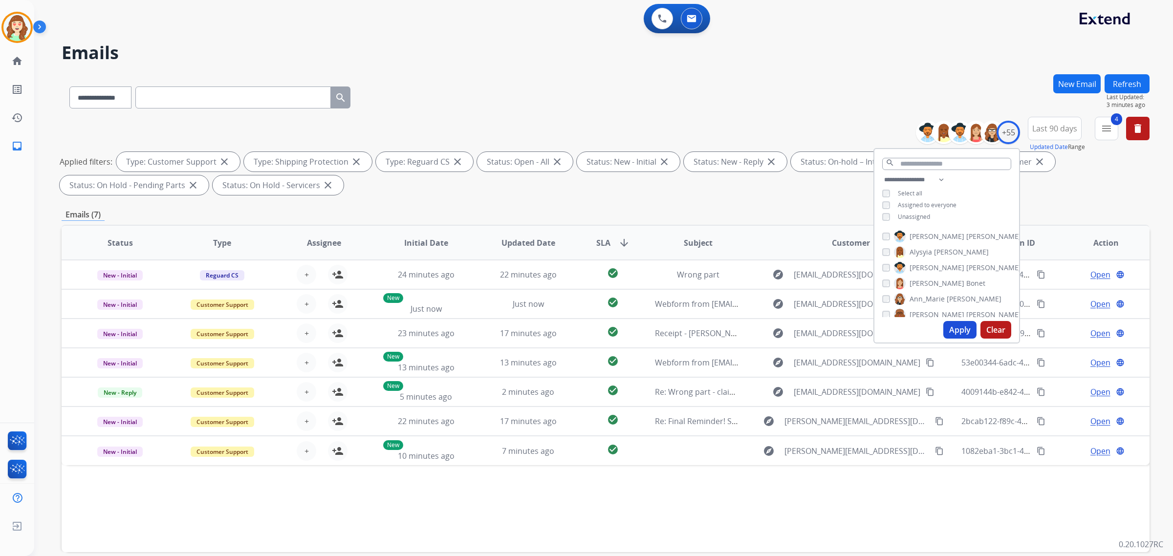
click at [885, 270] on div "[PERSON_NAME]" at bounding box center [951, 268] width 139 height 12
click at [956, 327] on button "Apply" at bounding box center [959, 330] width 33 height 18
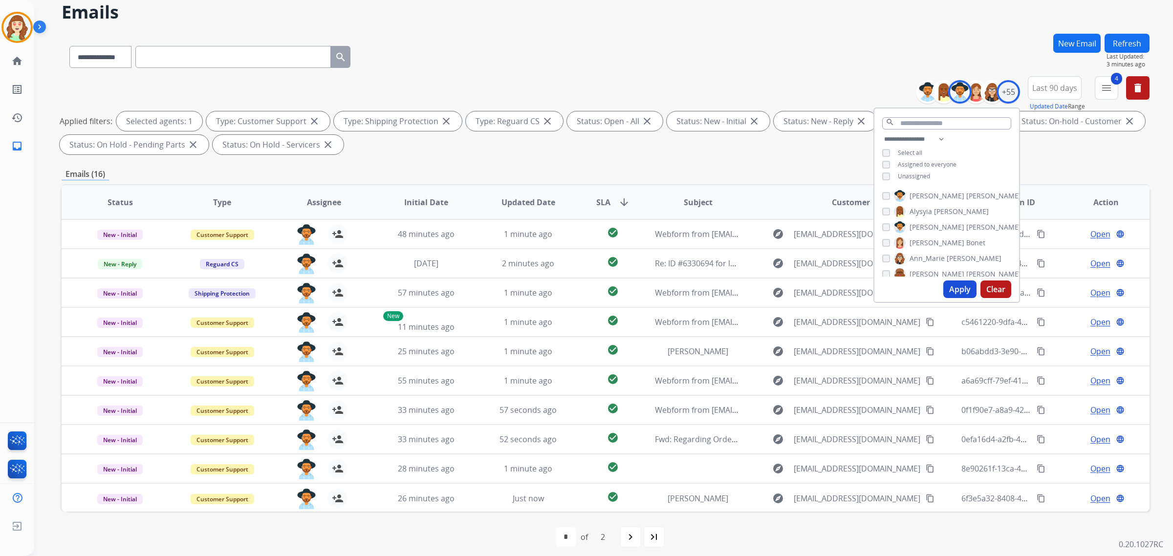
scroll to position [46, 0]
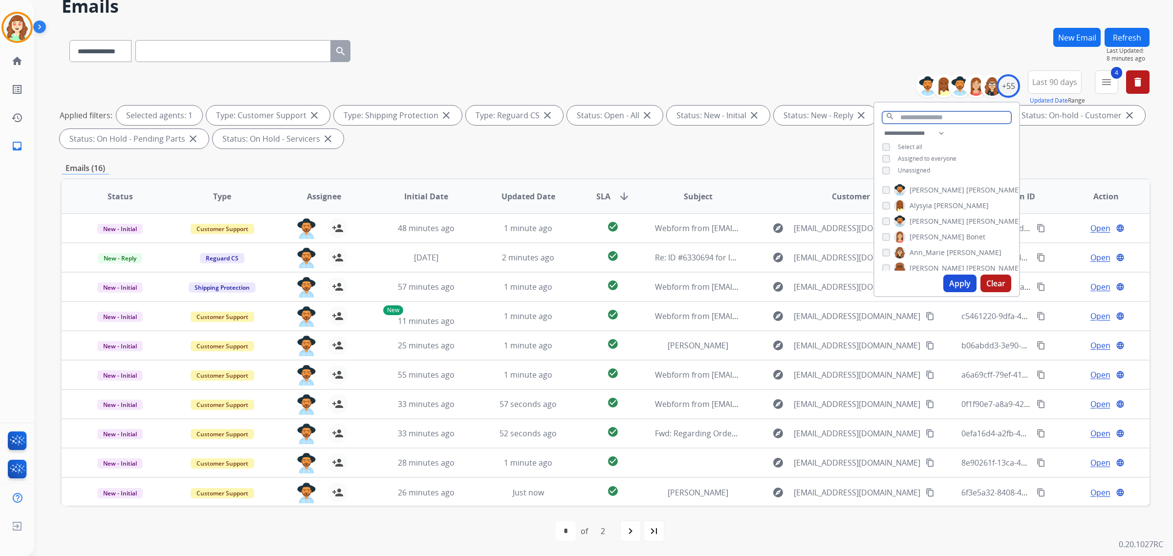
click at [919, 113] on input "text" at bounding box center [946, 117] width 129 height 12
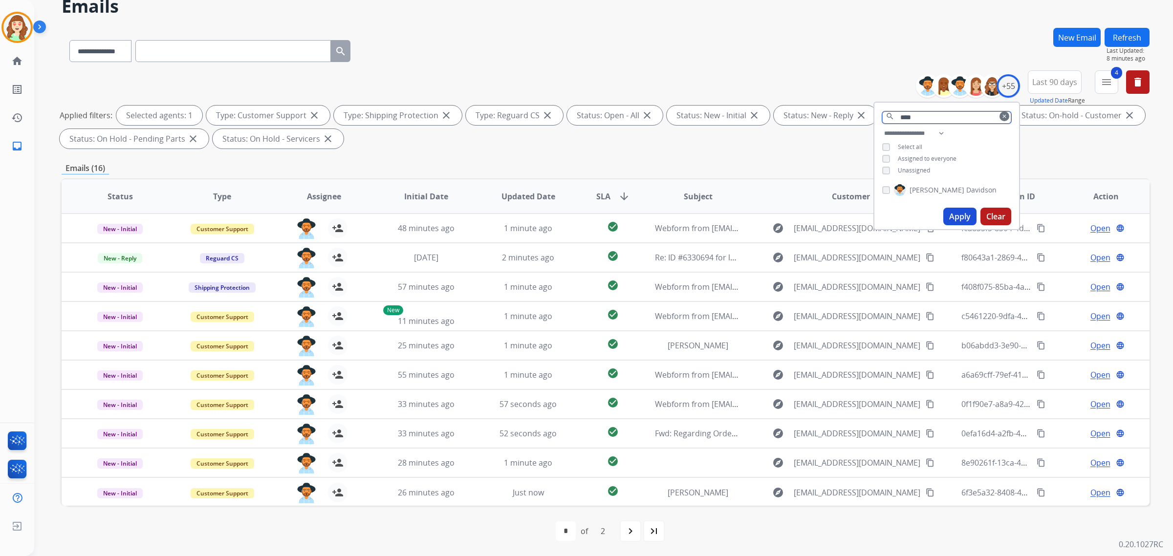
type input "****"
click at [963, 211] on button "Apply" at bounding box center [959, 217] width 33 height 18
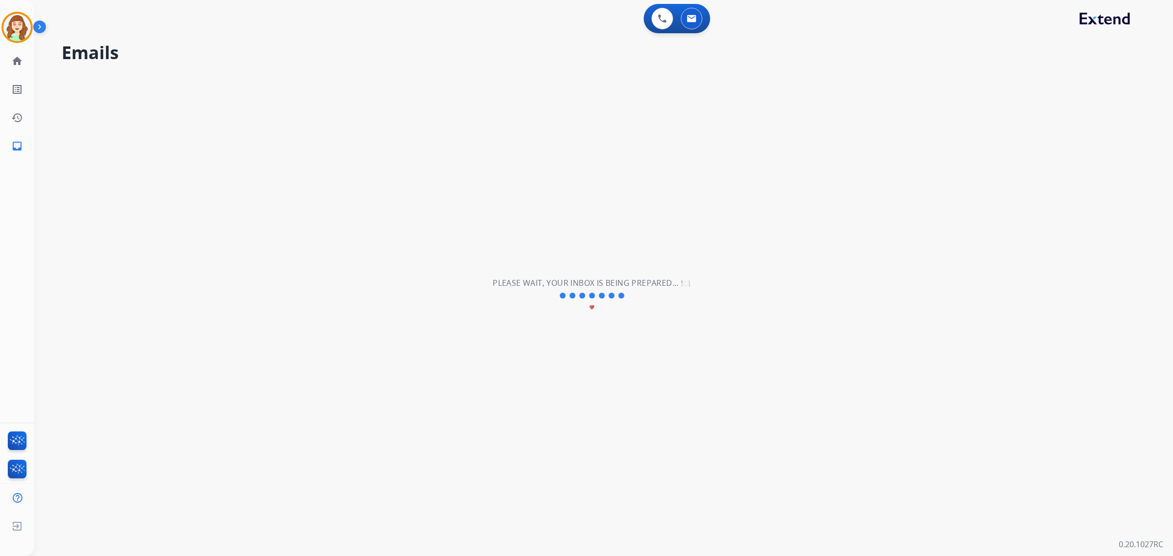
scroll to position [0, 0]
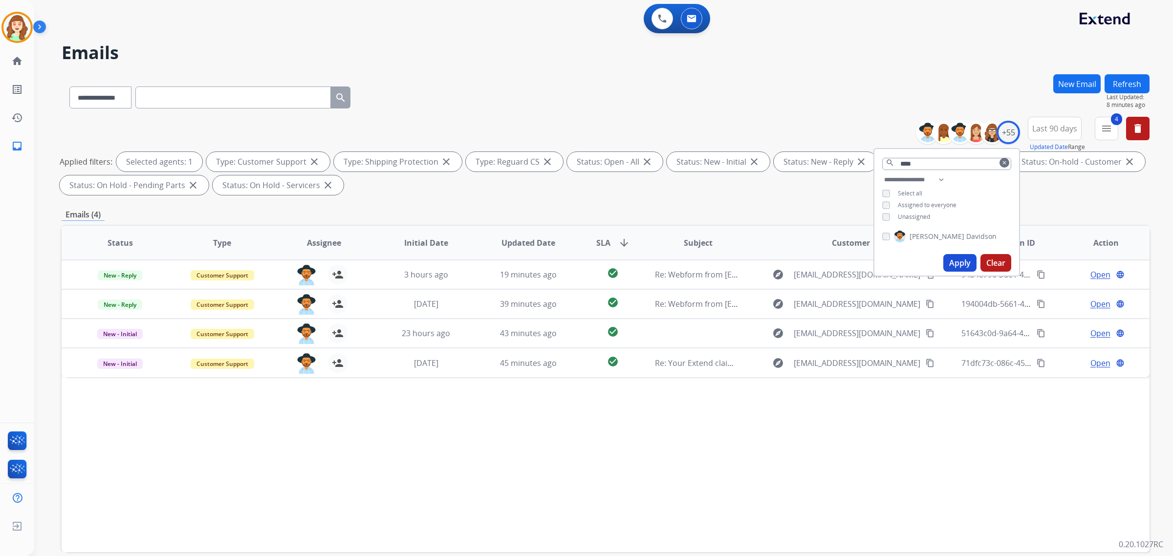
click at [445, 475] on div "Status Type Assignee Initial Date Updated Date SLA arrow_downward Subject Custo…" at bounding box center [606, 388] width 1088 height 327
click at [1003, 130] on div "+55" at bounding box center [1007, 132] width 23 height 23
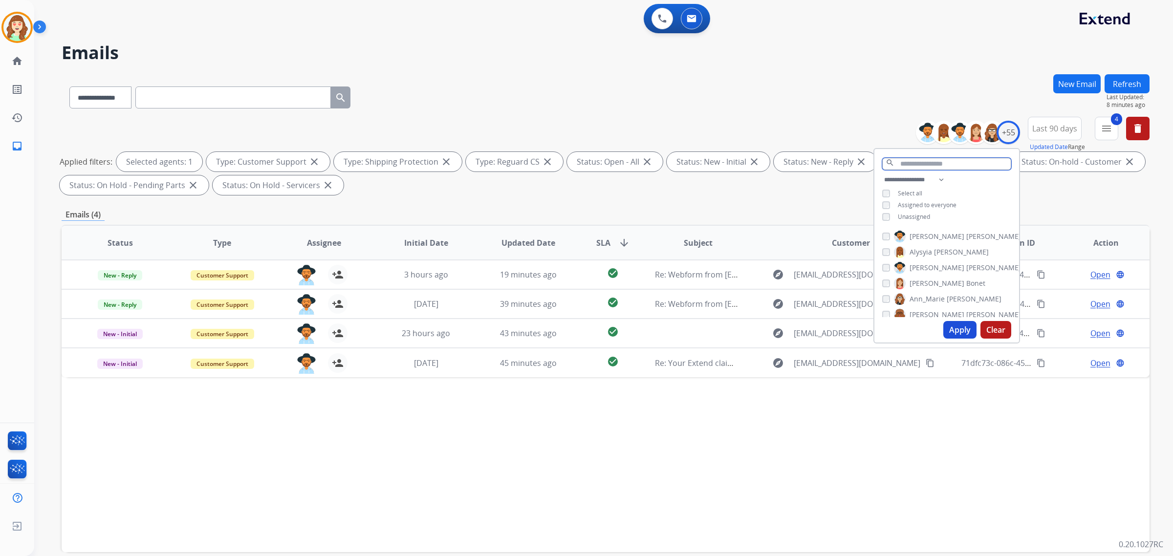
click at [922, 162] on input "text" at bounding box center [946, 164] width 129 height 12
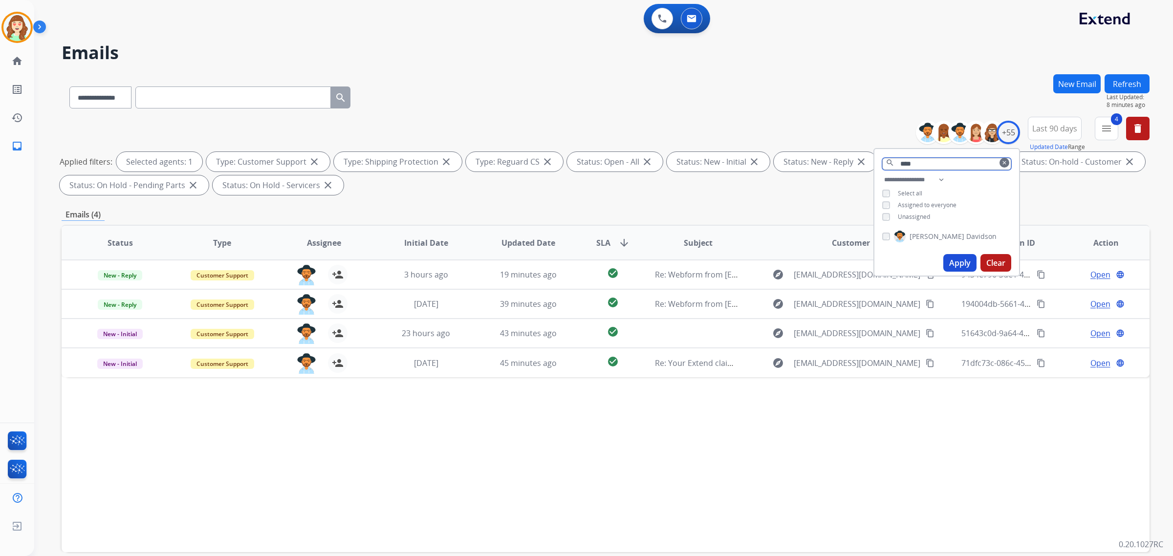
type input "****"
click at [894, 235] on img at bounding box center [900, 237] width 12 height 16
click at [953, 262] on button "Apply" at bounding box center [959, 263] width 33 height 18
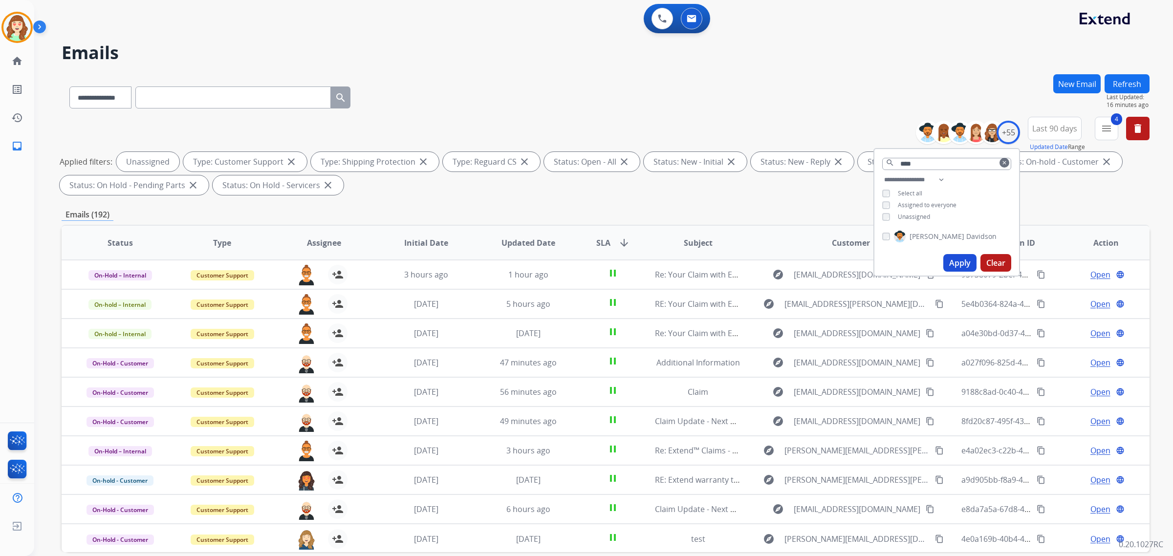
click at [959, 258] on button "Apply" at bounding box center [959, 263] width 33 height 18
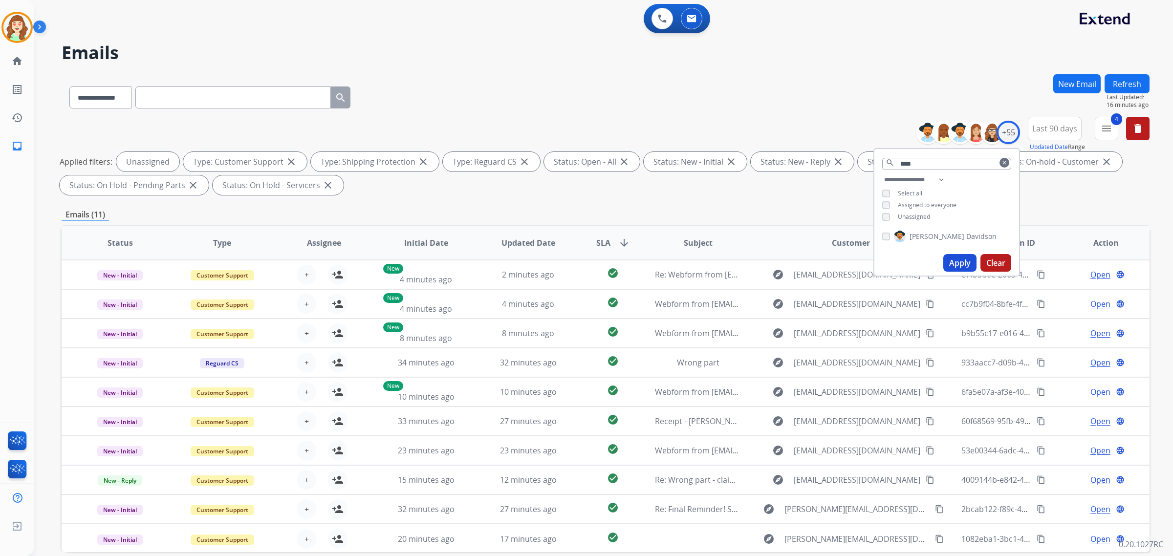
click at [954, 264] on button "Apply" at bounding box center [959, 263] width 33 height 18
drag, startPoint x: 948, startPoint y: 254, endPoint x: 824, endPoint y: 262, distance: 124.9
click at [949, 254] on button "Apply" at bounding box center [959, 263] width 33 height 18
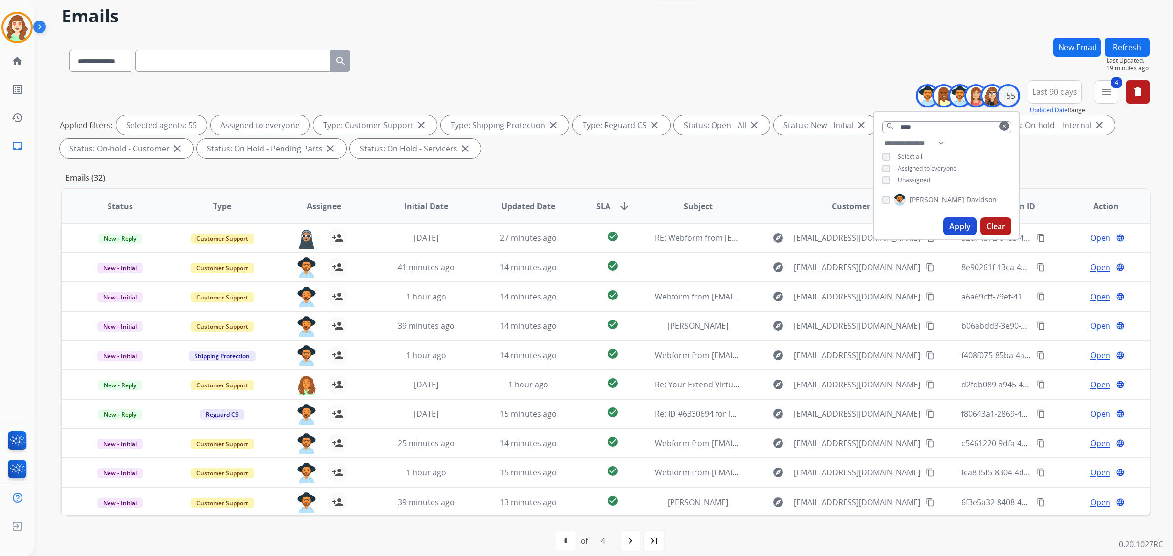
scroll to position [46, 0]
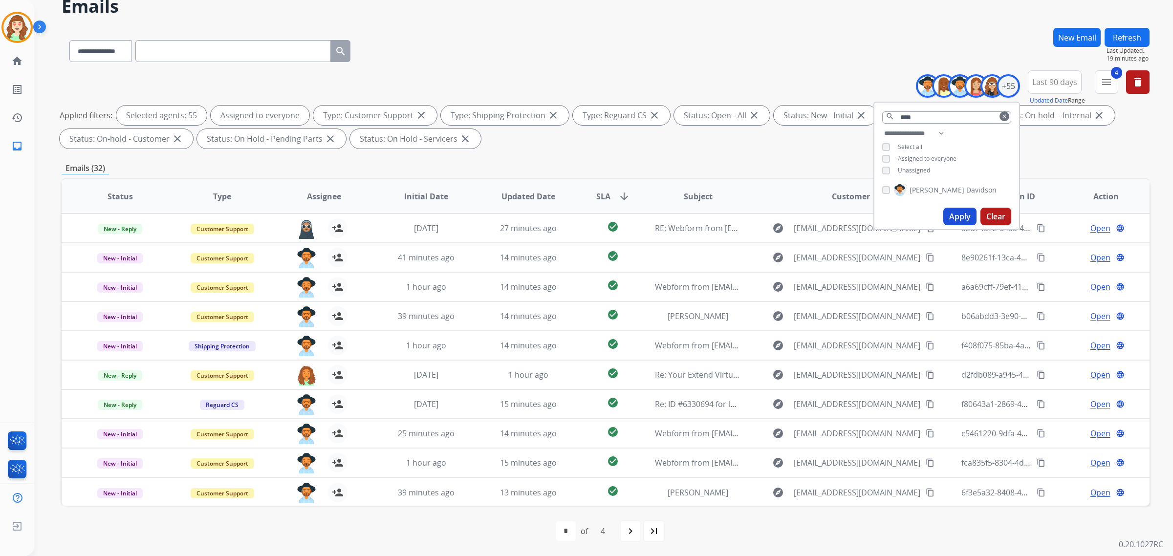
drag, startPoint x: 988, startPoint y: 209, endPoint x: 995, endPoint y: 206, distance: 7.9
click at [989, 209] on button "Clear" at bounding box center [995, 217] width 31 height 18
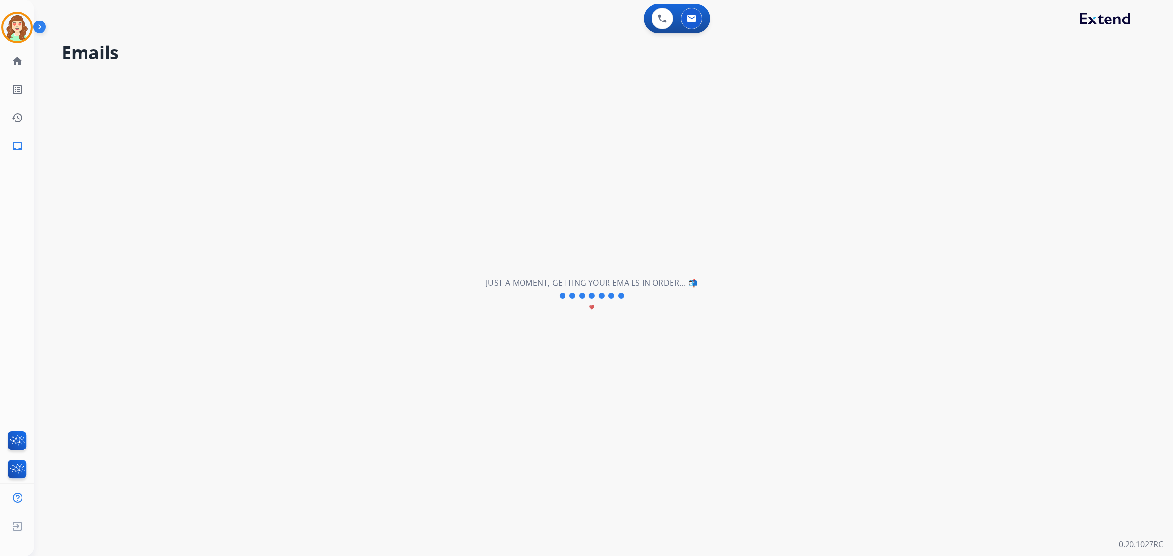
scroll to position [0, 0]
